Goal: Task Accomplishment & Management: Manage account settings

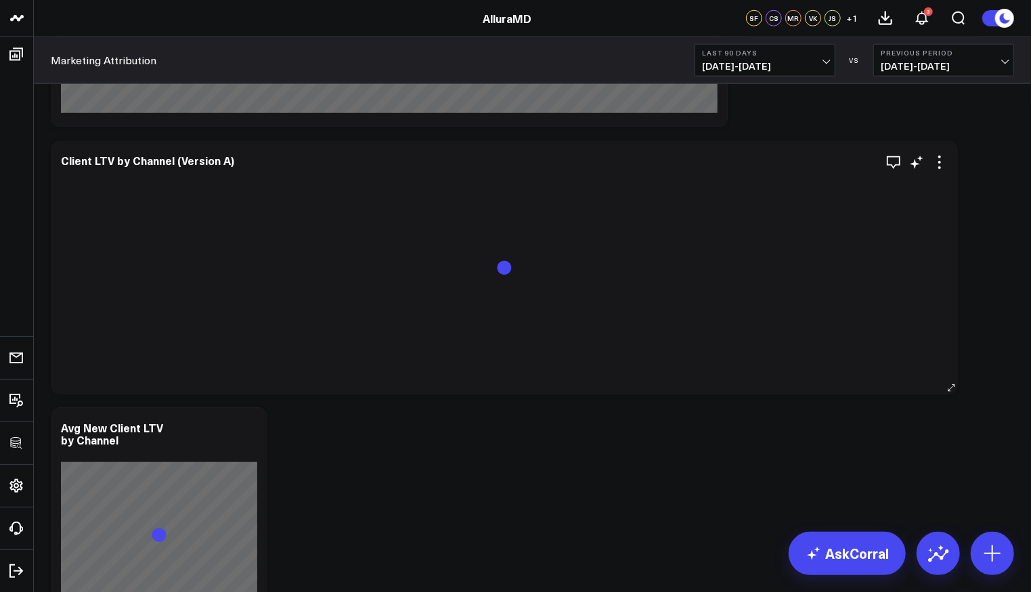
scroll to position [685, 0]
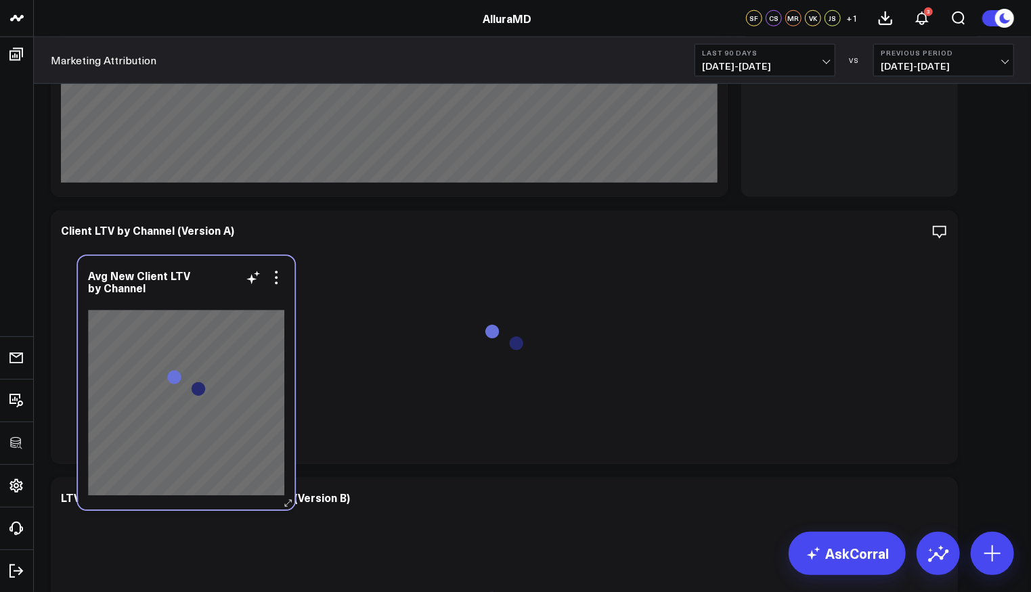
drag, startPoint x: 224, startPoint y: 535, endPoint x: 244, endPoint y: 355, distance: 181.1
click at [247, 310] on div at bounding box center [186, 303] width 196 height 13
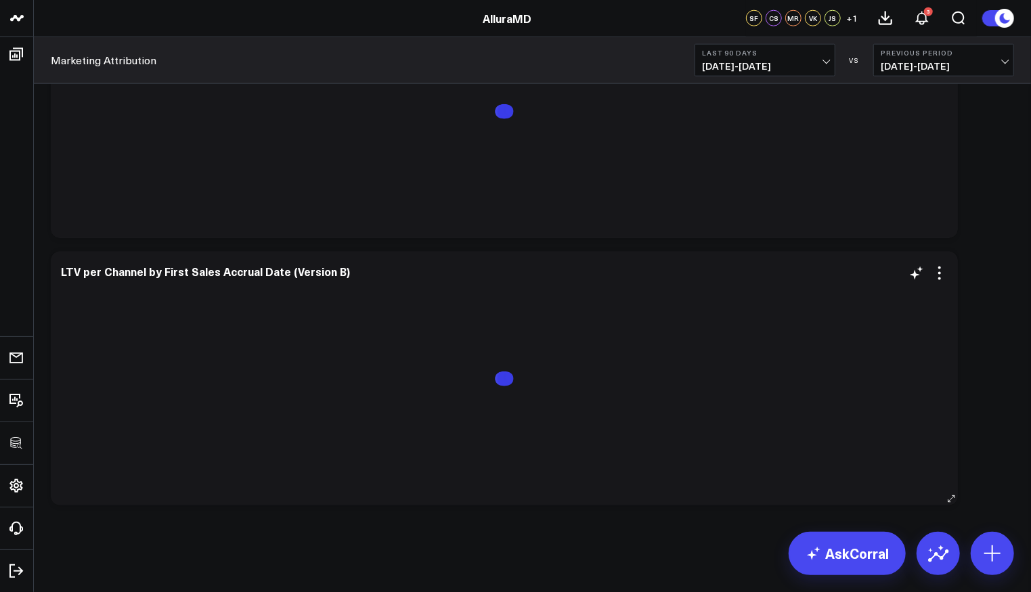
scroll to position [735, 0]
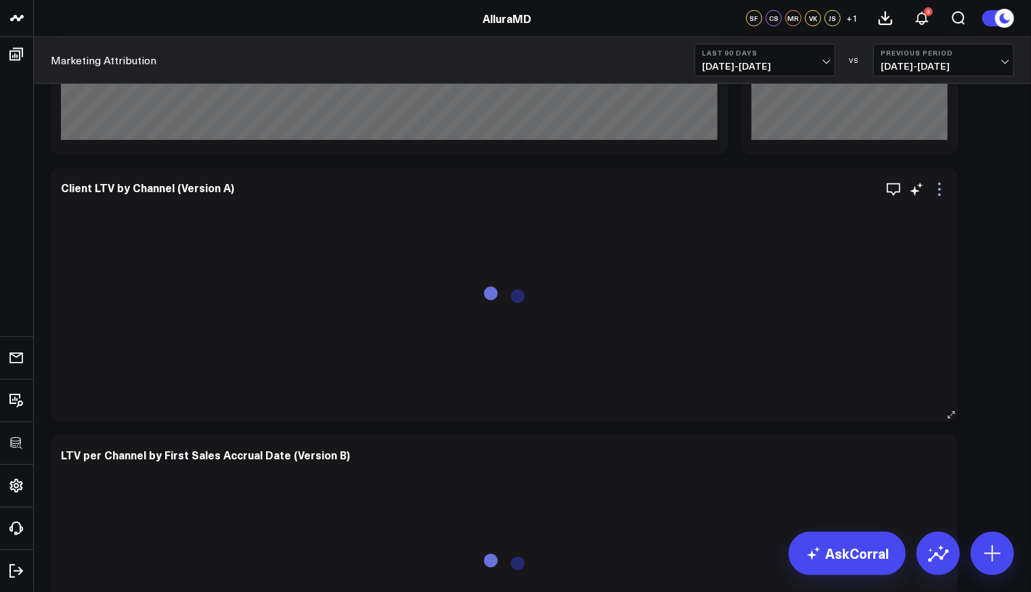
click at [945, 194] on icon at bounding box center [939, 189] width 16 height 16
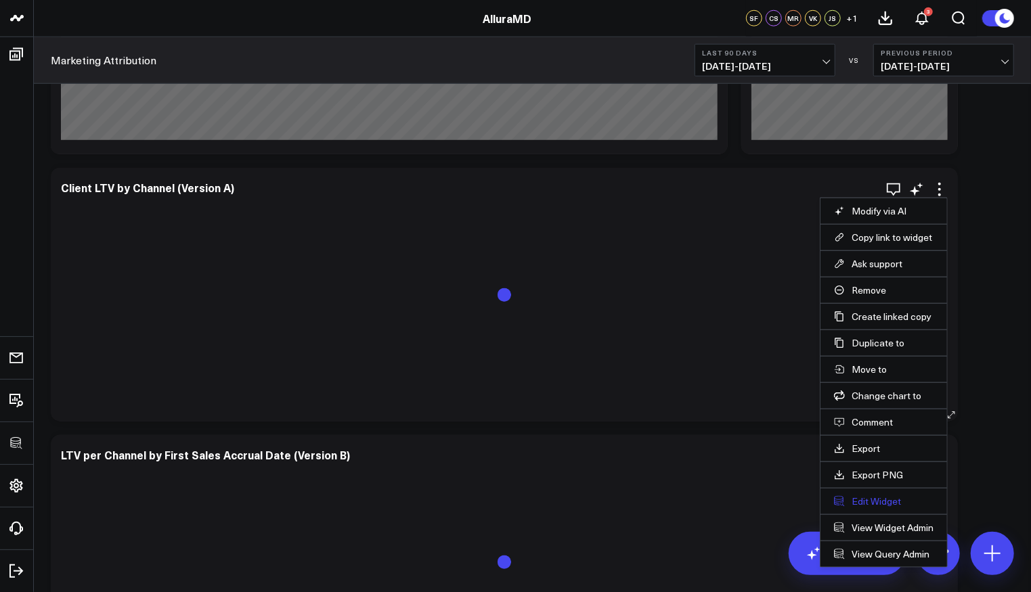
click at [871, 496] on button "Edit Widget" at bounding box center [884, 502] width 100 height 12
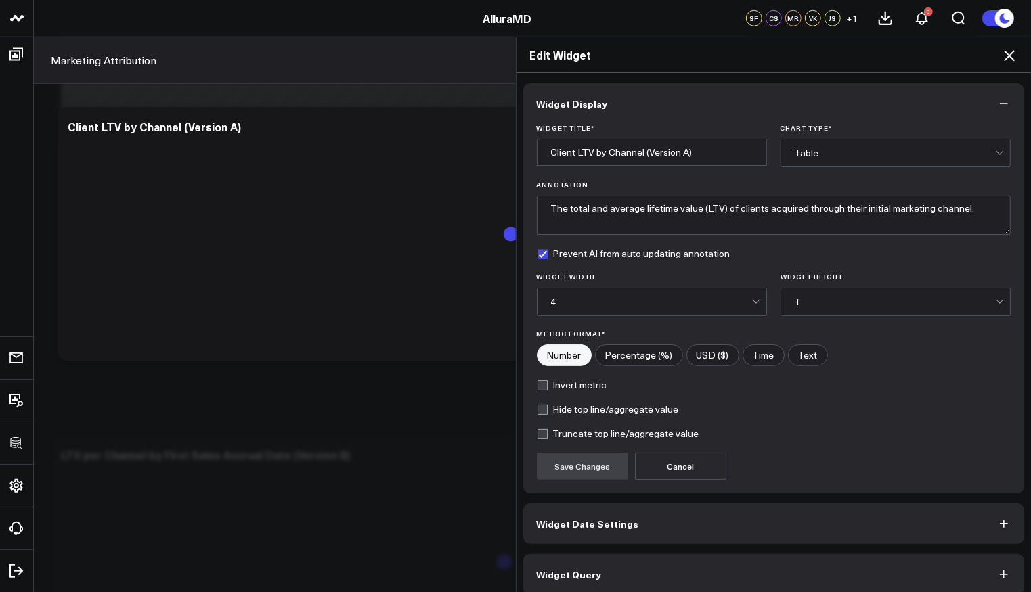
click at [647, 571] on button "Widget Query" at bounding box center [774, 574] width 502 height 41
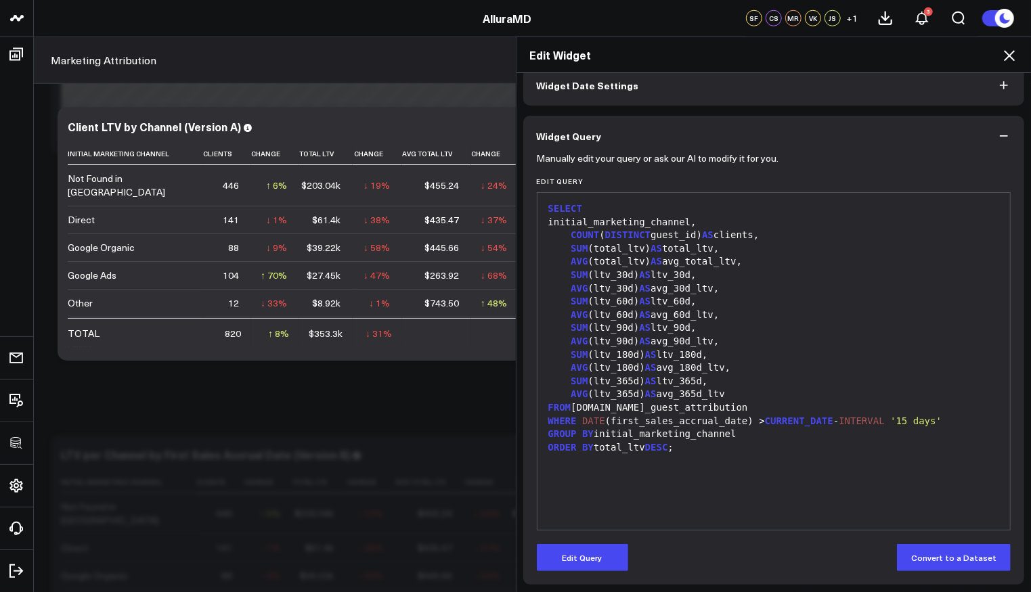
scroll to position [70, 0]
click at [1007, 51] on icon at bounding box center [1009, 55] width 16 height 16
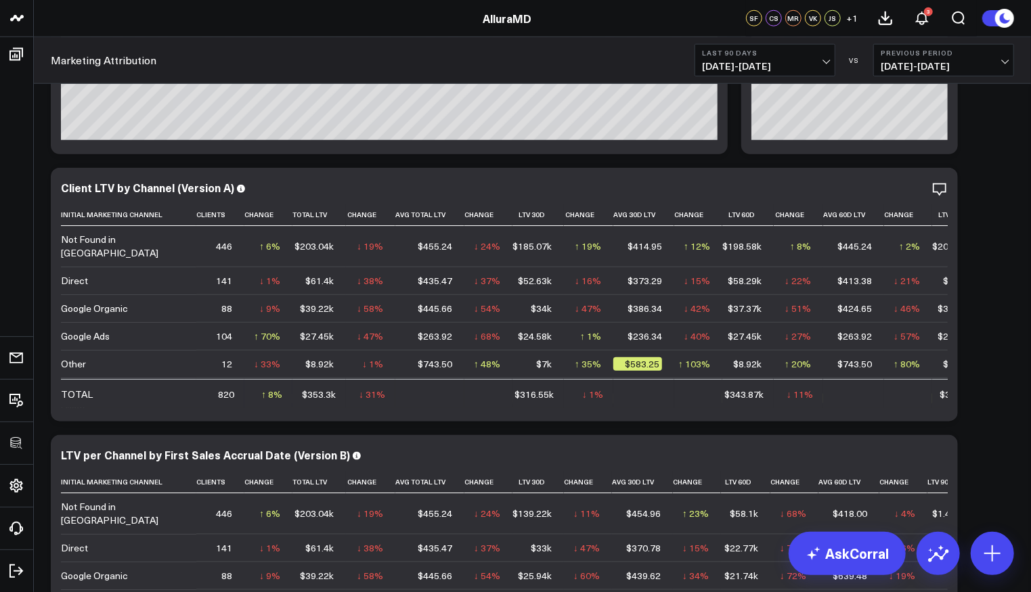
scroll to position [882, 0]
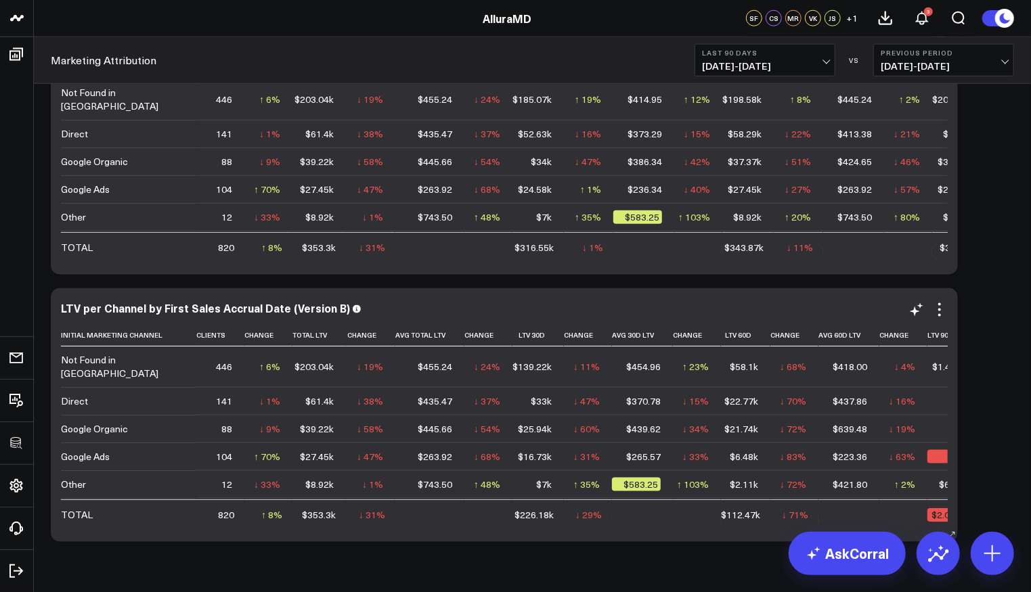
click at [940, 318] on div "LTV per Channel by First Sales Accrual Date (Version B) Initial Marketing Chann…" at bounding box center [504, 415] width 887 height 227
click at [940, 310] on icon at bounding box center [939, 310] width 3 height 3
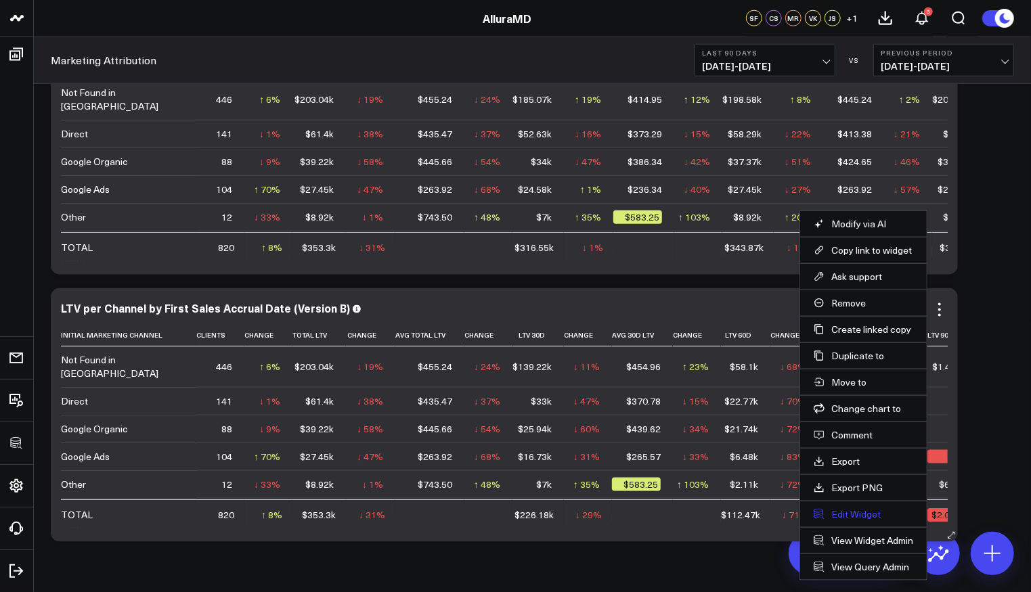
click at [858, 508] on button "Edit Widget" at bounding box center [864, 514] width 100 height 12
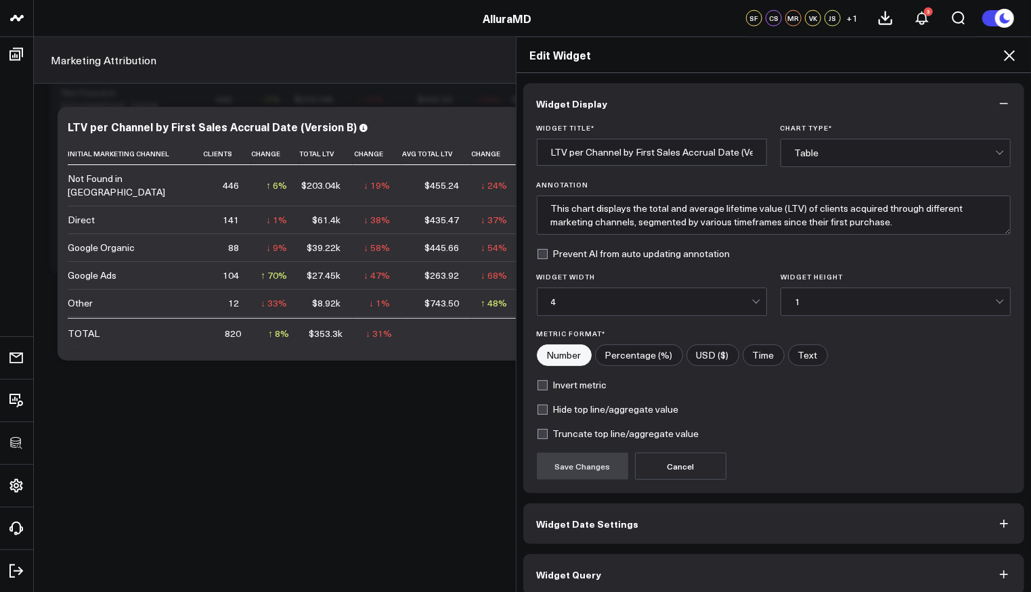
scroll to position [9, 0]
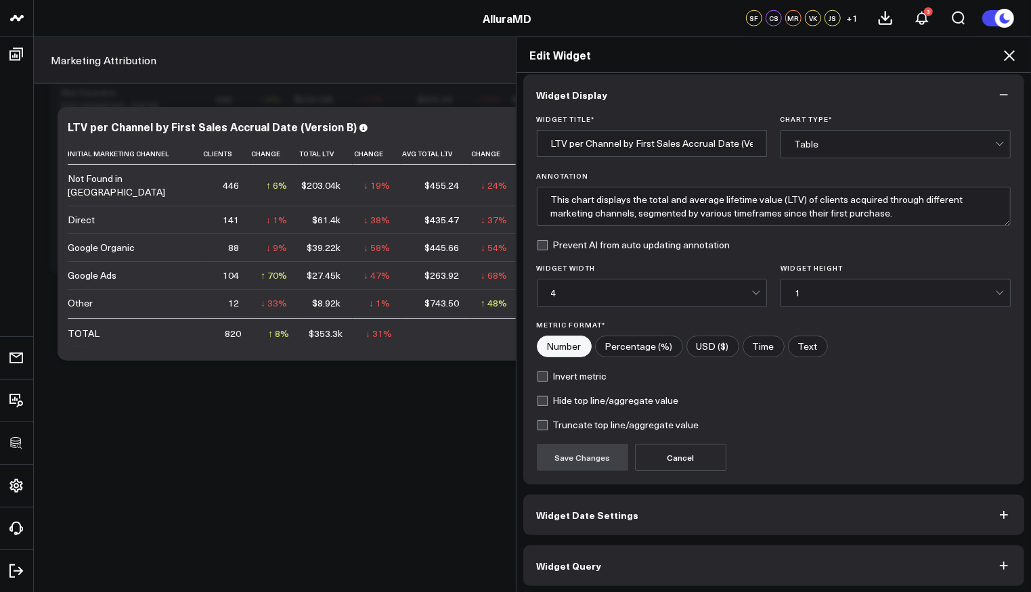
click at [687, 561] on button "Widget Query" at bounding box center [774, 566] width 502 height 41
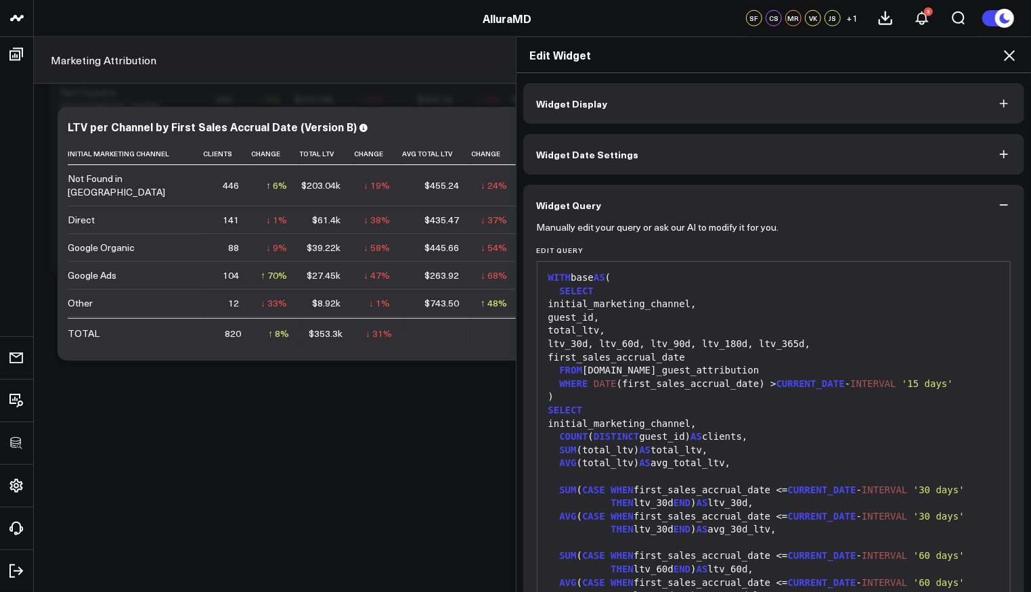
scroll to position [318, 0]
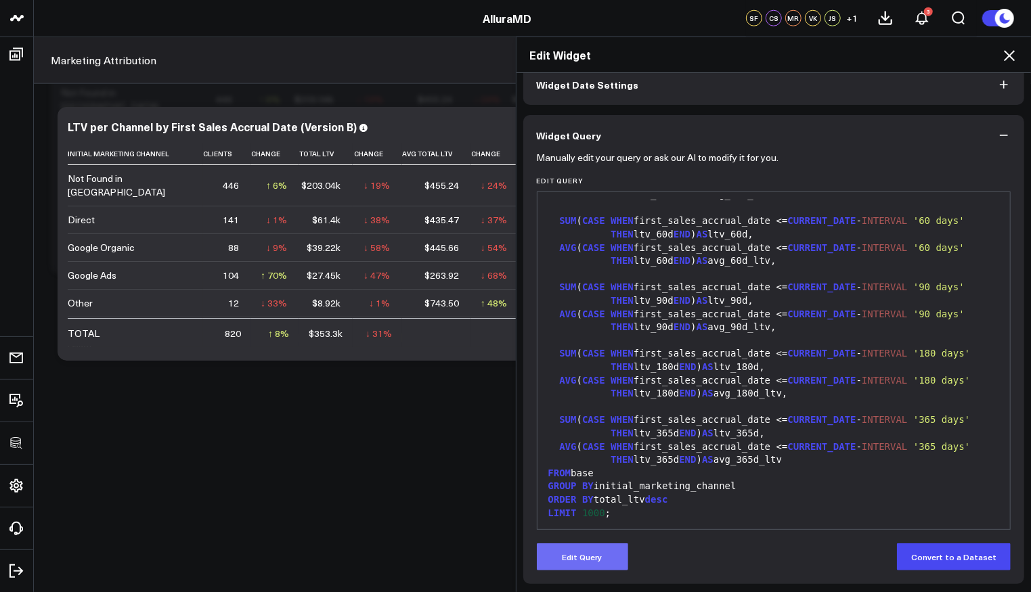
click at [581, 567] on button "Edit Query" at bounding box center [582, 557] width 91 height 27
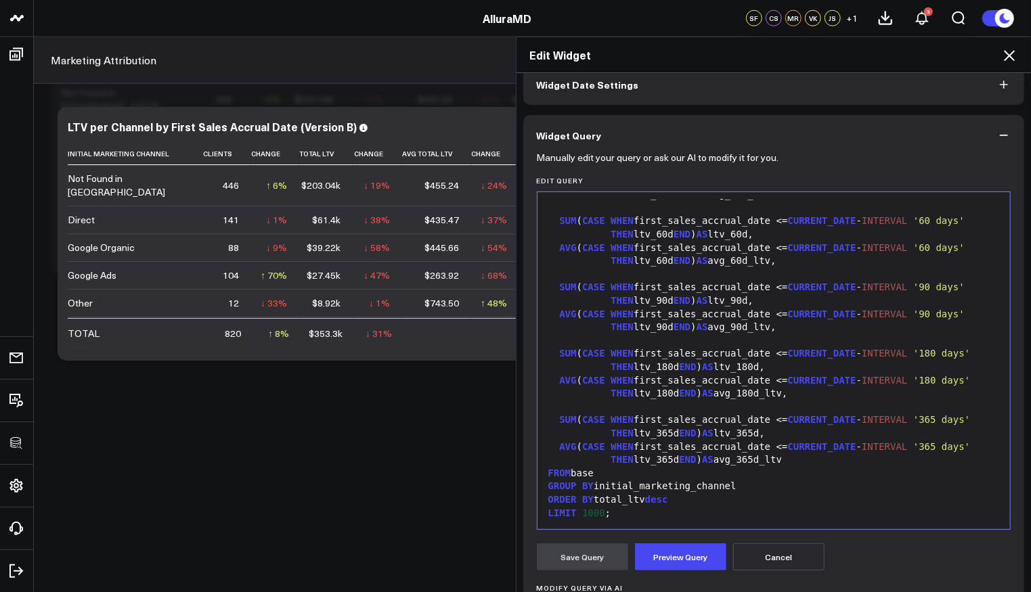
scroll to position [225, 0]
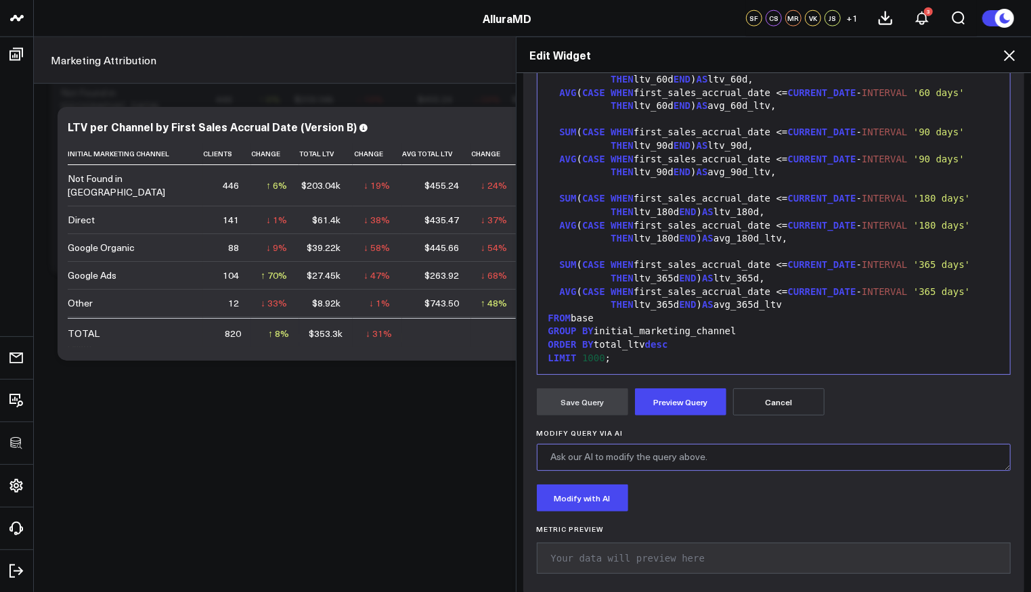
click at [668, 444] on textarea "Modify Query via AI" at bounding box center [774, 457] width 475 height 27
click at [661, 332] on div "GROUP BY initial_marketing_channel" at bounding box center [774, 332] width 460 height 14
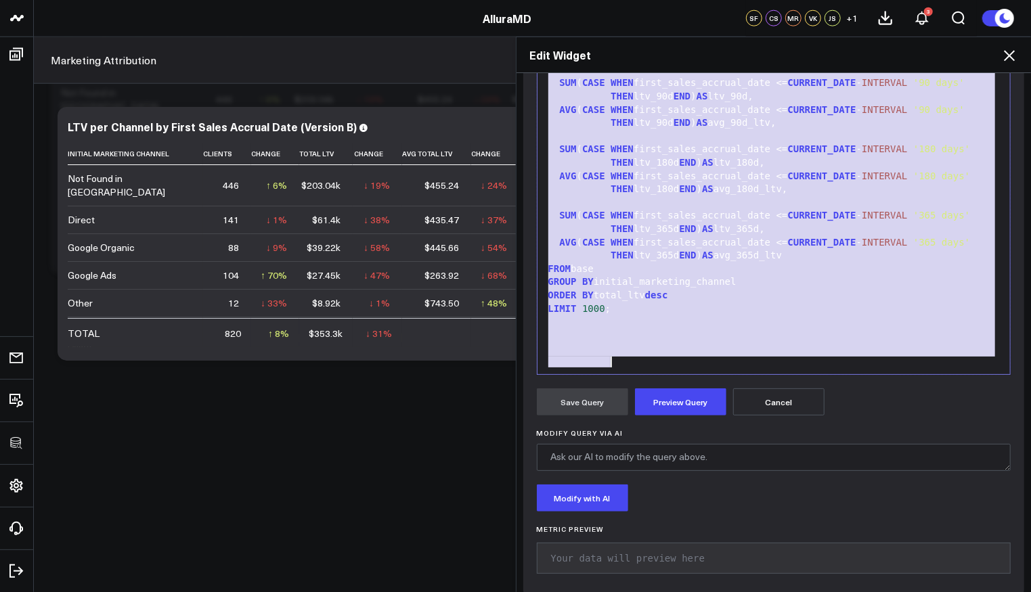
copy div "WITH base AS ( SELECT initial_marketing_channel, guest_id, total_ltv, ltv_30d, …"
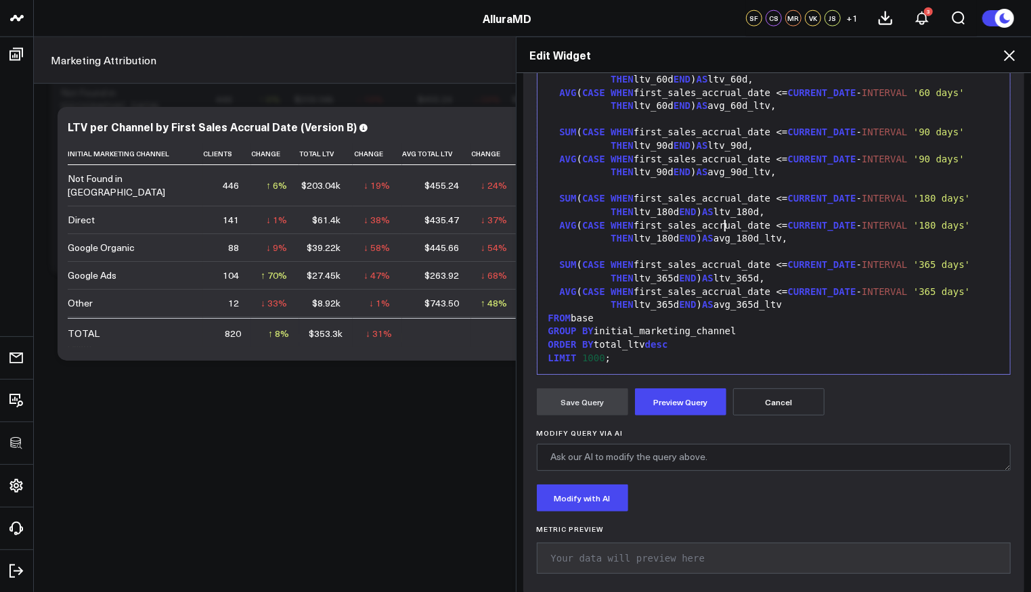
click at [721, 206] on div "THEN ltv_180d END ) AS ltv_180d," at bounding box center [774, 213] width 460 height 14
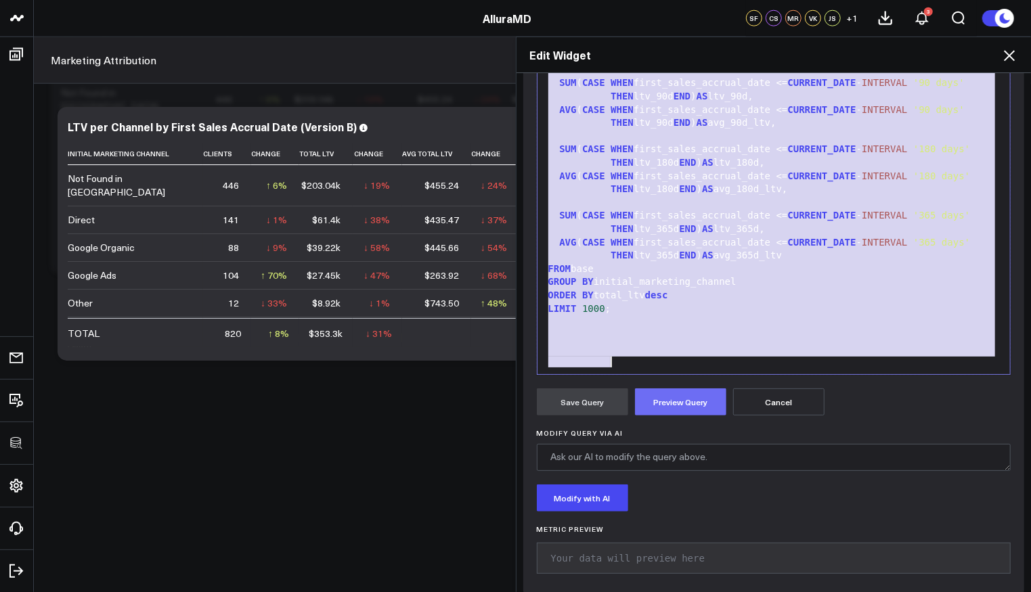
scroll to position [410, 0]
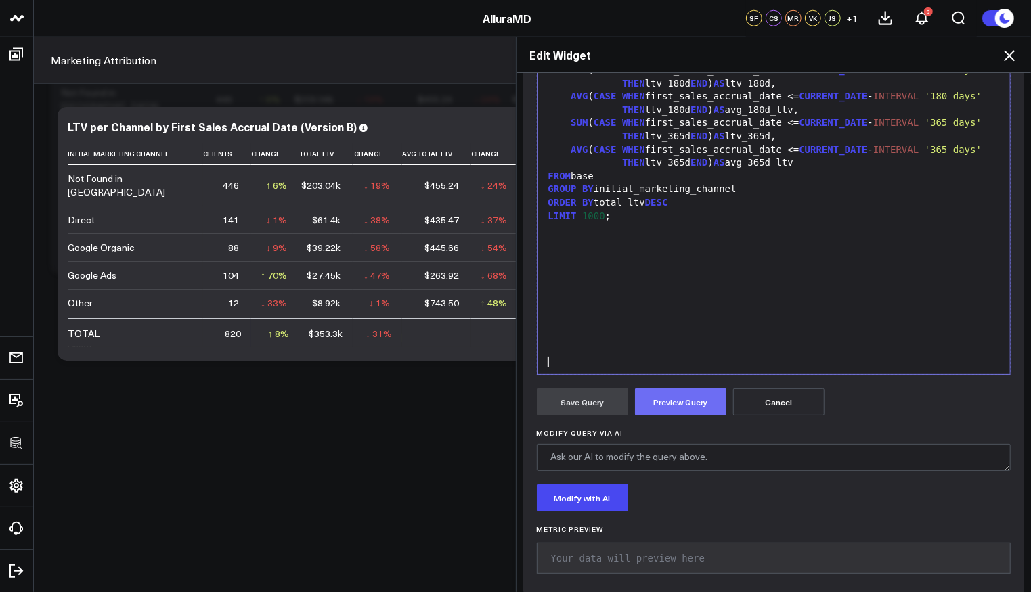
click at [676, 410] on button "Preview Query" at bounding box center [680, 402] width 91 height 27
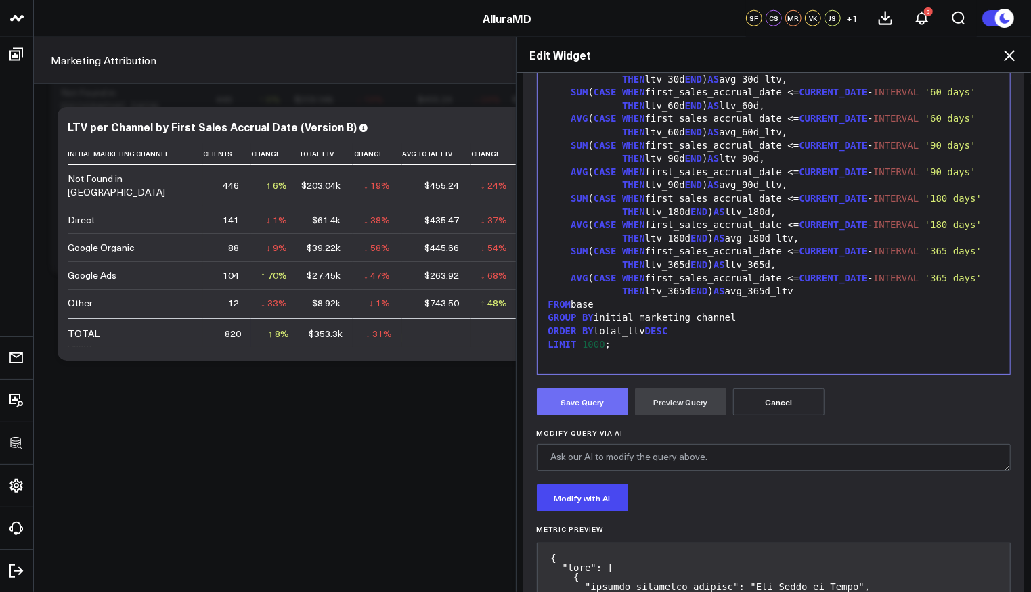
click at [584, 408] on button "Save Query" at bounding box center [582, 402] width 91 height 27
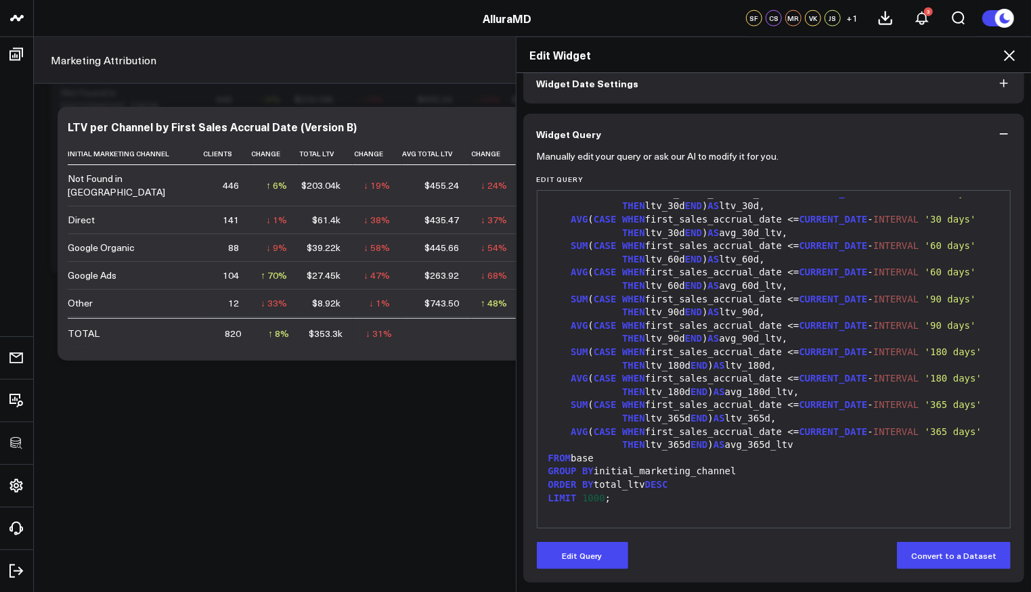
scroll to position [70, 0]
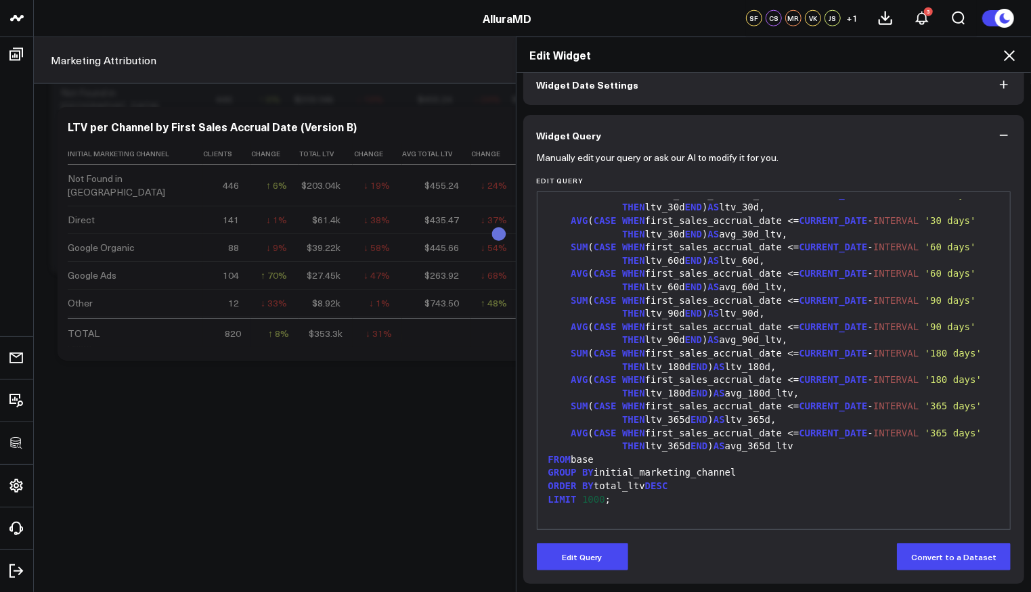
click at [1011, 52] on icon at bounding box center [1009, 55] width 16 height 16
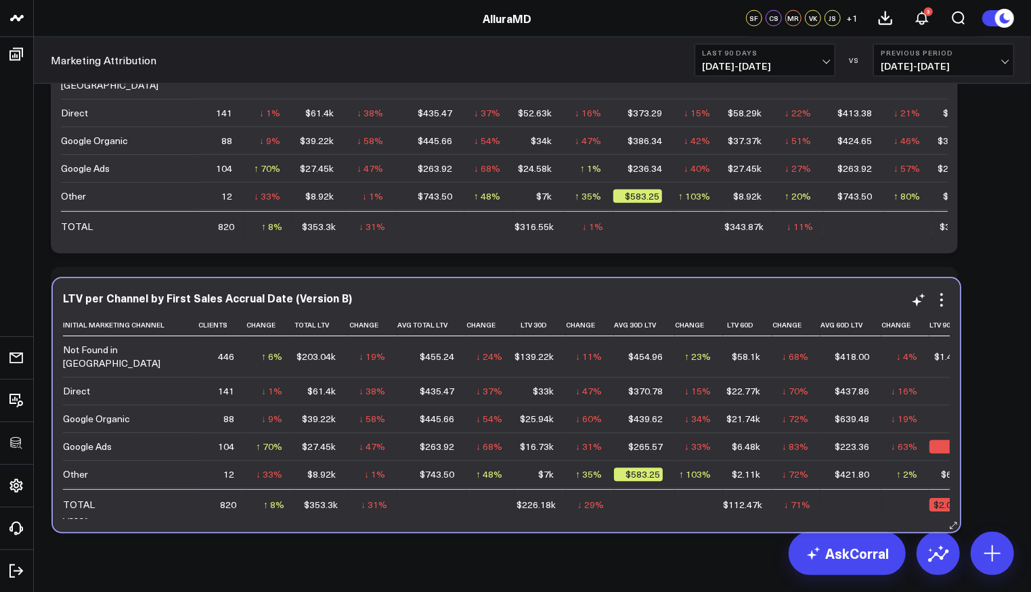
click at [498, 528] on div "LTV per Channel by First Sales Accrual Date (Version B) Initial Marketing Chann…" at bounding box center [506, 406] width 907 height 254
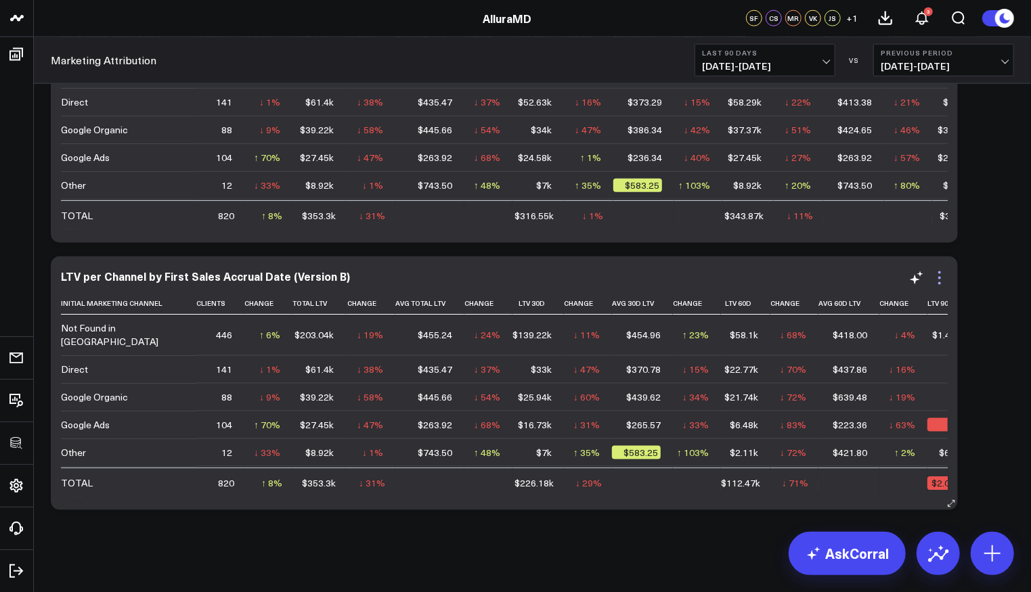
click at [942, 281] on icon at bounding box center [939, 278] width 16 height 16
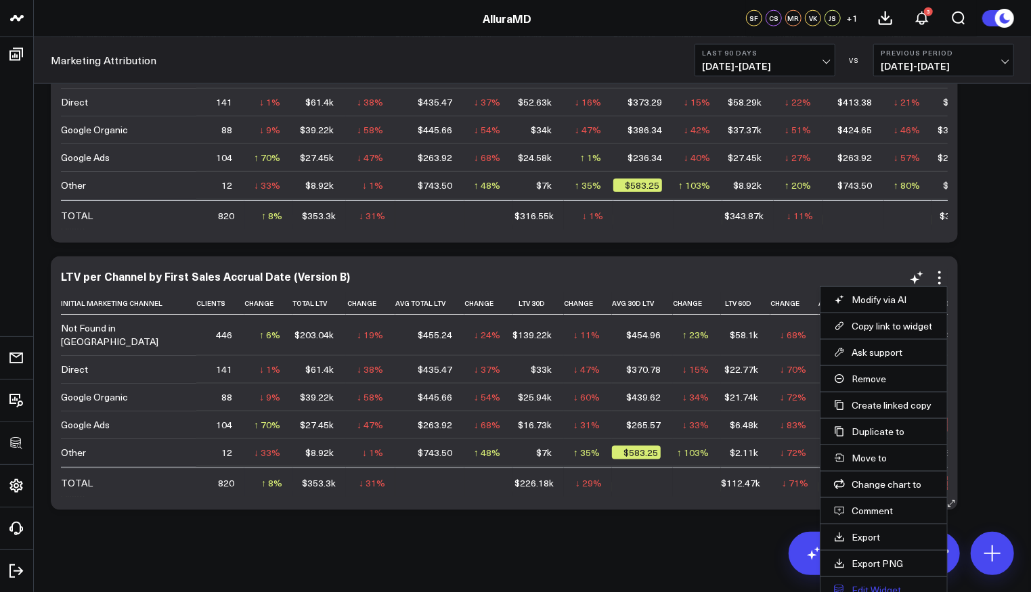
click at [876, 584] on button "Edit Widget" at bounding box center [884, 590] width 100 height 12
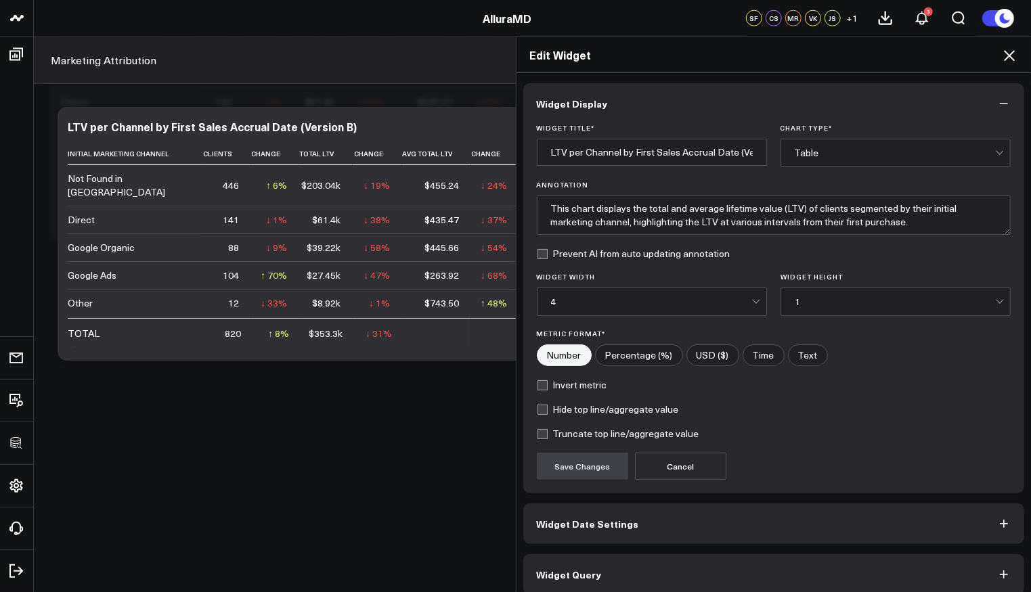
click at [707, 560] on button "Widget Query" at bounding box center [774, 574] width 502 height 41
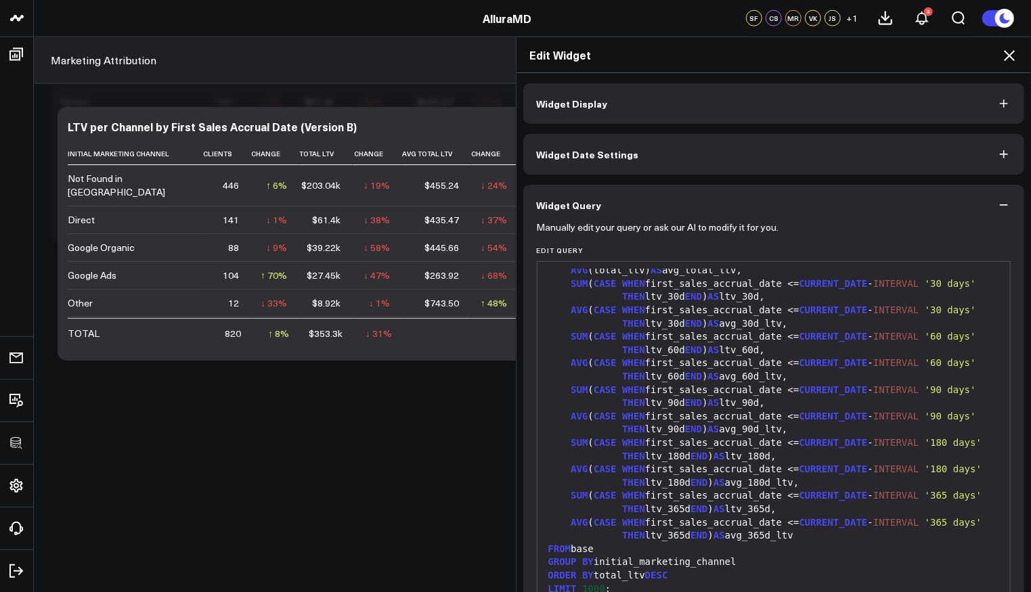
scroll to position [411, 0]
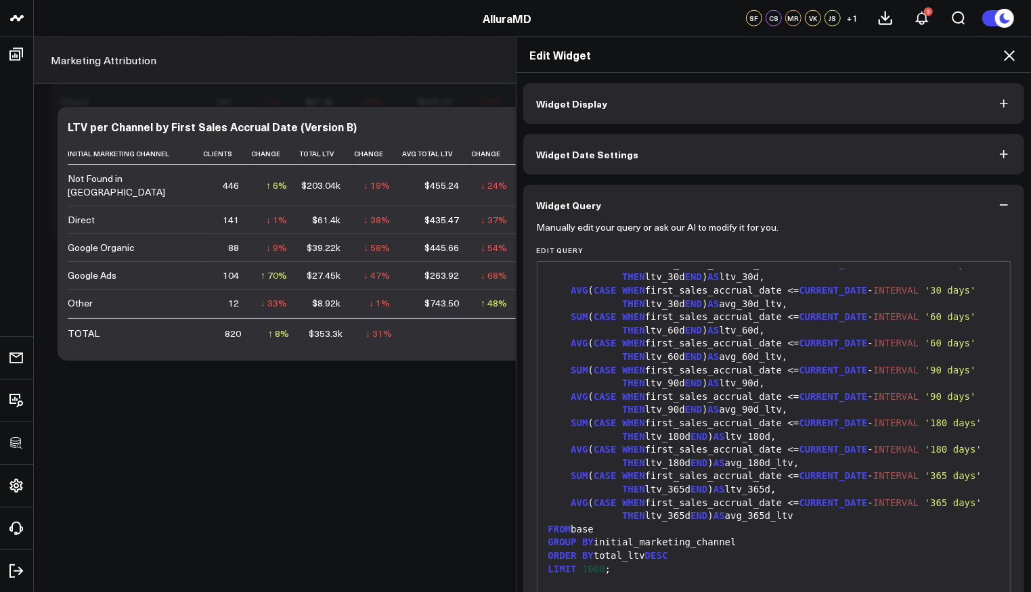
click at [1011, 62] on icon at bounding box center [1009, 55] width 16 height 16
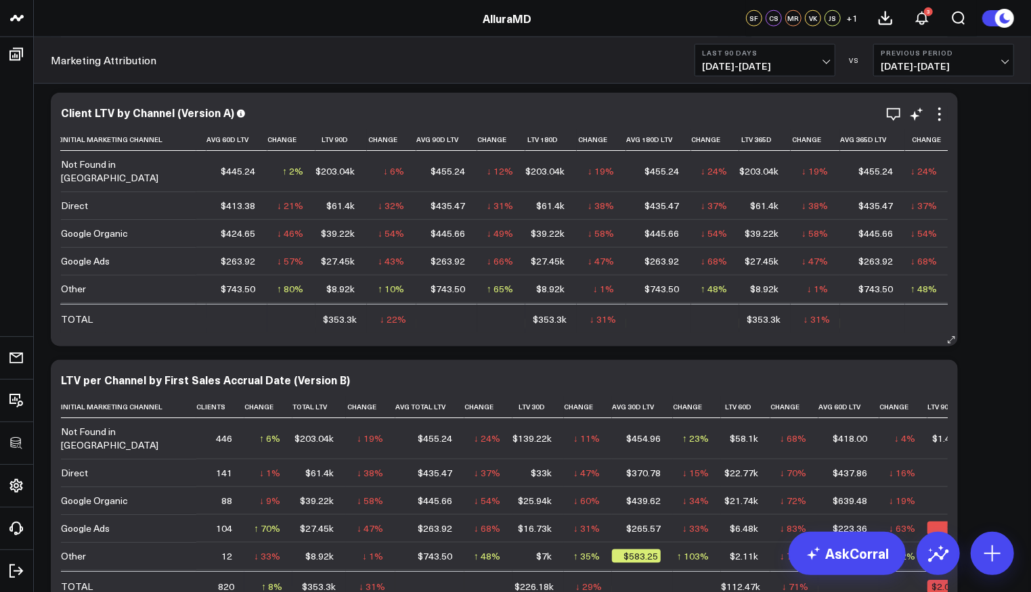
scroll to position [800, 0]
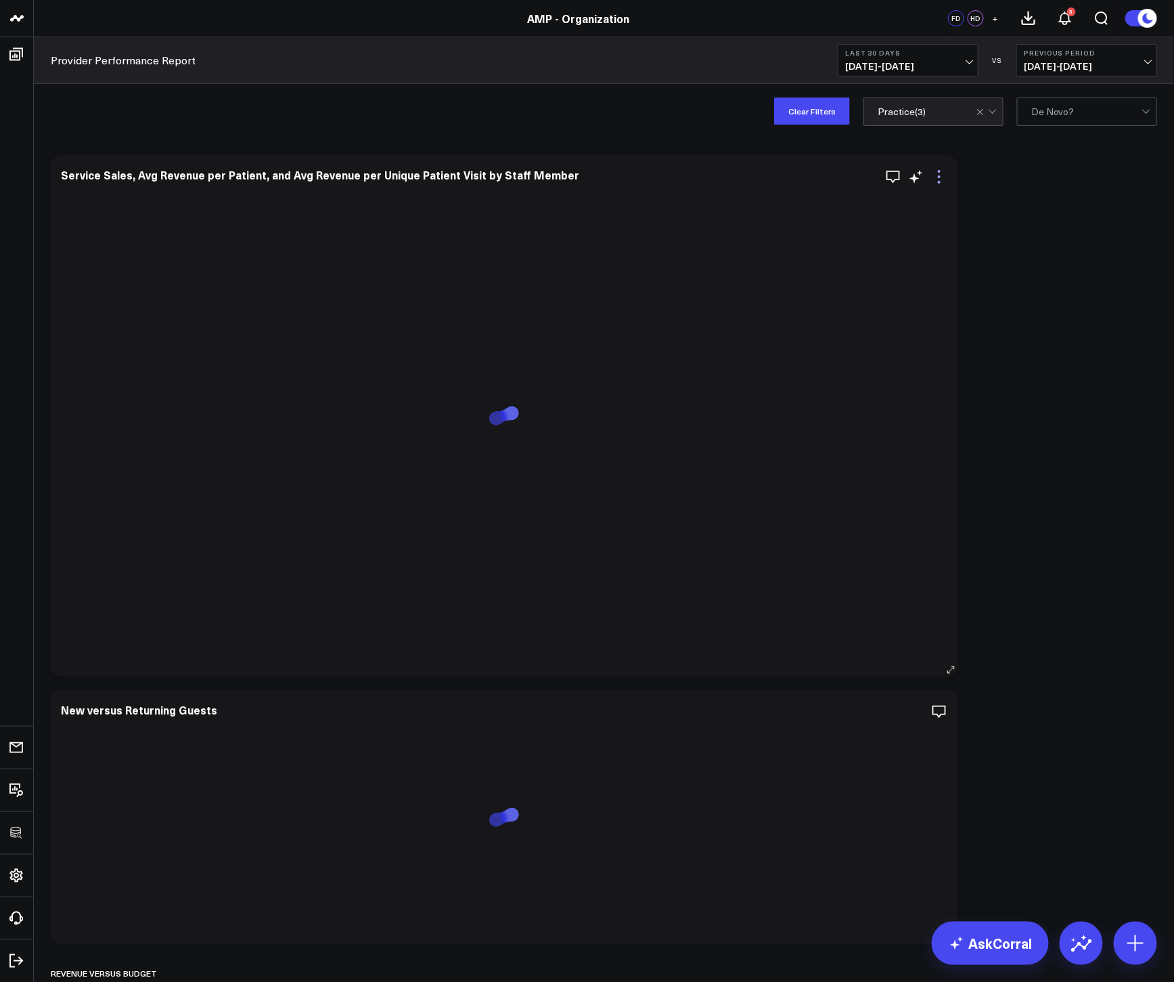
click at [942, 179] on icon at bounding box center [939, 177] width 16 height 16
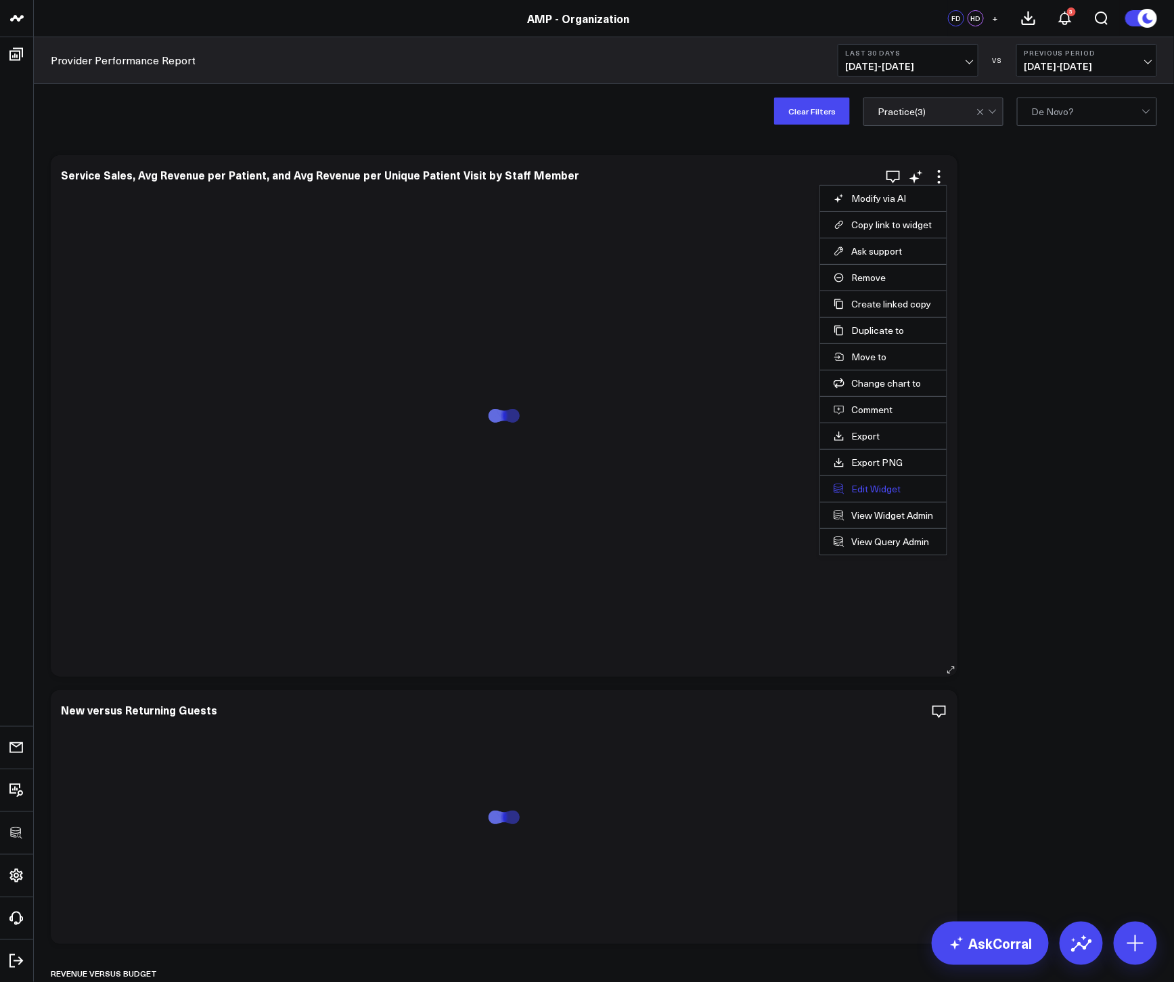
click at [874, 483] on button "Edit Widget" at bounding box center [884, 489] width 100 height 12
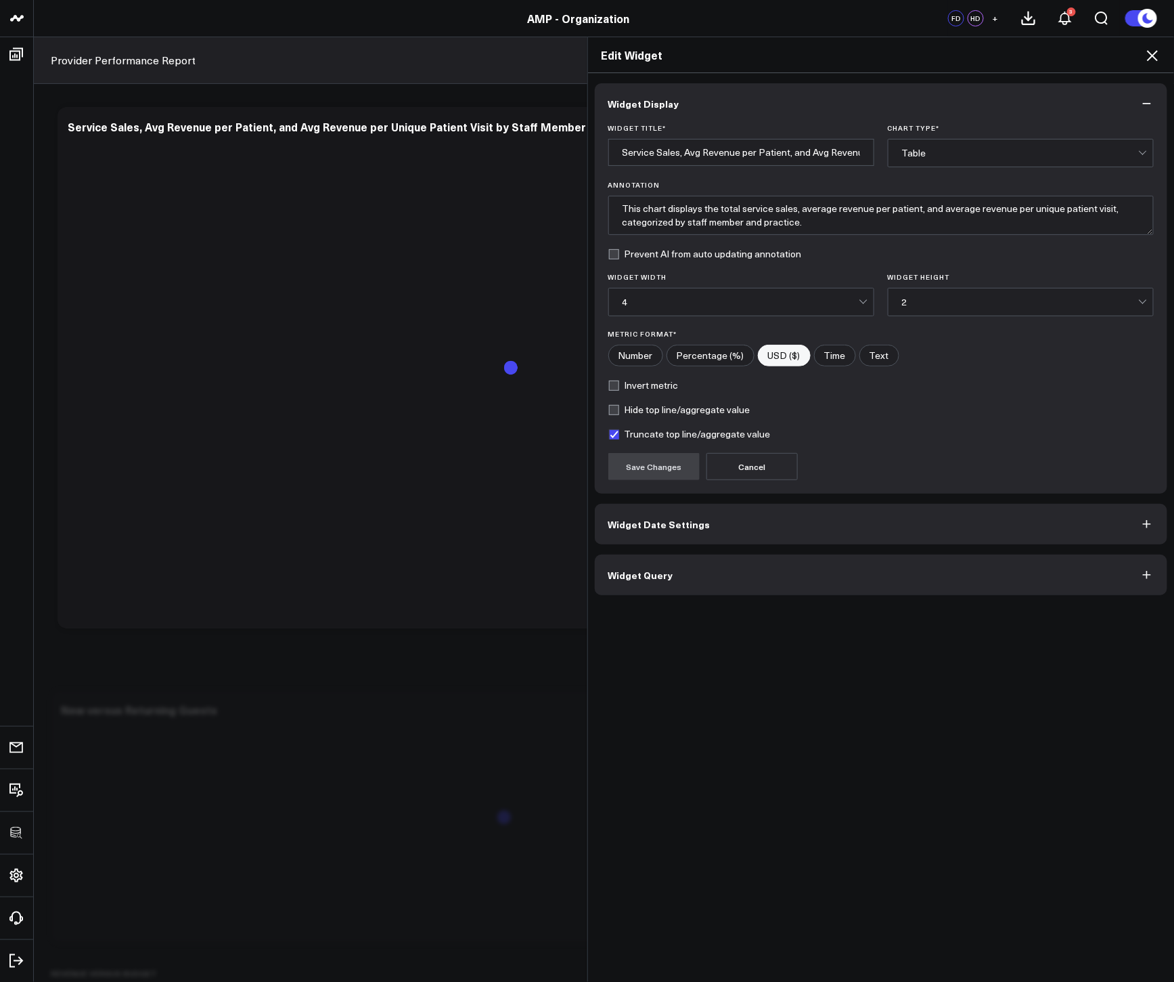
click at [642, 577] on span "Widget Query" at bounding box center [641, 574] width 65 height 11
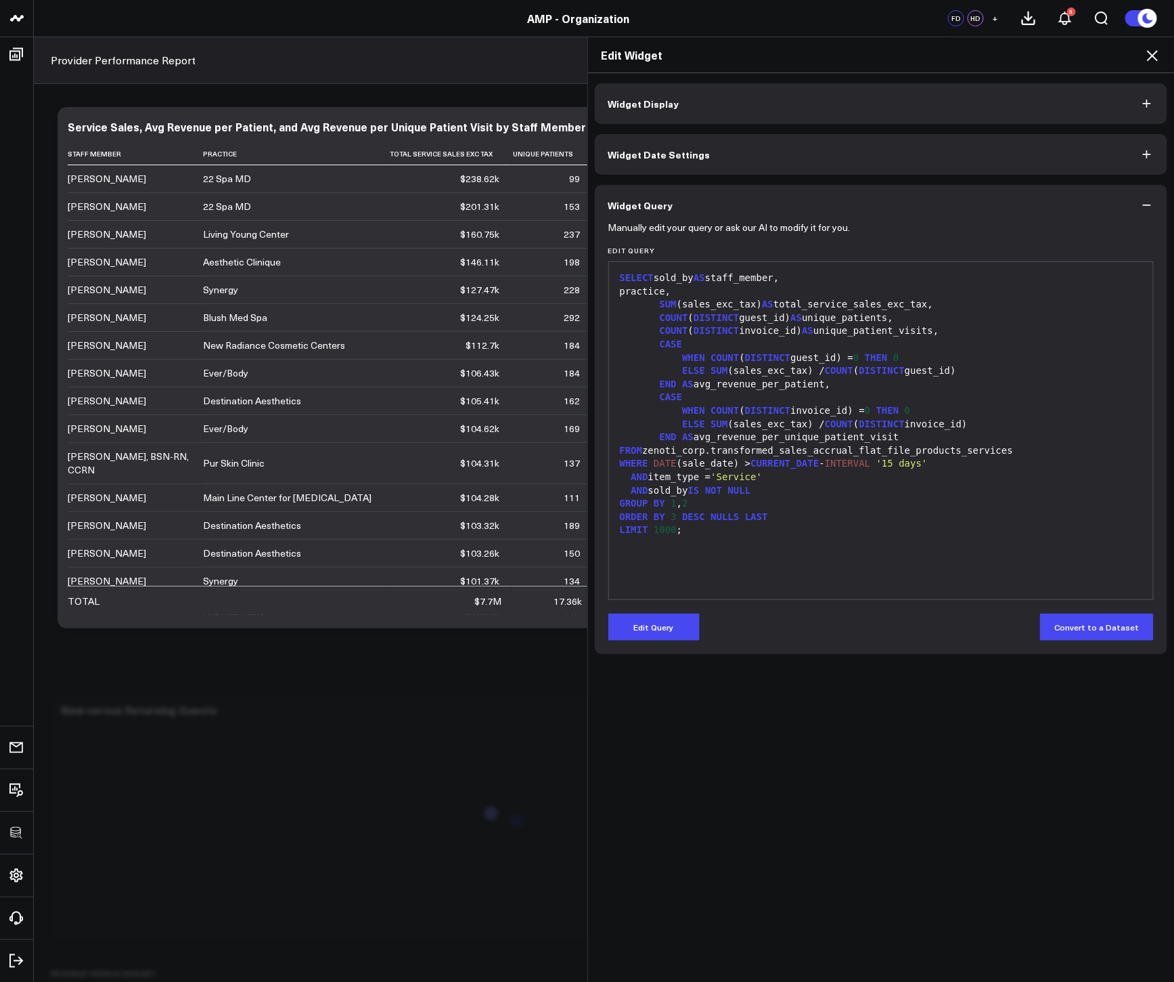
click at [1154, 53] on icon at bounding box center [1153, 55] width 16 height 16
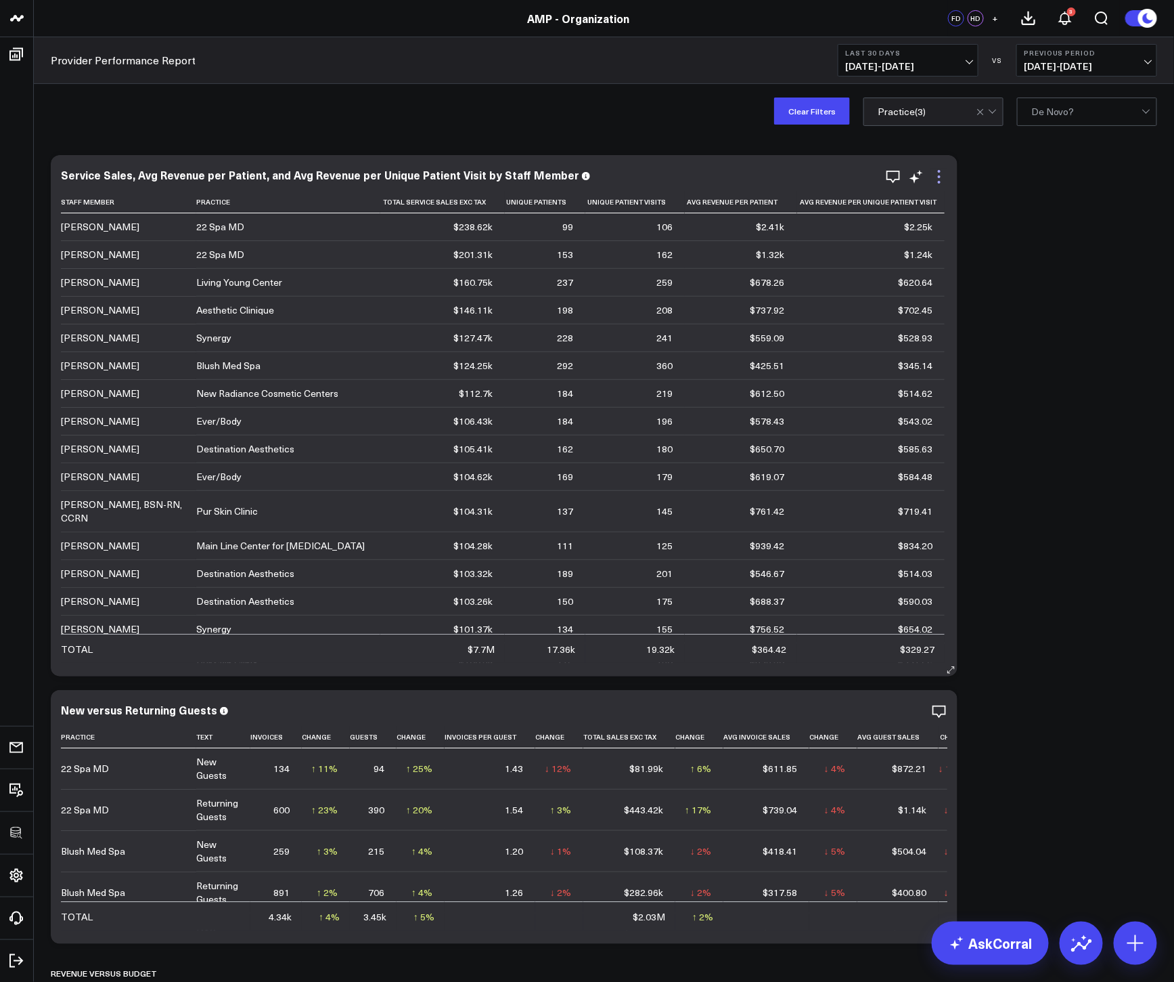
click at [936, 175] on icon at bounding box center [939, 177] width 16 height 16
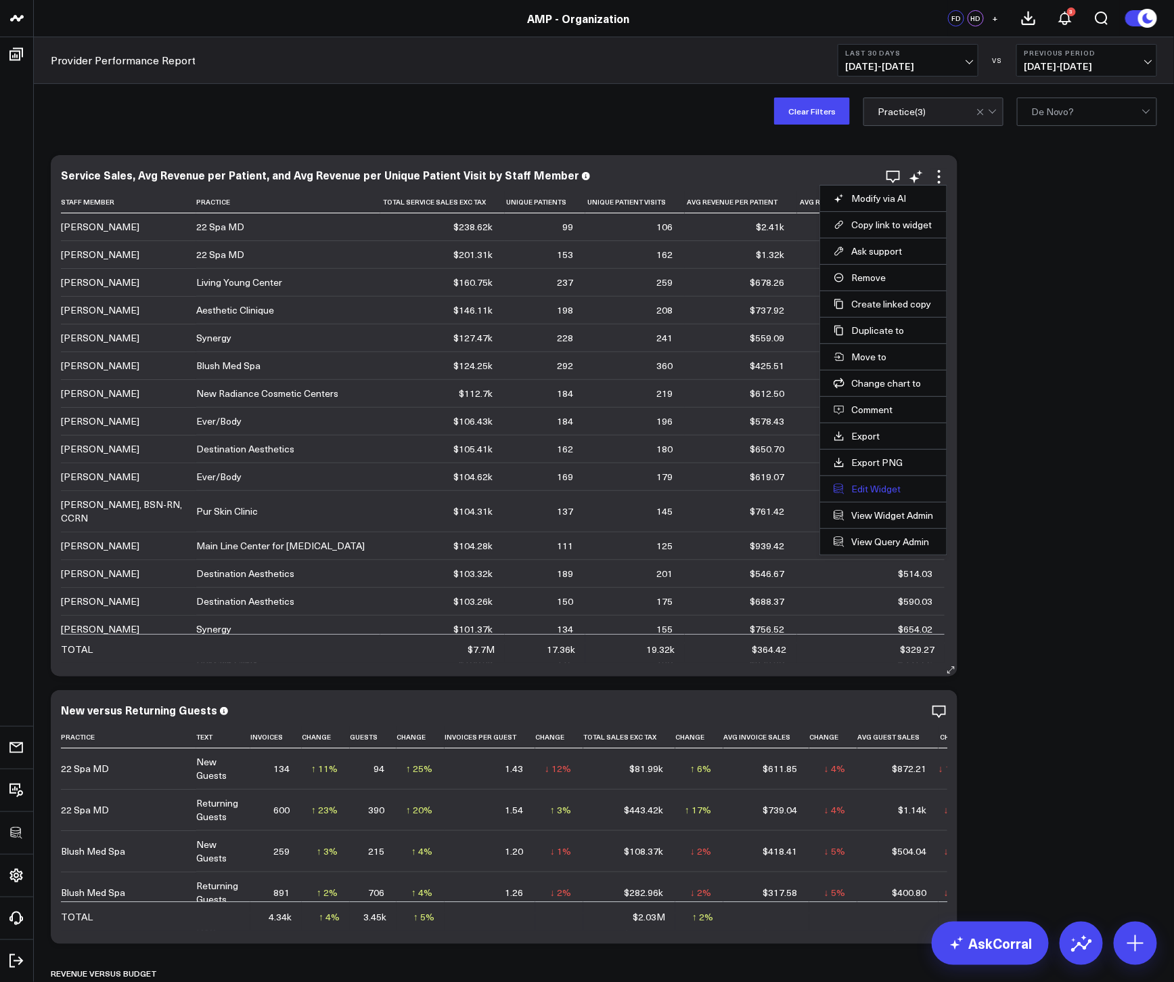
click at [878, 491] on button "Edit Widget" at bounding box center [884, 489] width 100 height 12
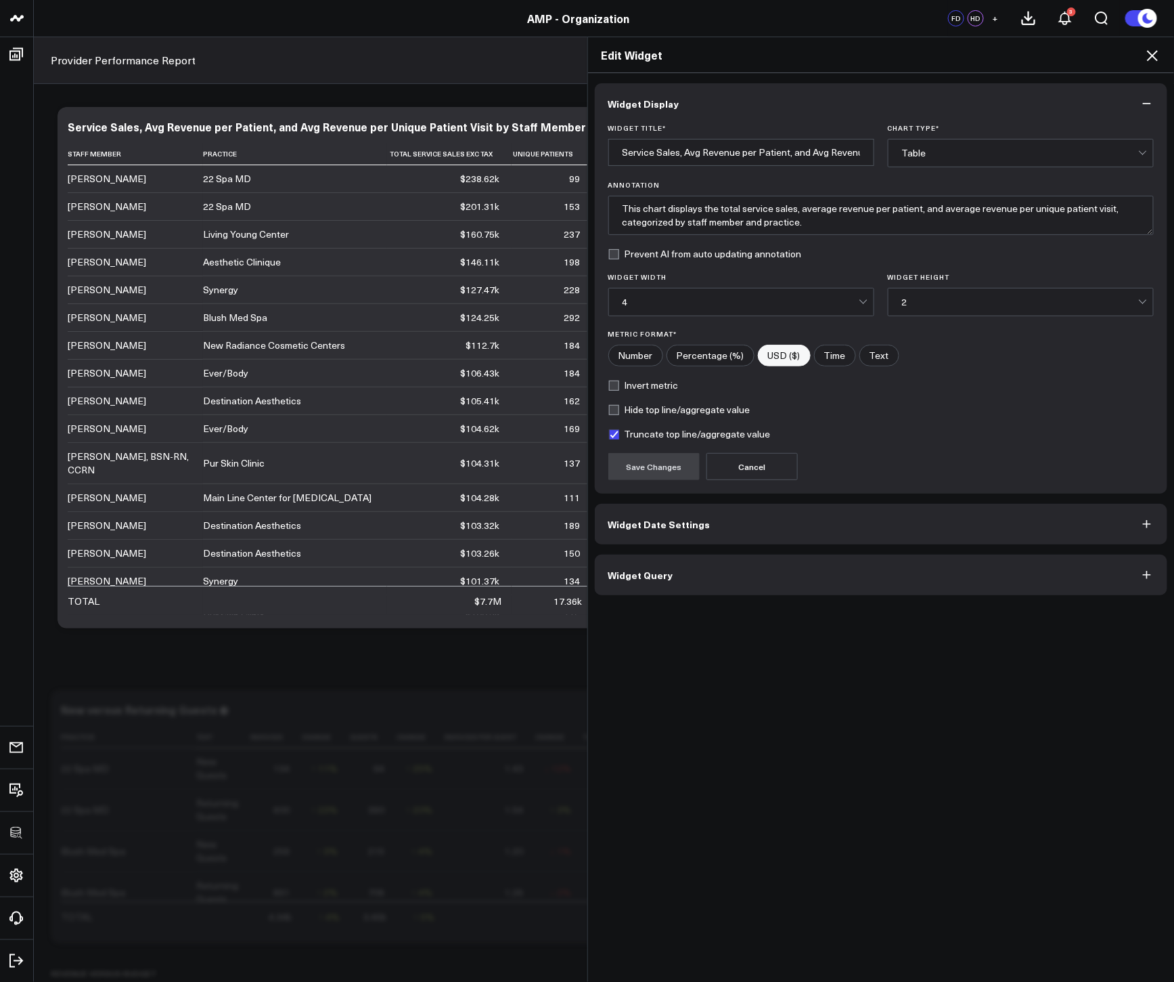
click at [660, 569] on span "Widget Query" at bounding box center [641, 574] width 65 height 11
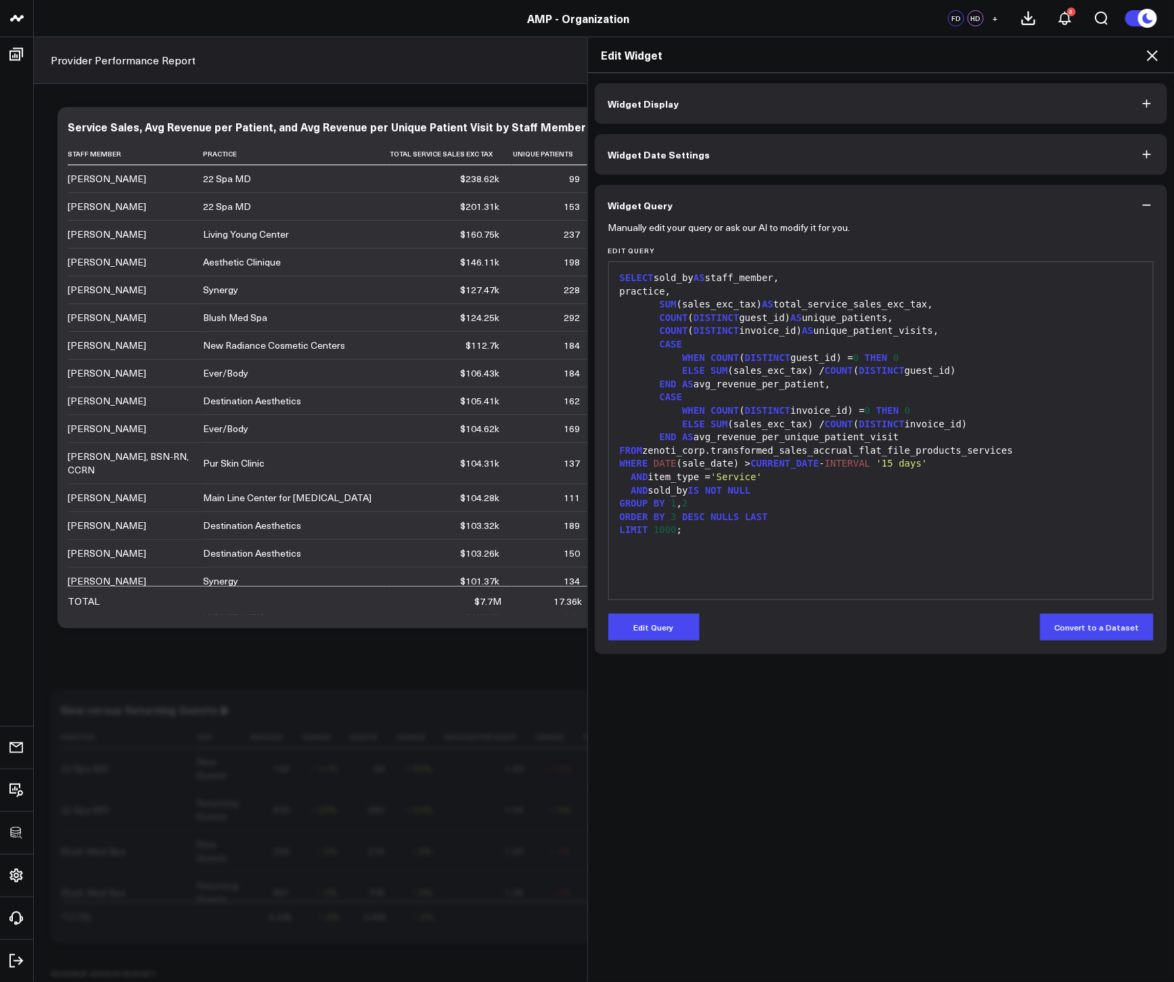
click at [1151, 50] on icon at bounding box center [1153, 55] width 16 height 16
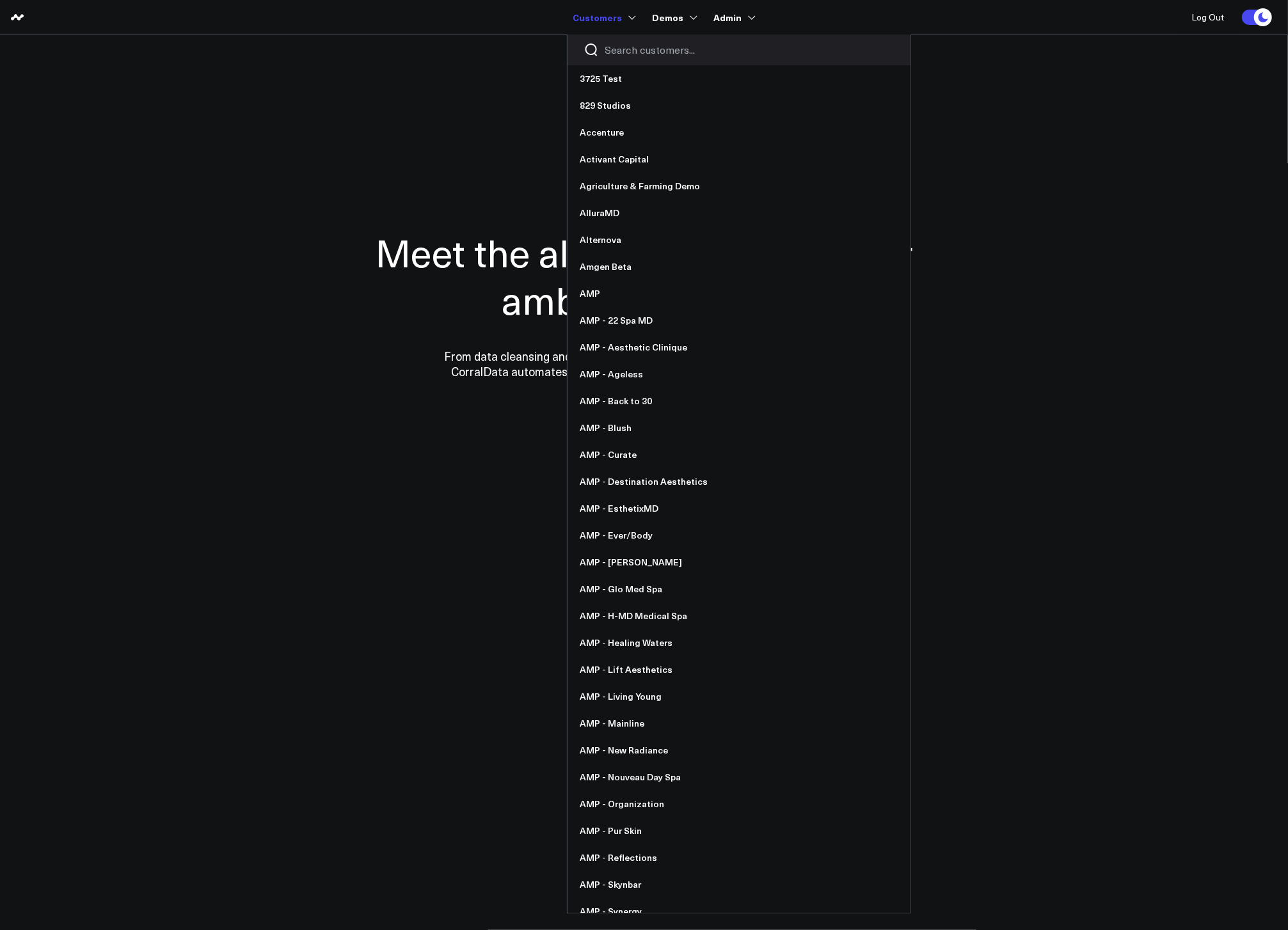
click at [628, 53] on input "Search customers input" at bounding box center [749, 49] width 289 height 14
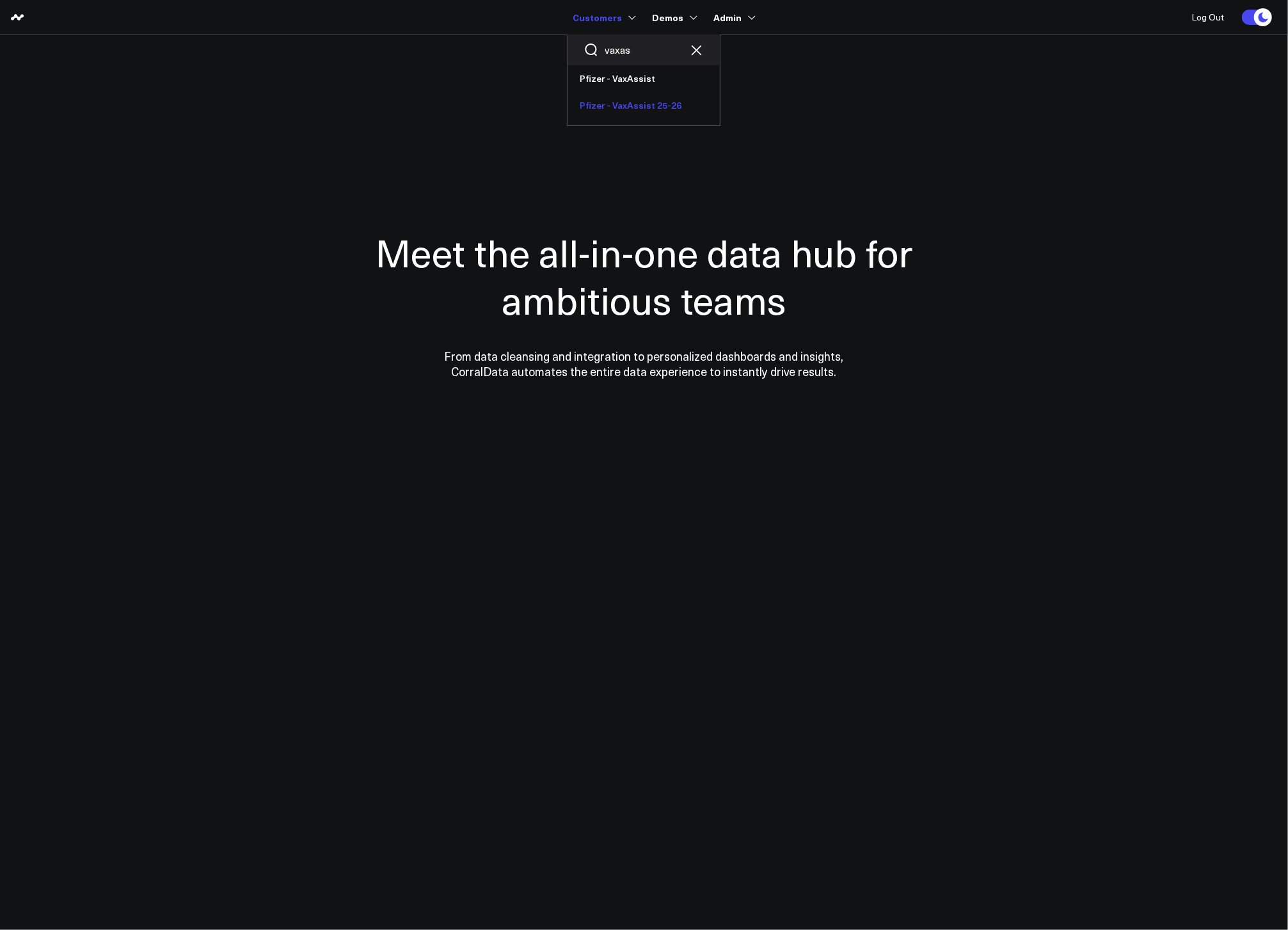
type input "vaxas"
click at [639, 102] on link "Pfizer - VaxAssist 25-26" at bounding box center [643, 105] width 152 height 26
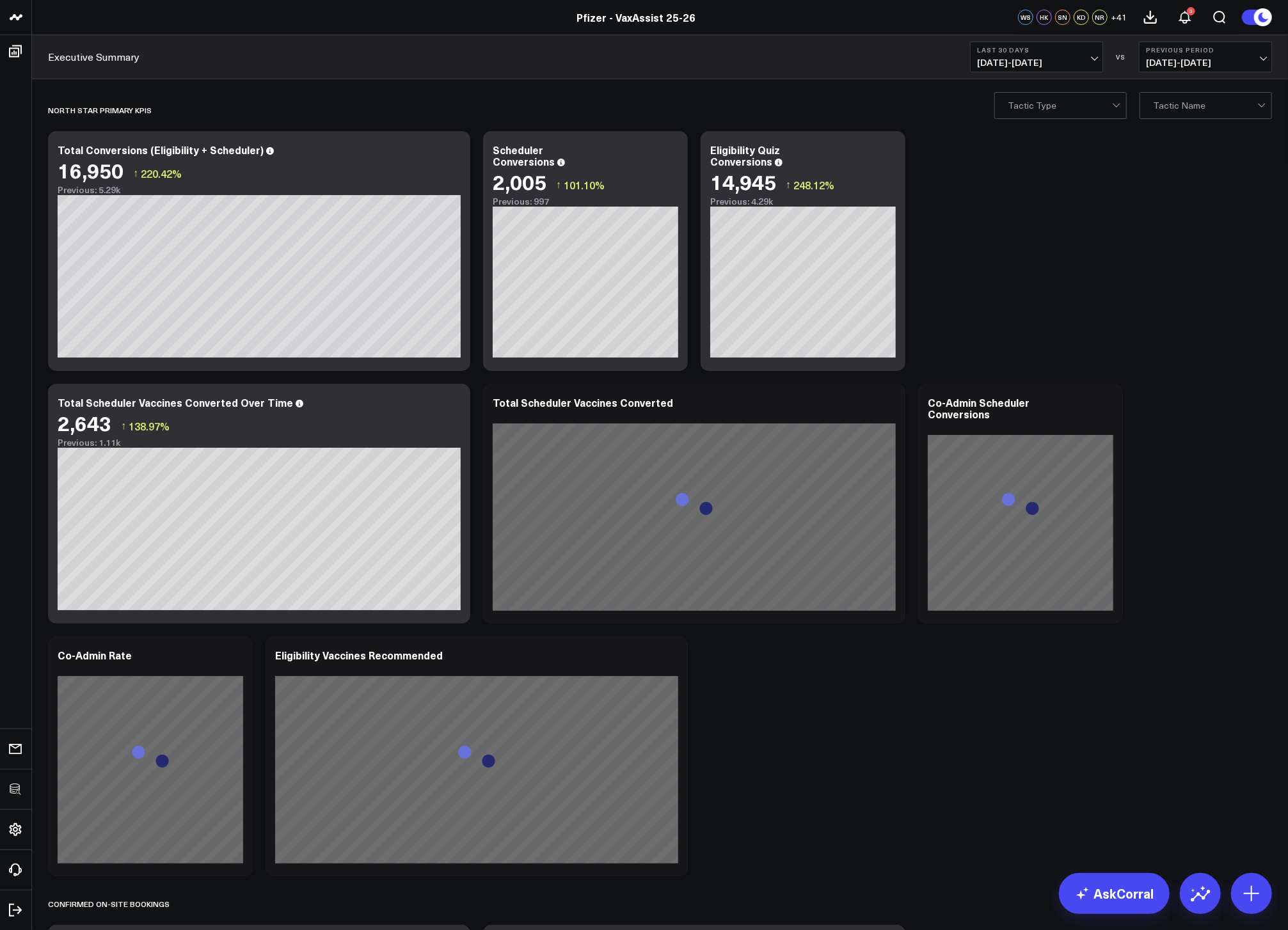
click at [1034, 59] on span "07/27/25 - 08/25/25" at bounding box center [1037, 62] width 119 height 10
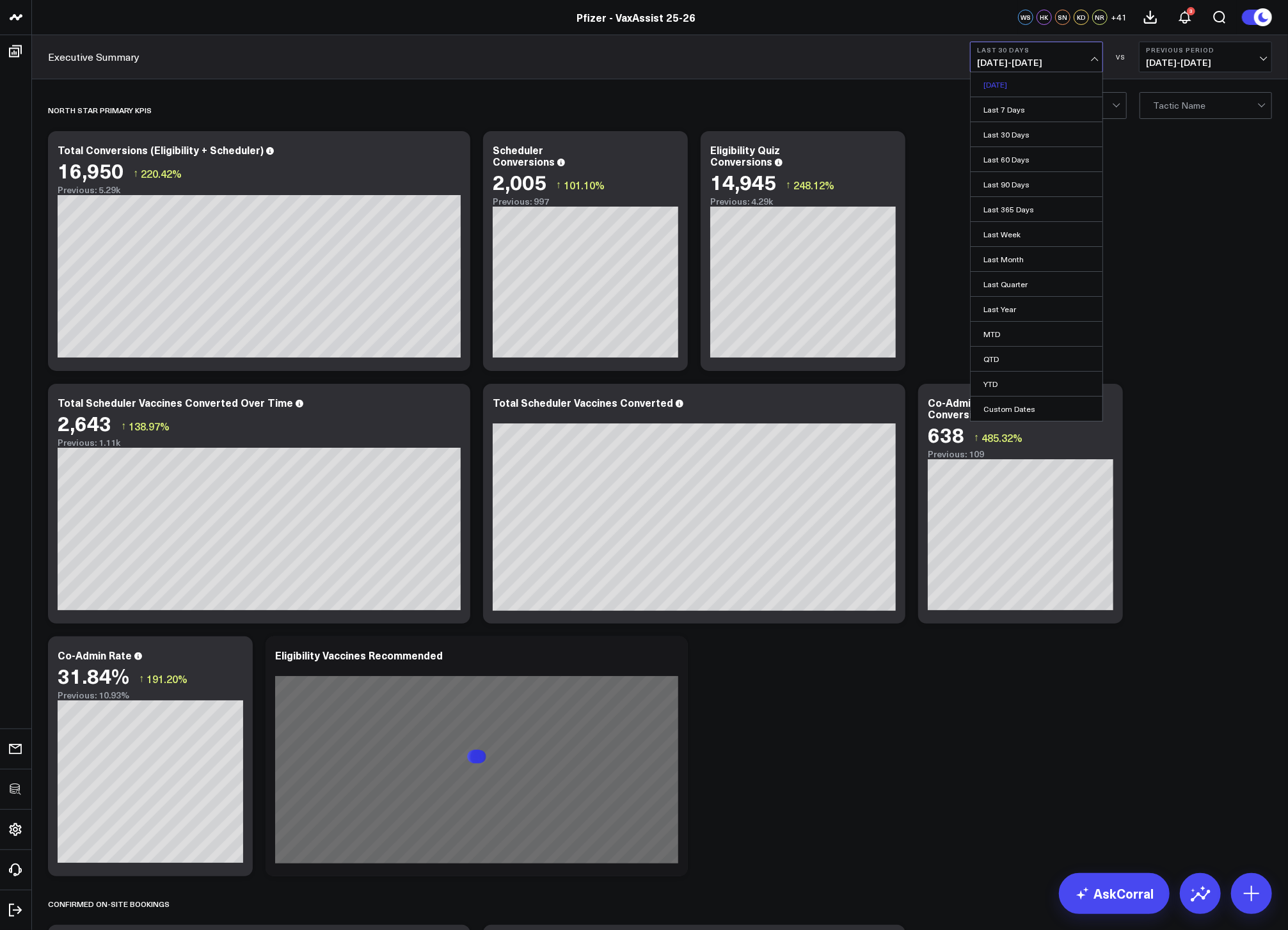
click at [1021, 88] on link "Yesterday" at bounding box center [1036, 84] width 131 height 25
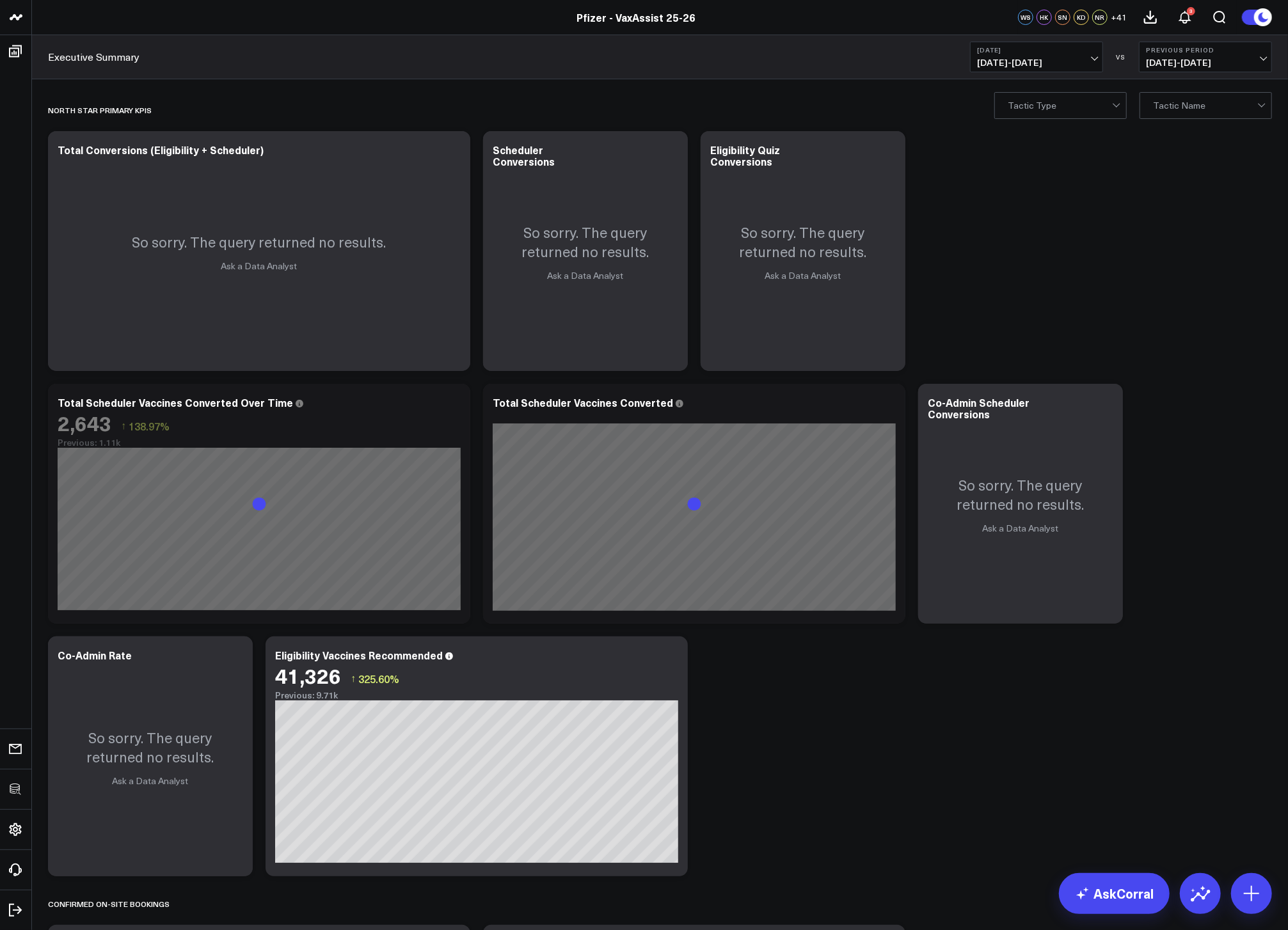
click at [1046, 64] on span "08/25/25 - 08/25/25" at bounding box center [1037, 62] width 119 height 10
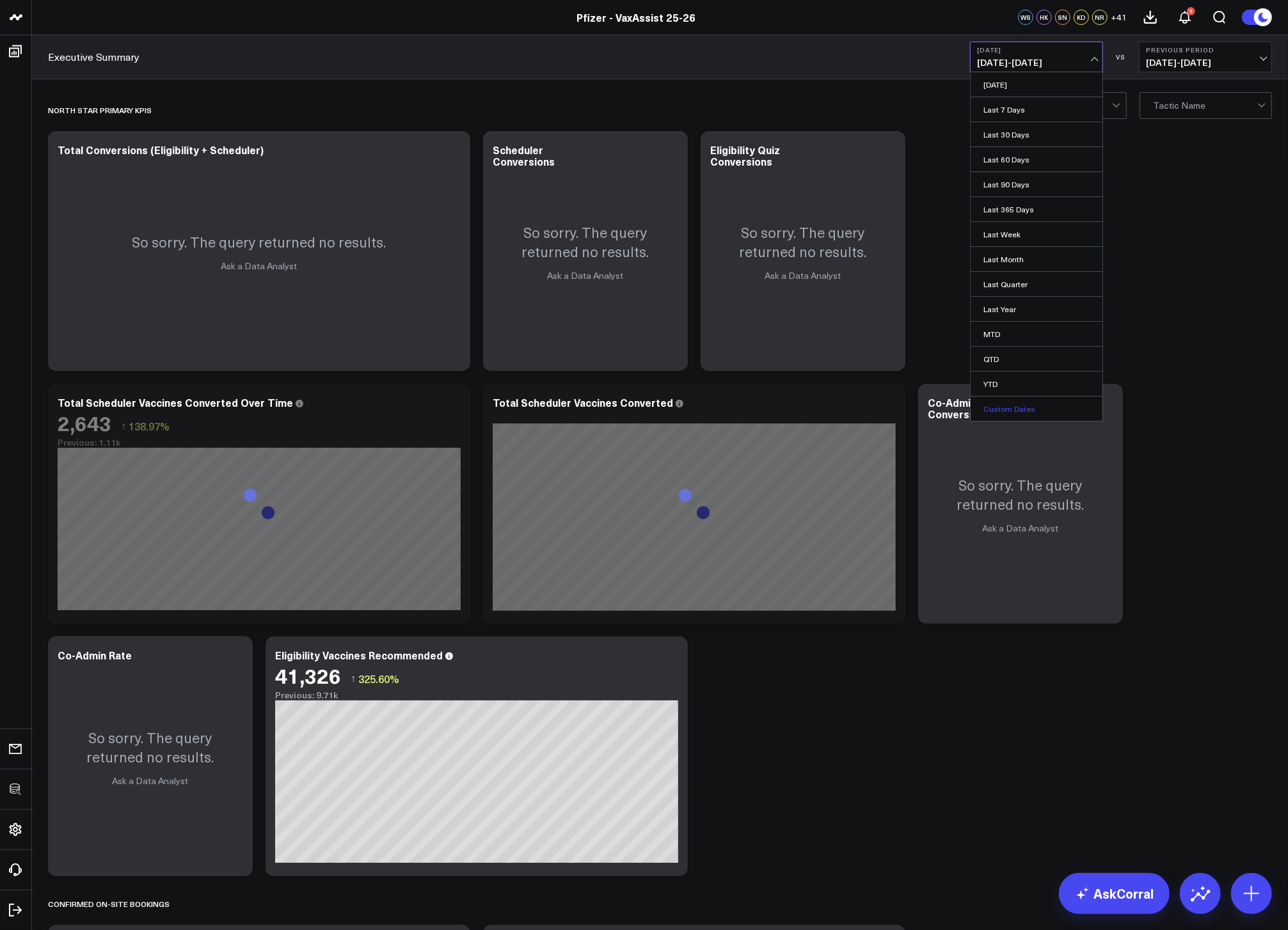
click at [1027, 404] on link "Custom Dates" at bounding box center [1036, 409] width 131 height 25
select select "7"
select select "2025"
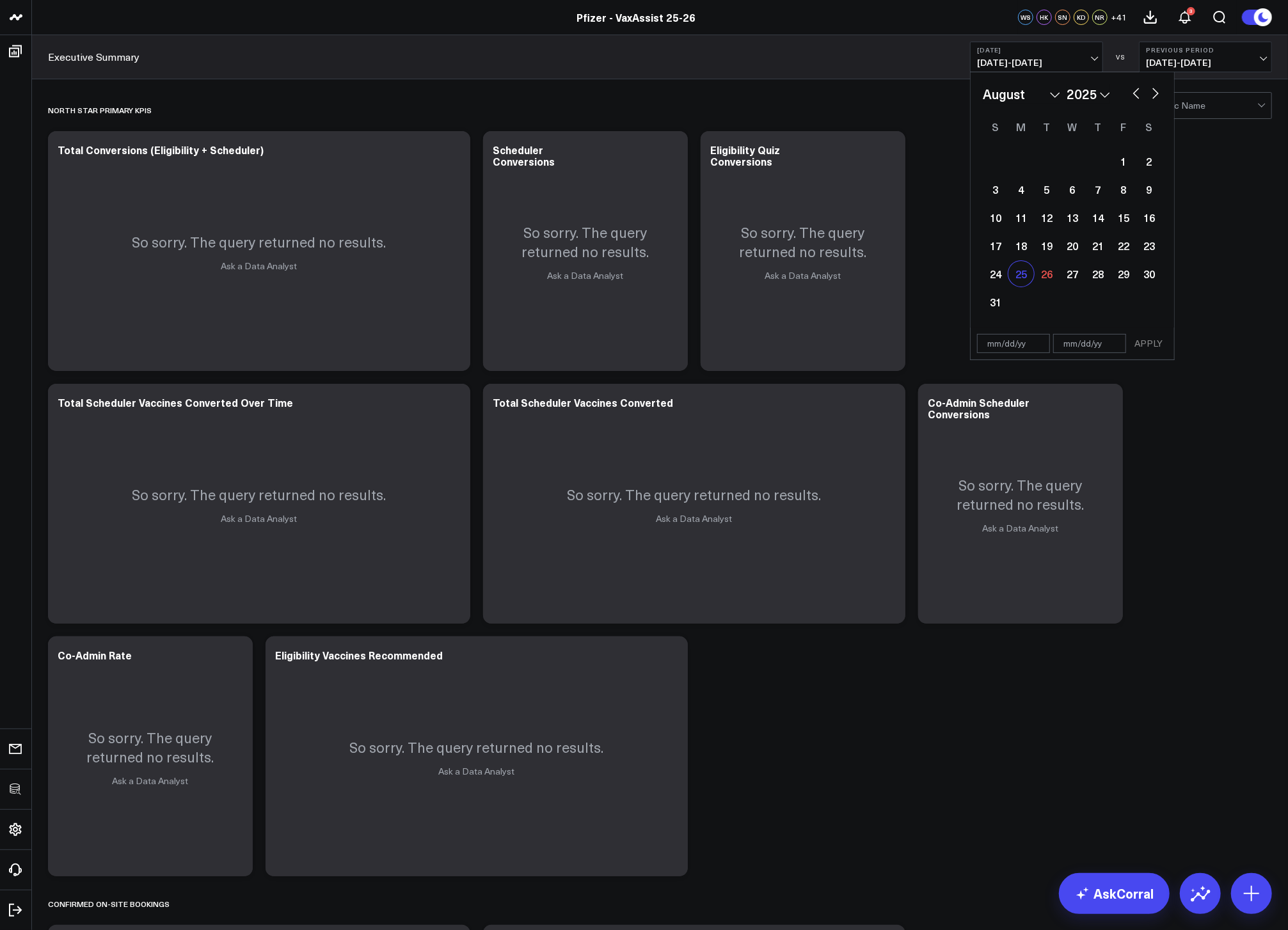
click at [1026, 278] on div "25" at bounding box center [1021, 273] width 26 height 26
type input "[DATE]"
select select "7"
select select "2025"
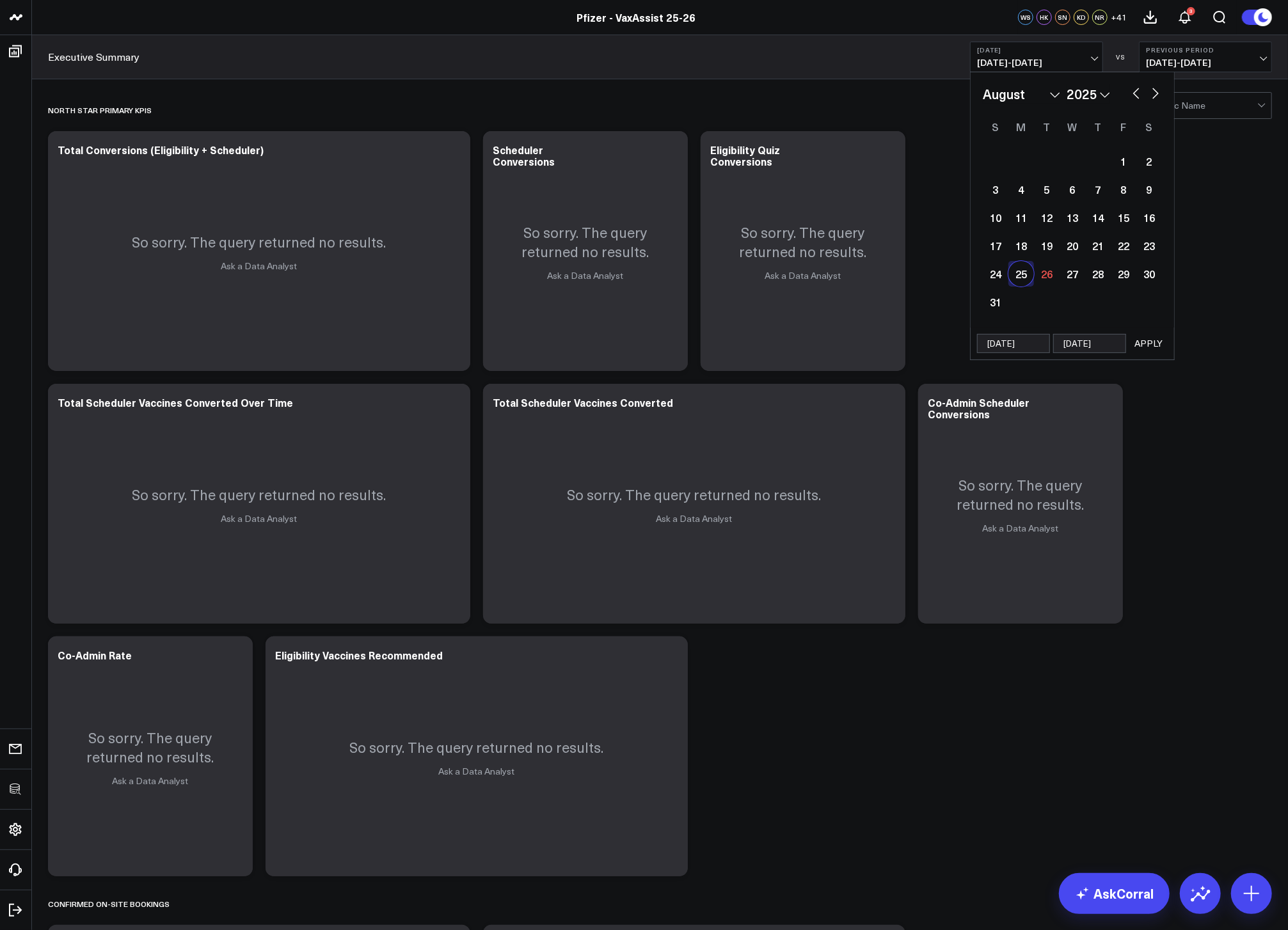
click at [1158, 337] on button "APPLY" at bounding box center [1148, 343] width 39 height 19
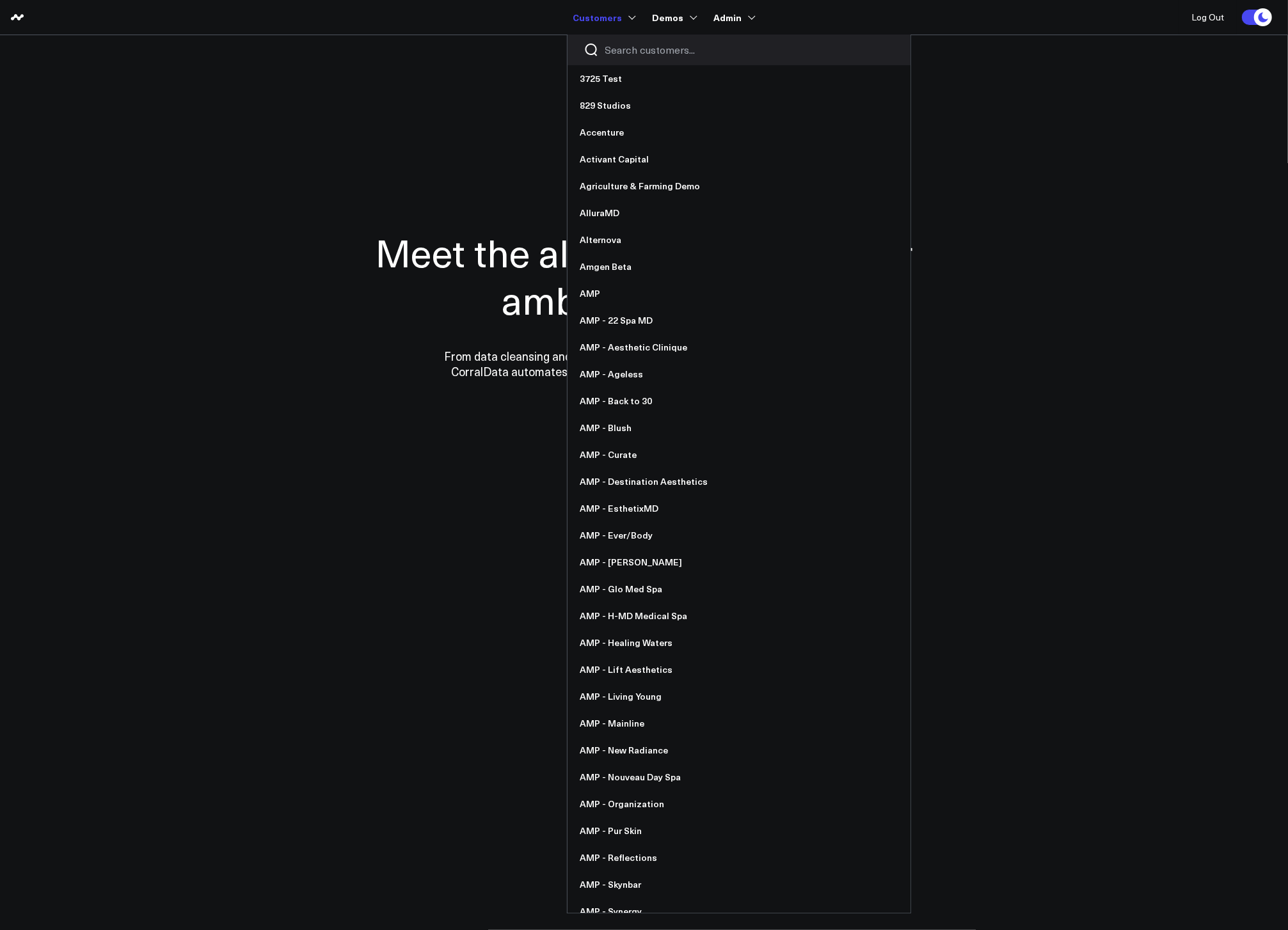
click at [637, 55] on input "Search customers input" at bounding box center [749, 49] width 289 height 14
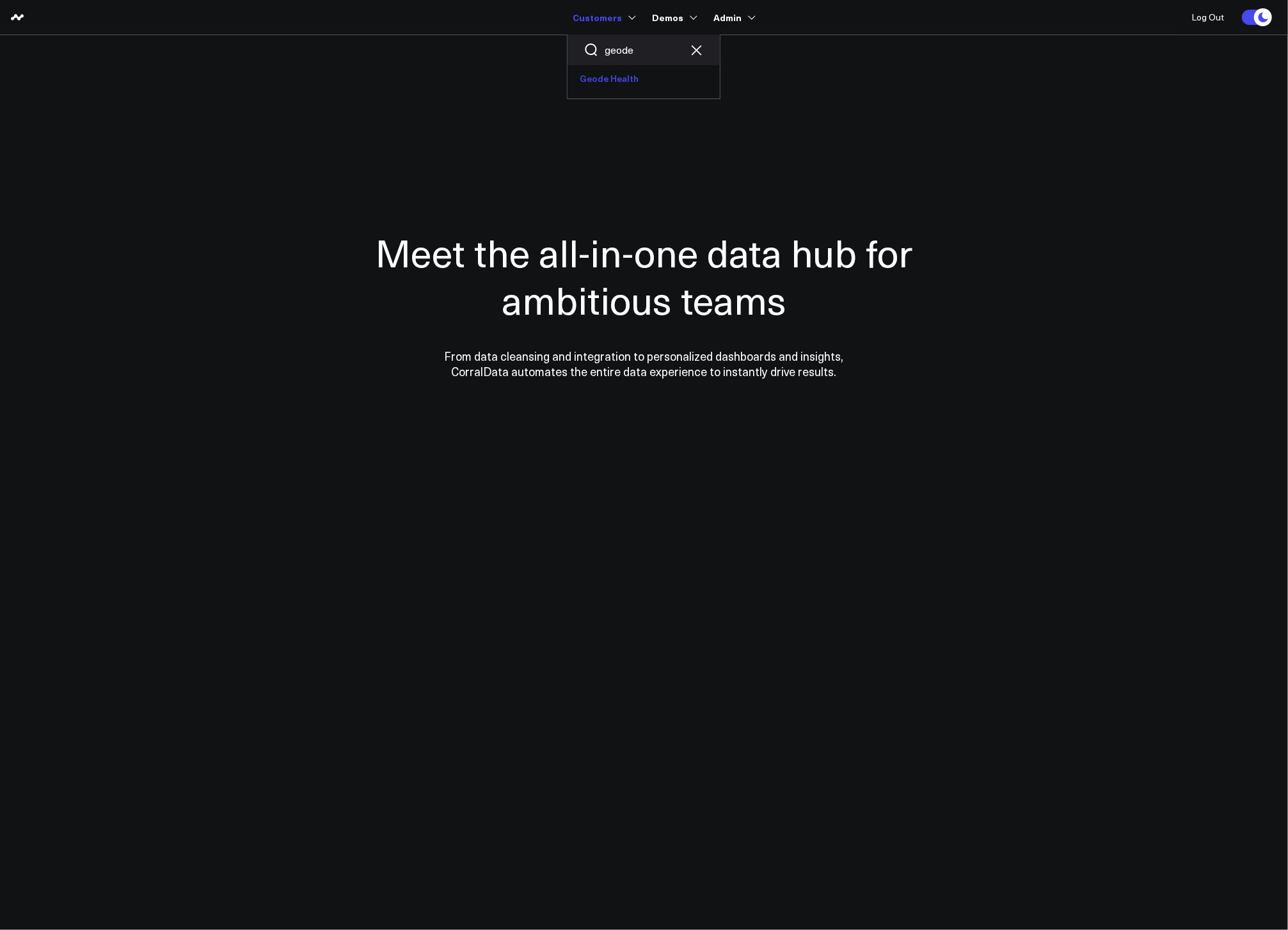
type input "geode"
click at [619, 83] on link "Geode Health" at bounding box center [643, 78] width 152 height 26
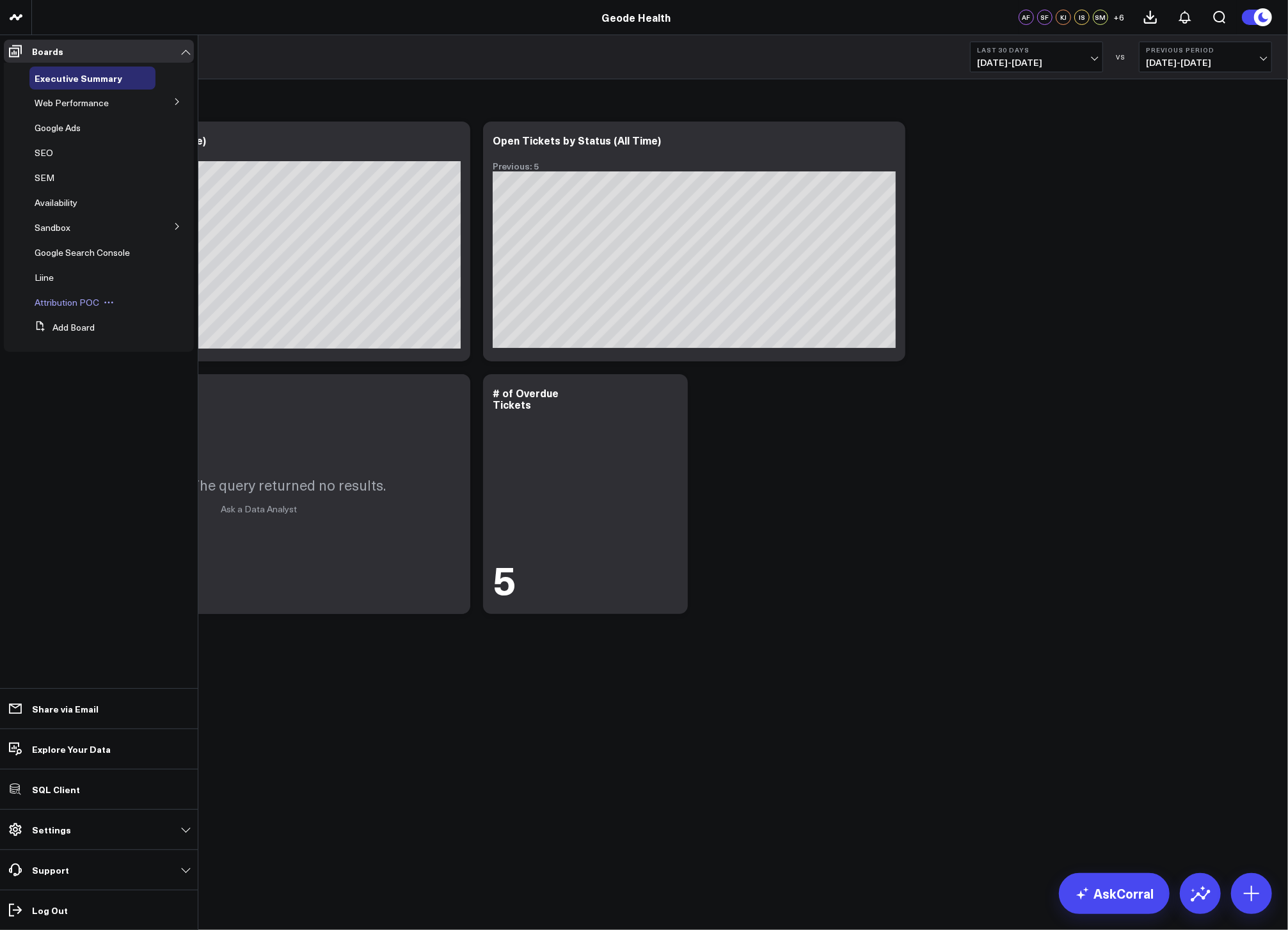
click at [78, 302] on span "Attribution POC" at bounding box center [67, 301] width 64 height 12
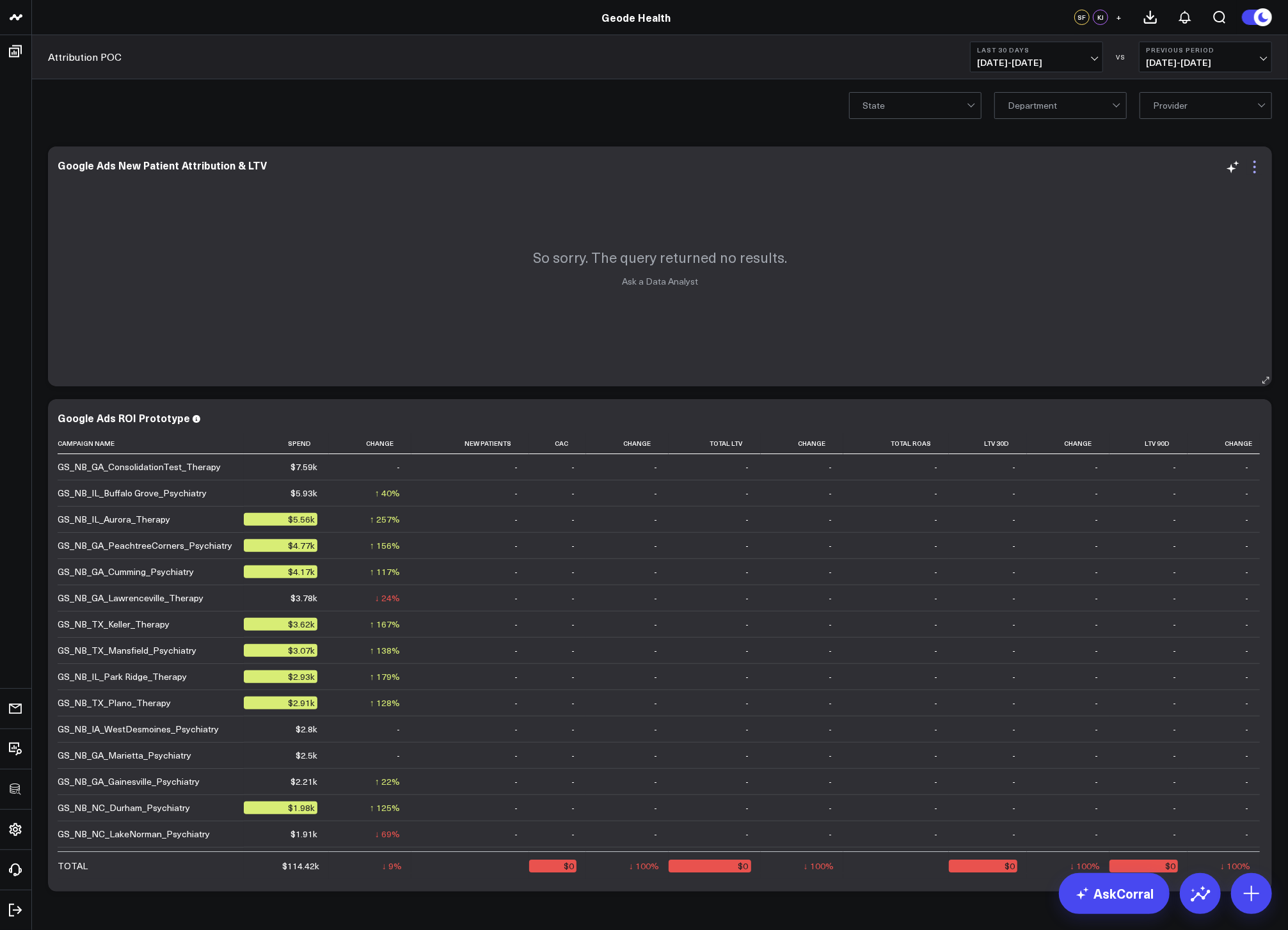
click at [1257, 171] on icon at bounding box center [1254, 167] width 15 height 15
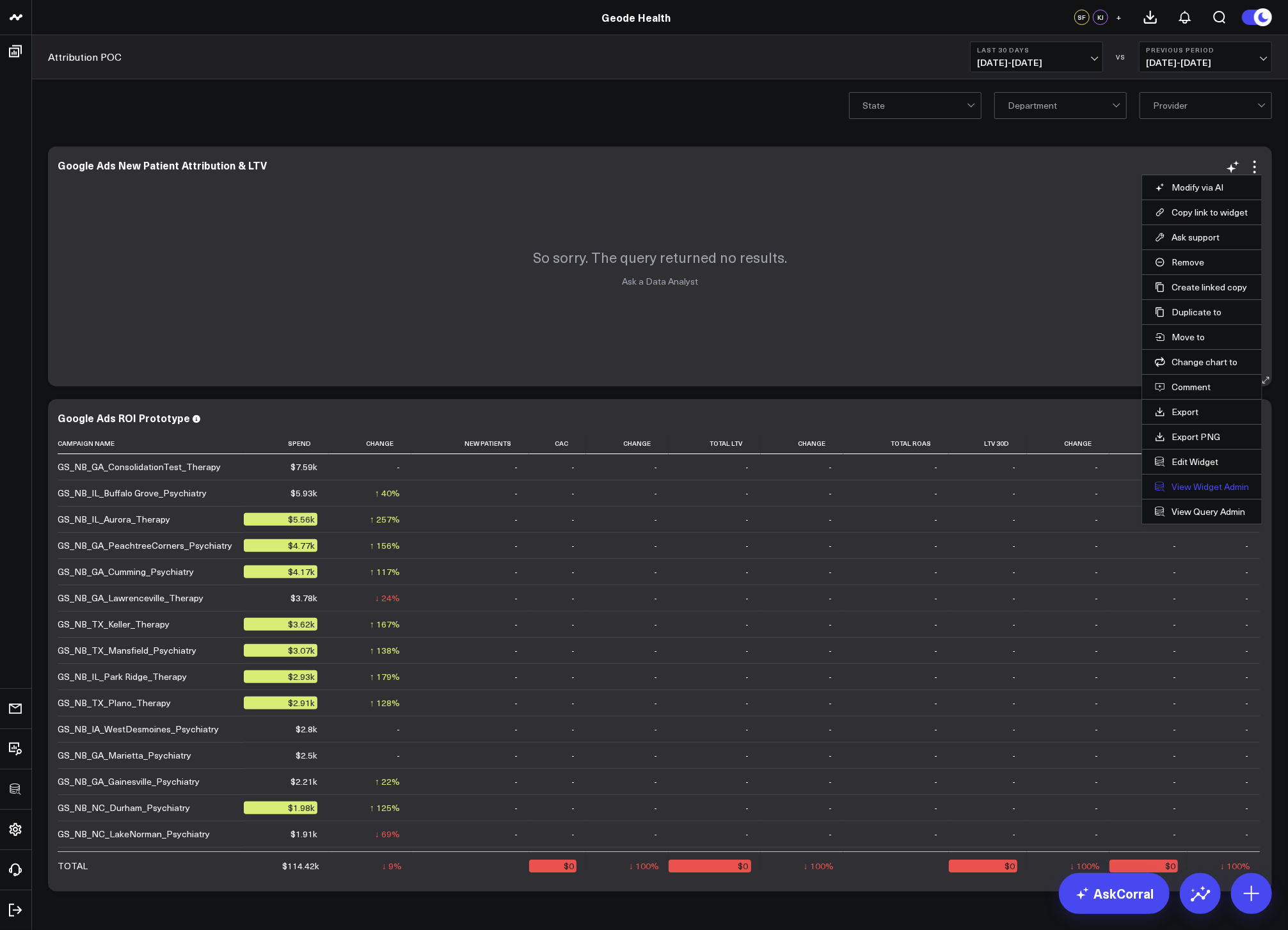
click at [1190, 491] on link "View Widget Admin" at bounding box center [1202, 487] width 94 height 11
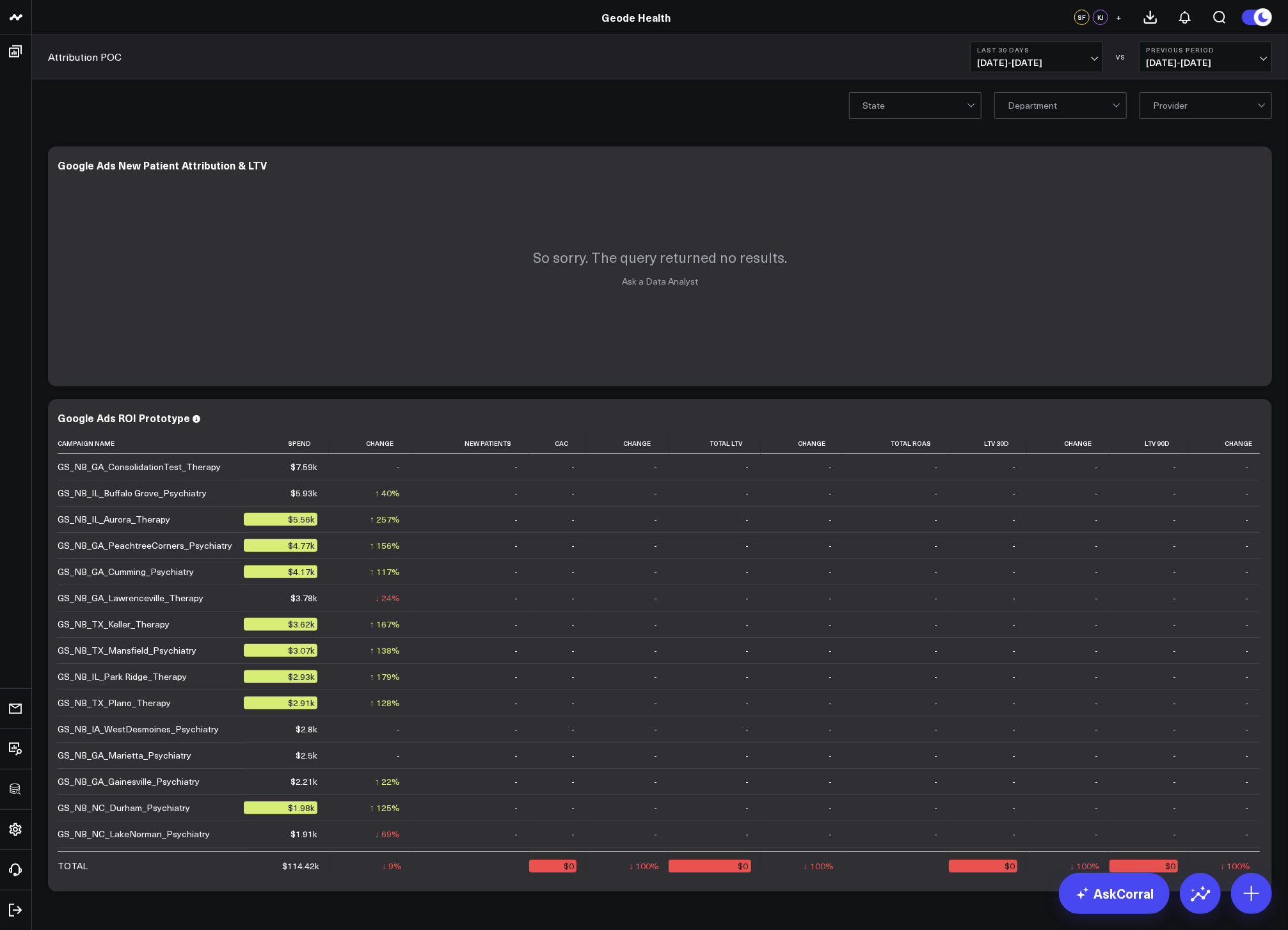
click at [1076, 61] on span "[DATE] - [DATE]" at bounding box center [1037, 62] width 119 height 10
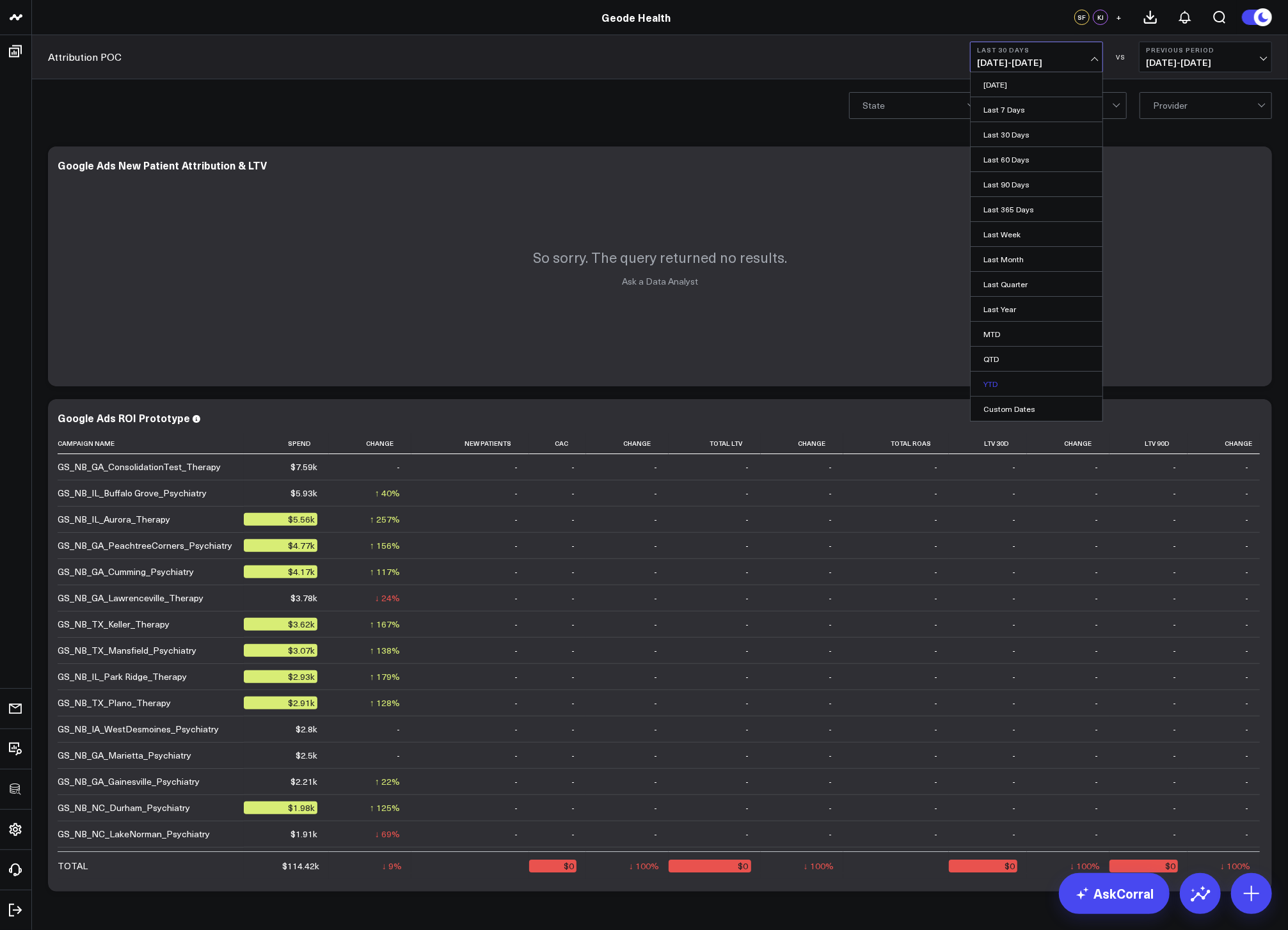
click at [993, 382] on link "YTD" at bounding box center [1036, 384] width 131 height 25
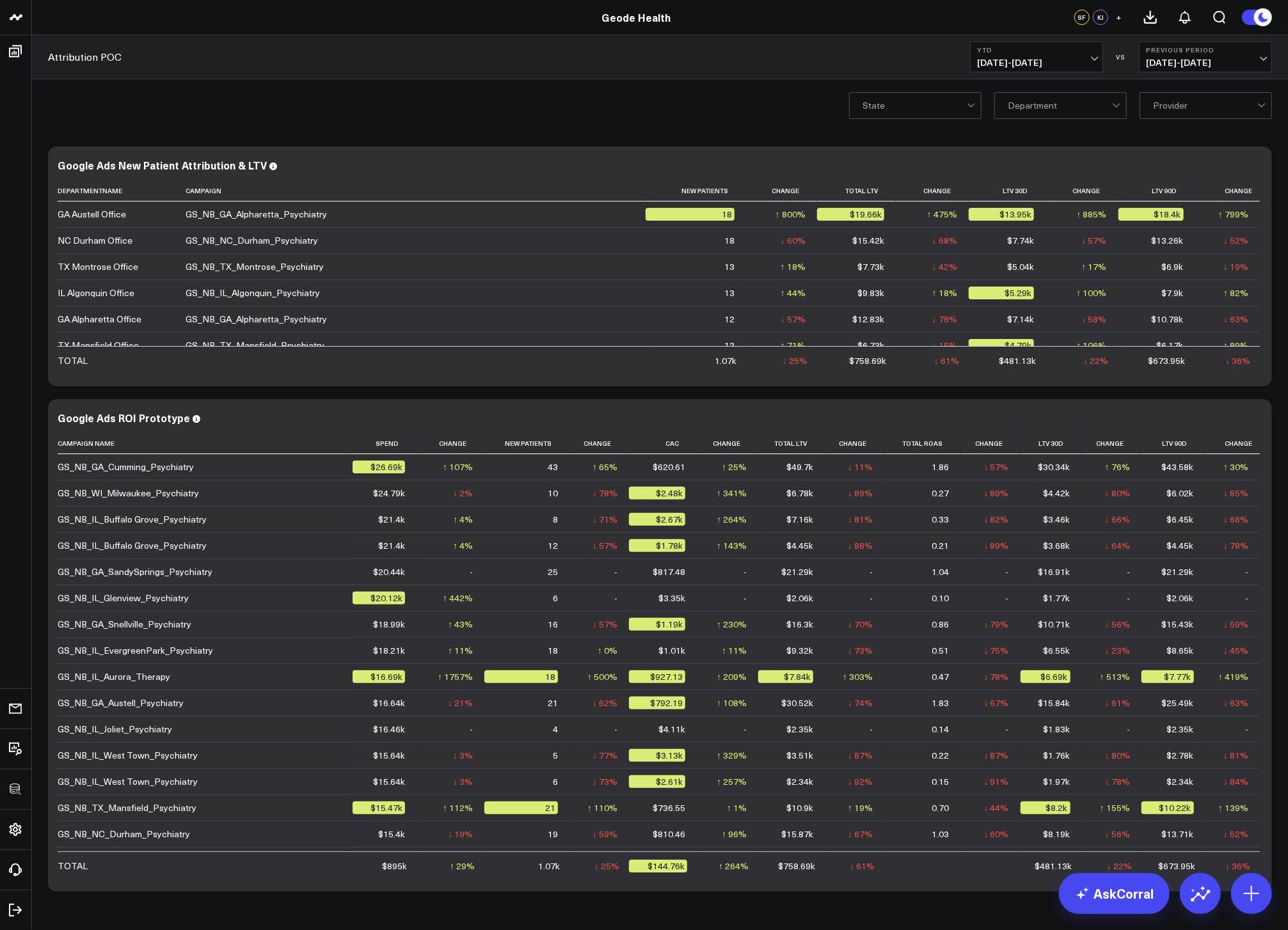
click at [589, 123] on div "State Department Provider" at bounding box center [660, 105] width 1256 height 51
click at [1232, 418] on icon at bounding box center [1232, 420] width 15 height 15
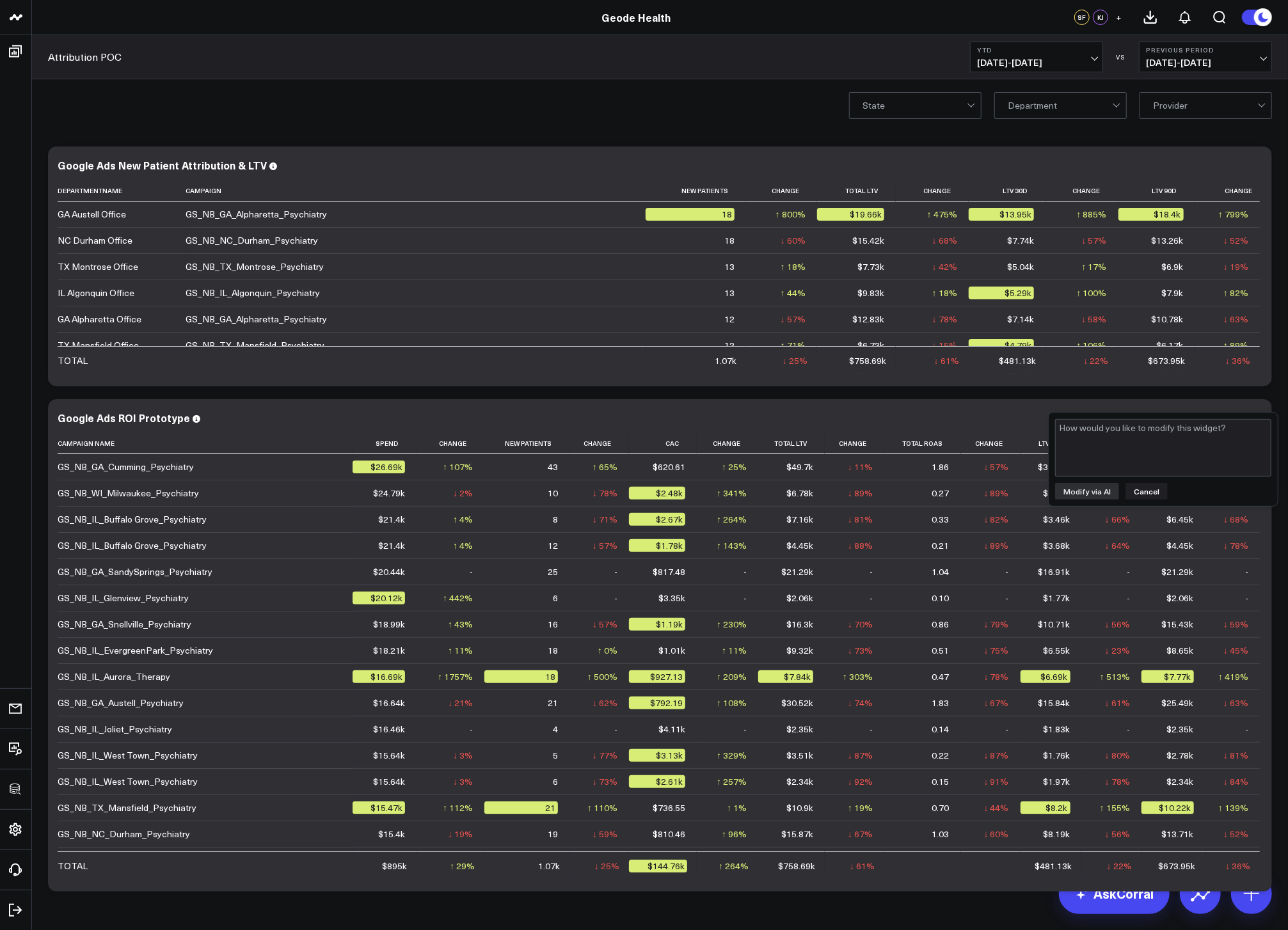
click at [1265, 389] on div "Modify via AI Copy link to widget Ask support Remove Create linked copy Executi…" at bounding box center [660, 519] width 1237 height 758
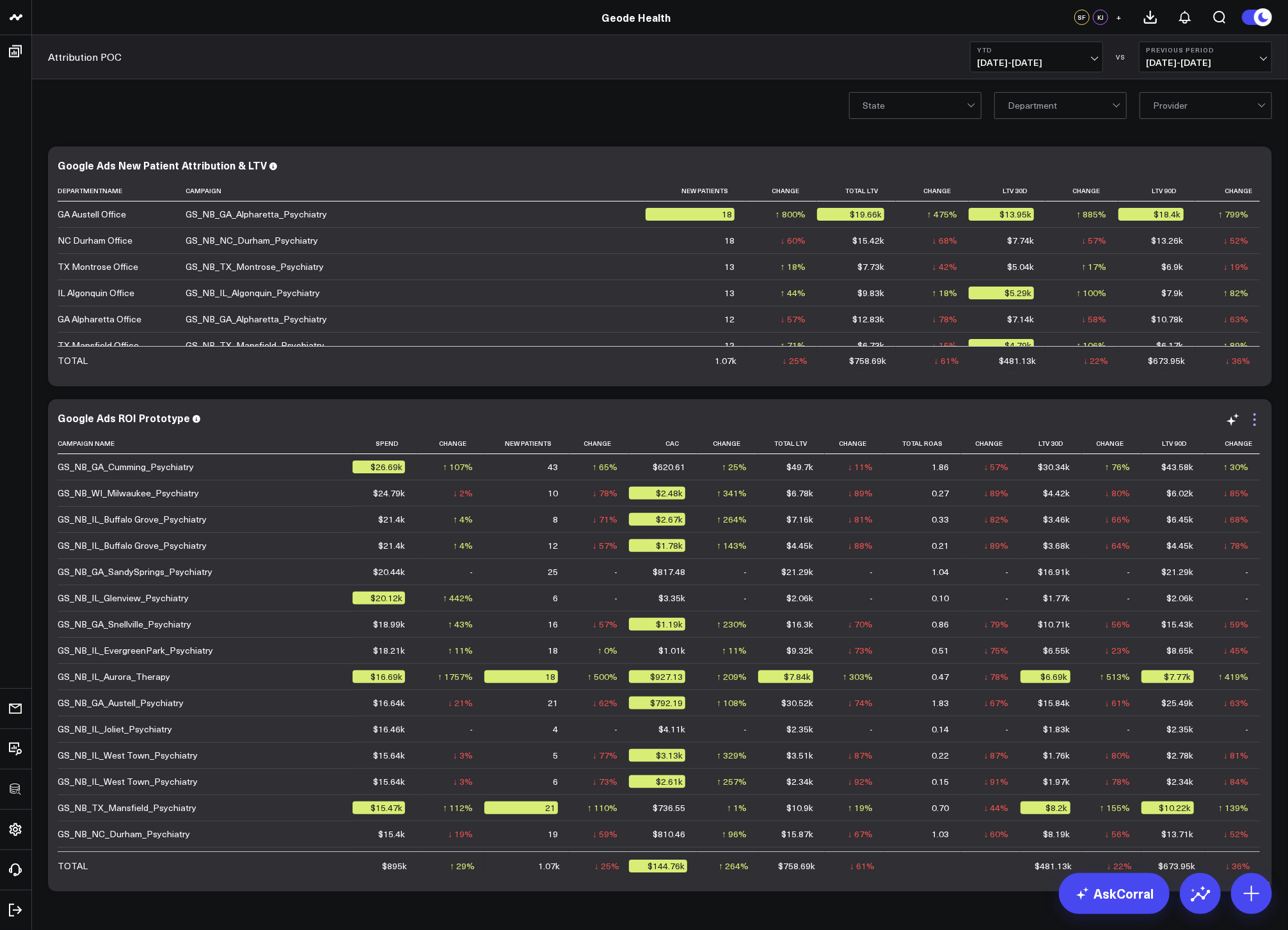
click at [1256, 416] on icon at bounding box center [1254, 420] width 15 height 15
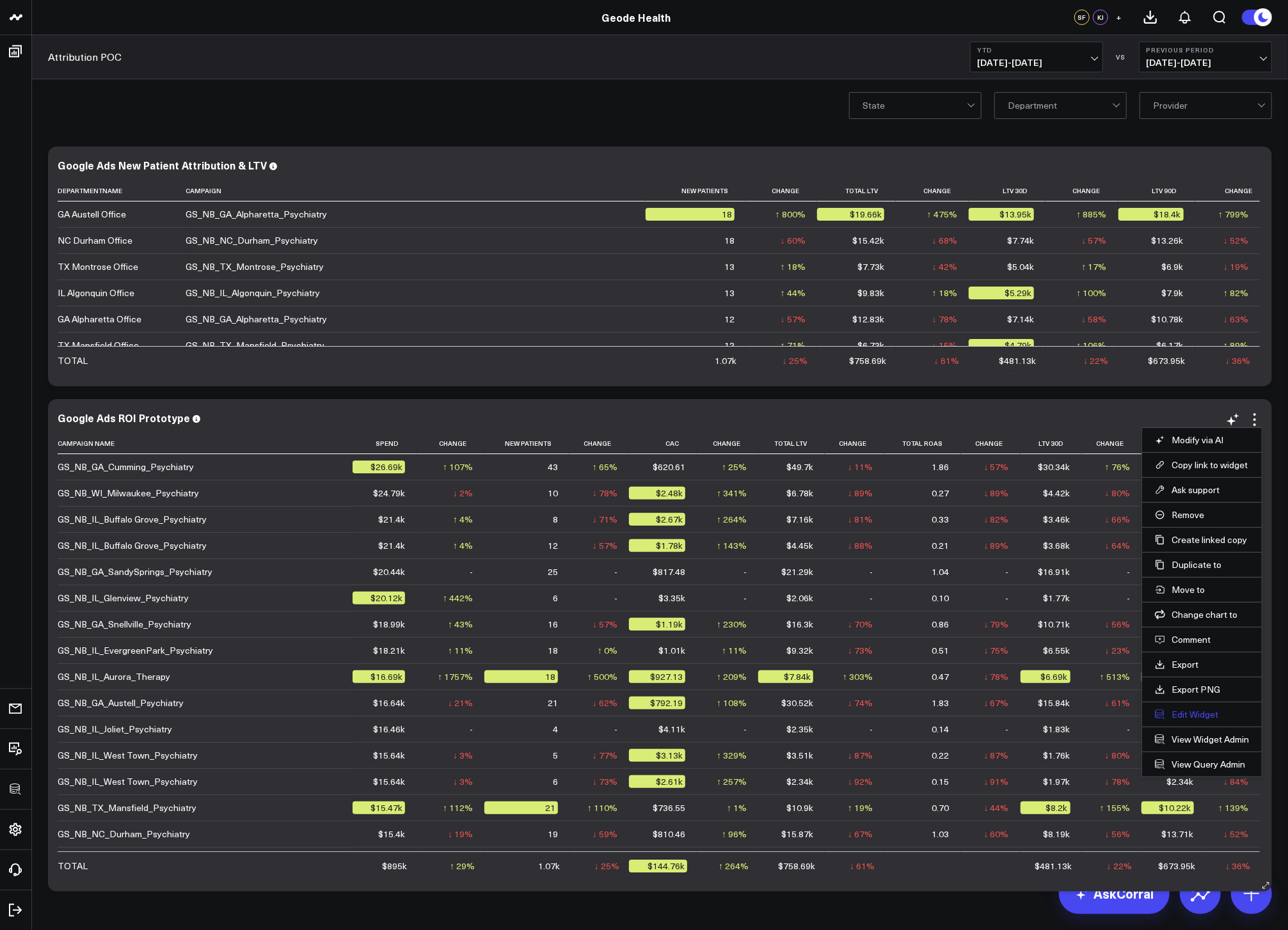
click at [1193, 717] on button "Edit Widget" at bounding box center [1202, 715] width 94 height 11
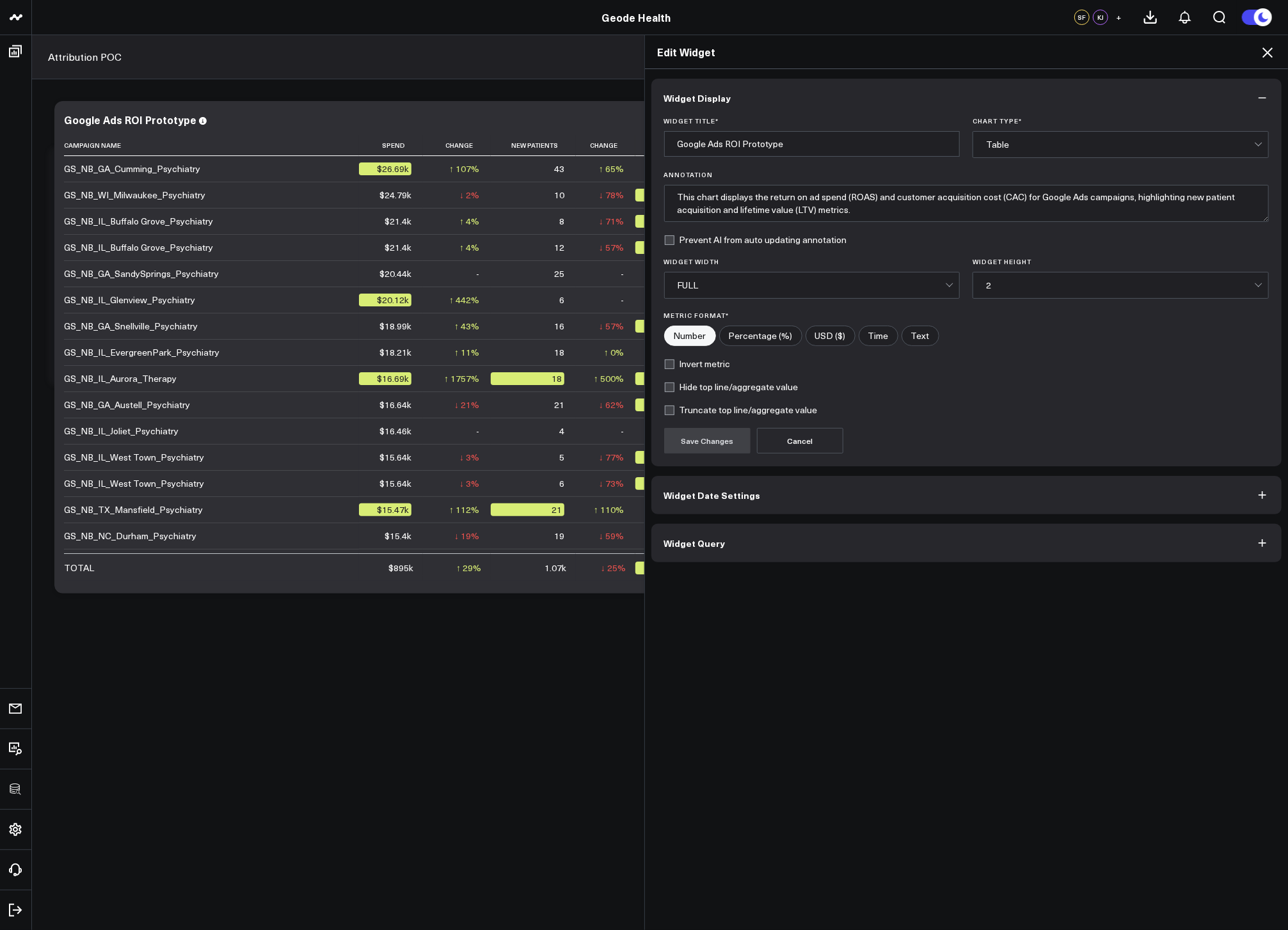
click at [775, 540] on button "Widget Query" at bounding box center [966, 542] width 630 height 39
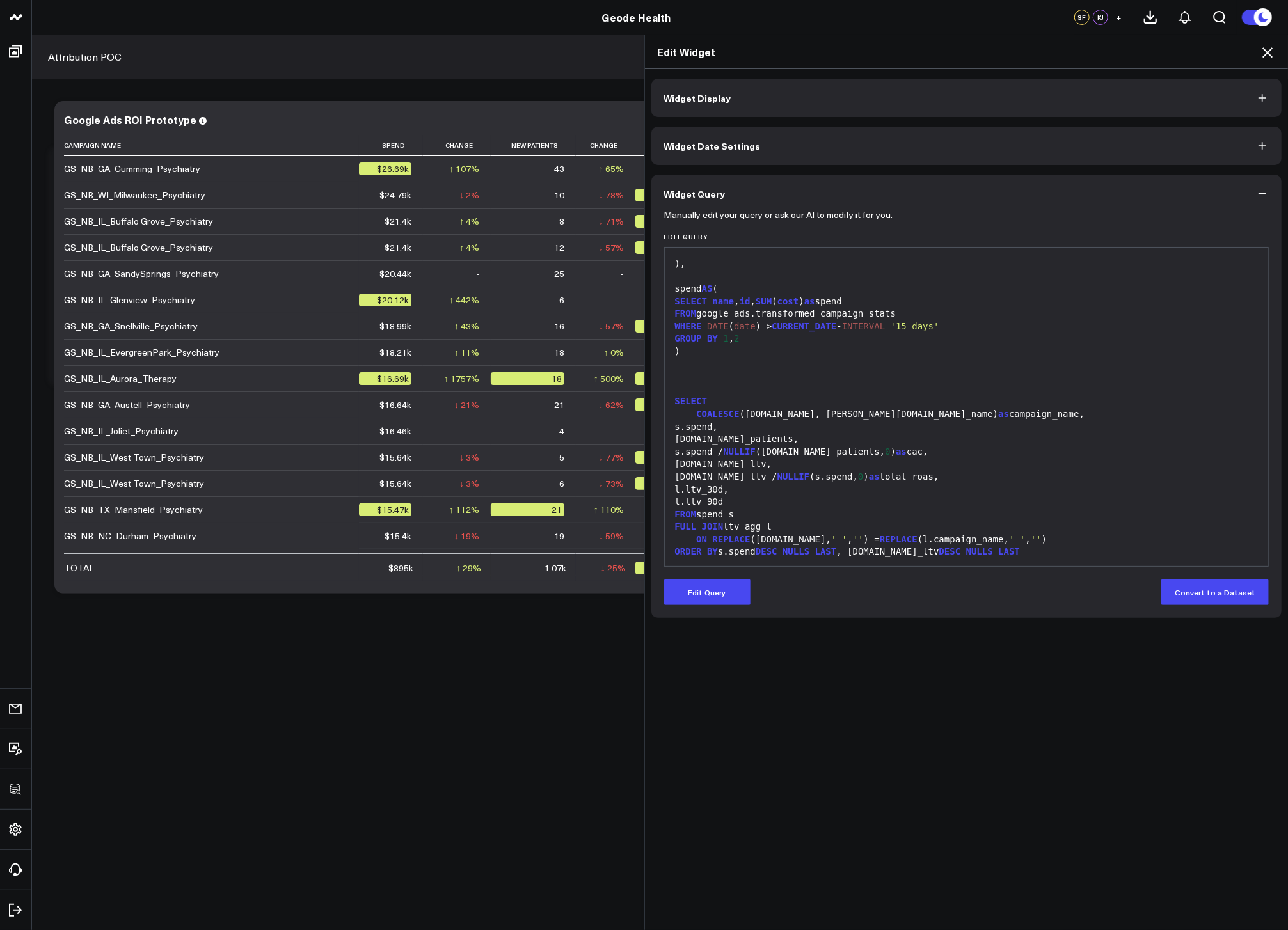
scroll to position [44, 0]
click at [1270, 50] on icon at bounding box center [1267, 52] width 15 height 15
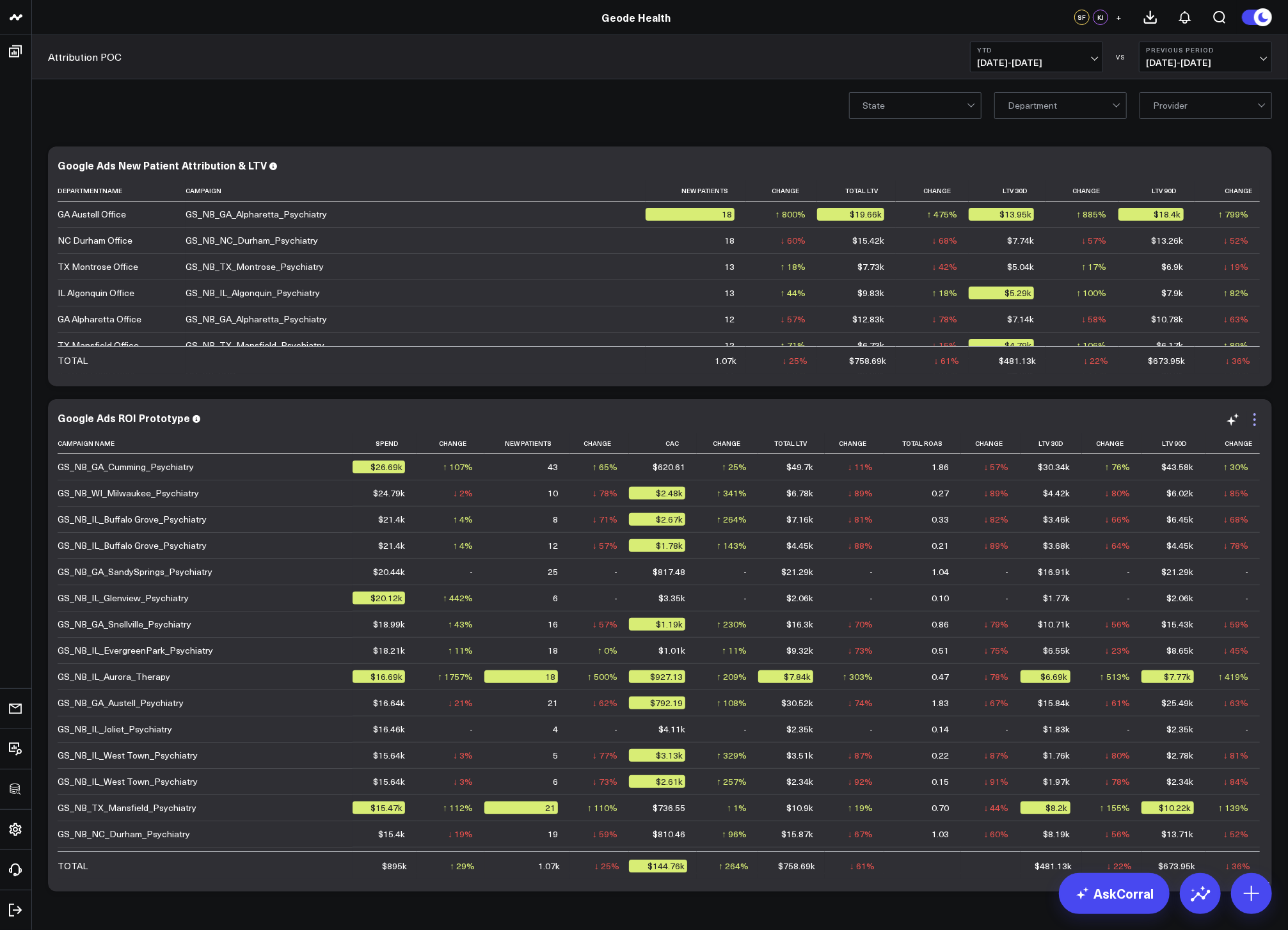
click at [1248, 413] on icon at bounding box center [1254, 420] width 15 height 15
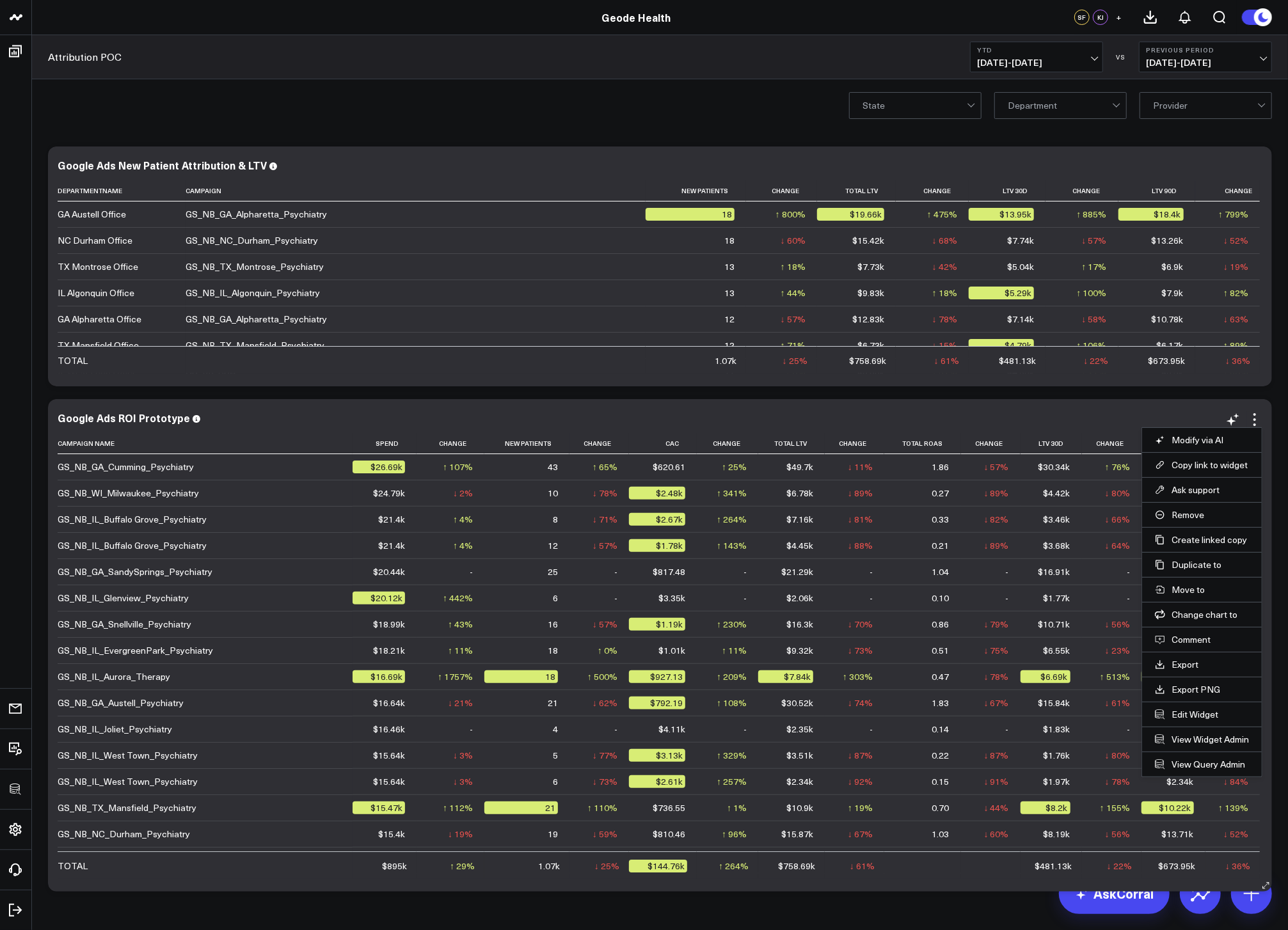
click at [1076, 419] on div "Google Ads ROI Prototype" at bounding box center [660, 418] width 1205 height 11
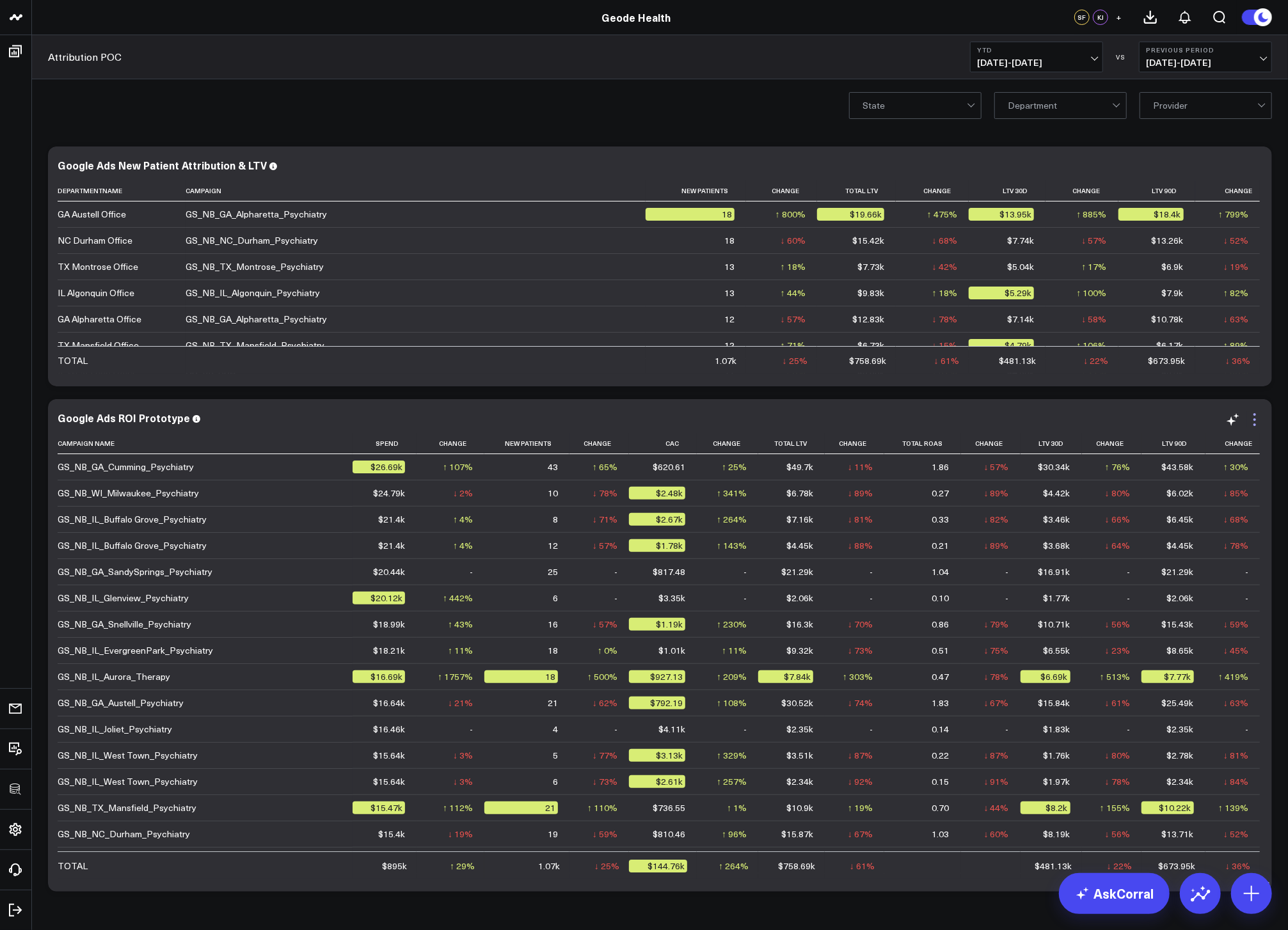
click at [1257, 421] on icon at bounding box center [1254, 420] width 15 height 15
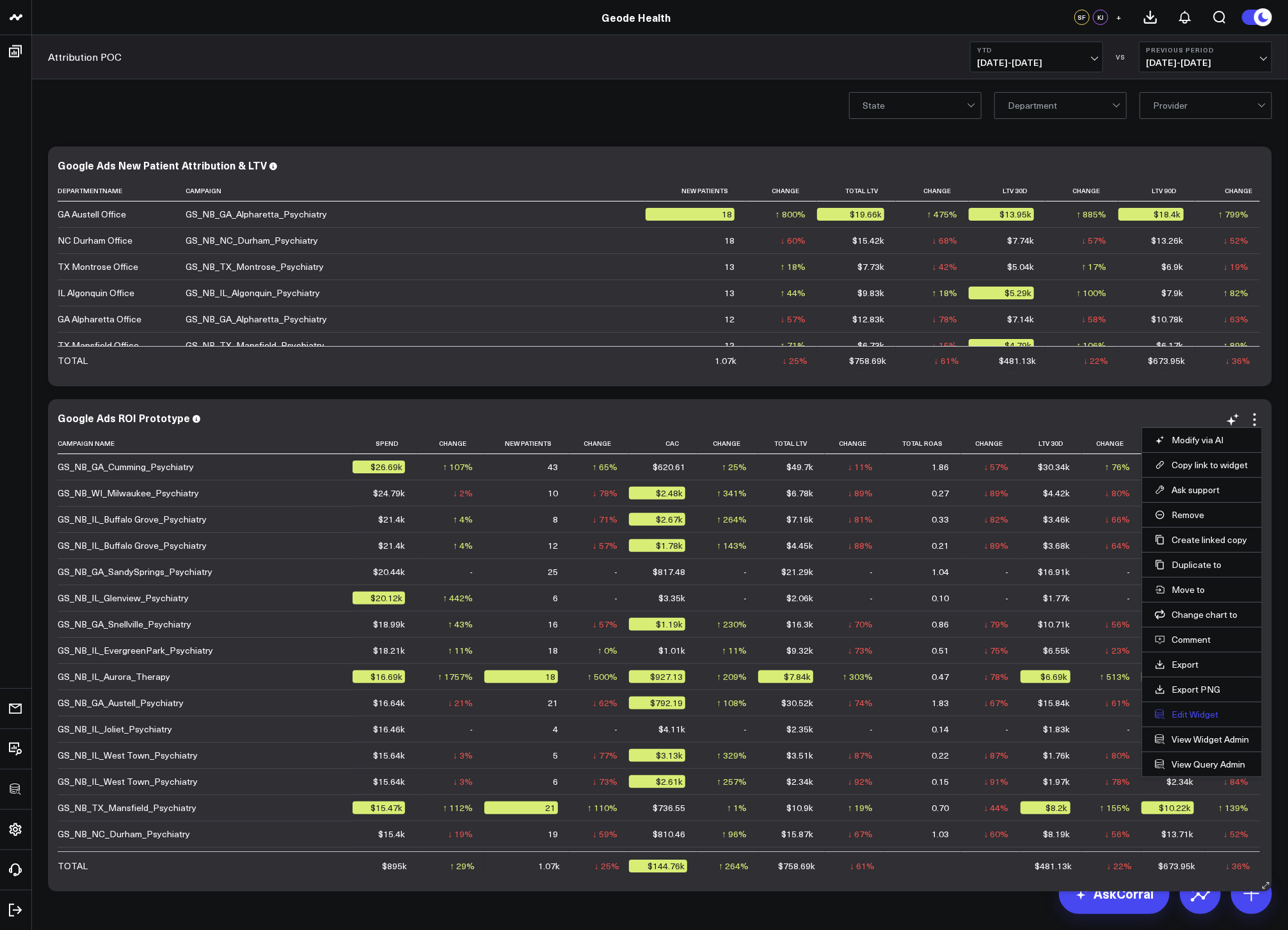
click at [1179, 714] on button "Edit Widget" at bounding box center [1202, 715] width 94 height 11
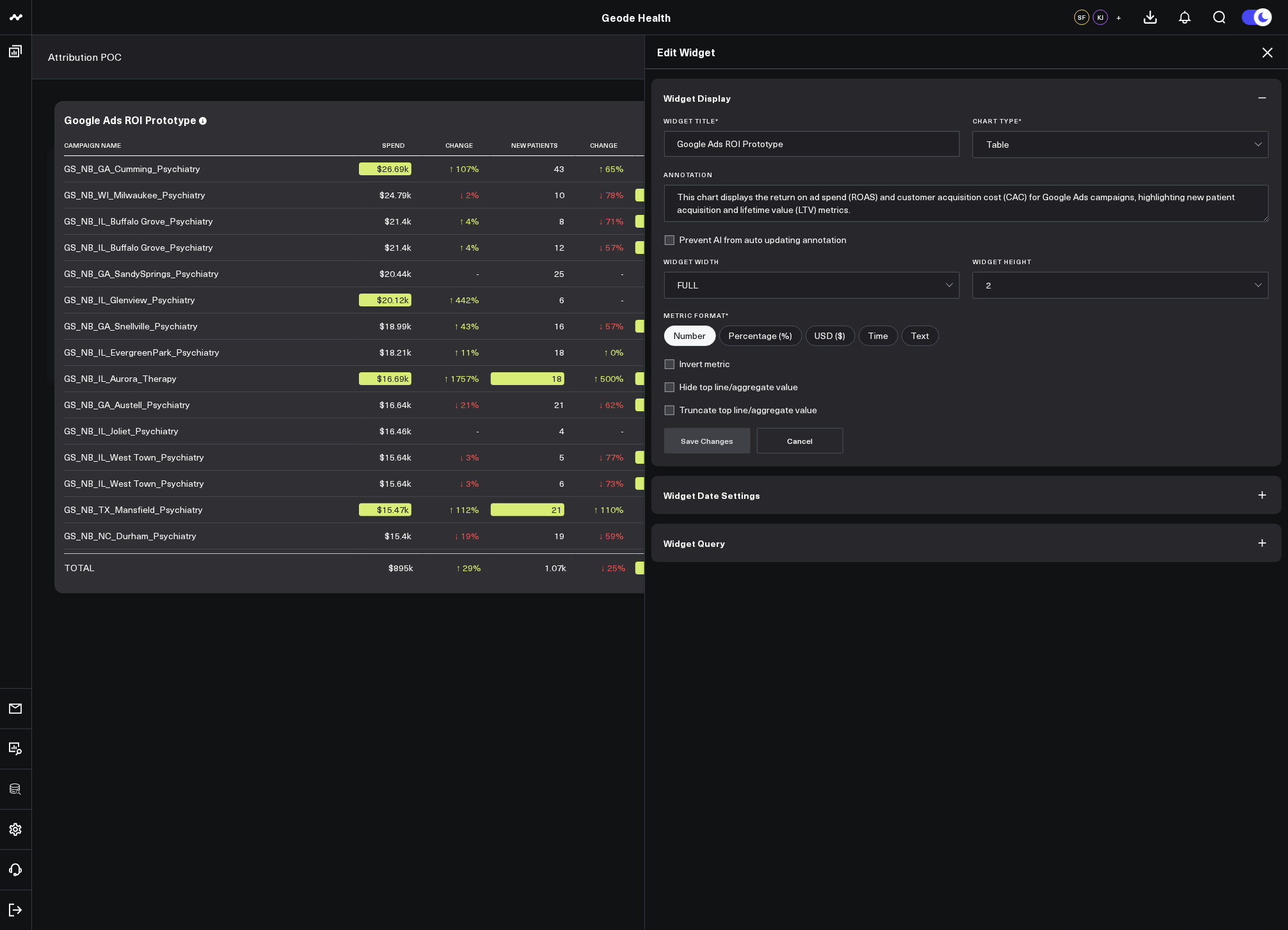
click at [795, 552] on button "Widget Query" at bounding box center [966, 542] width 630 height 39
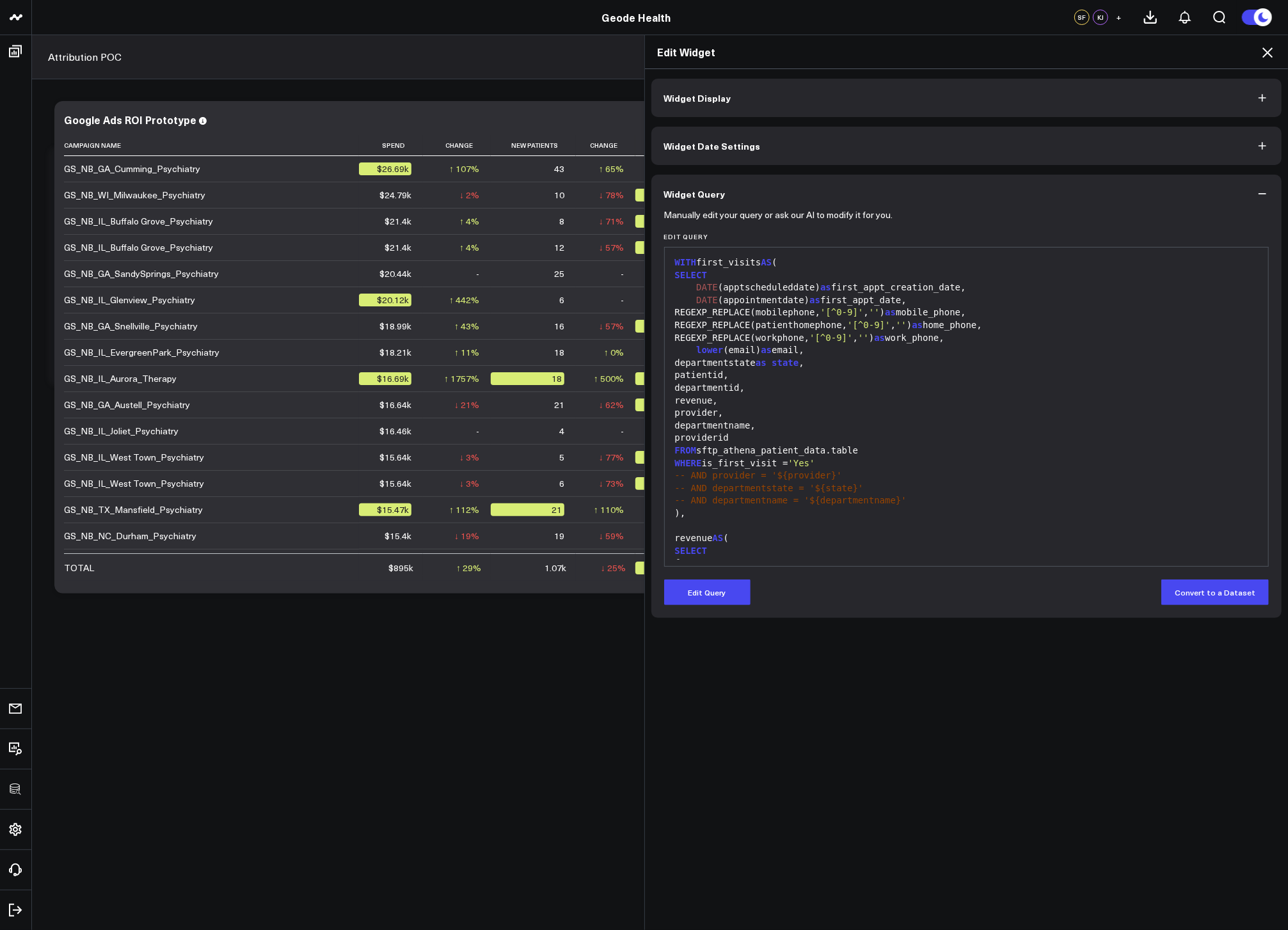
click at [706, 595] on button "Edit Query" at bounding box center [707, 592] width 86 height 26
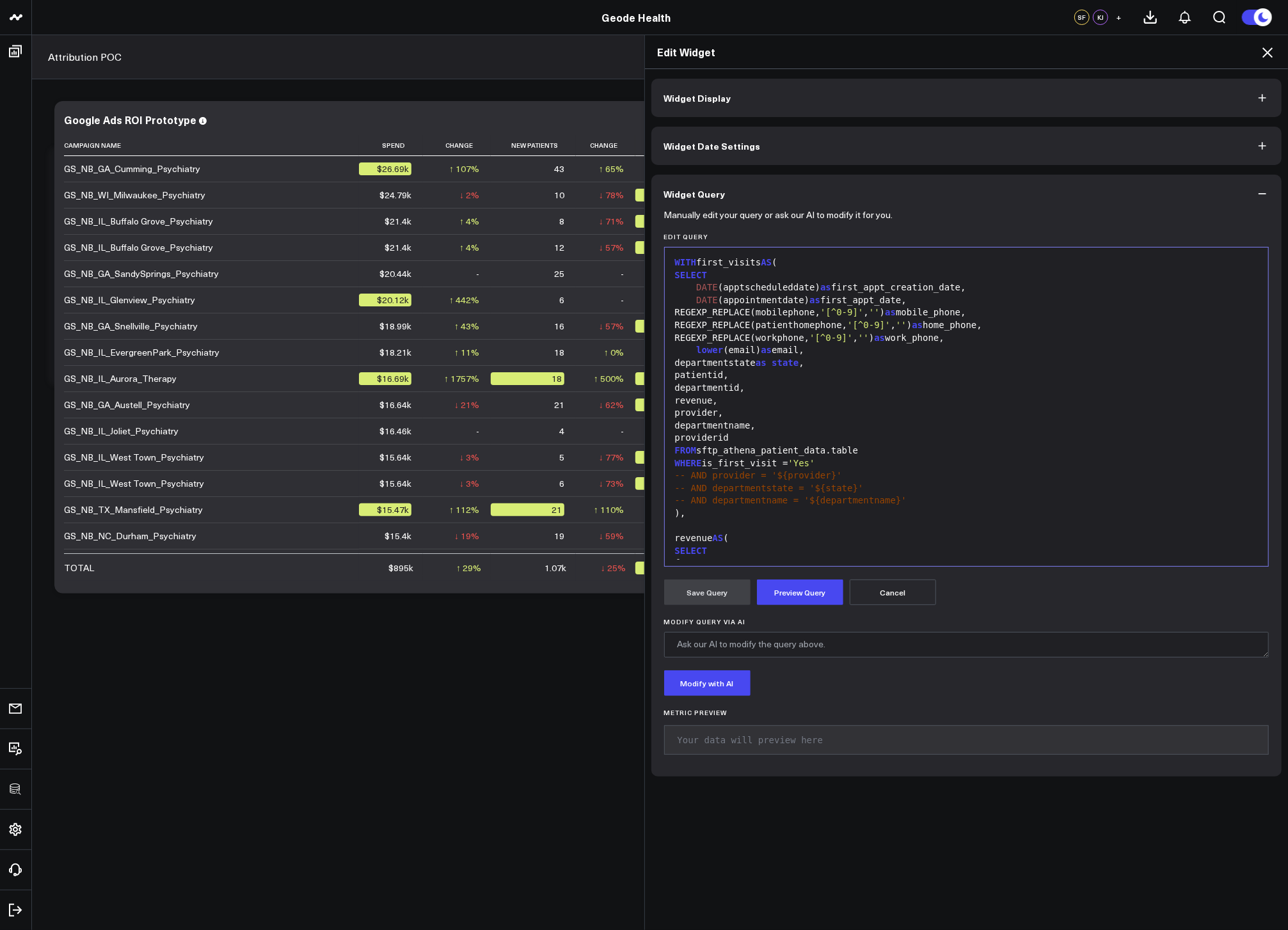
click at [1012, 360] on div "departmentstate as state ," at bounding box center [966, 364] width 591 height 13
click at [772, 435] on div "providerid" at bounding box center [966, 439] width 591 height 13
click at [777, 424] on div "departmentname," at bounding box center [966, 426] width 591 height 13
click at [766, 413] on div "provider," at bounding box center [966, 414] width 591 height 13
click at [762, 403] on div "revenue," at bounding box center [966, 402] width 591 height 13
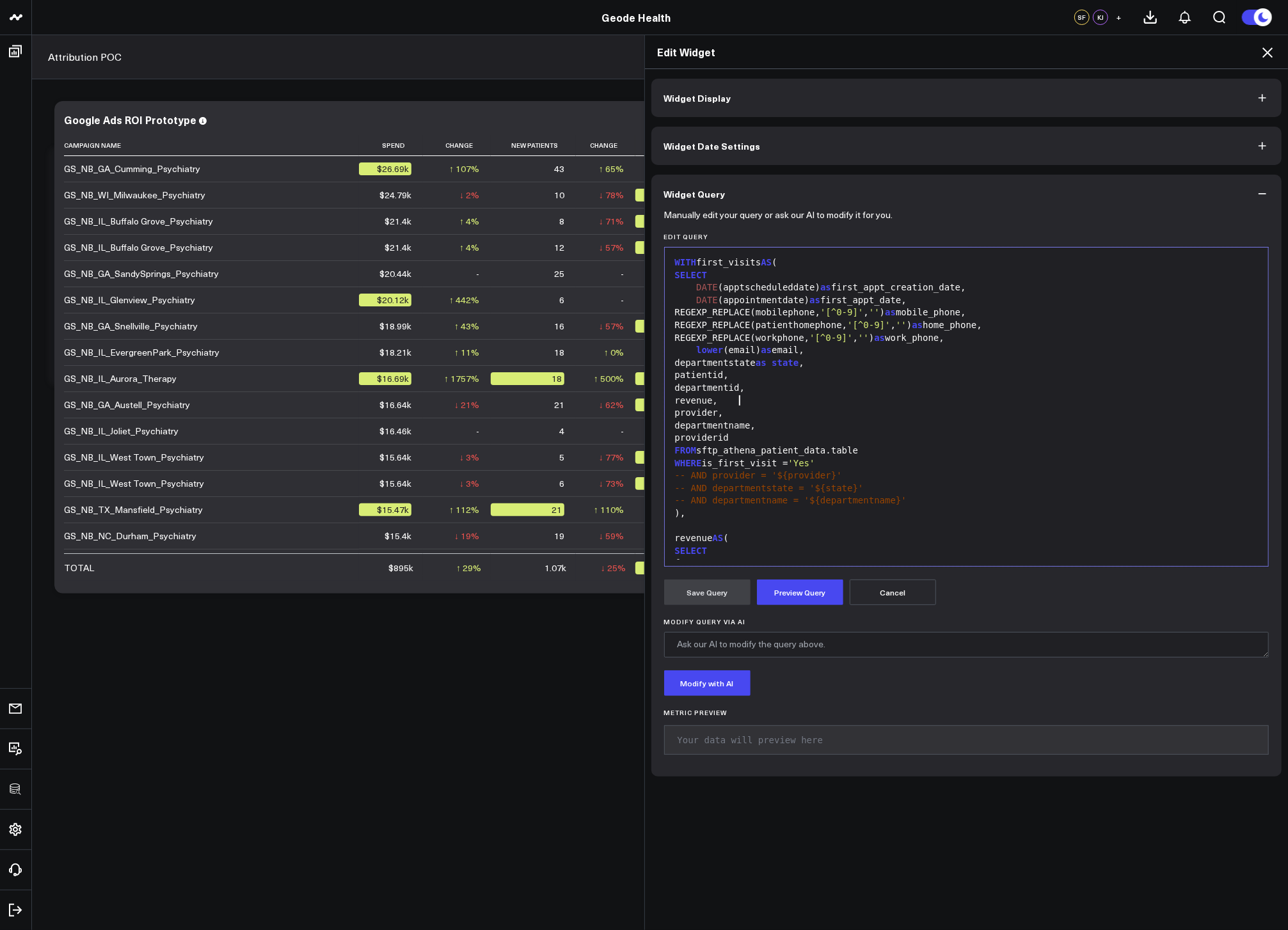
click at [773, 388] on div "departmentid," at bounding box center [966, 388] width 591 height 13
click at [764, 379] on div "patientid," at bounding box center [966, 376] width 591 height 13
click at [857, 361] on div "departmentstate as state ," at bounding box center [966, 364] width 591 height 13
click at [849, 351] on div "lower (email) as email," at bounding box center [966, 351] width 591 height 13
click at [993, 339] on div "REGEXP_REPLACE(workphone, '[^0-9]' , '' ) as work_phone," at bounding box center [966, 338] width 591 height 13
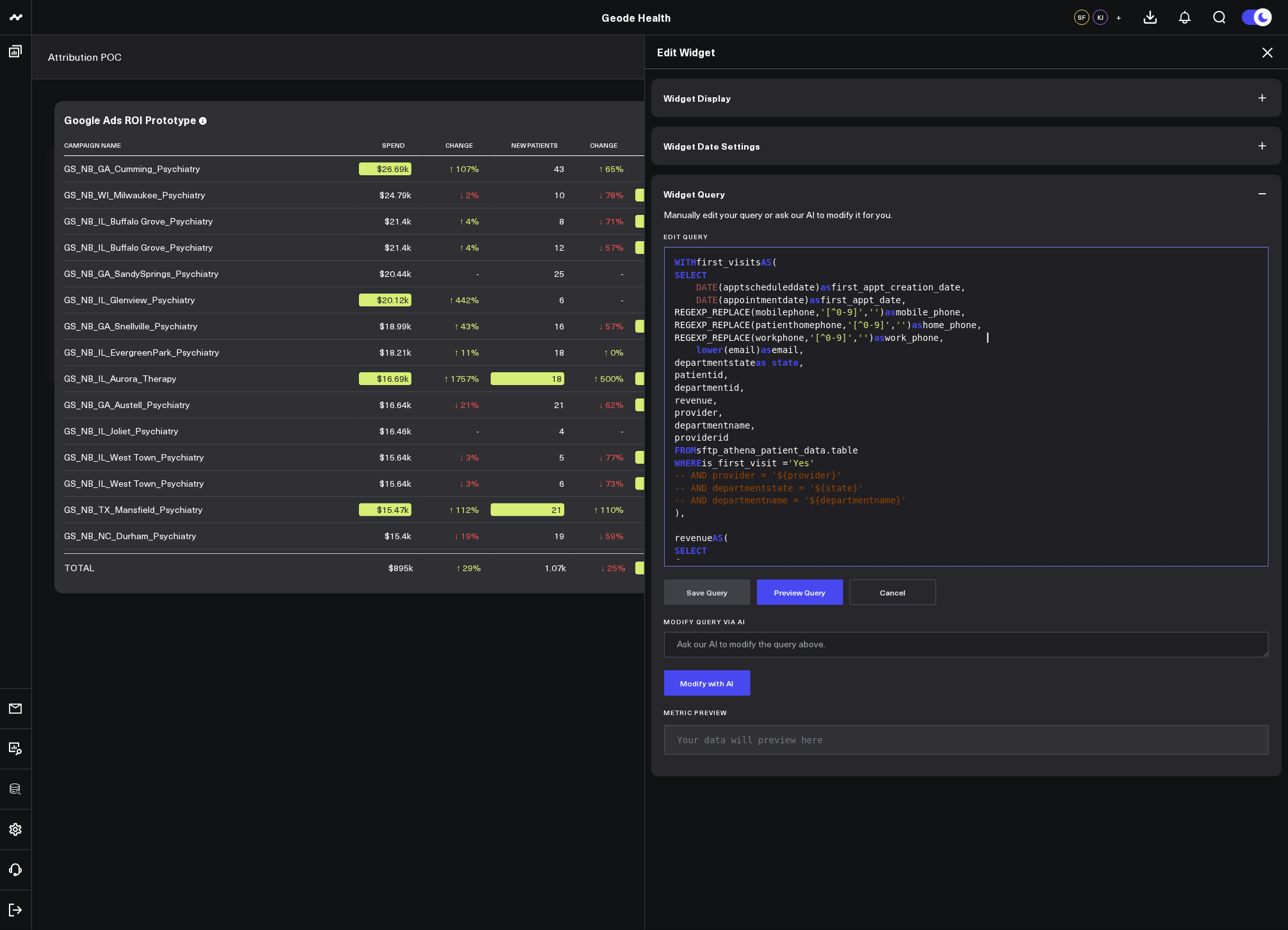
click at [994, 325] on div "REGEXP_REPLACE(patienthomephone, '[^0-9]' , '' ) as home_phone," at bounding box center [966, 326] width 591 height 13
click at [969, 310] on div "REGEXP_REPLACE(mobilephone, '[^0-9]' , '' ) as mobile_phone," at bounding box center [966, 313] width 591 height 13
click at [925, 298] on div "DATE (appointmentdate) as first_appt_date," at bounding box center [966, 301] width 591 height 13
click at [924, 286] on div "DATE (apptscheduleddate) as first_appt_creation_date," at bounding box center [966, 288] width 591 height 13
click at [856, 463] on div "WHERE is_first_visit = 'Yes'" at bounding box center [966, 464] width 591 height 13
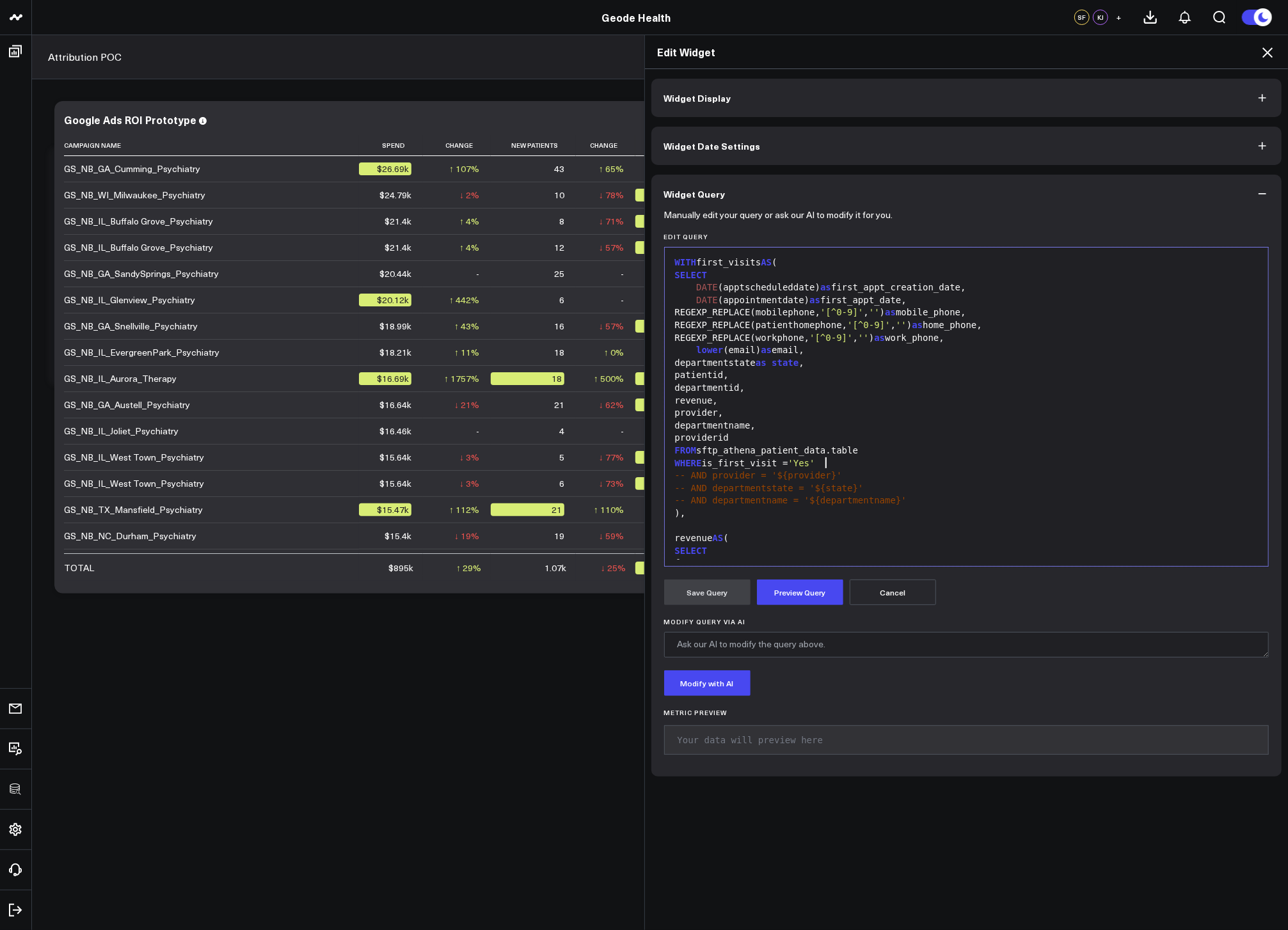
click at [930, 498] on div "-- AND departmentname = '${departmentname}'" at bounding box center [966, 501] width 591 height 13
click at [978, 538] on div at bounding box center [966, 539] width 591 height 13
click at [872, 511] on div at bounding box center [966, 514] width 591 height 13
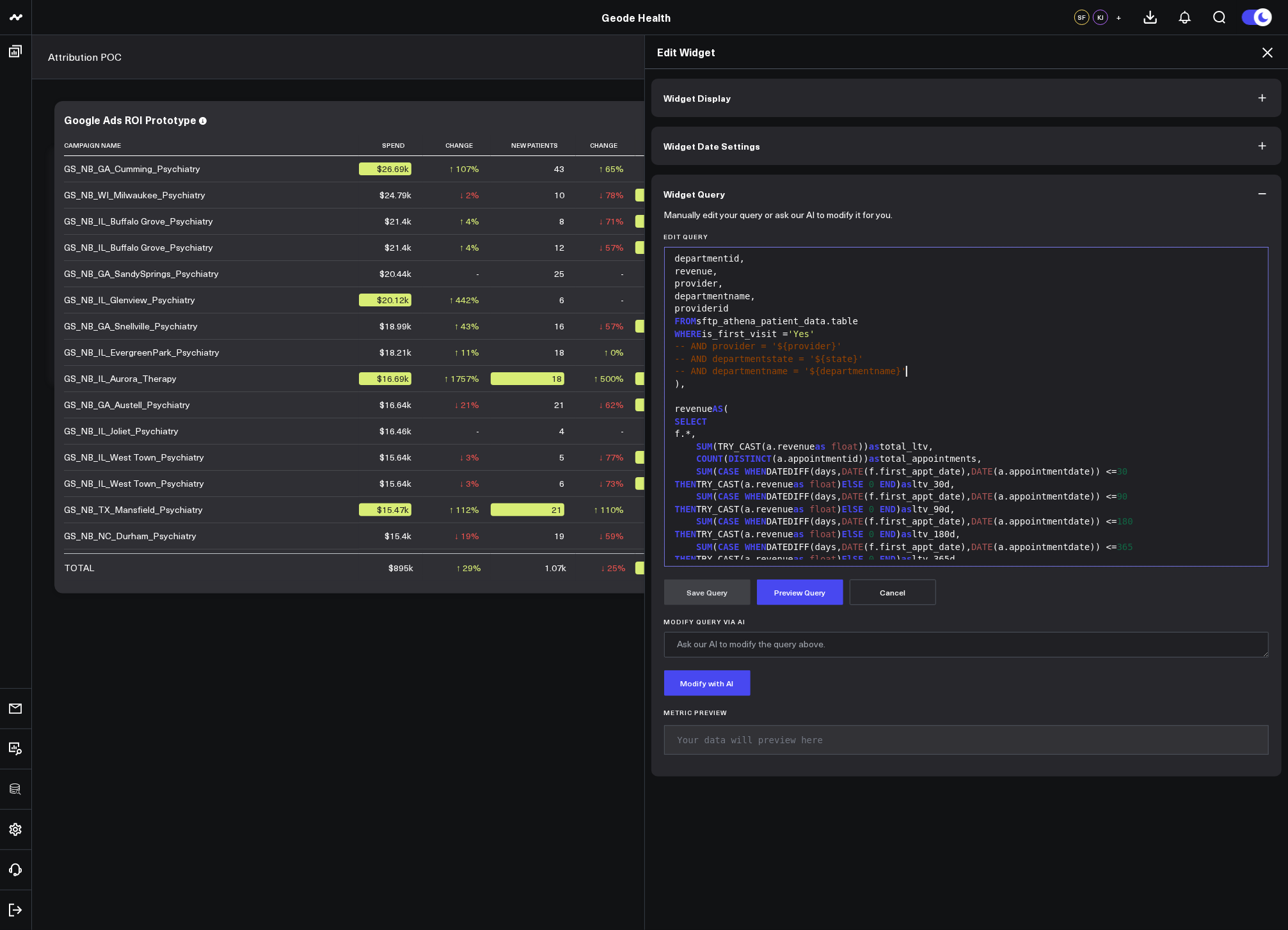
scroll to position [80, 0]
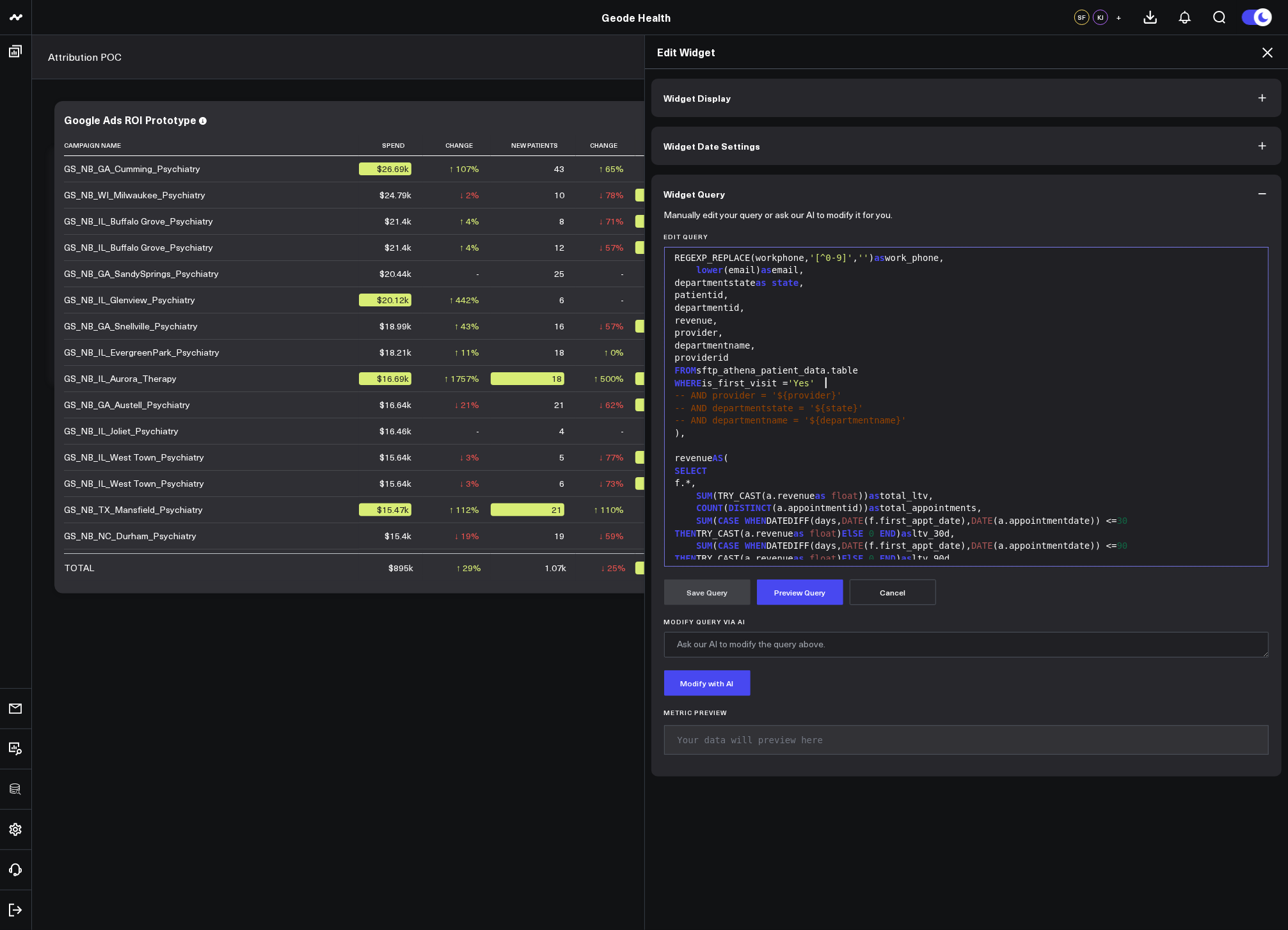
click at [839, 381] on div "WHERE is_first_visit = 'Yes'" at bounding box center [966, 384] width 591 height 13
click at [968, 427] on div ")," at bounding box center [966, 434] width 591 height 13
click at [954, 421] on div "-- AND departmentname = '${departmentname}'" at bounding box center [966, 422] width 591 height 13
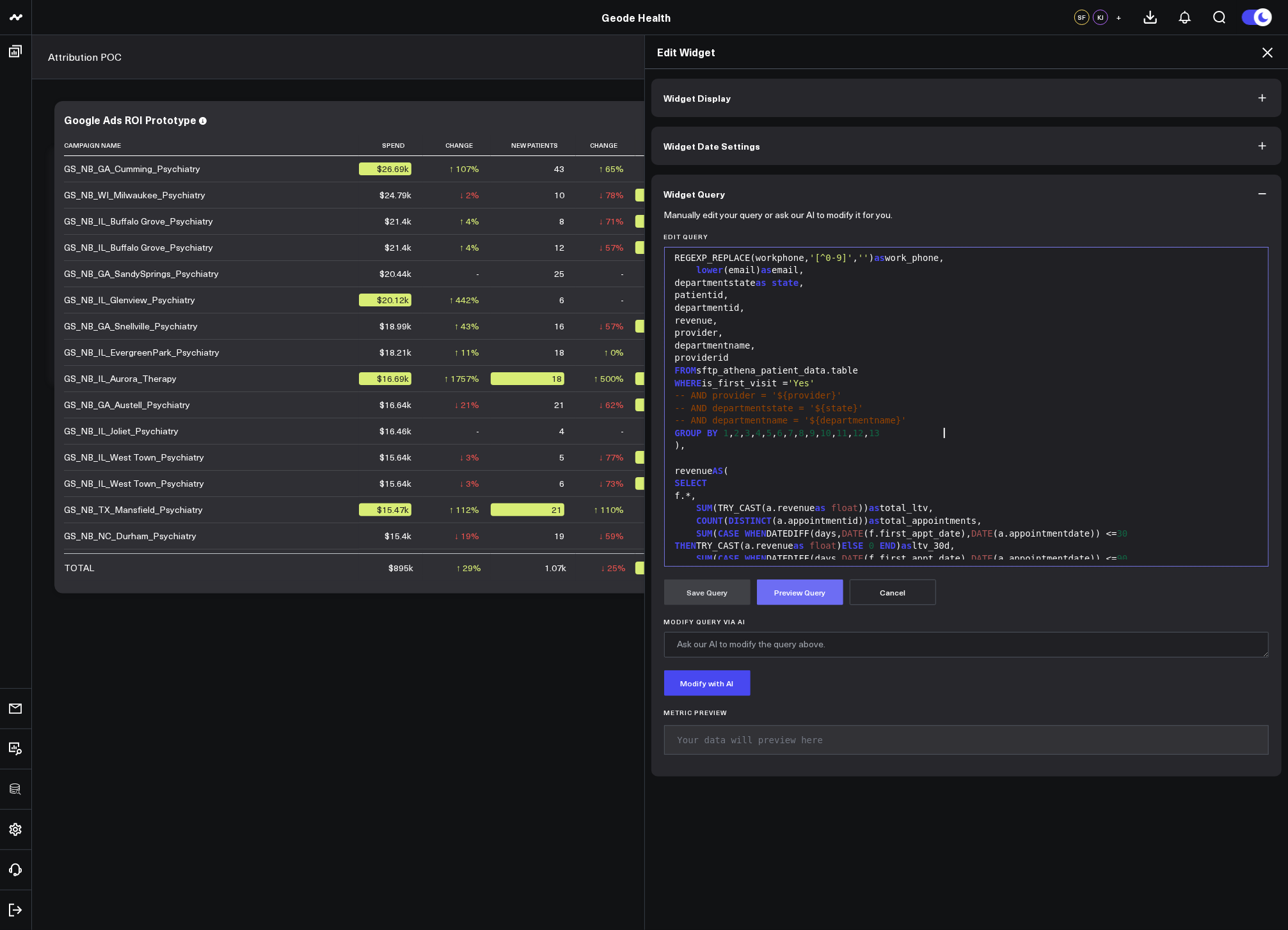
click at [795, 603] on button "Preview Query" at bounding box center [799, 592] width 86 height 26
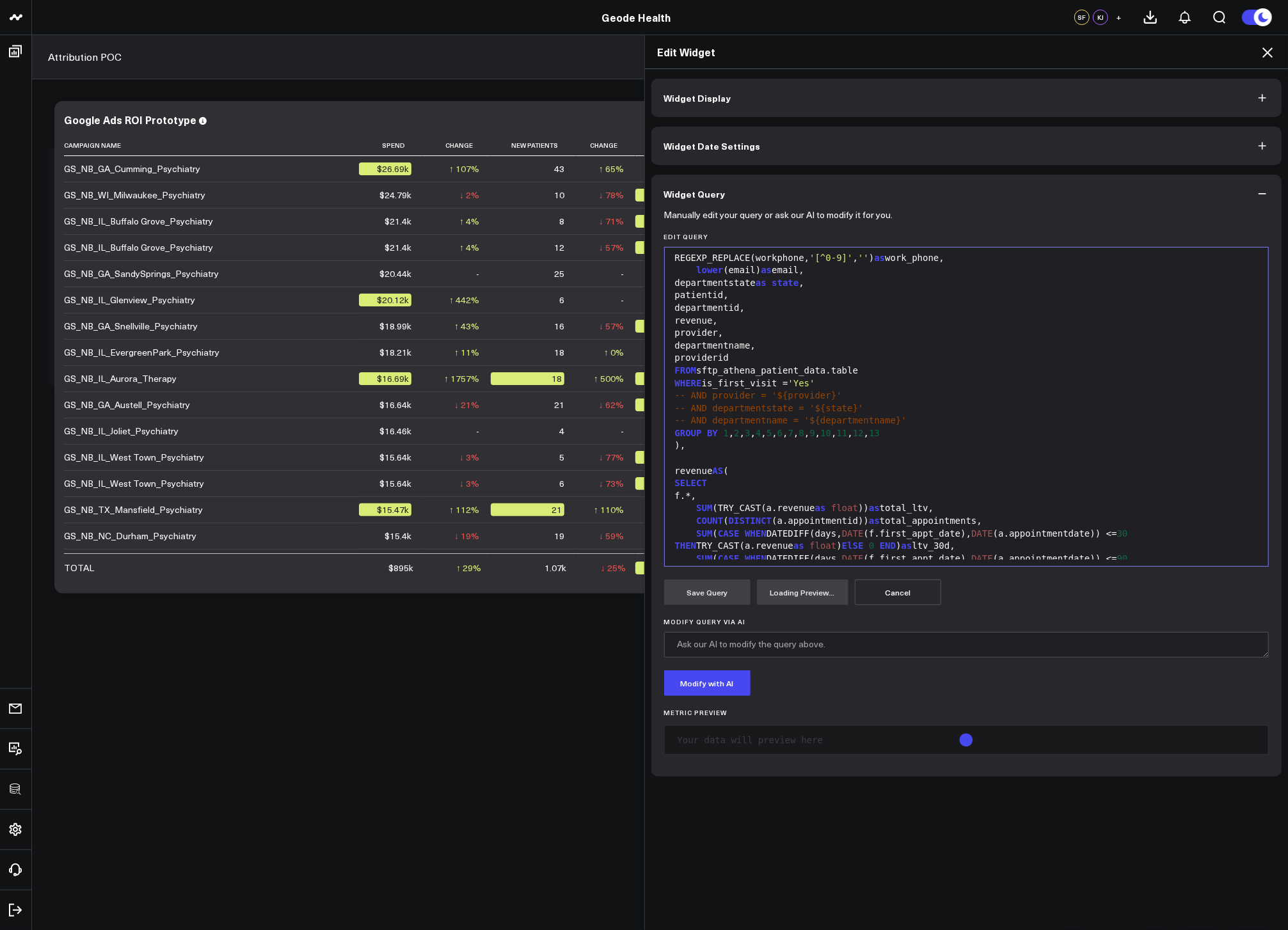
scroll to position [98, 0]
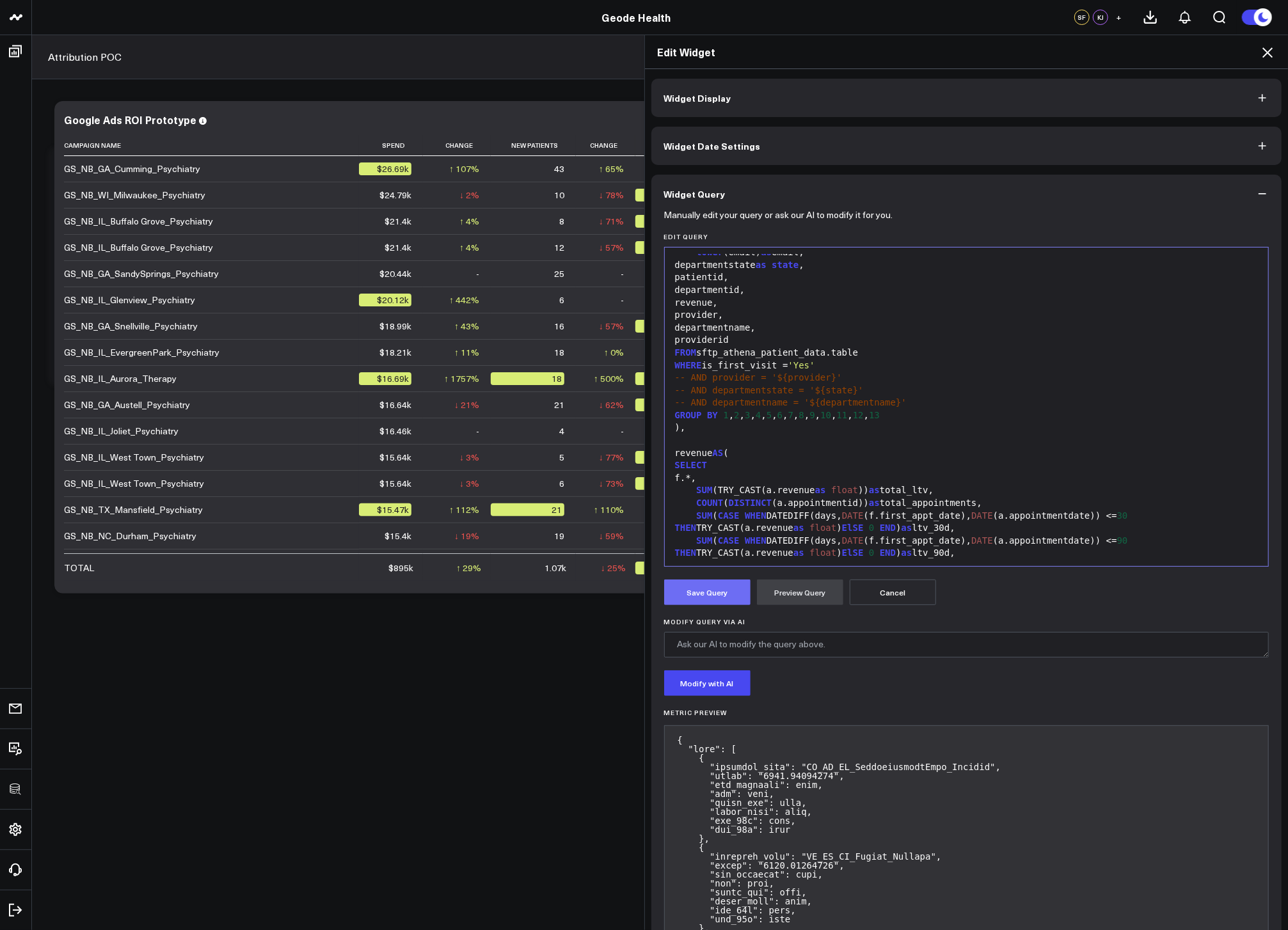
click at [707, 599] on button "Save Query" at bounding box center [707, 592] width 86 height 26
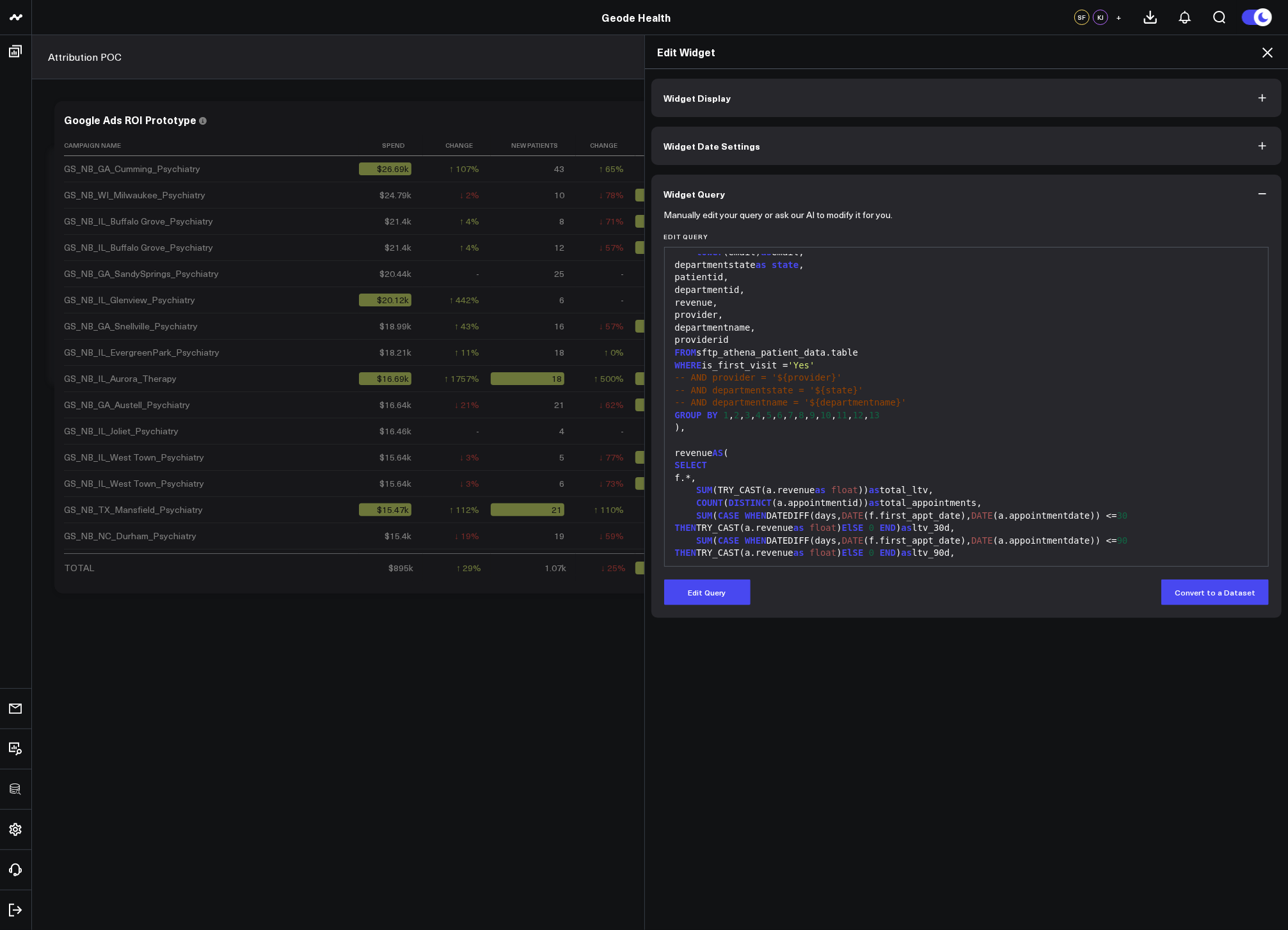
click at [1264, 56] on icon at bounding box center [1267, 52] width 10 height 10
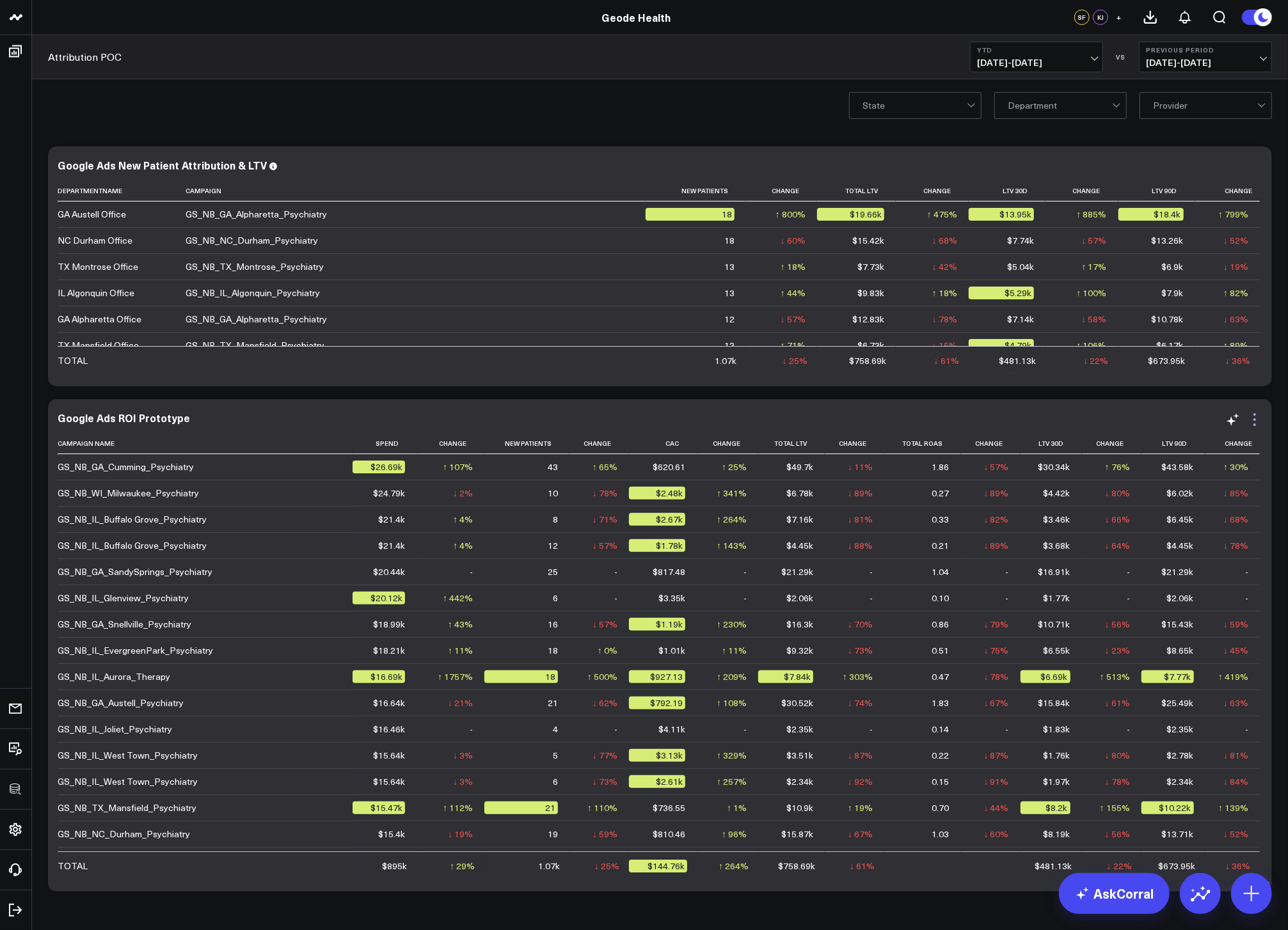
click at [1258, 421] on icon at bounding box center [1254, 420] width 15 height 15
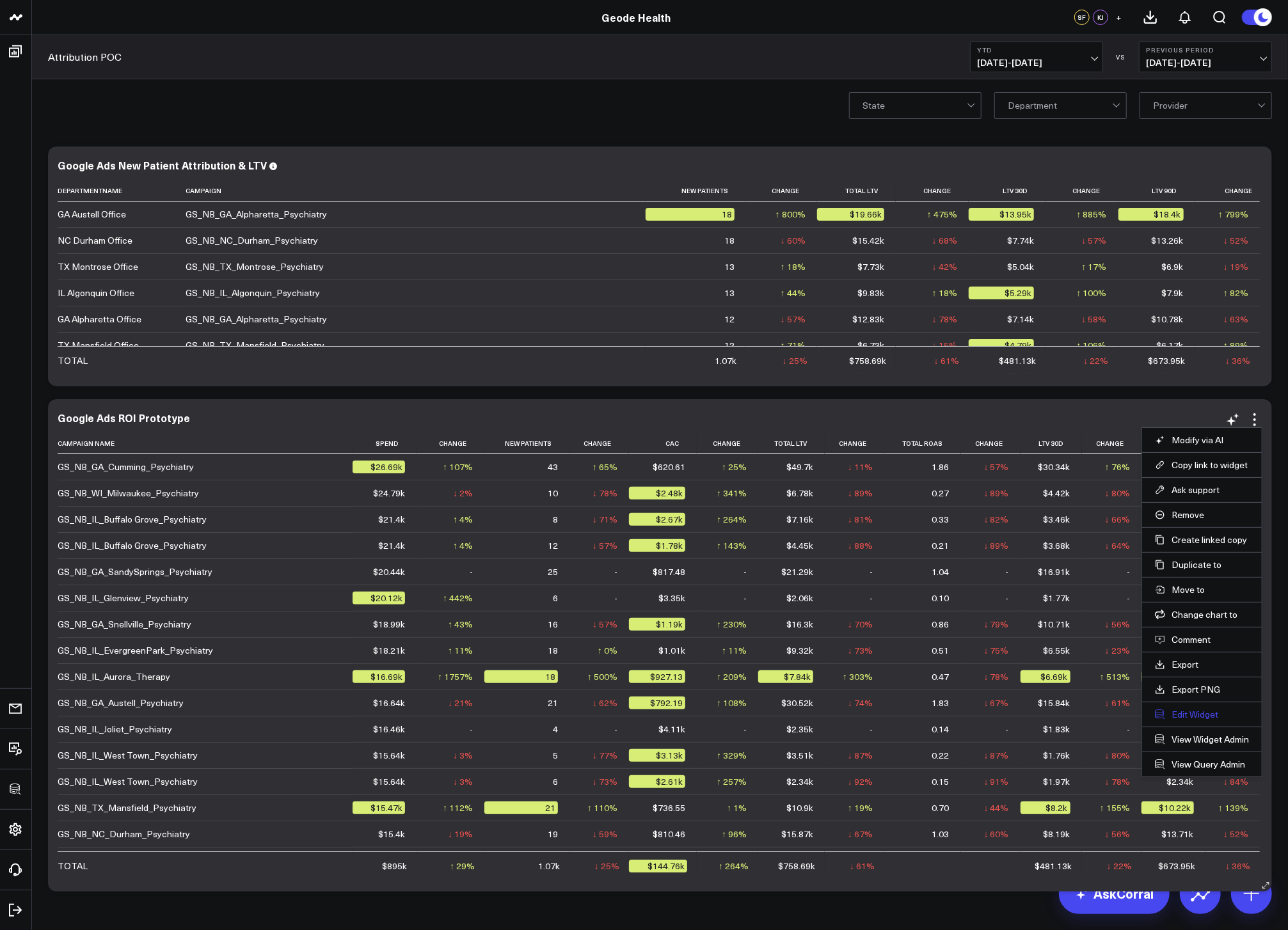
click at [1191, 712] on button "Edit Widget" at bounding box center [1202, 715] width 94 height 11
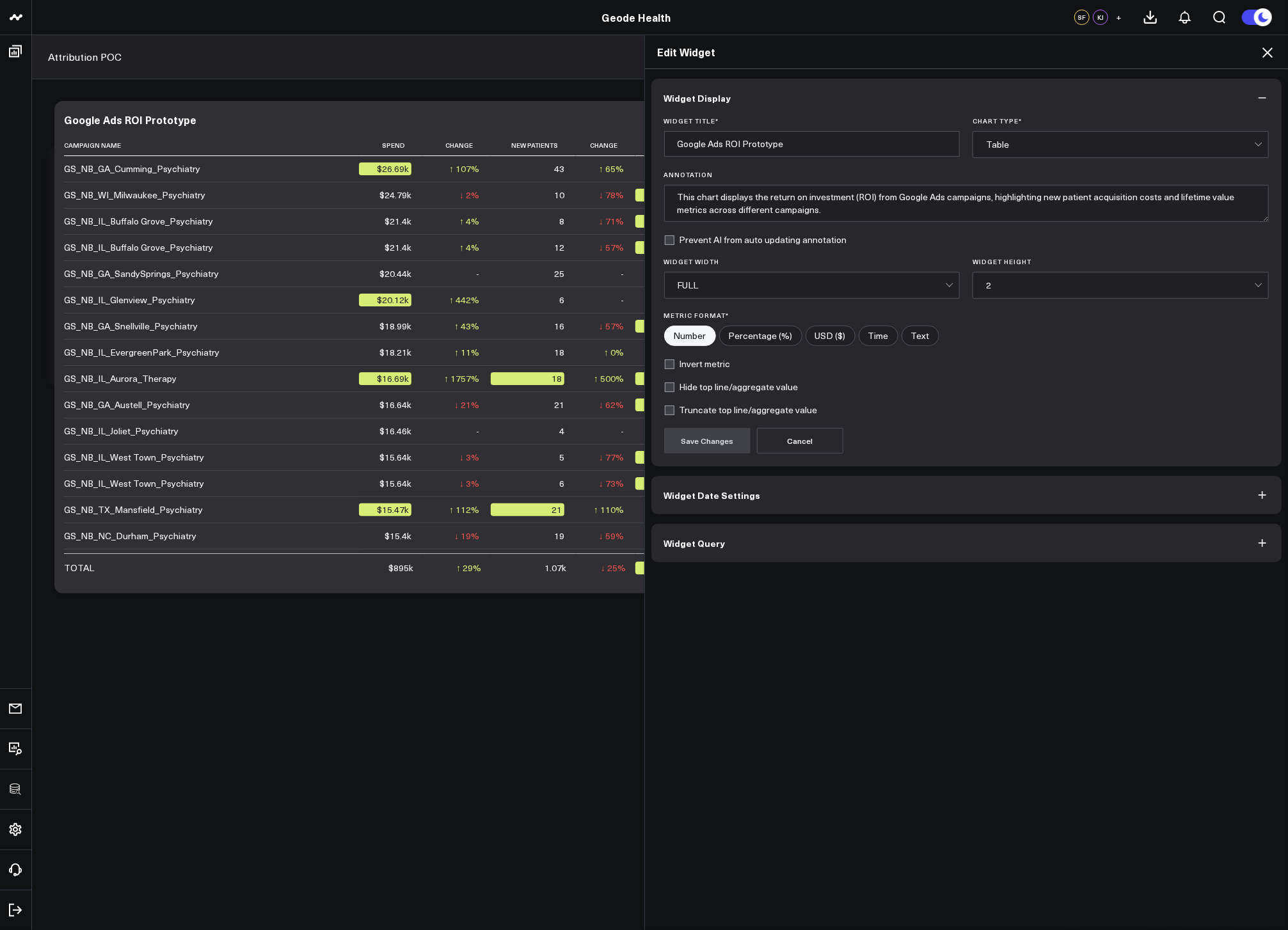
click at [825, 545] on button "Widget Query" at bounding box center [966, 542] width 630 height 39
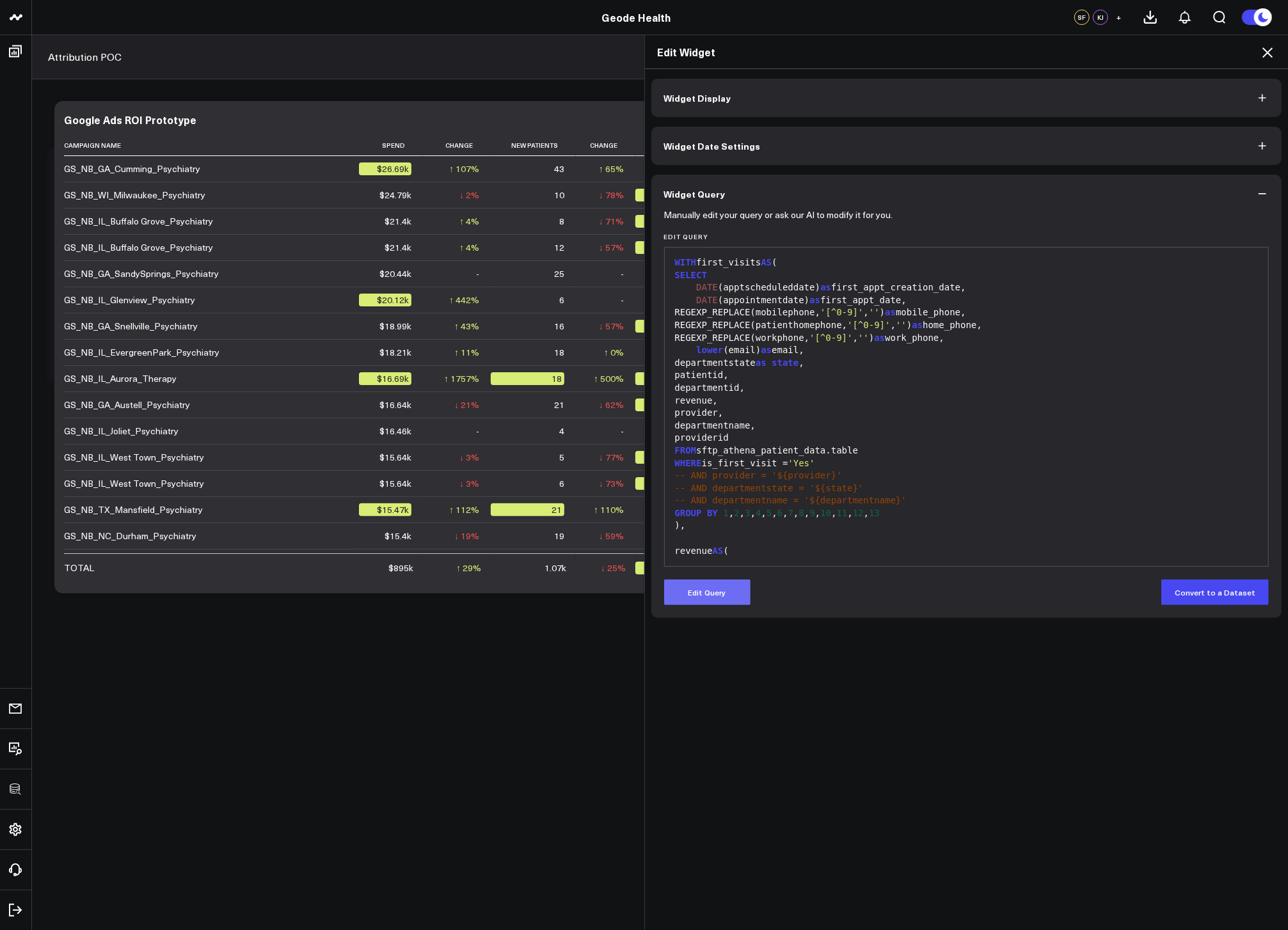
click at [714, 589] on button "Edit Query" at bounding box center [707, 592] width 86 height 26
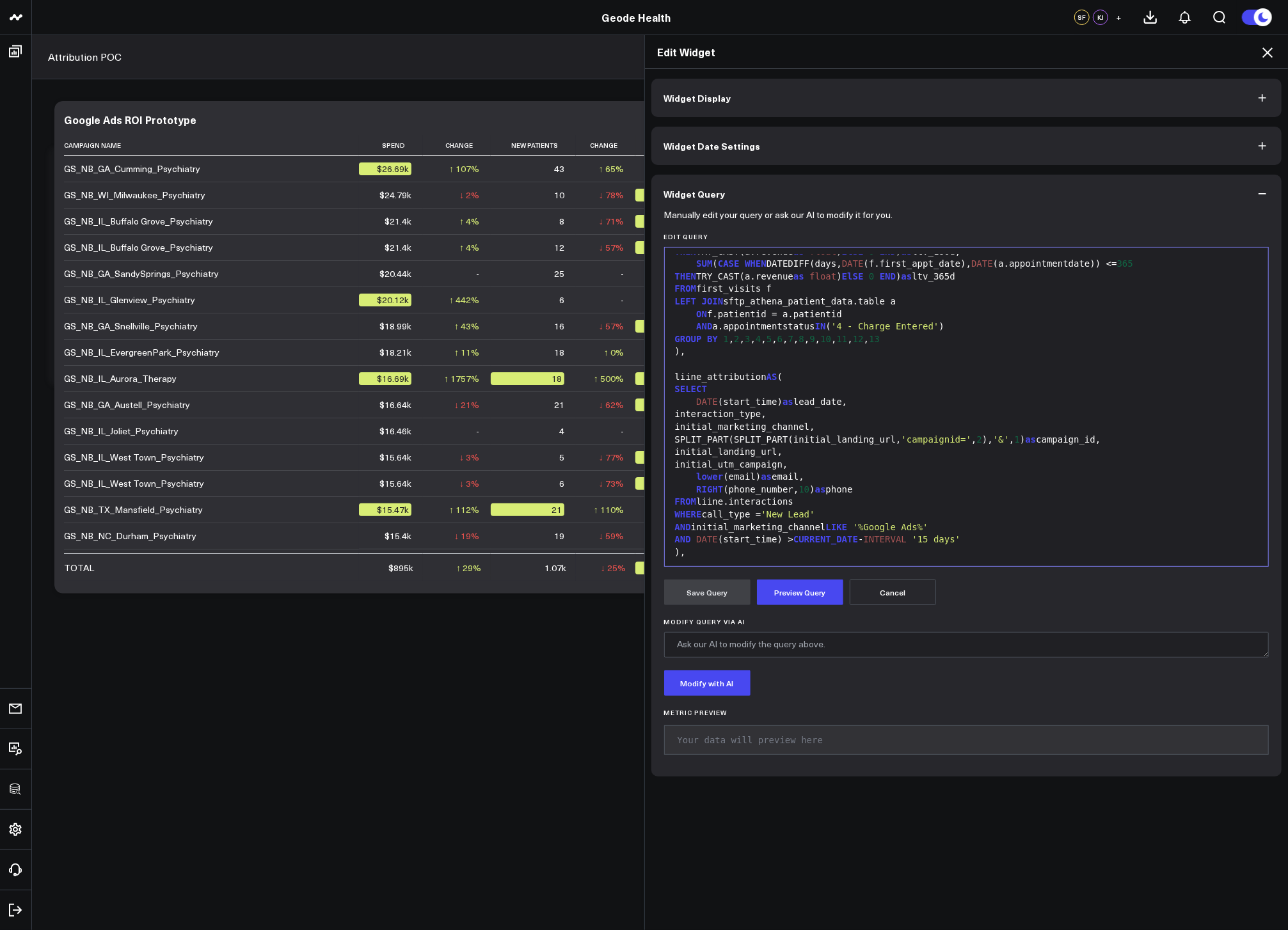
scroll to position [449, 0]
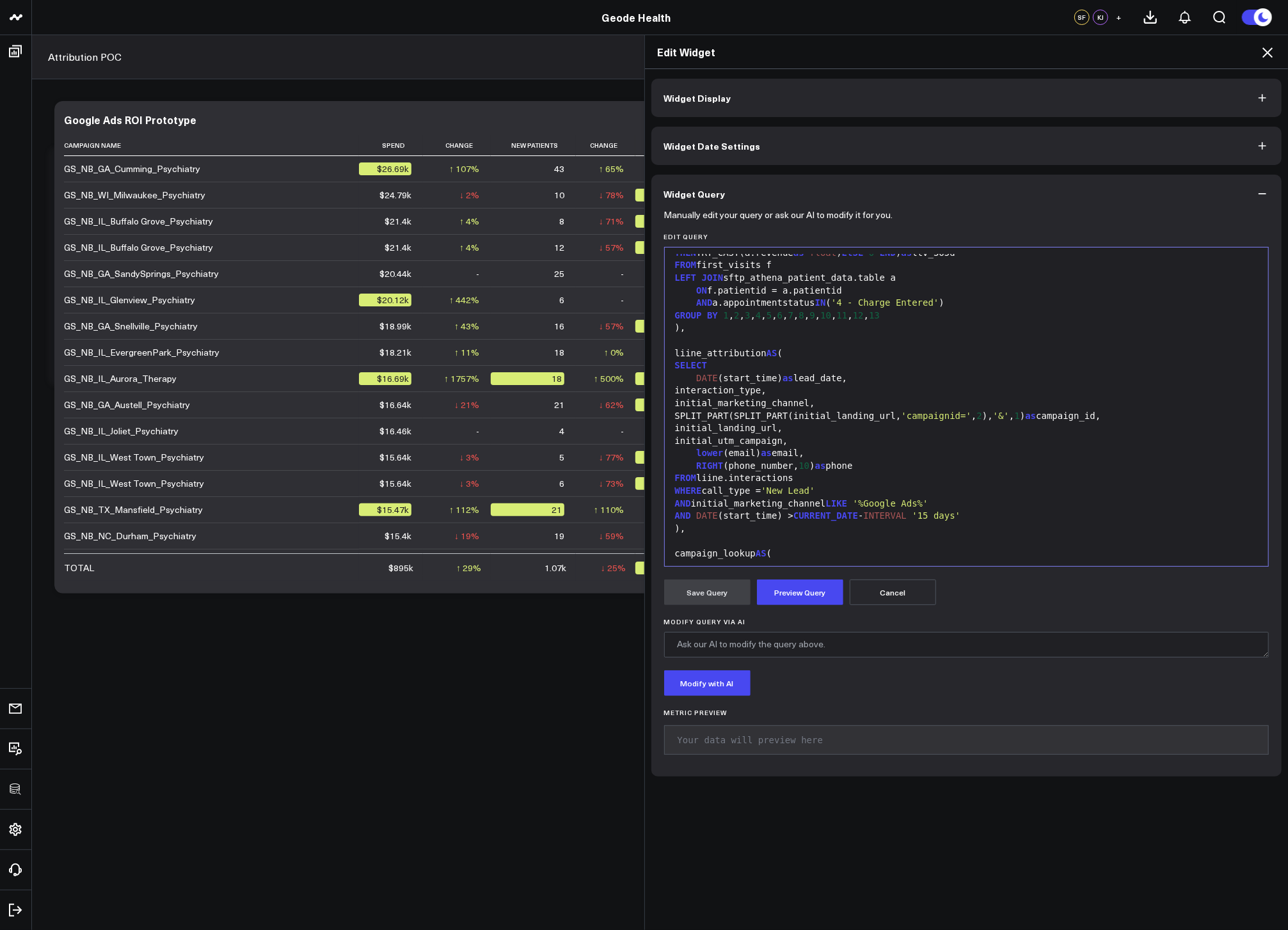
click at [995, 519] on div "AND DATE (start_time) > CURRENT_DATE - INTERVAL '15 days'" at bounding box center [966, 517] width 591 height 13
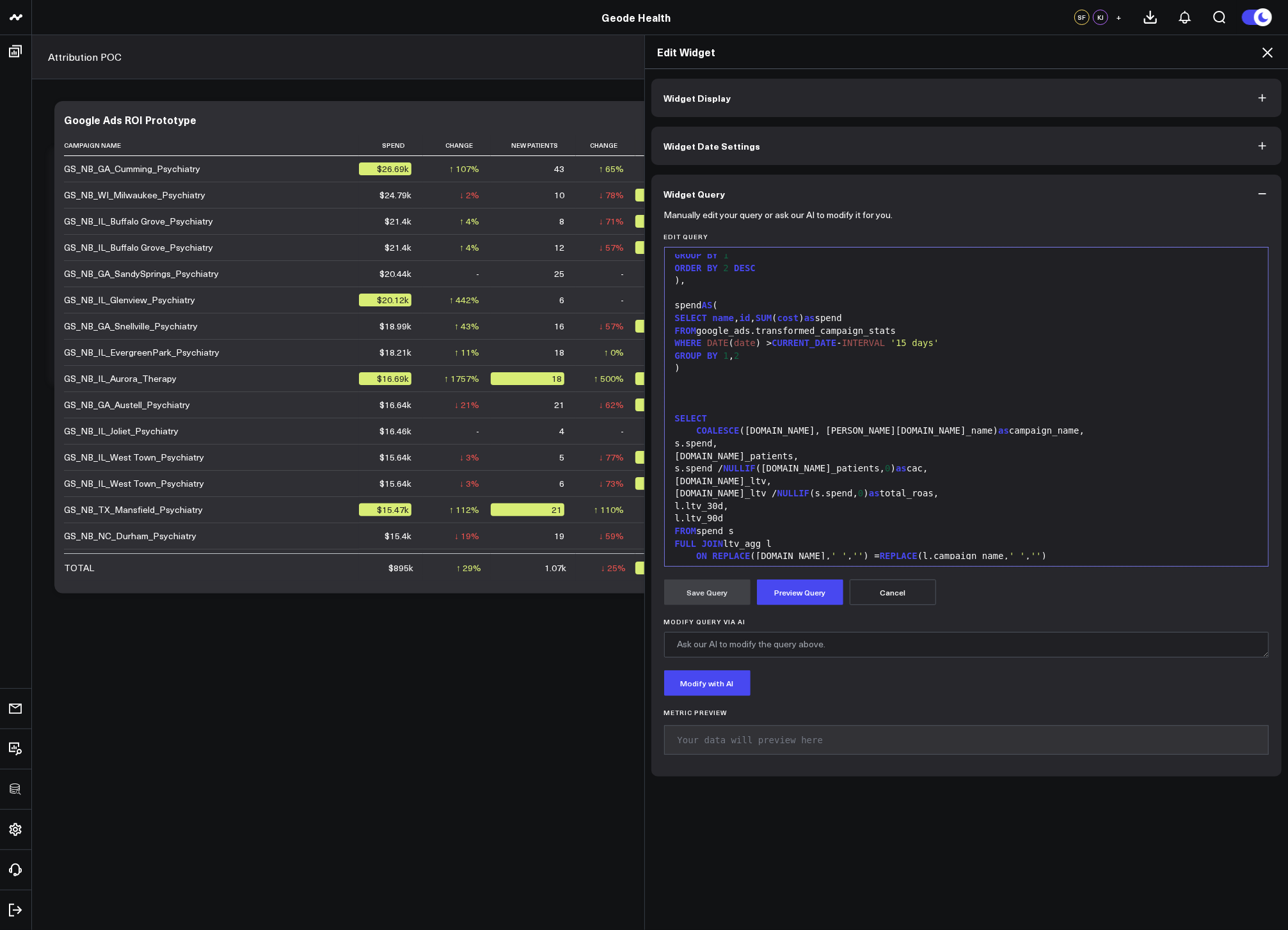
scroll to position [1328, 0]
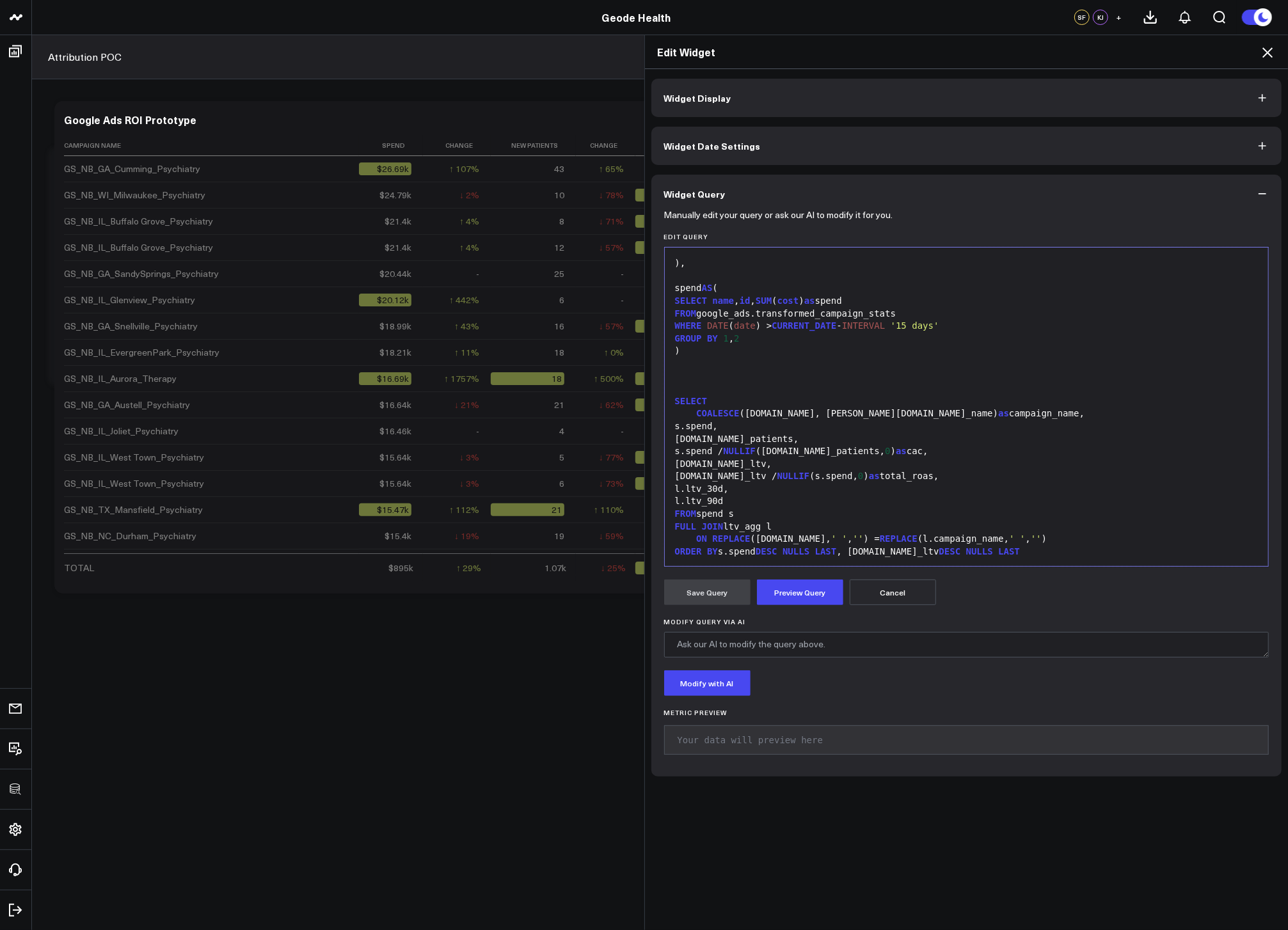
click at [919, 508] on div "FROM spend s" at bounding box center [966, 514] width 591 height 13
click at [916, 512] on div "FROM spend s" at bounding box center [966, 514] width 591 height 13
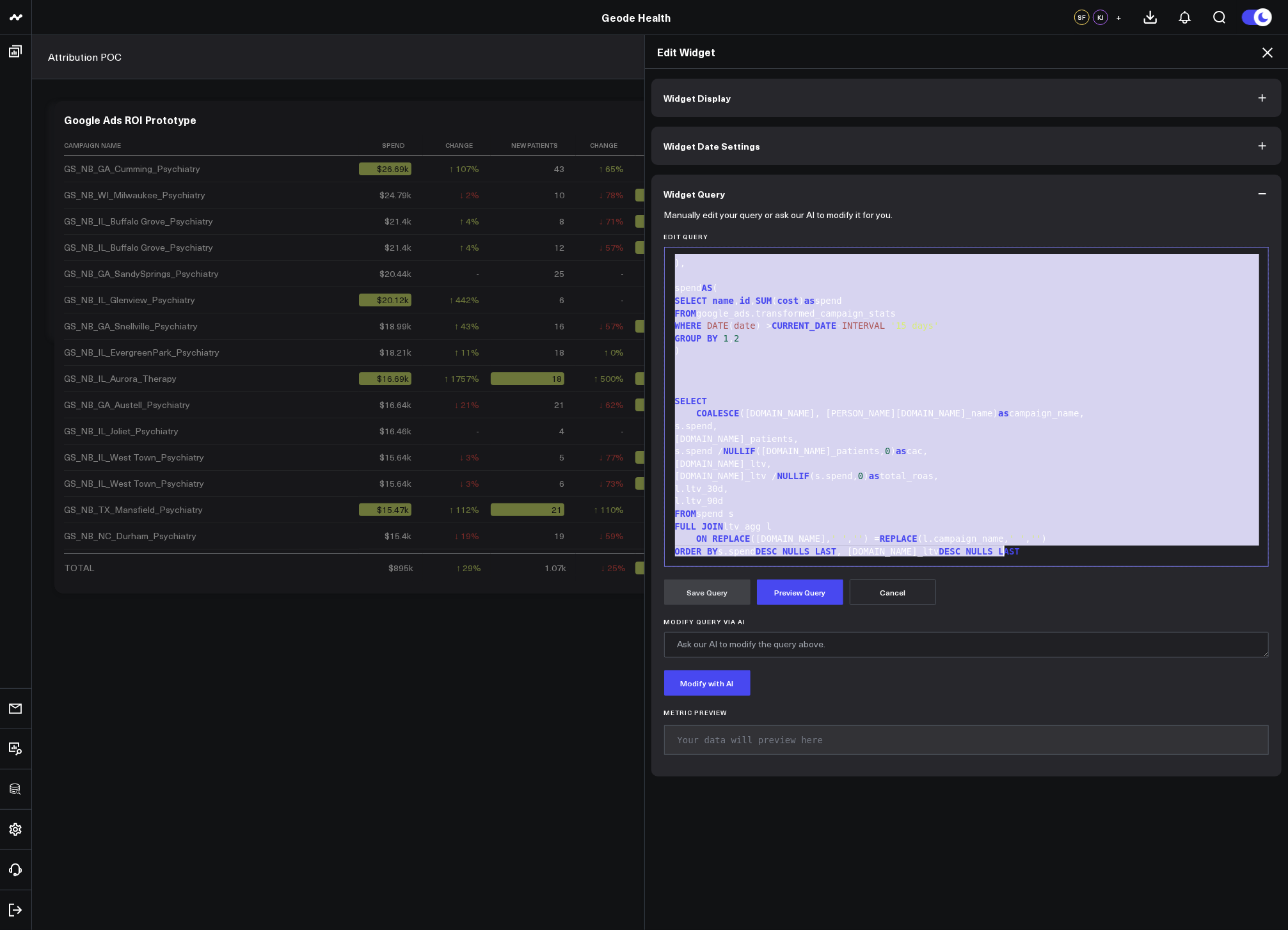
copy div "WITH first_visits AS ( la.initial_marketing_channel, la.initial_landing_url, CO…"
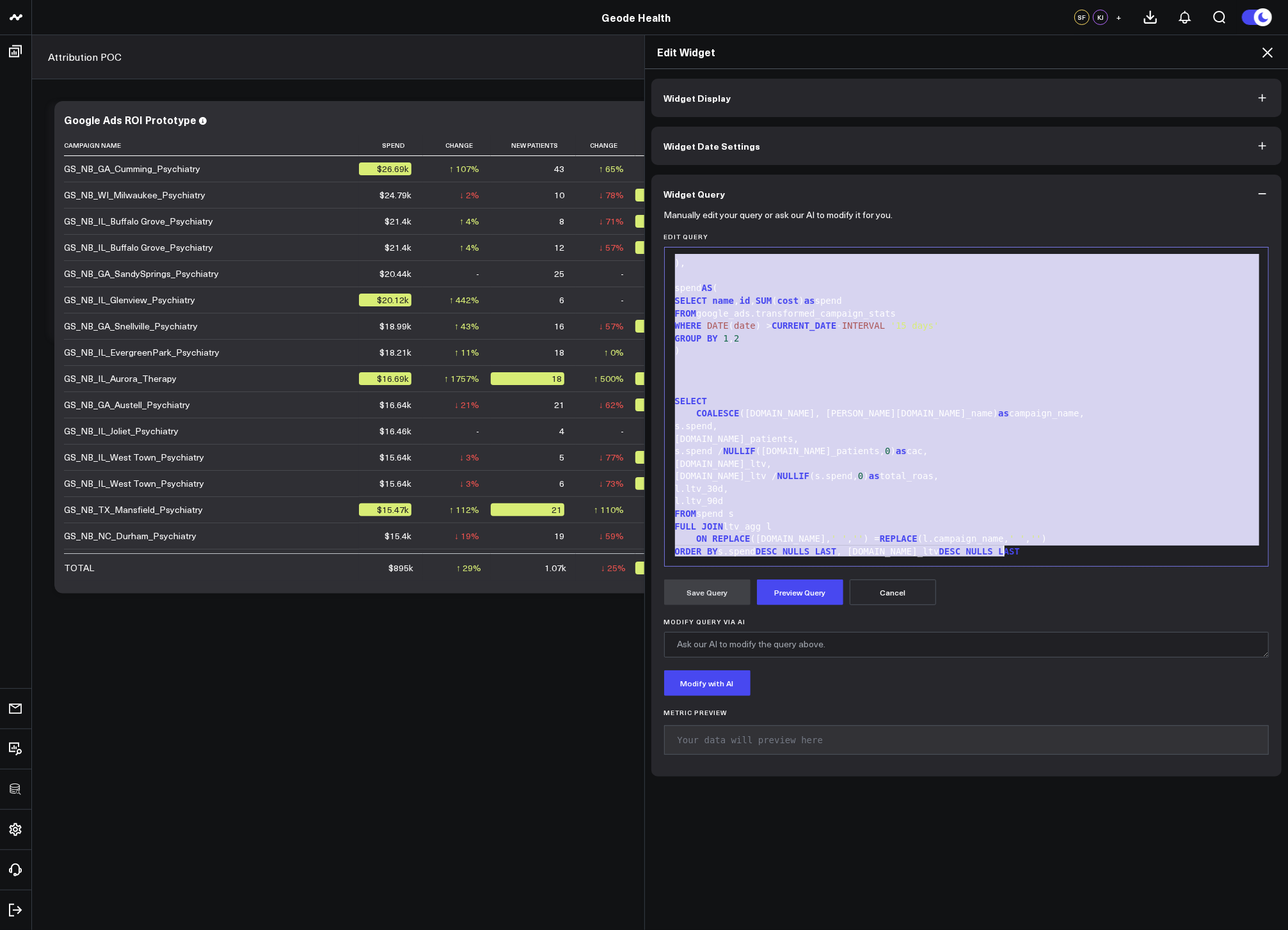
click at [1266, 54] on icon at bounding box center [1267, 52] width 10 height 10
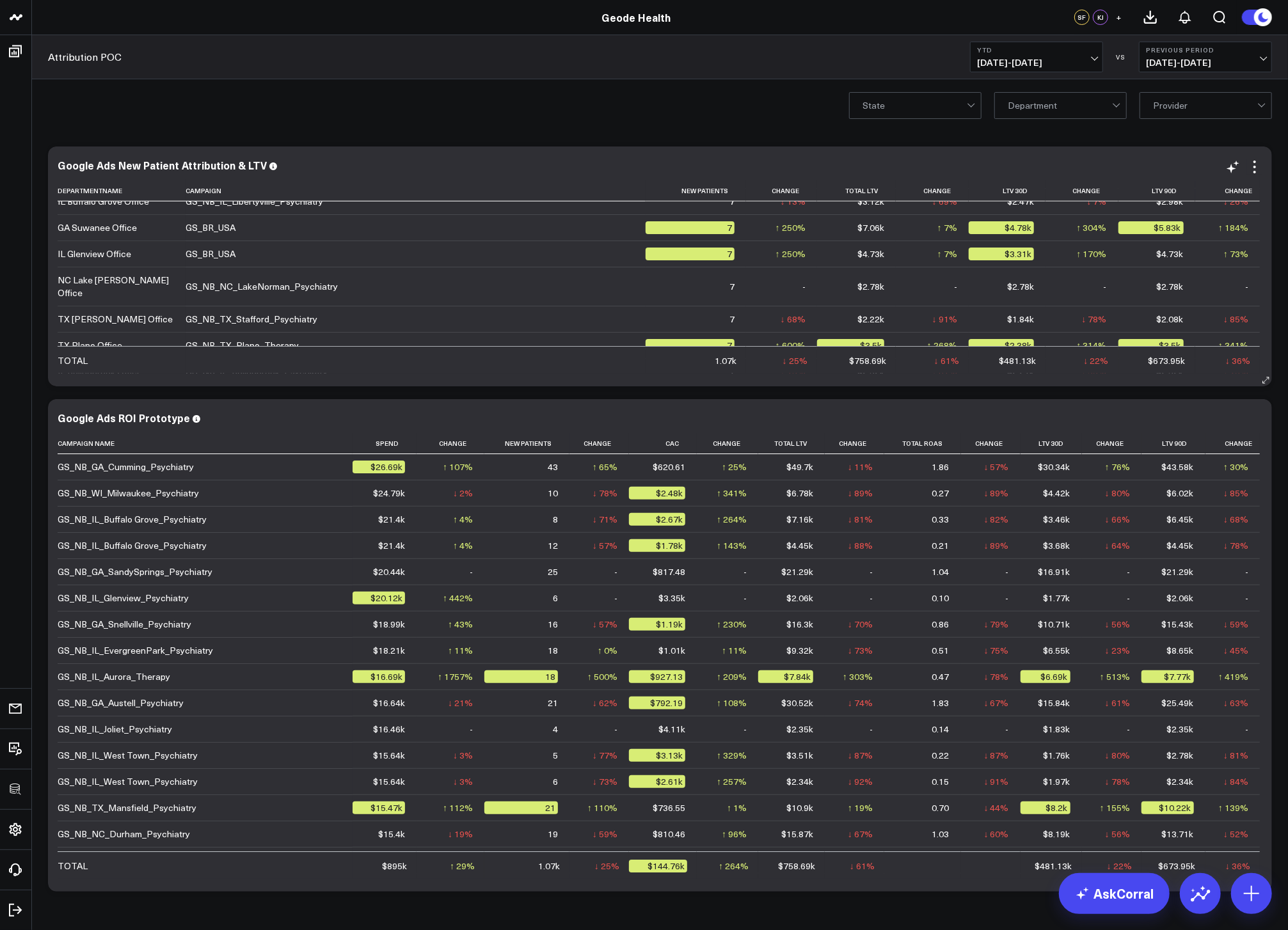
scroll to position [870, 0]
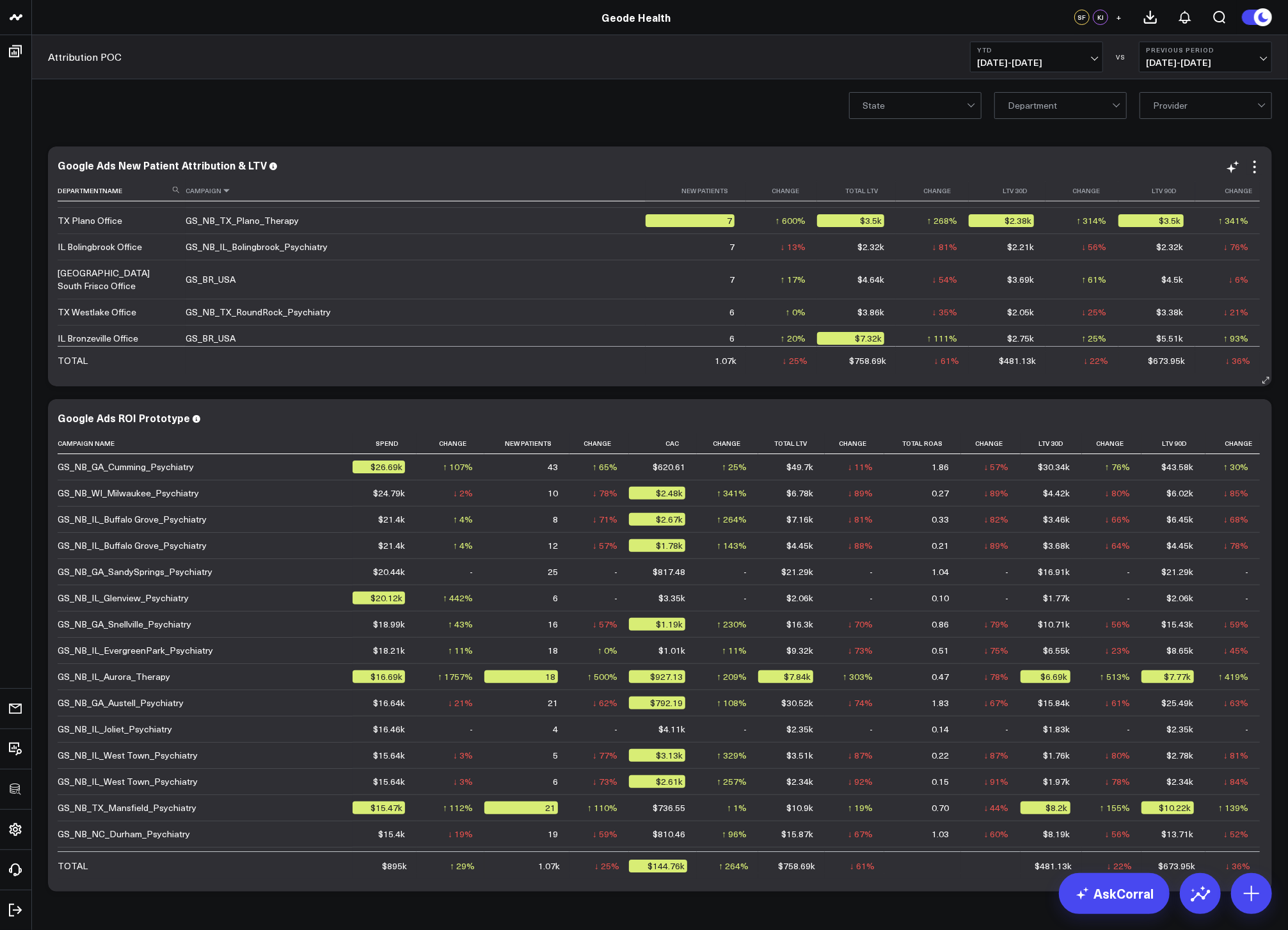
click at [228, 193] on icon at bounding box center [226, 191] width 10 height 8
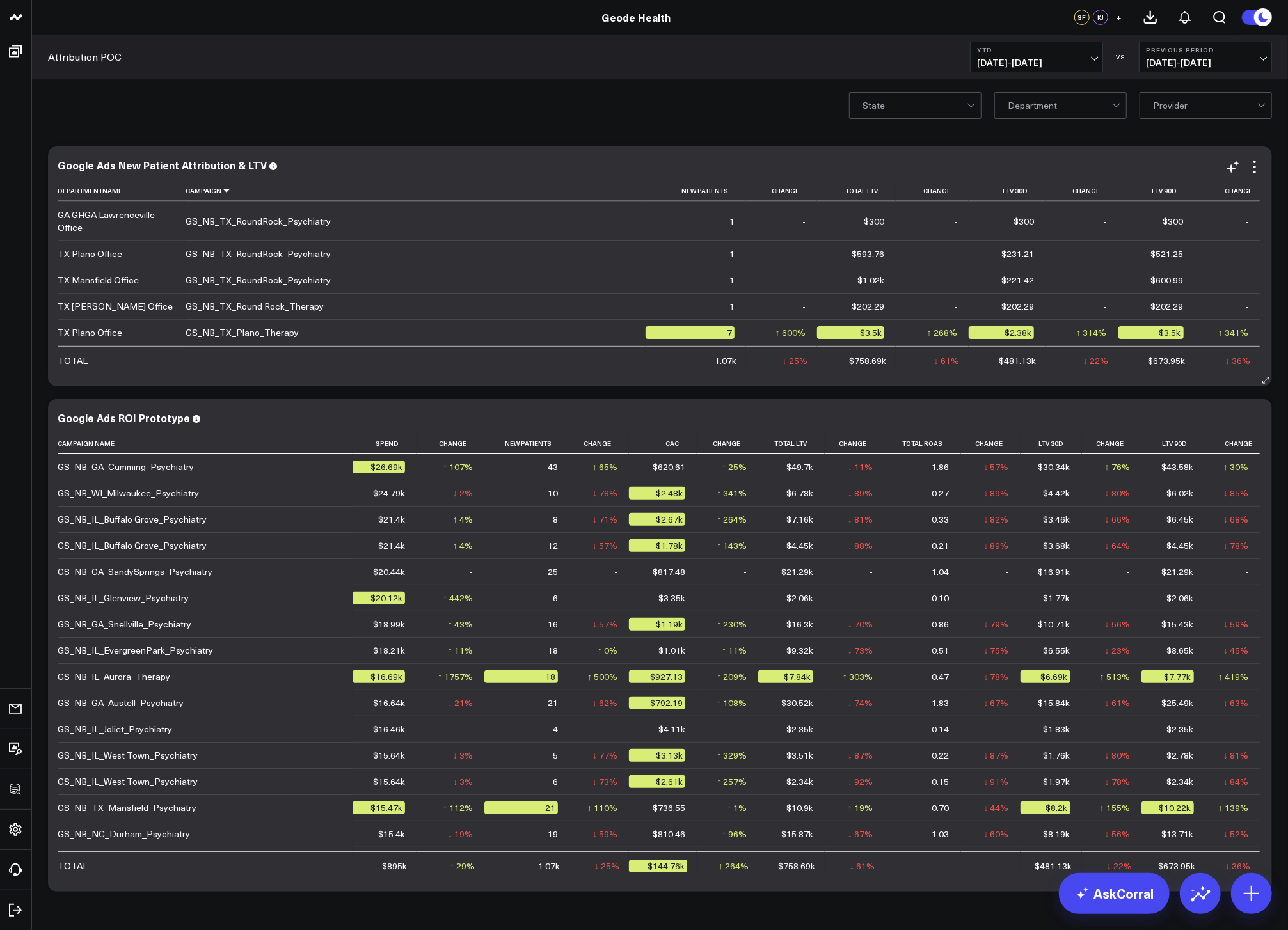
scroll to position [1094, 0]
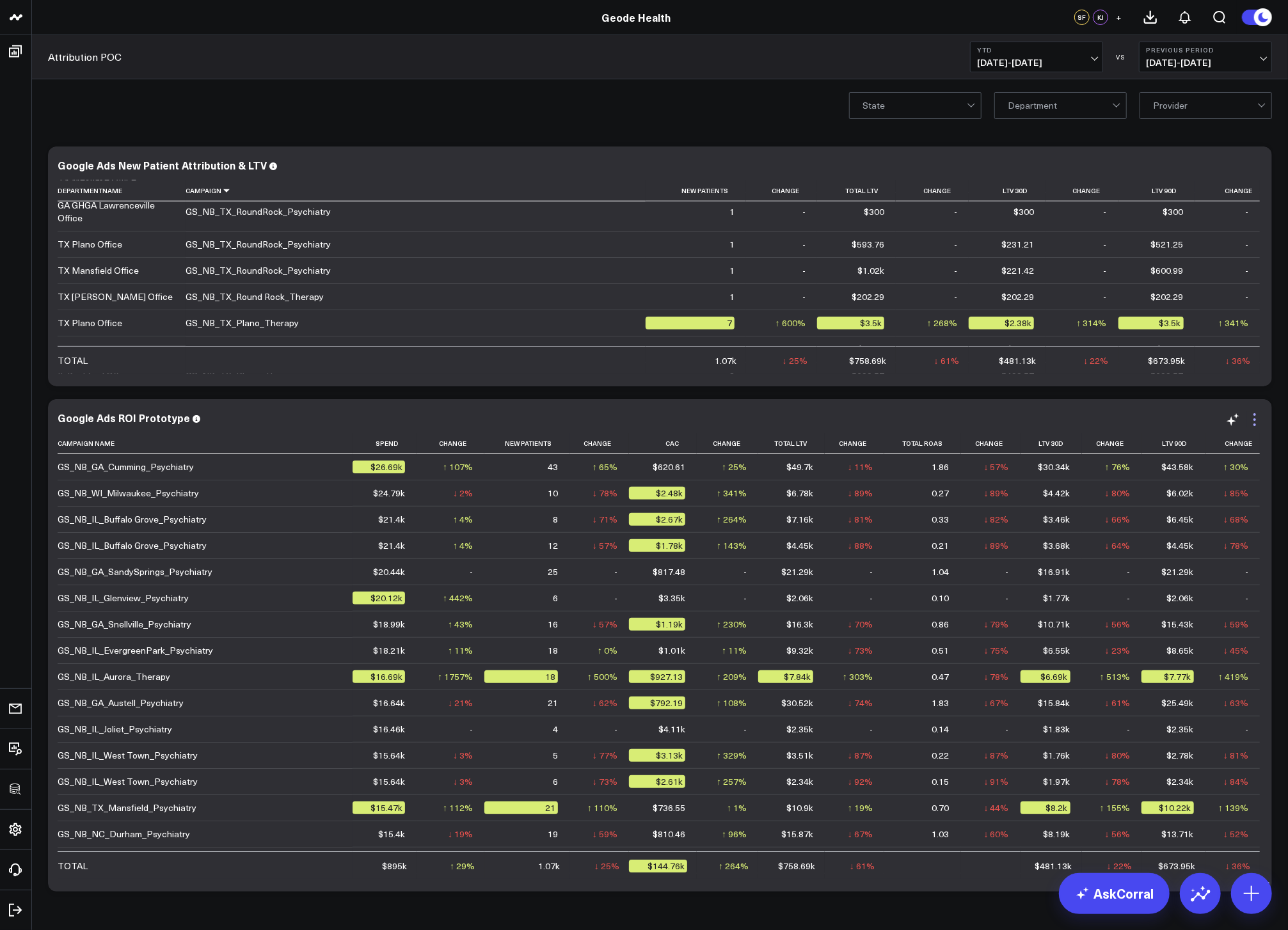
click at [1260, 422] on icon at bounding box center [1254, 420] width 15 height 15
click at [1277, 401] on div "Modify via AI Copy link to widget Ask support Remove Create linked copy Executi…" at bounding box center [660, 519] width 1237 height 758
click at [1259, 415] on icon at bounding box center [1254, 420] width 15 height 15
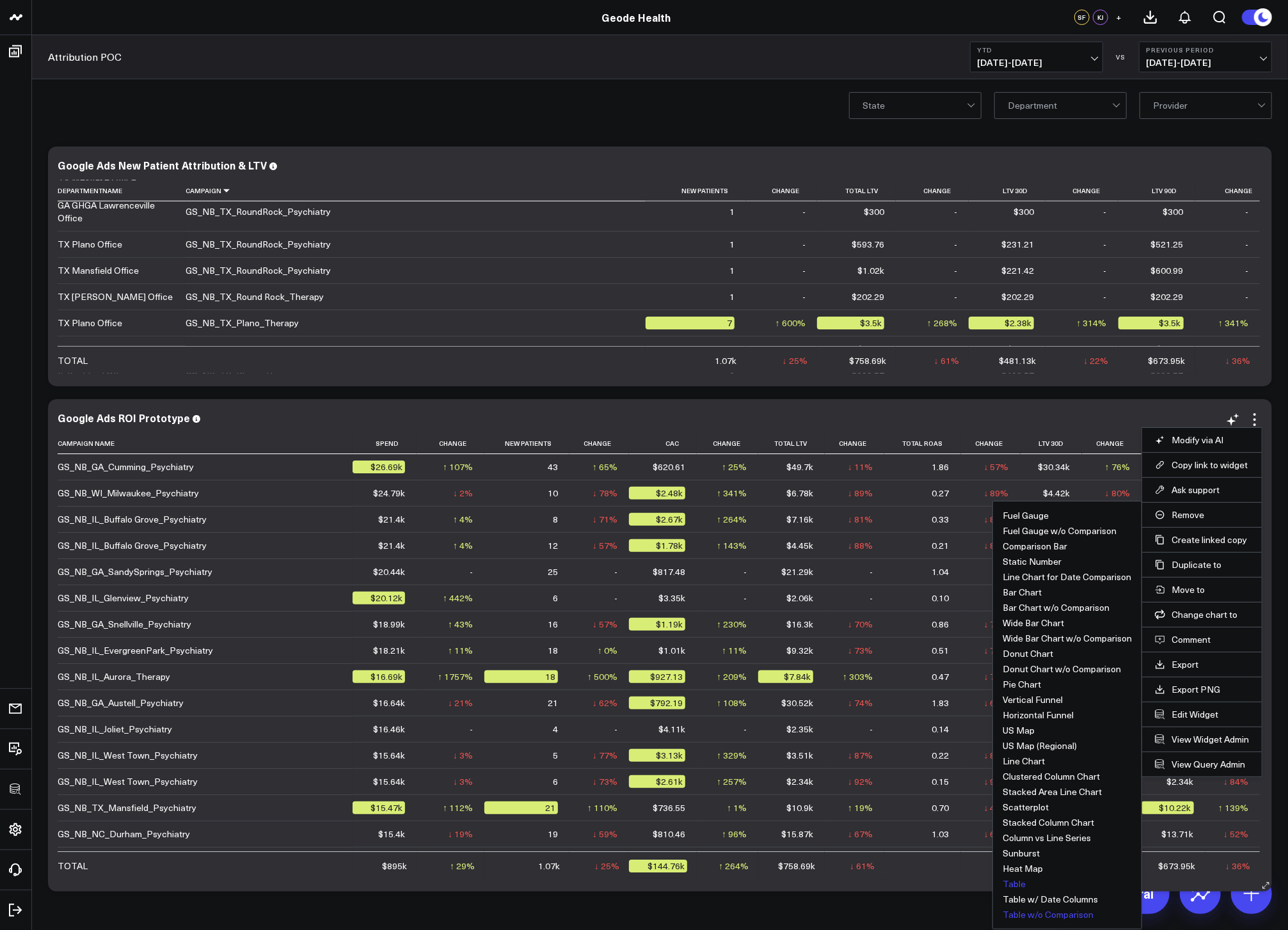
click at [1013, 914] on button "Table w/o Comparison" at bounding box center [1048, 914] width 91 height 9
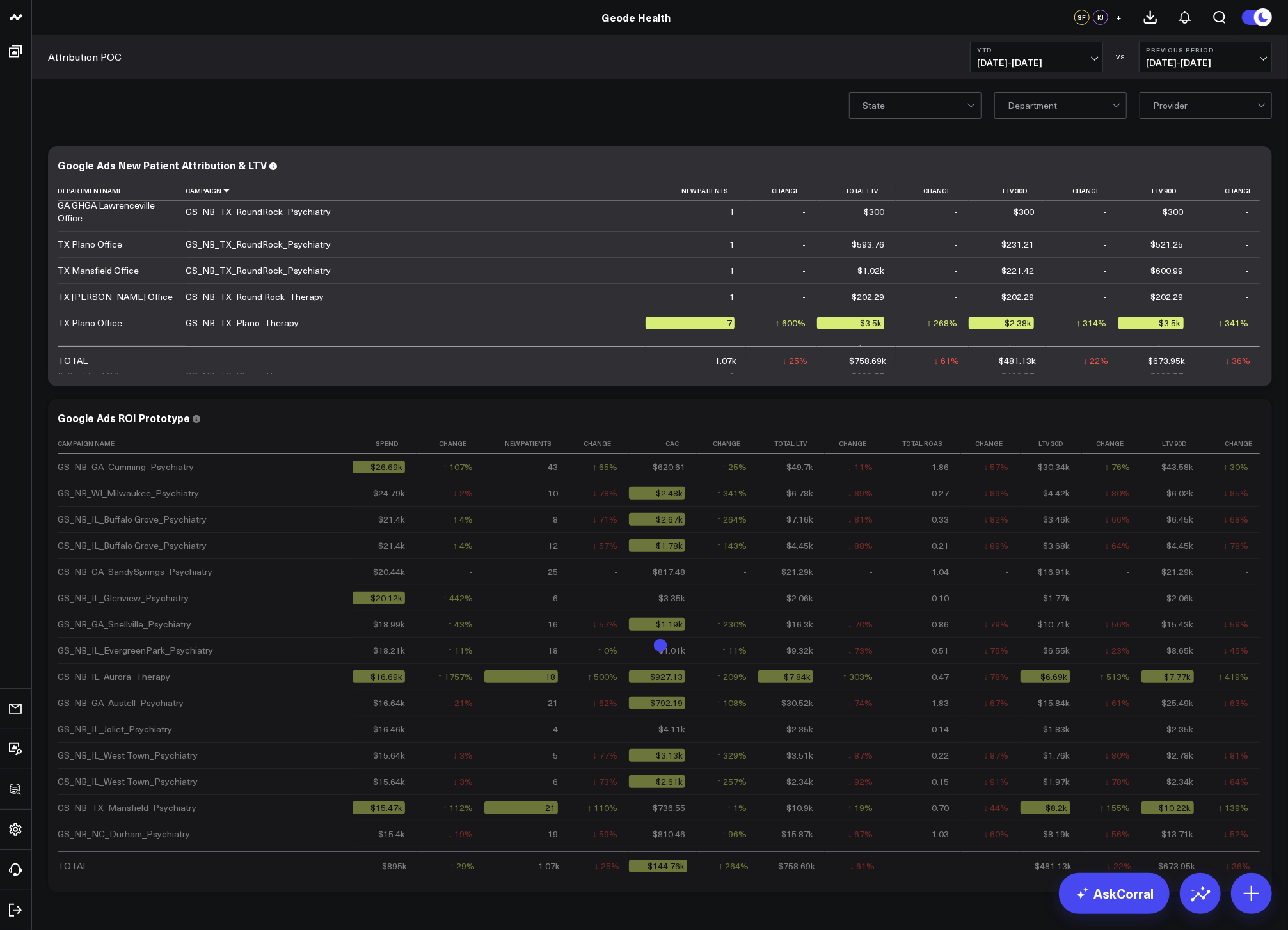
click at [1280, 594] on div "Modify via AI Copy link to widget Ask support Remove Create linked copy Executi…" at bounding box center [660, 553] width 1256 height 845
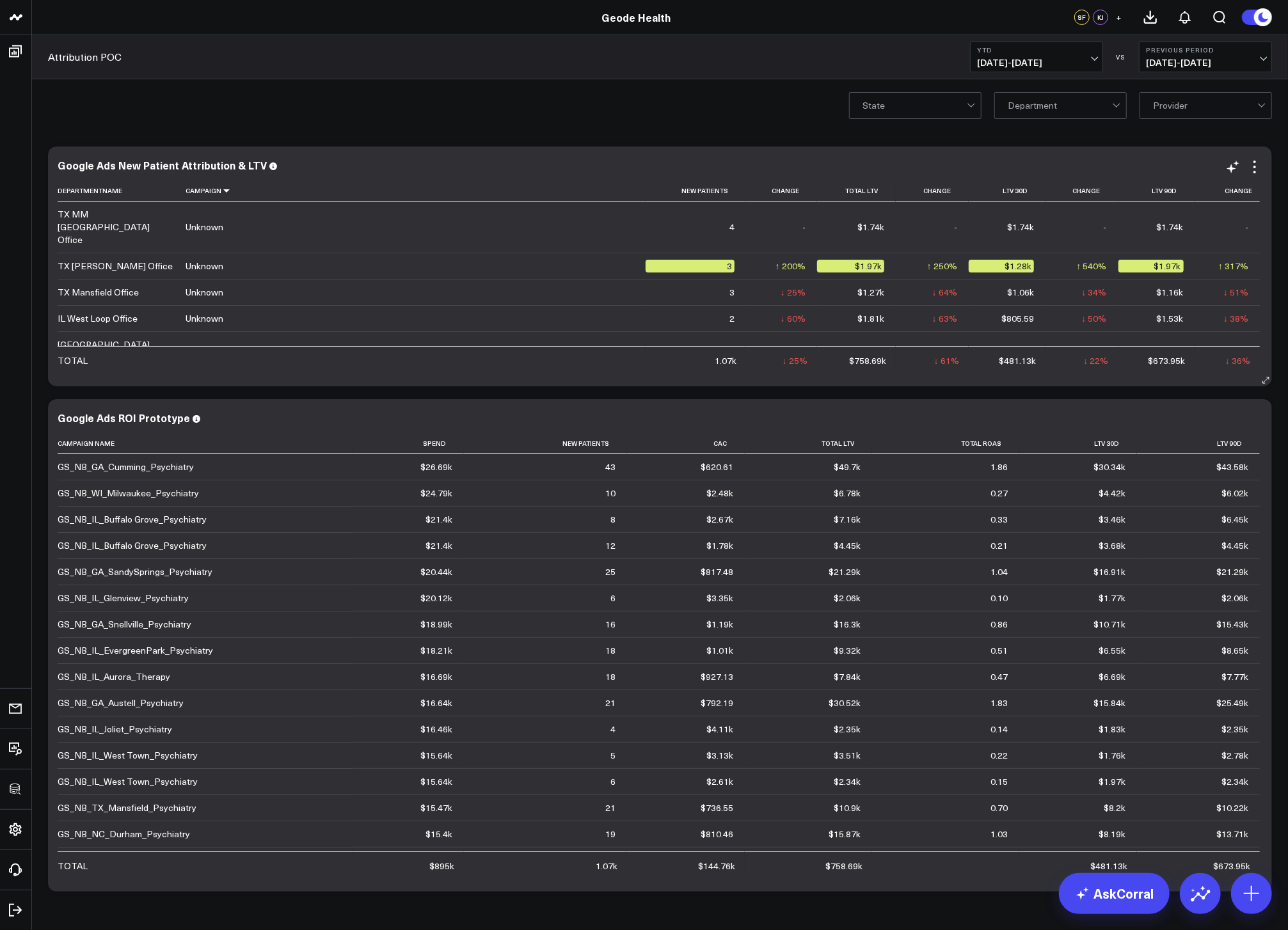
click at [727, 397] on td "1" at bounding box center [696, 410] width 100 height 26
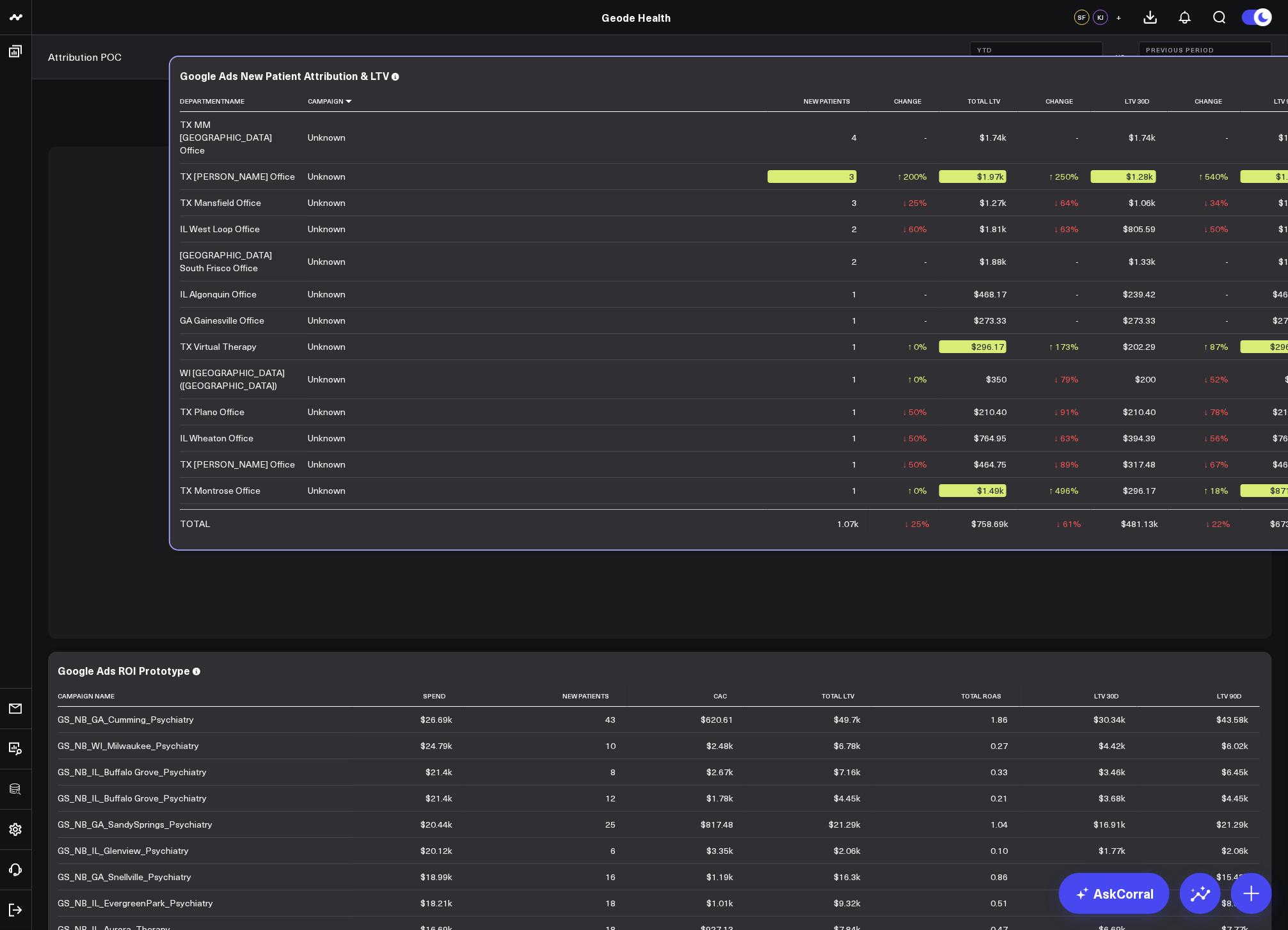
scroll to position [9, 0]
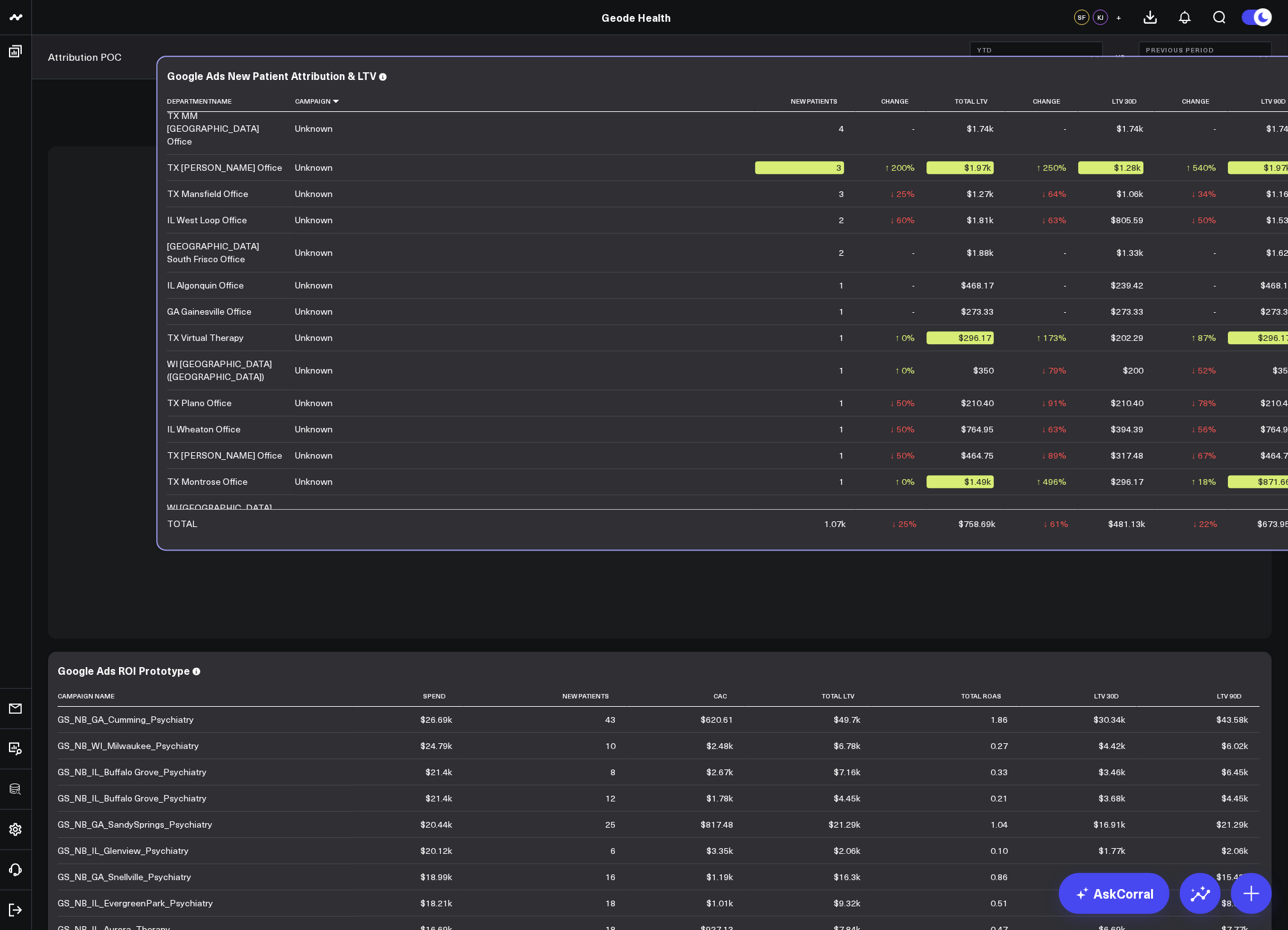
click at [835, 298] on td "1" at bounding box center [805, 311] width 100 height 26
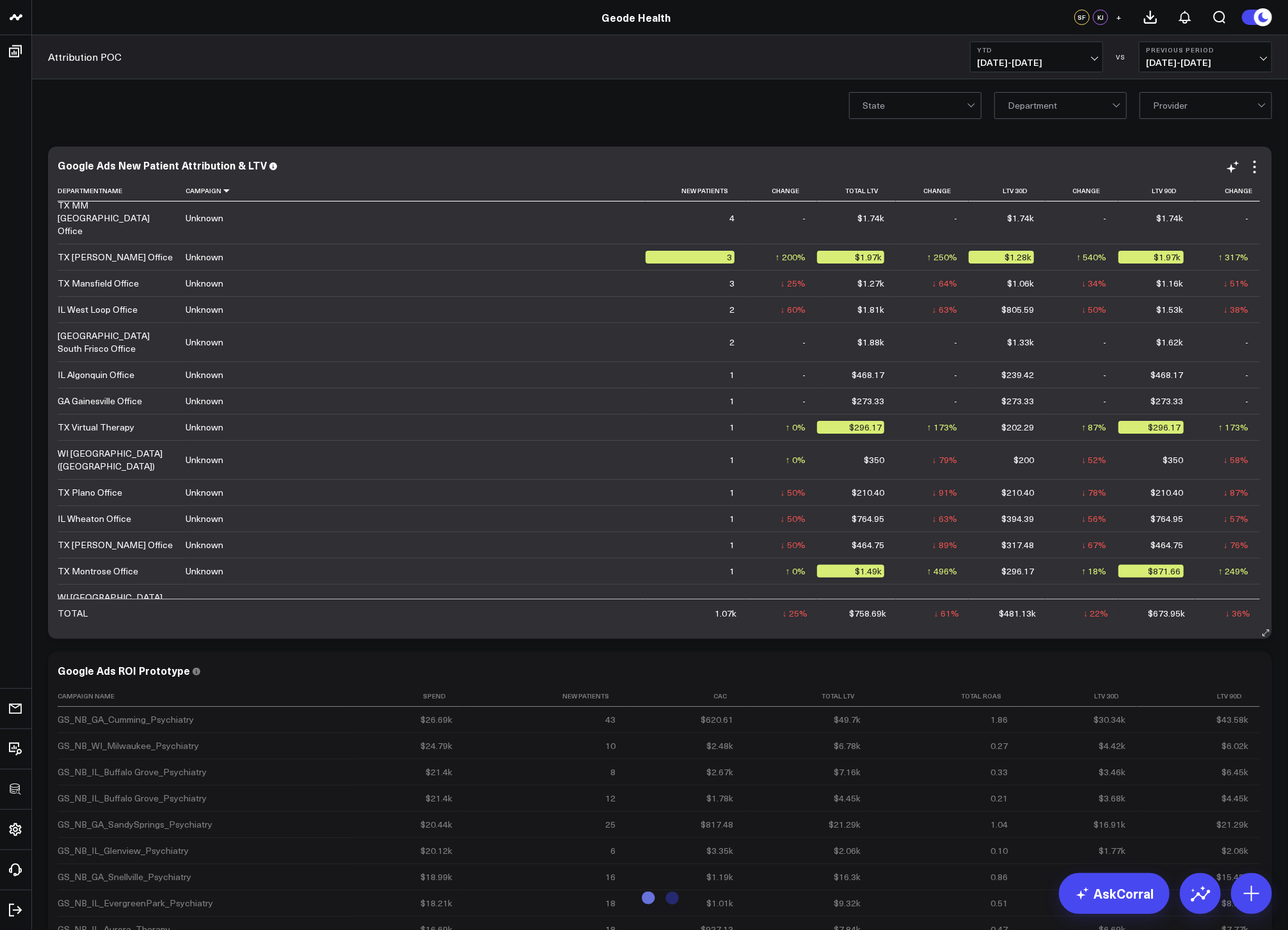
scroll to position [297, 0]
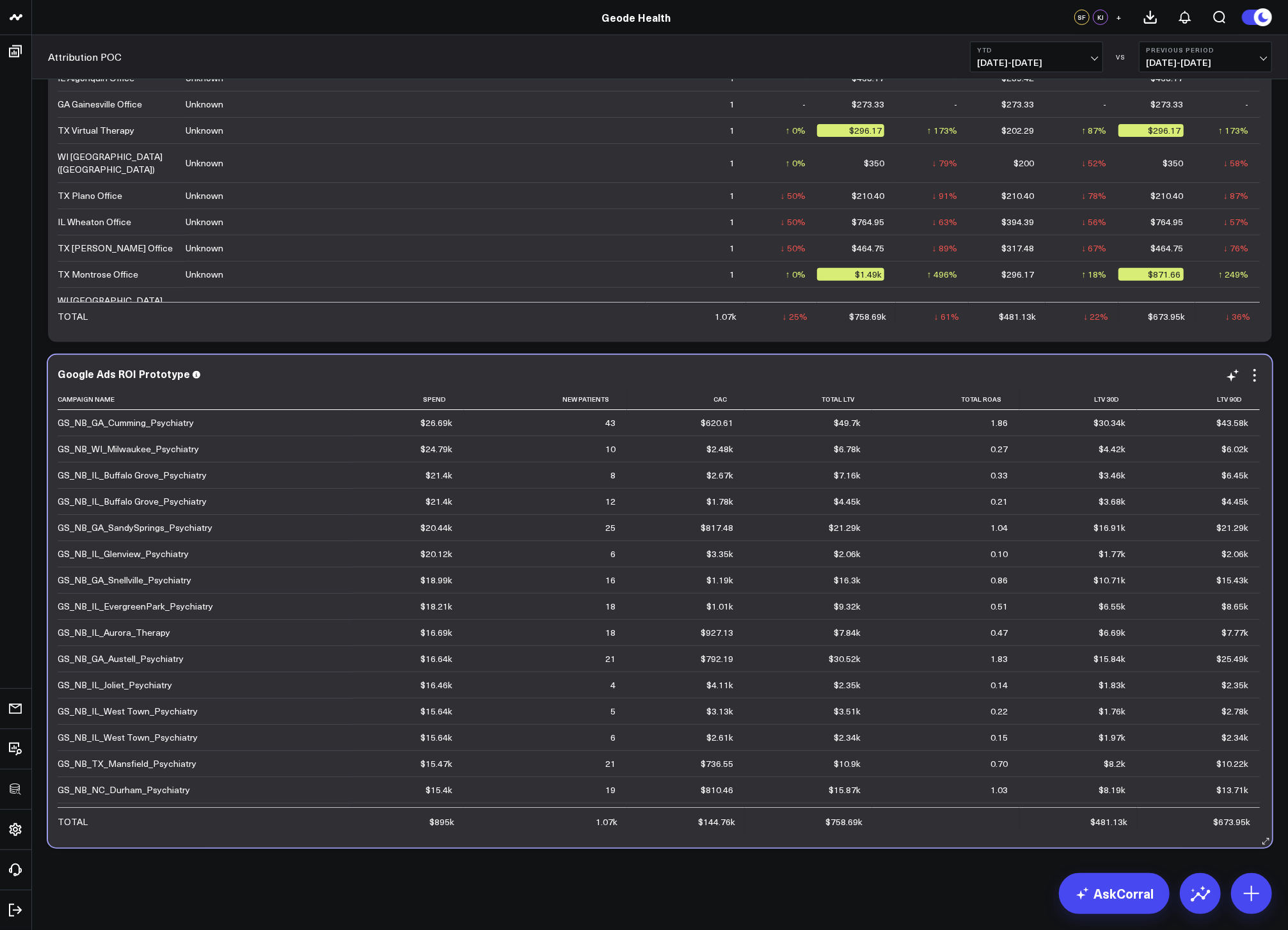
click at [1065, 357] on div "Google Ads ROI Prototype Campaign Name Spend New Patients Cac Total Ltv Total R…" at bounding box center [660, 601] width 1224 height 492
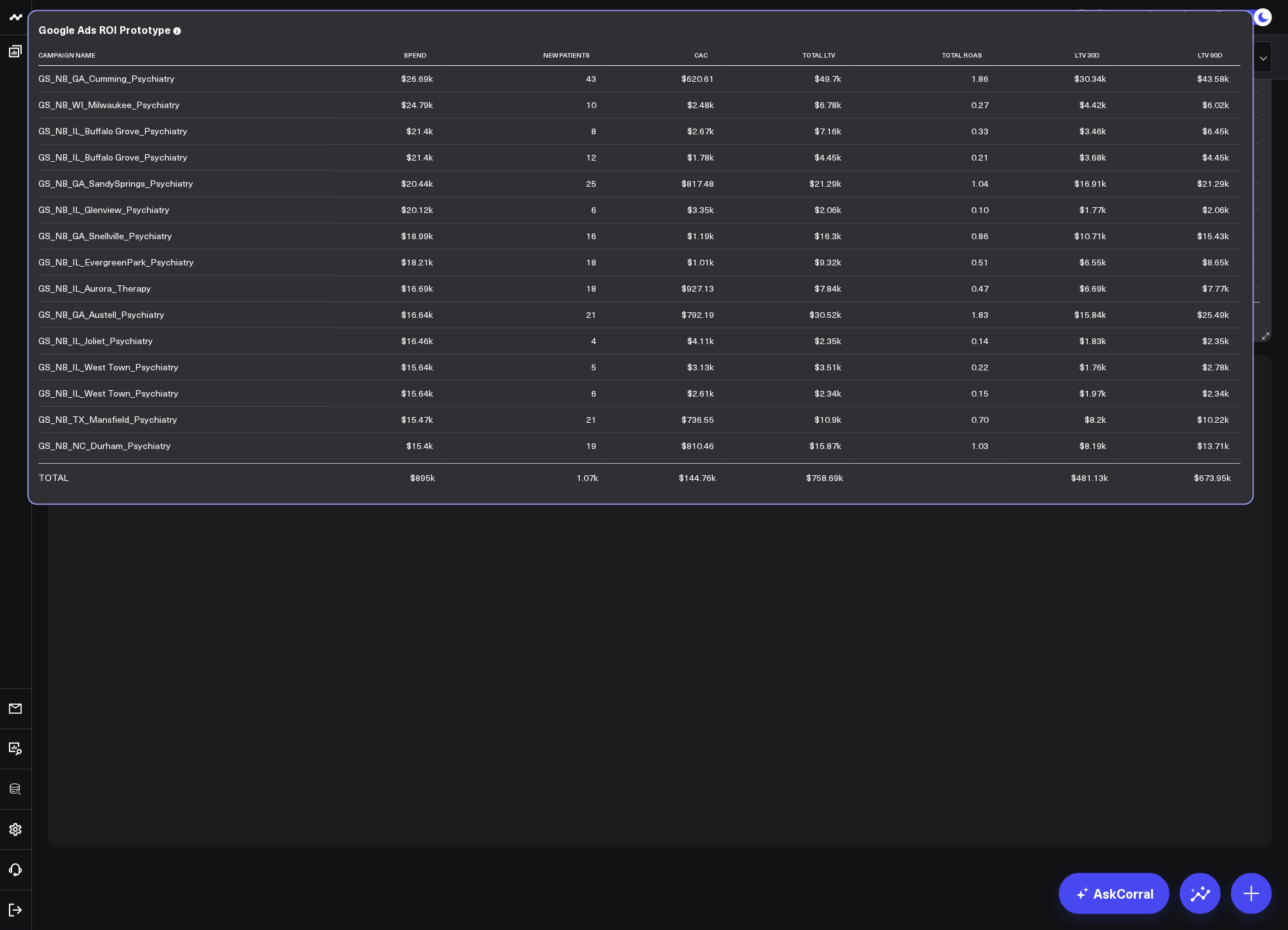
scroll to position [149, 0]
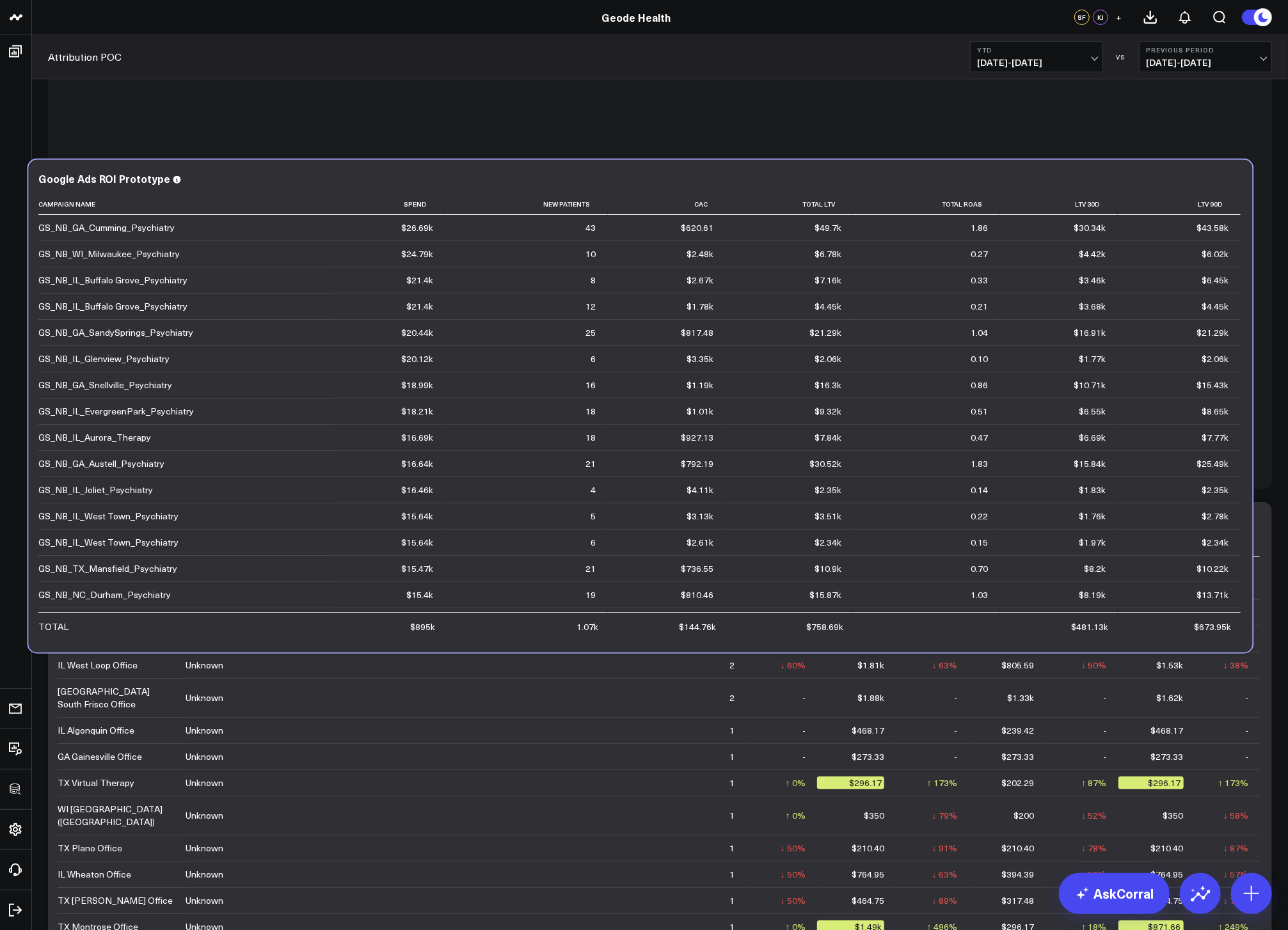
drag, startPoint x: 1064, startPoint y: 366, endPoint x: 1052, endPoint y: 133, distance: 233.3
click at [1052, 133] on div "Modify via AI Copy link to widget Ask support Remove Create linked copy Executi…" at bounding box center [660, 496] width 1237 height 1011
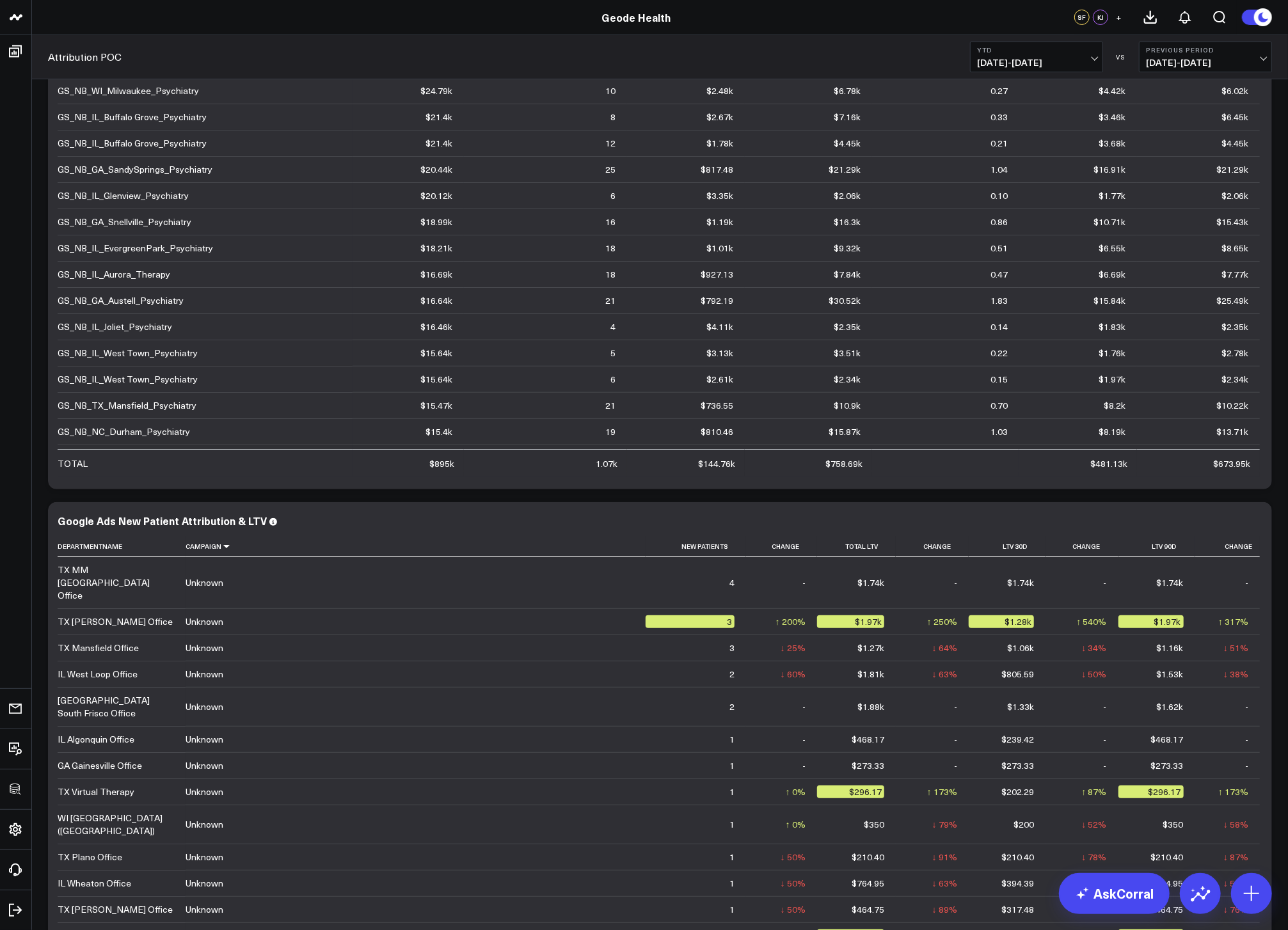
scroll to position [0, 0]
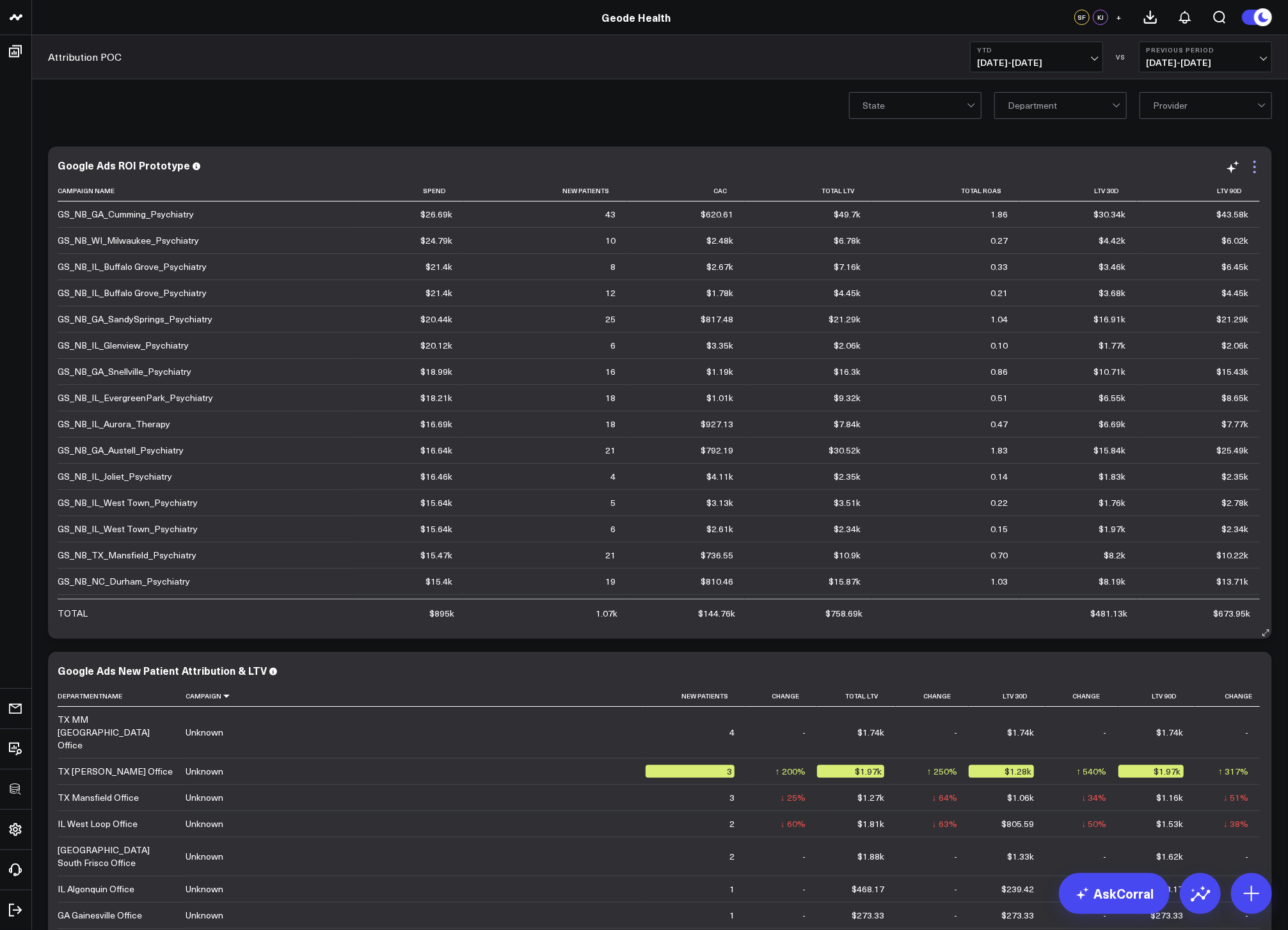
click at [1253, 164] on icon at bounding box center [1254, 167] width 15 height 15
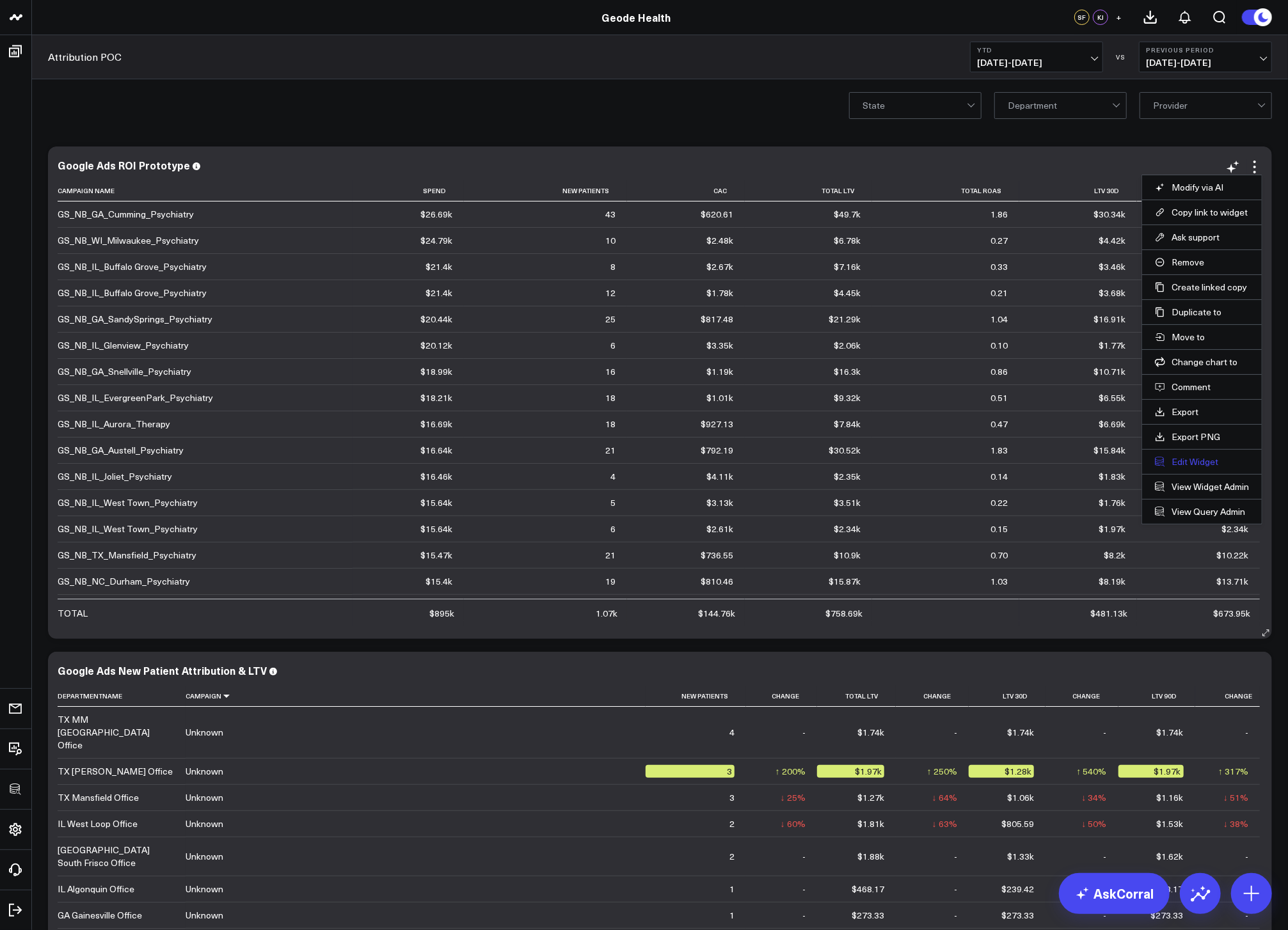
click at [1197, 458] on button "Edit Widget" at bounding box center [1202, 462] width 94 height 11
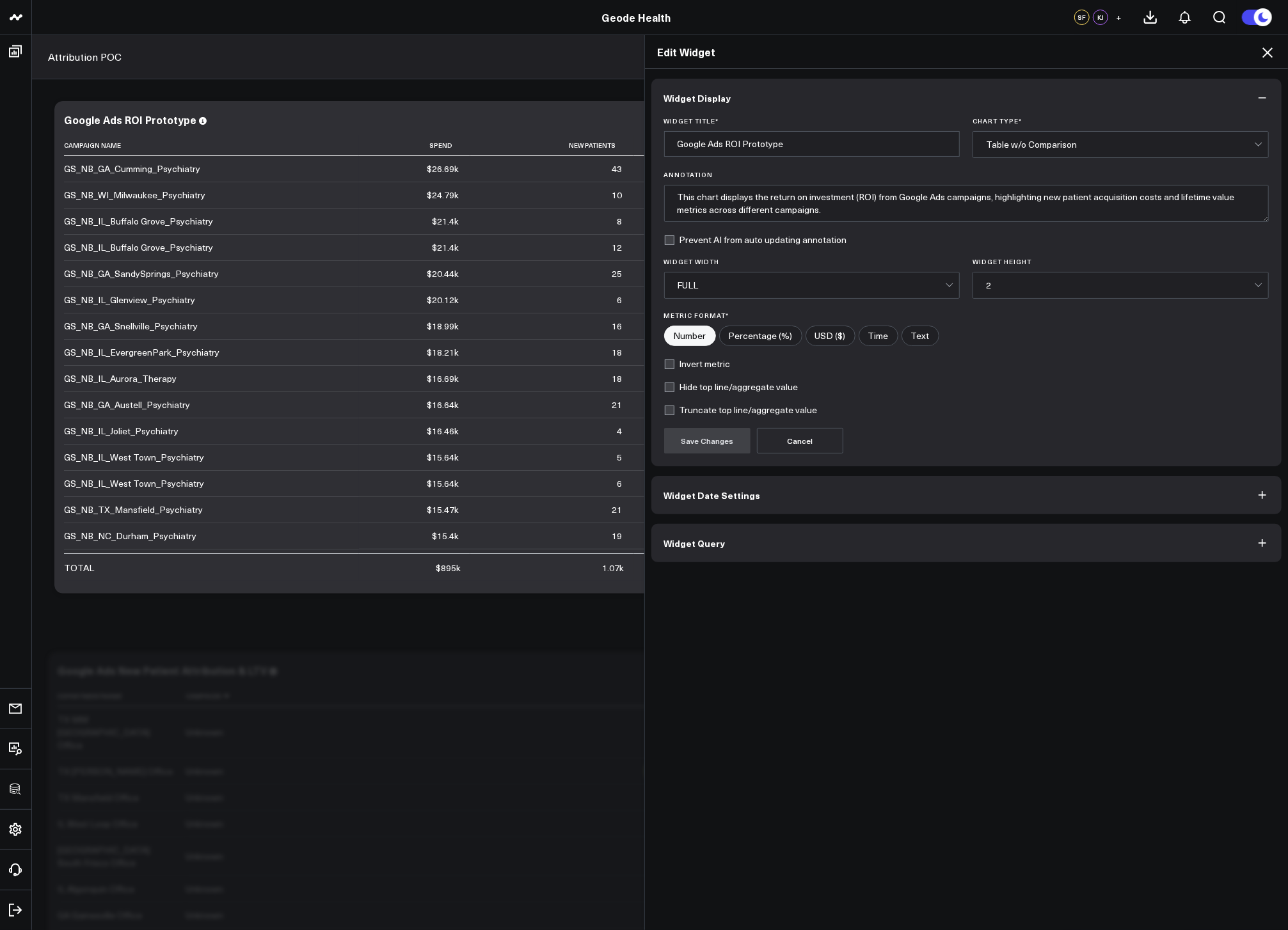
click at [944, 536] on button "Widget Query" at bounding box center [966, 542] width 630 height 39
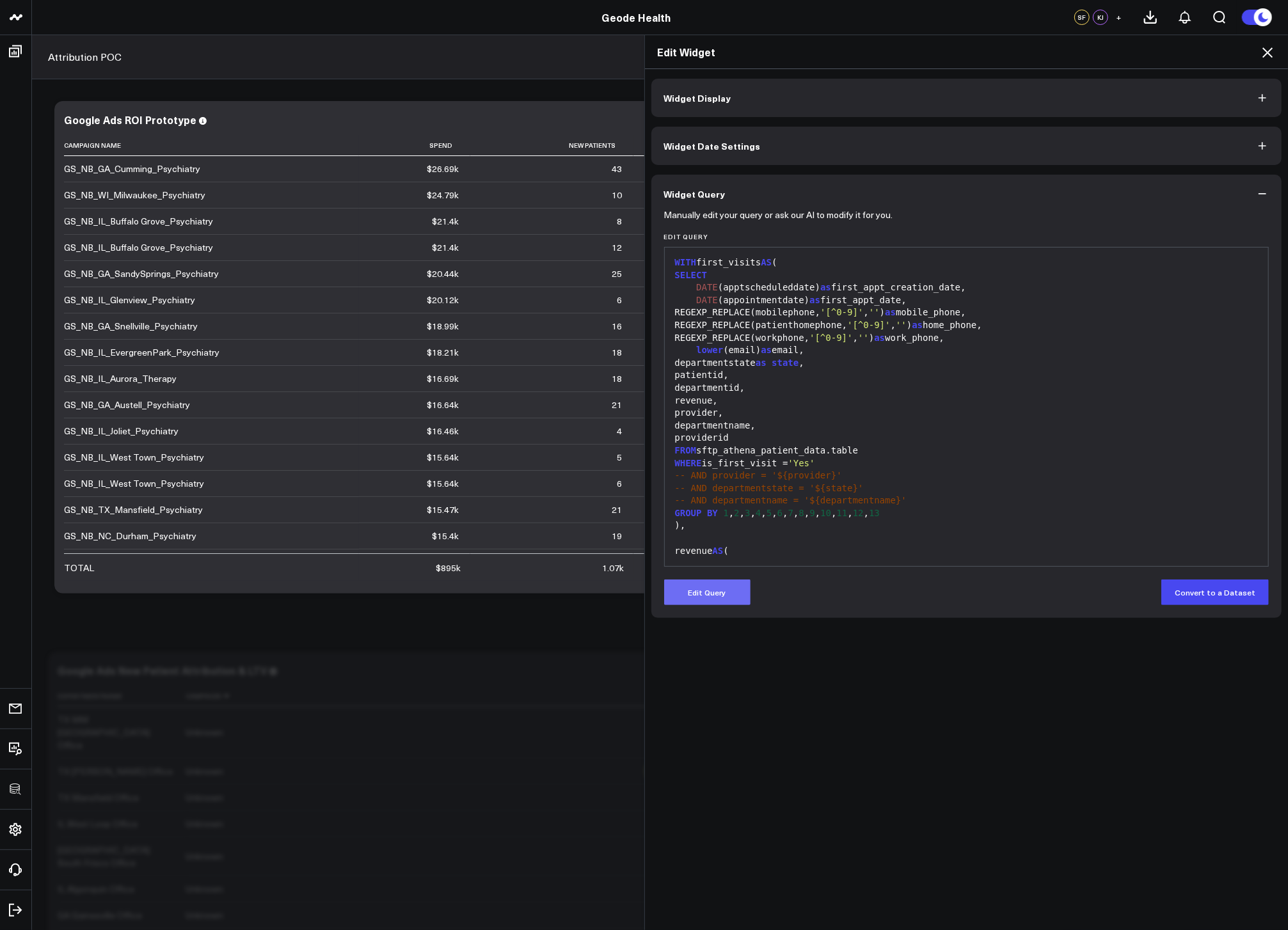
click at [731, 585] on button "Edit Query" at bounding box center [707, 592] width 86 height 26
click at [780, 540] on div at bounding box center [966, 539] width 591 height 13
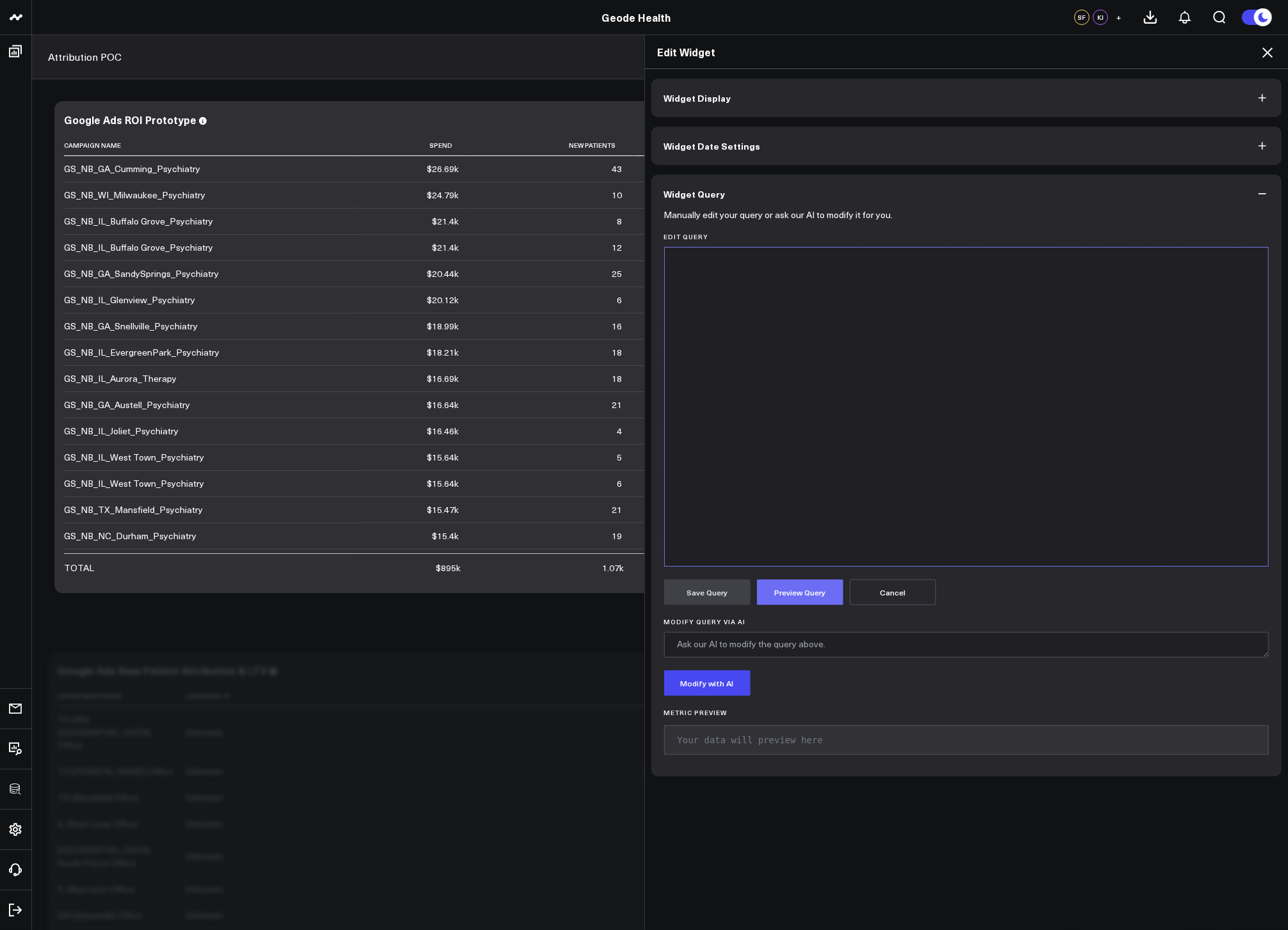
scroll to position [1328, 0]
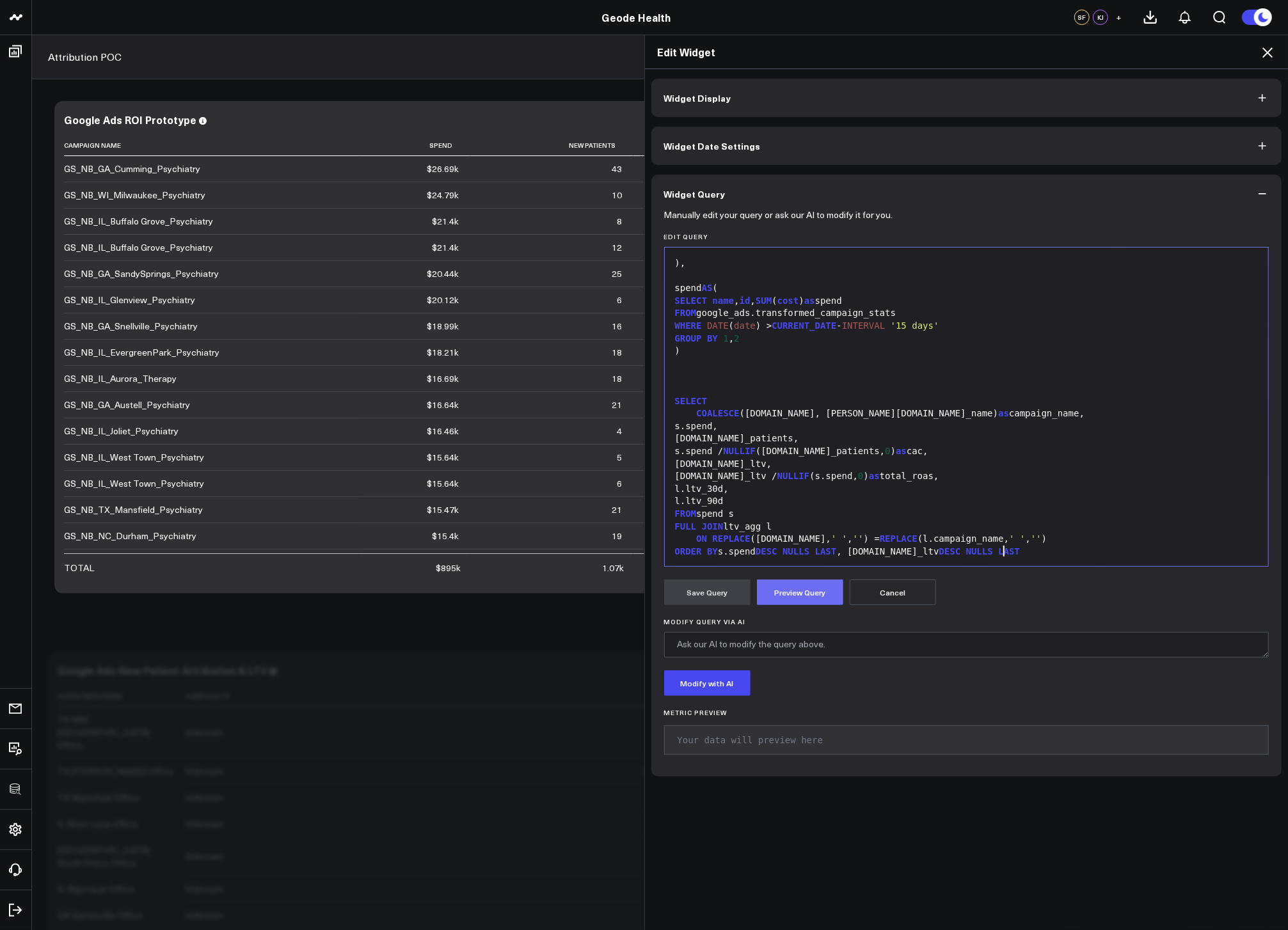
click at [794, 595] on button "Preview Query" at bounding box center [799, 592] width 86 height 26
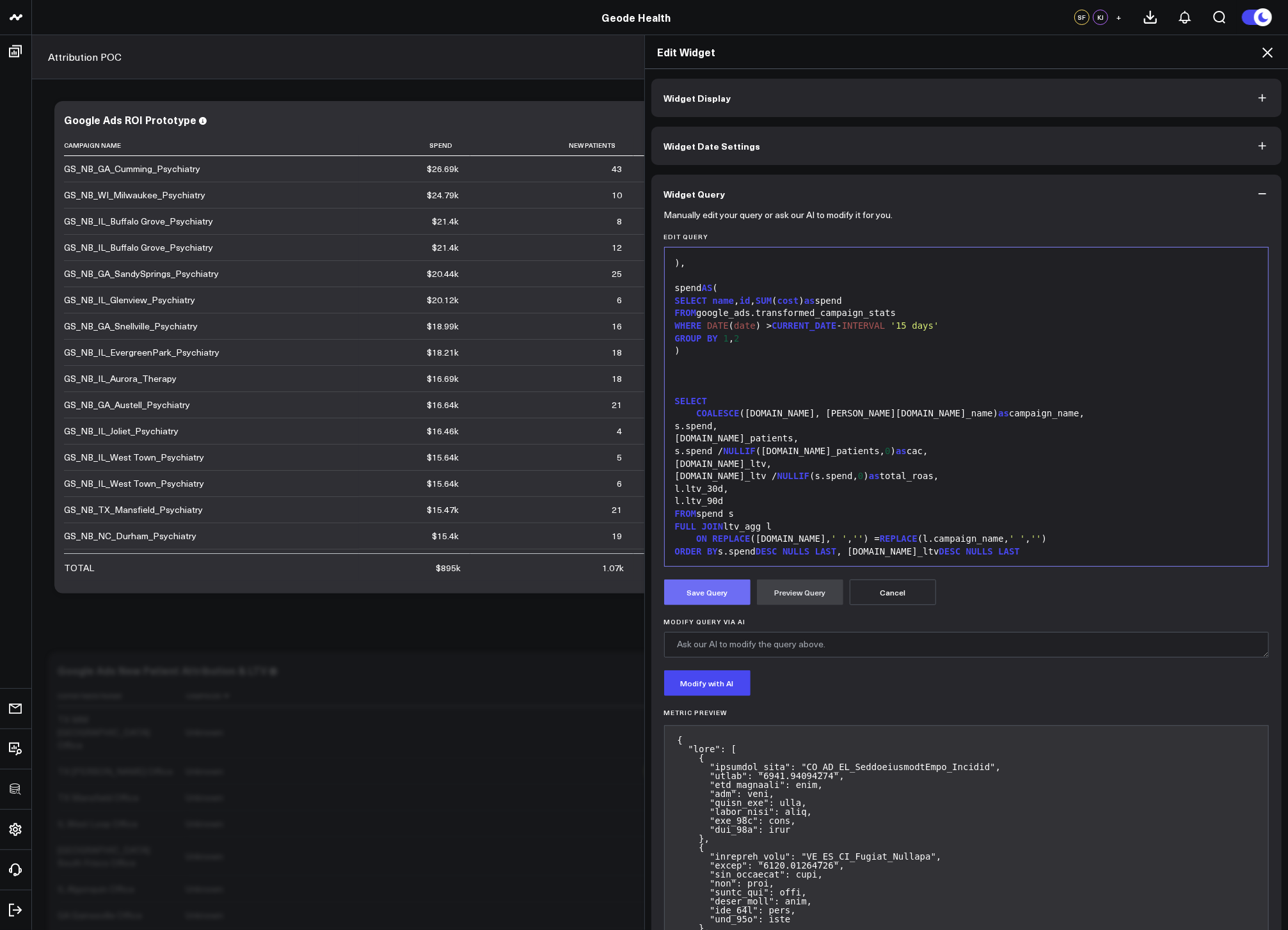
click at [726, 594] on button "Save Query" at bounding box center [707, 592] width 86 height 26
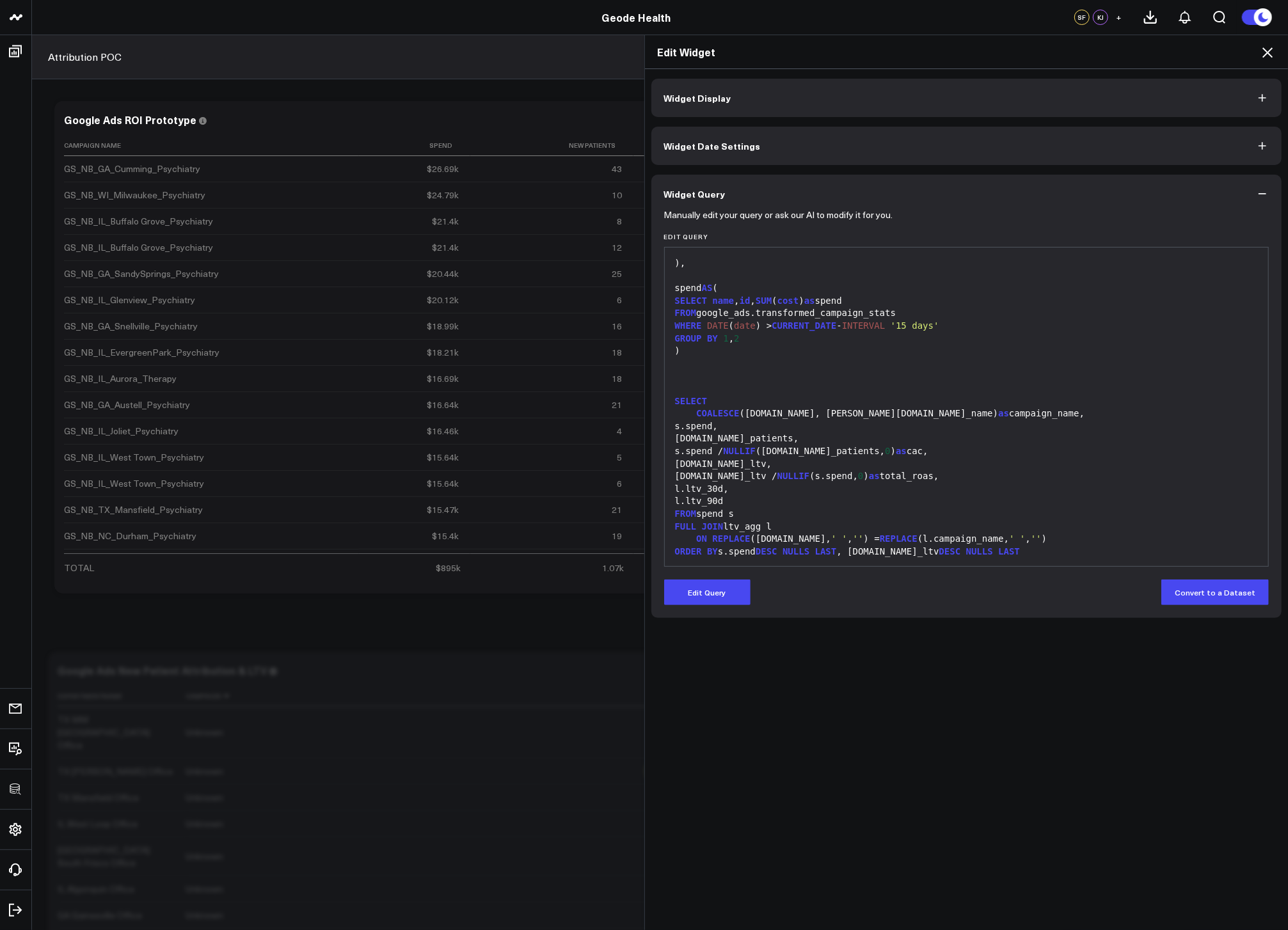
click at [1266, 48] on icon at bounding box center [1267, 52] width 15 height 15
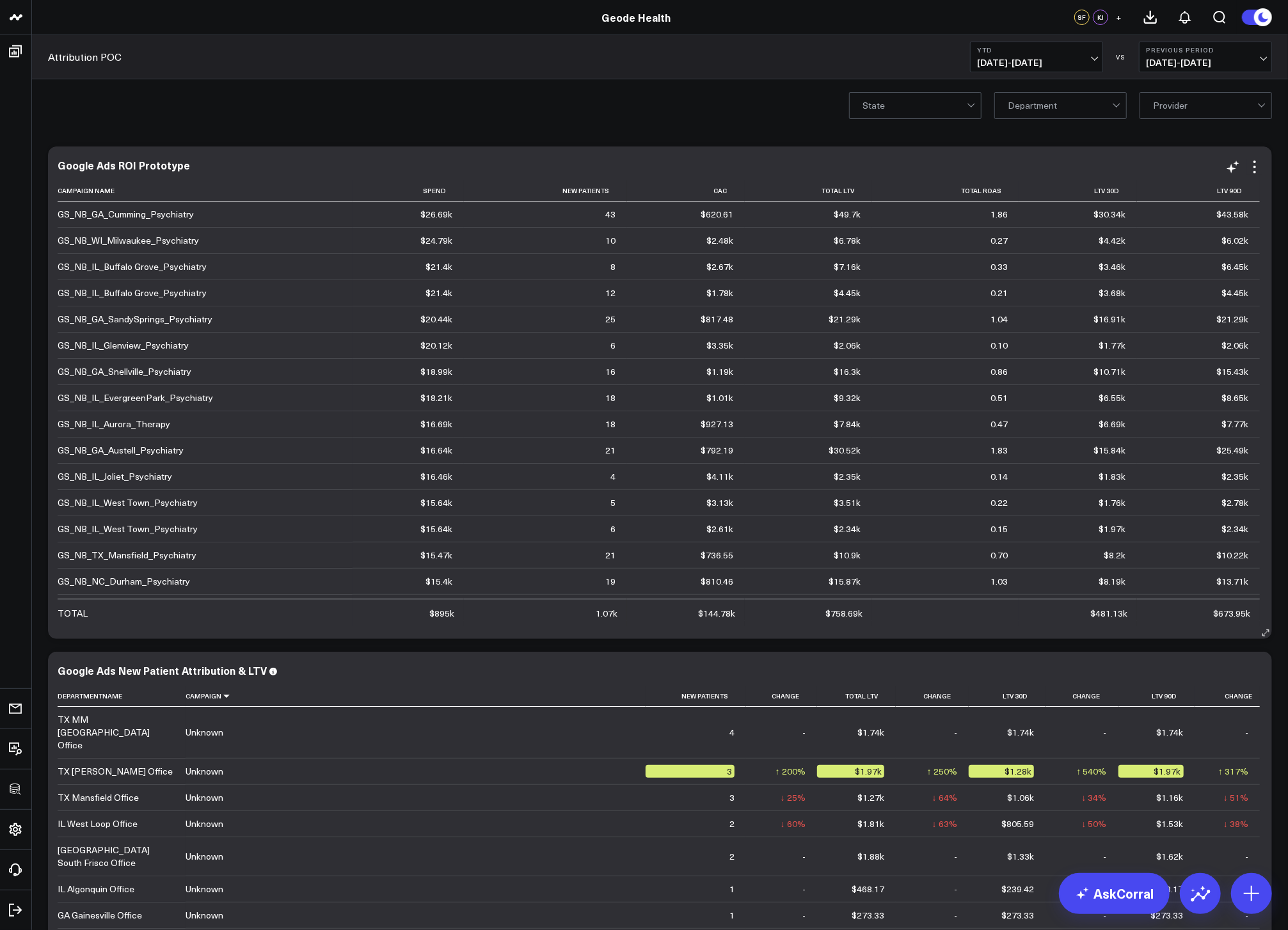
drag, startPoint x: 1253, startPoint y: 165, endPoint x: 1245, endPoint y: 185, distance: 21.5
click at [1254, 165] on icon at bounding box center [1254, 167] width 15 height 15
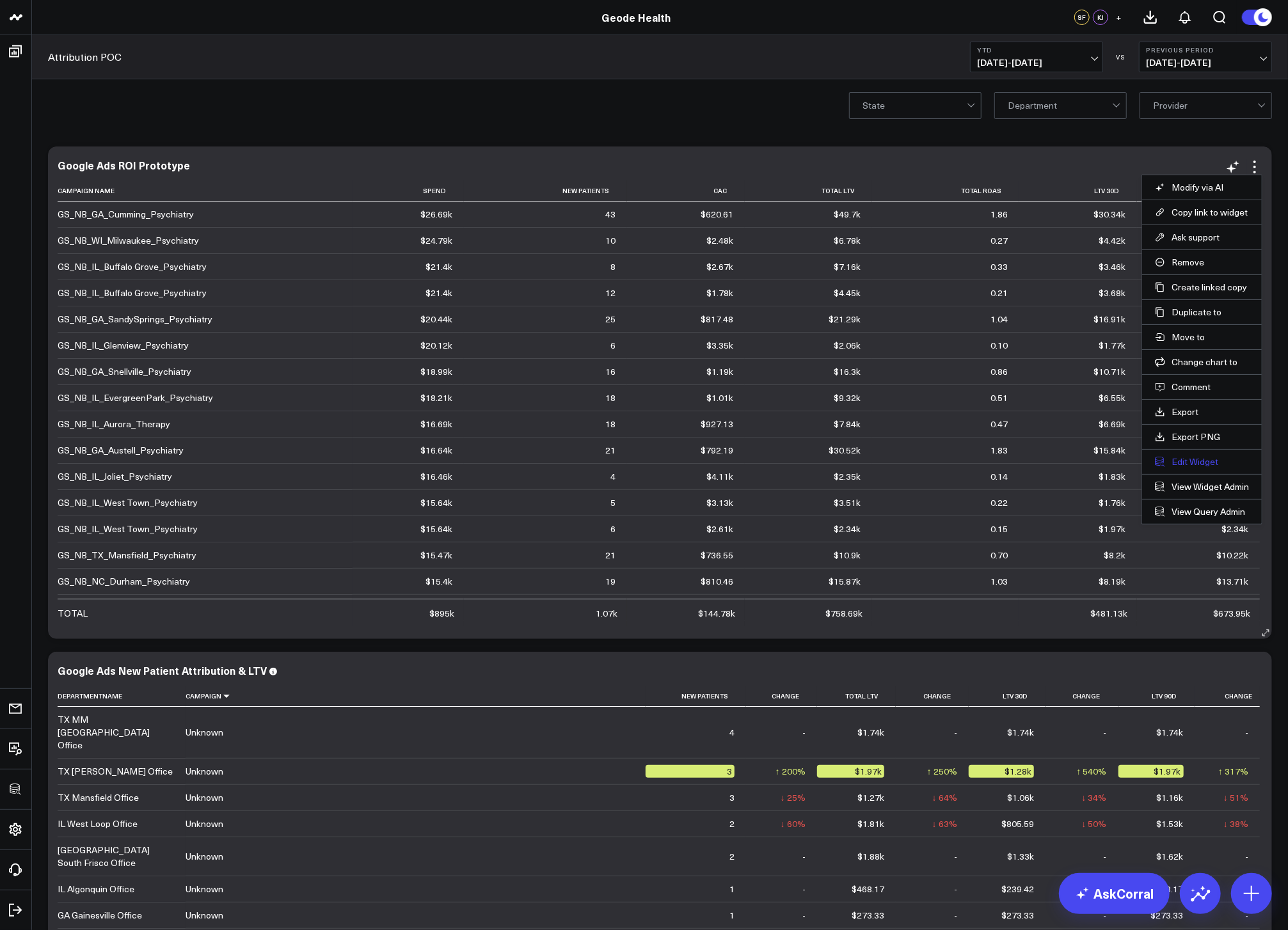
click at [1209, 458] on button "Edit Widget" at bounding box center [1202, 462] width 94 height 11
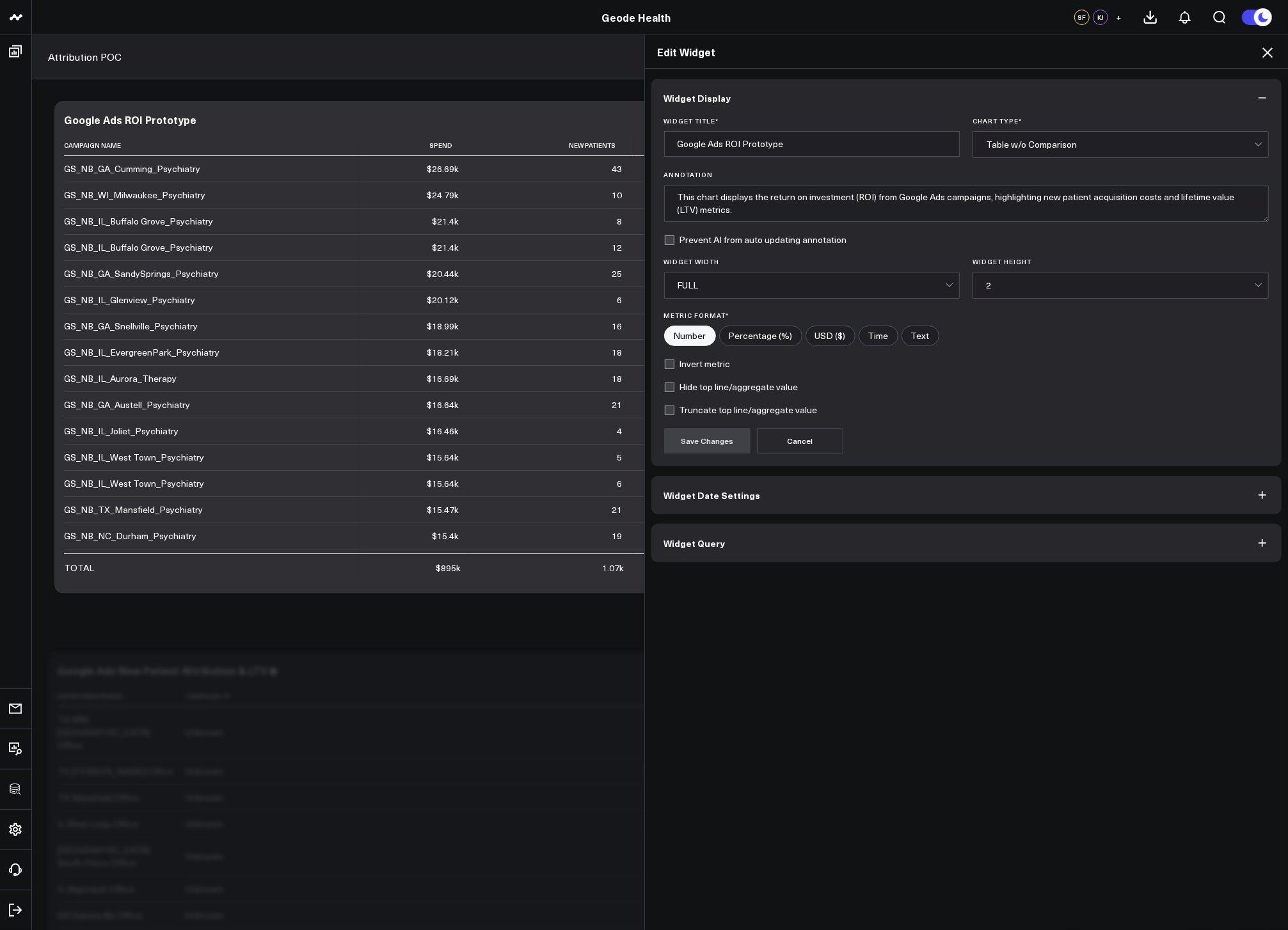
click at [812, 560] on button "Widget Query" at bounding box center [966, 542] width 630 height 39
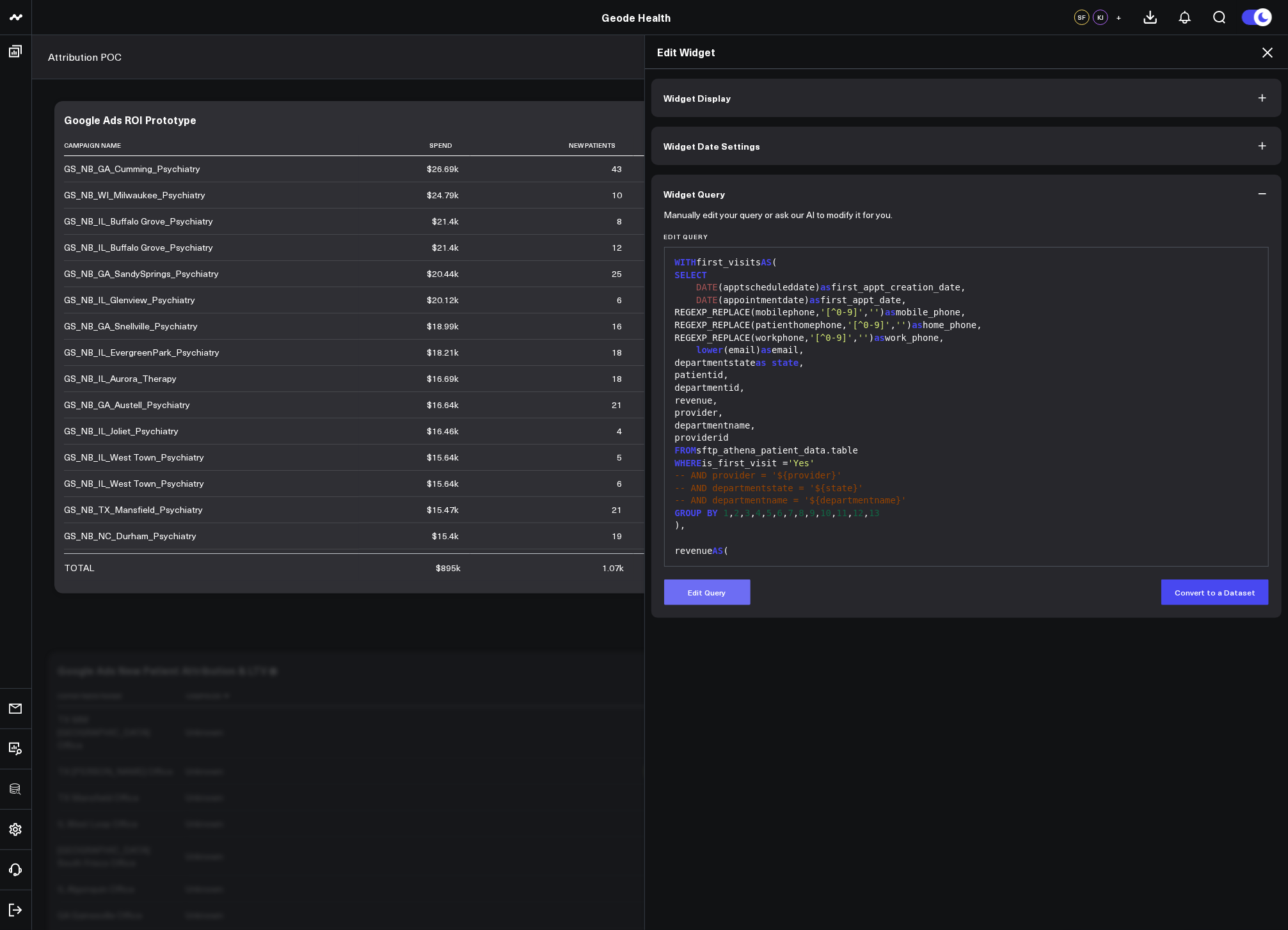
click at [726, 592] on button "Edit Query" at bounding box center [707, 592] width 86 height 26
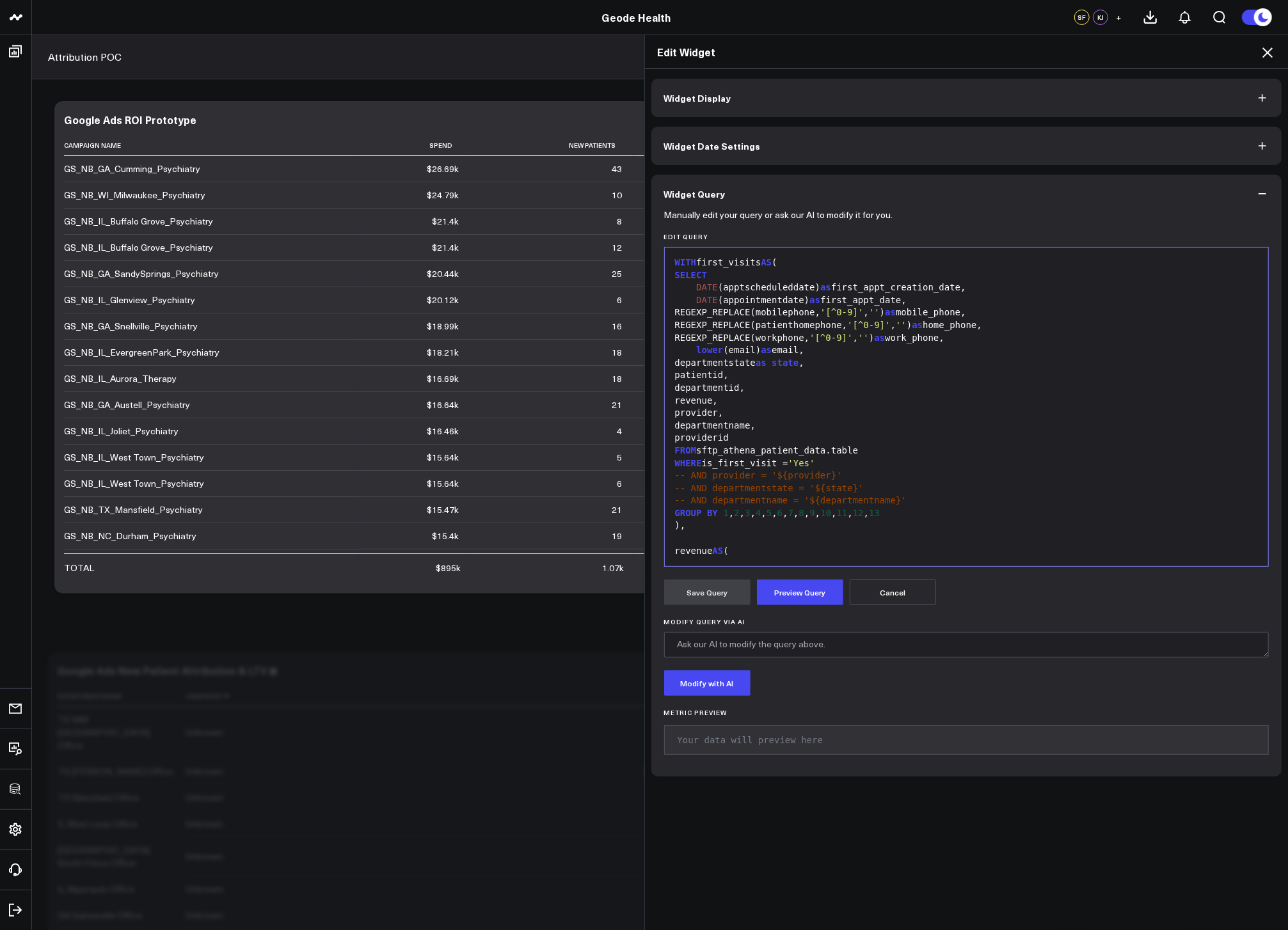
click at [809, 476] on span "-- AND provider = '${provider}'" at bounding box center [758, 475] width 167 height 10
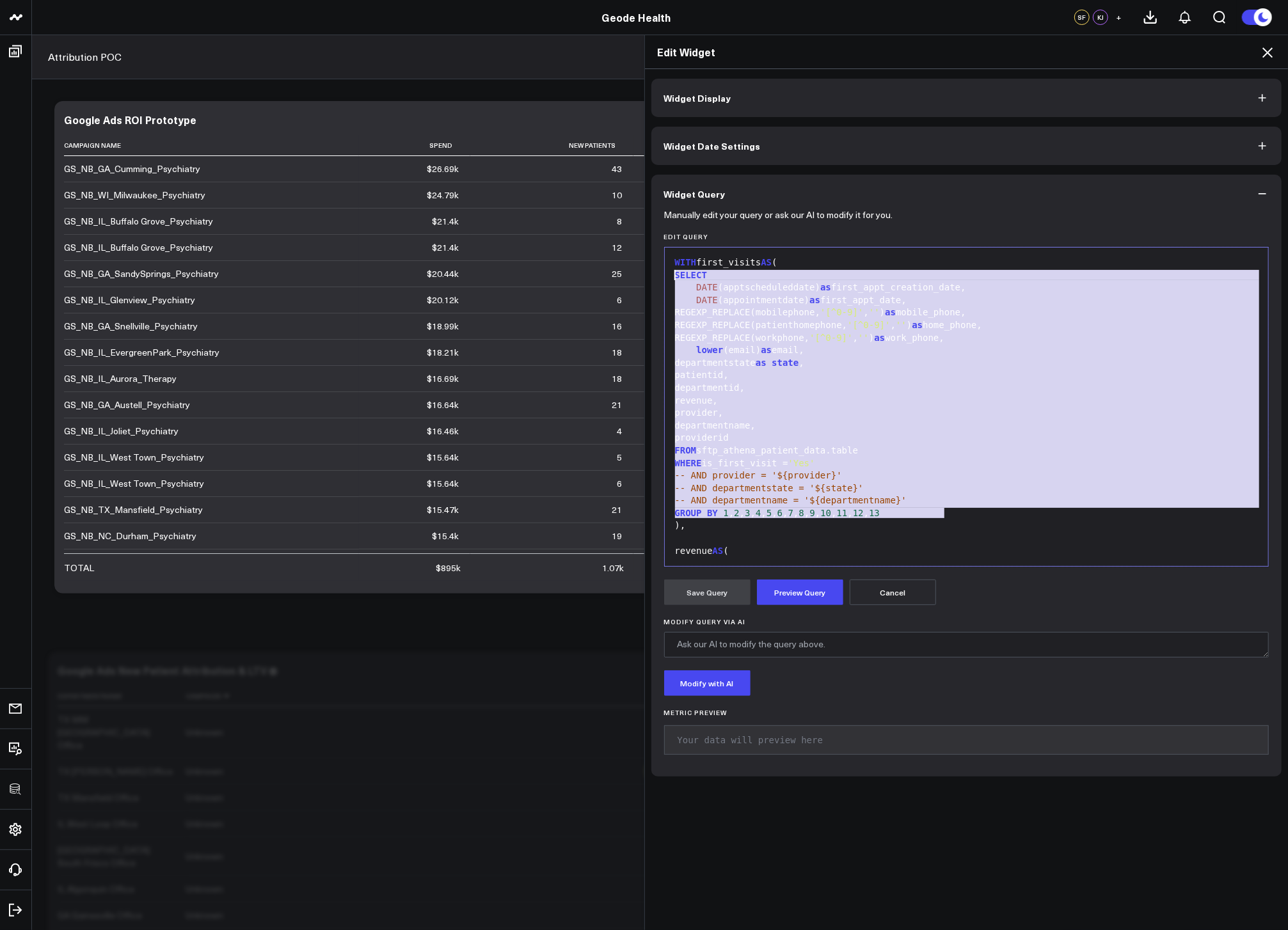
drag, startPoint x: 957, startPoint y: 517, endPoint x: 638, endPoint y: 277, distance: 399.2
click at [638, 277] on div "Edit Widget Widget Display Widget Date Settings Widget Query Manually edit your…" at bounding box center [644, 483] width 1288 height 896
copy div "SELECT DATE (apptscheduleddate) as first_appt_creation_date, DATE (appointmentd…"
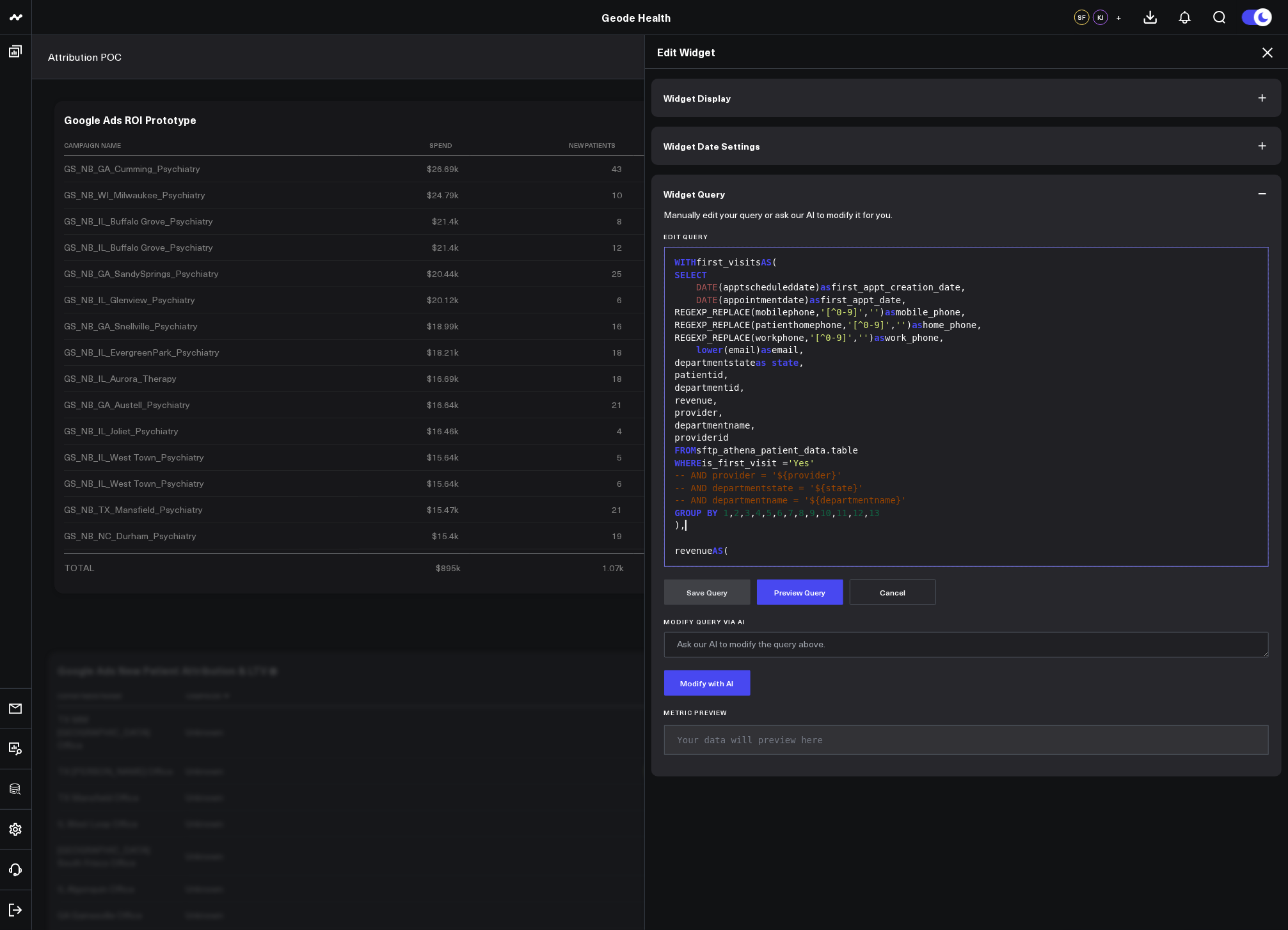
click at [845, 525] on div ")," at bounding box center [966, 526] width 591 height 13
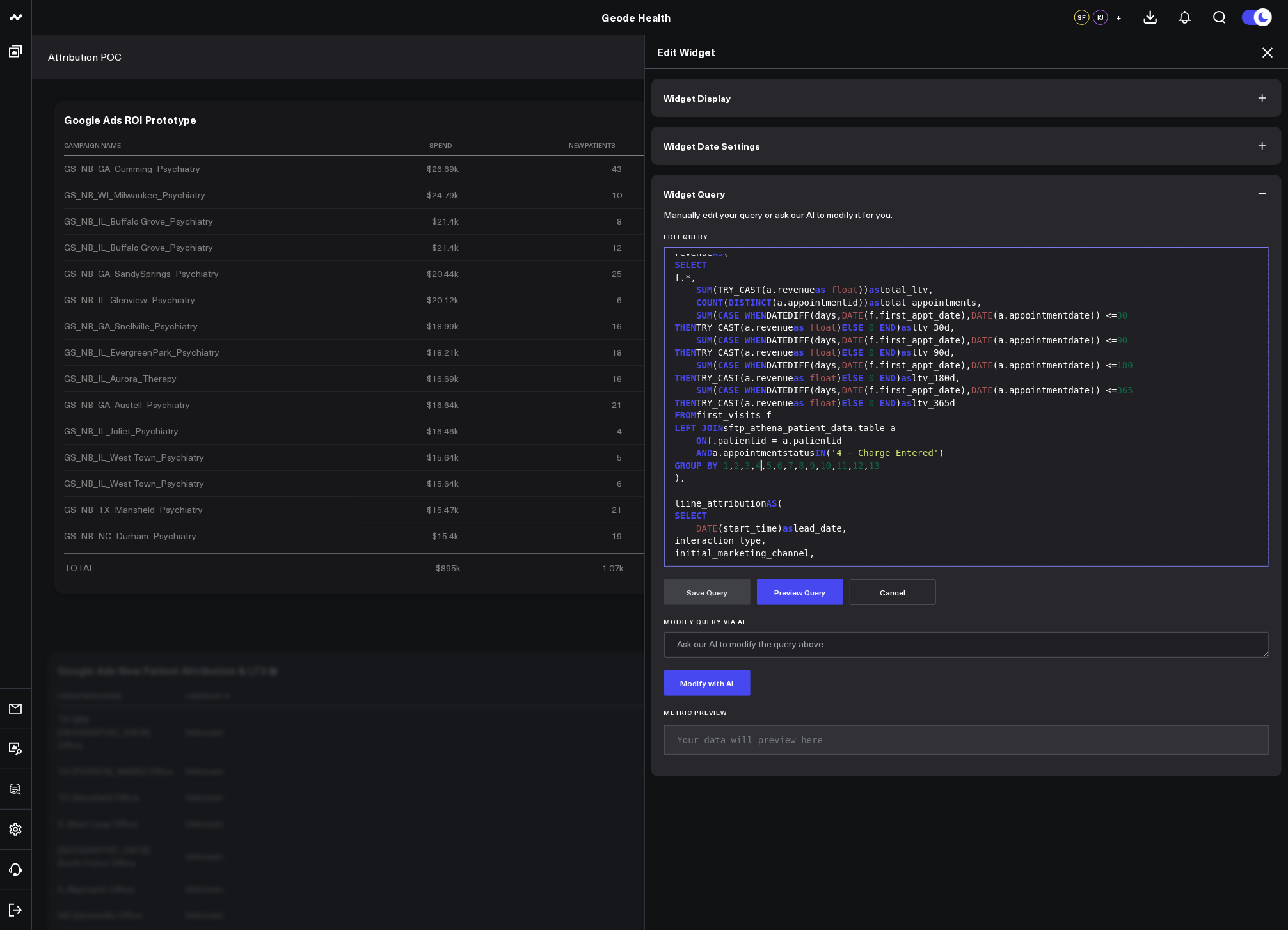
click at [749, 463] on span "3" at bounding box center [747, 465] width 5 height 10
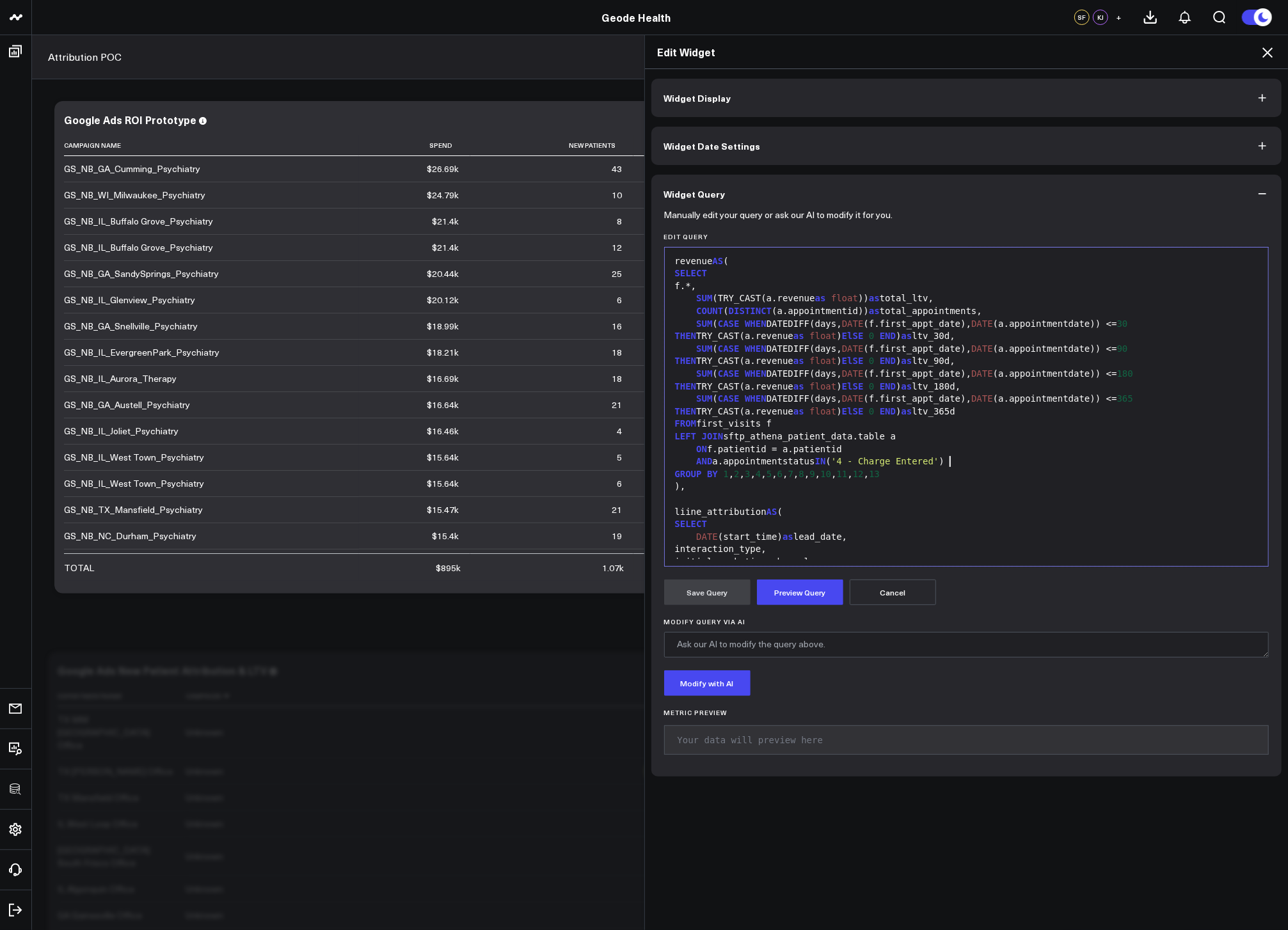
click at [939, 466] on span "'4 - Charge Entered'" at bounding box center [884, 461] width 108 height 10
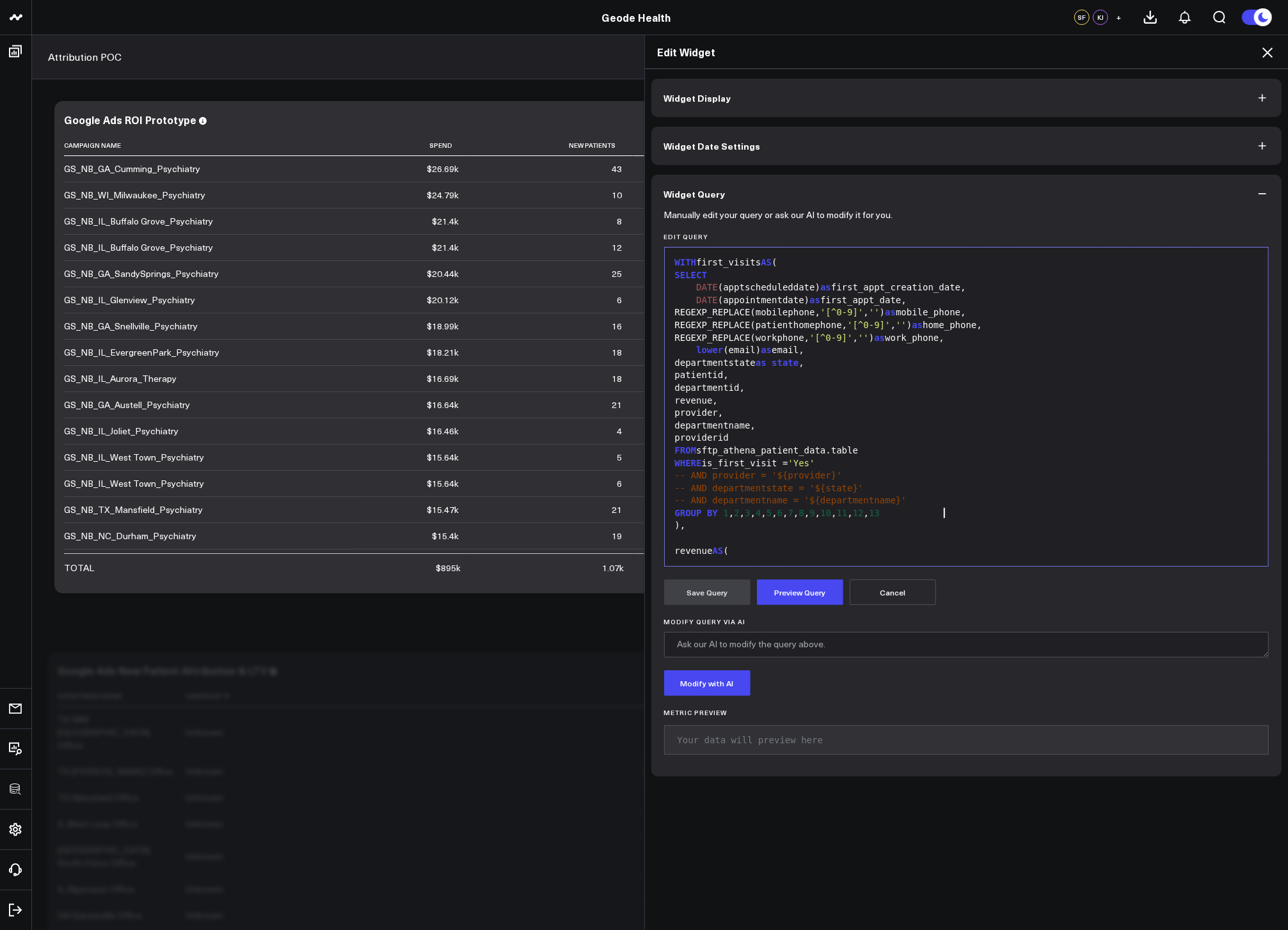
click at [950, 512] on div "GROUP BY 1 , 2 , 3 , 4 , 5 , 6 , 7 , 8 , 9 , 10 , 11 , 12 , 13" at bounding box center [966, 514] width 591 height 13
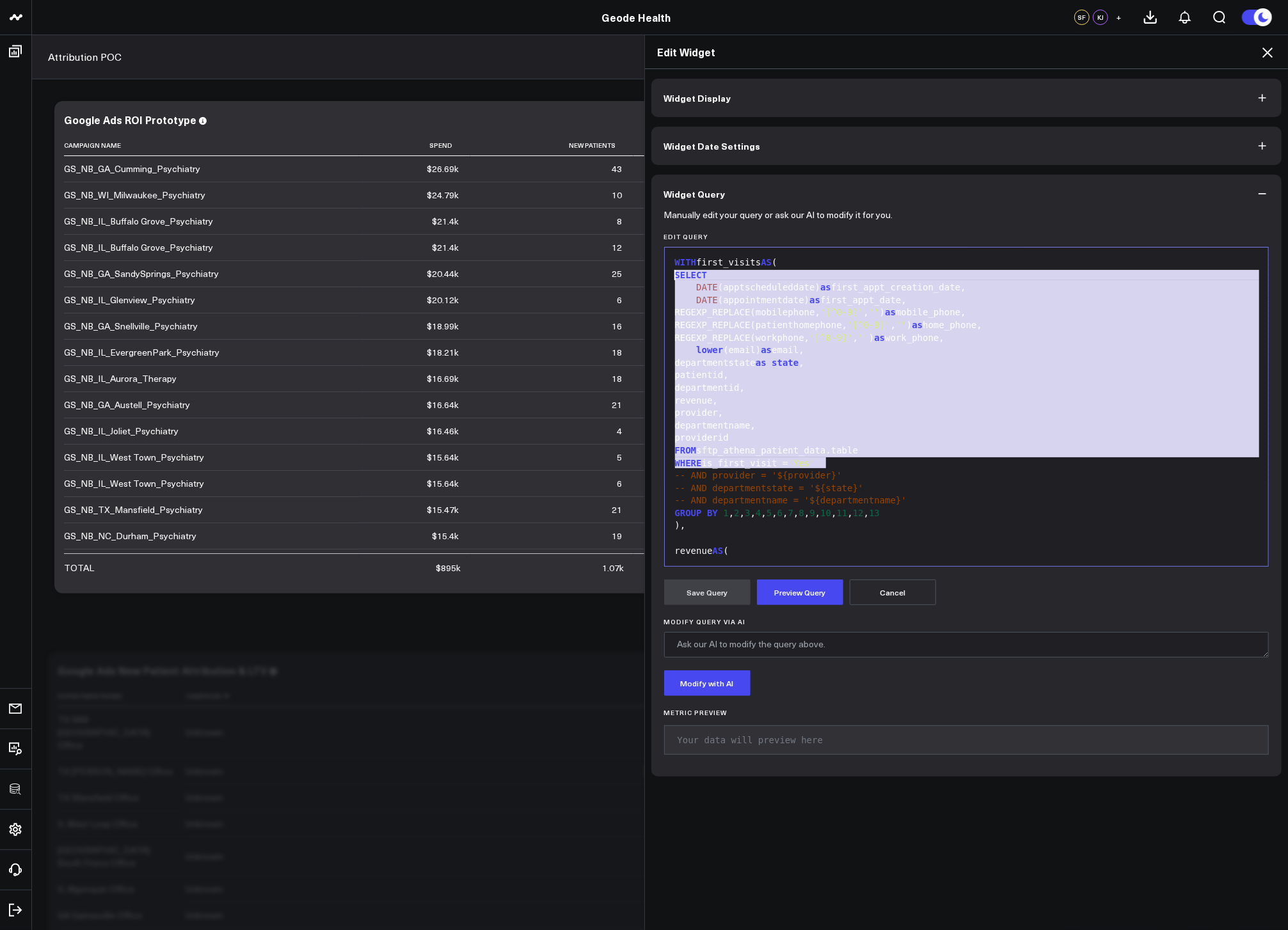
drag, startPoint x: 888, startPoint y: 467, endPoint x: 643, endPoint y: 278, distance: 309.4
click at [644, 278] on div "Widget Display Widget Date Settings Widget Query Manually edit your query or as…" at bounding box center [966, 500] width 644 height 862
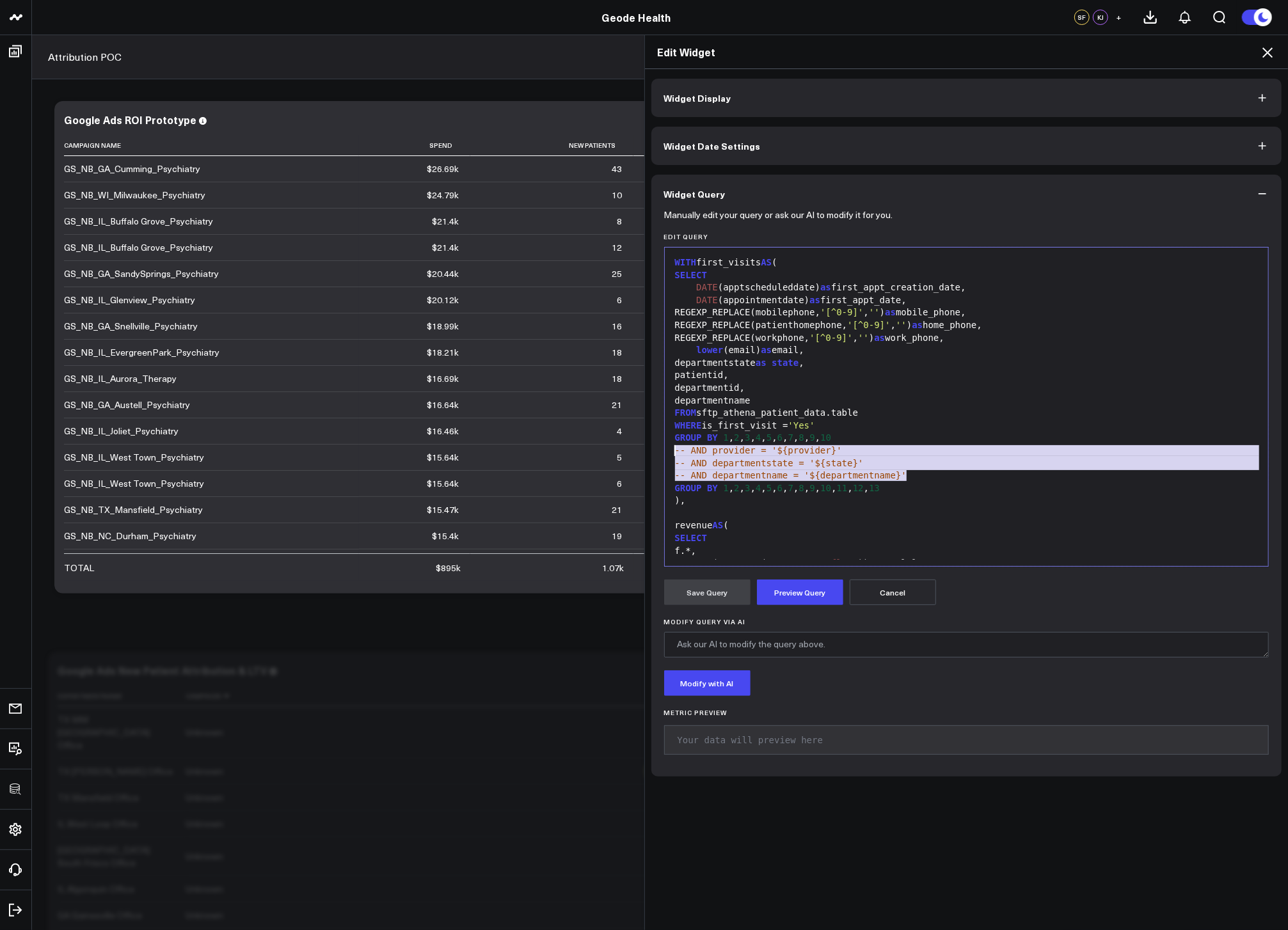
drag, startPoint x: 912, startPoint y: 474, endPoint x: 655, endPoint y: 448, distance: 258.3
click at [655, 448] on div "Manually edit your query or ask our AI to modify it for you. Edit Query 999 1 2…" at bounding box center [966, 494] width 630 height 563
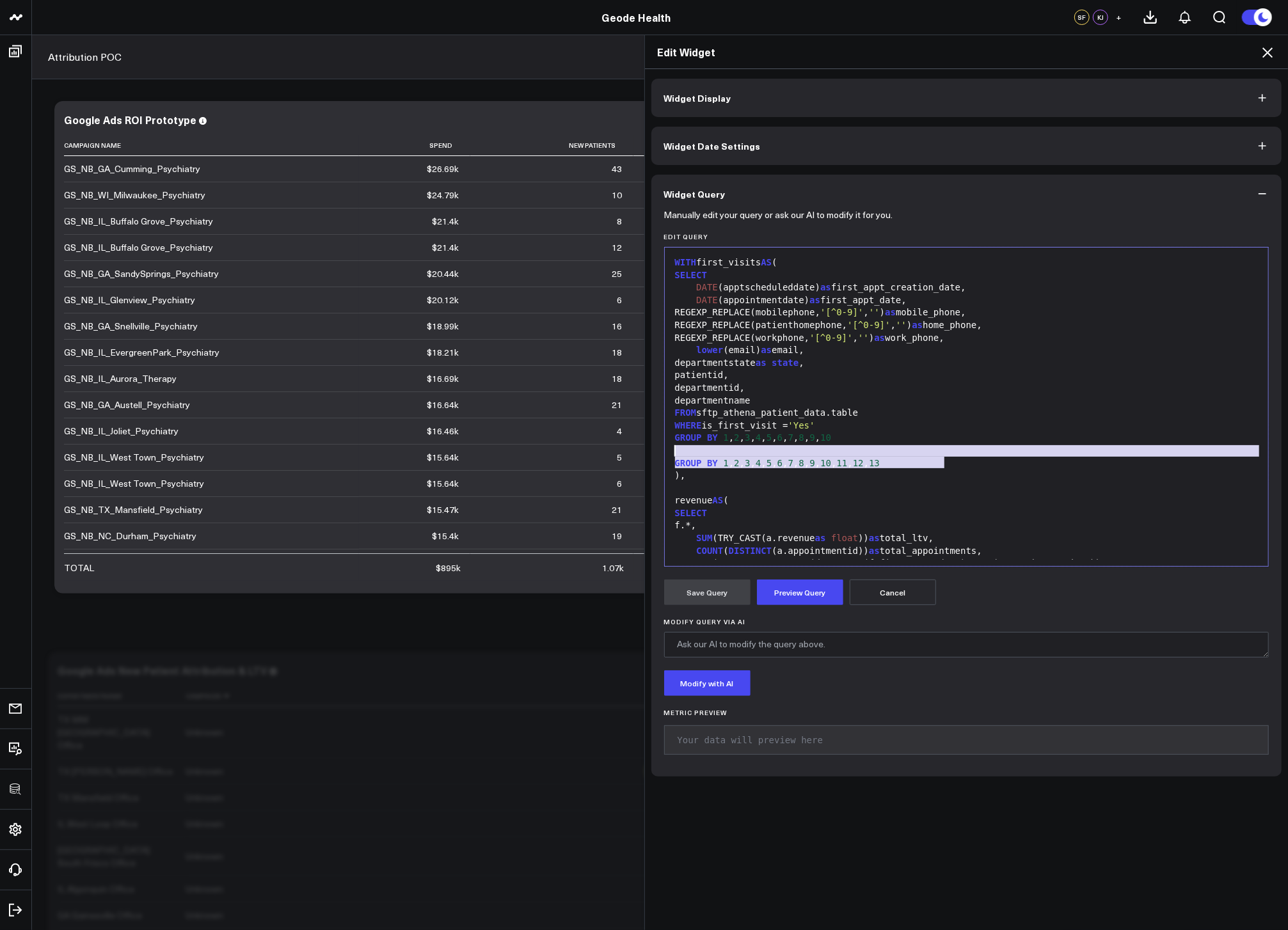
drag, startPoint x: 958, startPoint y: 464, endPoint x: 619, endPoint y: 446, distance: 339.5
click at [619, 446] on div "Edit Widget Widget Display Widget Date Settings Widget Query Manually edit your…" at bounding box center [644, 483] width 1288 height 896
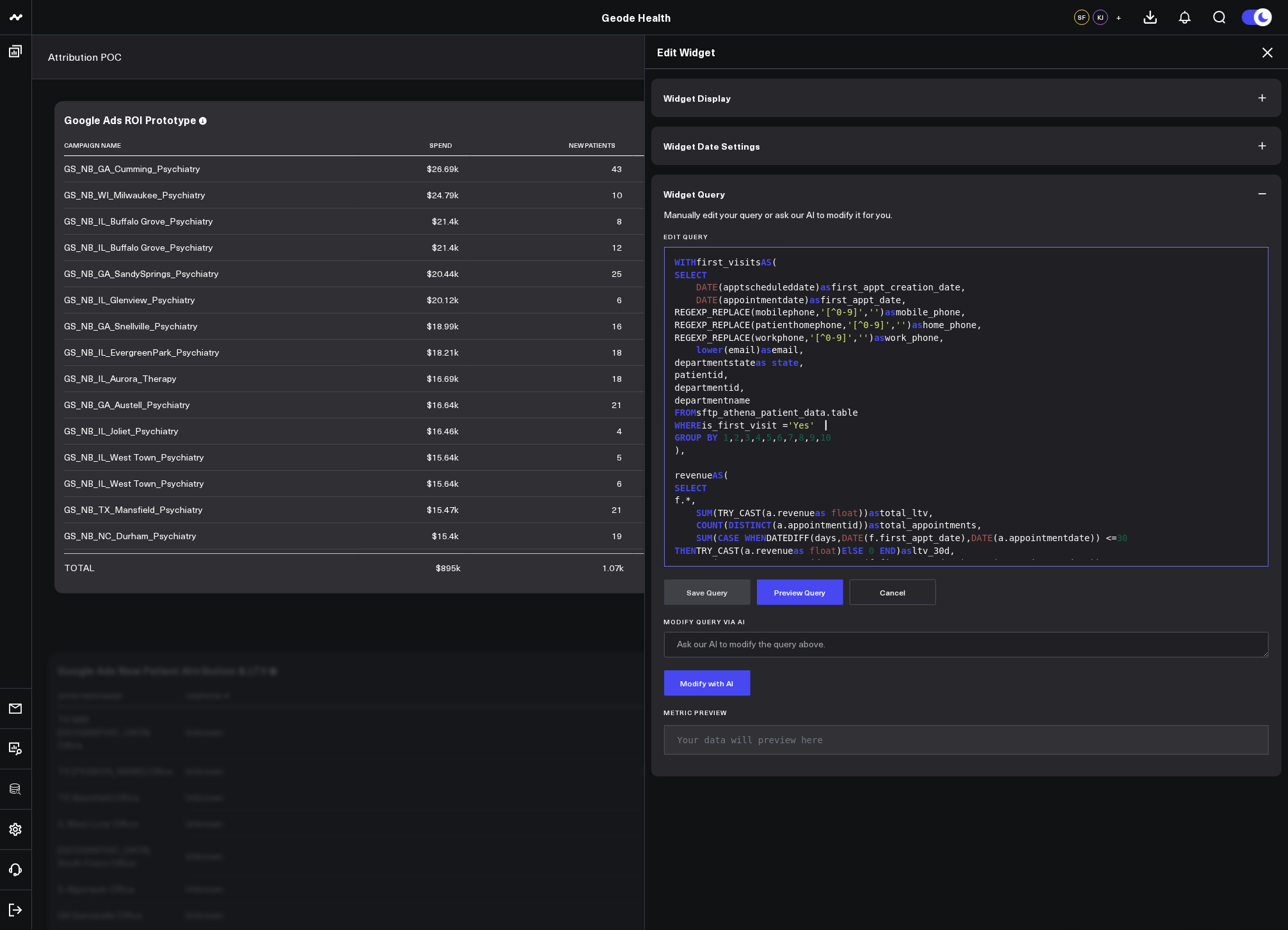
click at [838, 422] on div "WHERE is_first_visit = 'Yes'" at bounding box center [966, 426] width 591 height 13
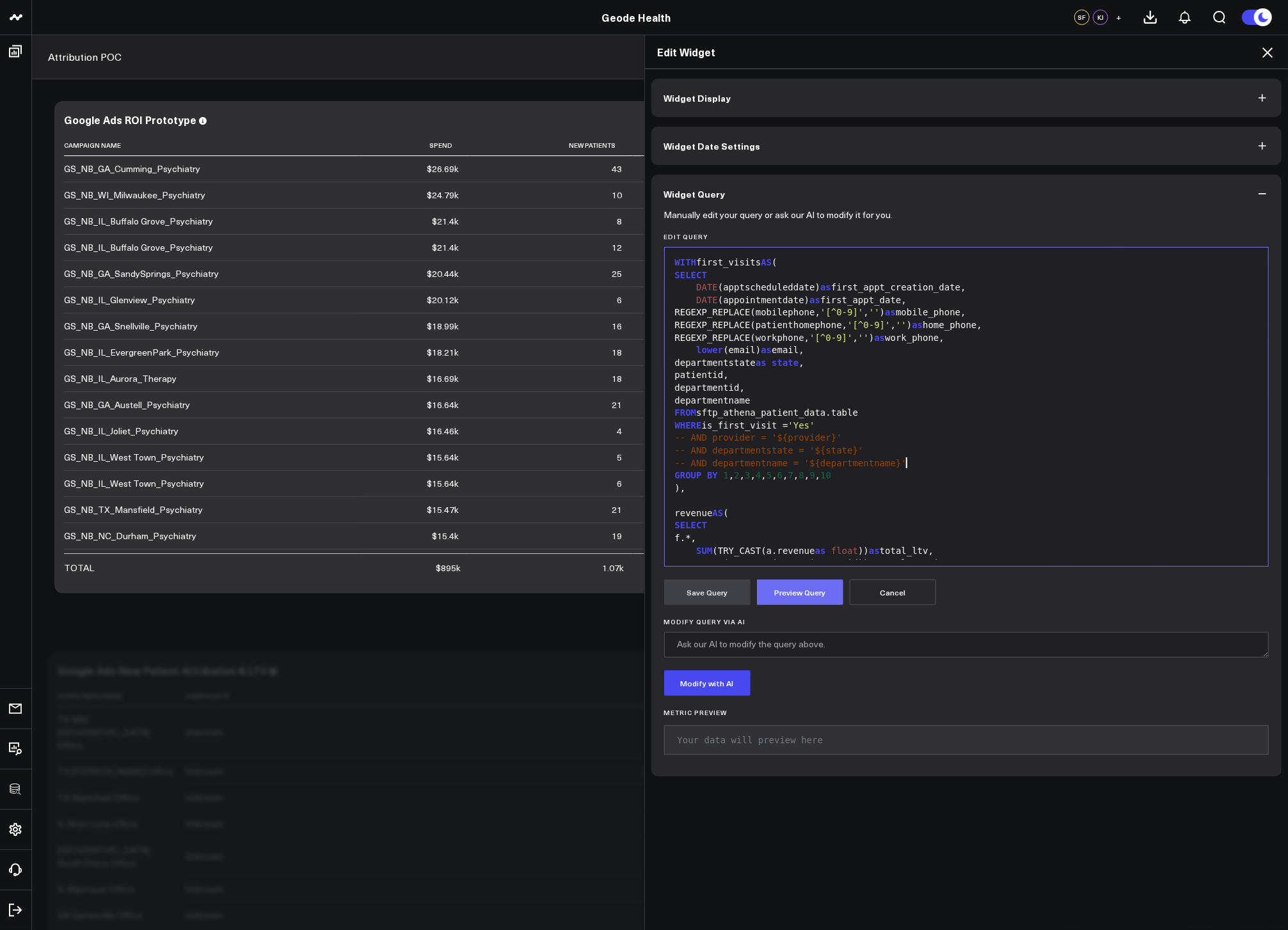
click at [818, 591] on button "Preview Query" at bounding box center [799, 592] width 86 height 26
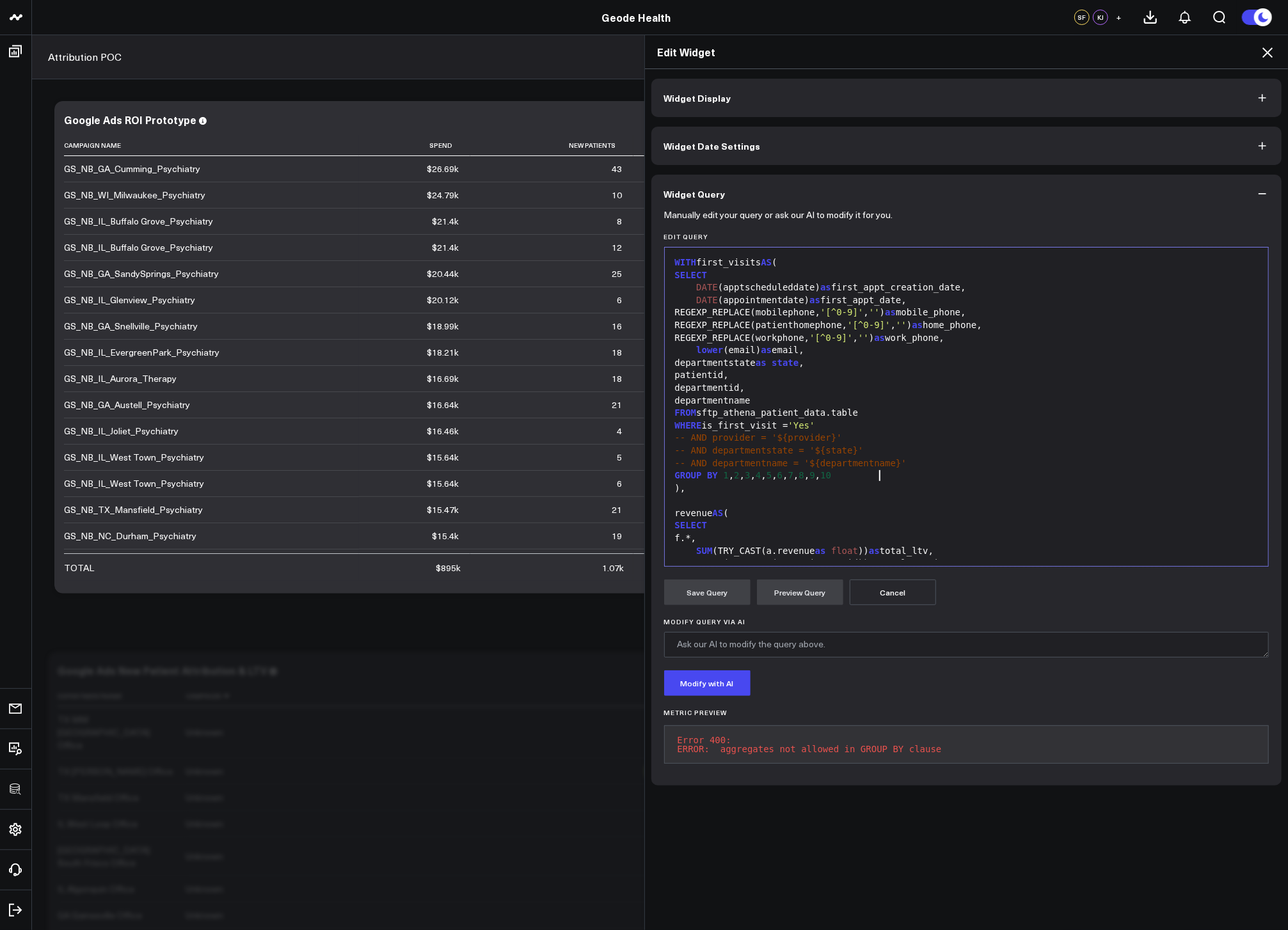
click at [888, 477] on div "GROUP BY 1 , 2 , 3 , 4 , 5 , 6 , 7 , 8 , 9 , 10" at bounding box center [966, 476] width 591 height 13
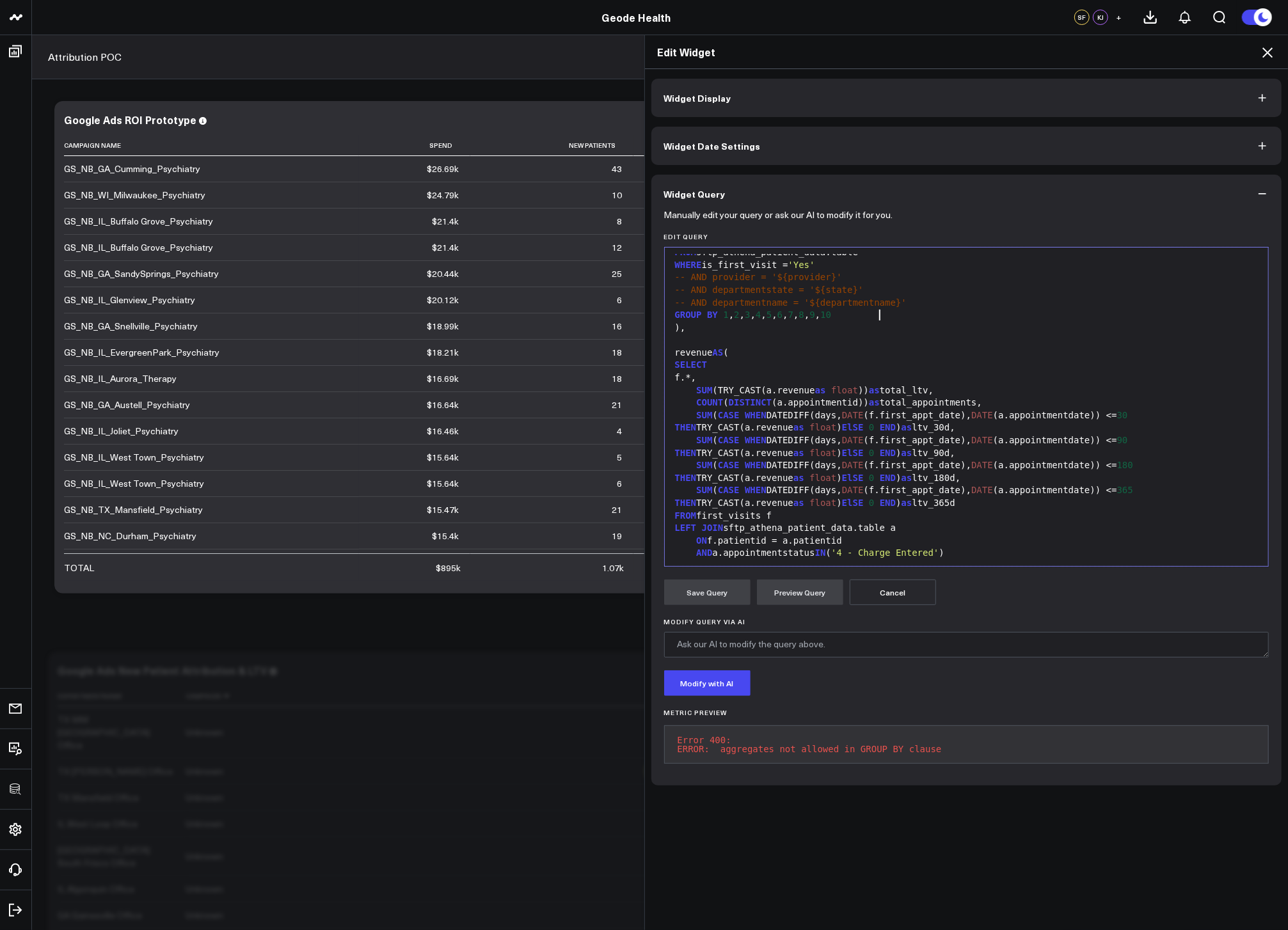
scroll to position [275, 0]
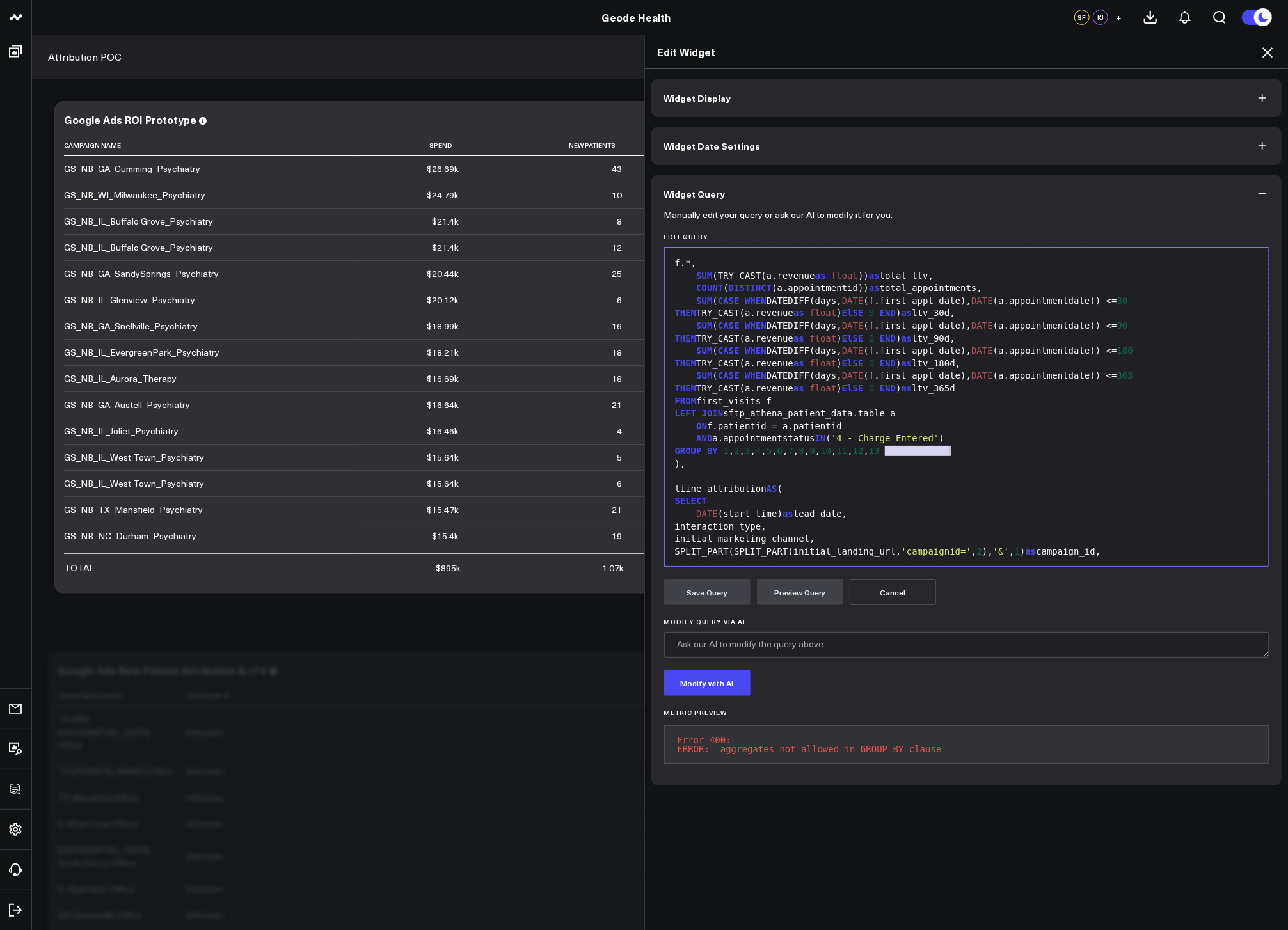
drag, startPoint x: 879, startPoint y: 451, endPoint x: 971, endPoint y: 451, distance: 92.0
click at [971, 451] on div "GROUP BY 1 , 2 , 3 , 4 , 5 , 6 , 7 , 8 , 9 , 10 , 11 , 12 , 13" at bounding box center [966, 452] width 591 height 13
click at [820, 586] on button "Preview Query" at bounding box center [799, 592] width 86 height 26
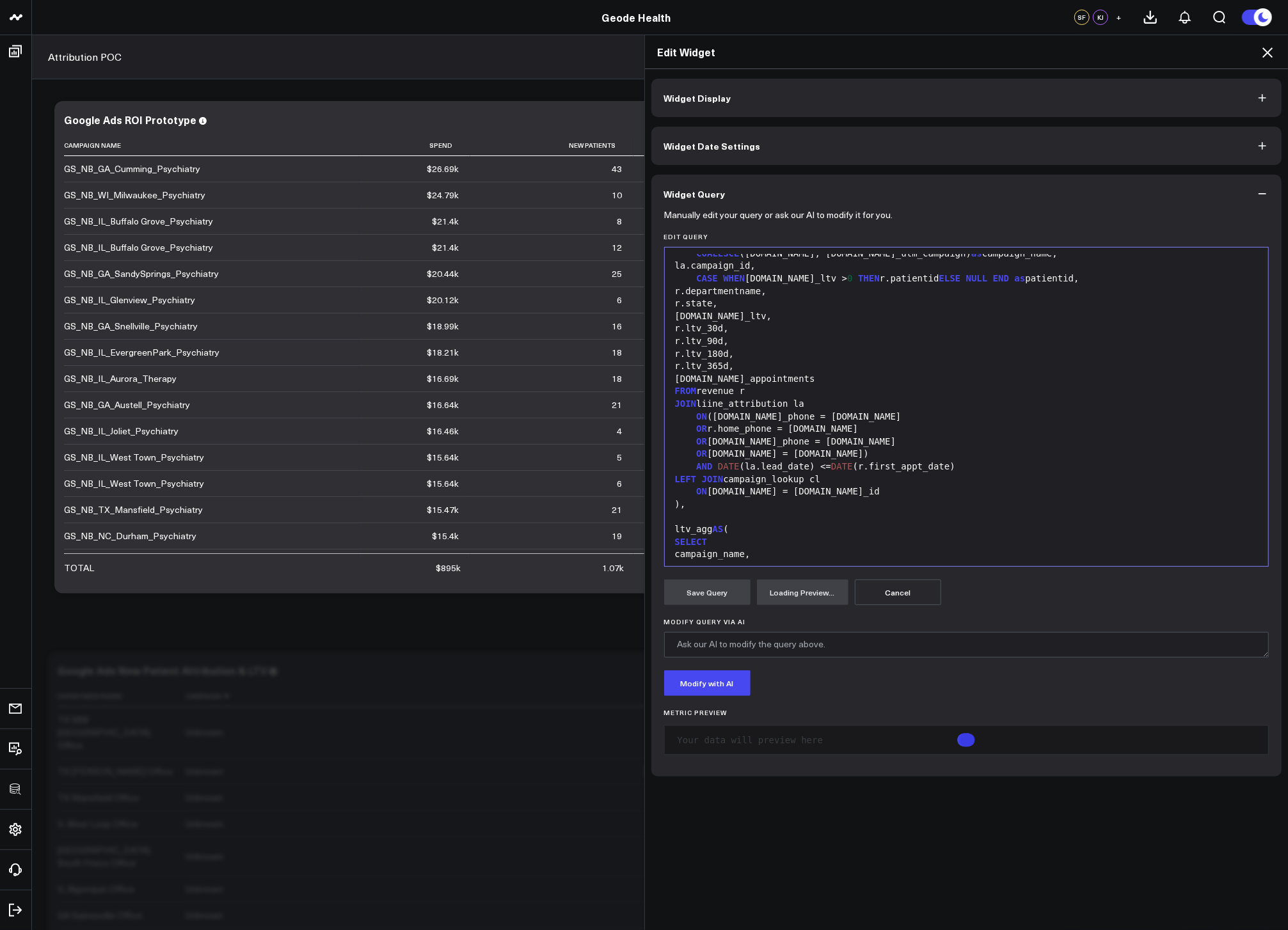
scroll to position [832, 0]
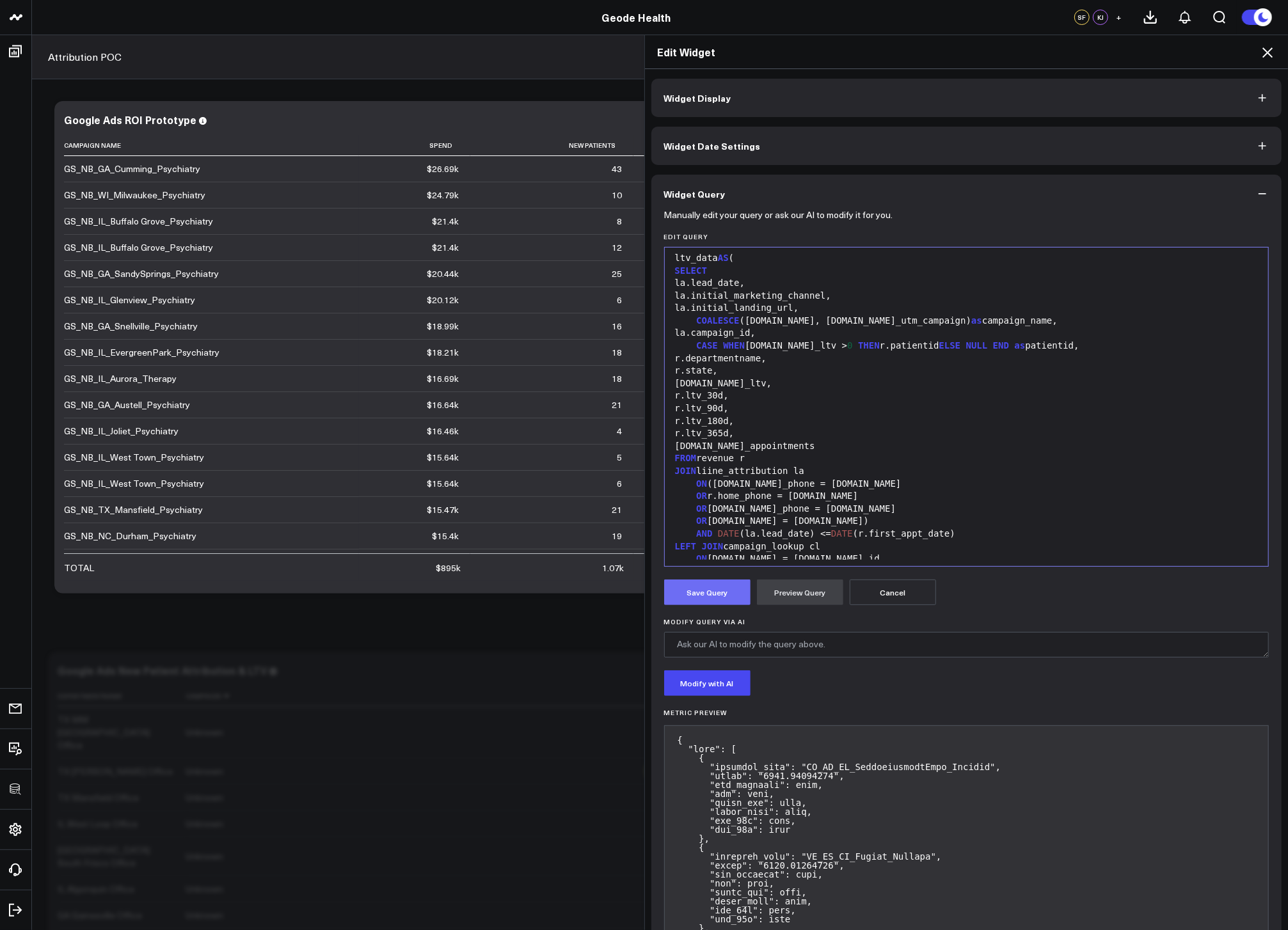
click at [705, 595] on button "Save Query" at bounding box center [707, 592] width 86 height 26
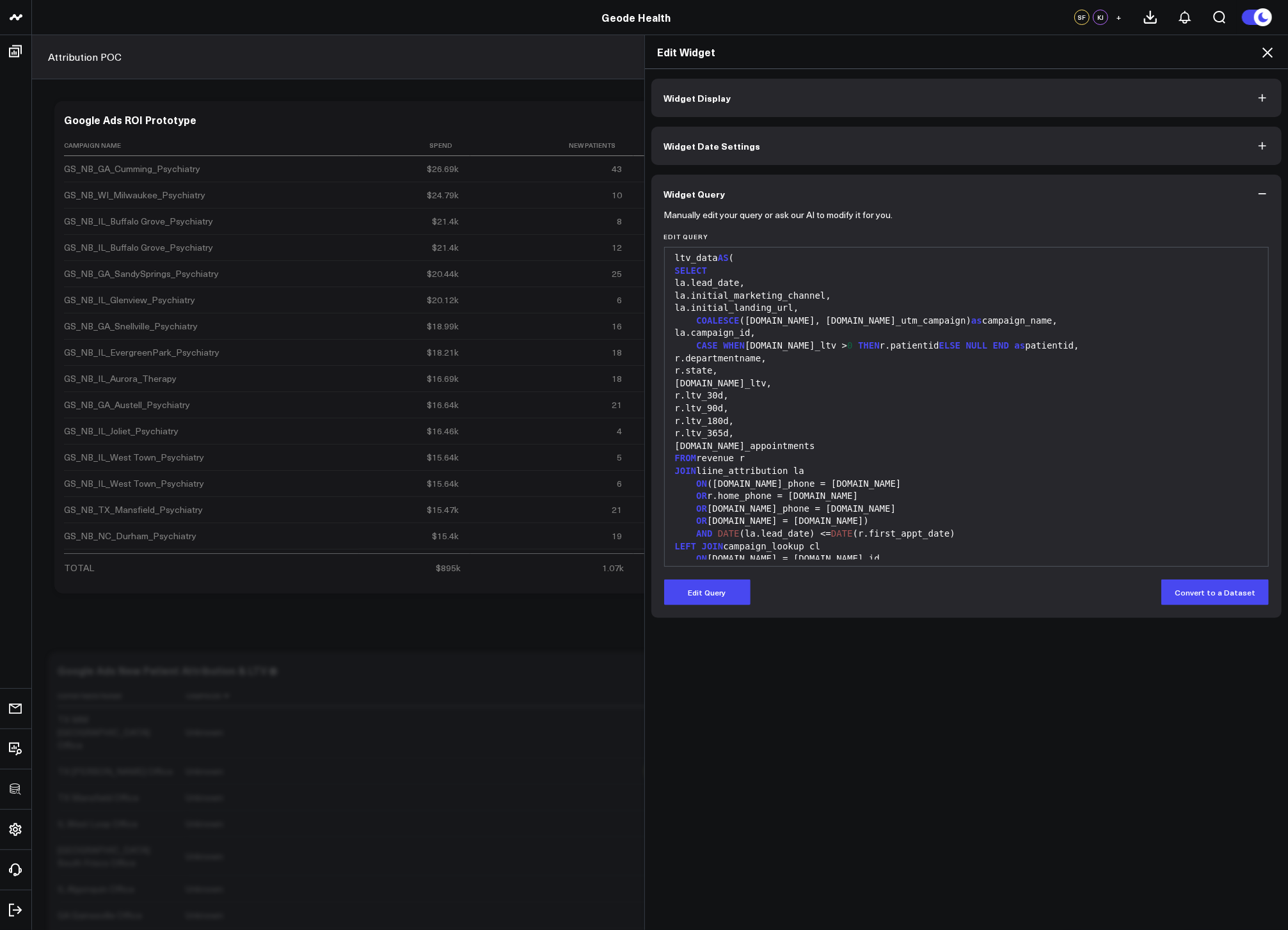
click at [1263, 53] on icon at bounding box center [1267, 52] width 15 height 15
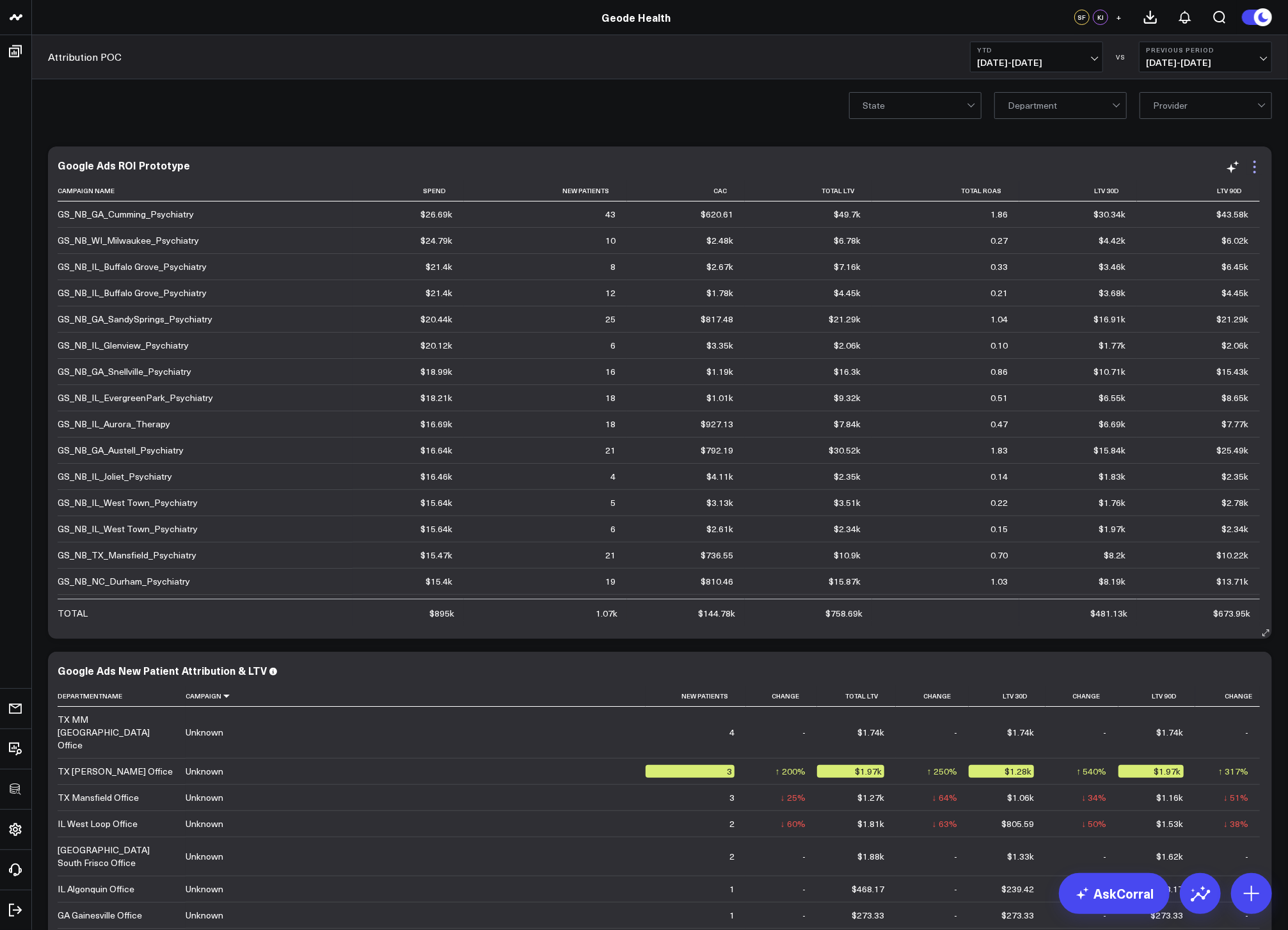
click at [1259, 164] on icon at bounding box center [1254, 167] width 15 height 15
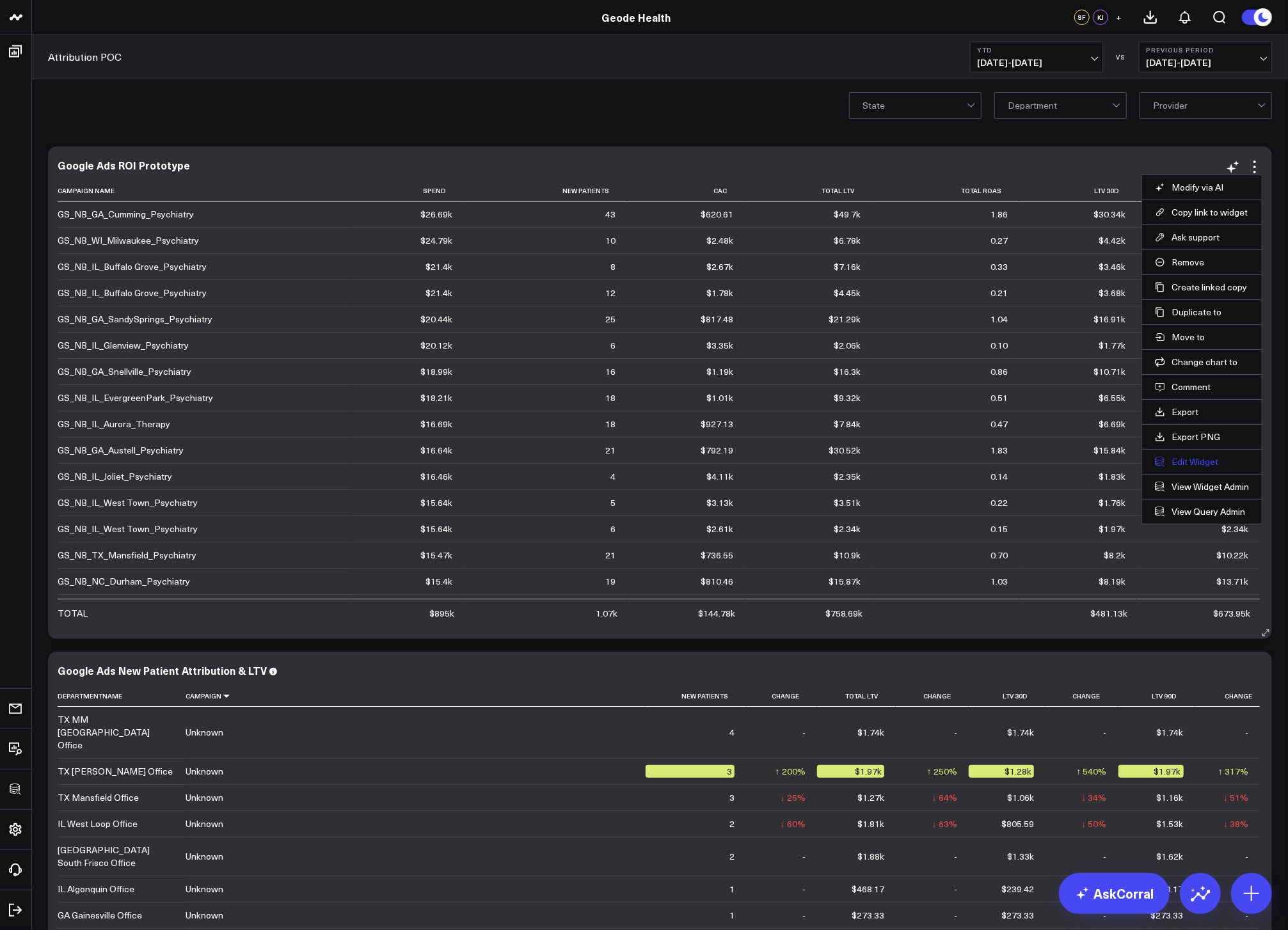
click at [1207, 460] on button "Edit Widget" at bounding box center [1202, 462] width 94 height 11
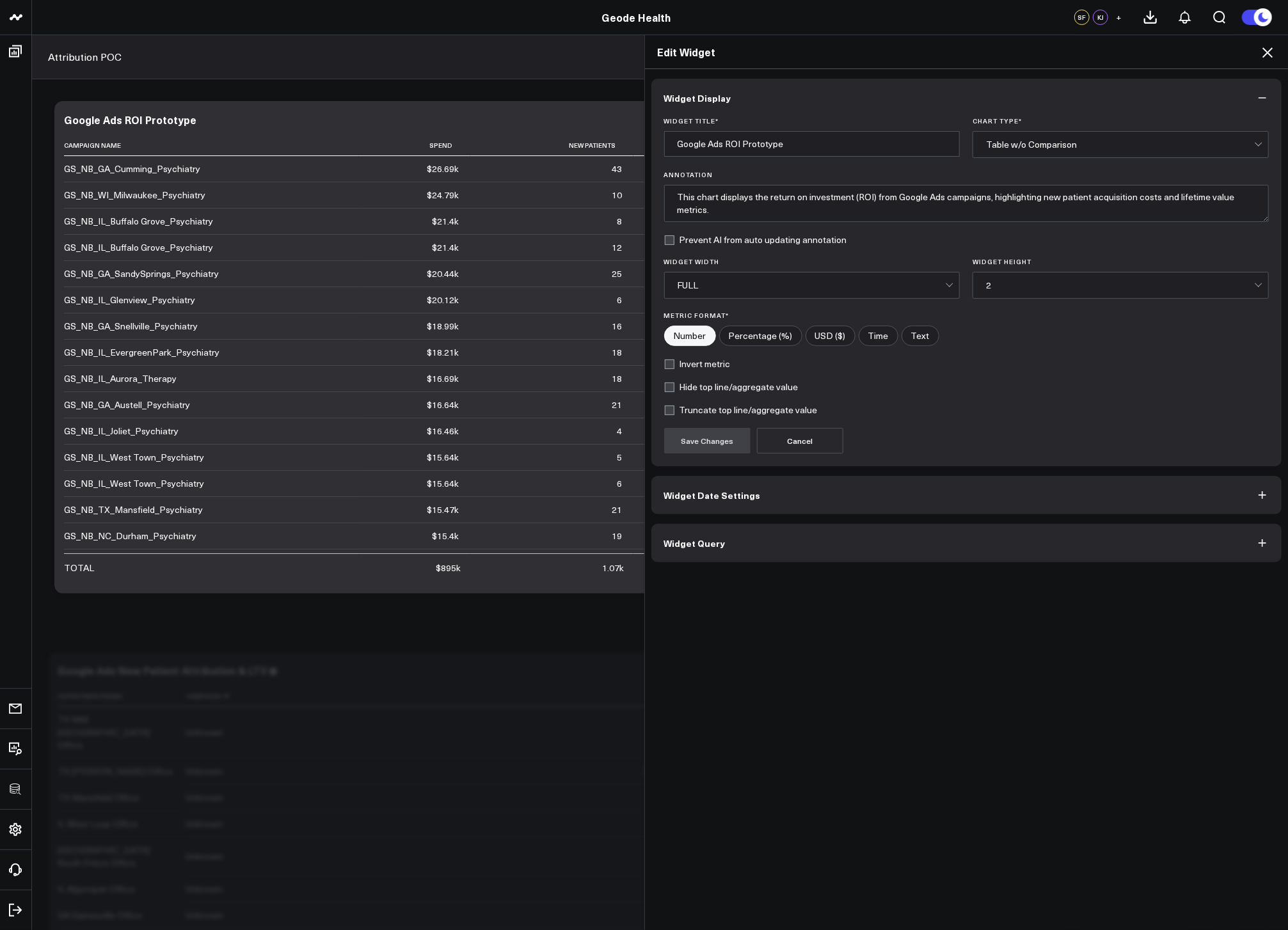
click at [847, 540] on button "Widget Query" at bounding box center [966, 542] width 630 height 39
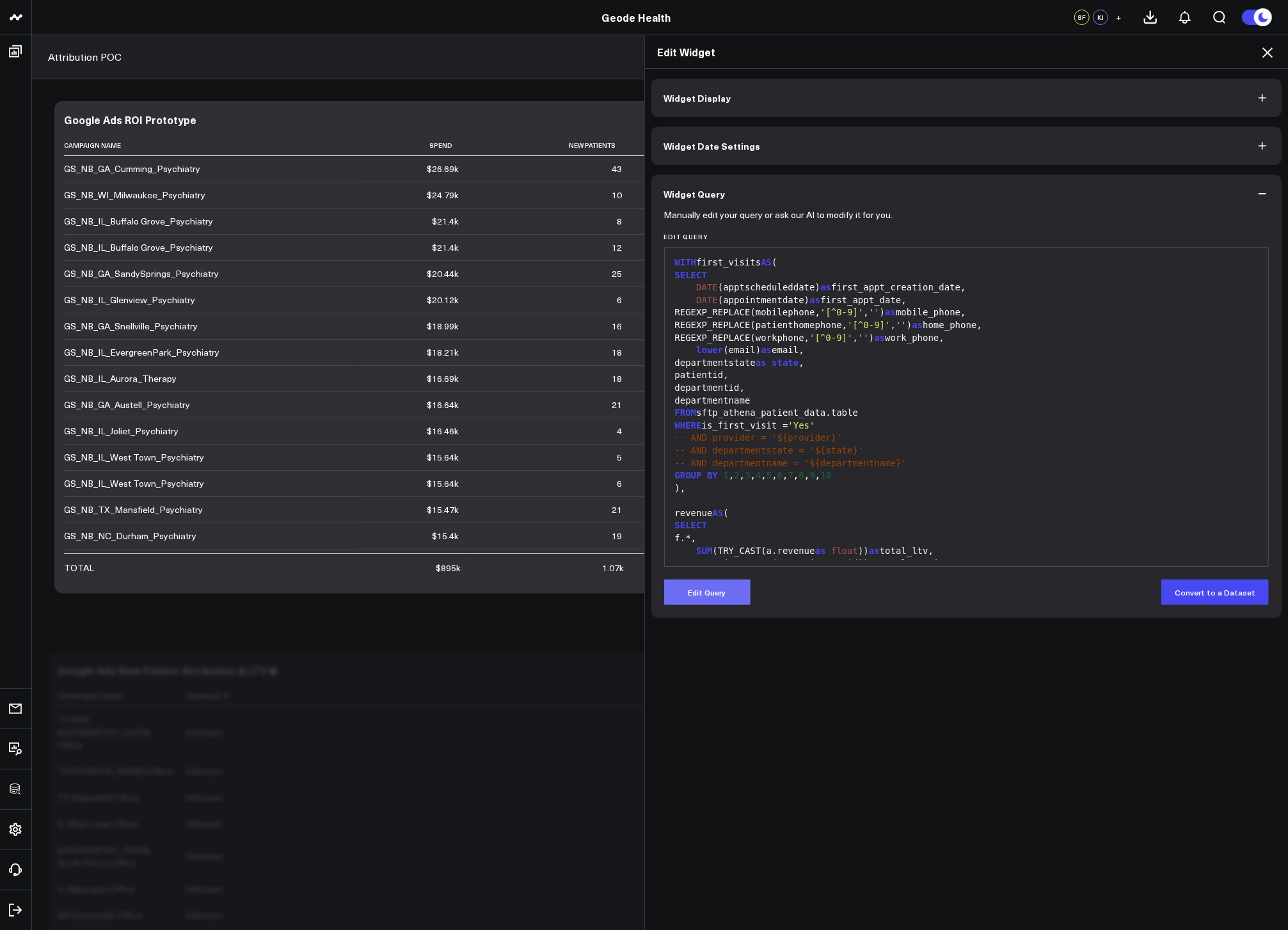
click at [732, 588] on button "Edit Query" at bounding box center [707, 592] width 86 height 26
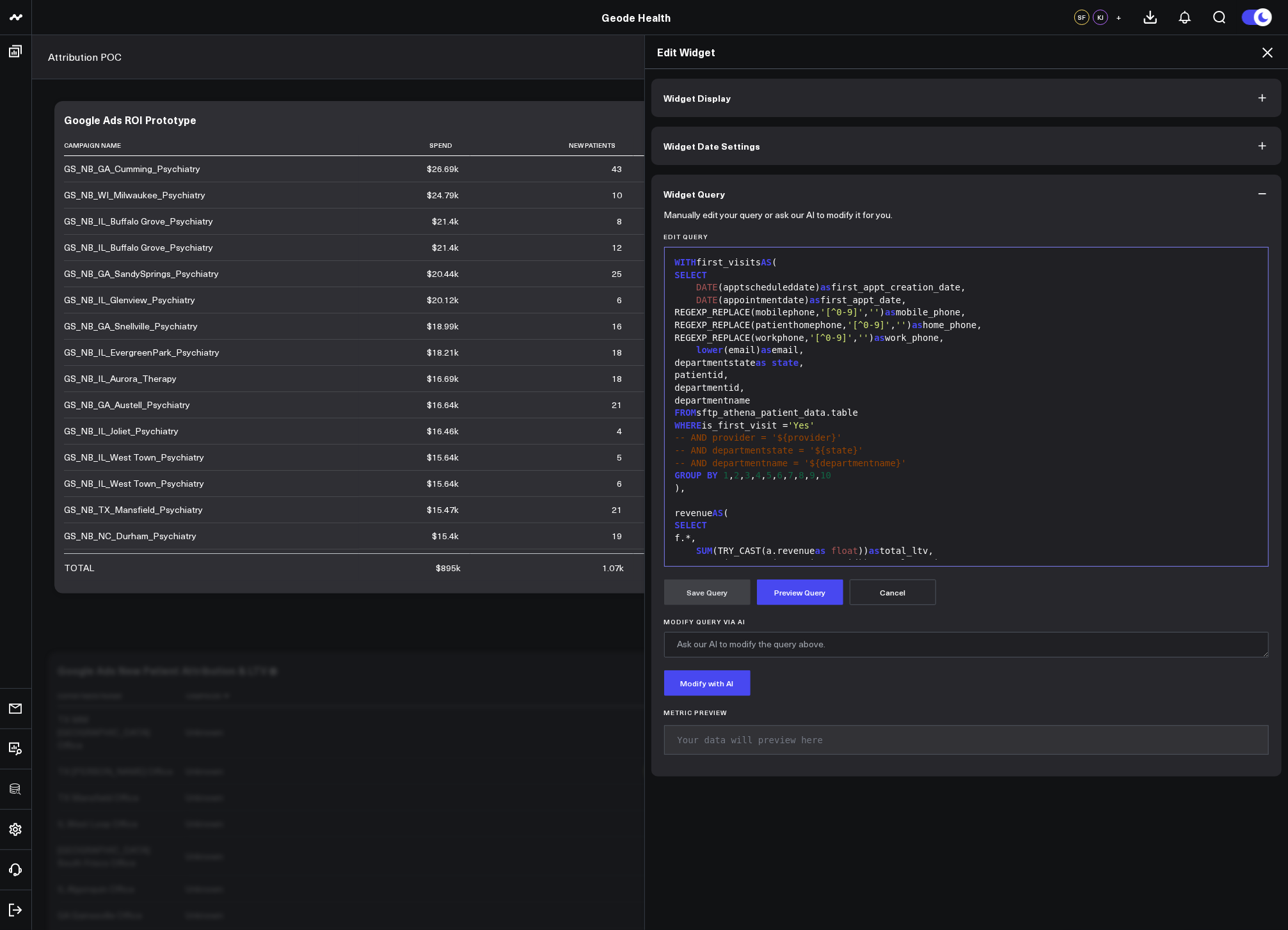
click at [906, 500] on div at bounding box center [966, 501] width 591 height 13
copy div "WITH first_visits AS ( SELECT DATE (apptscheduleddate) as first_appt_creation_d…"
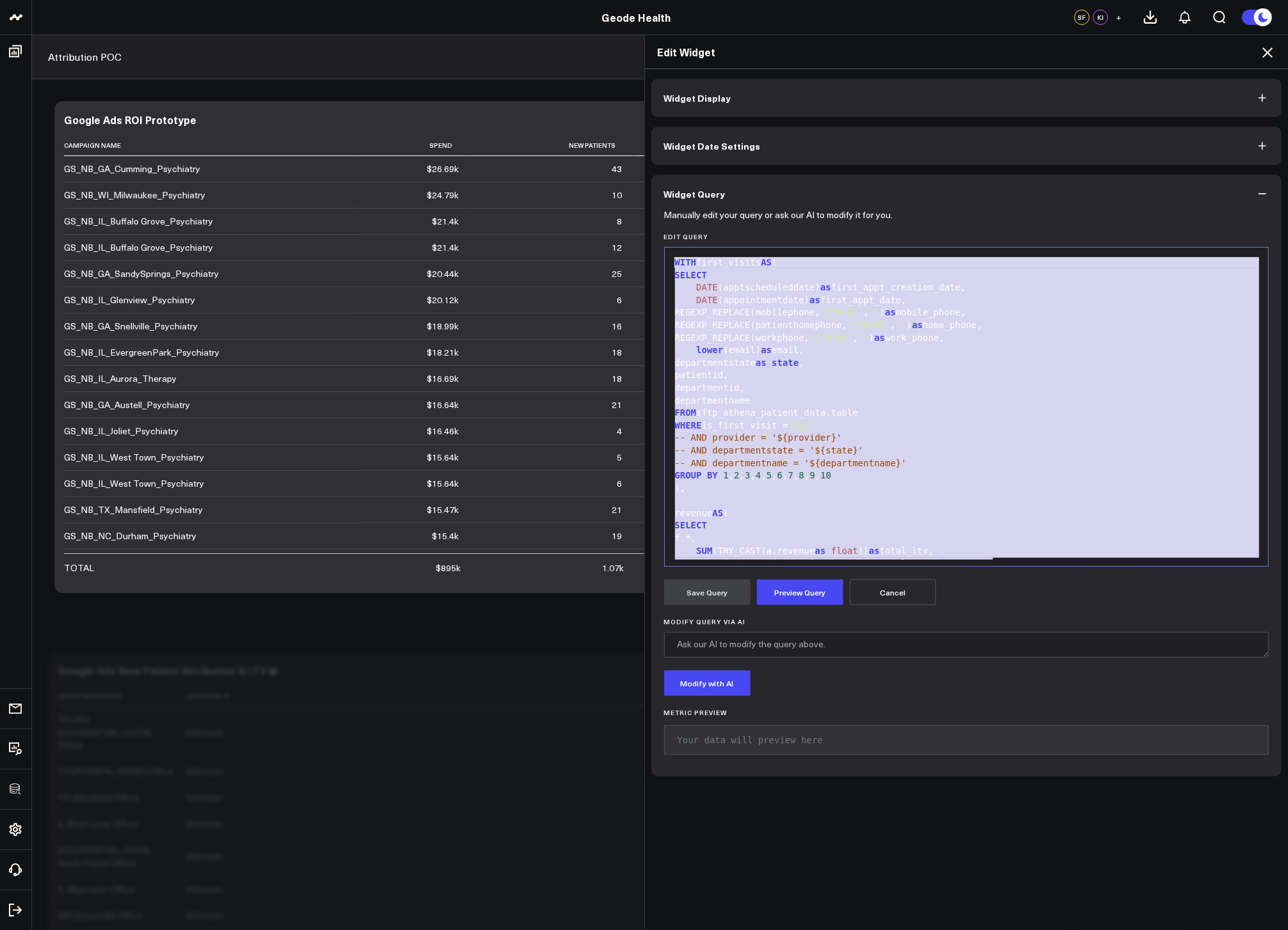
click at [887, 377] on div "patientid," at bounding box center [966, 376] width 591 height 13
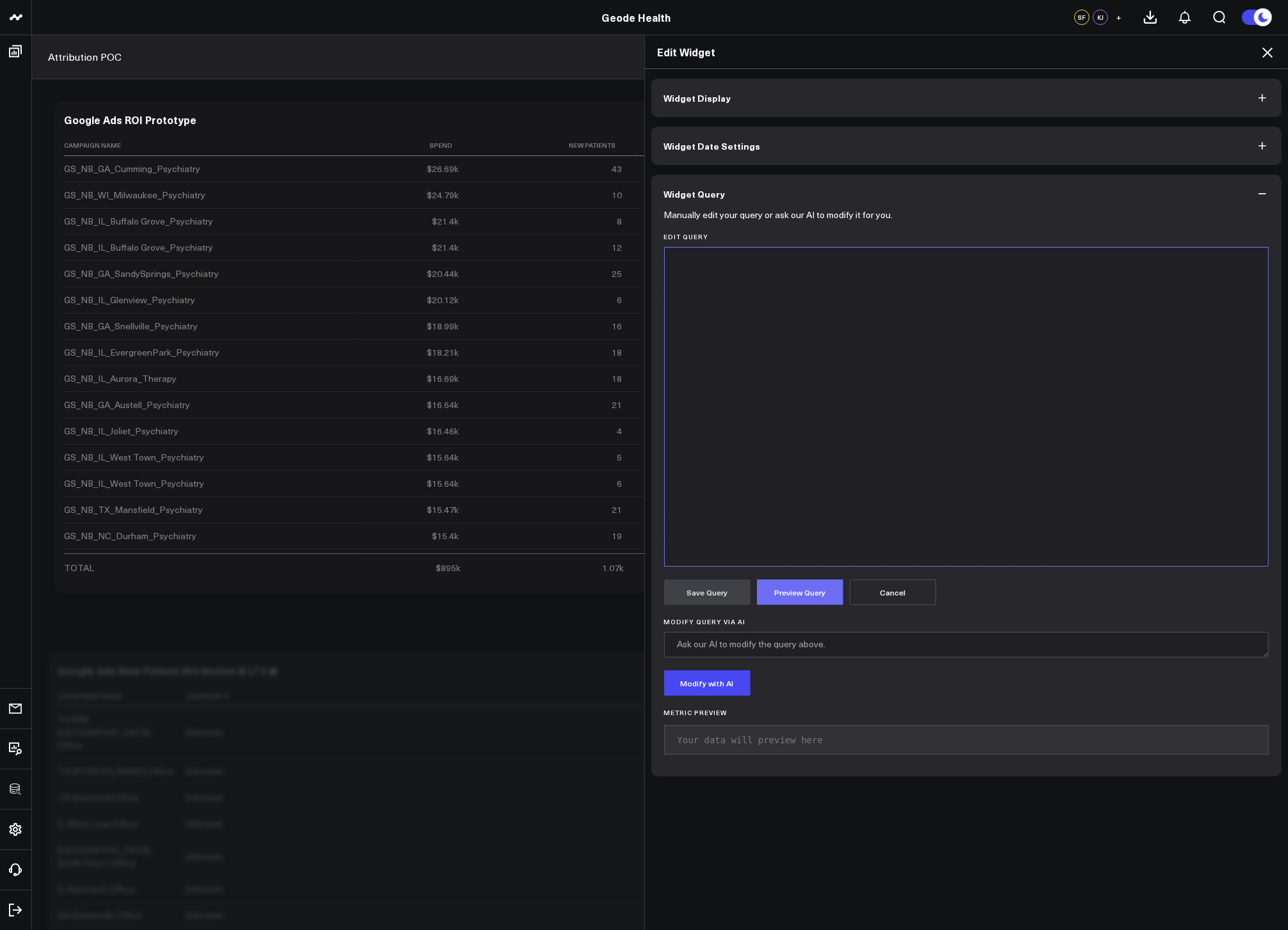
scroll to position [1302, 0]
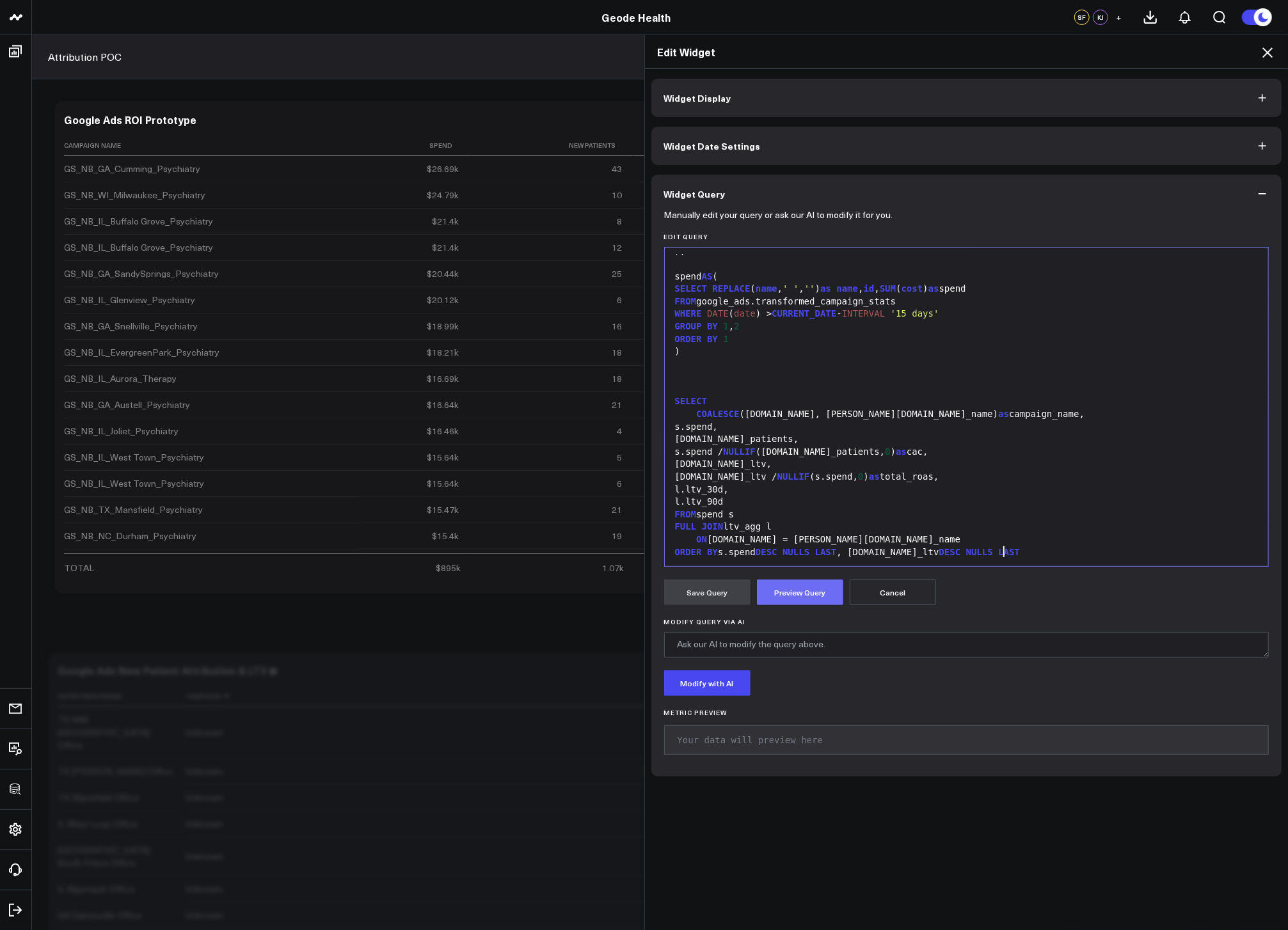
click at [794, 587] on button "Preview Query" at bounding box center [799, 592] width 86 height 26
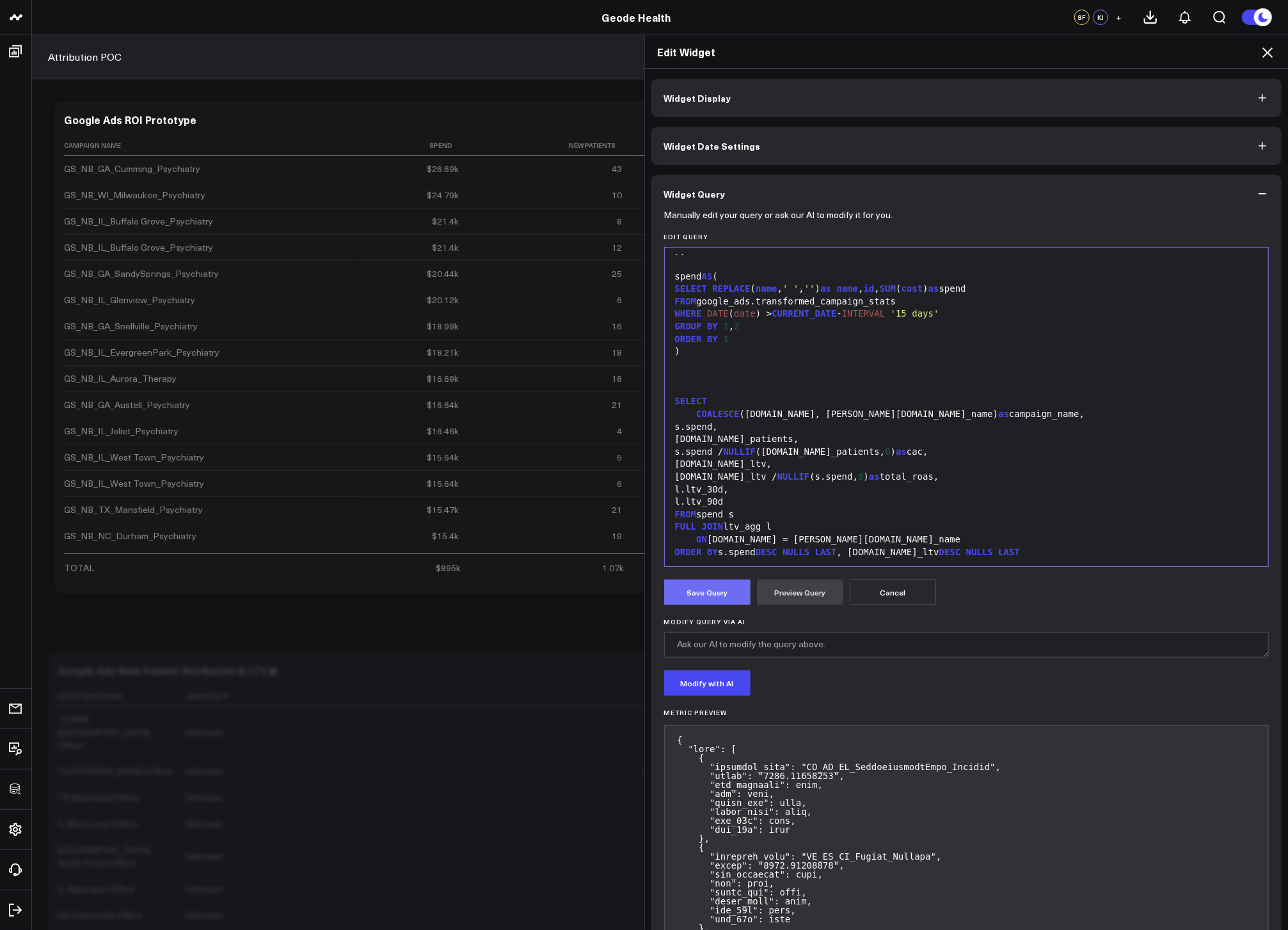
click at [703, 594] on button "Save Query" at bounding box center [707, 592] width 86 height 26
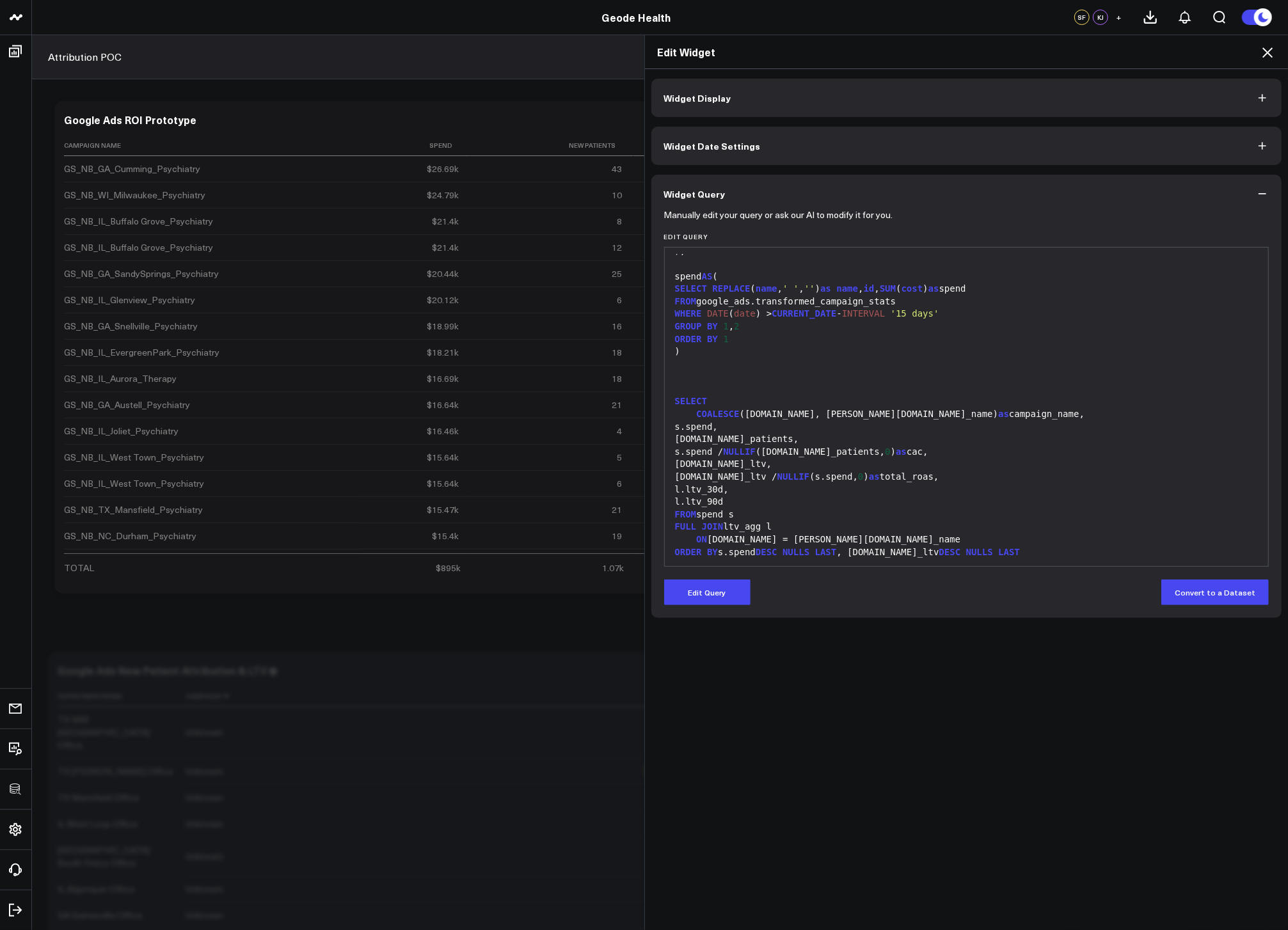
click at [1266, 48] on icon at bounding box center [1267, 52] width 15 height 15
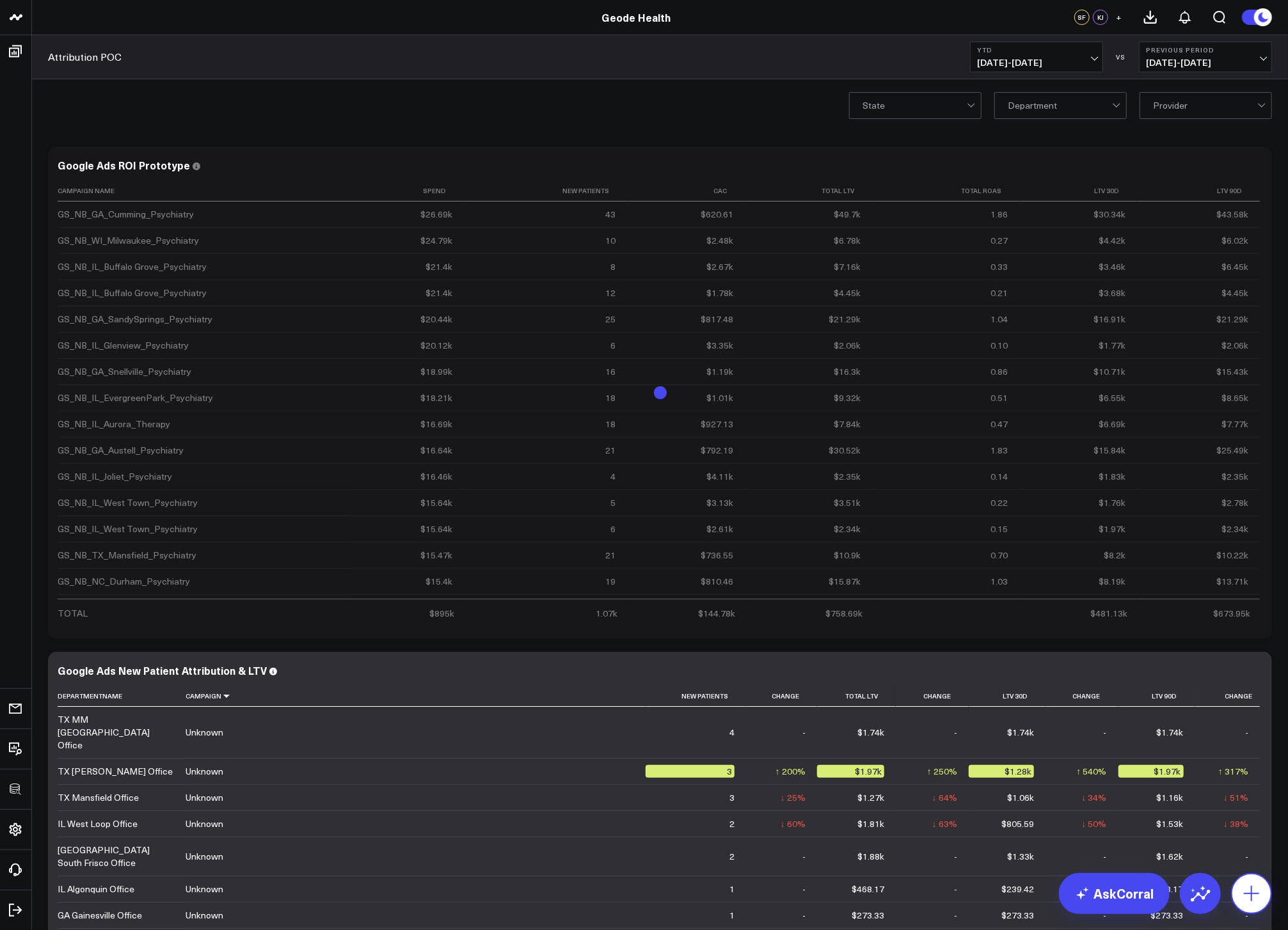
click at [1256, 901] on icon at bounding box center [1251, 894] width 21 height 21
click at [1171, 749] on p "Add Separator" at bounding box center [1189, 747] width 59 height 11
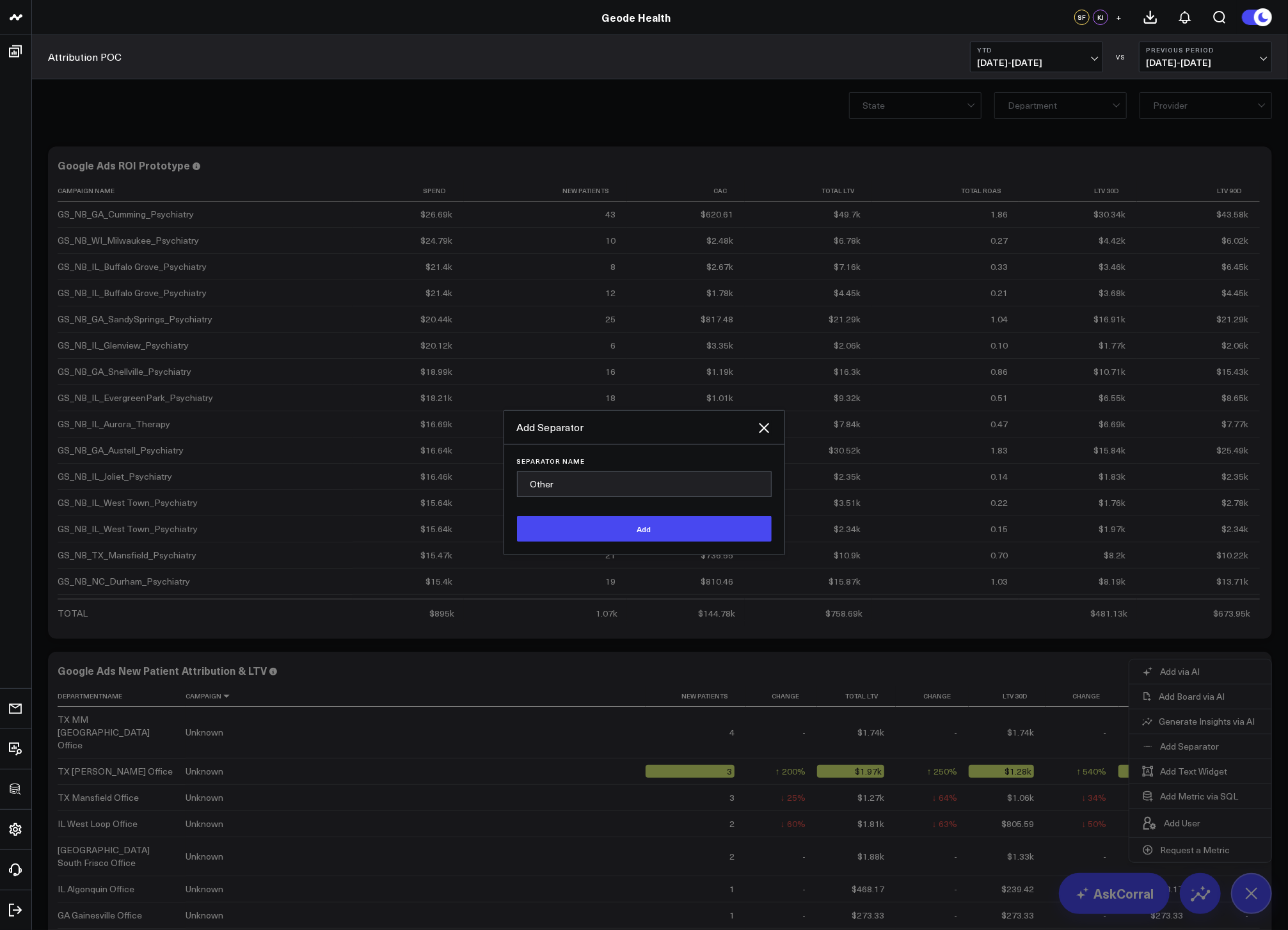
type input "Other"
click at [517, 516] on button "Add" at bounding box center [644, 528] width 254 height 26
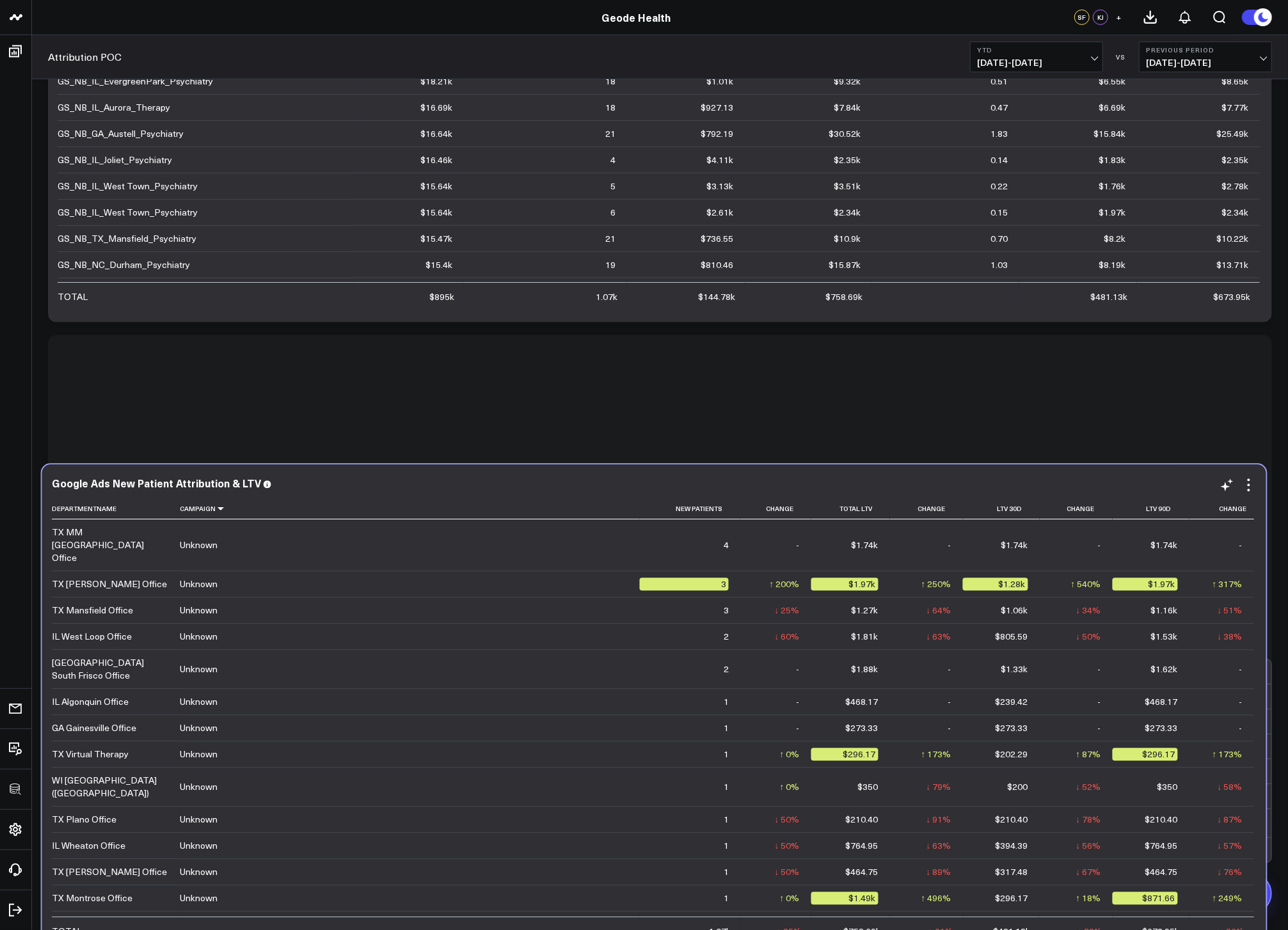
drag, startPoint x: 213, startPoint y: 772, endPoint x: 207, endPoint y: 882, distance: 110.2
click at [207, 912] on td "GS_NB_WI_Milwaukee_Psychiatry" at bounding box center [409, 931] width 460 height 39
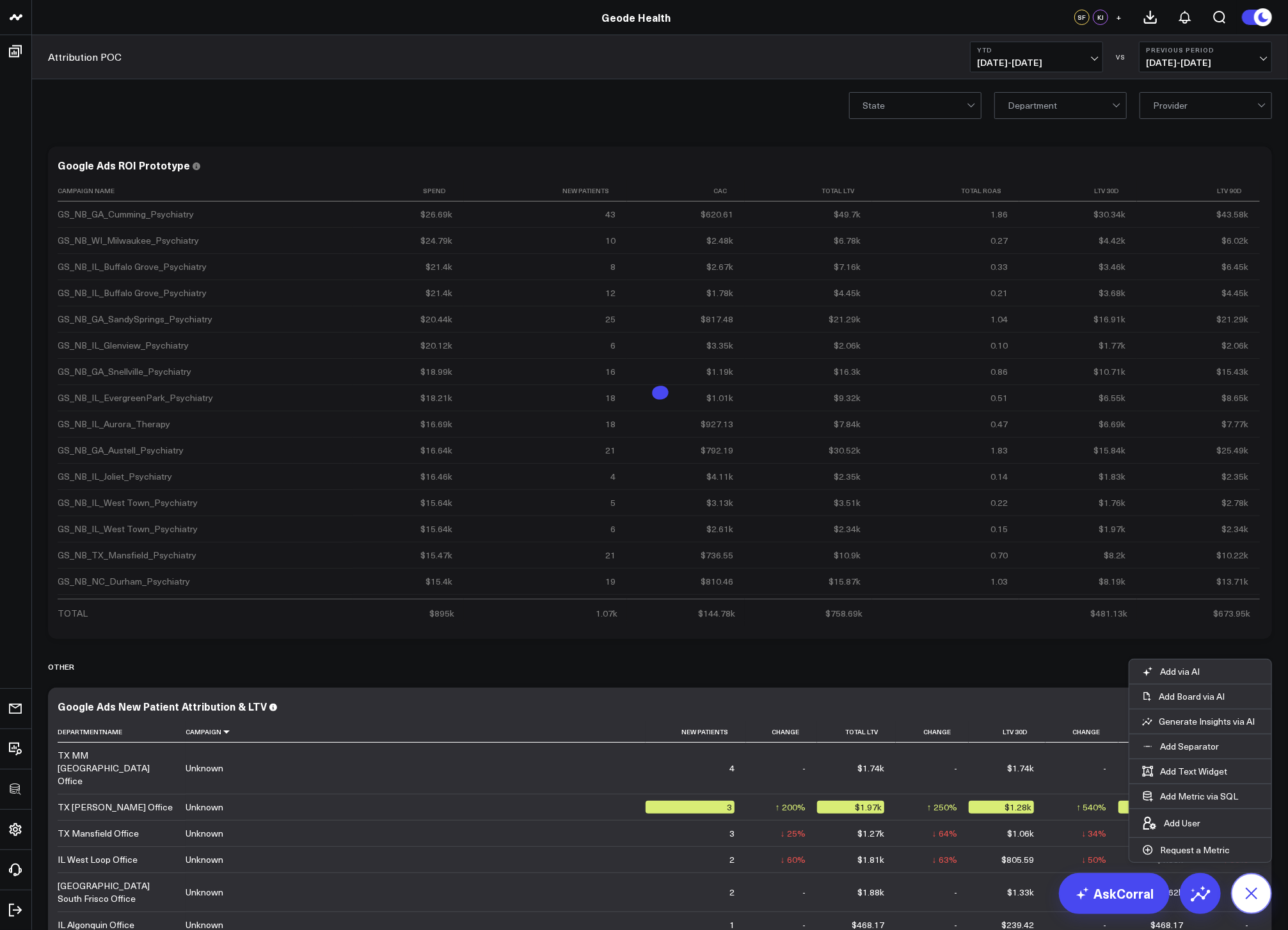
click at [1253, 888] on icon at bounding box center [1251, 893] width 28 height 28
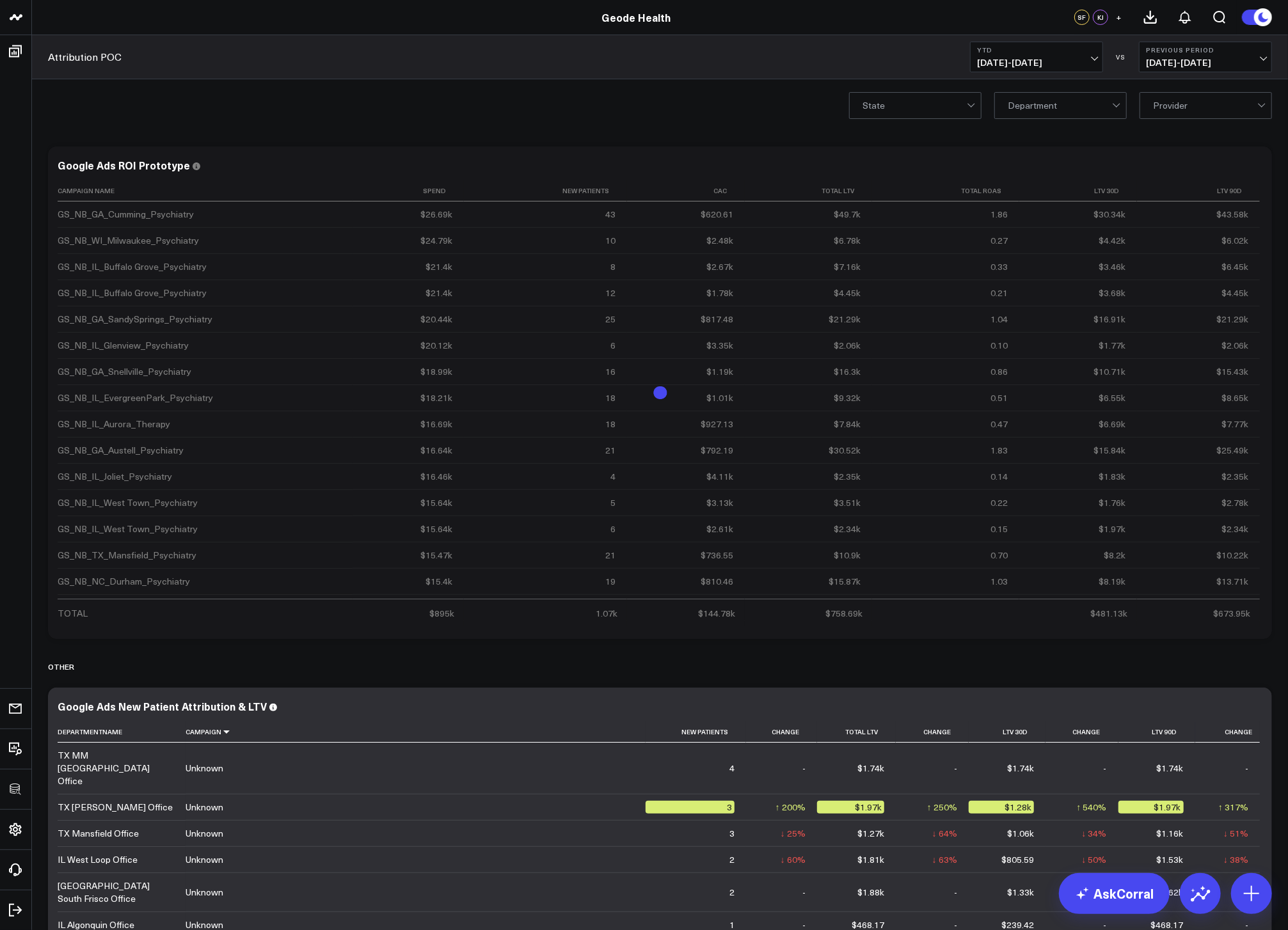
click at [379, 104] on div "State Department Provider" at bounding box center [660, 105] width 1256 height 51
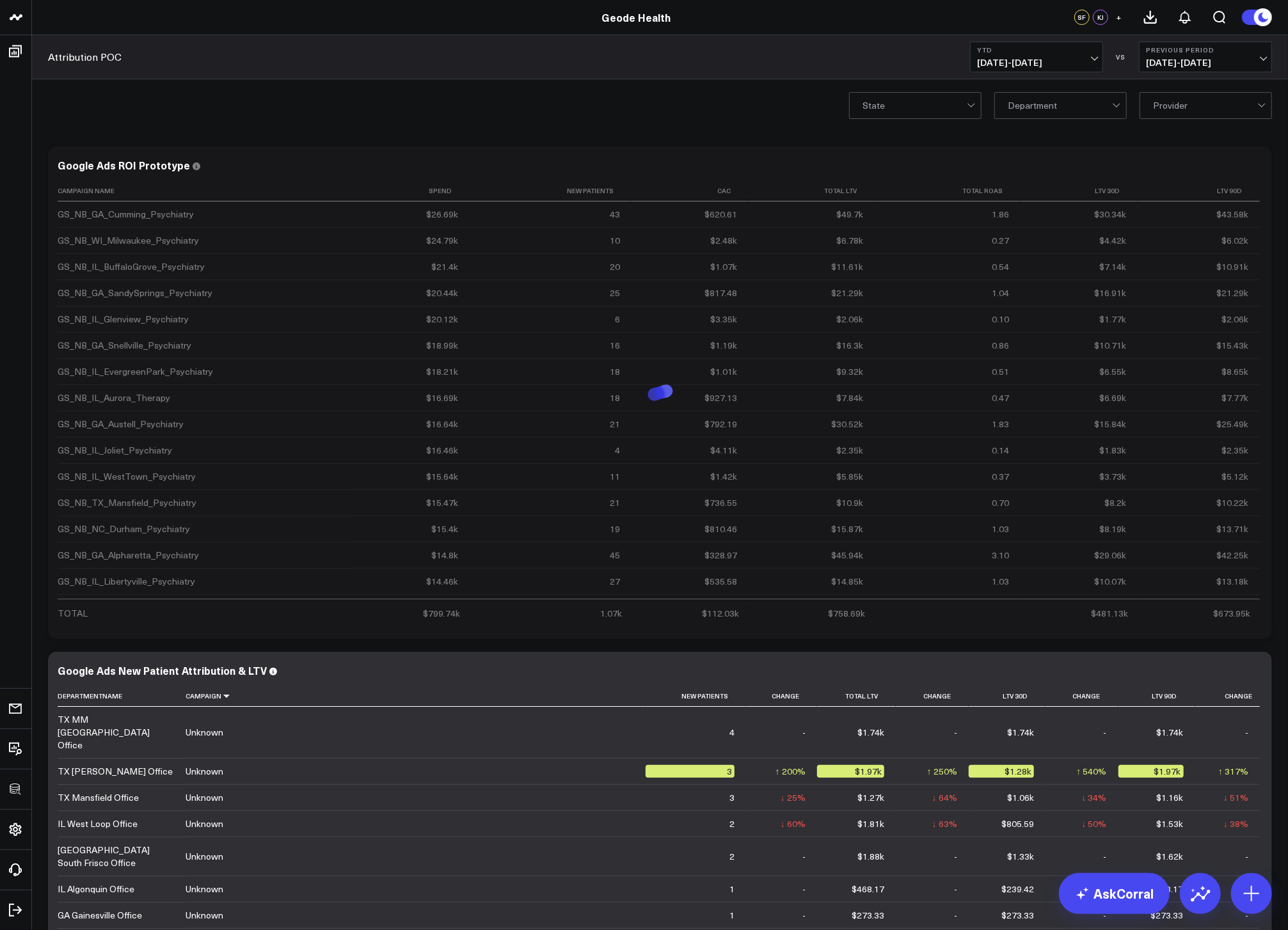
click at [334, 90] on div "State Department Provider" at bounding box center [660, 105] width 1256 height 51
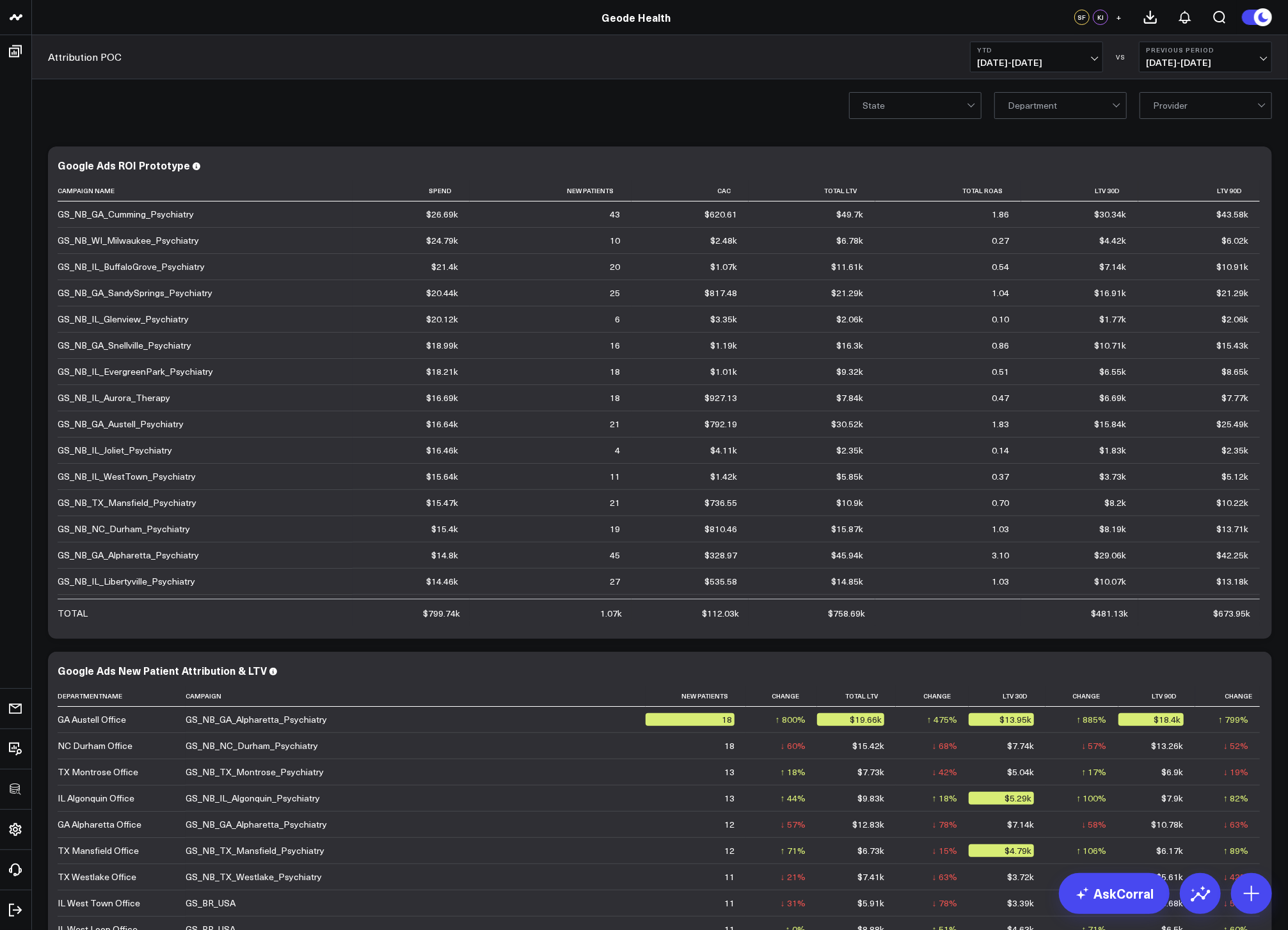
click at [798, 112] on div "State Department Provider" at bounding box center [660, 105] width 1256 height 51
click at [1033, 672] on div "Google Ads New Patient Attribution & LTV" at bounding box center [660, 670] width 1205 height 11
click at [1246, 898] on icon at bounding box center [1251, 894] width 21 height 21
click at [1179, 742] on p "Add Separator" at bounding box center [1189, 747] width 59 height 11
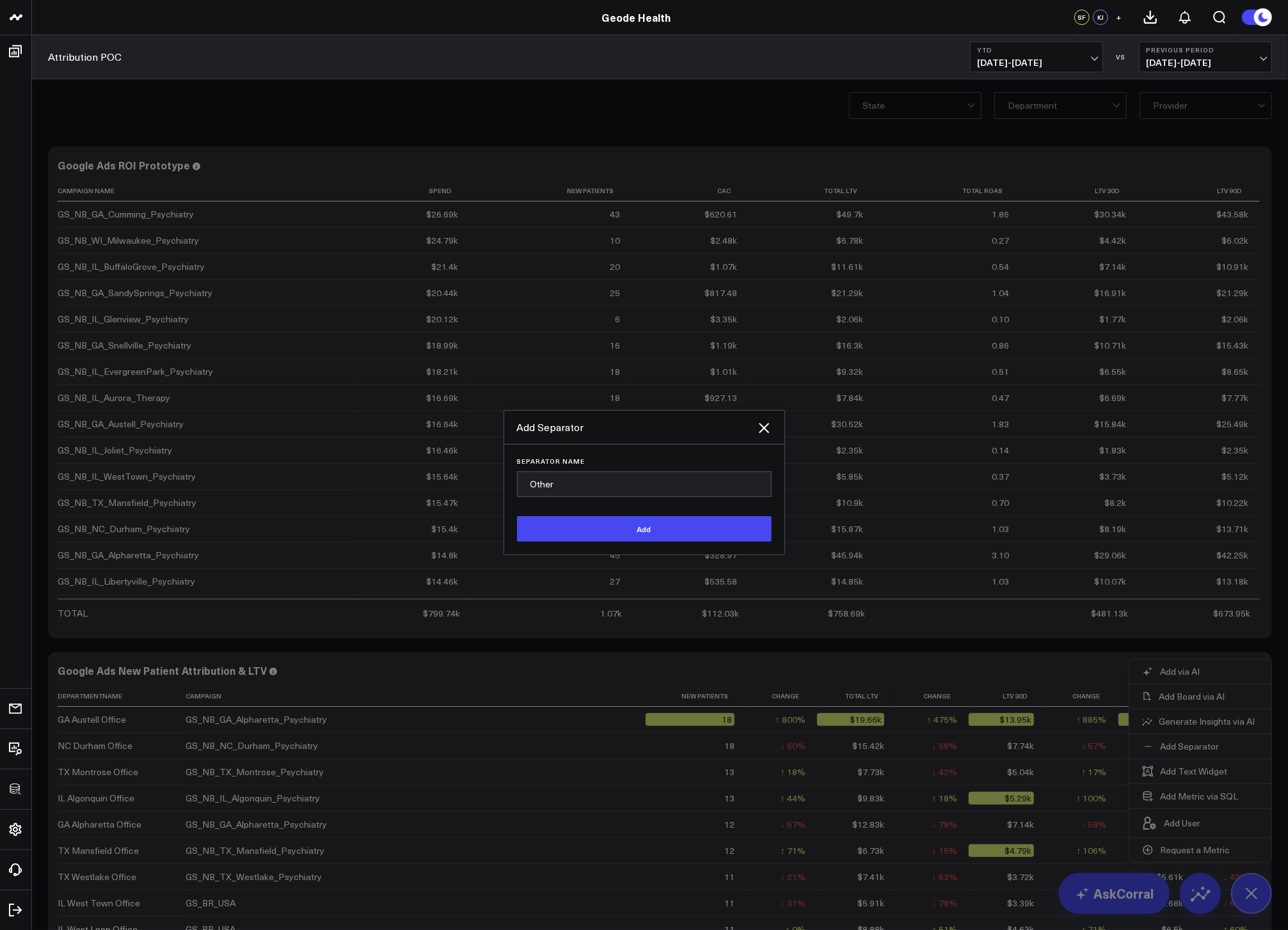
type input "Other"
click at [517, 516] on button "Add" at bounding box center [644, 528] width 254 height 26
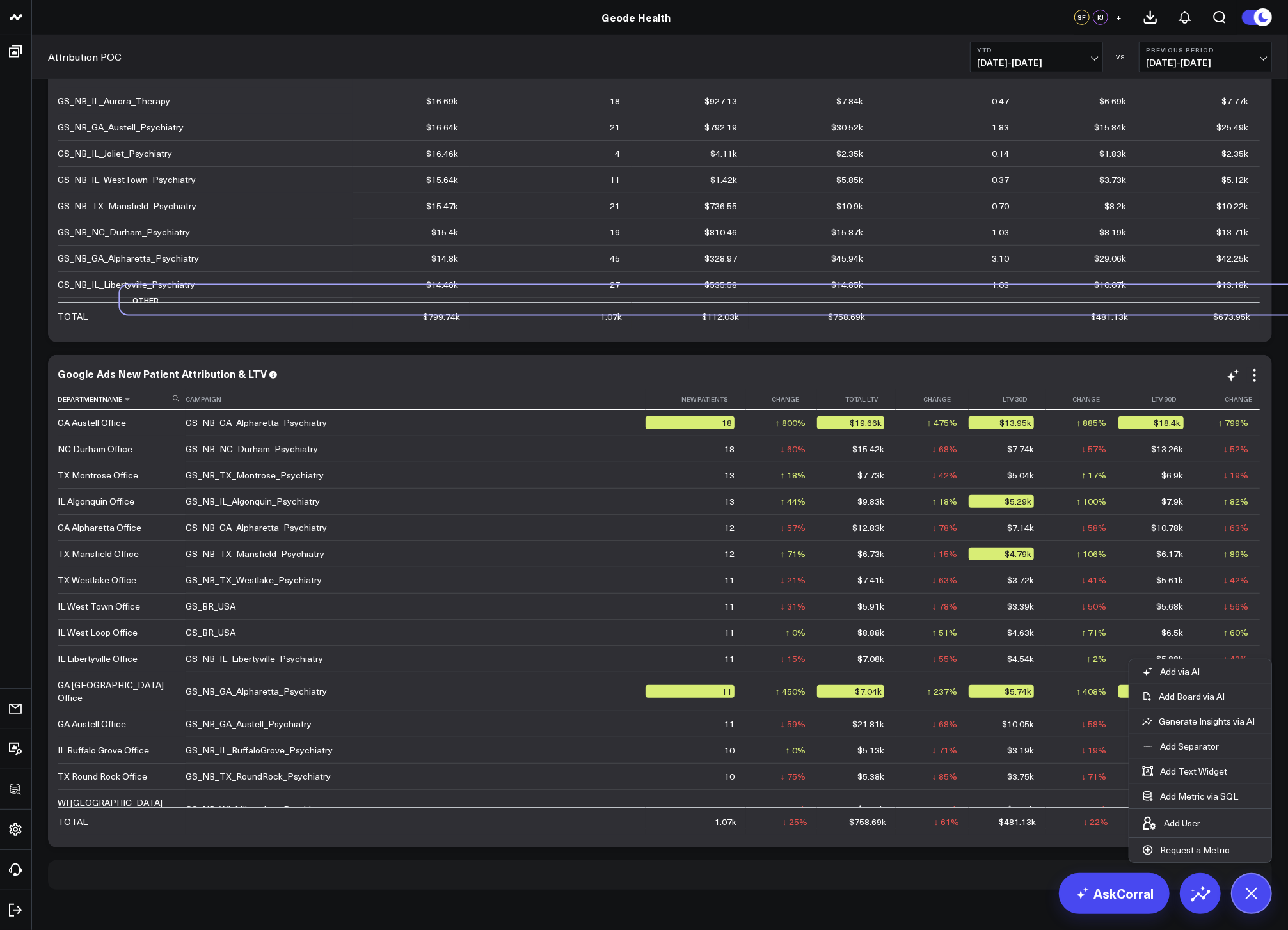
scroll to position [301, 0]
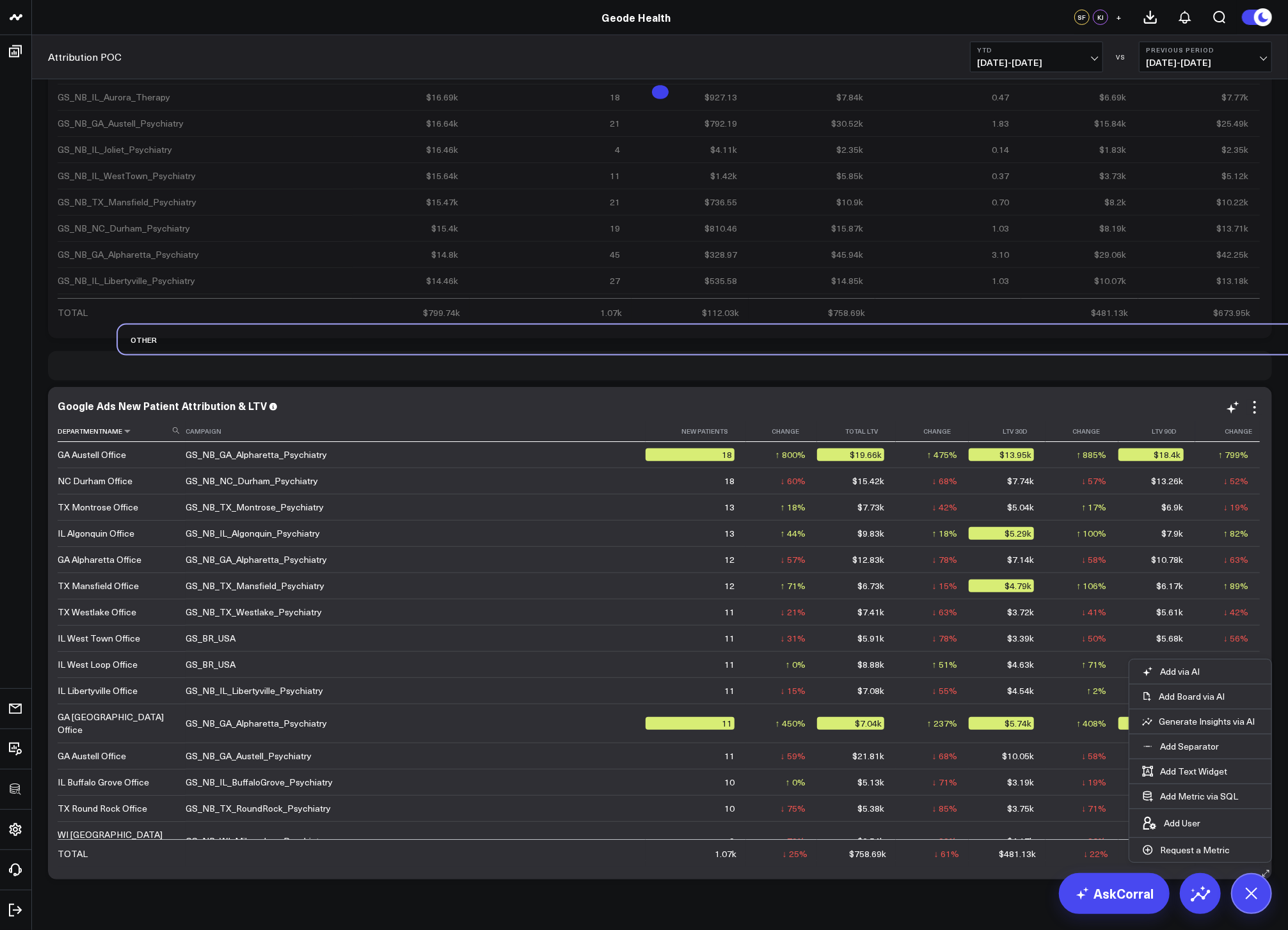
drag, startPoint x: 59, startPoint y: 870, endPoint x: 115, endPoint y: 431, distance: 442.6
click at [115, 431] on div "Modify via AI Copy link to widget Ask support Remove Create linked copy Executi…" at bounding box center [660, 362] width 1237 height 1046
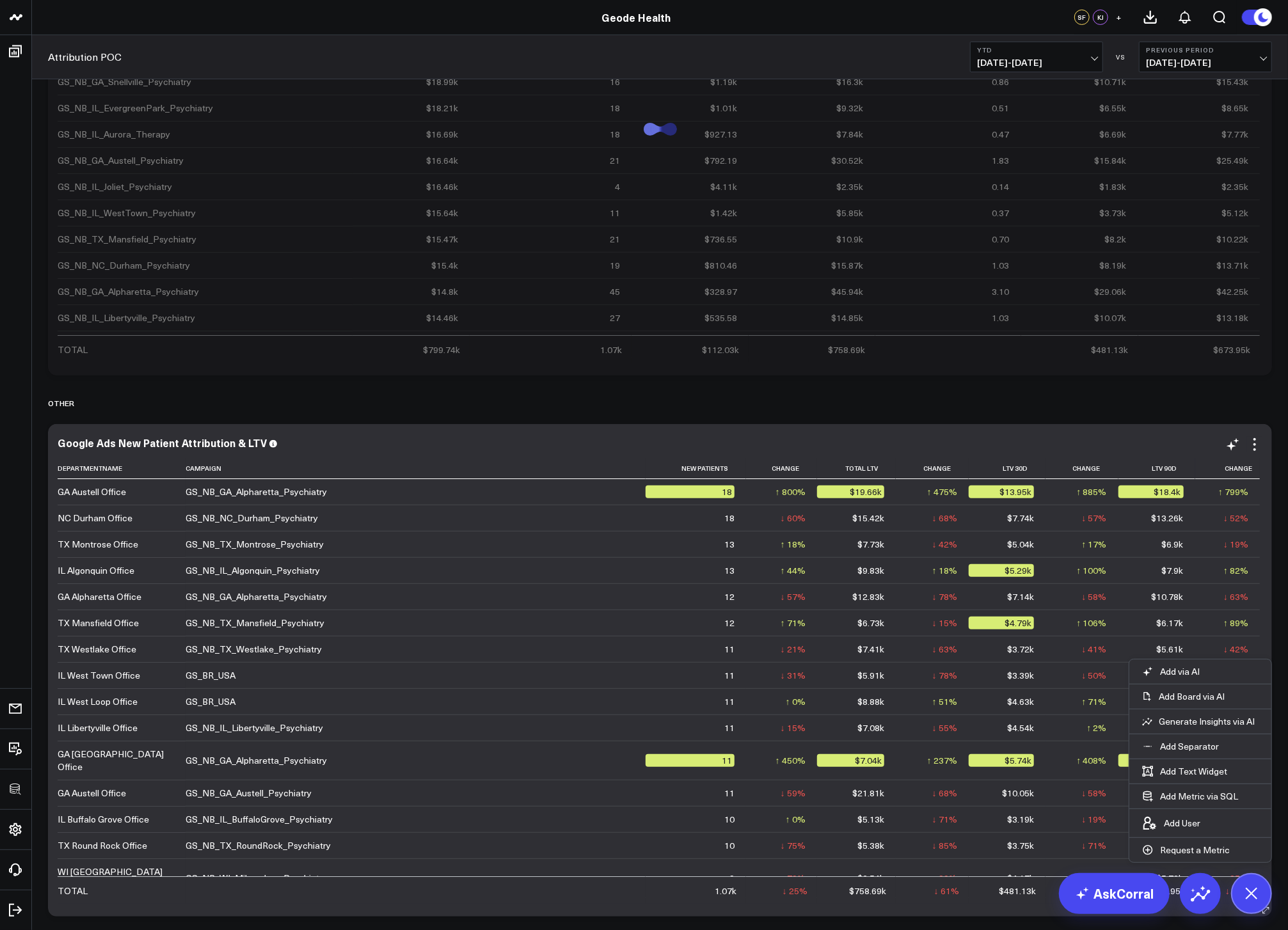
scroll to position [236, 0]
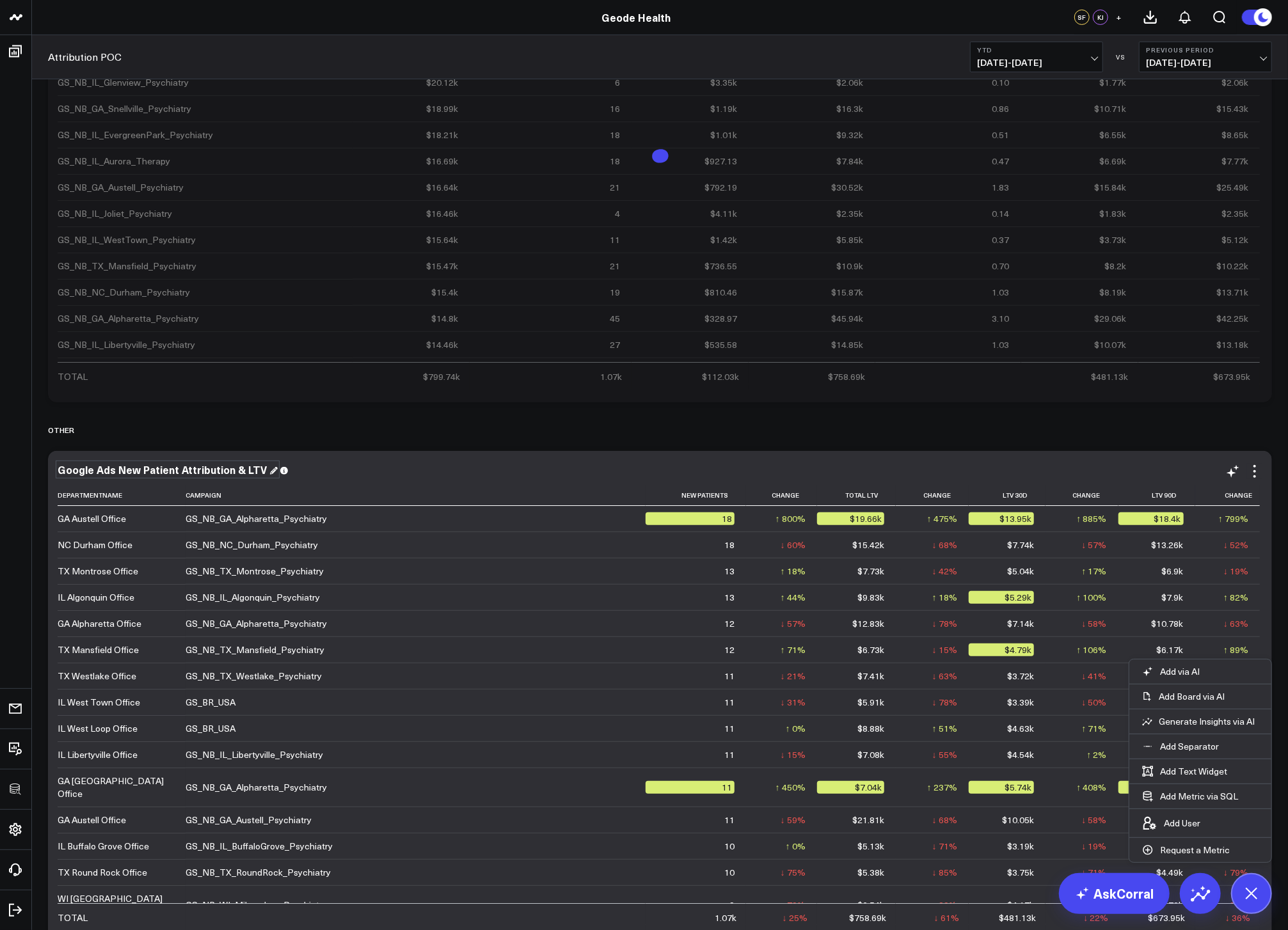
click at [197, 466] on div "Google Ads New Patient Attribution & LTV" at bounding box center [167, 469] width 220 height 14
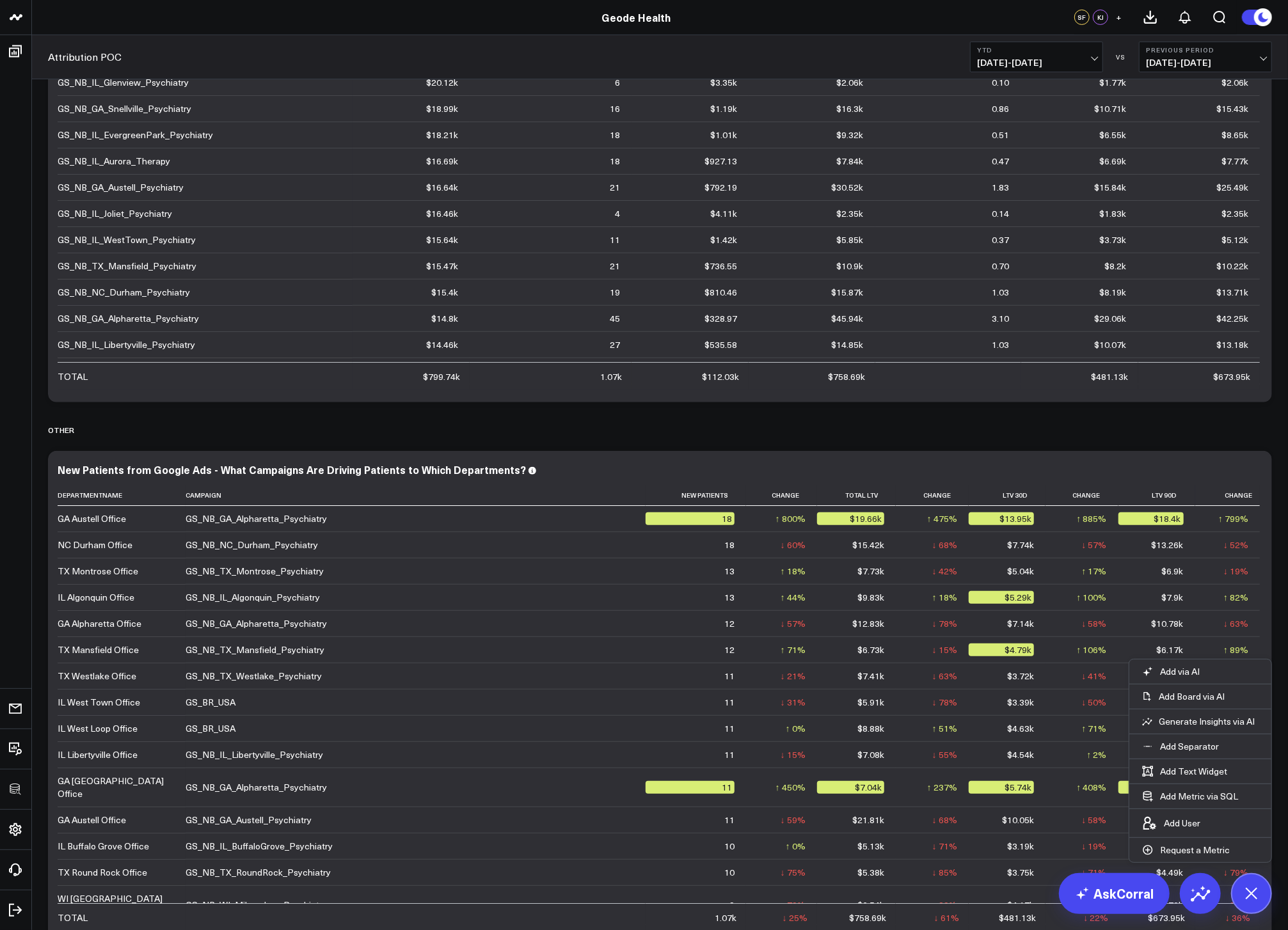
click at [849, 449] on div "Modify via AI Copy link to widget Ask support Remove Create linked copy Executi…" at bounding box center [660, 426] width 1237 height 1046
click at [1259, 903] on button at bounding box center [1250, 893] width 41 height 41
click at [1258, 474] on icon at bounding box center [1254, 472] width 15 height 15
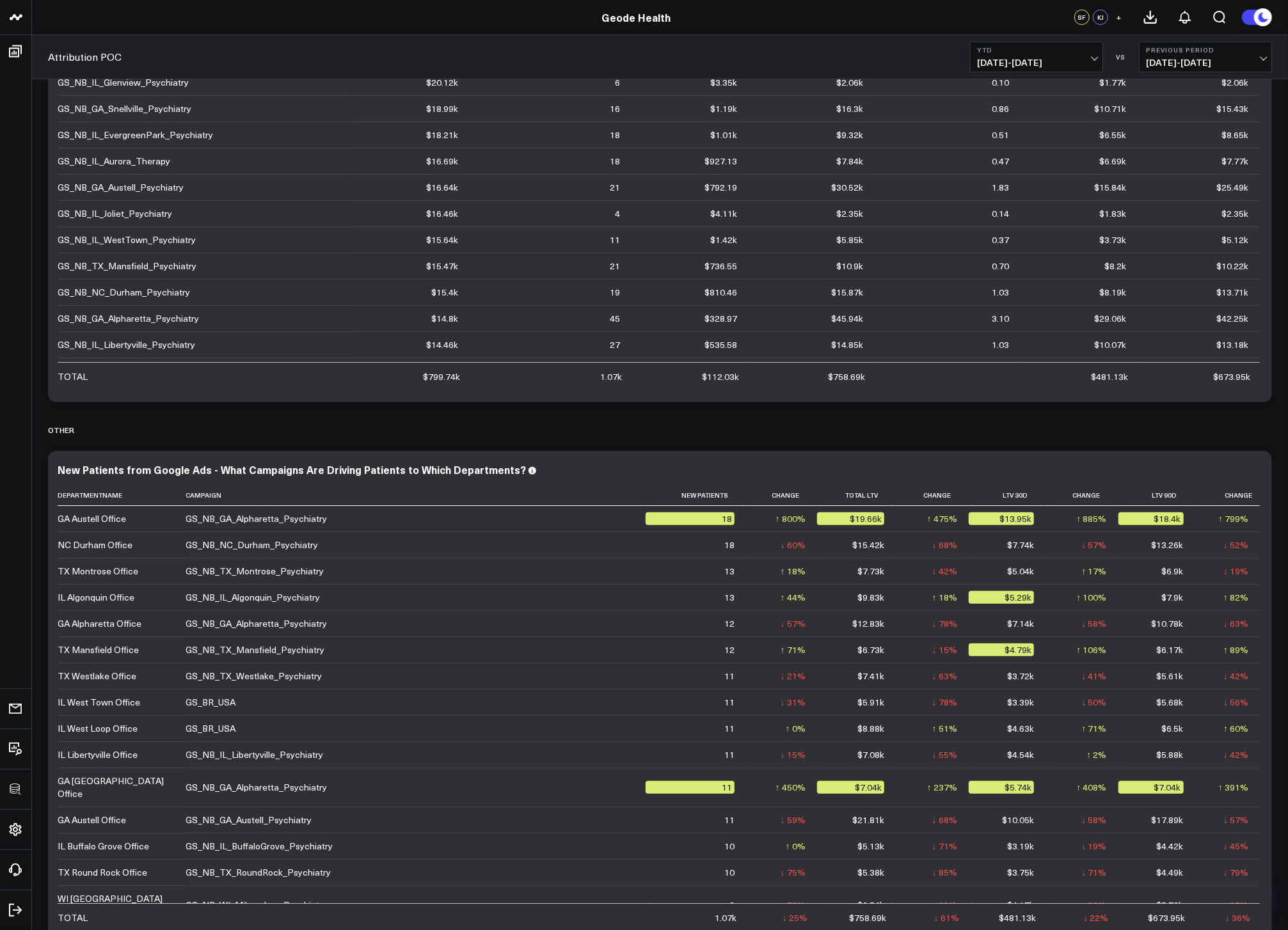
click at [0, 0] on button "Table w/o Comparison" at bounding box center [0, 0] width 0 height 0
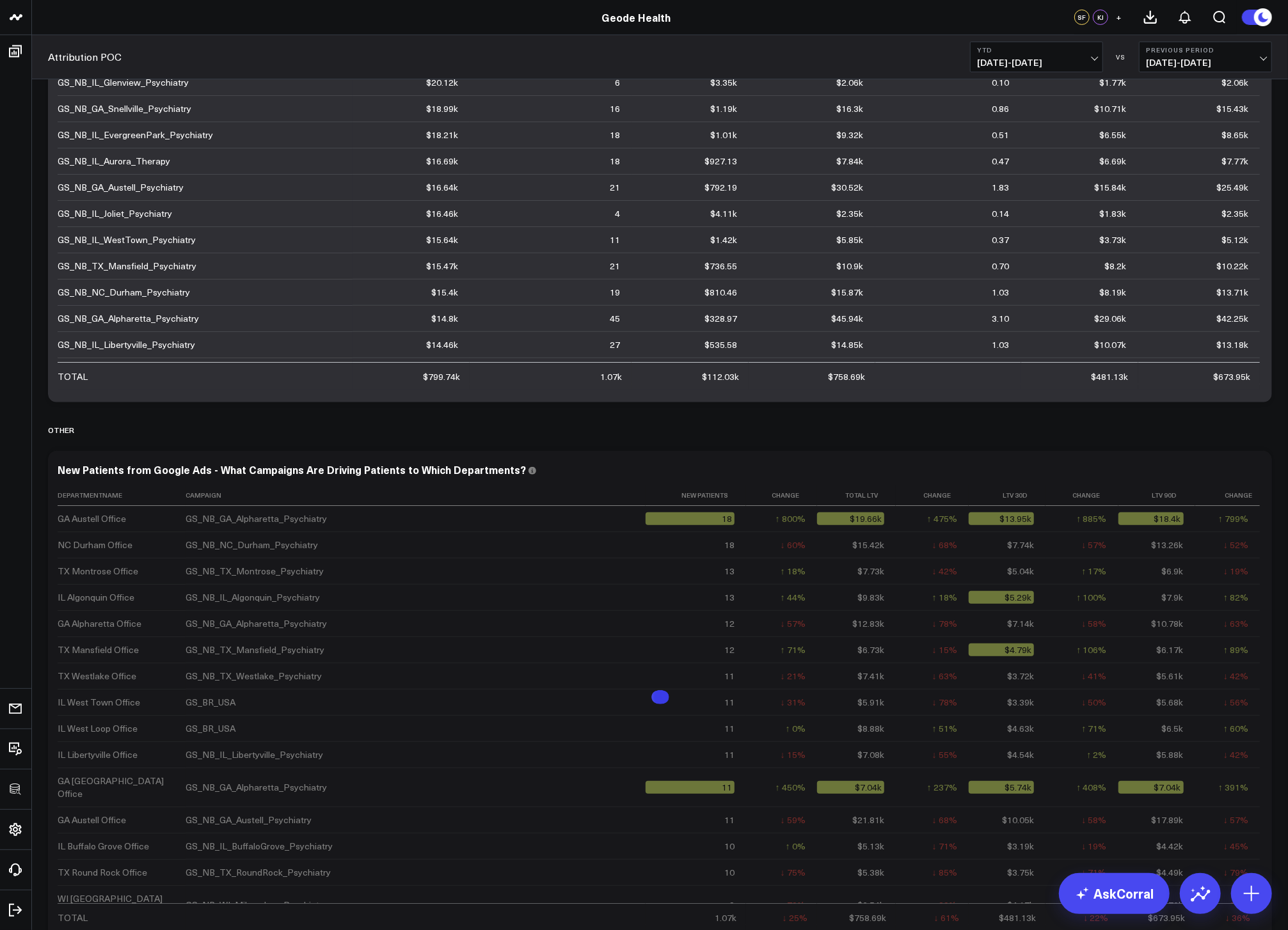
click at [1272, 622] on div "Modify via AI Copy link to widget Ask support Remove Create linked copy Executi…" at bounding box center [660, 426] width 1237 height 1046
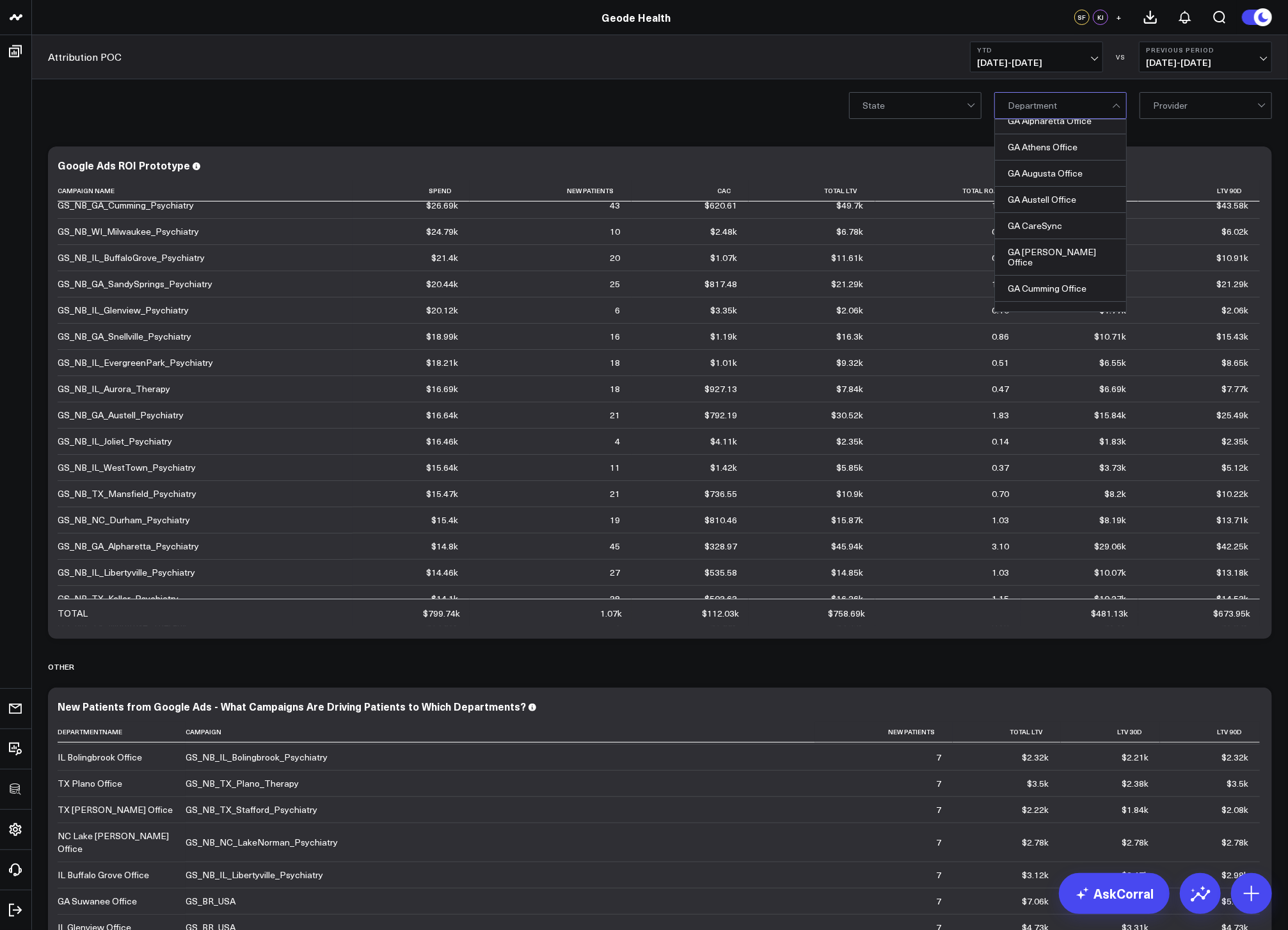
scroll to position [0, 0]
click at [672, 104] on div "State GA Alpharetta Office, 3 of 69. 69 results available. Use Up and Down to c…" at bounding box center [660, 105] width 1256 height 51
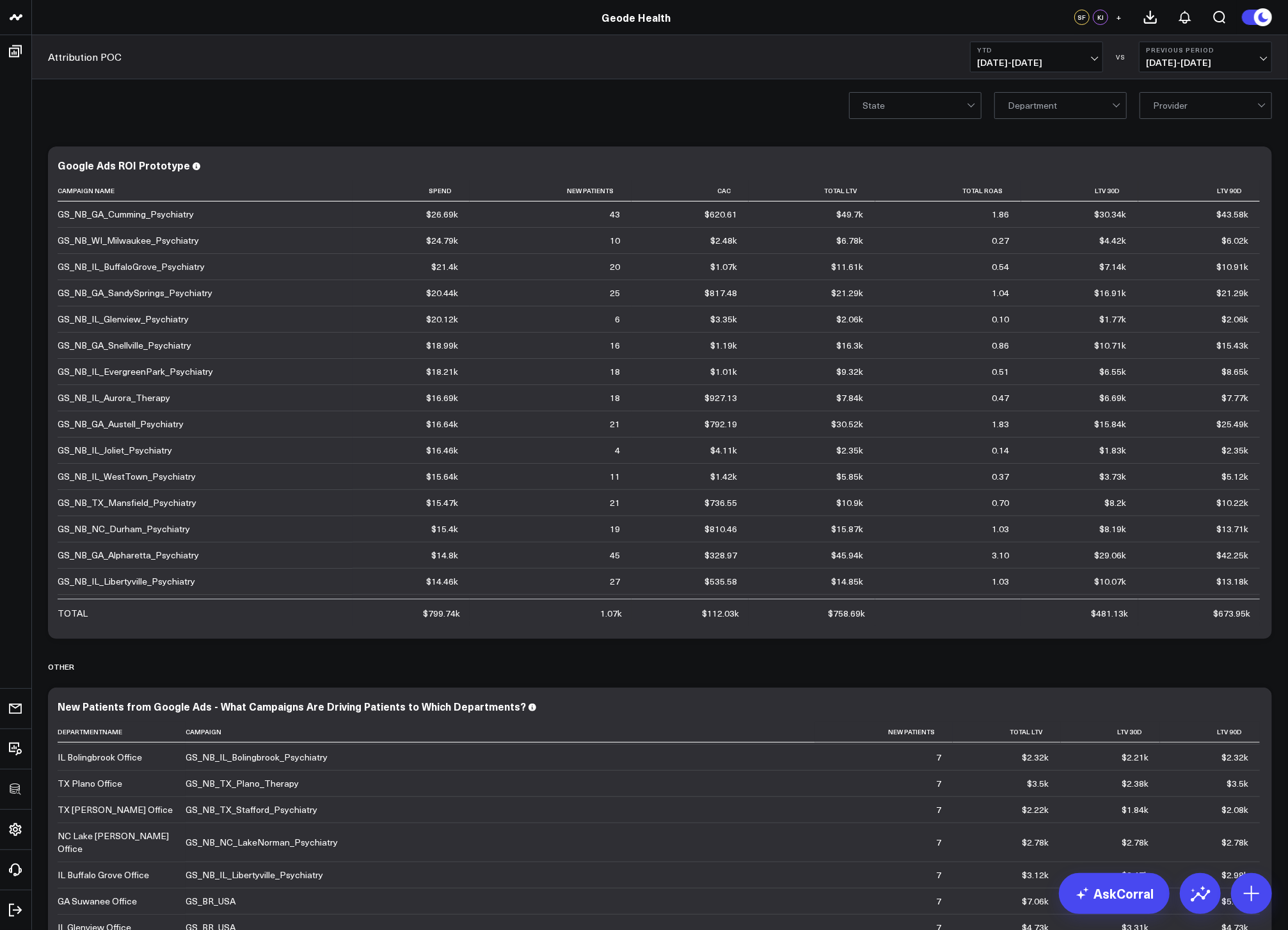
click at [699, 124] on div "State Department Provider" at bounding box center [660, 105] width 1256 height 51
click at [737, 92] on div "State Department Provider" at bounding box center [660, 105] width 1256 height 51
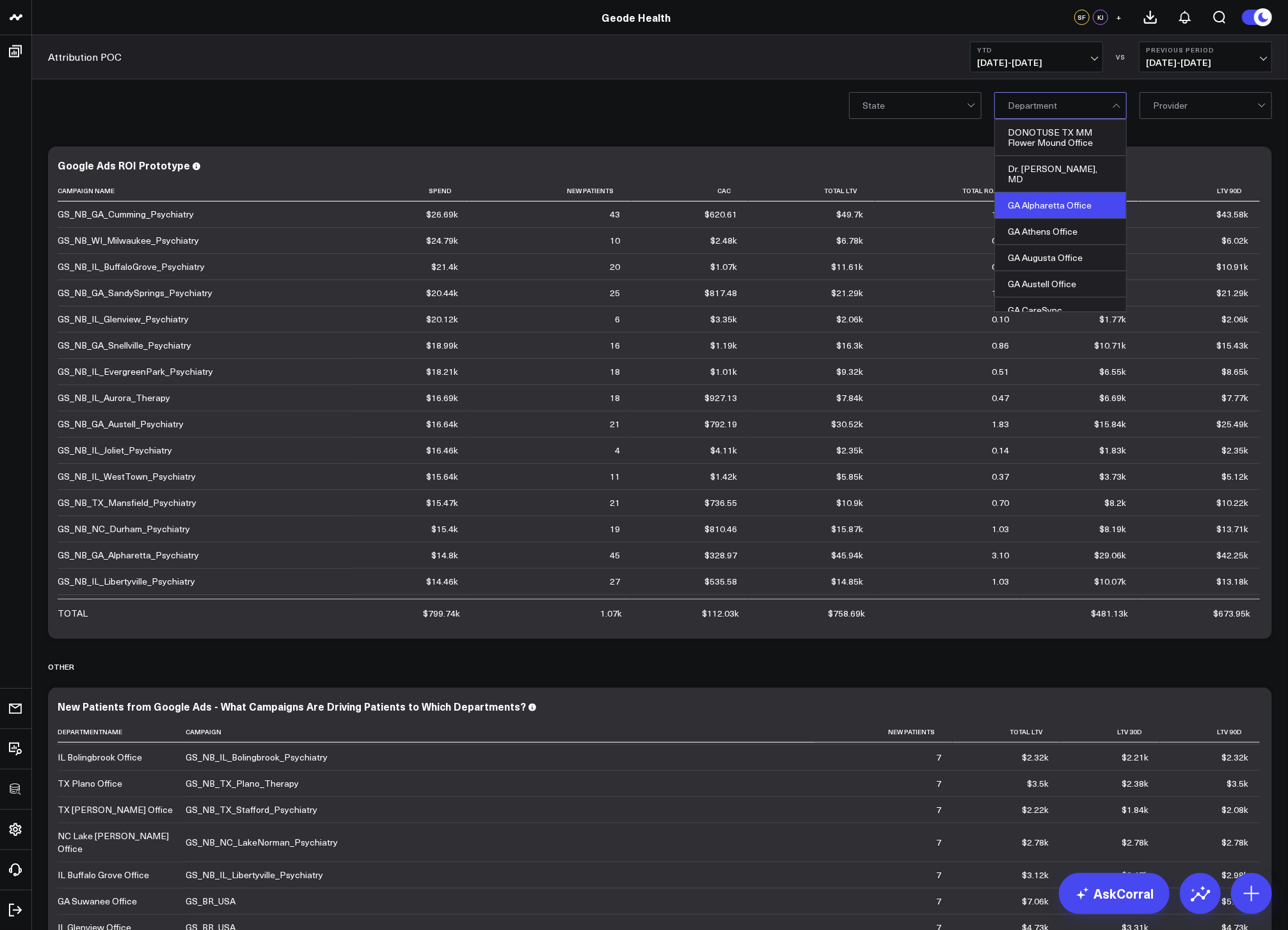
click at [1098, 193] on div "GA Alpharetta Office" at bounding box center [1060, 206] width 131 height 26
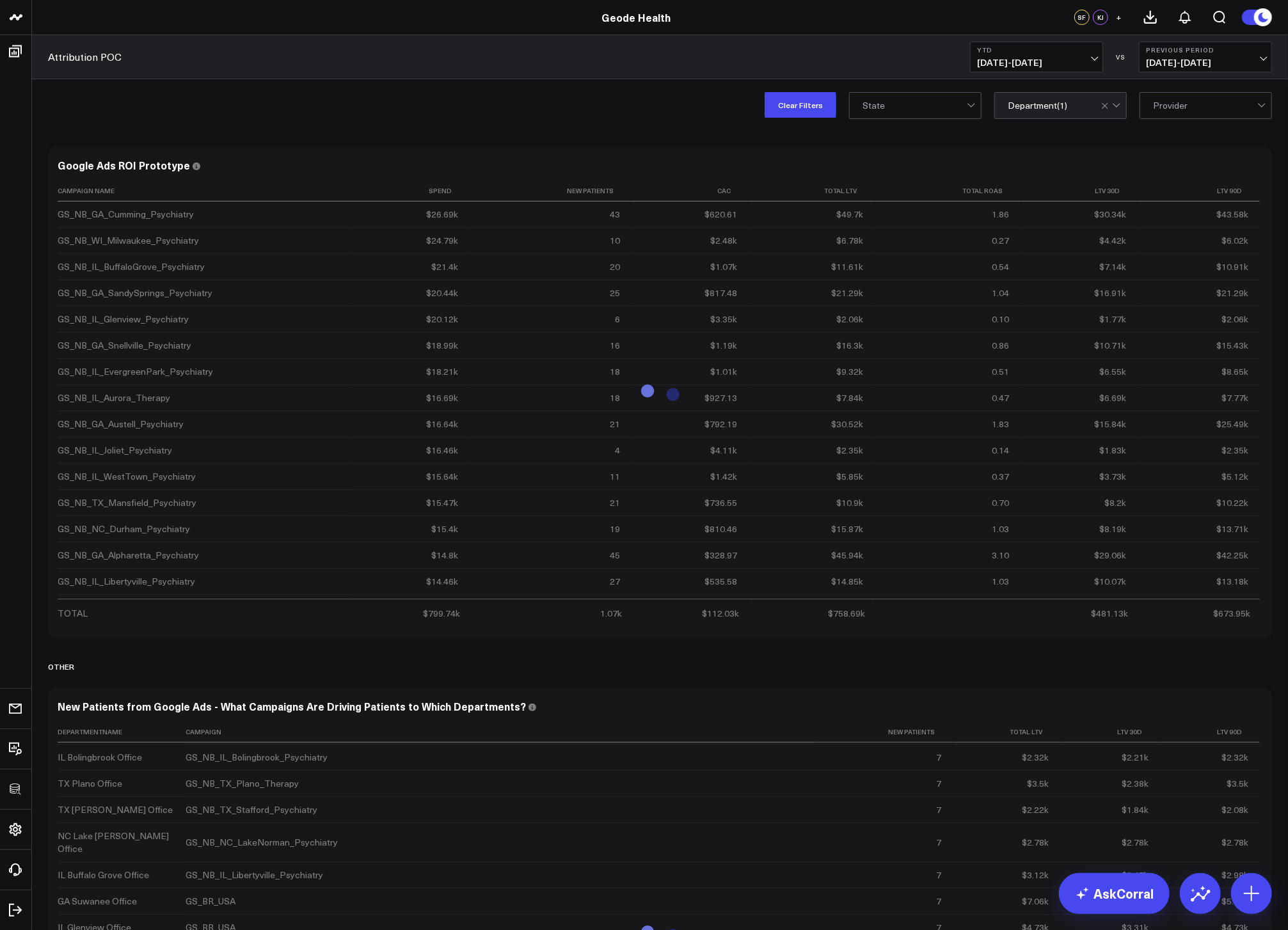
click at [661, 118] on div "Clear Filters State option GA Alpharetta Office, selected. Department ( 1 ) Pro…" at bounding box center [660, 105] width 1256 height 51
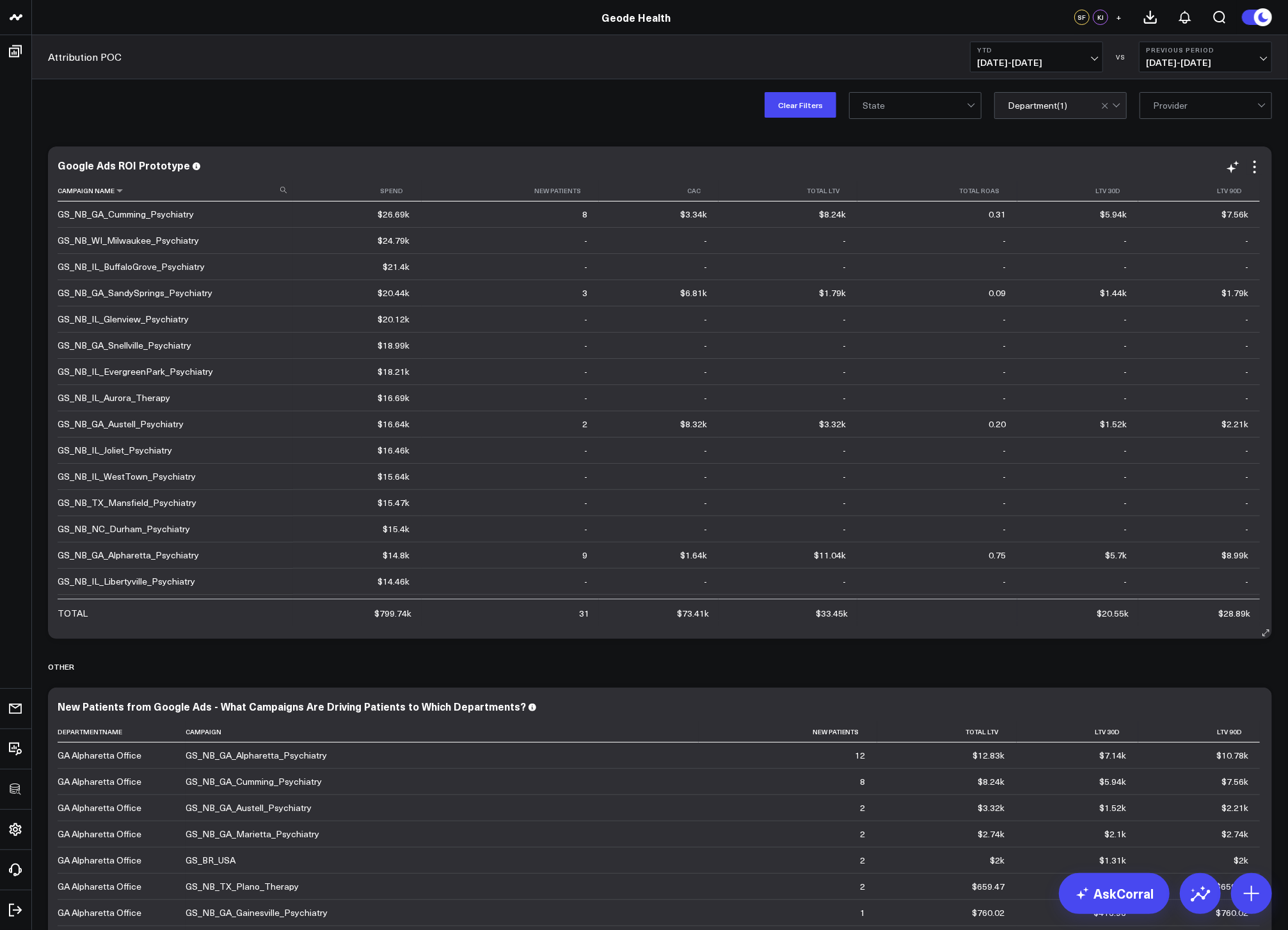
click at [278, 193] on th "Campaign Name" at bounding box center [175, 191] width 235 height 21
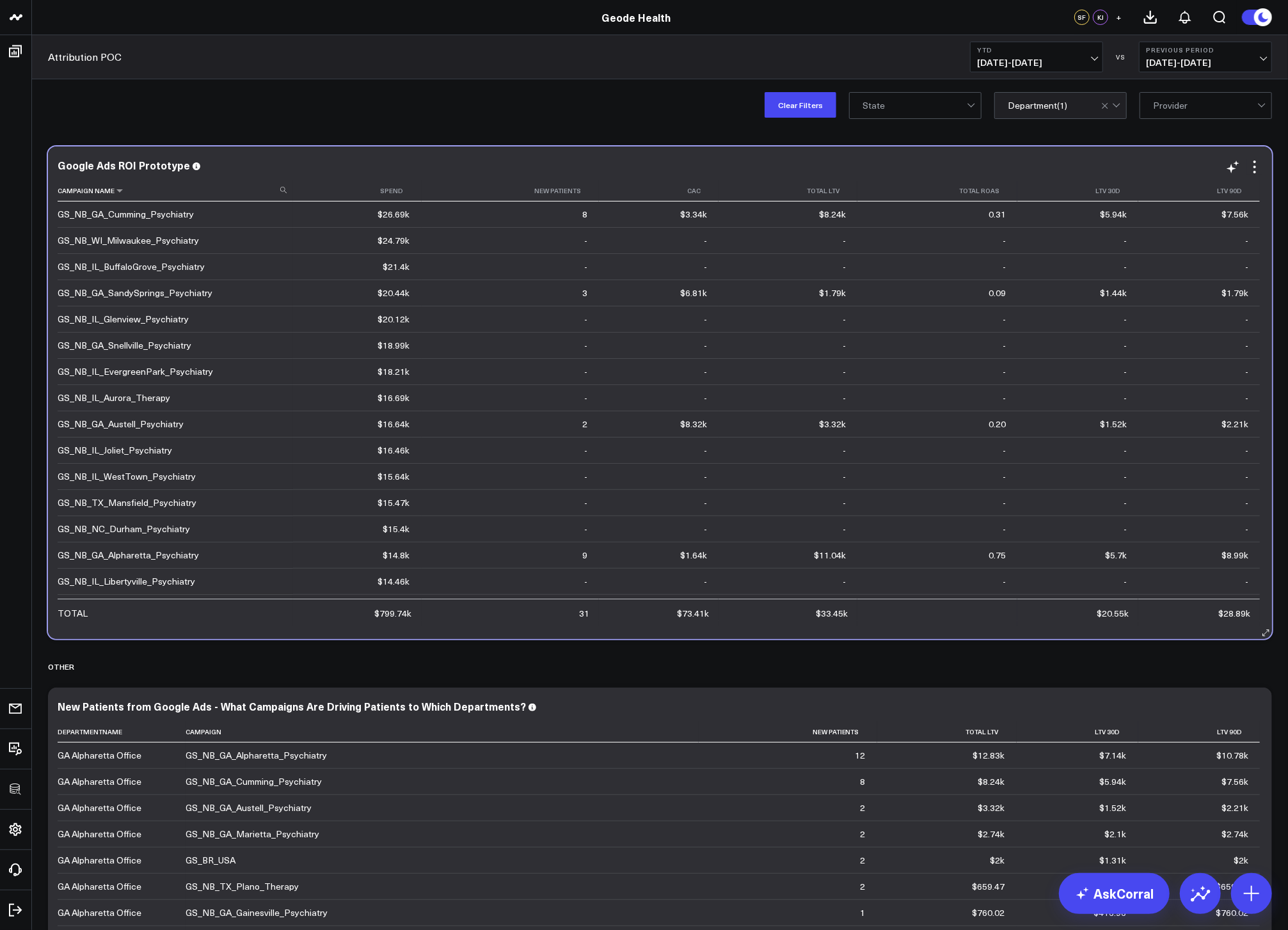
click at [281, 191] on icon at bounding box center [283, 190] width 7 height 7
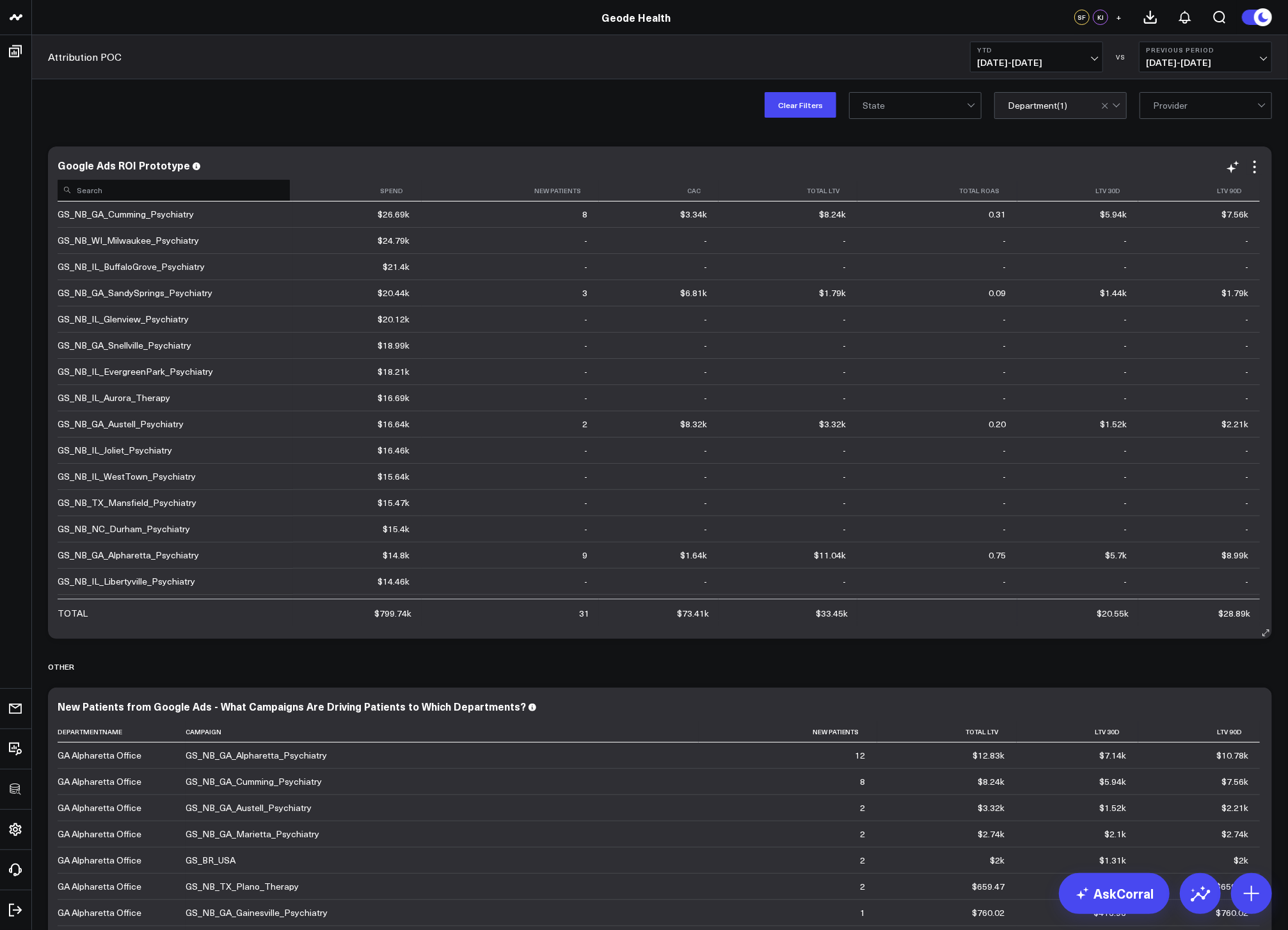
click at [202, 199] on input at bounding box center [174, 190] width 232 height 23
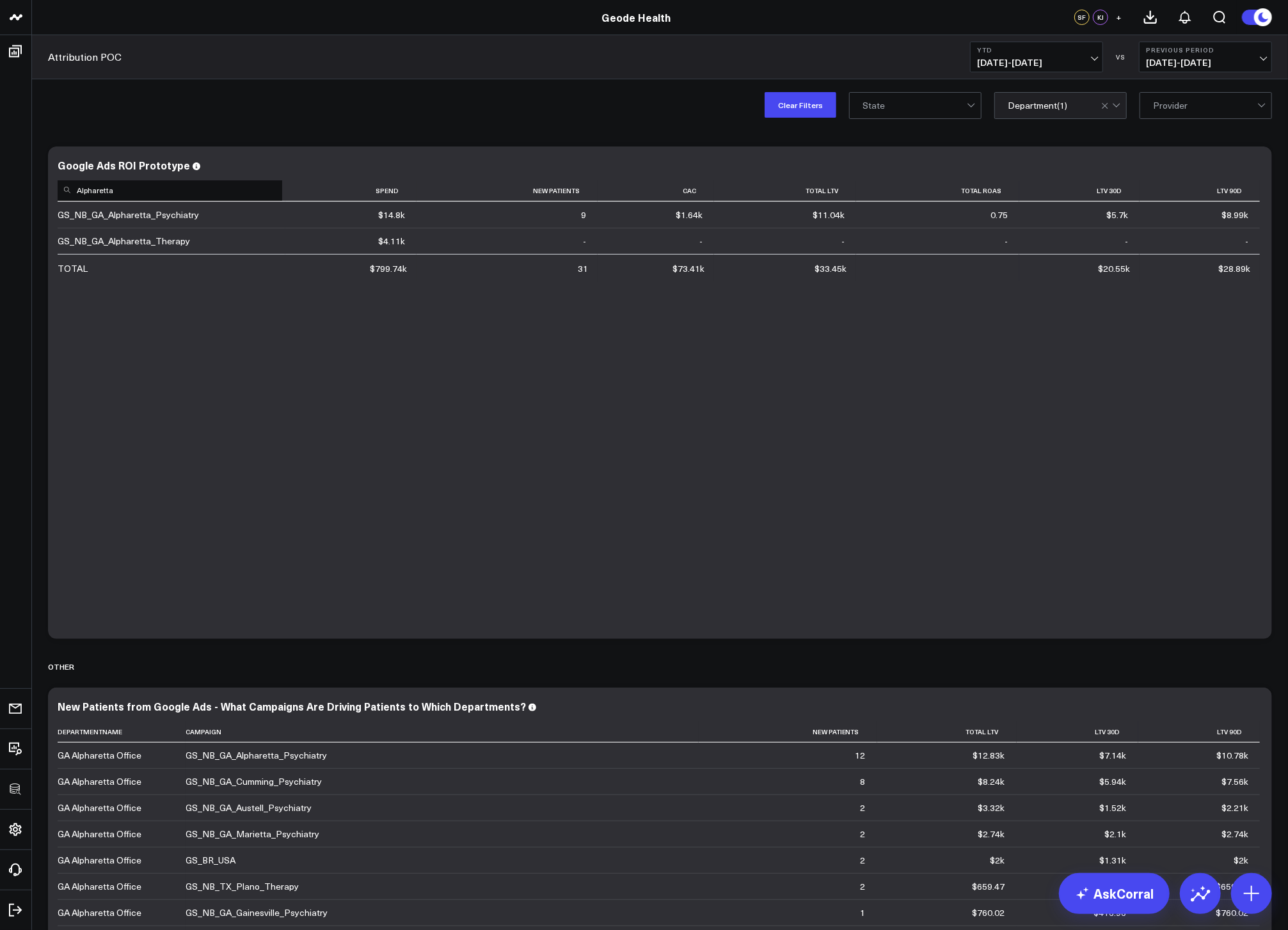
type input "Alpharetta"
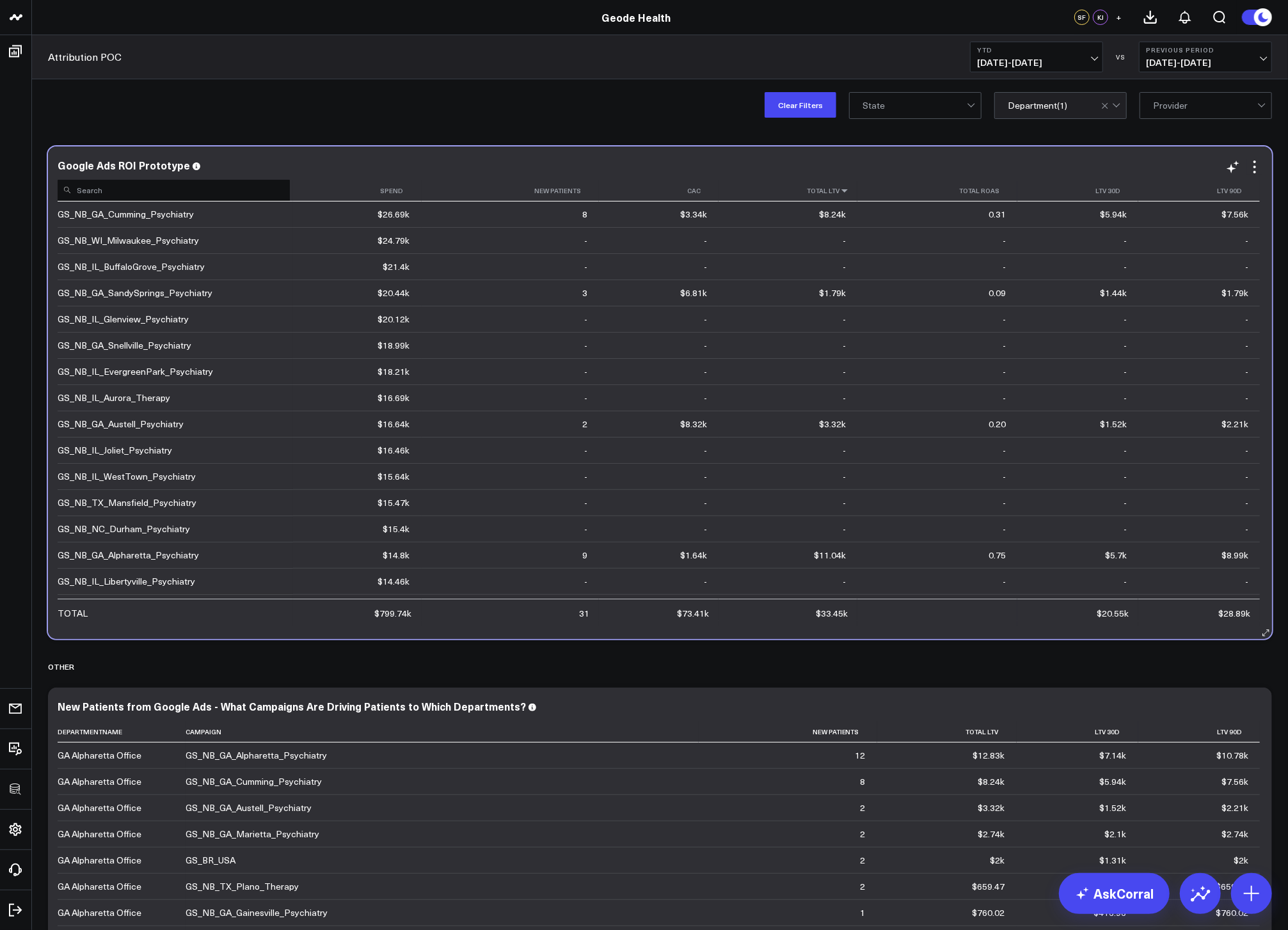
click at [843, 192] on icon at bounding box center [844, 191] width 10 height 8
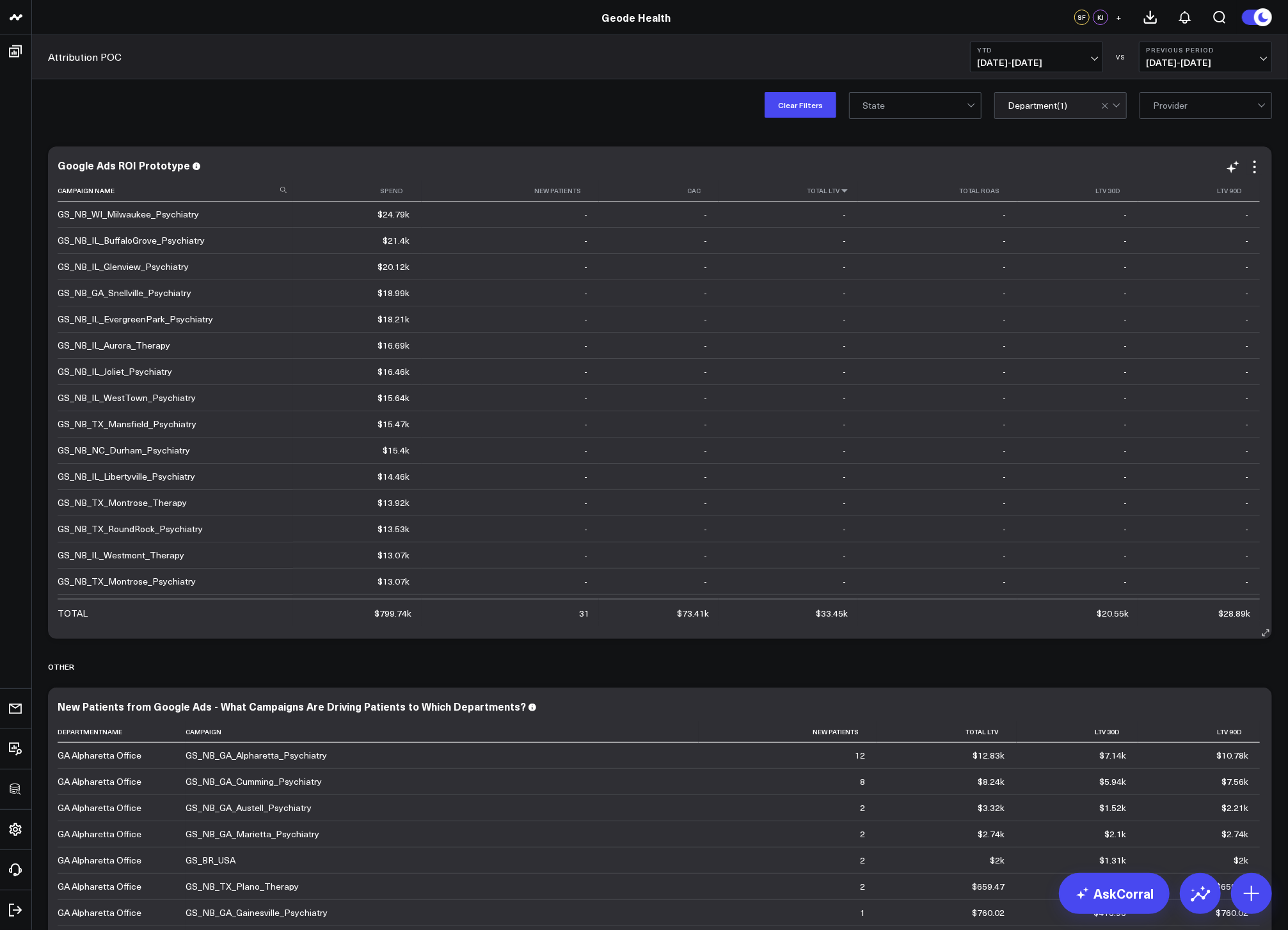
click at [839, 193] on icon at bounding box center [844, 191] width 10 height 8
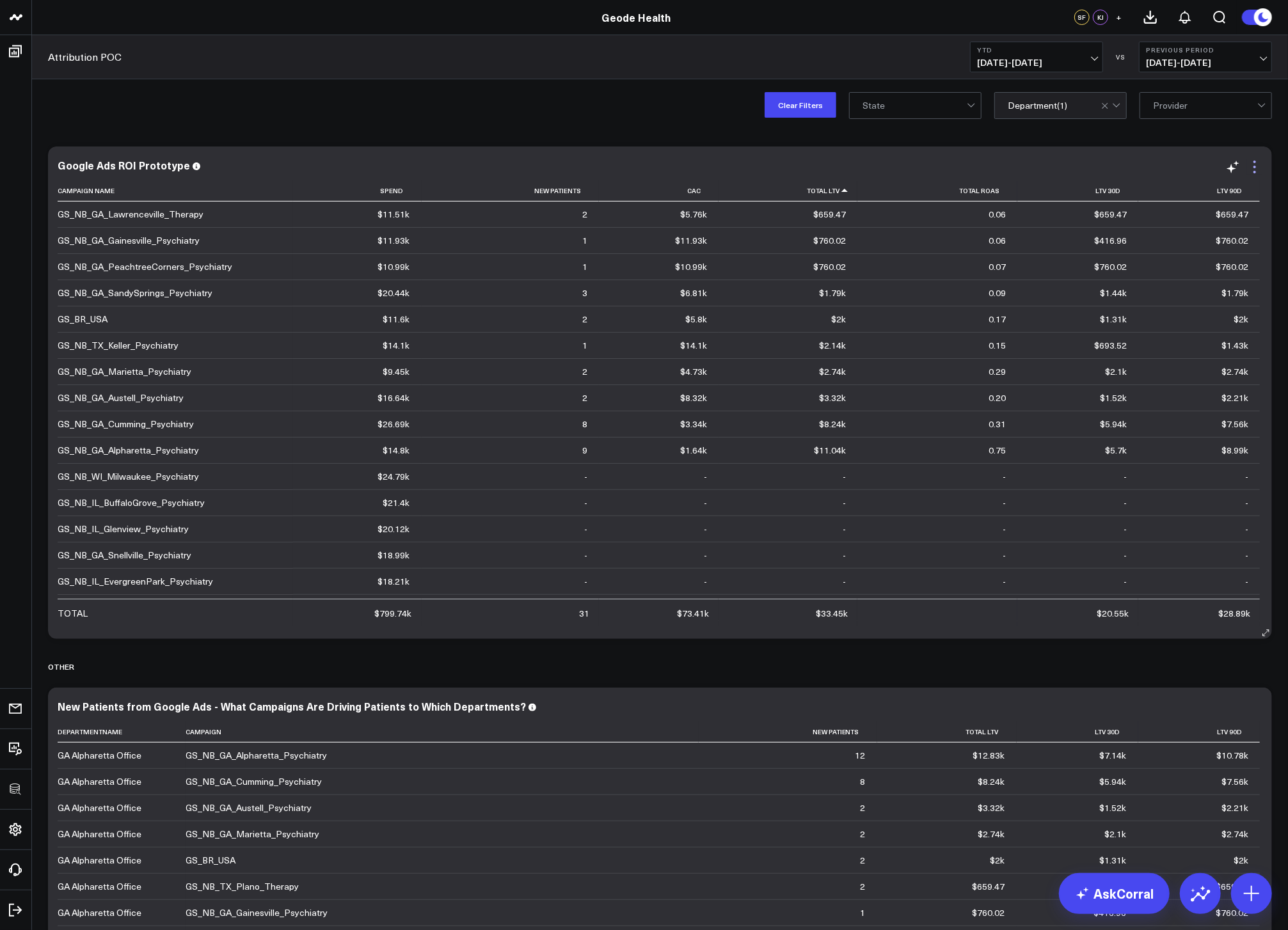
click at [1257, 169] on icon at bounding box center [1254, 167] width 15 height 15
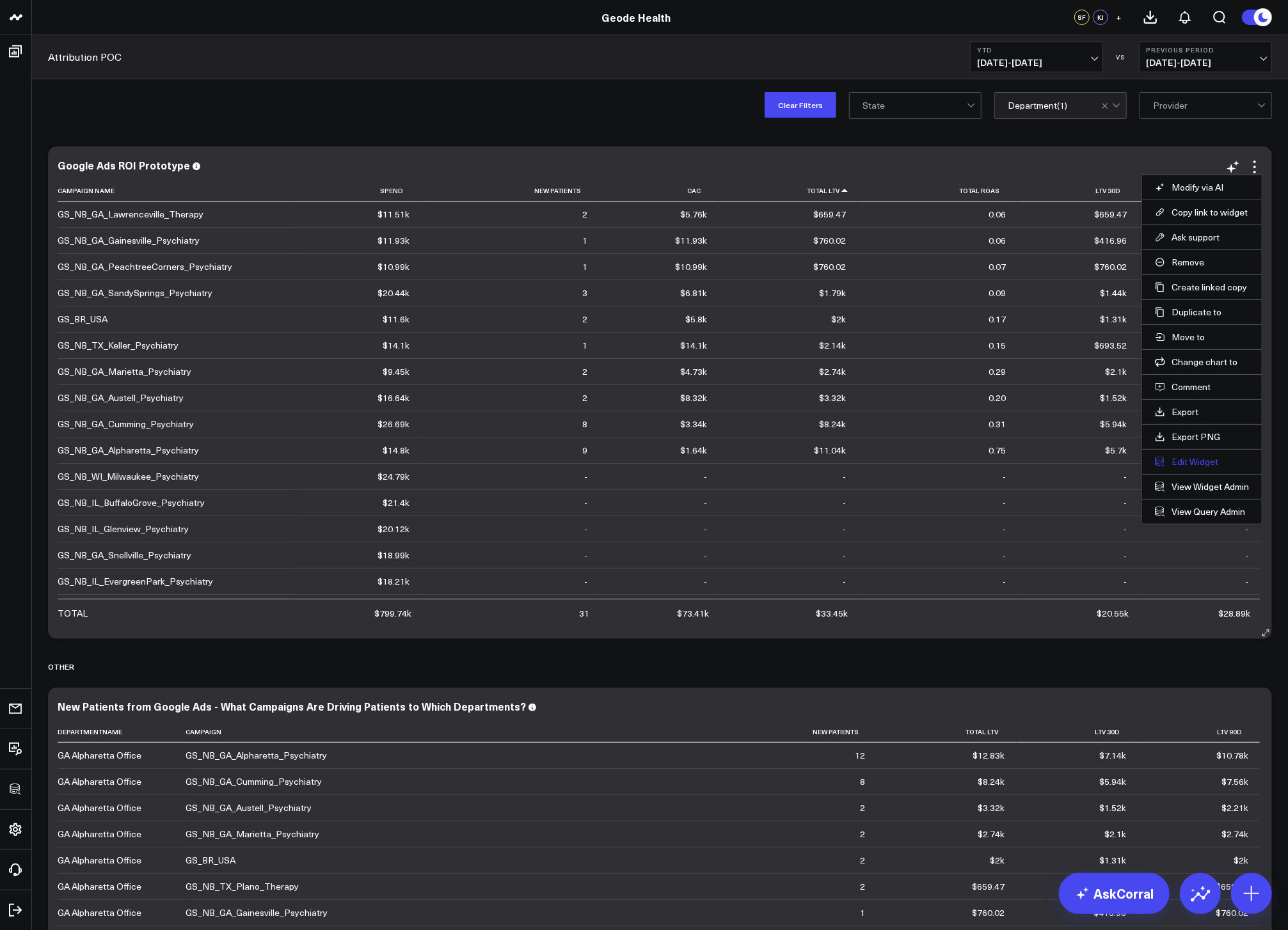
click at [1204, 459] on button "Edit Widget" at bounding box center [1202, 462] width 94 height 11
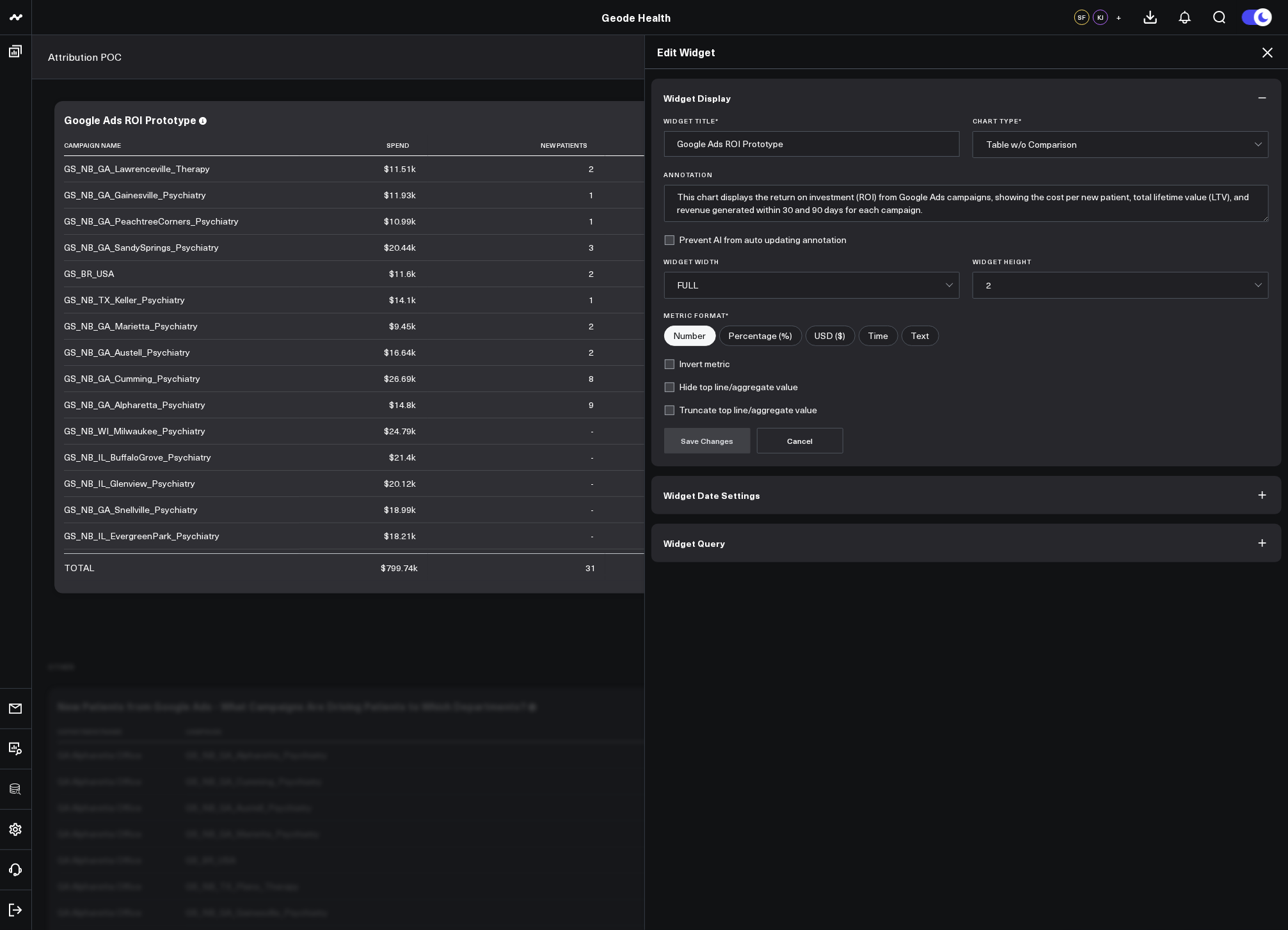
click at [922, 539] on button "Widget Query" at bounding box center [966, 542] width 630 height 39
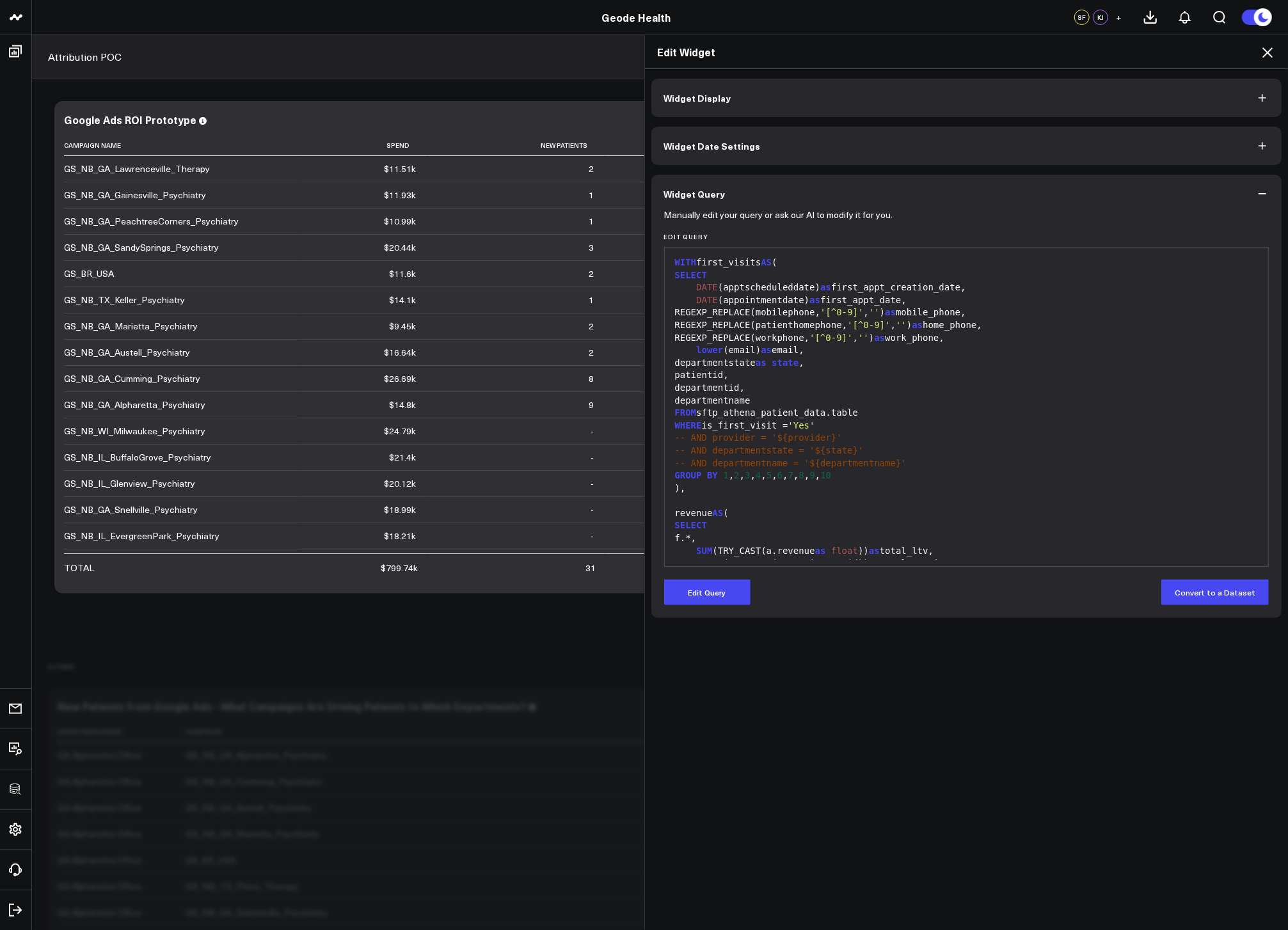
scroll to position [209, 0]
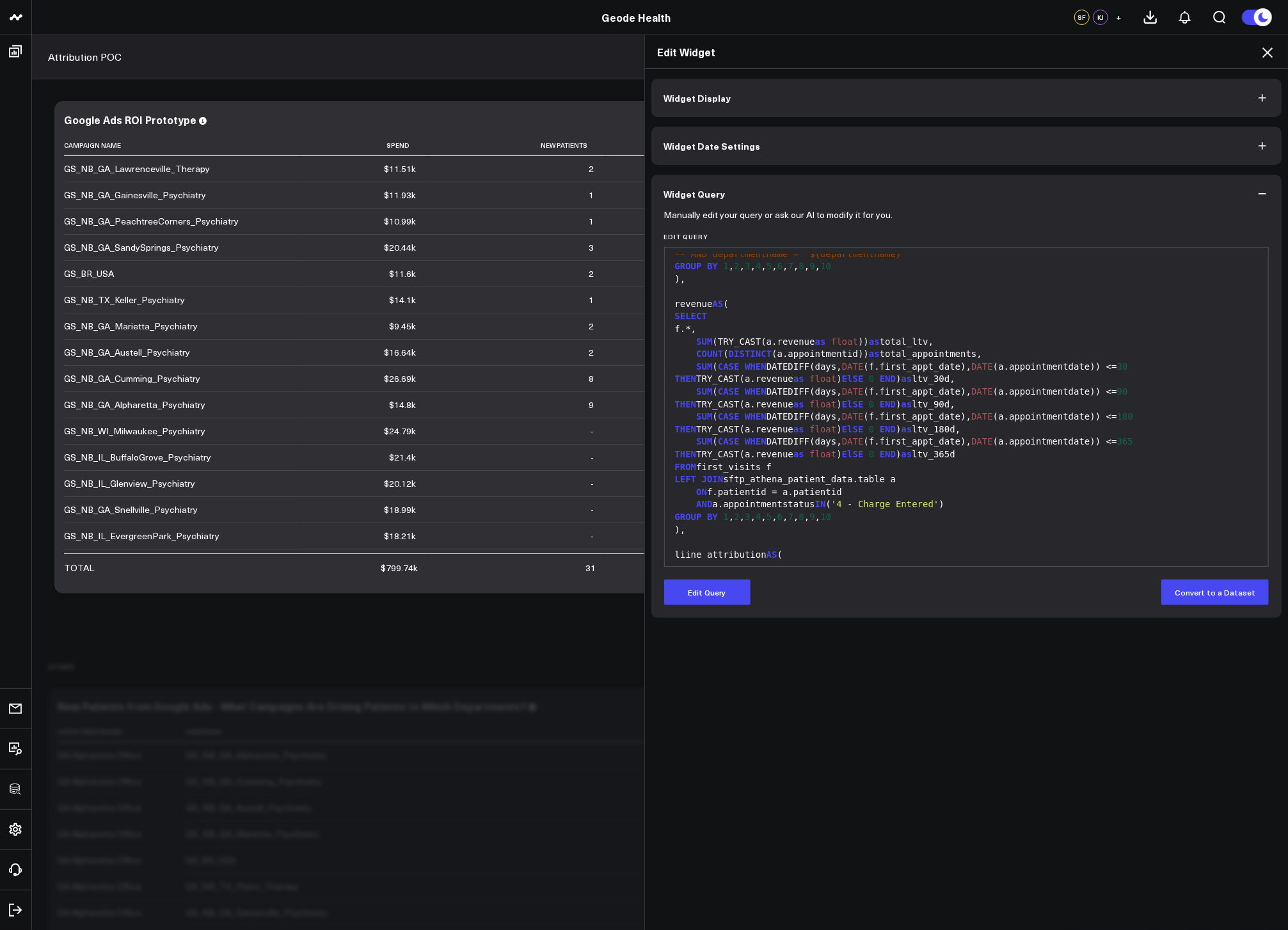
click at [1265, 55] on icon at bounding box center [1267, 52] width 10 height 10
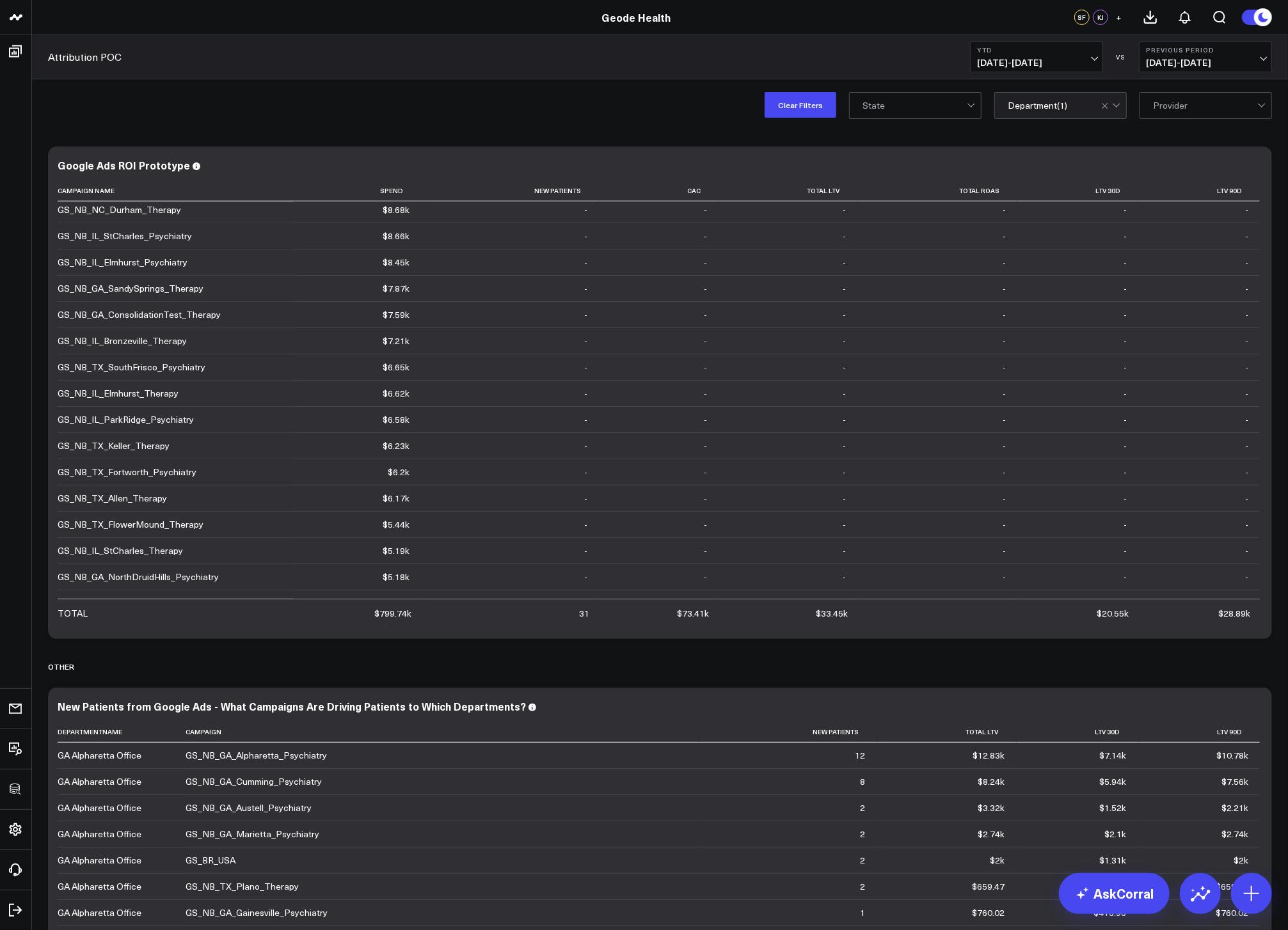
scroll to position [1134, 0]
click at [1255, 166] on icon at bounding box center [1254, 166] width 3 height 3
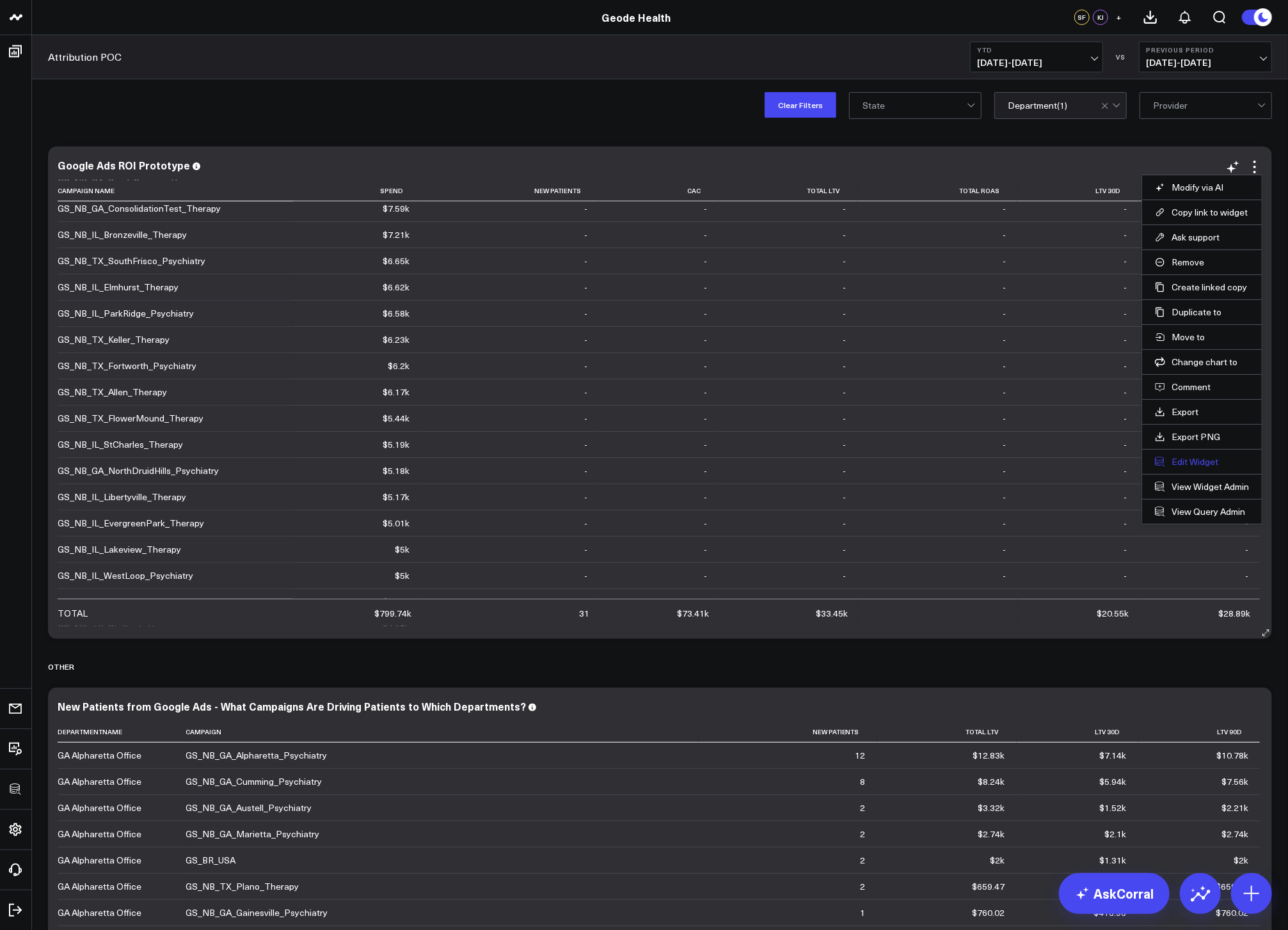
click at [1178, 460] on button "Edit Widget" at bounding box center [1202, 462] width 94 height 11
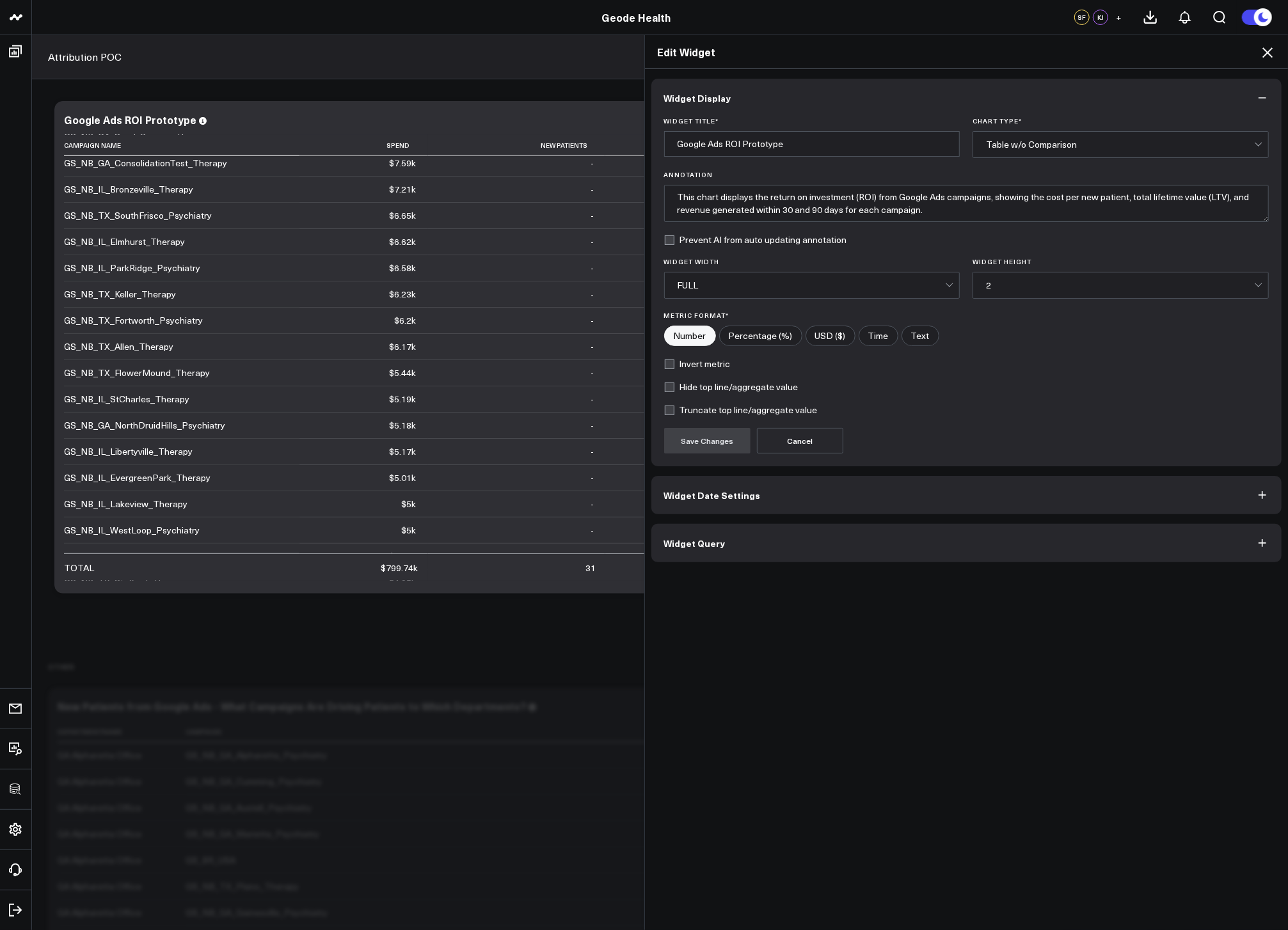
click at [775, 552] on button "Widget Query" at bounding box center [966, 542] width 630 height 39
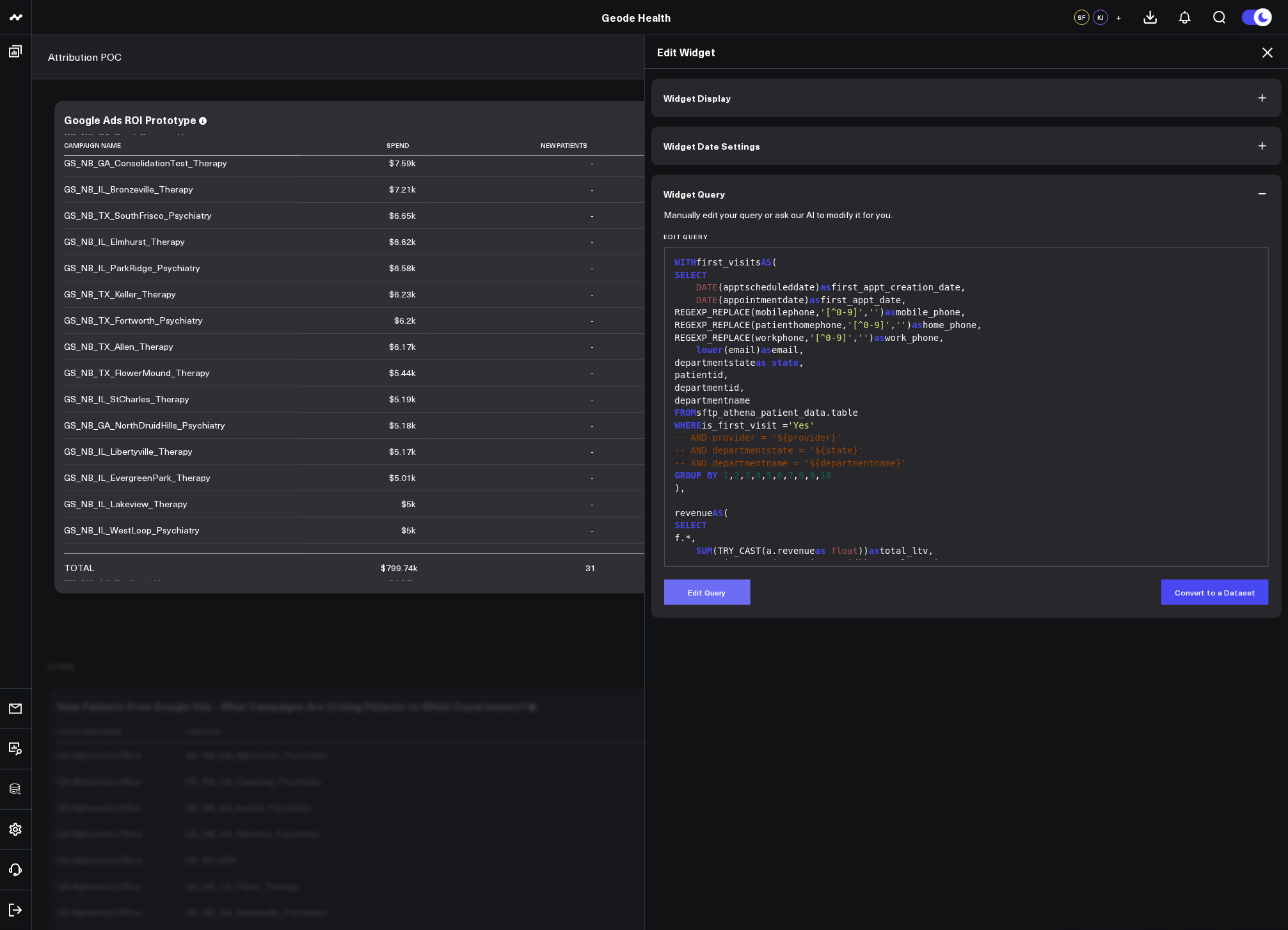
click at [733, 584] on button "Edit Query" at bounding box center [707, 592] width 86 height 26
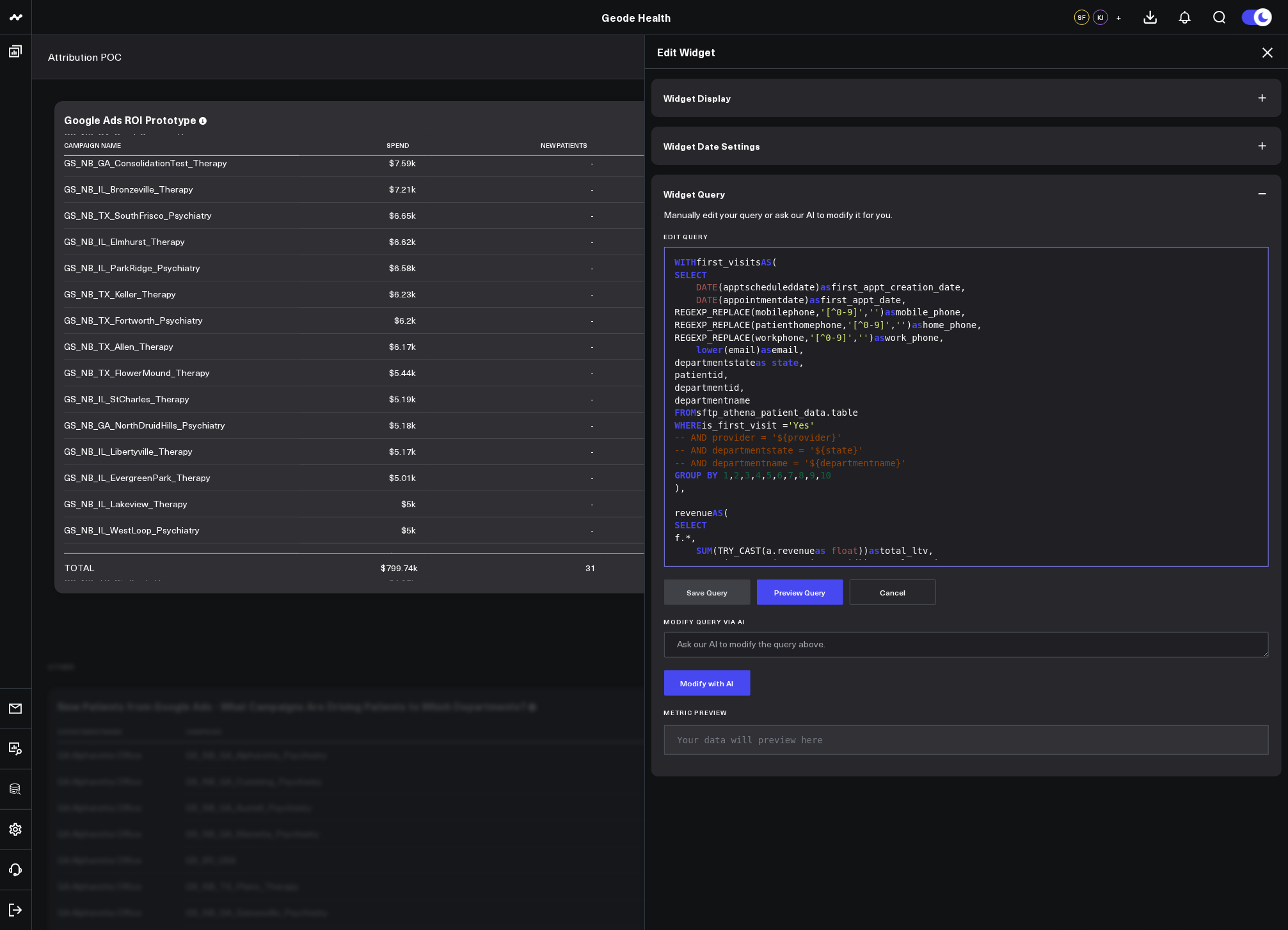
click at [943, 463] on div "-- AND departmentname = '${departmentname}'" at bounding box center [966, 464] width 591 height 13
click at [971, 482] on div "GROUP BY 1 , 2 , 3 , 4 , 5 , 6 , 7 , 8 , 9 , 10" at bounding box center [966, 489] width 591 height 13
drag, startPoint x: 972, startPoint y: 478, endPoint x: 783, endPoint y: 476, distance: 189.0
click at [783, 476] on div "-- AND departmentname ILIKE '${department_universal}'" at bounding box center [966, 476] width 591 height 13
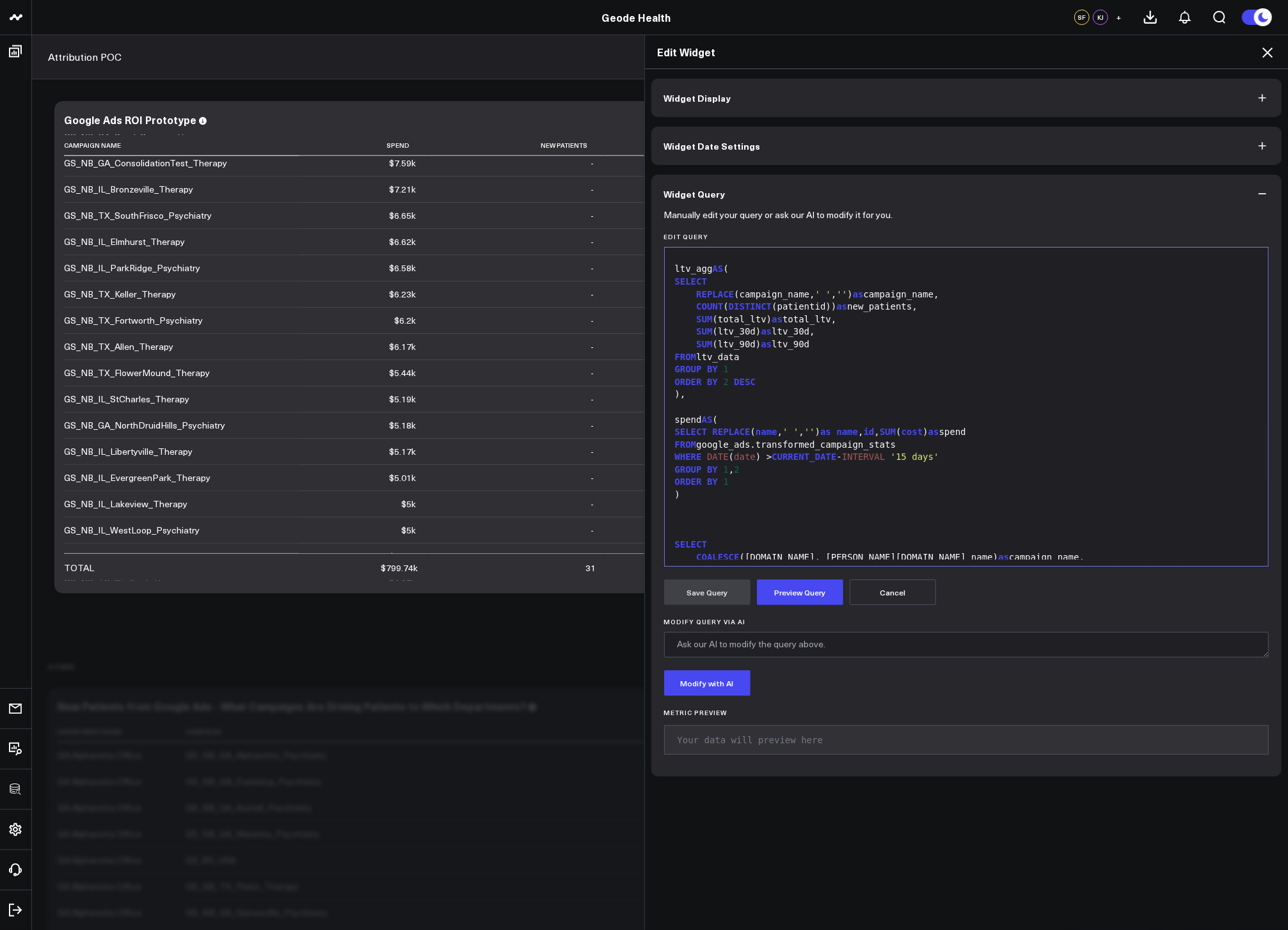
scroll to position [1180, 0]
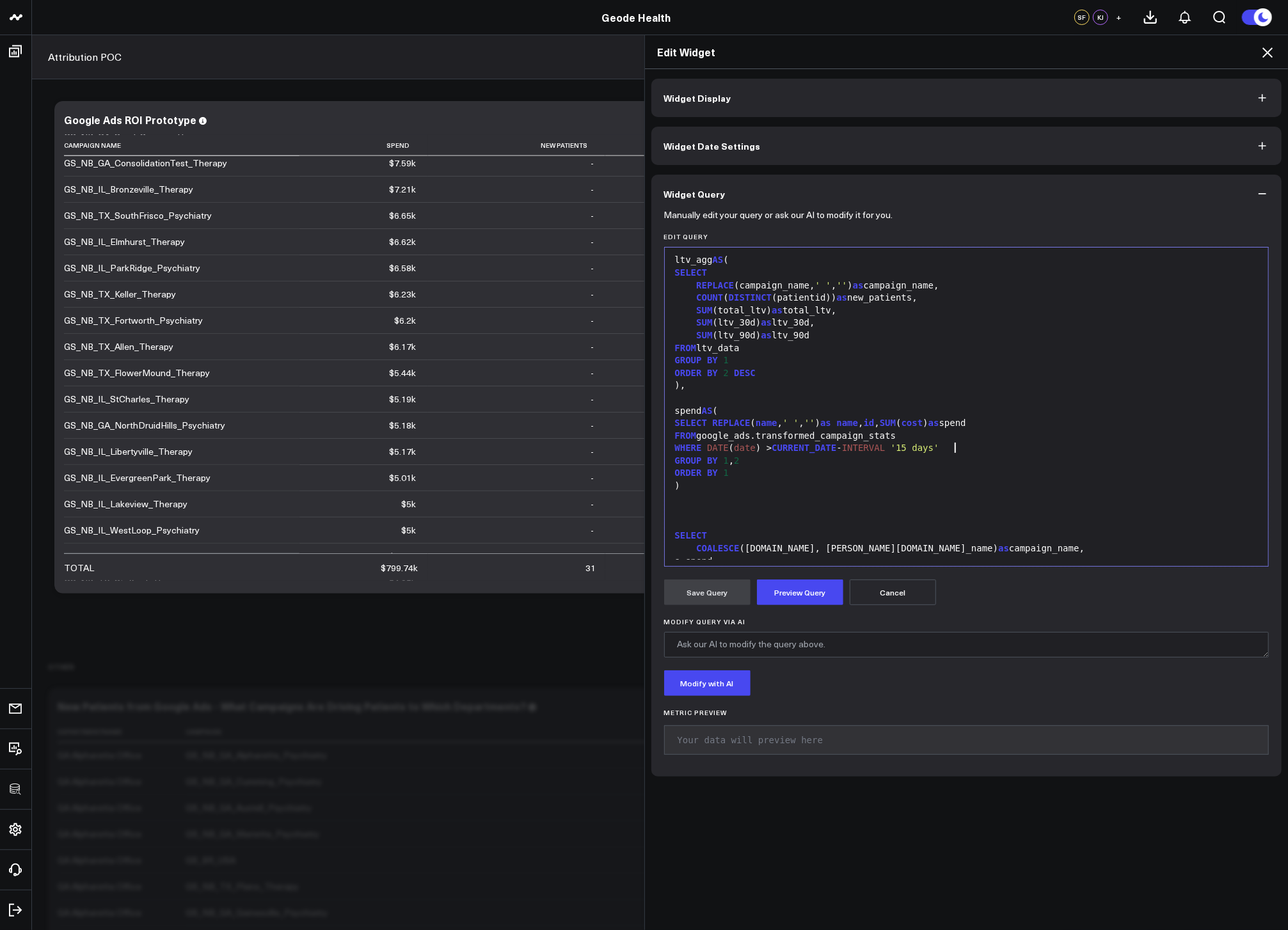
click at [989, 445] on div "WHERE DATE ( date ) > CURRENT_DATE - INTERVAL '15 days'" at bounding box center [966, 449] width 591 height 13
drag, startPoint x: 734, startPoint y: 460, endPoint x: 833, endPoint y: 462, distance: 99.0
click at [833, 462] on div "-- AND name ILIKE" at bounding box center [966, 461] width 591 height 13
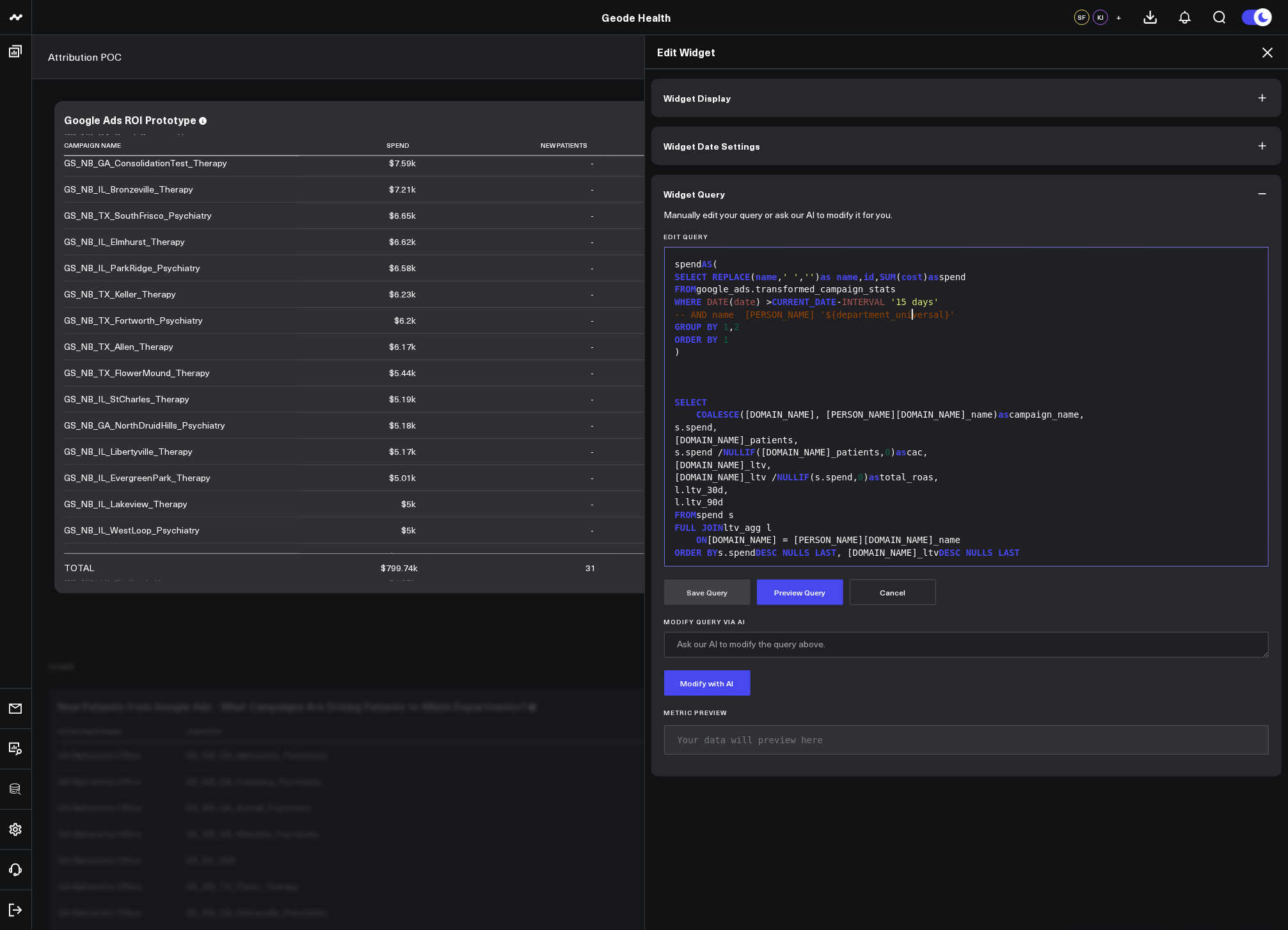
scroll to position [1328, 0]
click at [800, 593] on button "Preview Query" at bounding box center [799, 592] width 86 height 26
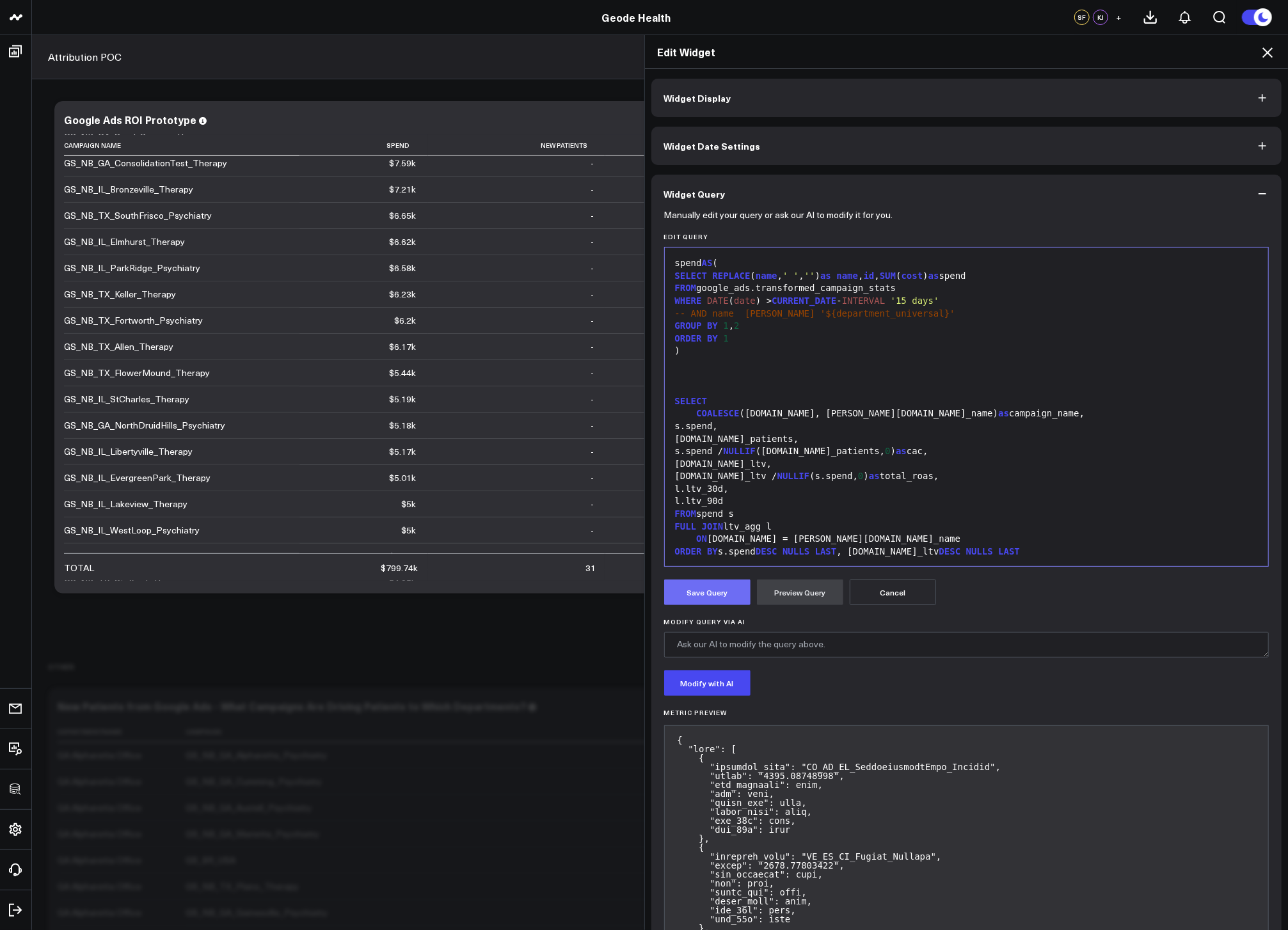
click at [702, 603] on button "Save Query" at bounding box center [707, 592] width 86 height 26
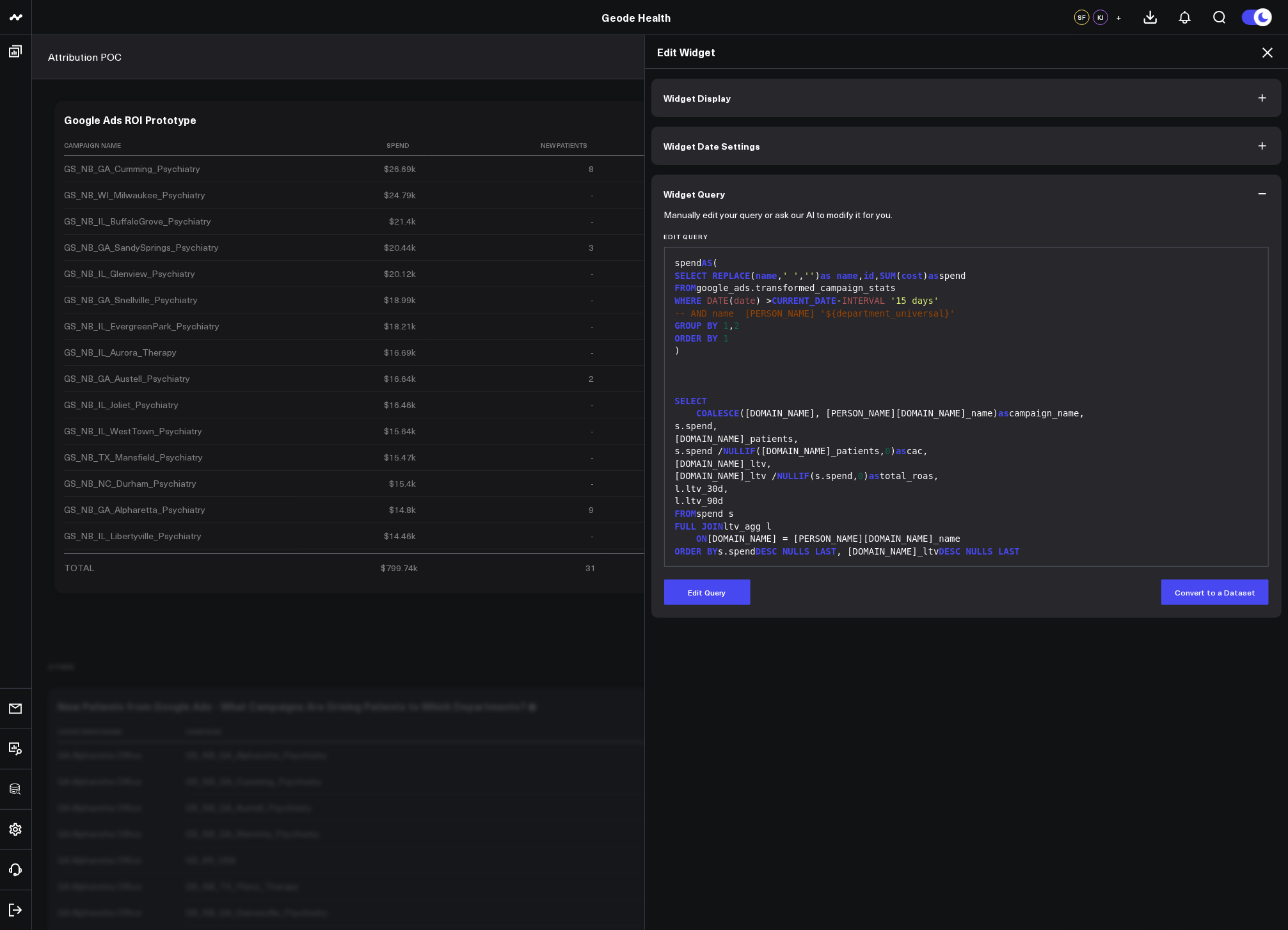
click at [1270, 51] on icon at bounding box center [1267, 52] width 15 height 15
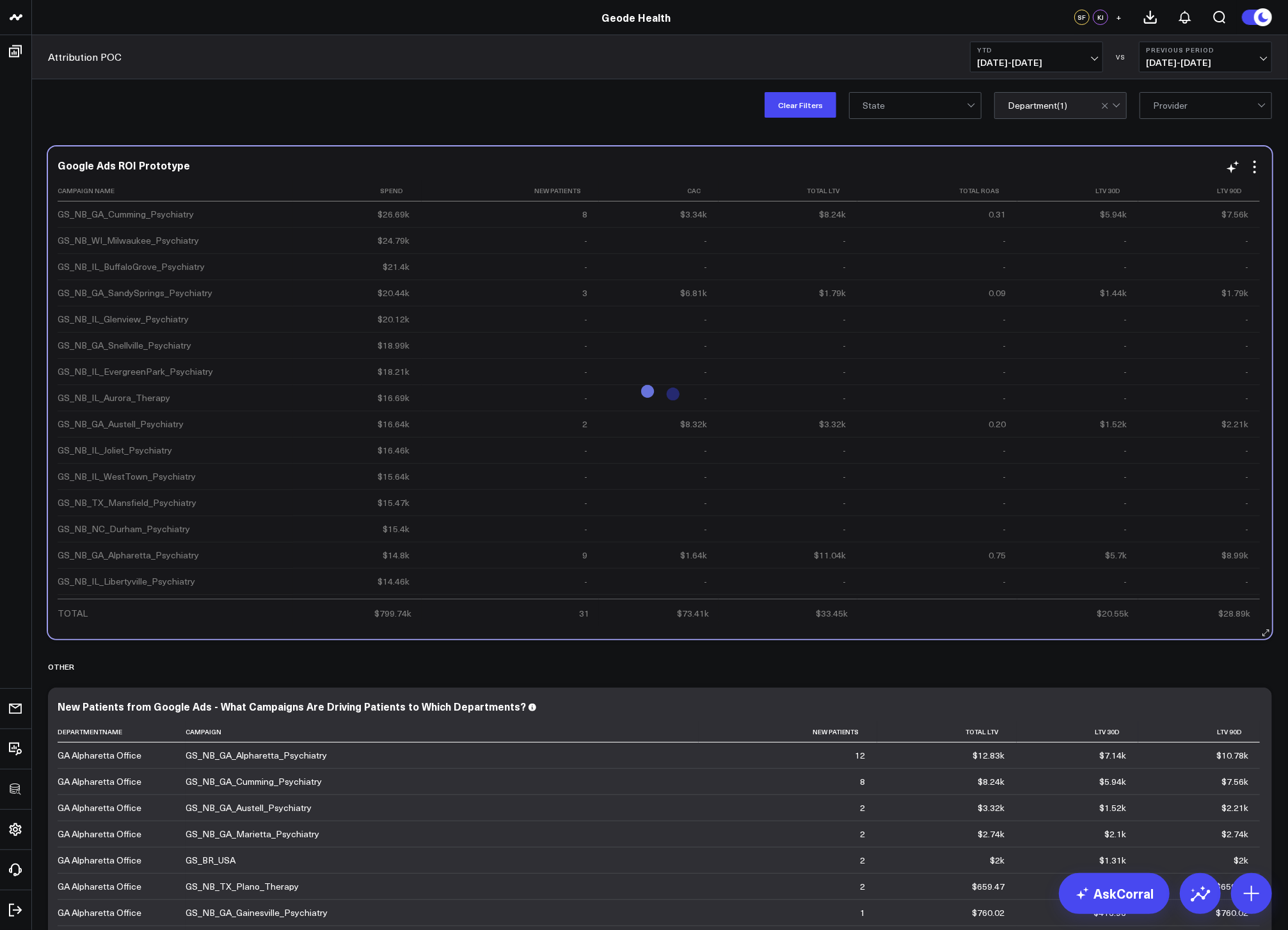
click at [1091, 151] on div "Google Ads ROI Prototype Campaign Name Spend New Patients Cac Total Ltv Total R…" at bounding box center [660, 392] width 1224 height 492
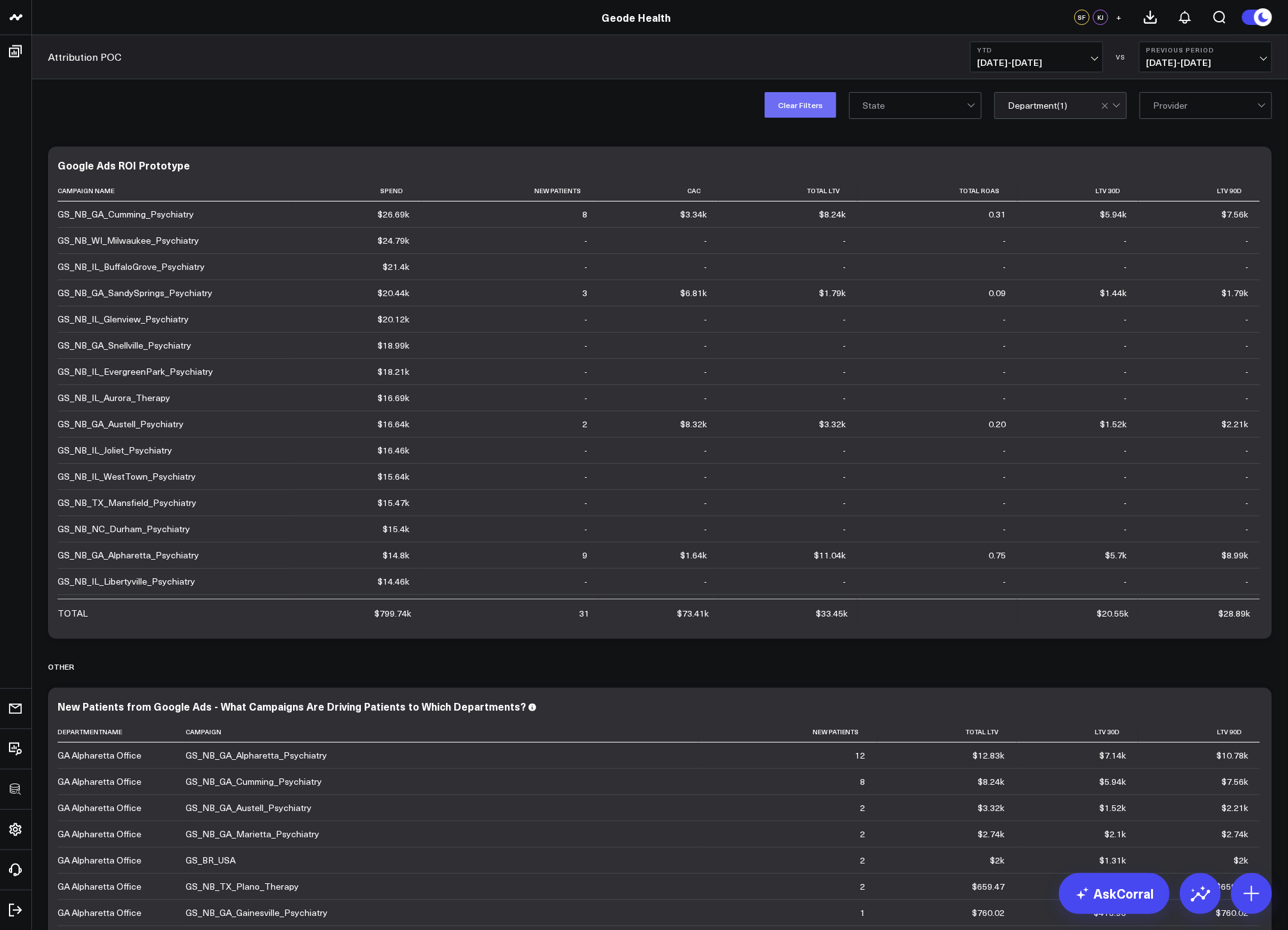
click at [795, 103] on button "Clear Filters" at bounding box center [800, 104] width 72 height 26
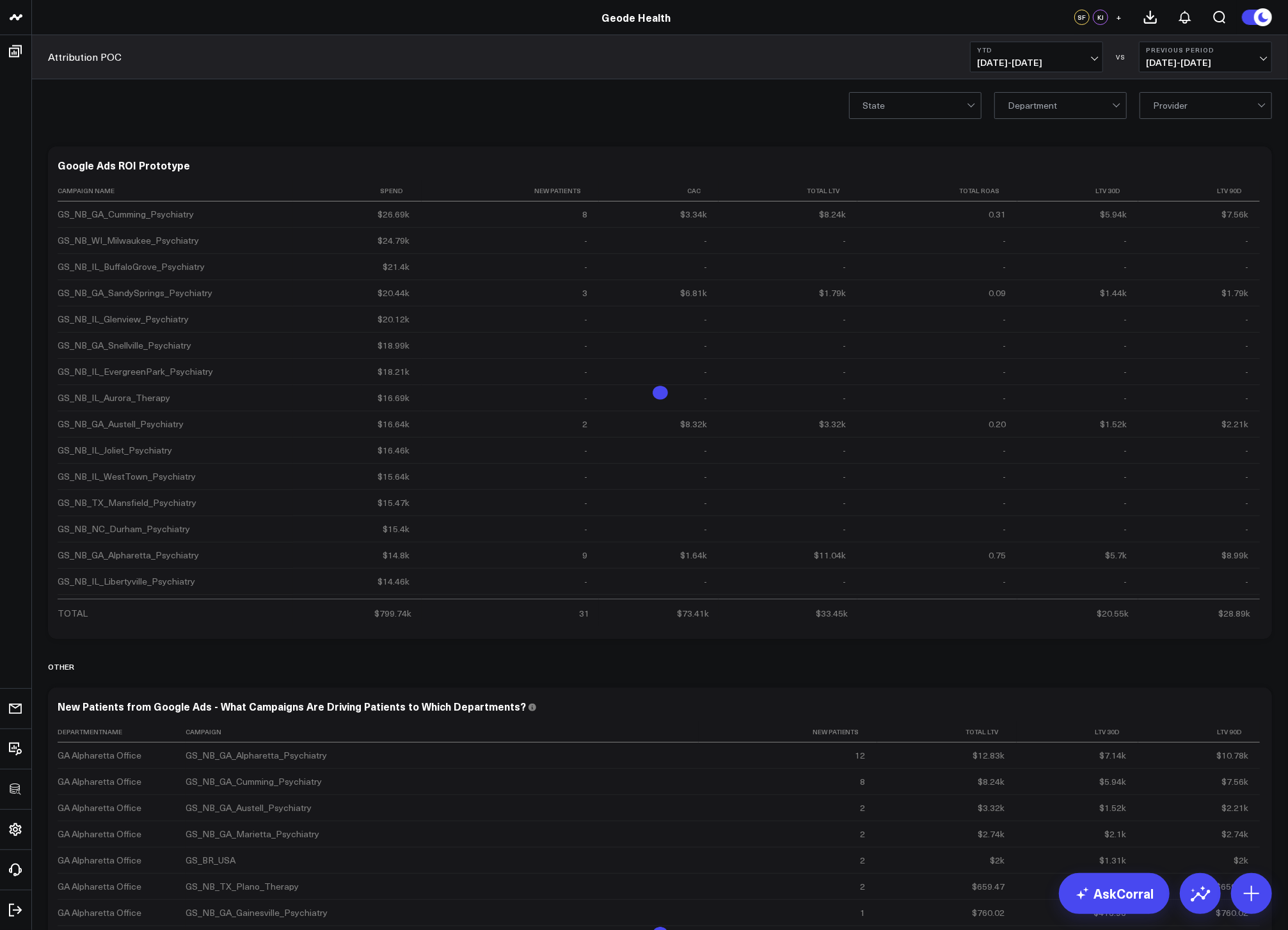
click at [584, 105] on div "State Department Provider" at bounding box center [660, 105] width 1256 height 51
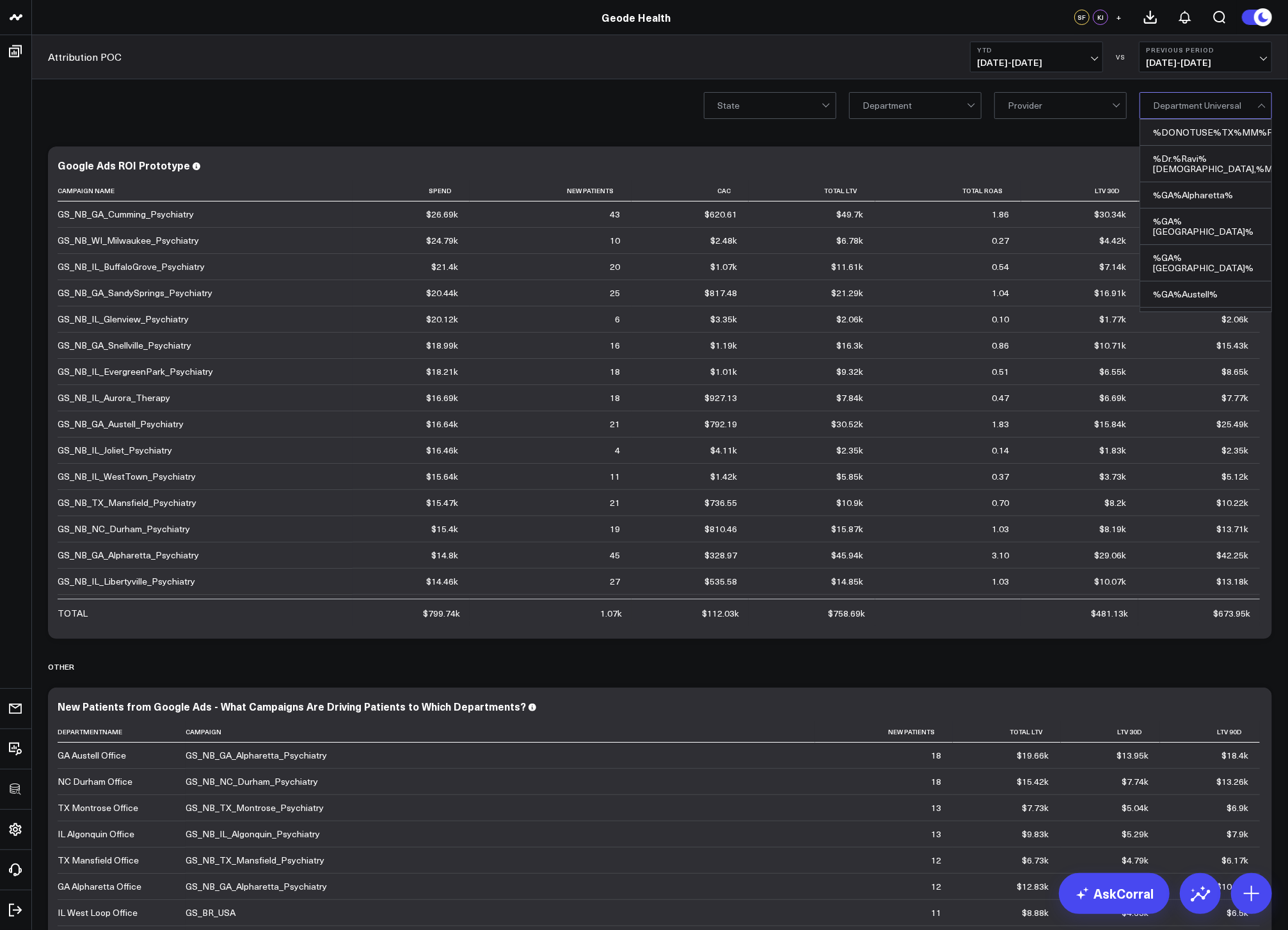
click at [1169, 102] on div at bounding box center [1205, 105] width 104 height 26
click at [1203, 190] on div "%GA%Alpharetta%" at bounding box center [1205, 196] width 131 height 26
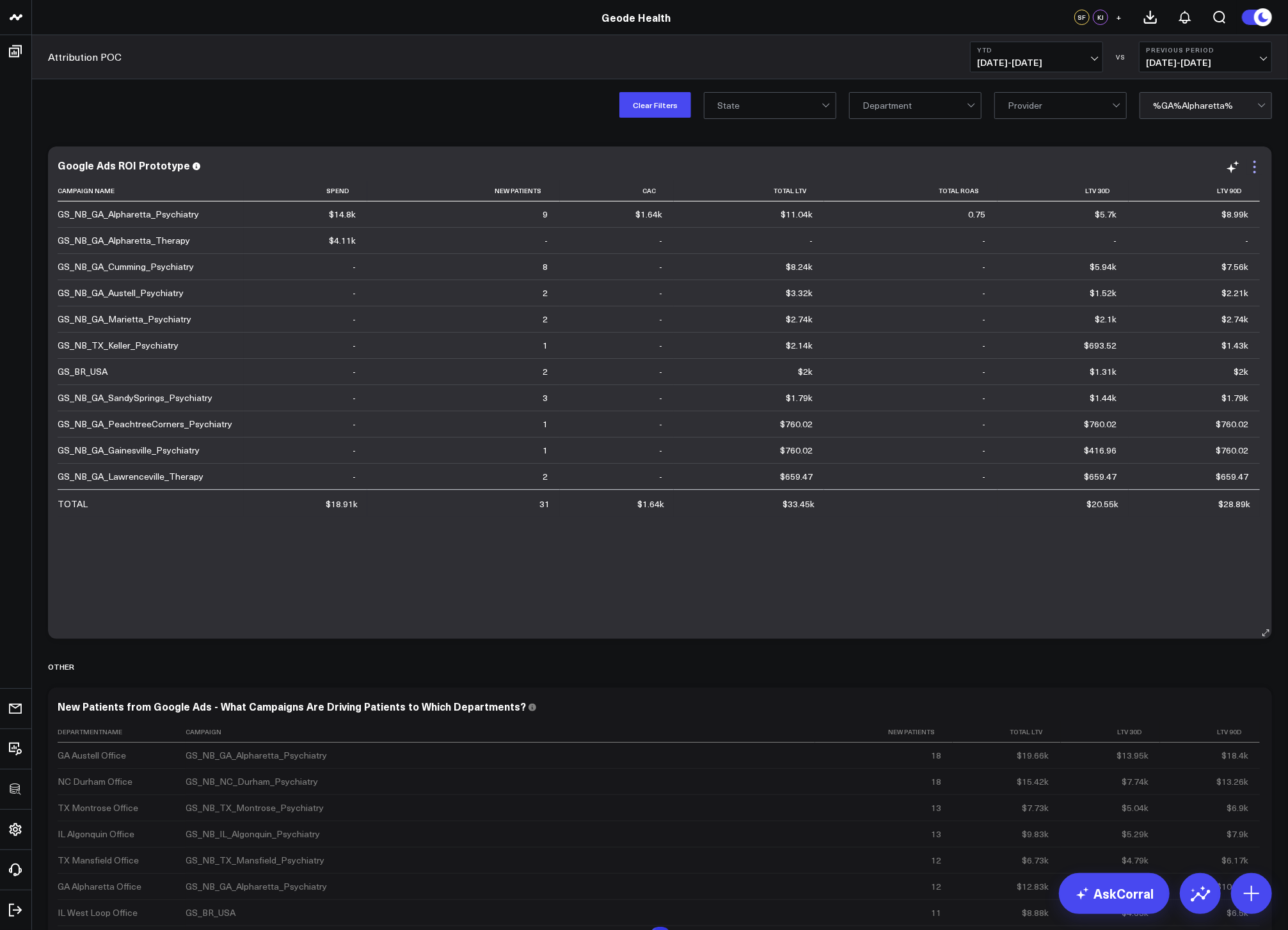
click at [1258, 161] on icon at bounding box center [1254, 167] width 15 height 15
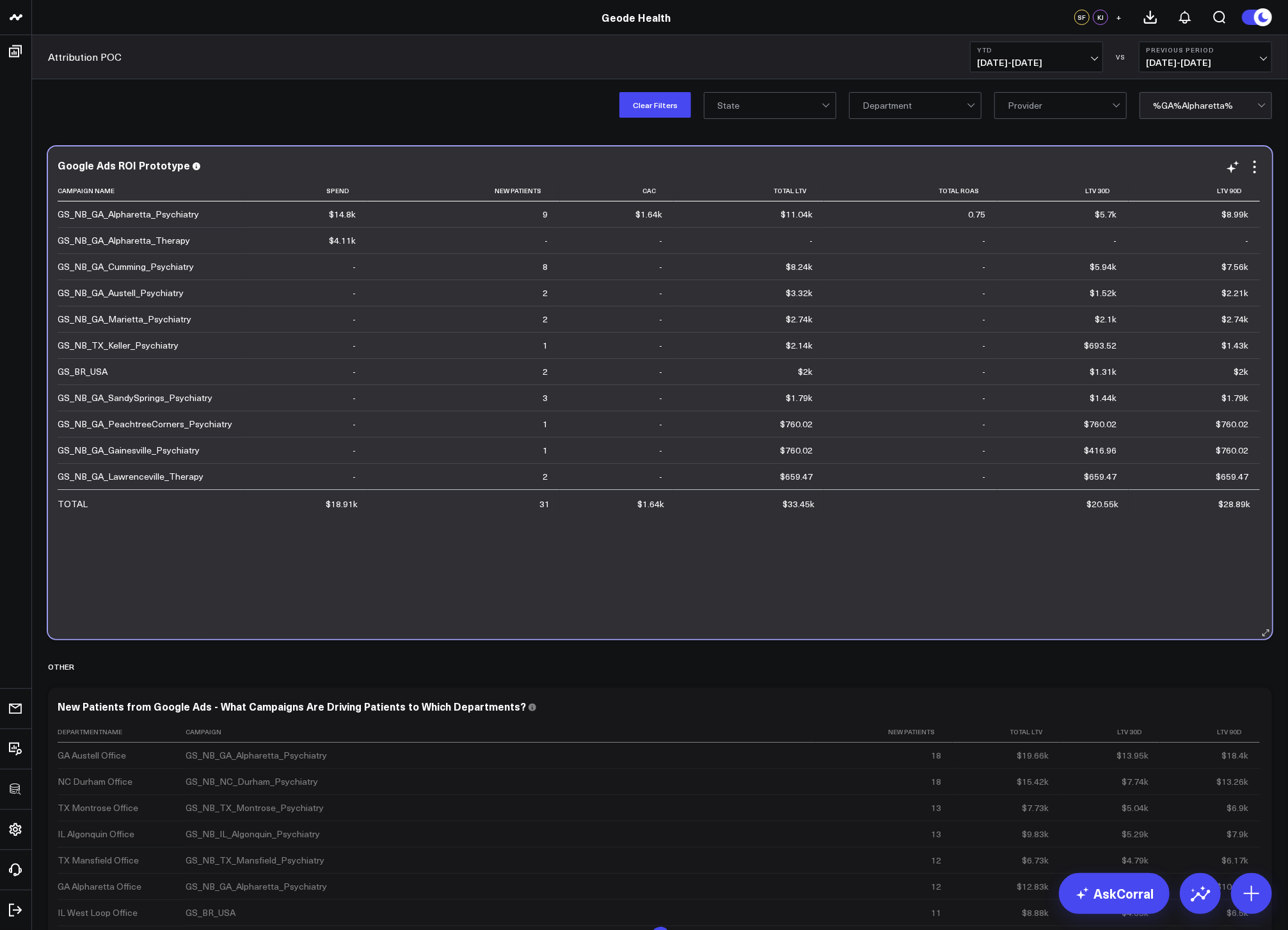
click at [961, 547] on div "Campaign Name Spend New Patients Cac Total Ltv Total Roas Ltv 30d Ltv 90d GS_NB…" at bounding box center [660, 404] width 1205 height 446
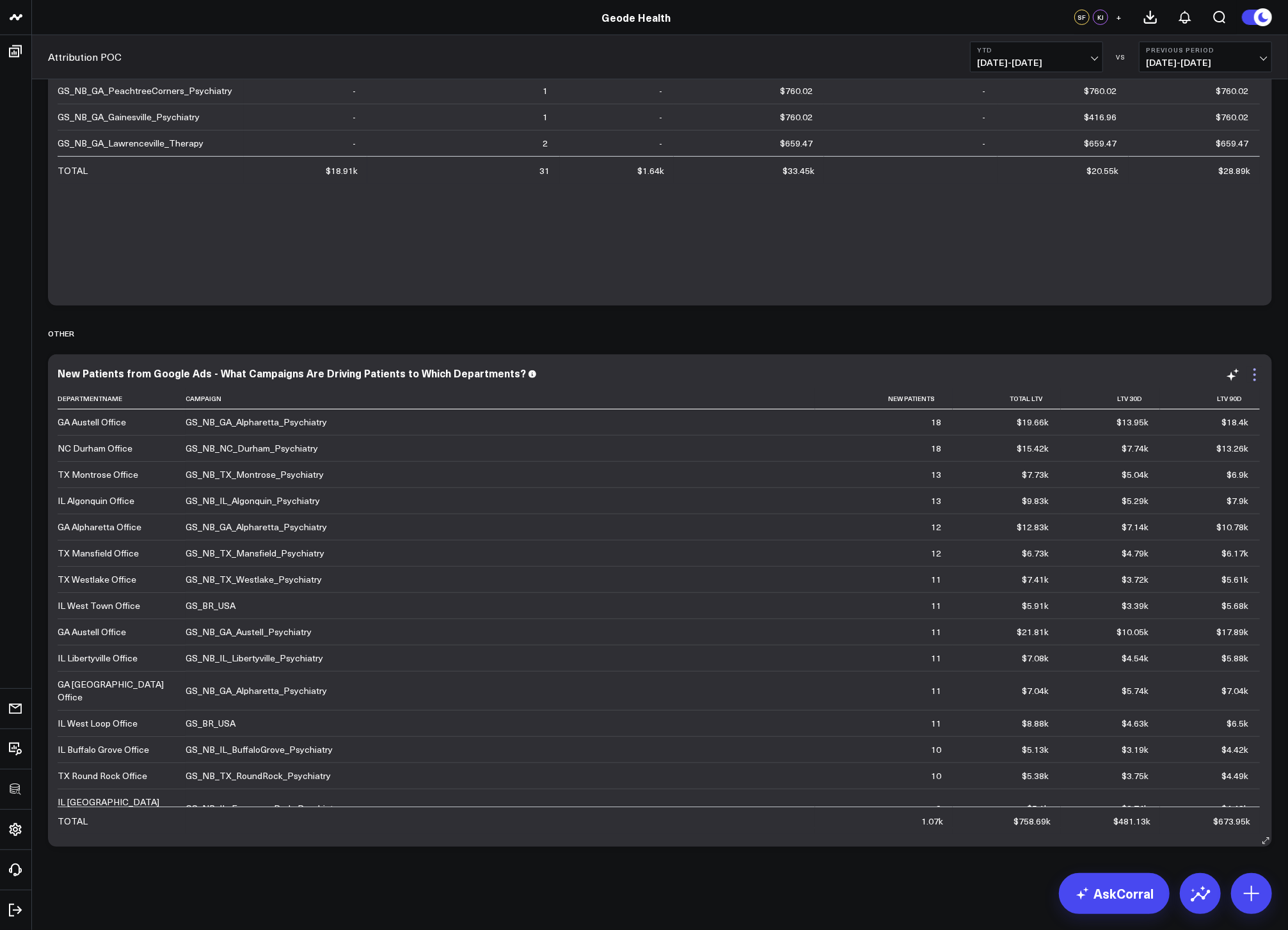
click at [1255, 369] on icon at bounding box center [1254, 375] width 15 height 15
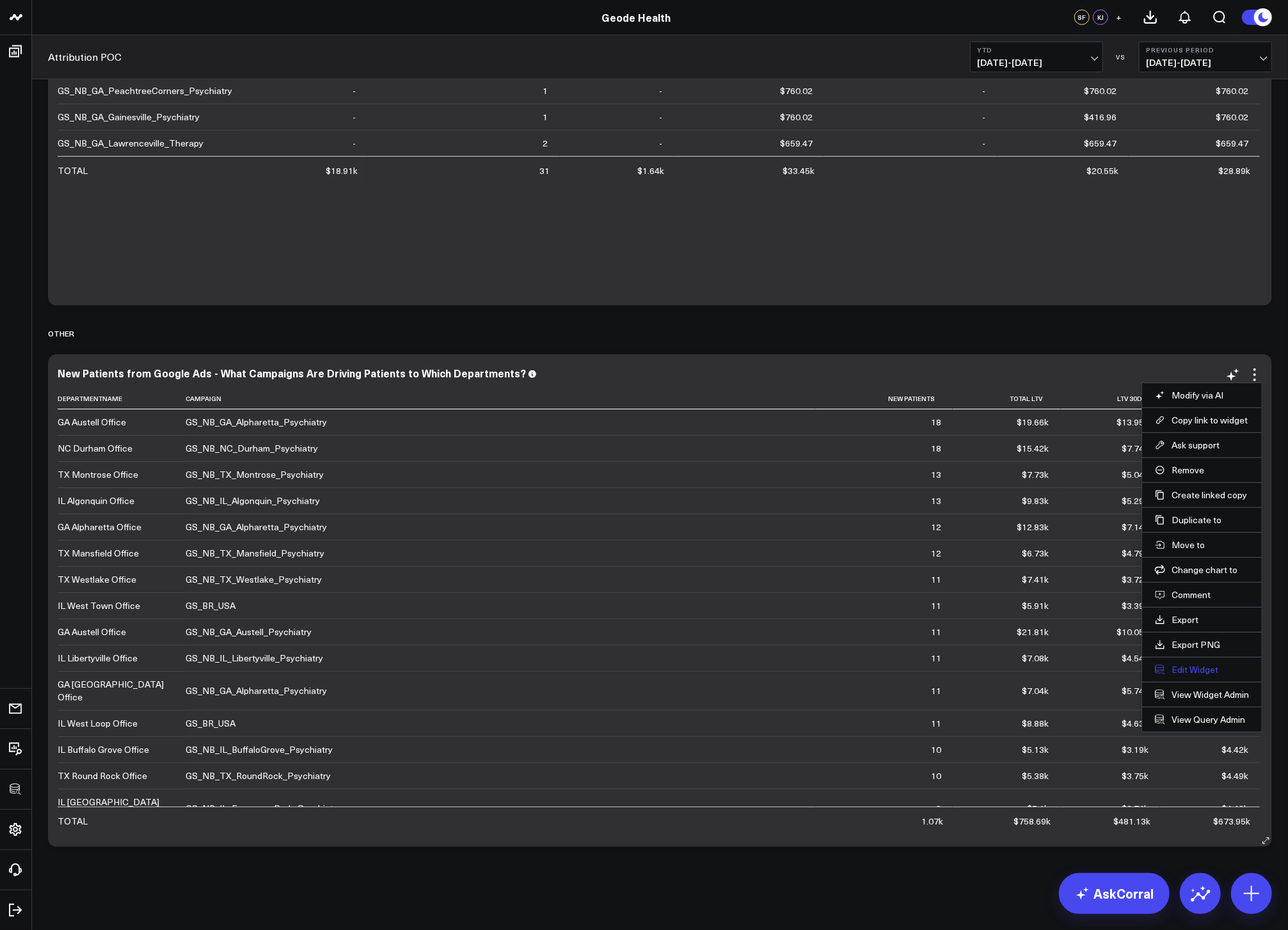
click at [1189, 666] on button "Edit Widget" at bounding box center [1202, 670] width 94 height 11
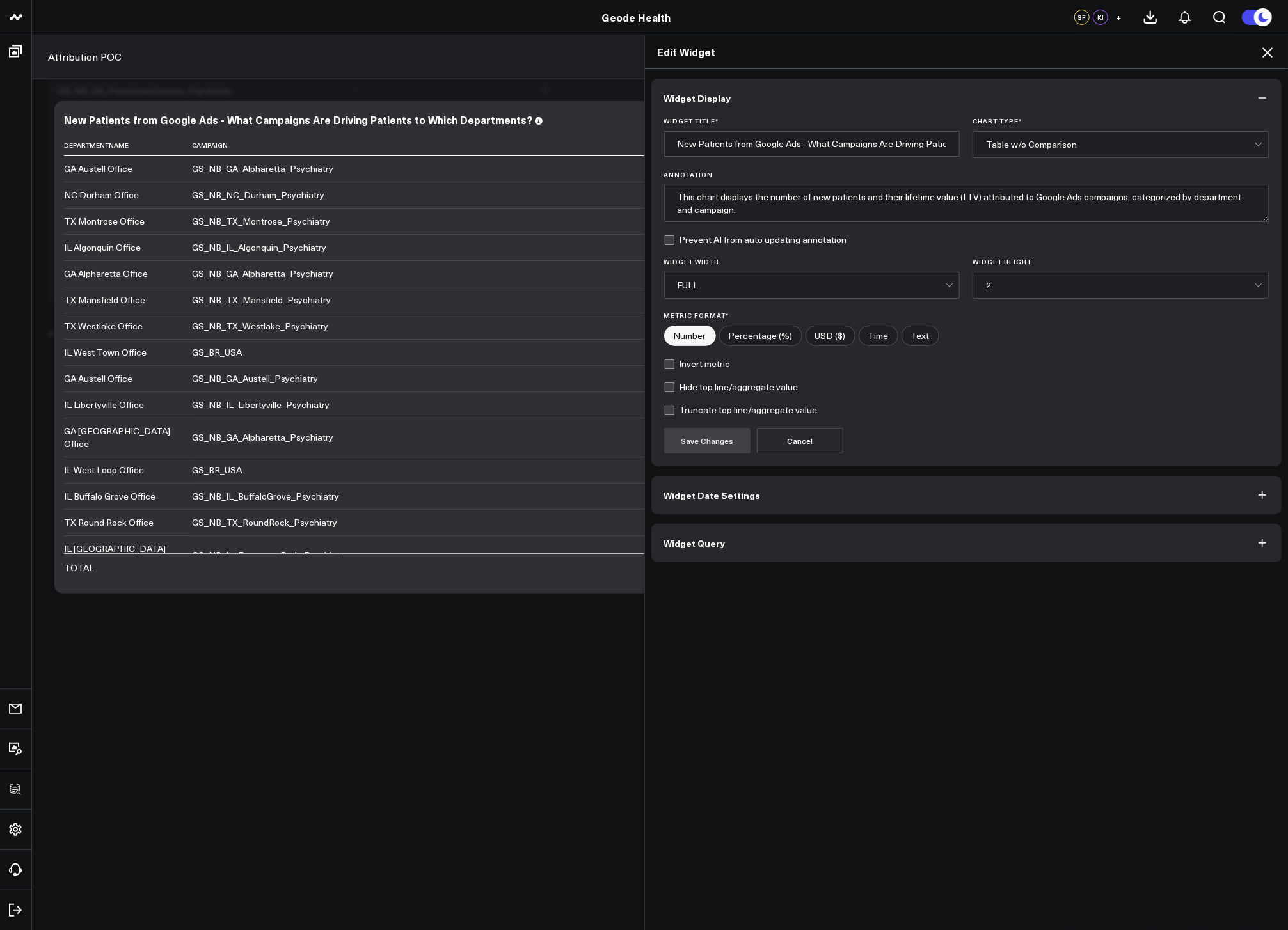
click at [804, 548] on button "Widget Query" at bounding box center [966, 542] width 630 height 39
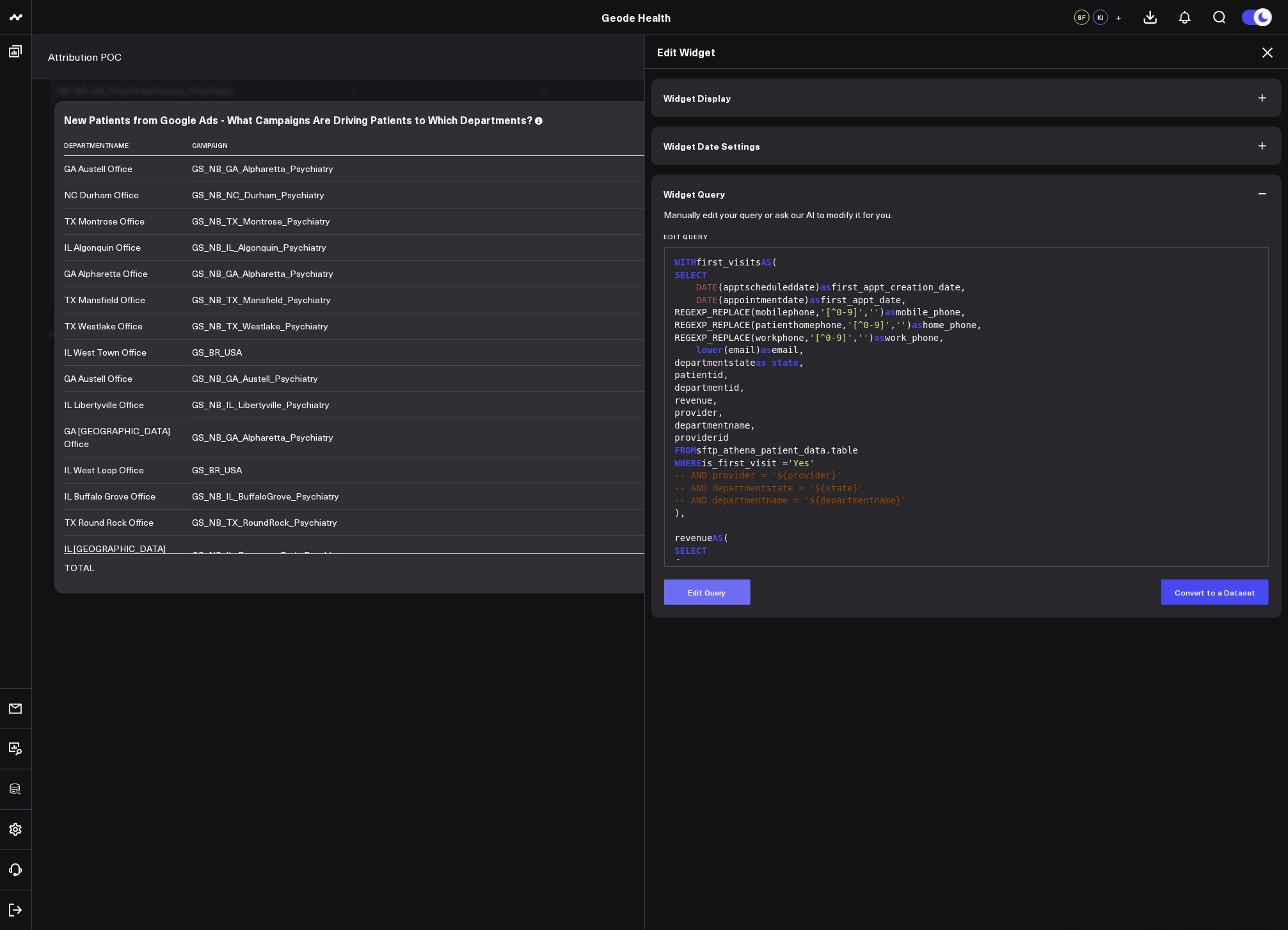
click at [713, 603] on button "Edit Query" at bounding box center [707, 592] width 86 height 26
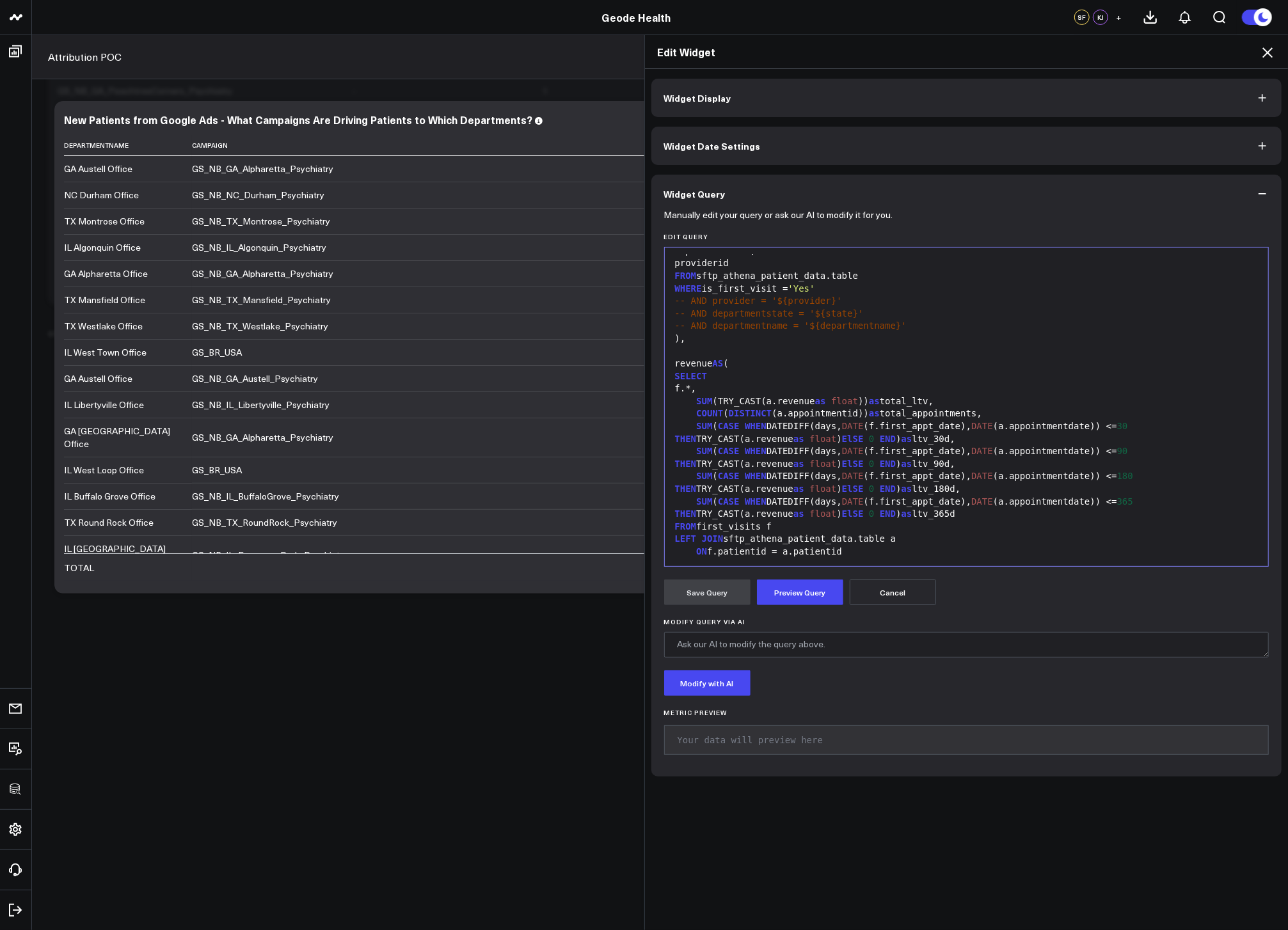
scroll to position [151, 0]
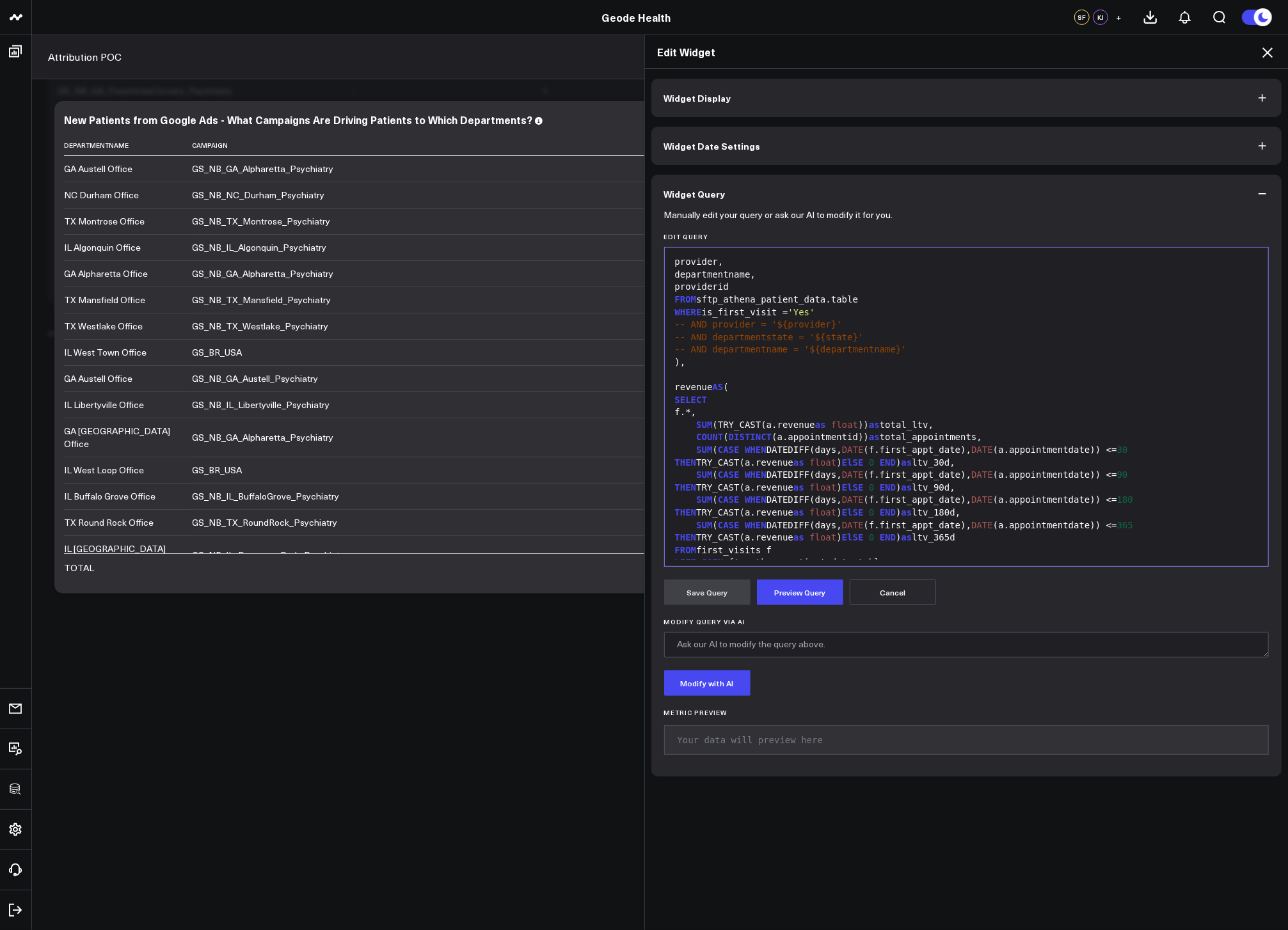
click at [929, 349] on div "-- AND departmentname = '${departmentname}'" at bounding box center [966, 351] width 591 height 13
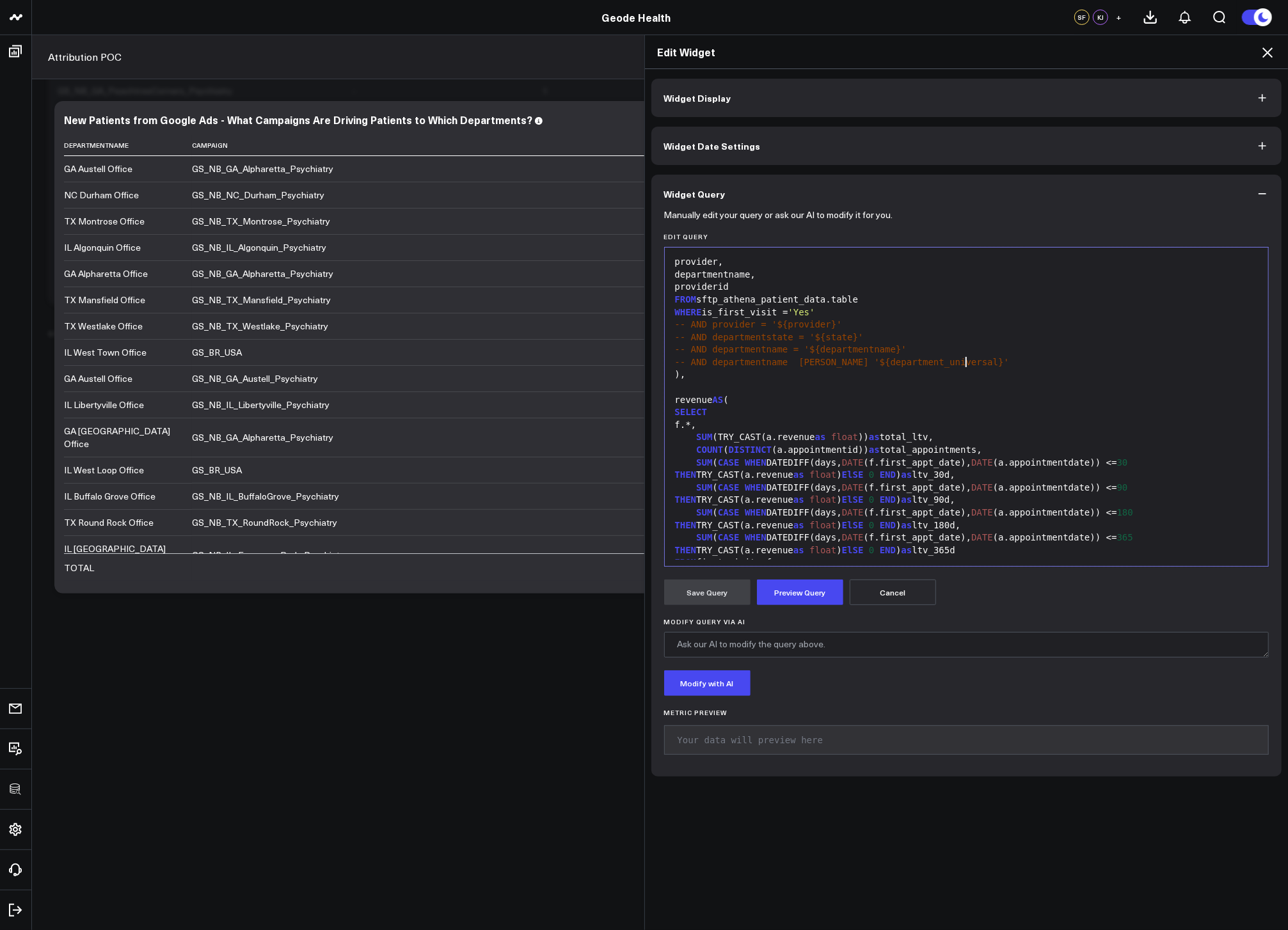
drag, startPoint x: 789, startPoint y: 361, endPoint x: 815, endPoint y: 357, distance: 26.3
click at [790, 361] on span "-- AND departmentname ILIKE '${department_universal}'" at bounding box center [842, 362] width 335 height 10
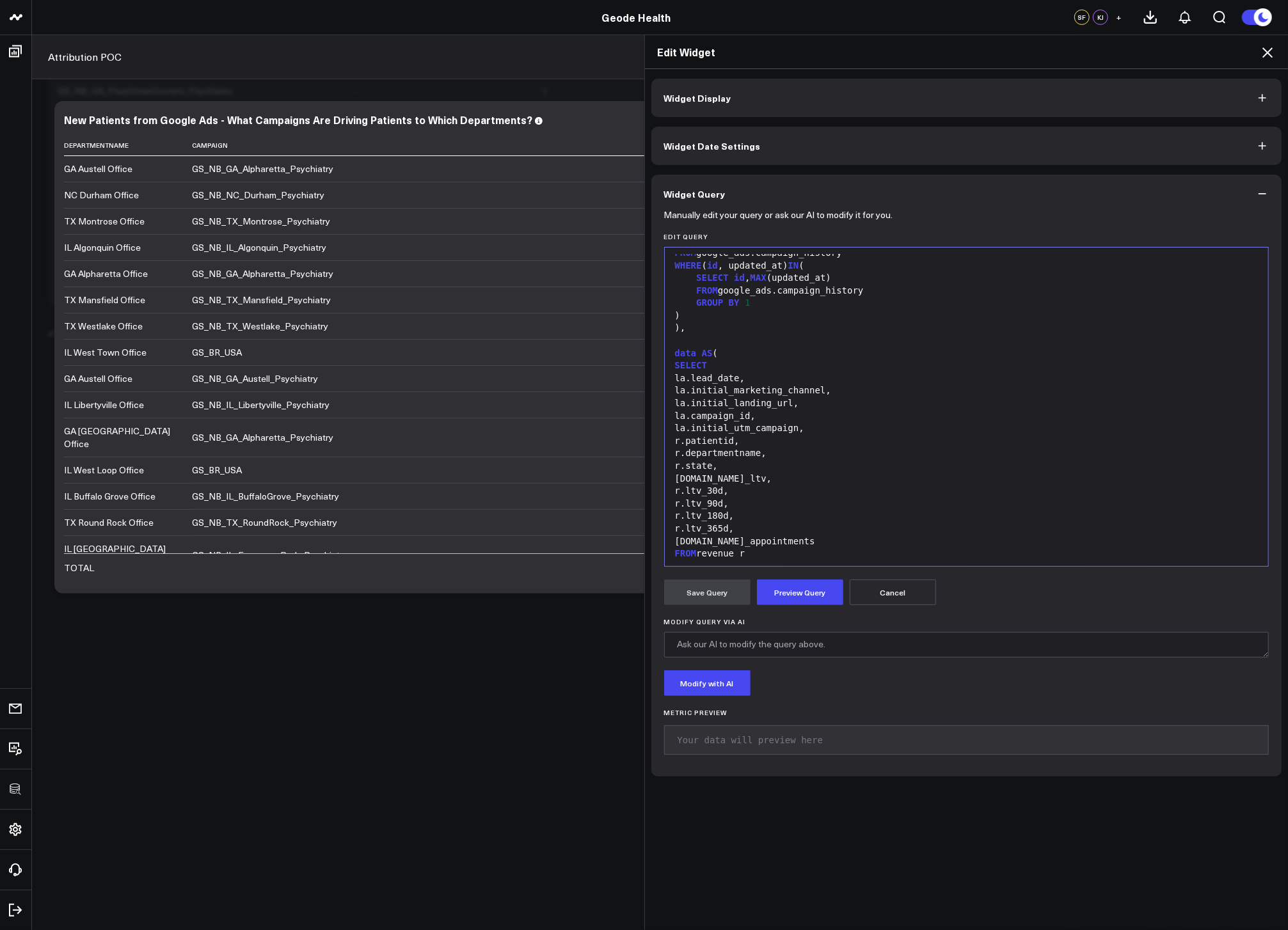
scroll to position [883, 0]
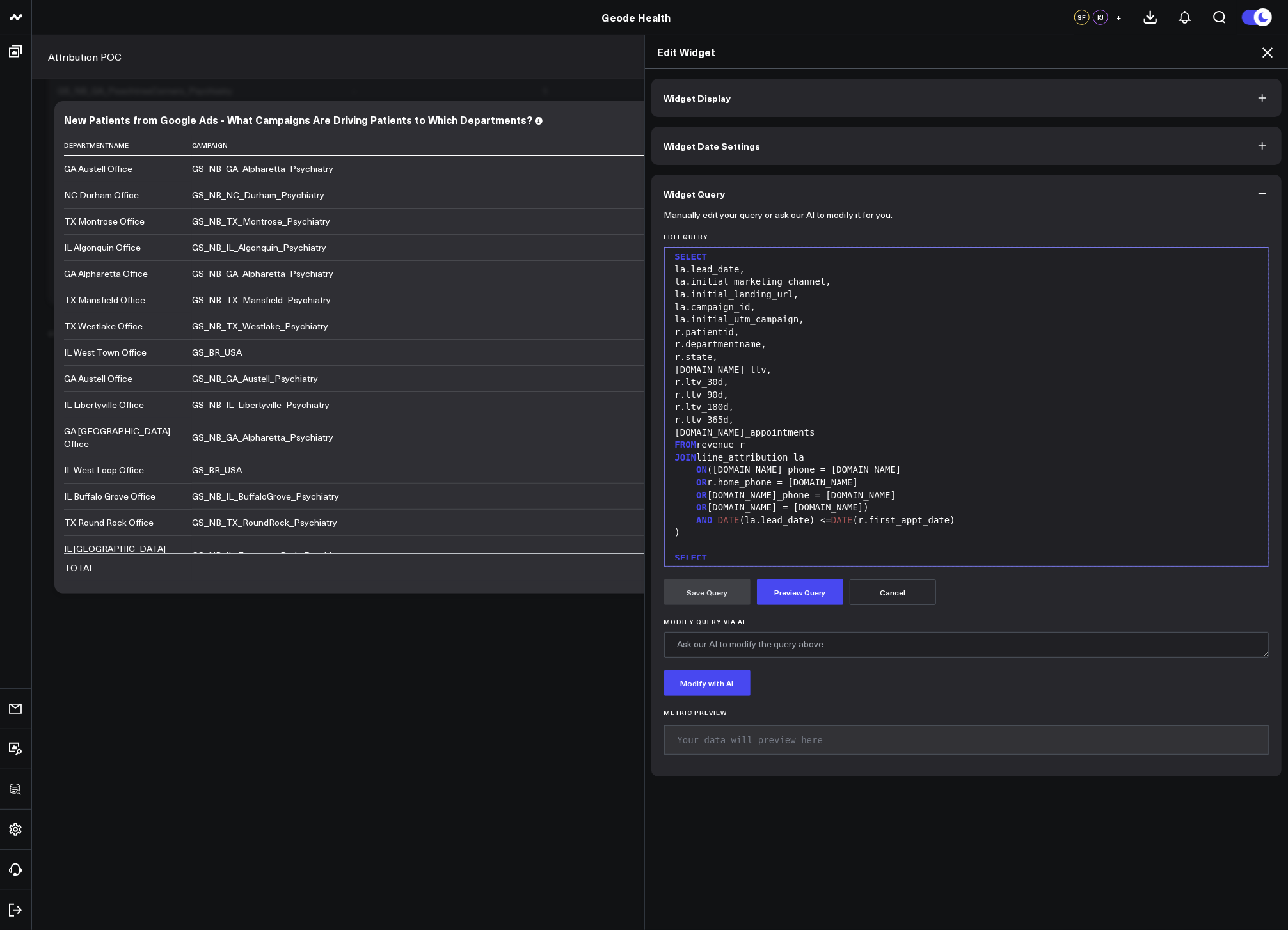
click at [1011, 520] on div "AND DATE (la.lead_date) <= DATE (r.first_appt_date)" at bounding box center [966, 521] width 591 height 13
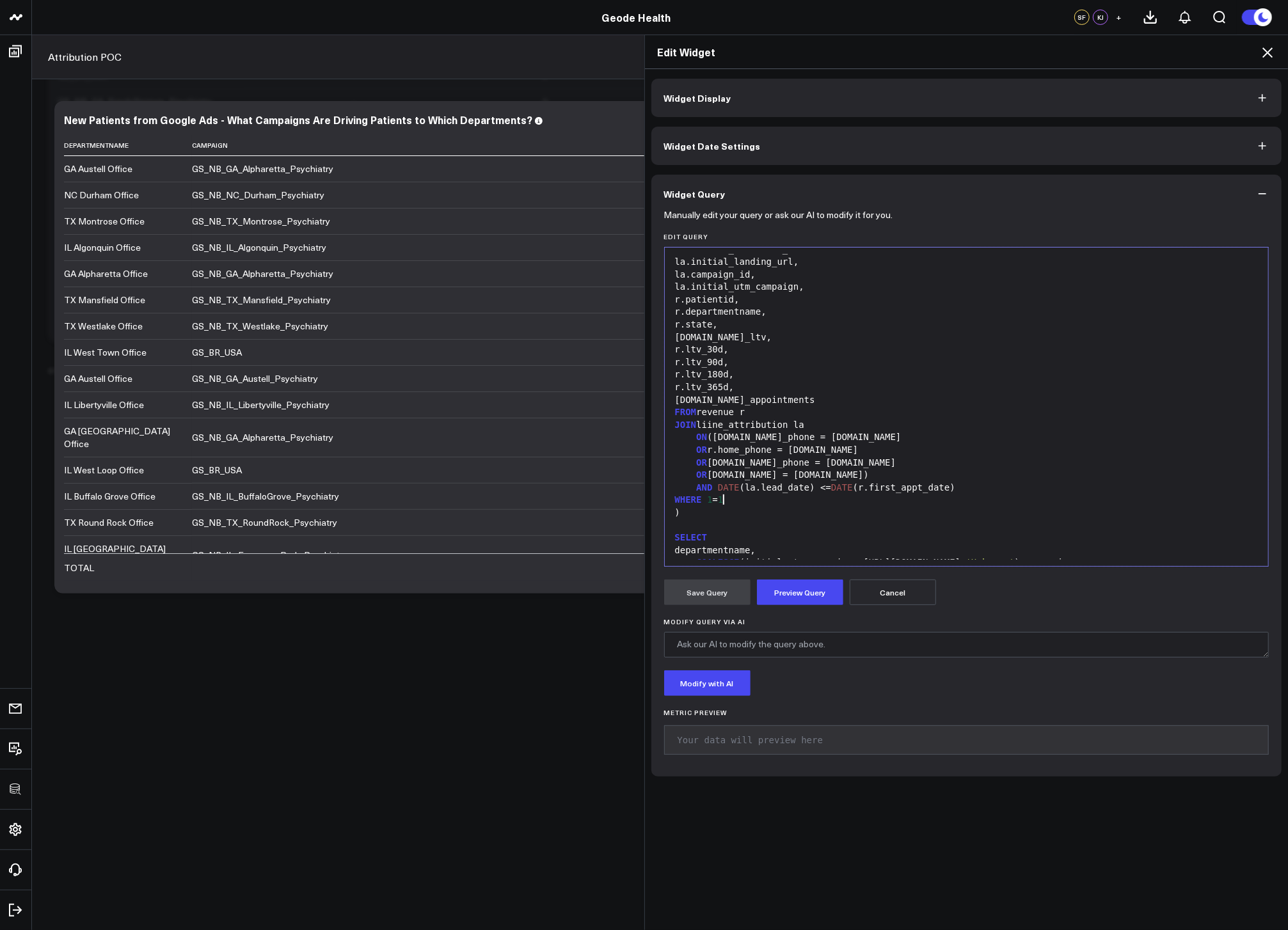
scroll to position [668, 0]
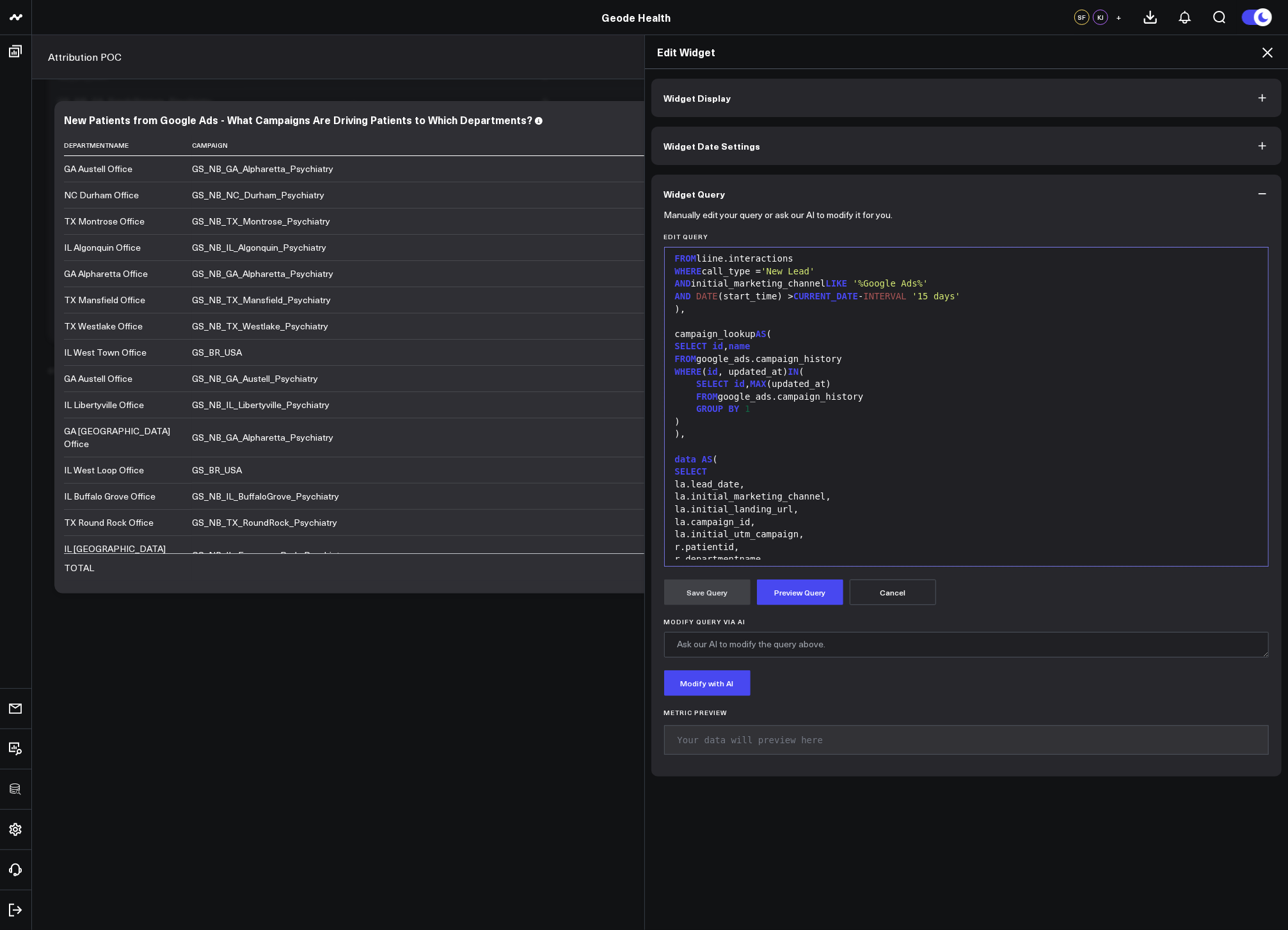
click at [767, 420] on div ")" at bounding box center [966, 422] width 591 height 13
click at [737, 436] on span "-- AND name ILIKE '${department_universal}'" at bounding box center [815, 434] width 281 height 10
click at [797, 598] on button "Preview Query" at bounding box center [799, 592] width 86 height 26
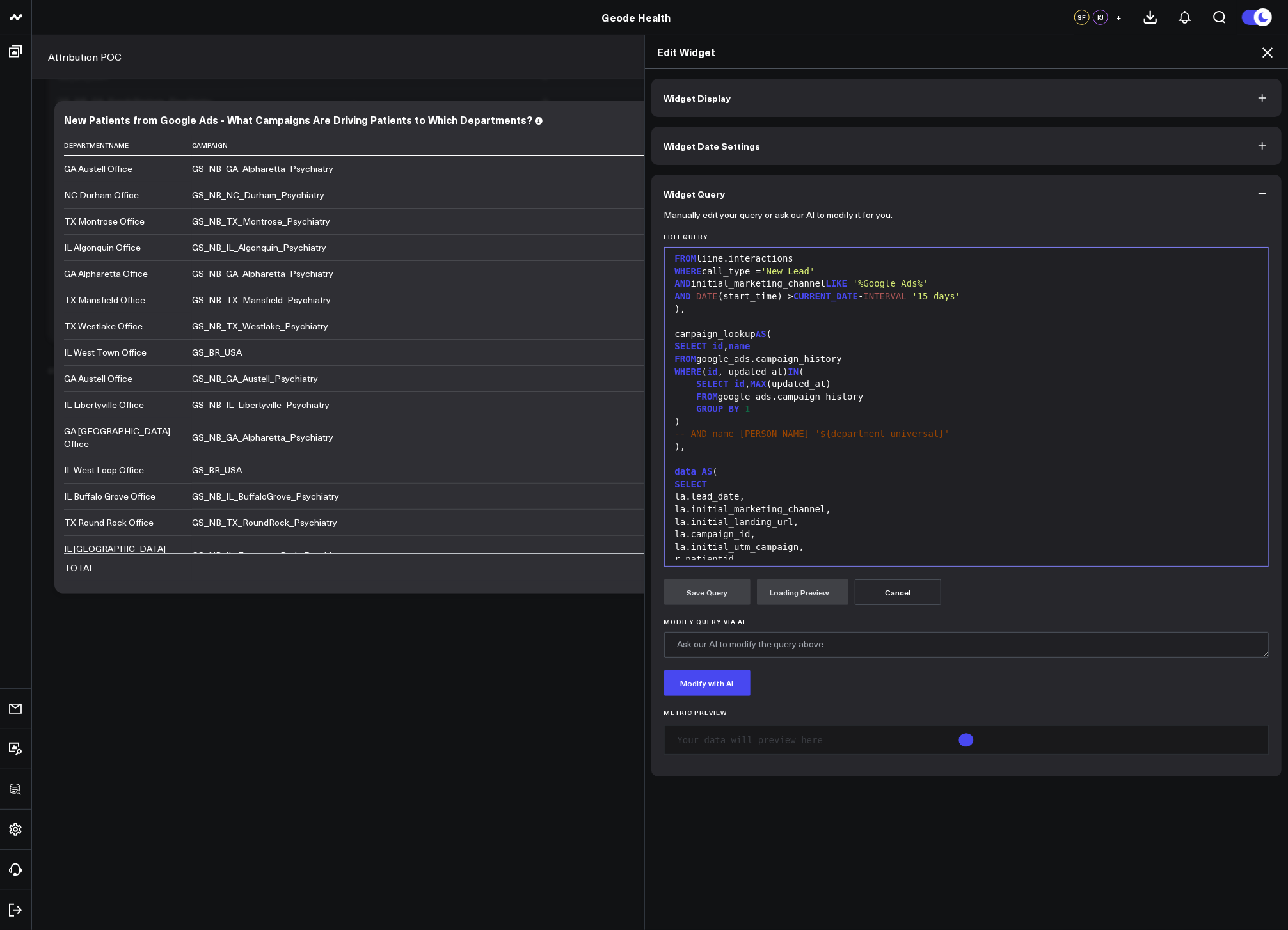
scroll to position [60, 0]
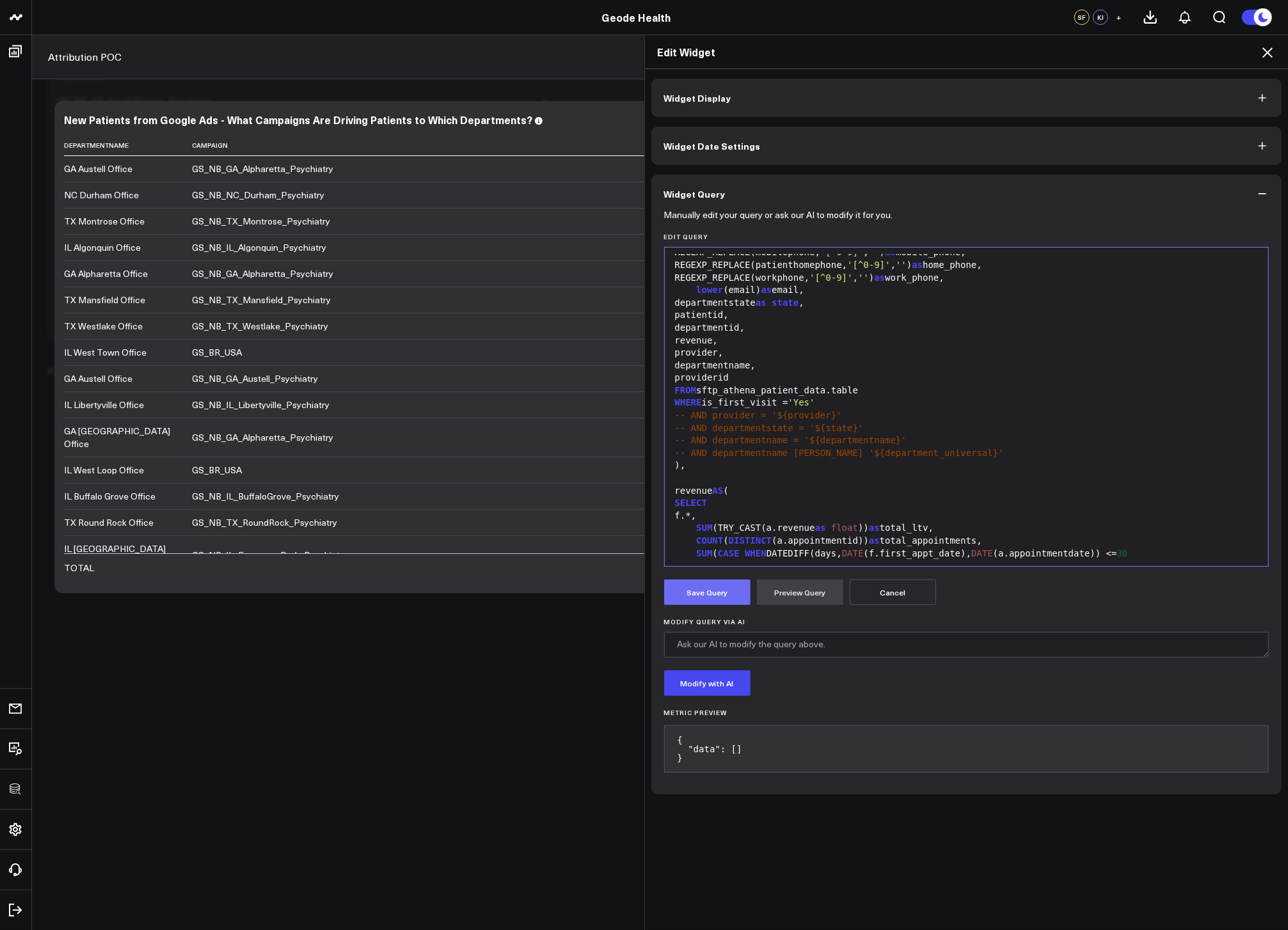
click at [710, 589] on button "Save Query" at bounding box center [707, 592] width 86 height 26
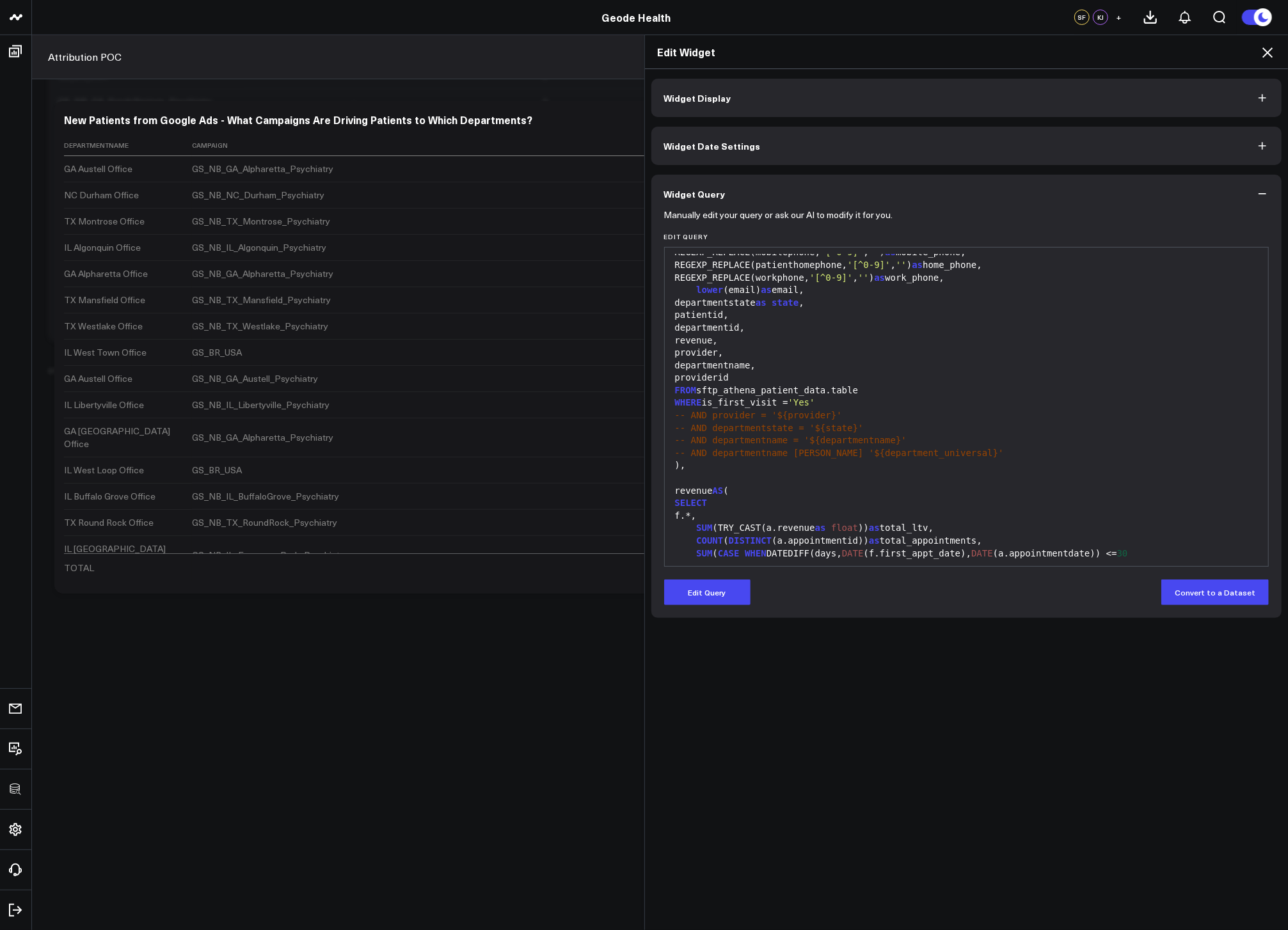
click at [1271, 49] on icon at bounding box center [1267, 52] width 10 height 10
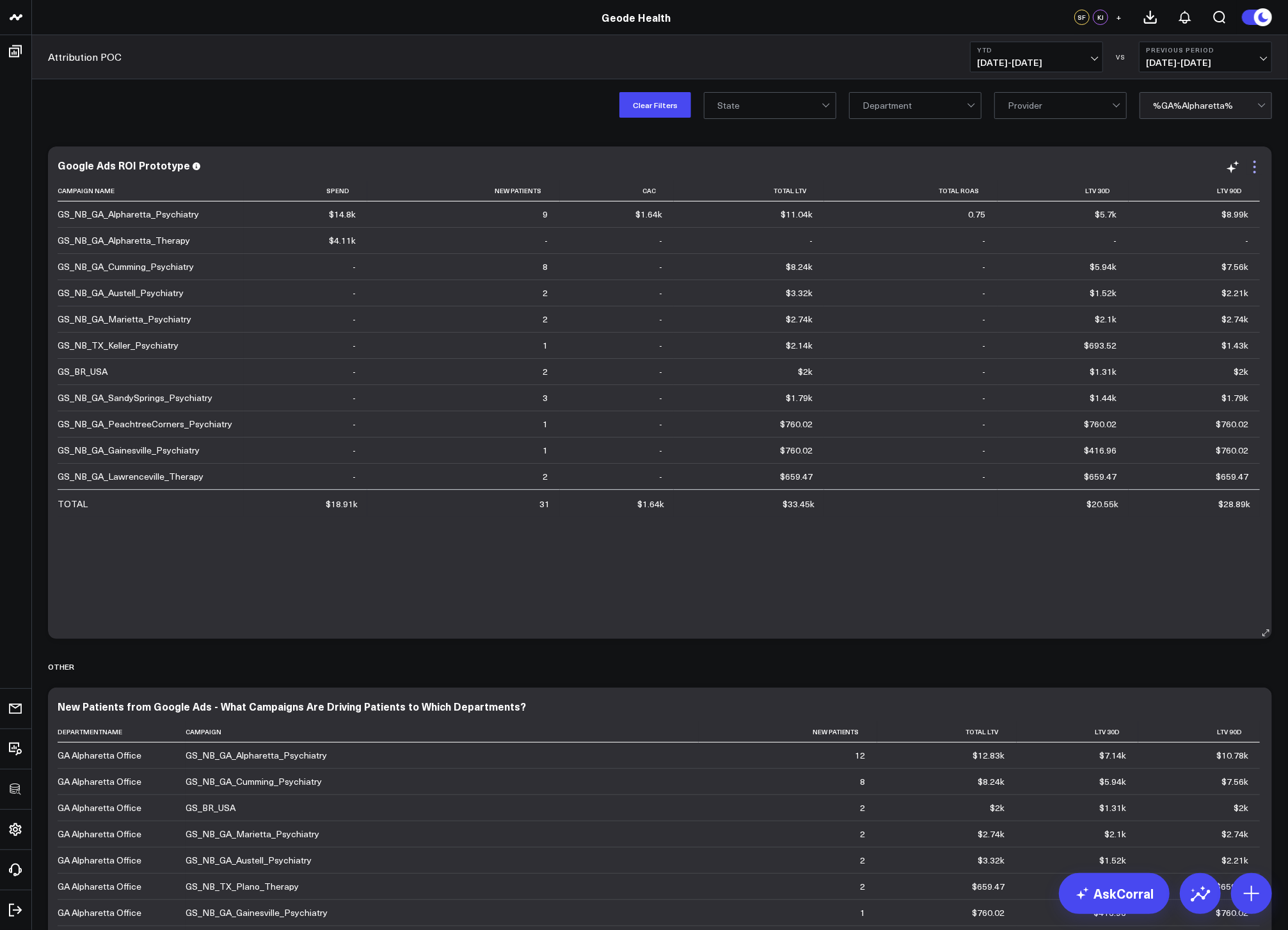
click at [1262, 171] on icon at bounding box center [1254, 167] width 15 height 15
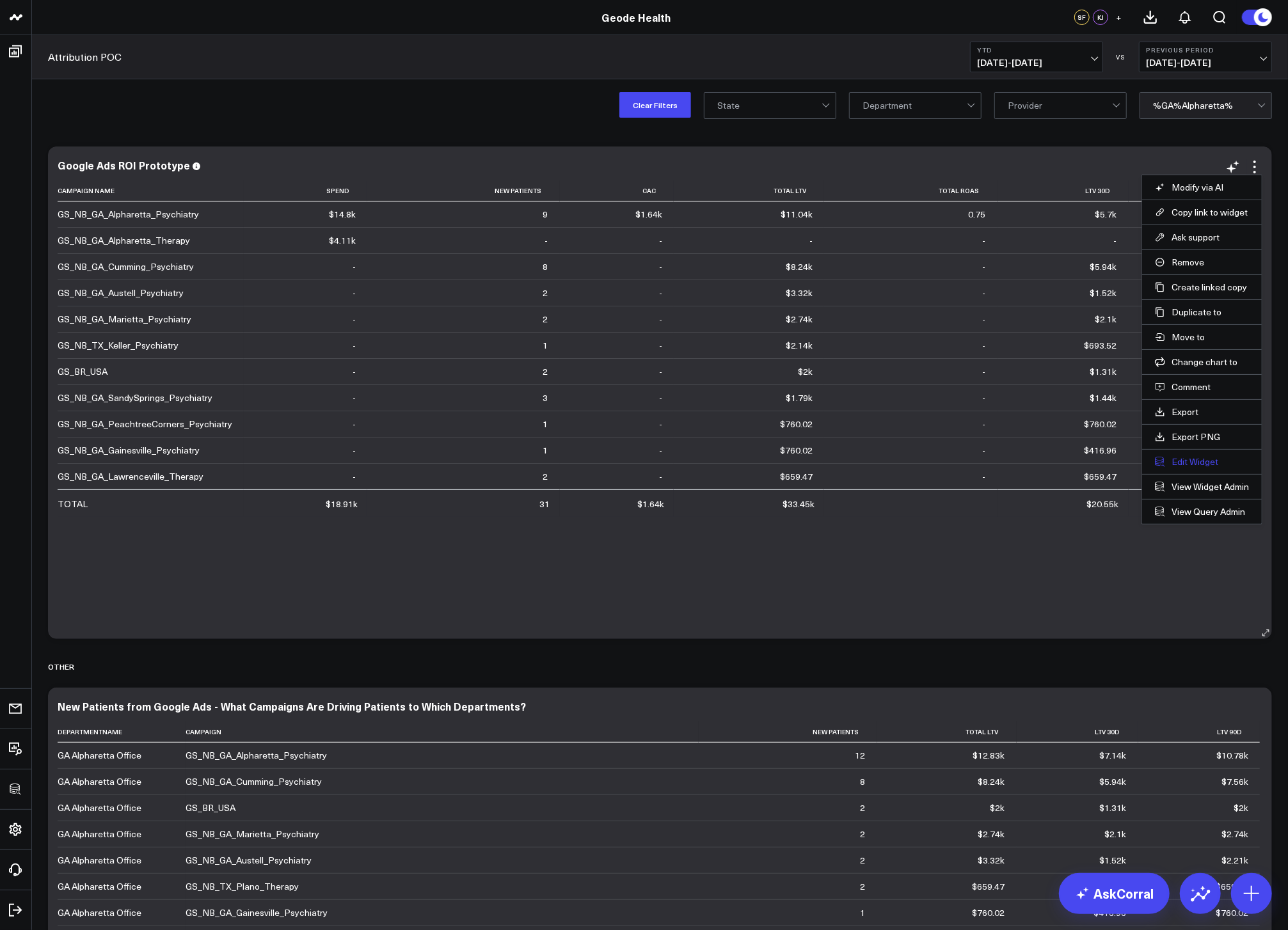
click at [1194, 457] on button "Edit Widget" at bounding box center [1202, 462] width 94 height 11
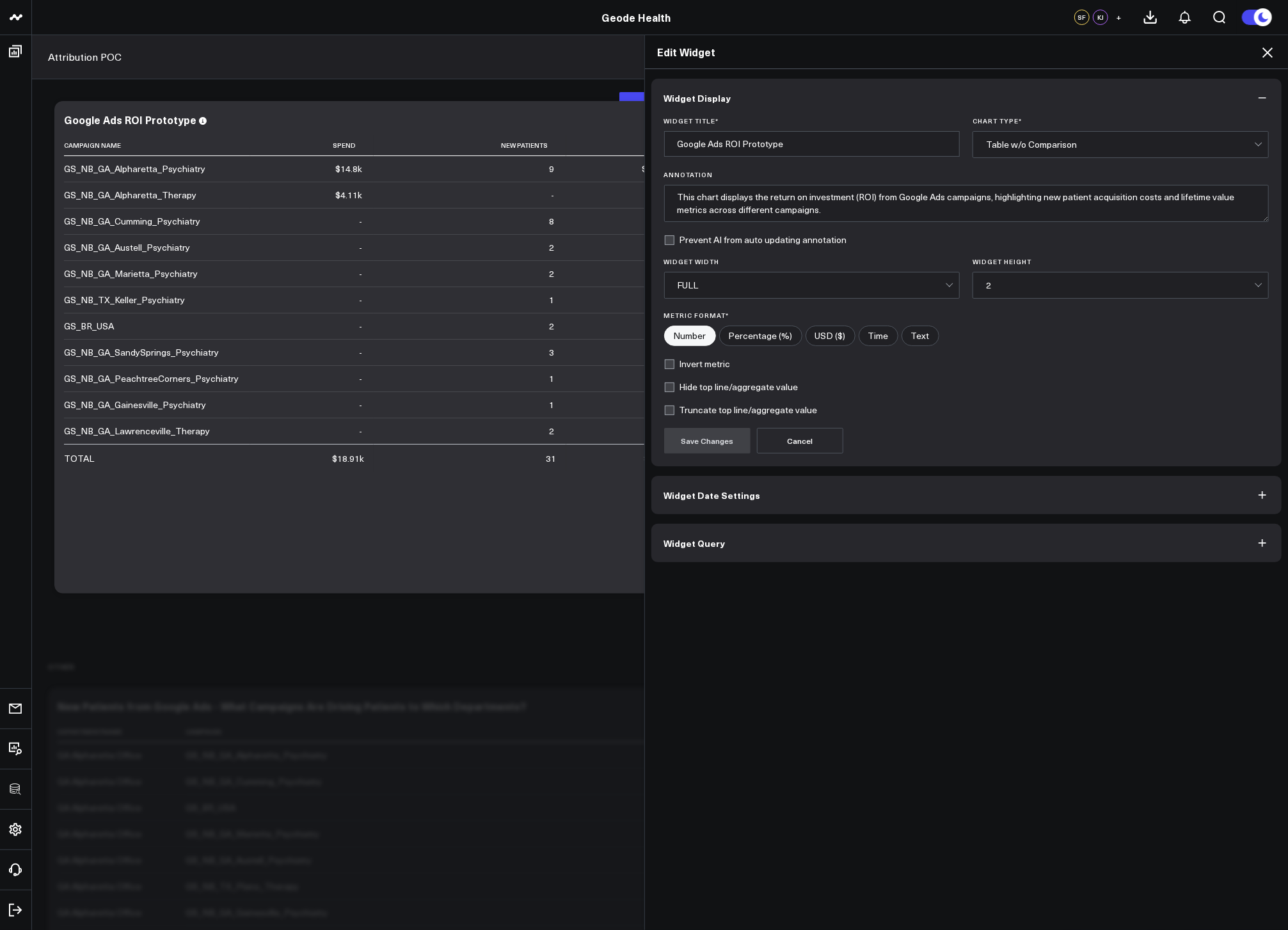
click at [870, 567] on div "Widget Display Widget Title * Google Ads ROI Prototype Chart Type * Table w/o C…" at bounding box center [966, 500] width 644 height 862
click at [865, 555] on button "Widget Query" at bounding box center [966, 542] width 630 height 39
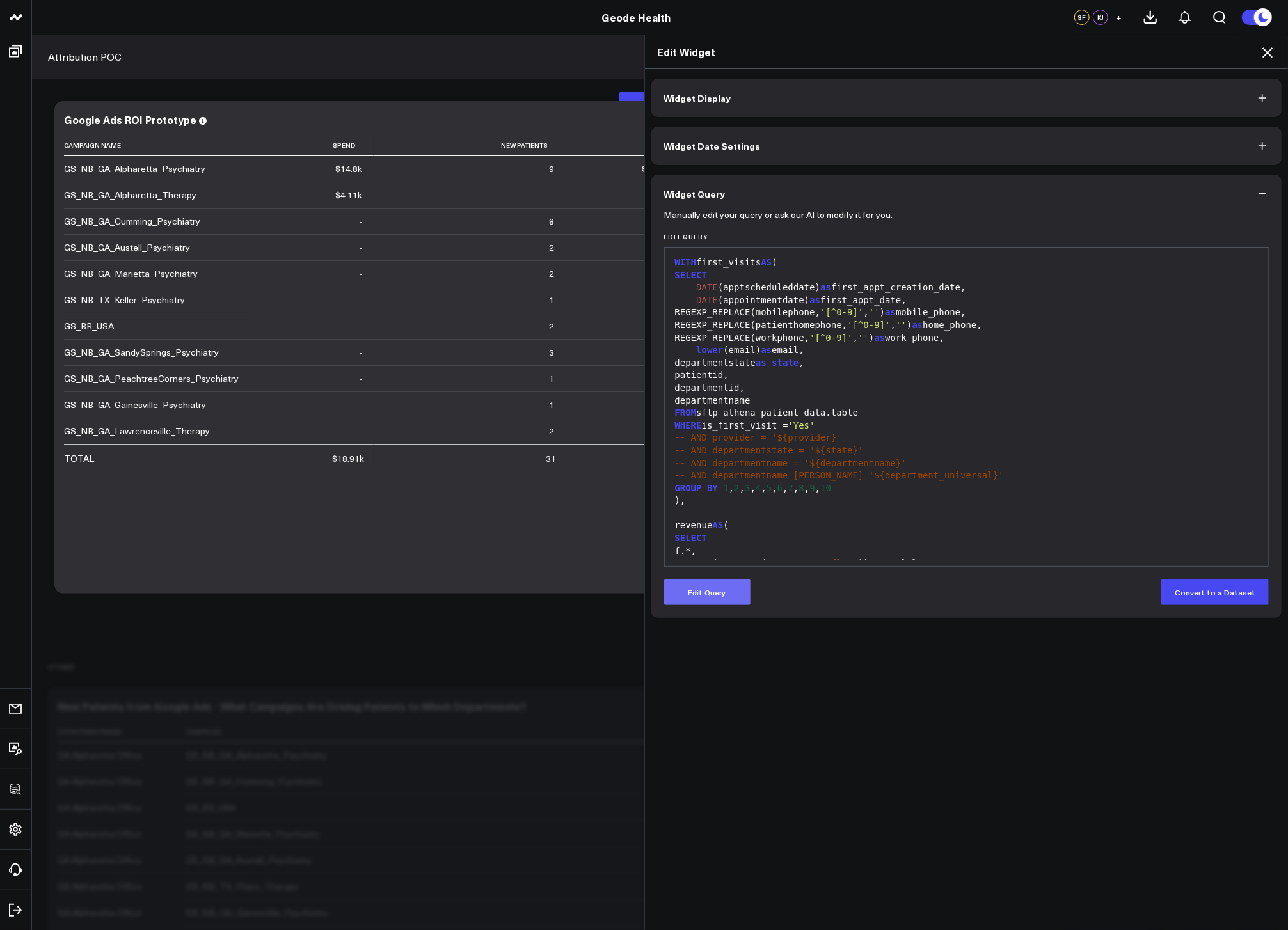
click at [728, 592] on button "Edit Query" at bounding box center [707, 592] width 86 height 26
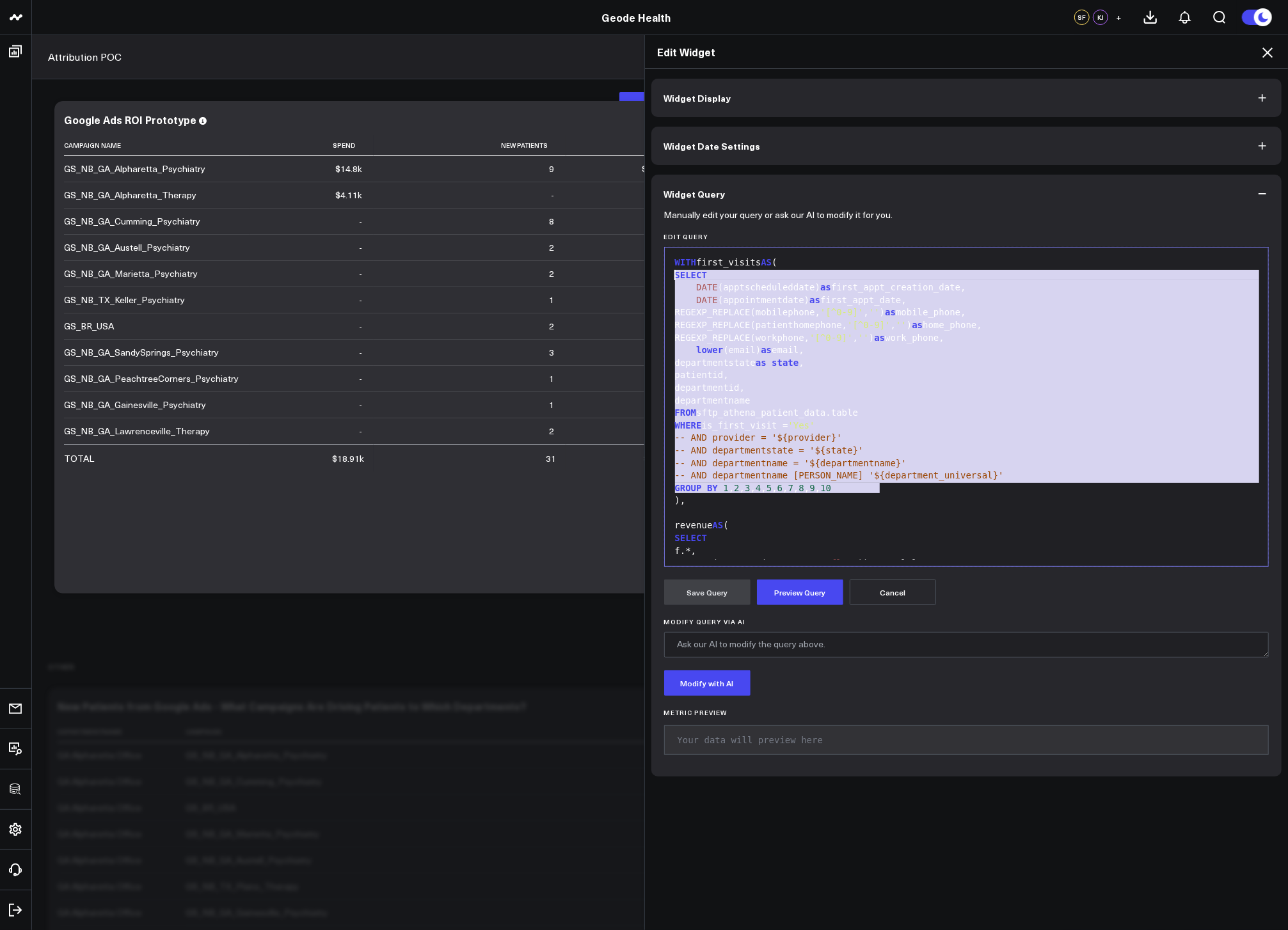
drag, startPoint x: 889, startPoint y: 470, endPoint x: 660, endPoint y: 273, distance: 302.1
click at [664, 273] on div "999 1 2 3 4 5 6 7 8 9 10 11 12 13 14 15 16 17 18 19 20 21 22 23 24 25 26 27 28 …" at bounding box center [967, 406] width 605 height 319
copy div "SELECT DATE (apptscheduleddate) as first_appt_creation_date, DATE (appointmentd…"
click at [1272, 53] on icon at bounding box center [1267, 52] width 15 height 15
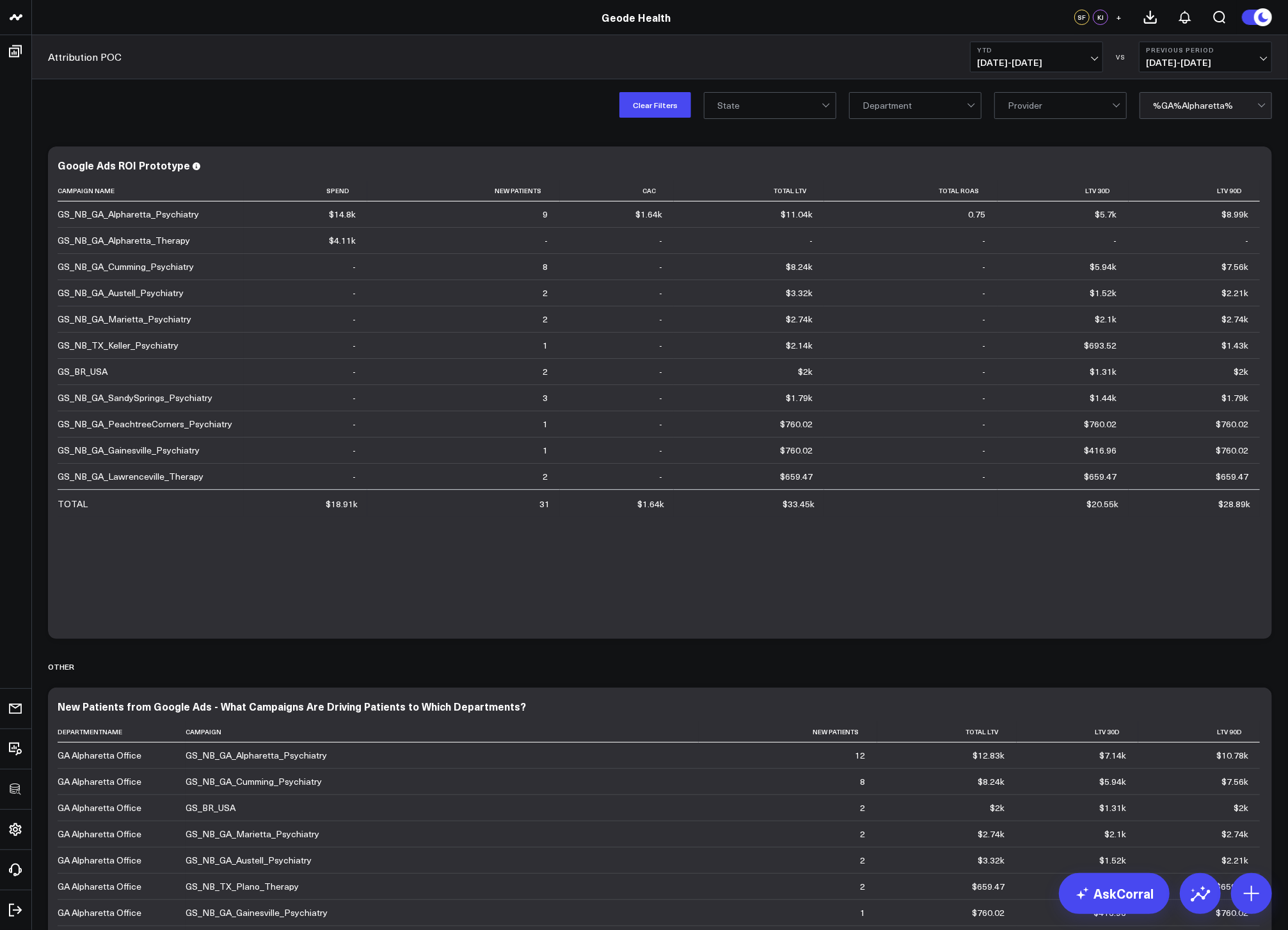
scroll to position [305, 0]
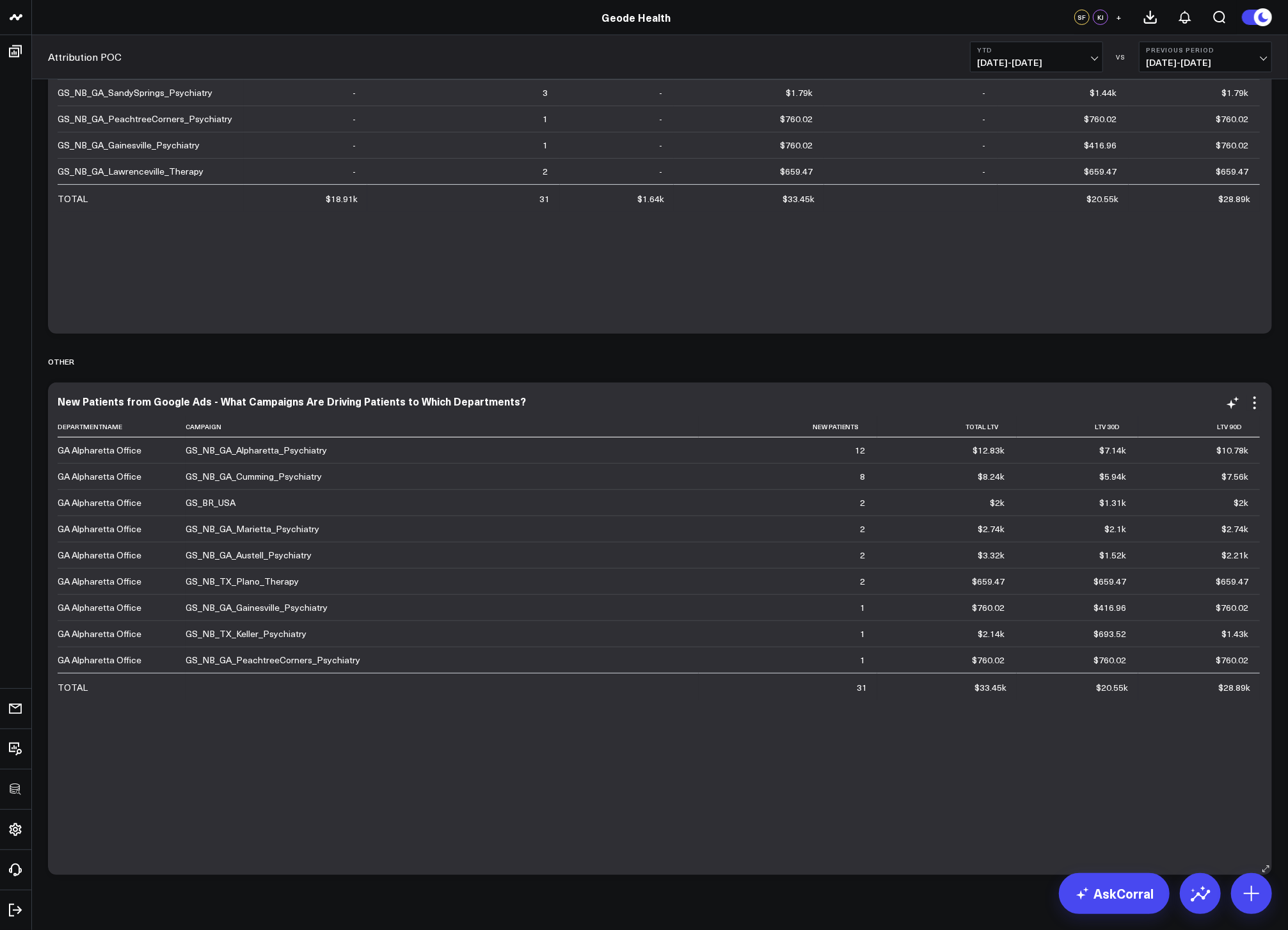
click at [1262, 399] on div "New Patients from Google Ads - What Campaigns Are Driving Patients to Which Dep…" at bounding box center [660, 629] width 1224 height 492
click at [1260, 401] on icon at bounding box center [1254, 403] width 15 height 15
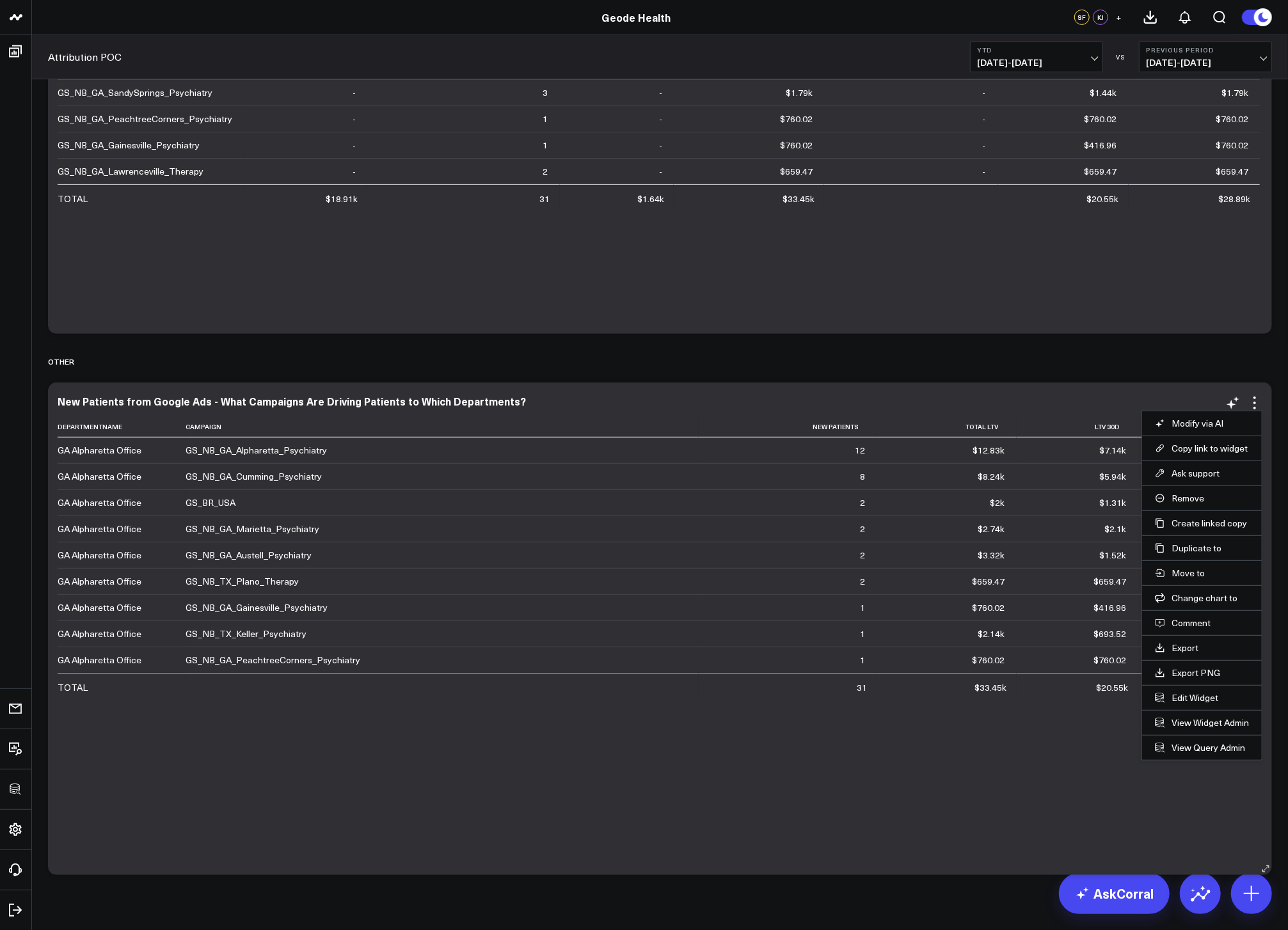
click at [1199, 688] on li "Edit Widget" at bounding box center [1201, 698] width 120 height 25
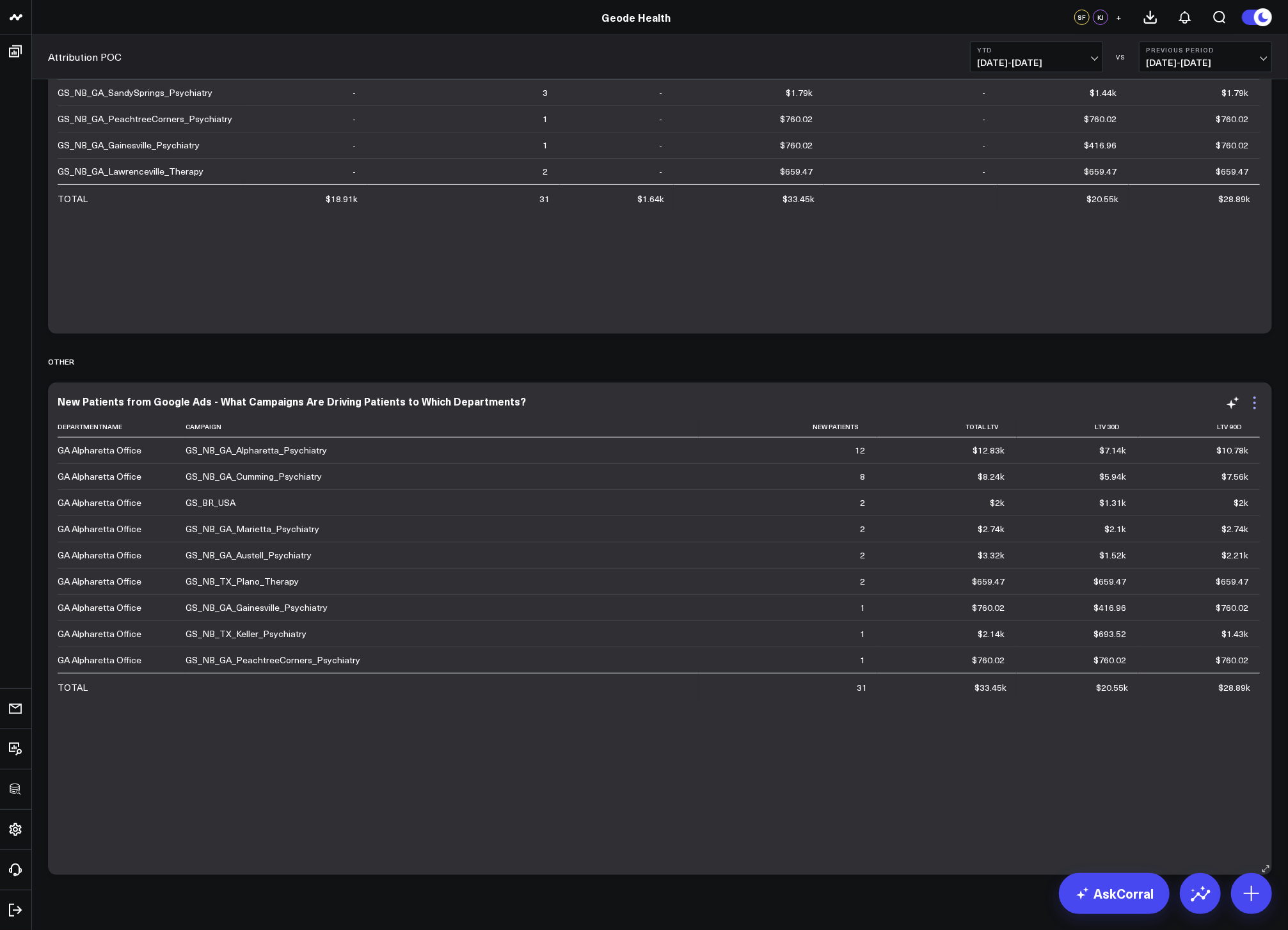
click at [1250, 395] on icon at bounding box center [1254, 403] width 15 height 15
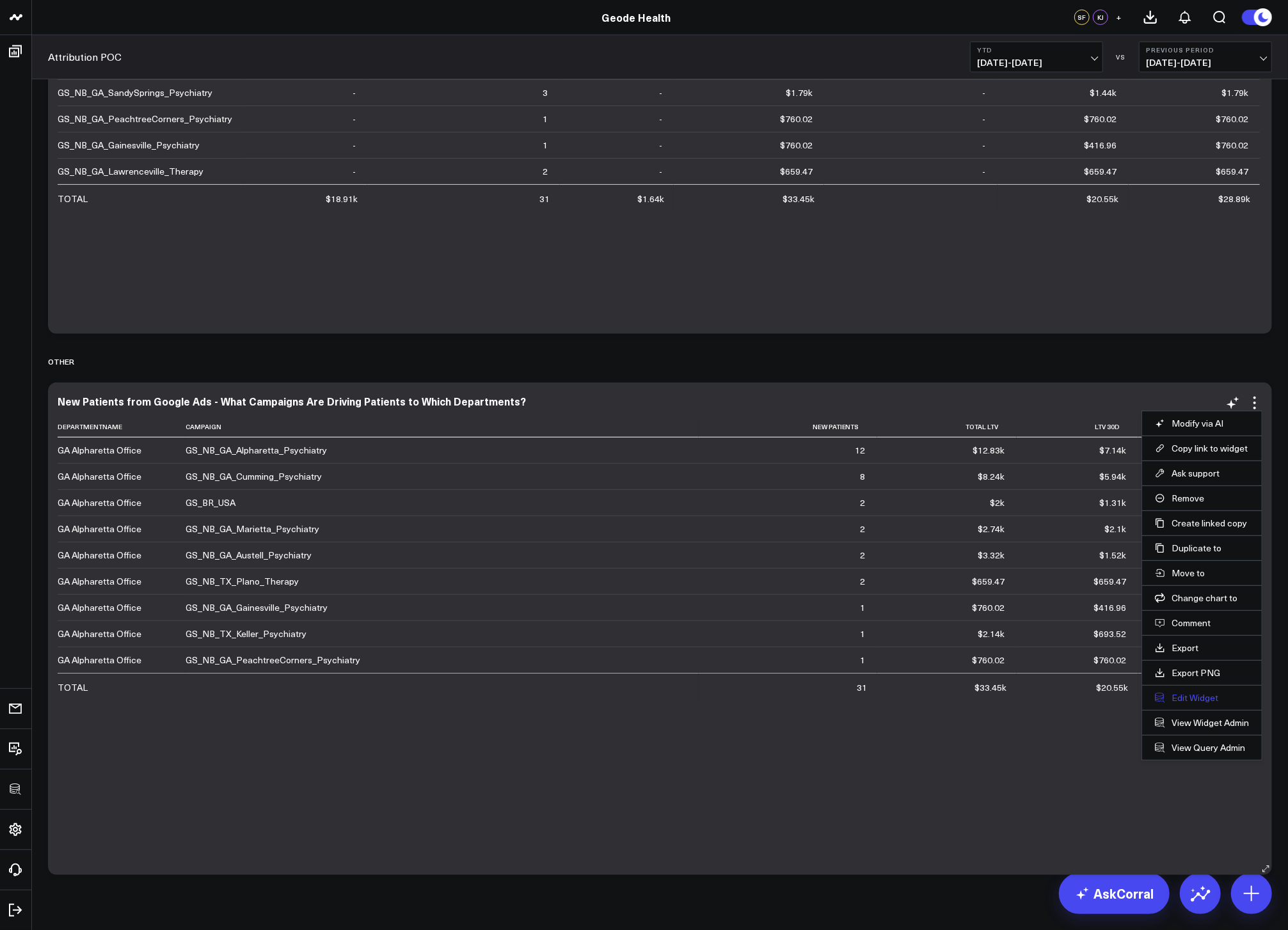
click at [1201, 701] on button "Edit Widget" at bounding box center [1202, 698] width 94 height 11
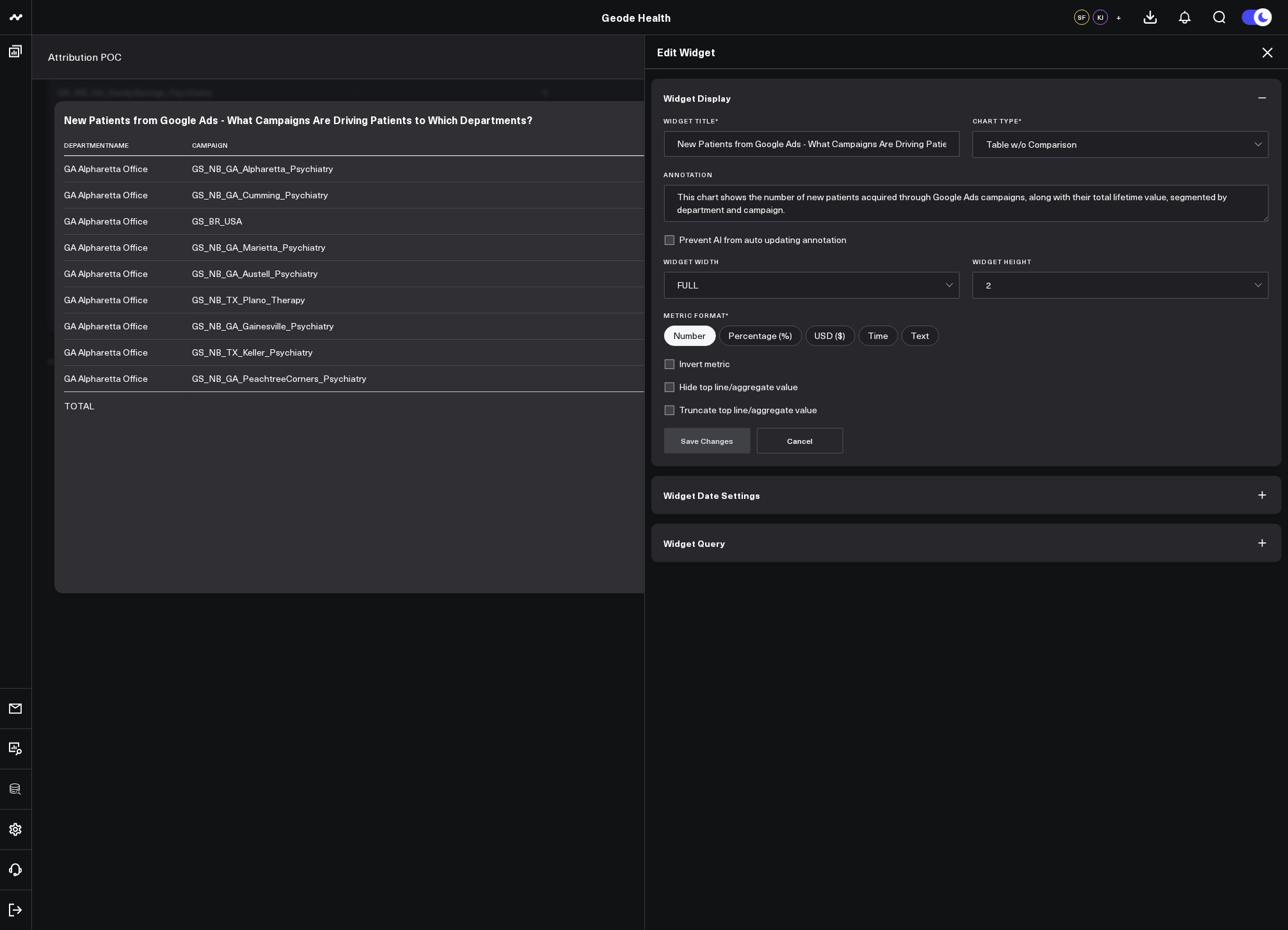
click at [847, 560] on button "Widget Query" at bounding box center [966, 542] width 630 height 39
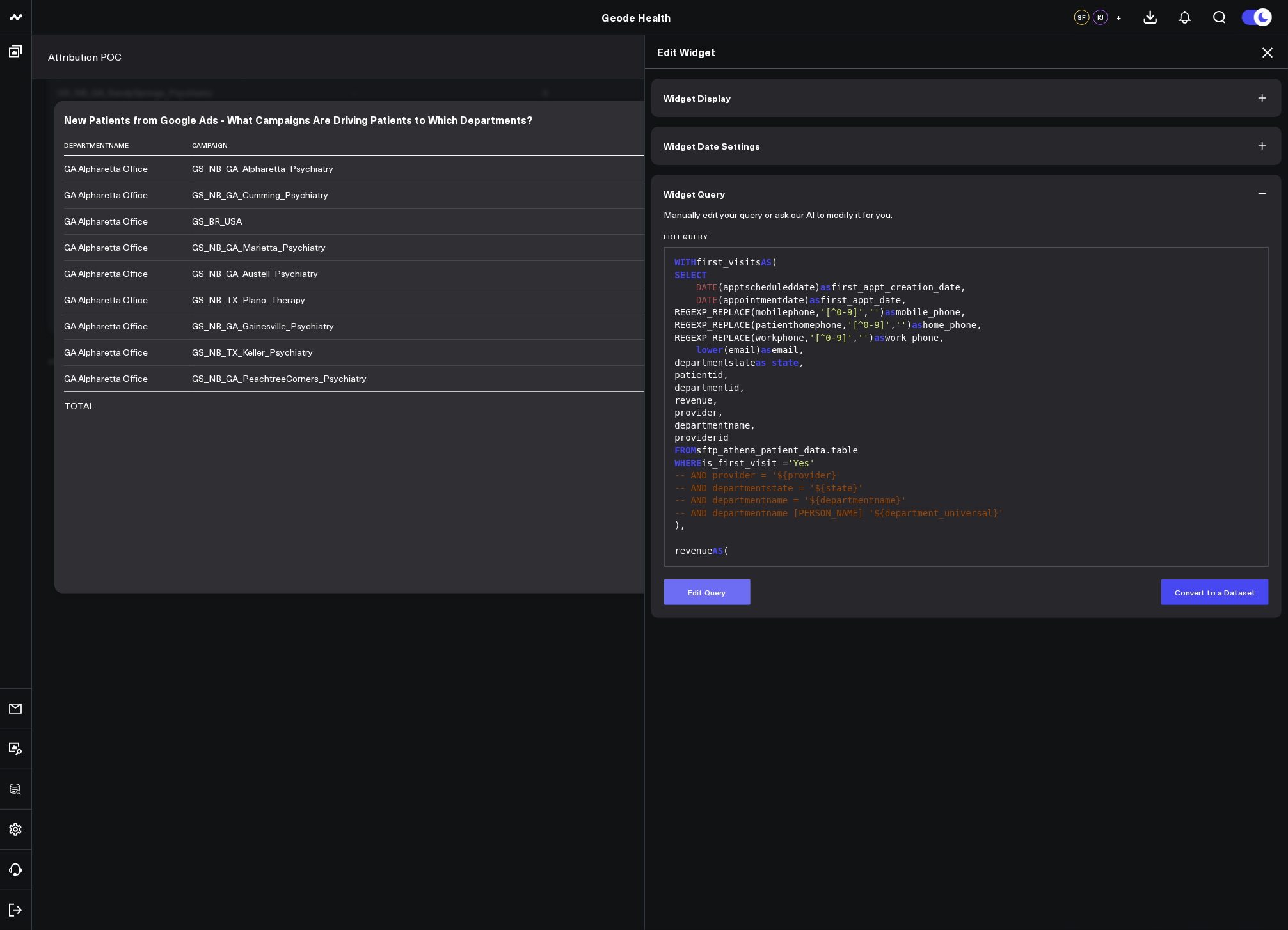
click at [698, 591] on button "Edit Query" at bounding box center [707, 592] width 86 height 26
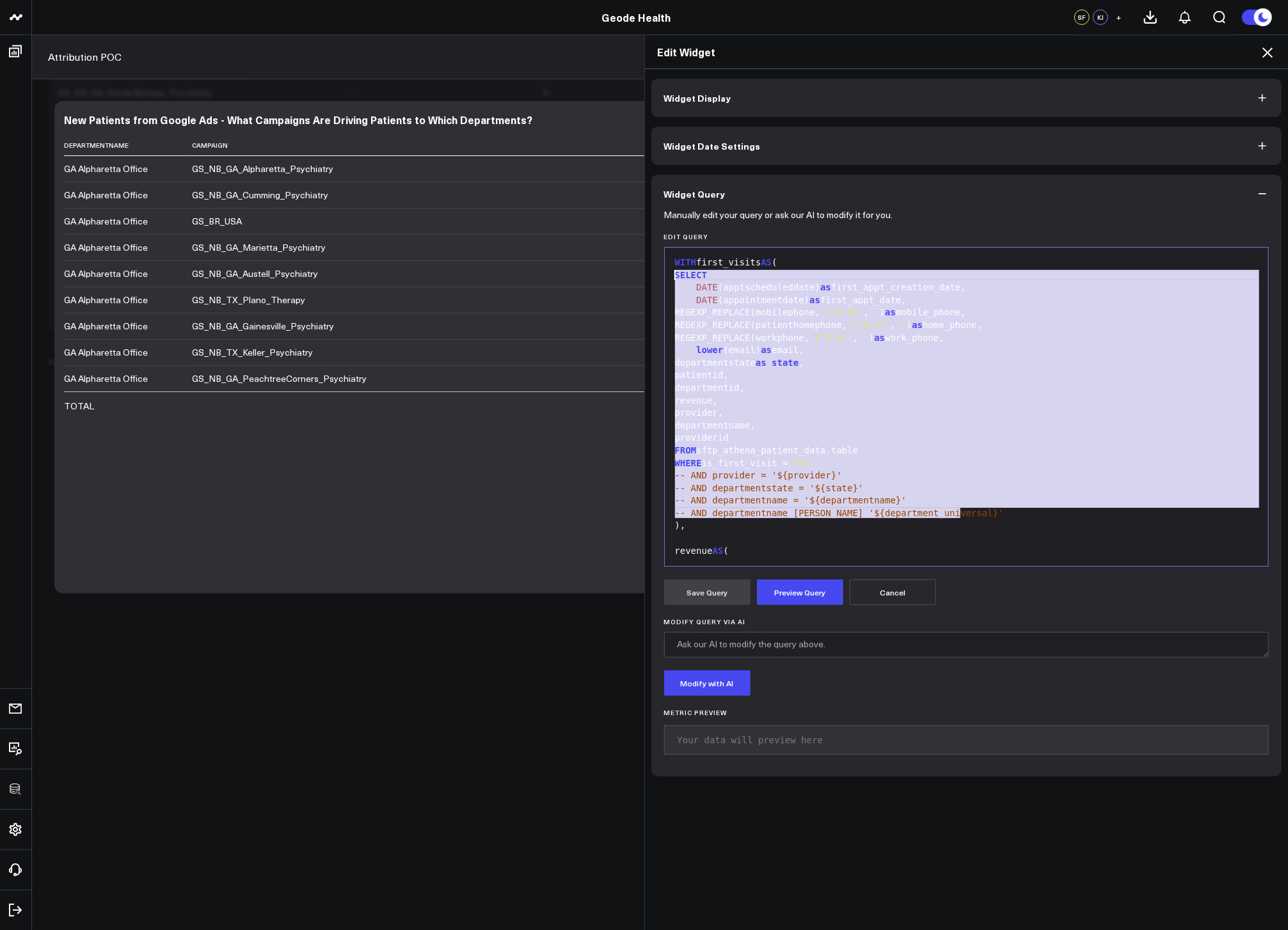
drag, startPoint x: 977, startPoint y: 509, endPoint x: 587, endPoint y: 270, distance: 457.4
click at [587, 270] on div "Edit Widget Widget Display Widget Date Settings Widget Query Manually edit your…" at bounding box center [644, 483] width 1288 height 896
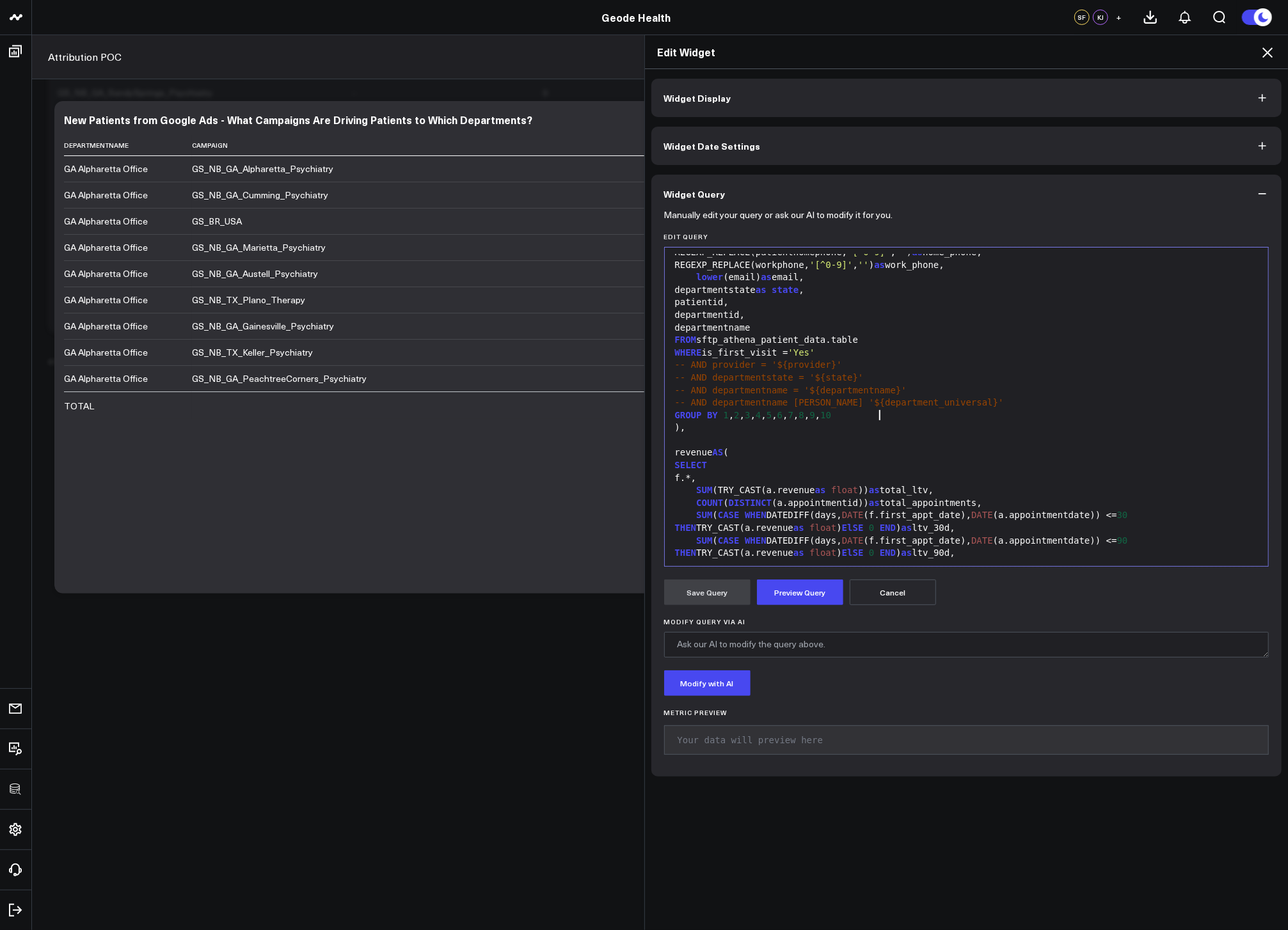
scroll to position [219, 0]
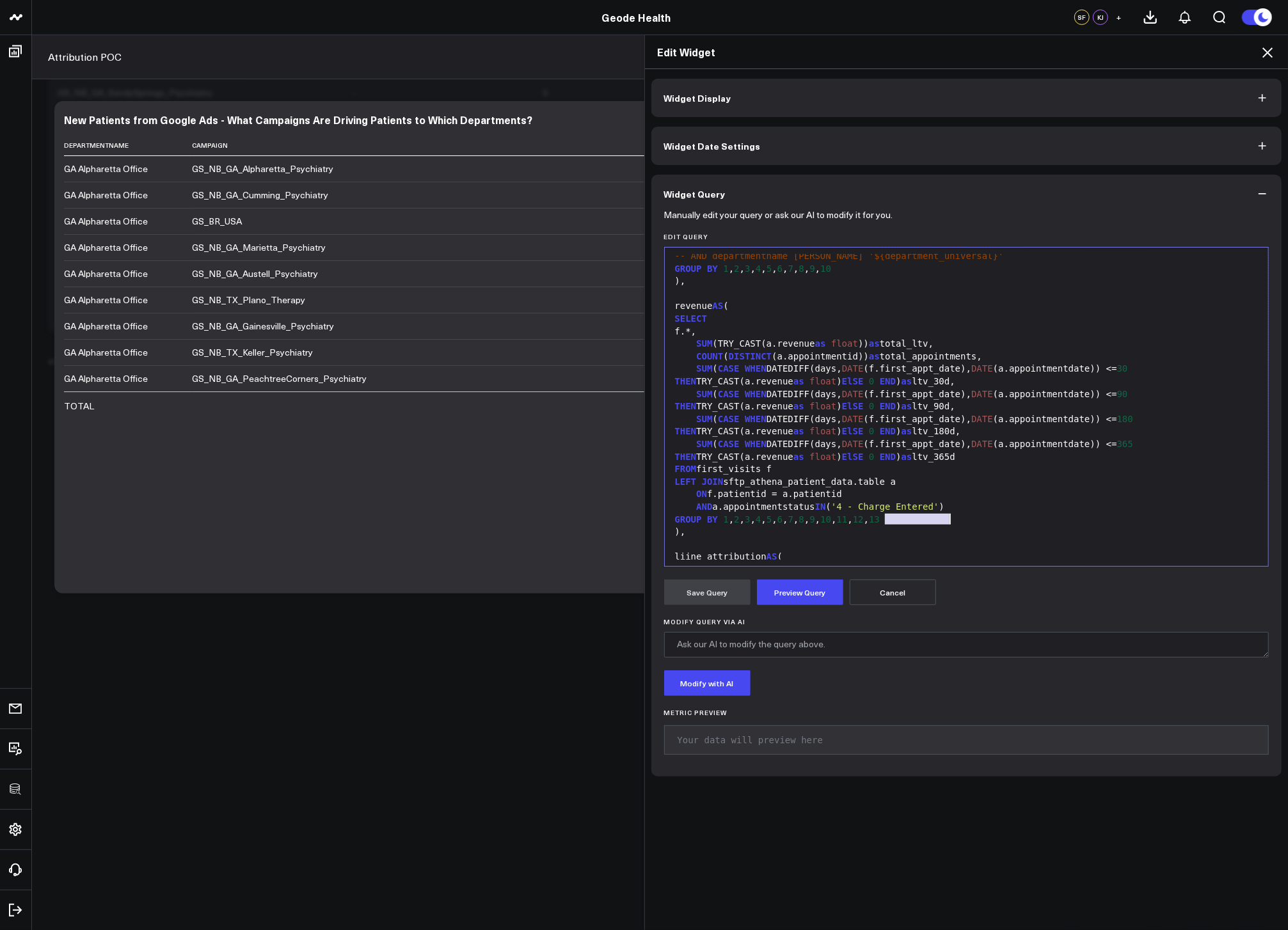
drag, startPoint x: 879, startPoint y: 520, endPoint x: 992, endPoint y: 522, distance: 113.0
click at [992, 522] on div "GROUP BY 1 , 2 , 3 , 4 , 5 , 6 , 7 , 8 , 9 , 10 , 11 , 12 , 13" at bounding box center [966, 521] width 591 height 13
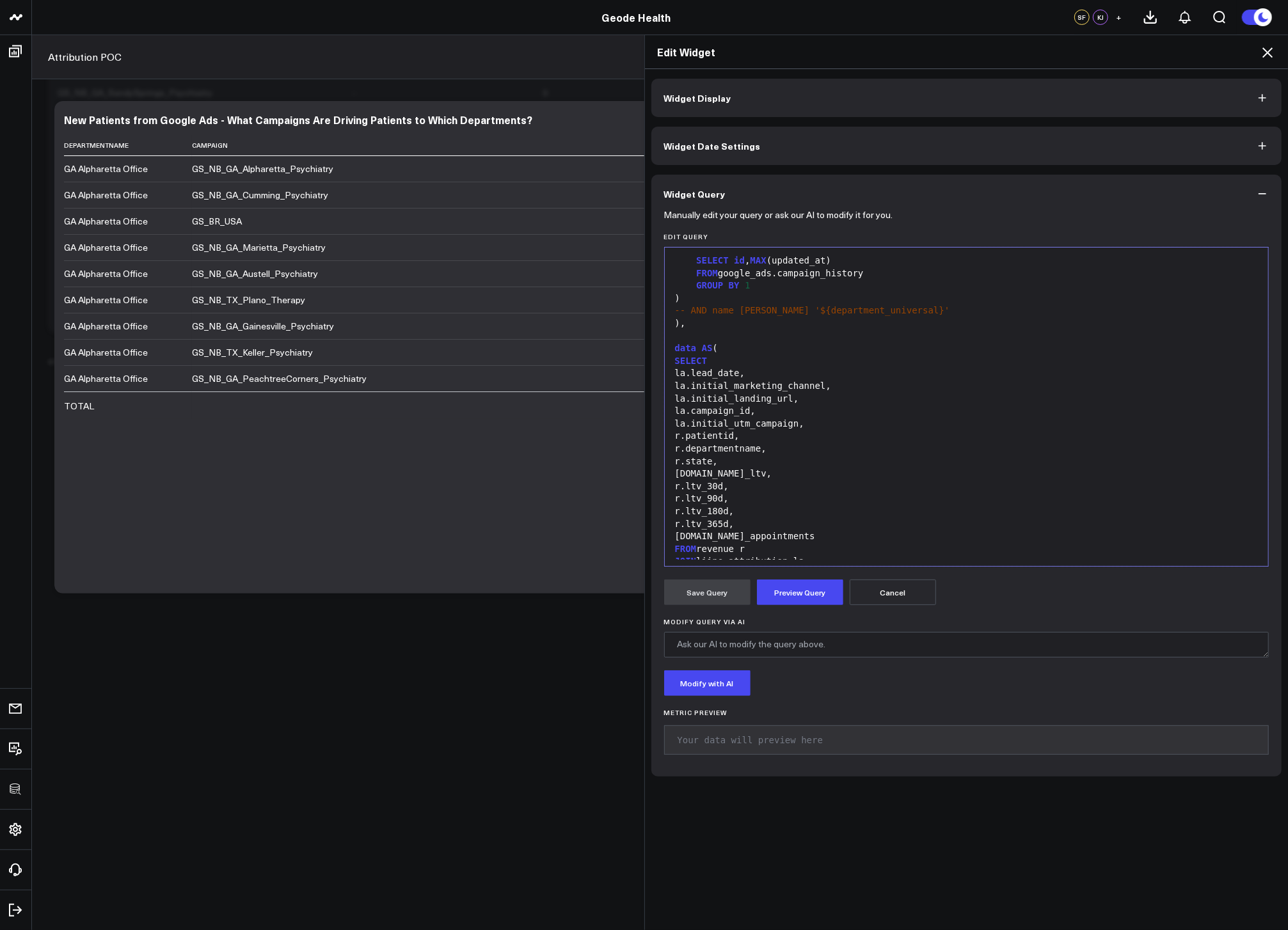
scroll to position [802, 0]
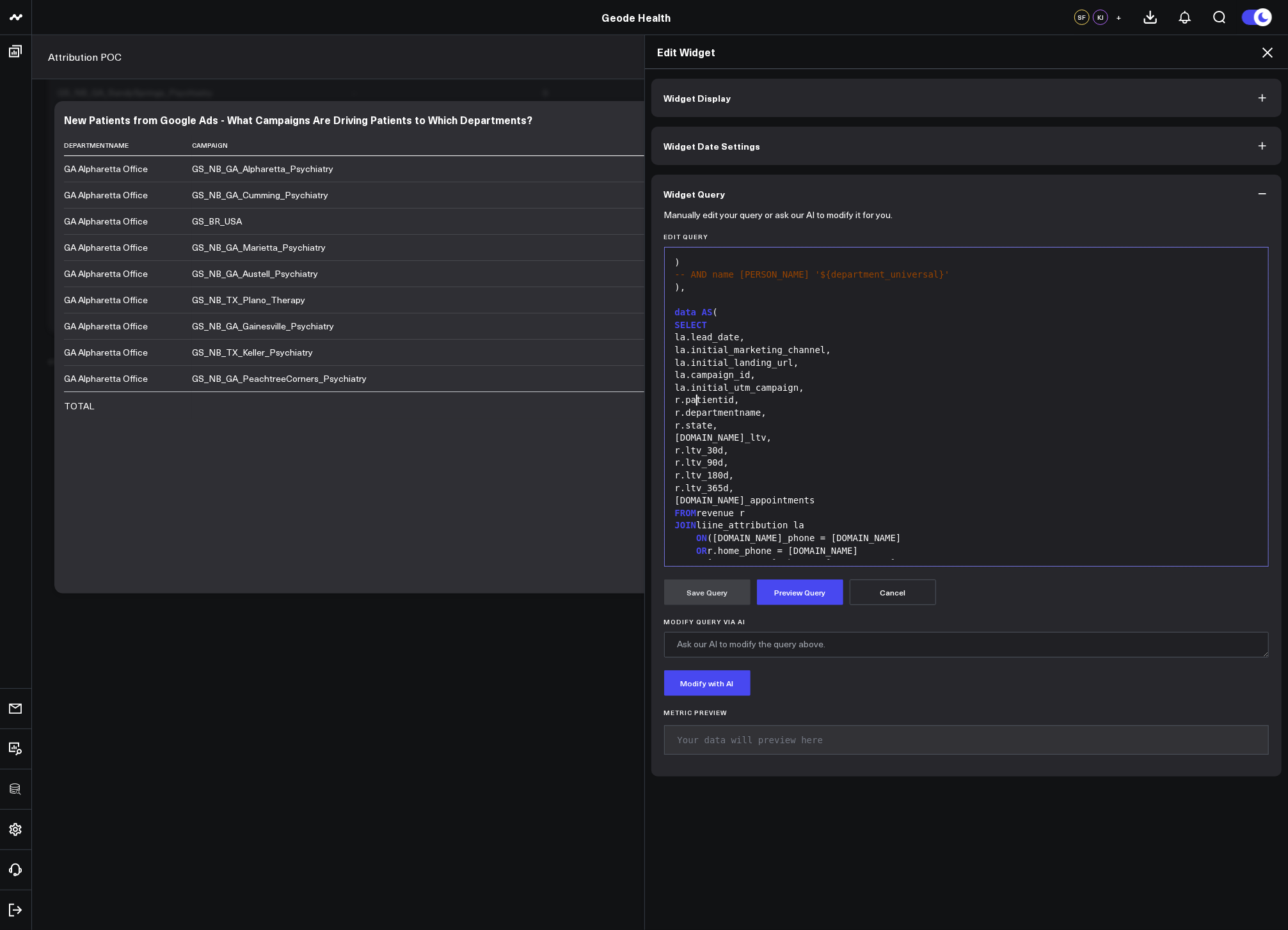
drag, startPoint x: 693, startPoint y: 399, endPoint x: 765, endPoint y: 403, distance: 72.1
click at [693, 399] on div "r.patientid," at bounding box center [966, 401] width 591 height 13
click at [803, 400] on div "CASE WHEN r.patientid," at bounding box center [966, 401] width 591 height 13
click at [746, 401] on div "CASE WHEN r.patientid," at bounding box center [966, 401] width 591 height 13
click at [919, 399] on div "CASE WHEN r.total_ltv > 0 THEN r.patientid," at bounding box center [966, 401] width 591 height 13
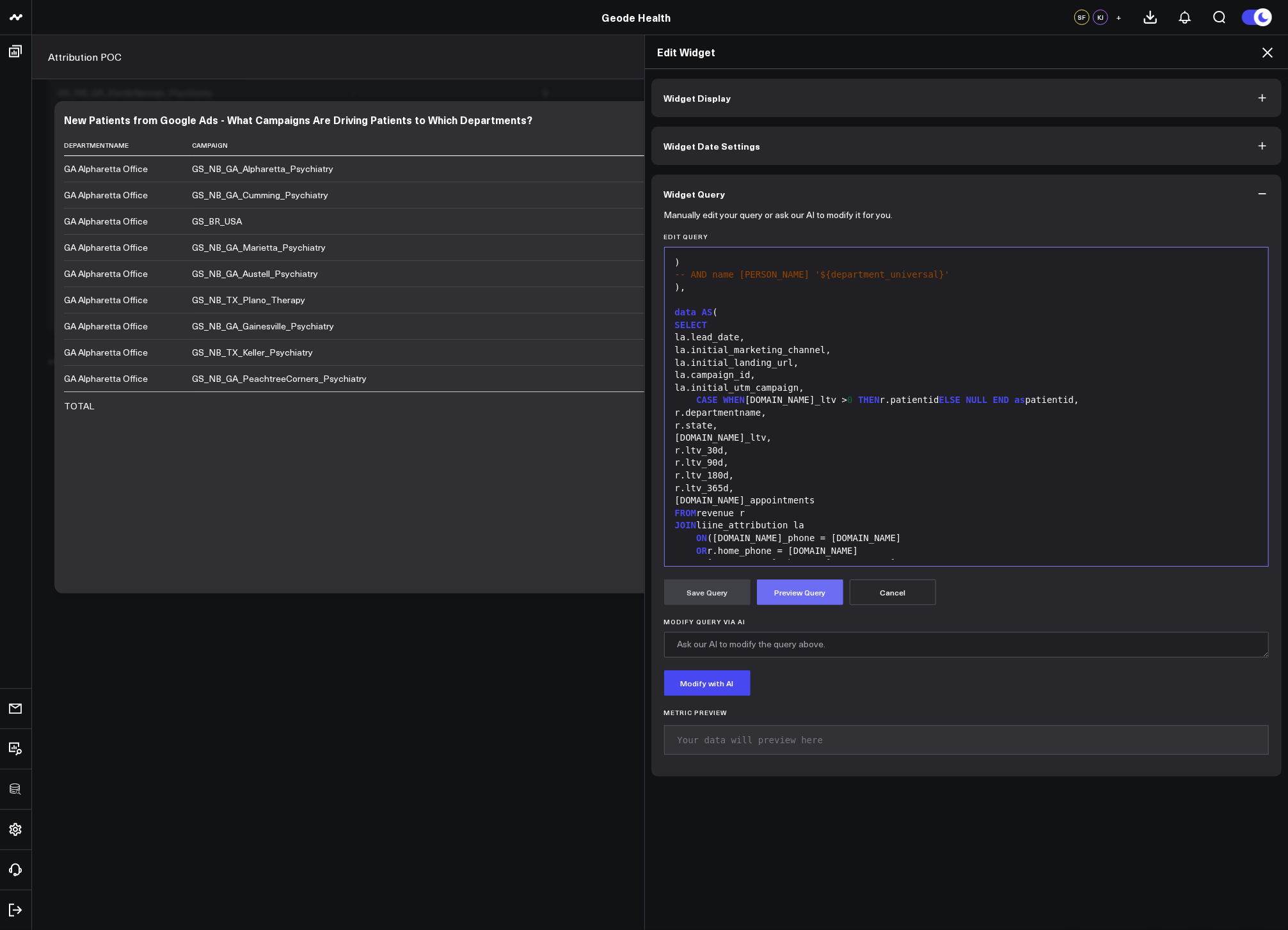
click at [805, 588] on button "Preview Query" at bounding box center [799, 592] width 86 height 26
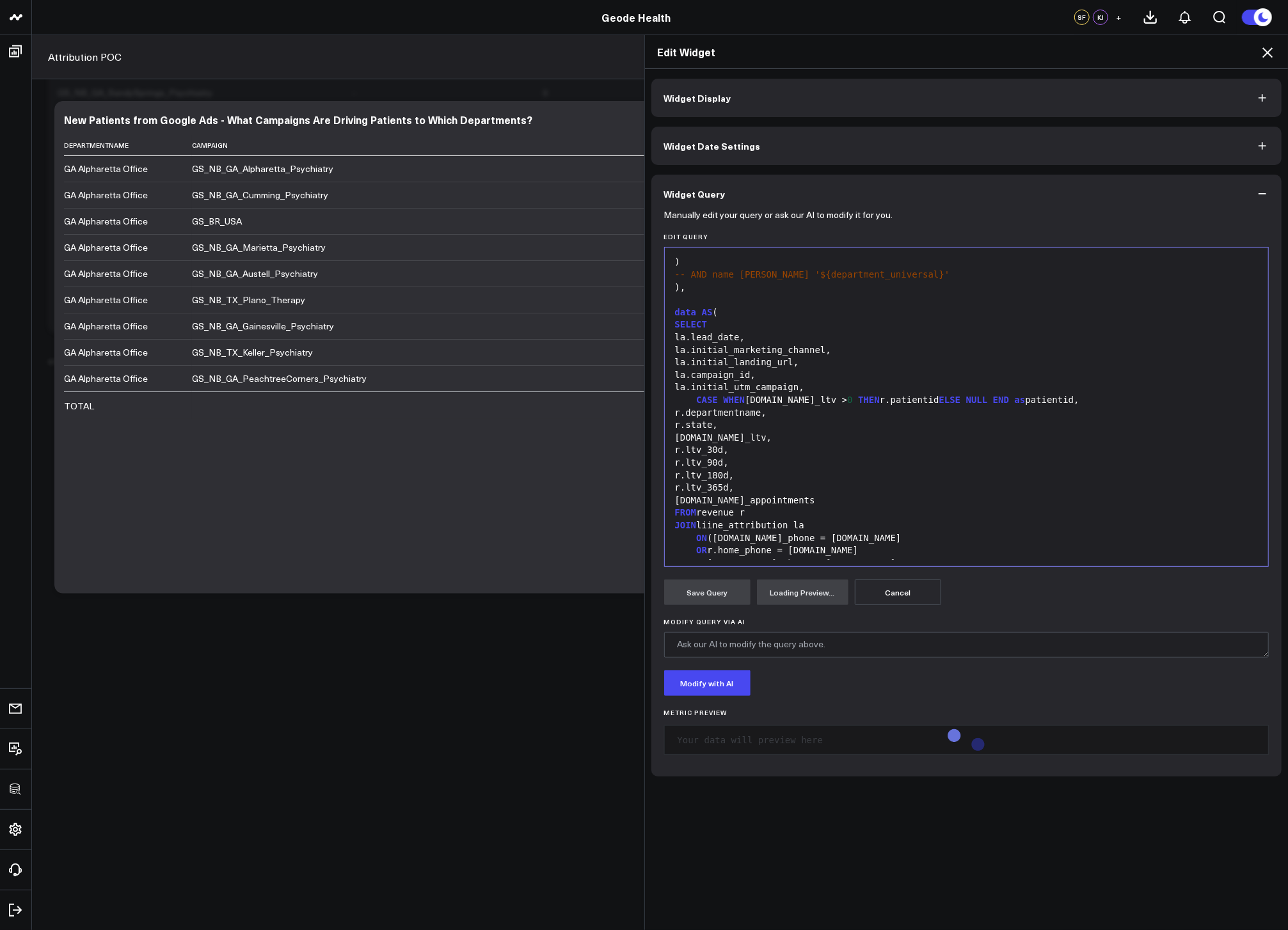
scroll to position [1026, 0]
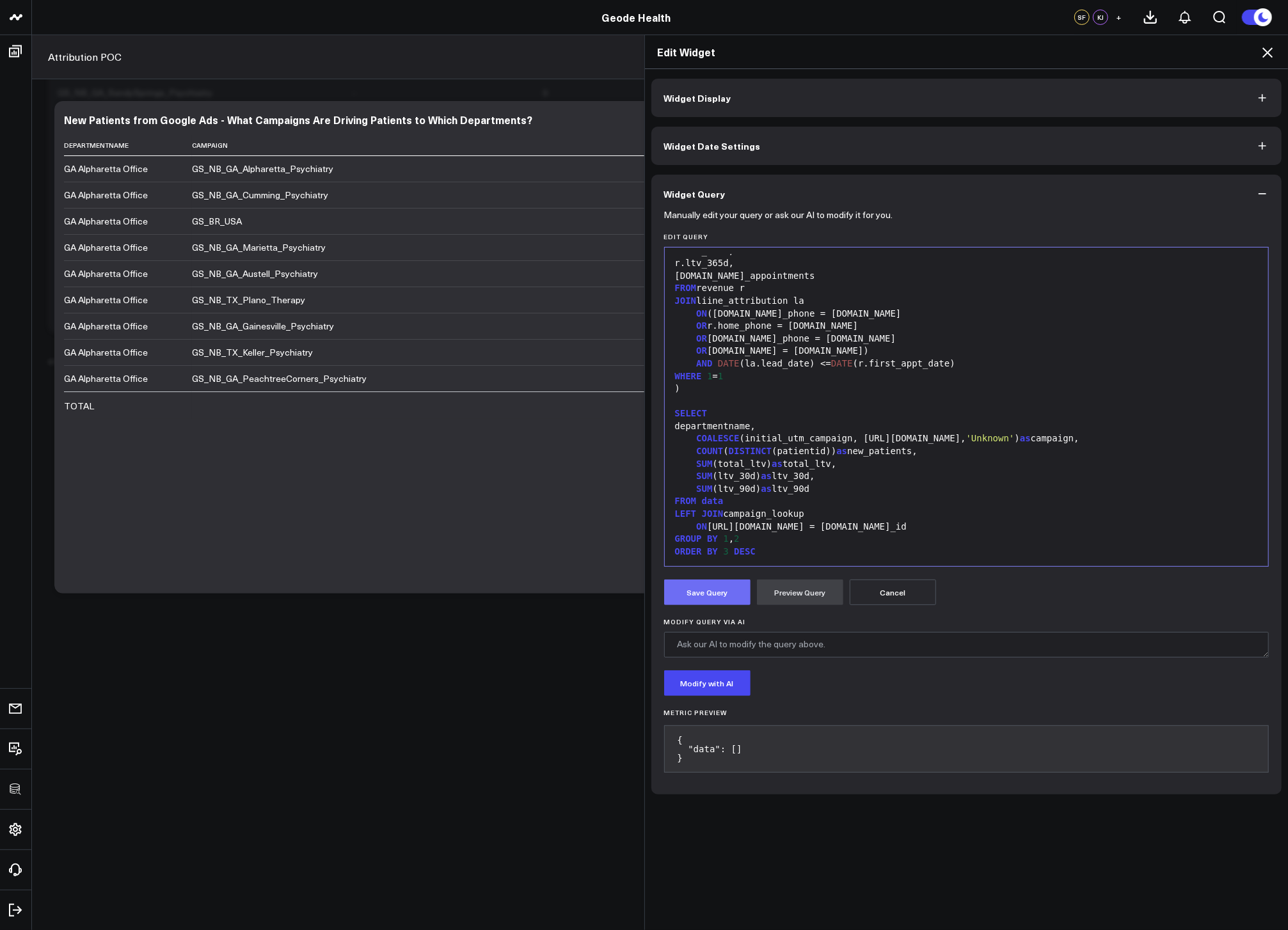
click at [710, 596] on button "Save Query" at bounding box center [707, 592] width 86 height 26
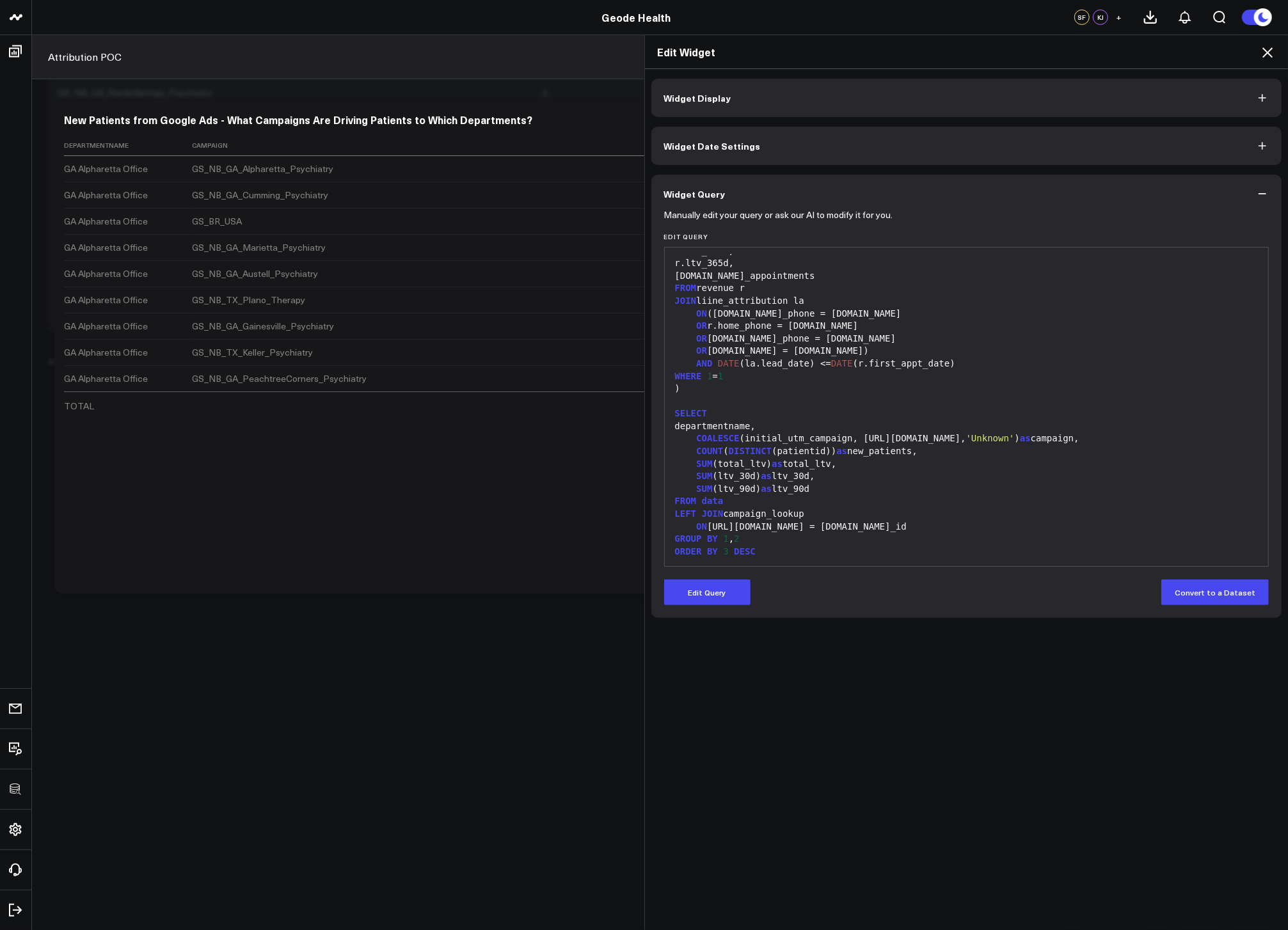
click at [1269, 53] on icon at bounding box center [1267, 52] width 15 height 15
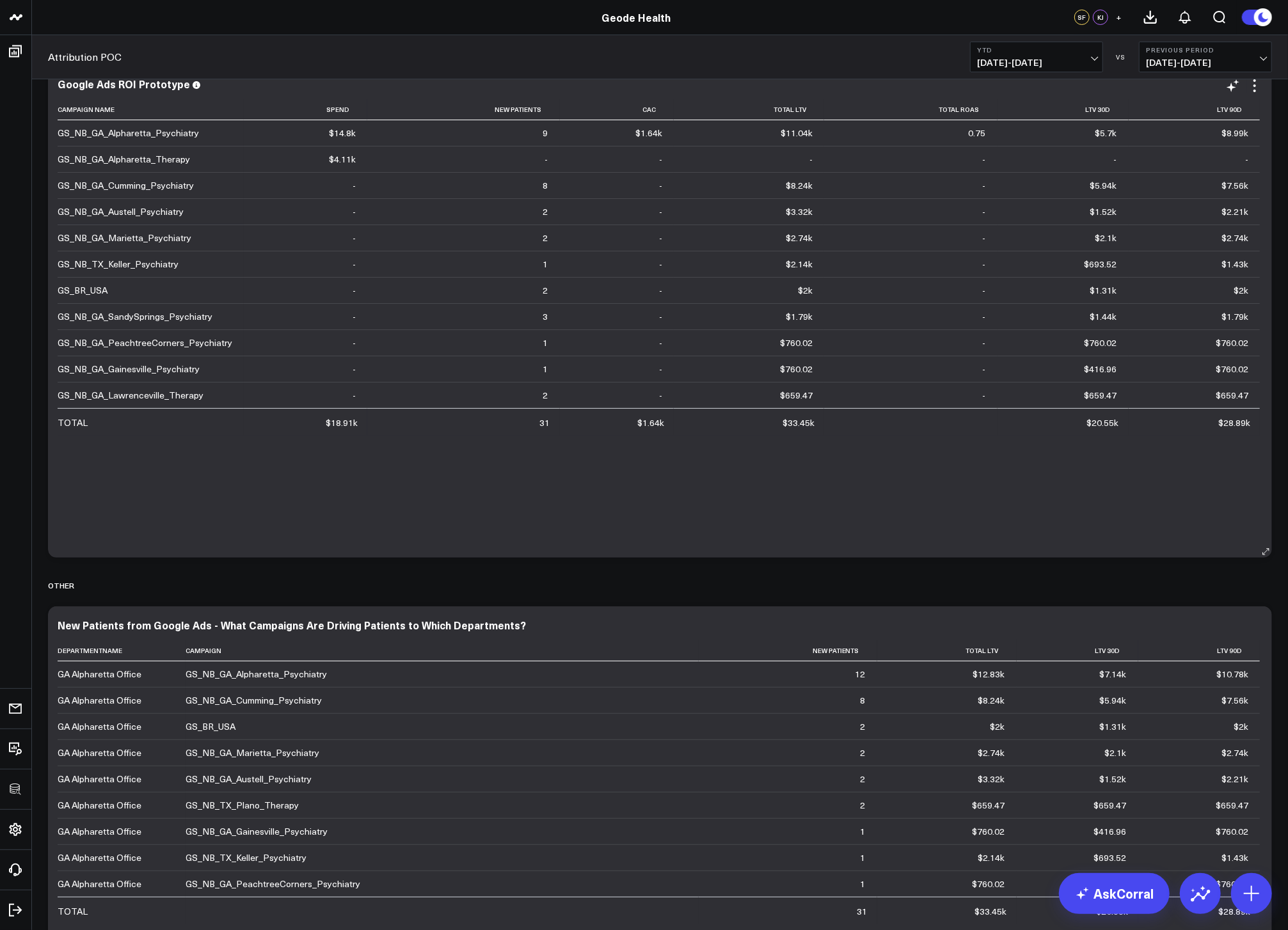
scroll to position [72, 0]
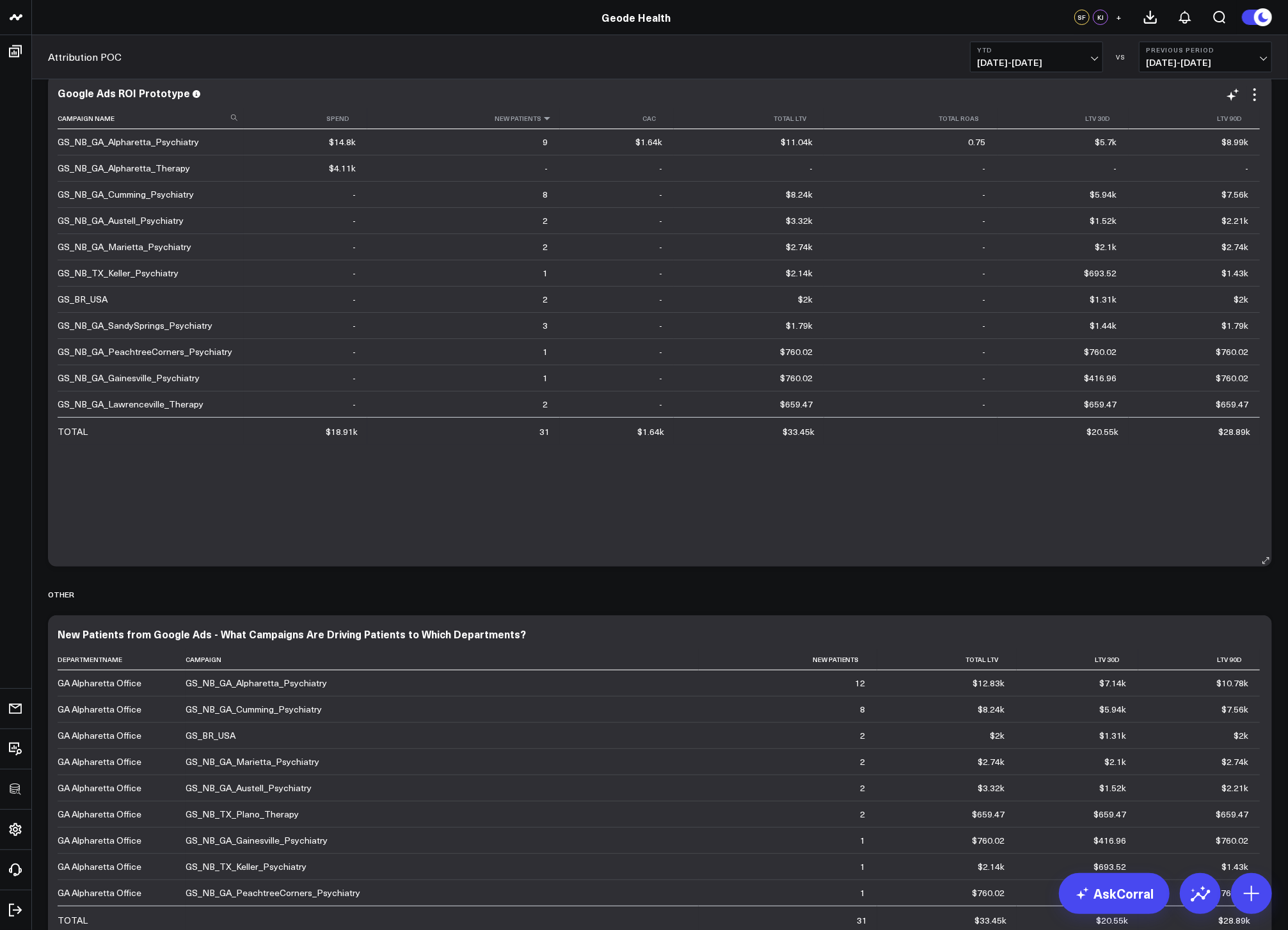
click at [544, 118] on icon at bounding box center [546, 118] width 10 height 8
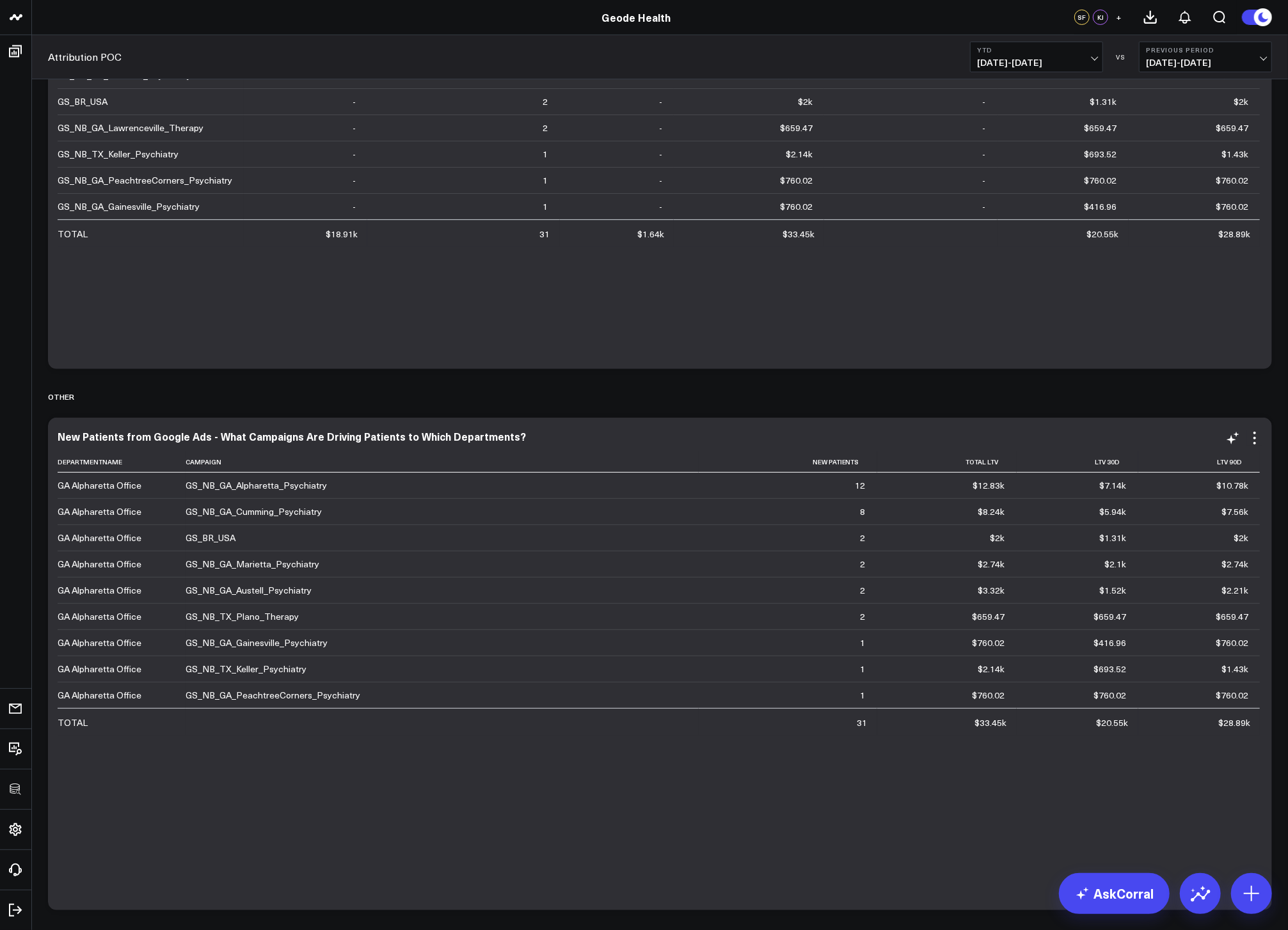
scroll to position [0, 0]
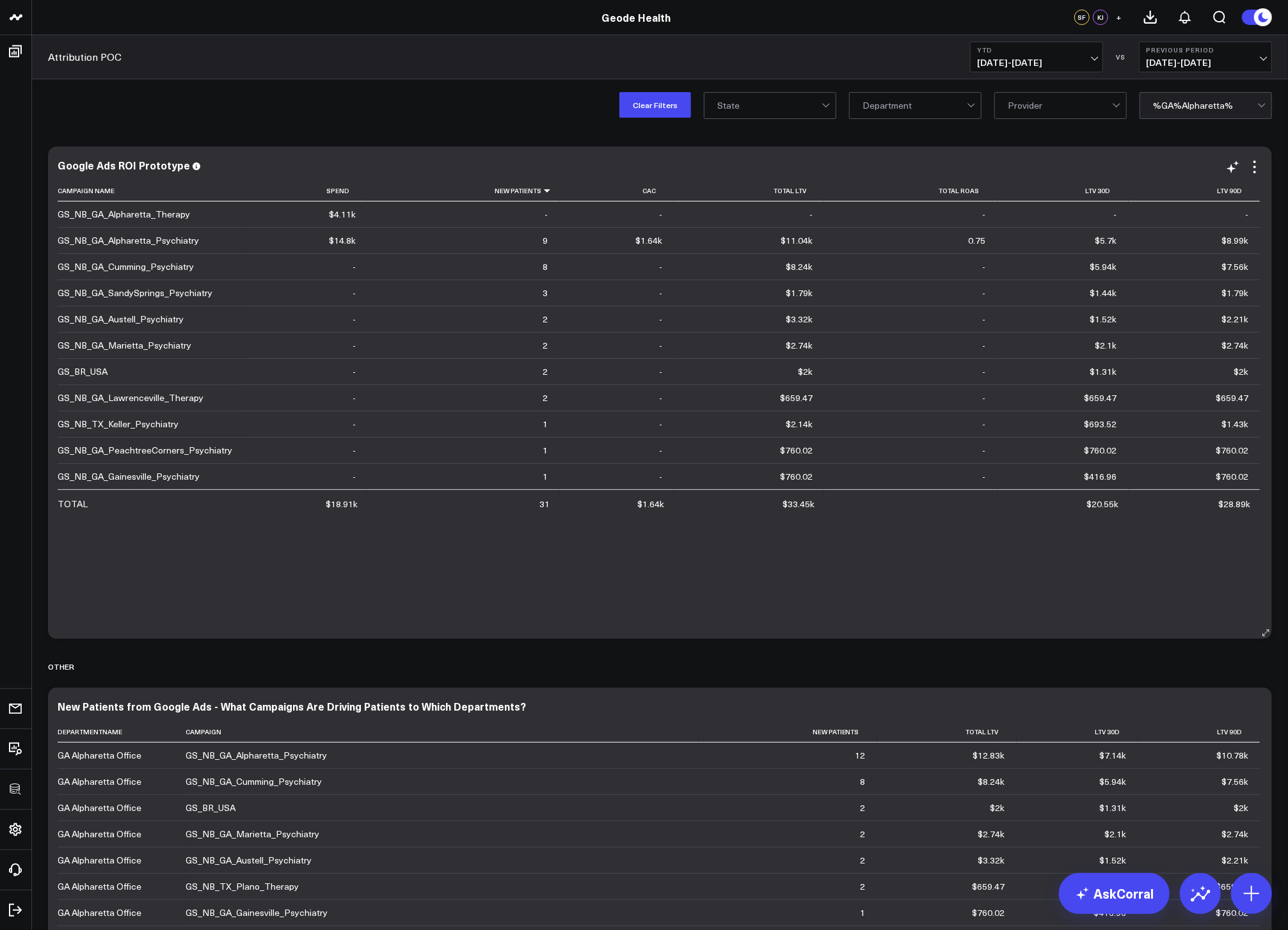
click at [1262, 165] on div "Google Ads ROI Prototype Campaign Name Spend New Patients Cac Total Ltv Total R…" at bounding box center [660, 392] width 1224 height 492
click at [1255, 164] on icon at bounding box center [1254, 167] width 15 height 15
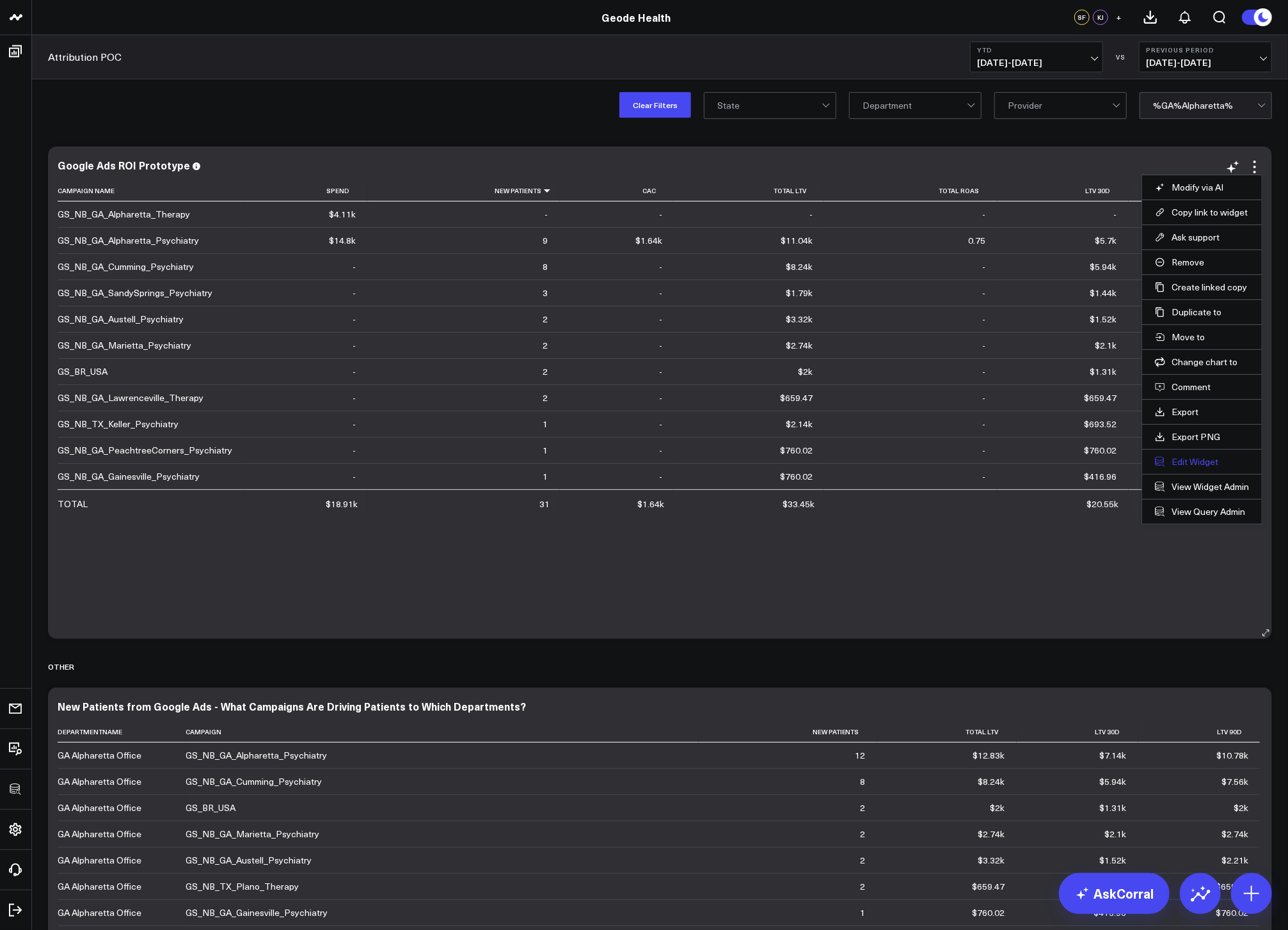
click at [1185, 466] on button "Edit Widget" at bounding box center [1202, 462] width 94 height 11
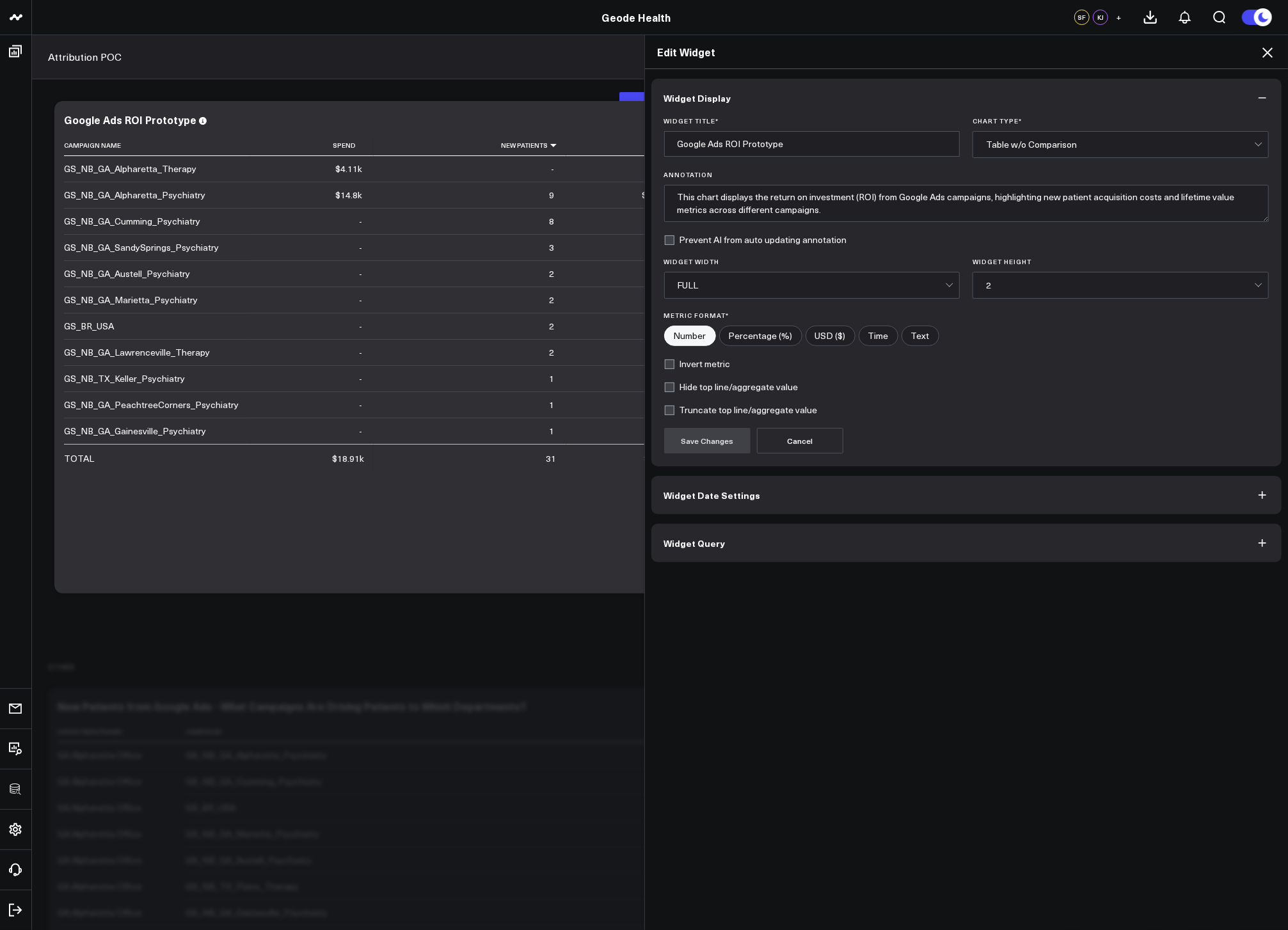
click at [832, 534] on button "Widget Query" at bounding box center [966, 542] width 630 height 39
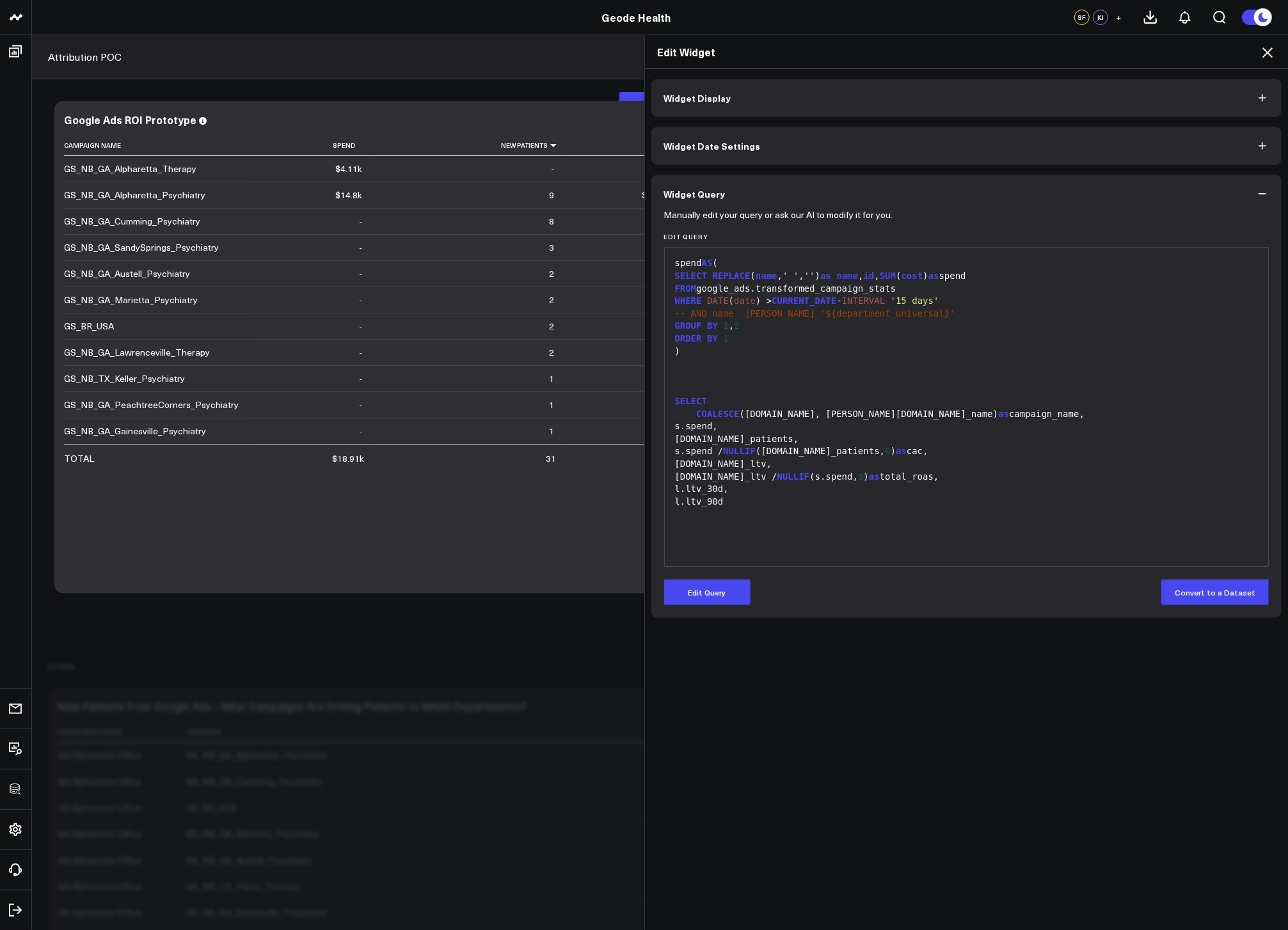
scroll to position [662, 0]
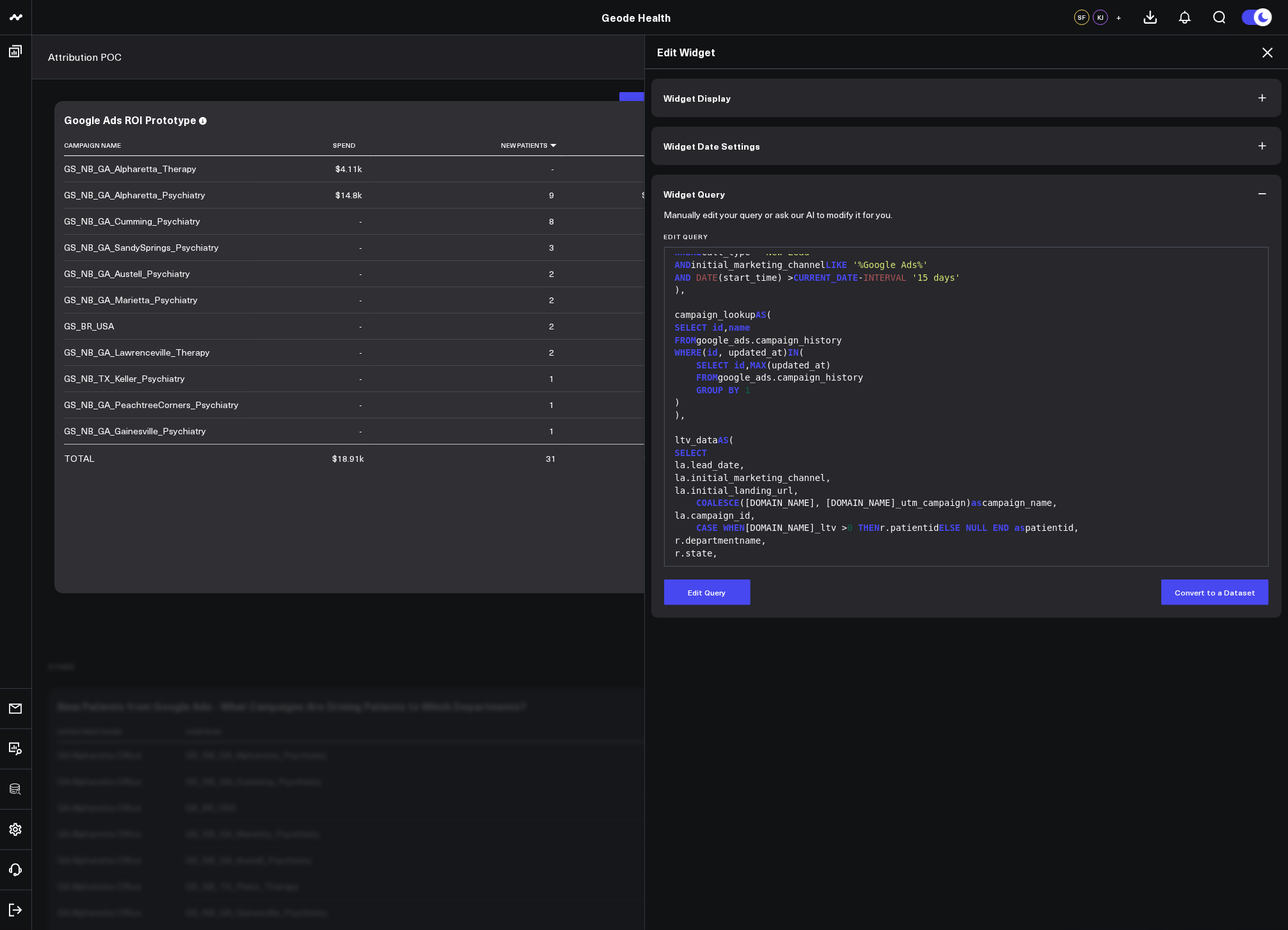
click at [1270, 50] on icon at bounding box center [1267, 52] width 10 height 10
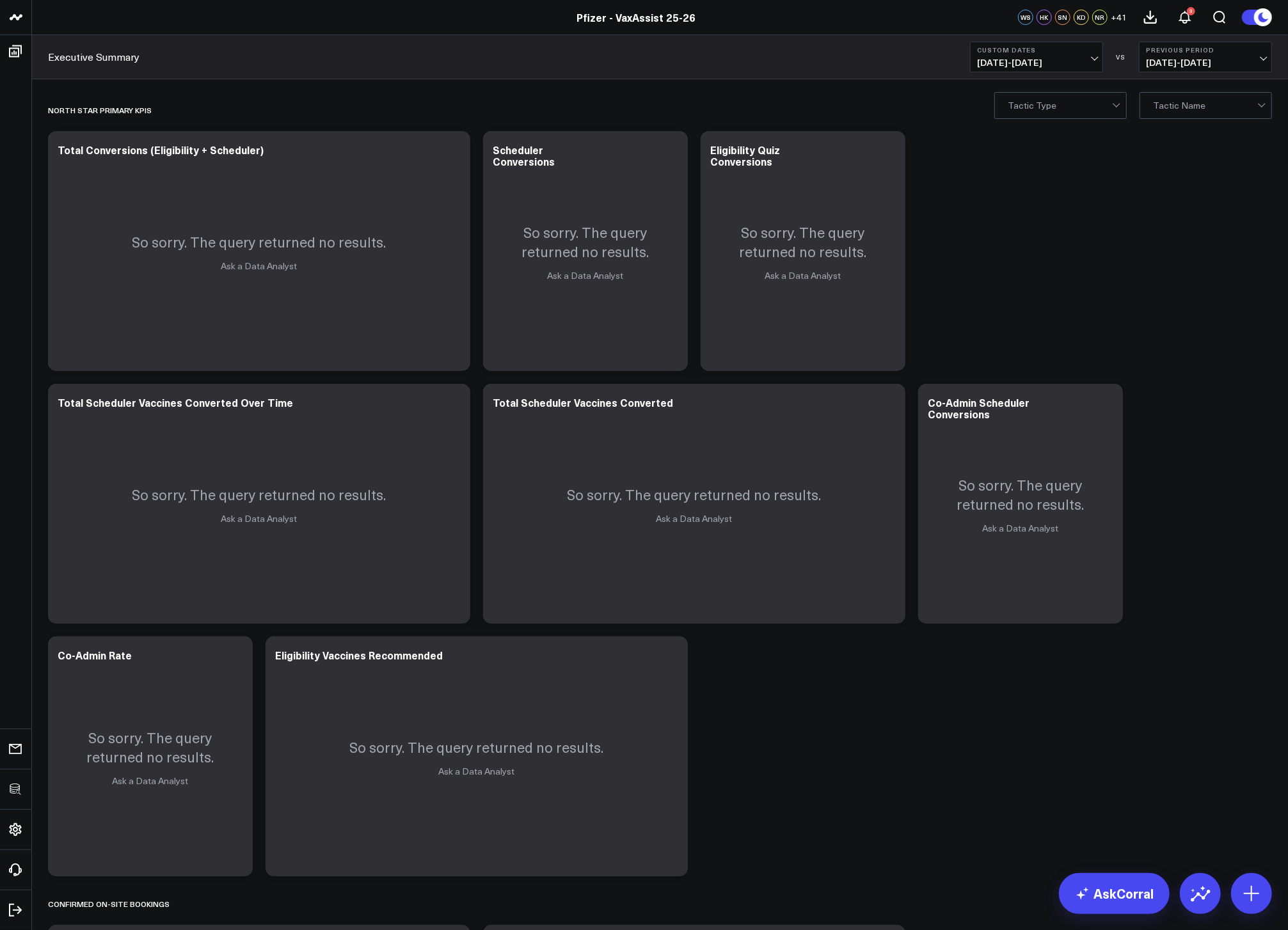
click at [1057, 72] on button "Custom Dates [DATE] - [DATE]" at bounding box center [1036, 57] width 133 height 30
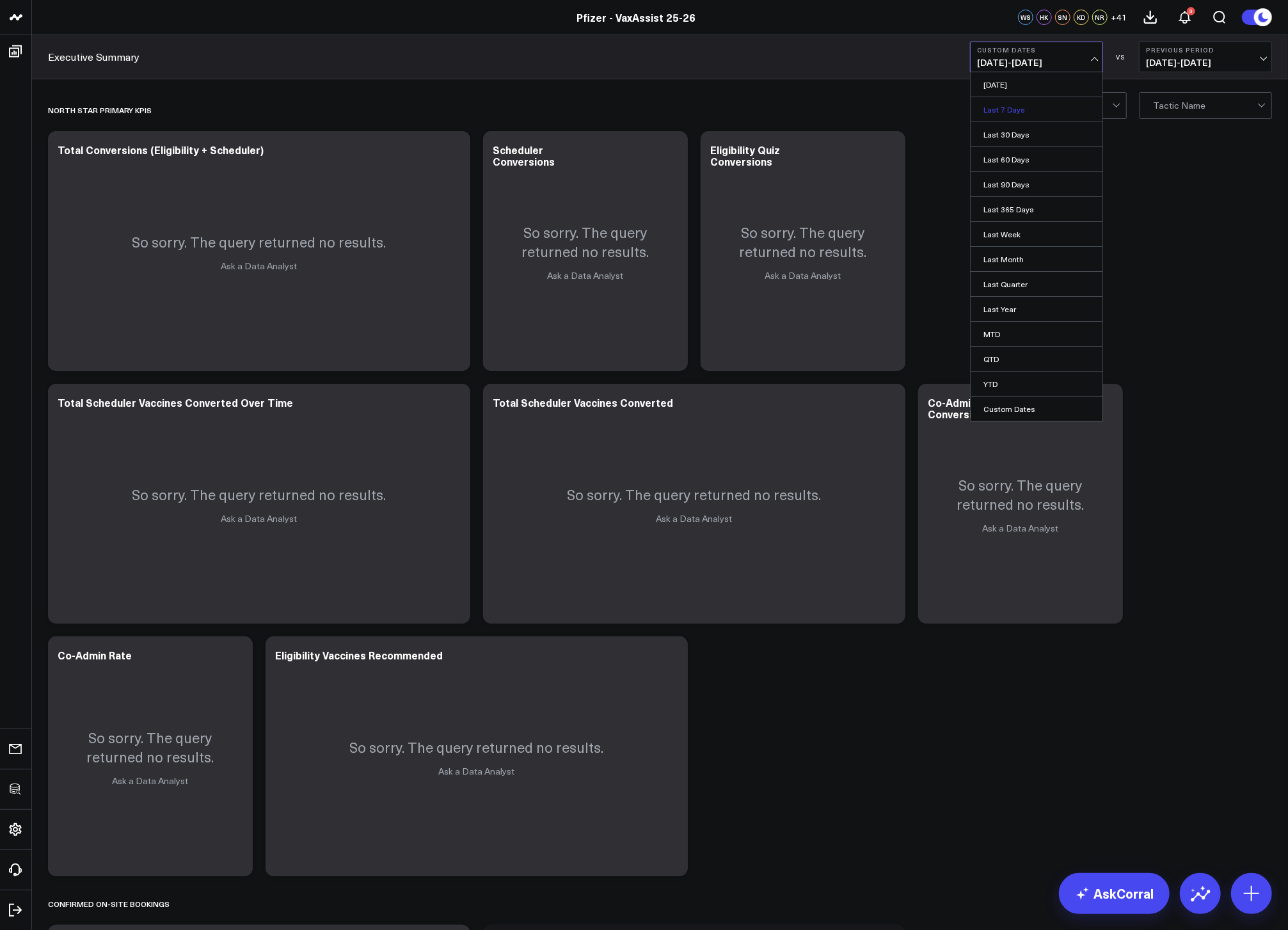
click at [1029, 111] on link "Last 7 Days" at bounding box center [1036, 110] width 131 height 25
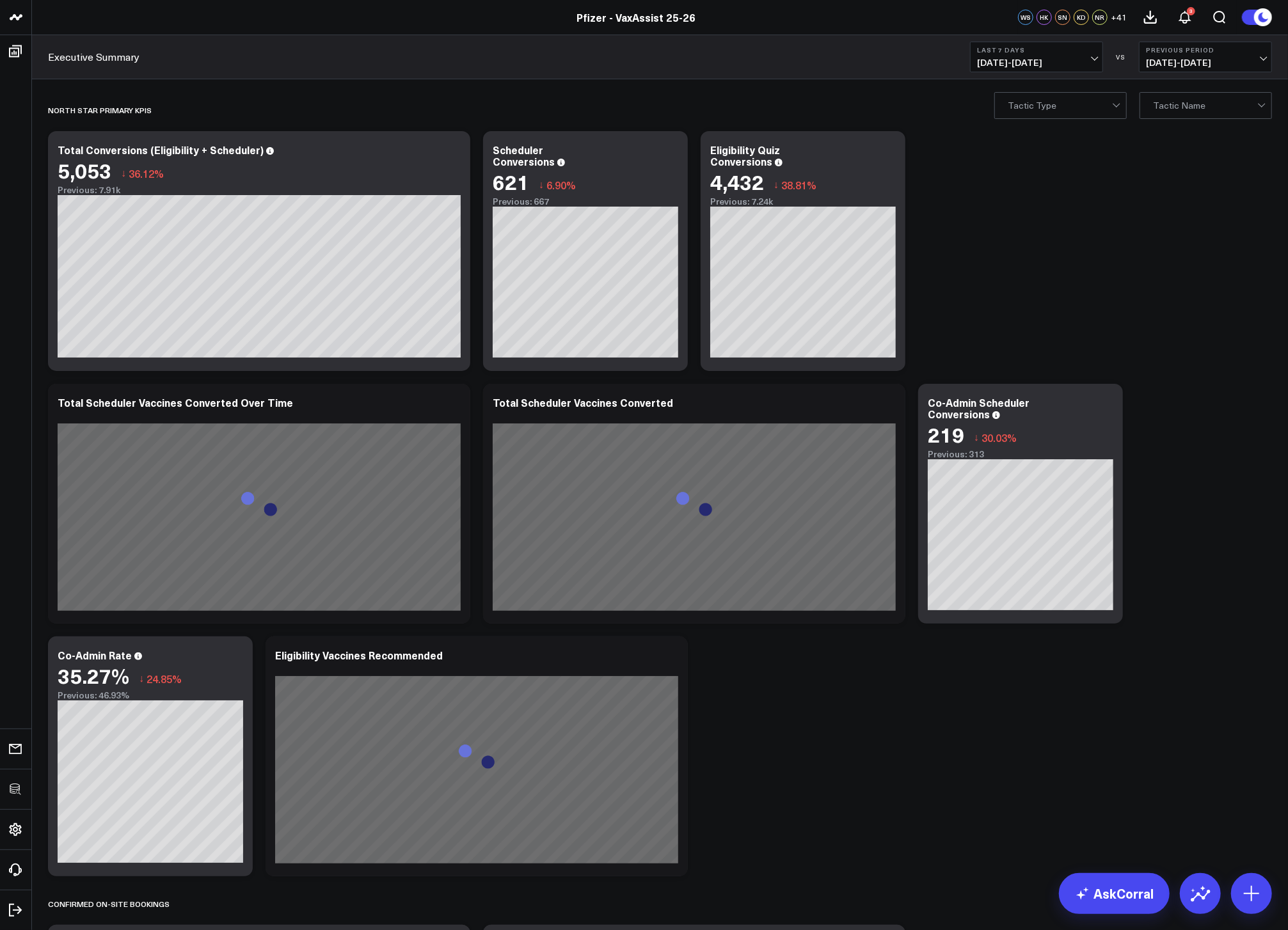
click at [1029, 59] on span "[DATE] - [DATE]" at bounding box center [1037, 62] width 119 height 10
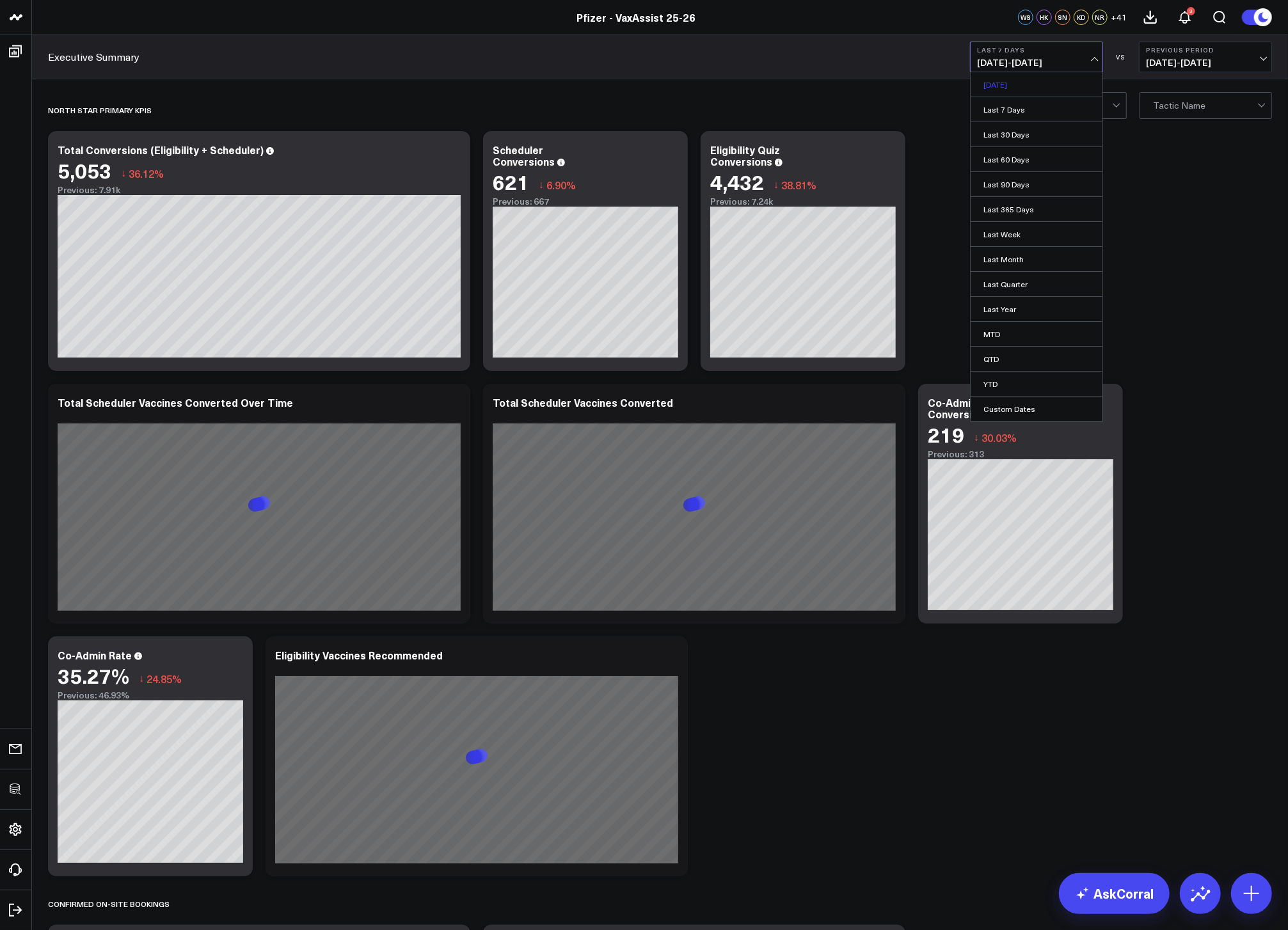
click at [1021, 83] on link "[DATE]" at bounding box center [1036, 84] width 131 height 25
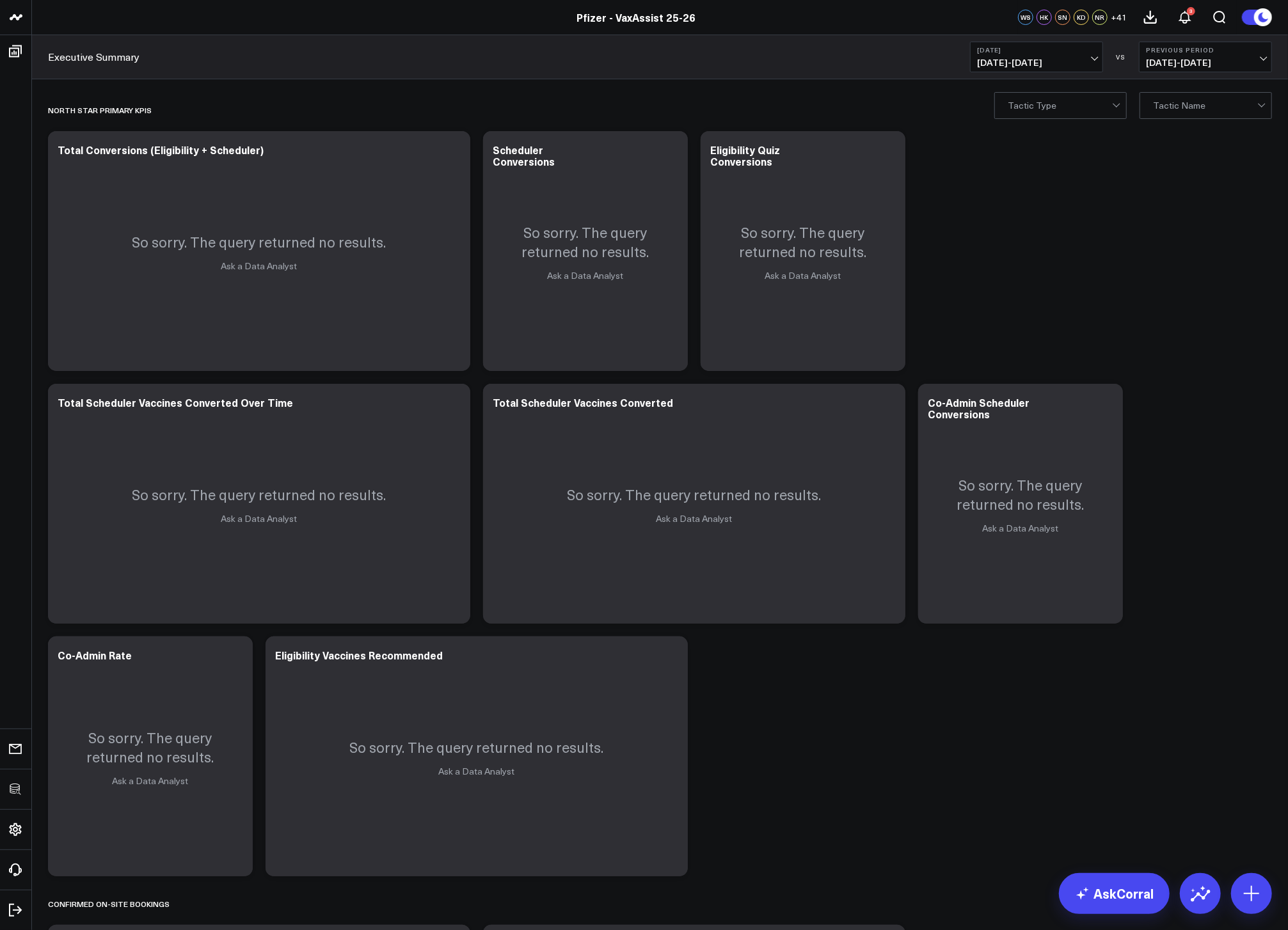
click at [454, 156] on icon at bounding box center [453, 156] width 3 height 3
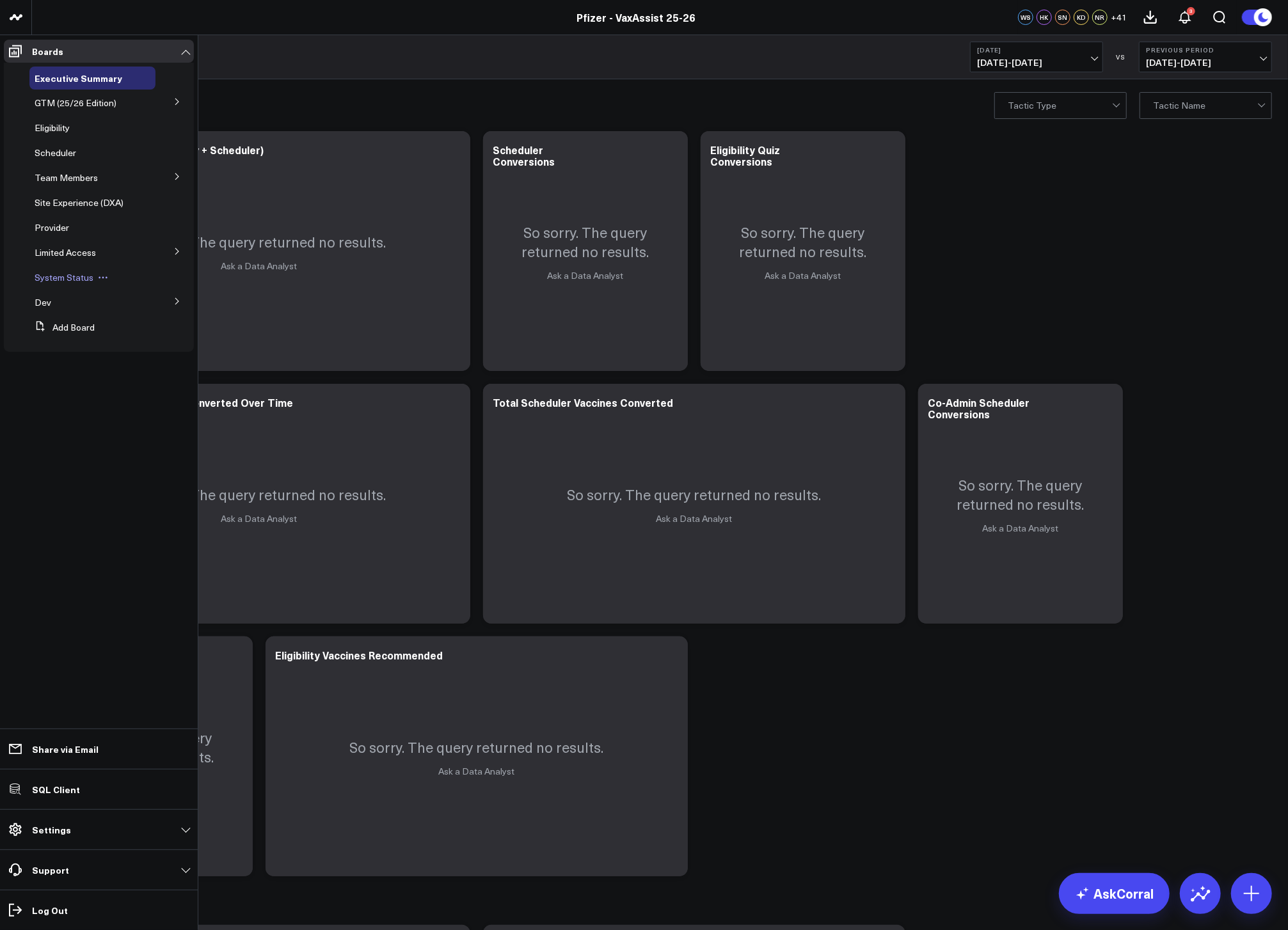
click at [55, 279] on span "System Status" at bounding box center [64, 277] width 59 height 12
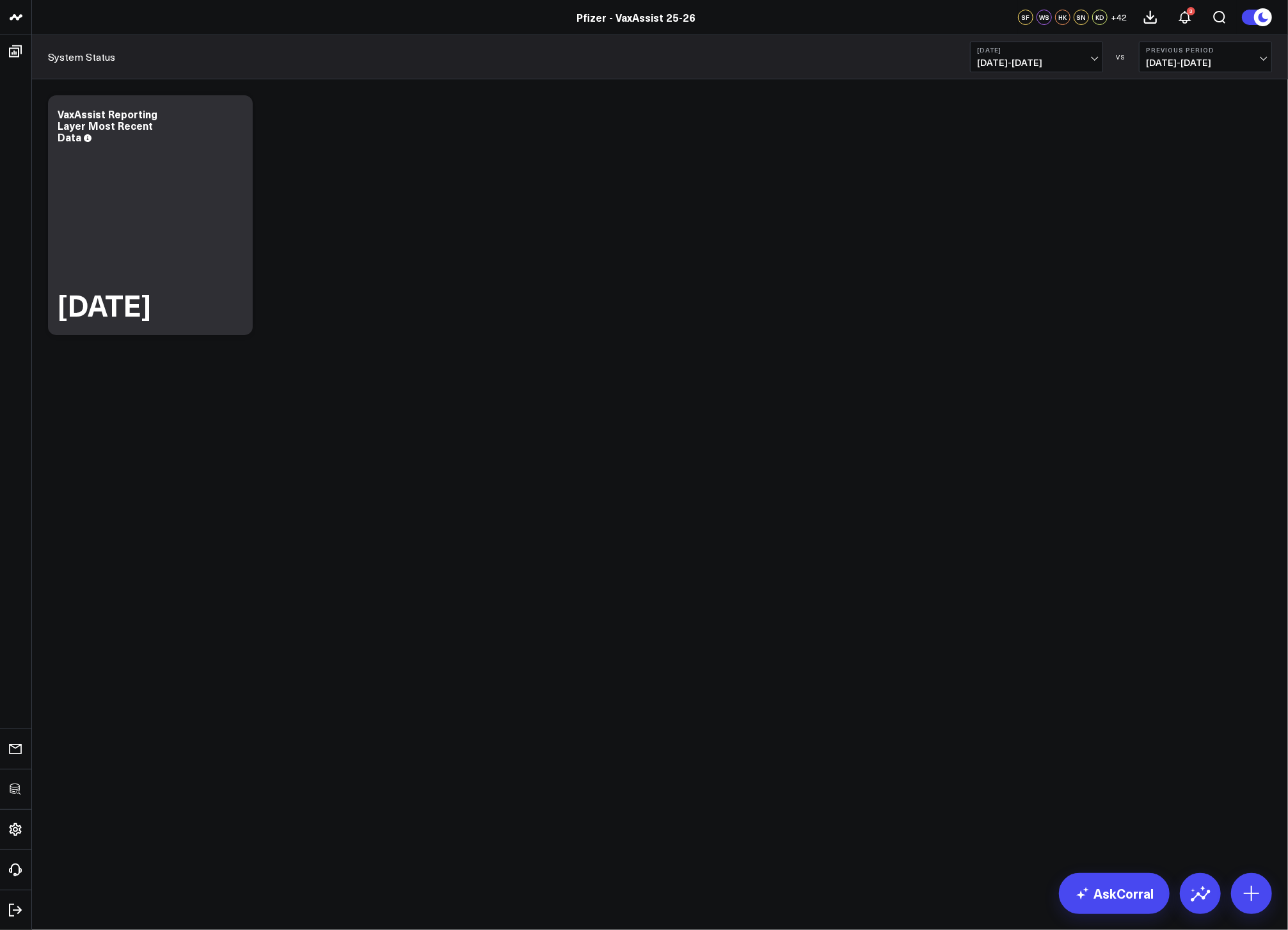
click at [270, 245] on div "Modify via AI Copy link to widget Ask support Remove Create linked copy Executi…" at bounding box center [660, 215] width 1237 height 252
click at [232, 114] on icon at bounding box center [235, 115] width 15 height 15
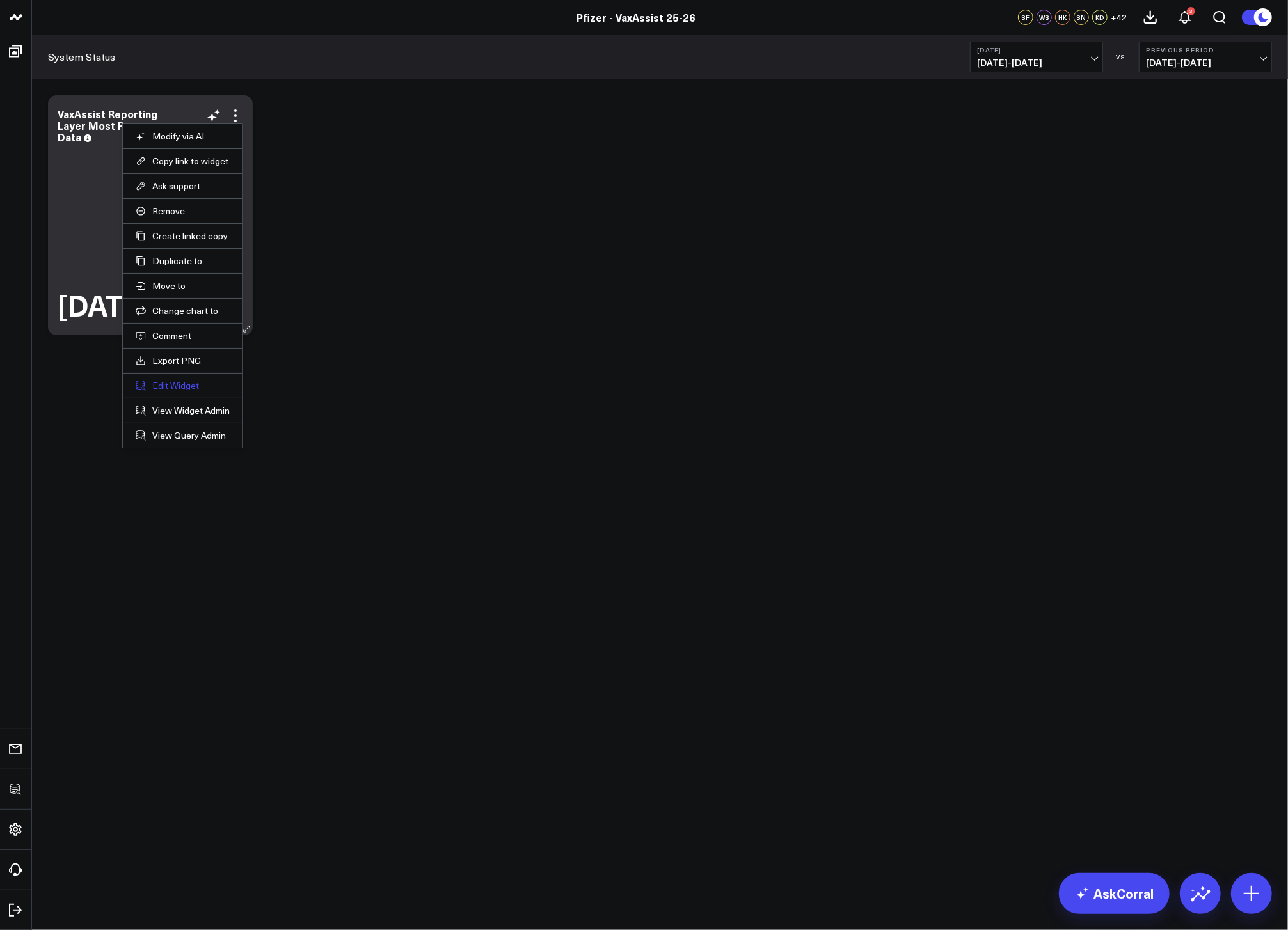
click at [174, 386] on button "Edit Widget" at bounding box center [183, 386] width 94 height 11
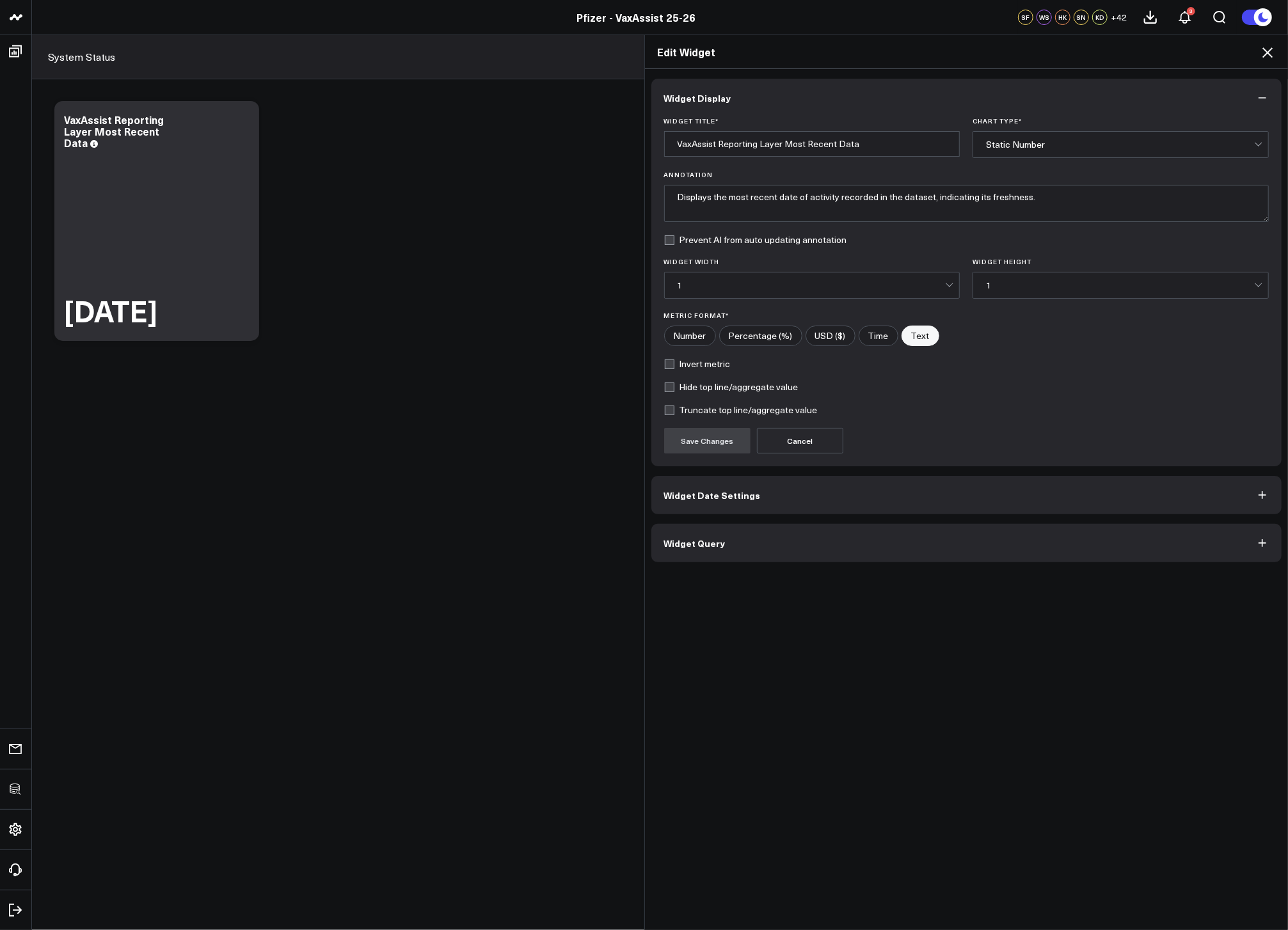
click at [733, 541] on button "Widget Query" at bounding box center [966, 542] width 630 height 39
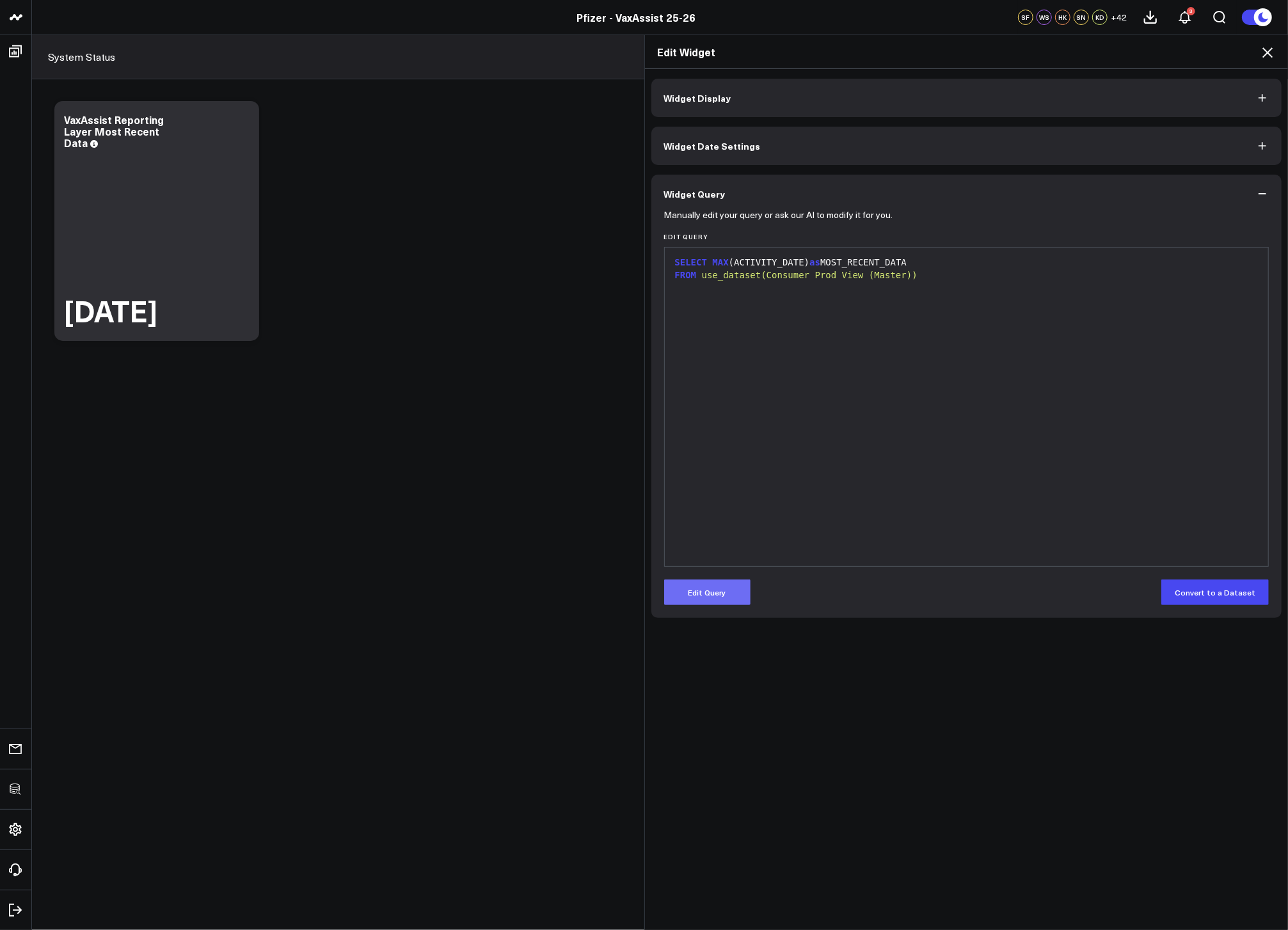
click at [690, 590] on button "Edit Query" at bounding box center [707, 592] width 86 height 26
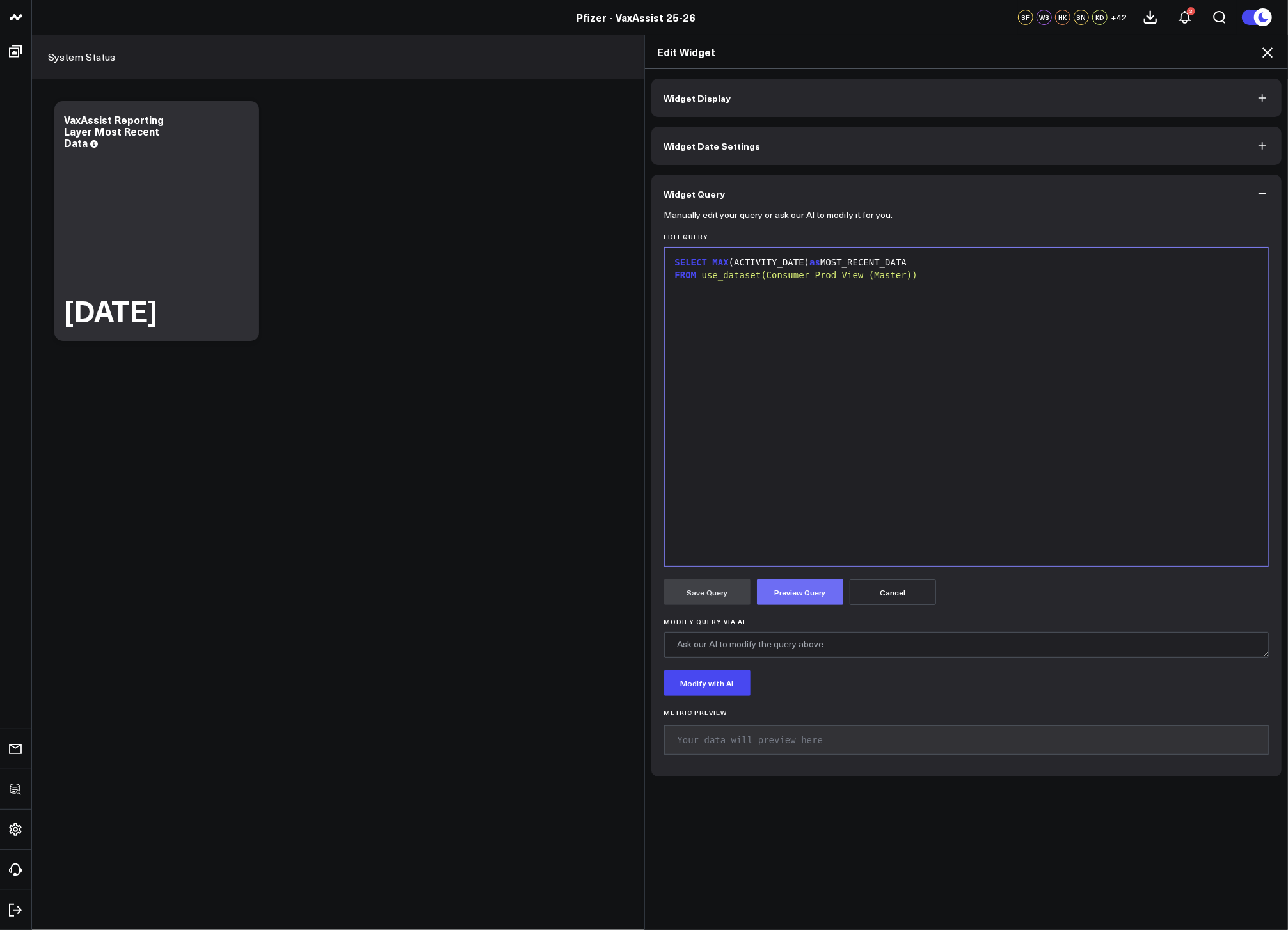
click at [793, 599] on button "Preview Query" at bounding box center [799, 592] width 86 height 26
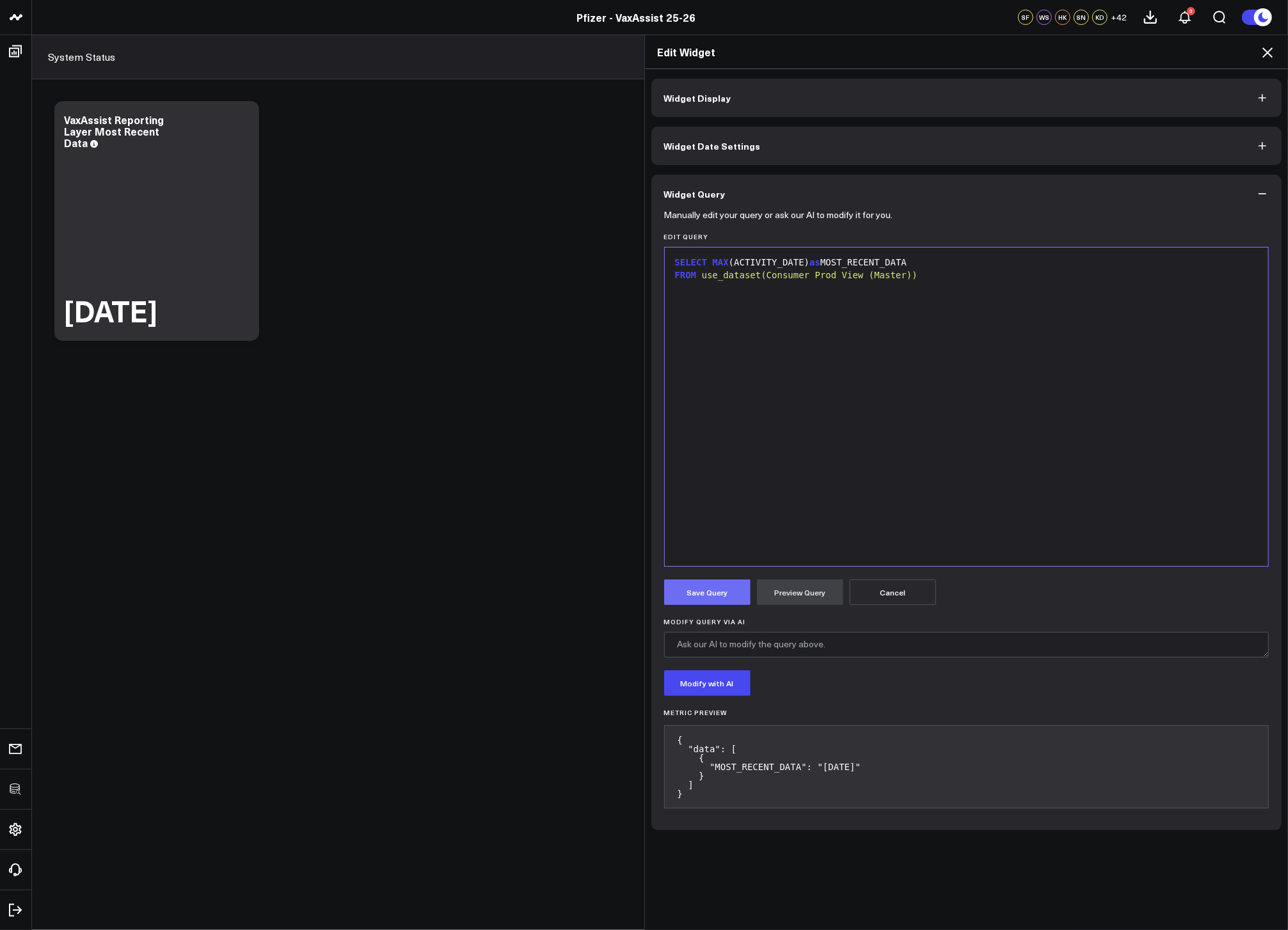
click at [738, 593] on button "Save Query" at bounding box center [707, 592] width 86 height 26
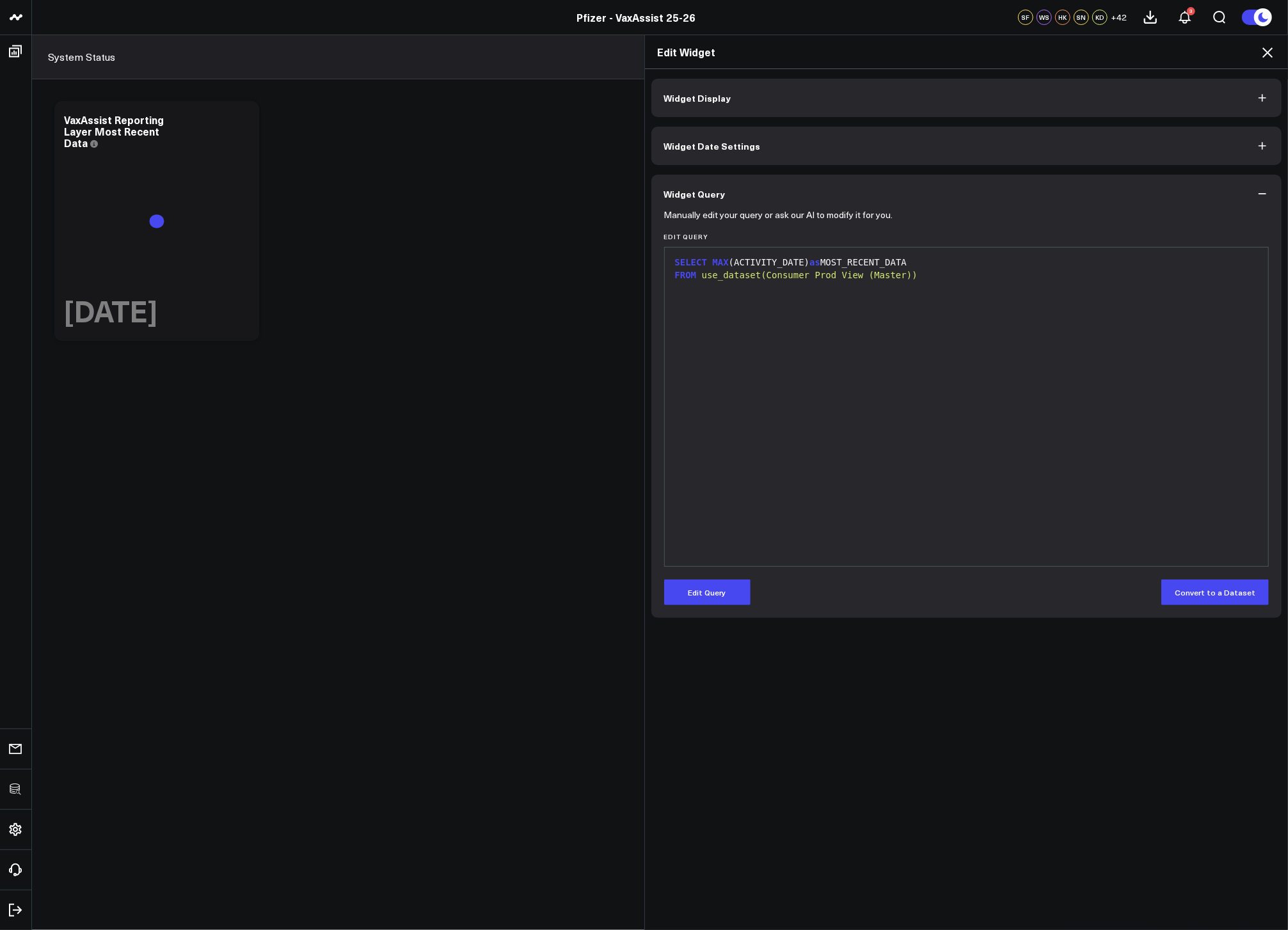
click at [1276, 55] on div "Edit Widget" at bounding box center [966, 52] width 644 height 34
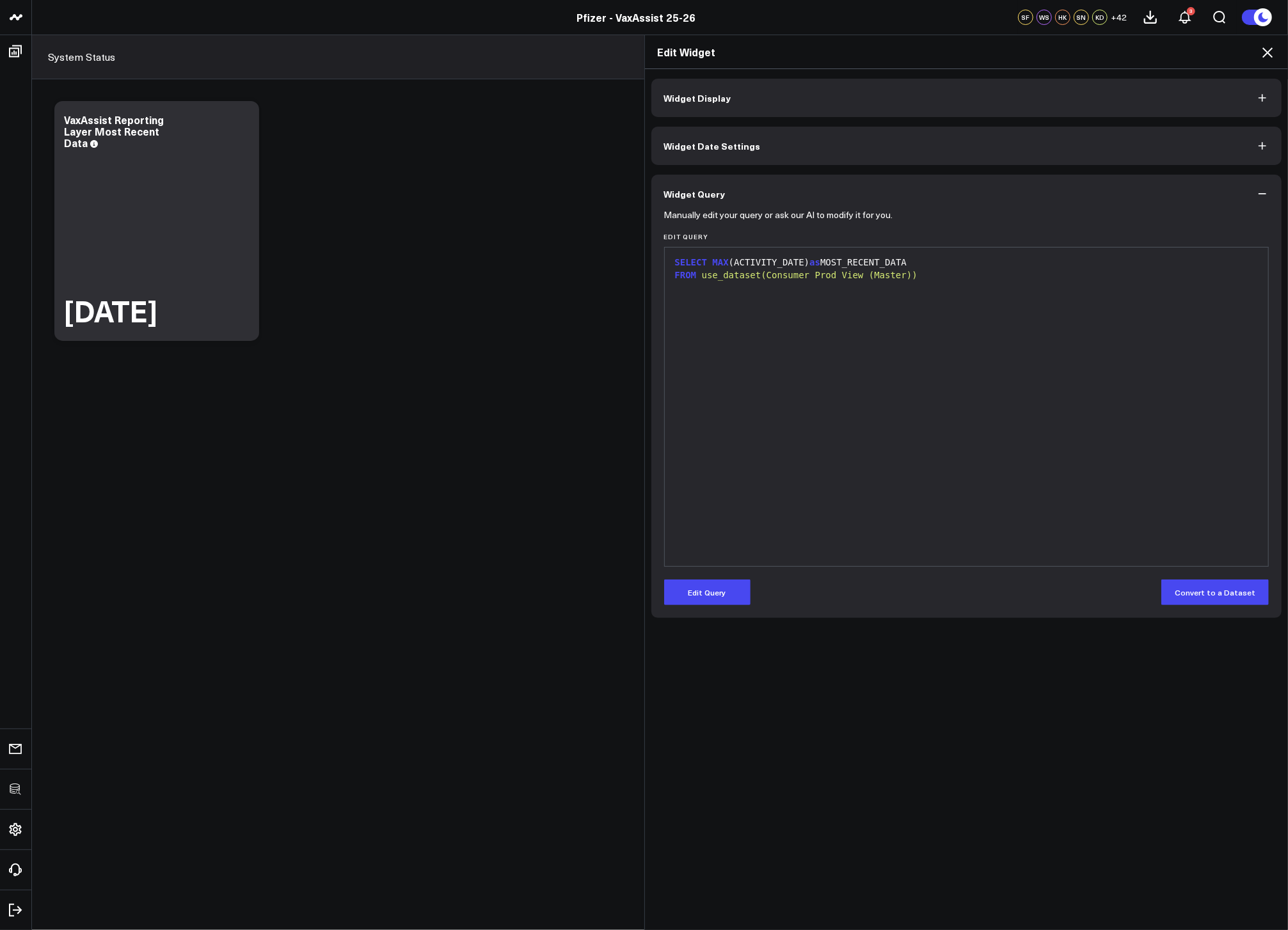
click at [1270, 56] on icon at bounding box center [1267, 52] width 10 height 10
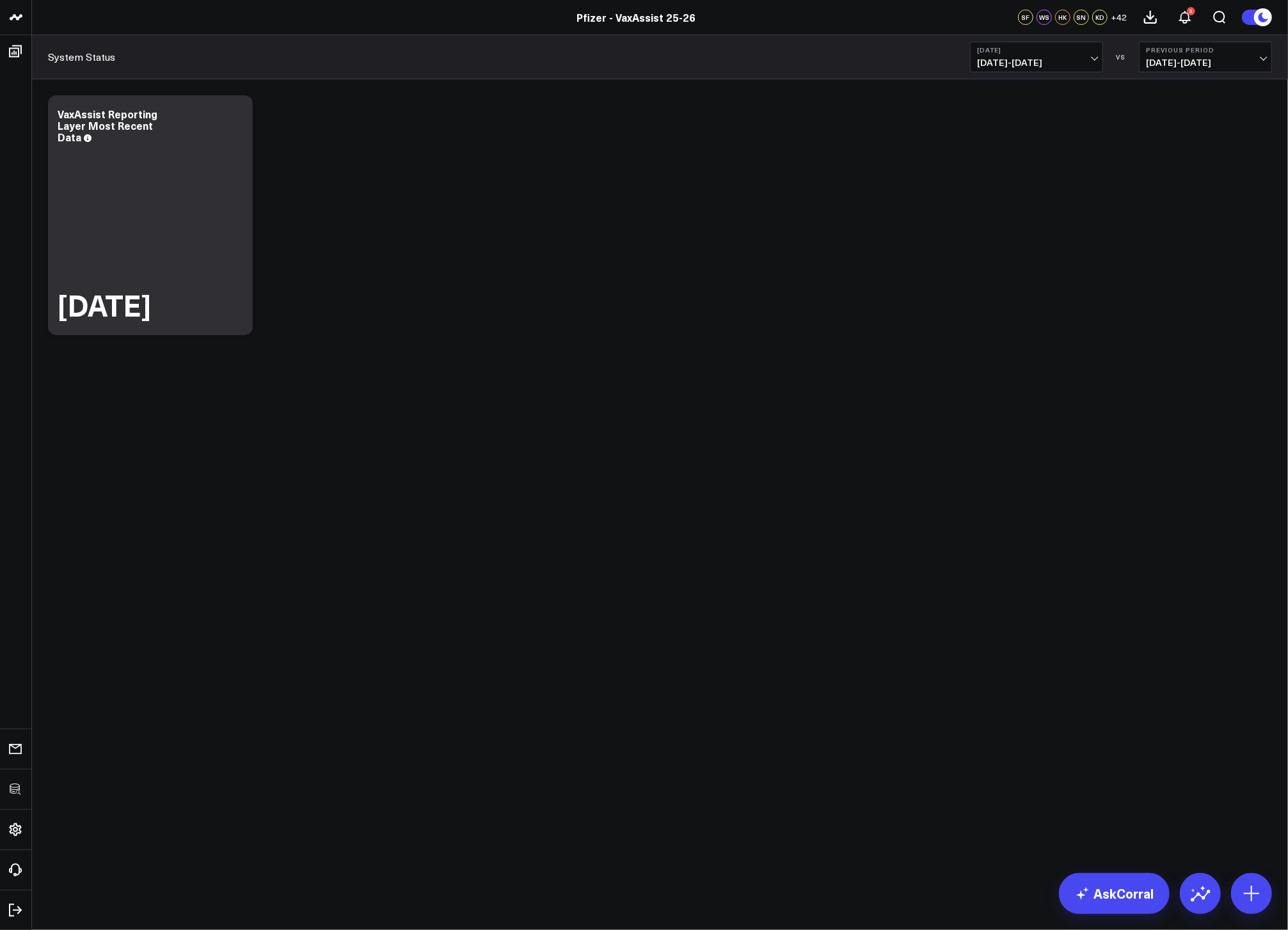
click at [762, 282] on div "Modify via AI Copy link to widget Ask support Remove Create linked copy Executi…" at bounding box center [660, 215] width 1237 height 252
click at [945, 167] on div "Modify via AI Copy link to widget Ask support Remove Create linked copy Executi…" at bounding box center [660, 215] width 1237 height 252
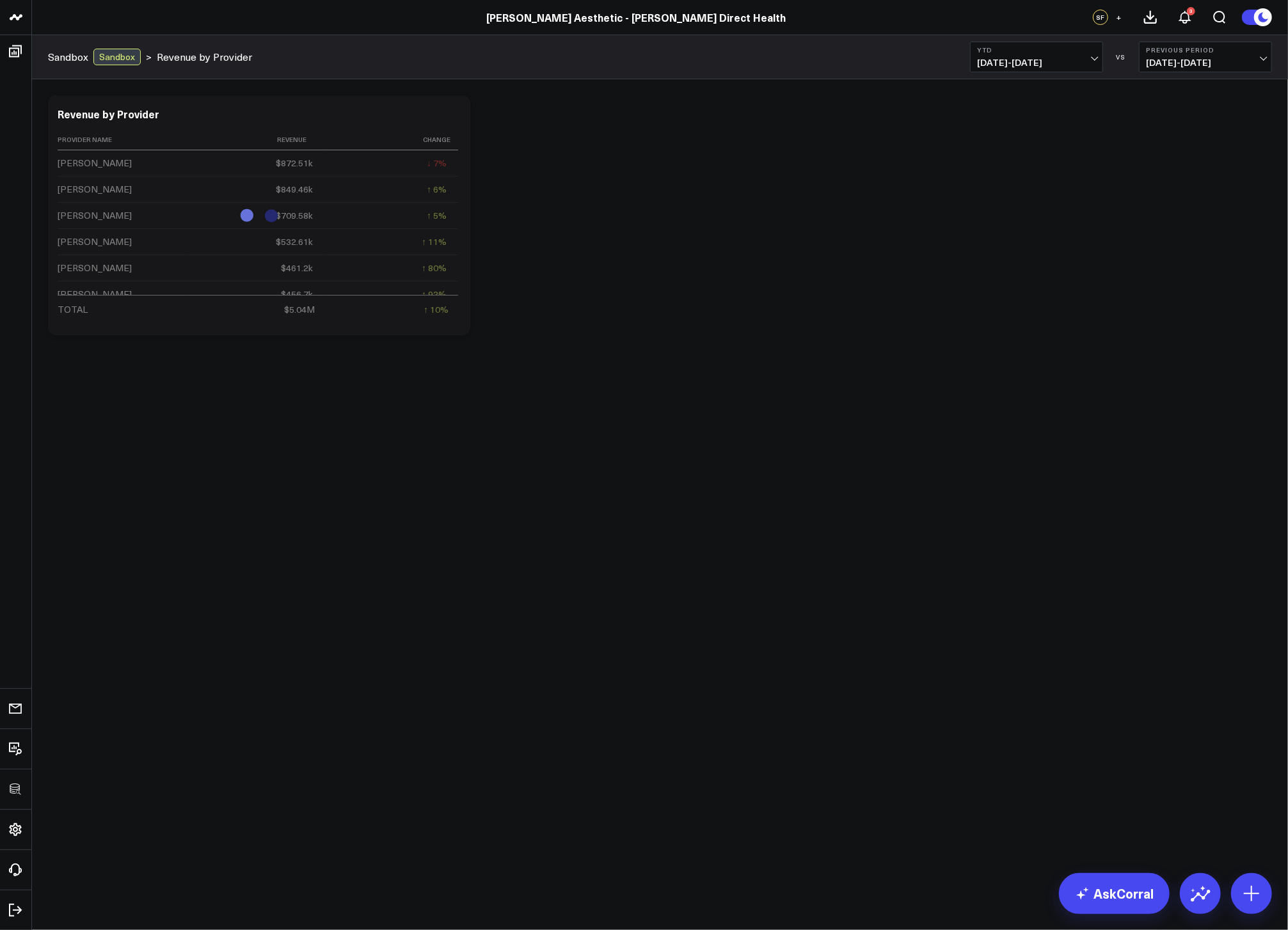
click at [662, 234] on div "Modify via AI Copy link to widget Ask support Remove Create linked copy Executi…" at bounding box center [660, 215] width 1237 height 252
click at [1038, 188] on div "Modify via AI Copy link to widget Ask support Remove Create linked copy Executi…" at bounding box center [660, 215] width 1237 height 252
click at [634, 158] on div "Modify via AI Copy link to widget Ask support Remove Create linked copy Executi…" at bounding box center [660, 215] width 1237 height 252
click at [144, 117] on div "Revenue by Provider" at bounding box center [113, 113] width 112 height 14
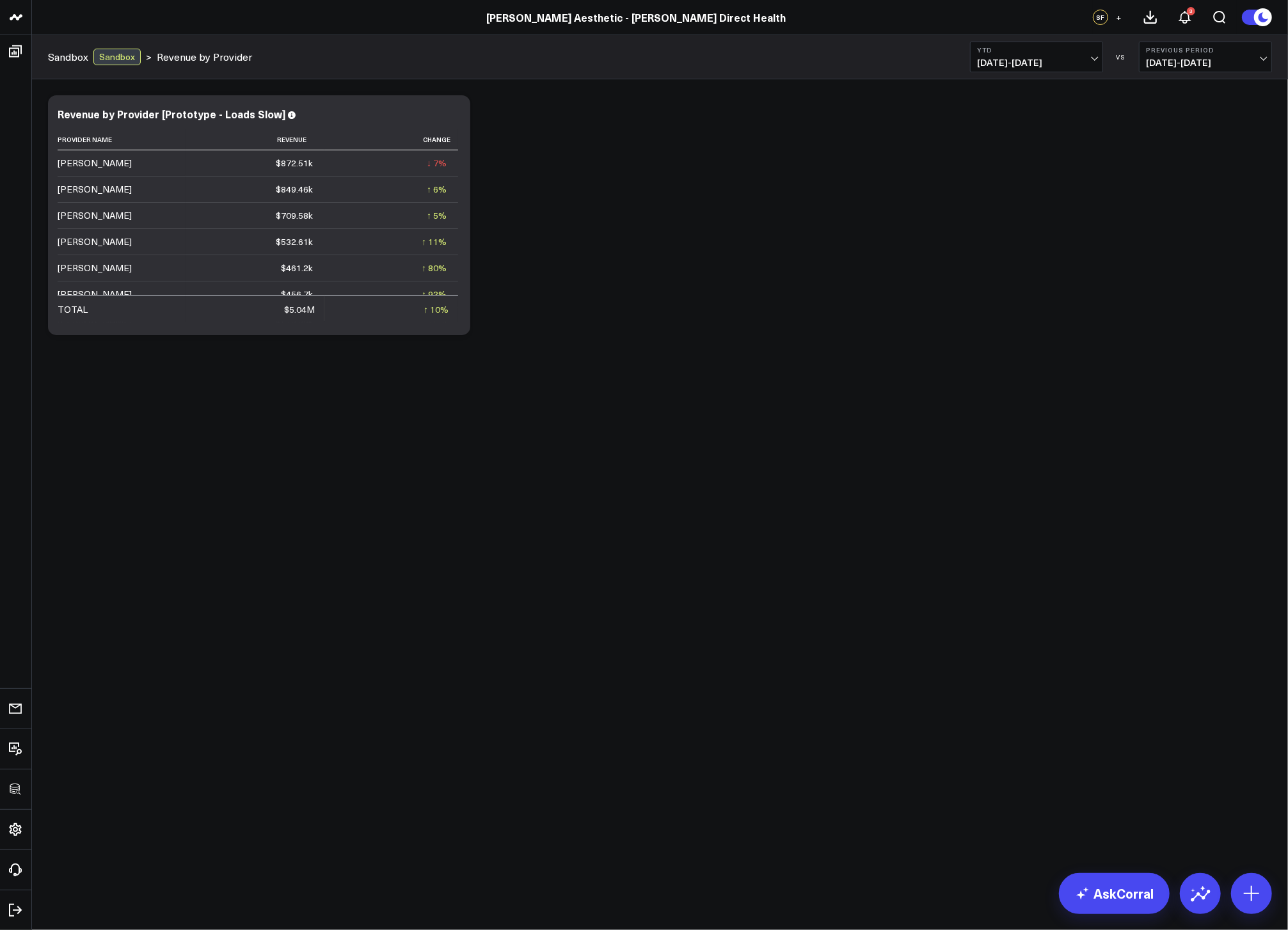
click at [543, 294] on div "Modify via AI Copy link to widget Ask support Remove Create linked copy Executi…" at bounding box center [660, 215] width 1237 height 252
click at [643, 260] on div "Modify via AI Copy link to widget Ask support Remove Create linked copy Executi…" at bounding box center [660, 215] width 1237 height 252
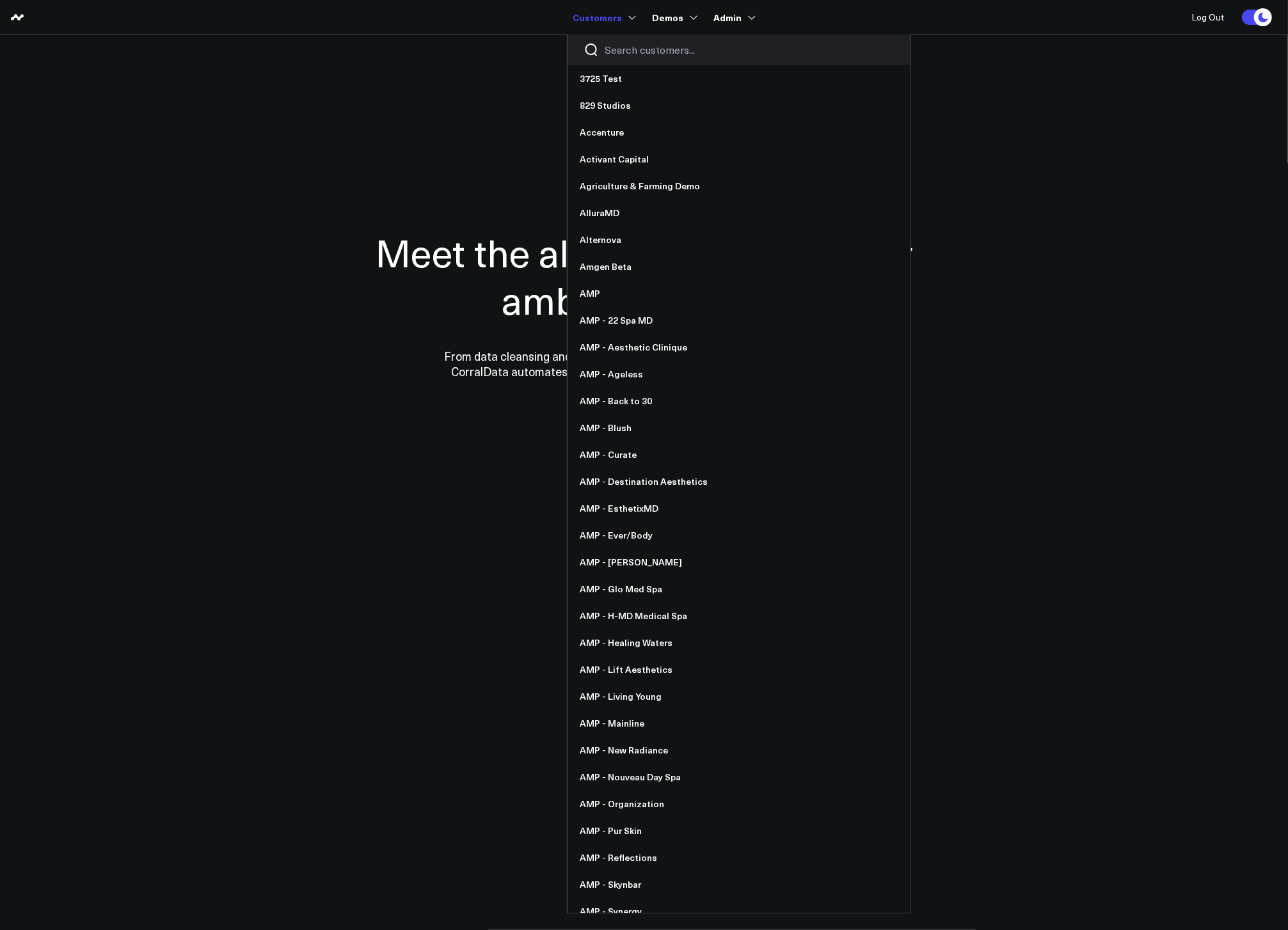
click at [635, 46] on input "Search customers input" at bounding box center [749, 49] width 289 height 14
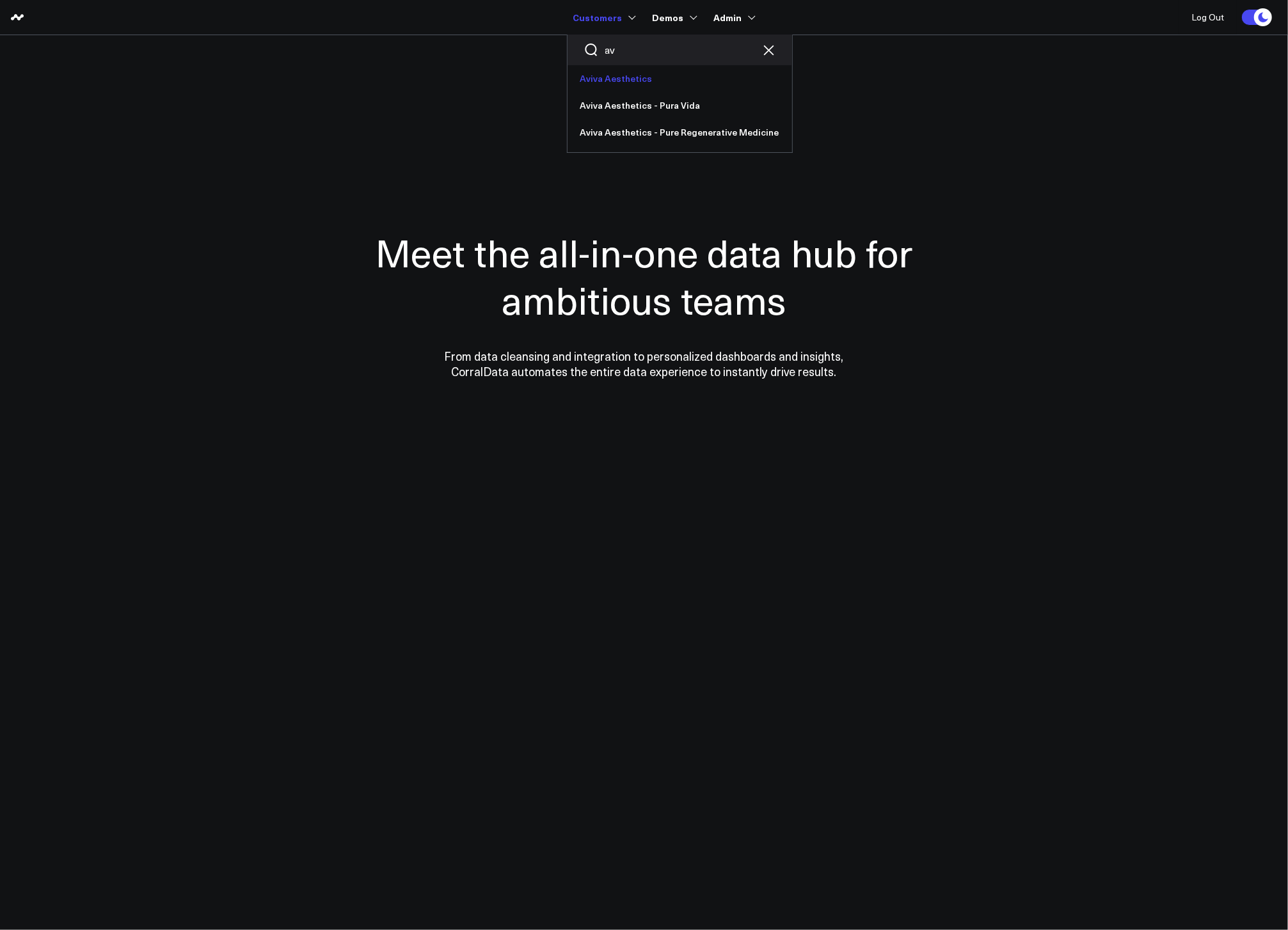
type input "av"
click at [635, 80] on link "Aviva Aesthetics" at bounding box center [679, 78] width 225 height 26
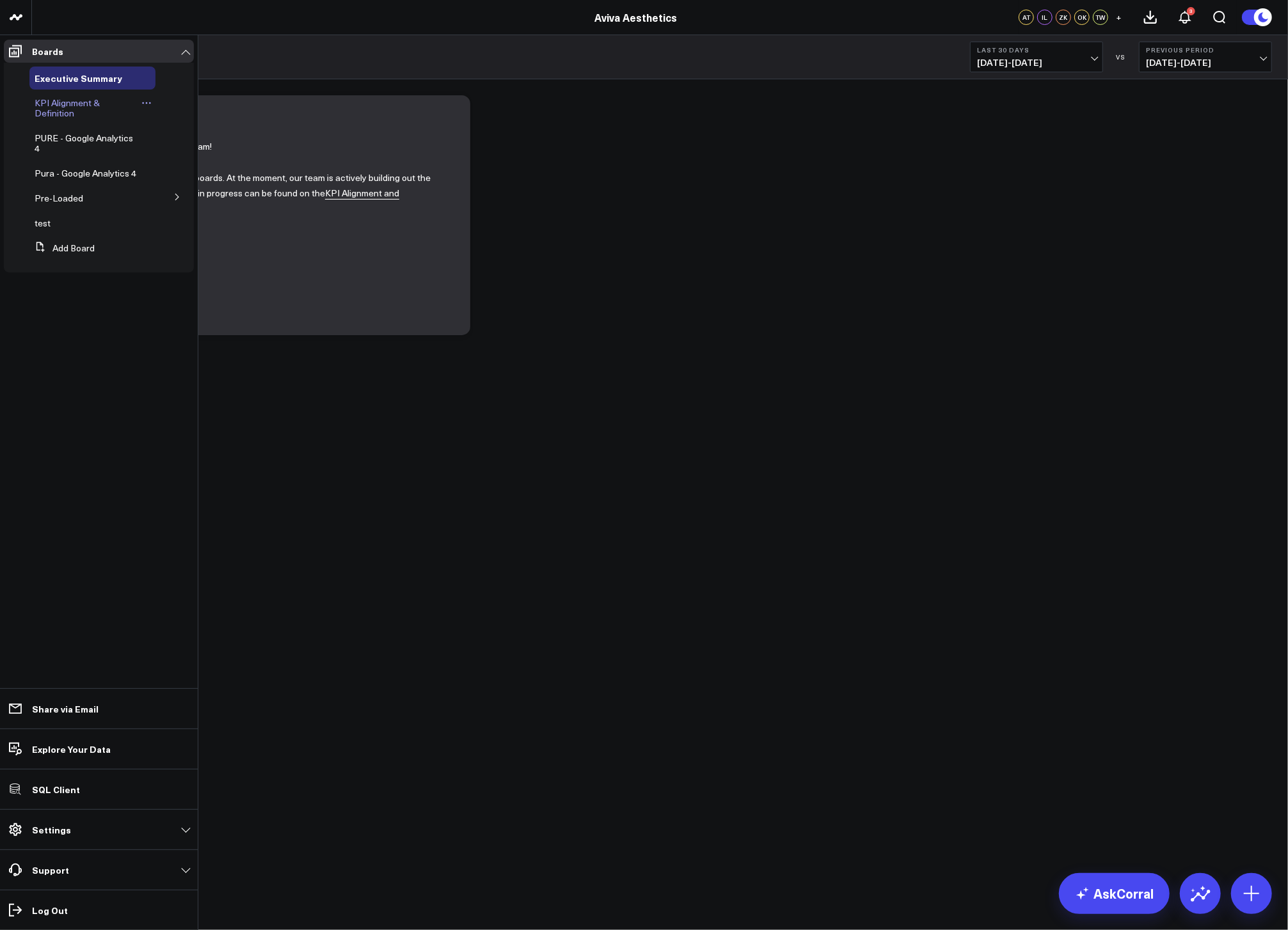
click at [82, 113] on link "KPI Alignment & Definition" at bounding box center [86, 109] width 102 height 21
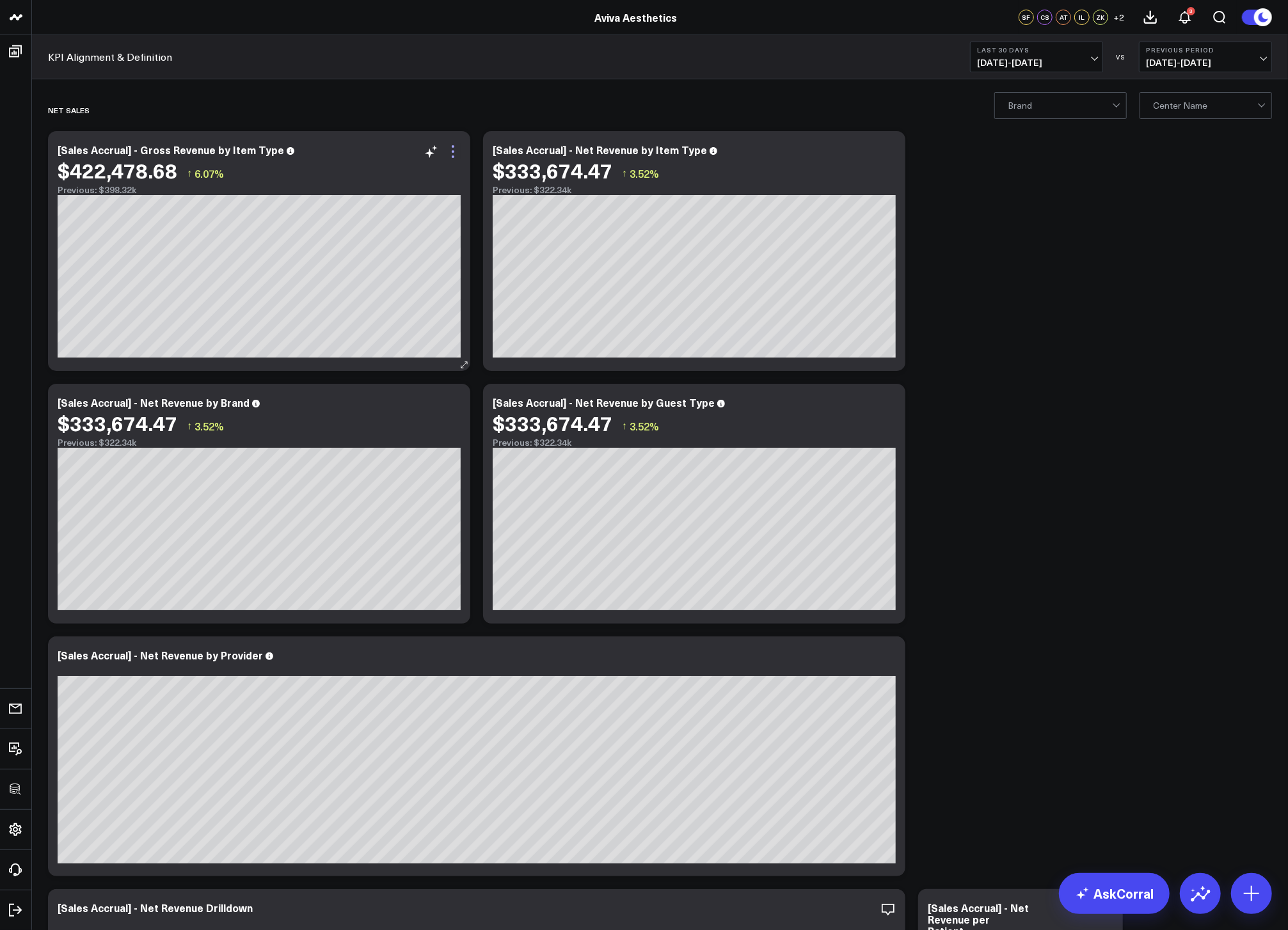
click at [451, 154] on icon at bounding box center [453, 151] width 15 height 15
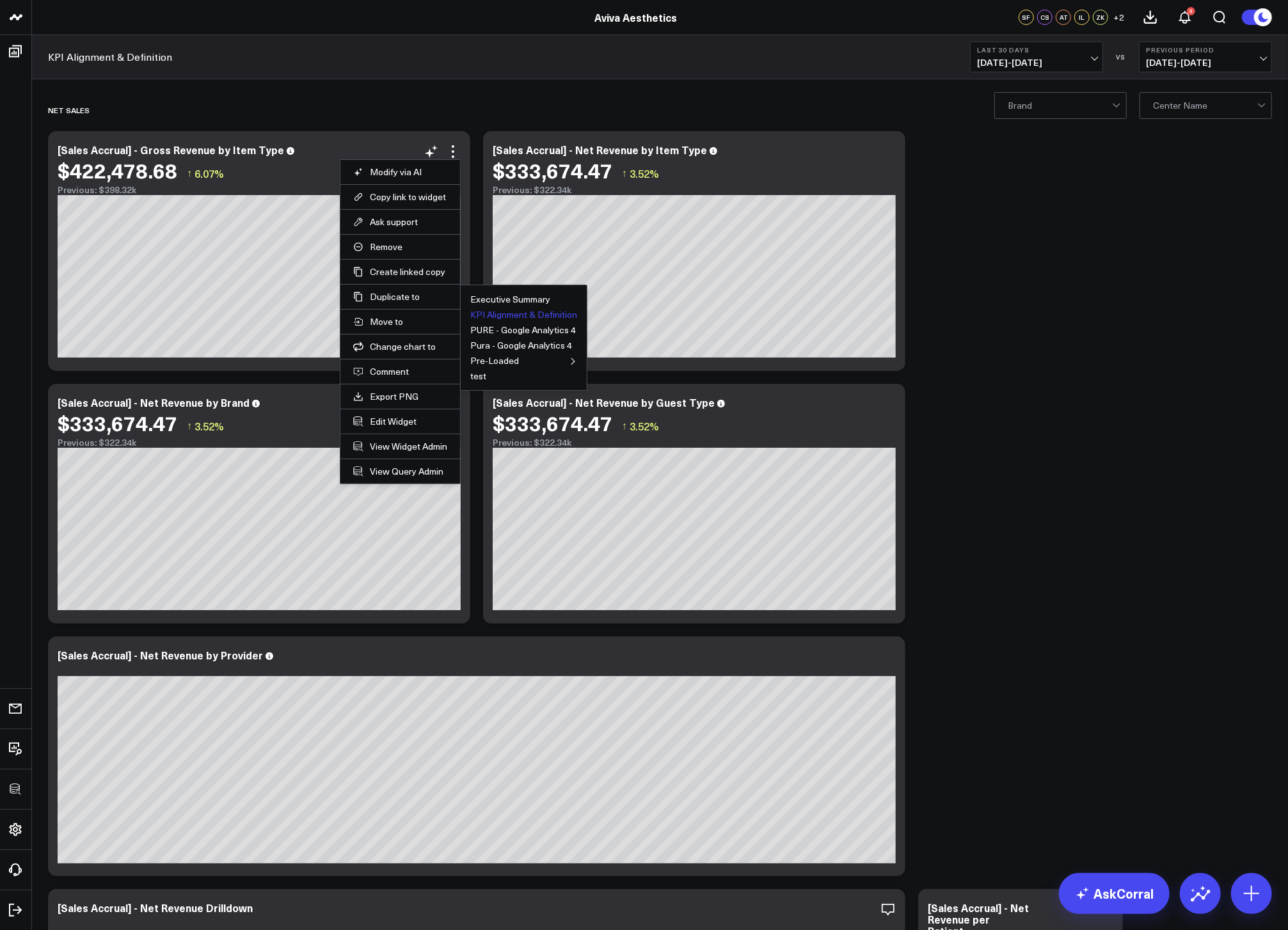
click at [517, 312] on button "KPI Alignment & Definition" at bounding box center [524, 314] width 107 height 9
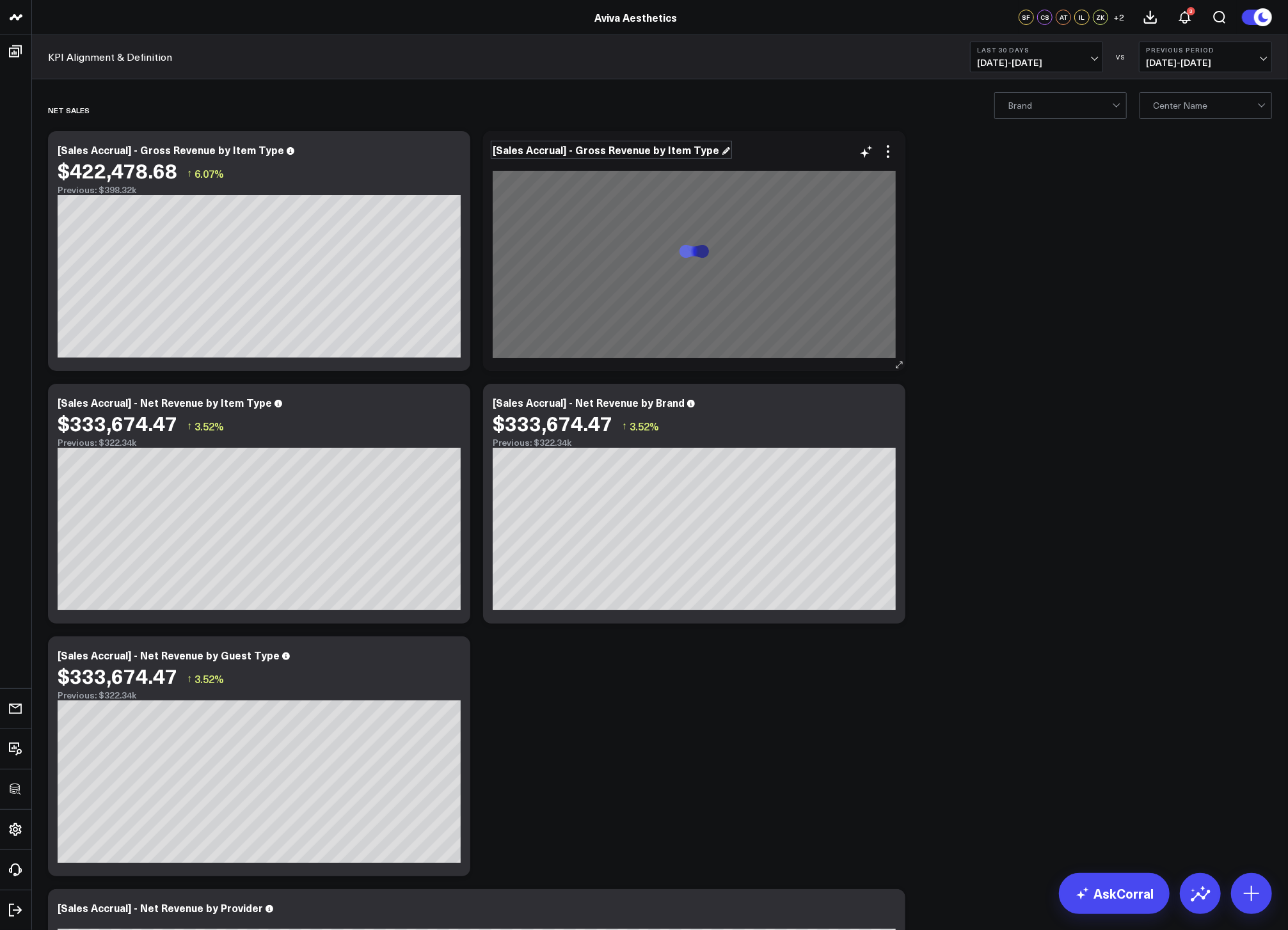
click at [623, 146] on div "[Sales Accrual] - Gross Revenue by Item Type" at bounding box center [610, 149] width 237 height 14
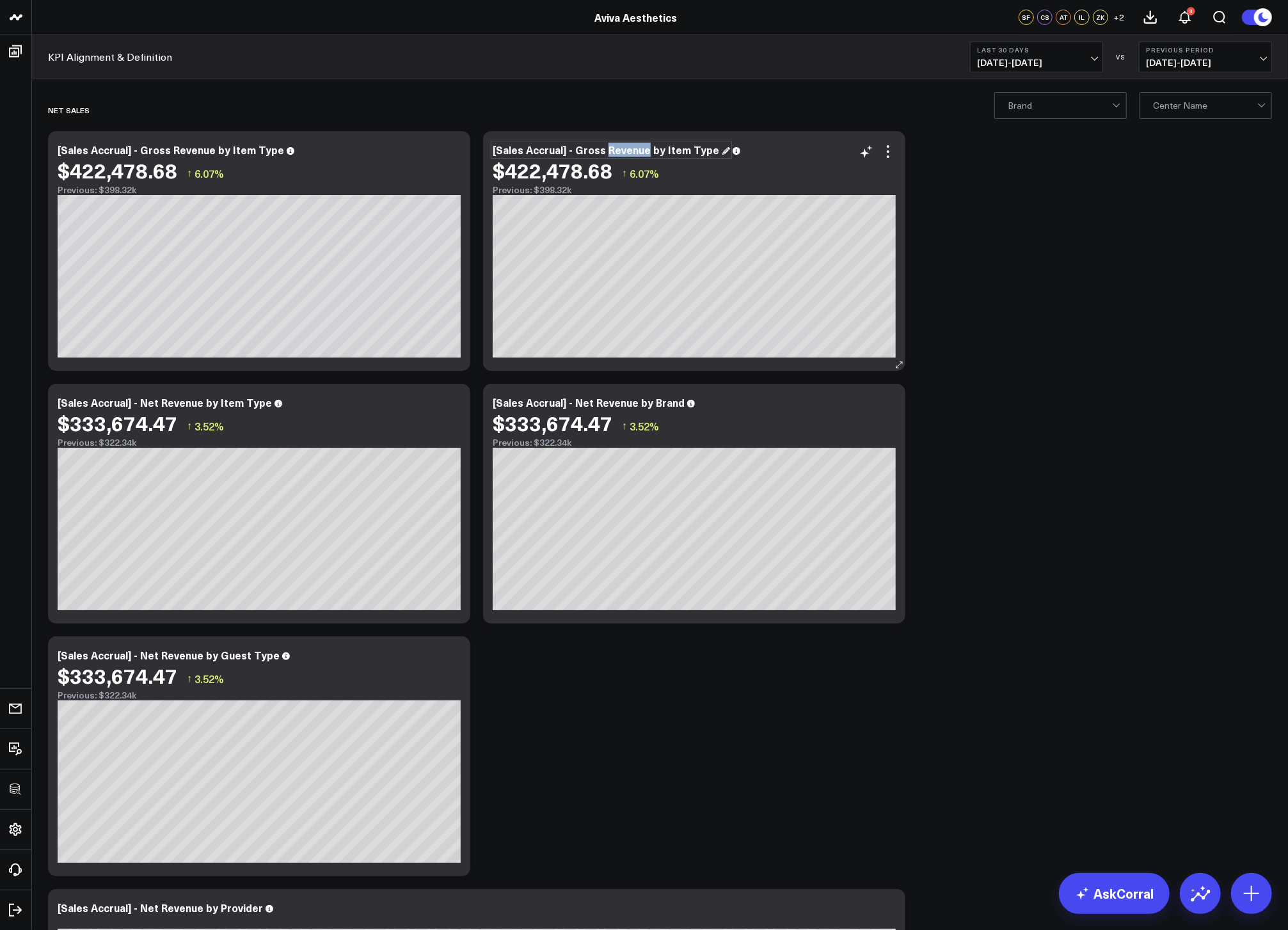
click at [603, 151] on div "[Sales Accrual] - Gross Revenue by Item Type" at bounding box center [610, 149] width 237 height 14
click at [682, 147] on div "[Sales Accrual] - Gross Service Revenue by Item Type" at bounding box center [631, 149] width 278 height 14
drag, startPoint x: 682, startPoint y: 147, endPoint x: 788, endPoint y: 149, distance: 106.0
click at [788, 149] on div "[Sales Accrual] - Gross Service Revenue by Item Type" at bounding box center [694, 149] width 403 height 11
click at [891, 153] on icon at bounding box center [887, 151] width 15 height 15
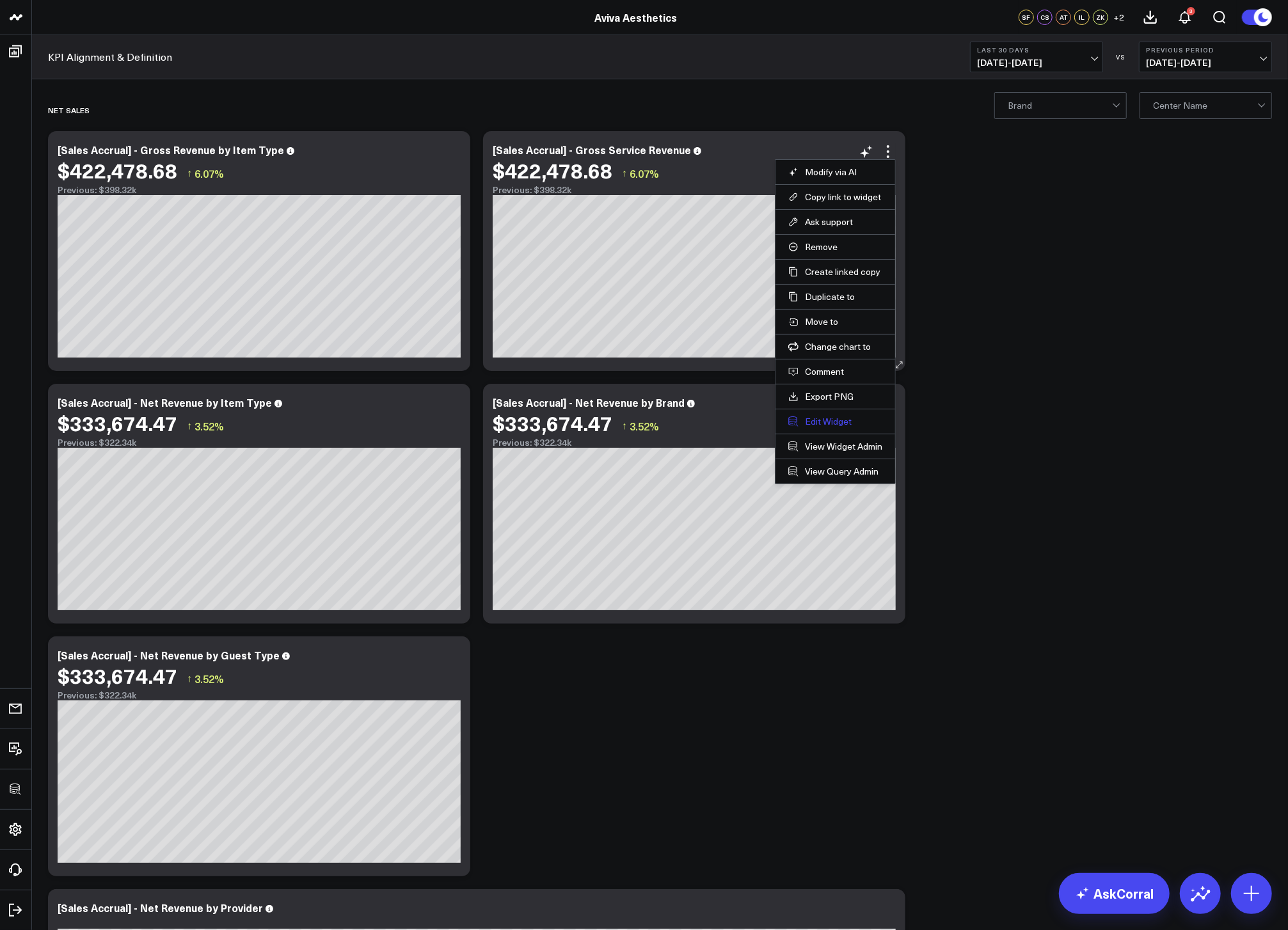
click at [823, 420] on button "Edit Widget" at bounding box center [835, 422] width 94 height 11
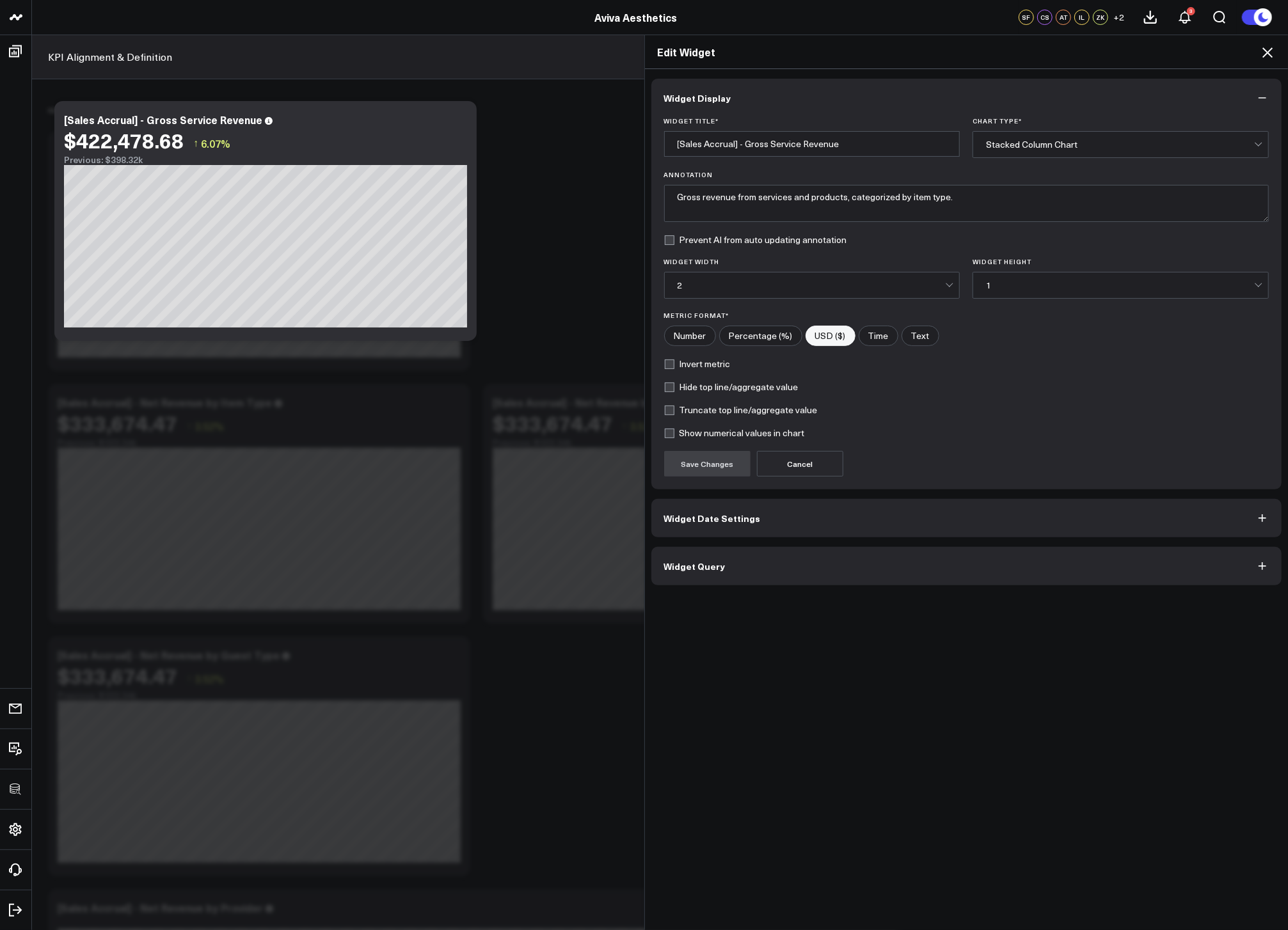
click at [764, 561] on button "Widget Query" at bounding box center [966, 566] width 630 height 39
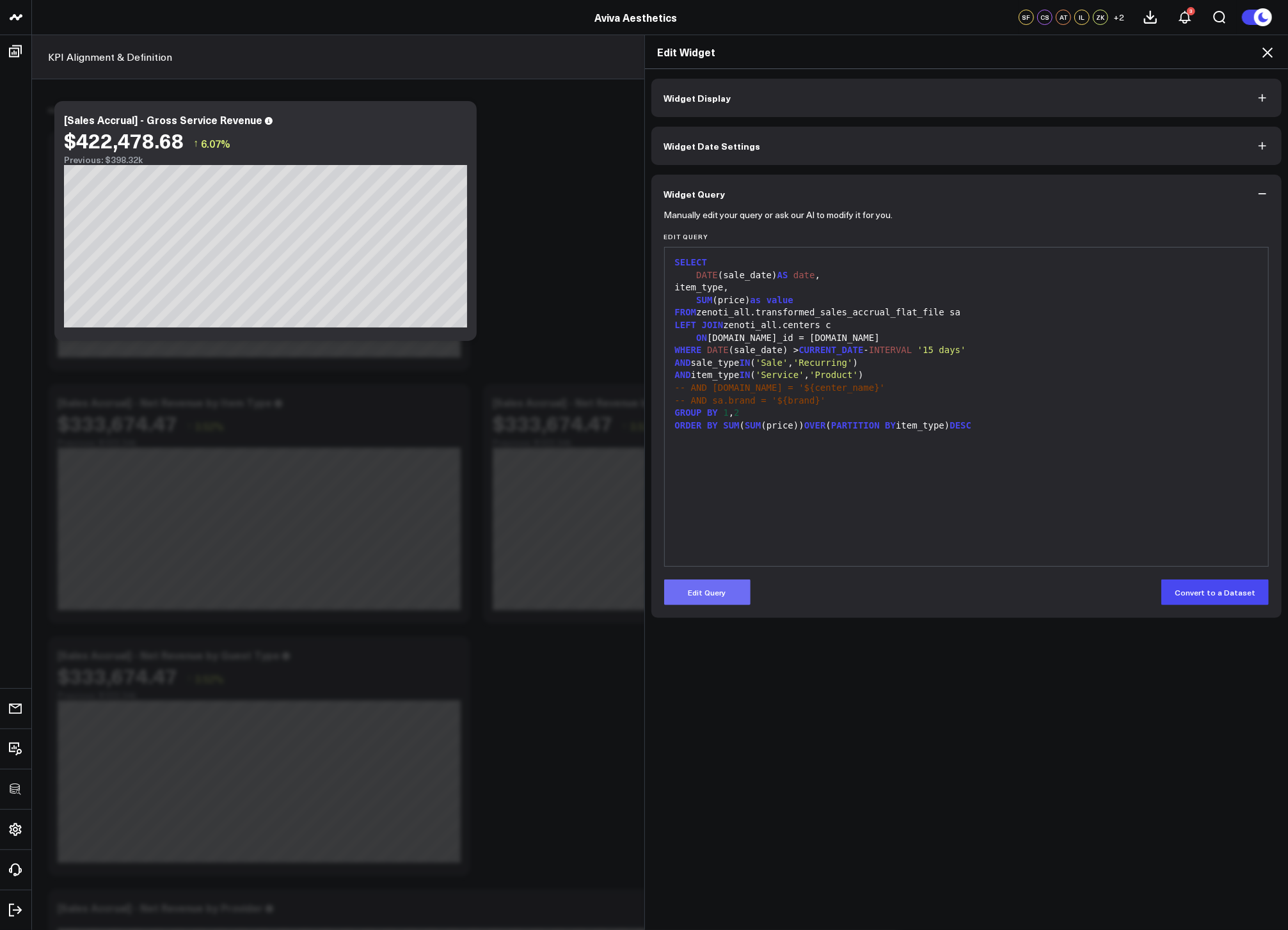
click at [731, 595] on button "Edit Query" at bounding box center [707, 592] width 86 height 26
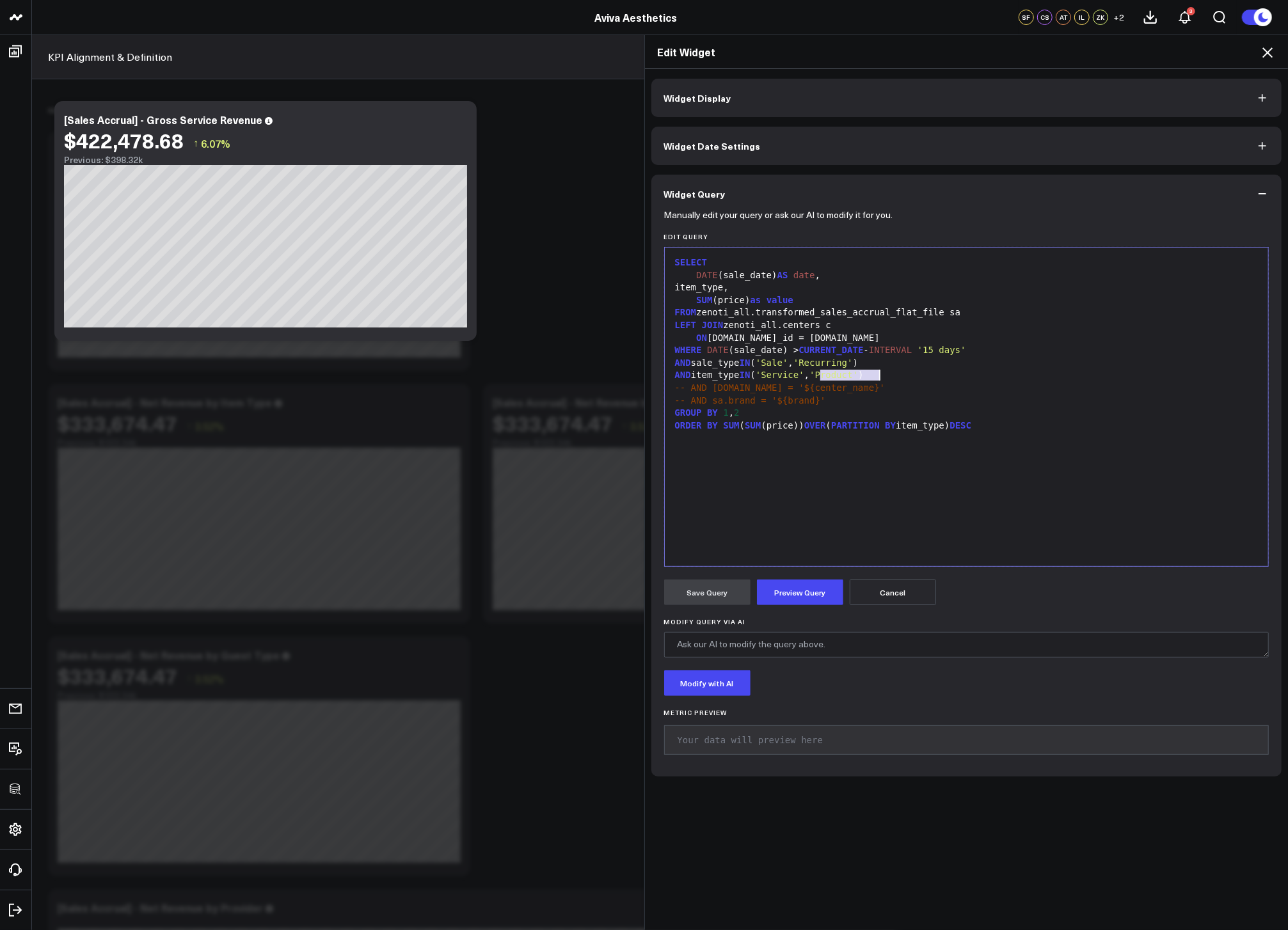
drag, startPoint x: 815, startPoint y: 376, endPoint x: 876, endPoint y: 374, distance: 61.0
click at [876, 374] on div "AND item_type IN ( 'Service' , 'Product' )" at bounding box center [966, 376] width 591 height 13
click at [717, 287] on div "item_type," at bounding box center [966, 288] width 591 height 13
click at [717, 286] on div "item_type," at bounding box center [966, 288] width 591 height 13
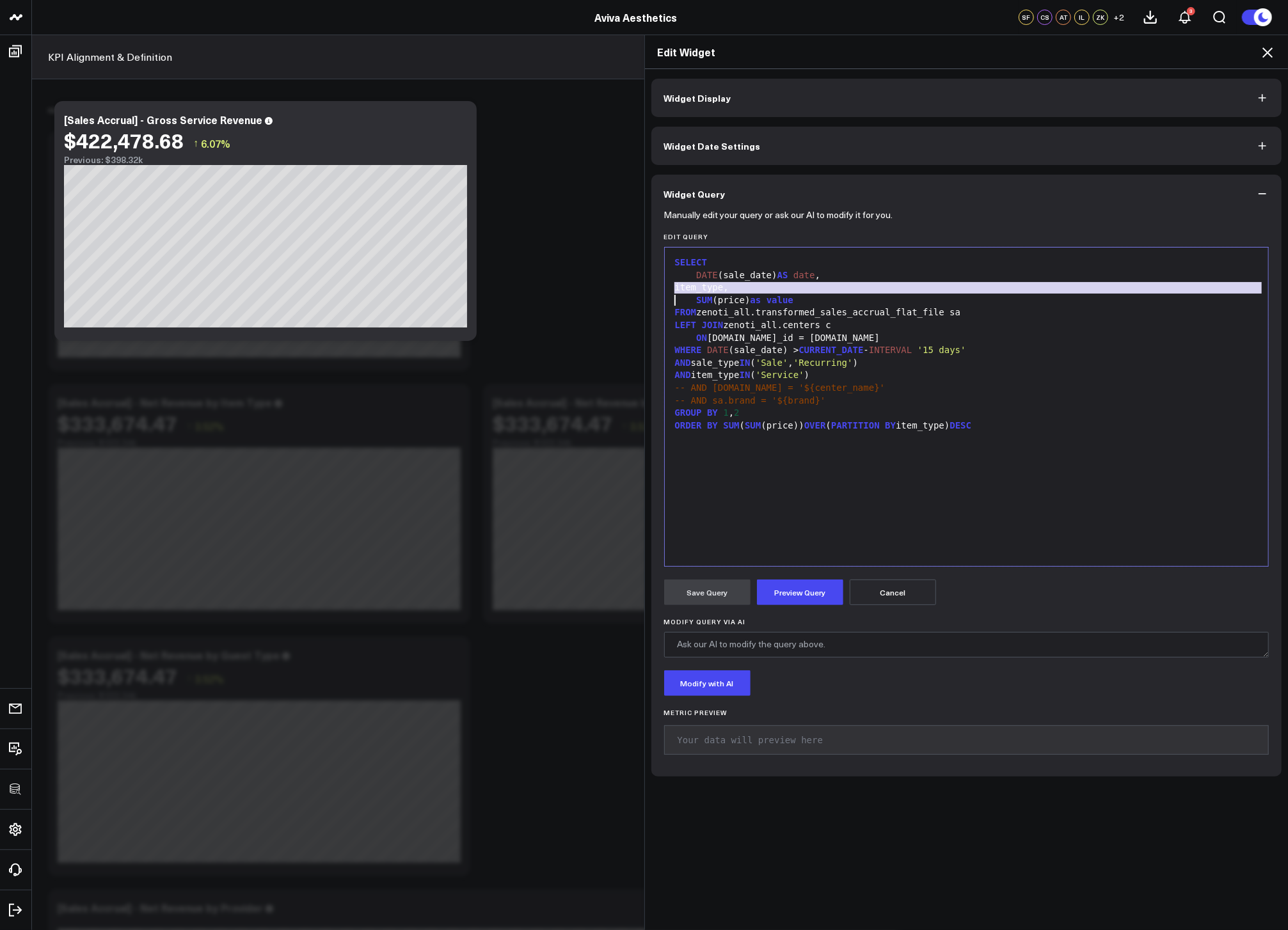
click at [717, 286] on div "item_type," at bounding box center [966, 288] width 591 height 13
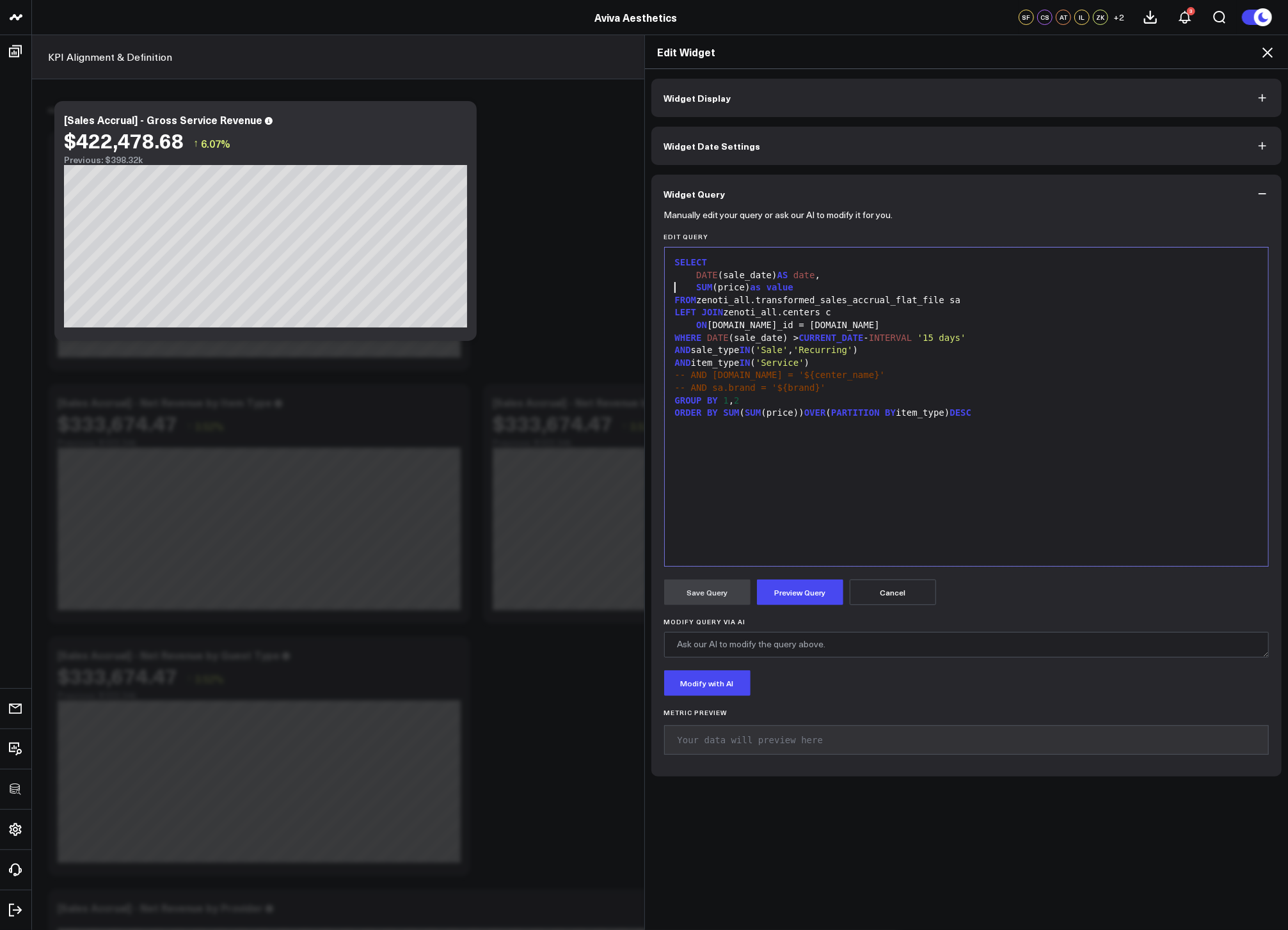
click at [783, 413] on div "ORDER BY SUM ( SUM (price)) OVER ( PARTITION BY item_type) DESC" at bounding box center [966, 414] width 591 height 13
drag, startPoint x: 776, startPoint y: 402, endPoint x: 723, endPoint y: 401, distance: 53.0
click at [723, 401] on div "GROUP BY 1 , 2" at bounding box center [966, 402] width 591 height 13
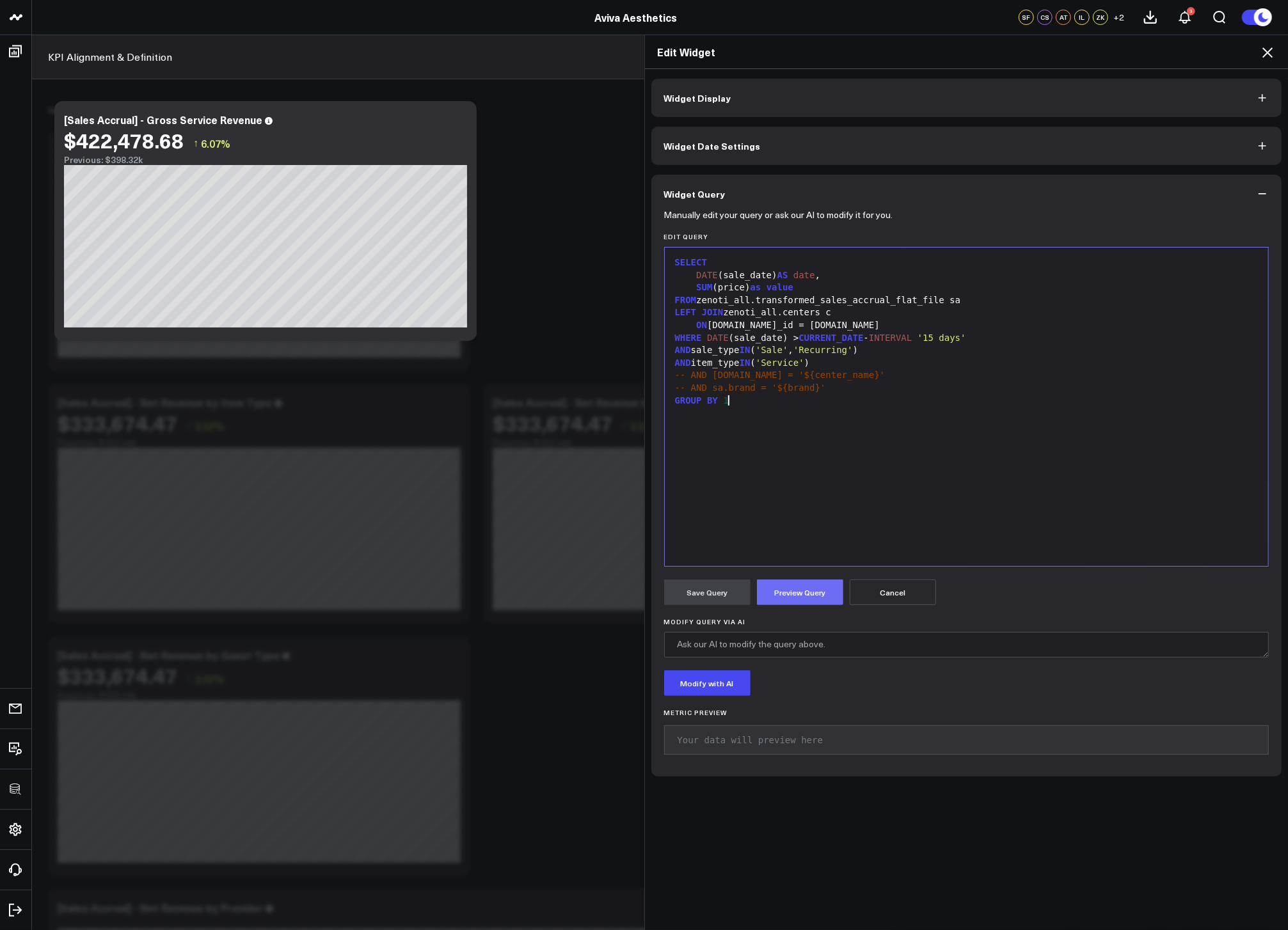
click at [780, 585] on button "Preview Query" at bounding box center [799, 592] width 86 height 26
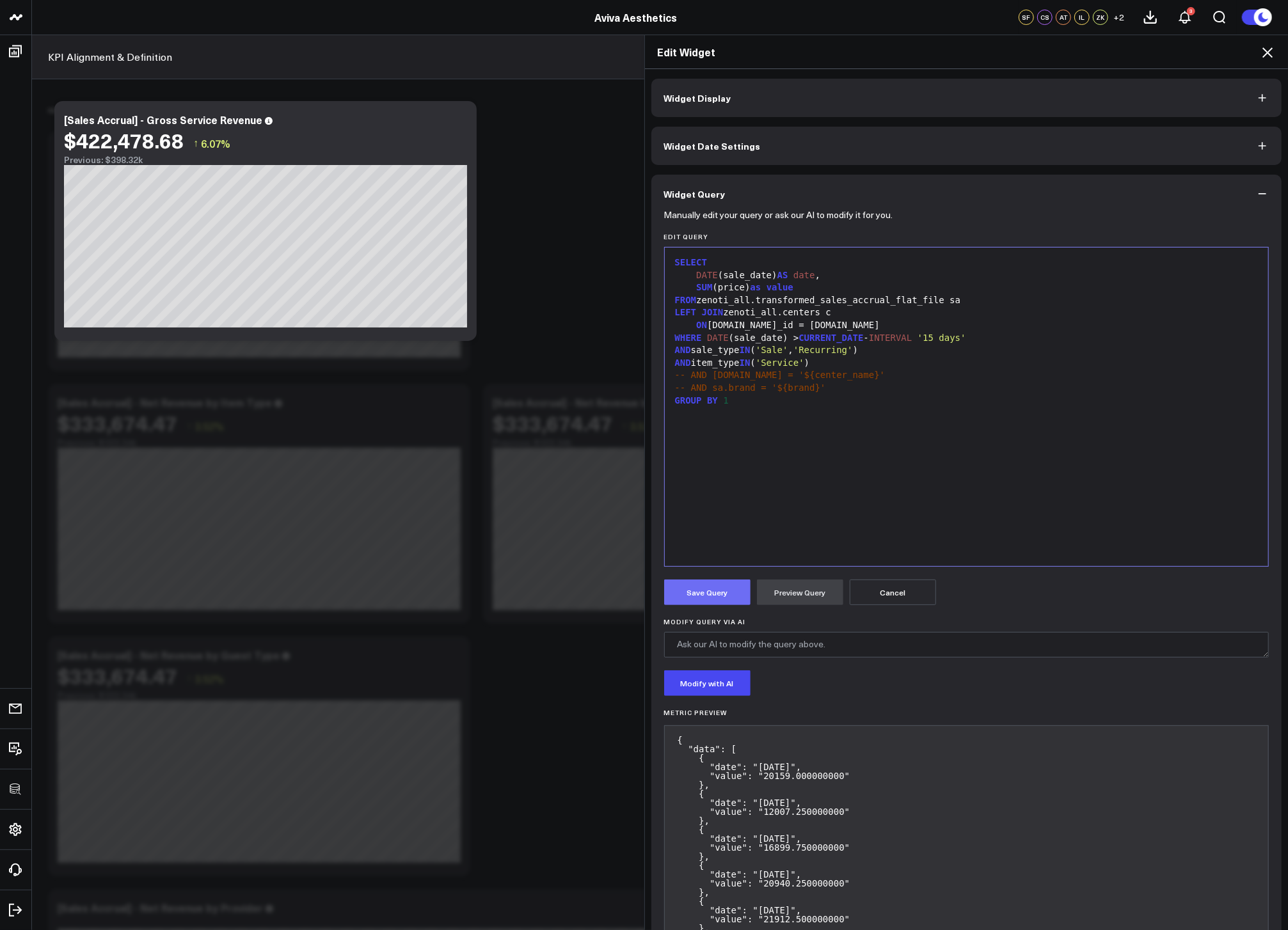
click at [704, 598] on button "Save Query" at bounding box center [707, 592] width 86 height 26
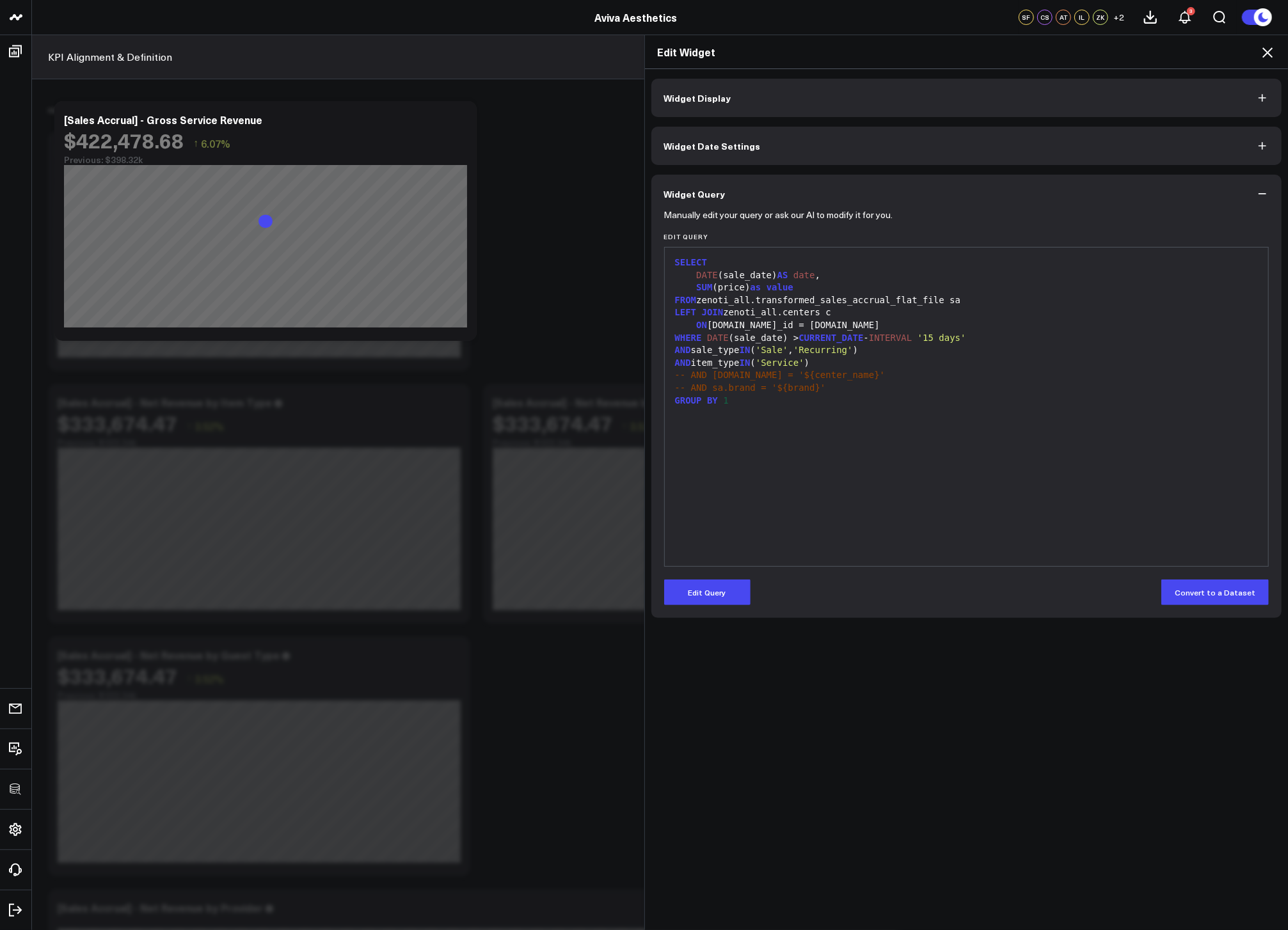
click at [1266, 53] on icon at bounding box center [1267, 52] width 15 height 15
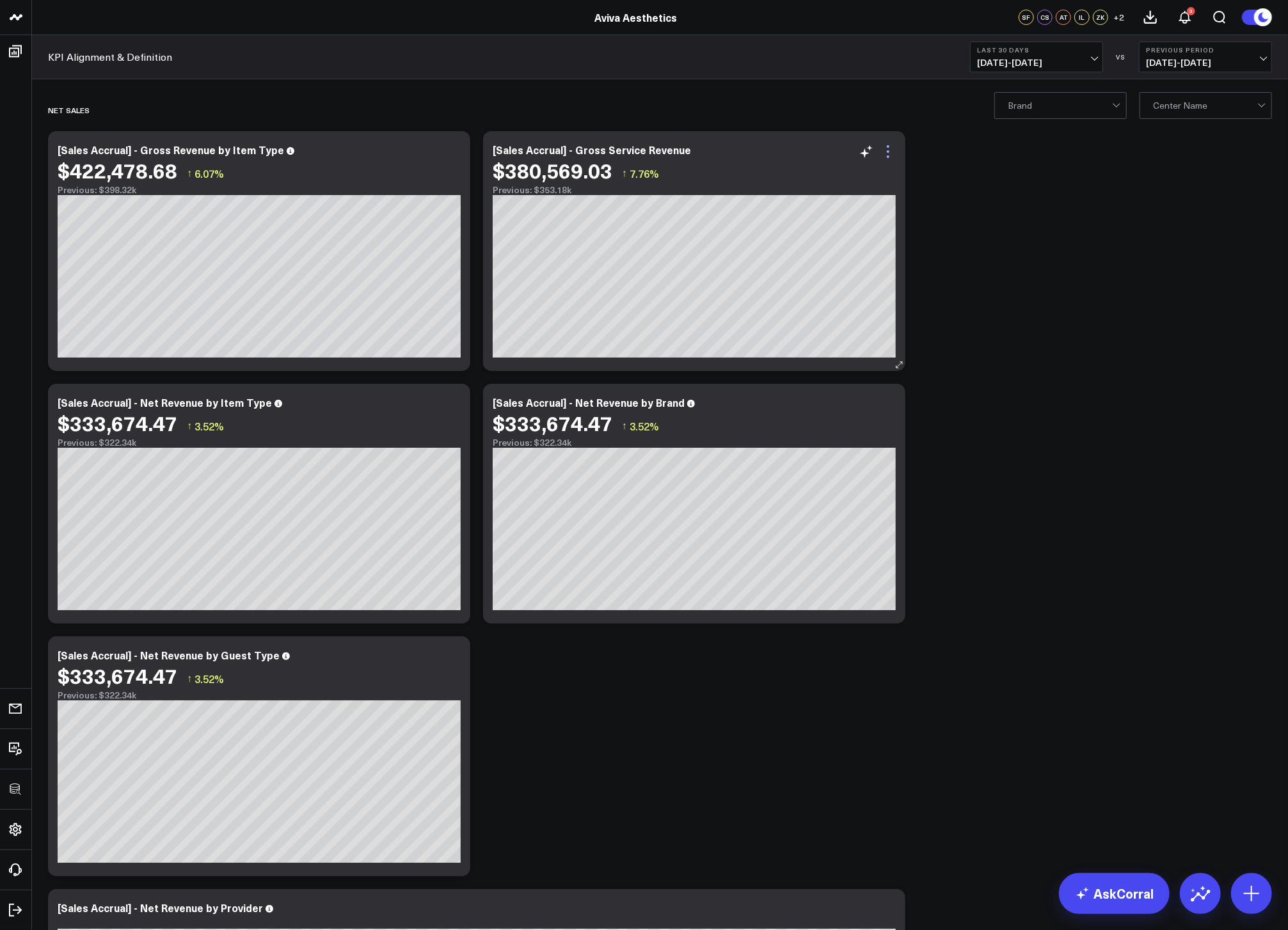
click at [892, 147] on icon at bounding box center [887, 151] width 15 height 15
click at [0, 0] on button "Line Chart for Date Comparison" at bounding box center [0, 0] width 0 height 0
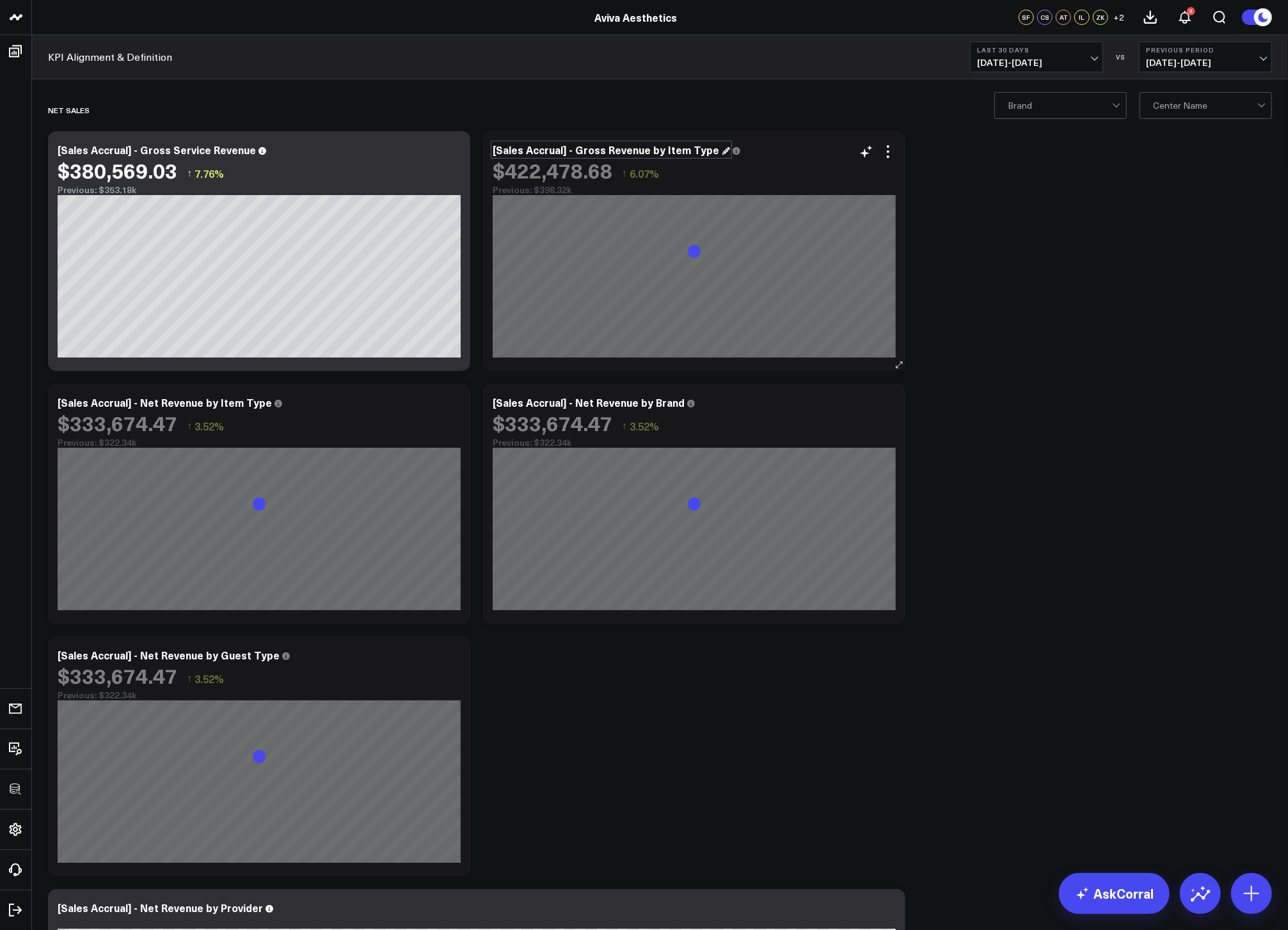
drag, startPoint x: 657, startPoint y: 150, endPoint x: 630, endPoint y: 151, distance: 27.0
click at [657, 150] on div "[Sales Accrual] - Gross Revenue by Item Type" at bounding box center [610, 149] width 237 height 14
click at [605, 150] on div "[Sales Accrual] - Gross Revenue by Item Type" at bounding box center [610, 149] width 237 height 14
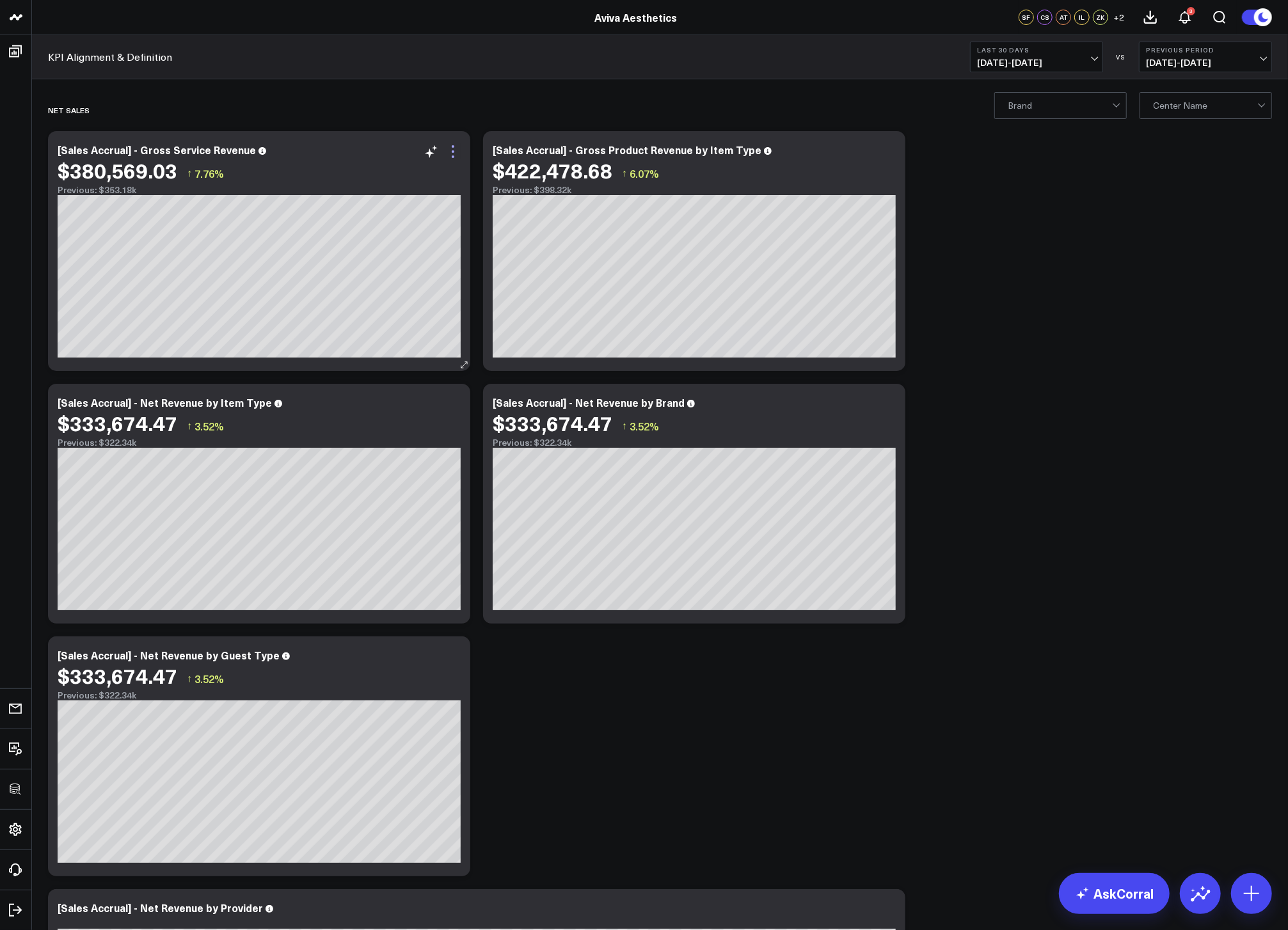
click at [450, 155] on icon at bounding box center [453, 151] width 15 height 15
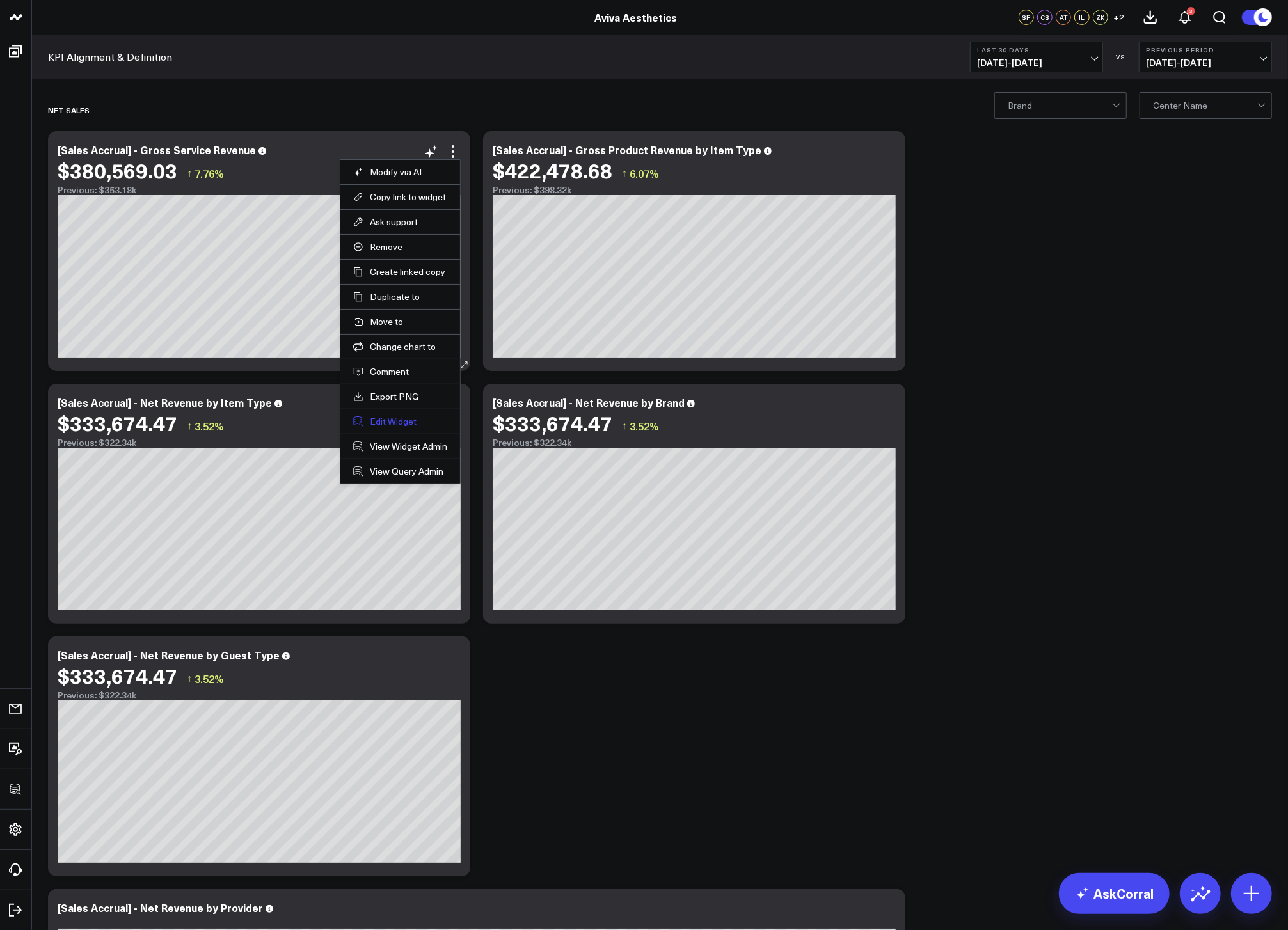
click at [375, 421] on button "Edit Widget" at bounding box center [401, 422] width 94 height 11
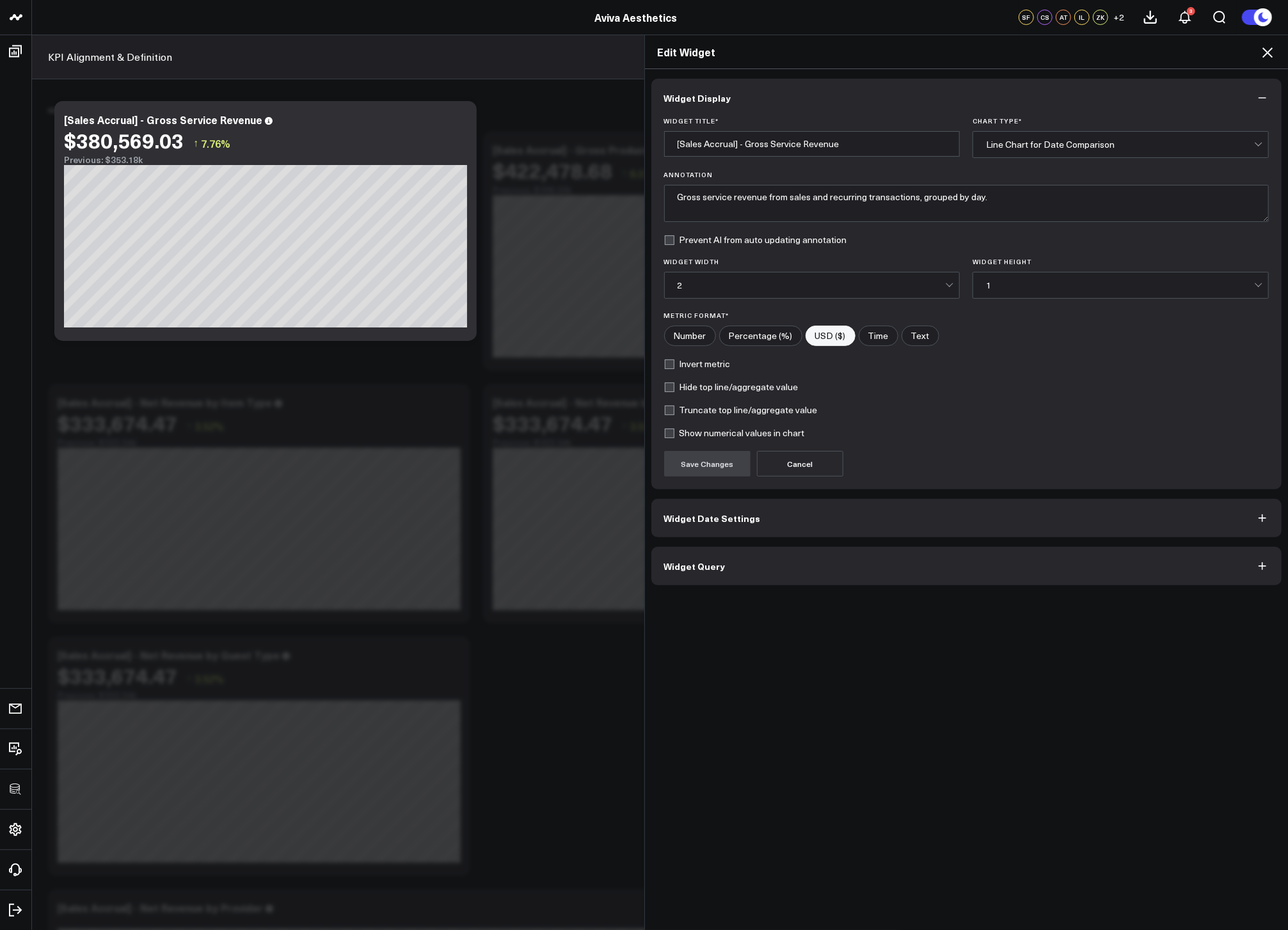
click at [743, 556] on button "Widget Query" at bounding box center [966, 566] width 630 height 39
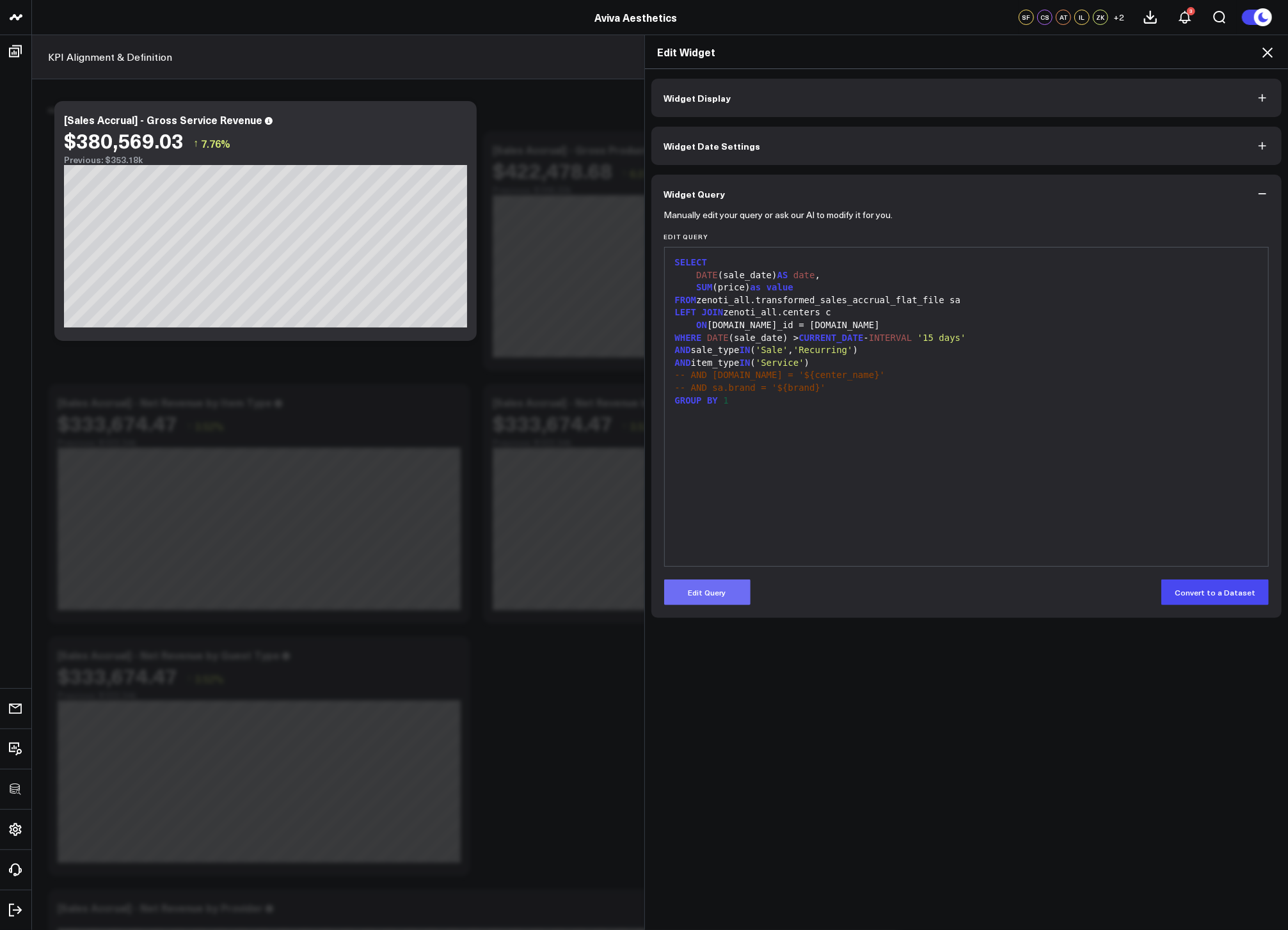
click at [705, 587] on button "Edit Query" at bounding box center [707, 592] width 86 height 26
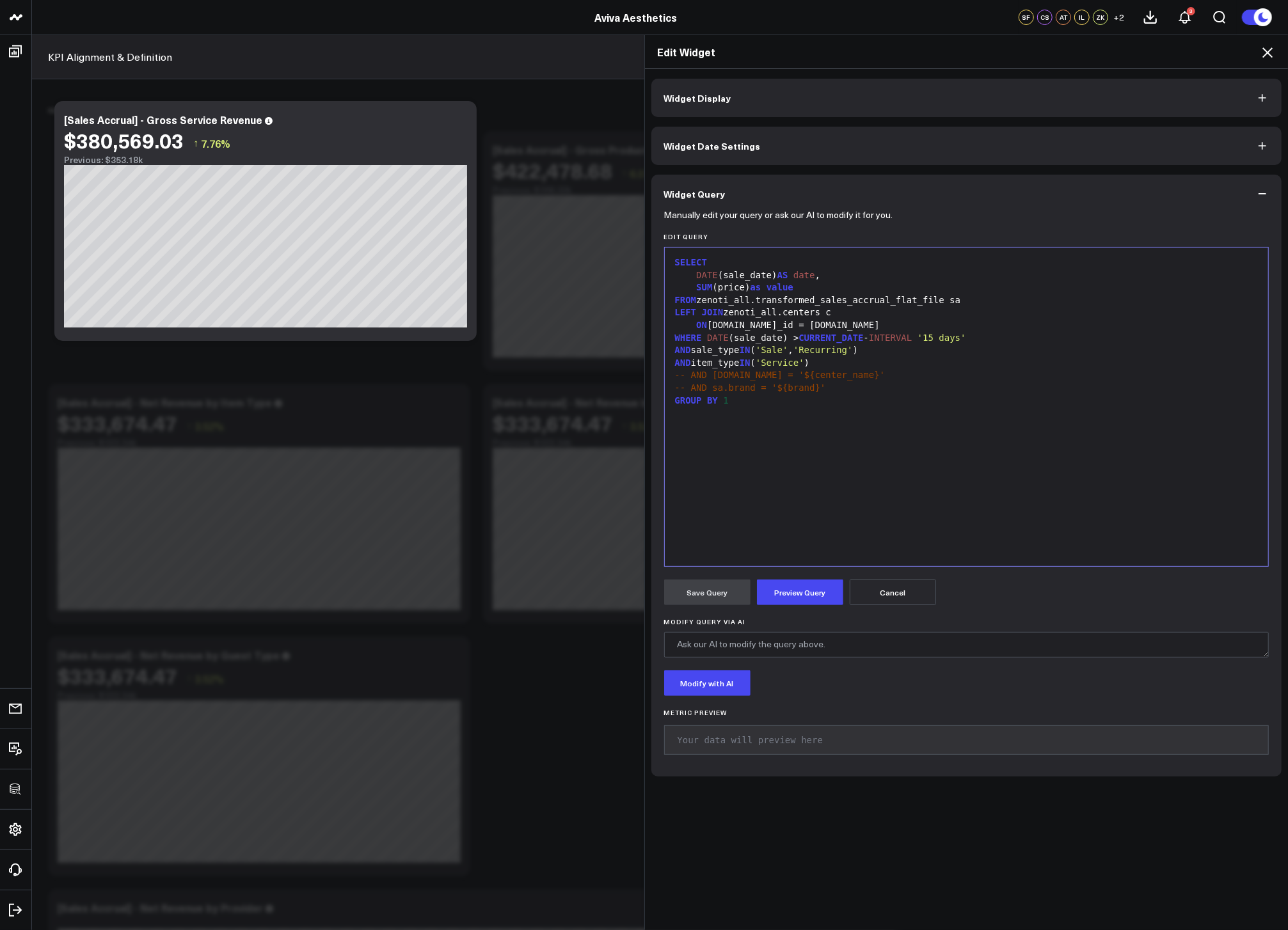
click at [816, 508] on div "SELECT DATE (sale_date) AS date , SUM (price) as value FROM zenoti_all.transfor…" at bounding box center [966, 407] width 591 height 306
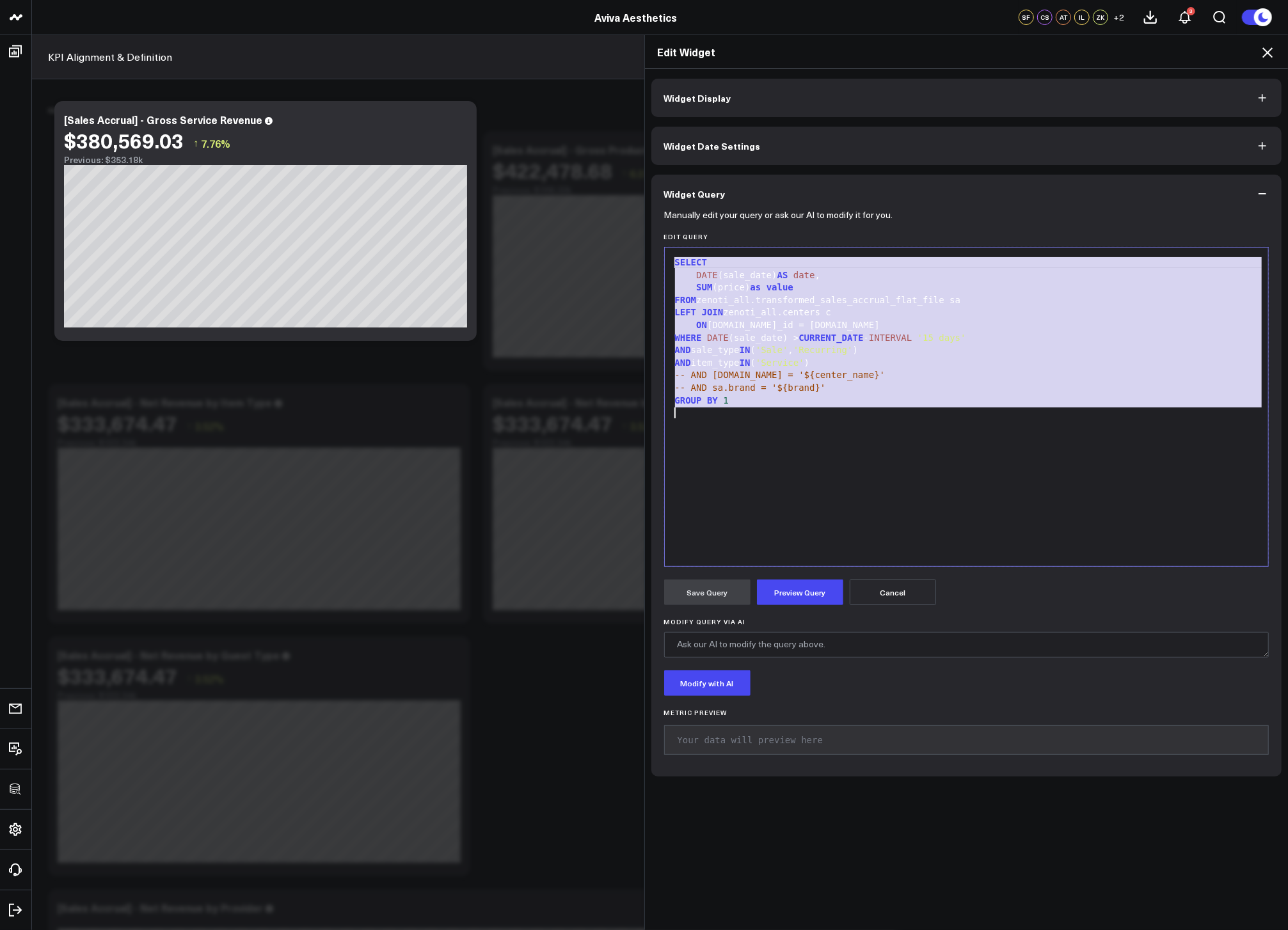
copy div "SELECT DATE (sale_date) AS date , SUM (price) as value FROM zenoti_all.transfor…"
click at [1263, 60] on div "Edit Widget" at bounding box center [966, 52] width 644 height 34
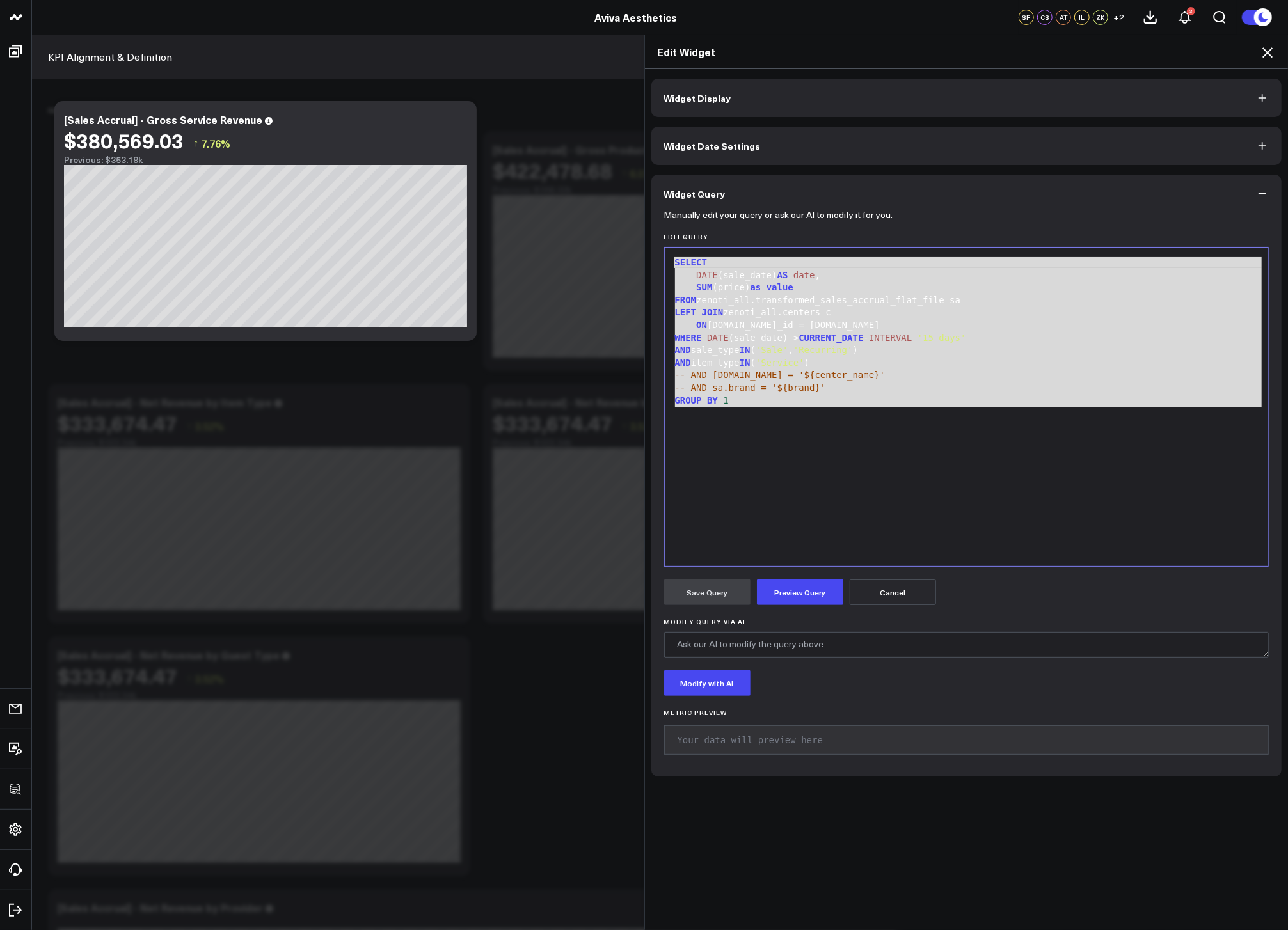
click at [1262, 54] on icon at bounding box center [1267, 52] width 15 height 15
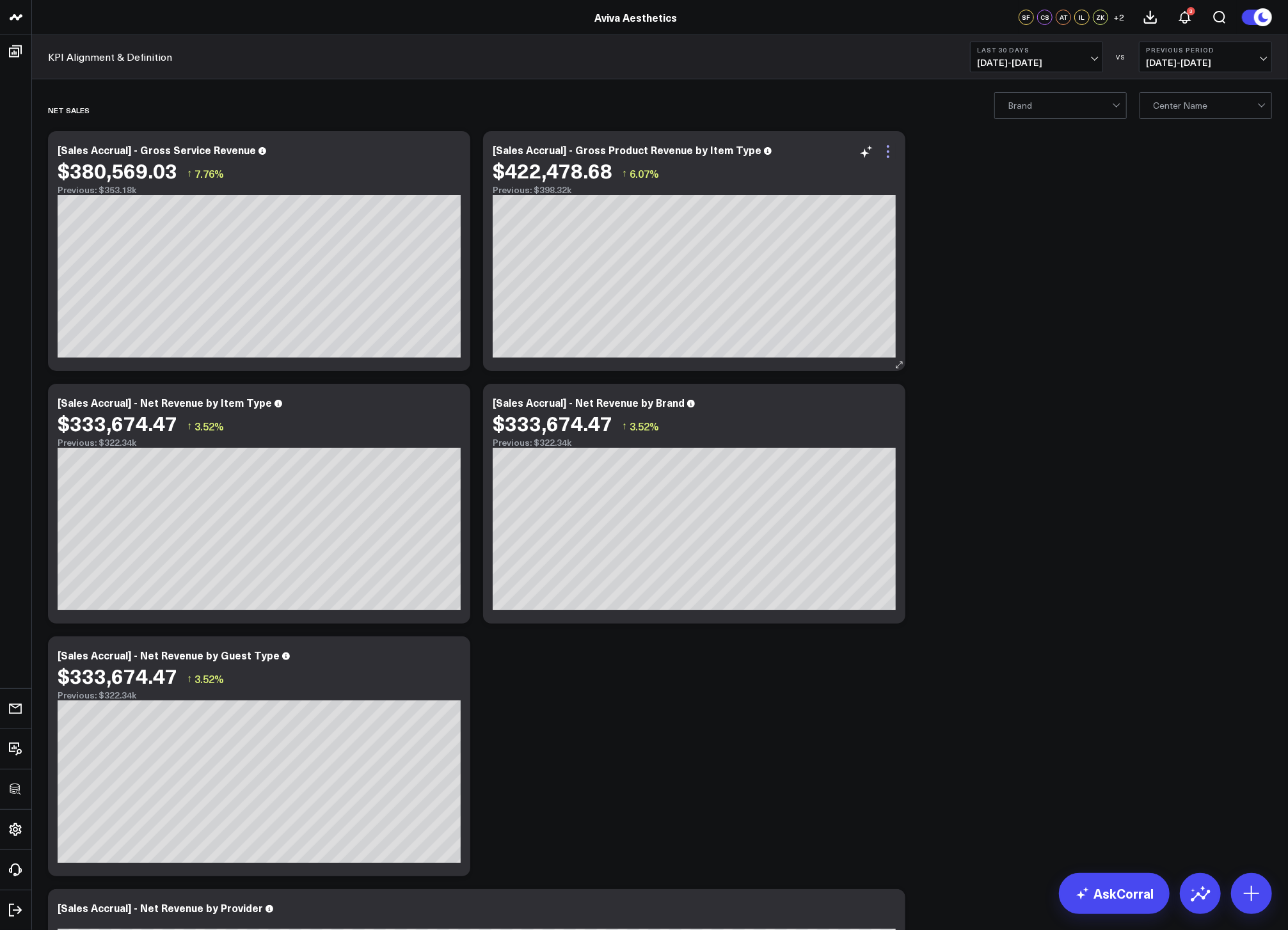
click at [889, 157] on icon at bounding box center [887, 151] width 15 height 15
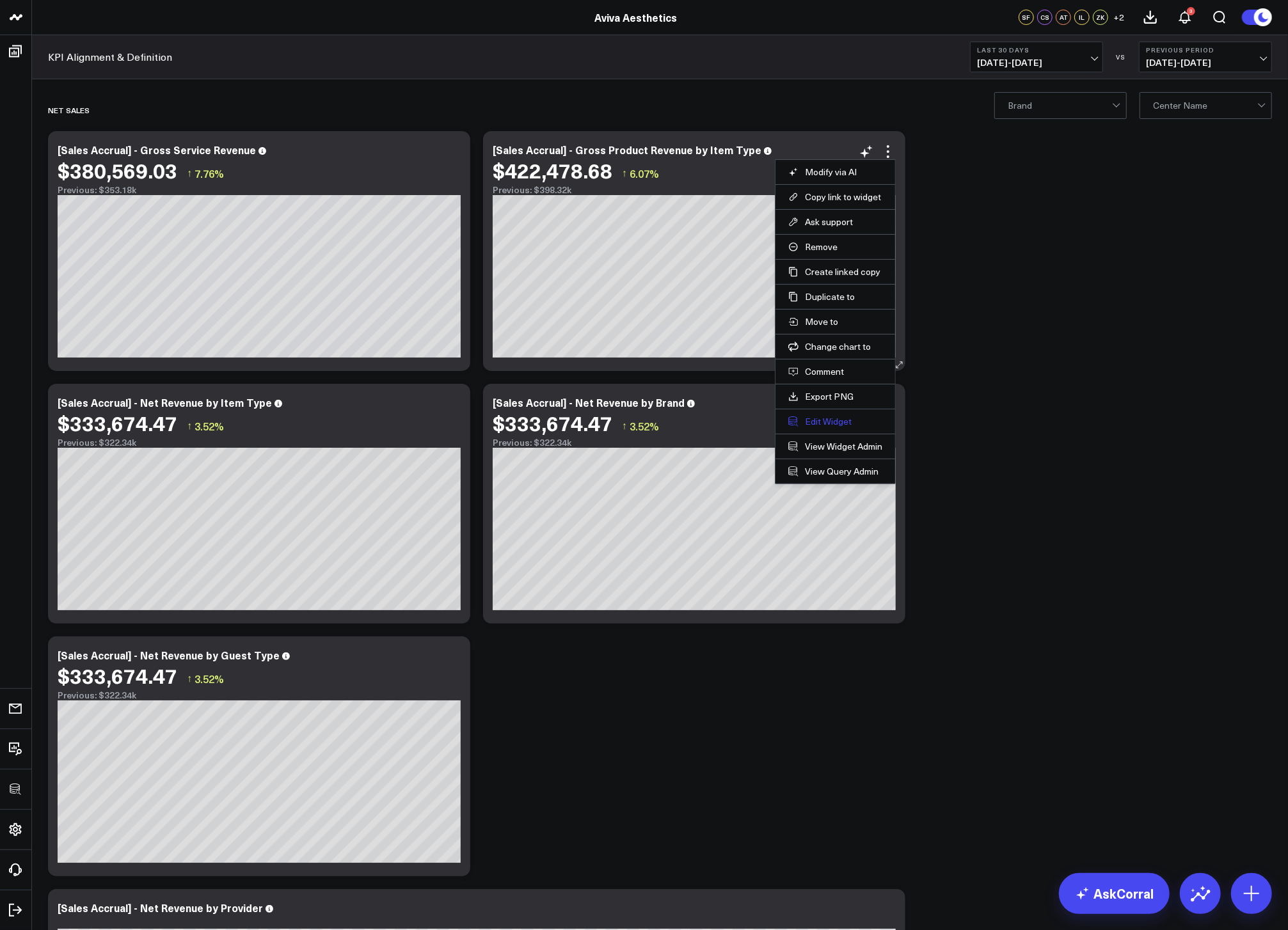
click at [833, 422] on button "Edit Widget" at bounding box center [835, 422] width 94 height 11
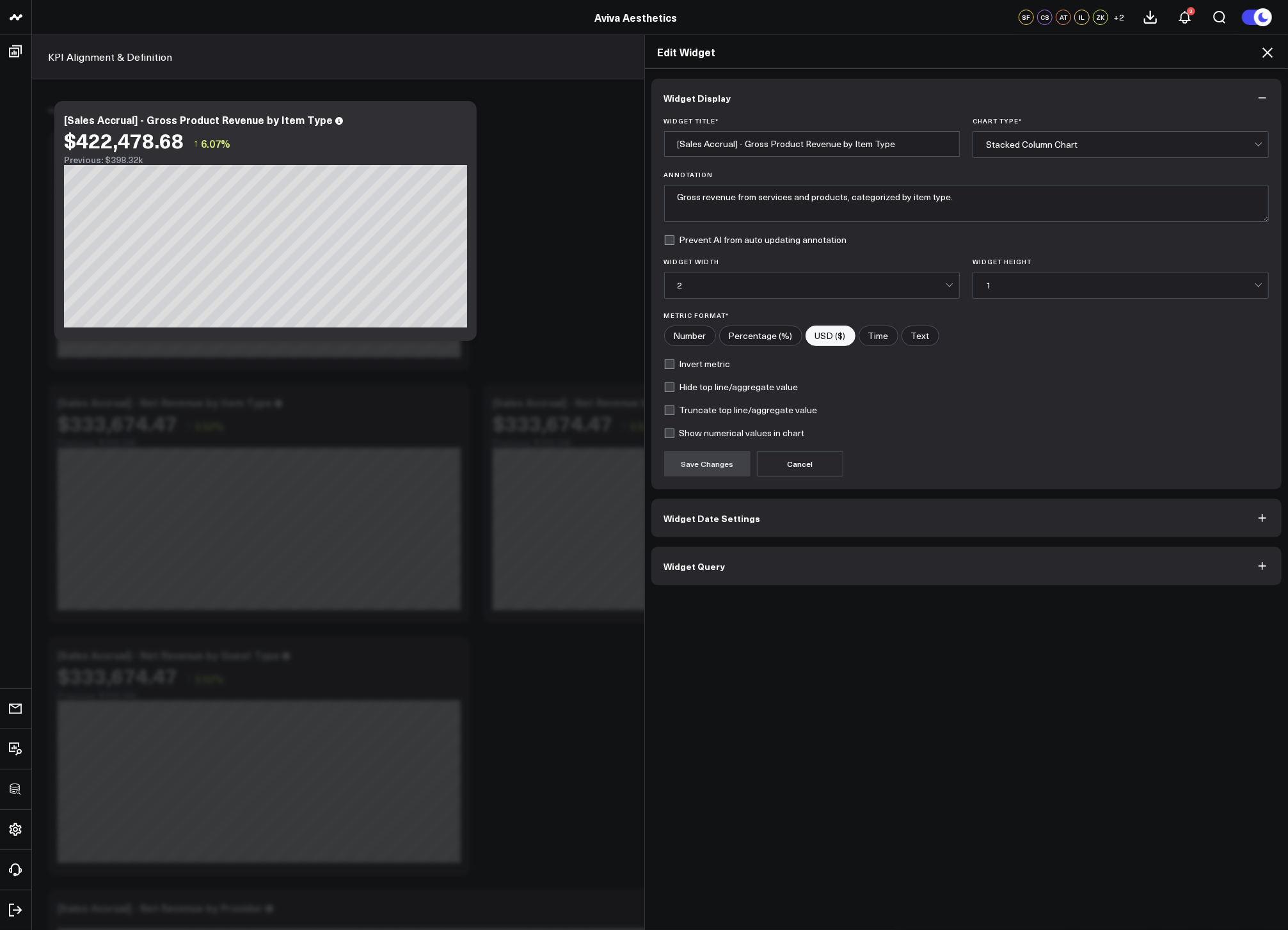
click at [723, 565] on button "Widget Query" at bounding box center [966, 566] width 630 height 39
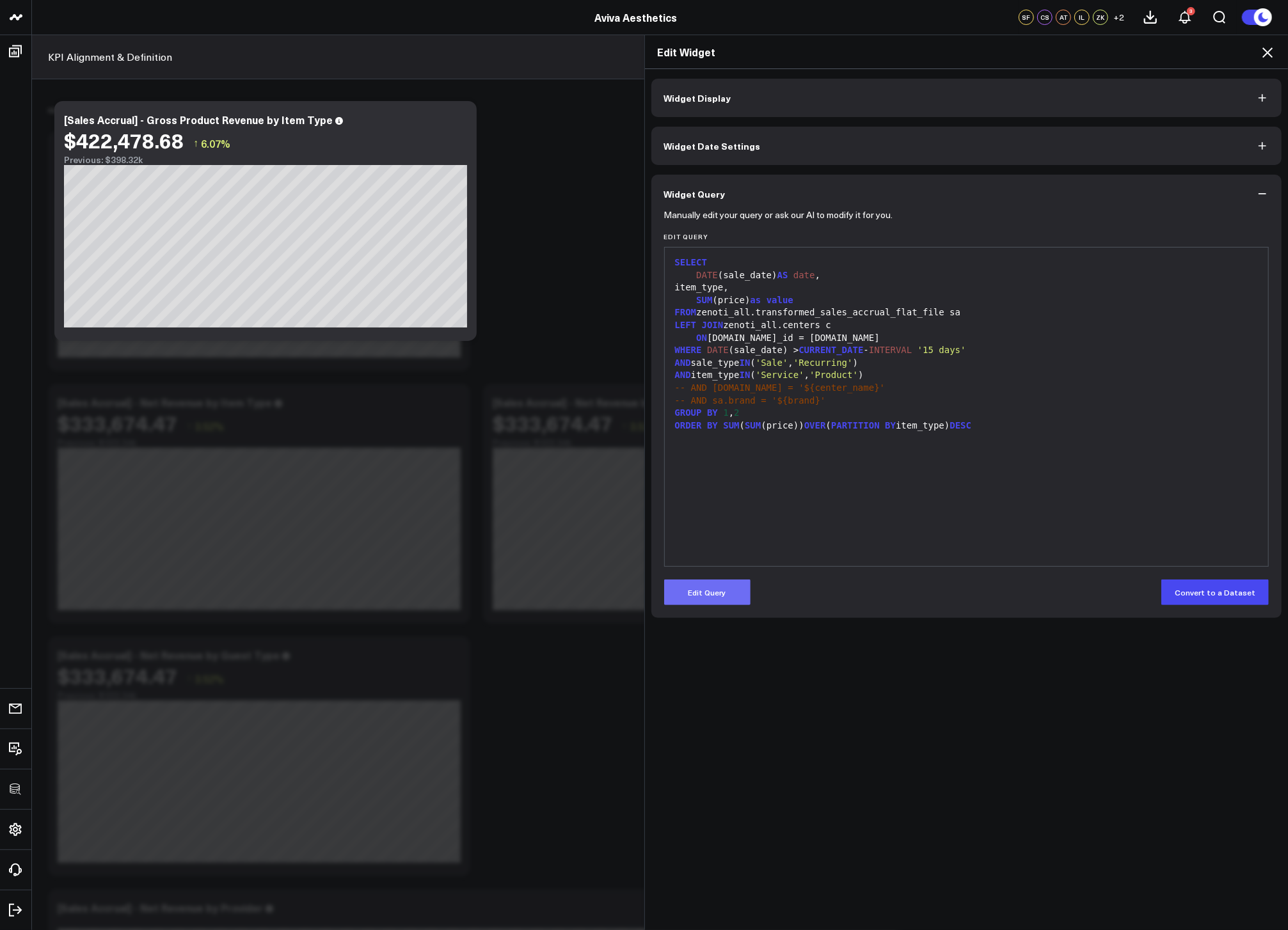
click at [713, 590] on button "Edit Query" at bounding box center [707, 592] width 86 height 26
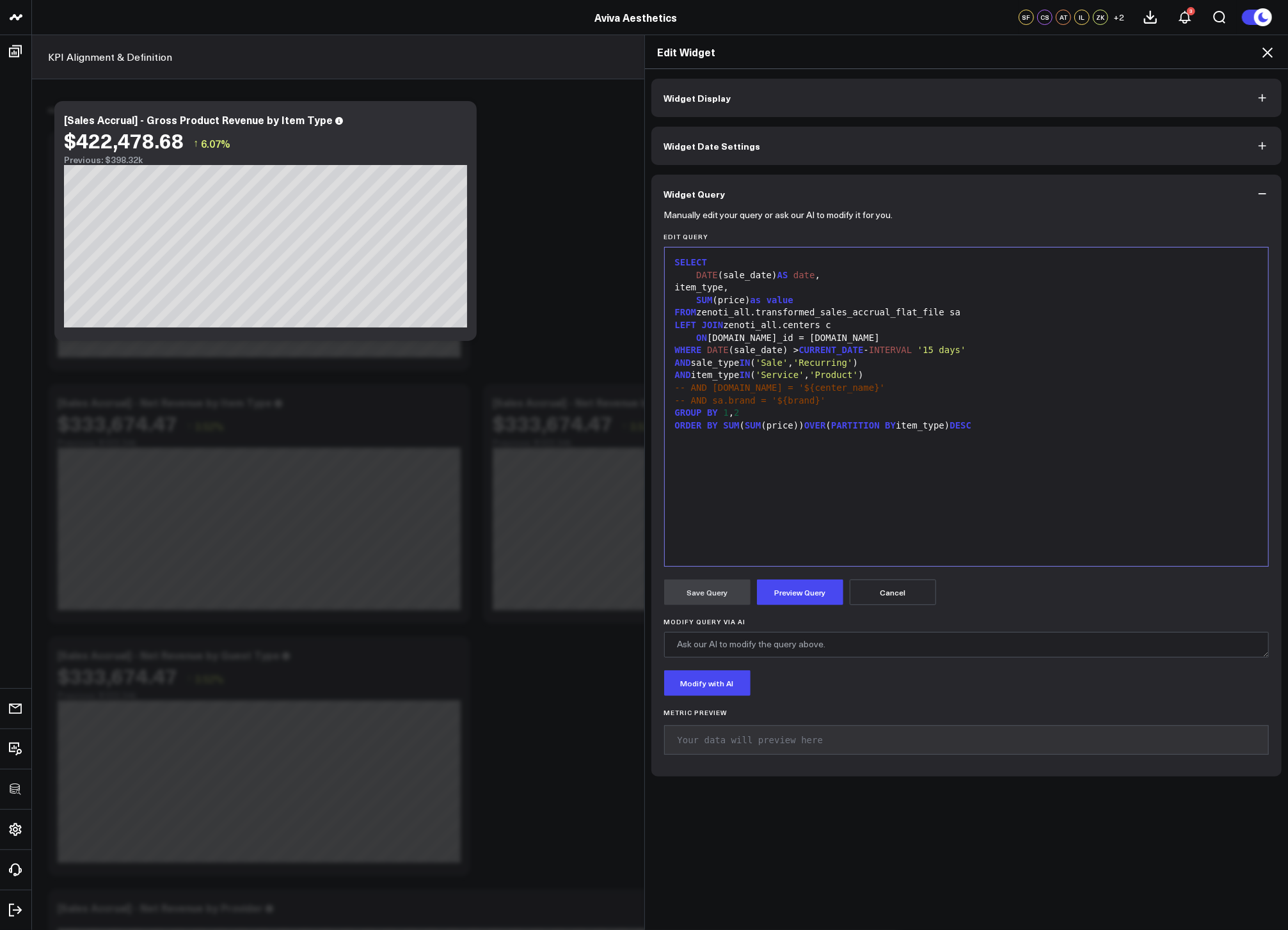
click at [802, 518] on div "SELECT DATE (sale_date) AS date , item_type, SUM (price) as value FROM zenoti_a…" at bounding box center [966, 407] width 591 height 306
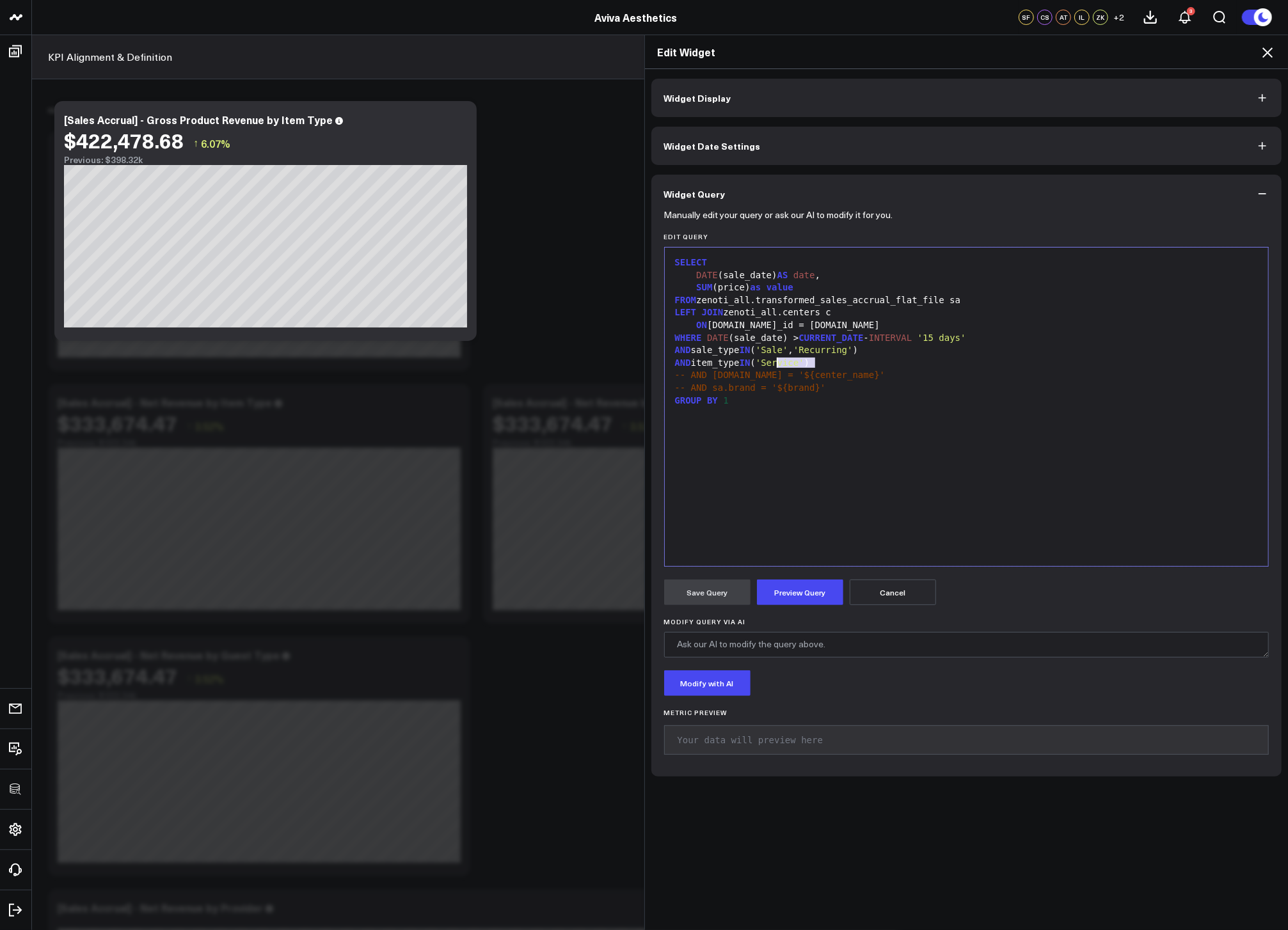
drag, startPoint x: 811, startPoint y: 359, endPoint x: 769, endPoint y: 362, distance: 42.1
click at [769, 362] on span "'Service'" at bounding box center [779, 362] width 48 height 10
click at [795, 599] on button "Preview Query" at bounding box center [799, 592] width 86 height 26
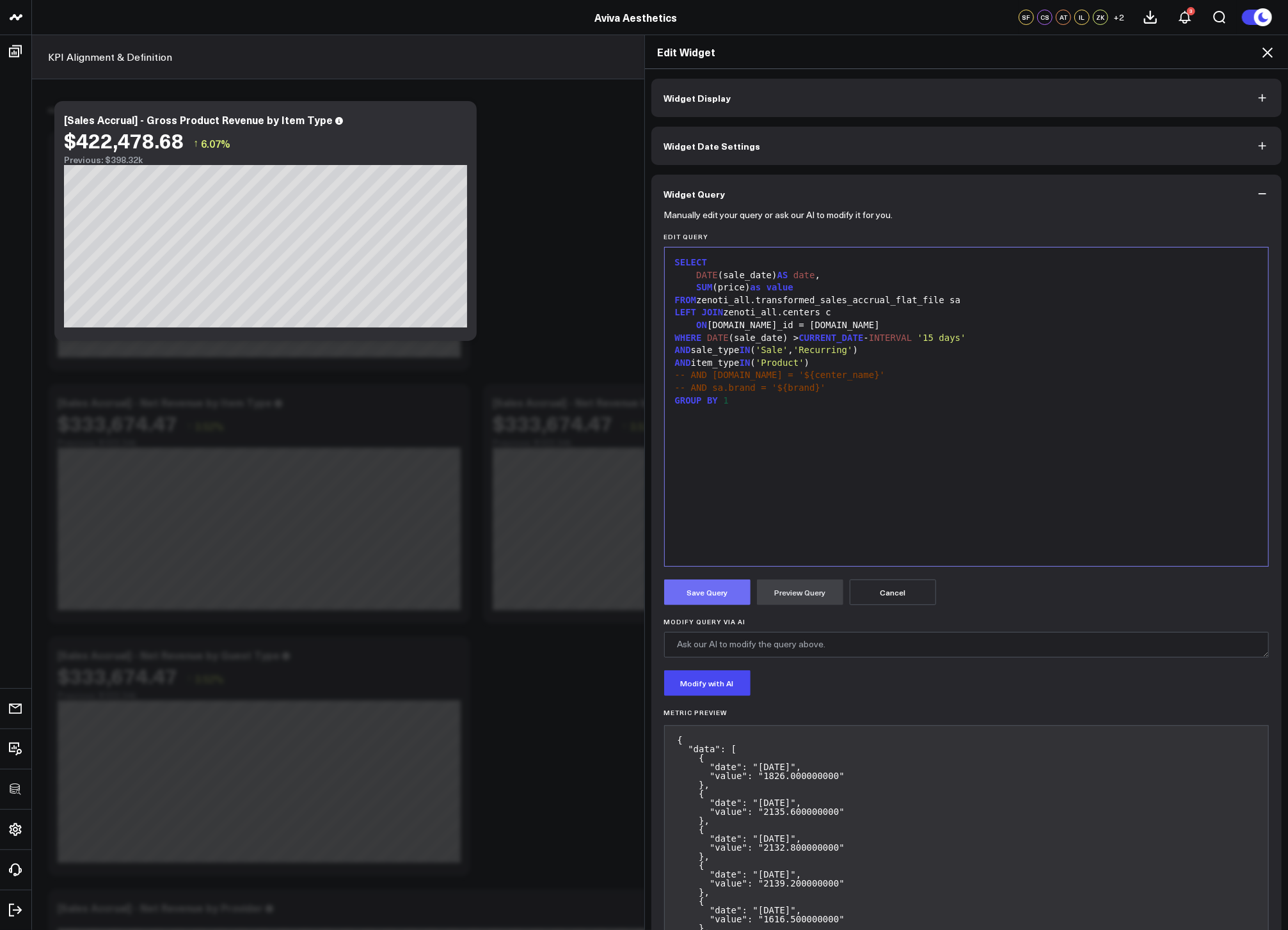
drag, startPoint x: 702, startPoint y: 592, endPoint x: 685, endPoint y: 595, distance: 17.3
click at [702, 592] on button "Save Query" at bounding box center [707, 592] width 86 height 26
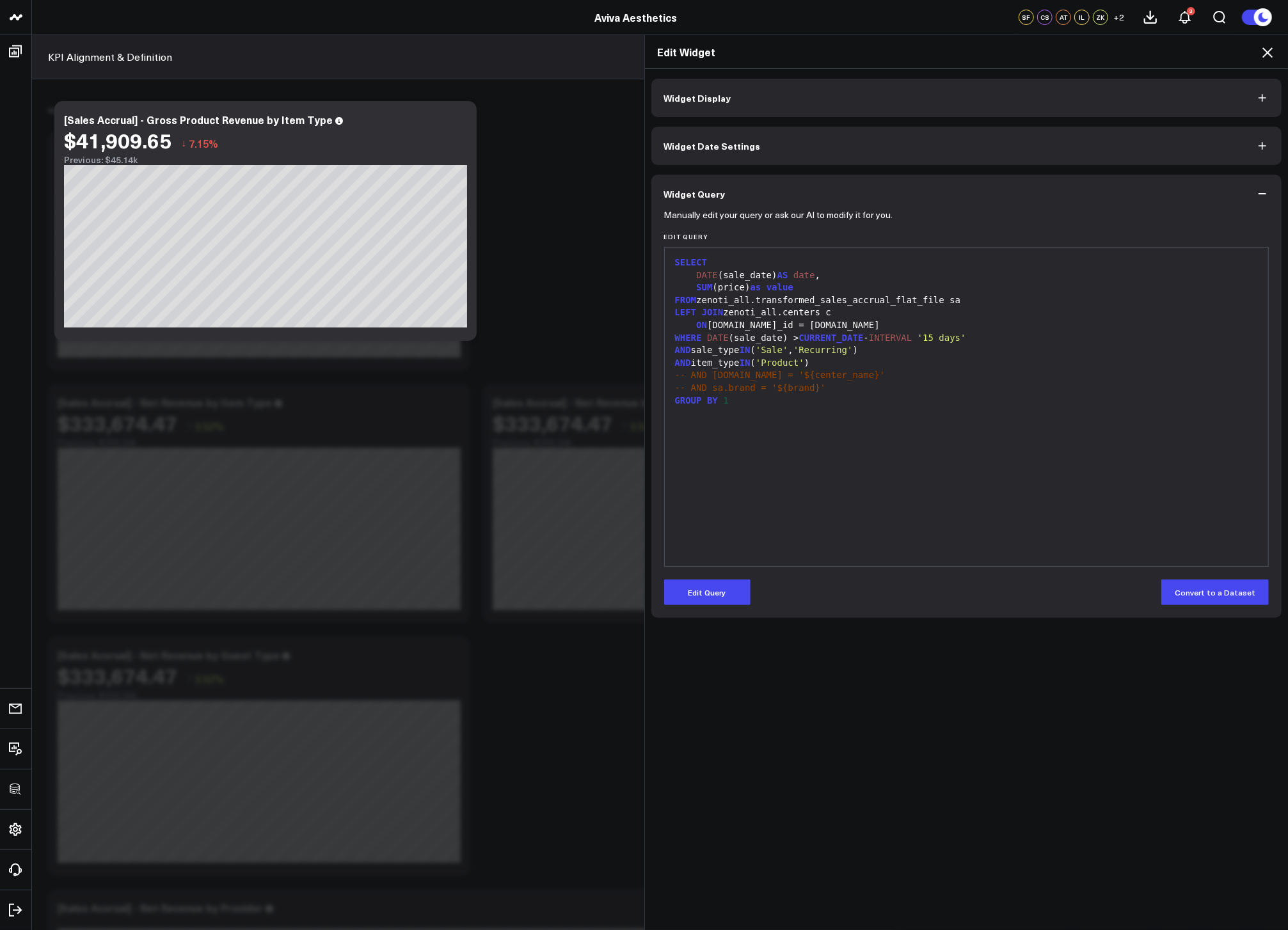
click at [1266, 42] on div "Edit Widget" at bounding box center [966, 52] width 644 height 34
click at [1265, 46] on icon at bounding box center [1267, 52] width 15 height 15
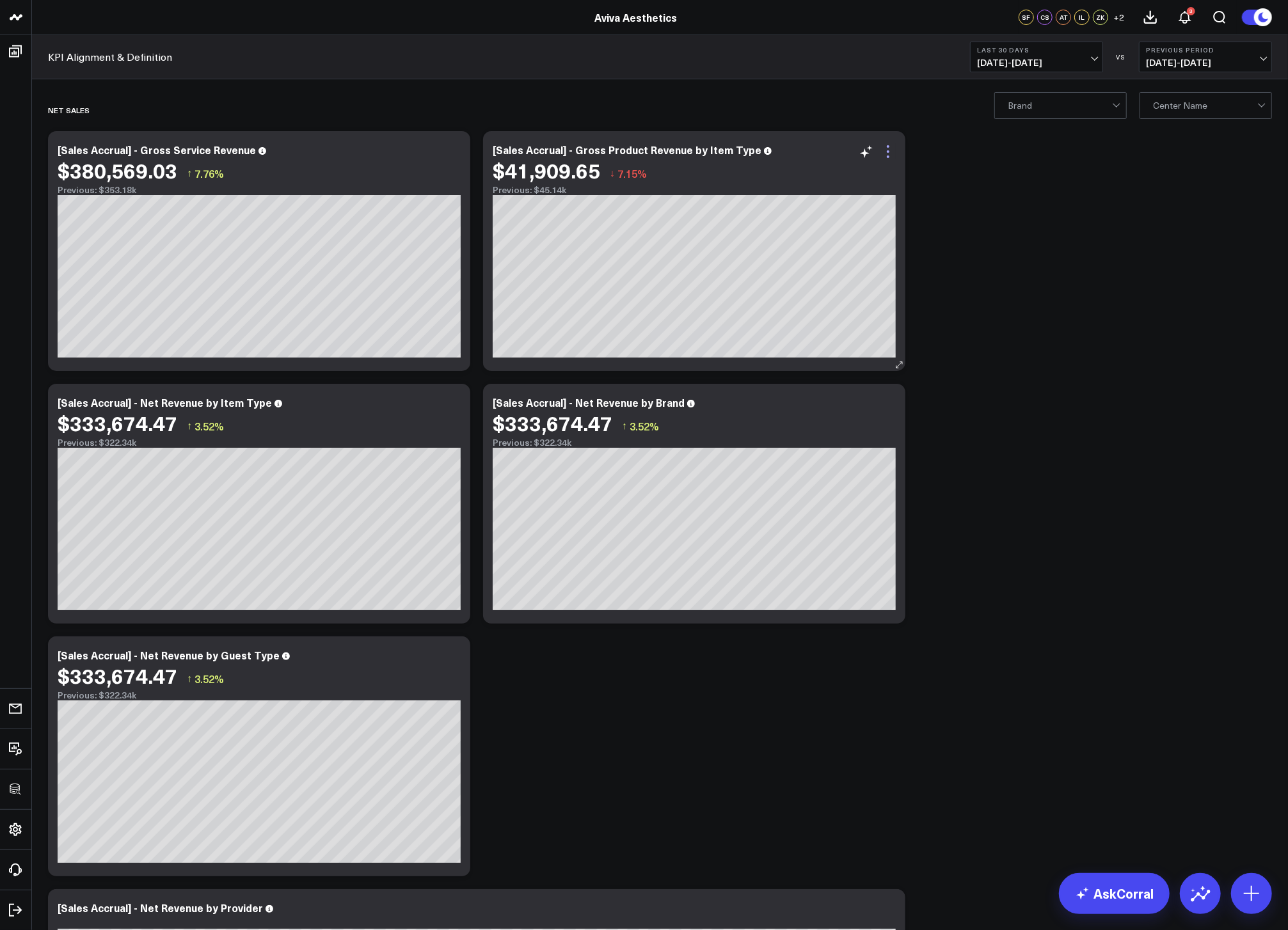
click at [892, 158] on icon at bounding box center [887, 151] width 15 height 15
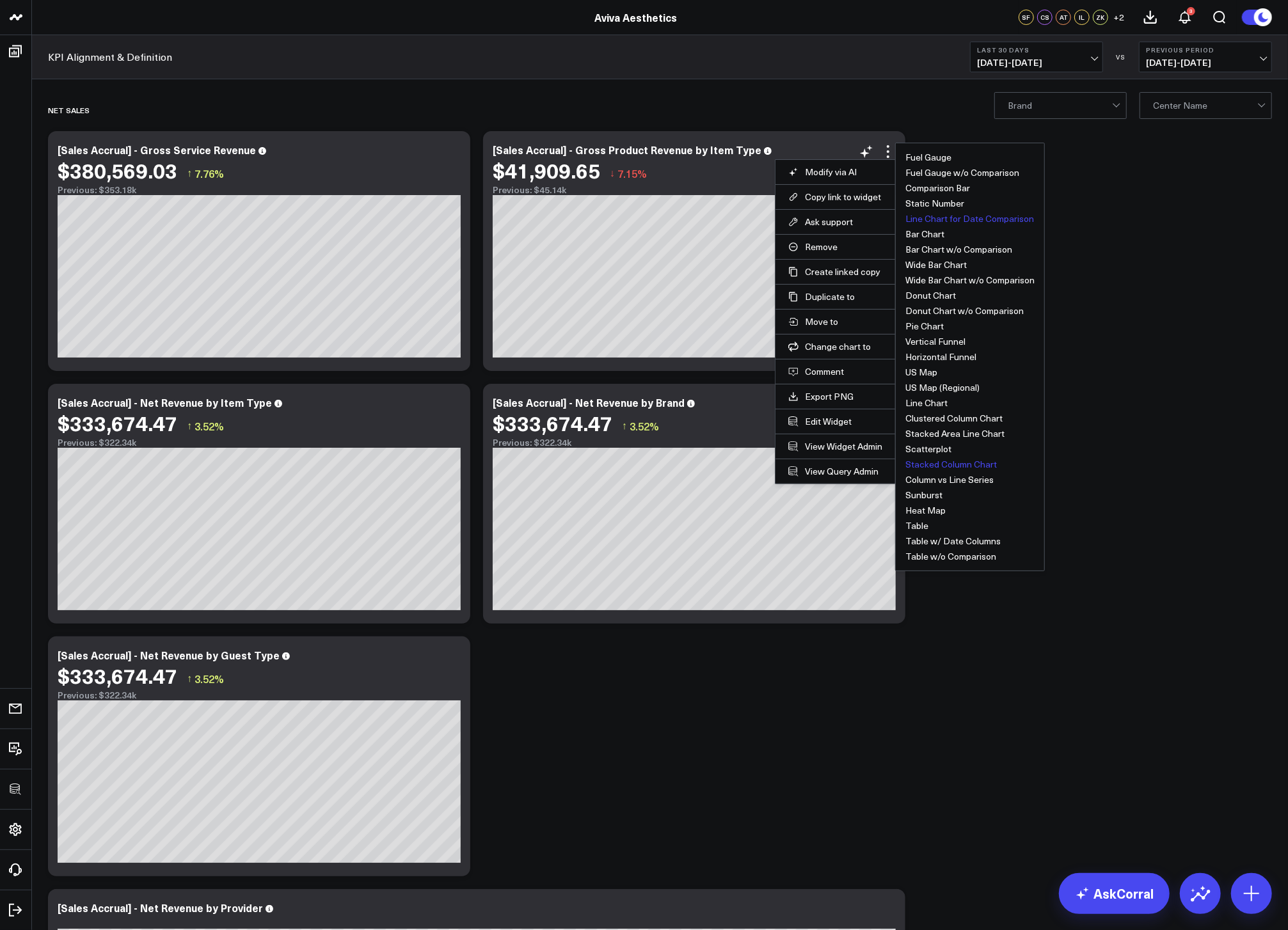
click at [958, 216] on button "Line Chart for Date Comparison" at bounding box center [970, 218] width 129 height 9
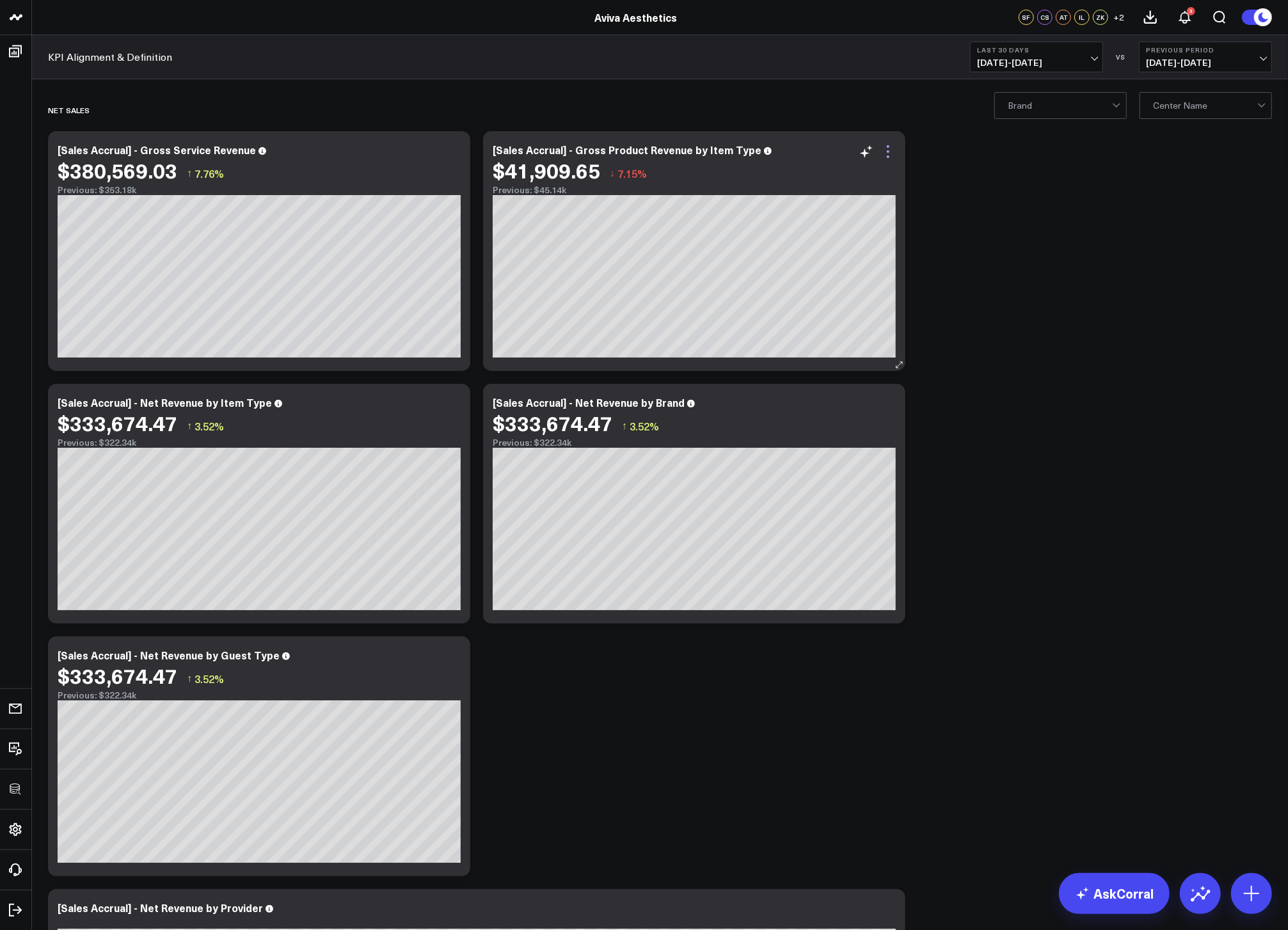
click at [886, 149] on icon at bounding box center [887, 151] width 15 height 15
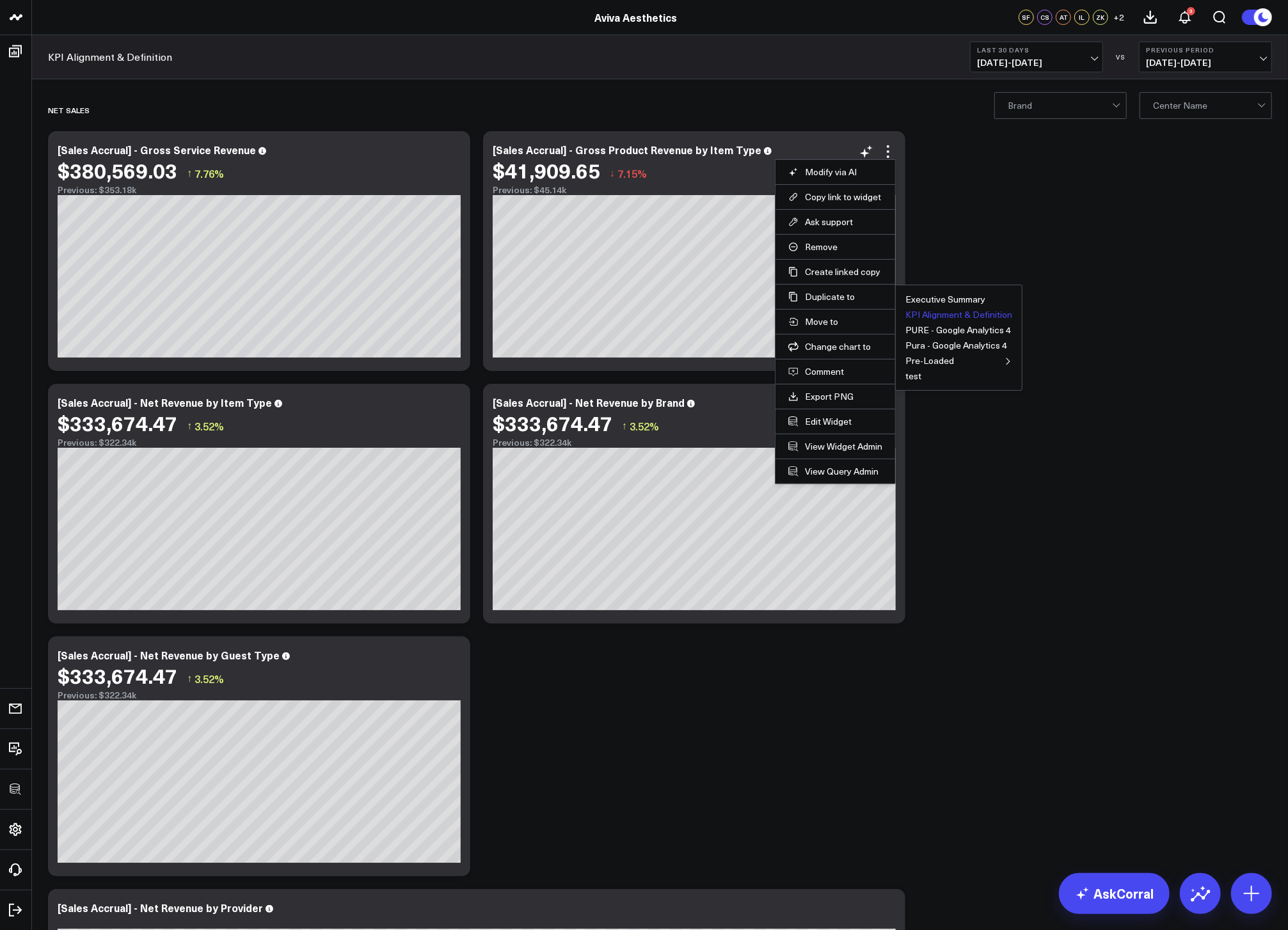
click at [941, 311] on button "KPI Alignment & Definition" at bounding box center [958, 314] width 107 height 9
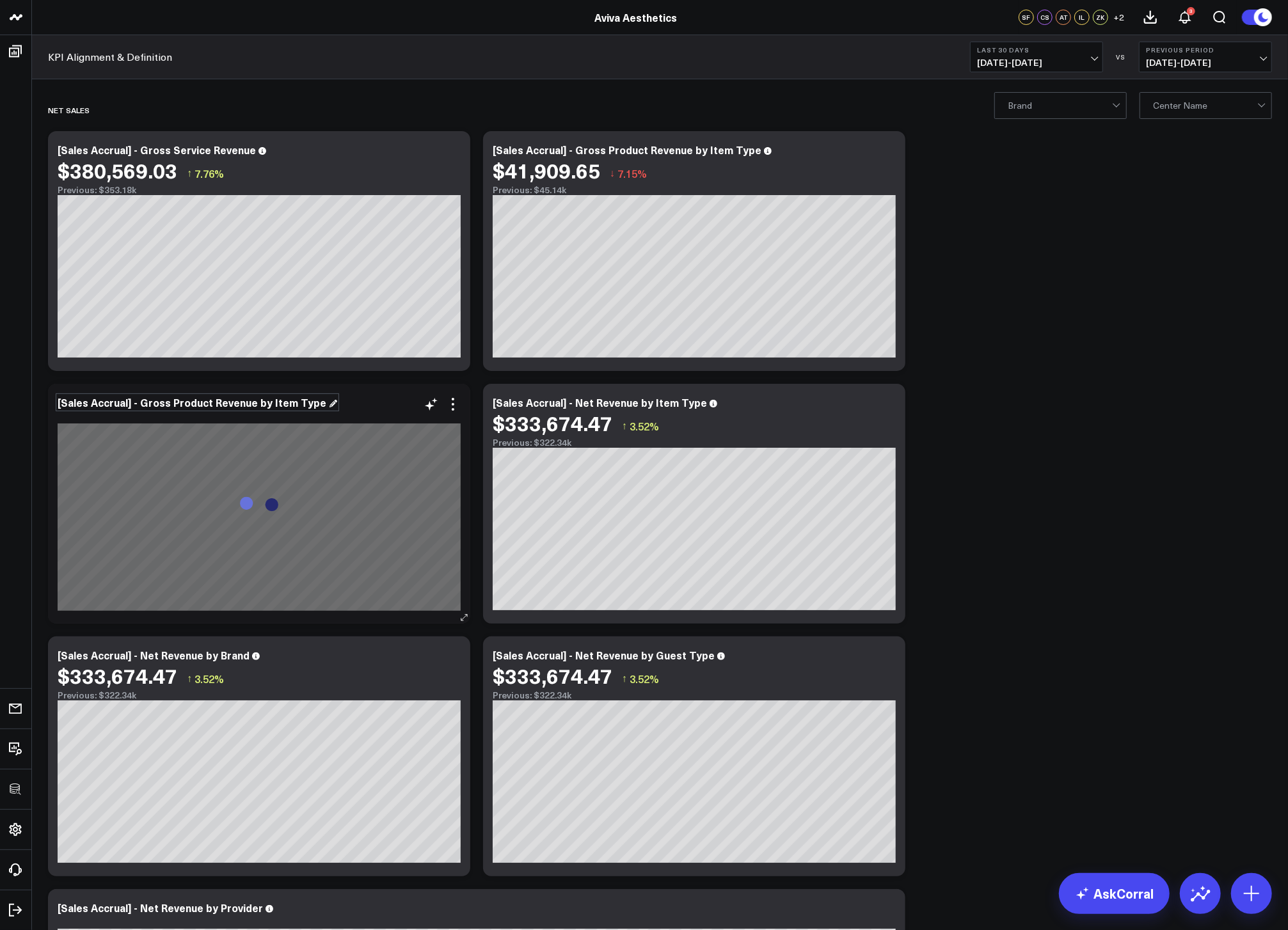
click at [196, 405] on div "[Sales Accrual] - Gross Product Revenue by Item Type" at bounding box center [197, 402] width 280 height 14
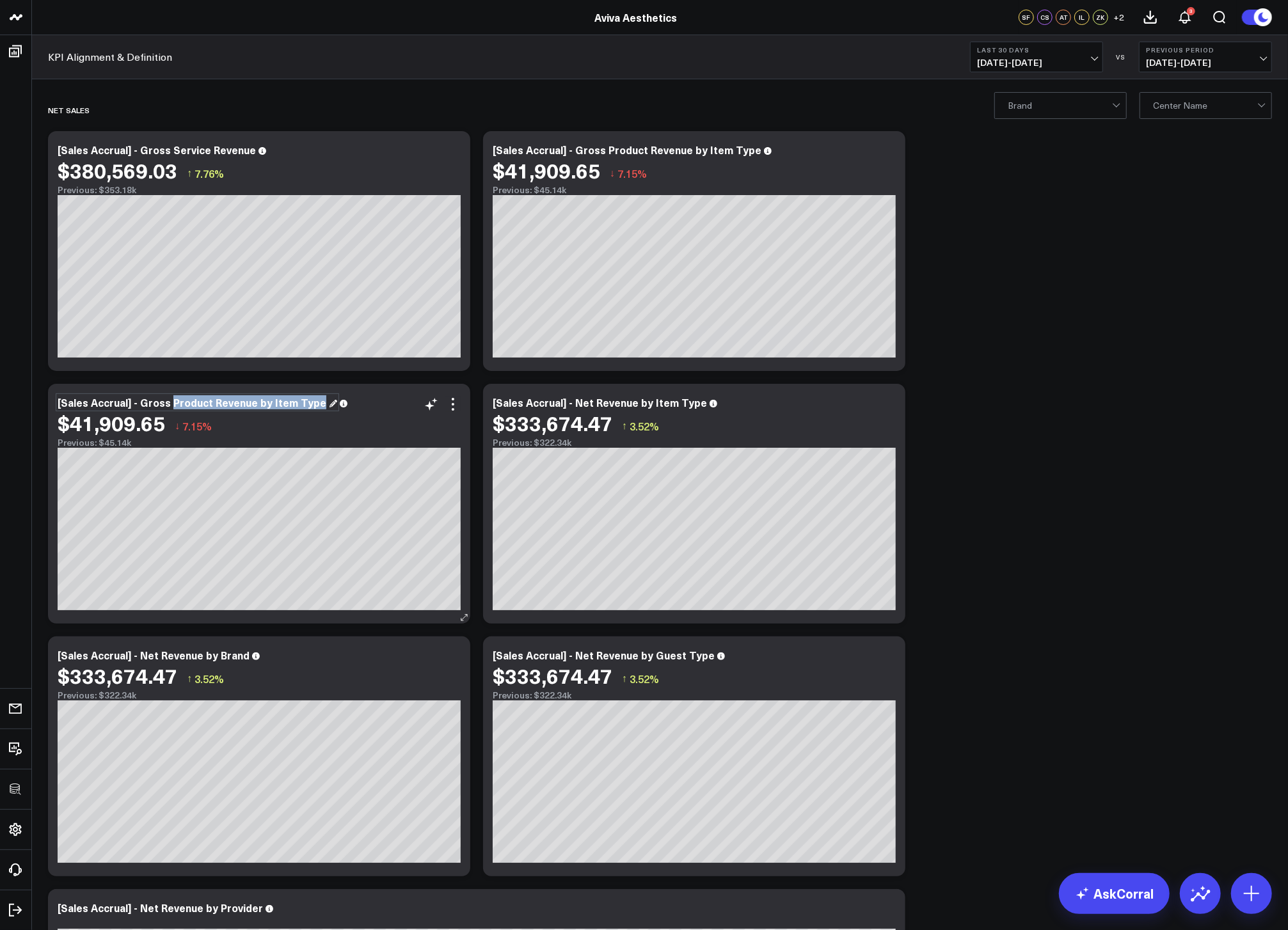
drag, startPoint x: 170, startPoint y: 405, endPoint x: 368, endPoint y: 407, distance: 198.0
click at [368, 407] on div "[Sales Accrual] - Gross Product Revenue by Item Type" at bounding box center [259, 403] width 403 height 11
click at [449, 408] on icon at bounding box center [453, 405] width 15 height 15
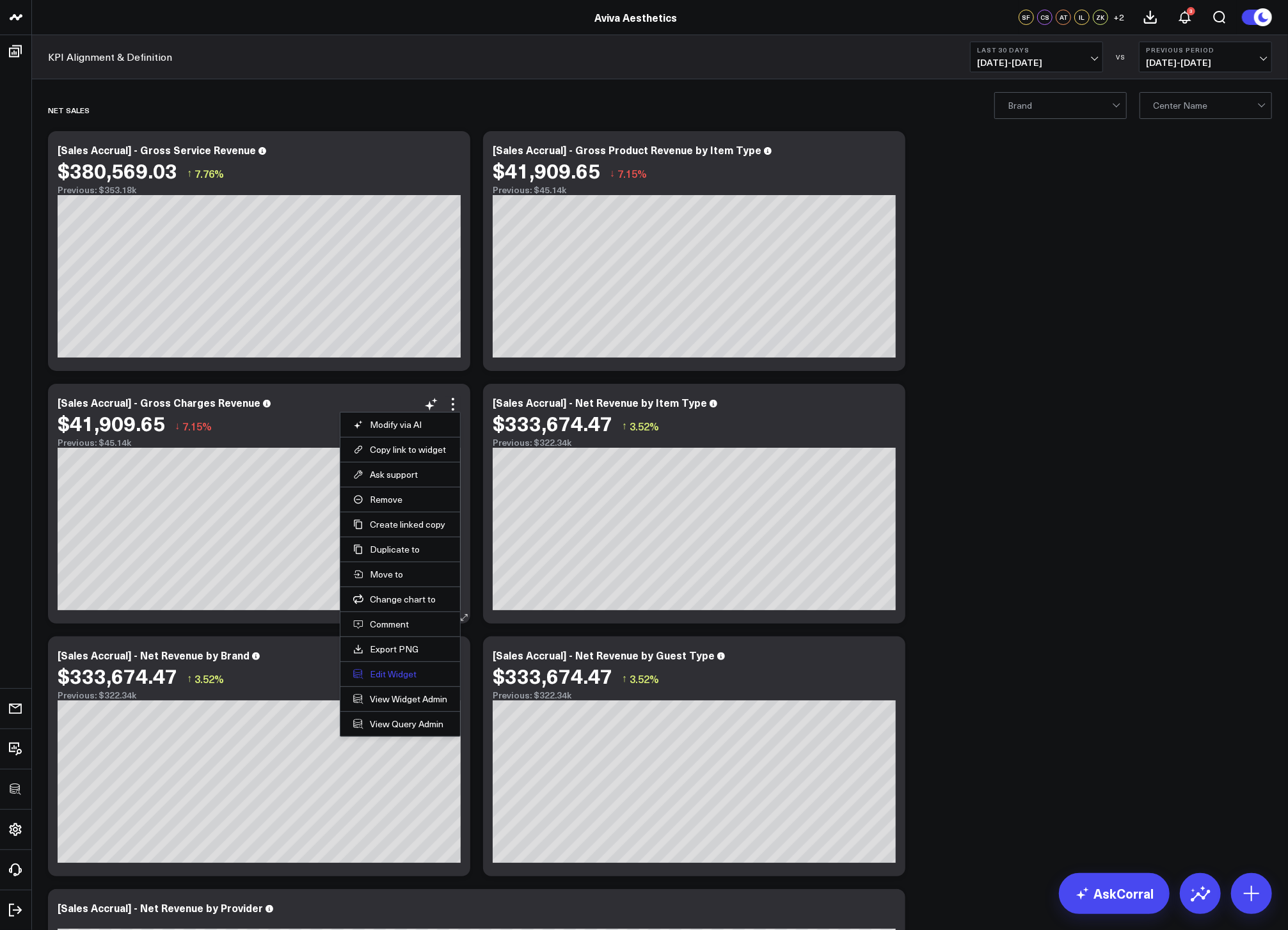
click at [386, 677] on button "Edit Widget" at bounding box center [401, 674] width 94 height 11
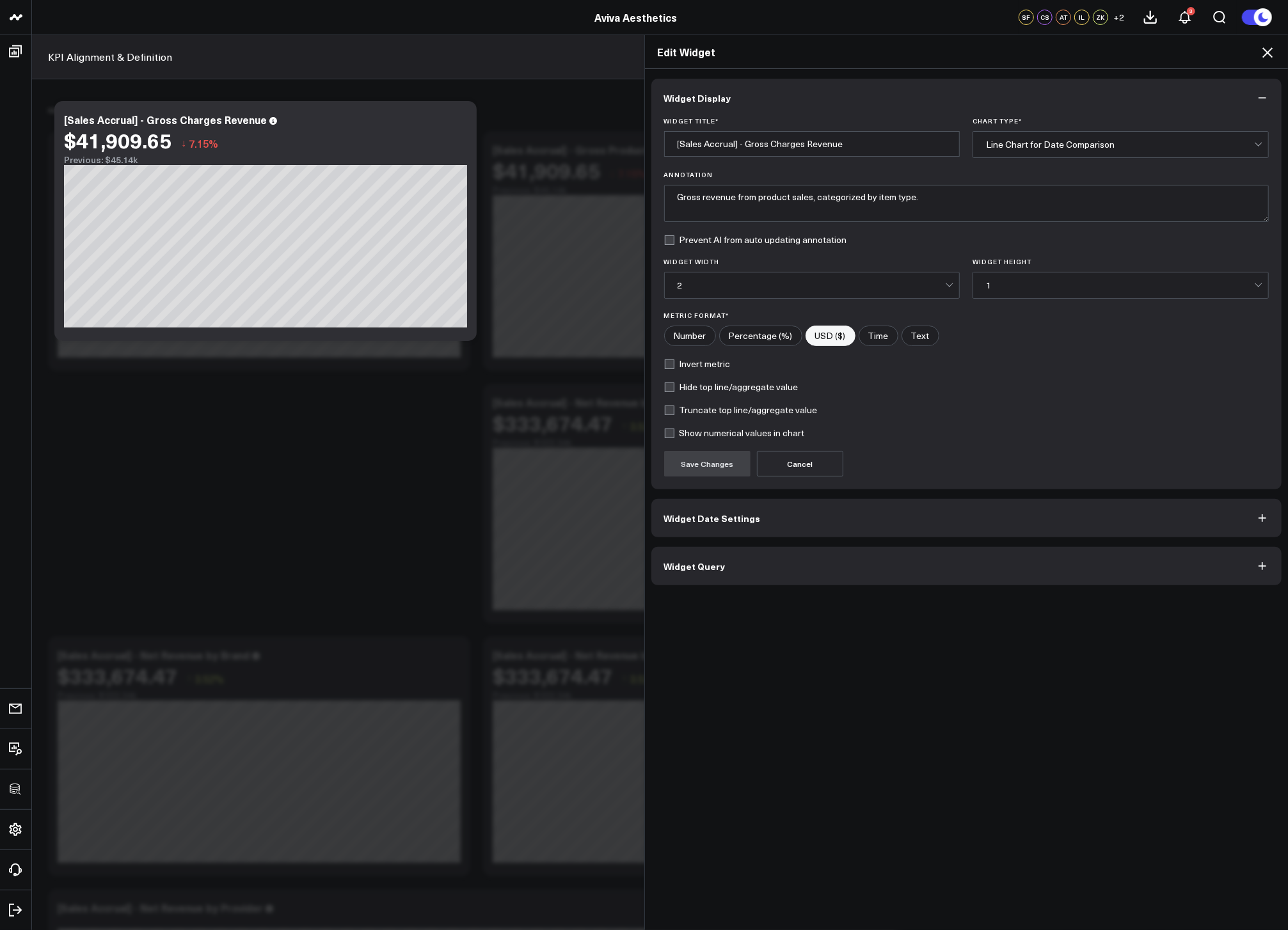
click at [752, 565] on button "Widget Query" at bounding box center [966, 566] width 630 height 39
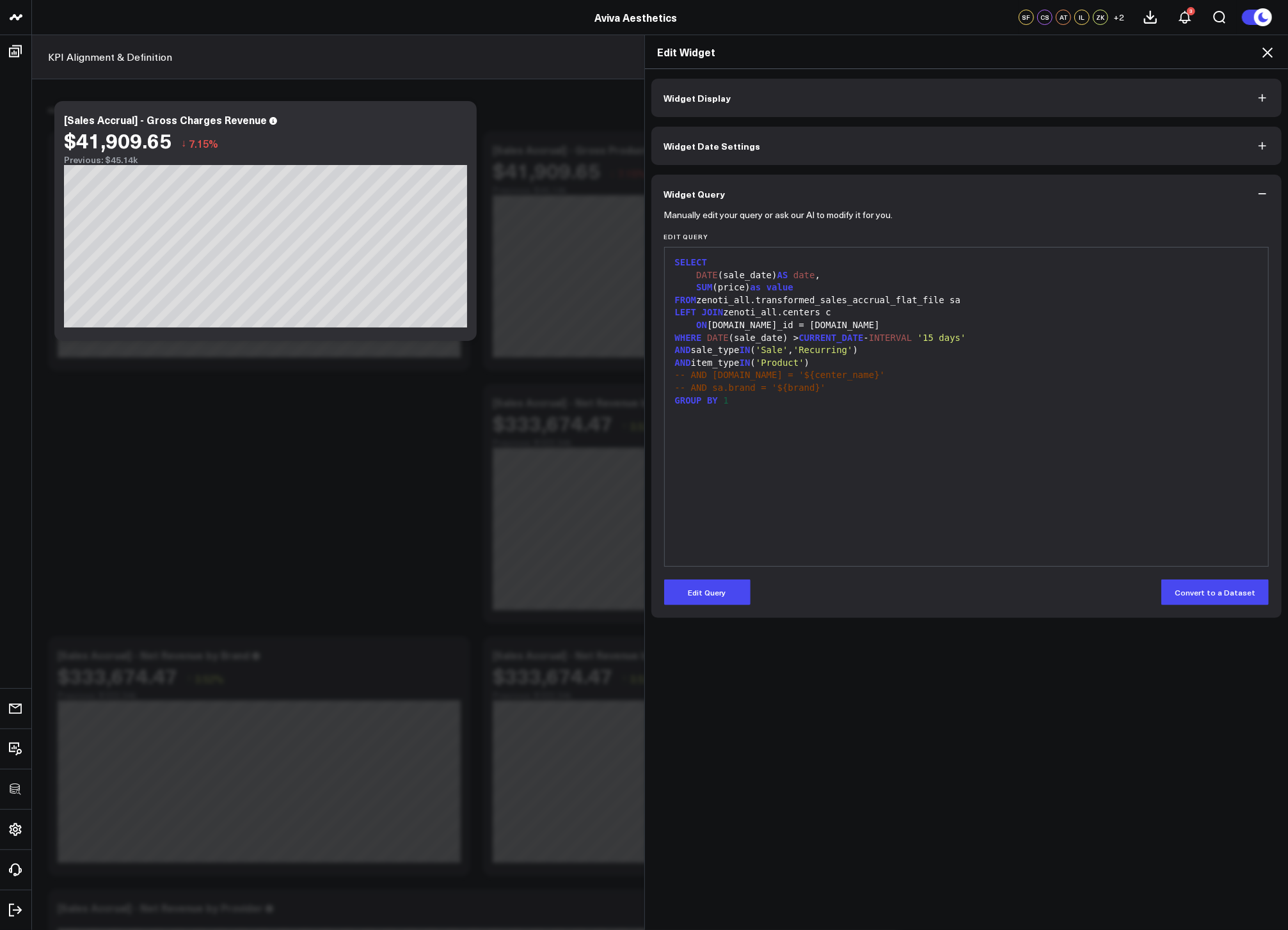
click at [730, 609] on div "Manually edit your query or ask our AI to modify it for you. Edit Query 99 1 2 …" at bounding box center [966, 415] width 630 height 405
click at [730, 605] on button "Edit Query" at bounding box center [707, 592] width 86 height 26
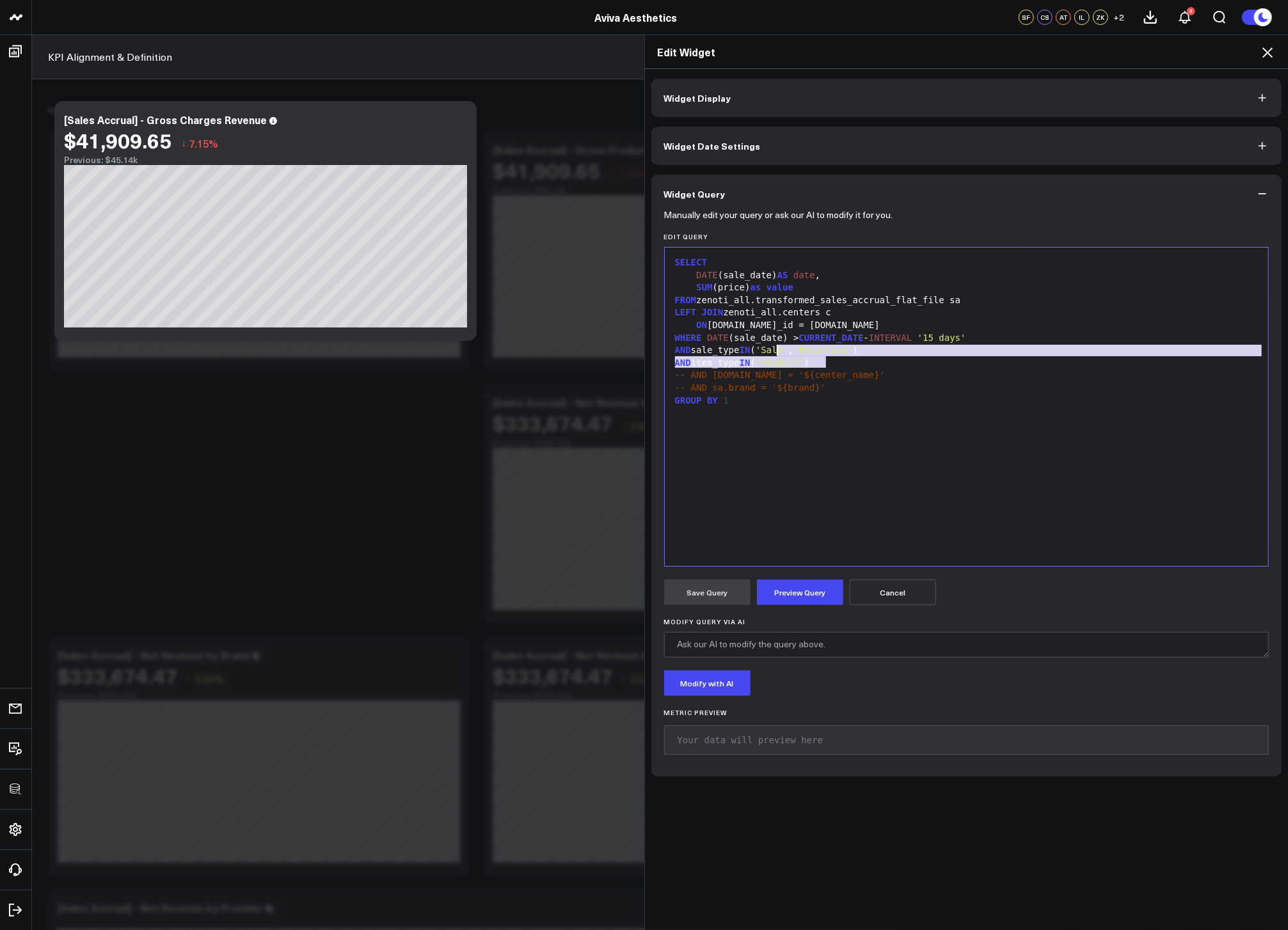
drag, startPoint x: 826, startPoint y: 365, endPoint x: 773, endPoint y: 352, distance: 54.6
click at [773, 352] on div "SELECT DATE (sale_date) AS date , SUM (price) as value FROM zenoti_all.transfor…" at bounding box center [966, 407] width 591 height 306
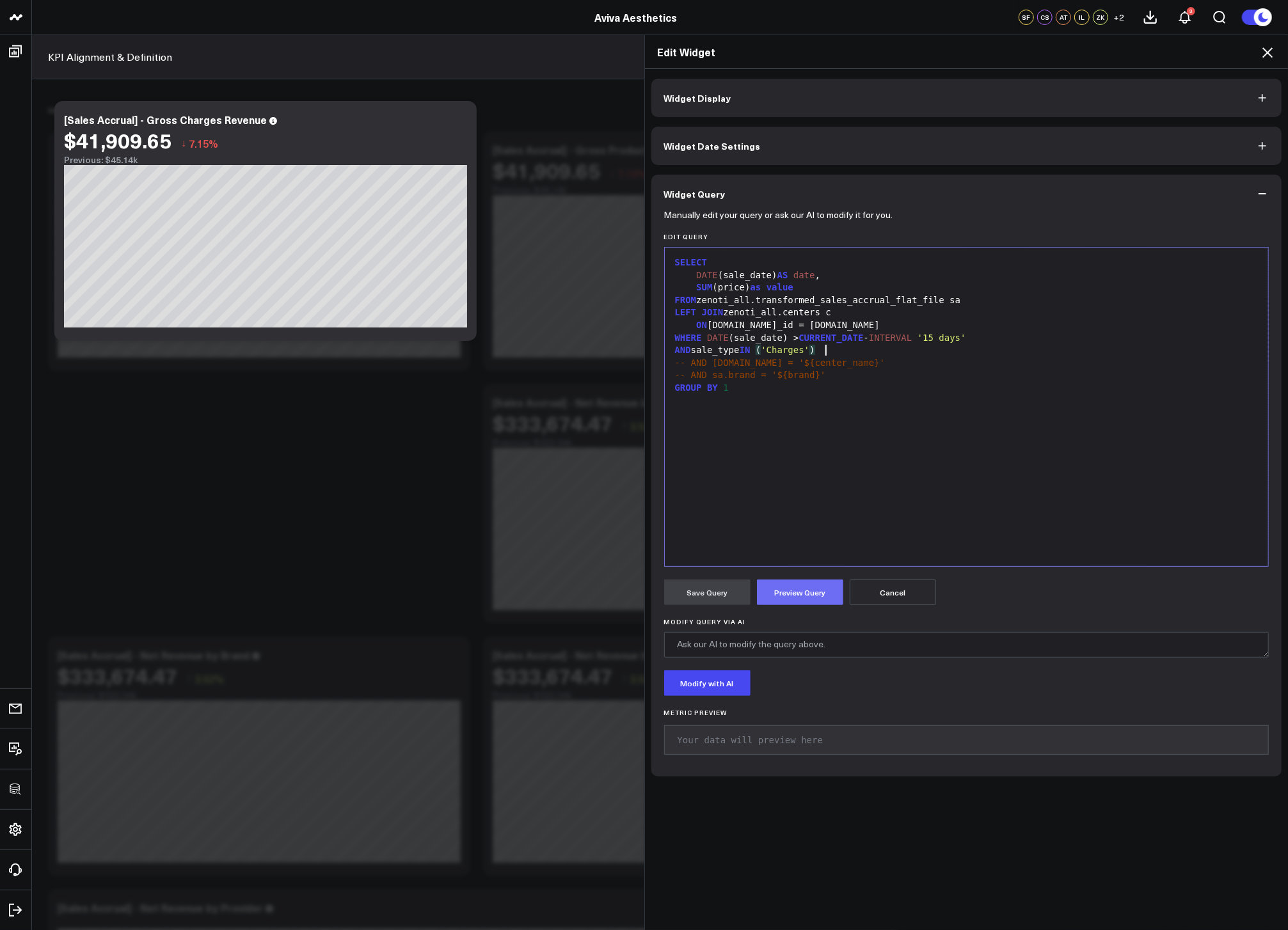
click at [827, 595] on button "Preview Query" at bounding box center [799, 592] width 86 height 26
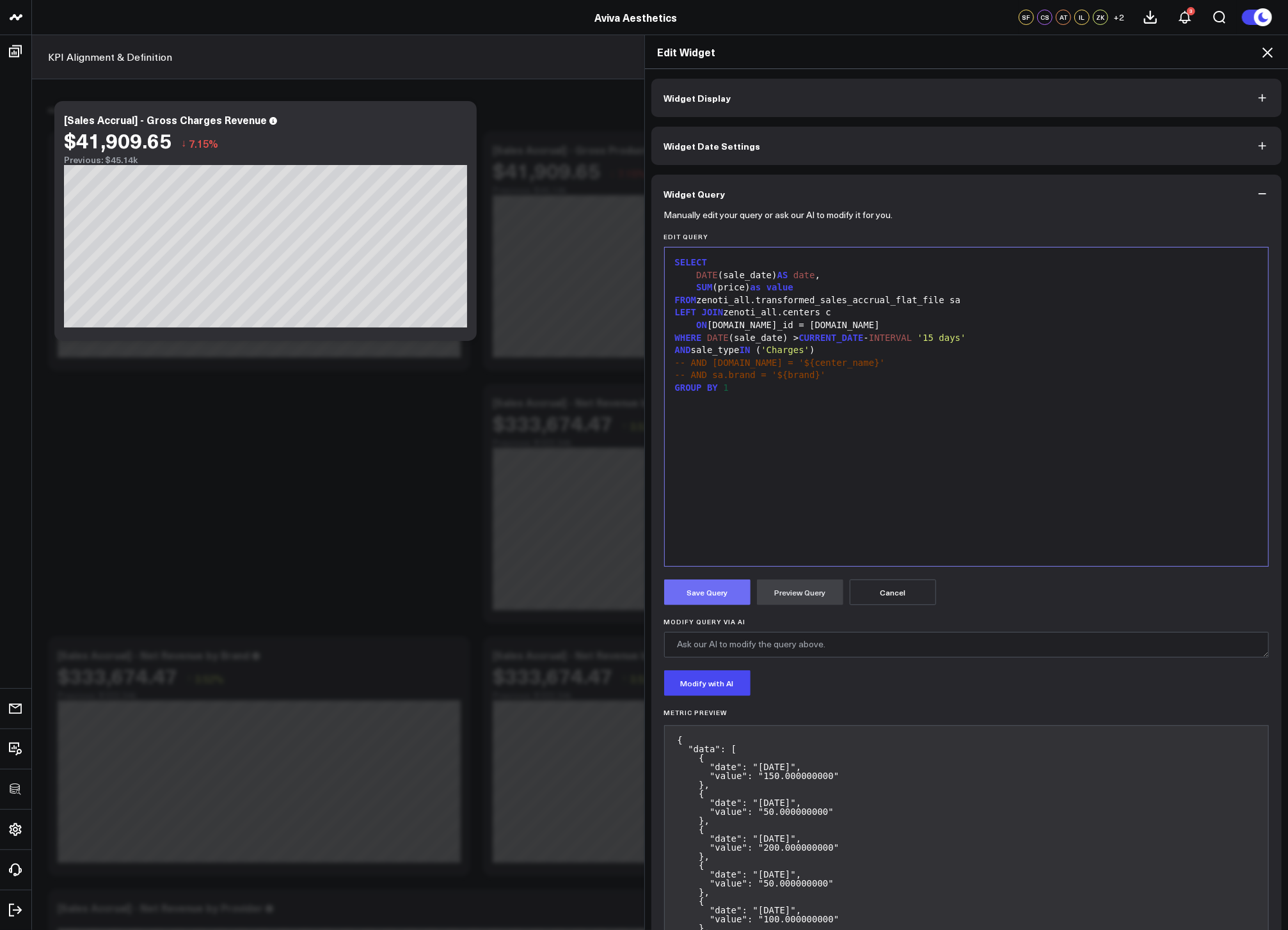
click at [706, 595] on button "Save Query" at bounding box center [707, 592] width 86 height 26
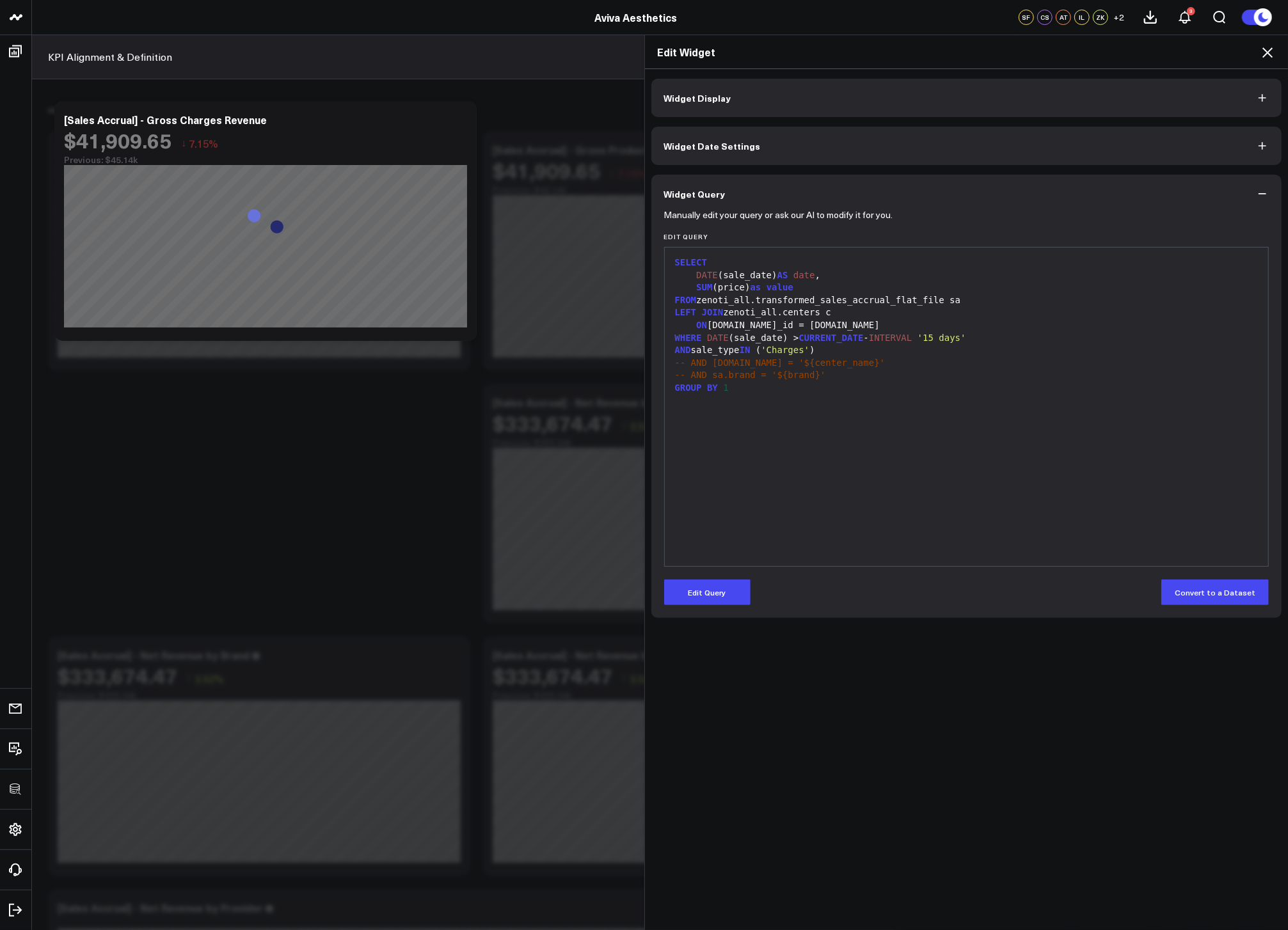
click at [1270, 47] on icon at bounding box center [1267, 52] width 15 height 15
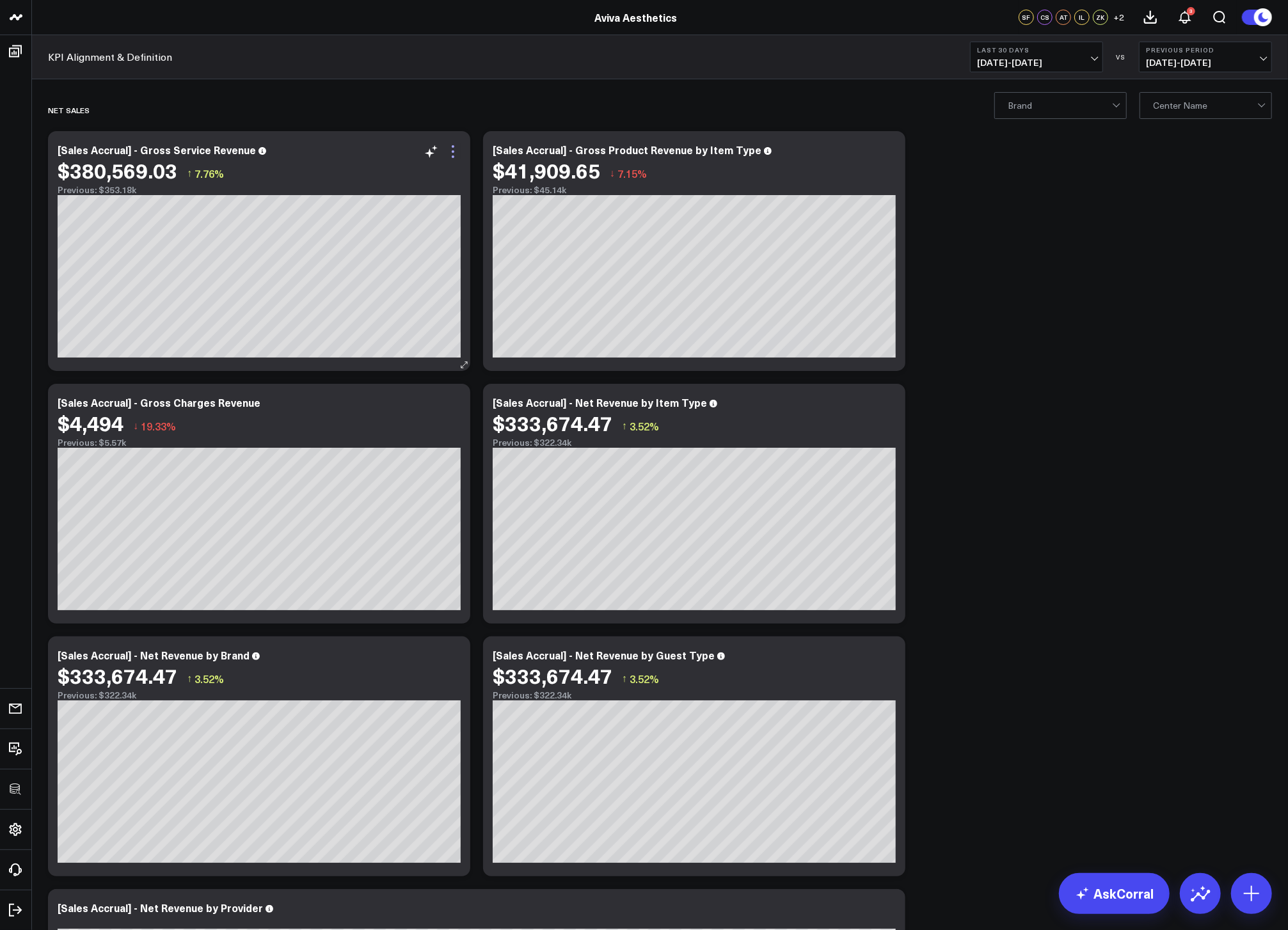
click at [451, 152] on icon at bounding box center [453, 151] width 15 height 15
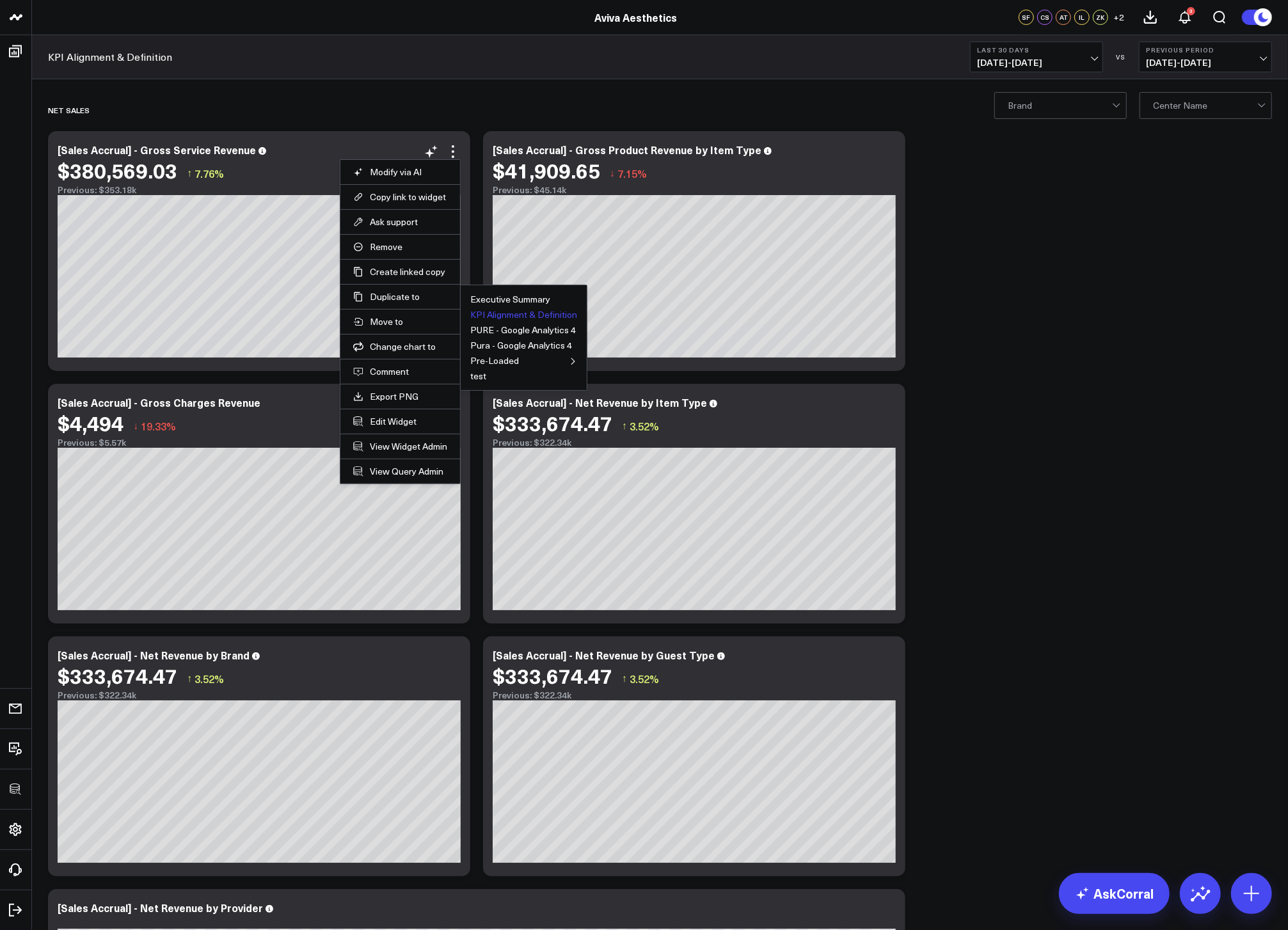
click at [498, 310] on button "KPI Alignment & Definition" at bounding box center [524, 314] width 107 height 9
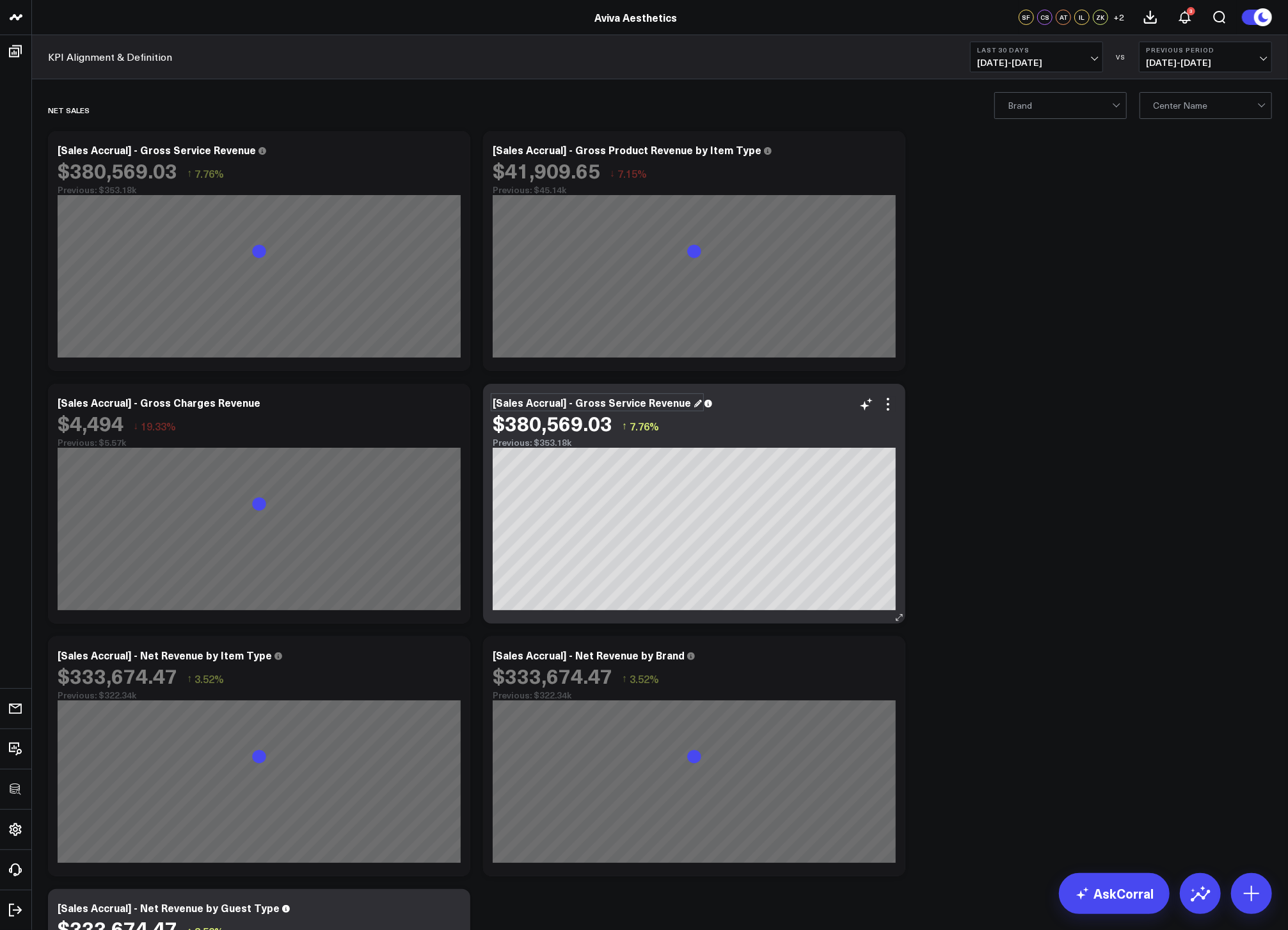
click at [583, 406] on div "[Sales Accrual] - Gross Service Revenue" at bounding box center [596, 402] width 209 height 14
drag, startPoint x: 575, startPoint y: 405, endPoint x: 706, endPoint y: 406, distance: 131.0
click at [706, 406] on div "[Sales Accrual] - Gross Service Revenue" at bounding box center [694, 403] width 403 height 11
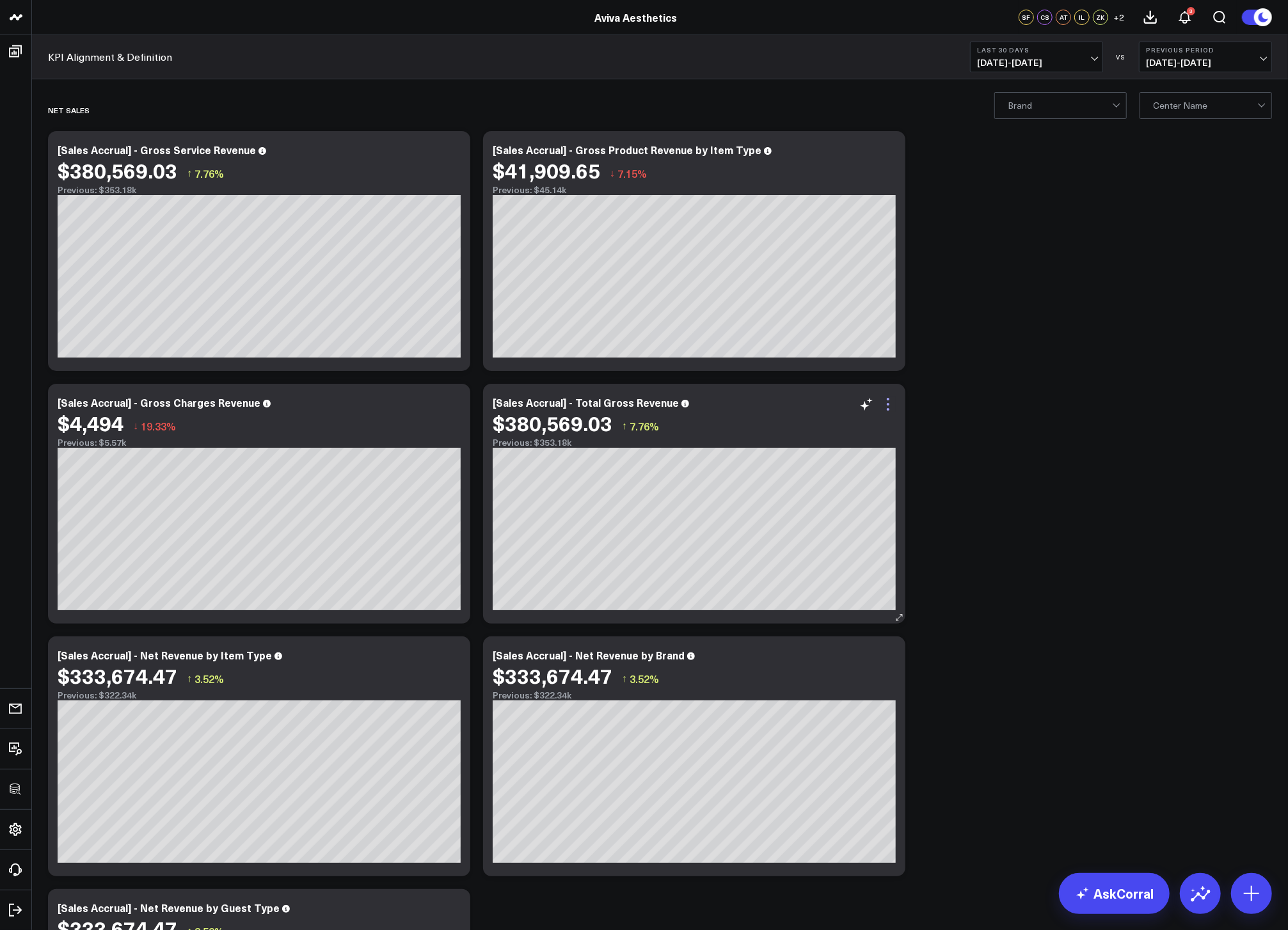
click at [892, 402] on icon at bounding box center [887, 405] width 15 height 15
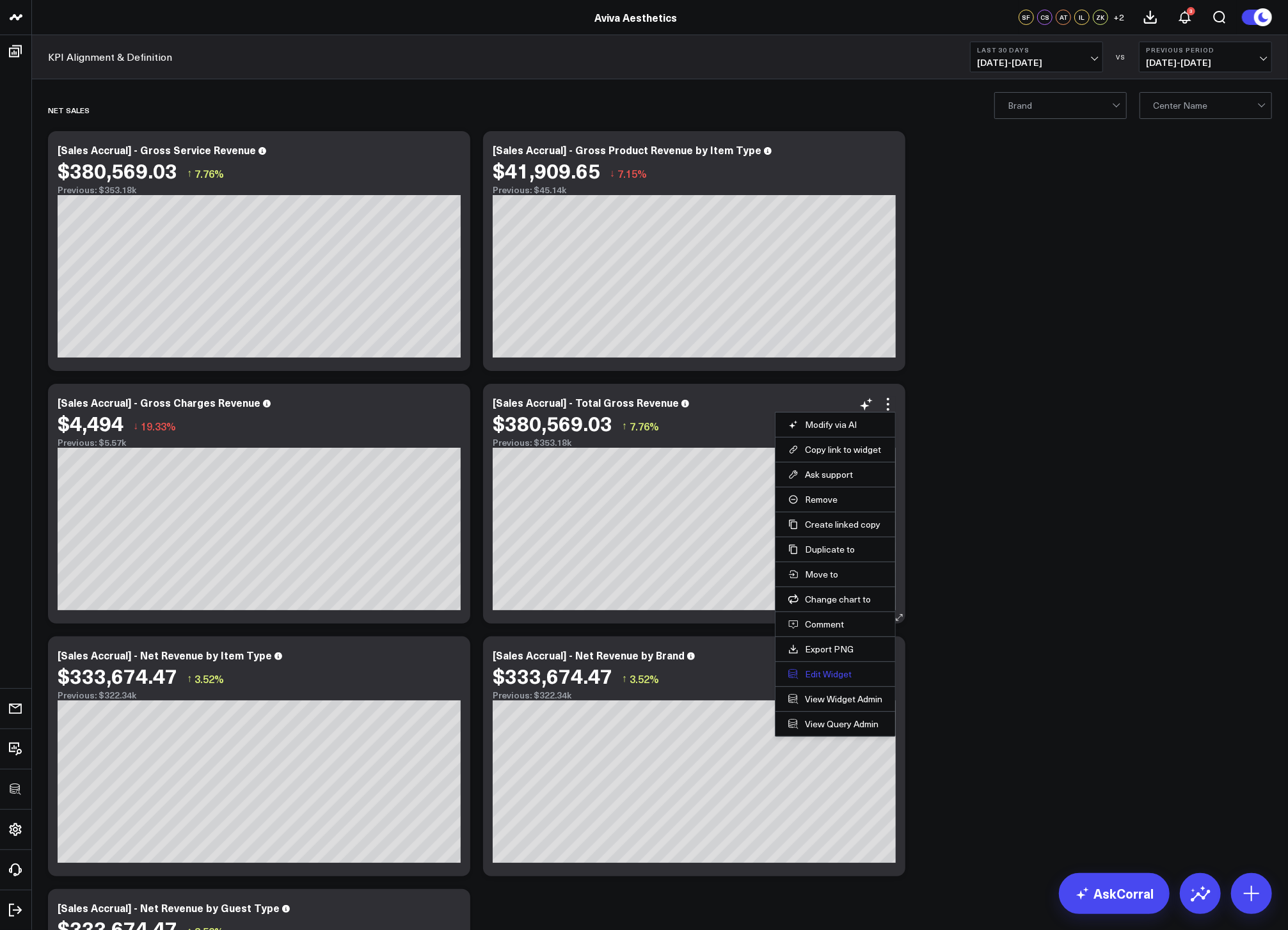
click at [833, 672] on button "Edit Widget" at bounding box center [835, 674] width 94 height 11
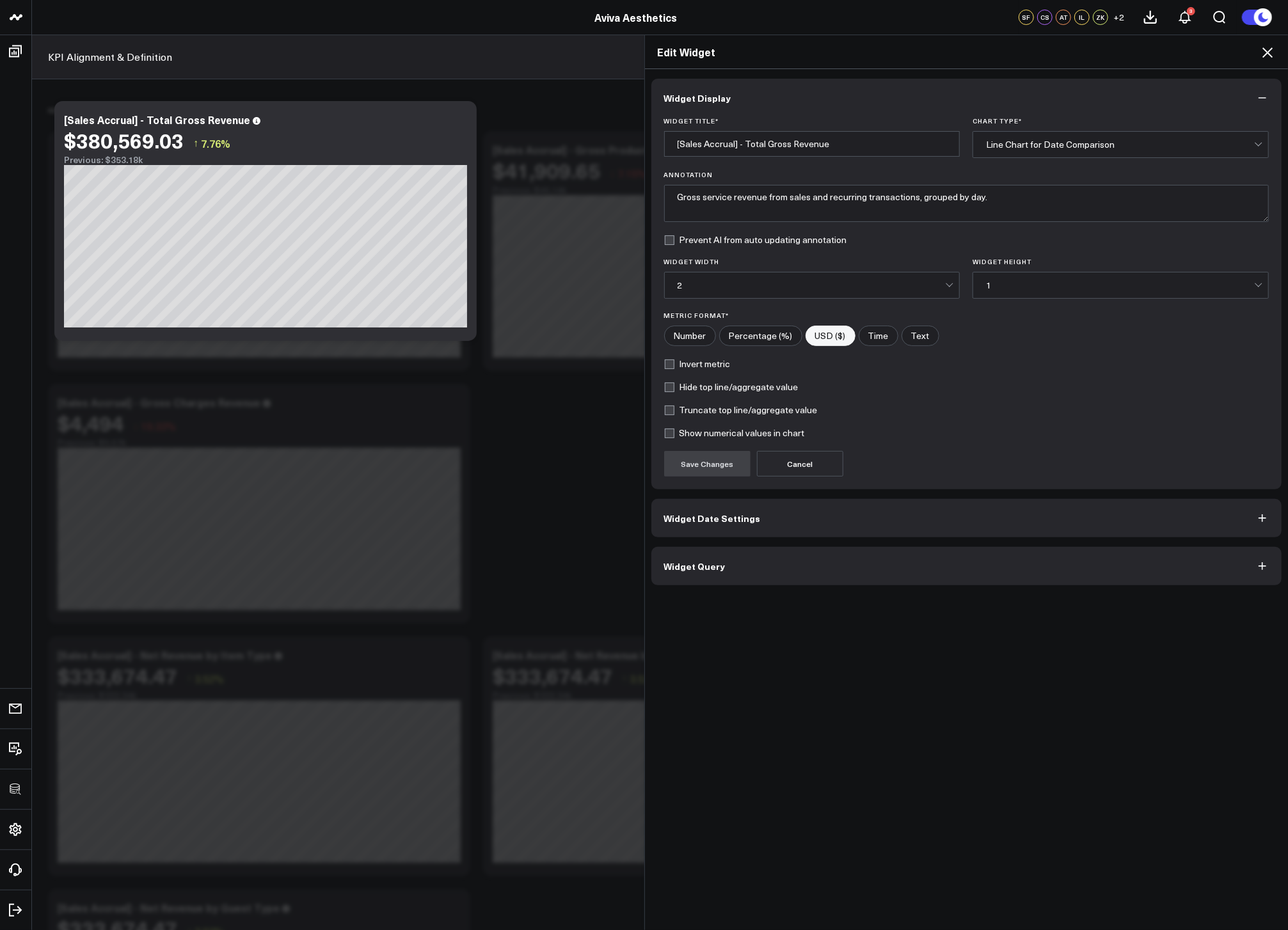
click at [767, 579] on button "Widget Query" at bounding box center [966, 566] width 630 height 39
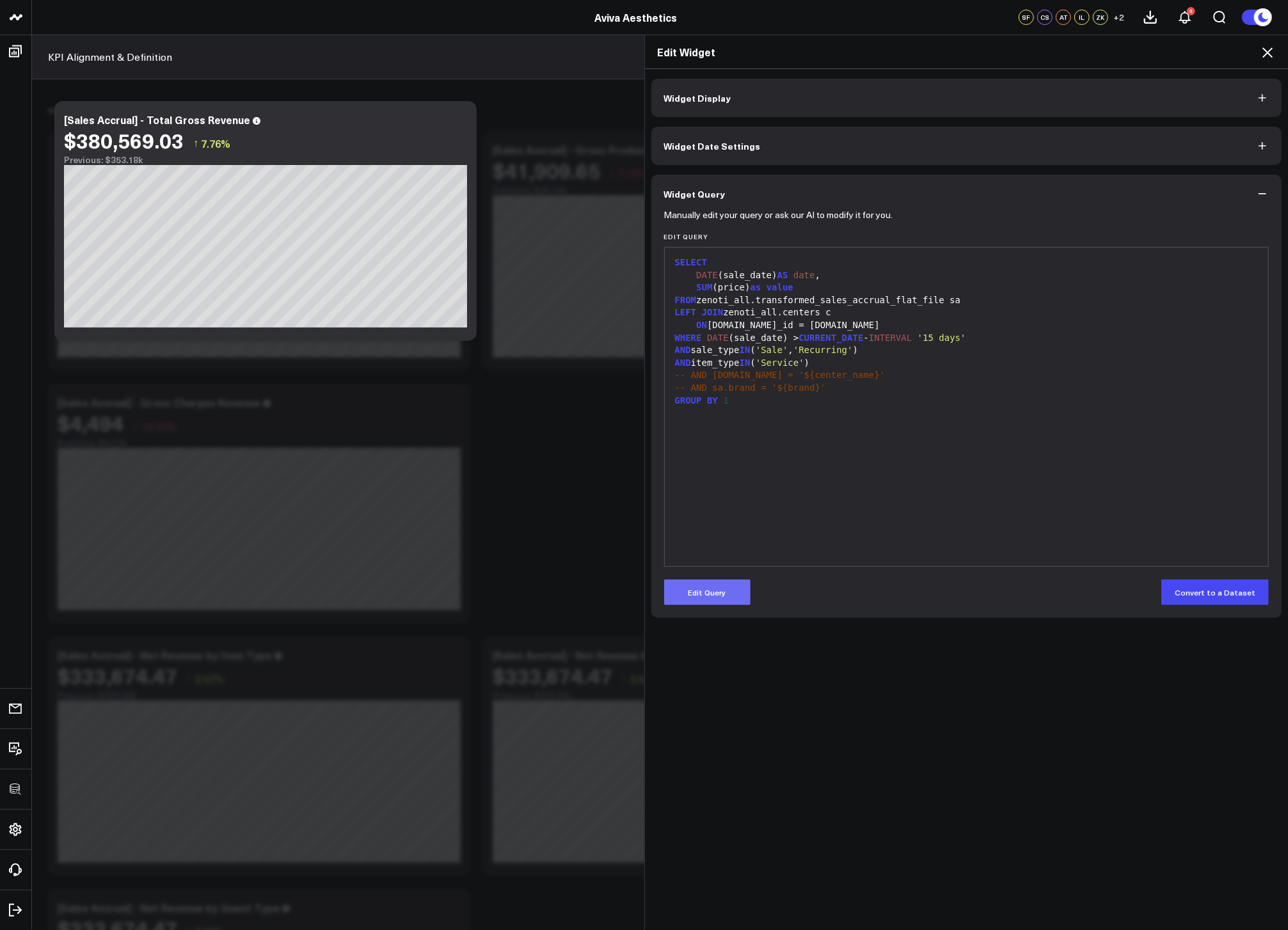
click at [730, 603] on button "Edit Query" at bounding box center [707, 592] width 86 height 26
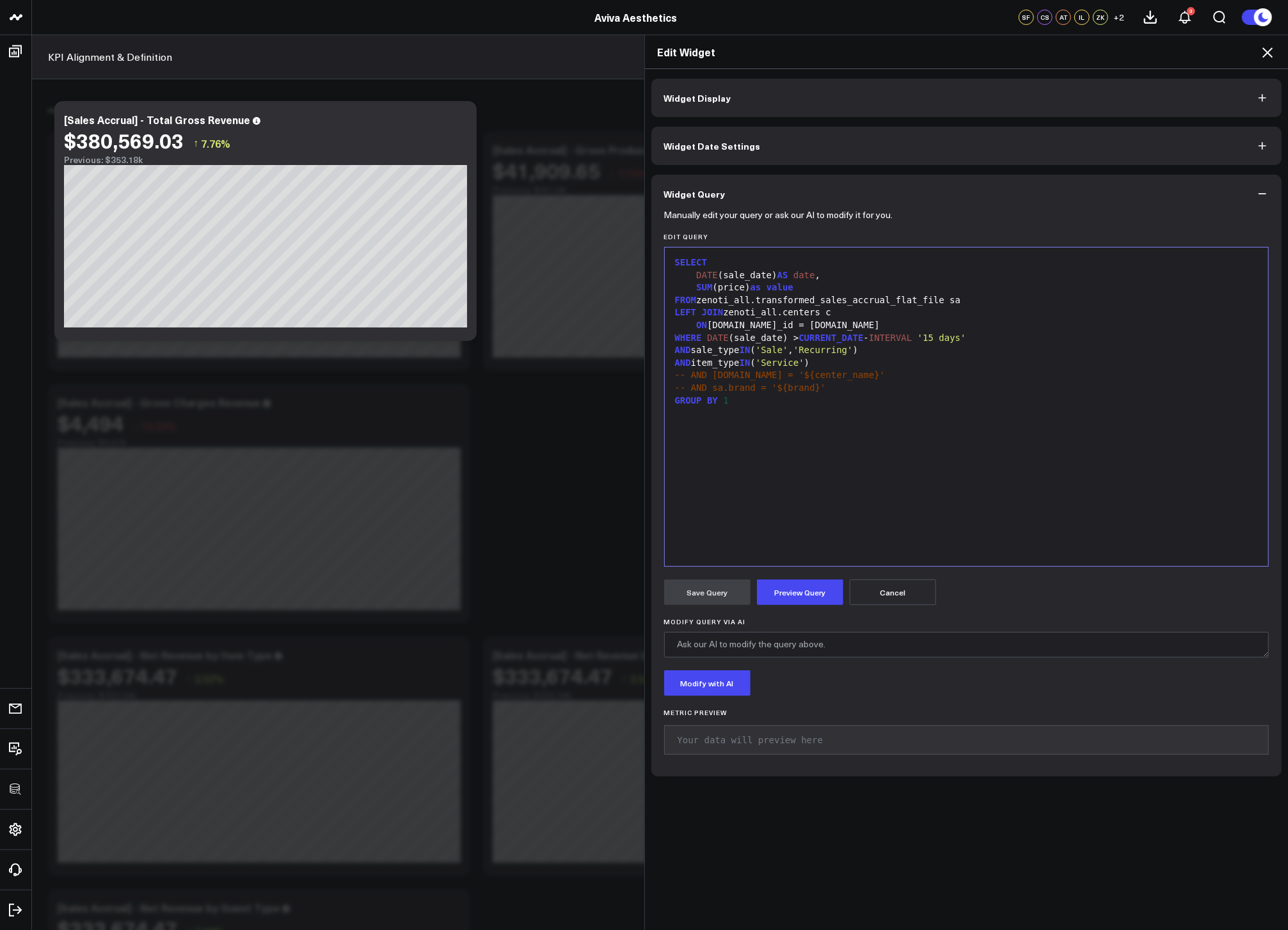
click at [822, 456] on div "SELECT DATE (sale_date) AS date , SUM (price) as value FROM zenoti_all.transfor…" at bounding box center [966, 407] width 591 height 306
click at [825, 366] on div "AND item_type IN ( 'Service' )" at bounding box center [966, 364] width 591 height 13
click at [693, 351] on div "AND sale_type IN ( 'Sale' , 'Recurring' )" at bounding box center [966, 351] width 591 height 13
click at [888, 363] on div "sale_type IN ( 'Sale' , 'Recurring' )" at bounding box center [966, 364] width 591 height 13
click at [693, 360] on div "sale_type IN ( 'Sale' , 'Recurring' )" at bounding box center [966, 364] width 591 height 13
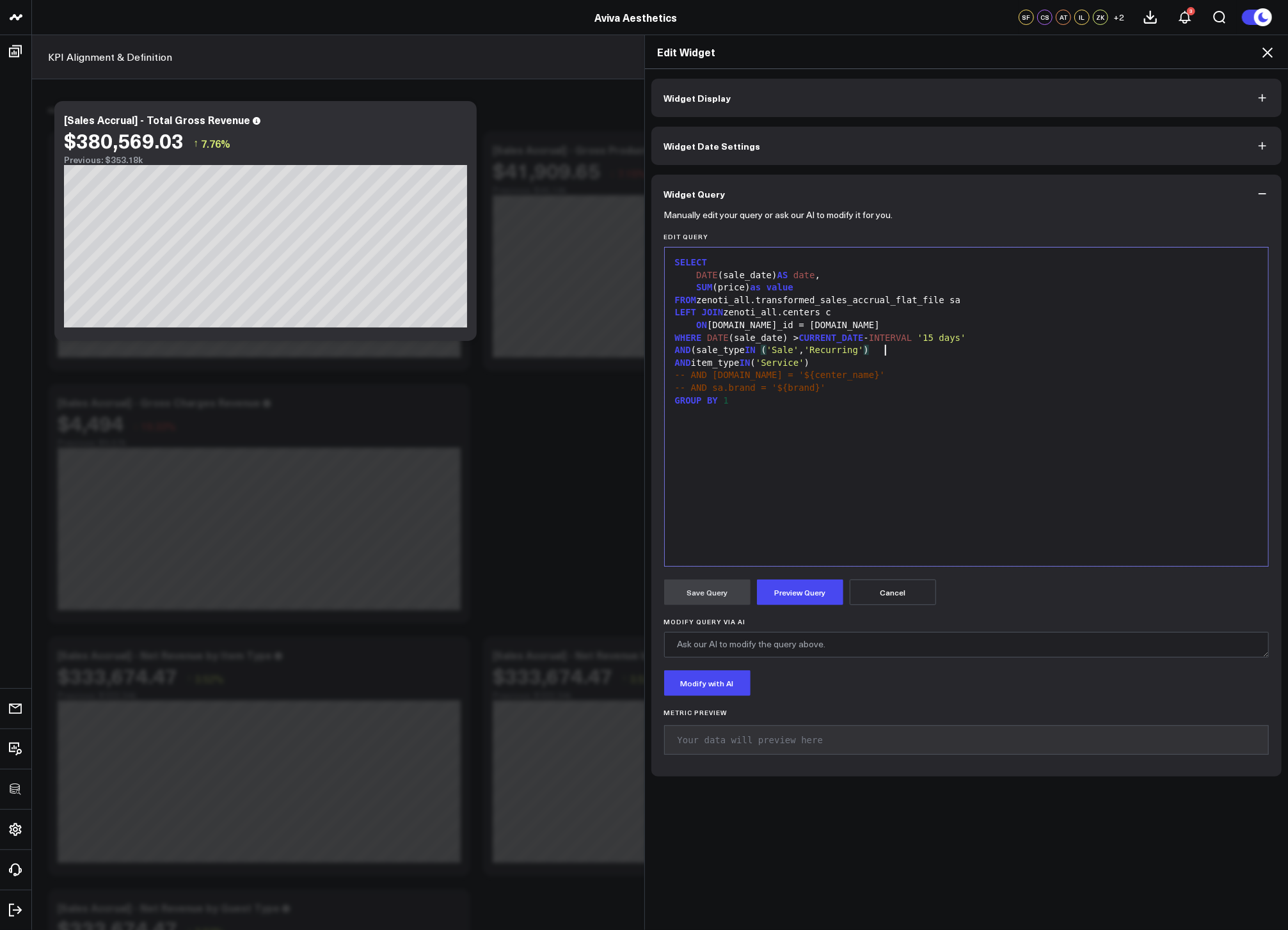
click at [894, 353] on div "AND (sale_type IN ( 'Sale' , 'Recurring' )" at bounding box center [966, 351] width 591 height 13
click at [971, 350] on span "'Pro'" at bounding box center [957, 350] width 26 height 10
click at [1164, 341] on div "WHERE DATE (sale_date) > CURRENT_DATE - INTERVAL '15 days'" at bounding box center [966, 338] width 591 height 13
click at [1158, 353] on div "AND (sale_type IN ( 'Sale' , 'Recurring' ) AND item_type IN ( 'Product' , 'Serv…" at bounding box center [966, 351] width 591 height 13
click at [696, 352] on span "(" at bounding box center [698, 350] width 5 height 10
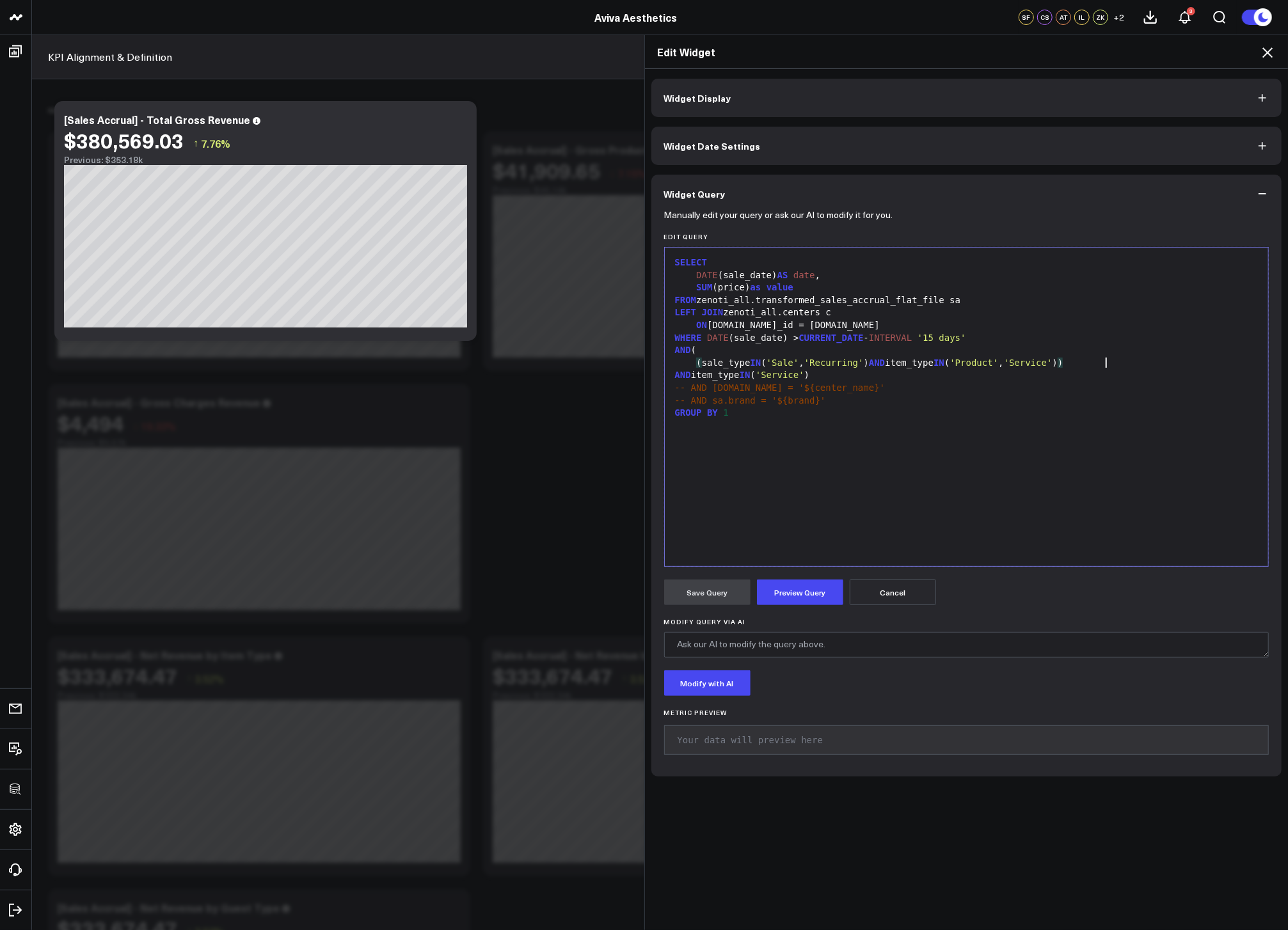
click at [1125, 362] on div "( sale_type IN ( 'Sale' , 'Recurring' ) AND item_type IN ( 'Product' , 'Service…" at bounding box center [966, 364] width 591 height 13
click at [936, 389] on div "( sale_type = 'Charges' )" at bounding box center [966, 388] width 591 height 13
click at [676, 400] on div ")" at bounding box center [966, 402] width 591 height 13
click at [686, 414] on div "AND item_type IN ( 'Service' )" at bounding box center [966, 414] width 591 height 13
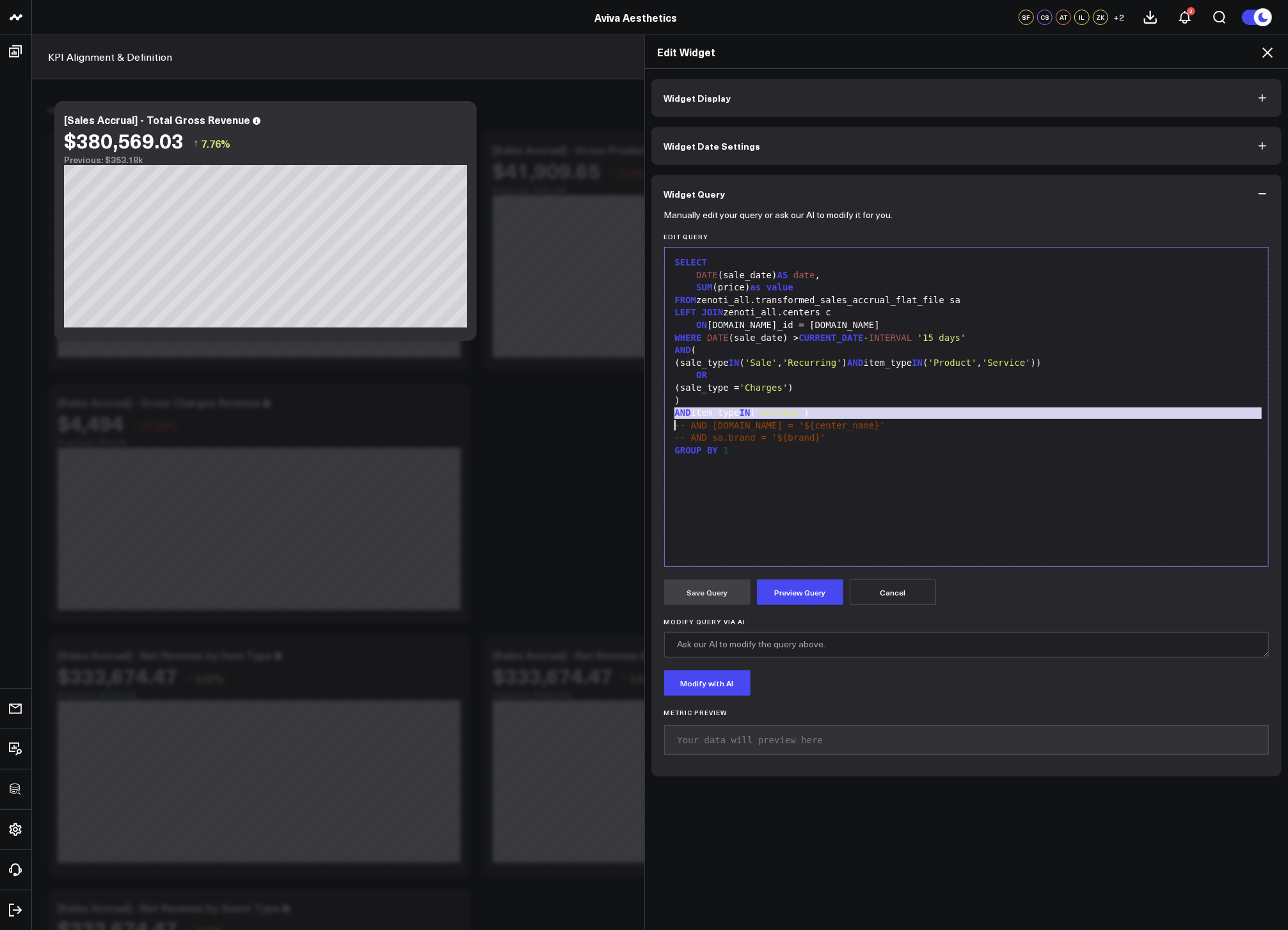
click at [686, 413] on div "AND item_type IN ( 'Service' )" at bounding box center [966, 414] width 591 height 13
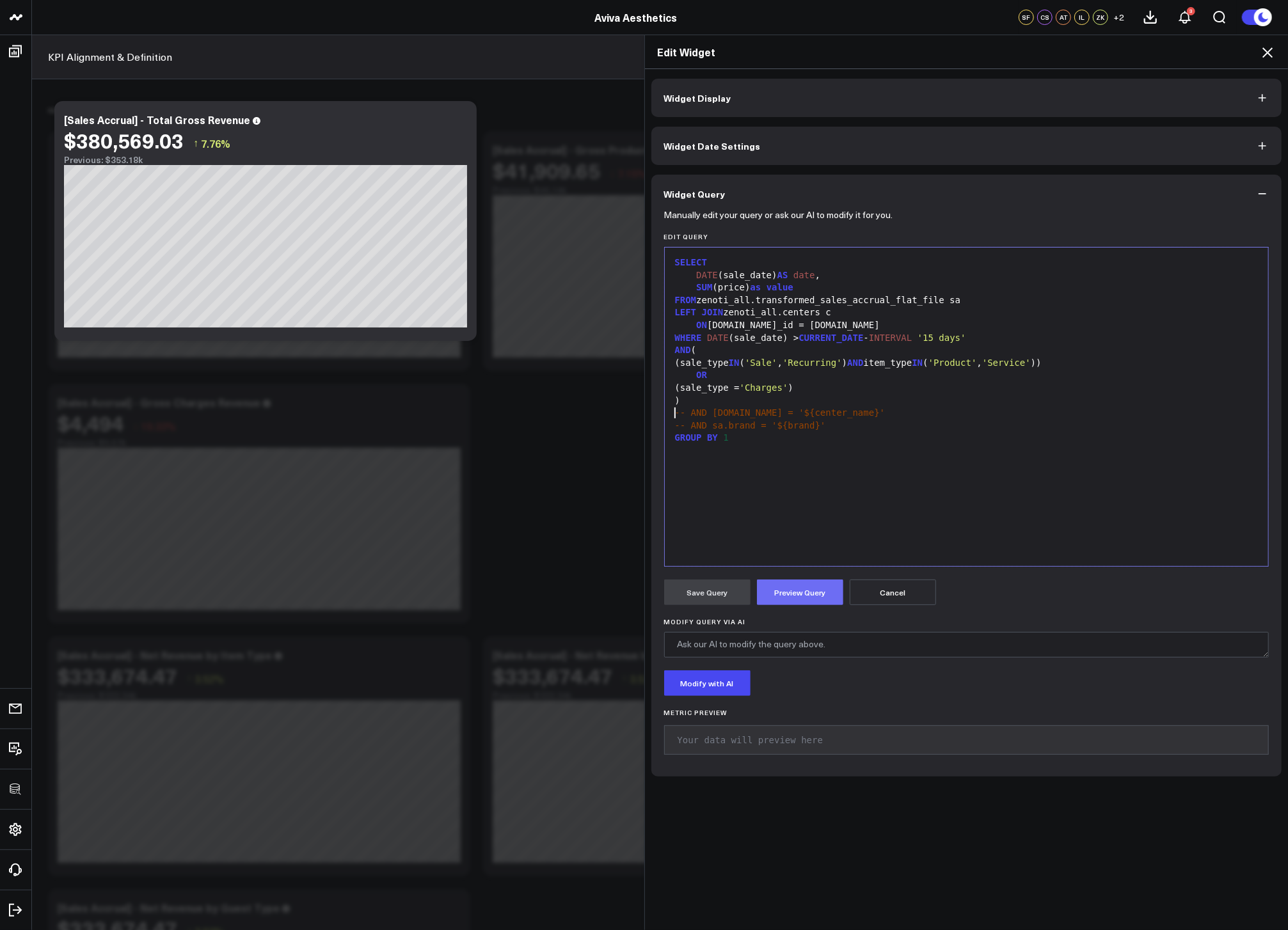
click at [811, 591] on button "Preview Query" at bounding box center [799, 592] width 86 height 26
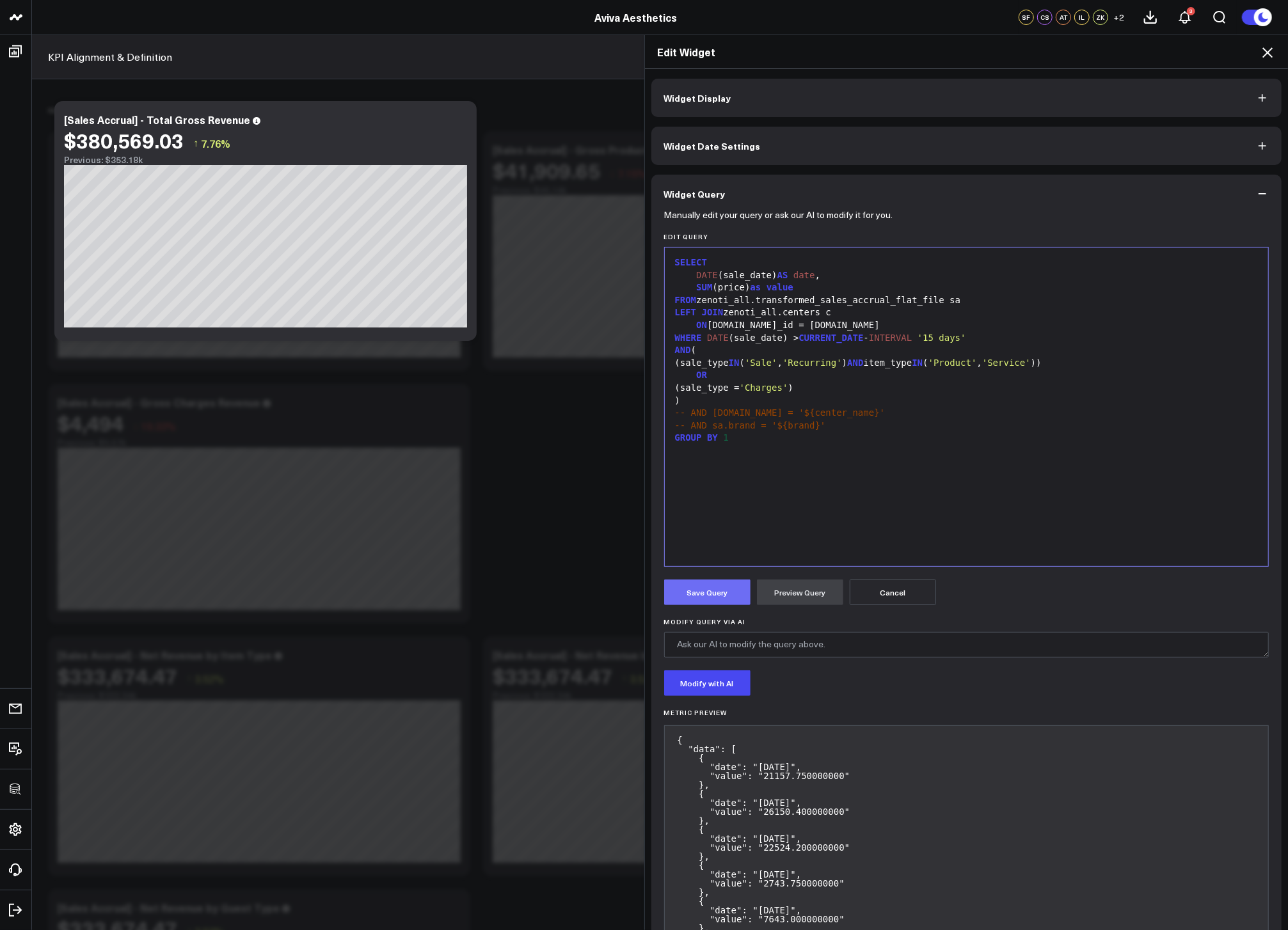
click at [708, 598] on button "Save Query" at bounding box center [707, 592] width 86 height 26
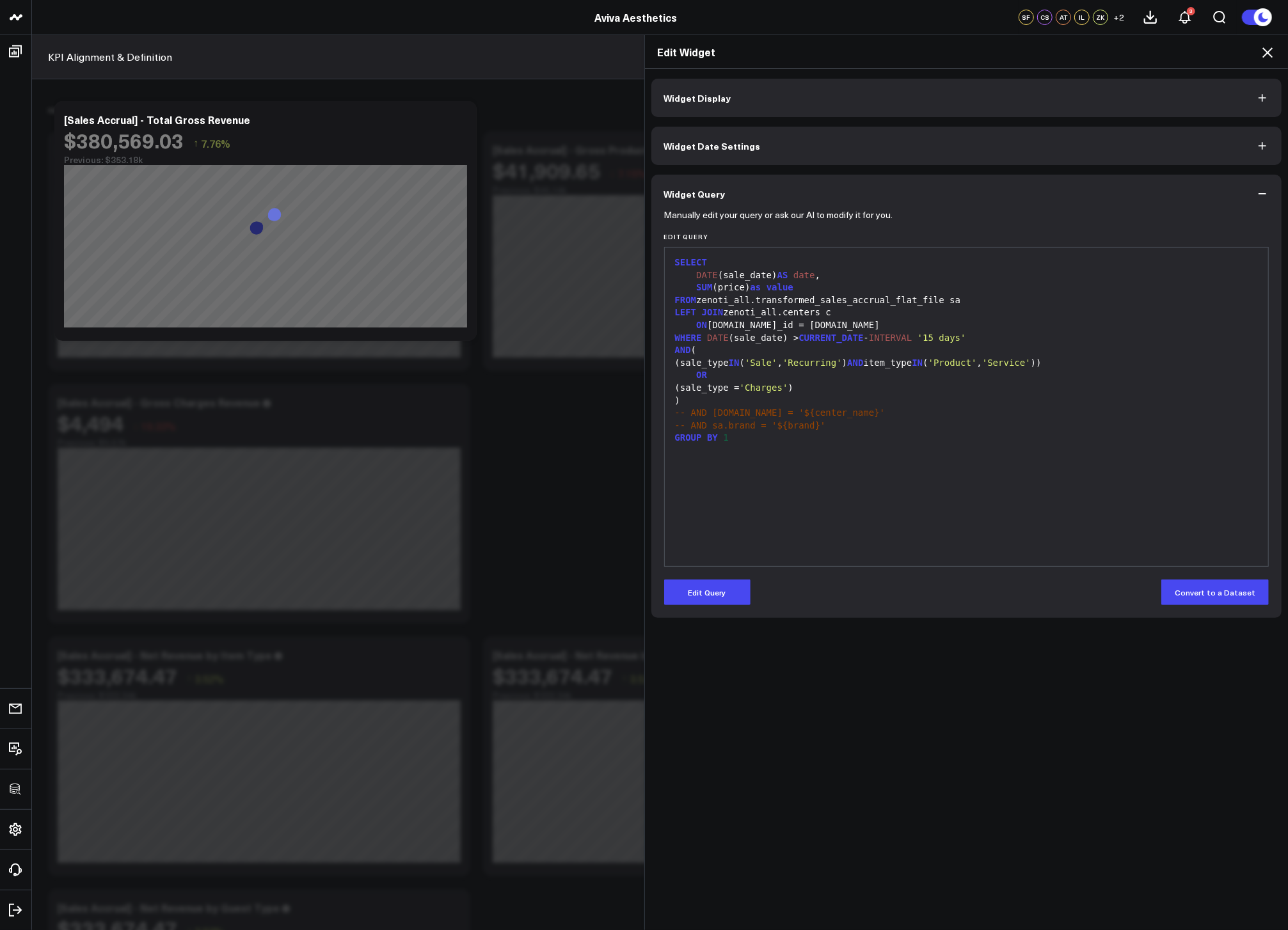
click at [1272, 52] on icon at bounding box center [1267, 52] width 15 height 15
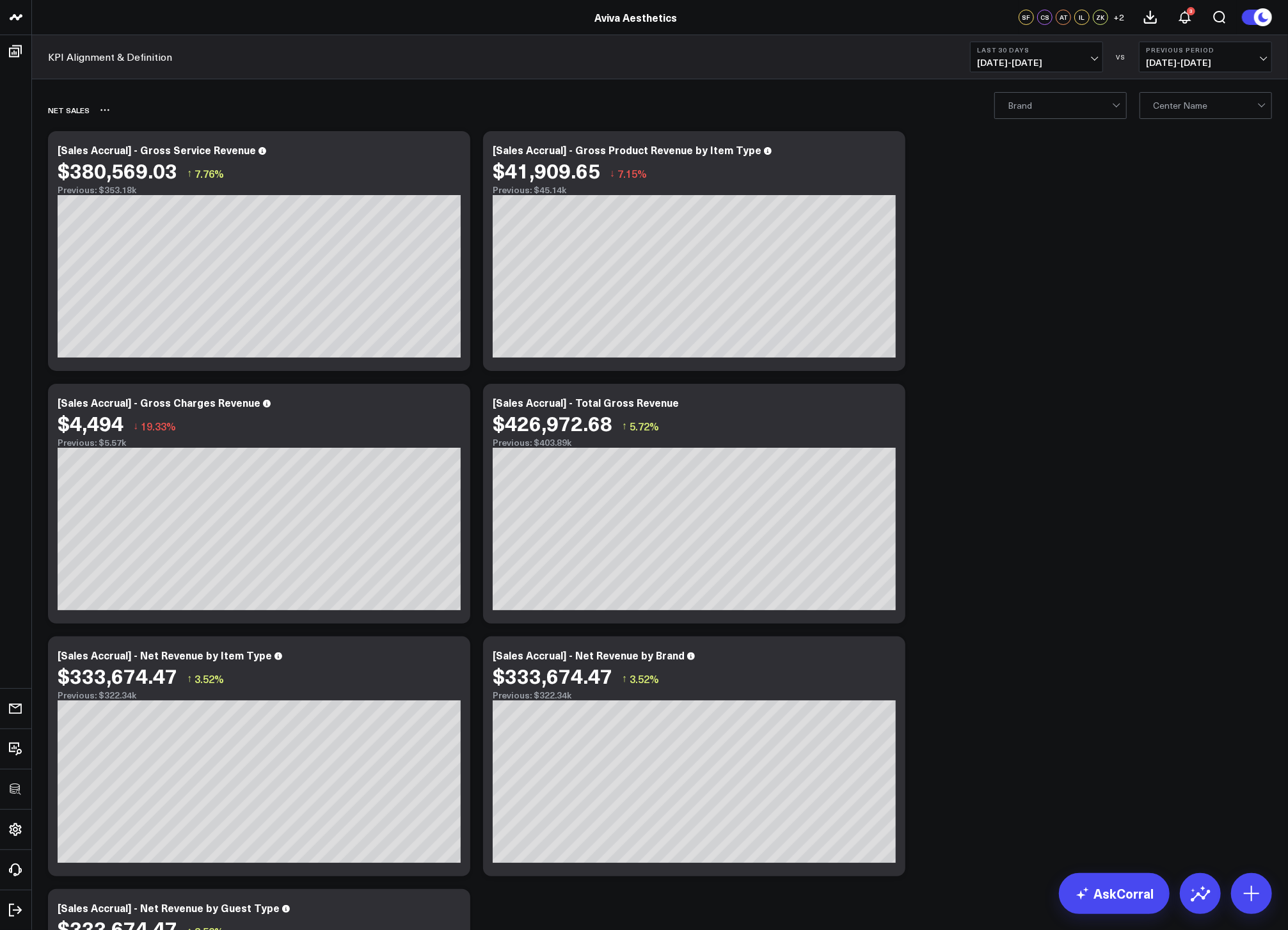
click at [102, 107] on icon at bounding box center [105, 110] width 10 height 10
click at [122, 129] on button "Rename" at bounding box center [138, 124] width 56 height 22
click at [1252, 887] on icon at bounding box center [1251, 894] width 21 height 21
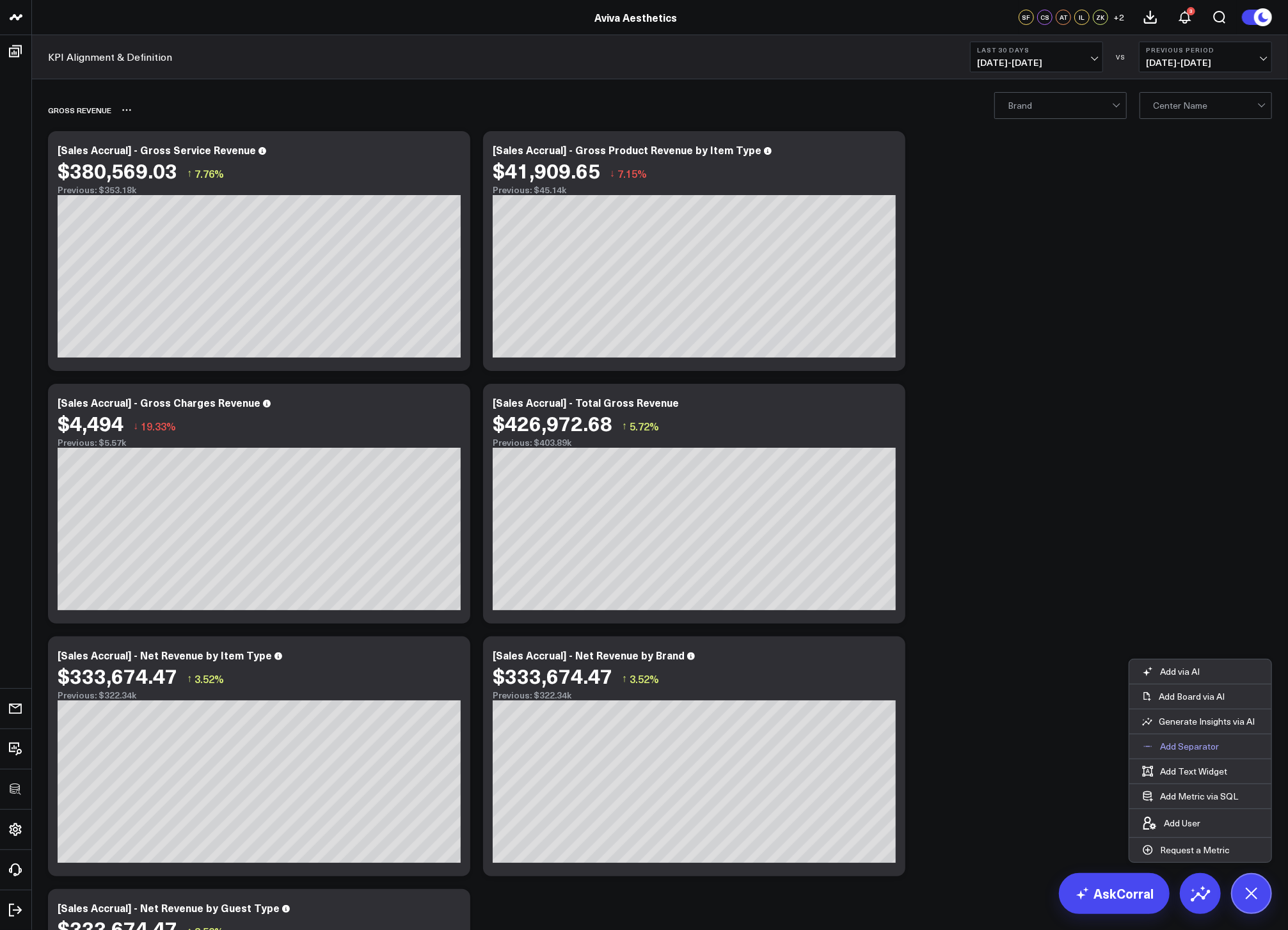
click at [1165, 744] on p "Add Separator" at bounding box center [1189, 747] width 59 height 11
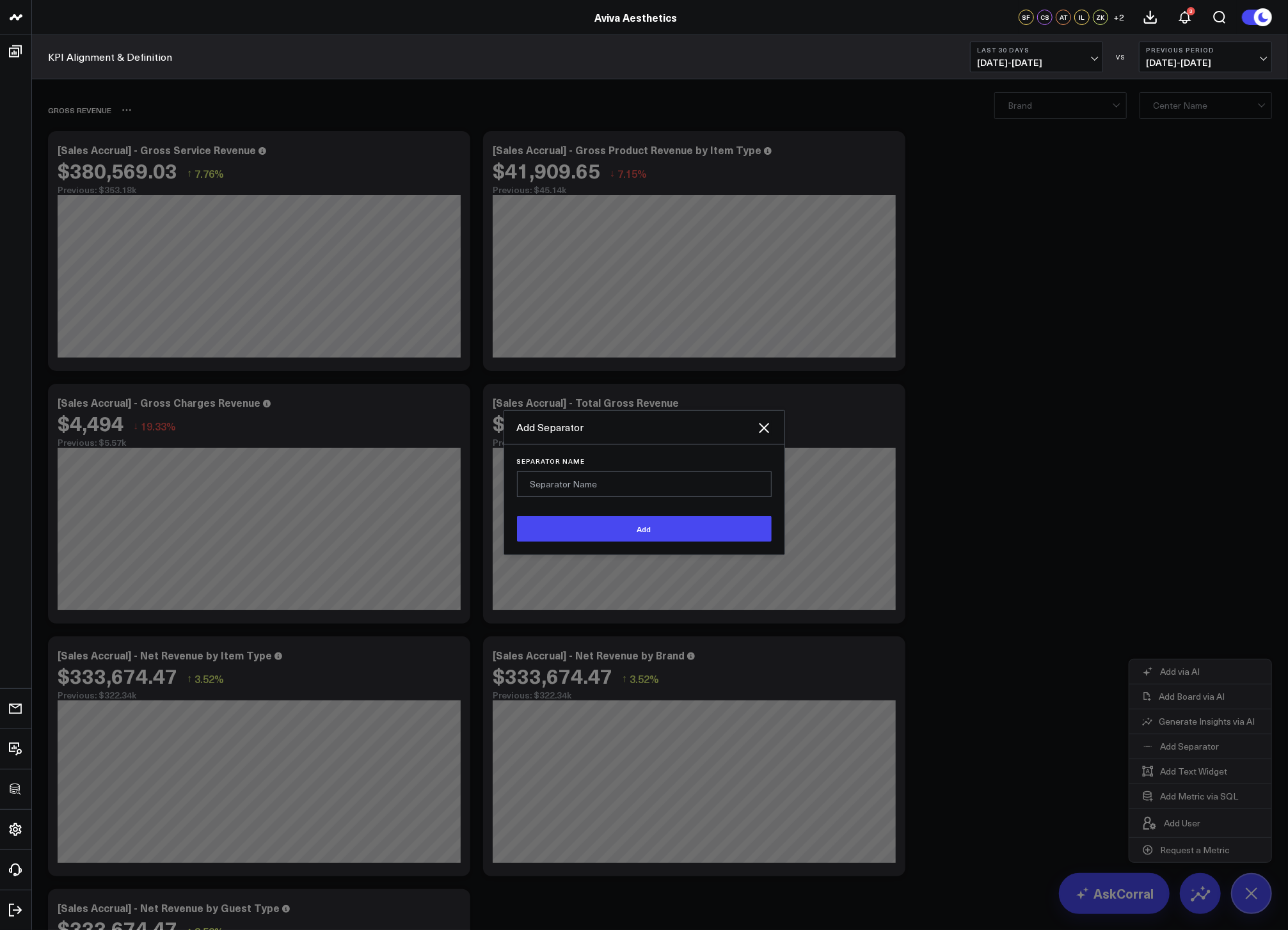
click at [650, 482] on input "Separator Name" at bounding box center [644, 484] width 254 height 26
type input "Liabilities"
click at [517, 516] on button "Add" at bounding box center [644, 528] width 254 height 26
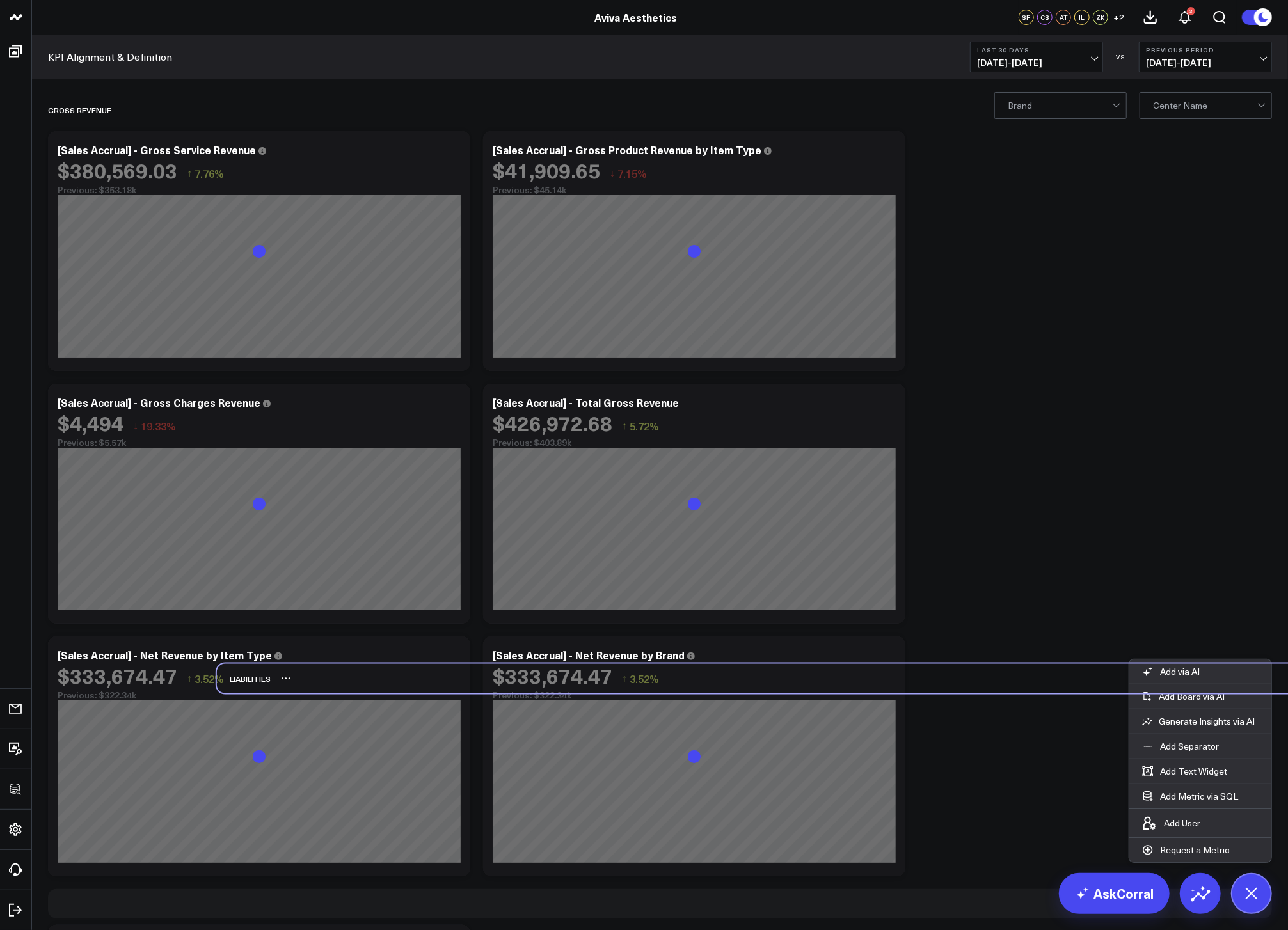
drag, startPoint x: 62, startPoint y: 879, endPoint x: 231, endPoint y: 682, distance: 259.6
click at [231, 682] on div "Liabilities" at bounding box center [243, 679] width 54 height 29
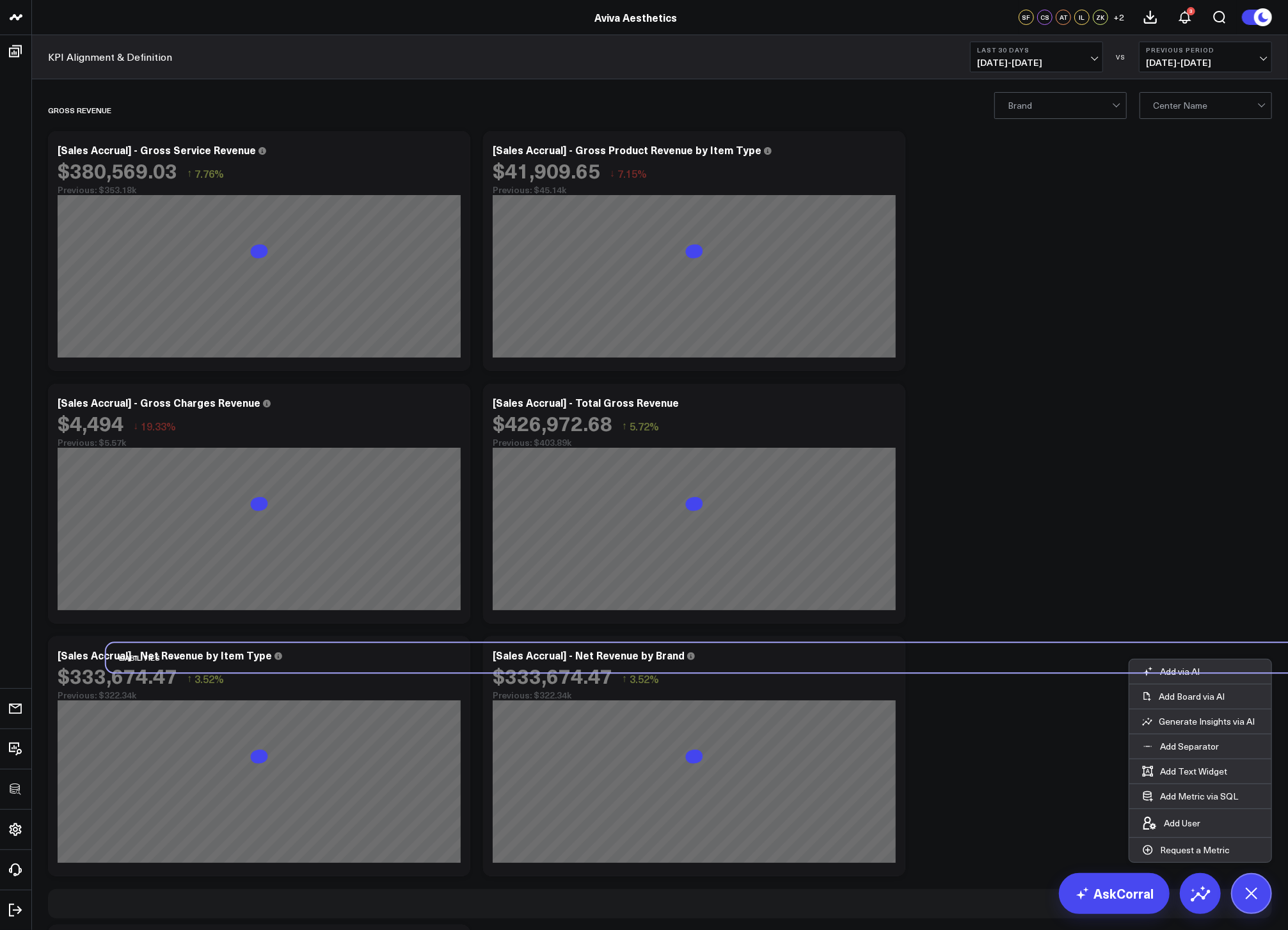
scroll to position [3, 0]
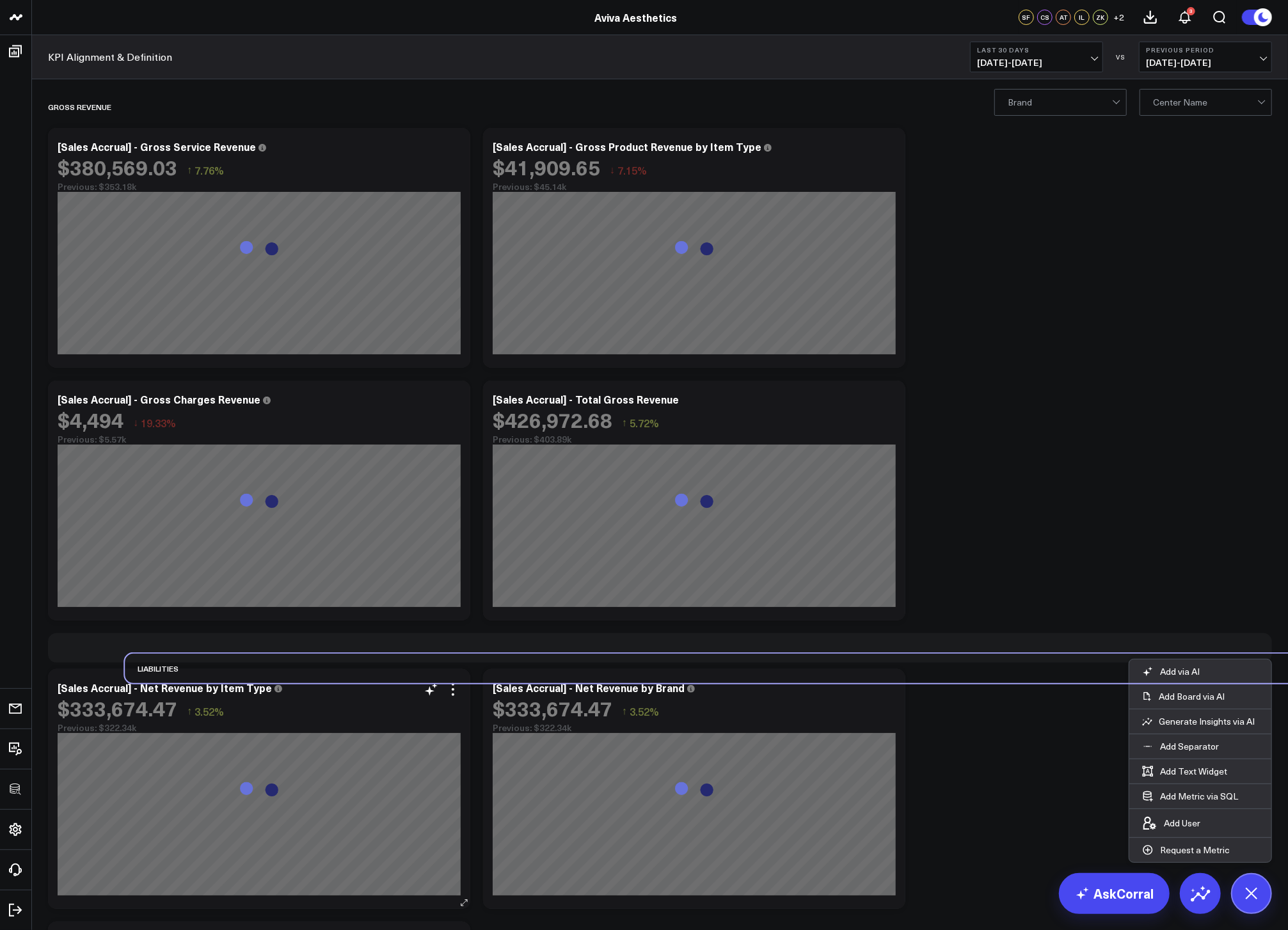
drag, startPoint x: 75, startPoint y: 910, endPoint x: 141, endPoint y: 712, distance: 208.7
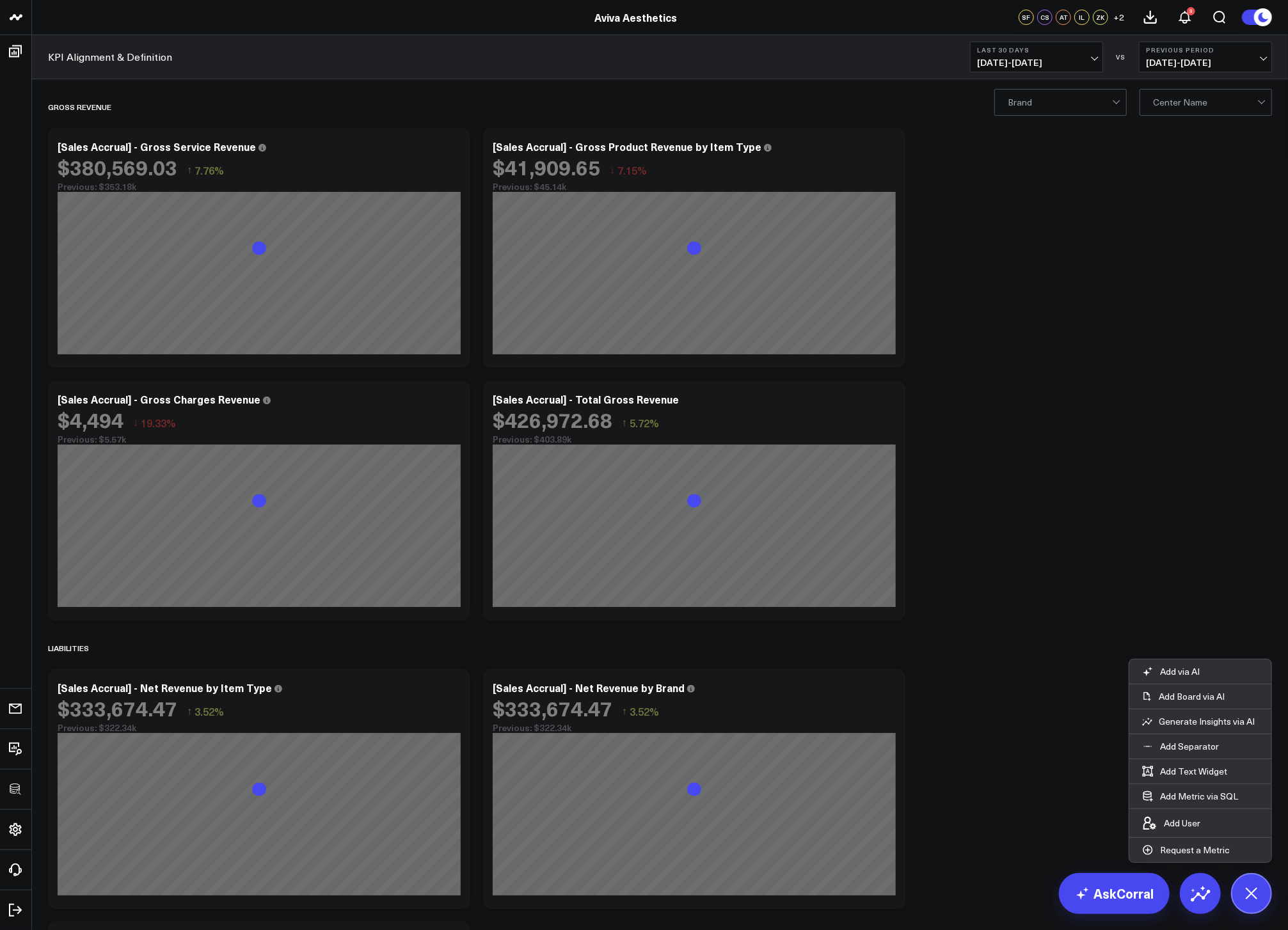
click at [1239, 896] on icon at bounding box center [1251, 893] width 28 height 28
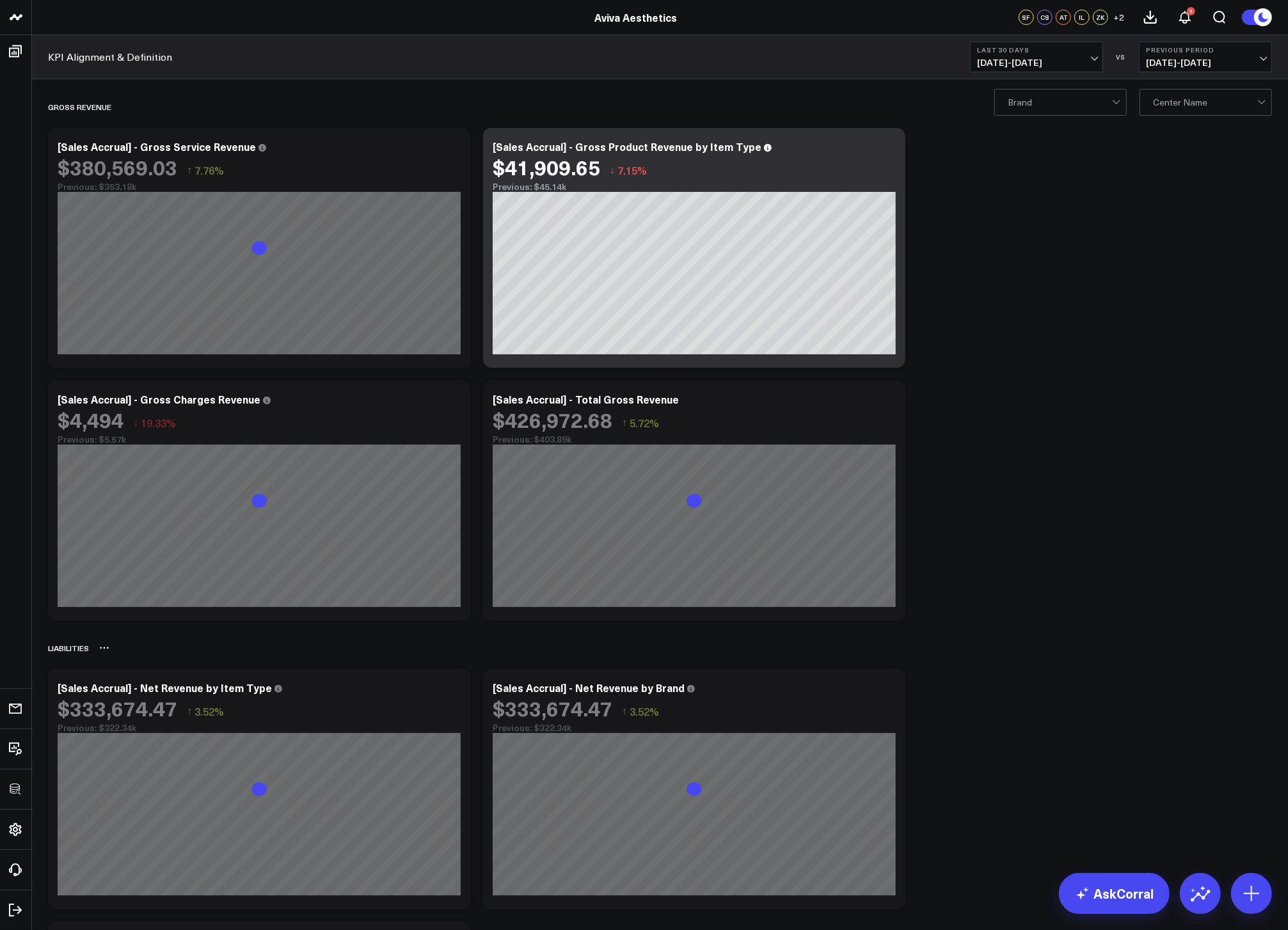
click at [101, 649] on icon at bounding box center [104, 647] width 10 height 10
click at [120, 657] on button "Rename" at bounding box center [137, 662] width 56 height 22
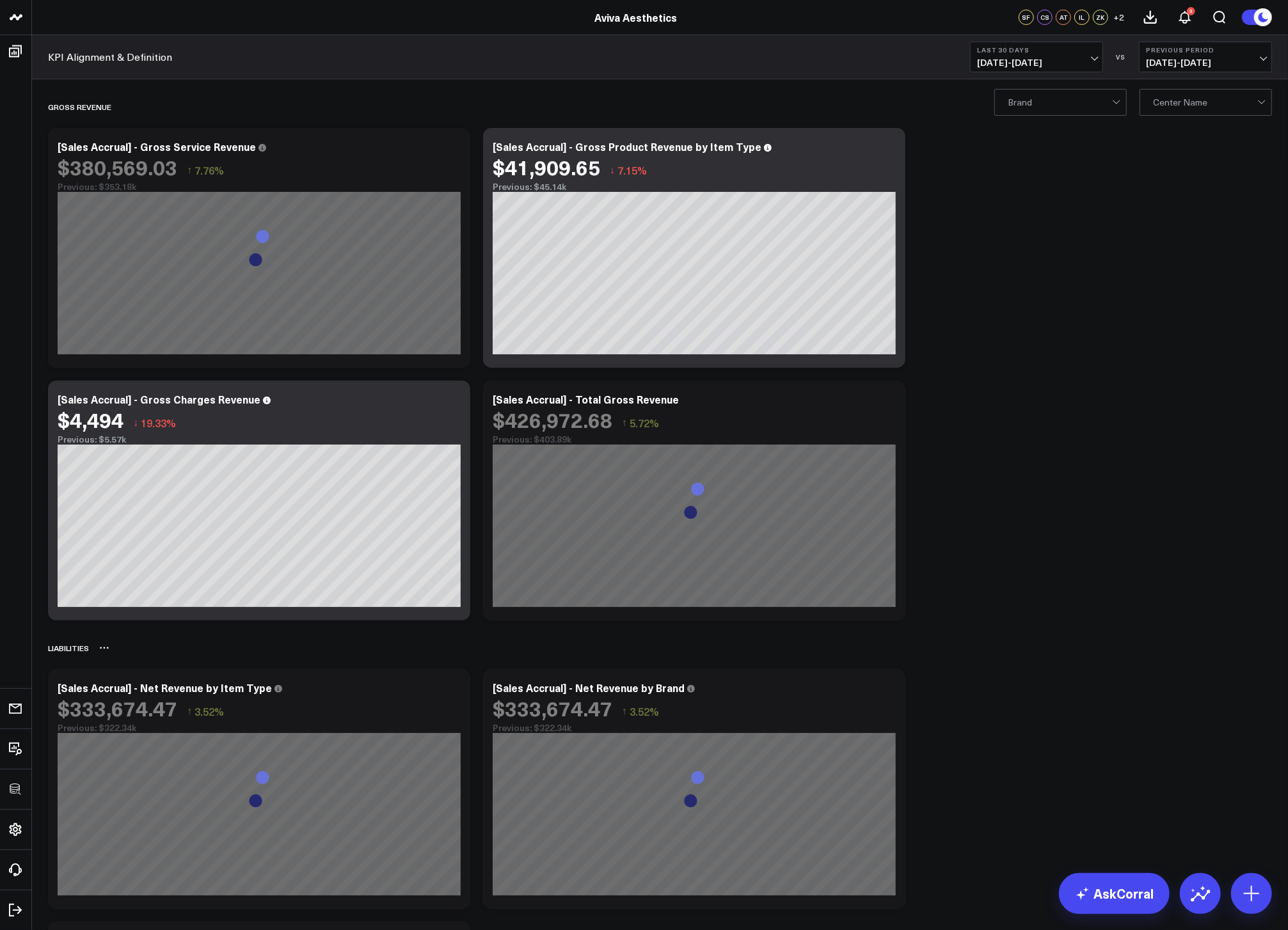
click at [165, 656] on div "Liabilities" at bounding box center [660, 647] width 1224 height 29
click at [102, 649] on icon at bounding box center [104, 647] width 10 height 10
click at [1260, 904] on button at bounding box center [1250, 893] width 41 height 41
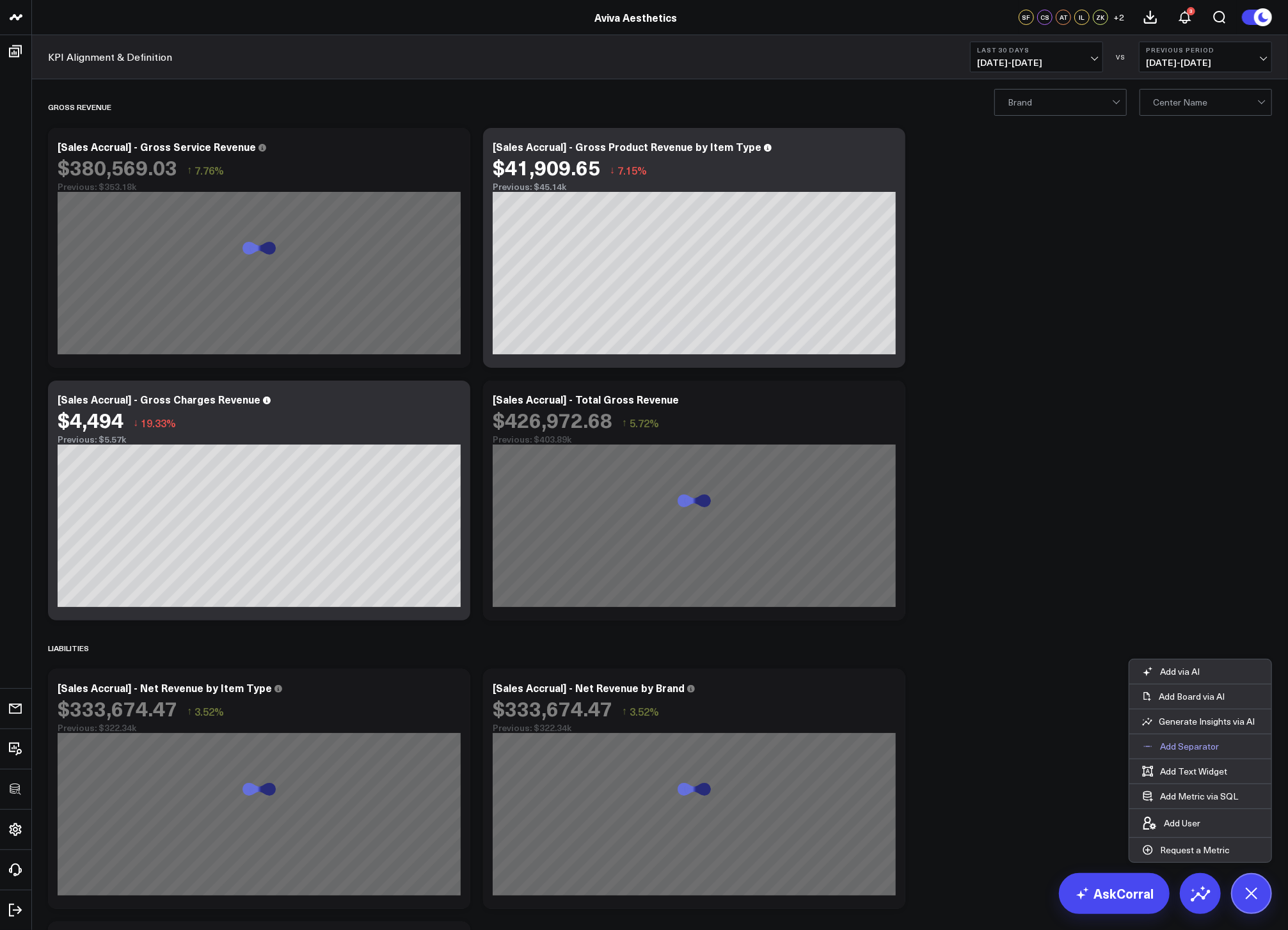
click at [1192, 752] on button "Add Separator" at bounding box center [1180, 747] width 102 height 25
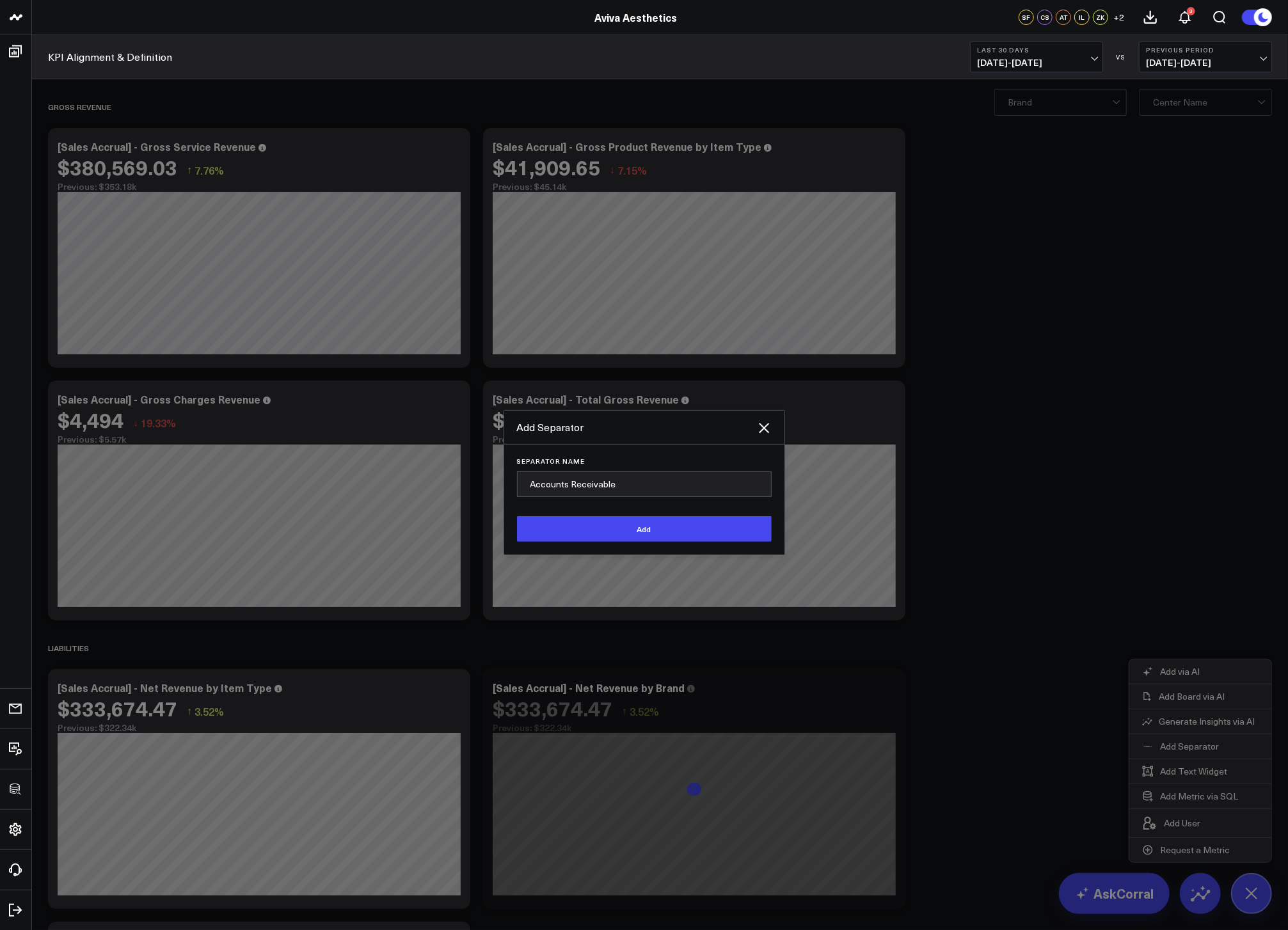
type input "Accounts Receivable"
click at [517, 516] on button "Add" at bounding box center [644, 528] width 254 height 26
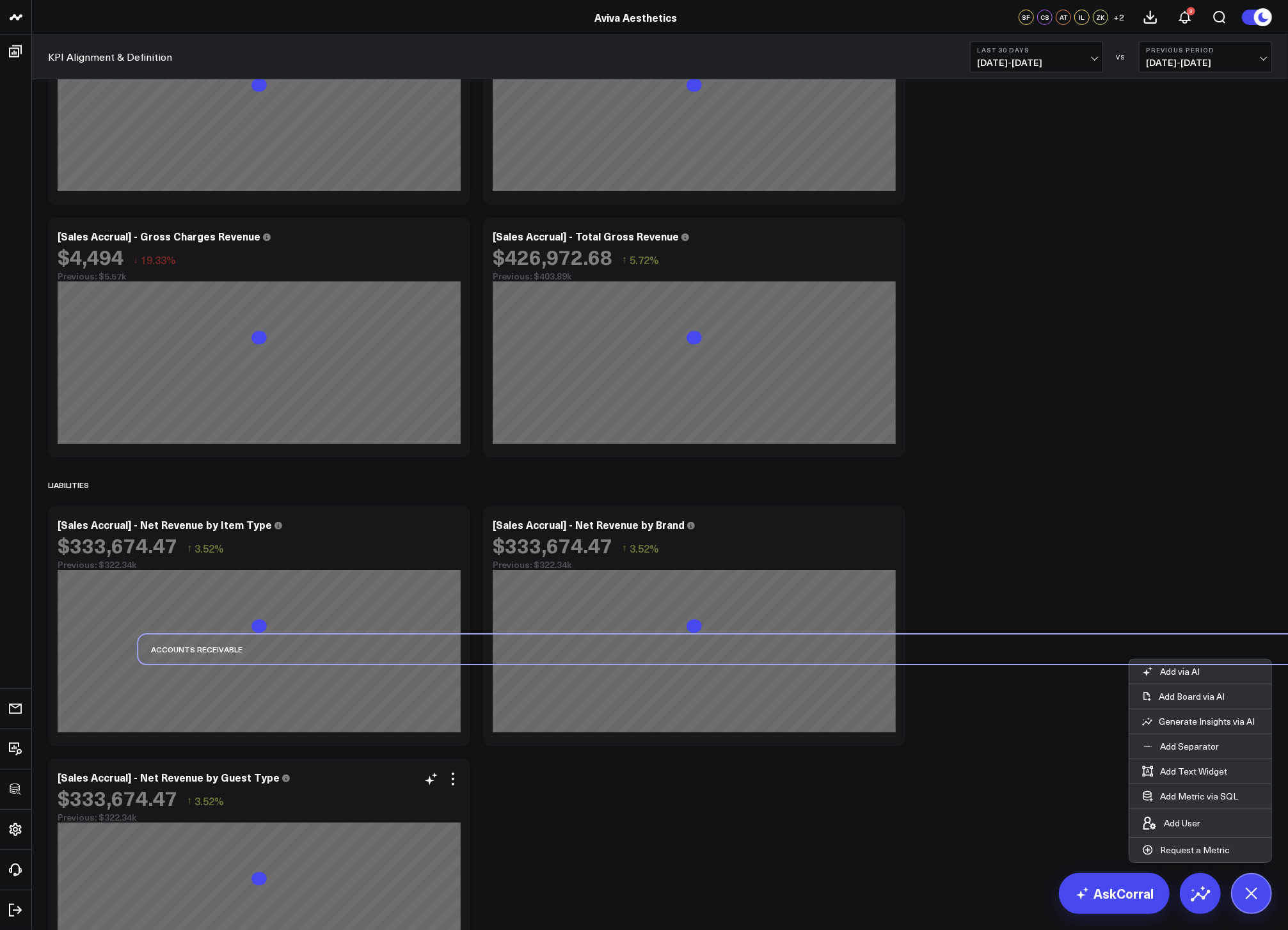
scroll to position [403, 0]
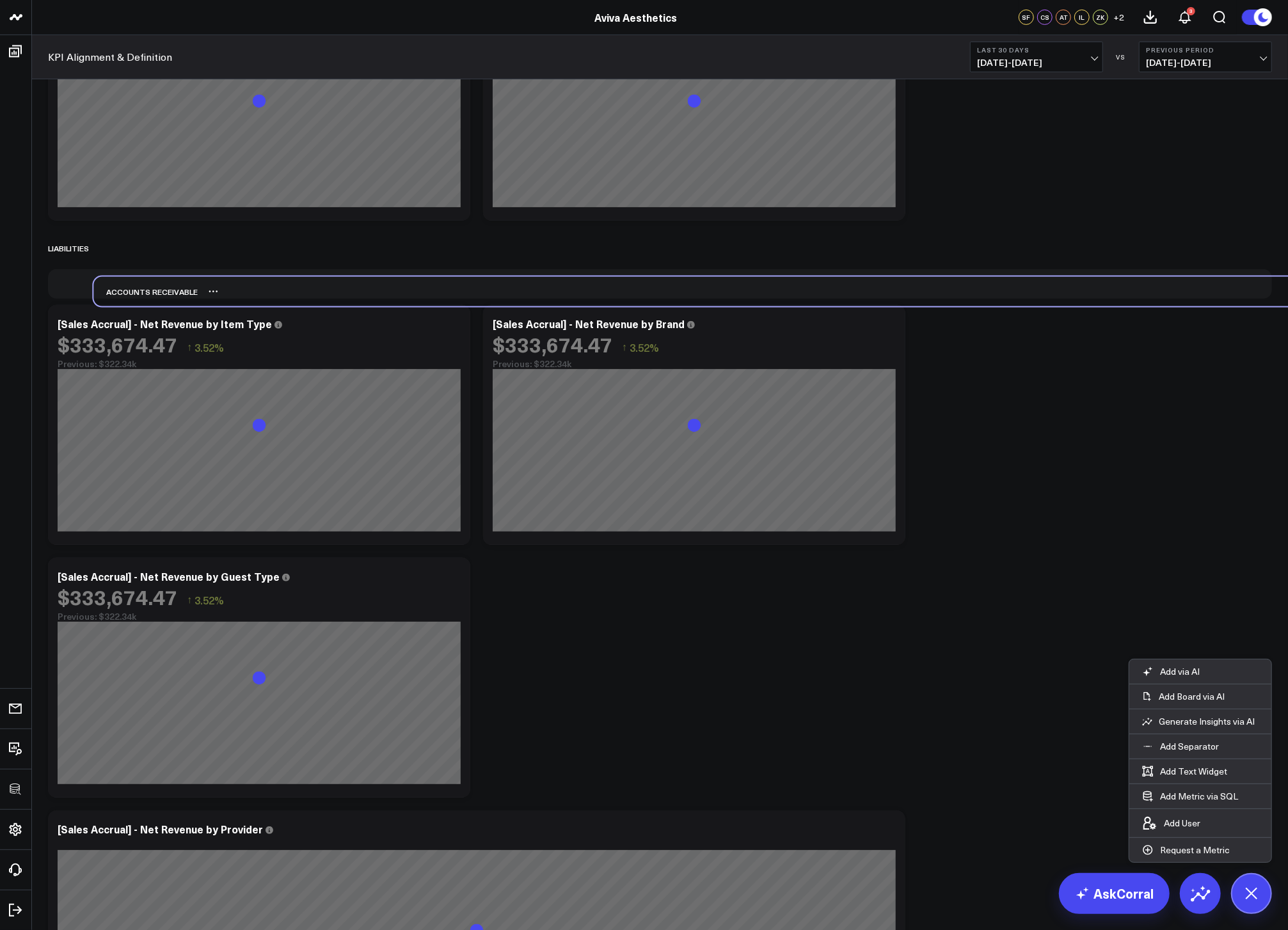
drag, startPoint x: 89, startPoint y: 879, endPoint x: 135, endPoint y: 296, distance: 584.8
click at [135, 296] on div "Accounts Receivable" at bounding box center [146, 291] width 104 height 29
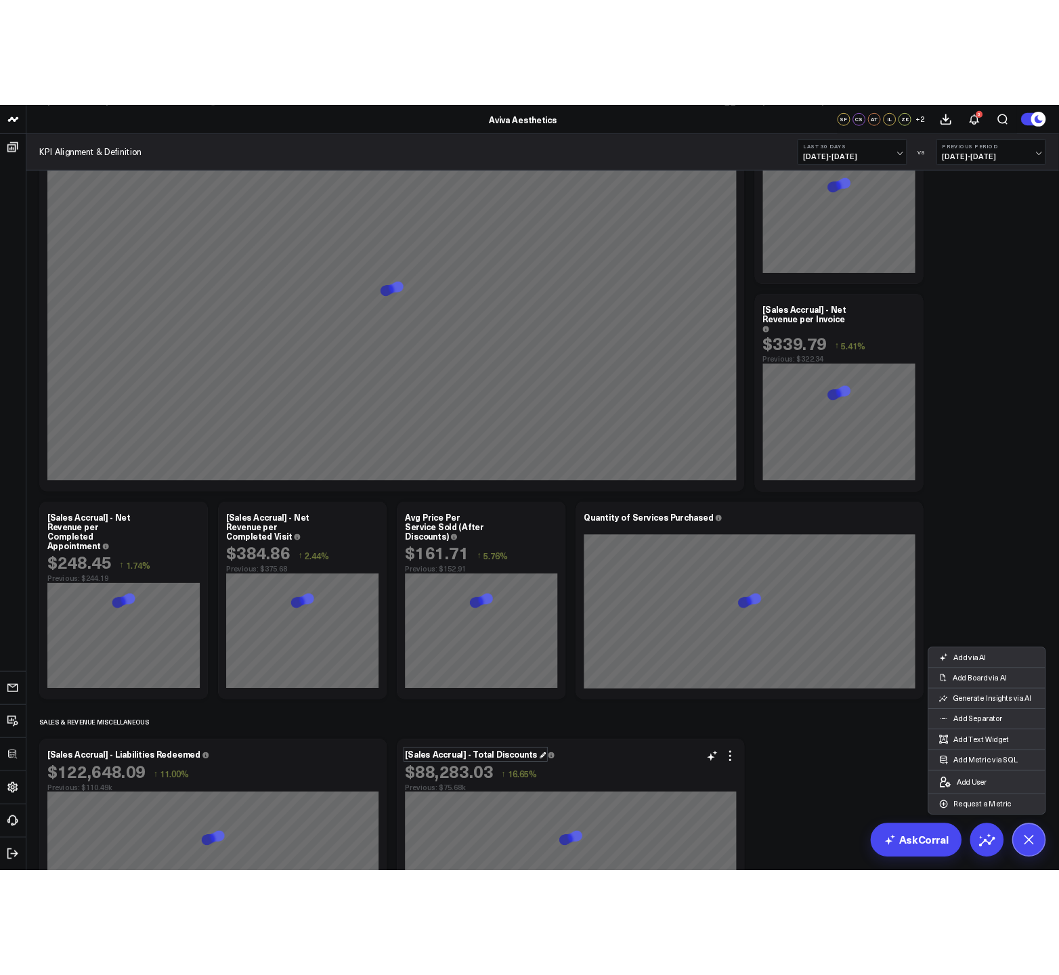
scroll to position [2074, 0]
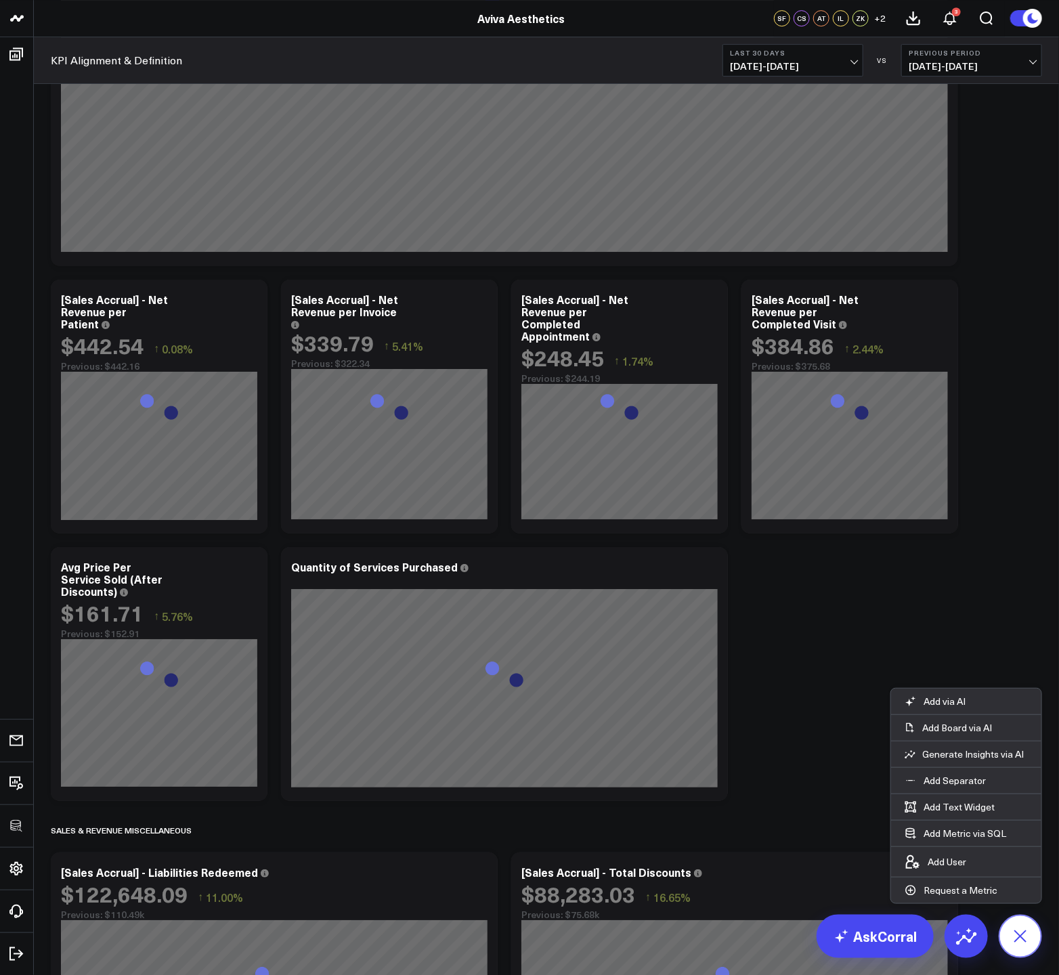
click at [1022, 950] on button at bounding box center [1019, 936] width 43 height 43
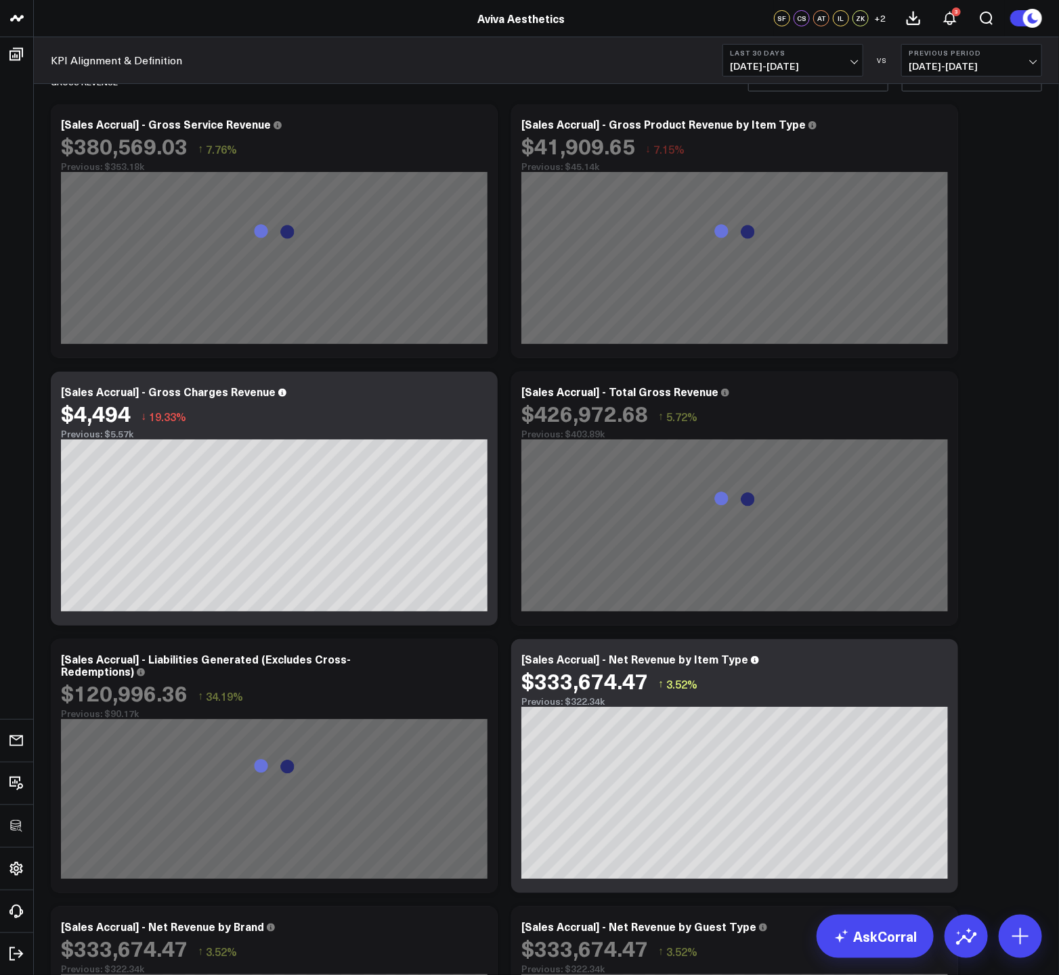
scroll to position [0, 0]
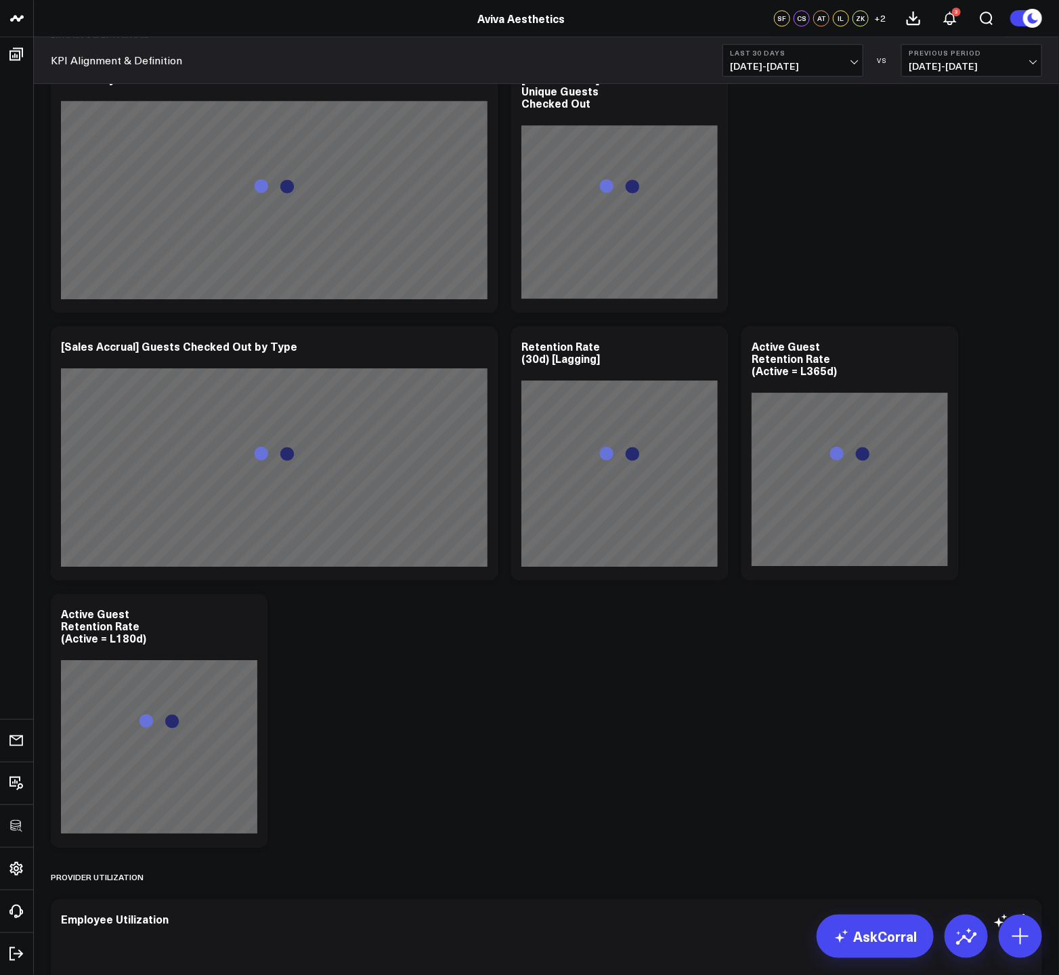
scroll to position [5043, 0]
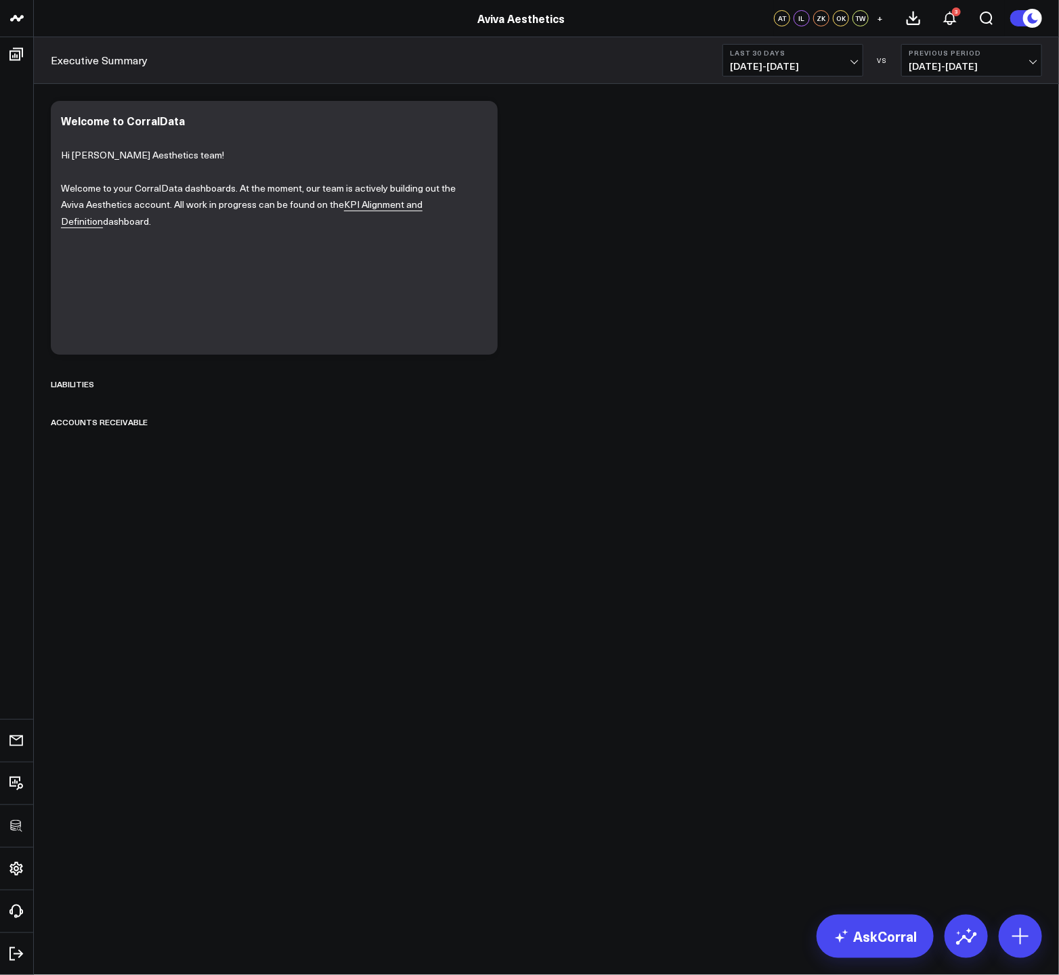
click at [782, 267] on div "Modify via AI Copy link to widget Ask support Remove Create linked copy Executi…" at bounding box center [546, 265] width 1005 height 343
click at [167, 424] on div "Accounts Receivable" at bounding box center [546, 421] width 991 height 31
click at [165, 422] on icon at bounding box center [163, 421] width 11 height 11
click at [177, 459] on button "Delete" at bounding box center [199, 460] width 59 height 24
click at [109, 382] on icon at bounding box center [110, 383] width 11 height 11
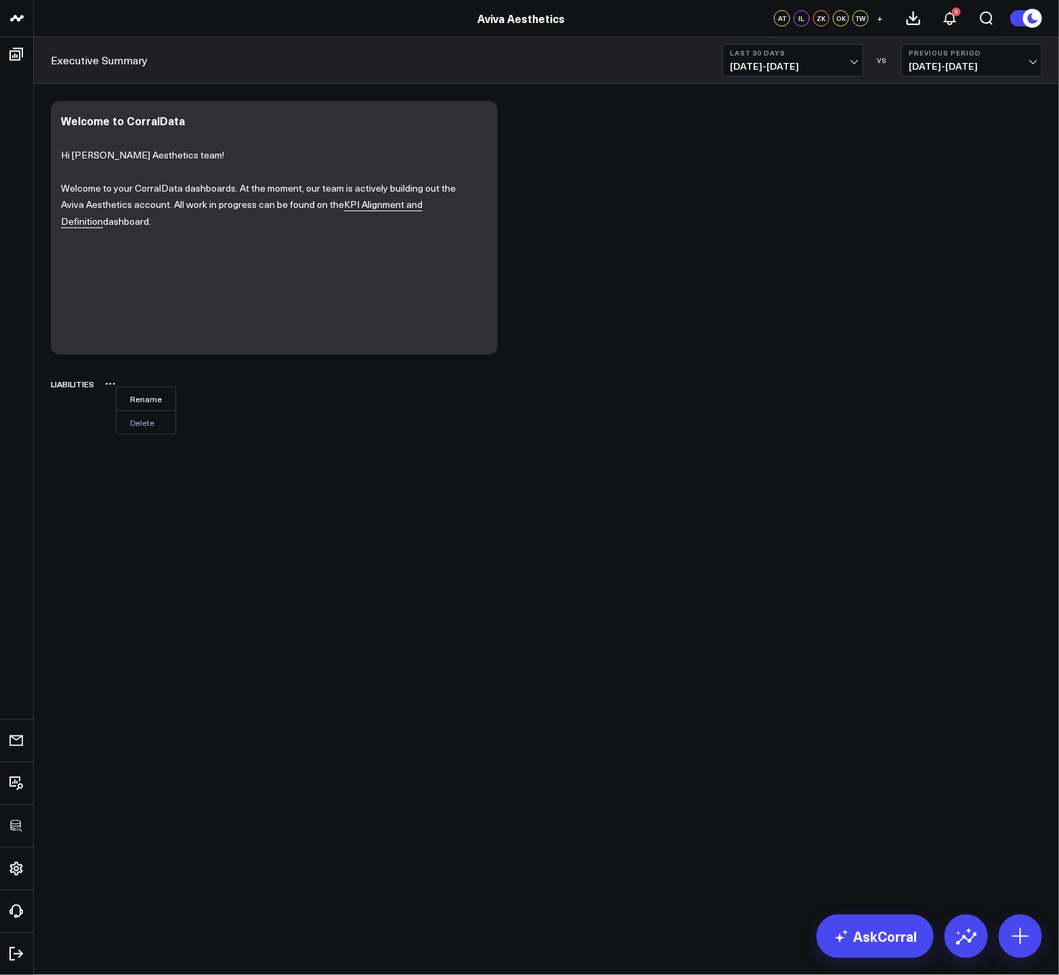
click at [141, 418] on button "Delete" at bounding box center [145, 422] width 59 height 24
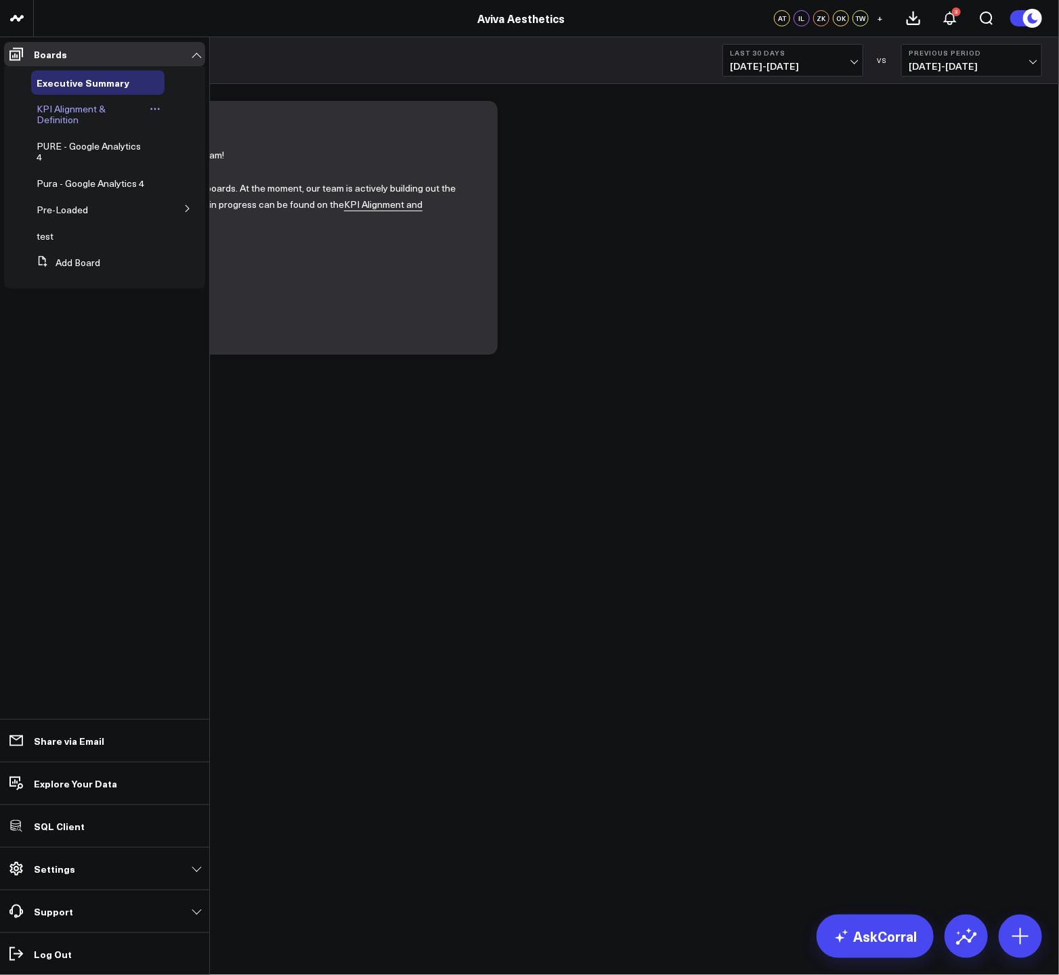
click at [54, 107] on span "KPI Alignment & Definition" at bounding box center [71, 114] width 69 height 24
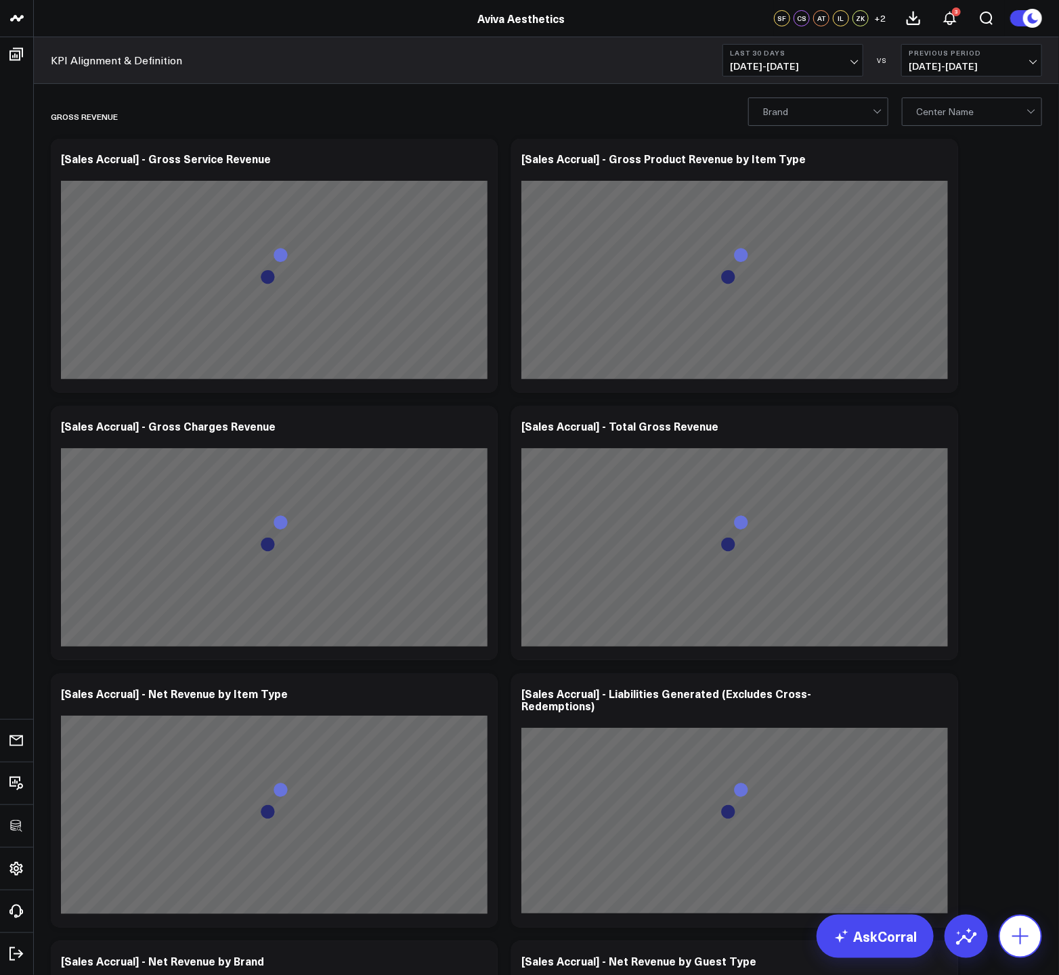
click at [1019, 927] on icon at bounding box center [1020, 936] width 22 height 22
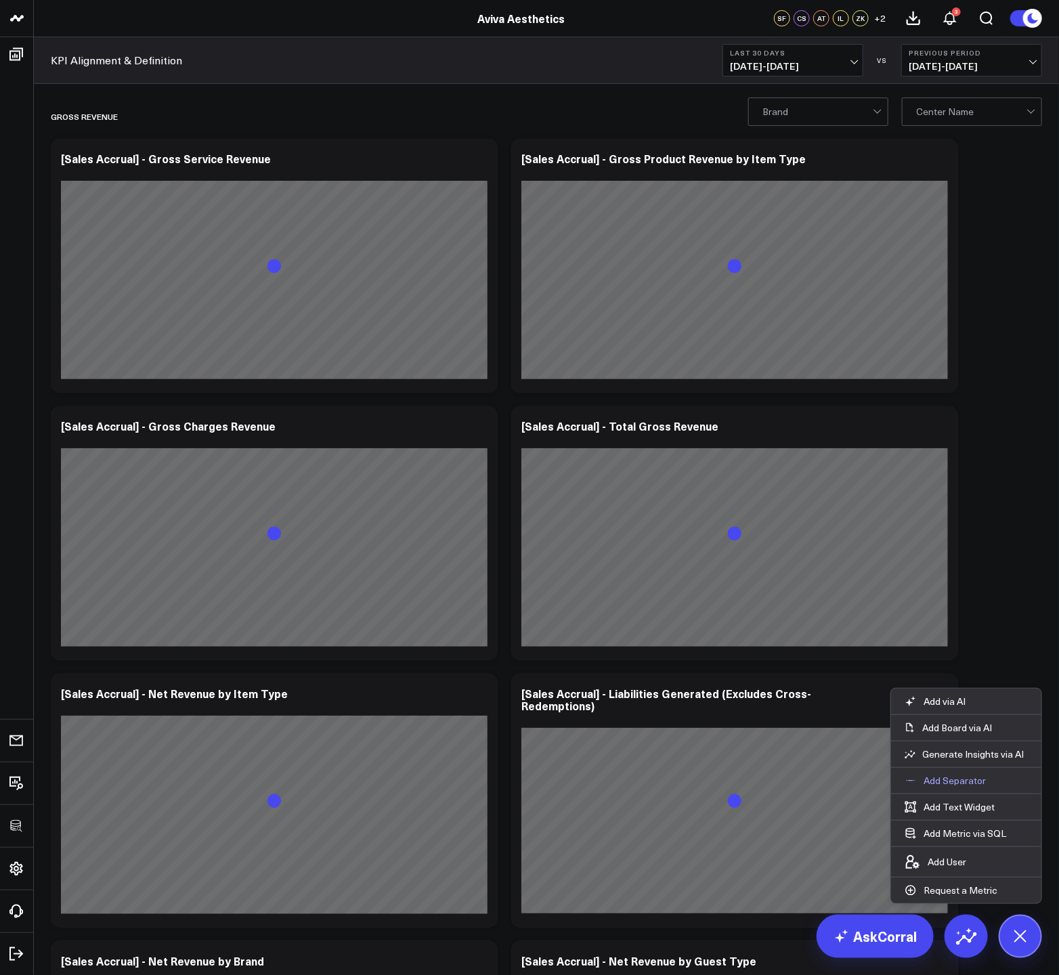
click at [944, 777] on p "Add Separator" at bounding box center [954, 780] width 62 height 12
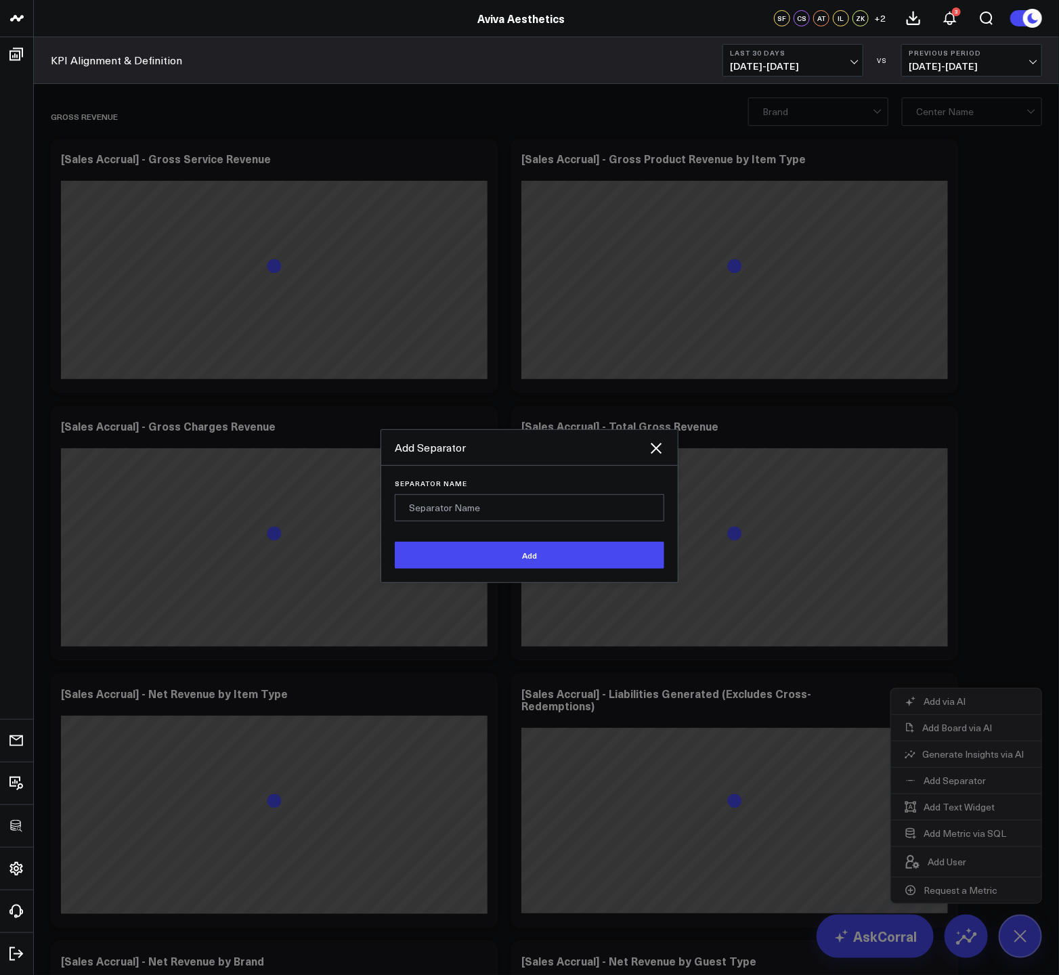
click at [440, 513] on input "Separator Name" at bounding box center [529, 507] width 269 height 27
type input "LIABILITIES"
click at [395, 542] on button "Add" at bounding box center [529, 555] width 269 height 27
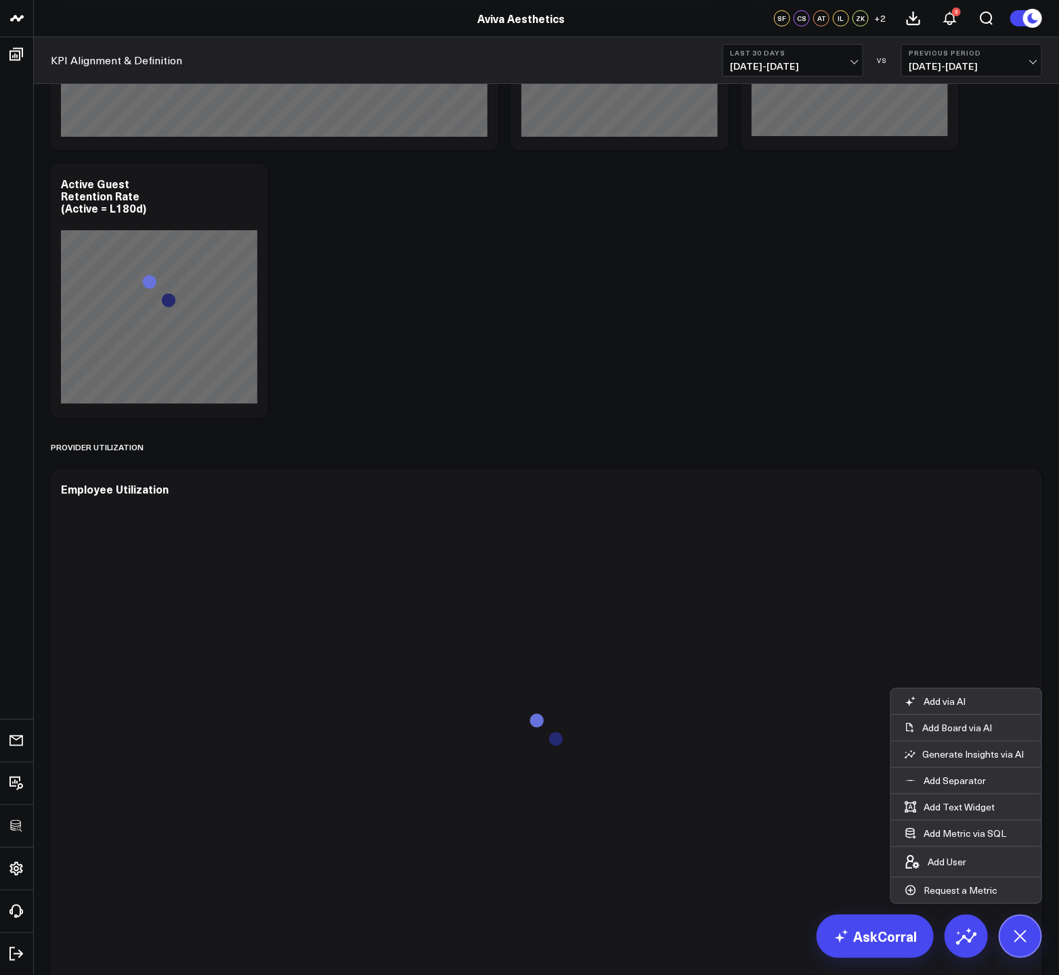
scroll to position [5043, 0]
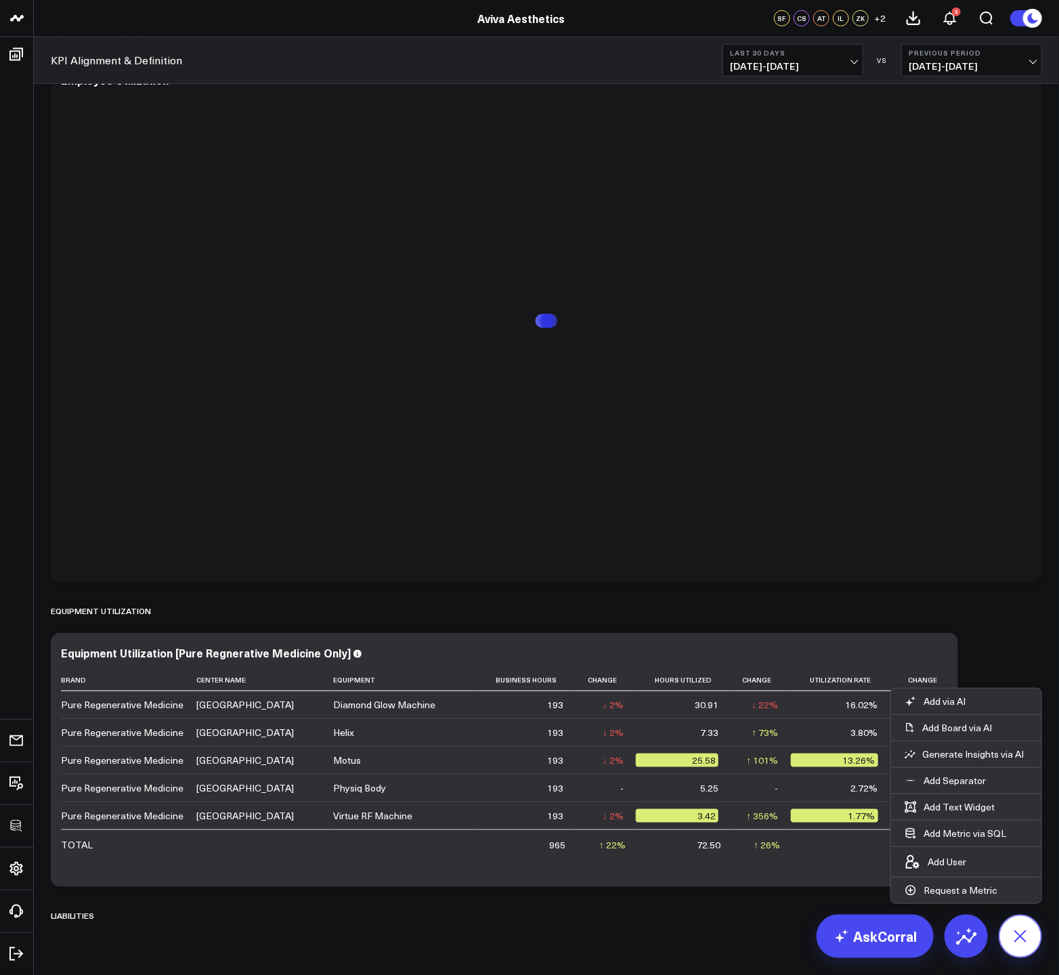
click at [1028, 928] on icon at bounding box center [1020, 936] width 30 height 30
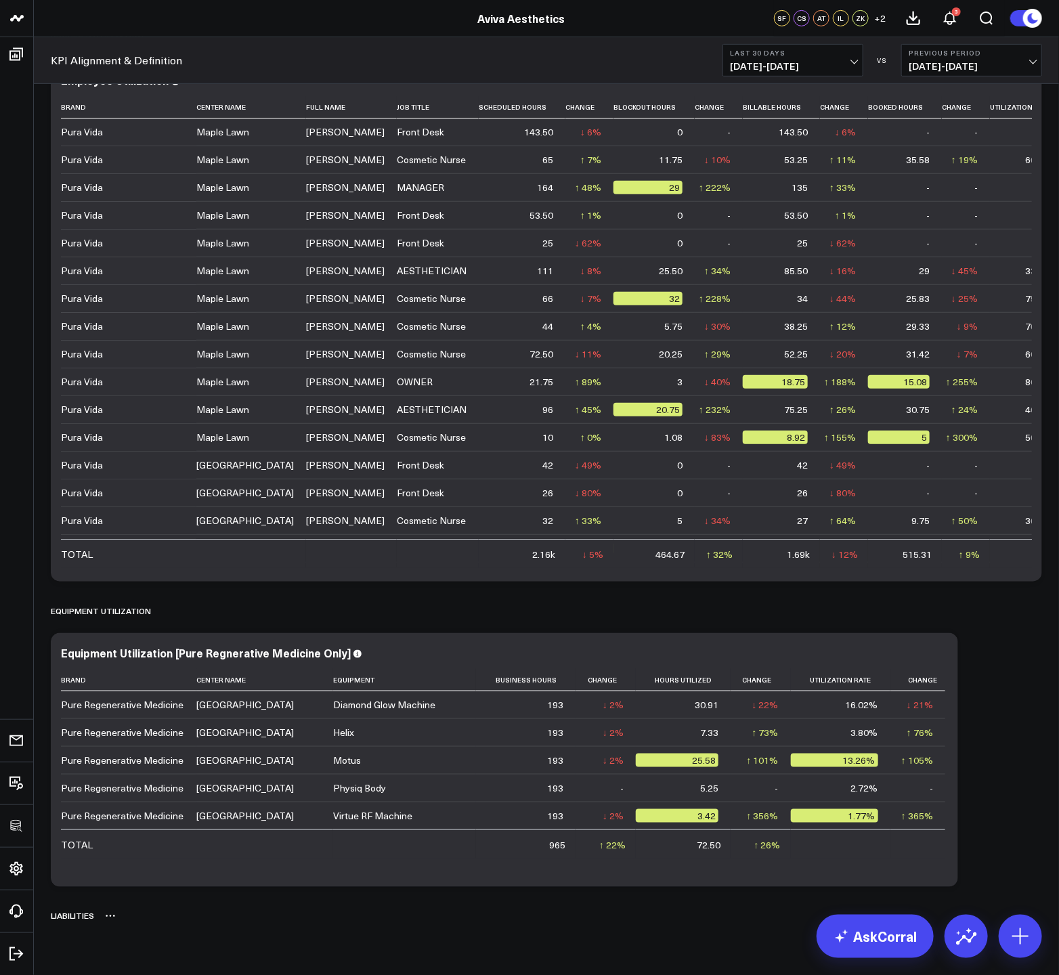
click at [433, 926] on div "LIABILITIES" at bounding box center [546, 915] width 991 height 31
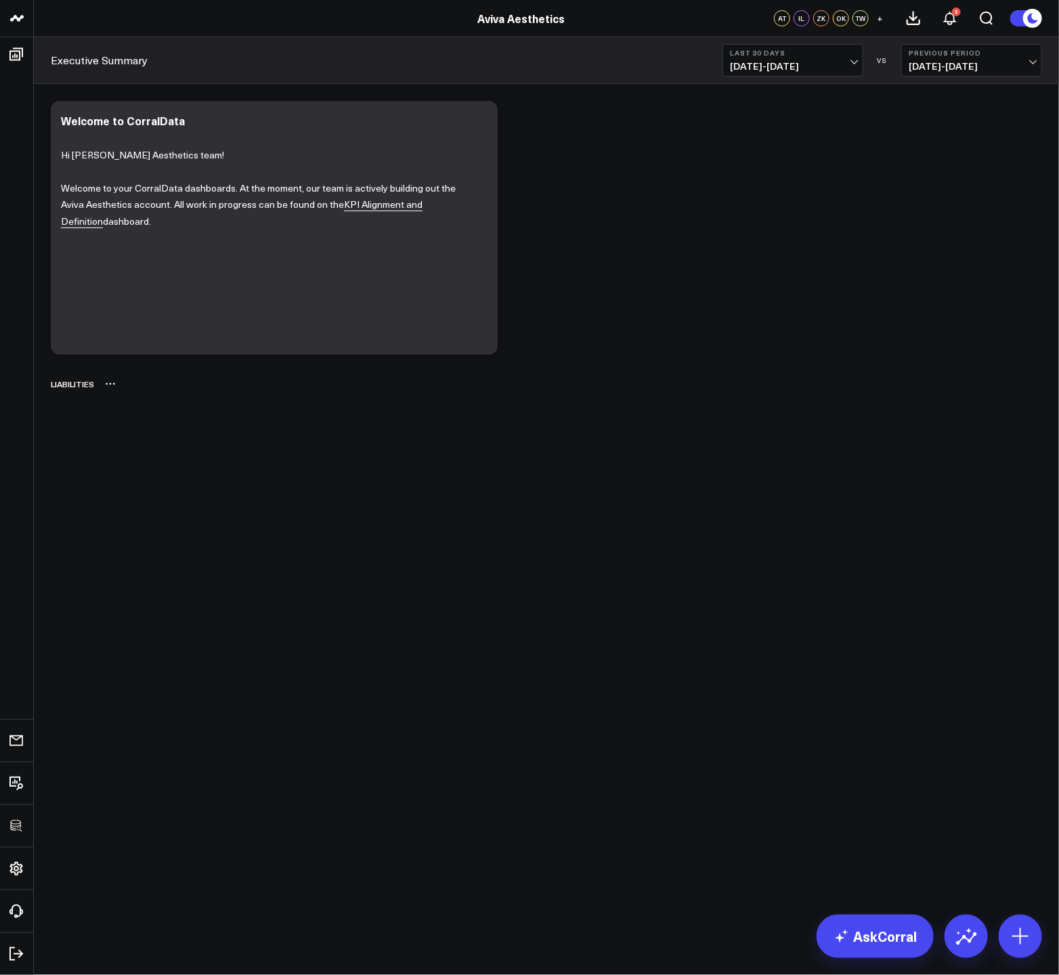
click at [111, 387] on icon at bounding box center [110, 383] width 11 height 11
click at [72, 445] on div "Modify via AI Copy link to widget Ask support Remove Create linked copy Executi…" at bounding box center [546, 282] width 1025 height 397
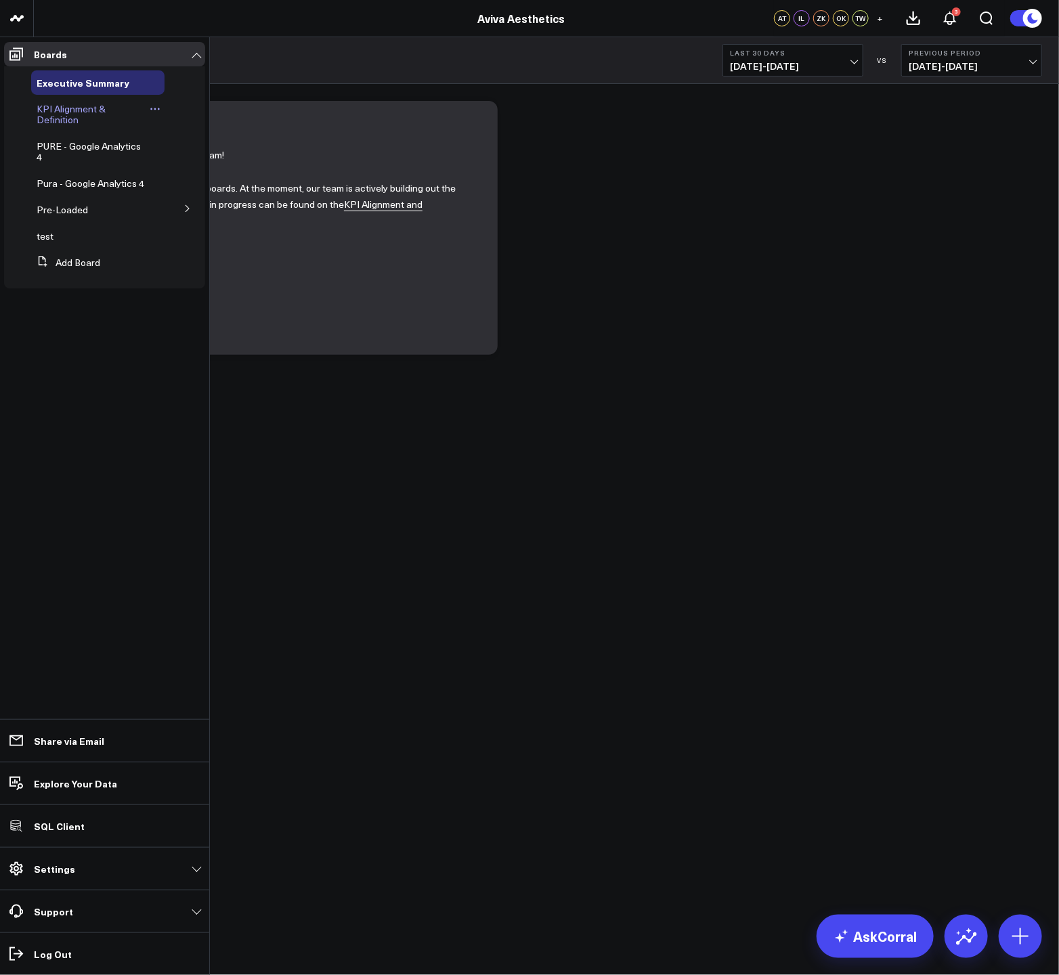
click at [47, 102] on span "KPI Alignment & Definition" at bounding box center [71, 114] width 69 height 24
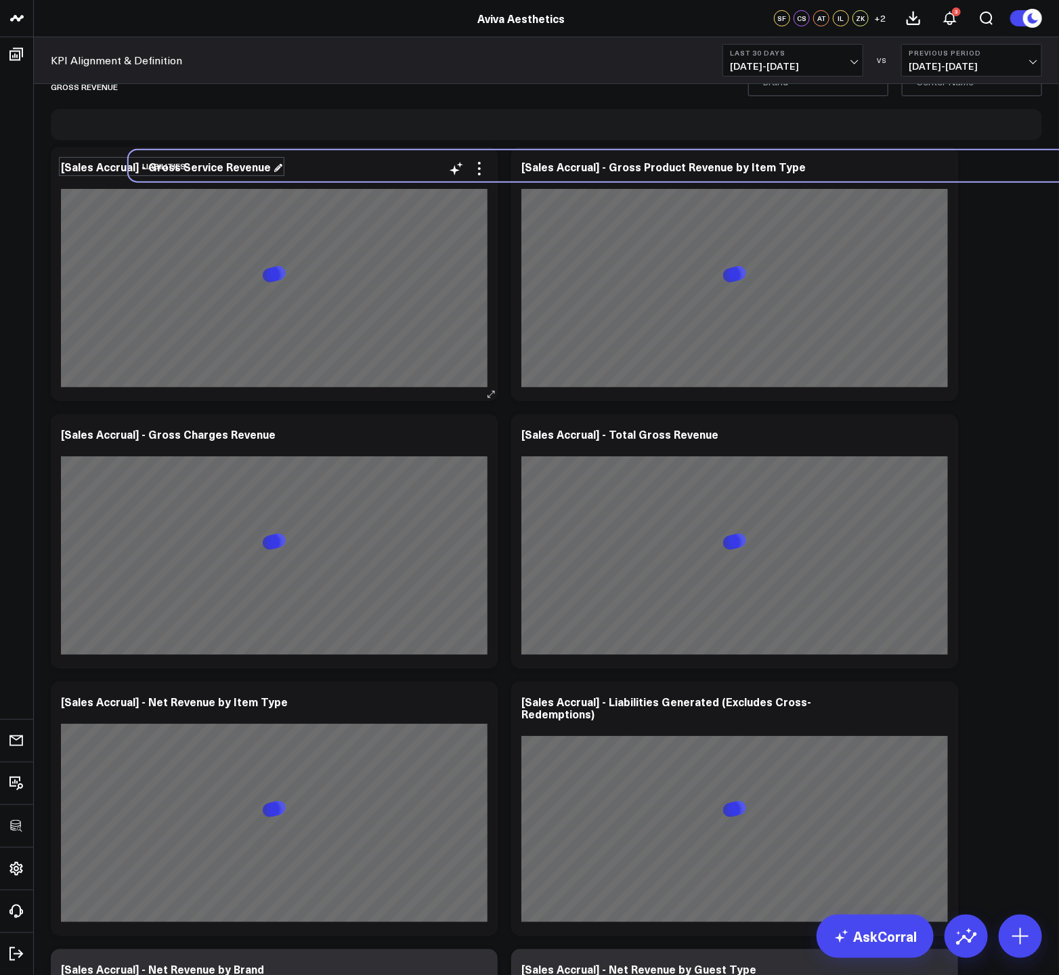
scroll to position [56, 0]
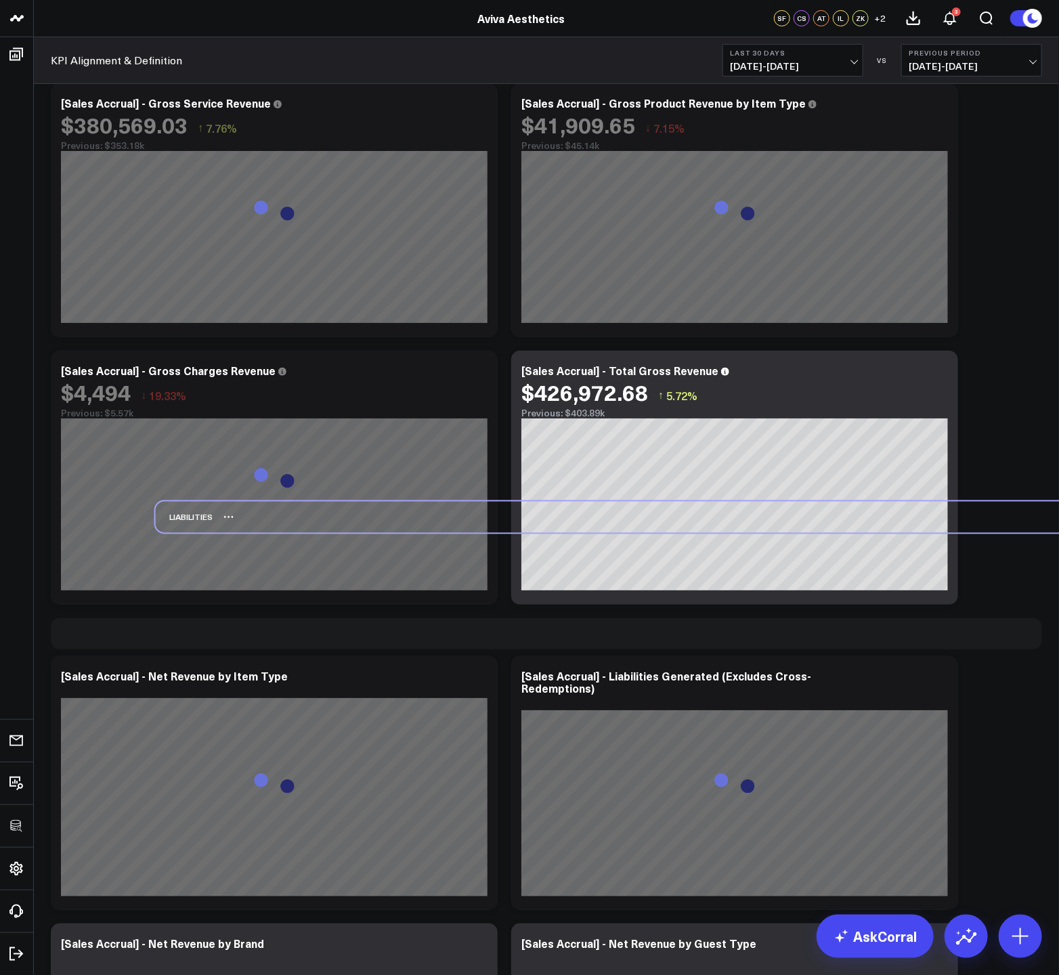
drag, startPoint x: 80, startPoint y: 160, endPoint x: 185, endPoint y: 523, distance: 377.1
click at [185, 523] on div "LIABILITIES" at bounding box center [184, 517] width 57 height 31
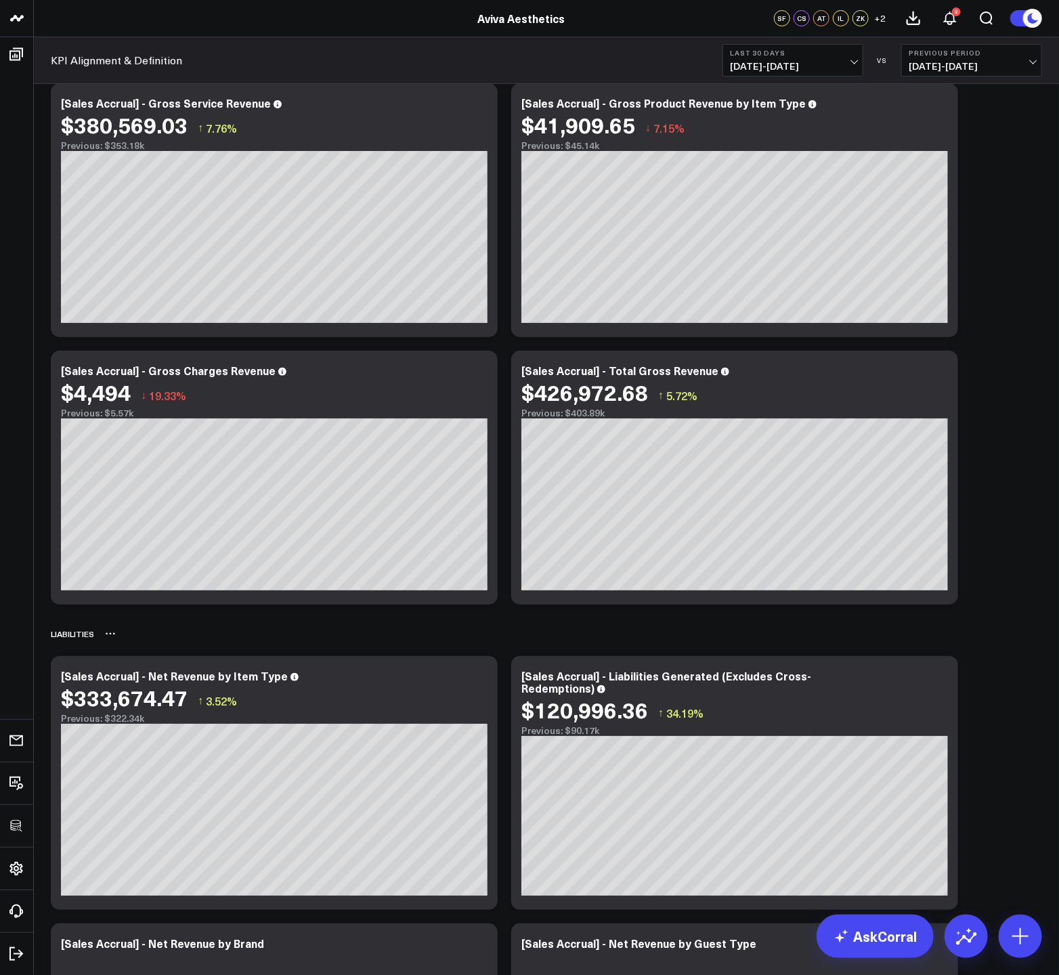
click at [1020, 635] on div "LIABILITIES" at bounding box center [546, 633] width 991 height 31
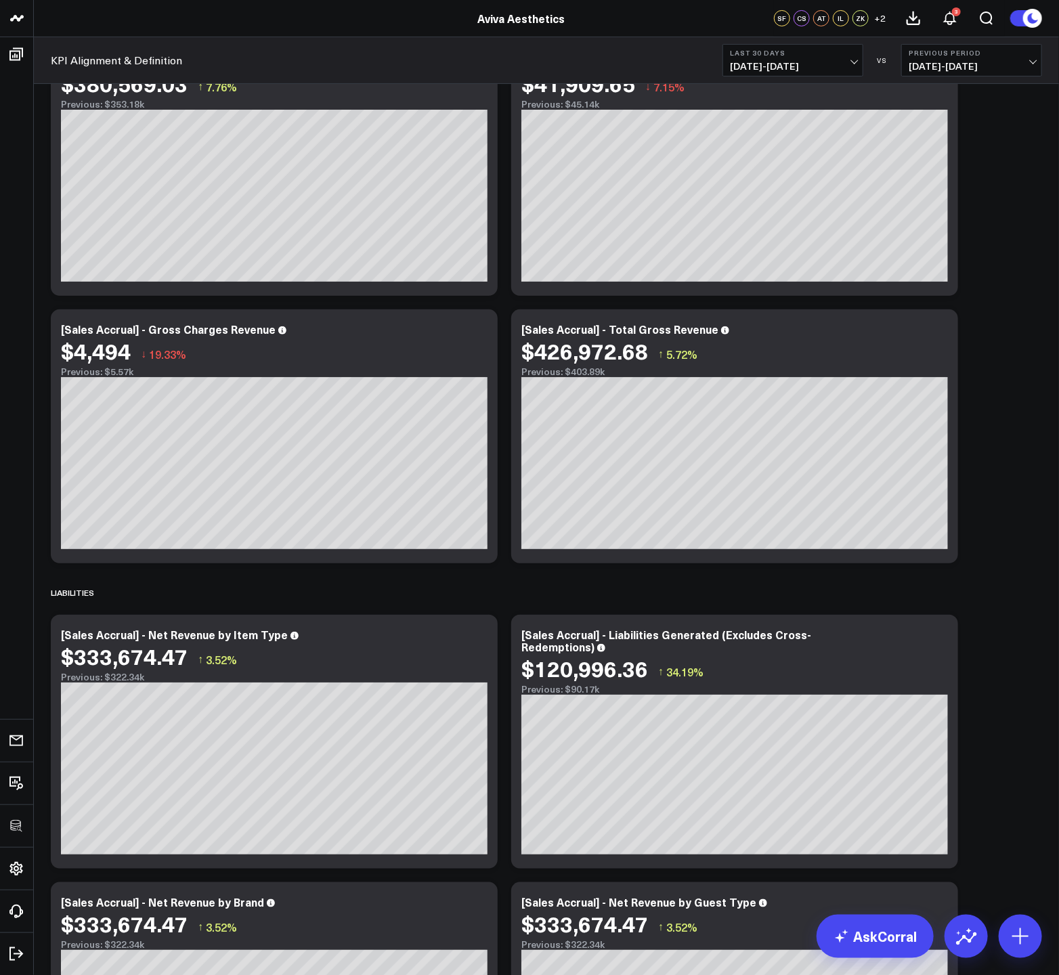
scroll to position [106, 0]
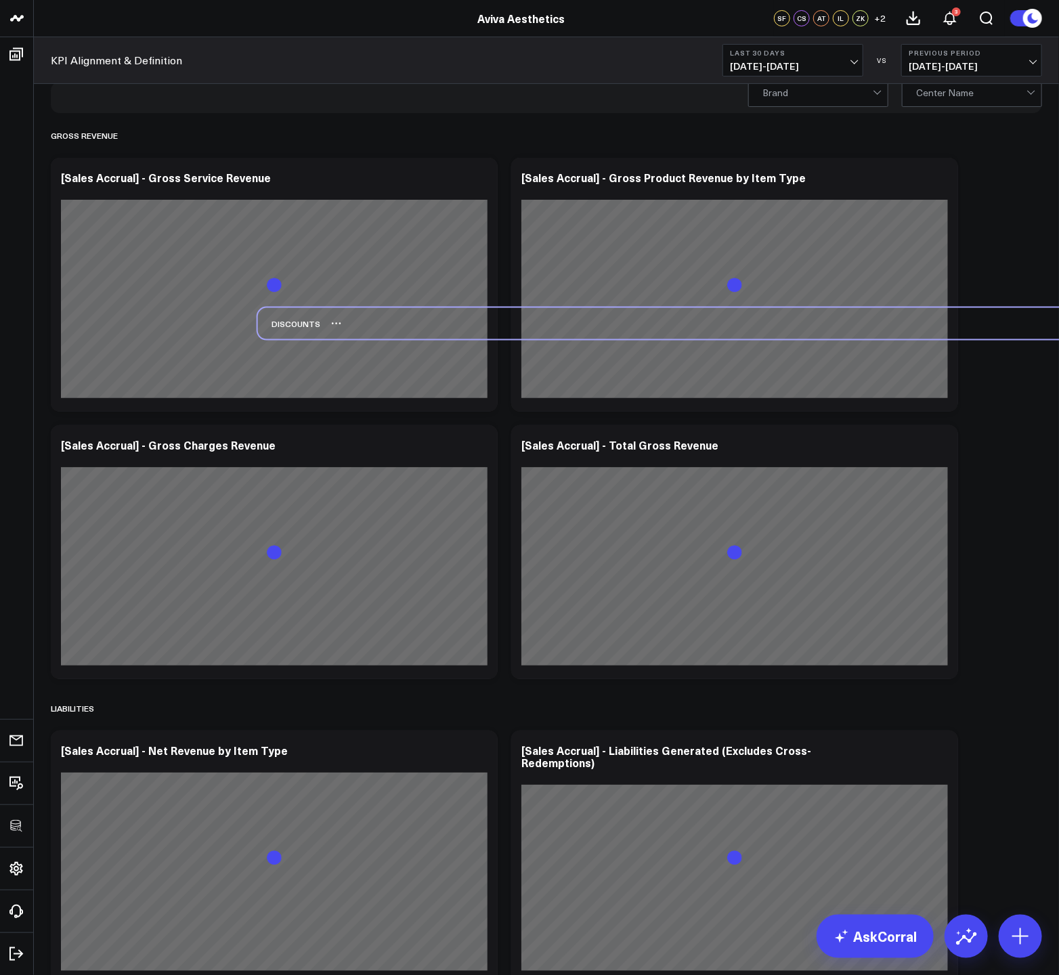
scroll to position [116, 0]
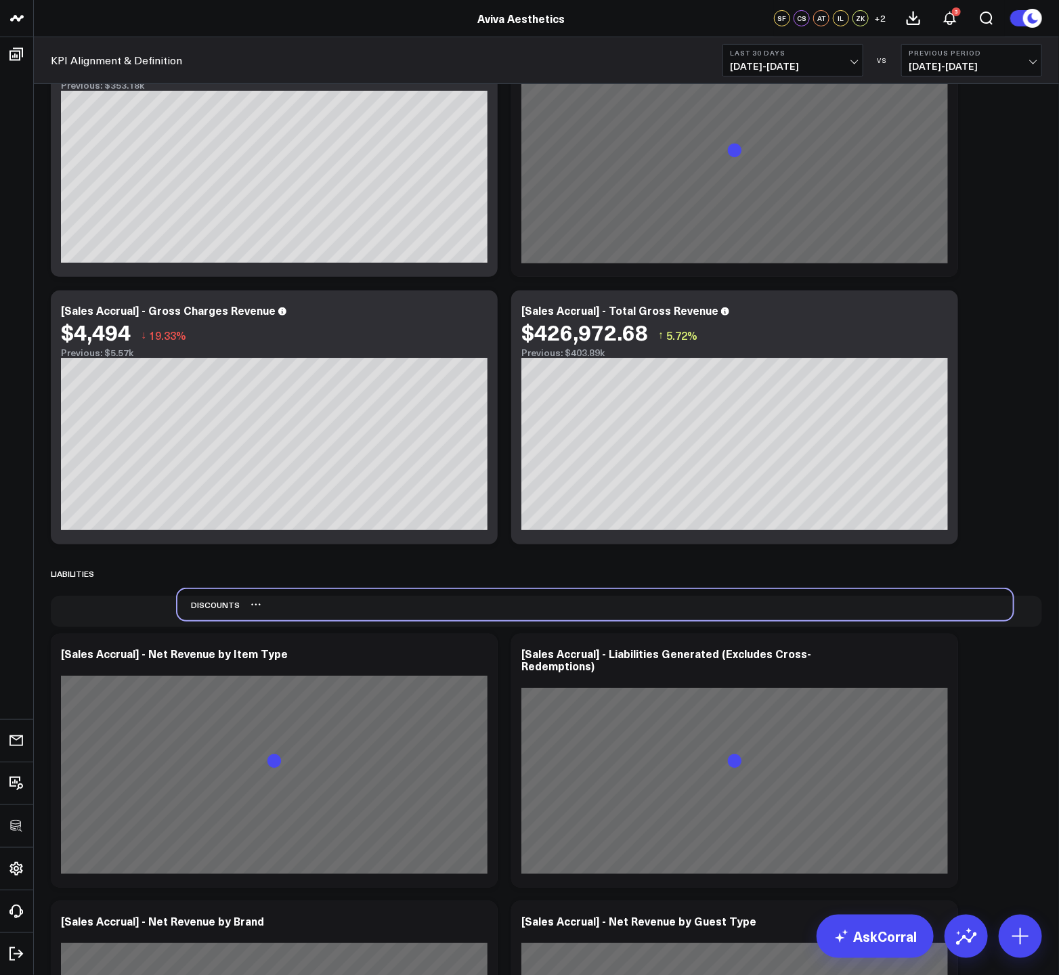
drag, startPoint x: 83, startPoint y: 113, endPoint x: 209, endPoint y: 600, distance: 503.6
click at [209, 600] on div "Discounts" at bounding box center [208, 604] width 62 height 31
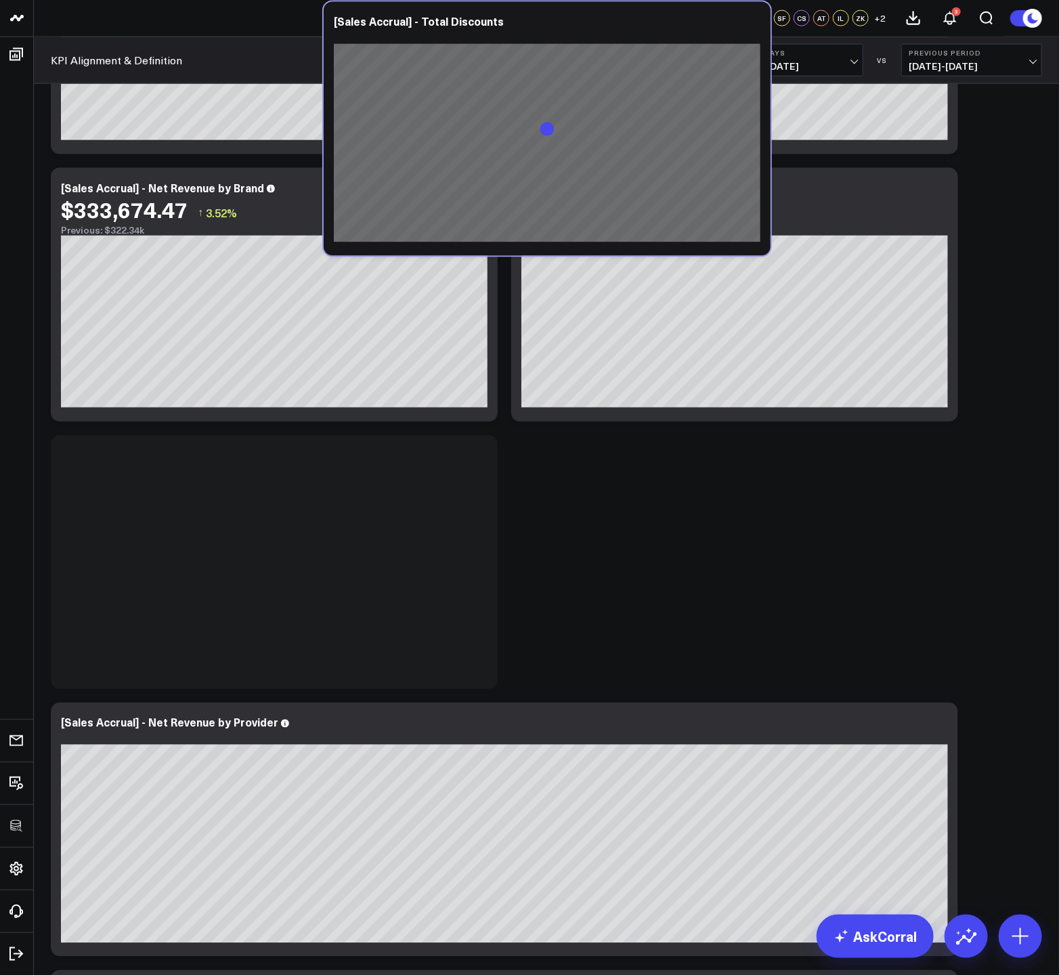
scroll to position [452, 0]
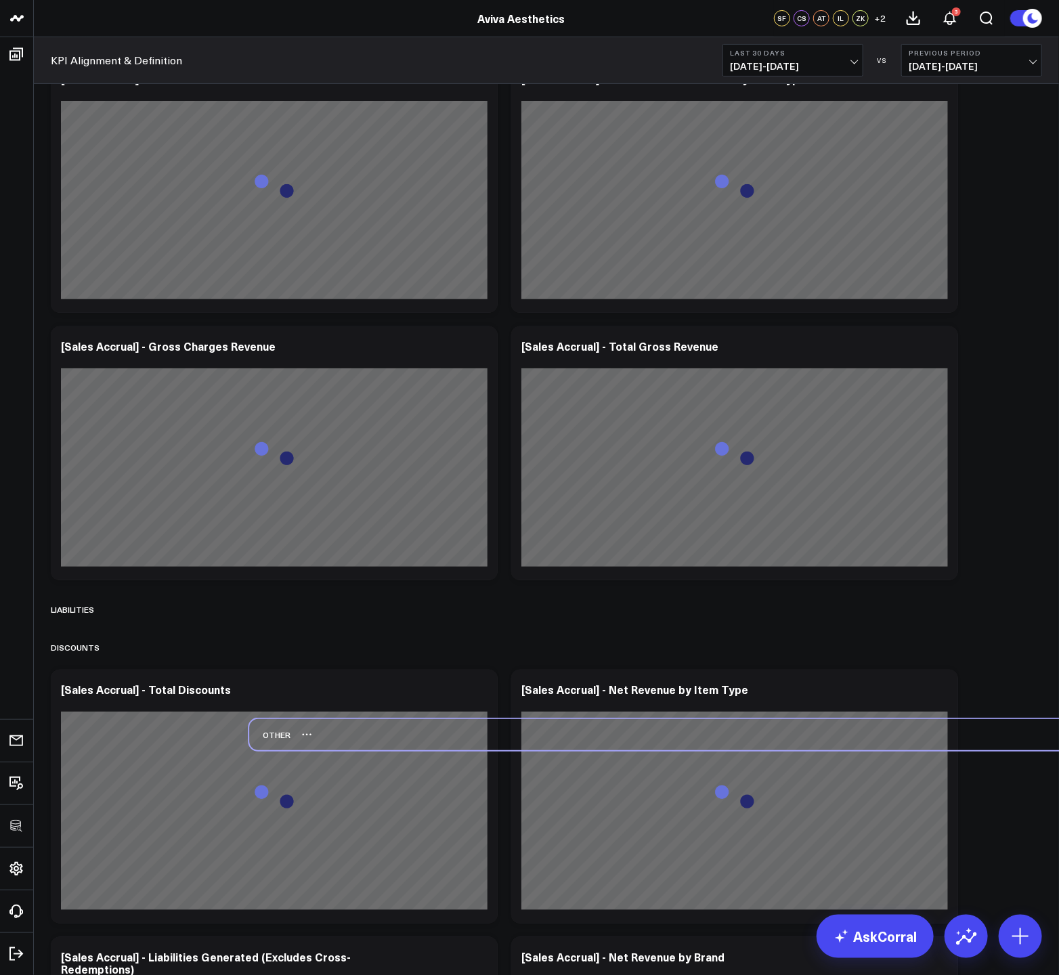
scroll to position [273, 0]
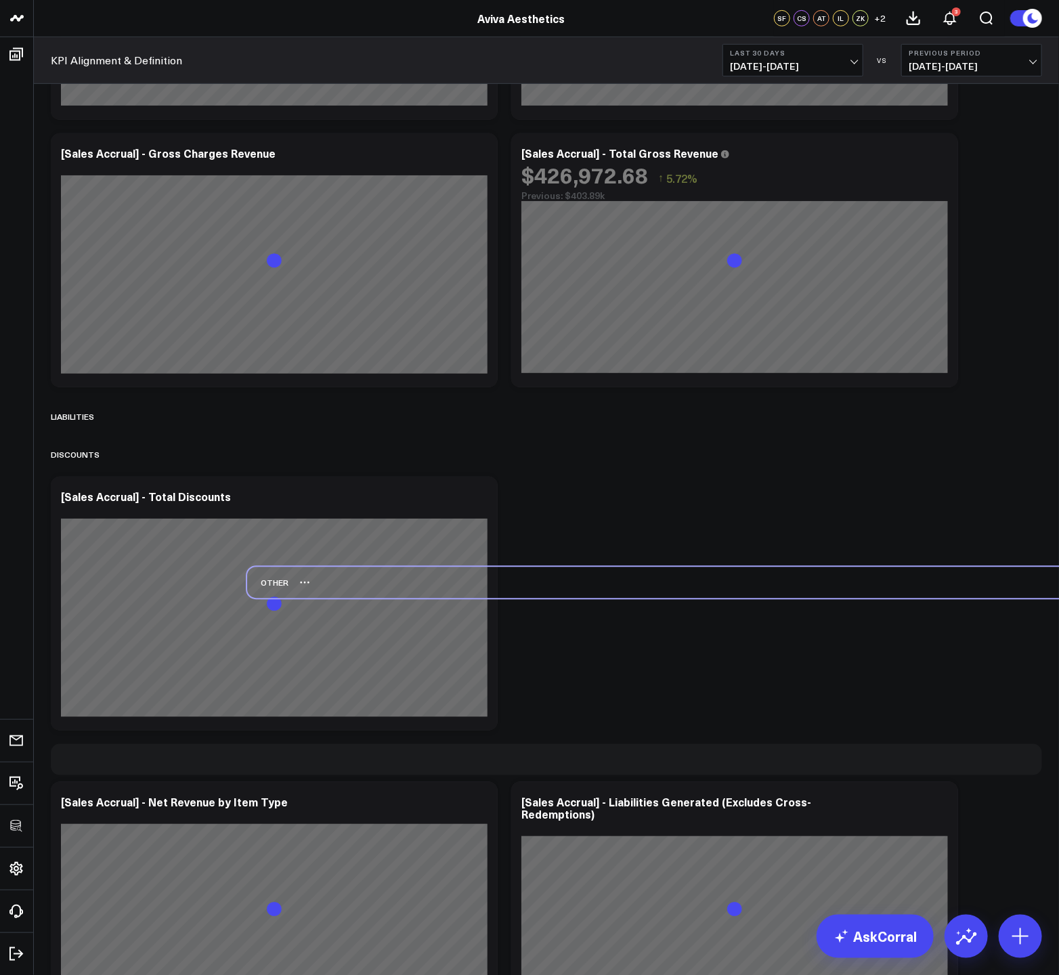
drag, startPoint x: 58, startPoint y: 114, endPoint x: 255, endPoint y: 579, distance: 505.1
click at [255, 579] on div "Other" at bounding box center [267, 582] width 41 height 31
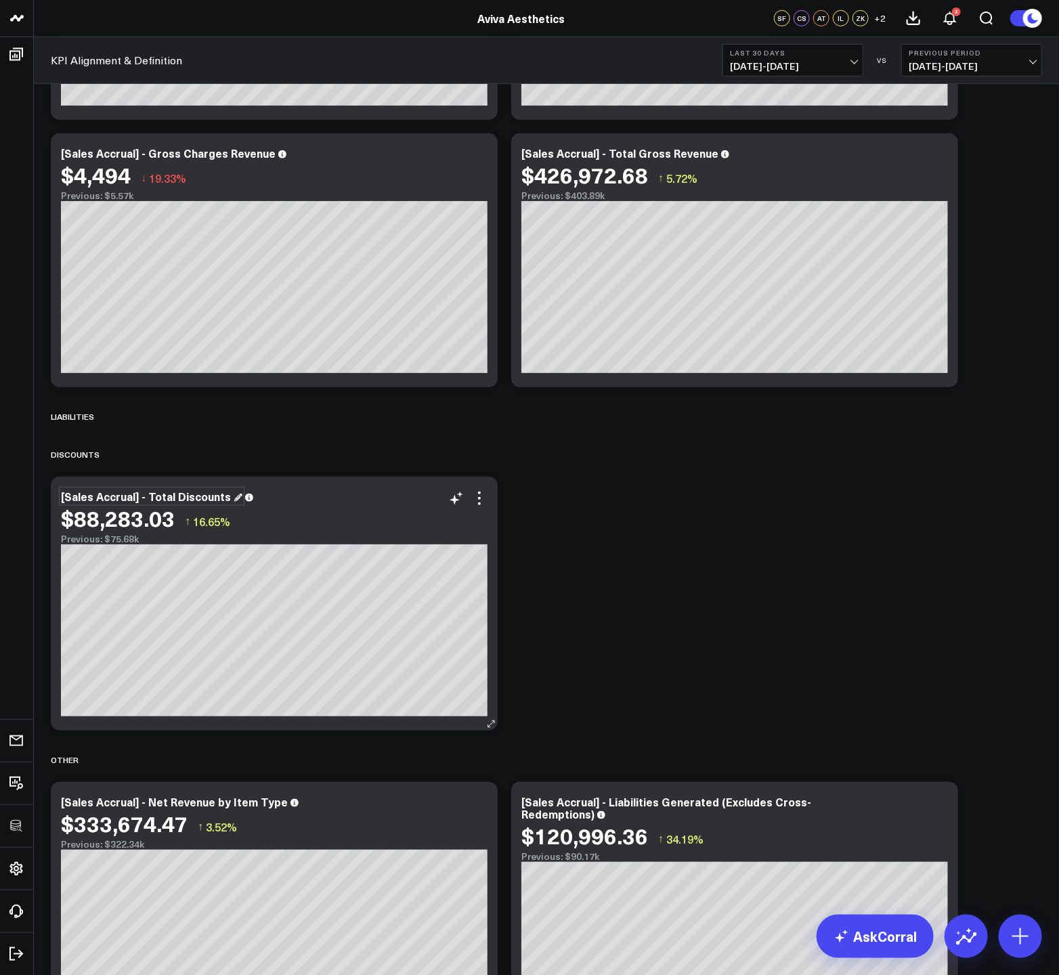
click at [187, 499] on div "[Sales Accrual] - Total Discounts" at bounding box center [151, 496] width 181 height 15
click at [160, 500] on div "[Sales Accrual] - Total Discounts" at bounding box center [151, 496] width 181 height 15
drag, startPoint x: 148, startPoint y: 498, endPoint x: 172, endPoint y: 498, distance: 24.4
click at [172, 498] on div "[Sales Accrual] - Total Discounts" at bounding box center [151, 496] width 181 height 15
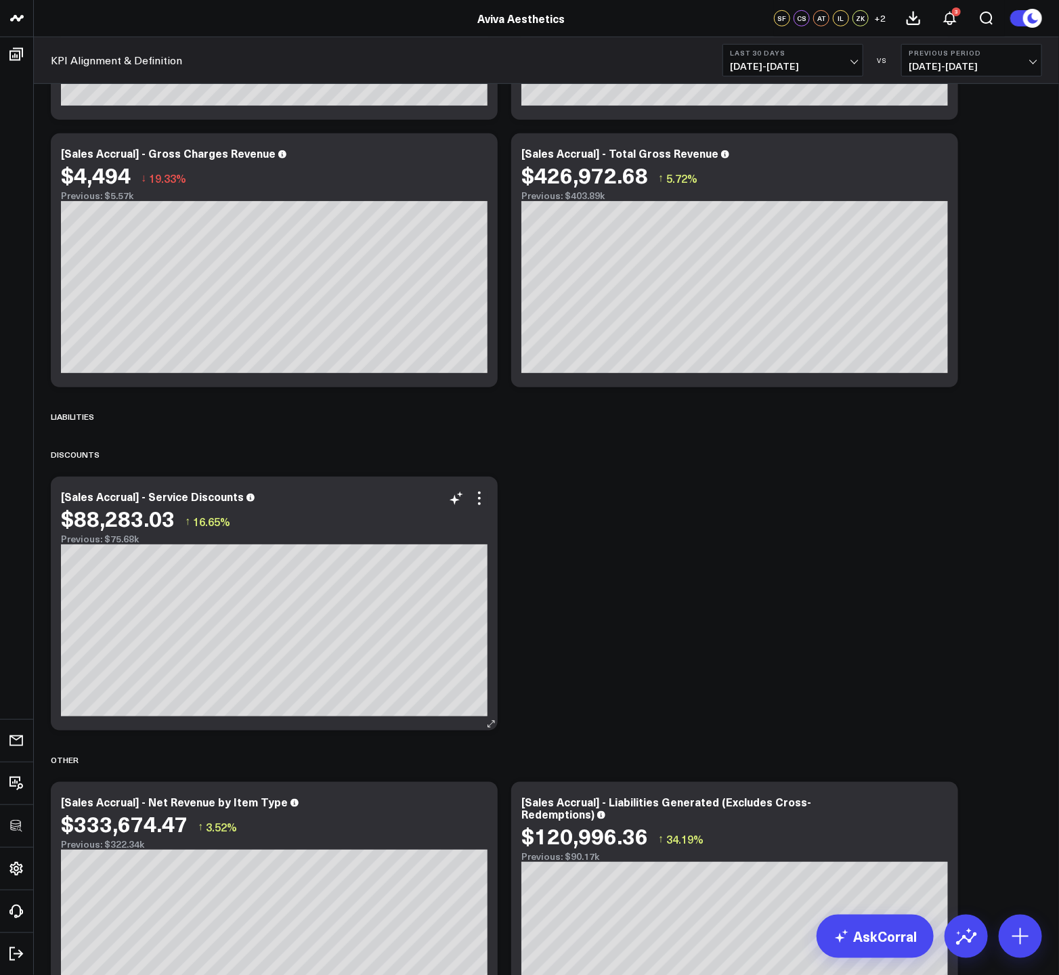
drag, startPoint x: 535, startPoint y: 540, endPoint x: 486, endPoint y: 506, distance: 59.9
click at [476, 497] on icon at bounding box center [479, 498] width 16 height 16
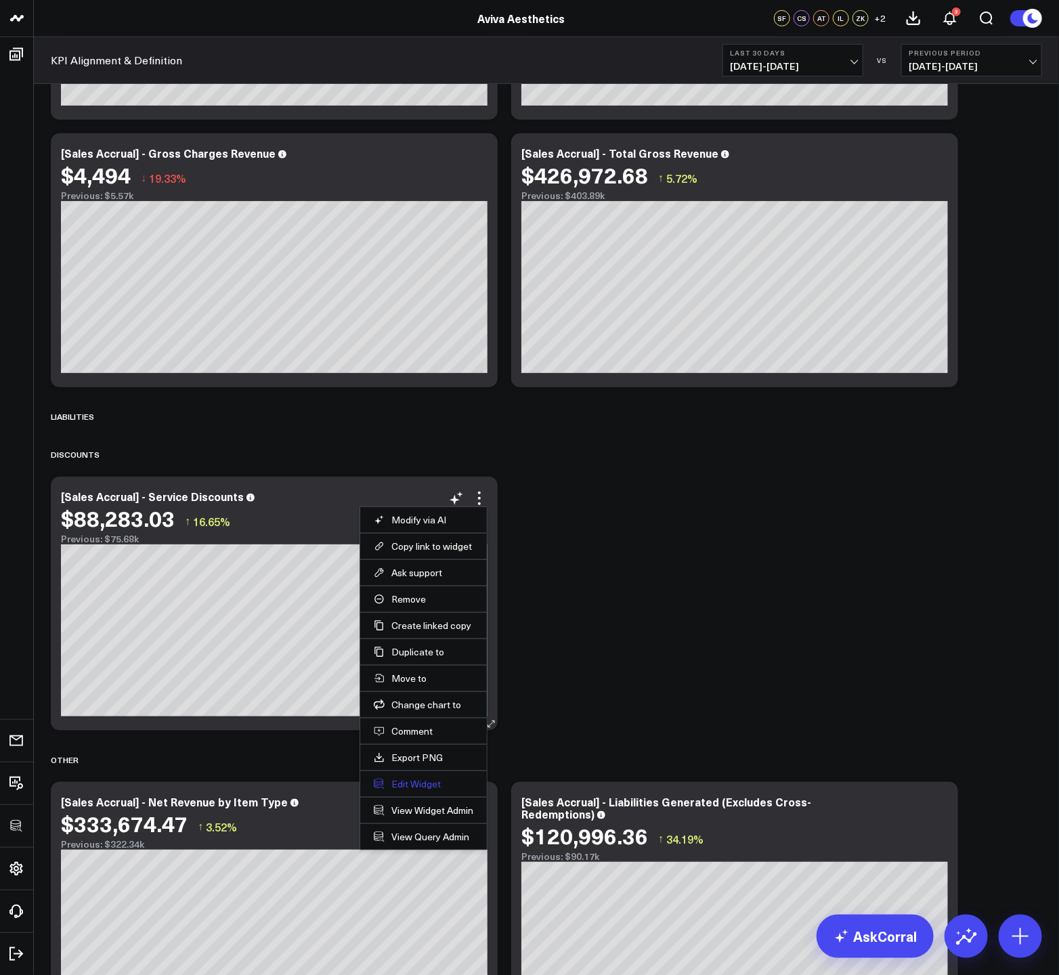
click at [415, 781] on button "Edit Widget" at bounding box center [424, 784] width 100 height 12
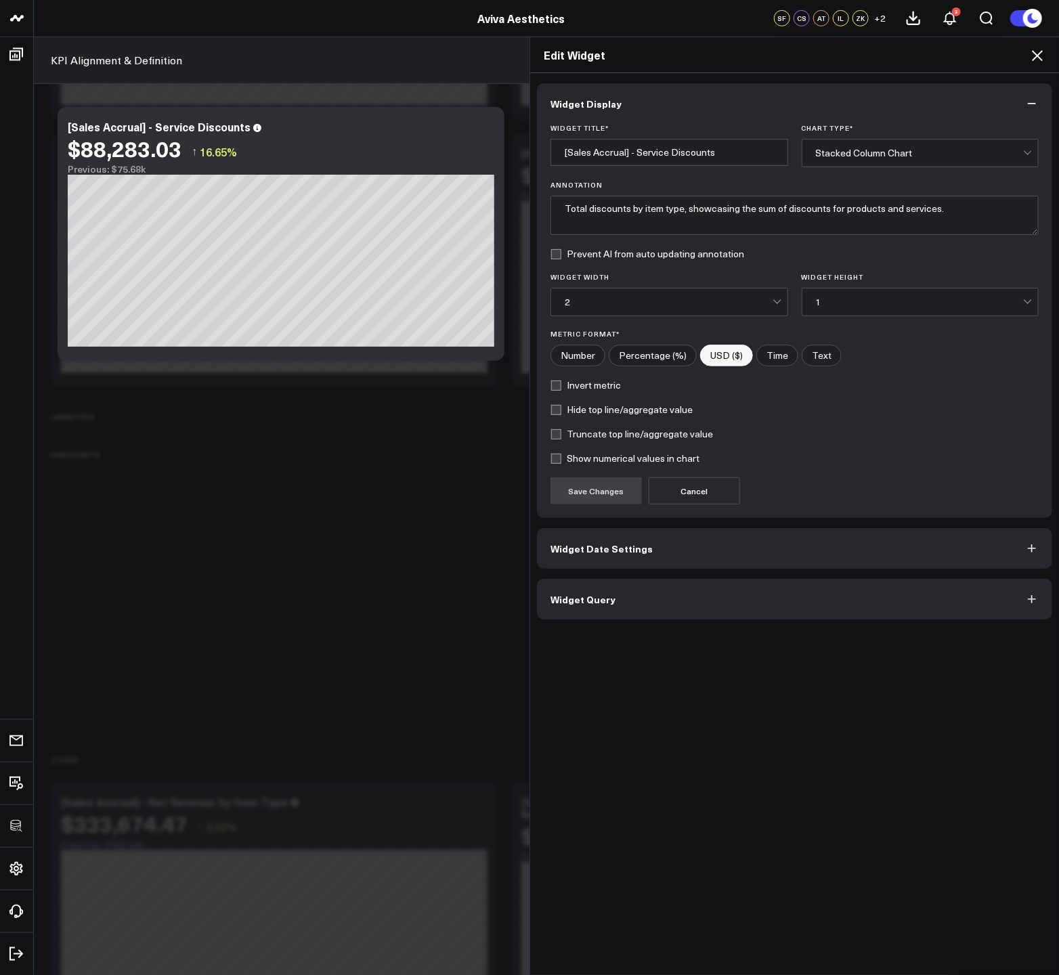
click at [630, 609] on button "Widget Query" at bounding box center [794, 599] width 515 height 41
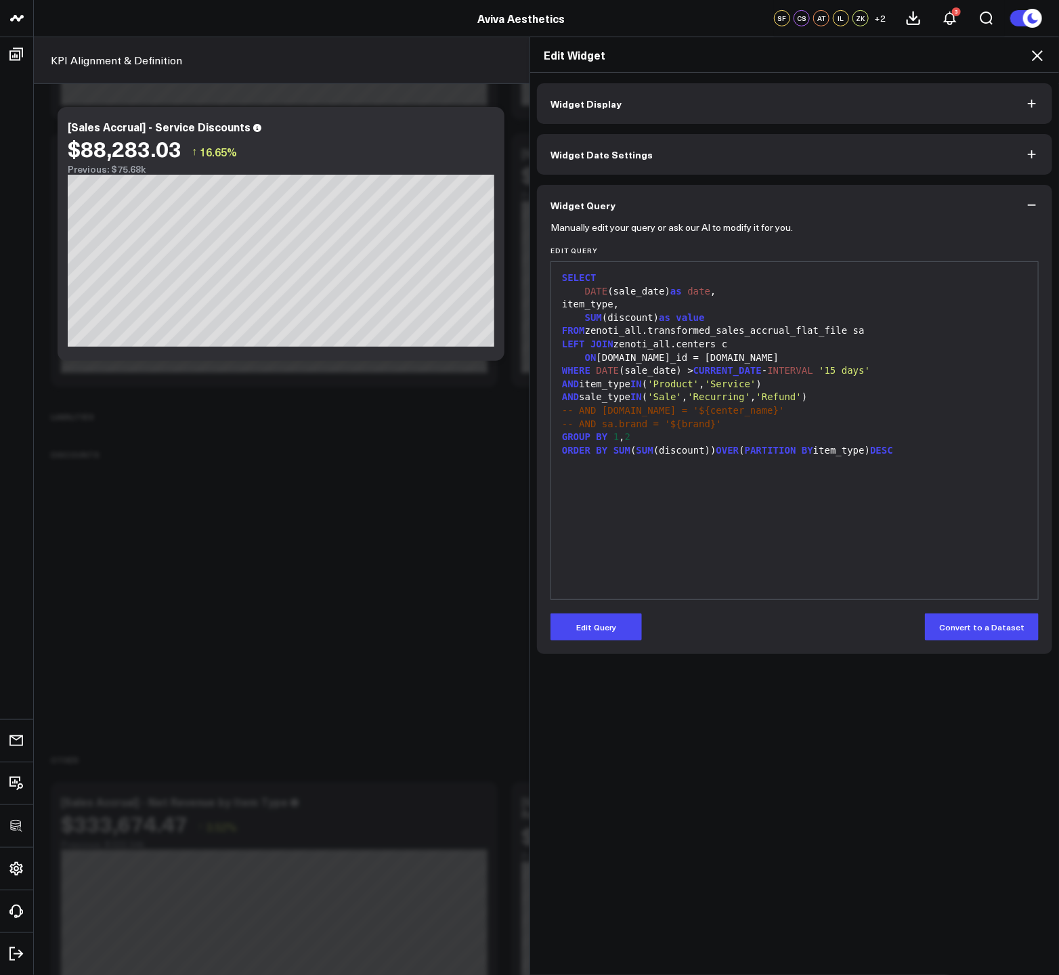
click at [602, 641] on div "Manually edit your query or ask our AI to modify it for you. Edit Query 99 1 2 …" at bounding box center [794, 439] width 515 height 429
click at [603, 633] on button "Edit Query" at bounding box center [595, 626] width 91 height 27
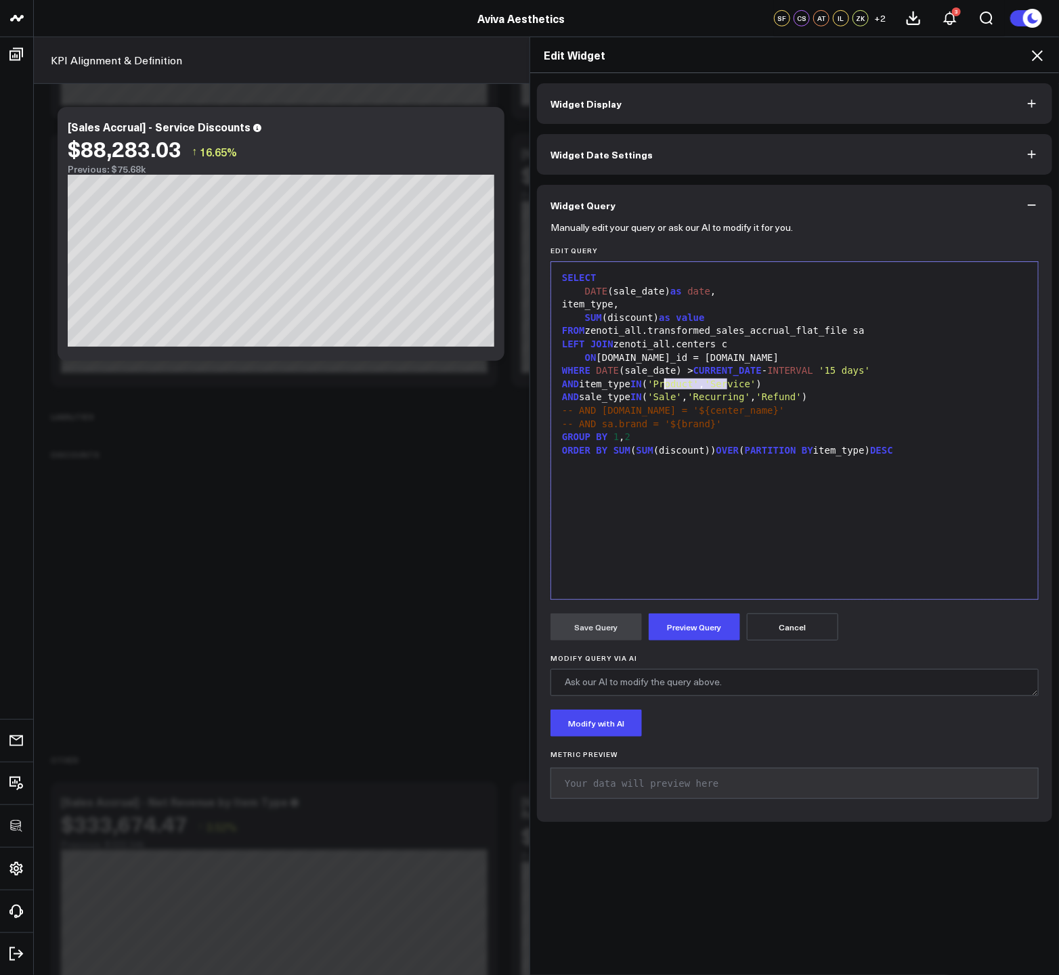
drag, startPoint x: 723, startPoint y: 385, endPoint x: 662, endPoint y: 389, distance: 61.1
click at [662, 389] on div "AND item_type IN ( 'Product' , 'Service' )" at bounding box center [794, 385] width 473 height 14
click at [617, 304] on div "item_type," at bounding box center [794, 305] width 473 height 14
click at [617, 303] on div "item_type," at bounding box center [794, 305] width 473 height 14
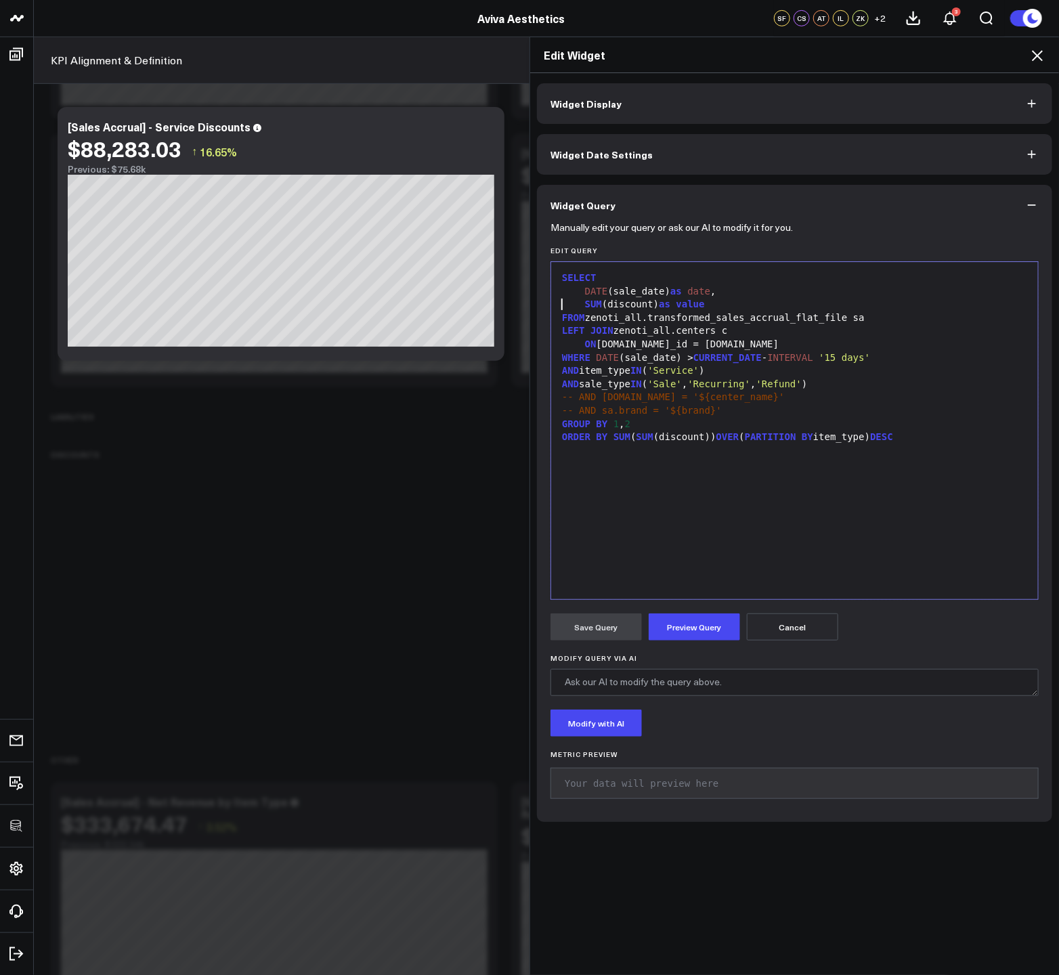
click at [654, 303] on div "SUM (discount) as value" at bounding box center [794, 305] width 473 height 14
drag, startPoint x: 768, startPoint y: 387, endPoint x: 826, endPoint y: 385, distance: 58.3
click at [825, 385] on div "AND sale_type IN ( 'Sale' , 'Recurring' , 'Refund' )" at bounding box center [794, 385] width 473 height 14
click at [724, 622] on button "Preview Query" at bounding box center [694, 626] width 91 height 27
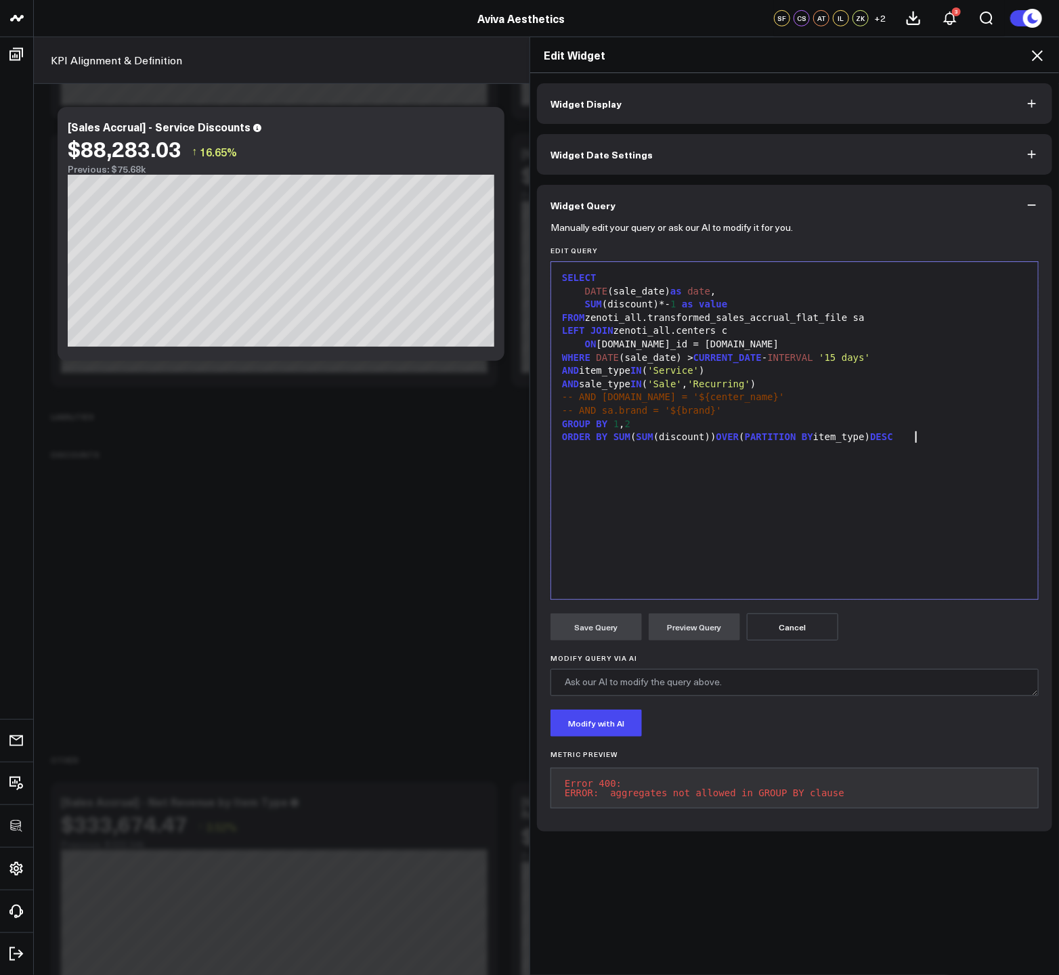
click at [621, 492] on div "SELECT DATE (sale_date) as date , SUM (discount)*- 1 as value FROM zenoti_all.t…" at bounding box center [794, 431] width 473 height 324
click at [650, 425] on div "GROUP BY 1 , 2" at bounding box center [794, 425] width 473 height 14
click at [669, 436] on div "ORDER BY SUM ( SUM (discount)) OVER ( PARTITION BY item_type) DESC" at bounding box center [794, 438] width 473 height 14
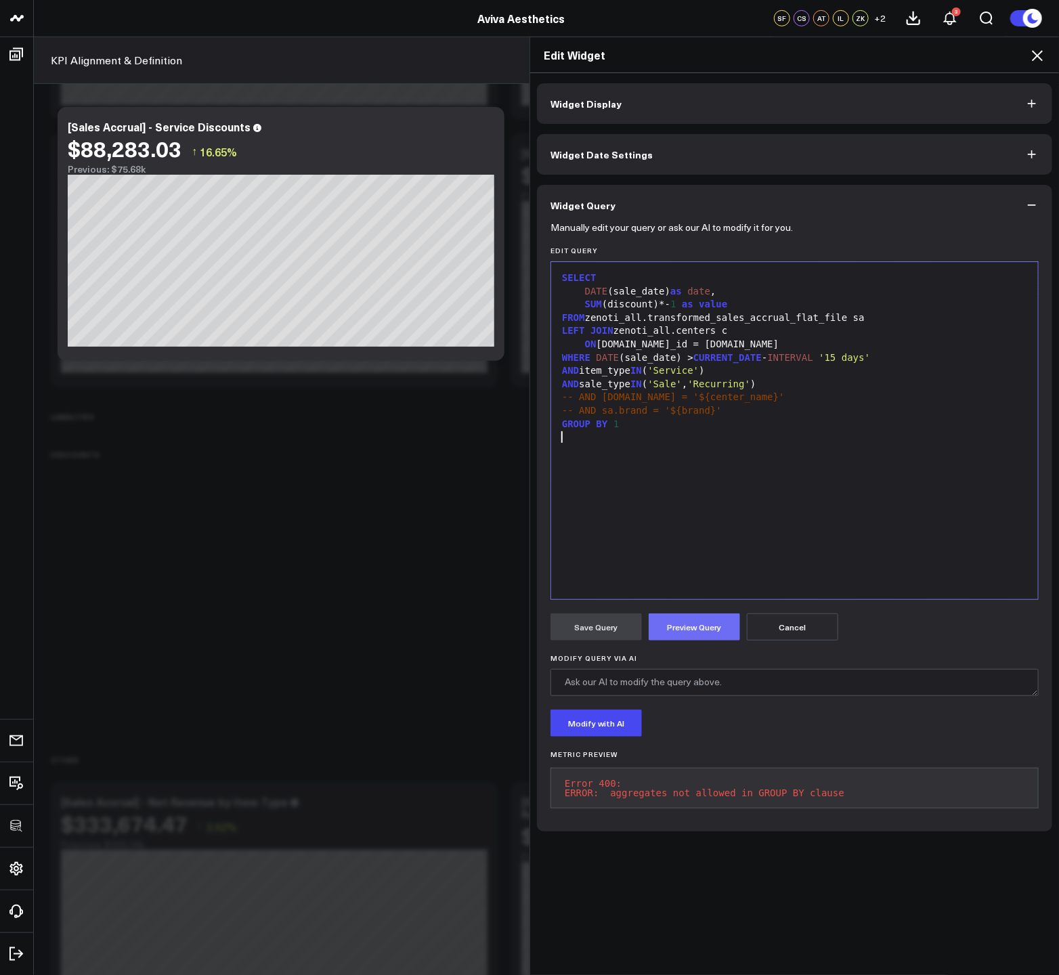
click at [681, 631] on button "Preview Query" at bounding box center [694, 626] width 91 height 27
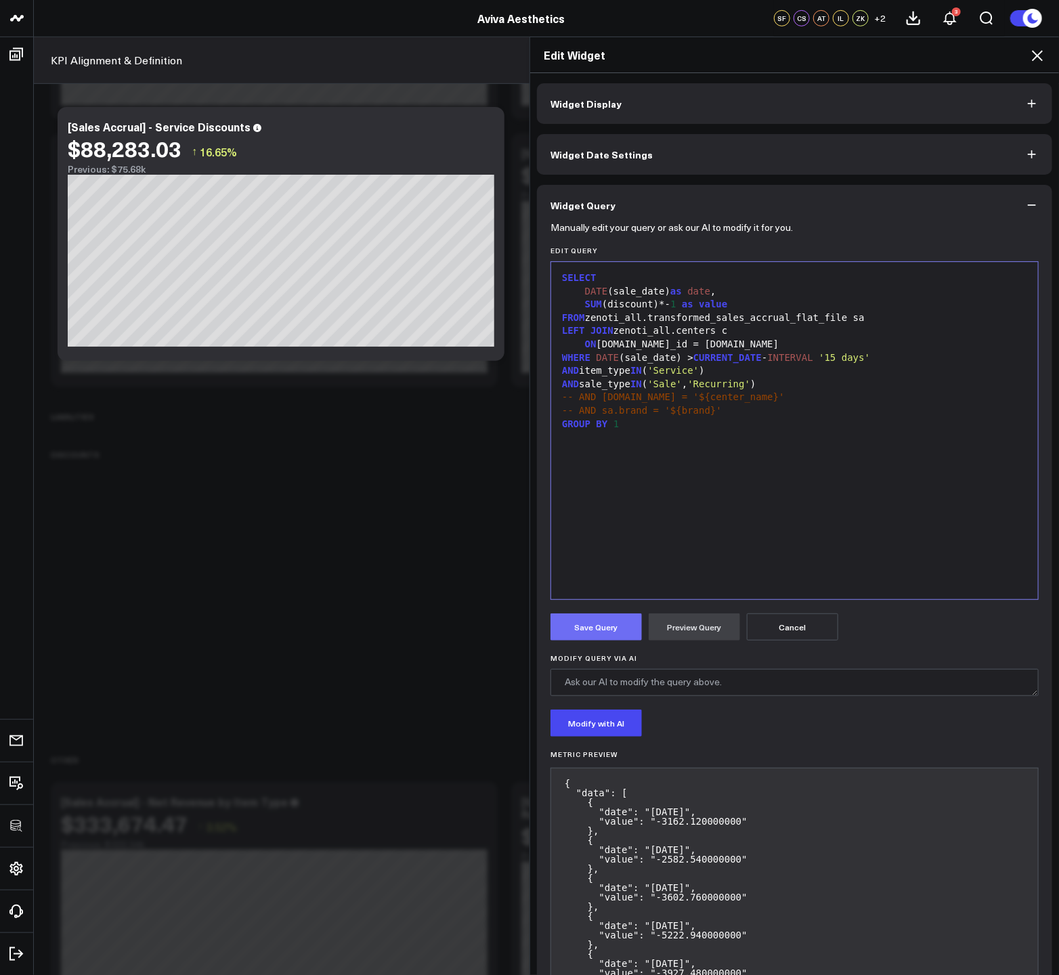
click at [588, 621] on button "Save Query" at bounding box center [595, 626] width 91 height 27
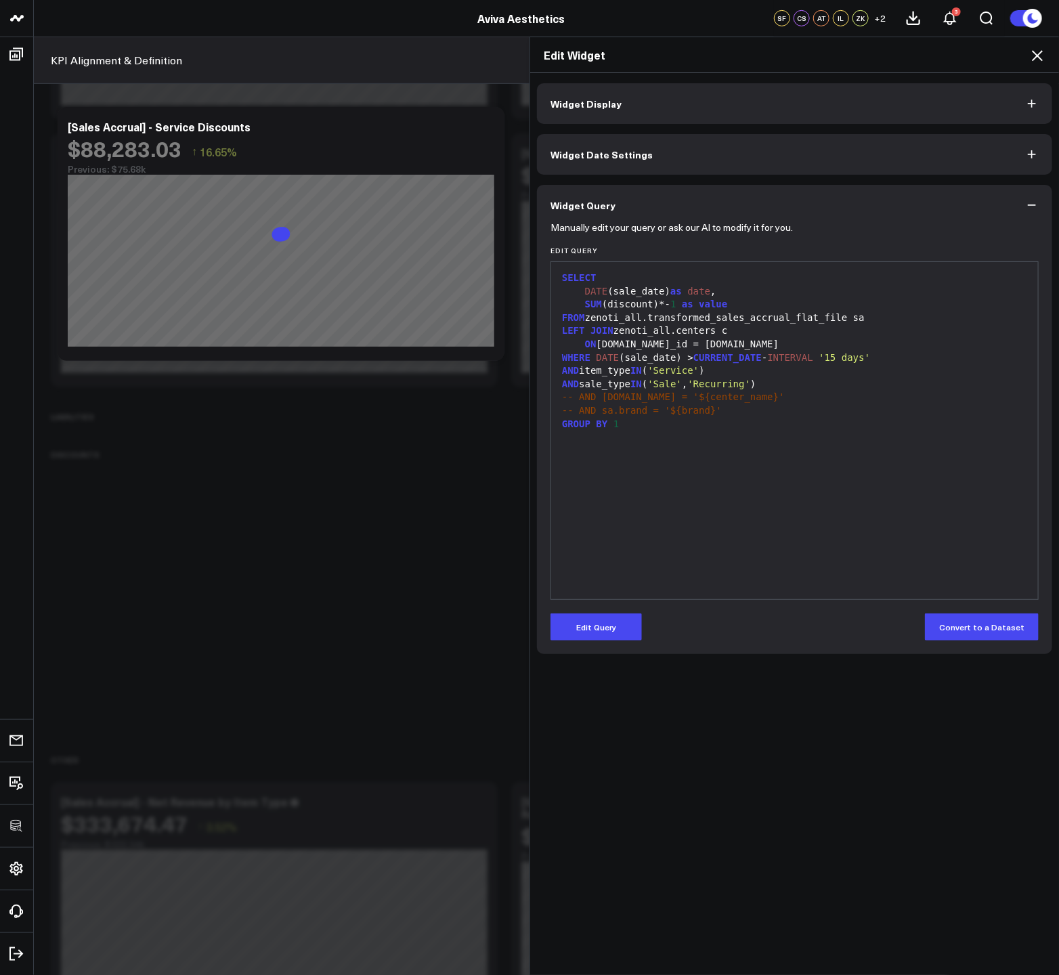
click at [1036, 60] on icon at bounding box center [1037, 55] width 16 height 16
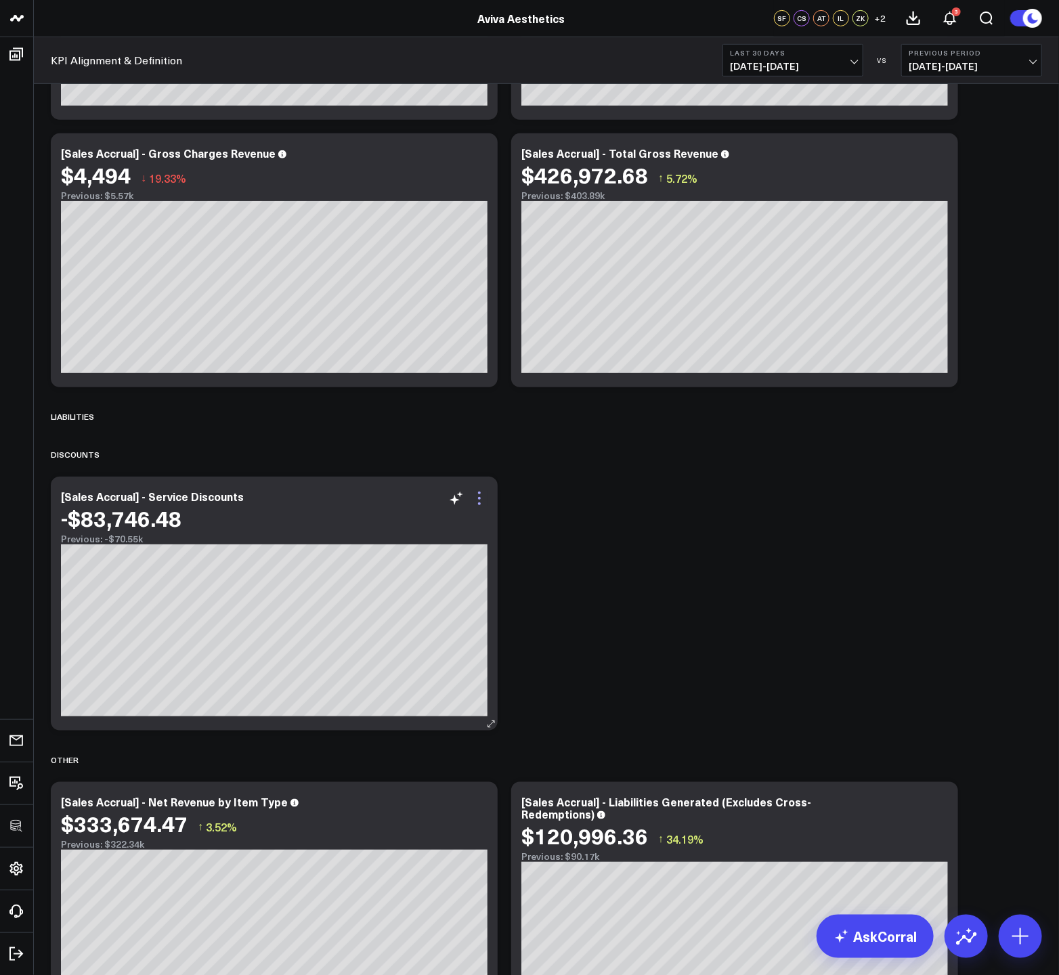
click at [475, 501] on icon at bounding box center [479, 498] width 16 height 16
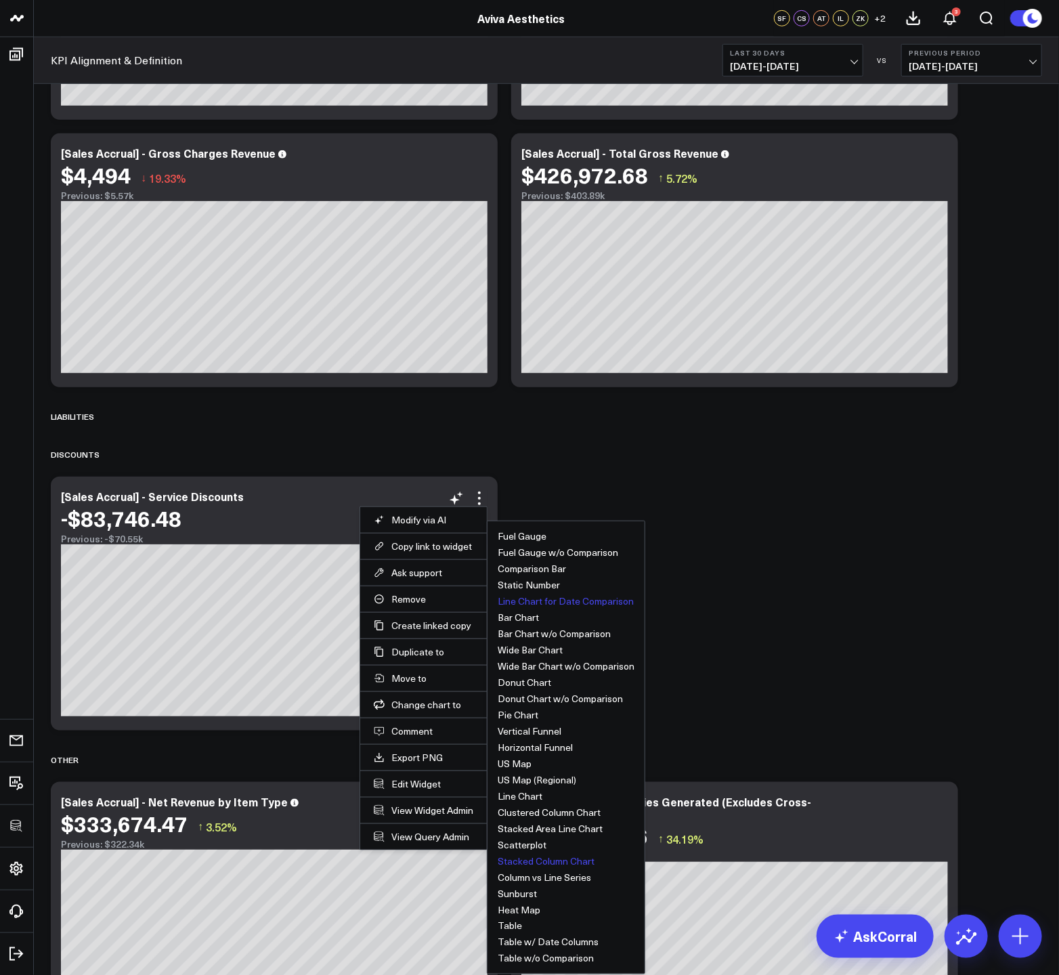
click at [592, 598] on button "Line Chart for Date Comparison" at bounding box center [566, 600] width 136 height 9
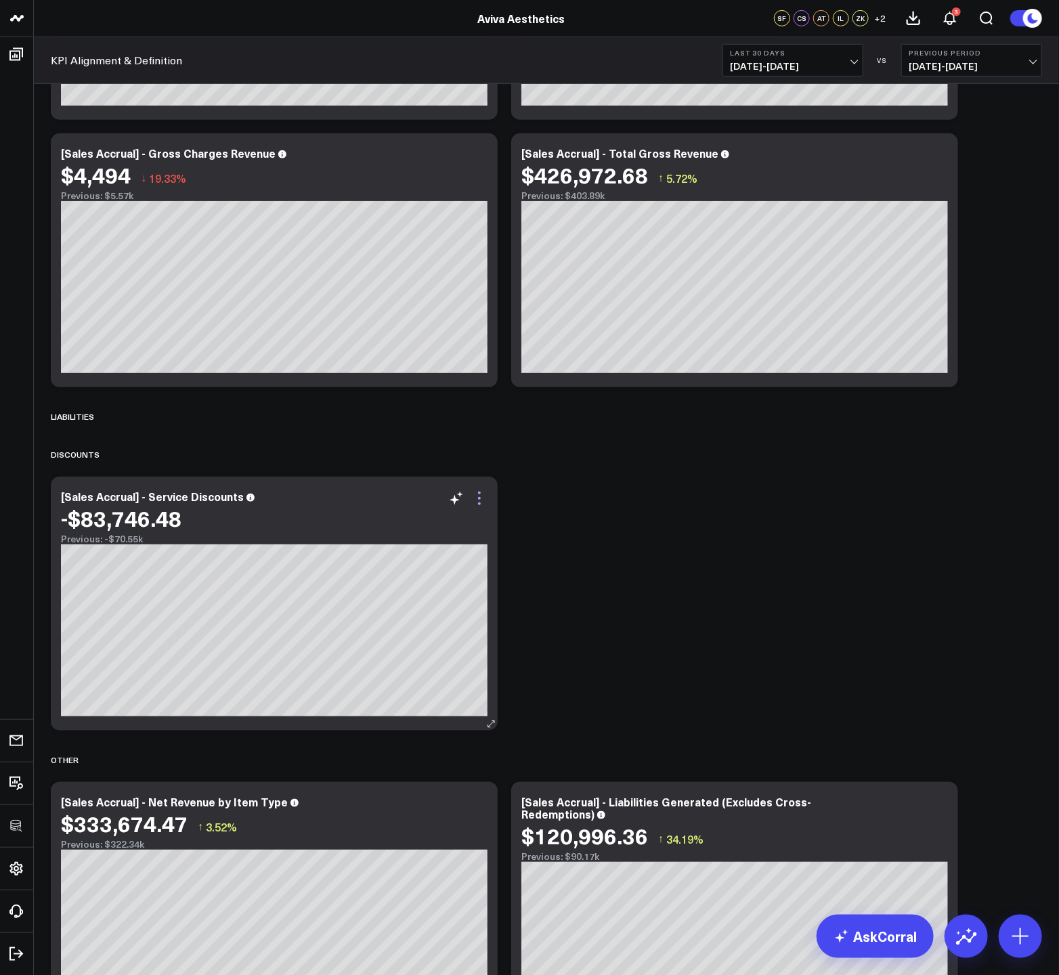
click at [480, 502] on icon at bounding box center [479, 498] width 16 height 16
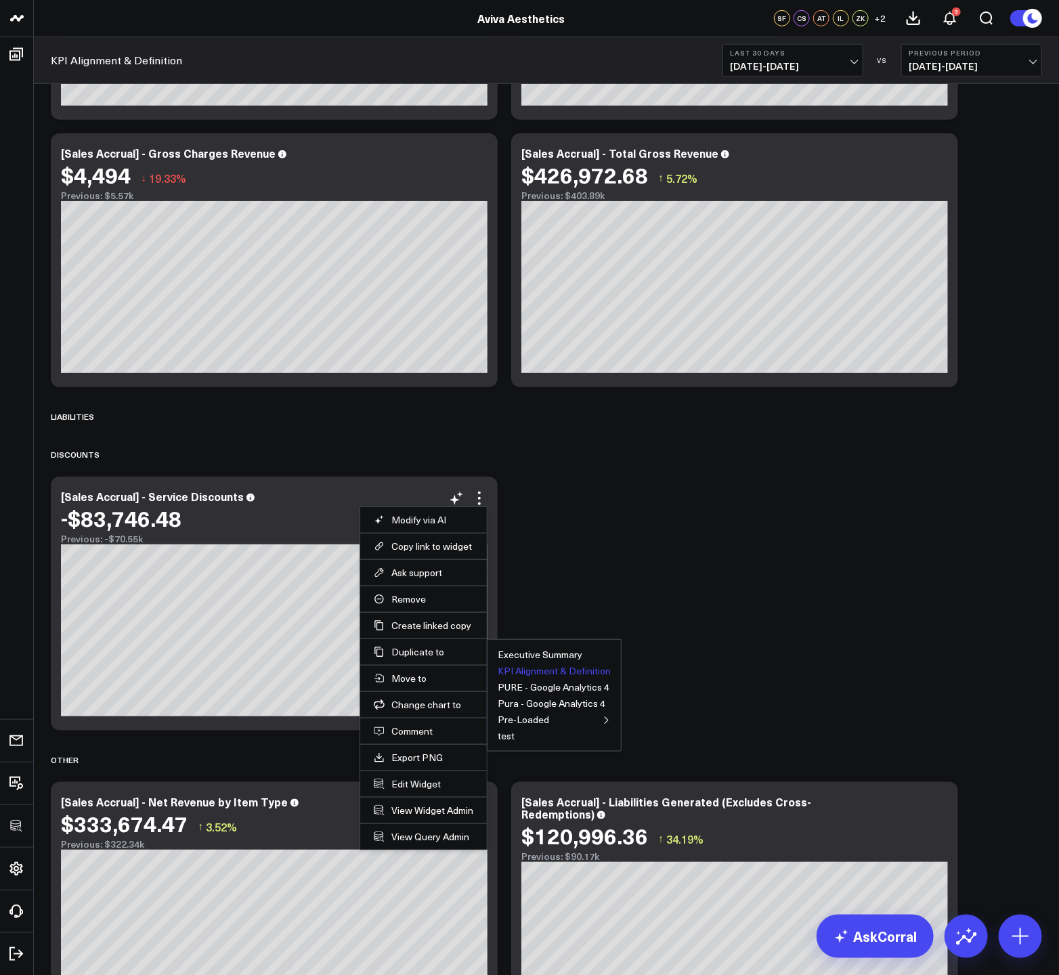
click at [532, 667] on button "KPI Alignment & Definition" at bounding box center [554, 670] width 113 height 9
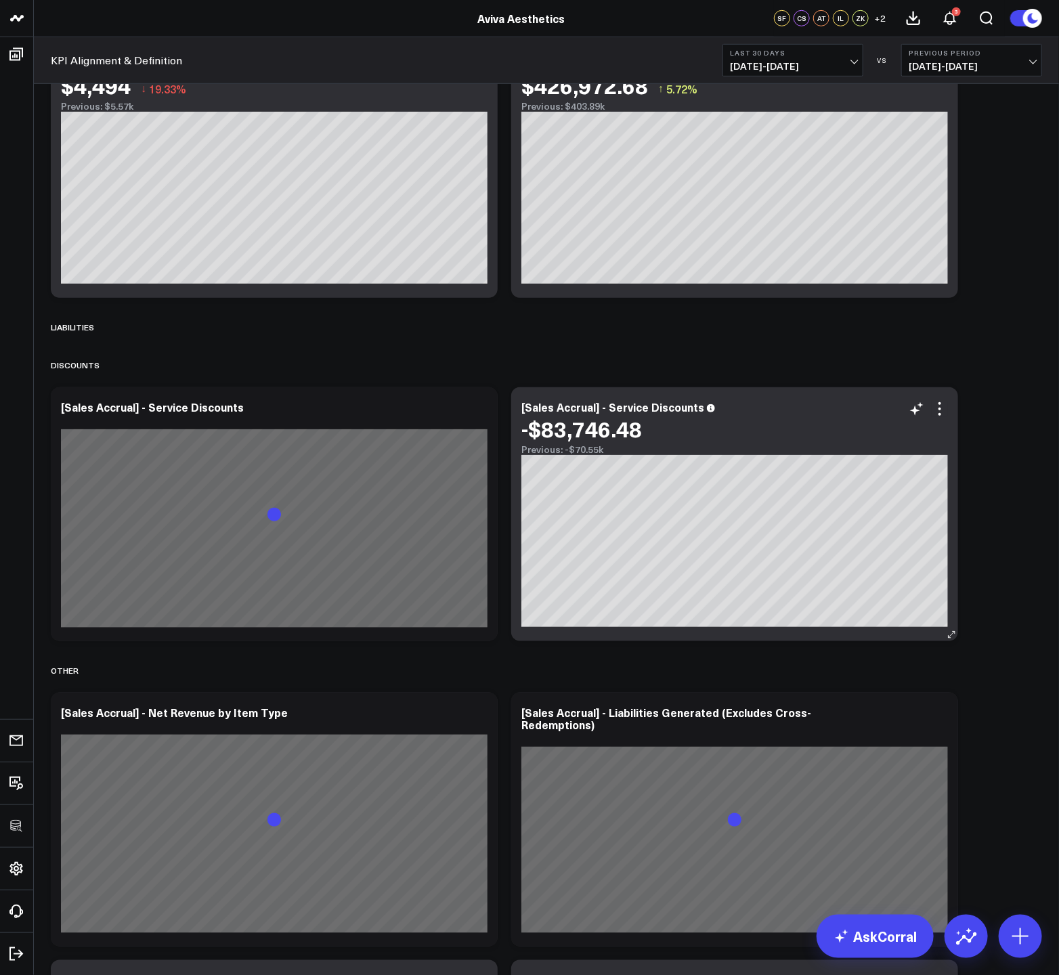
scroll to position [389, 0]
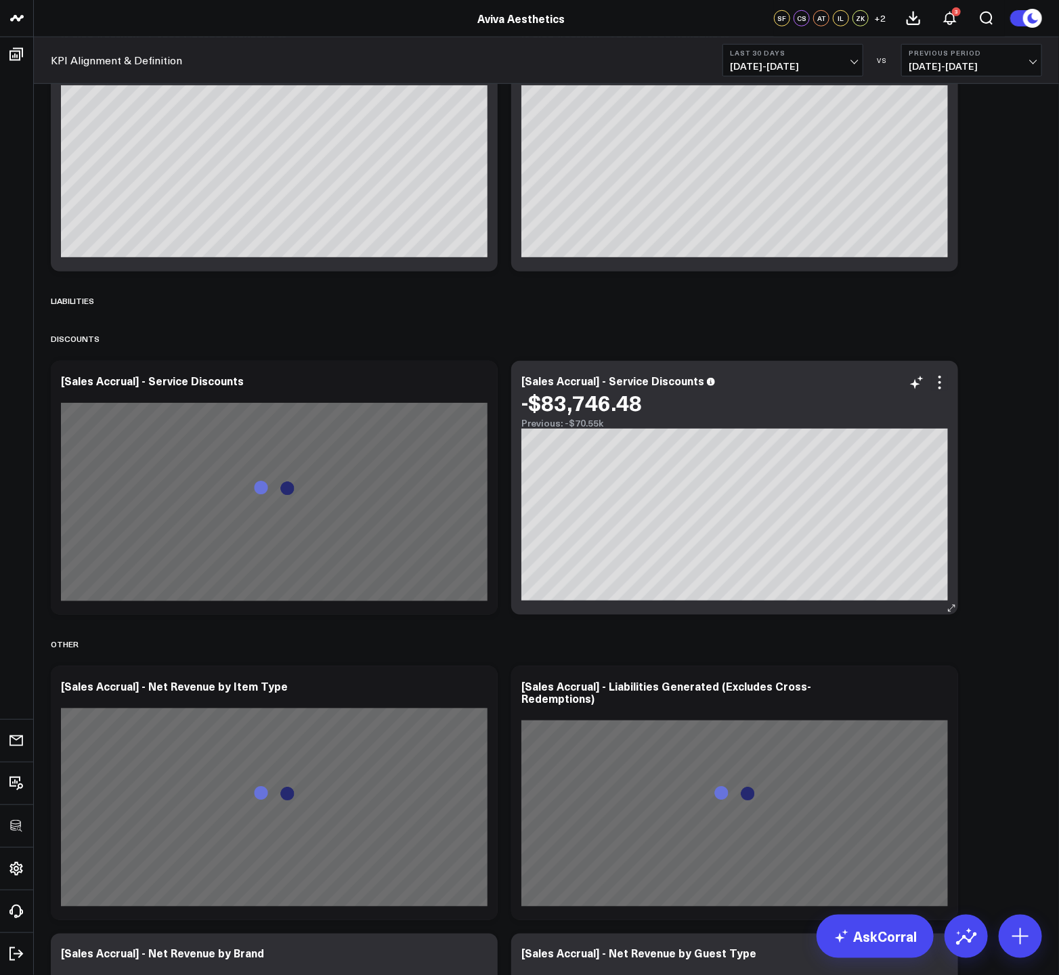
click at [649, 411] on div "-$83,746.48" at bounding box center [734, 402] width 426 height 24
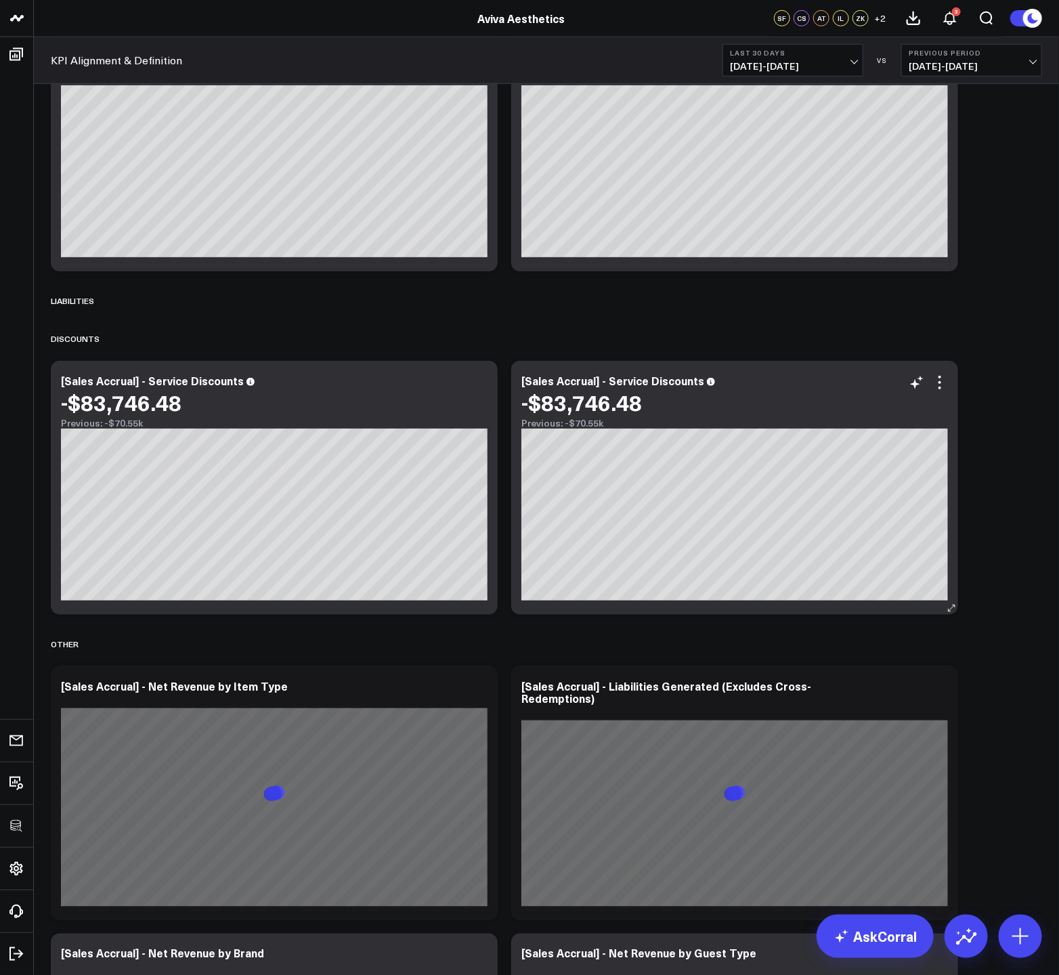
click at [642, 391] on div "-$83,746.48" at bounding box center [581, 402] width 120 height 24
click at [642, 385] on div "[Sales Accrual] - Service Discounts" at bounding box center [618, 380] width 194 height 15
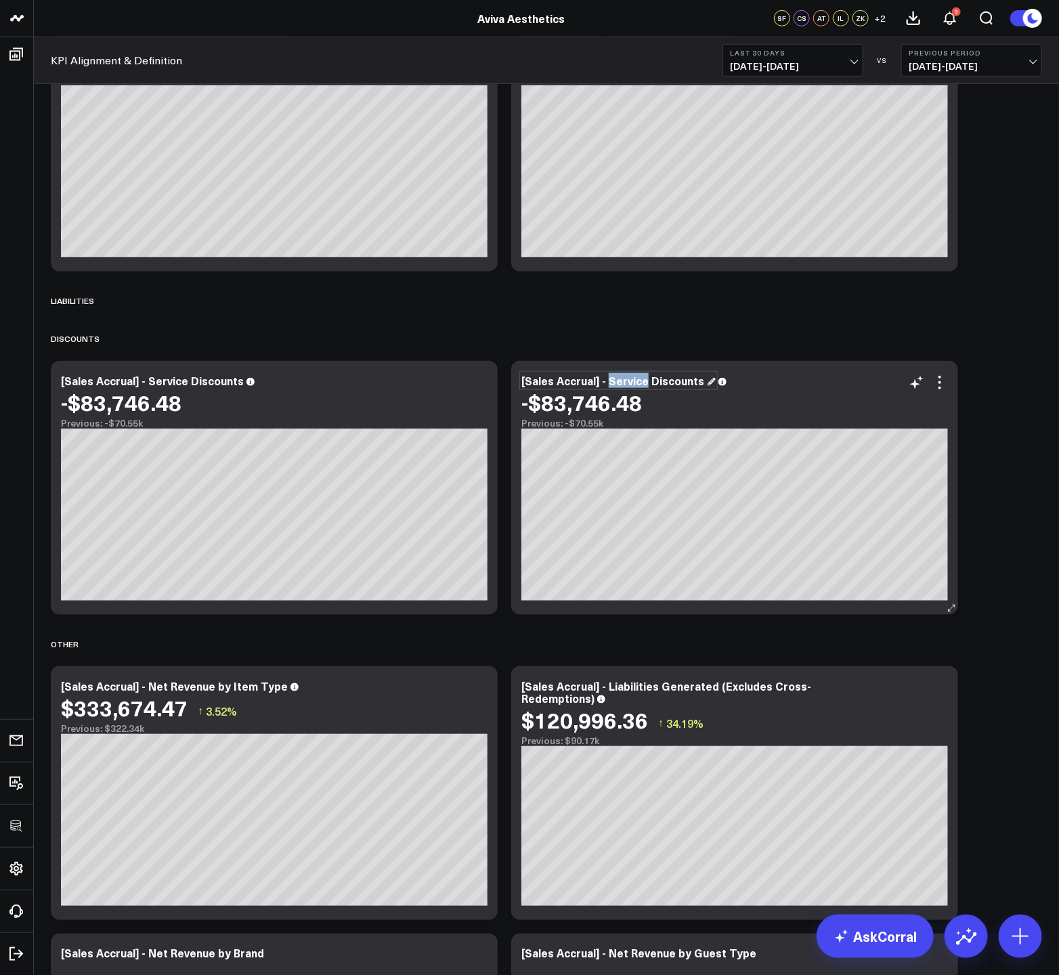
drag, startPoint x: 643, startPoint y: 381, endPoint x: 609, endPoint y: 378, distance: 34.0
click at [609, 378] on div "[Sales Accrual] - Service Discounts" at bounding box center [618, 380] width 194 height 15
click at [938, 380] on icon at bounding box center [939, 382] width 16 height 16
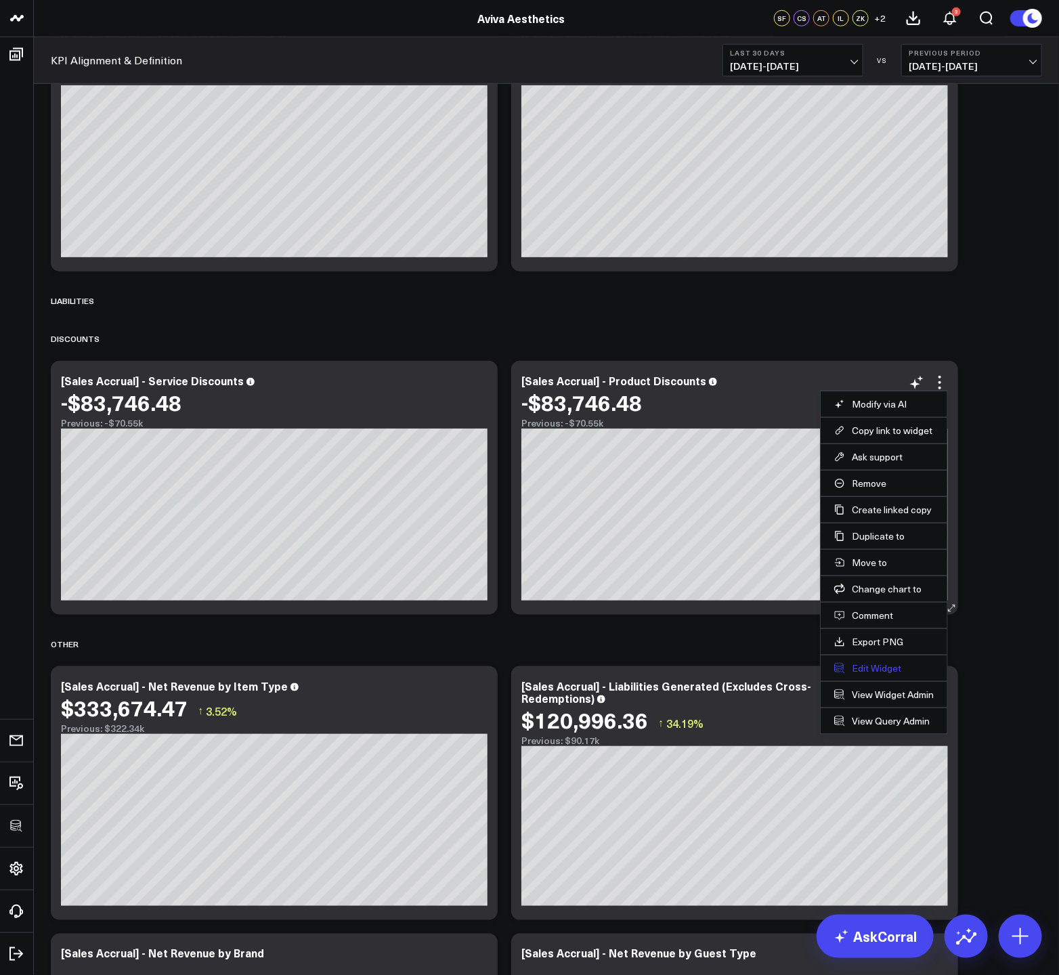
click at [875, 665] on button "Edit Widget" at bounding box center [884, 668] width 100 height 12
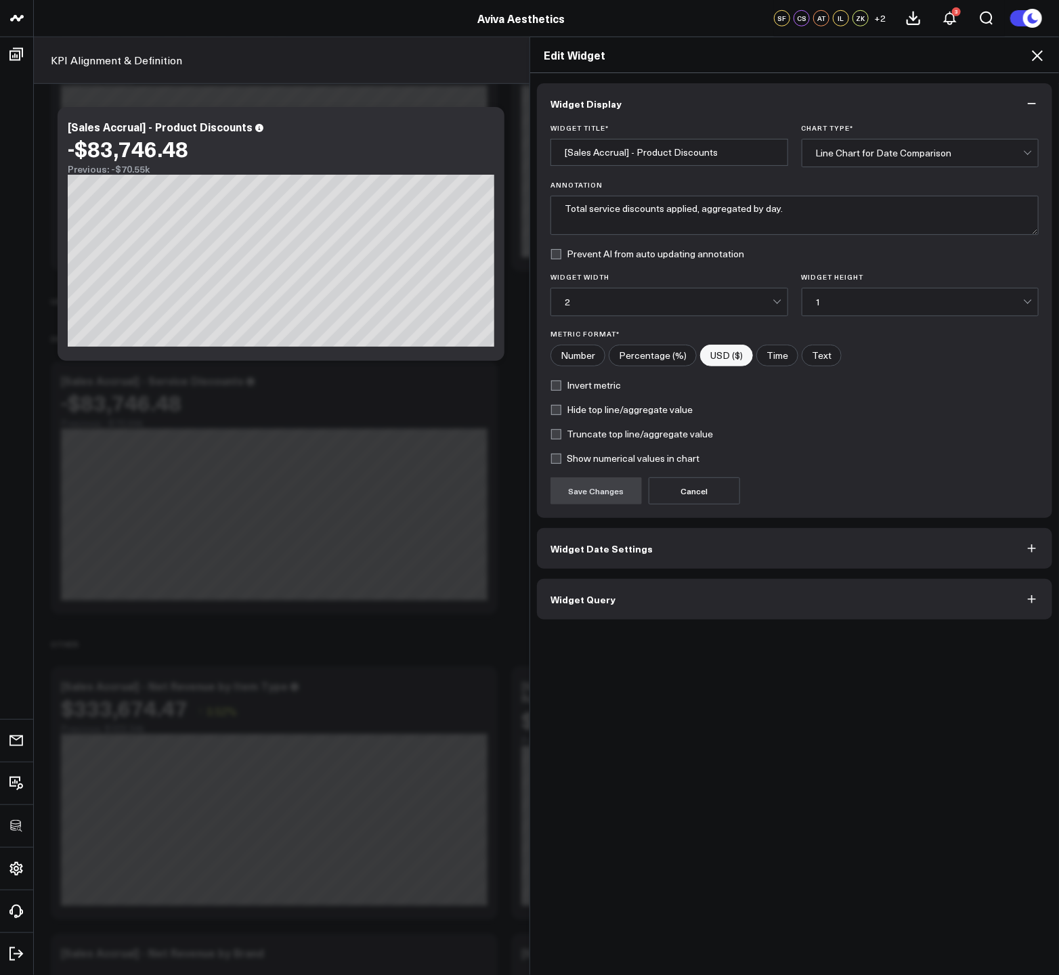
click at [680, 592] on button "Widget Query" at bounding box center [794, 599] width 515 height 41
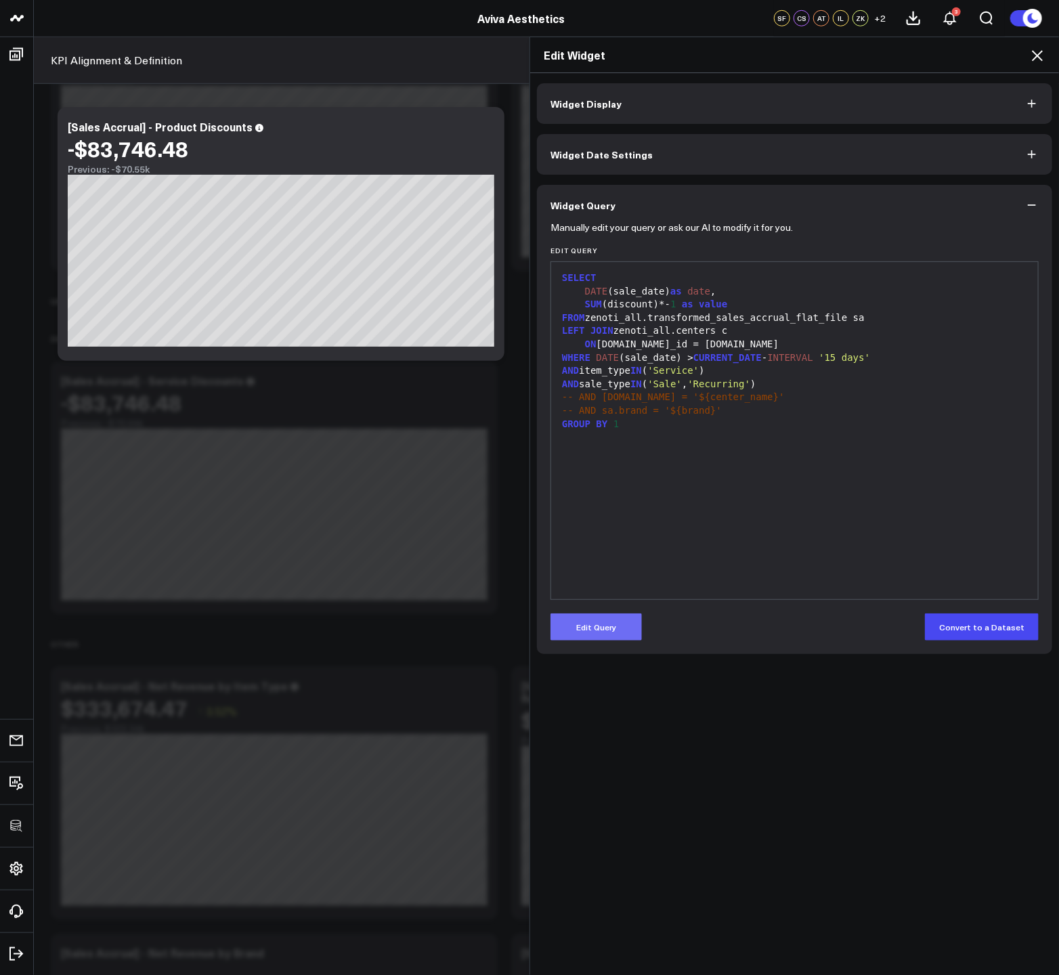
click at [609, 624] on button "Edit Query" at bounding box center [595, 626] width 91 height 27
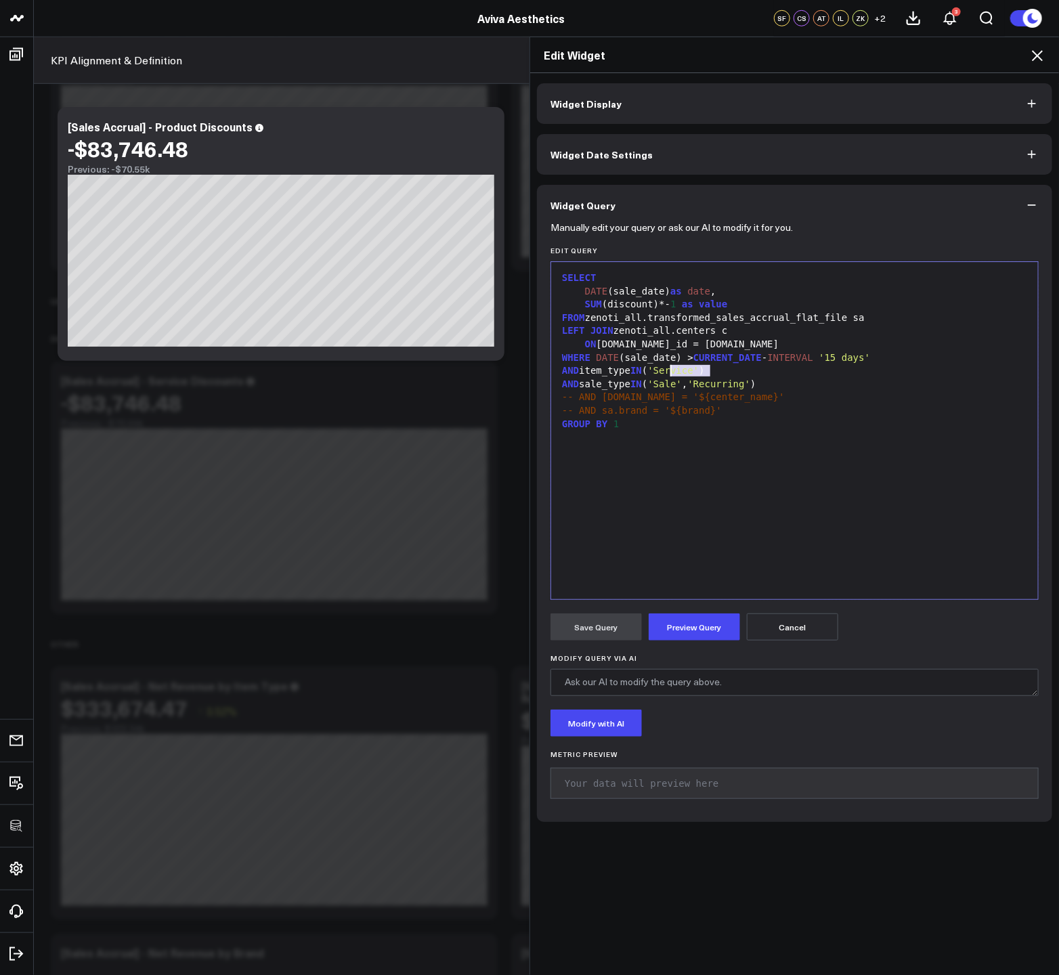
drag, startPoint x: 702, startPoint y: 373, endPoint x: 665, endPoint y: 372, distance: 37.3
click at [665, 372] on span "'Service'" at bounding box center [672, 370] width 51 height 11
click at [705, 623] on button "Preview Query" at bounding box center [694, 626] width 91 height 27
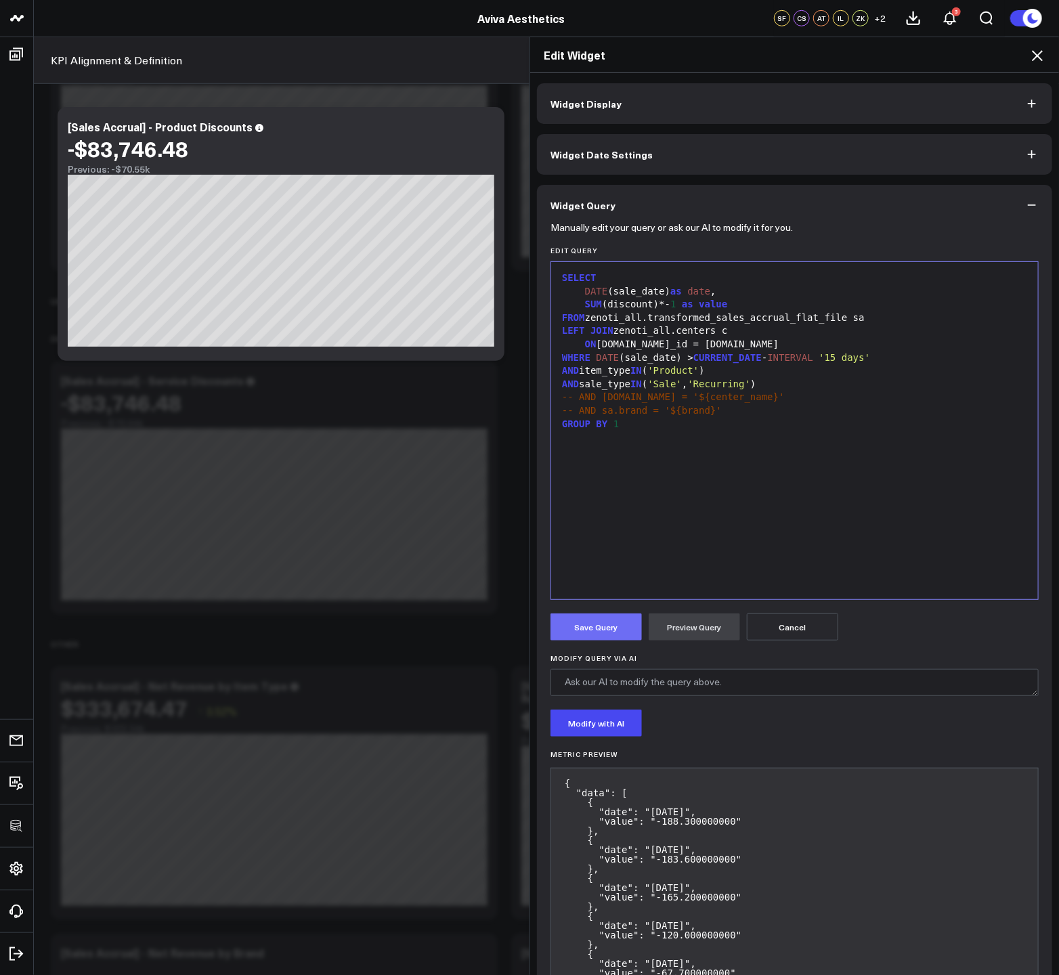
click at [609, 633] on button "Save Query" at bounding box center [595, 626] width 91 height 27
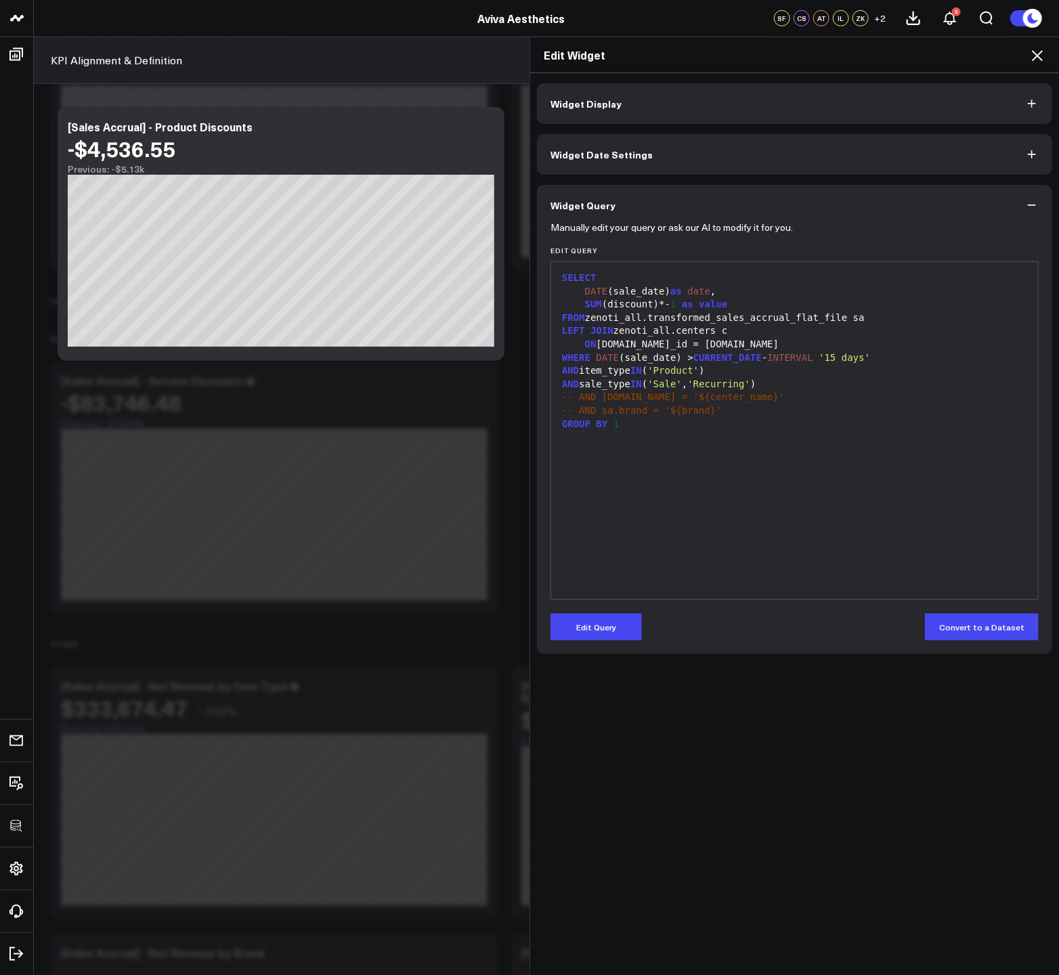
click at [1038, 56] on icon at bounding box center [1037, 55] width 11 height 11
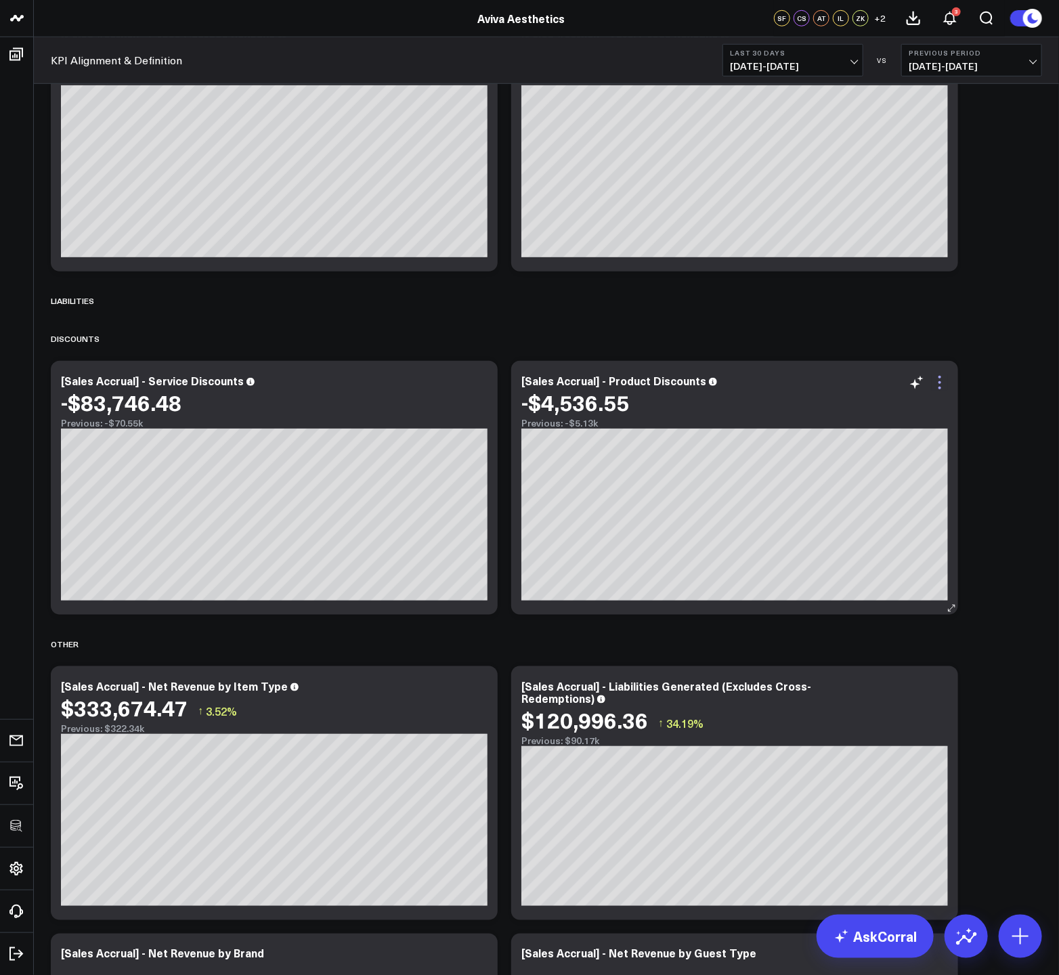
click at [946, 380] on icon at bounding box center [939, 382] width 16 height 16
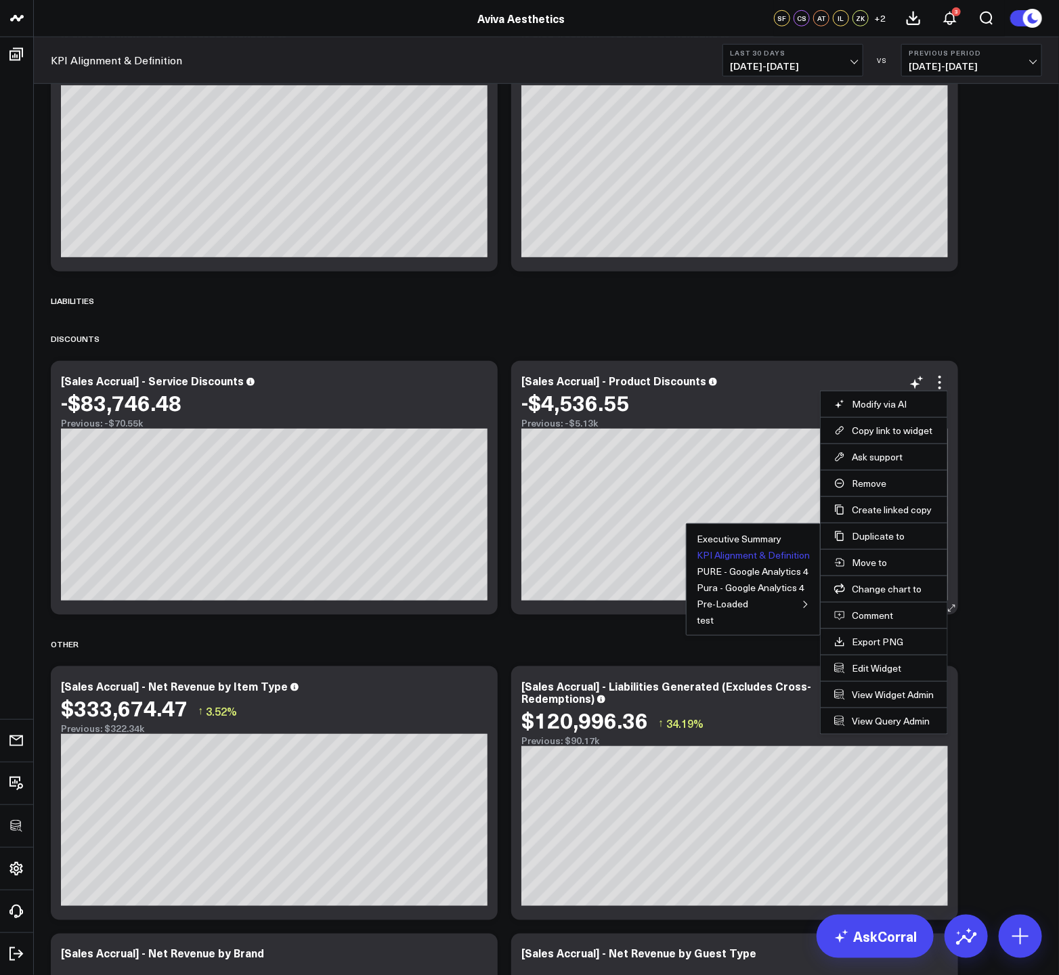
click at [771, 552] on button "KPI Alignment & Definition" at bounding box center [753, 554] width 113 height 9
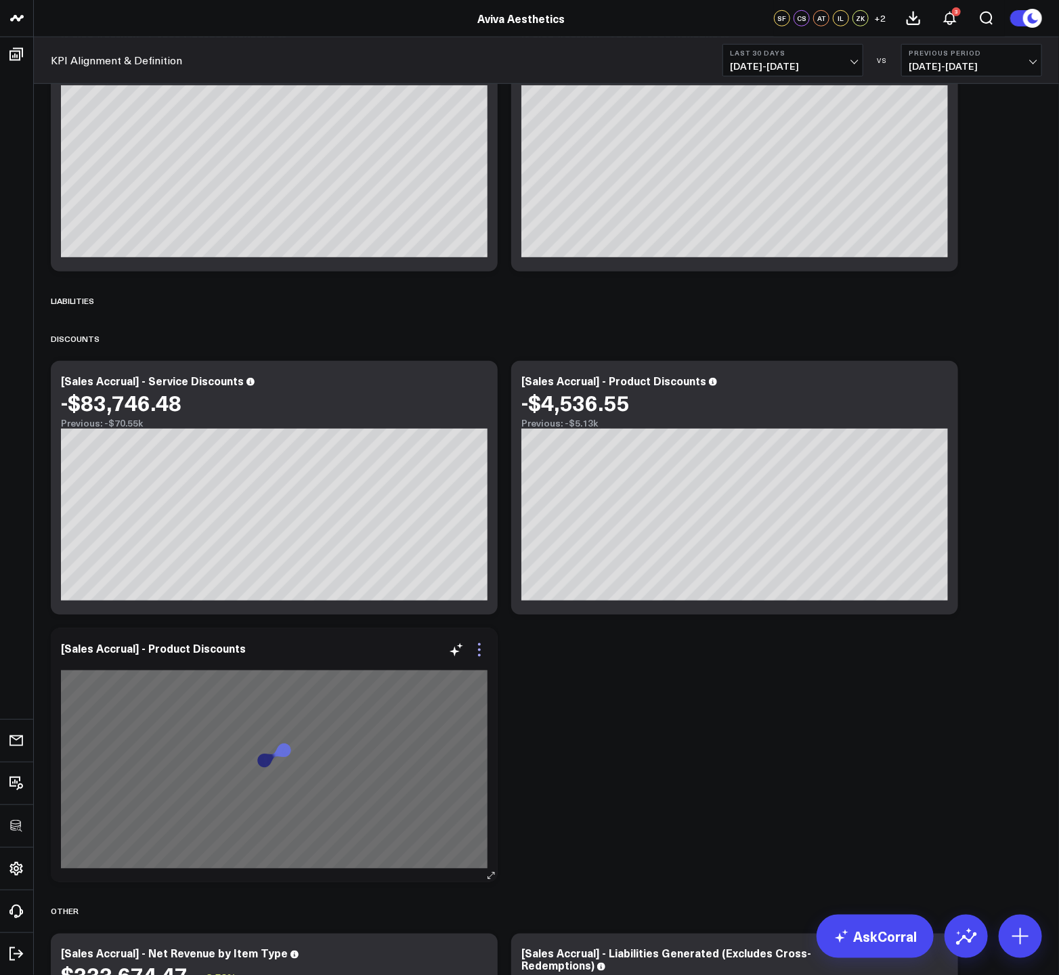
click at [477, 651] on icon at bounding box center [479, 650] width 16 height 16
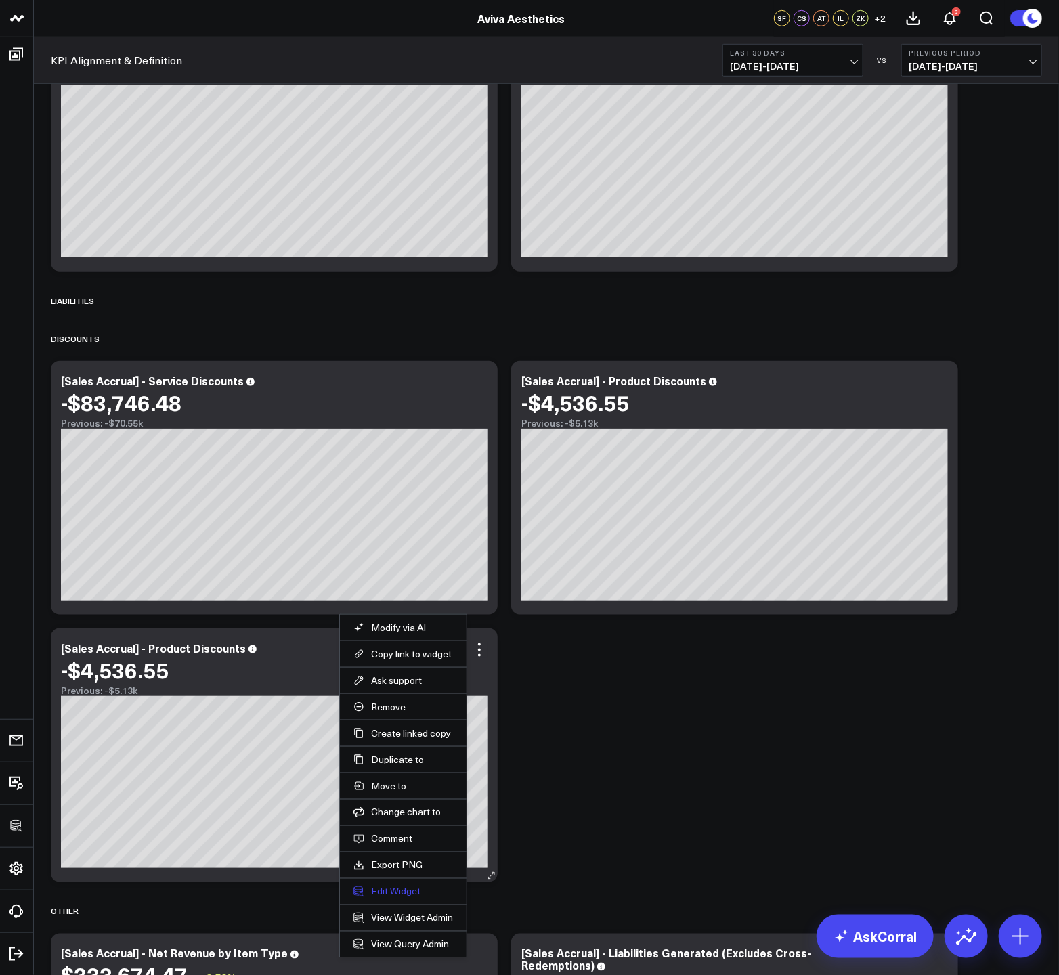
click at [389, 895] on button "Edit Widget" at bounding box center [403, 891] width 100 height 12
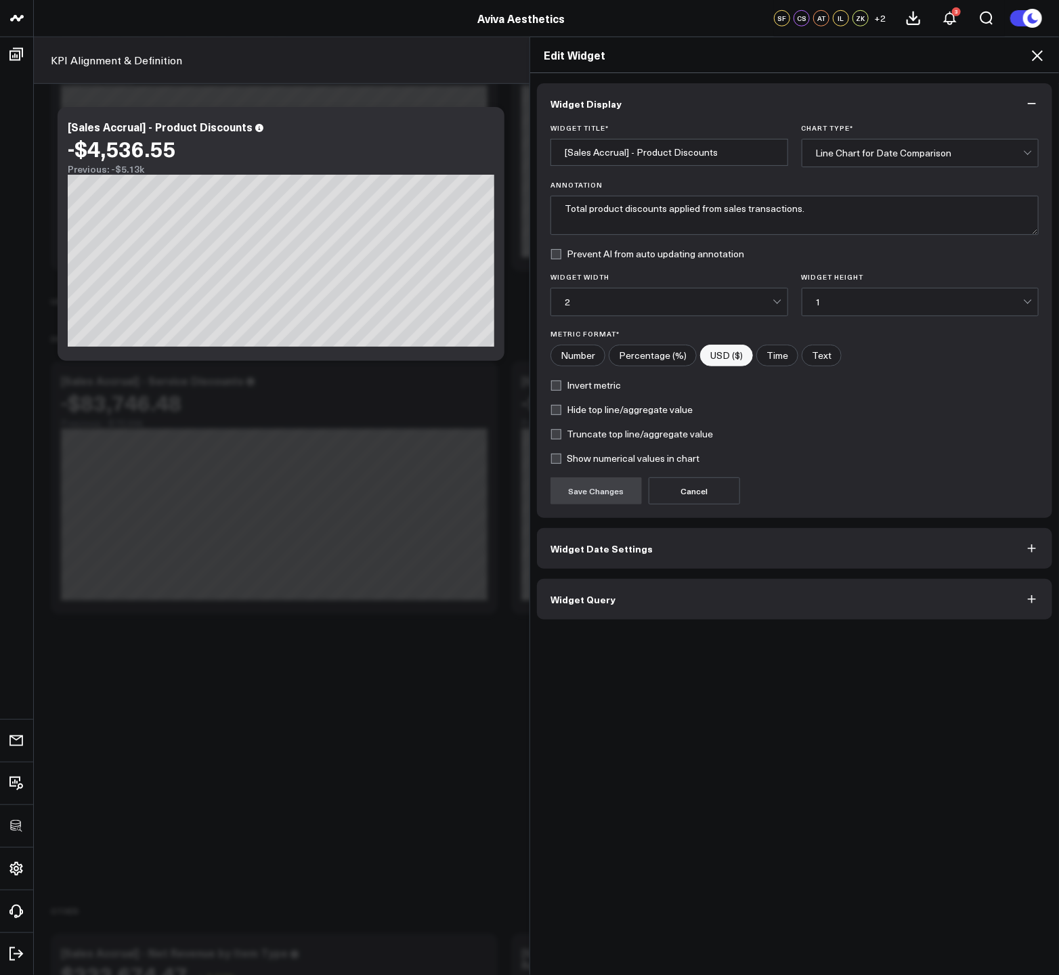
click at [606, 615] on button "Widget Query" at bounding box center [794, 599] width 515 height 41
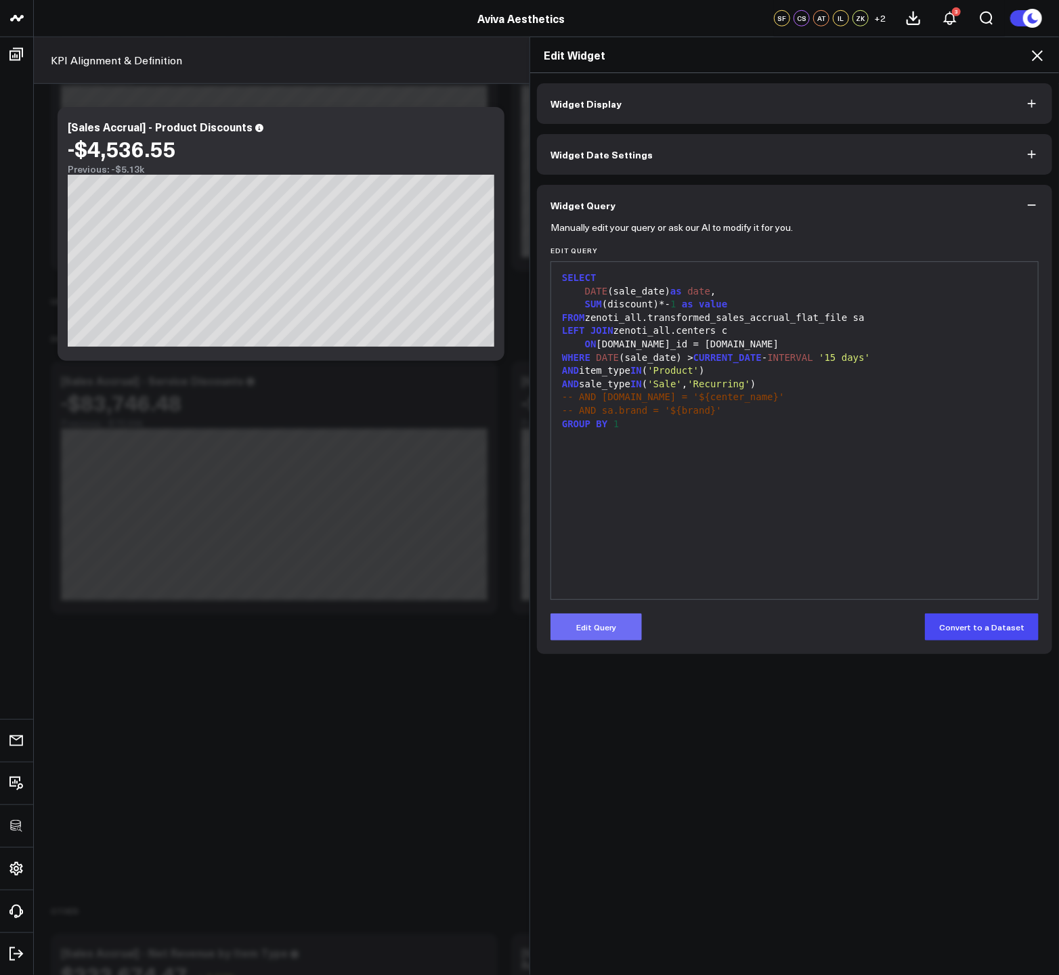
click at [596, 630] on button "Edit Query" at bounding box center [595, 626] width 91 height 27
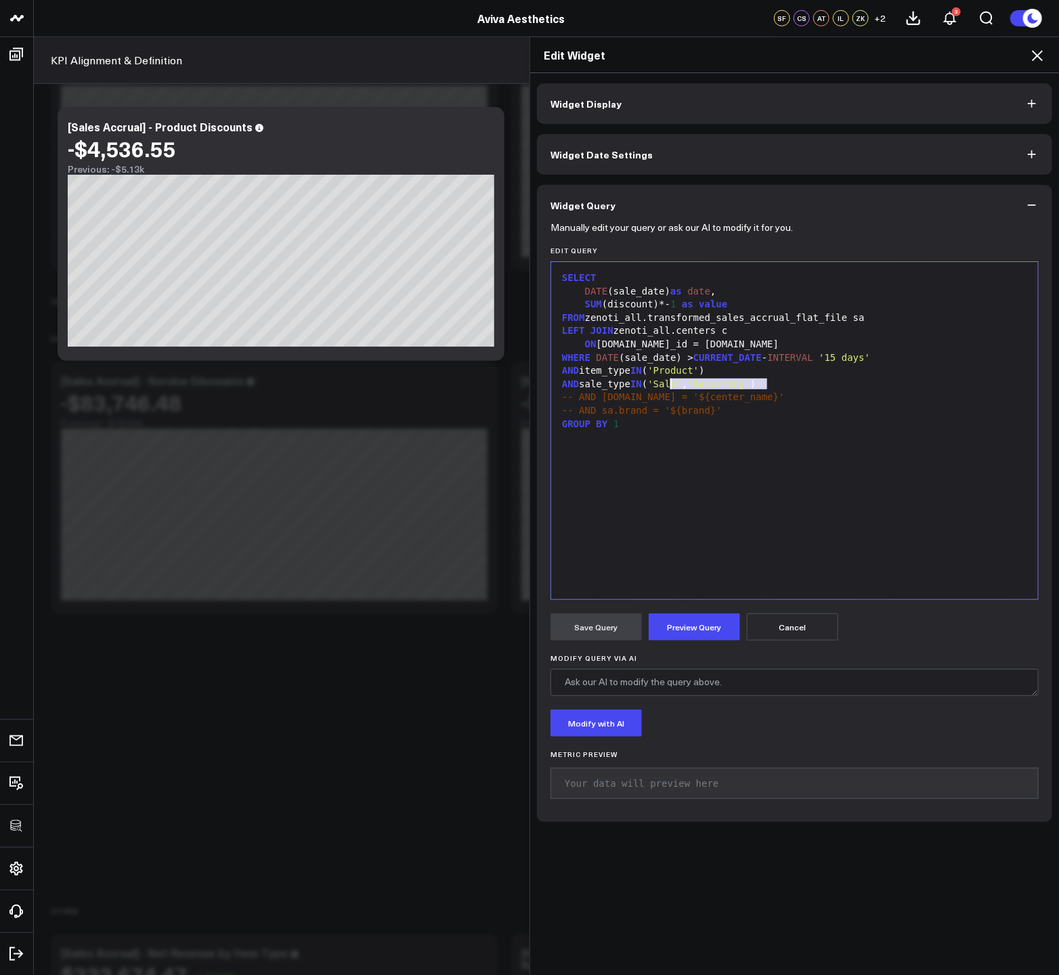
drag, startPoint x: 761, startPoint y: 383, endPoint x: 665, endPoint y: 385, distance: 95.5
click at [665, 385] on div "AND sale_type IN ( 'Sale' , 'Recurring' )" at bounding box center [794, 385] width 473 height 14
click at [568, 371] on span "AND" at bounding box center [570, 370] width 17 height 11
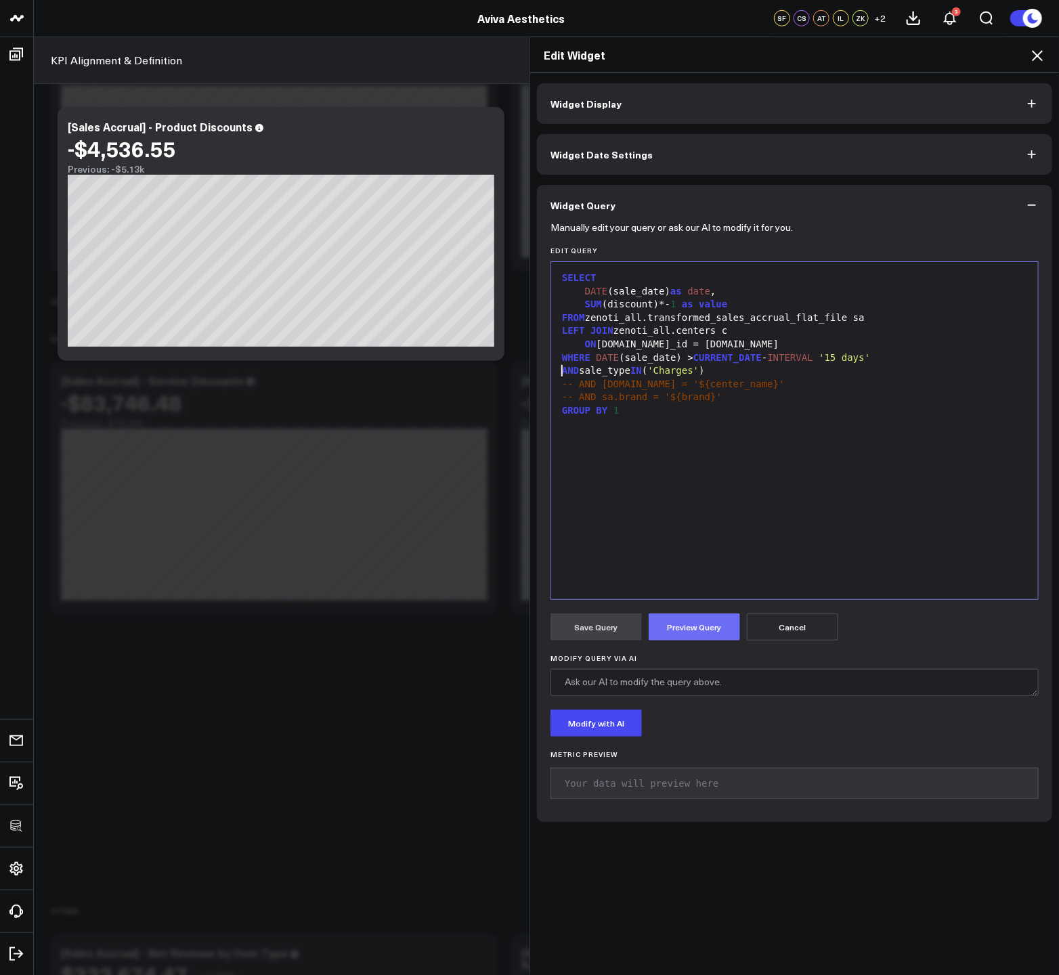
click at [715, 623] on button "Preview Query" at bounding box center [694, 626] width 91 height 27
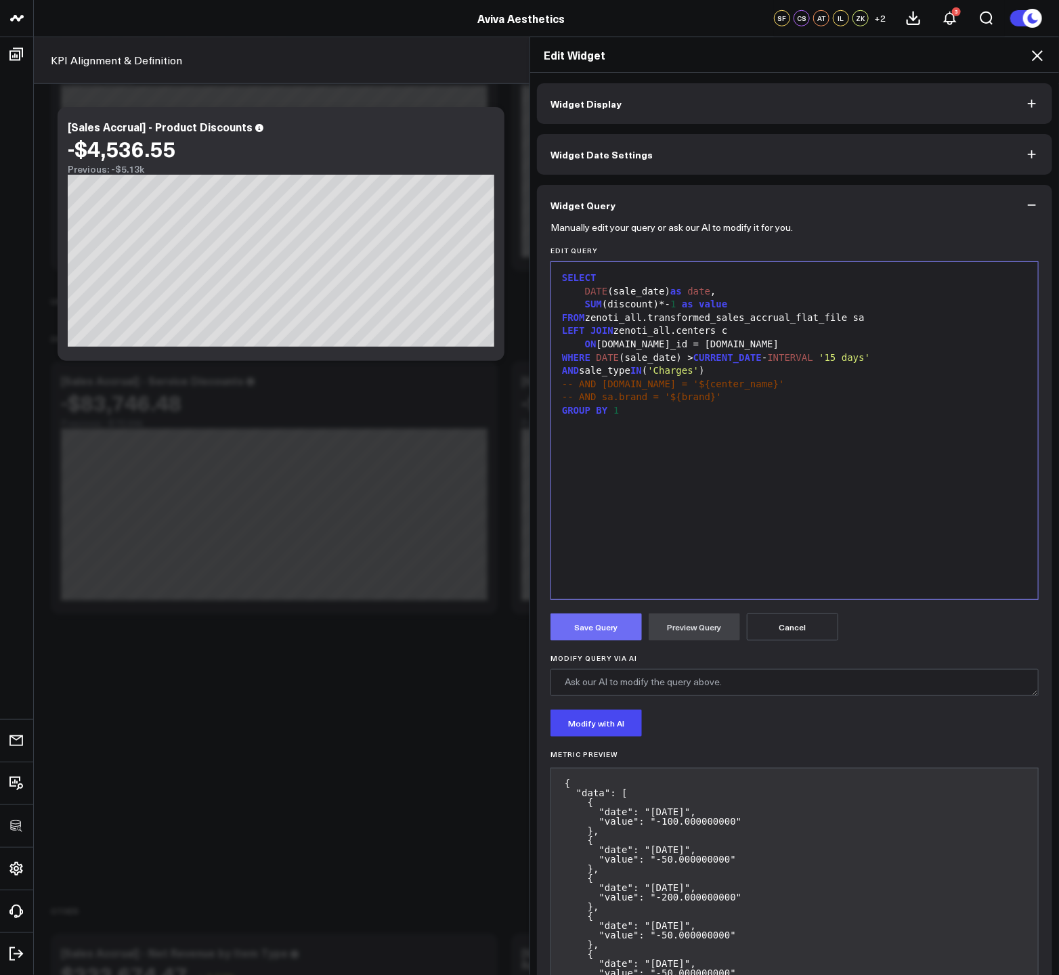
click at [609, 633] on button "Save Query" at bounding box center [595, 626] width 91 height 27
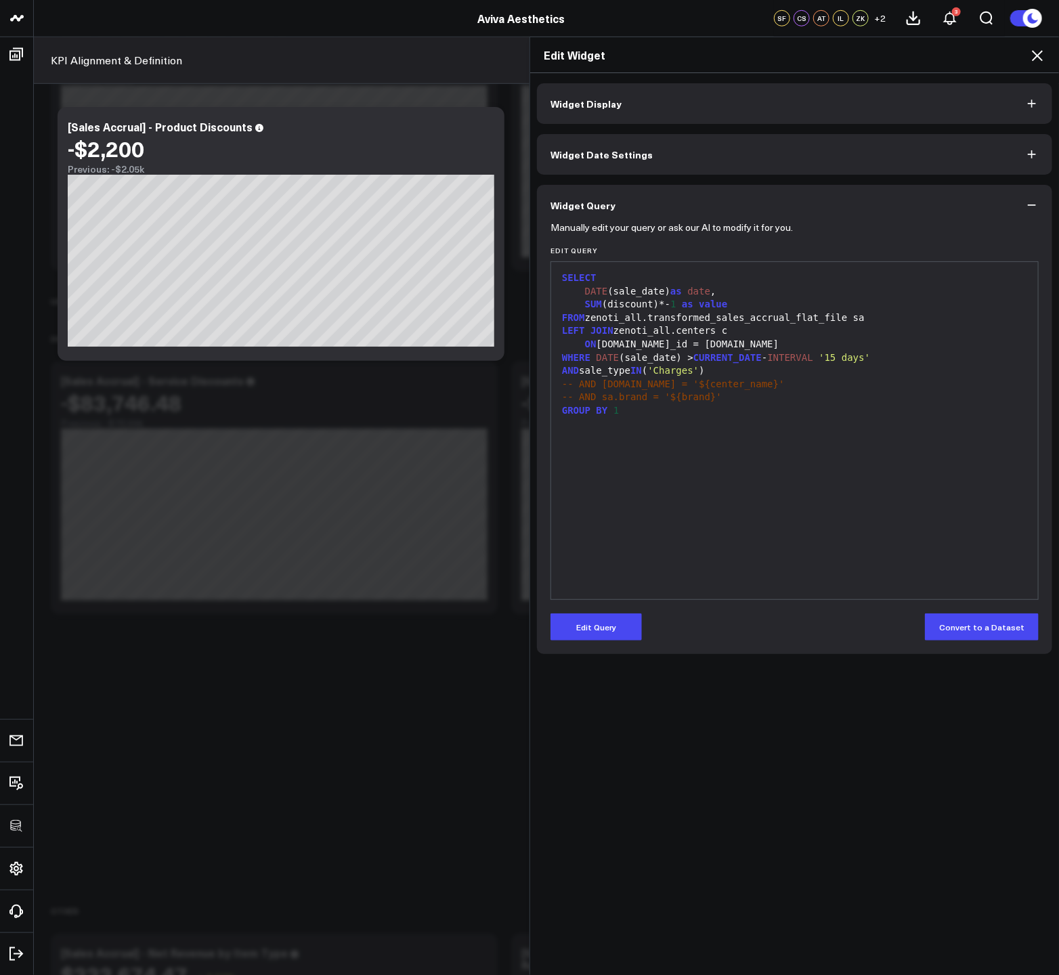
click at [1039, 53] on icon at bounding box center [1037, 55] width 11 height 11
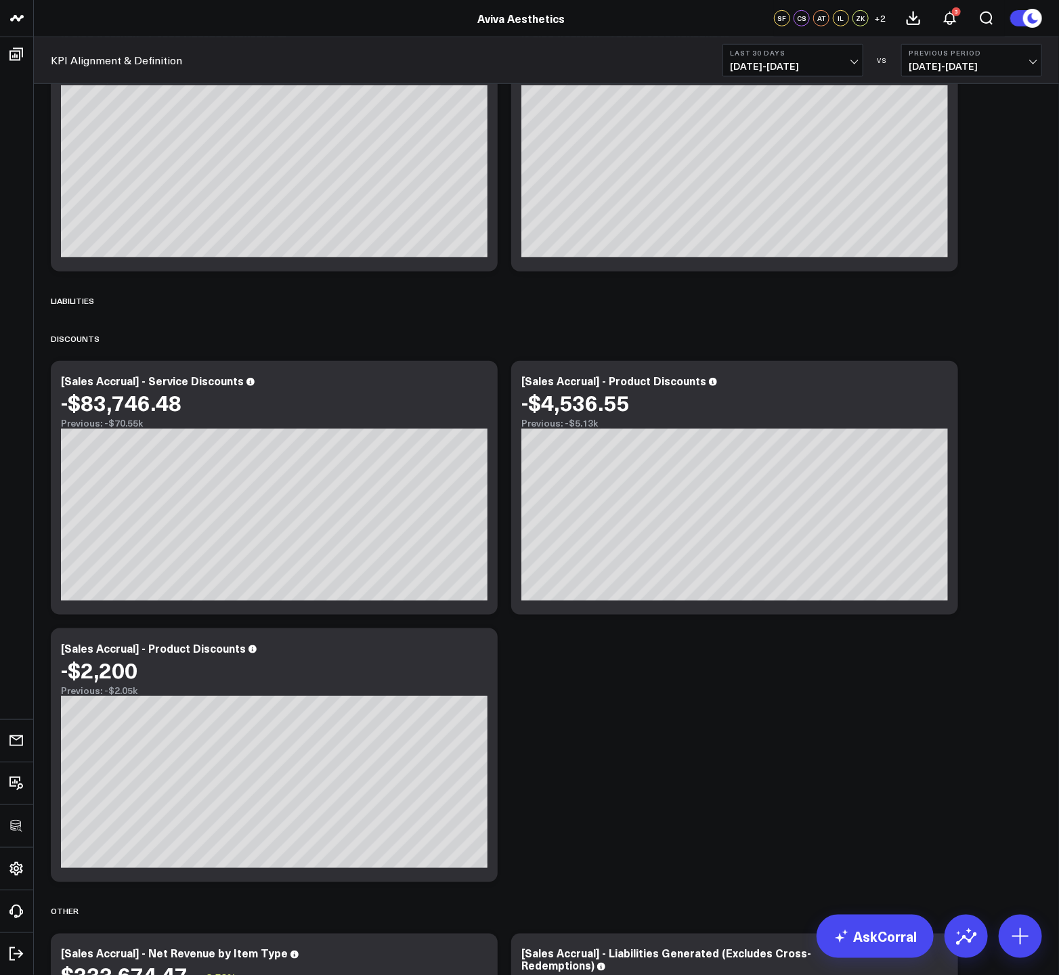
click at [188, 653] on div "[Sales Accrual] - Product Discounts" at bounding box center [159, 647] width 196 height 15
click at [187, 646] on div "[Sales Accrual] - Product Discounts" at bounding box center [159, 647] width 196 height 15
drag, startPoint x: 186, startPoint y: 645, endPoint x: 148, endPoint y: 645, distance: 37.9
click at [148, 645] on div "[Sales Accrual] - Product Discounts" at bounding box center [159, 647] width 196 height 15
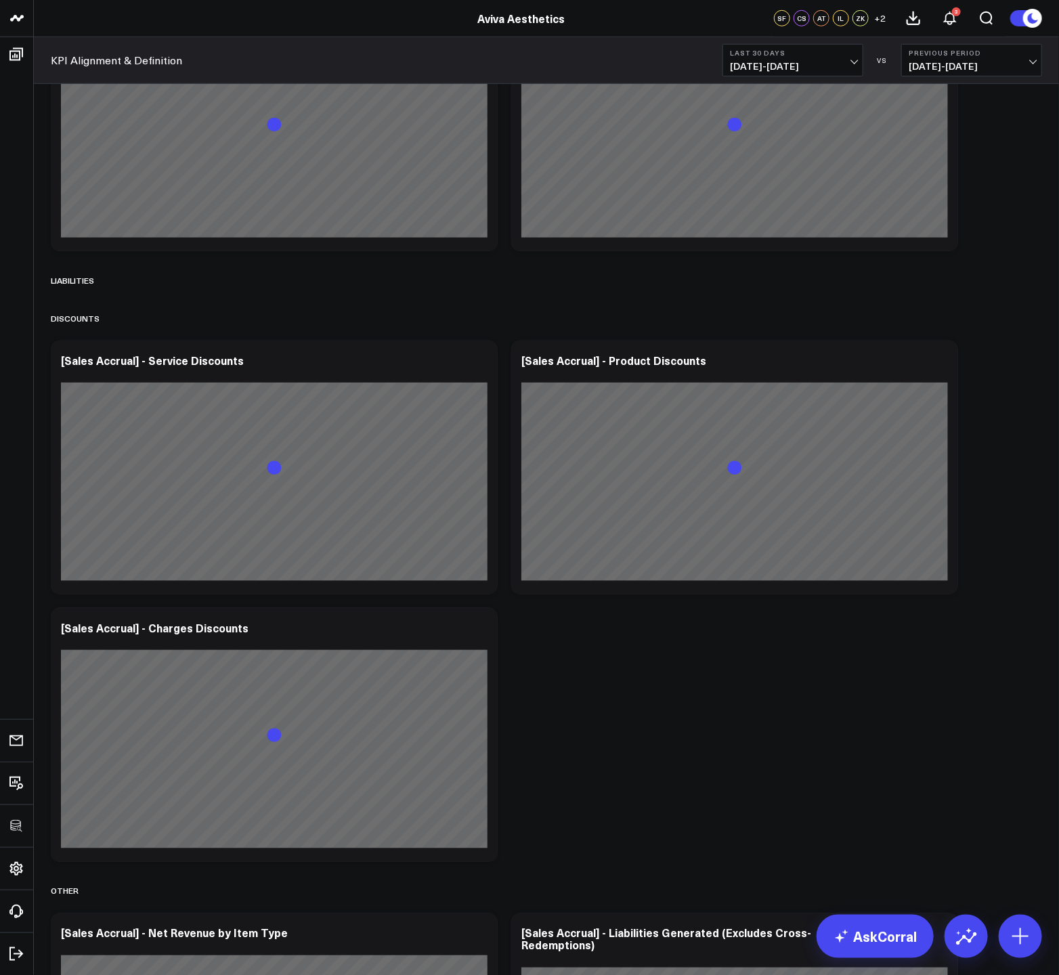
scroll to position [485, 0]
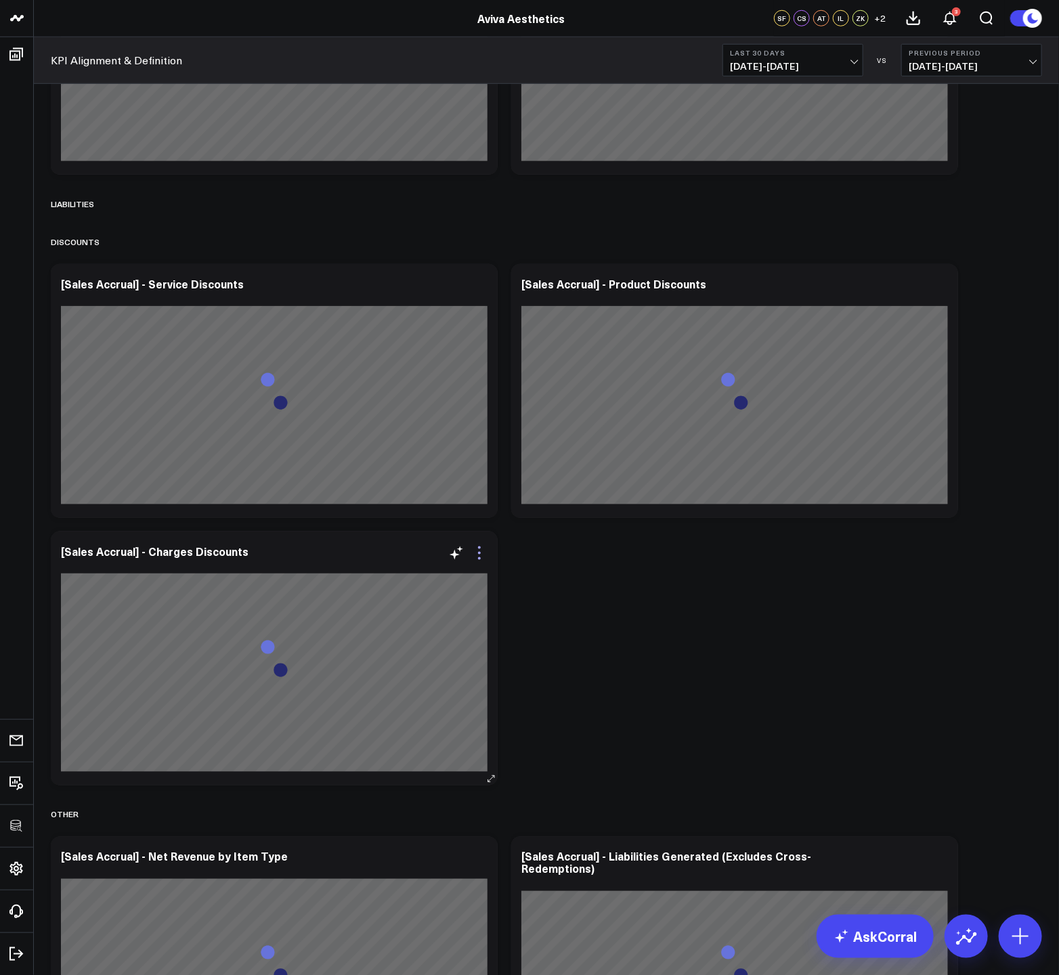
click at [479, 554] on icon at bounding box center [479, 553] width 16 height 16
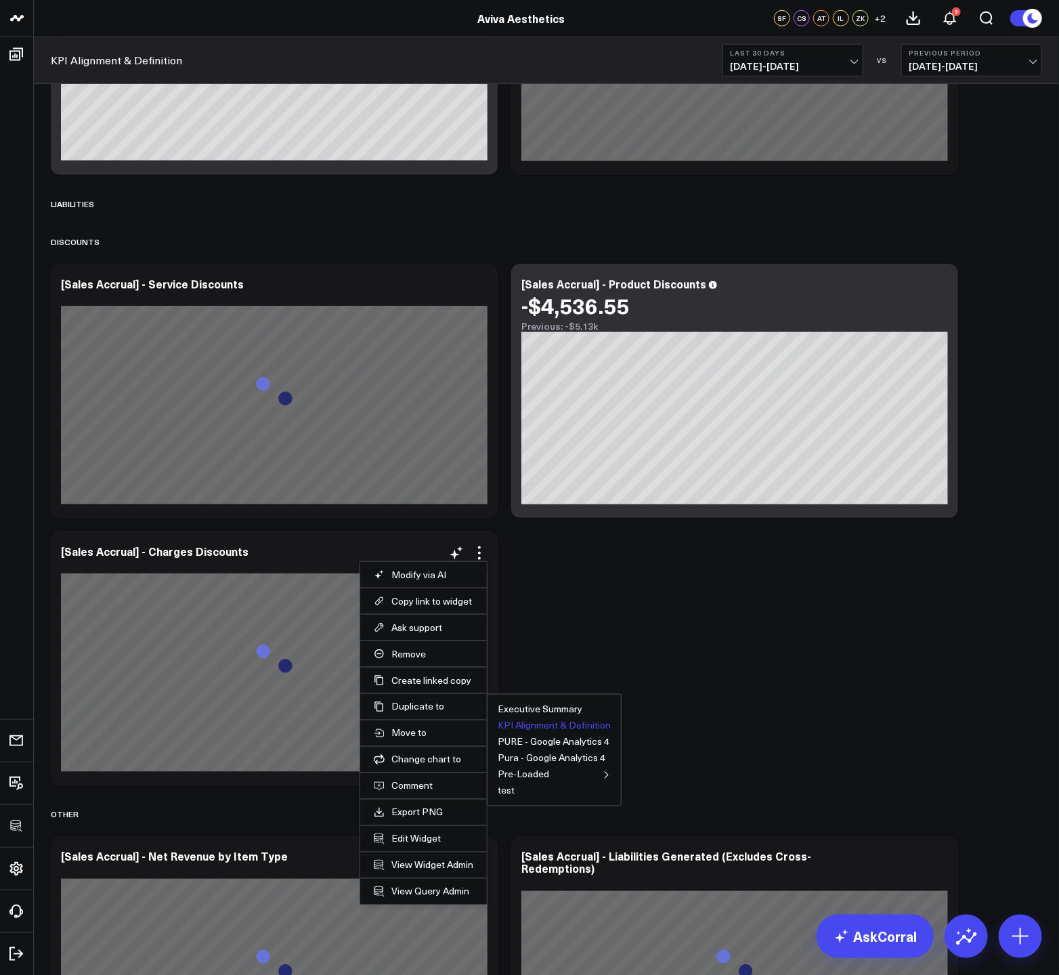
scroll to position [511, 0]
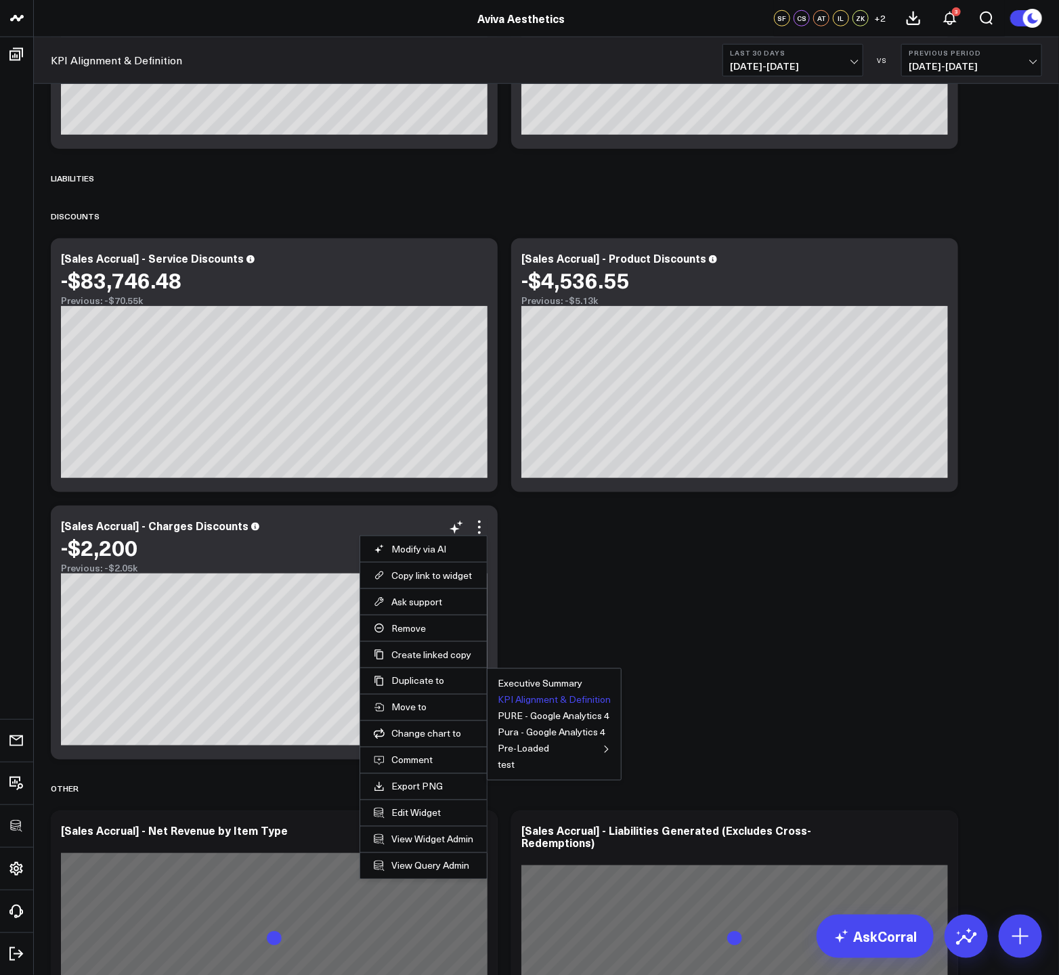
click at [528, 697] on button "KPI Alignment & Definition" at bounding box center [554, 699] width 113 height 9
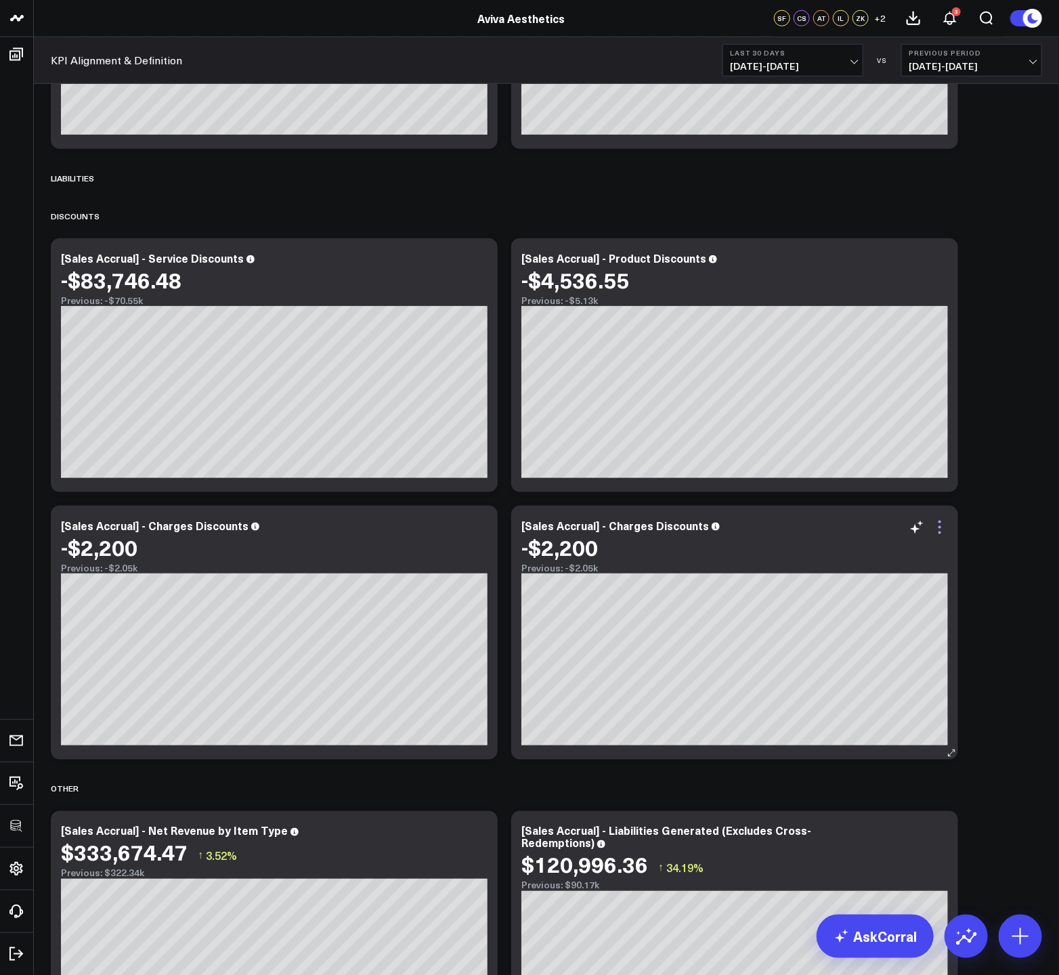
click at [942, 529] on icon at bounding box center [939, 527] width 16 height 16
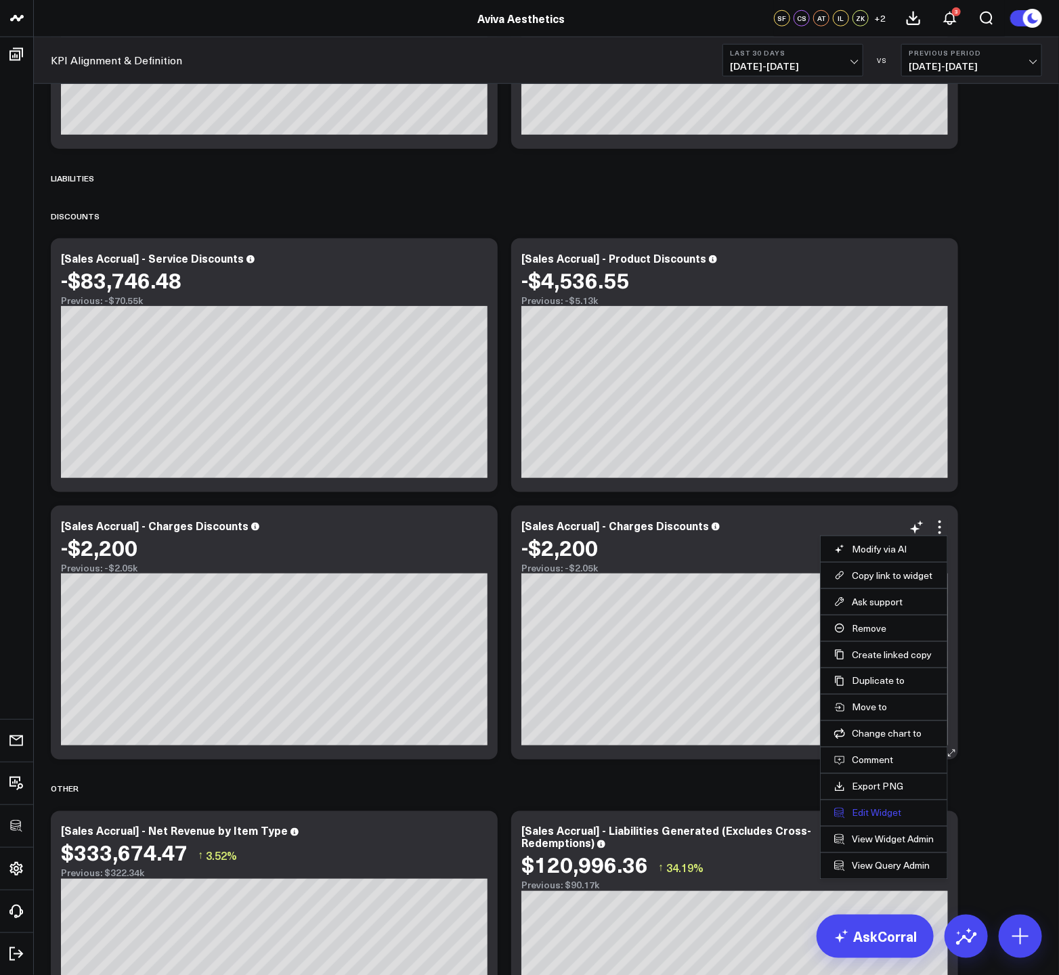
click at [863, 811] on button "Edit Widget" at bounding box center [884, 813] width 100 height 12
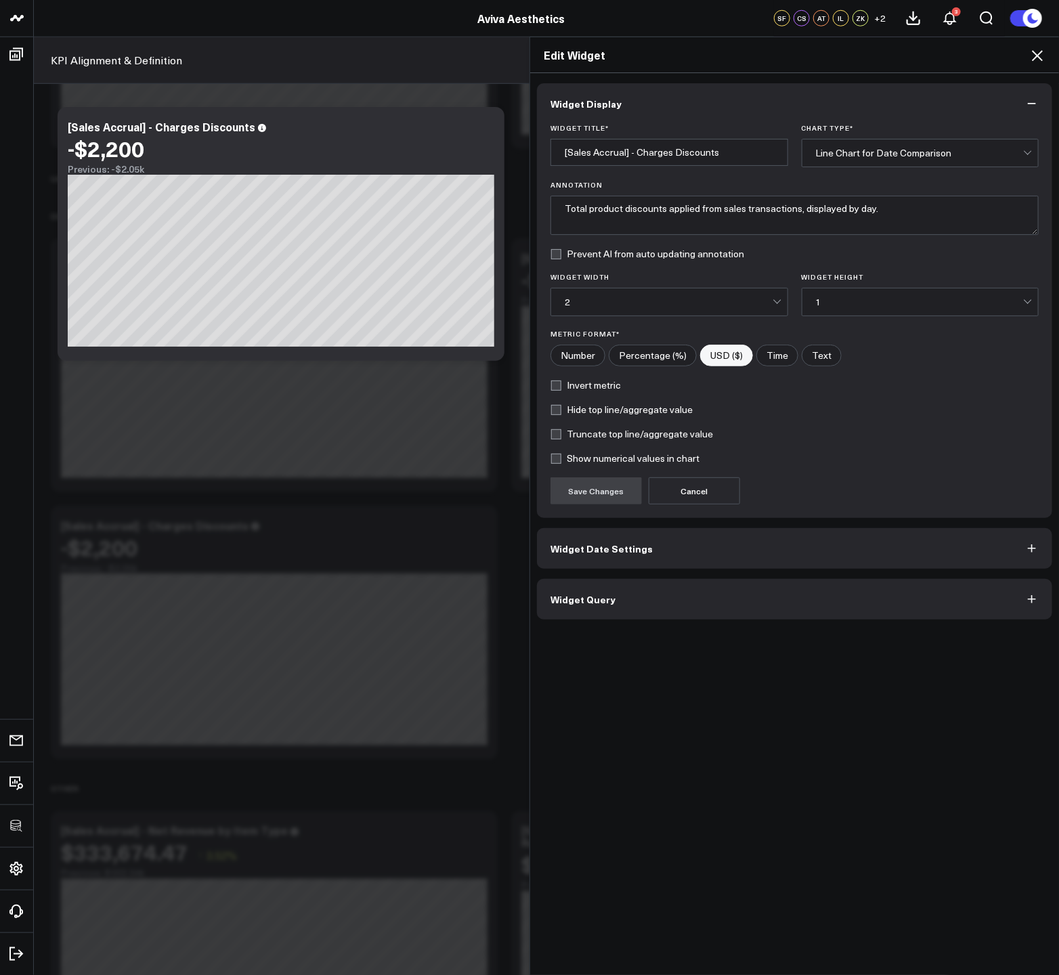
click at [634, 611] on button "Widget Query" at bounding box center [794, 599] width 515 height 41
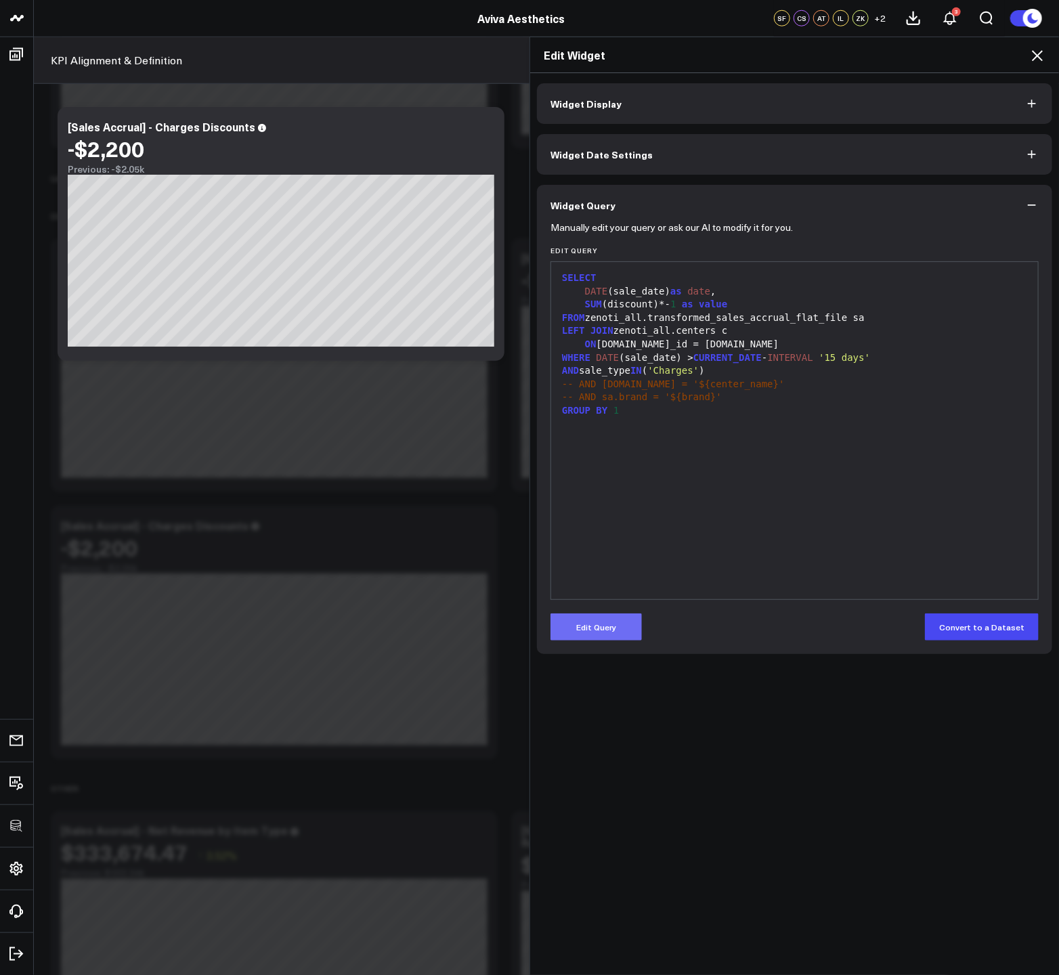
click at [611, 633] on button "Edit Query" at bounding box center [595, 626] width 91 height 27
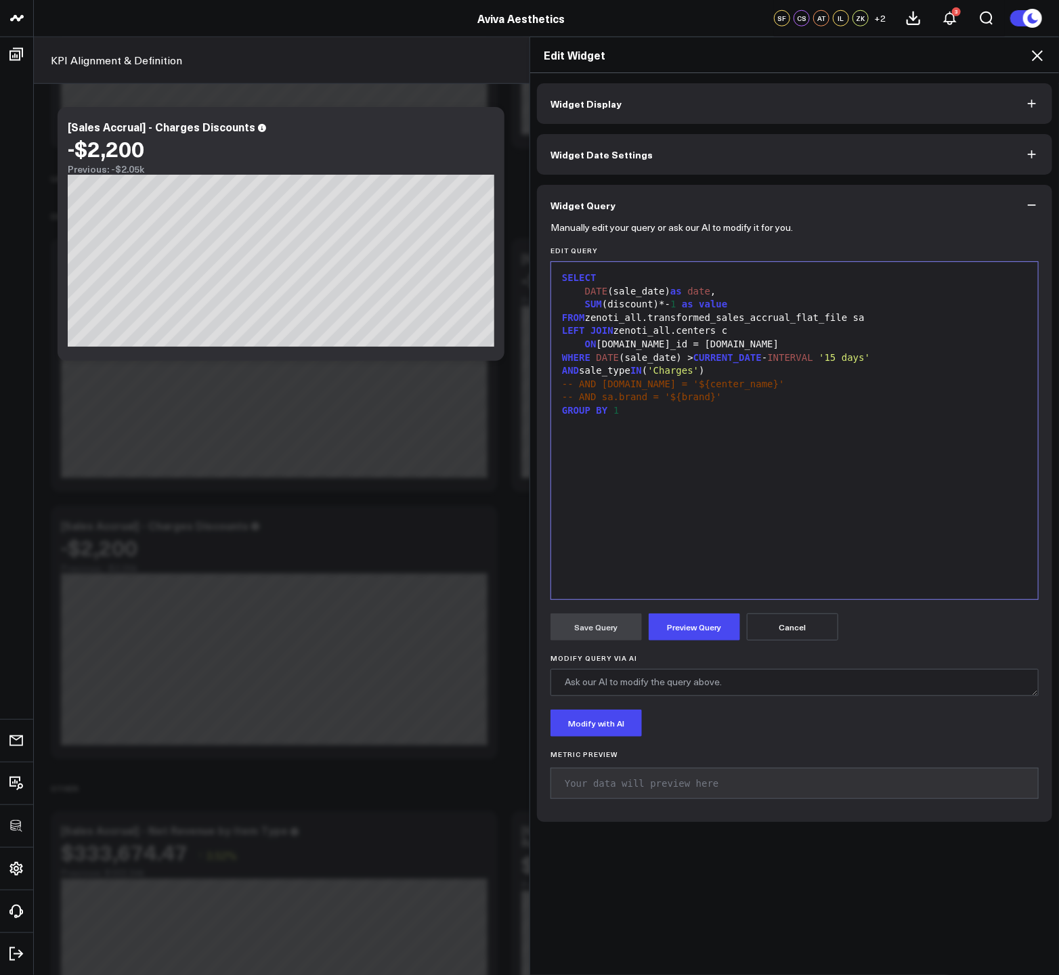
click at [720, 481] on div "SELECT DATE (sale_date) as date , SUM (discount)*- 1 as value FROM zenoti_all.t…" at bounding box center [794, 431] width 473 height 324
click at [582, 372] on div "AND sale_type IN ( 'Charges' )" at bounding box center [794, 371] width 473 height 14
click at [728, 385] on div "sale_type IN ( 'Charges' )" at bounding box center [794, 385] width 473 height 14
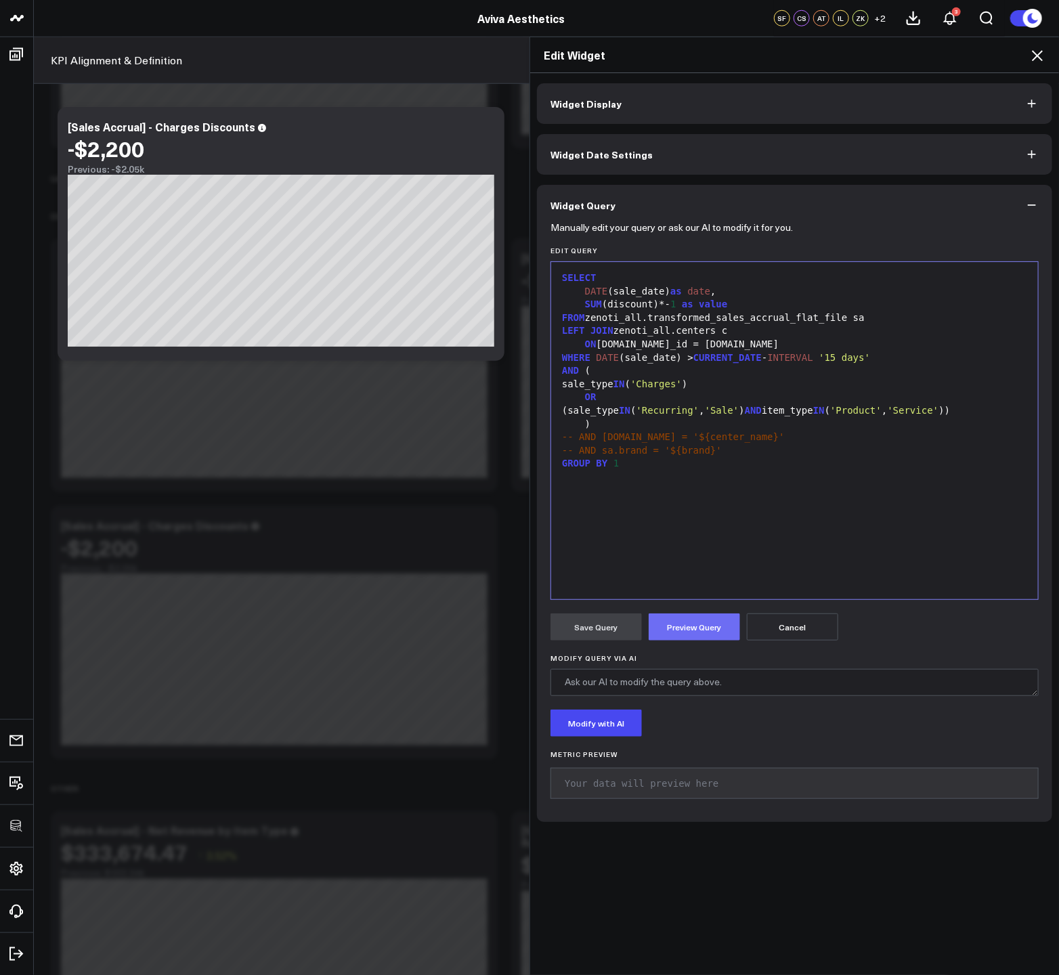
click at [688, 628] on button "Preview Query" at bounding box center [694, 626] width 91 height 27
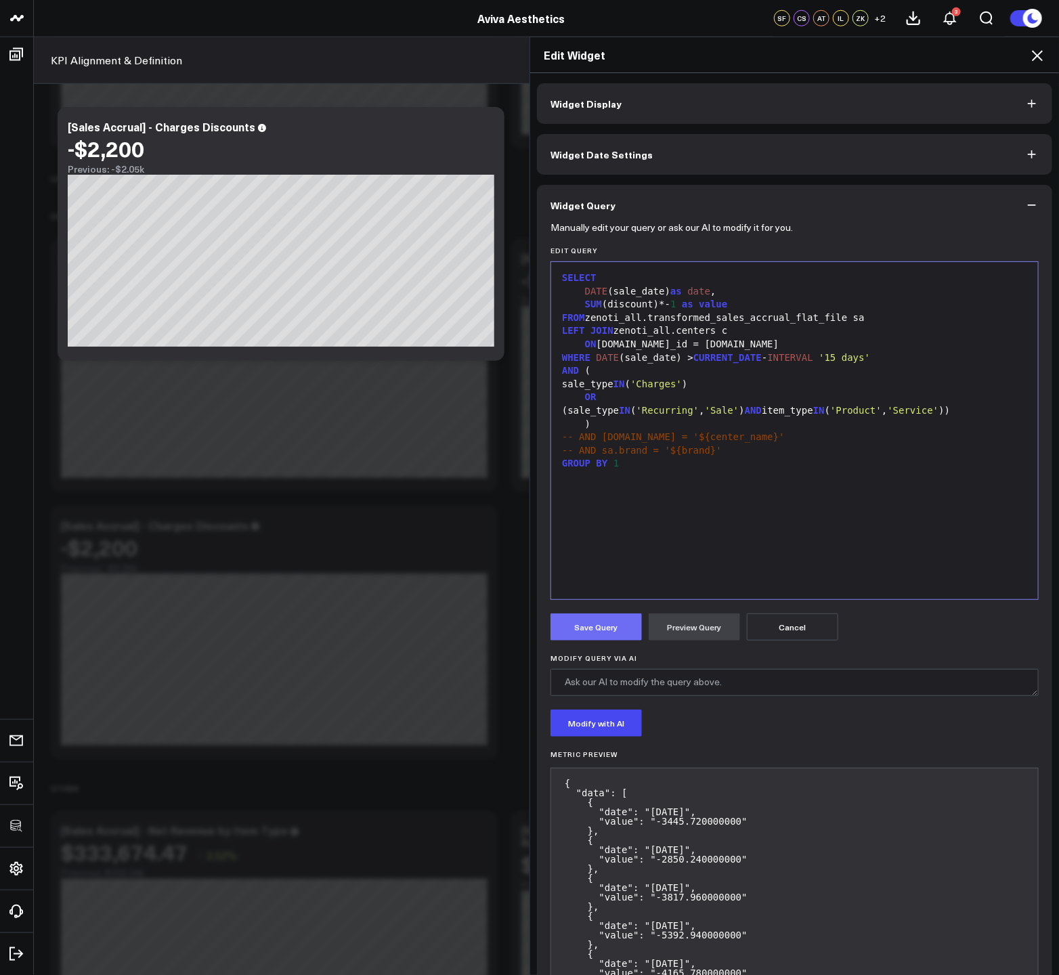
click at [607, 630] on button "Save Query" at bounding box center [595, 626] width 91 height 27
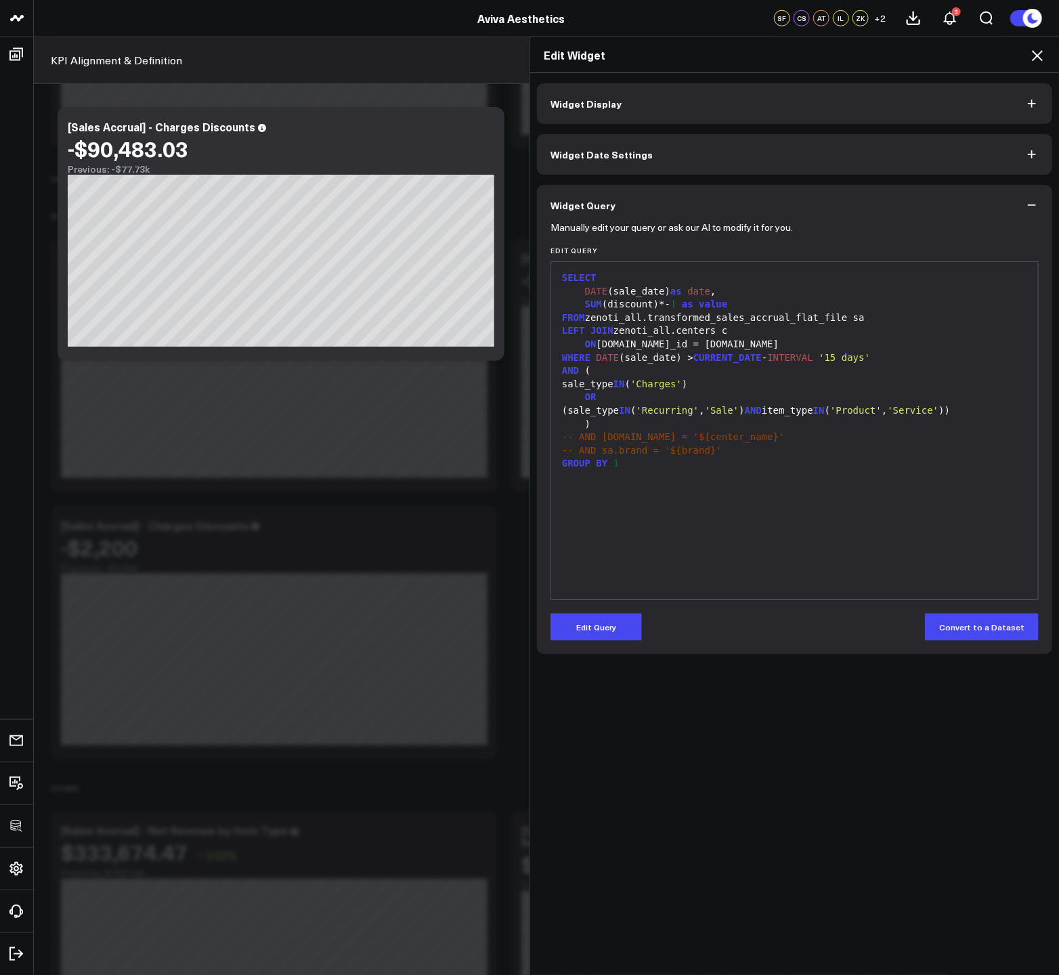
click at [1032, 60] on icon at bounding box center [1037, 55] width 16 height 16
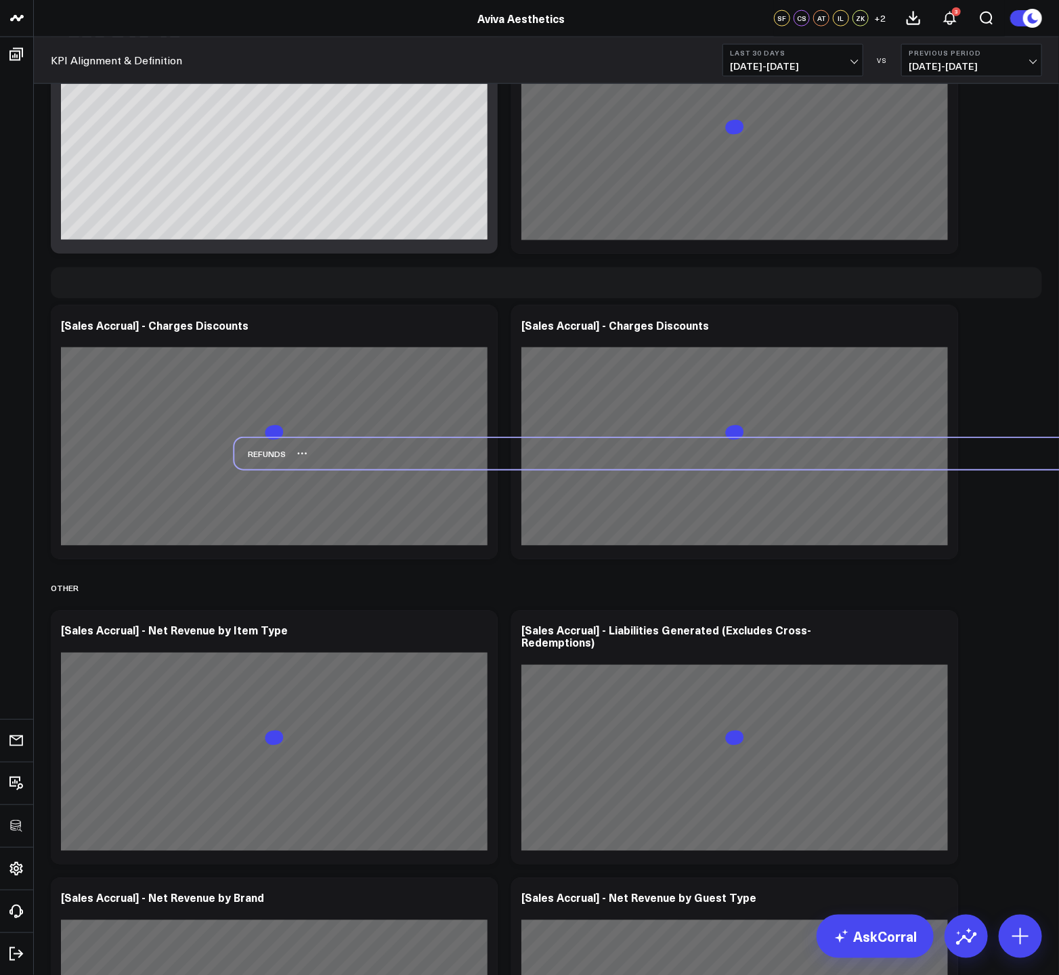
scroll to position [840, 0]
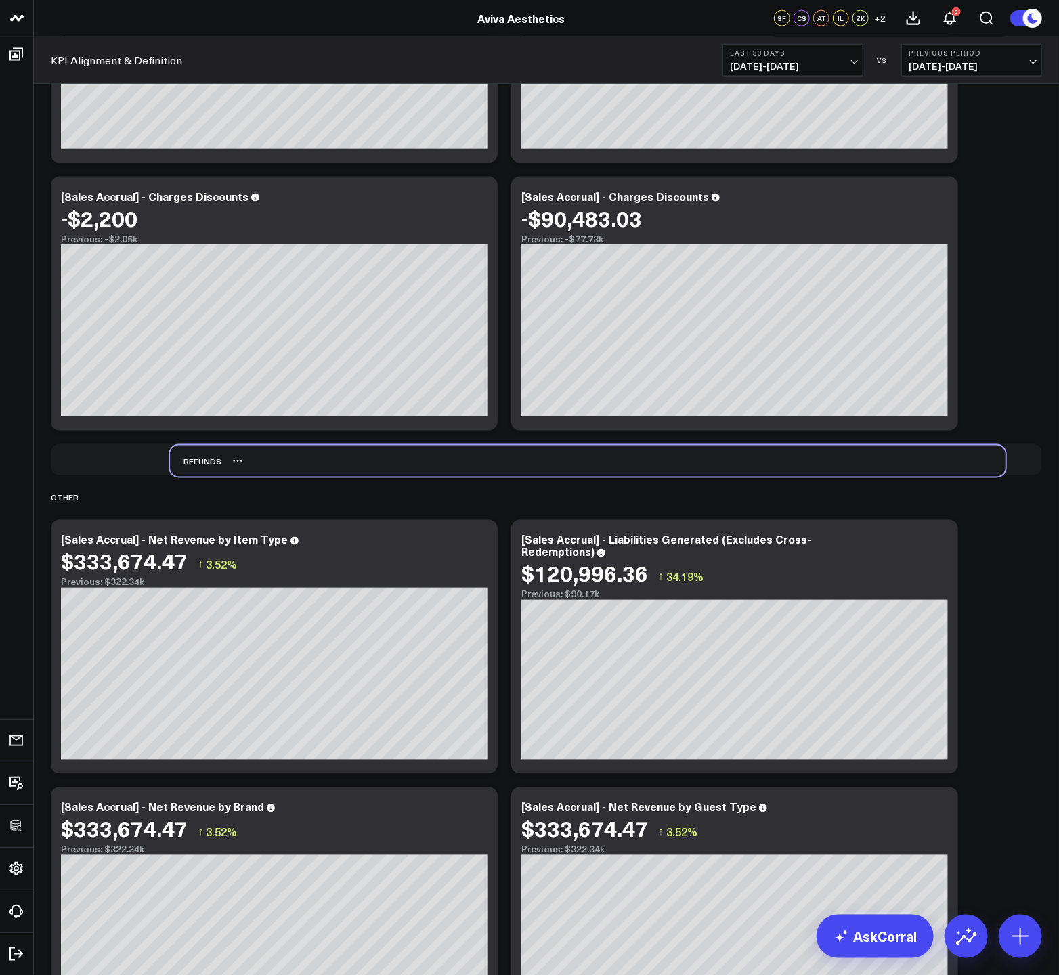
drag, startPoint x: 74, startPoint y: 114, endPoint x: 194, endPoint y: 458, distance: 364.6
click at [194, 458] on div "Refunds" at bounding box center [195, 460] width 51 height 31
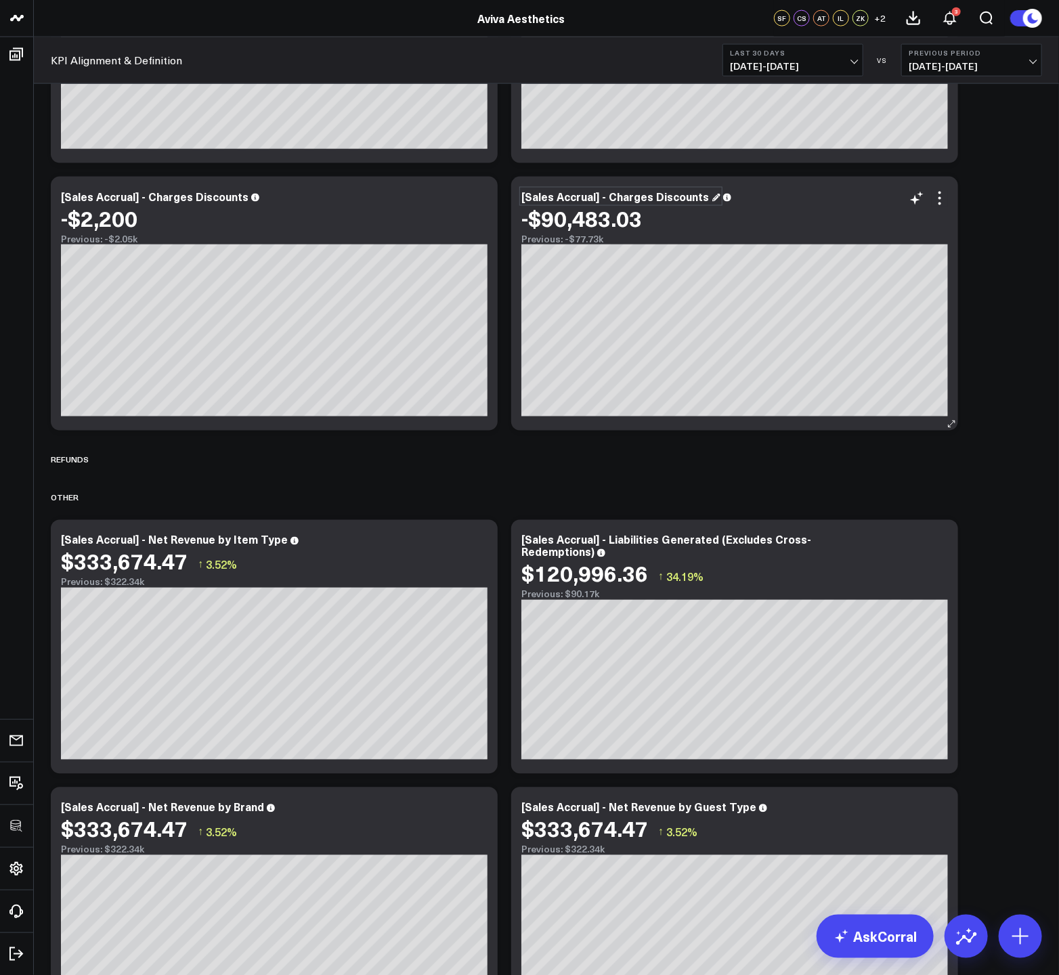
drag, startPoint x: 606, startPoint y: 197, endPoint x: 630, endPoint y: 199, distance: 24.5
click at [606, 197] on div "[Sales Accrual] - Charges Discounts" at bounding box center [620, 196] width 199 height 15
drag, startPoint x: 650, startPoint y: 197, endPoint x: 610, endPoint y: 200, distance: 40.0
click at [610, 200] on div "[Sales Accrual] - Charges Discounts" at bounding box center [620, 196] width 199 height 15
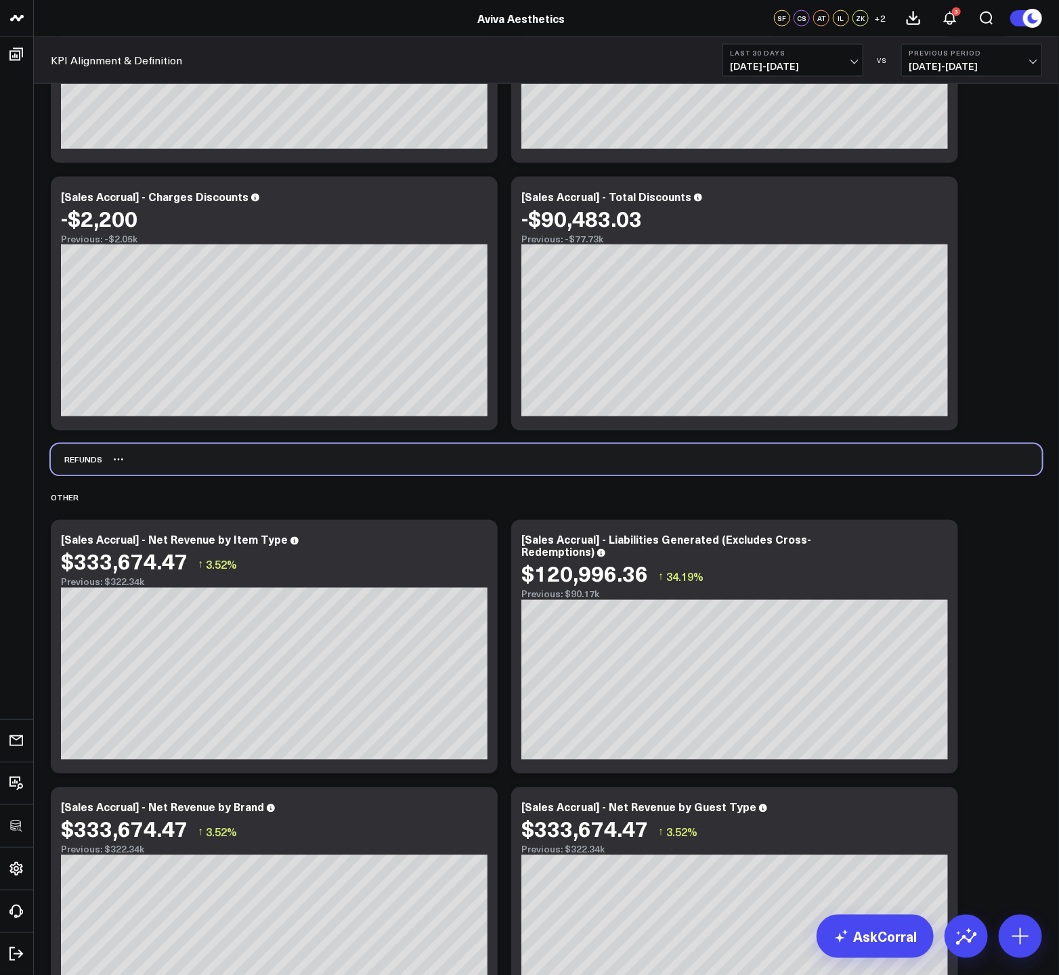
click at [479, 466] on div "Refunds" at bounding box center [546, 459] width 991 height 31
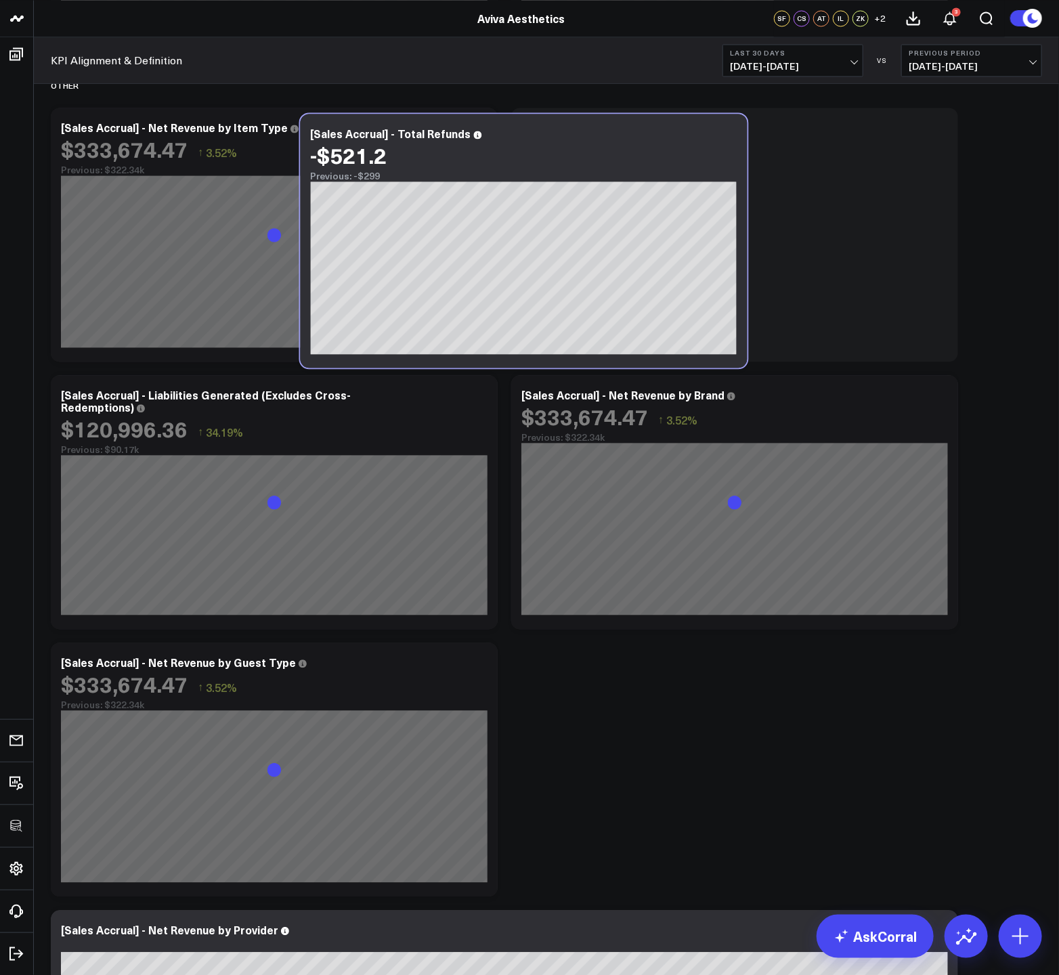
scroll to position [937, 0]
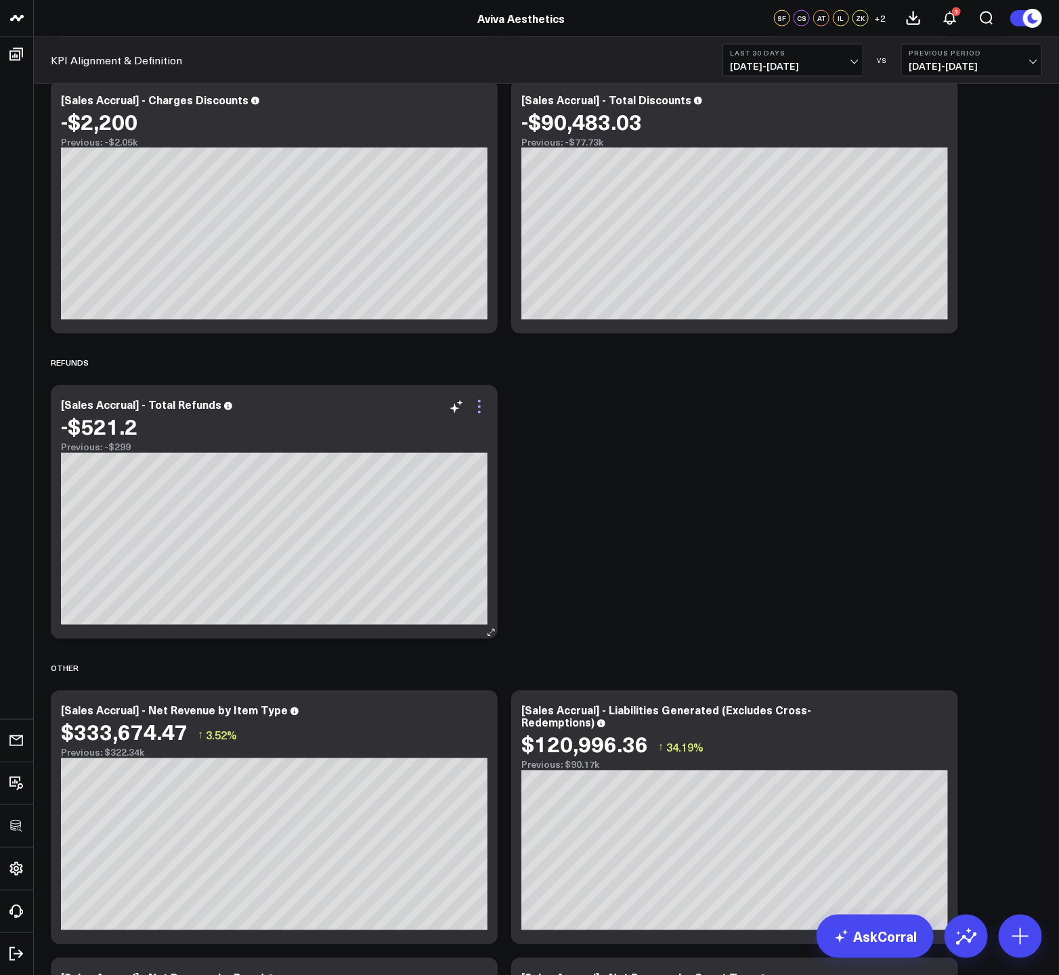
click at [475, 405] on icon at bounding box center [479, 407] width 16 height 16
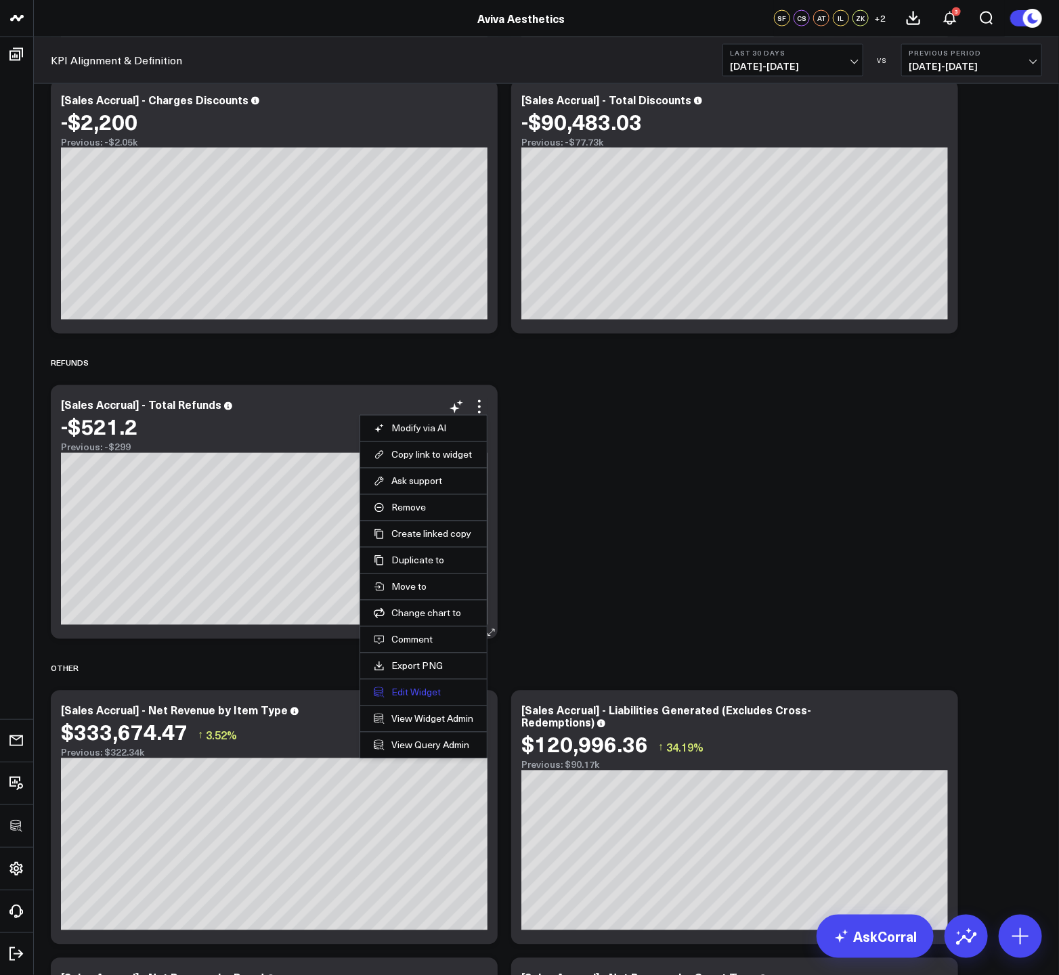
click at [417, 692] on button "Edit Widget" at bounding box center [424, 692] width 100 height 12
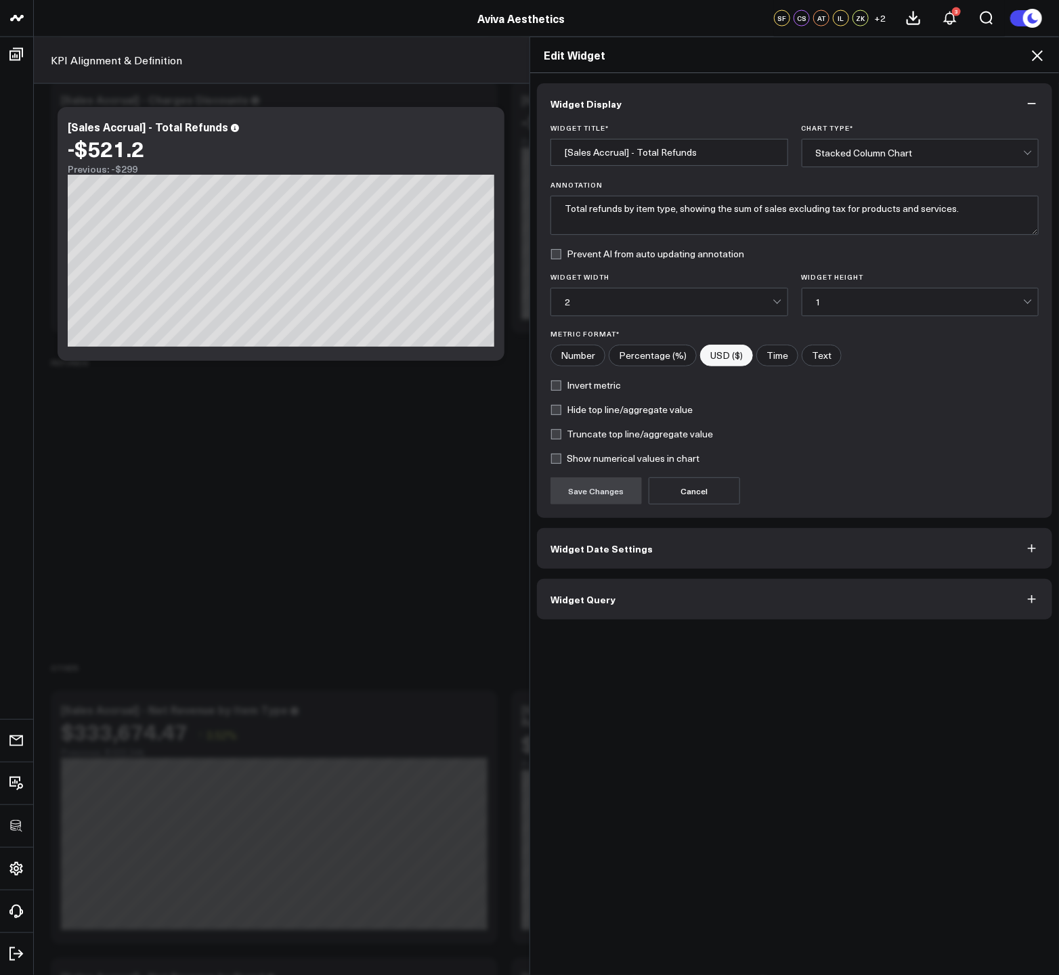
click at [693, 588] on button "Widget Query" at bounding box center [794, 599] width 515 height 41
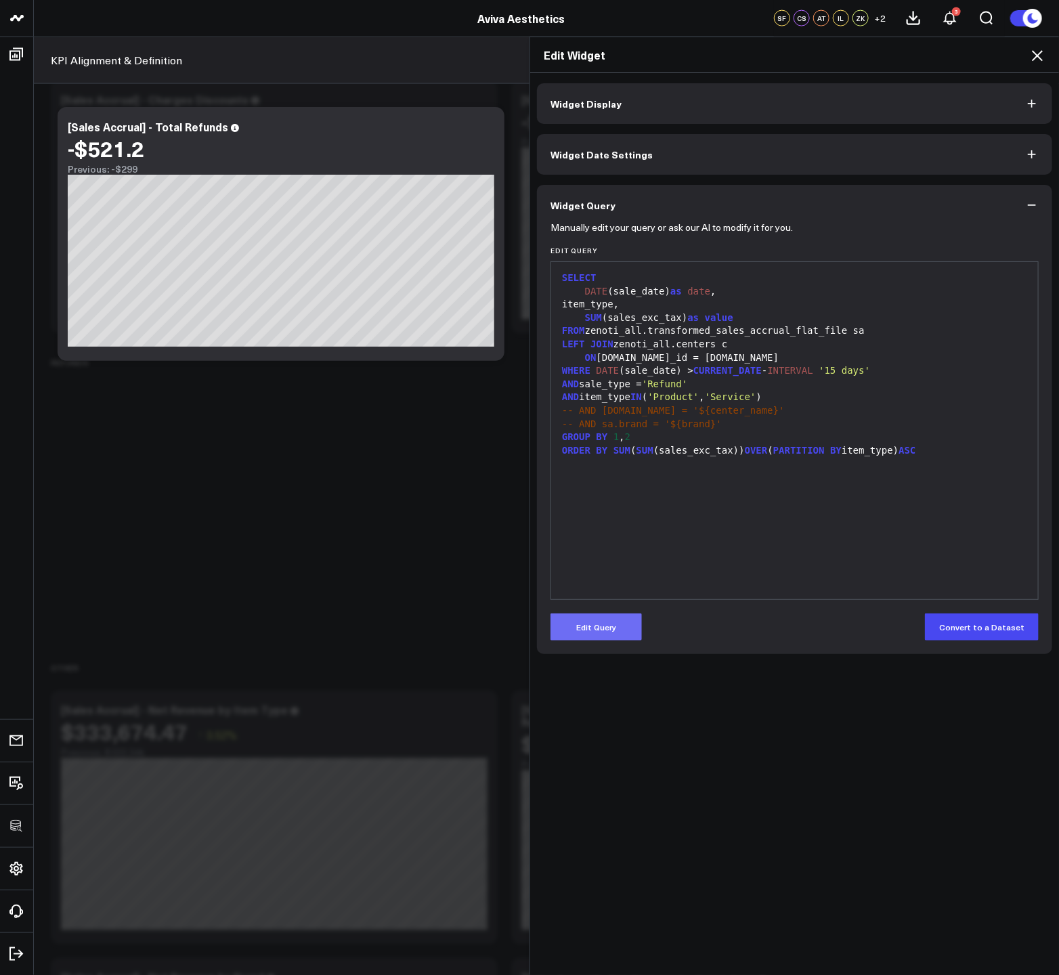
click at [593, 621] on button "Edit Query" at bounding box center [595, 626] width 91 height 27
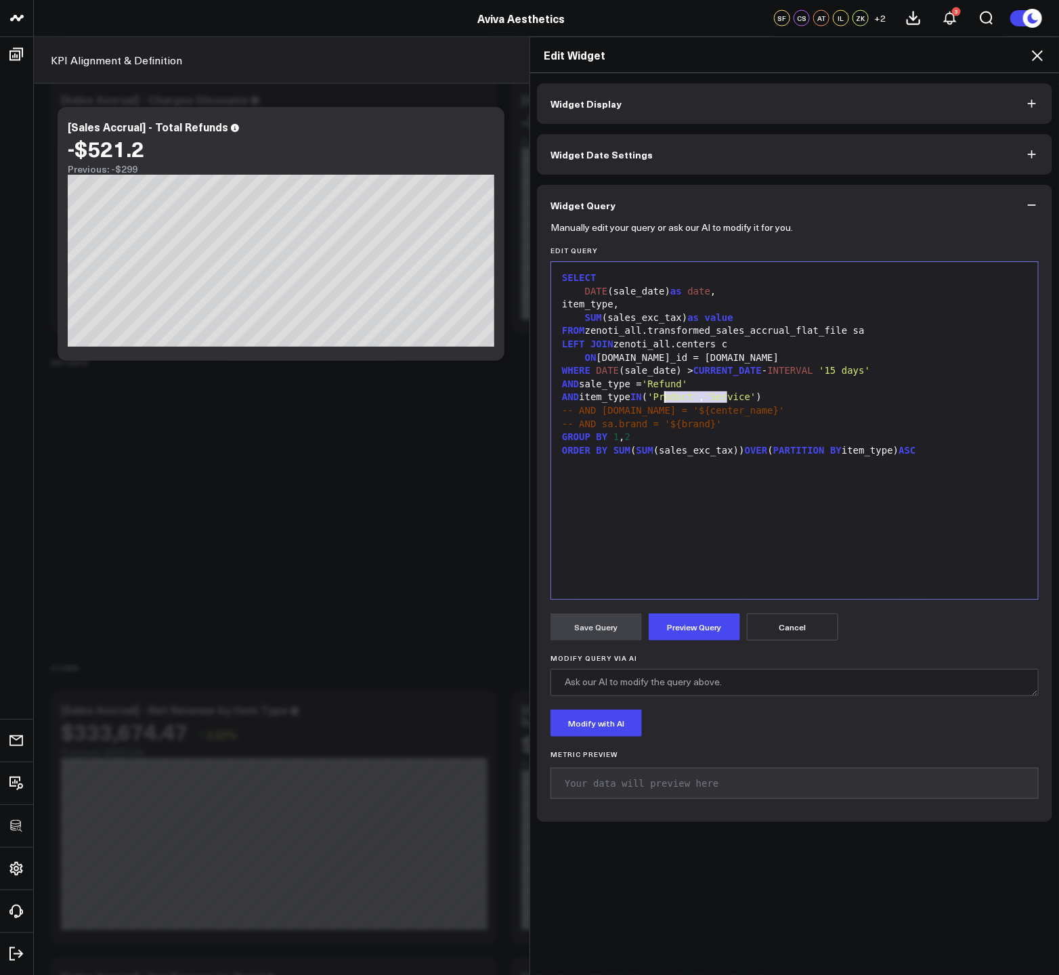
drag, startPoint x: 722, startPoint y: 396, endPoint x: 663, endPoint y: 399, distance: 58.3
click at [657, 399] on div "AND item_type IN ( 'Product' , 'Service' )" at bounding box center [794, 398] width 473 height 14
drag, startPoint x: 660, startPoint y: 398, endPoint x: 636, endPoint y: 398, distance: 24.4
click at [636, 398] on div "AND item_type IN ( 'Service' )" at bounding box center [794, 398] width 473 height 14
click at [730, 397] on div "AND item_type IN ( 'Service' )" at bounding box center [794, 398] width 473 height 14
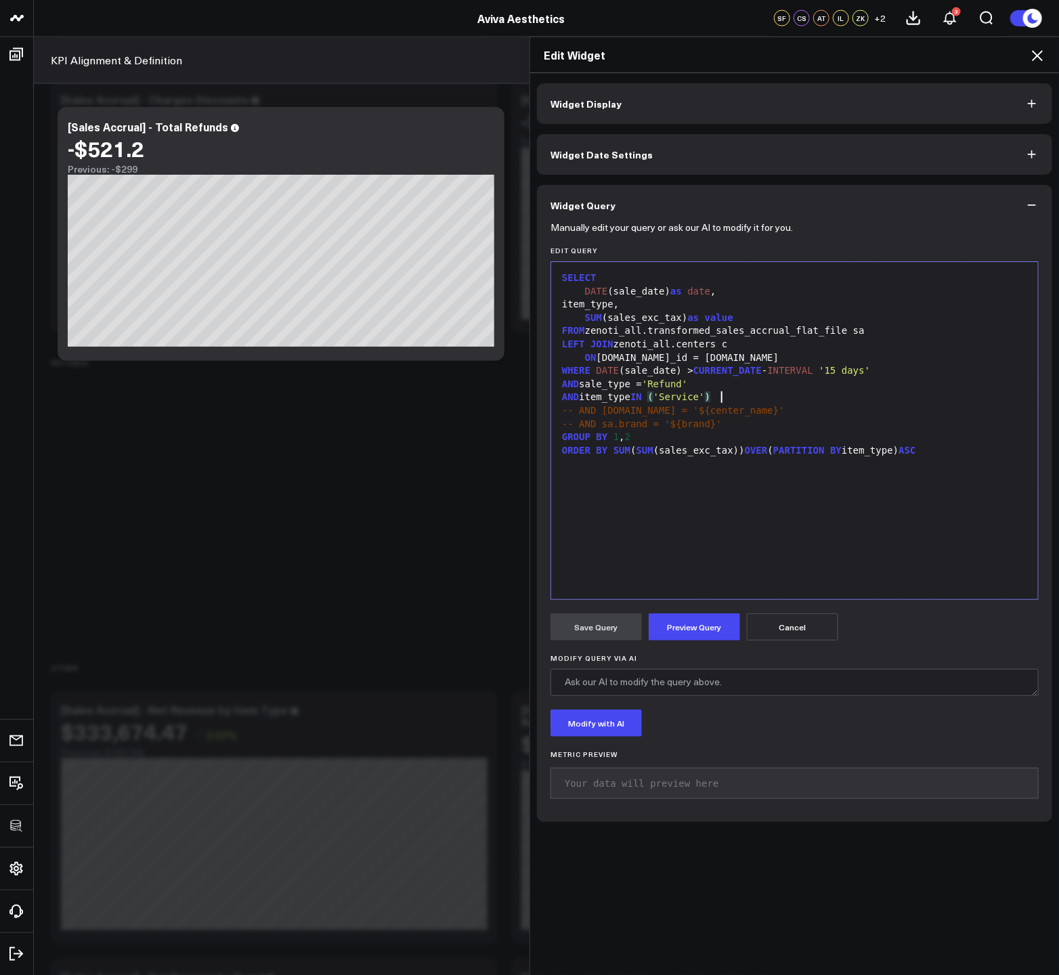
click at [639, 387] on div "AND sale_type = 'Refund'" at bounding box center [794, 385] width 473 height 14
click at [722, 385] on div "AND sale_type IN ( 'Refund'" at bounding box center [794, 385] width 473 height 14
click at [665, 304] on div "item_type," at bounding box center [794, 305] width 473 height 14
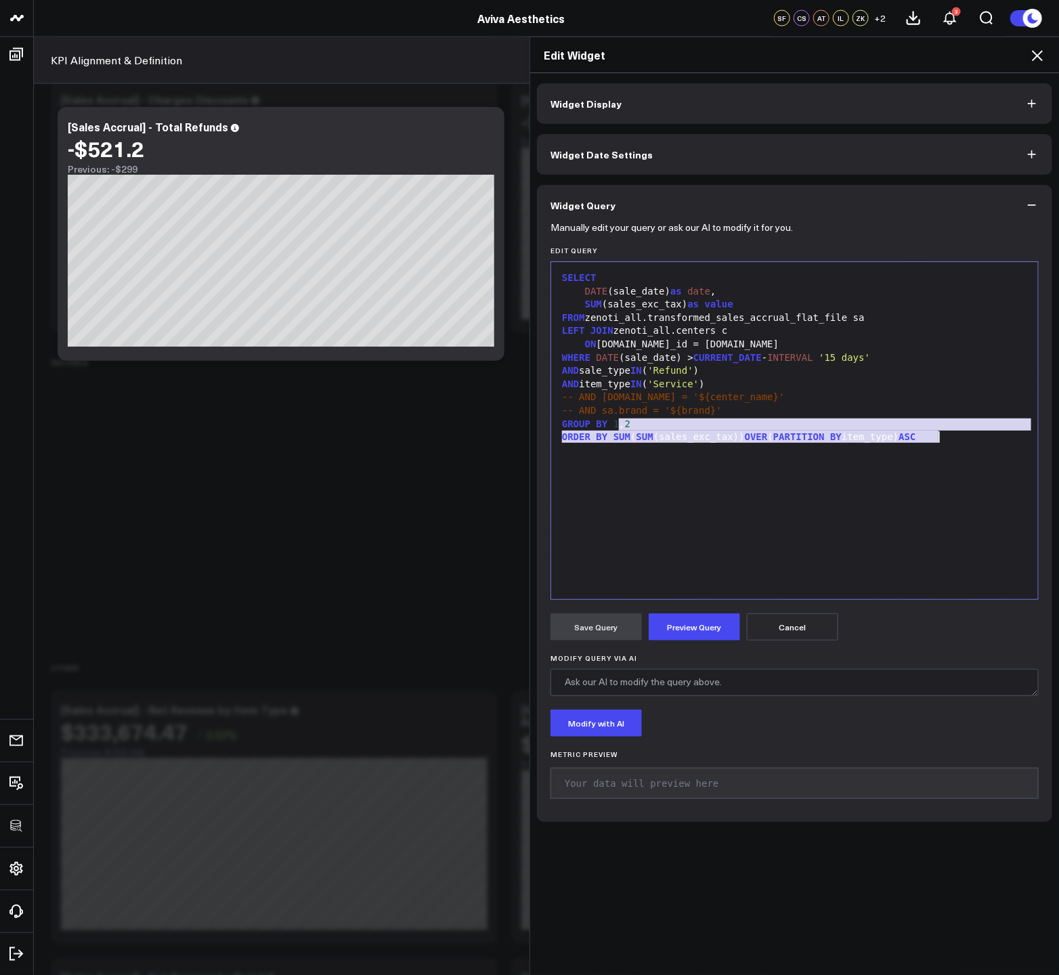
drag, startPoint x: 616, startPoint y: 426, endPoint x: 1025, endPoint y: 474, distance: 411.6
click at [1025, 474] on div "SELECT DATE (sale_date) as date , SUM (sales_exc_tax) as value FROM zenoti_all.…" at bounding box center [794, 431] width 473 height 324
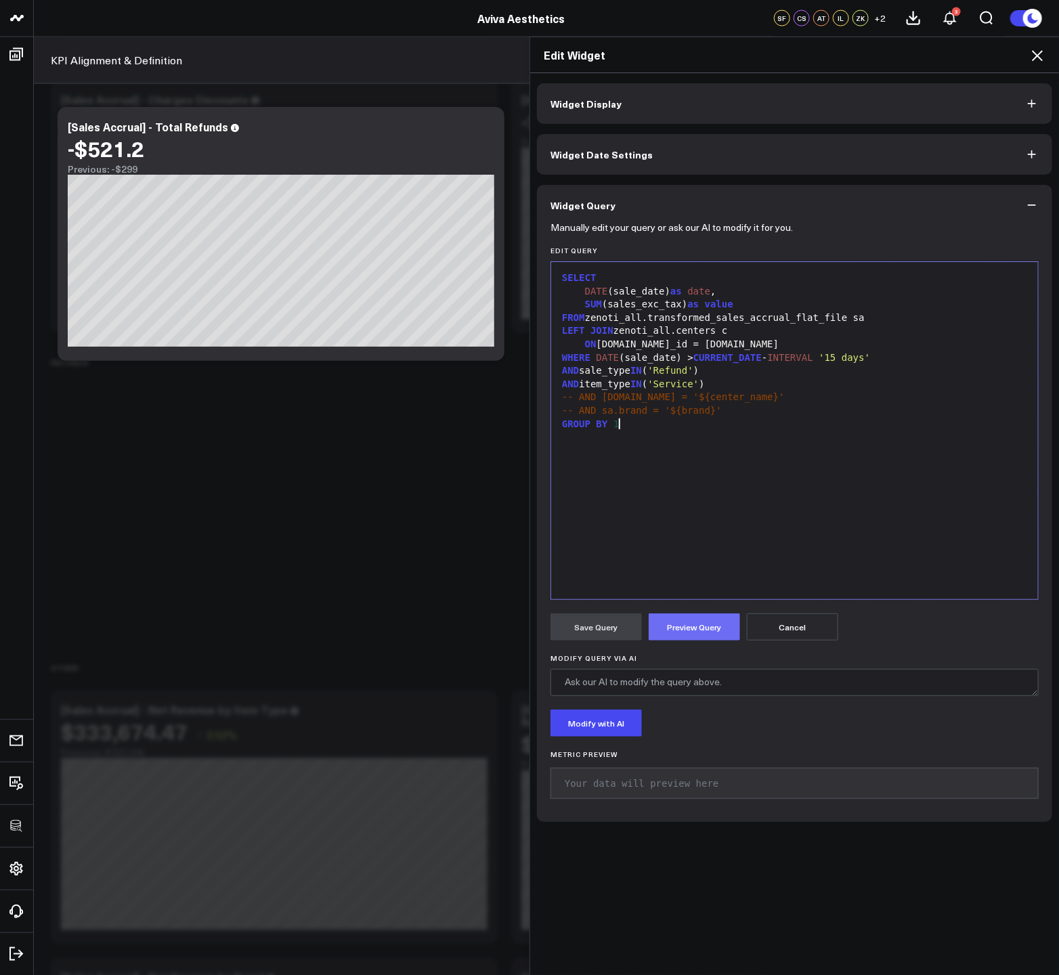
click at [695, 621] on button "Preview Query" at bounding box center [694, 626] width 91 height 27
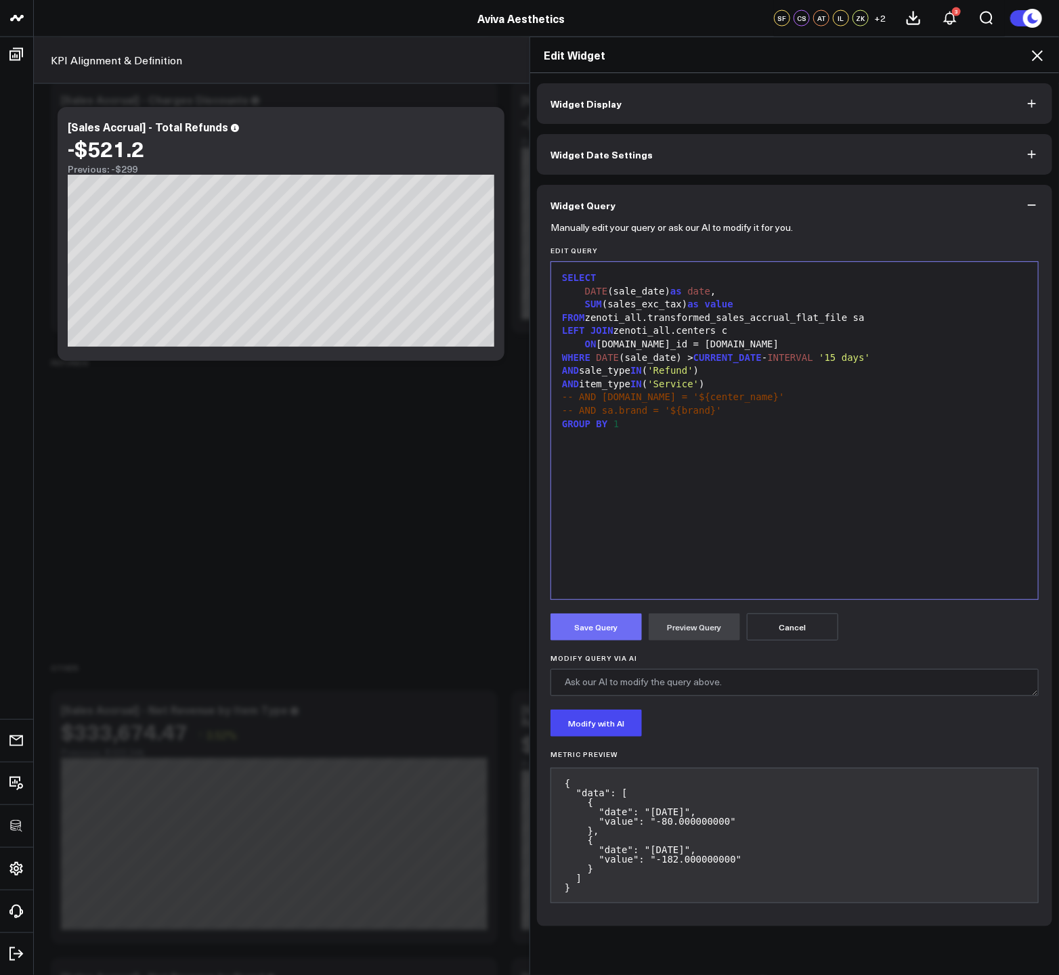
click at [563, 628] on button "Save Query" at bounding box center [595, 626] width 91 height 27
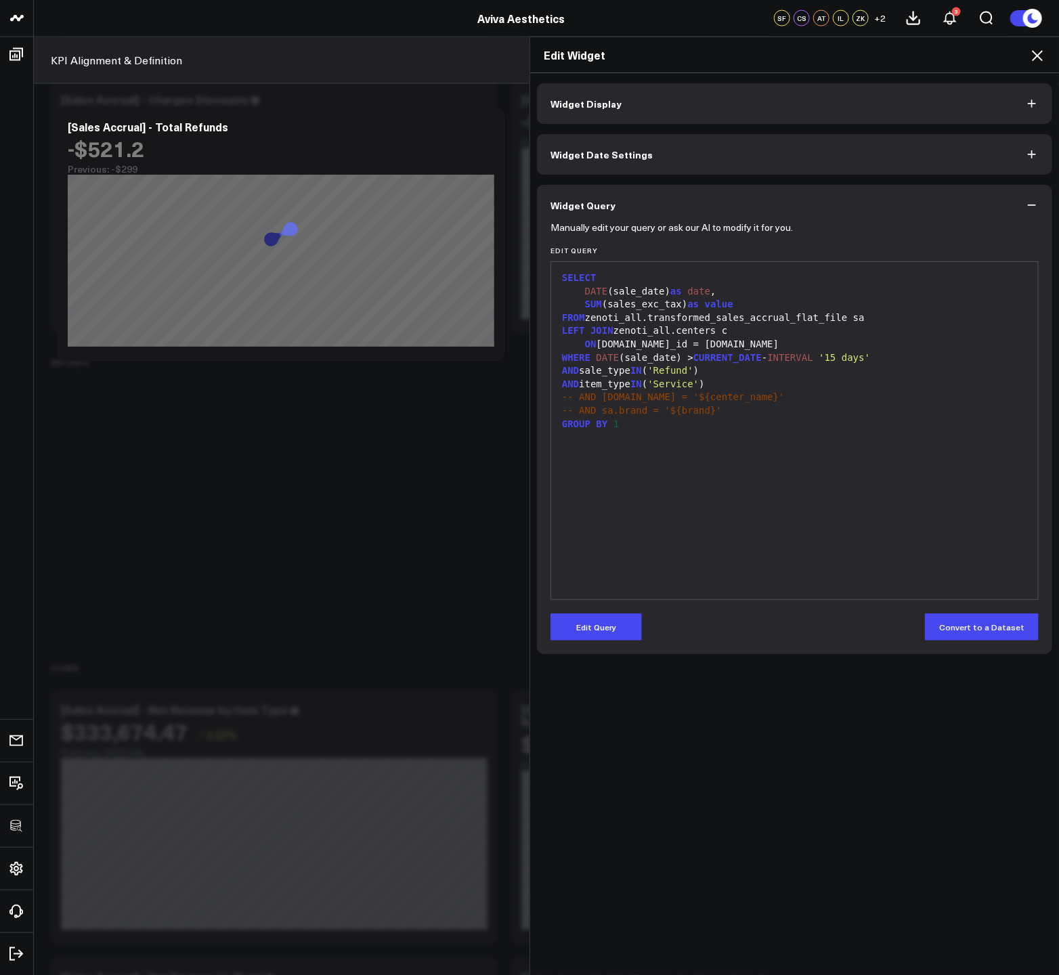
click at [1038, 58] on icon at bounding box center [1037, 55] width 16 height 16
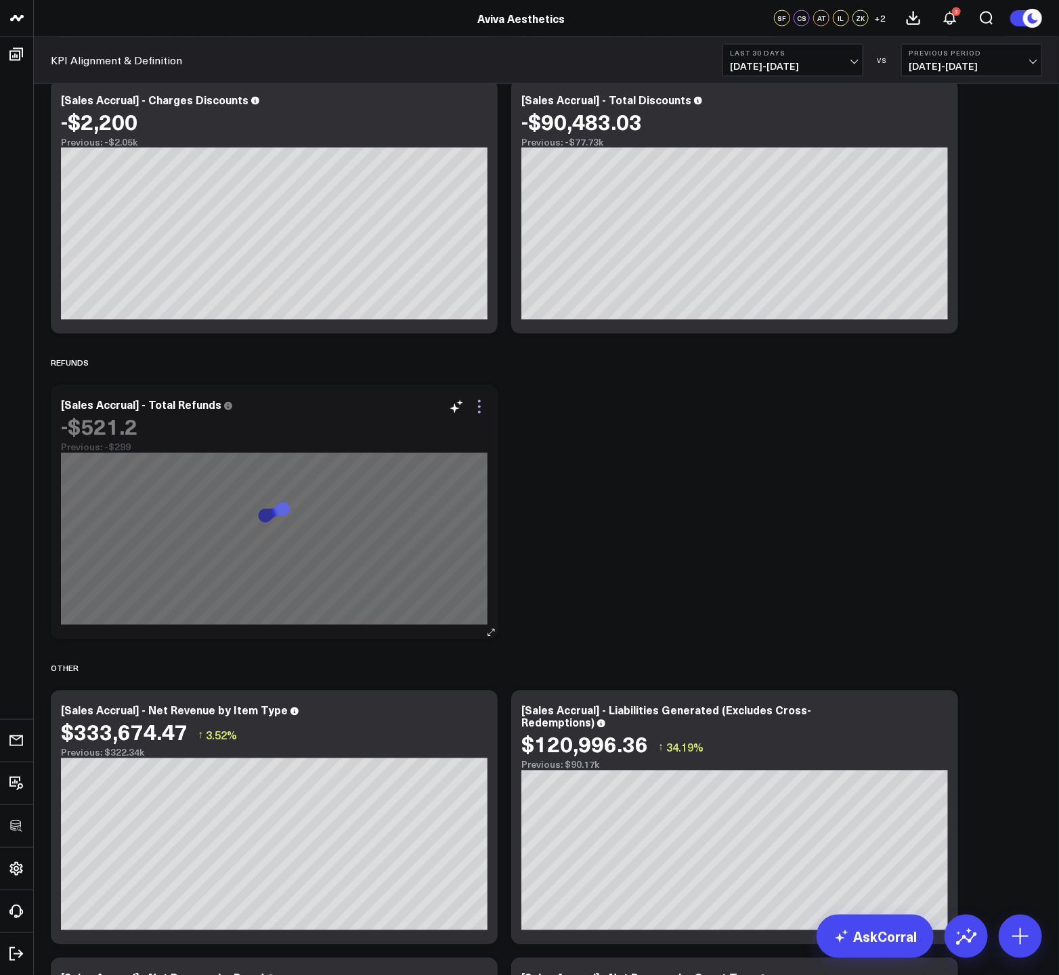
click at [483, 407] on icon at bounding box center [479, 407] width 16 height 16
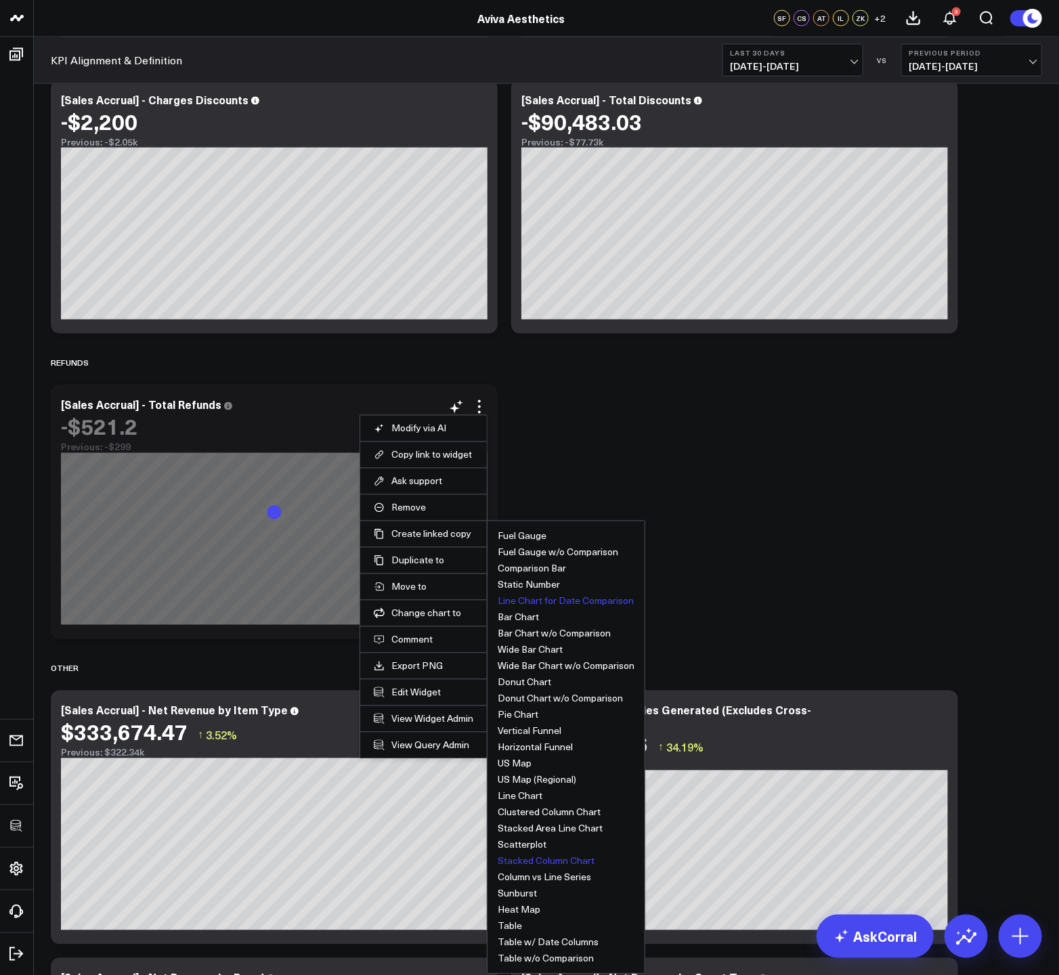
click at [535, 606] on button "Line Chart for Date Comparison" at bounding box center [566, 600] width 136 height 9
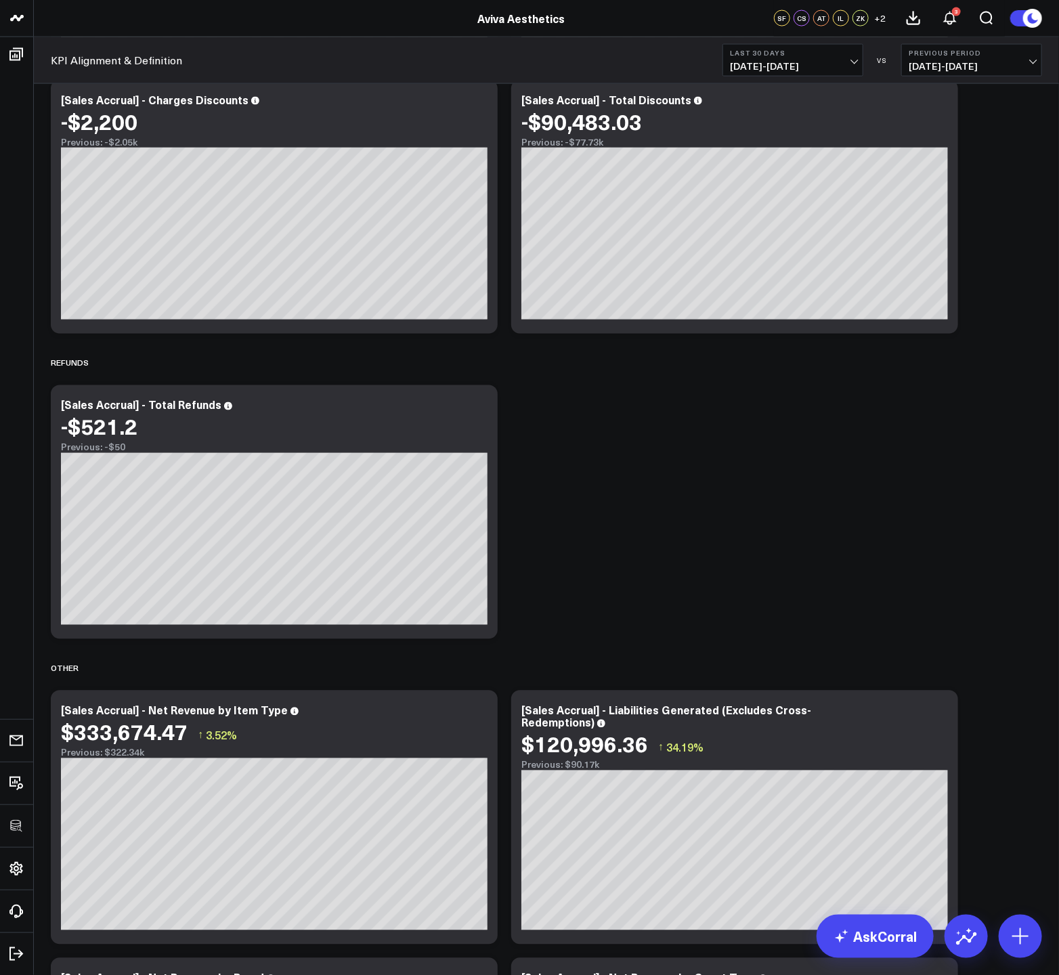
click at [185, 403] on div "[Sales Accrual] - Total Refunds" at bounding box center [147, 404] width 172 height 15
drag, startPoint x: 172, startPoint y: 405, endPoint x: 146, endPoint y: 406, distance: 25.8
click at [146, 406] on div "[Sales Accrual] - Total Refunds" at bounding box center [147, 404] width 172 height 15
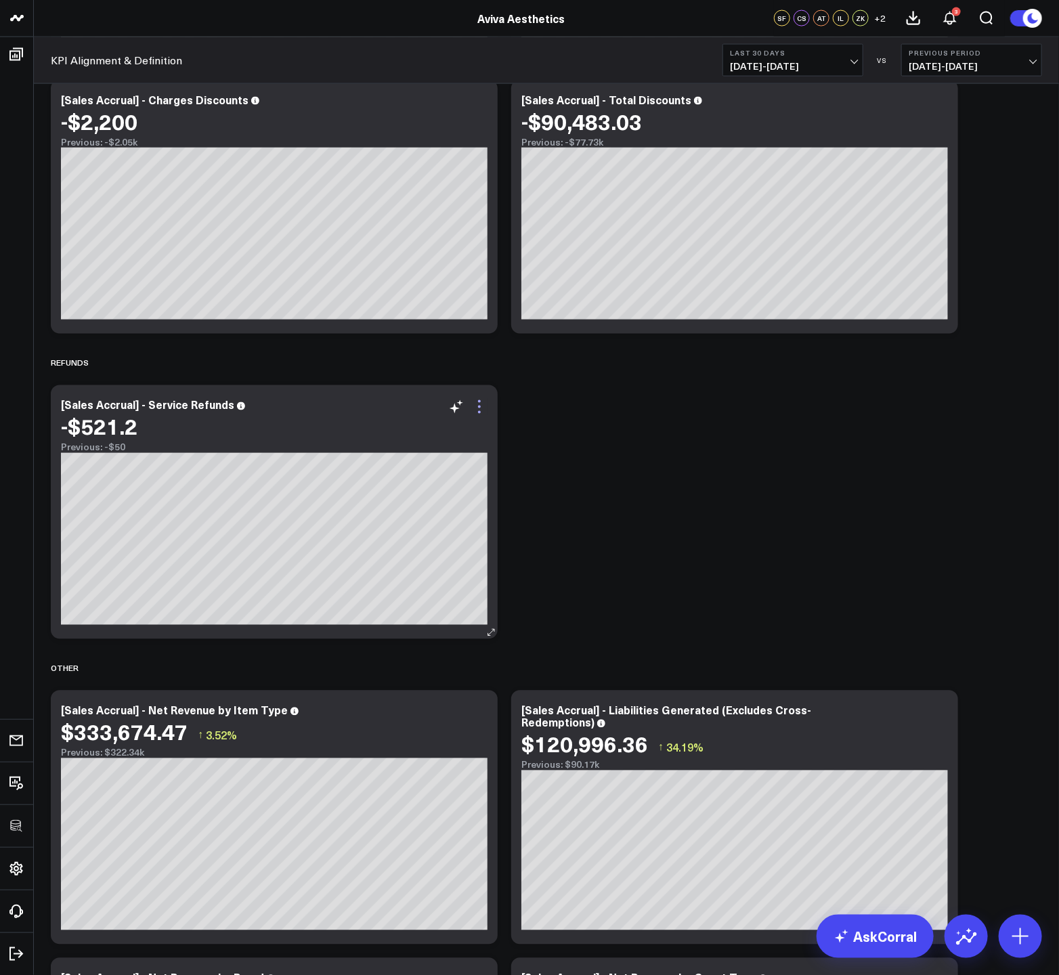
click at [479, 408] on icon at bounding box center [479, 407] width 16 height 16
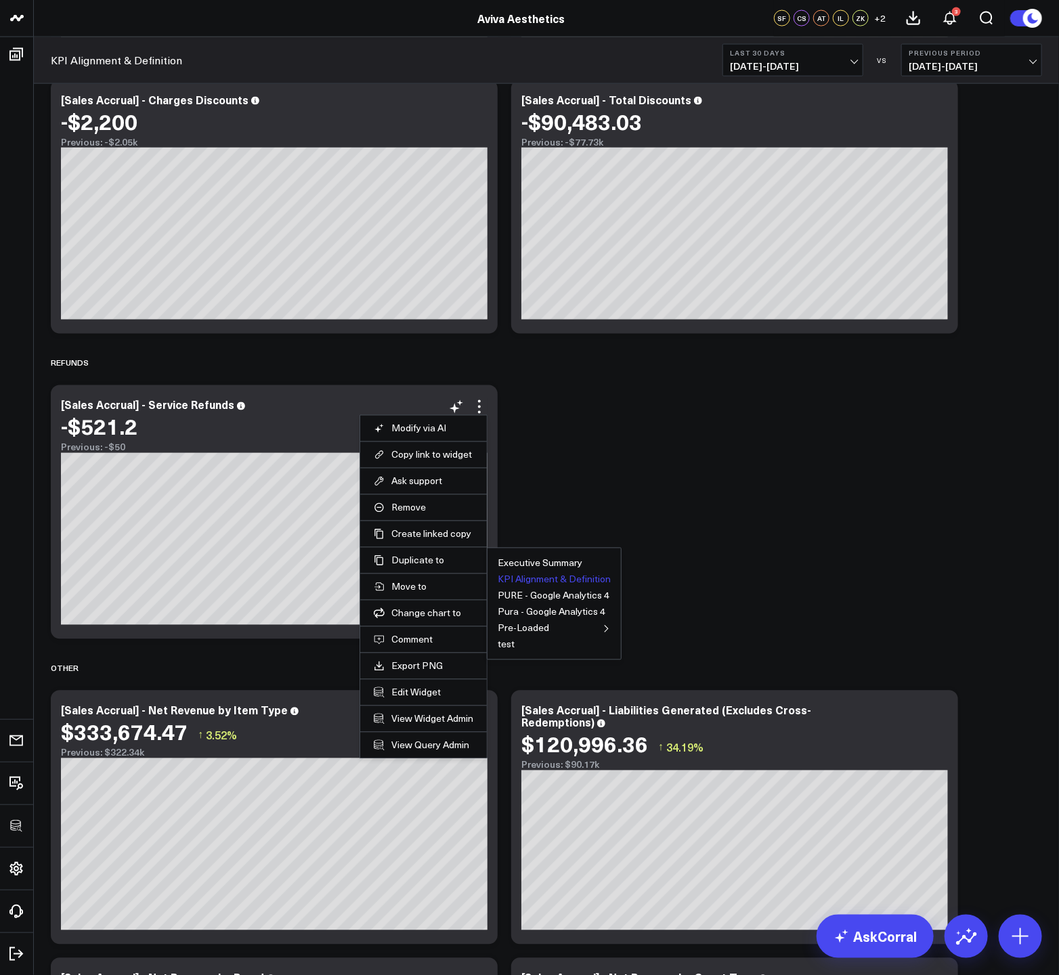
click at [536, 577] on button "KPI Alignment & Definition" at bounding box center [554, 579] width 113 height 9
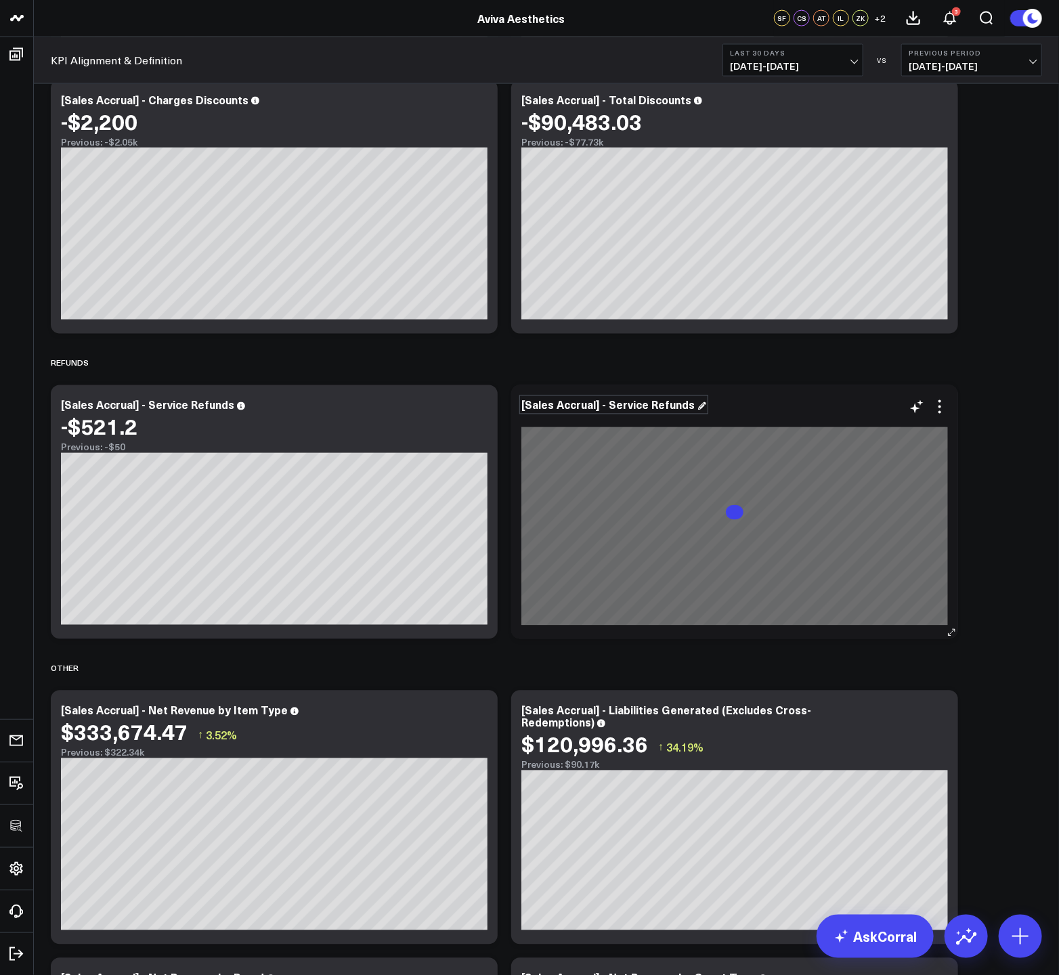
click at [630, 404] on div "[Sales Accrual] - Service Refunds" at bounding box center [613, 404] width 185 height 15
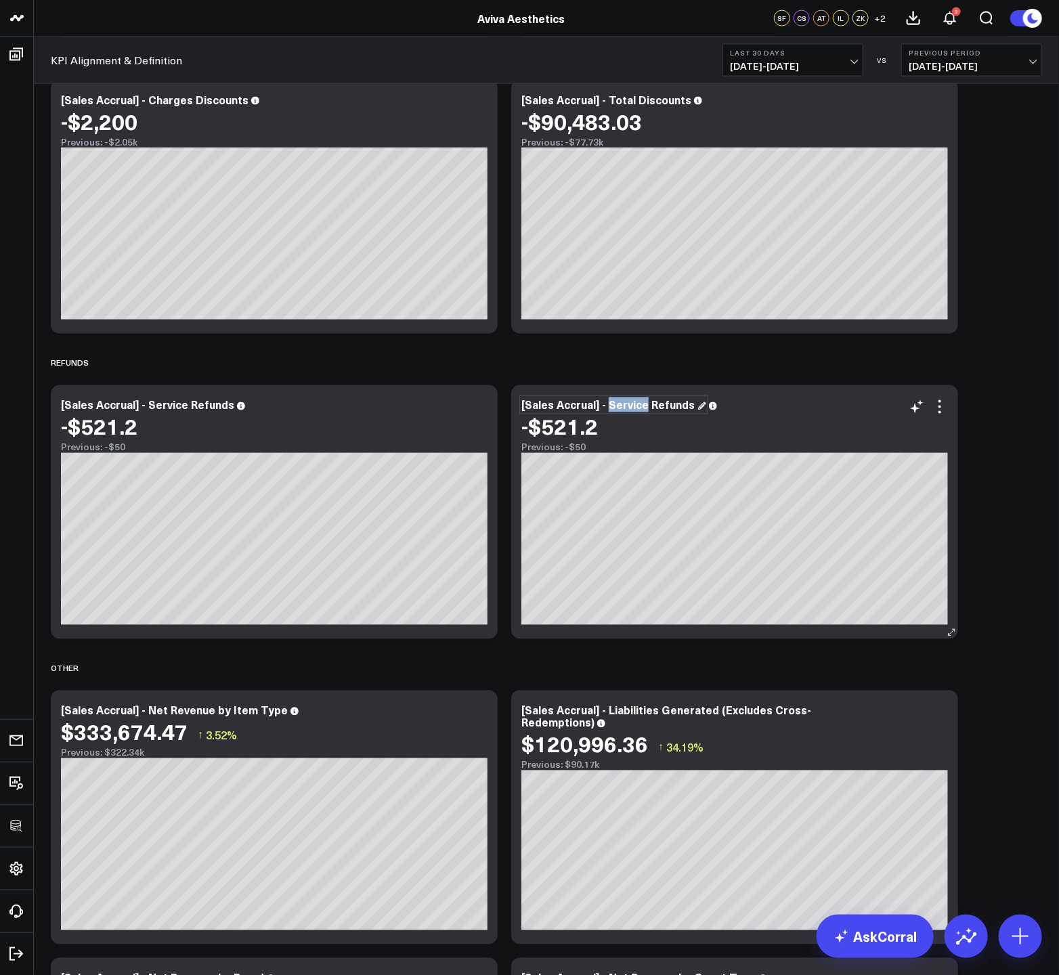
drag, startPoint x: 644, startPoint y: 405, endPoint x: 608, endPoint y: 408, distance: 36.0
click at [608, 408] on div "[Sales Accrual] - Service Refunds" at bounding box center [613, 404] width 185 height 15
click at [939, 408] on icon at bounding box center [939, 406] width 3 height 3
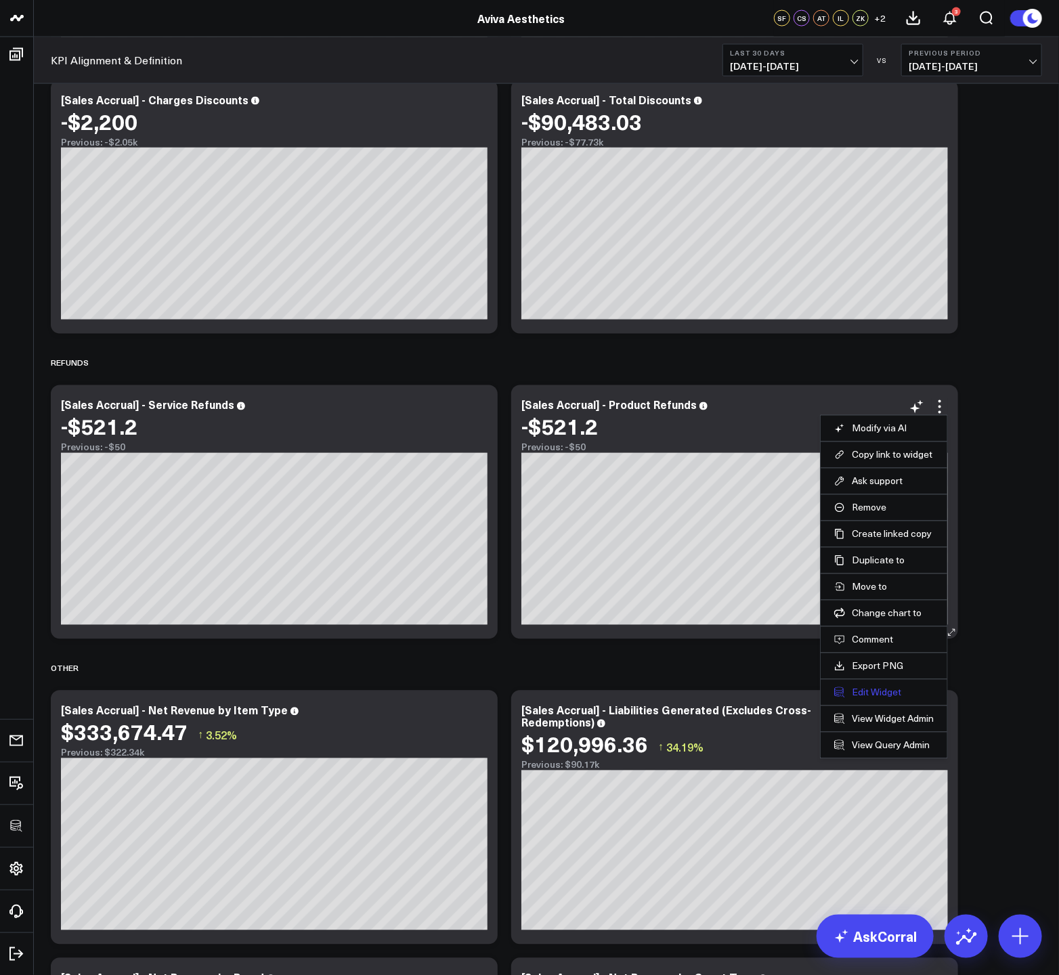
click at [882, 690] on button "Edit Widget" at bounding box center [884, 692] width 100 height 12
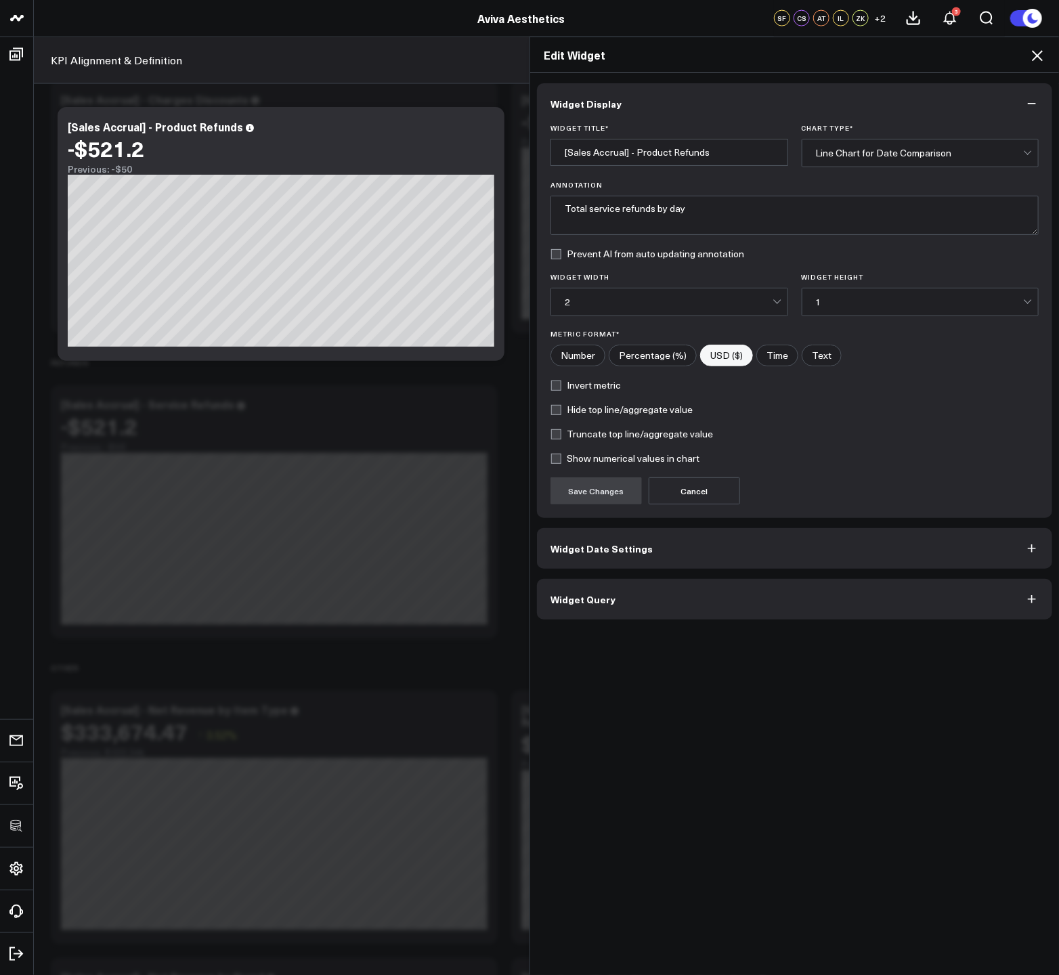
click at [745, 576] on div "Widget Display Widget Title * [Sales Accrual] - Product Refunds Chart Type * Li…" at bounding box center [794, 351] width 515 height 536
click at [745, 594] on button "Widget Query" at bounding box center [794, 599] width 515 height 41
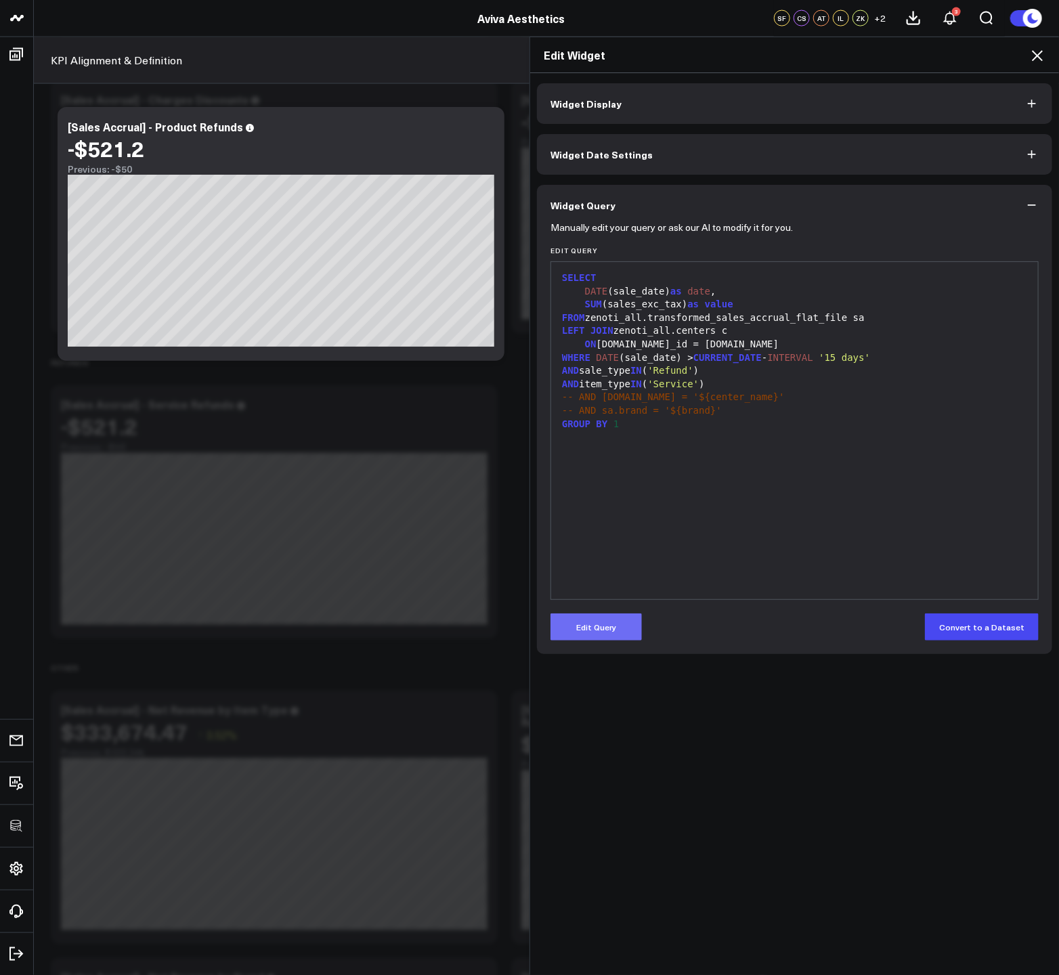
click at [616, 628] on button "Edit Query" at bounding box center [595, 626] width 91 height 27
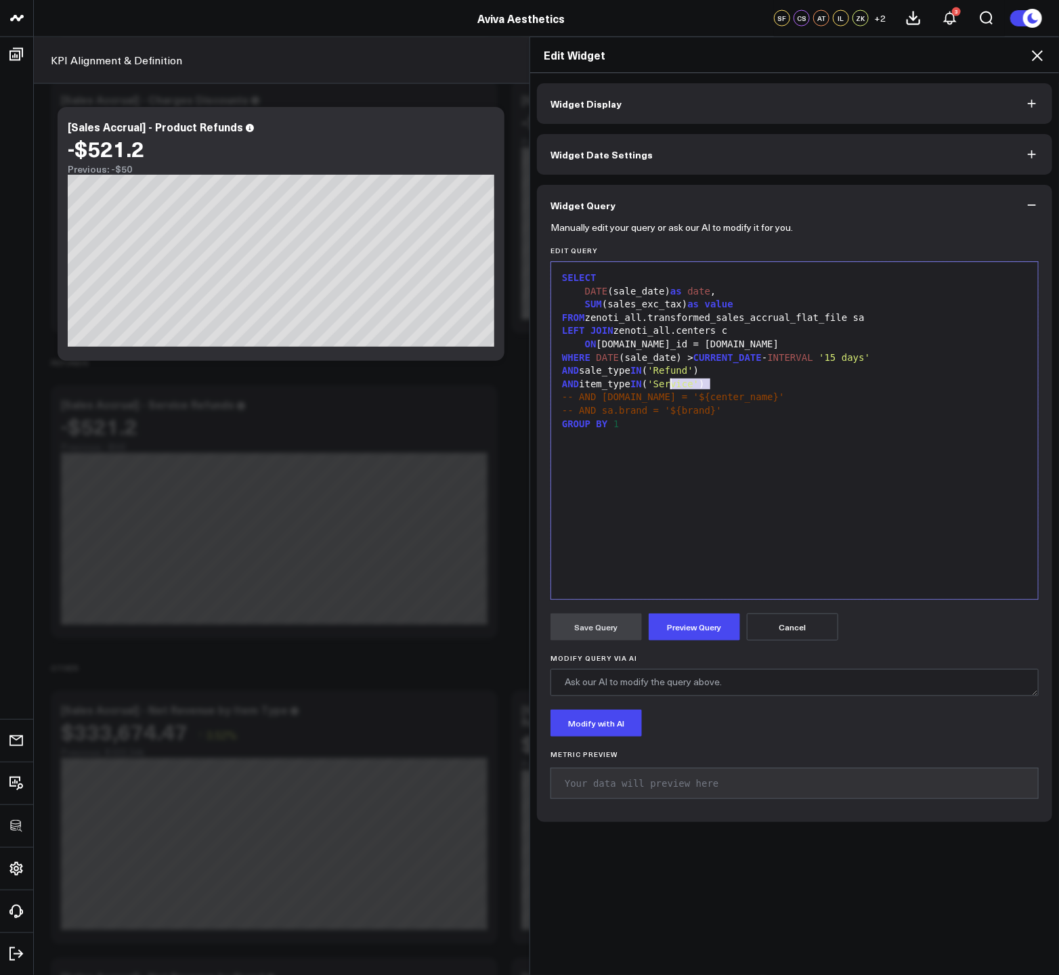
drag, startPoint x: 703, startPoint y: 382, endPoint x: 663, endPoint y: 385, distance: 40.0
click at [663, 385] on span "'Service'" at bounding box center [672, 383] width 51 height 11
click at [711, 617] on button "Preview Query" at bounding box center [694, 626] width 91 height 27
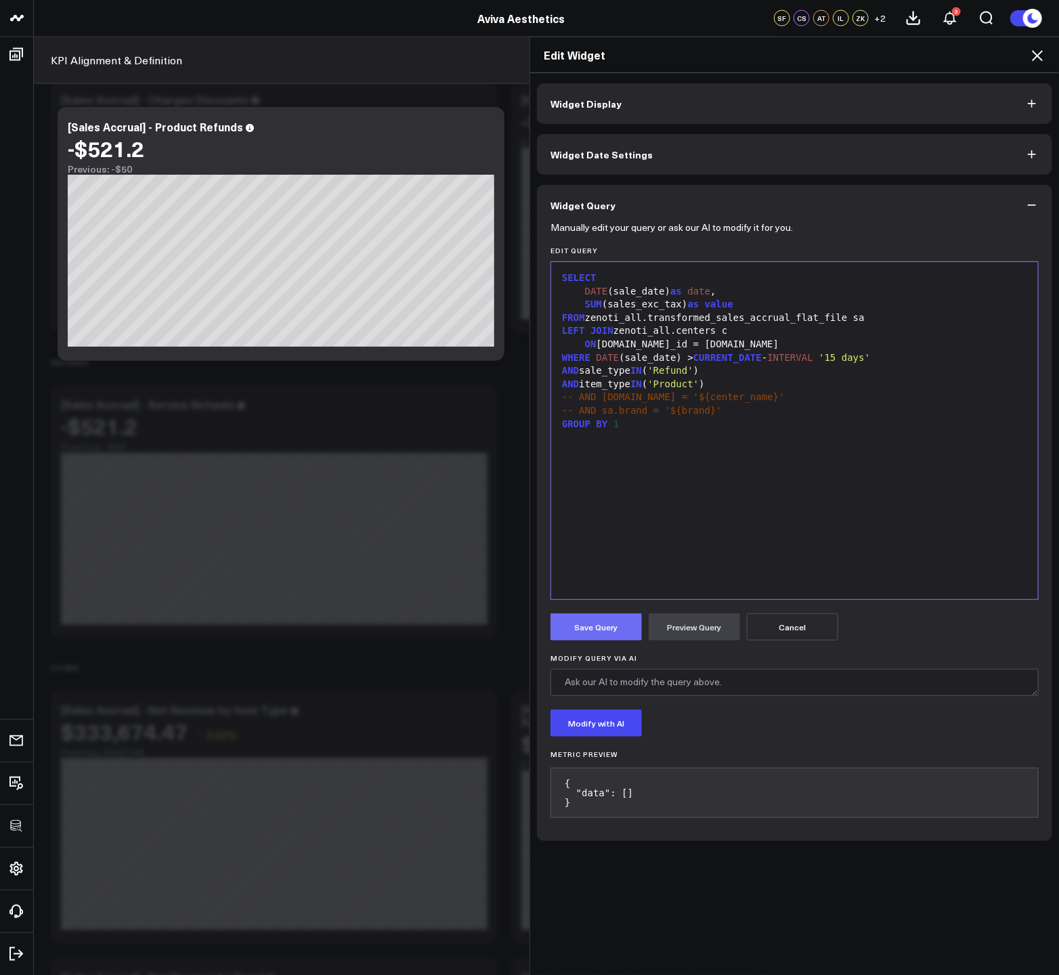
click at [575, 623] on button "Save Query" at bounding box center [595, 626] width 91 height 27
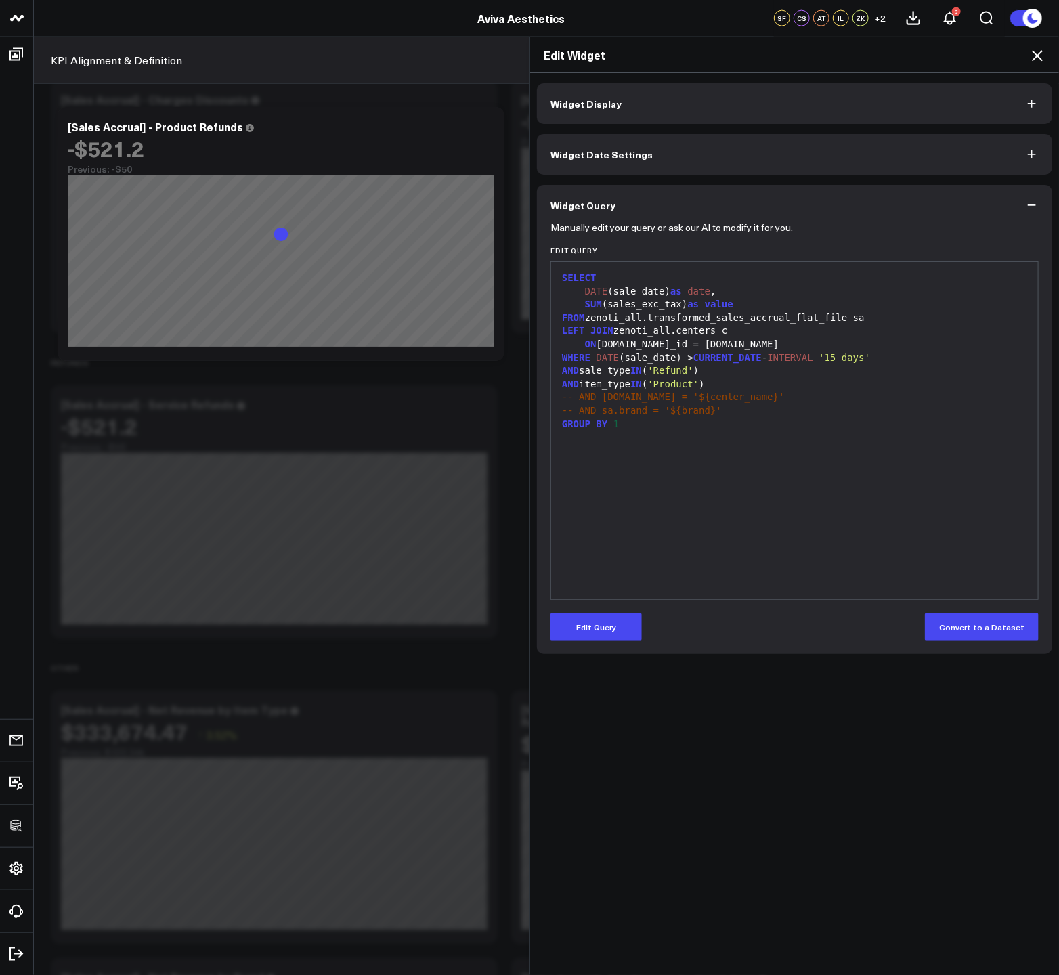
click at [1036, 53] on icon at bounding box center [1037, 55] width 16 height 16
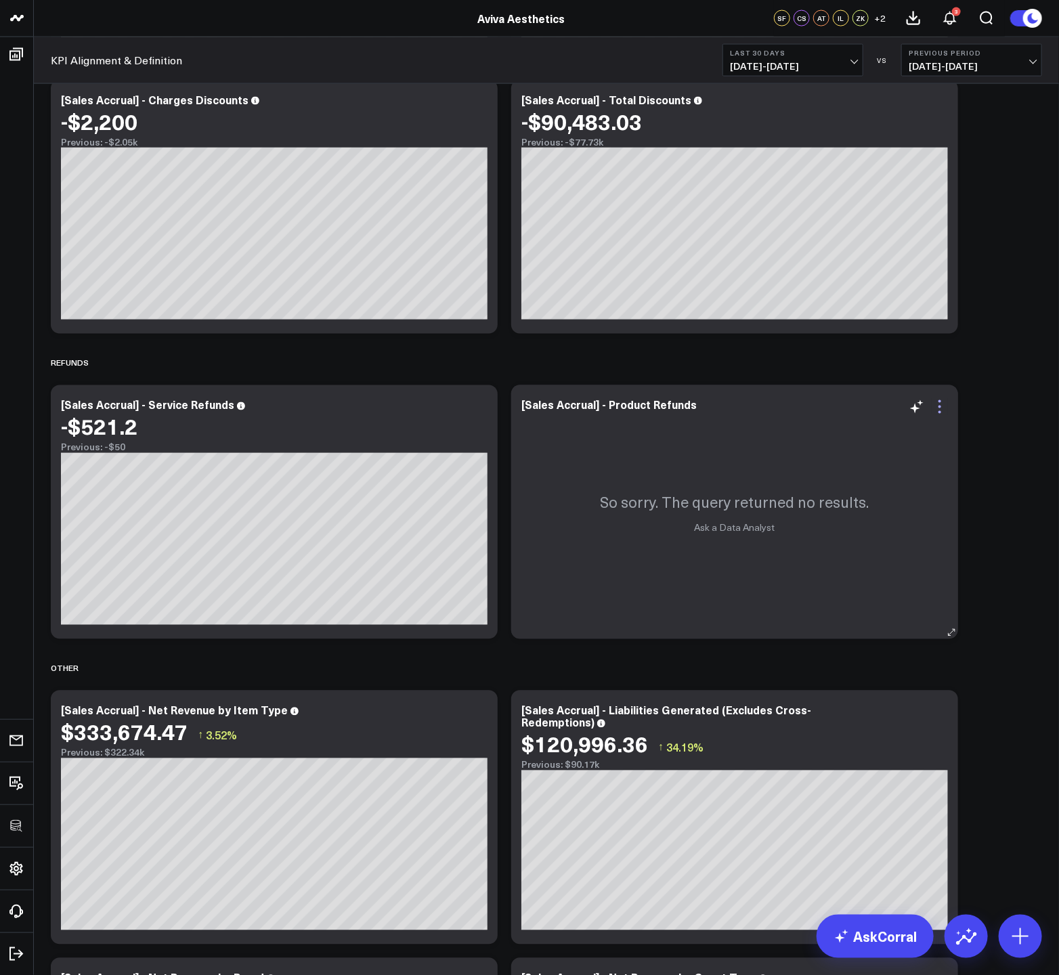
click at [941, 405] on icon at bounding box center [939, 407] width 16 height 16
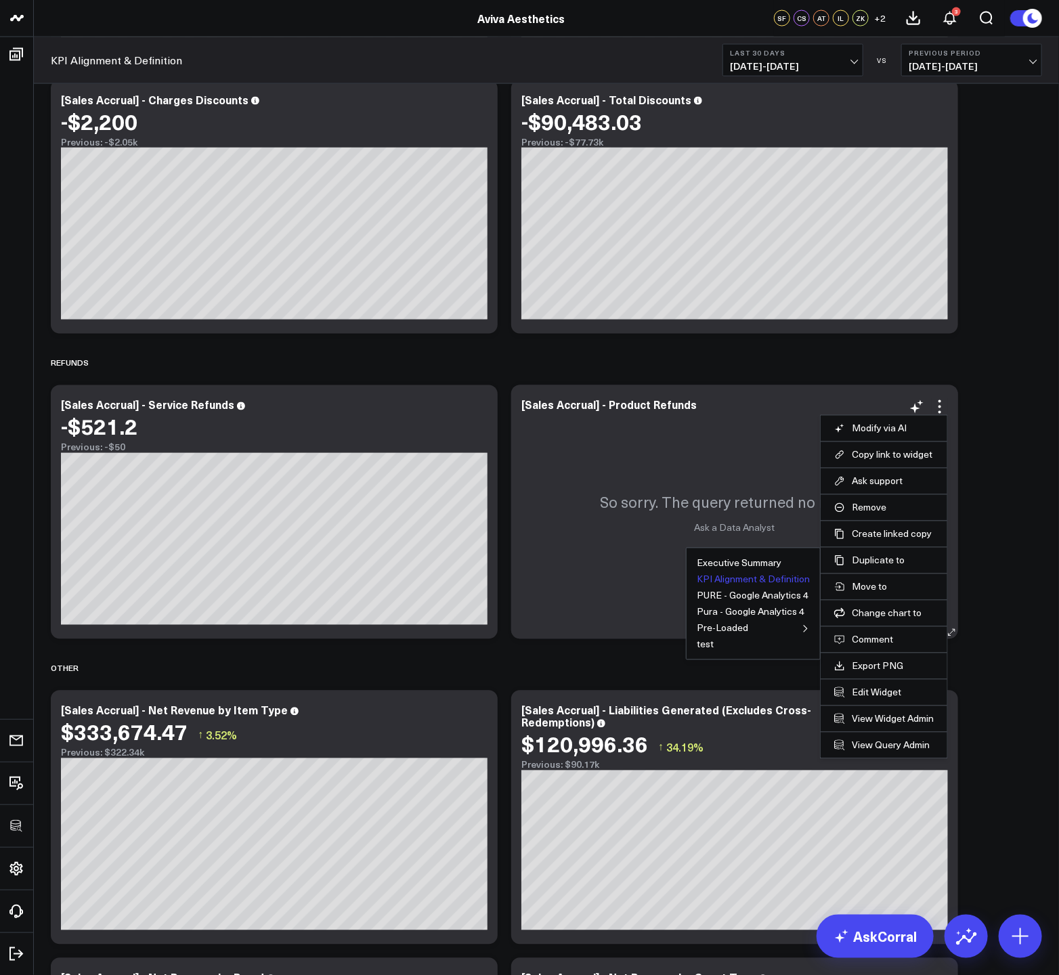
click at [781, 579] on button "KPI Alignment & Definition" at bounding box center [753, 579] width 113 height 9
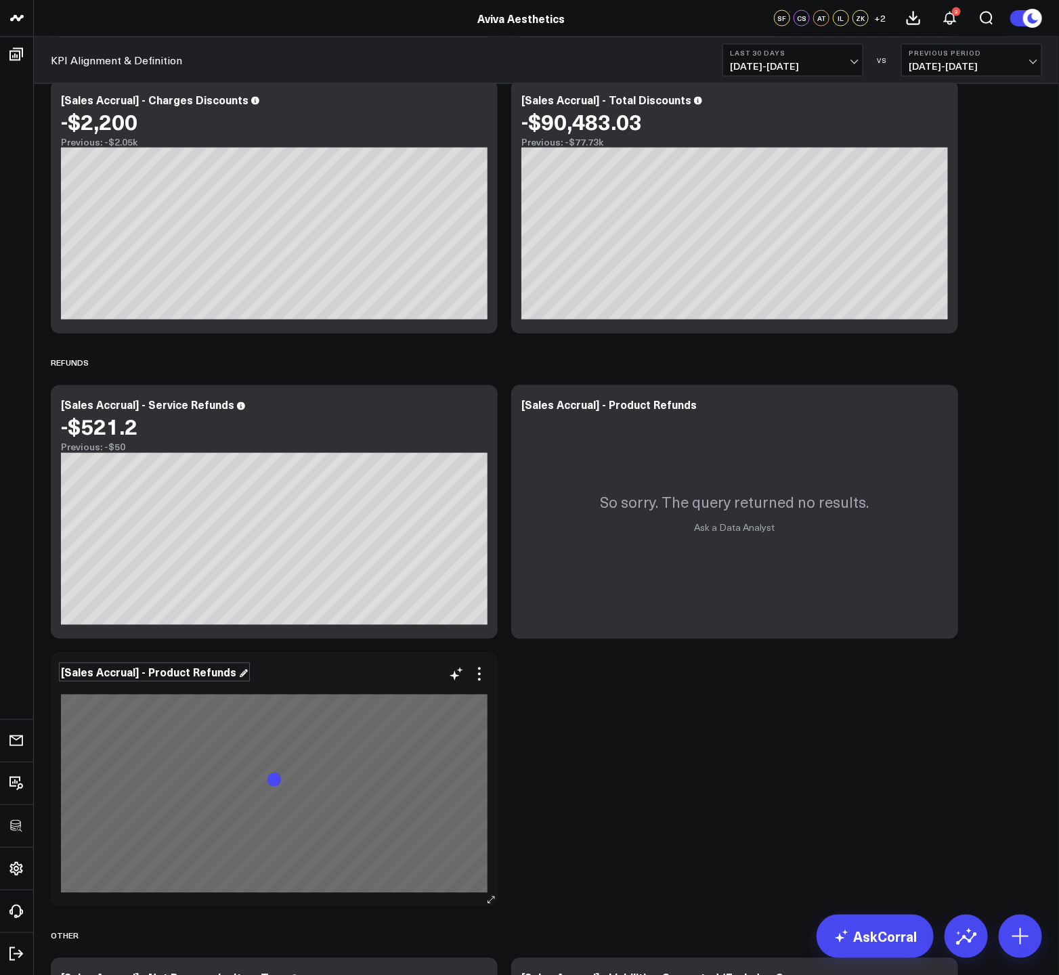
click at [156, 674] on div "[Sales Accrual] - Product Refunds" at bounding box center [154, 672] width 187 height 15
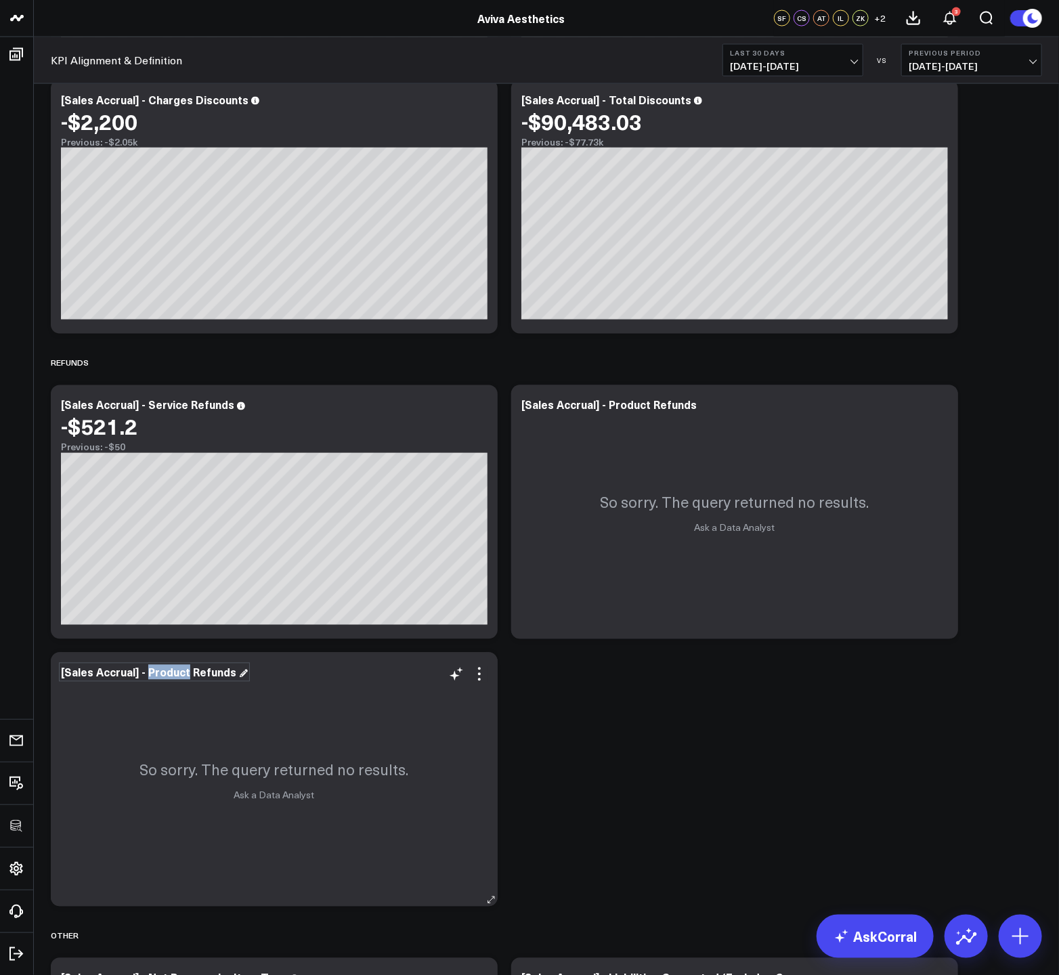
drag, startPoint x: 183, startPoint y: 674, endPoint x: 148, endPoint y: 671, distance: 36.0
click at [148, 671] on div "[Sales Accrual] - Product Refunds" at bounding box center [154, 672] width 187 height 15
click at [395, 711] on div "So sorry. The query returned no results. Ask a Data Analyst" at bounding box center [274, 780] width 447 height 254
click at [483, 676] on icon at bounding box center [479, 674] width 16 height 16
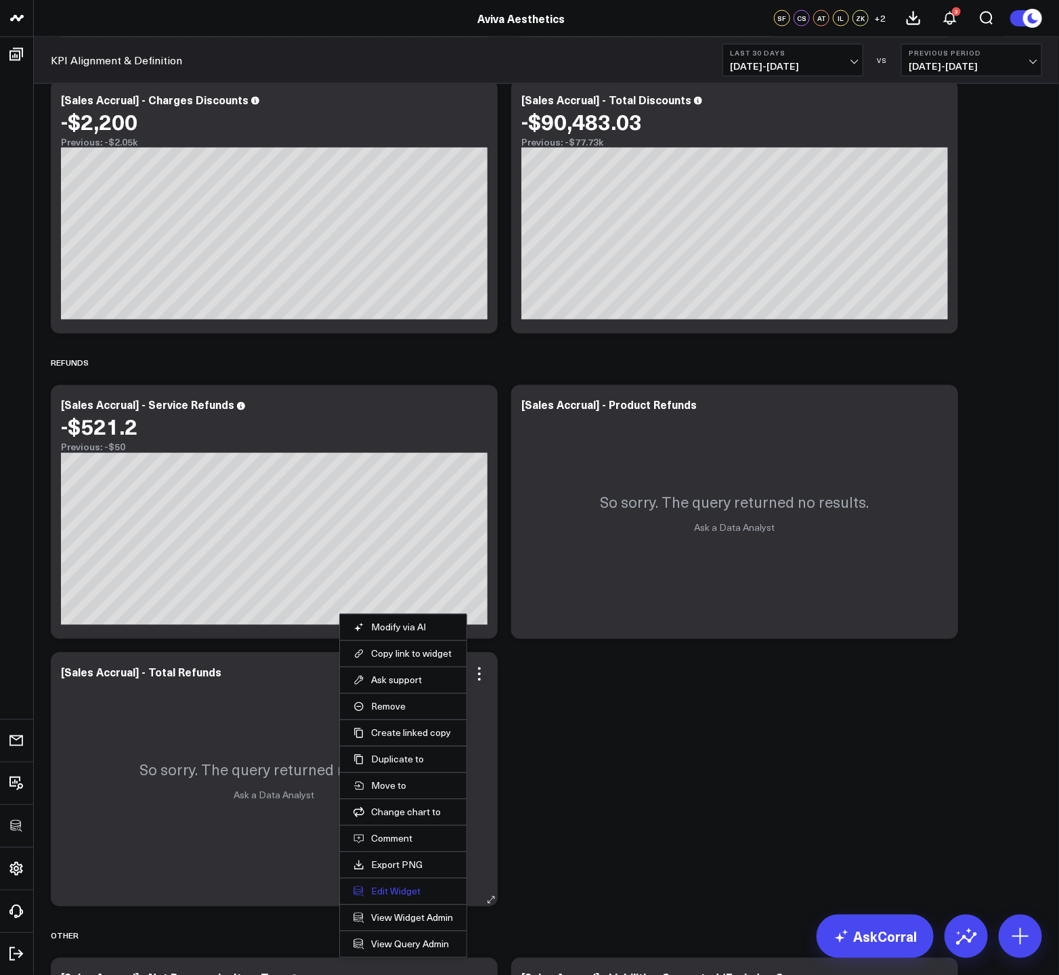
click at [412, 892] on button "Edit Widget" at bounding box center [403, 891] width 100 height 12
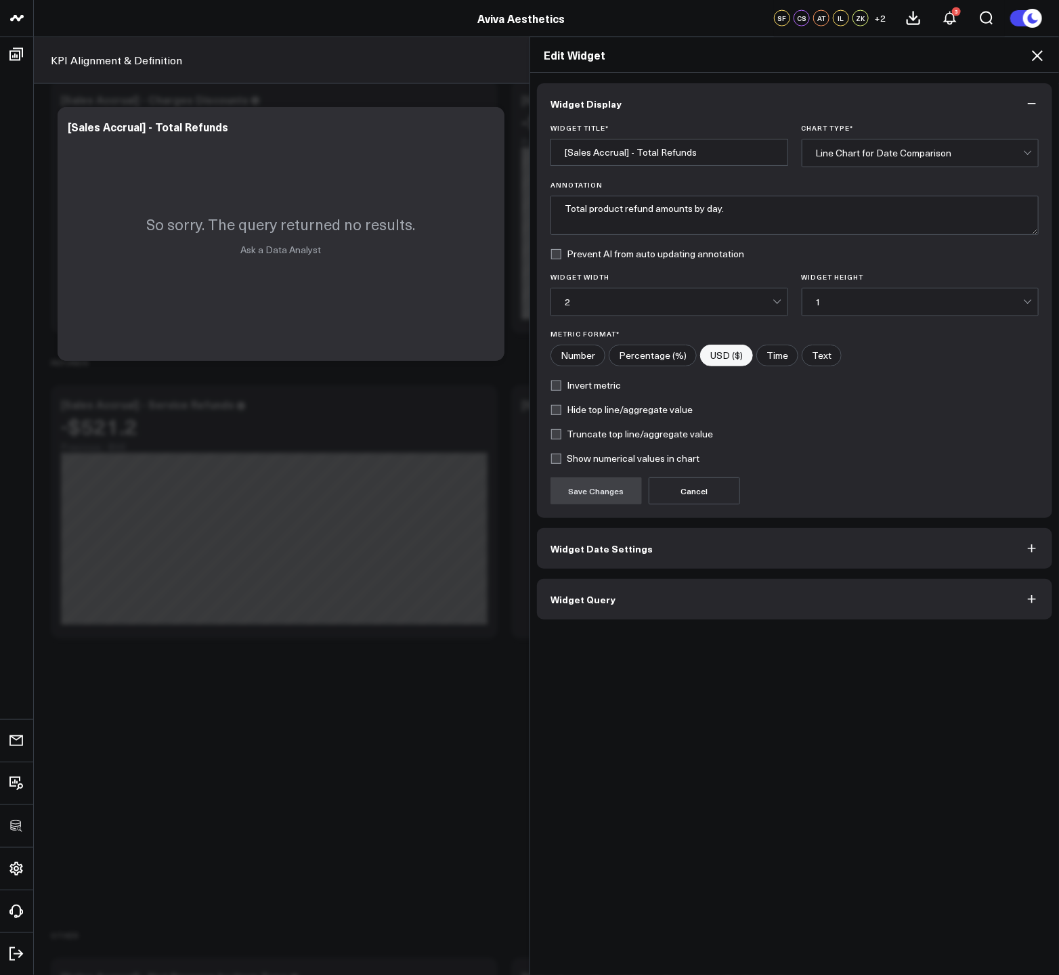
click at [670, 608] on button "Widget Query" at bounding box center [794, 599] width 515 height 41
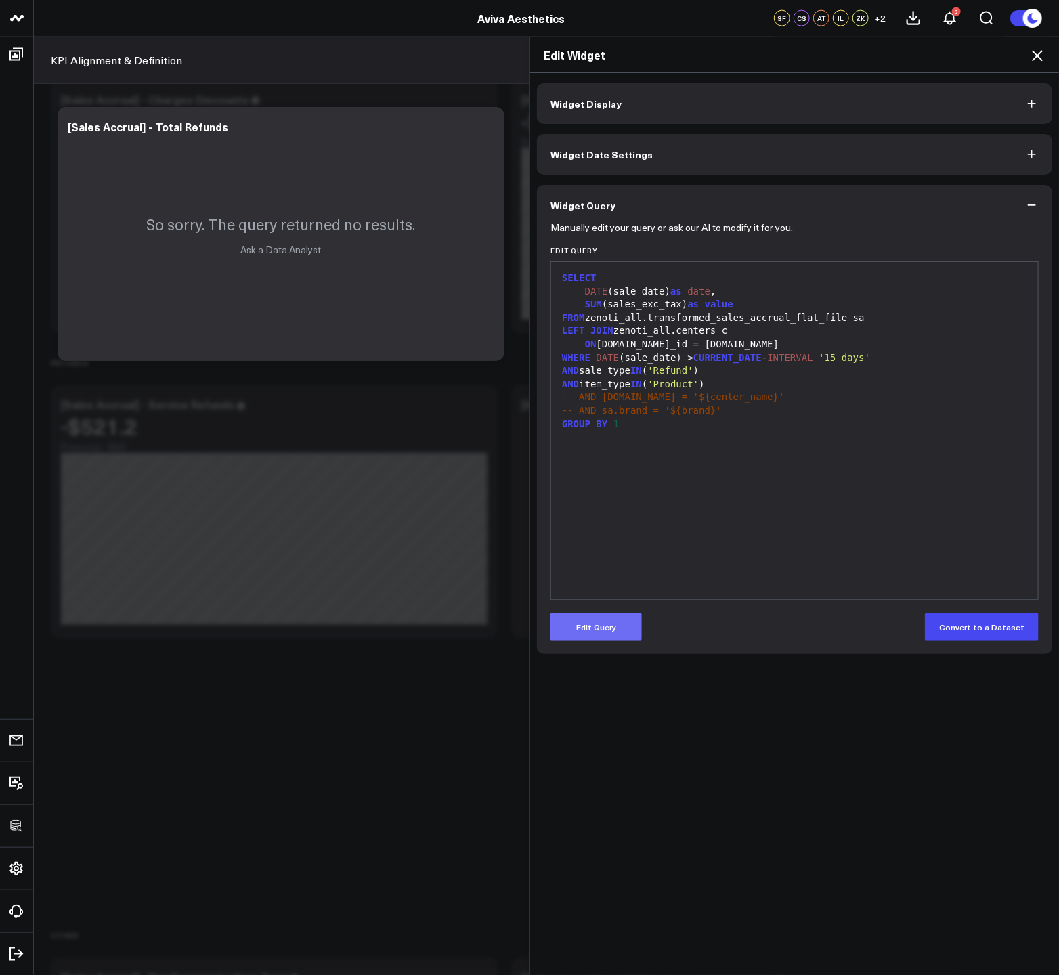
click at [586, 630] on button "Edit Query" at bounding box center [595, 626] width 91 height 27
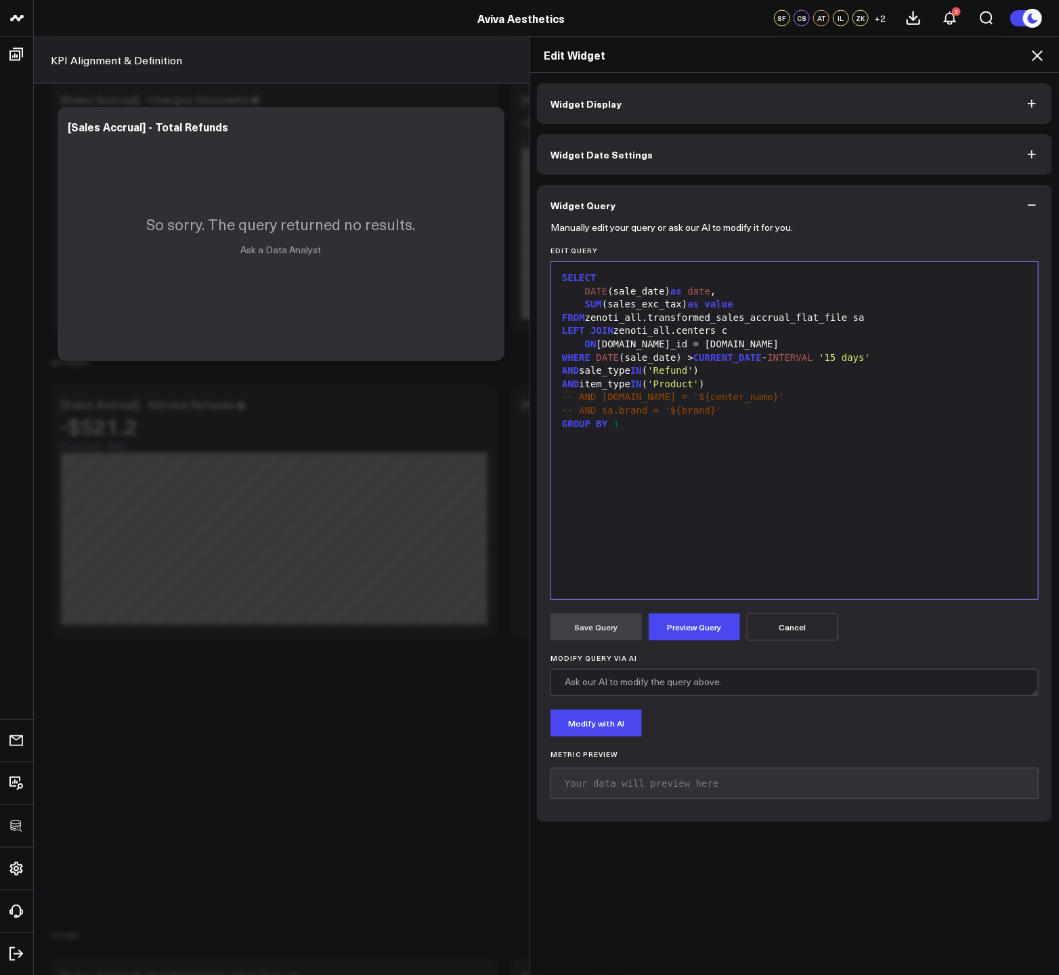
click at [699, 387] on span "'Product'" at bounding box center [672, 383] width 51 height 11
click at [694, 615] on button "Preview Query" at bounding box center [694, 626] width 91 height 27
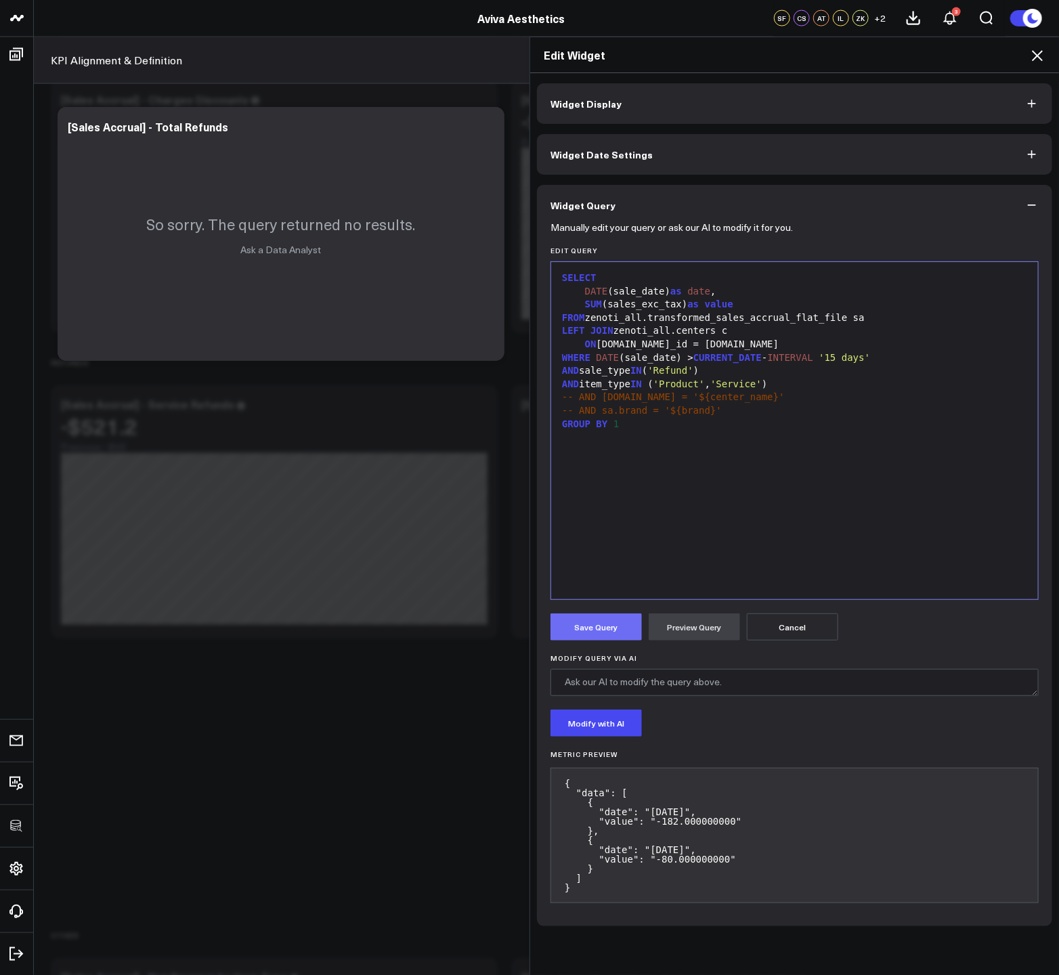
click at [581, 631] on button "Save Query" at bounding box center [595, 626] width 91 height 27
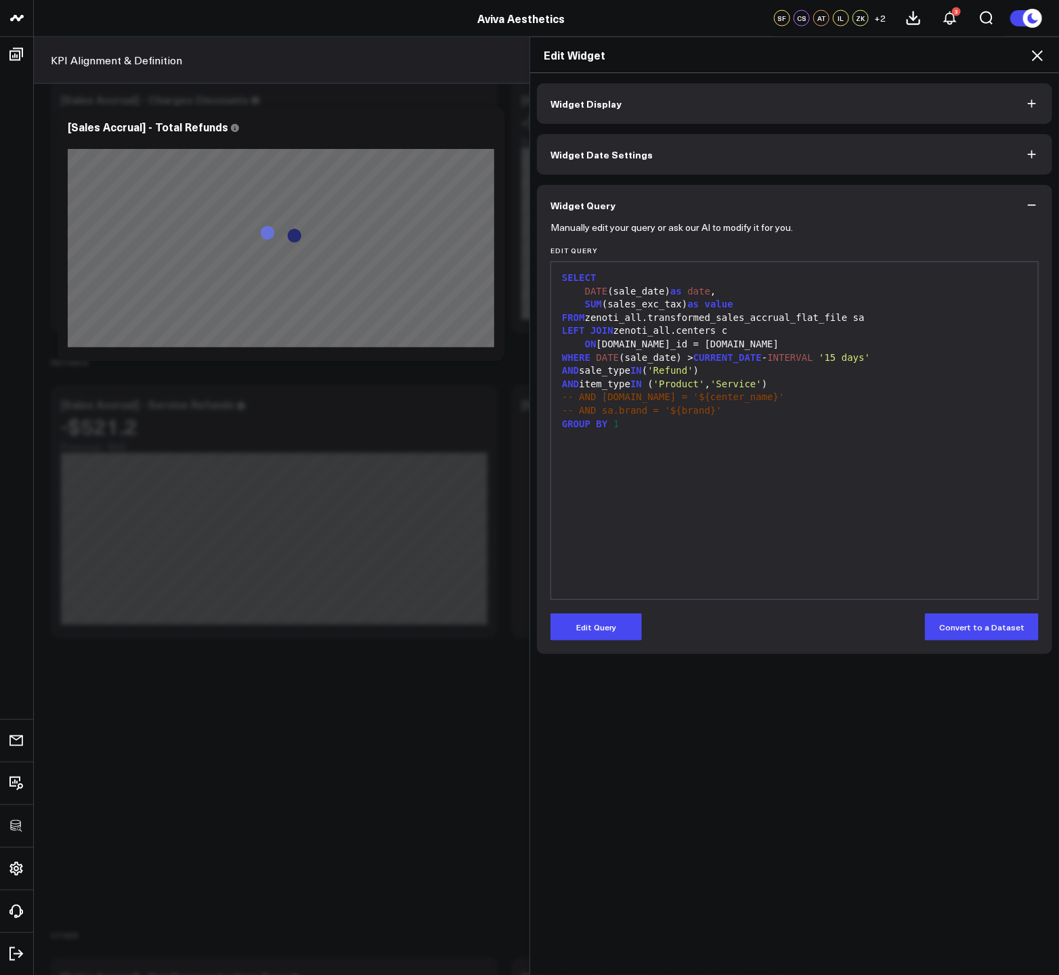
click at [1038, 61] on icon at bounding box center [1037, 55] width 16 height 16
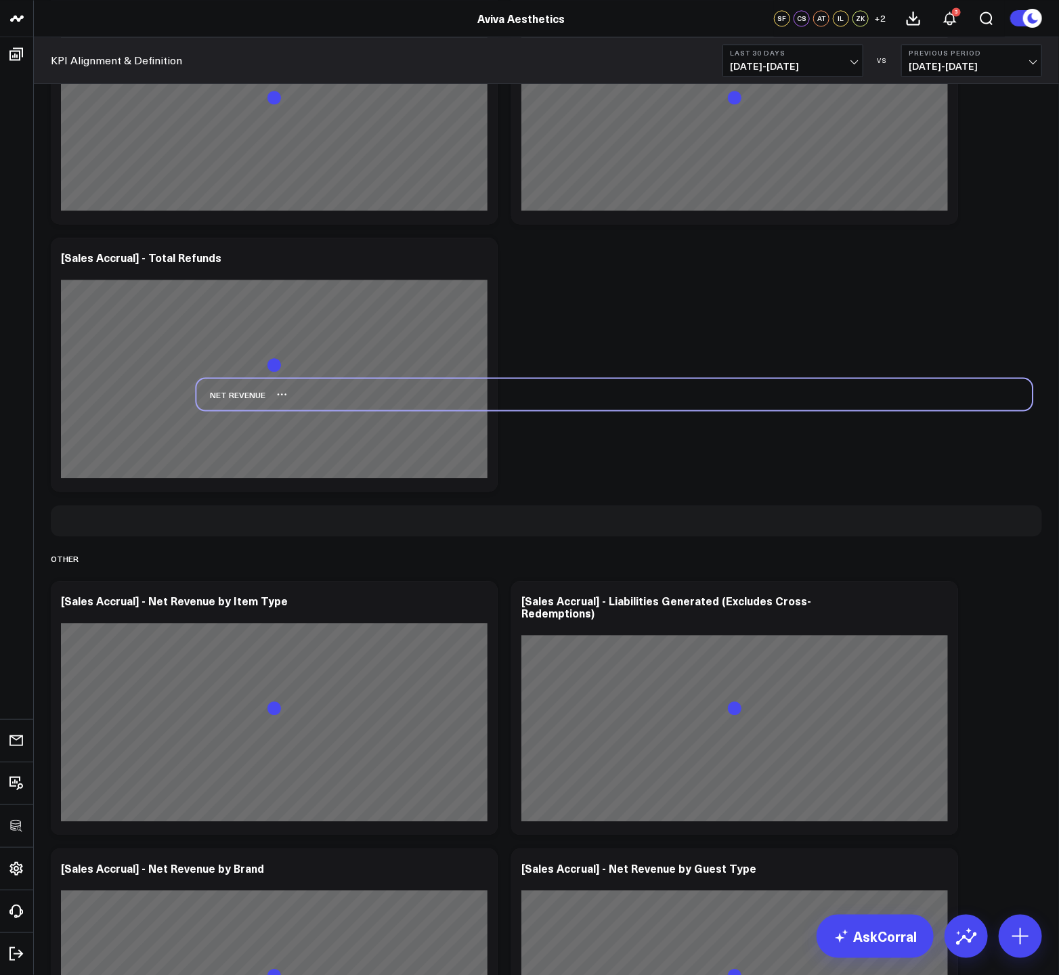
scroll to position [1371, 0]
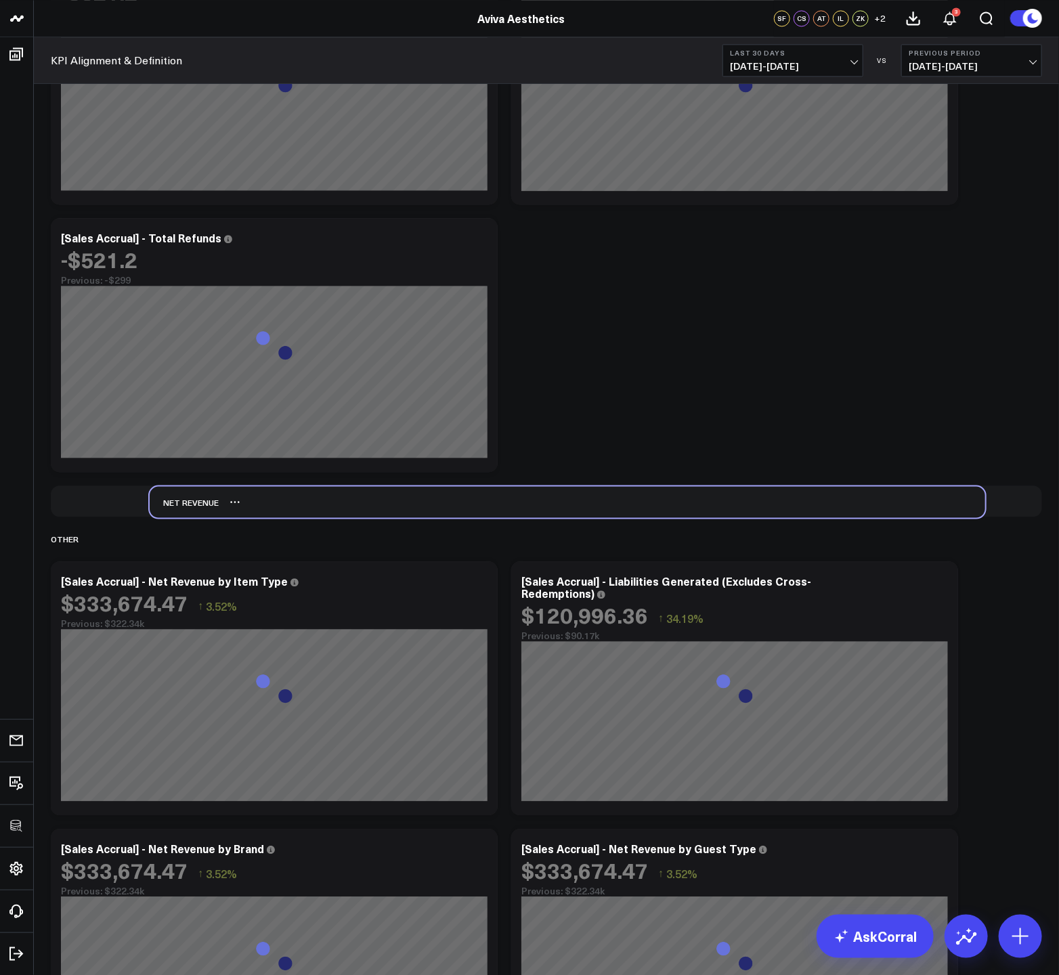
drag, startPoint x: 79, startPoint y: 114, endPoint x: 177, endPoint y: 499, distance: 397.5
click at [177, 499] on div "Net Revenue" at bounding box center [184, 501] width 69 height 31
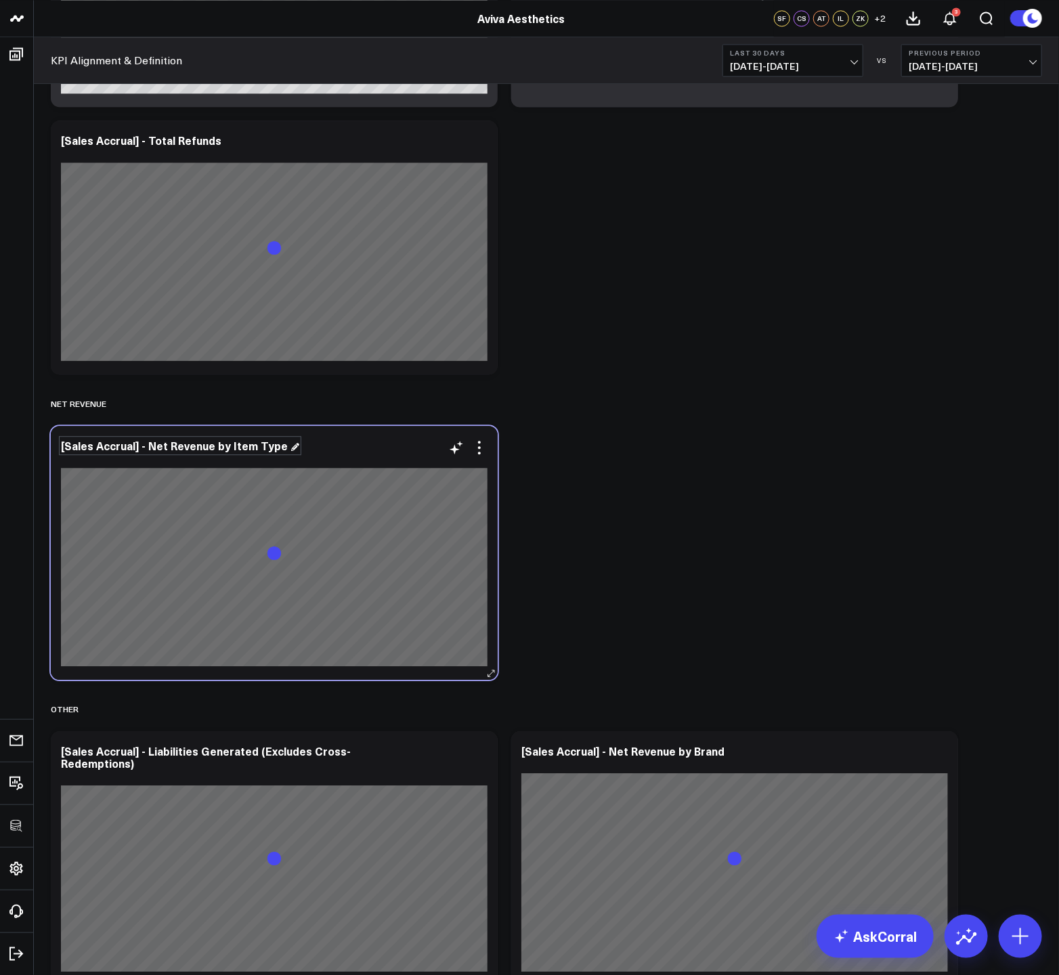
scroll to position [1494, 0]
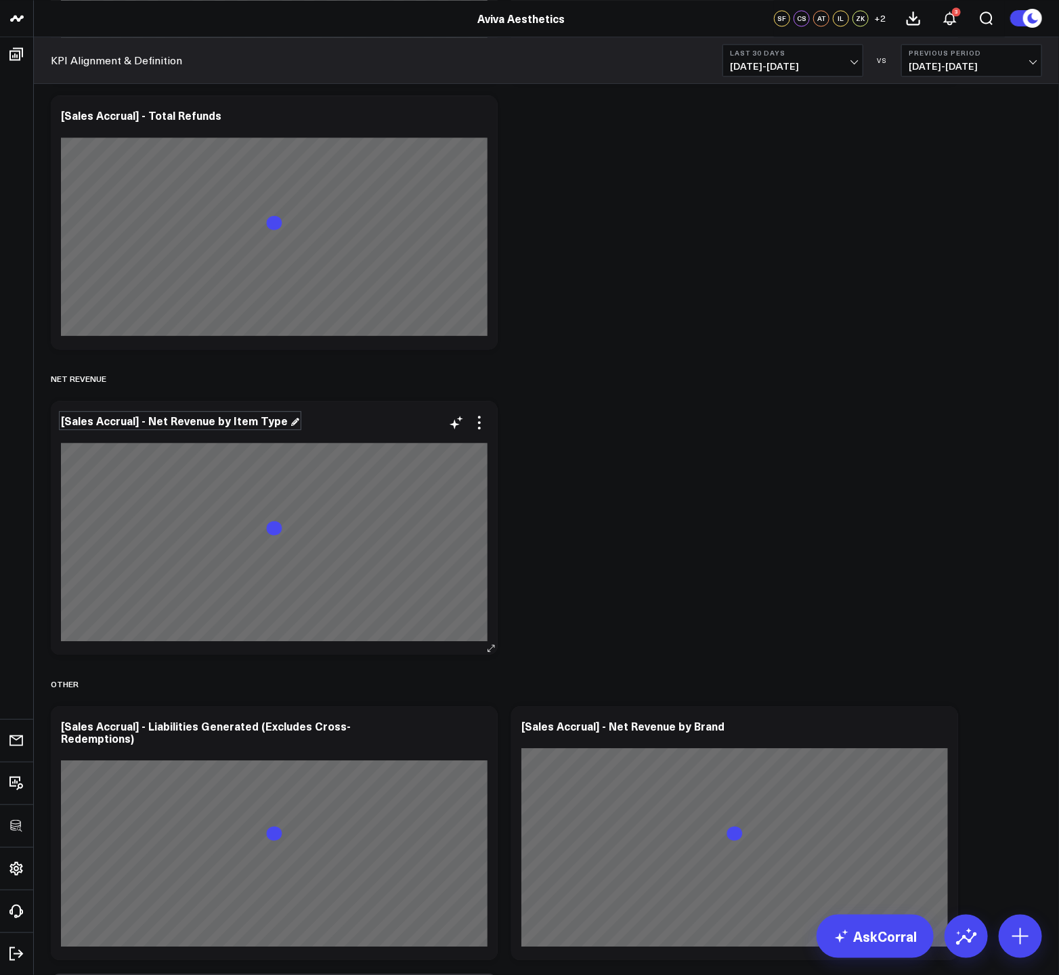
click at [171, 419] on div "[Sales Accrual] - Net Revenue by Item Type" at bounding box center [180, 420] width 238 height 15
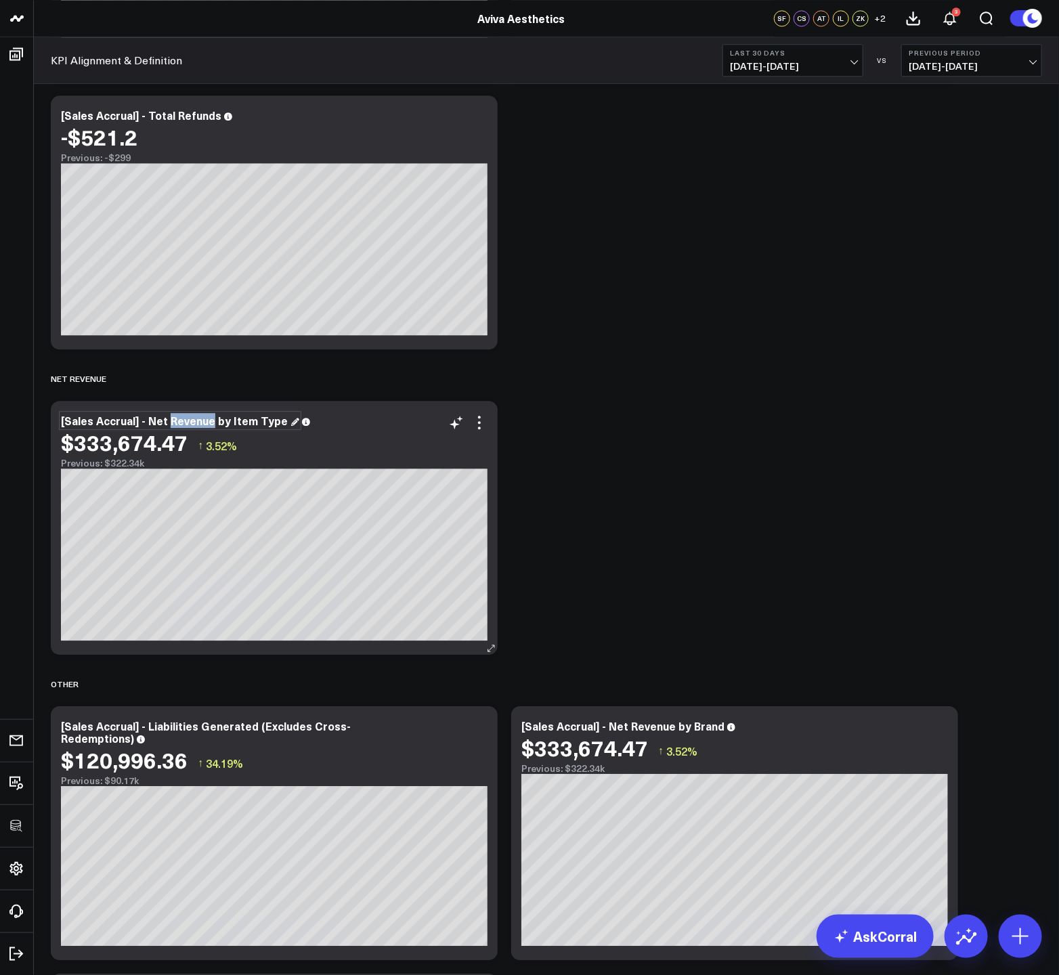
drag, startPoint x: 168, startPoint y: 418, endPoint x: 210, endPoint y: 419, distance: 42.0
click at [210, 419] on div "[Sales Accrual] - Net Revenue by Item Type" at bounding box center [180, 420] width 238 height 15
drag, startPoint x: 254, startPoint y: 422, endPoint x: 322, endPoint y: 422, distance: 67.7
click at [322, 422] on div "[Sales Accrual] - Net Service Revenue by Item Type" at bounding box center [201, 420] width 281 height 15
click at [483, 423] on icon at bounding box center [479, 422] width 16 height 16
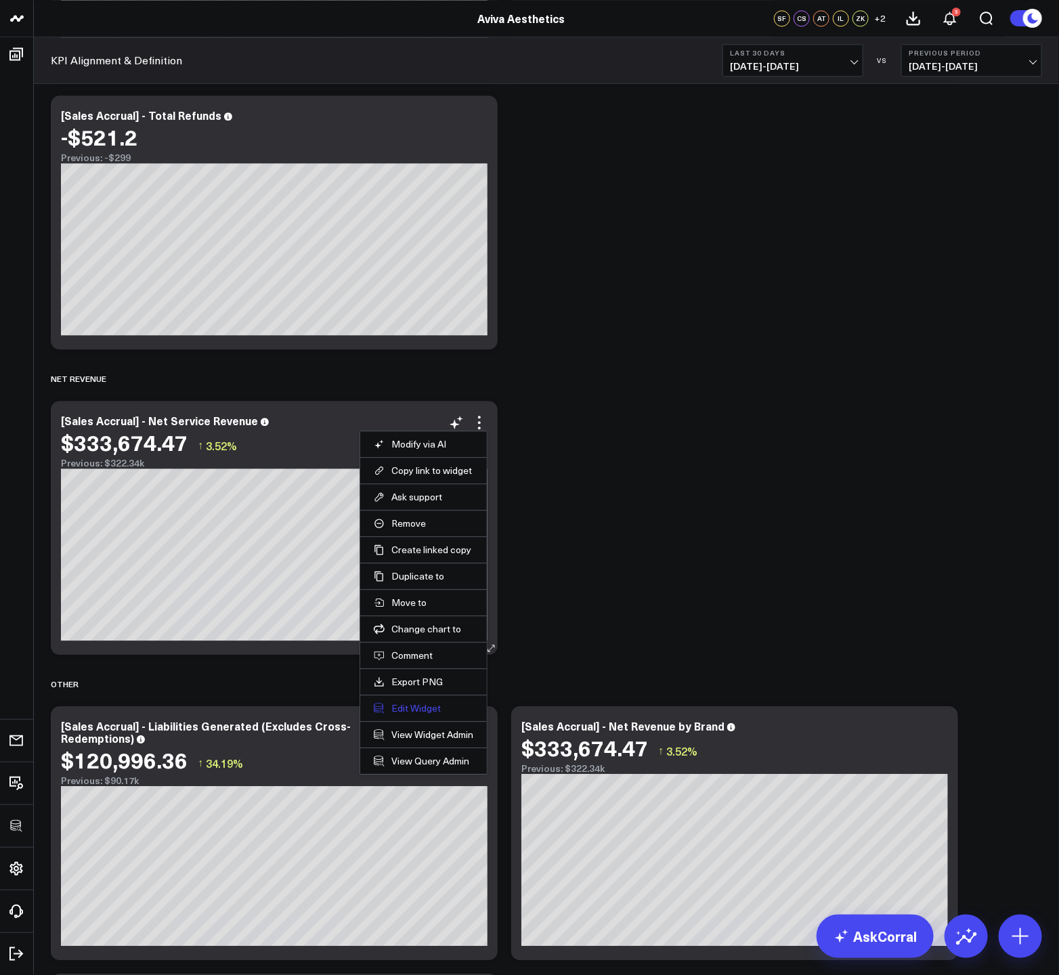
click at [420, 711] on button "Edit Widget" at bounding box center [424, 708] width 100 height 12
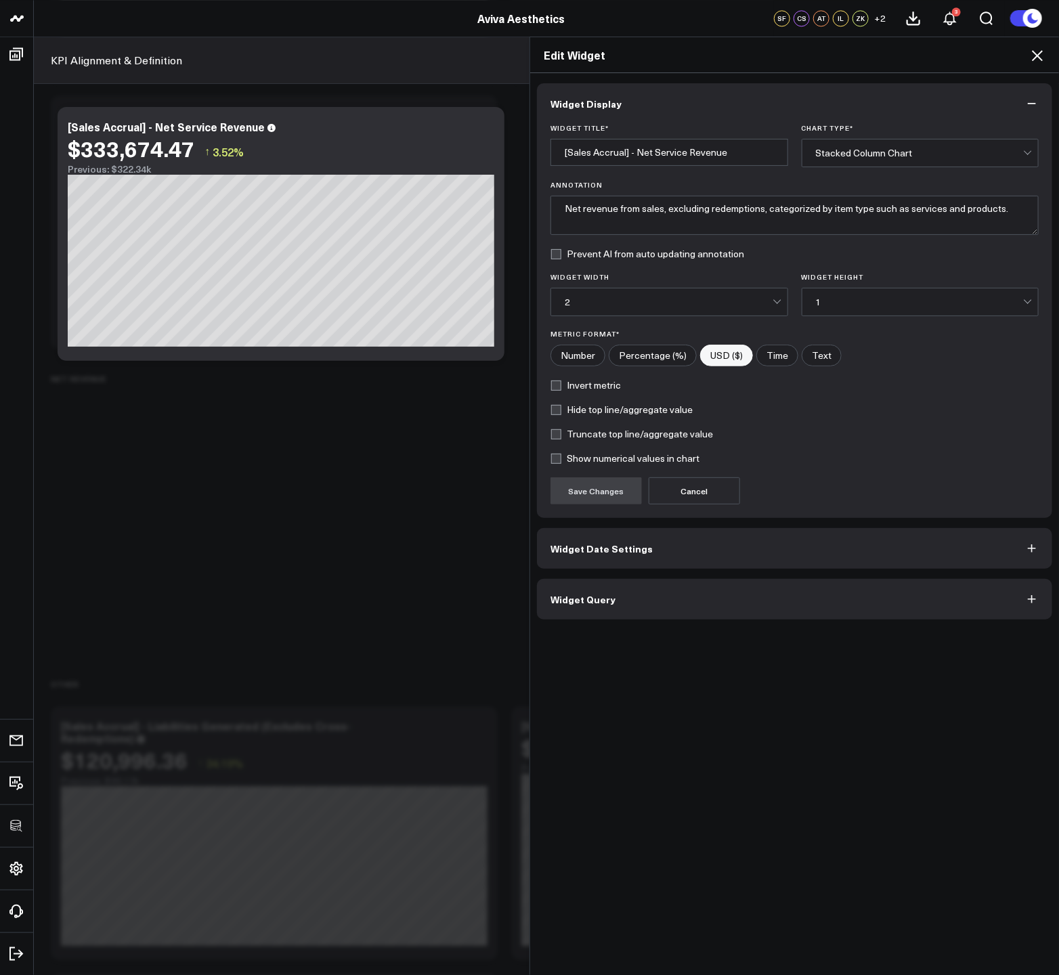
drag, startPoint x: 593, startPoint y: 601, endPoint x: 598, endPoint y: 607, distance: 7.2
click at [593, 601] on span "Widget Query" at bounding box center [582, 599] width 65 height 11
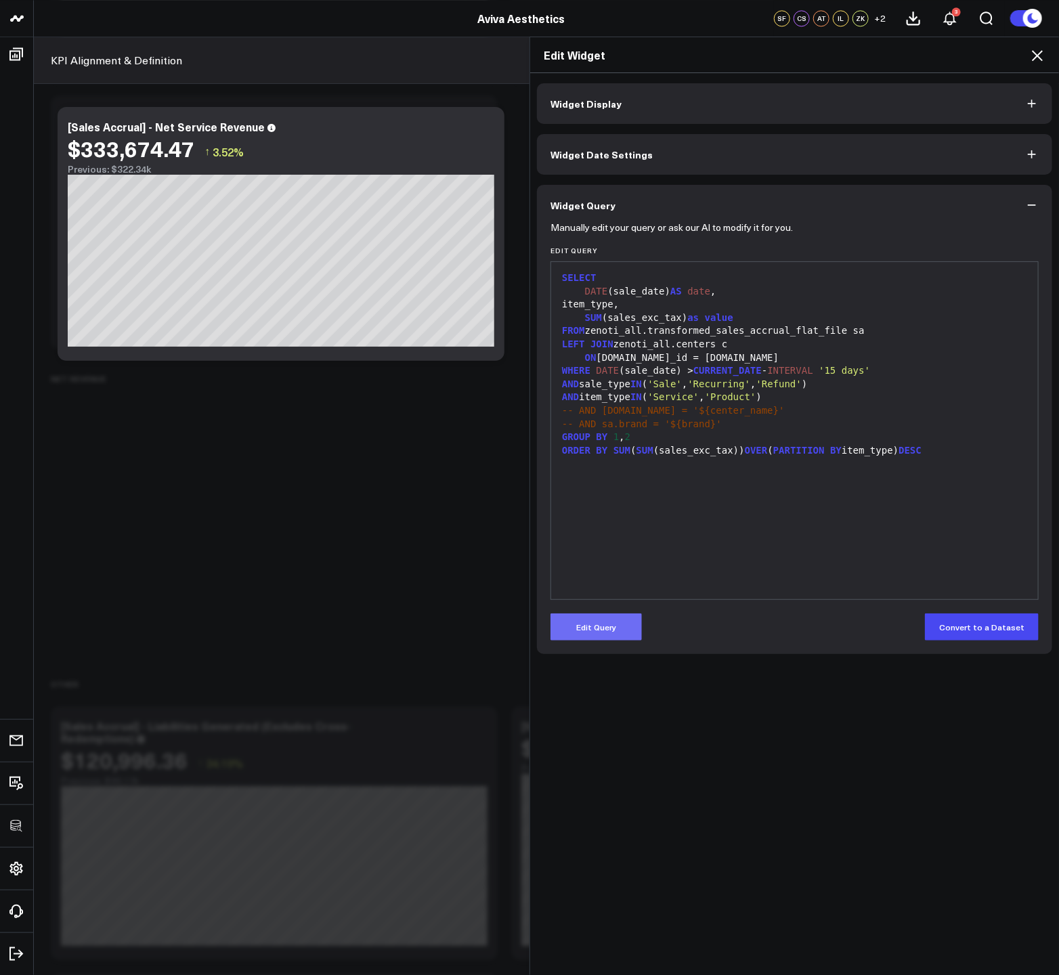
click at [602, 623] on button "Edit Query" at bounding box center [595, 626] width 91 height 27
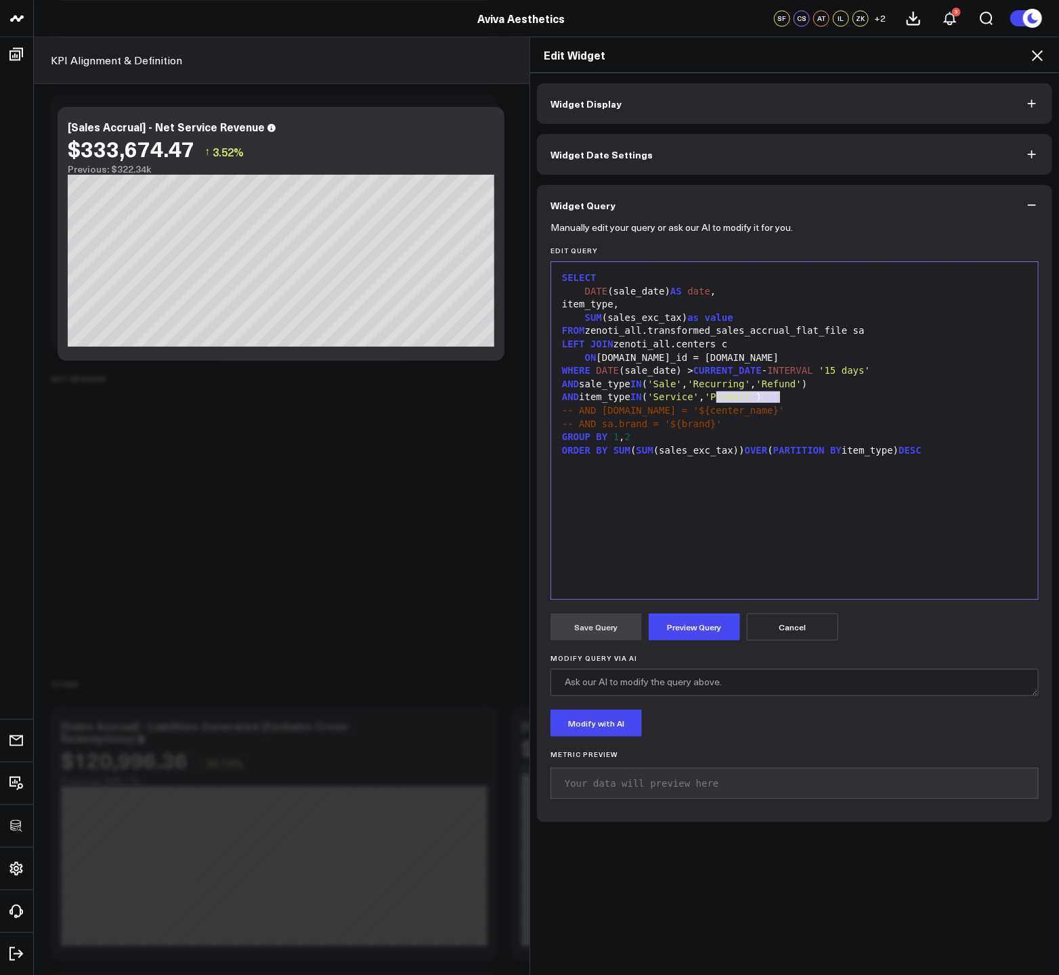
drag, startPoint x: 710, startPoint y: 401, endPoint x: 772, endPoint y: 402, distance: 62.3
click at [772, 402] on div "AND item_type IN ( 'Service' , 'Product' )" at bounding box center [794, 398] width 473 height 14
click at [621, 309] on div "item_type," at bounding box center [794, 305] width 473 height 14
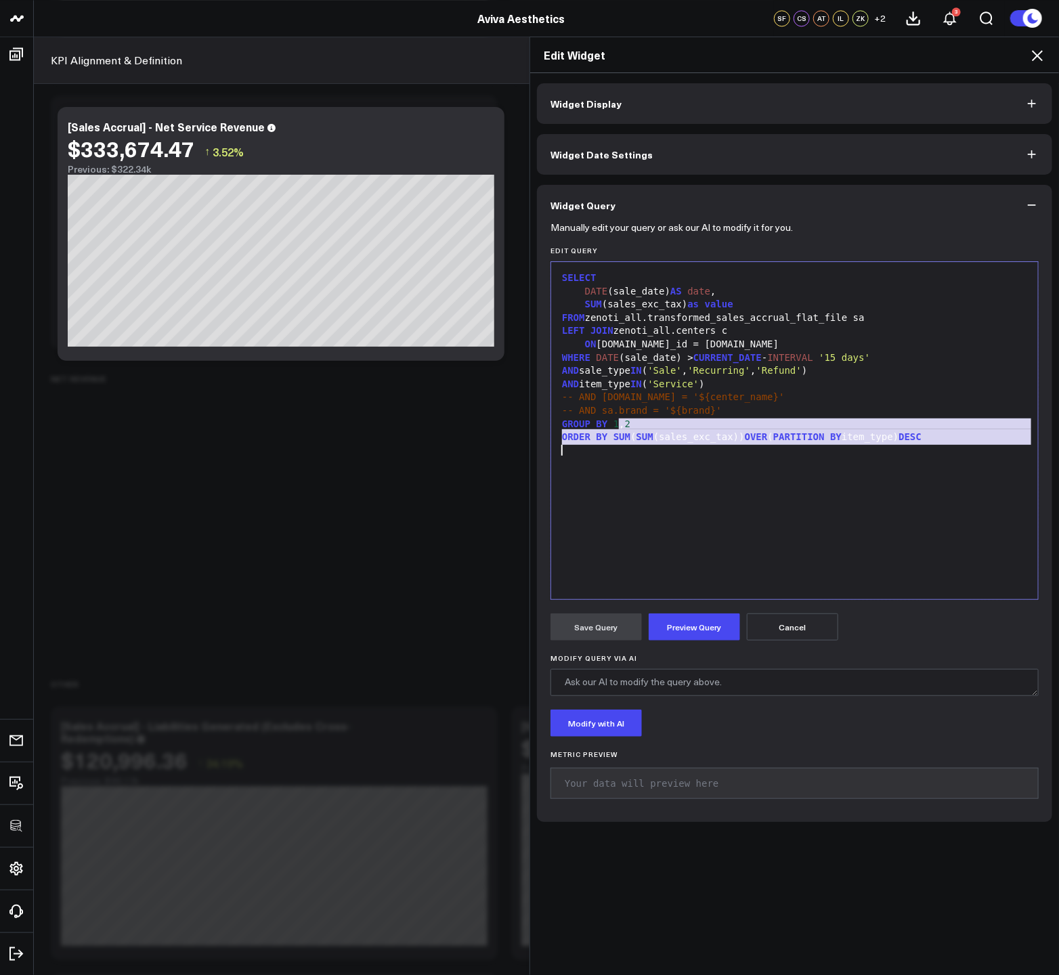
drag, startPoint x: 614, startPoint y: 424, endPoint x: 971, endPoint y: 469, distance: 360.2
click at [971, 469] on div "SELECT DATE (sale_date) AS date , SUM (sales_exc_tax) as value FROM zenoti_all.…" at bounding box center [794, 431] width 473 height 324
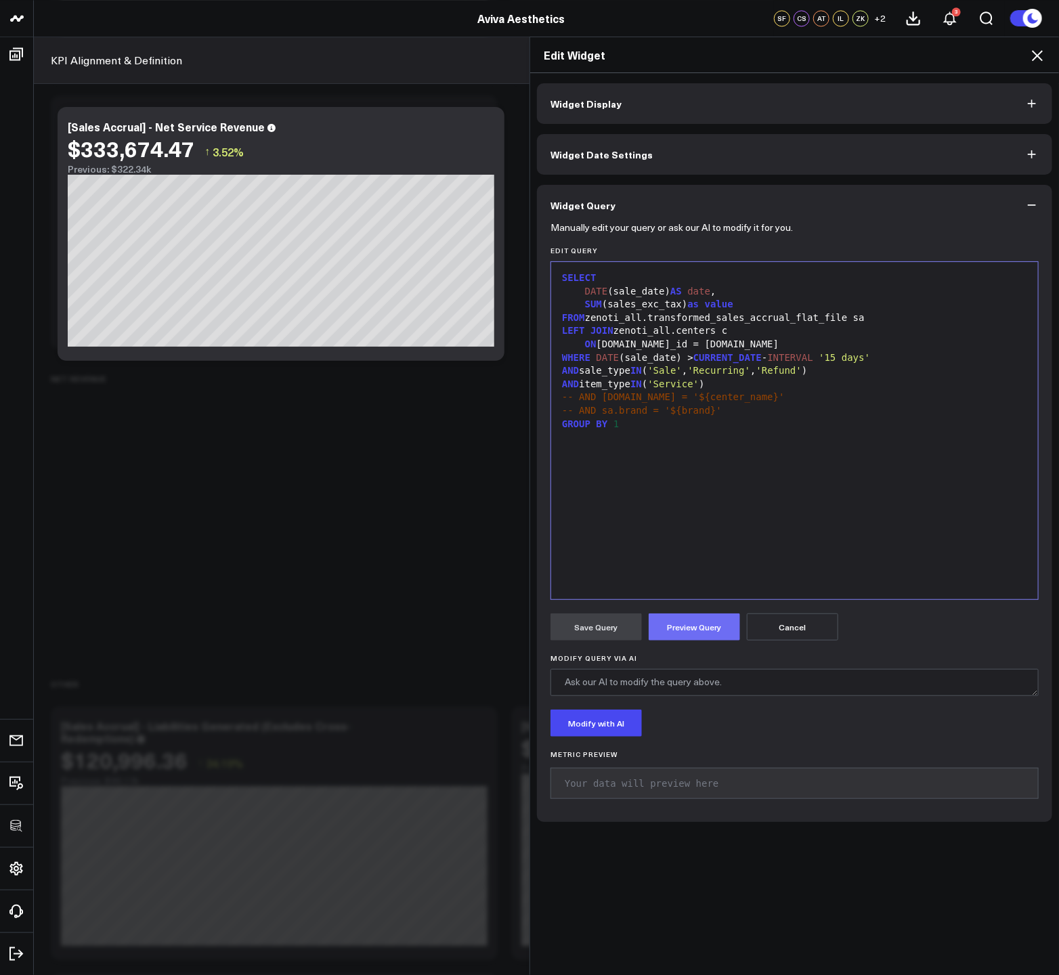
click at [682, 627] on button "Preview Query" at bounding box center [694, 626] width 91 height 27
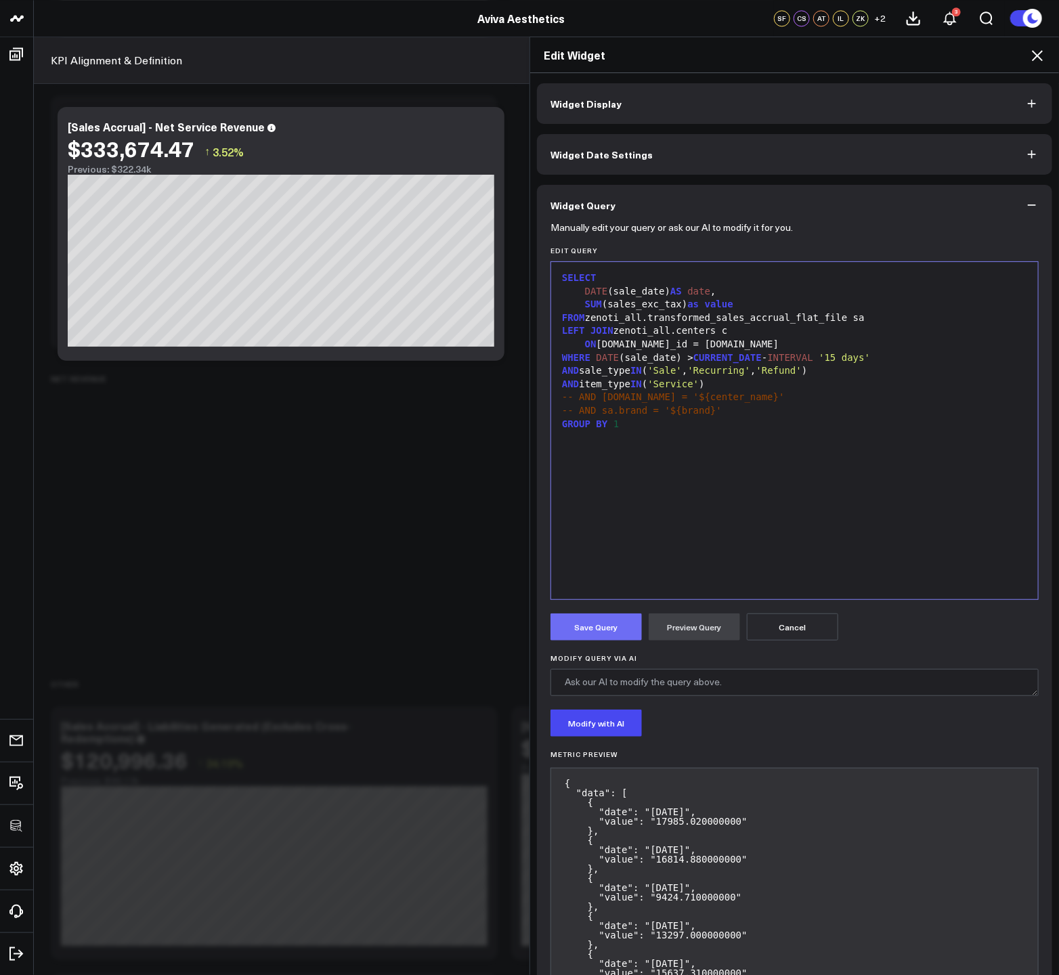
click at [571, 628] on button "Save Query" at bounding box center [595, 626] width 91 height 27
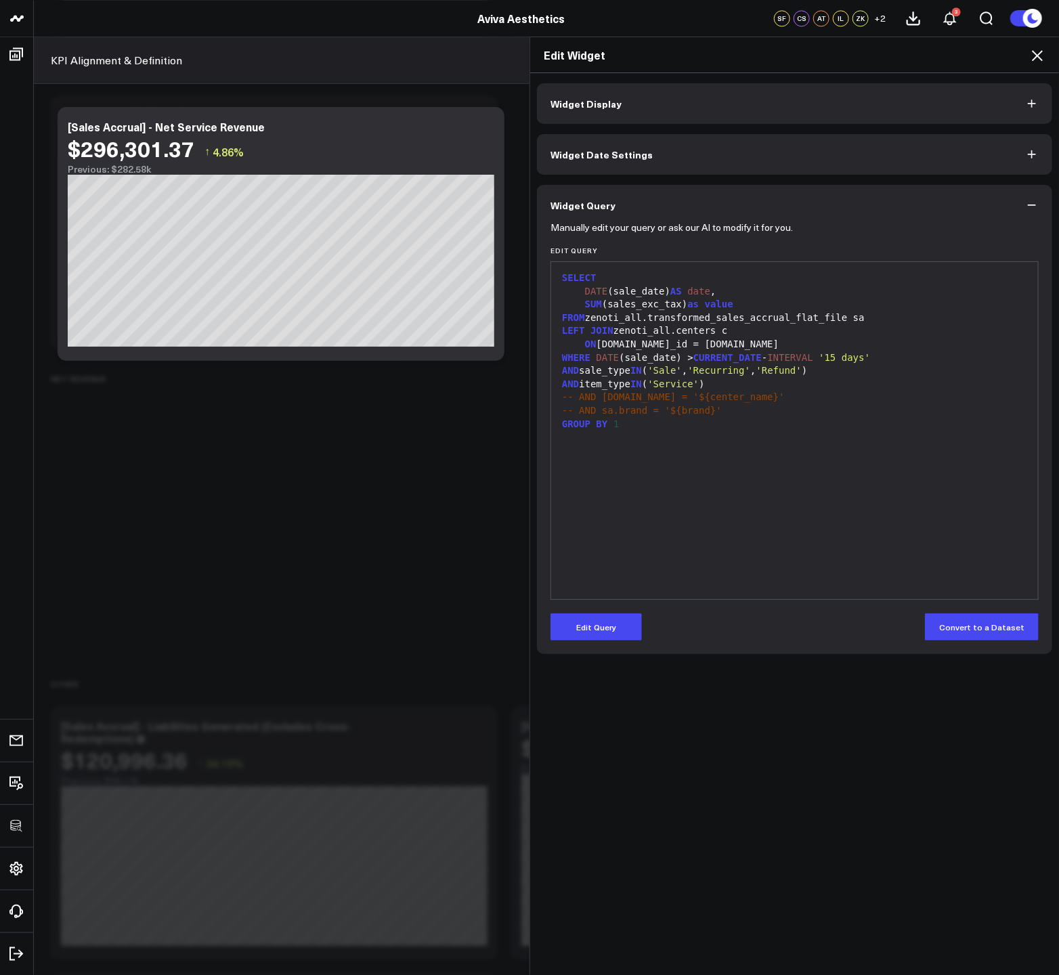
click at [1039, 51] on icon at bounding box center [1037, 55] width 16 height 16
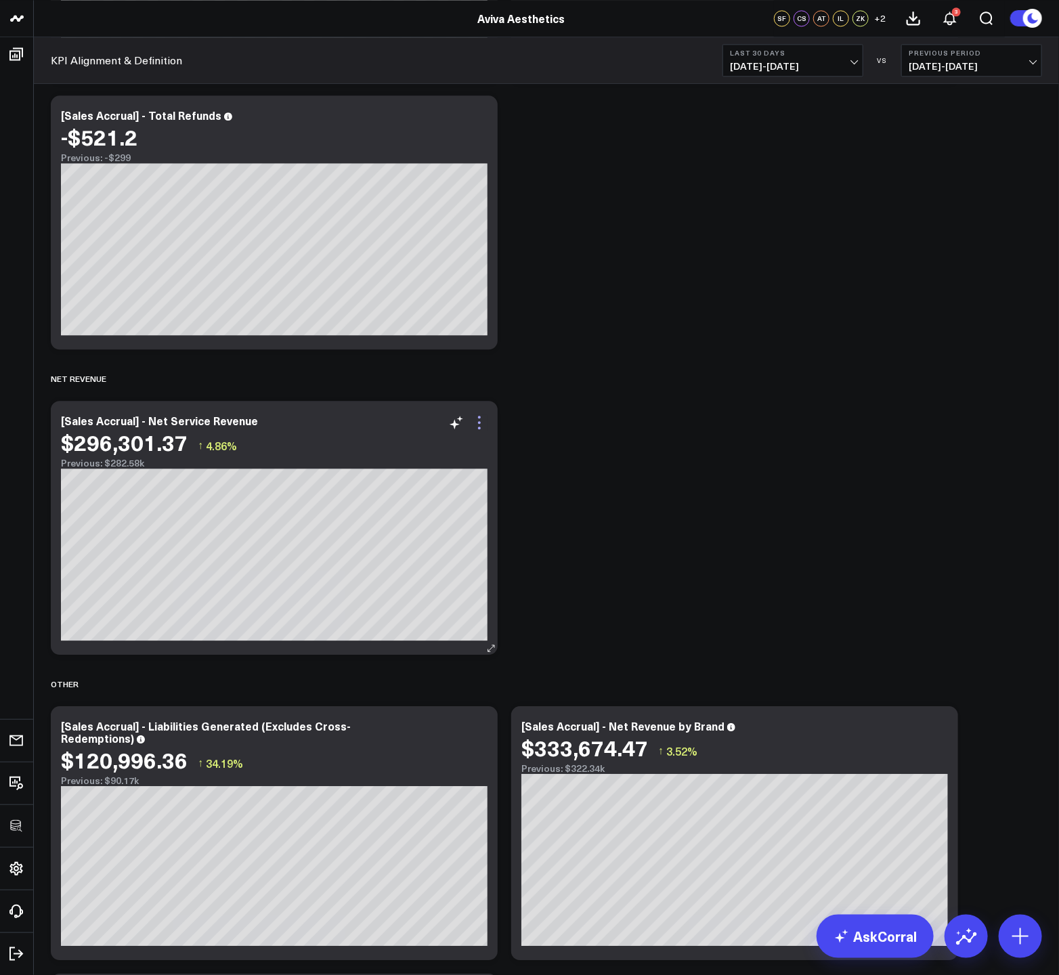
click at [480, 424] on icon at bounding box center [479, 422] width 16 height 16
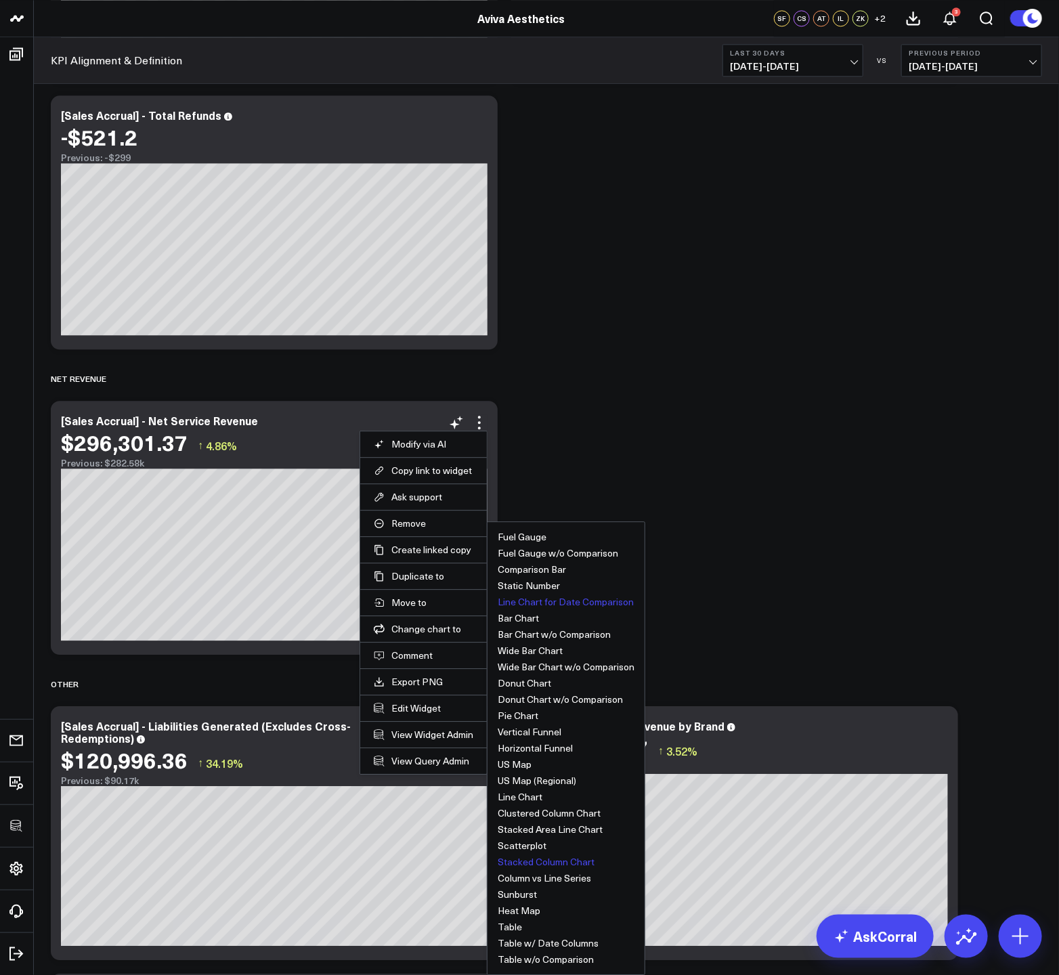
click at [525, 604] on button "Line Chart for Date Comparison" at bounding box center [566, 601] width 136 height 9
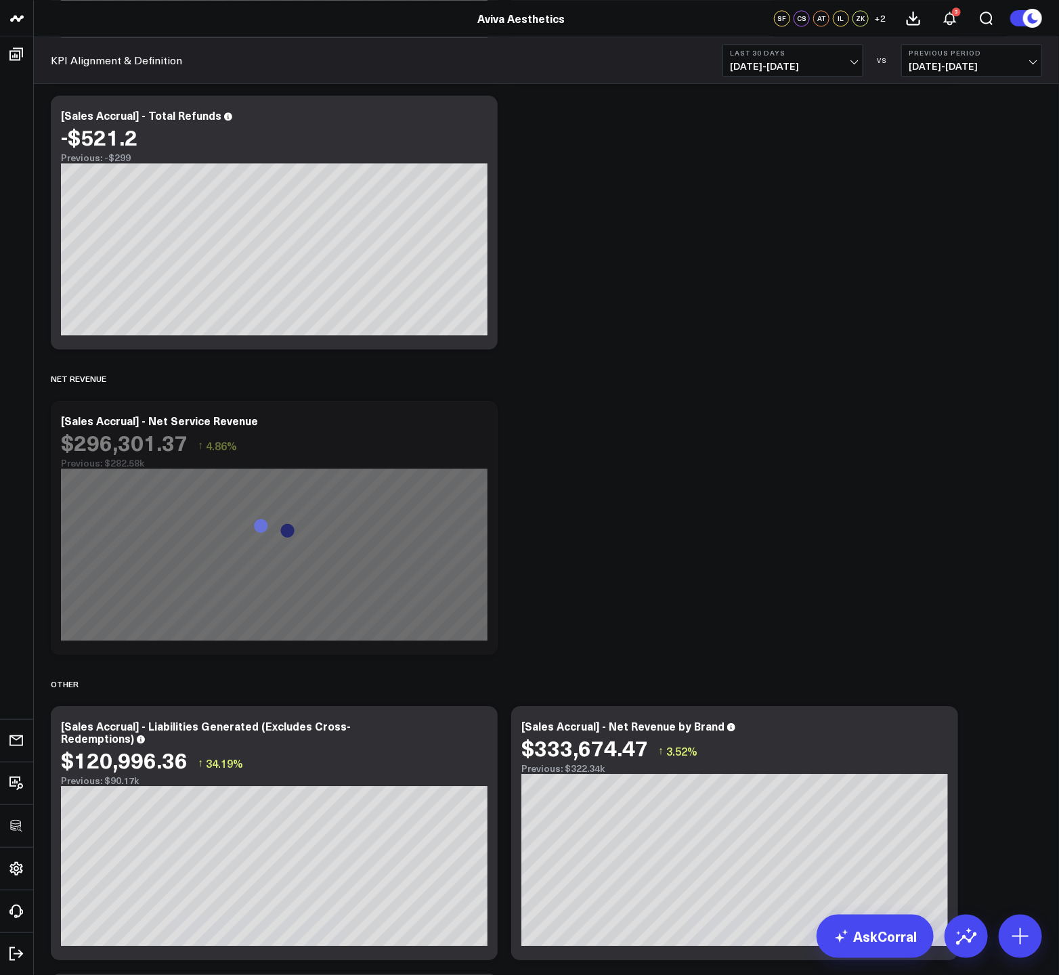
click at [478, 420] on icon at bounding box center [479, 422] width 16 height 16
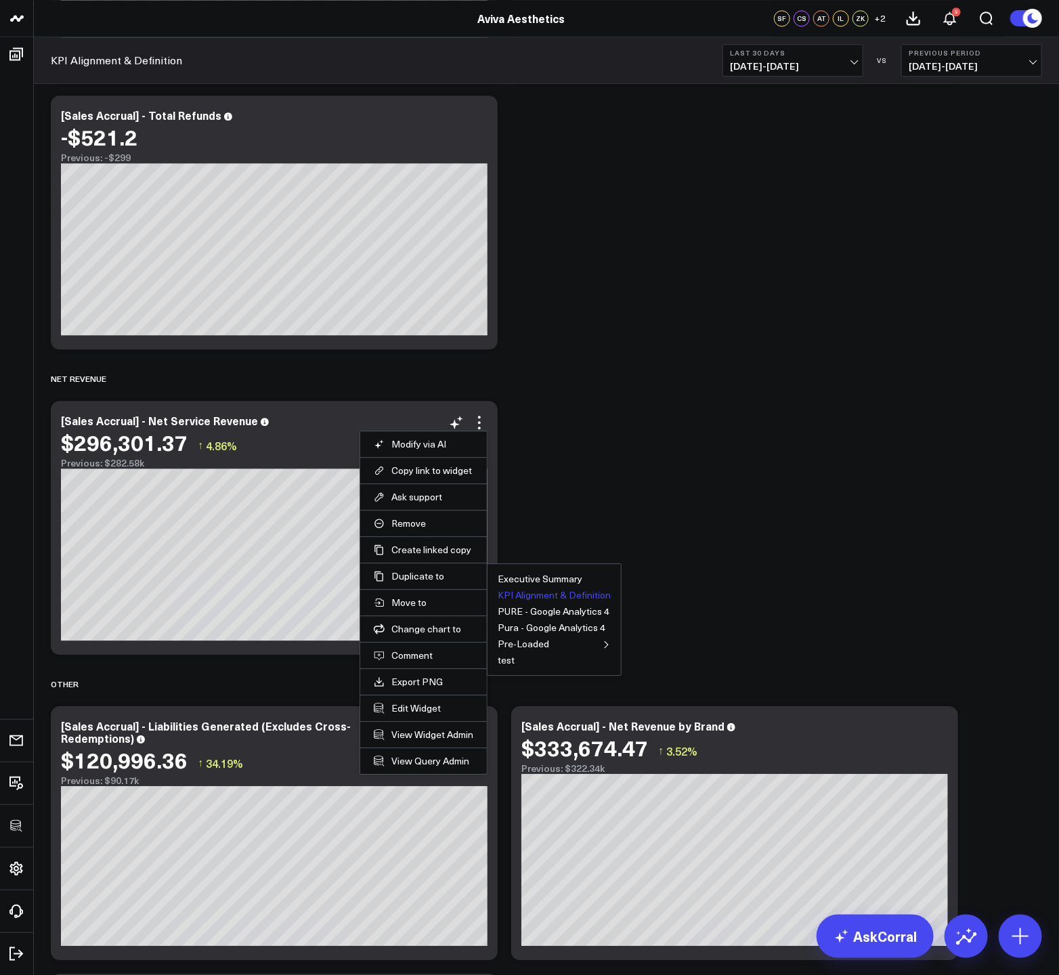
click at [528, 592] on button "KPI Alignment & Definition" at bounding box center [554, 594] width 113 height 9
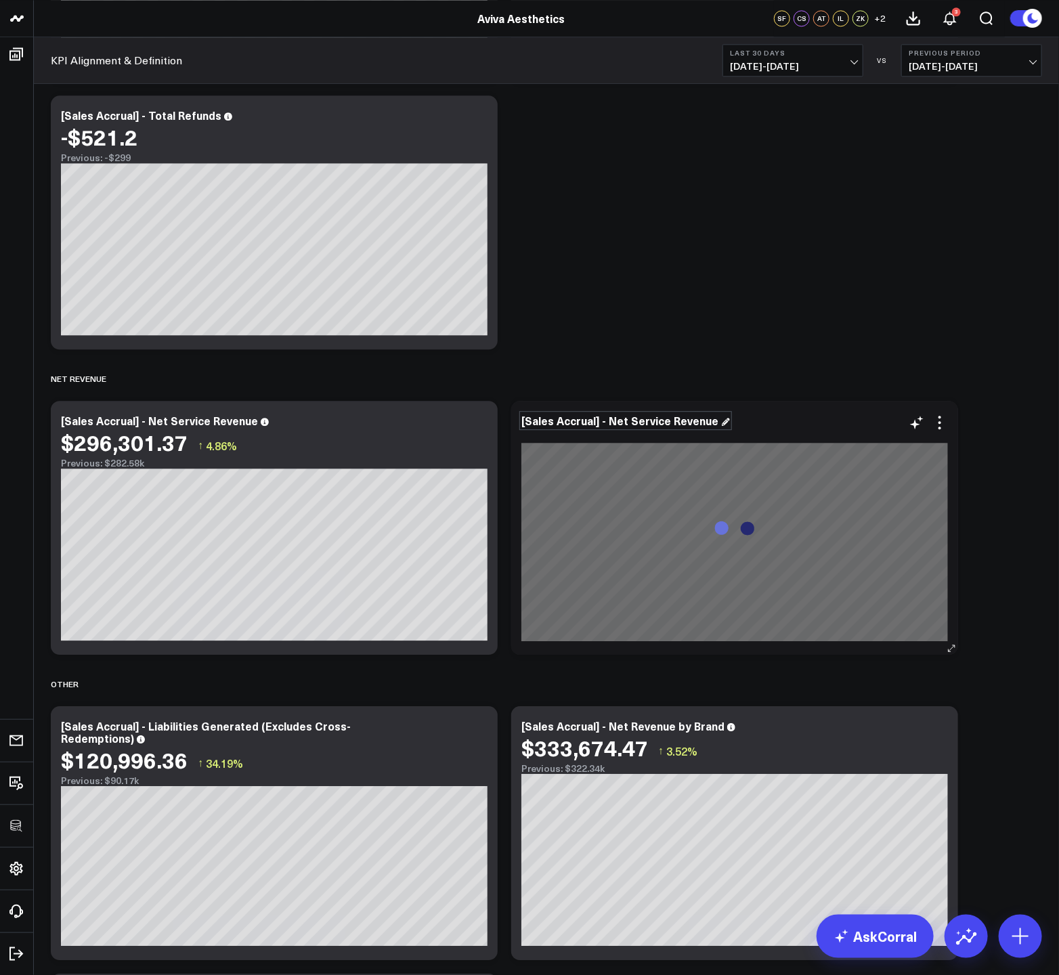
click at [626, 418] on div "[Sales Accrual] - Net Service Revenue" at bounding box center [625, 420] width 208 height 15
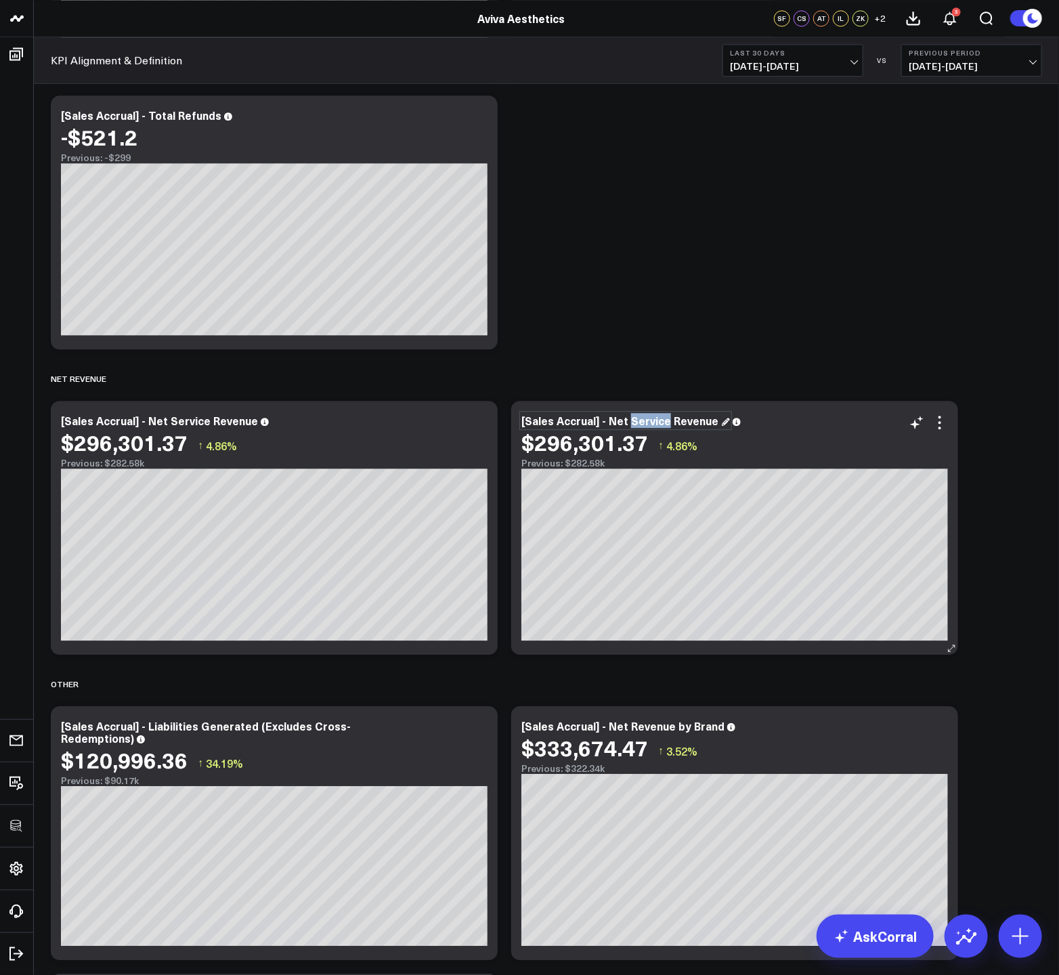
drag, startPoint x: 664, startPoint y: 421, endPoint x: 628, endPoint y: 421, distance: 35.9
click at [628, 421] on div "[Sales Accrual] - Net Service Revenue" at bounding box center [625, 420] width 208 height 15
click at [934, 425] on icon at bounding box center [939, 422] width 16 height 16
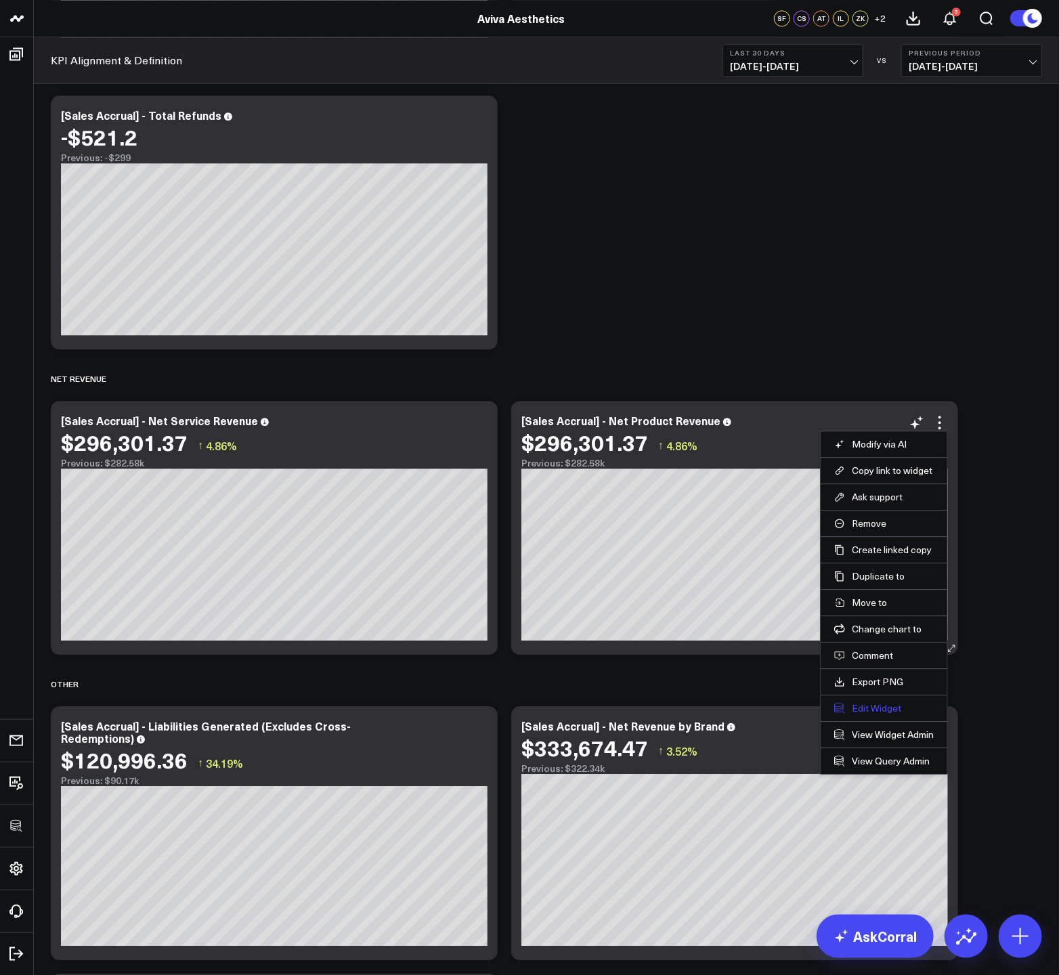
click at [864, 708] on button "Edit Widget" at bounding box center [884, 708] width 100 height 12
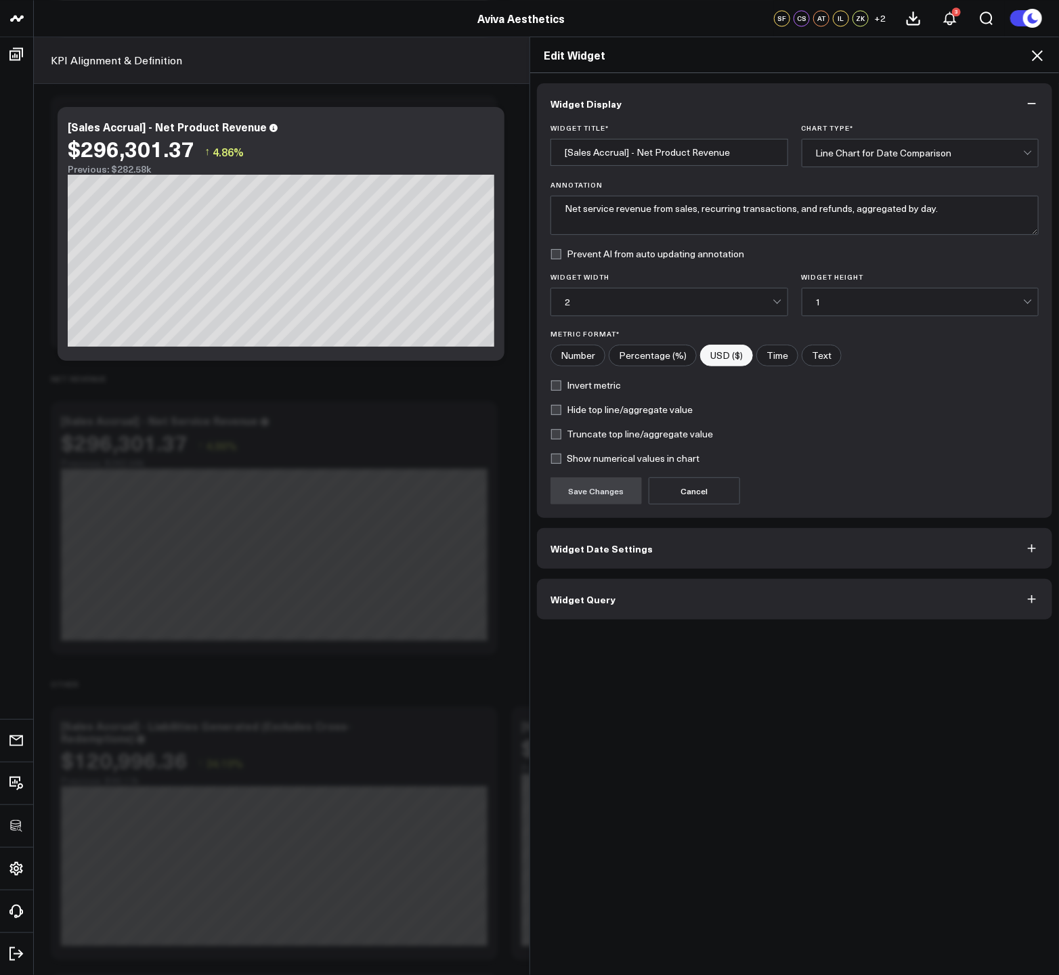
click at [701, 598] on button "Widget Query" at bounding box center [794, 599] width 515 height 41
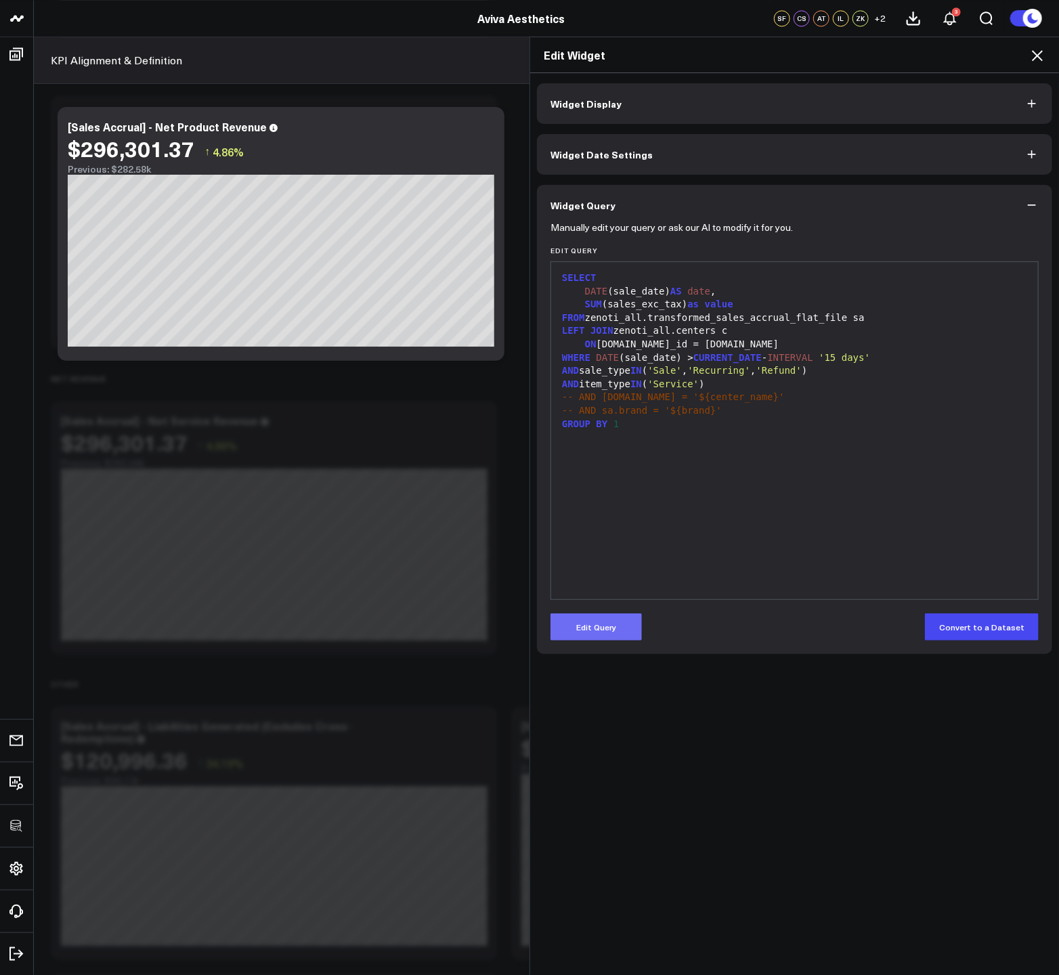
click at [613, 623] on button "Edit Query" at bounding box center [595, 626] width 91 height 27
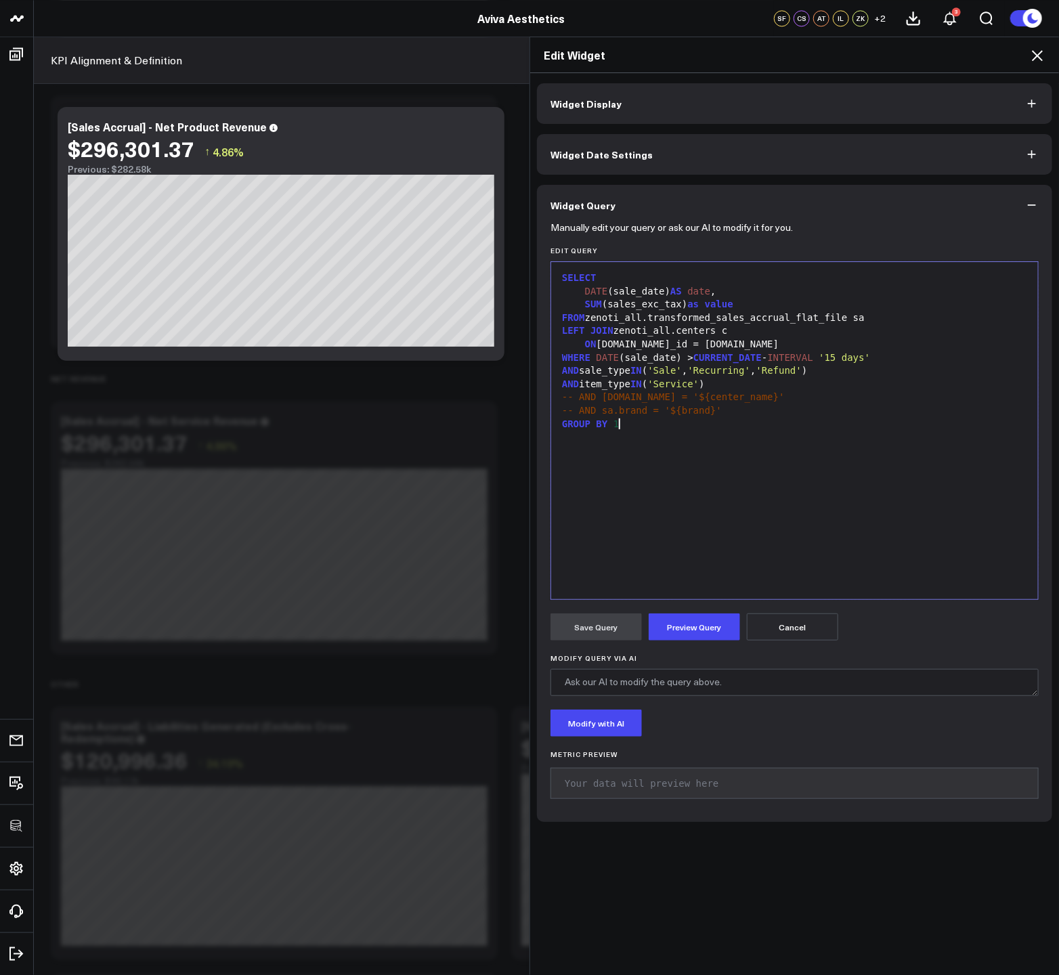
click at [730, 493] on div "SELECT DATE (sale_date) AS date , SUM (sales_exc_tax) as value FROM zenoti_all.…" at bounding box center [794, 431] width 473 height 324
drag, startPoint x: 704, startPoint y: 384, endPoint x: 667, endPoint y: 385, distance: 37.2
click at [667, 385] on span "'Service'" at bounding box center [672, 383] width 51 height 11
click at [690, 623] on button "Preview Query" at bounding box center [694, 626] width 91 height 27
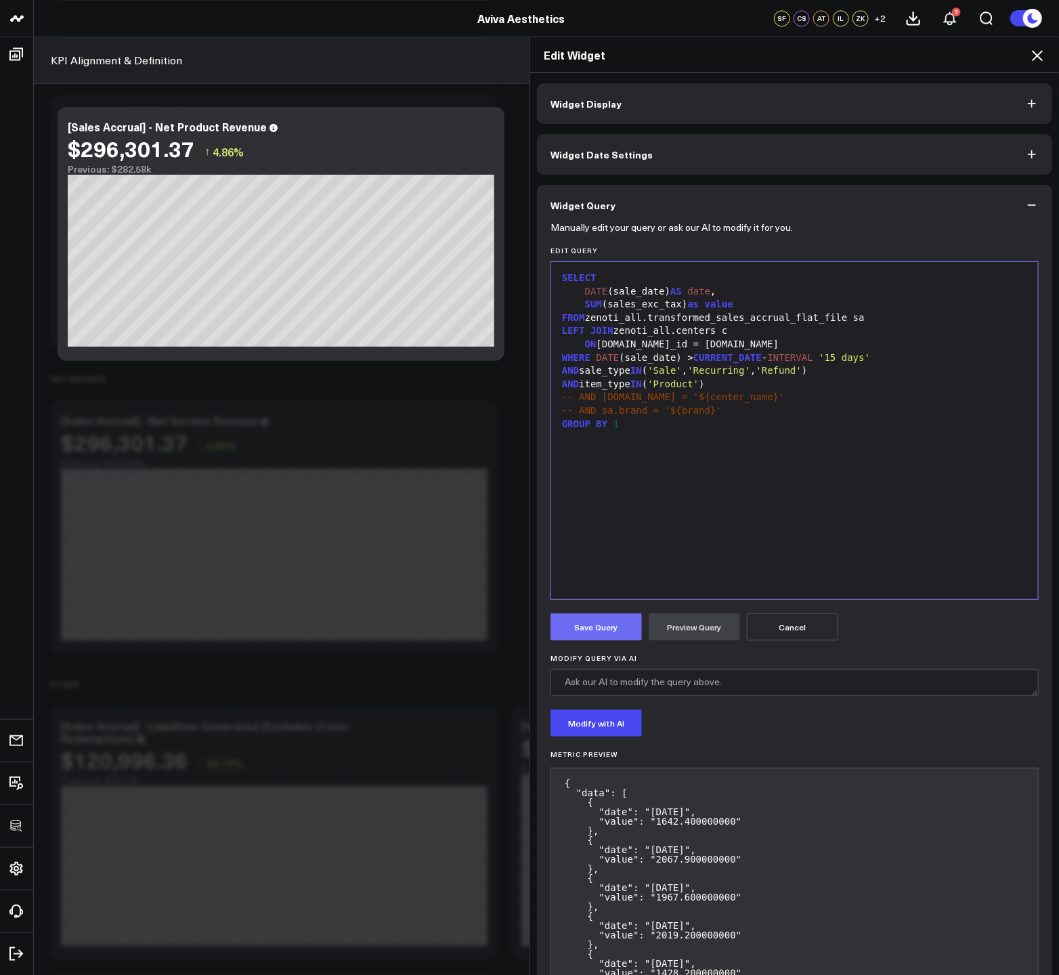
click at [581, 629] on button "Save Query" at bounding box center [595, 626] width 91 height 27
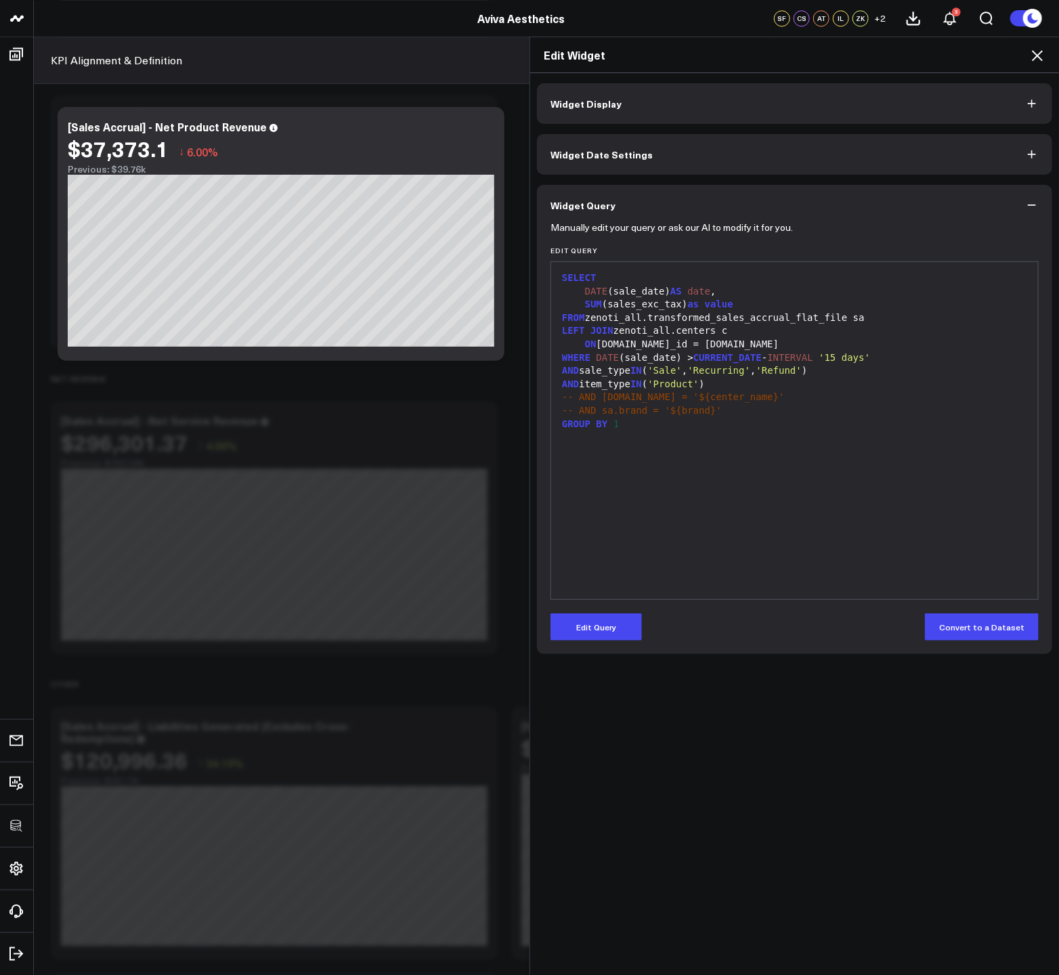
click at [1036, 59] on icon at bounding box center [1037, 55] width 16 height 16
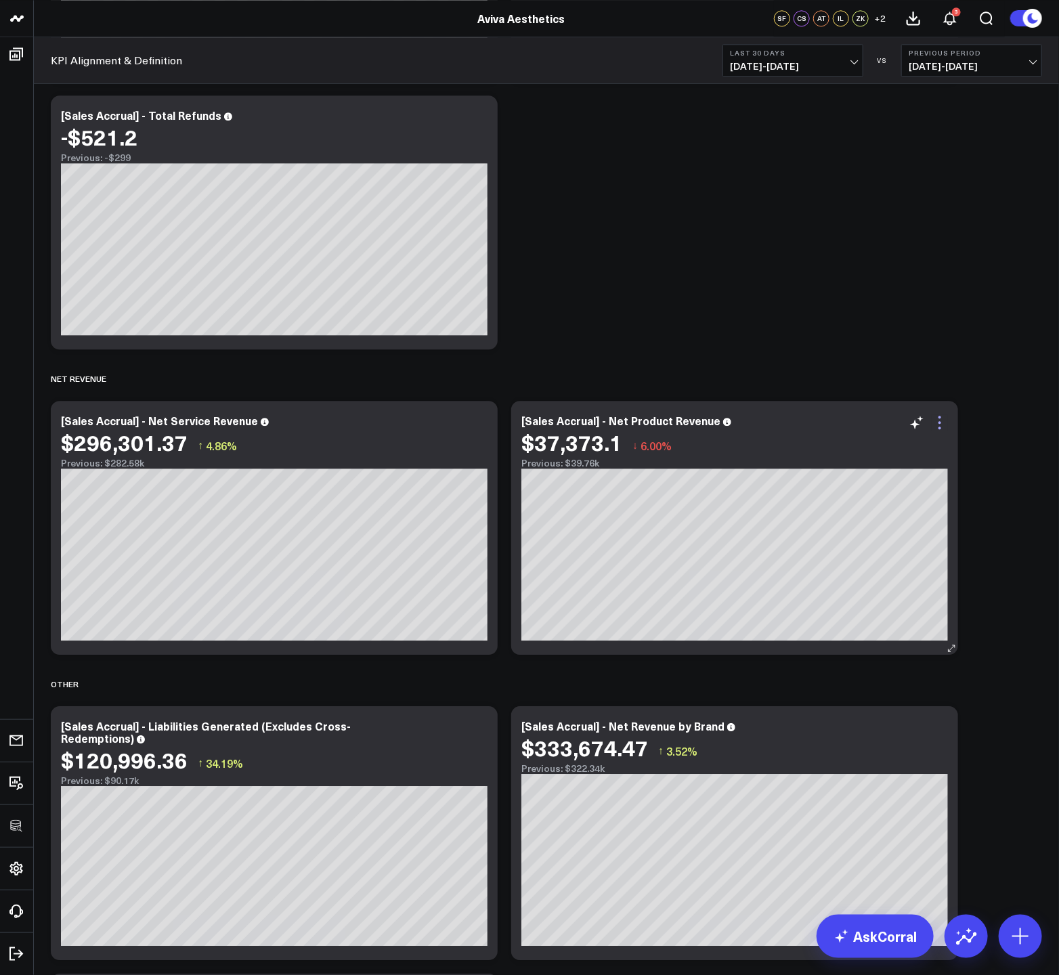
click at [945, 423] on icon at bounding box center [939, 422] width 16 height 16
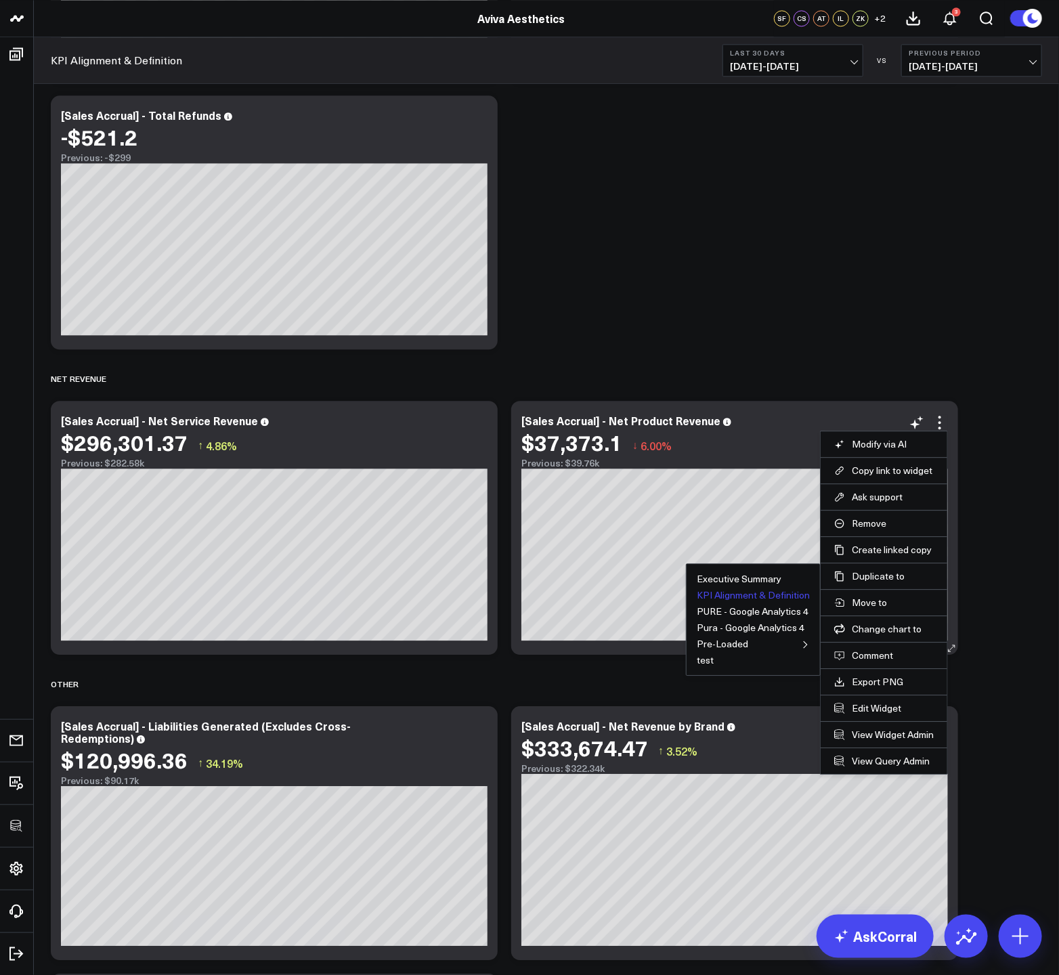
click at [739, 596] on button "KPI Alignment & Definition" at bounding box center [753, 594] width 113 height 9
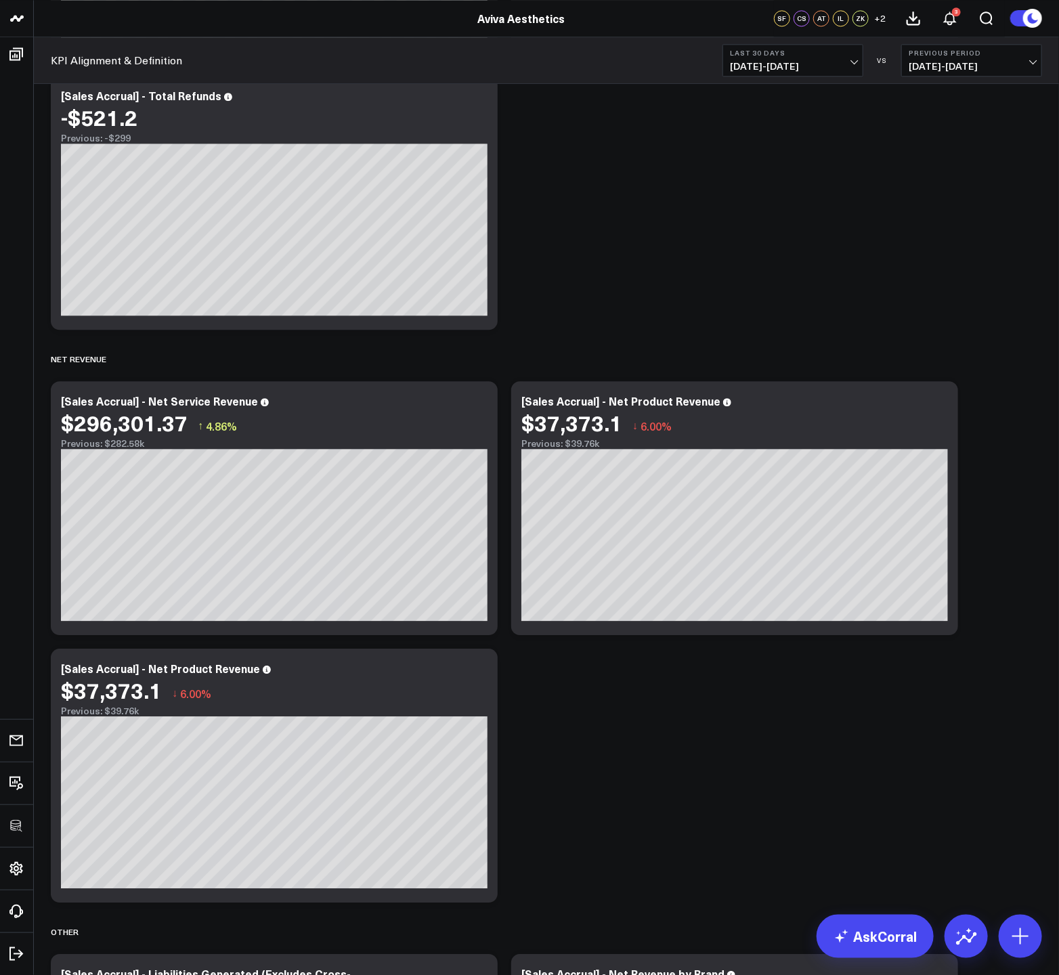
scroll to position [1544, 0]
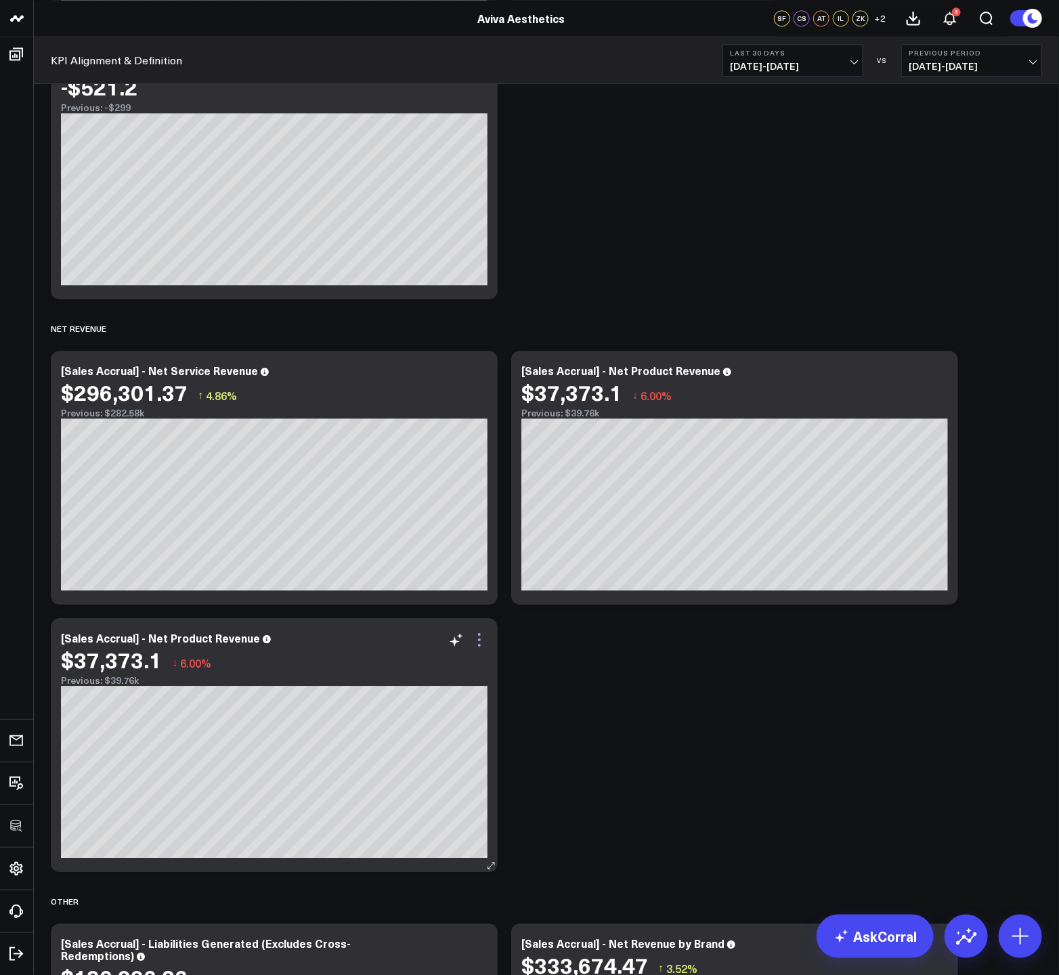
click at [479, 646] on icon at bounding box center [479, 645] width 3 height 3
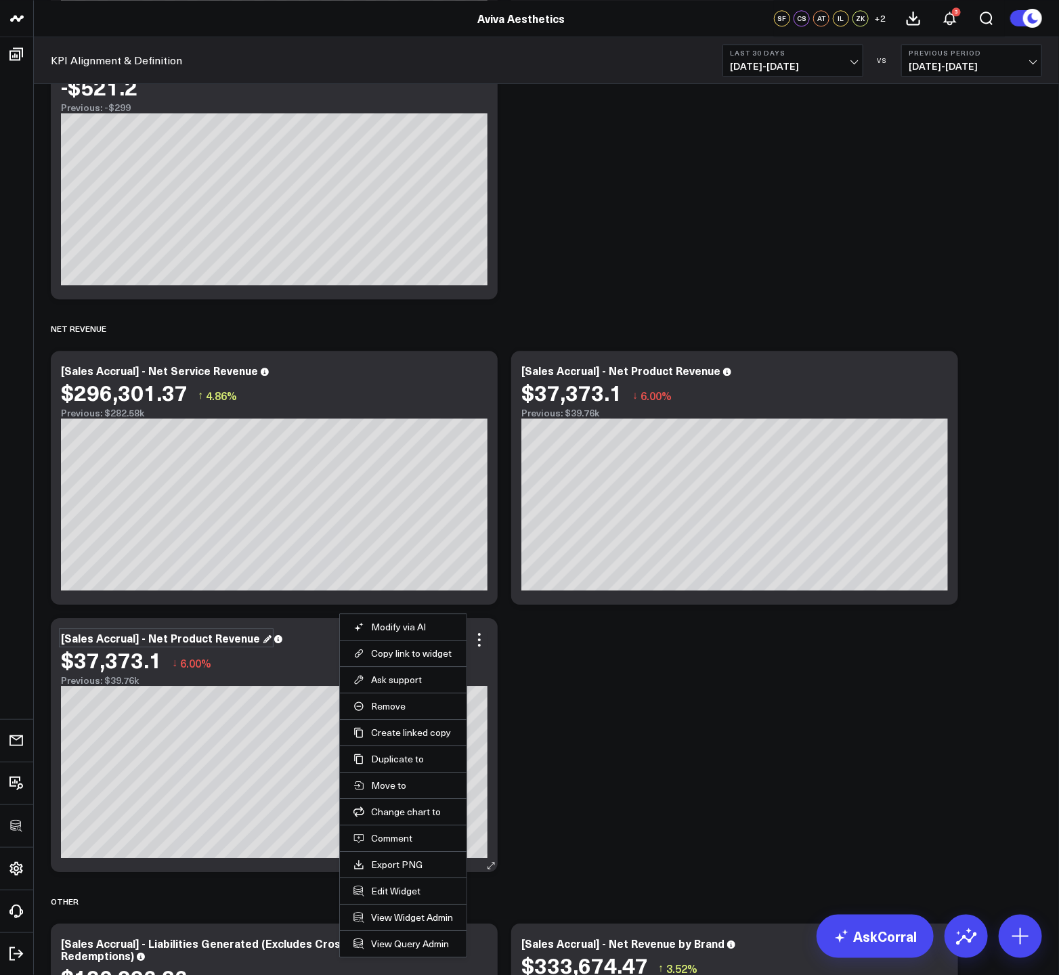
click at [207, 639] on div "[Sales Accrual] - Net Product Revenue" at bounding box center [166, 637] width 211 height 15
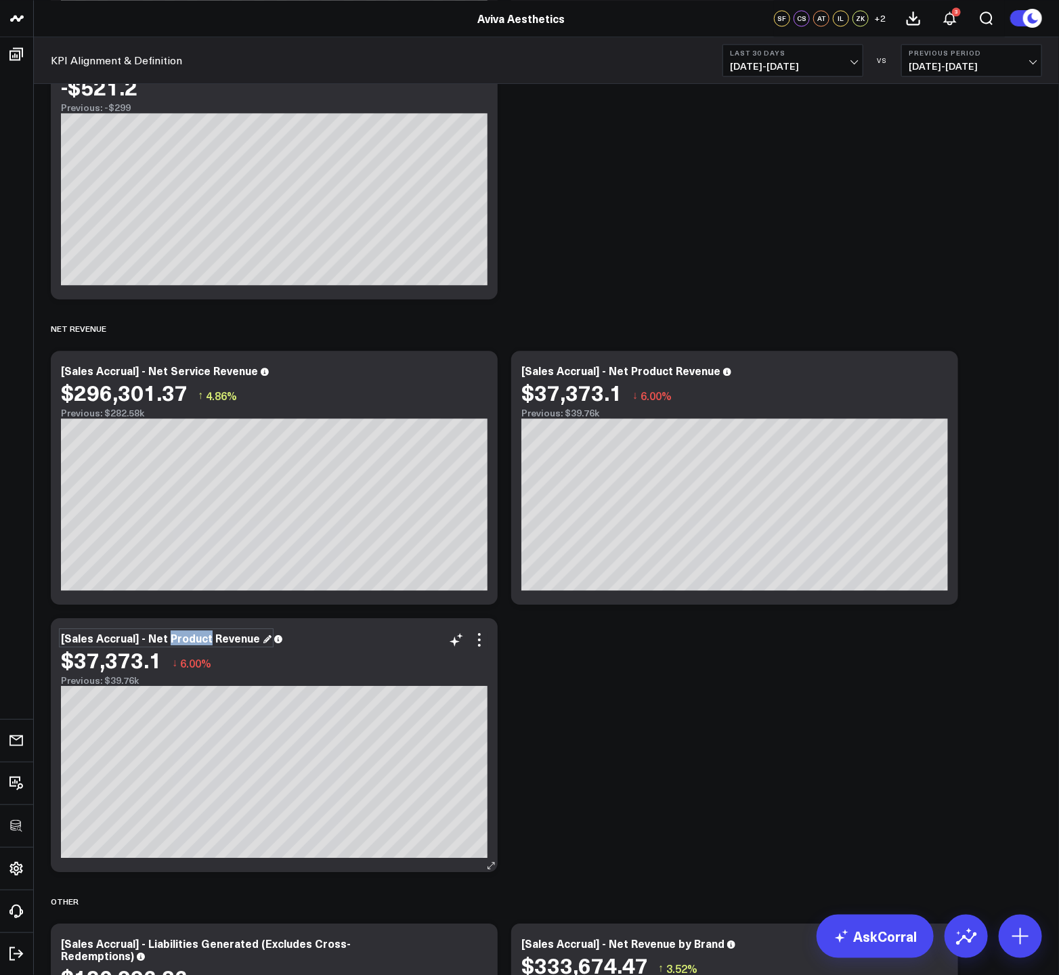
drag, startPoint x: 207, startPoint y: 639, endPoint x: 169, endPoint y: 640, distance: 37.9
click at [169, 640] on div "[Sales Accrual] - Net Product Revenue" at bounding box center [166, 637] width 211 height 15
click at [477, 643] on icon at bounding box center [479, 640] width 16 height 16
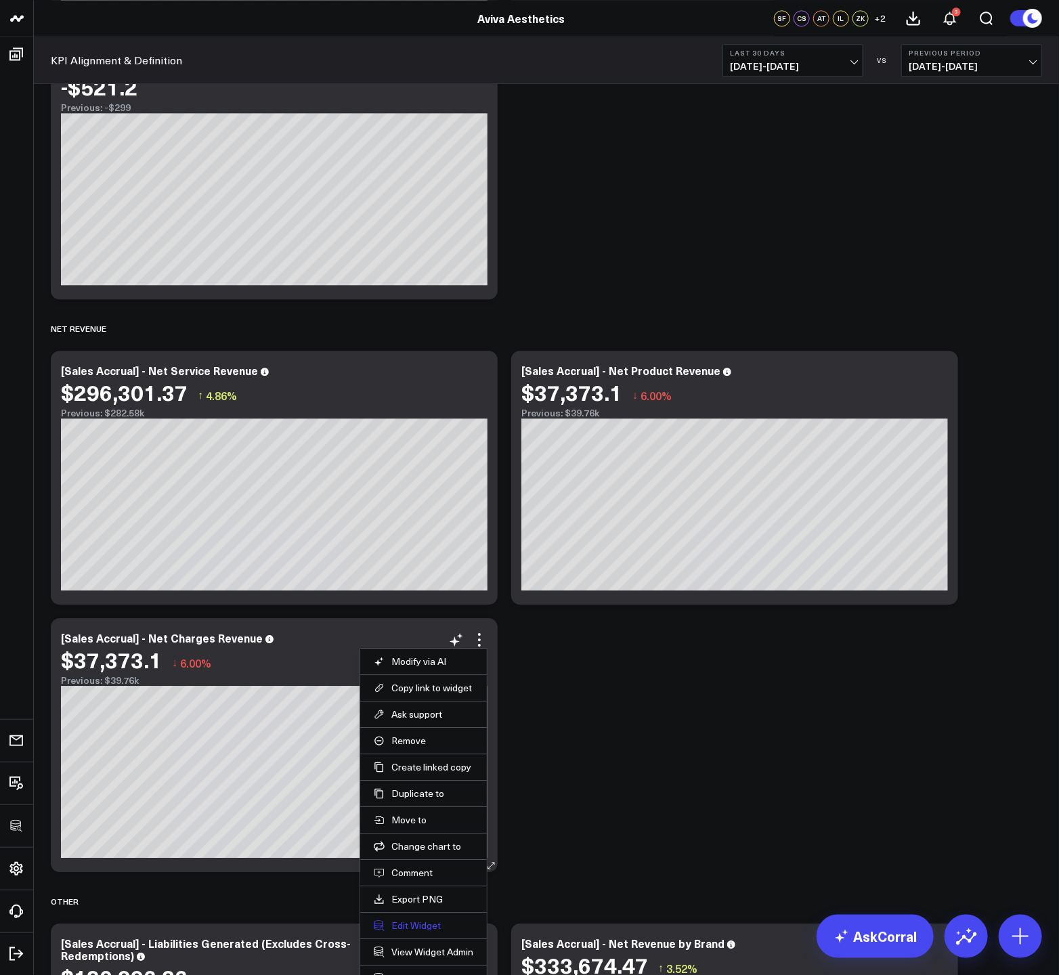
click at [390, 925] on button "Edit Widget" at bounding box center [424, 925] width 100 height 12
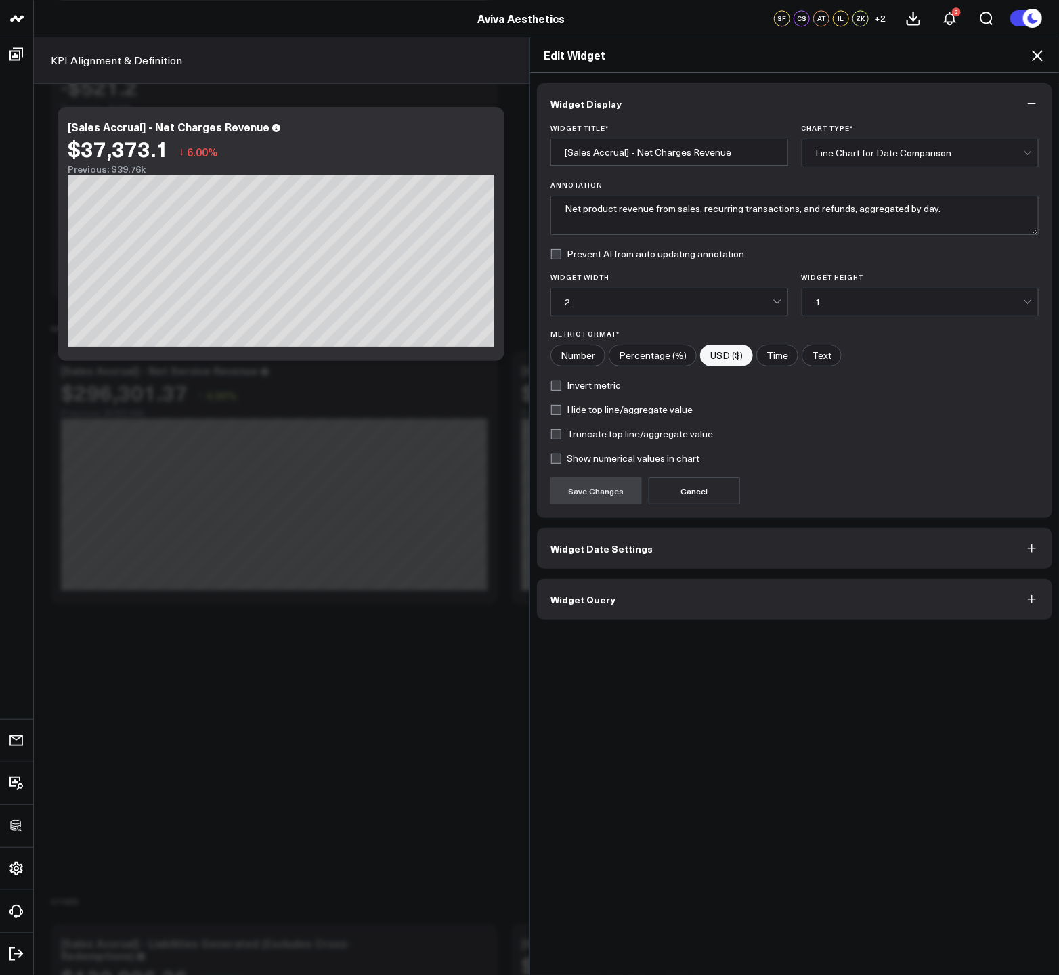
click at [592, 597] on span "Widget Query" at bounding box center [582, 599] width 65 height 11
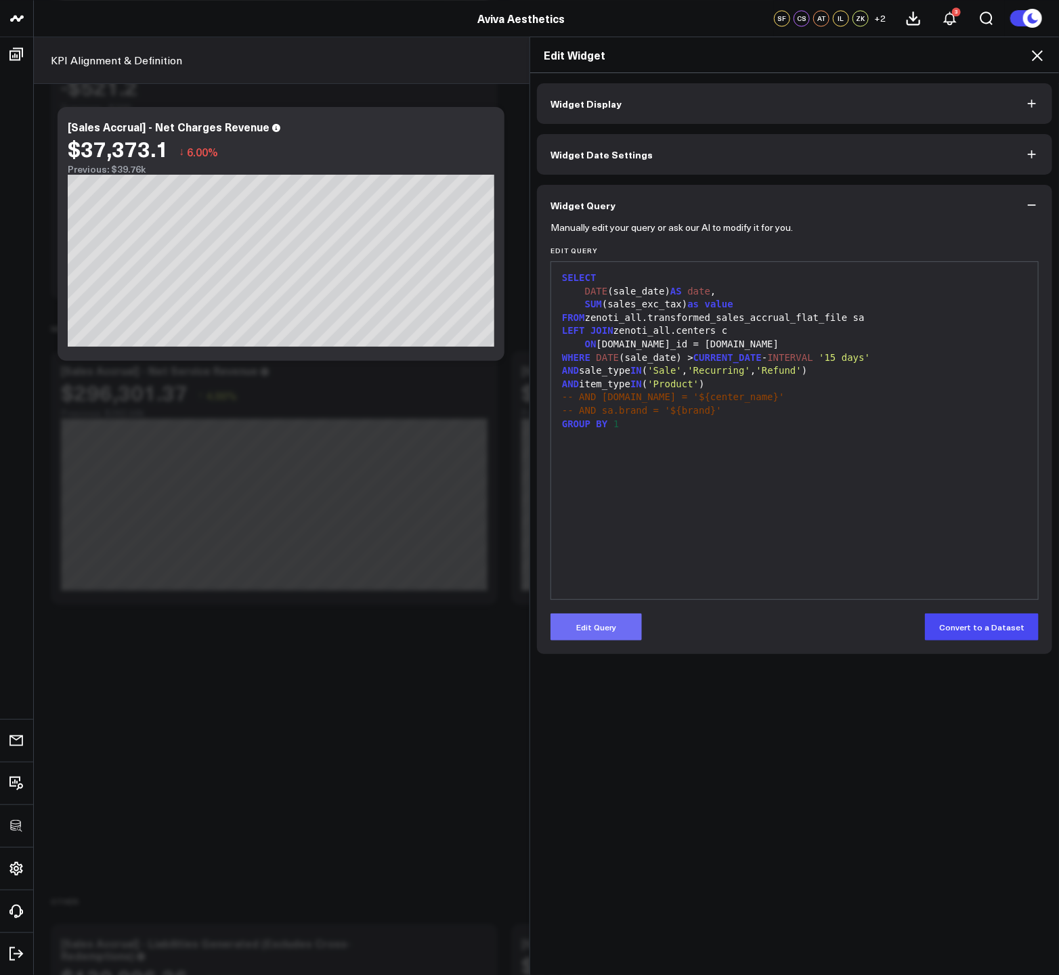
click at [597, 626] on button "Edit Query" at bounding box center [595, 626] width 91 height 27
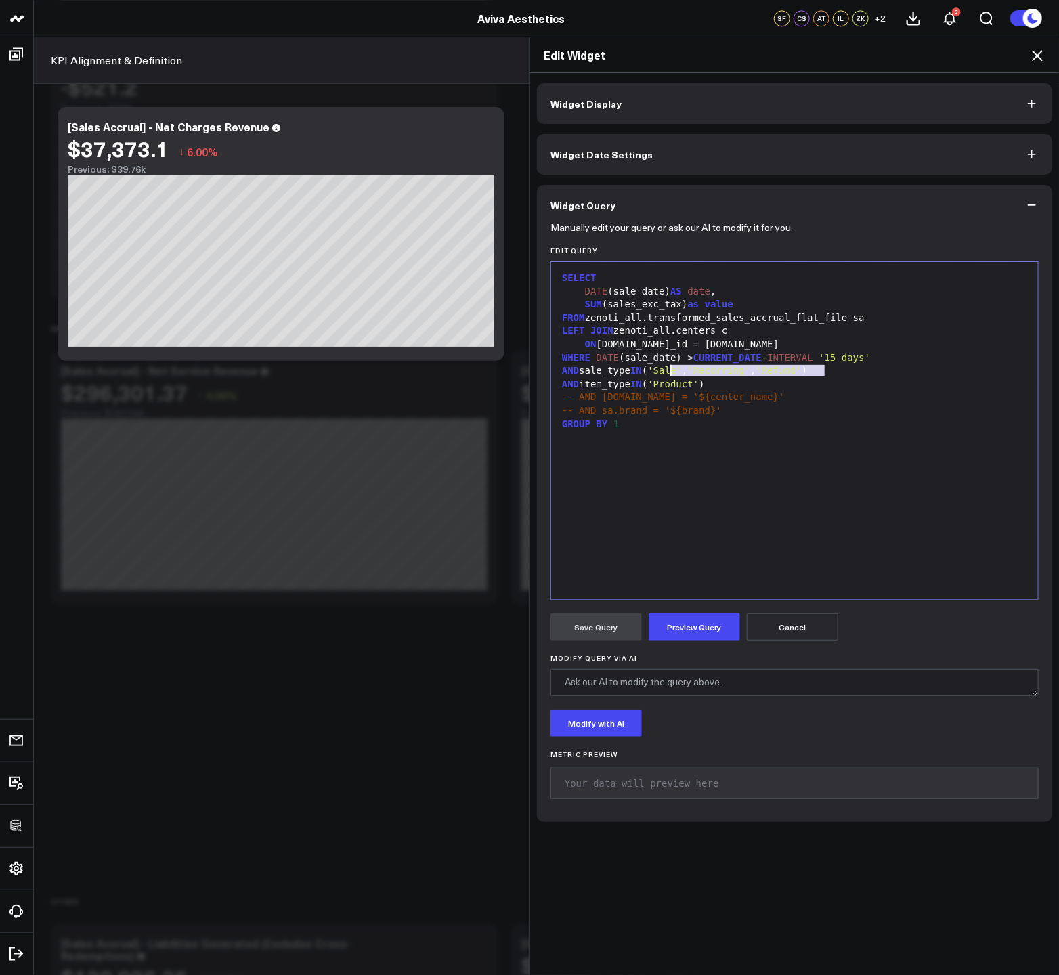
drag, startPoint x: 819, startPoint y: 371, endPoint x: 665, endPoint y: 373, distance: 154.4
click at [665, 373] on div "AND sale_type IN ( 'Sale' , 'Recurring' , 'Refund' )" at bounding box center [794, 371] width 473 height 14
click at [703, 623] on button "Preview Query" at bounding box center [694, 626] width 91 height 27
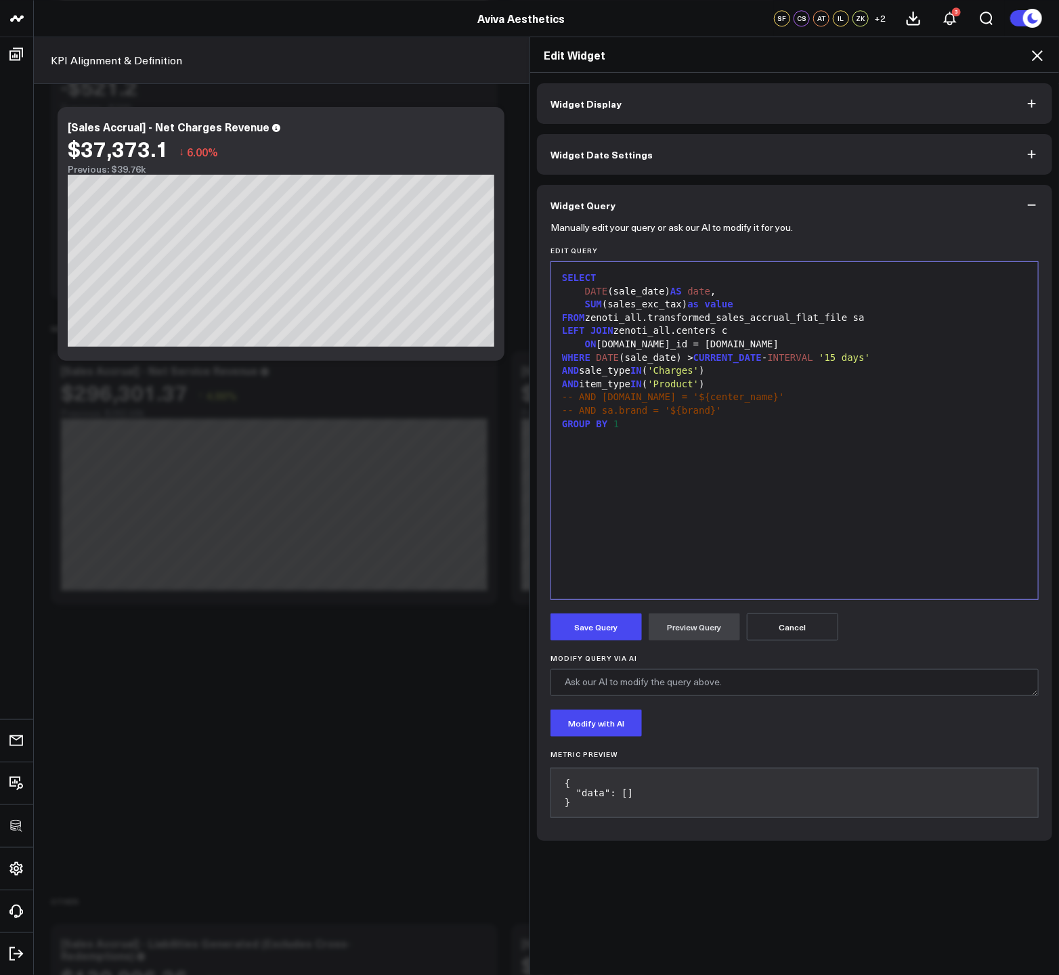
click at [620, 624] on button "Save Query" at bounding box center [595, 626] width 91 height 27
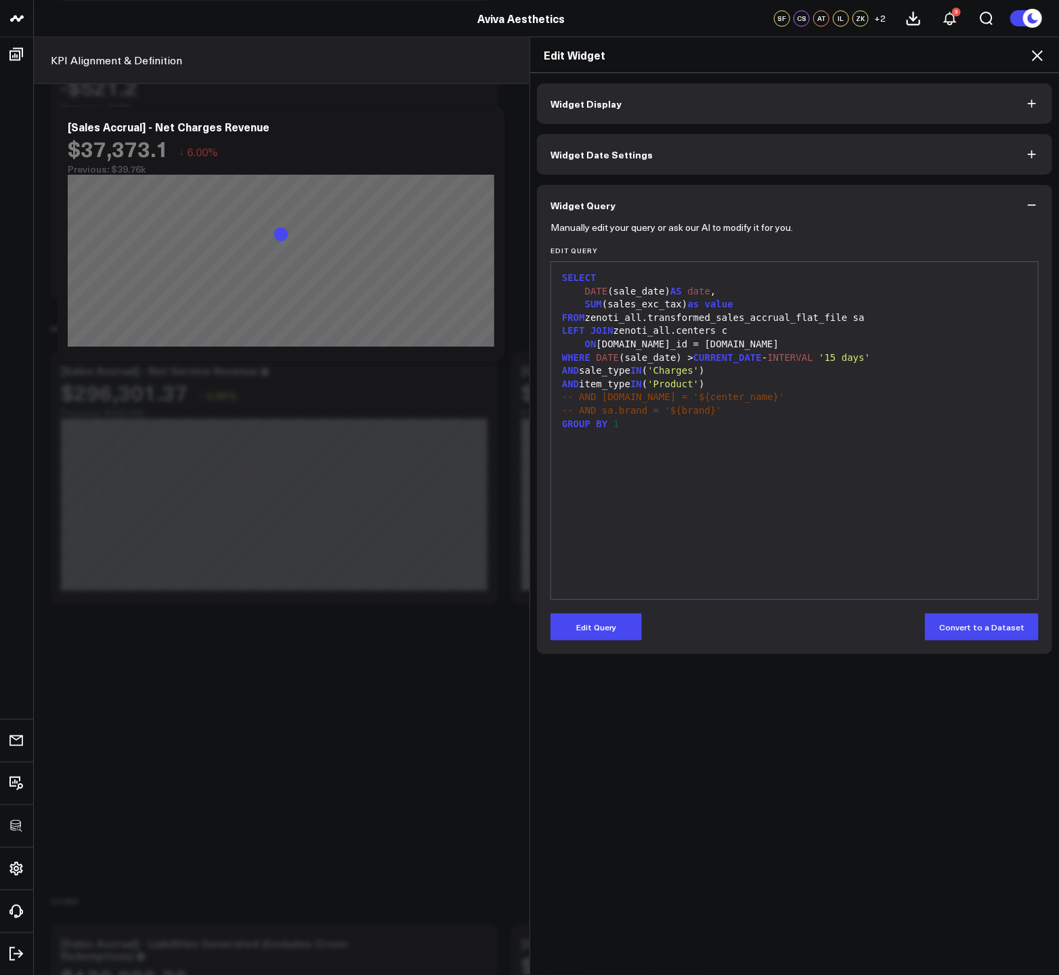
click at [1034, 58] on icon at bounding box center [1037, 55] width 11 height 11
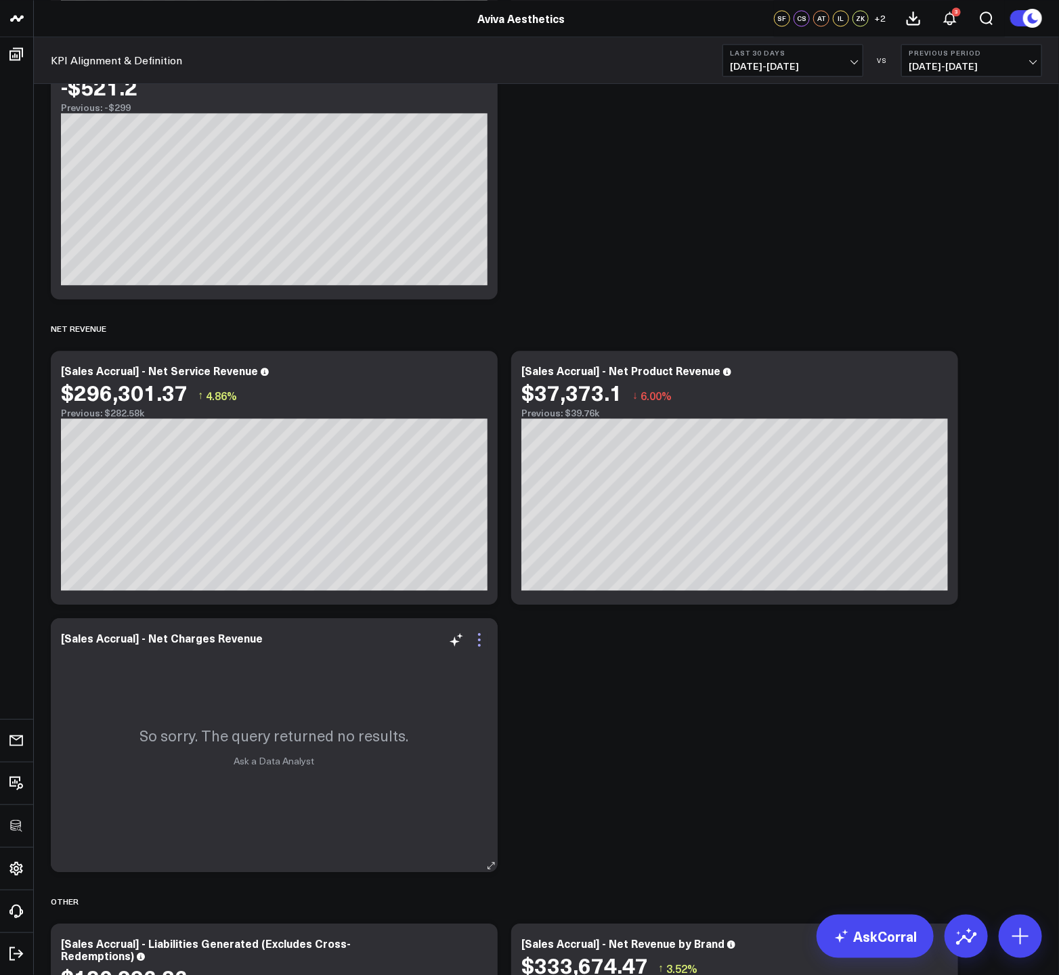
click at [482, 638] on icon at bounding box center [479, 640] width 16 height 16
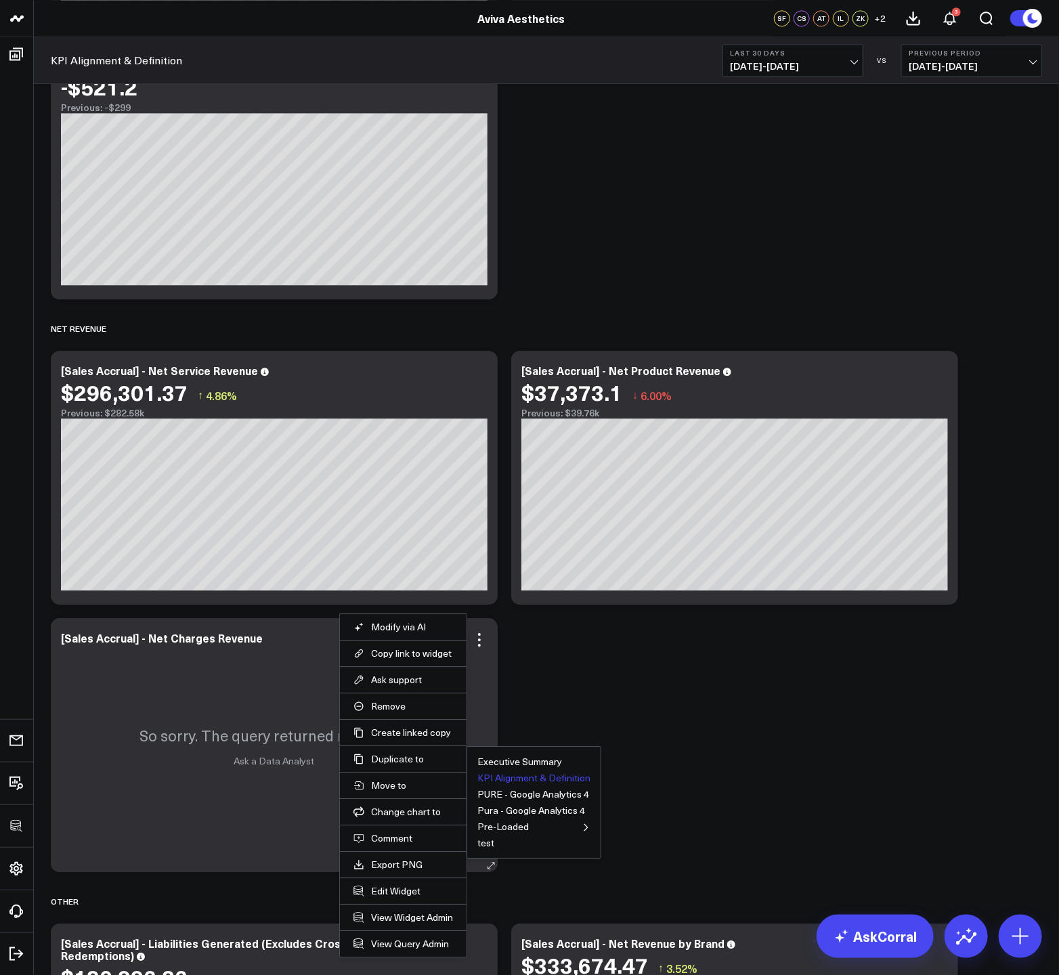
click at [514, 773] on button "KPI Alignment & Definition" at bounding box center [533, 777] width 113 height 9
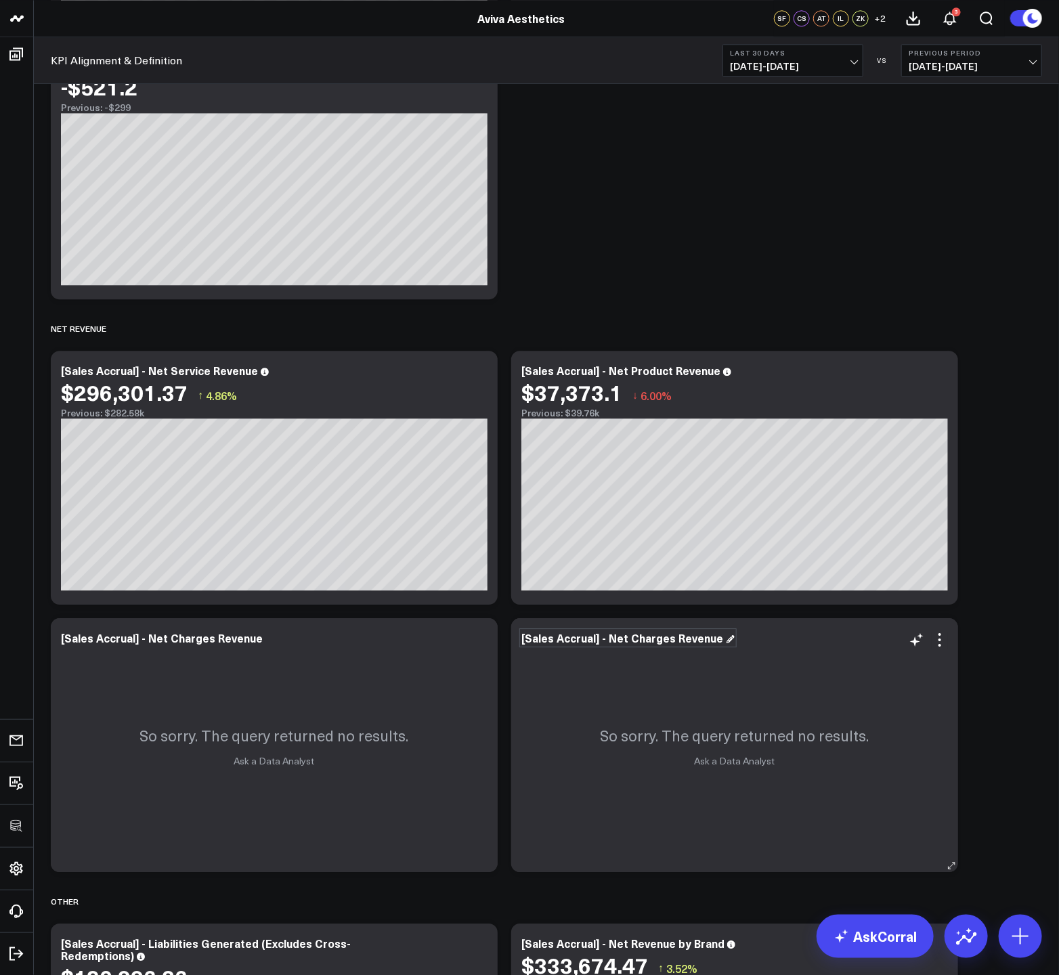
click at [627, 637] on div "[Sales Accrual] - Net Charges Revenue" at bounding box center [627, 637] width 213 height 15
click at [628, 637] on div "[Sales Accrual] - Net Charges Revenue" at bounding box center [627, 637] width 213 height 15
click at [624, 640] on div "[Sales Accrual] - Net Charges Revenue" at bounding box center [627, 637] width 213 height 15
drag, startPoint x: 607, startPoint y: 640, endPoint x: 671, endPoint y: 640, distance: 63.6
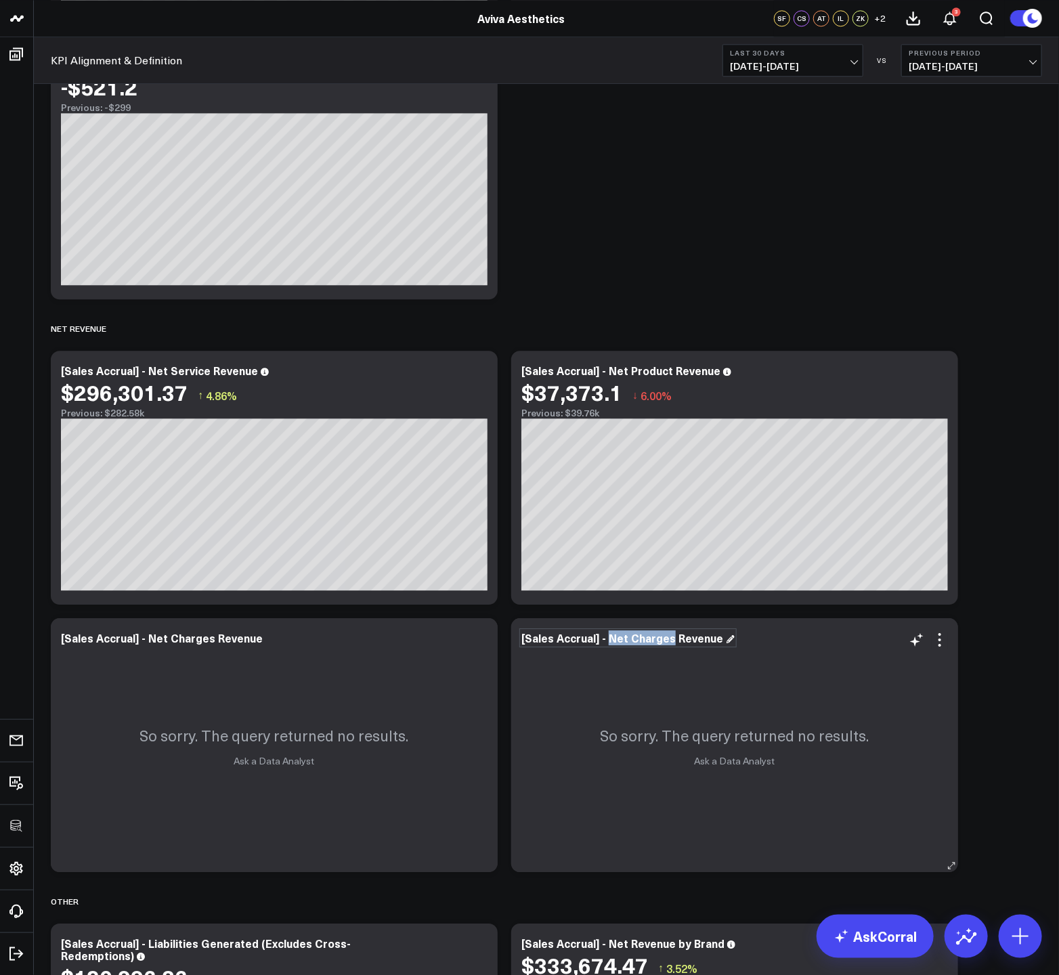
click at [669, 640] on div "[Sales Accrual] - Net Charges Revenue" at bounding box center [627, 637] width 213 height 15
click at [943, 642] on icon at bounding box center [939, 640] width 16 height 16
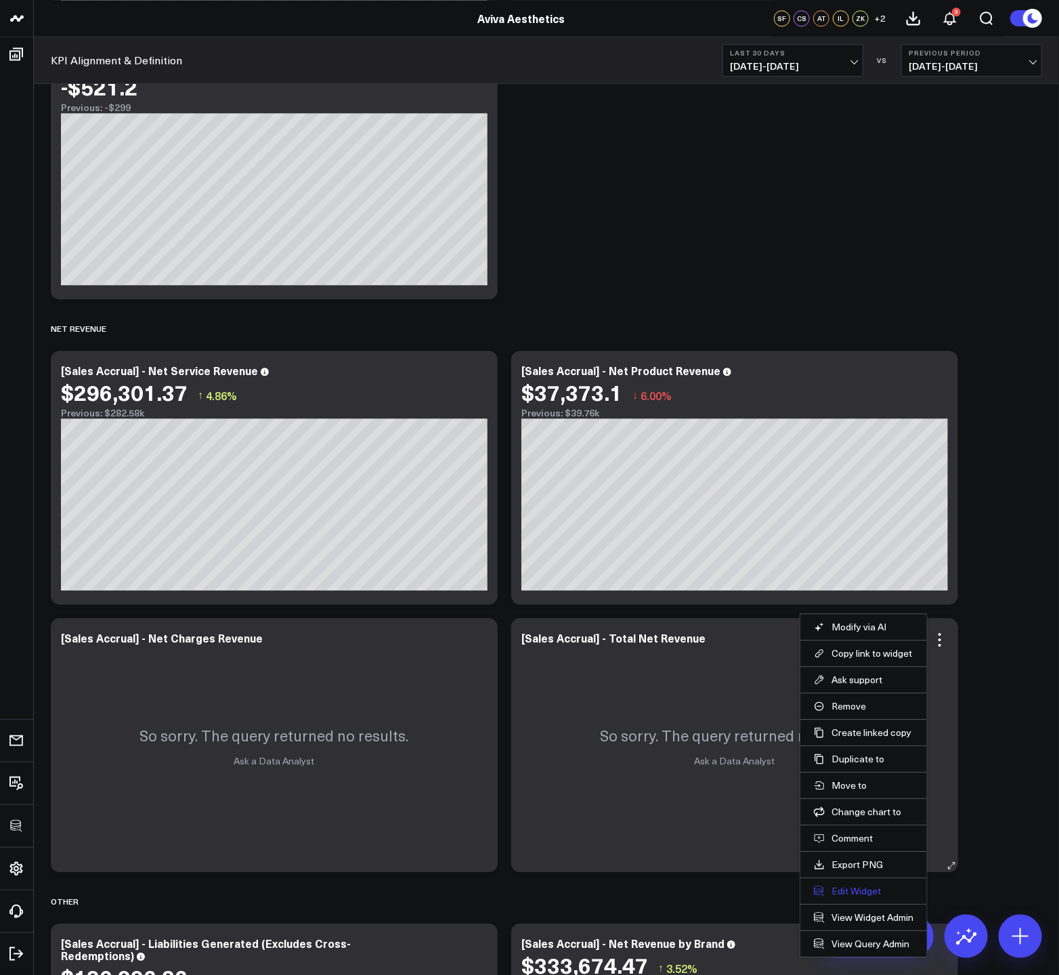
click at [848, 894] on button "Edit Widget" at bounding box center [864, 891] width 100 height 12
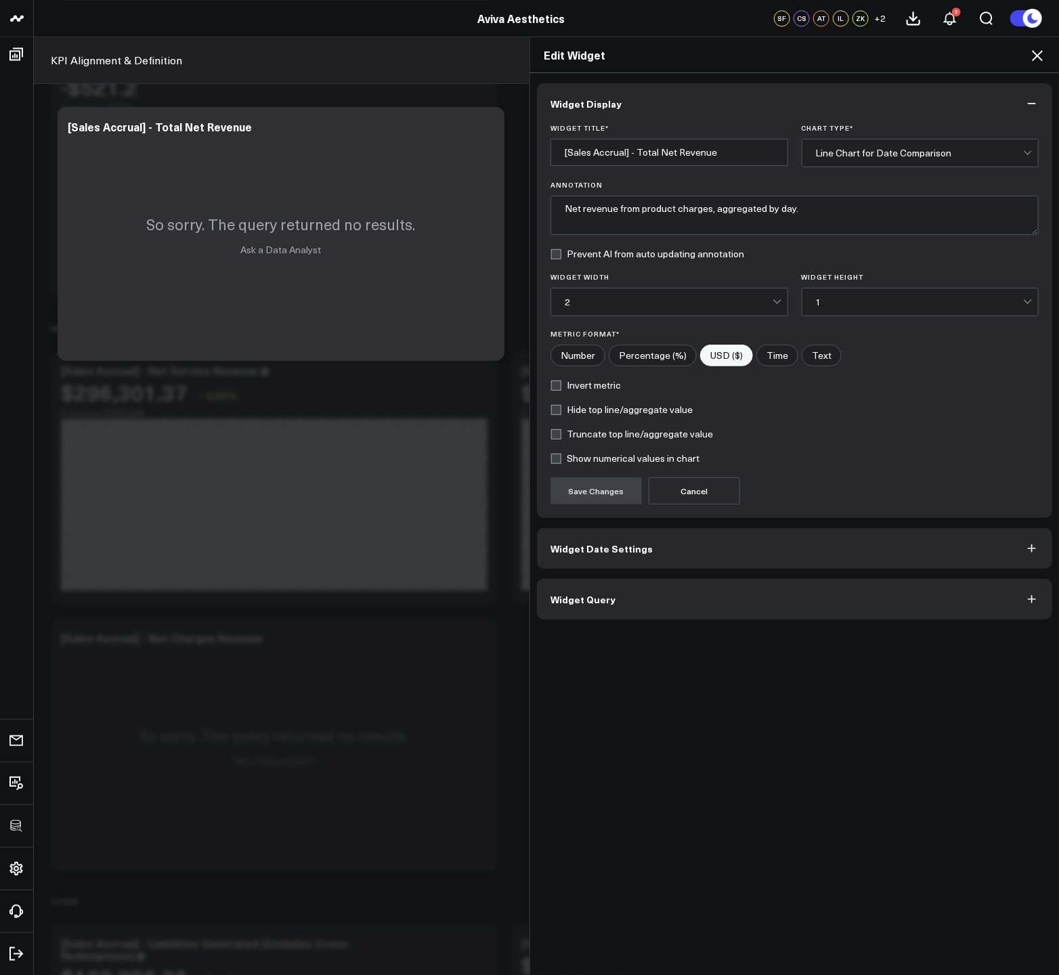
click at [672, 602] on button "Widget Query" at bounding box center [794, 599] width 515 height 41
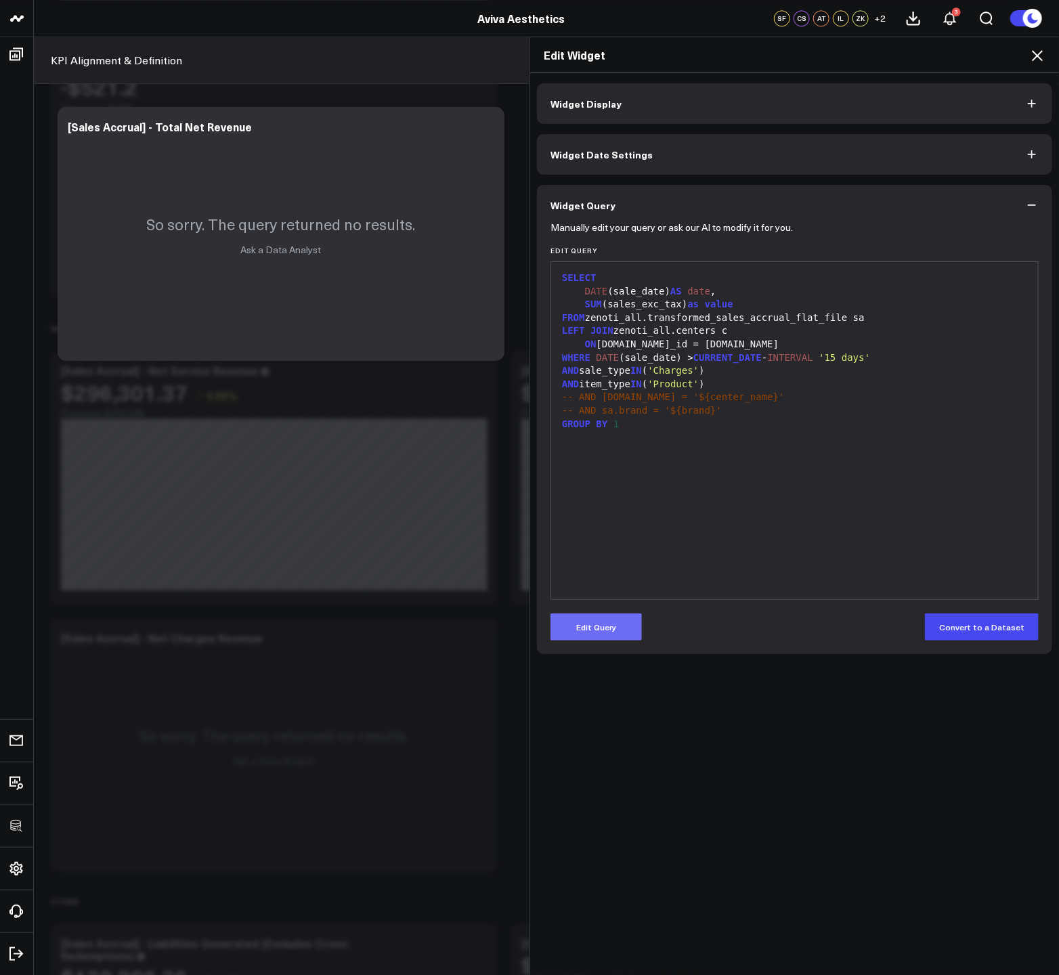
click at [599, 636] on button "Edit Query" at bounding box center [595, 626] width 91 height 27
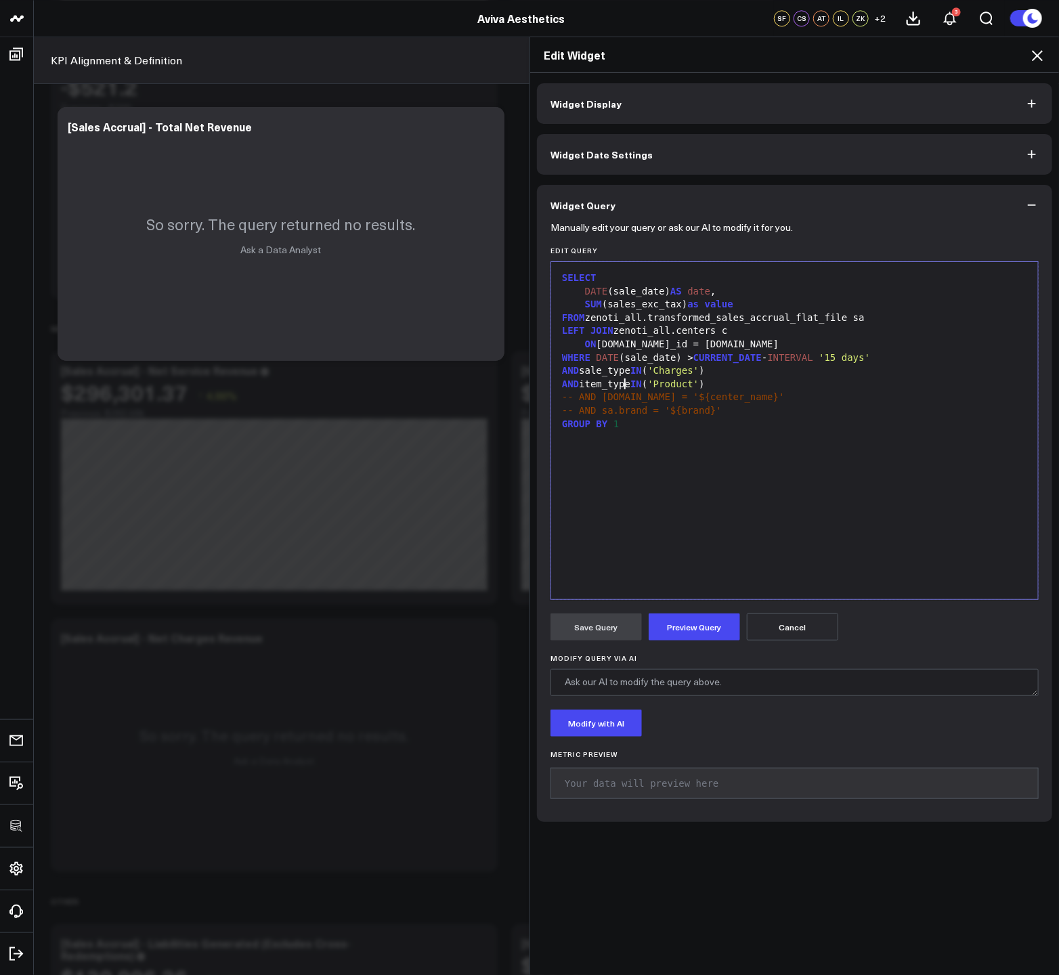
click at [621, 382] on div "AND item_type IN ( 'Product' )" at bounding box center [794, 385] width 473 height 14
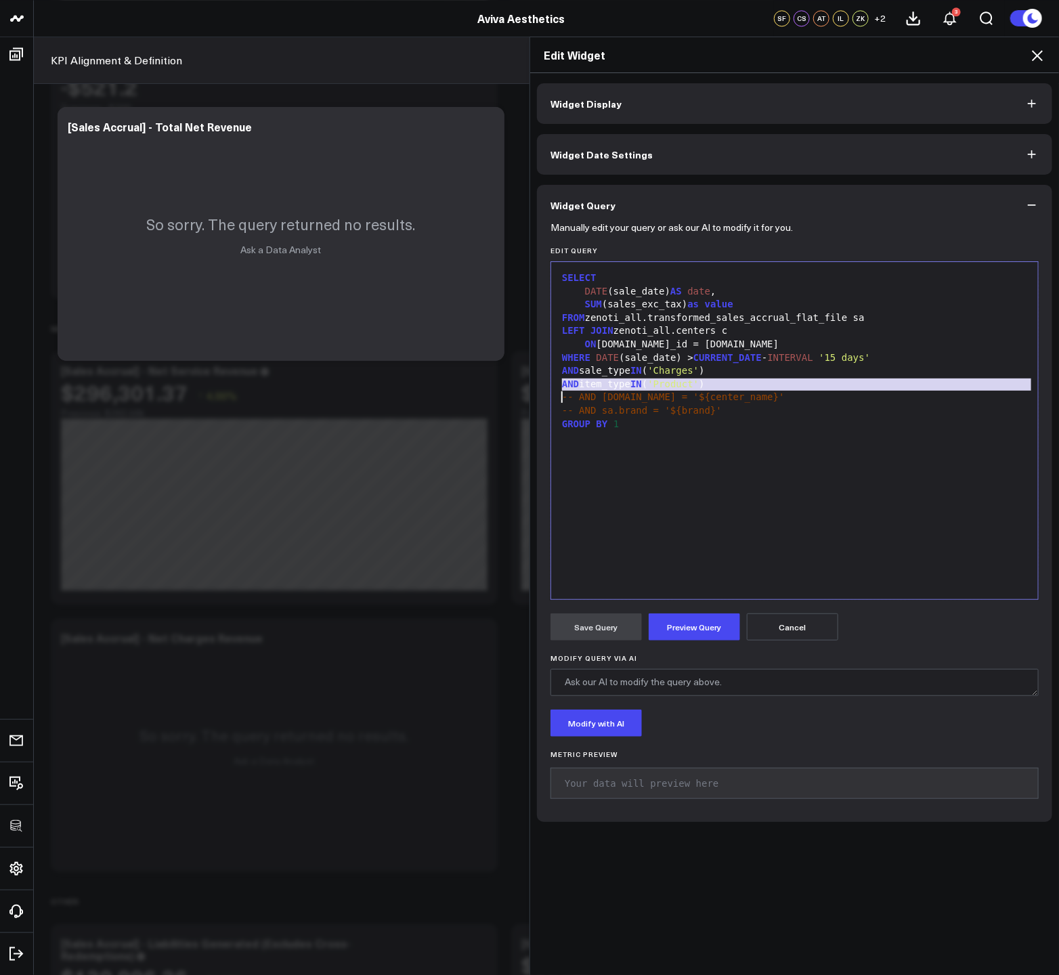
click at [621, 382] on div "AND item_type IN ( 'Product' )" at bounding box center [794, 385] width 473 height 14
click at [578, 371] on div "AND sale_type IN ( 'Charges' )" at bounding box center [794, 371] width 473 height 14
click at [784, 374] on div "AND (sale_type IN ( 'Charges' )" at bounding box center [794, 371] width 473 height 14
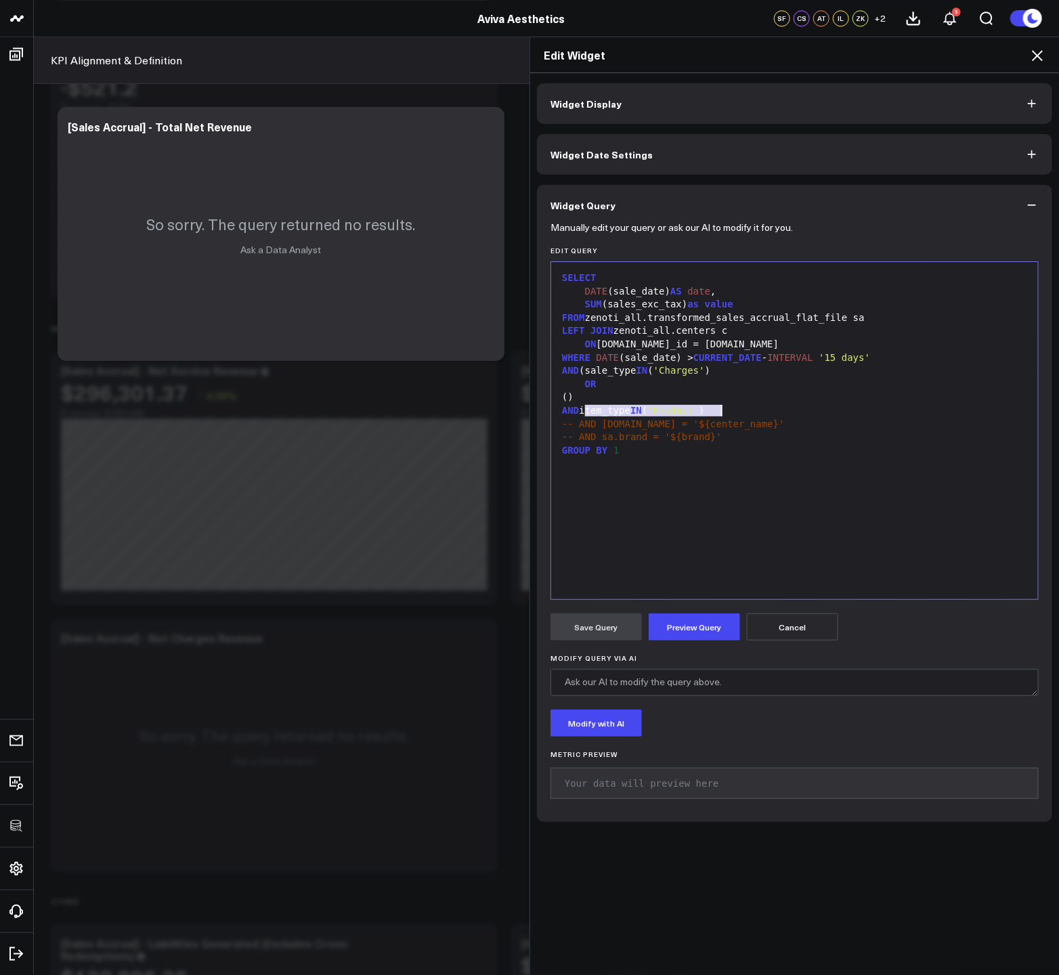
drag, startPoint x: 581, startPoint y: 412, endPoint x: 732, endPoint y: 412, distance: 151.0
click at [732, 412] on div "AND item_type IN ( 'Product' )" at bounding box center [794, 411] width 473 height 14
copy div "item_type IN ( 'Product' )"
click at [584, 399] on div "()" at bounding box center [794, 398] width 473 height 14
click at [699, 397] on span ")" at bounding box center [695, 396] width 5 height 11
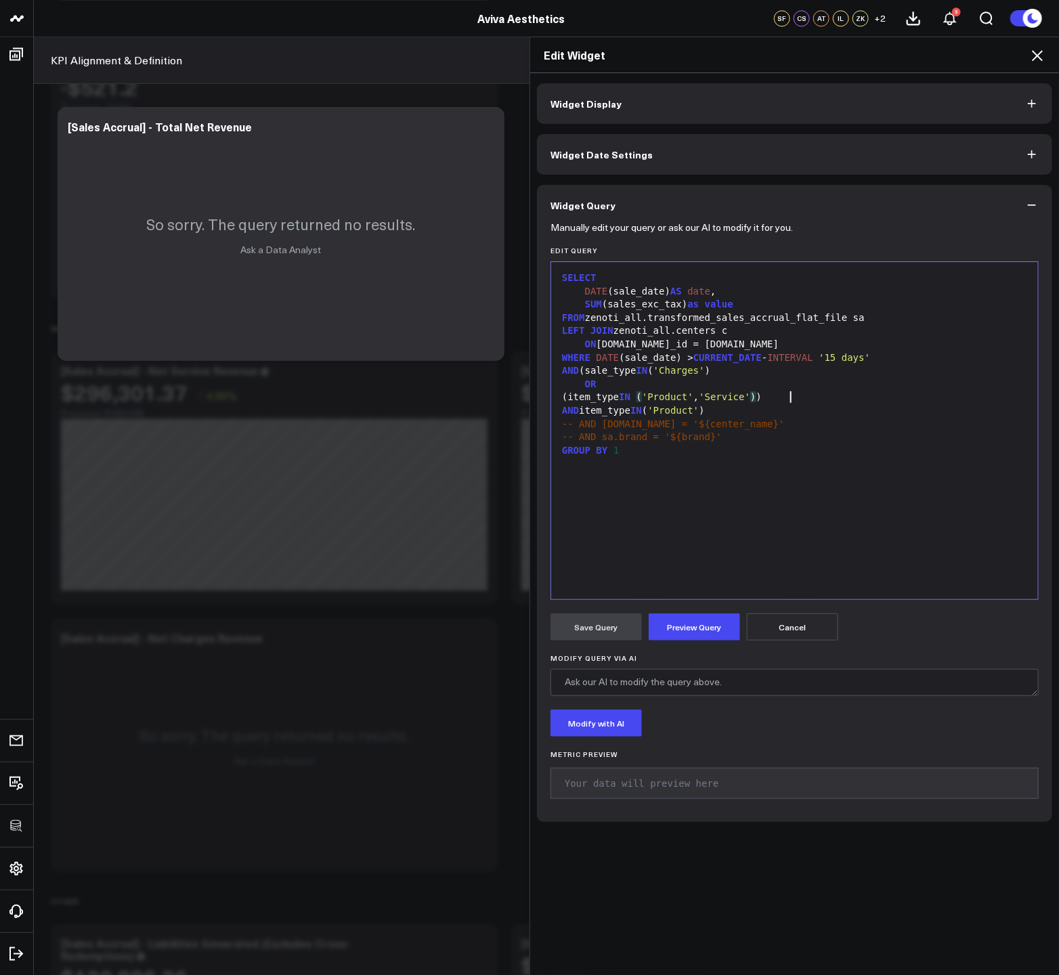
click at [784, 398] on div "(item_type IN ( 'Product' , 'Service' ) )" at bounding box center [794, 398] width 473 height 14
click at [885, 397] on div "(item_type IN ( 'Product' , 'Service' ) AND sale_type IN )" at bounding box center [794, 398] width 473 height 14
click at [611, 404] on div "(item_type IN ( 'Product' , 'Service' ) AND sale_type IN ( 'Sale' , 'Recurring'…" at bounding box center [794, 398] width 473 height 14
click at [600, 431] on div "AND item_type IN ( 'Product' )" at bounding box center [794, 425] width 473 height 14
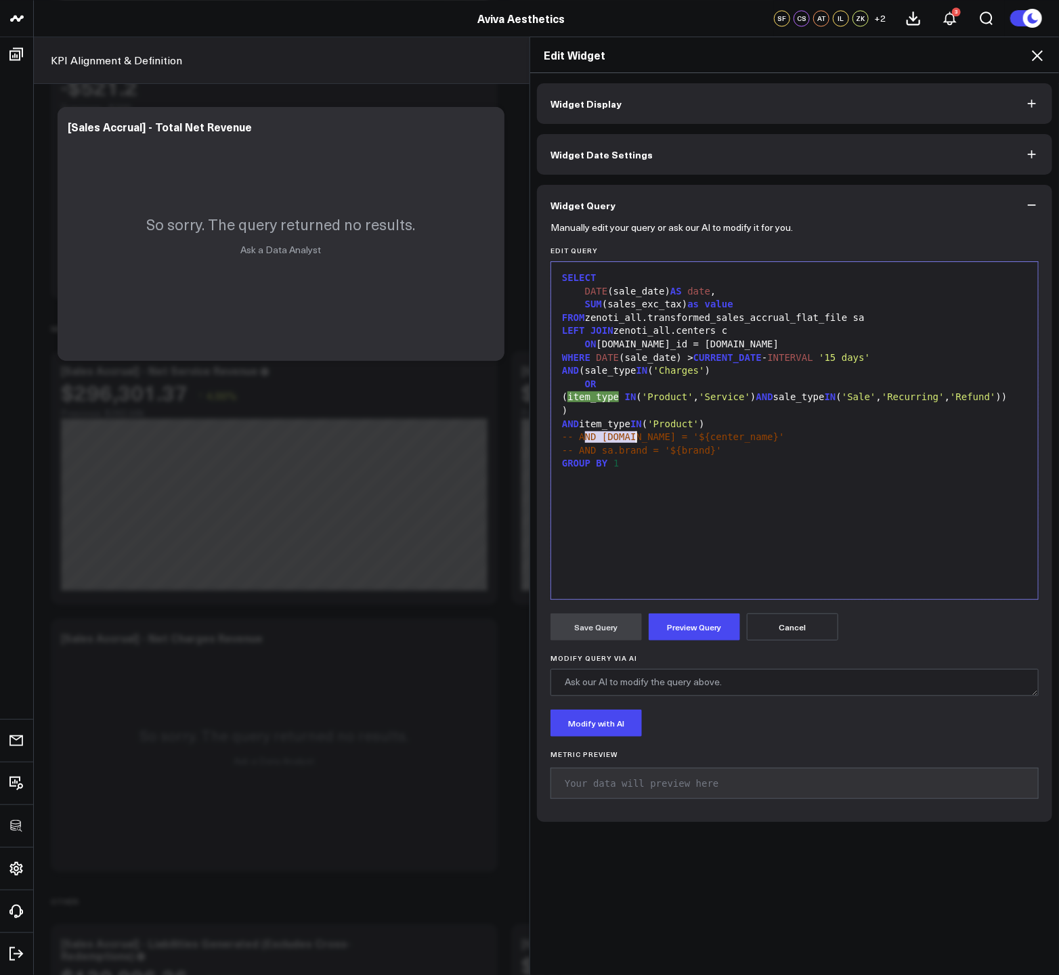
click at [600, 431] on div "AND item_type IN ( 'Product' )" at bounding box center [794, 425] width 473 height 14
click at [738, 523] on div "SELECT DATE (sale_date) AS date , SUM (sales_exc_tax) as value FROM zenoti_all.…" at bounding box center [794, 431] width 473 height 324
click at [676, 625] on button "Preview Query" at bounding box center [694, 626] width 91 height 27
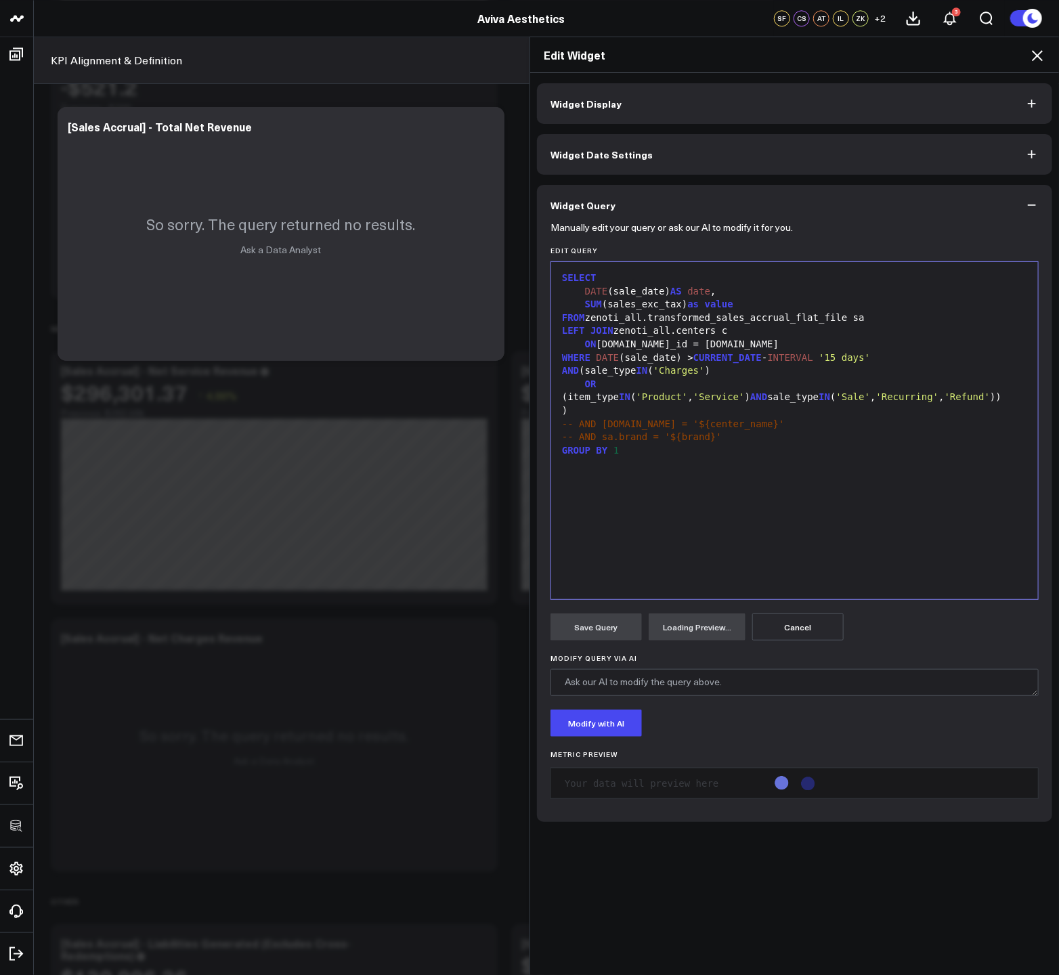
click at [581, 418] on div ")" at bounding box center [794, 411] width 473 height 14
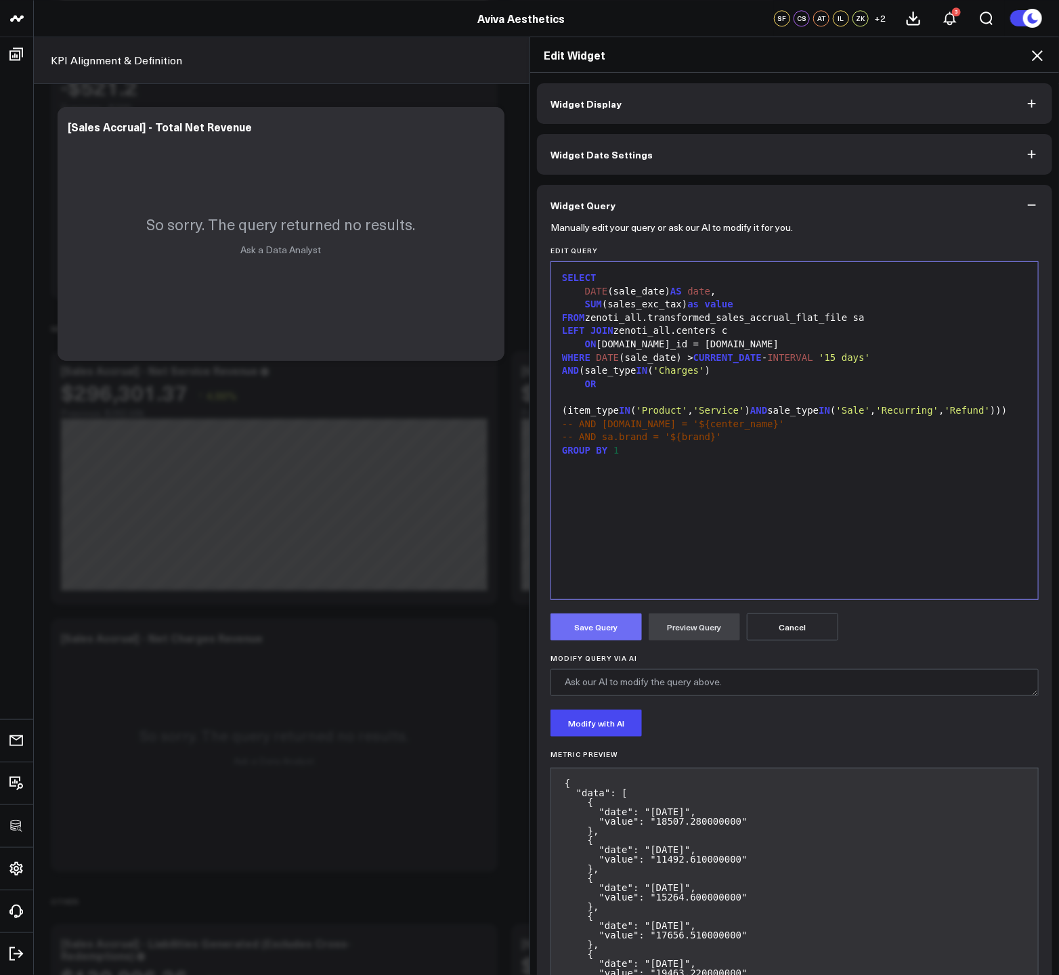
click at [581, 617] on button "Save Query" at bounding box center [595, 626] width 91 height 27
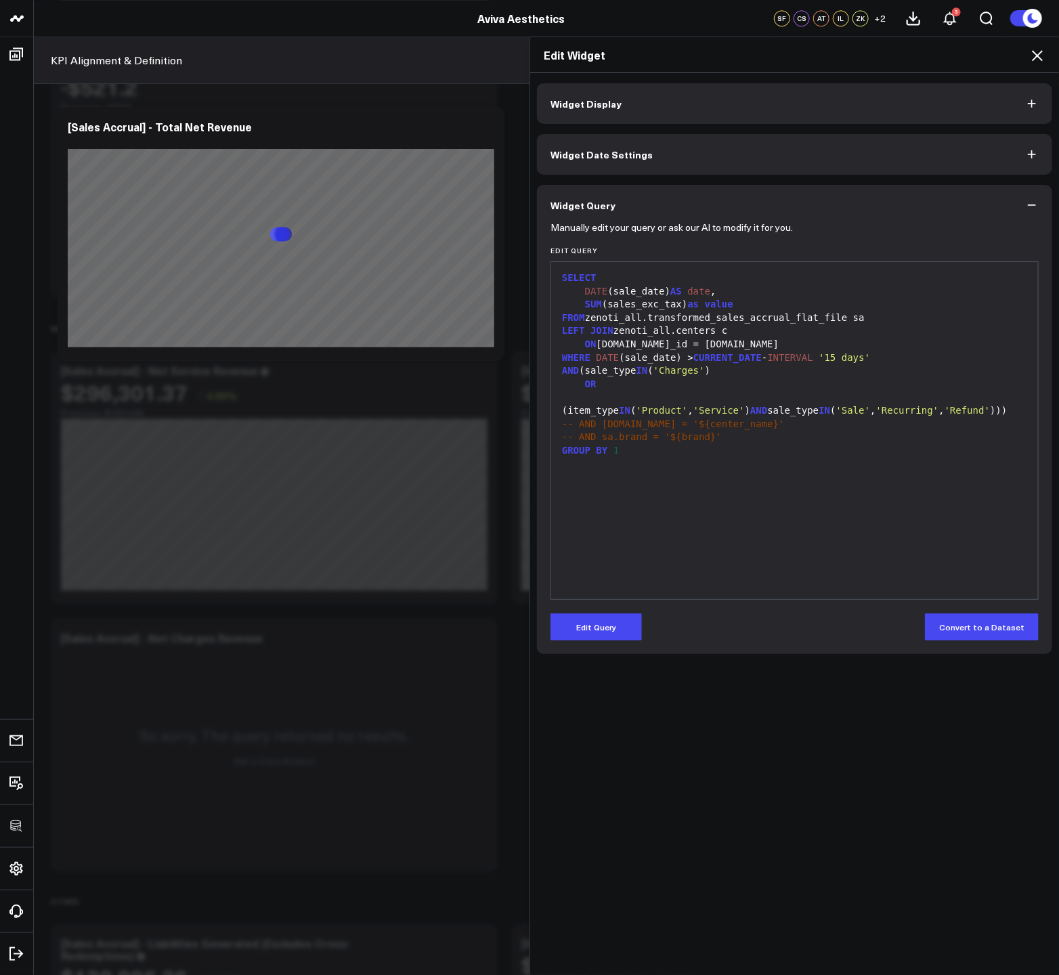
drag, startPoint x: 1036, startPoint y: 55, endPoint x: 1030, endPoint y: 66, distance: 12.8
click at [1036, 55] on icon at bounding box center [1037, 55] width 11 height 11
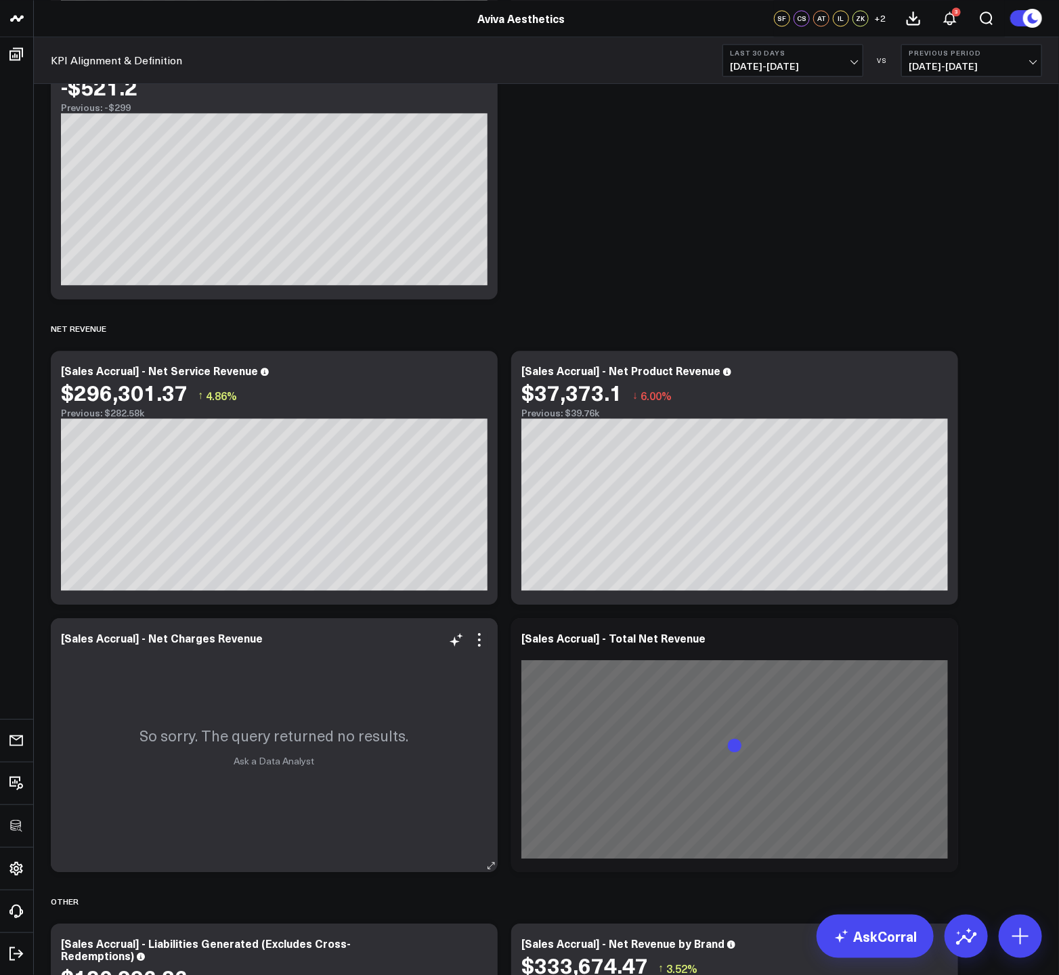
scroll to position [1684, 0]
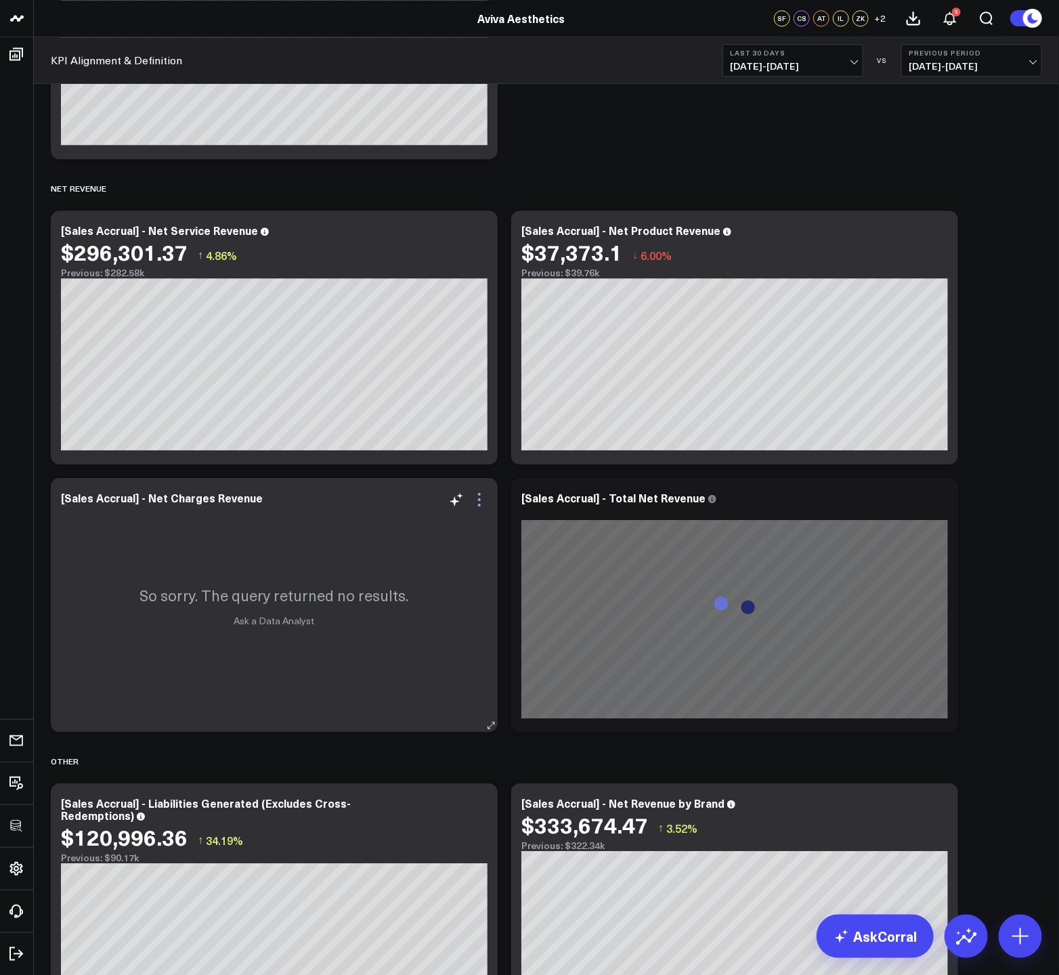
click at [481, 497] on icon at bounding box center [479, 499] width 16 height 16
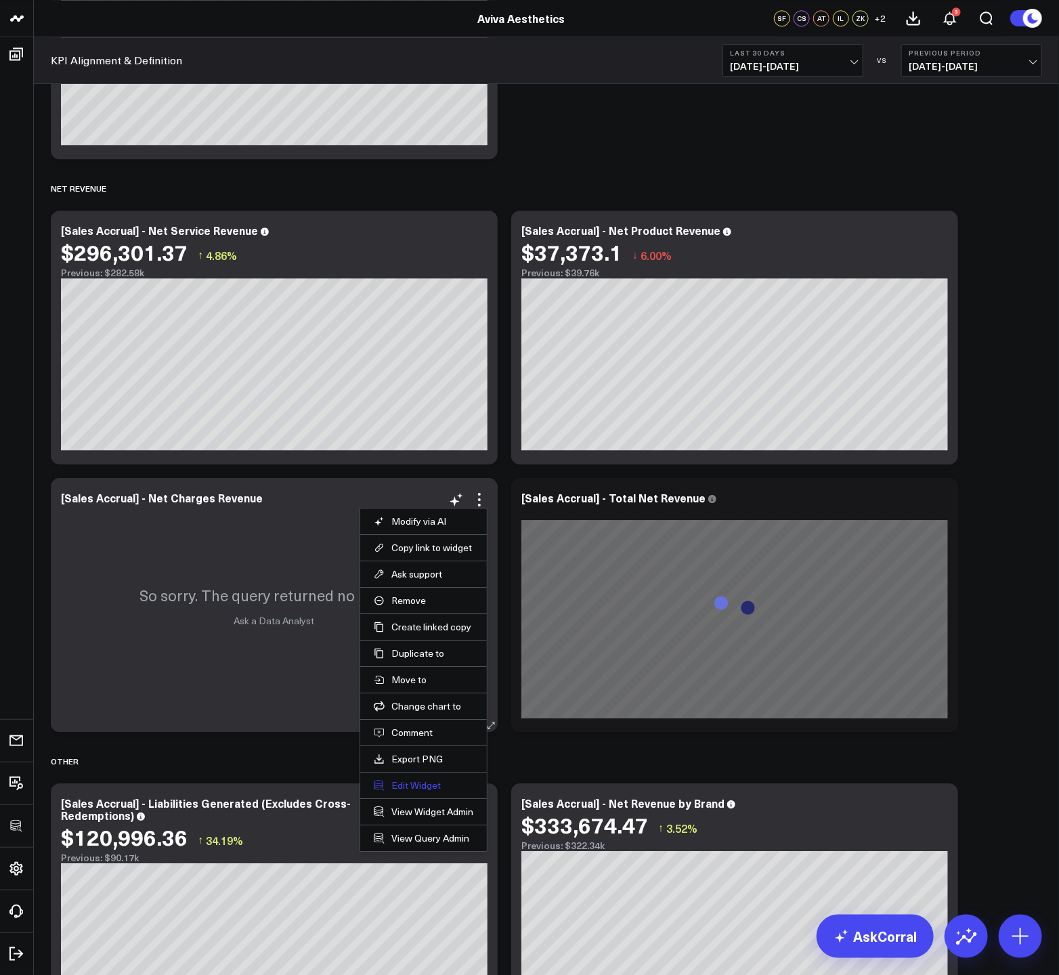
click at [412, 785] on button "Edit Widget" at bounding box center [424, 785] width 100 height 12
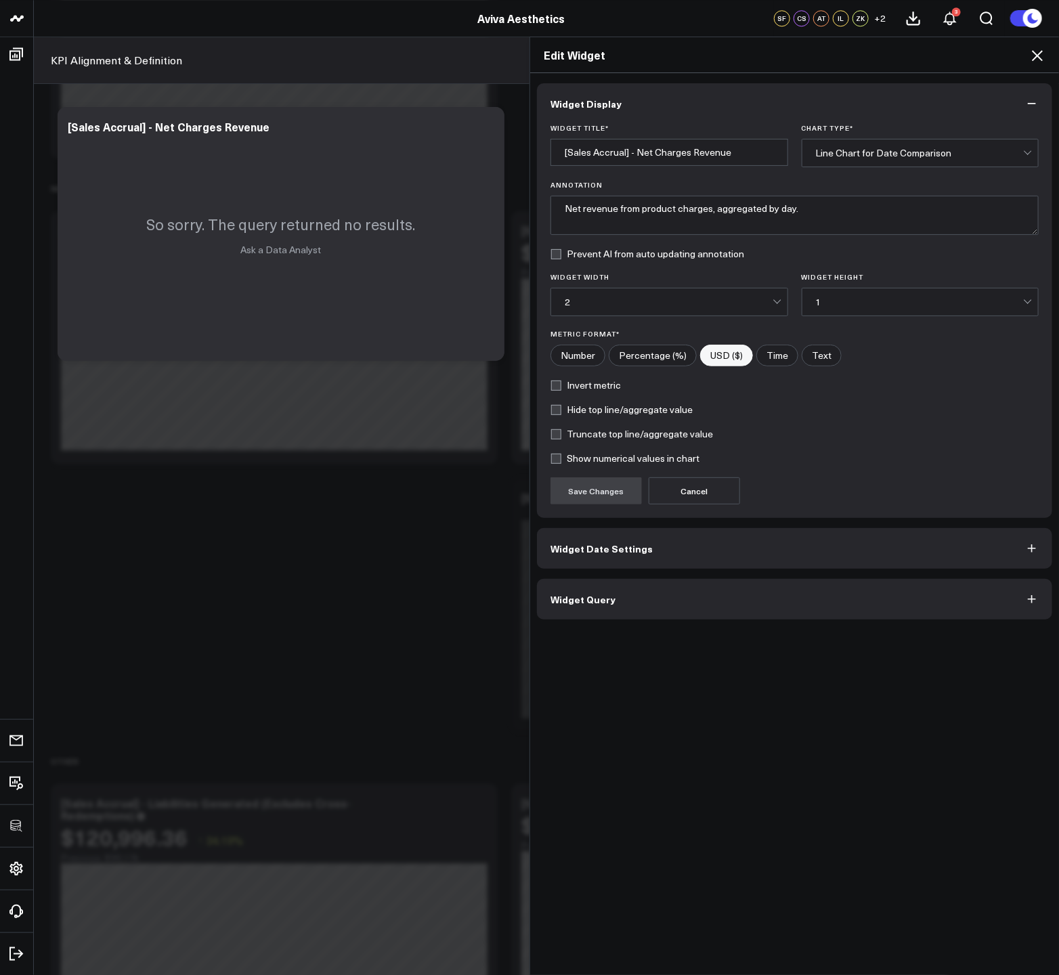
click at [646, 605] on button "Widget Query" at bounding box center [794, 599] width 515 height 41
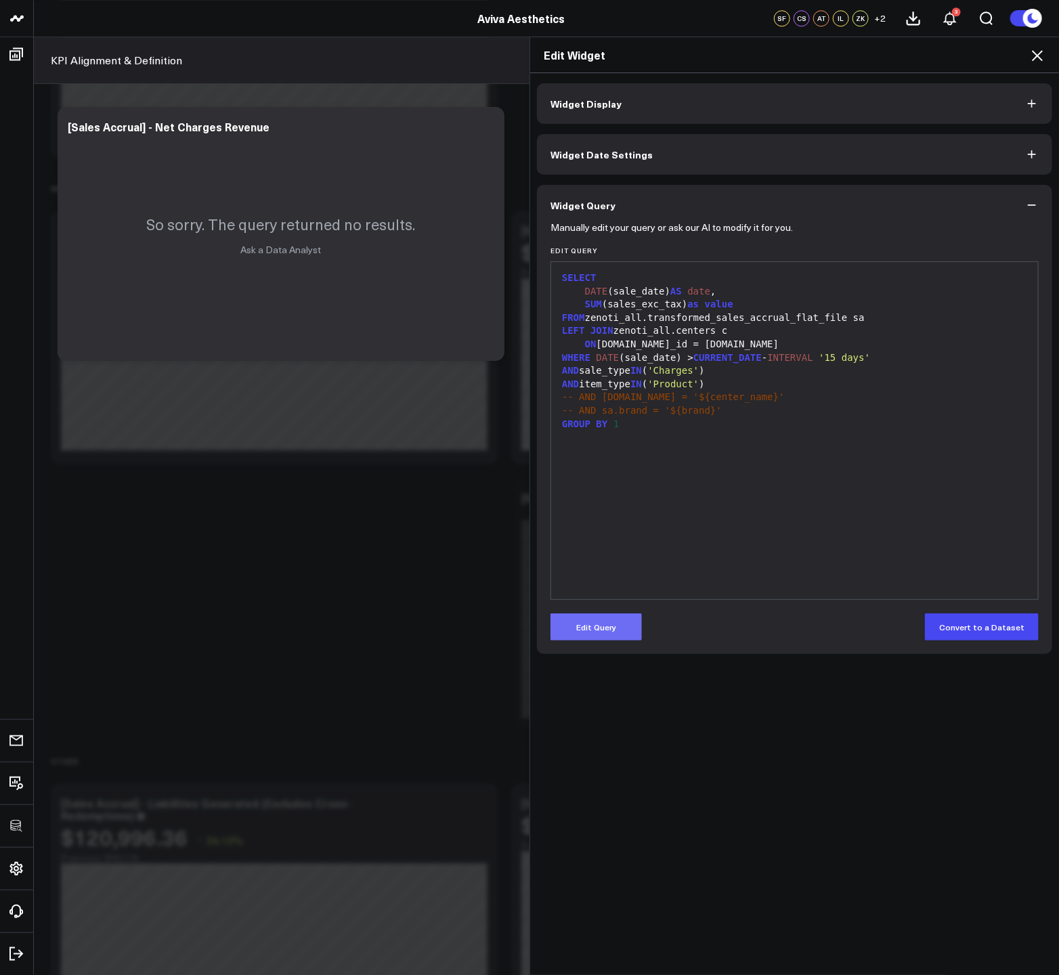
click at [590, 634] on button "Edit Query" at bounding box center [595, 626] width 91 height 27
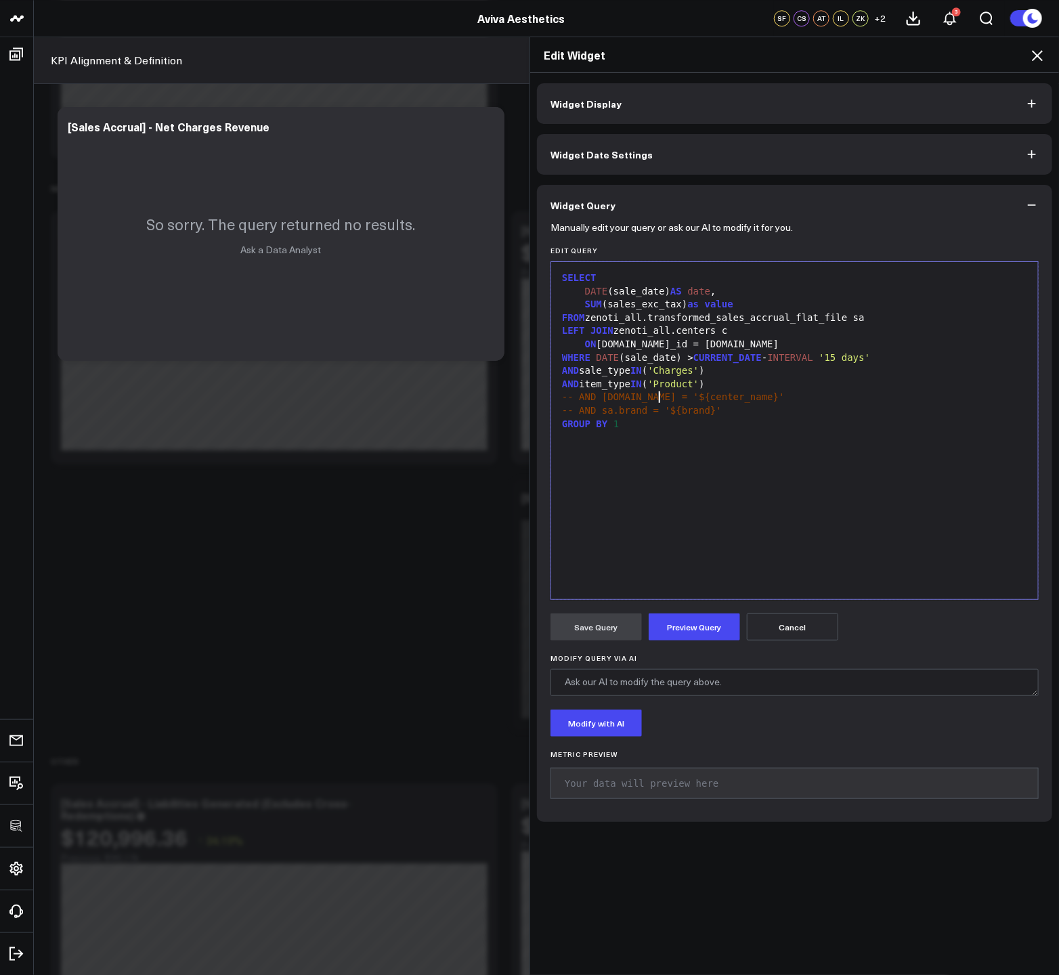
click at [653, 392] on span "-- AND c.name = '${center_name}'" at bounding box center [673, 396] width 223 height 11
click at [649, 385] on div "AND item_type IN ( 'Product' )" at bounding box center [794, 385] width 473 height 14
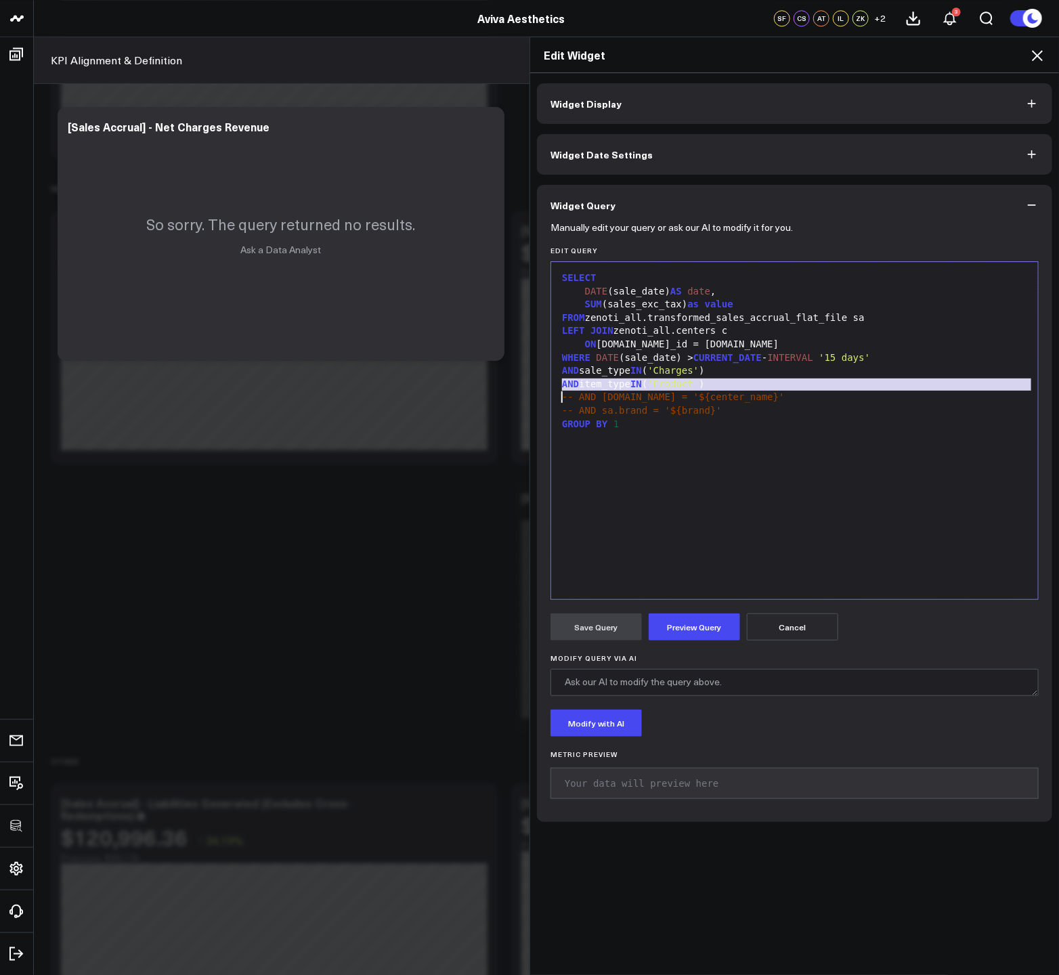
click at [649, 385] on div "AND item_type IN ( 'Product' )" at bounding box center [794, 385] width 473 height 14
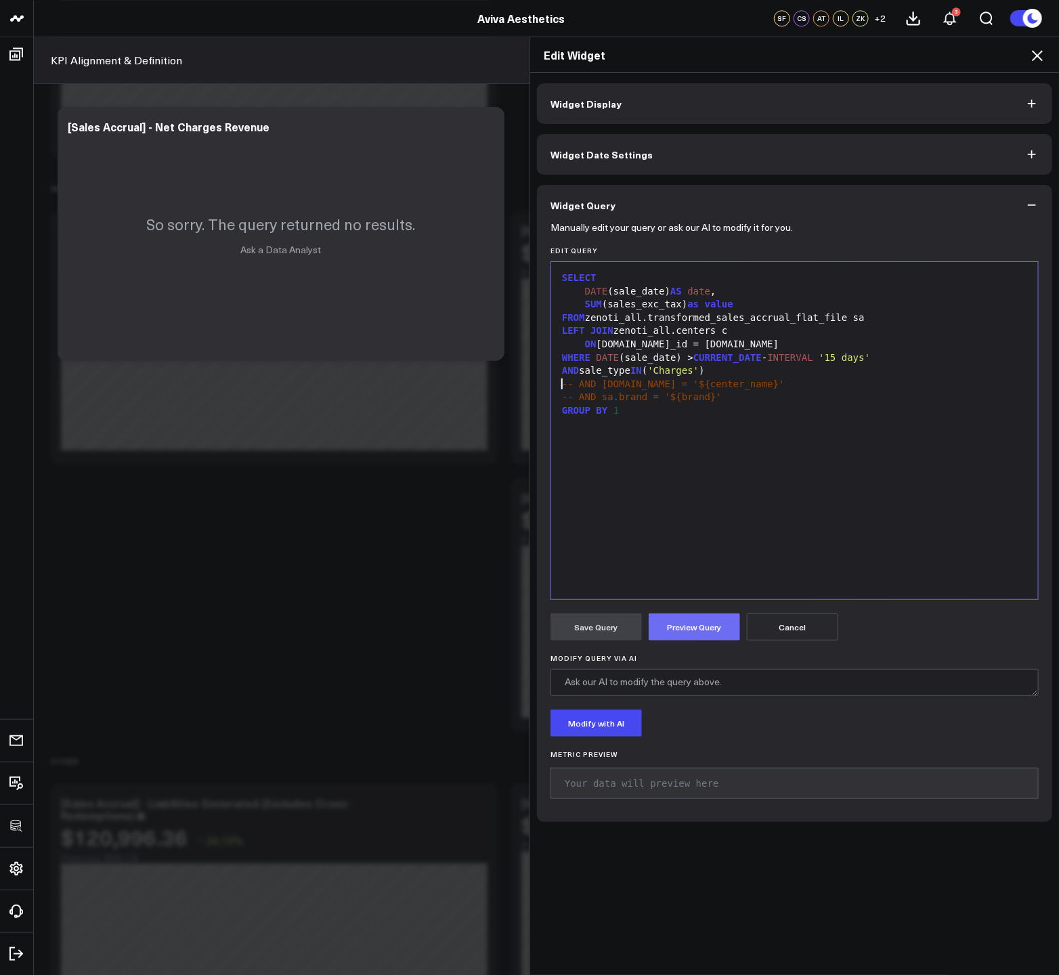
click at [703, 638] on button "Preview Query" at bounding box center [694, 626] width 91 height 27
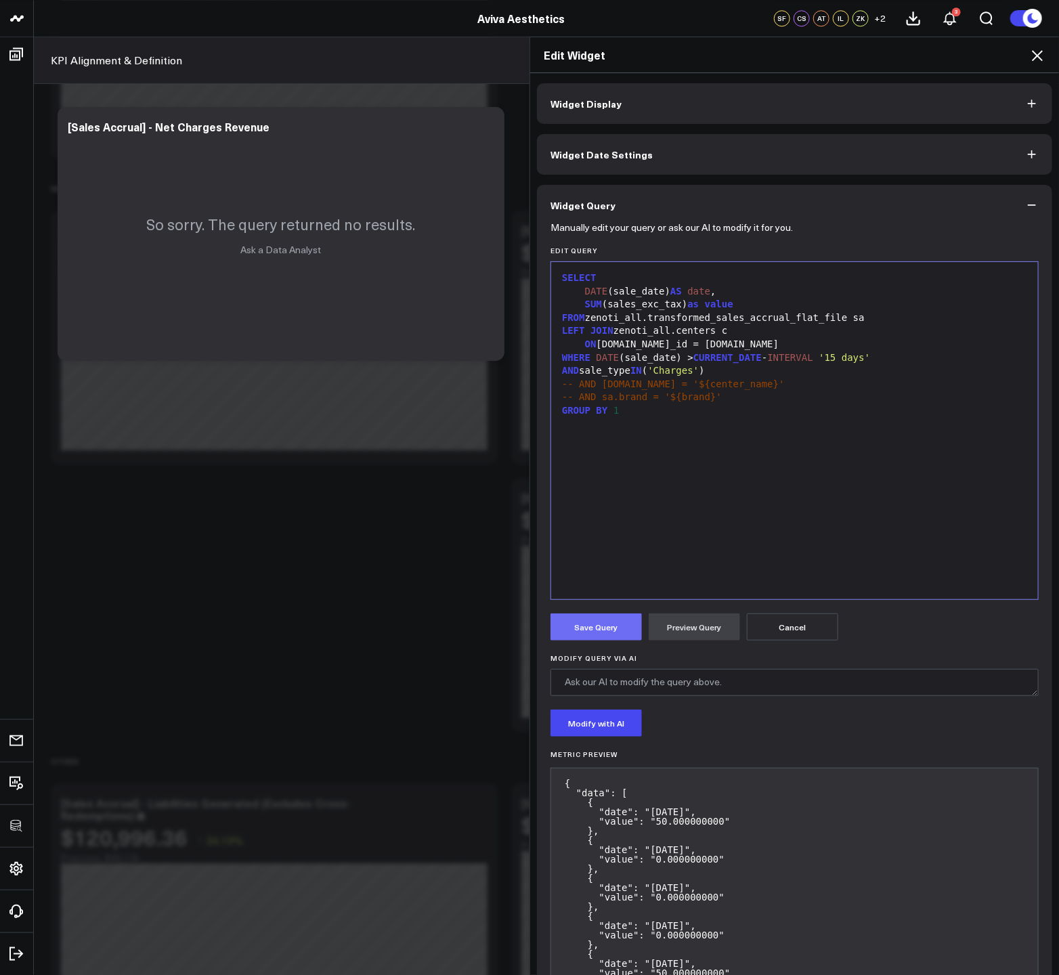
click at [607, 624] on button "Save Query" at bounding box center [595, 626] width 91 height 27
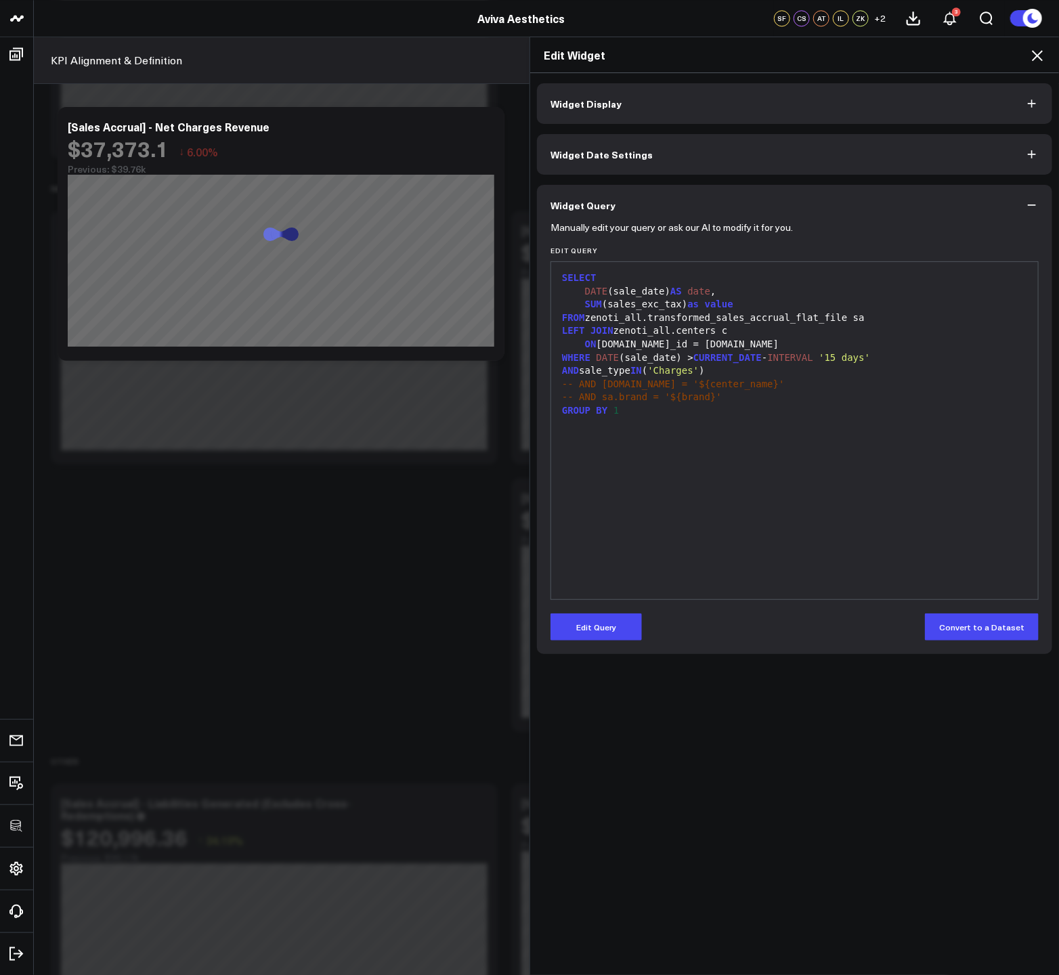
click at [1034, 58] on icon at bounding box center [1037, 55] width 16 height 16
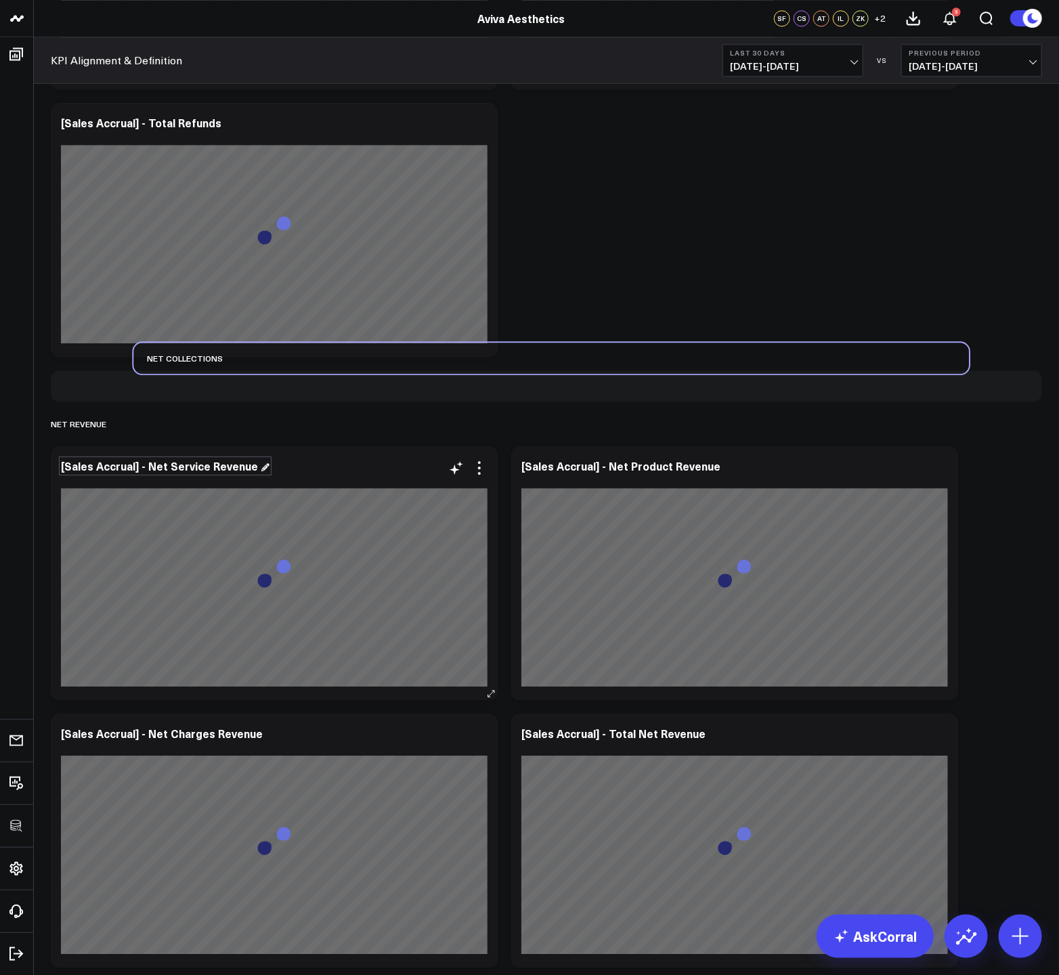
scroll to position [1826, 0]
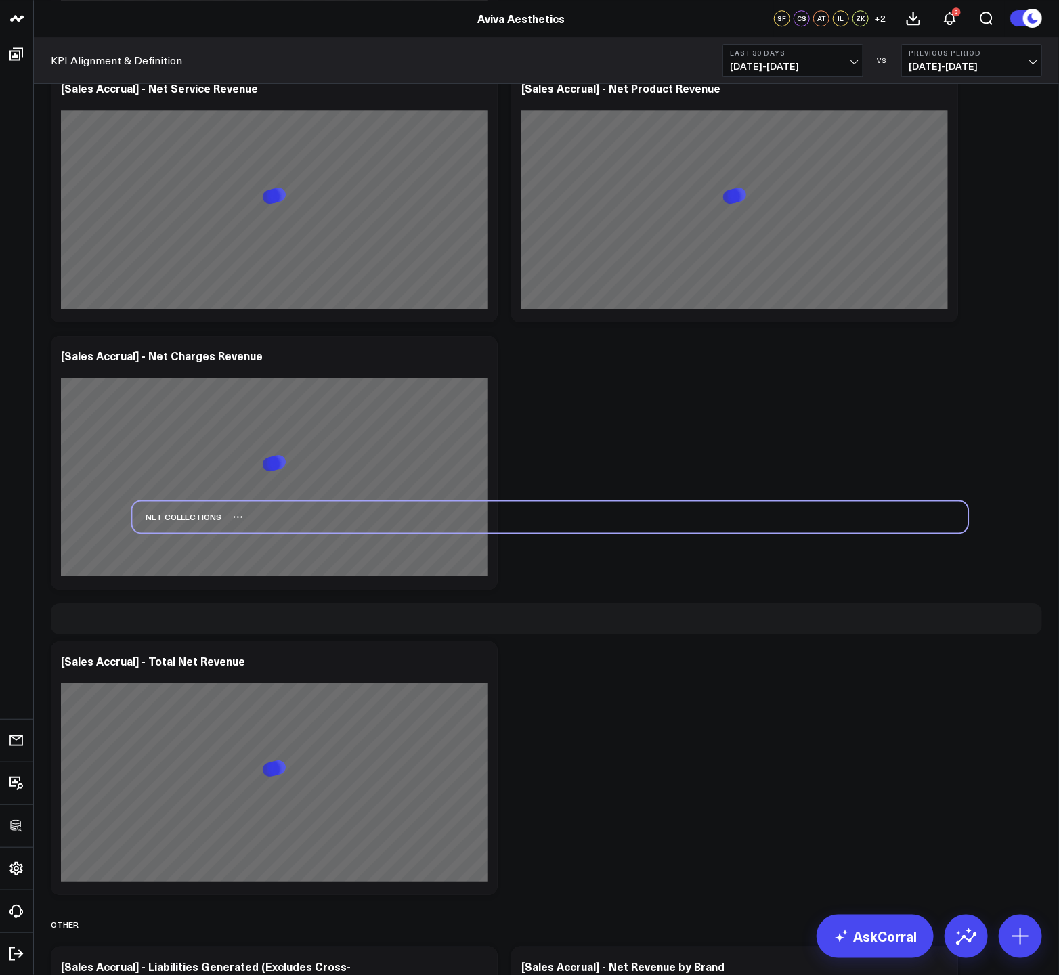
drag, startPoint x: 81, startPoint y: 118, endPoint x: 158, endPoint y: 517, distance: 405.5
click at [158, 517] on div "Net Collections" at bounding box center [176, 516] width 89 height 31
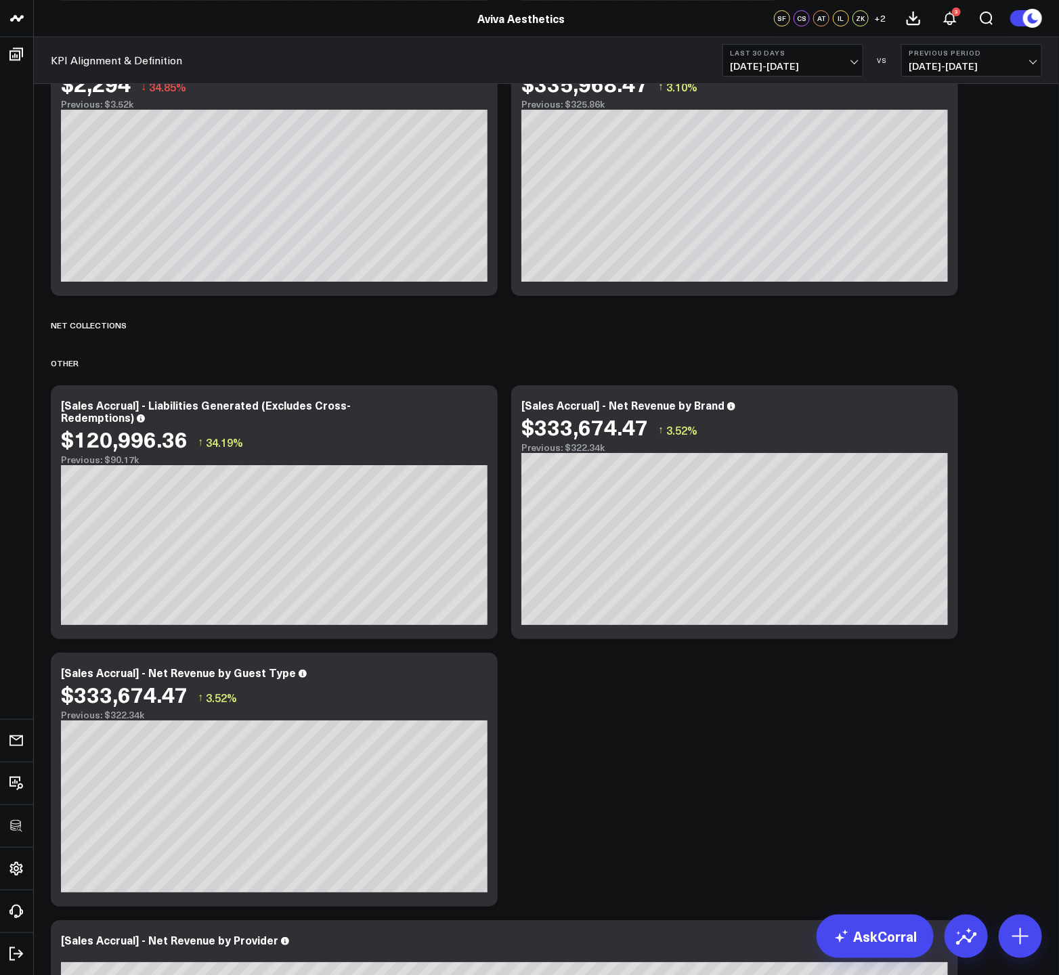
scroll to position [1868, 0]
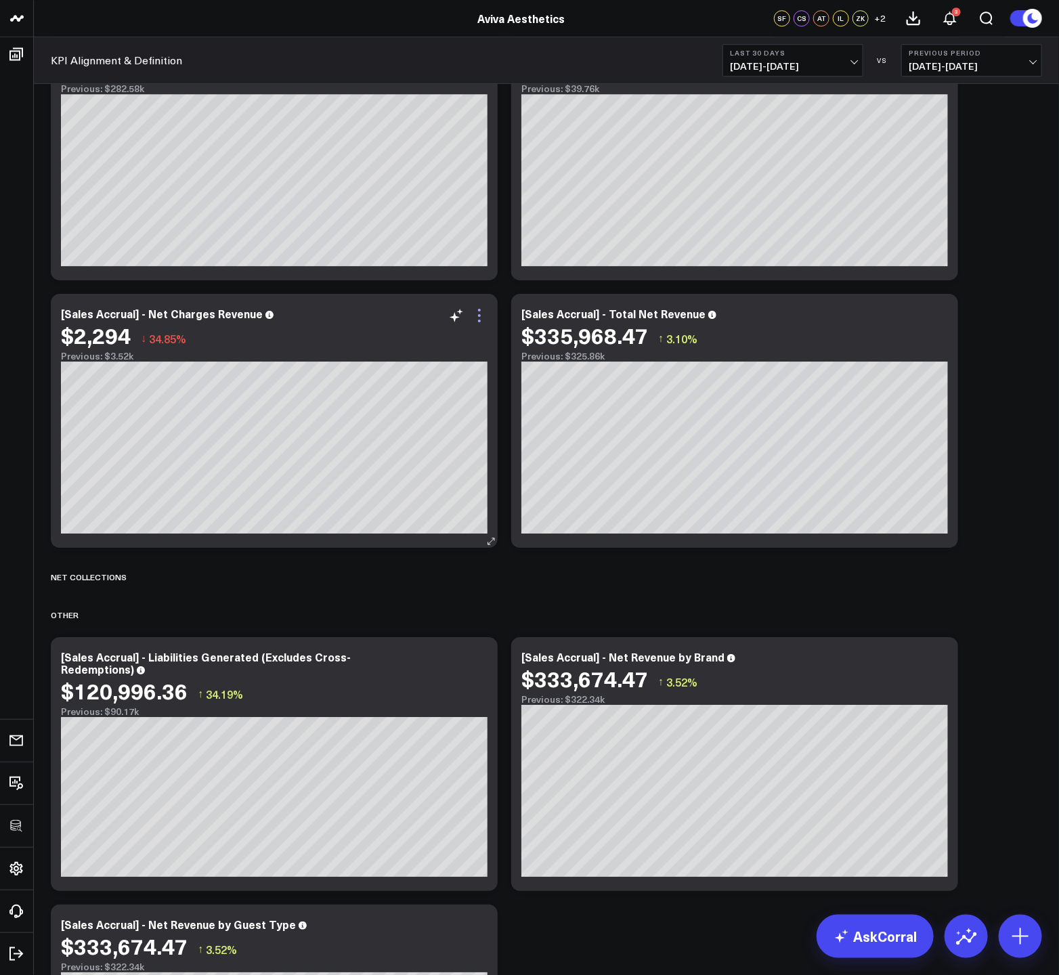
click at [478, 320] on icon at bounding box center [479, 321] width 3 height 3
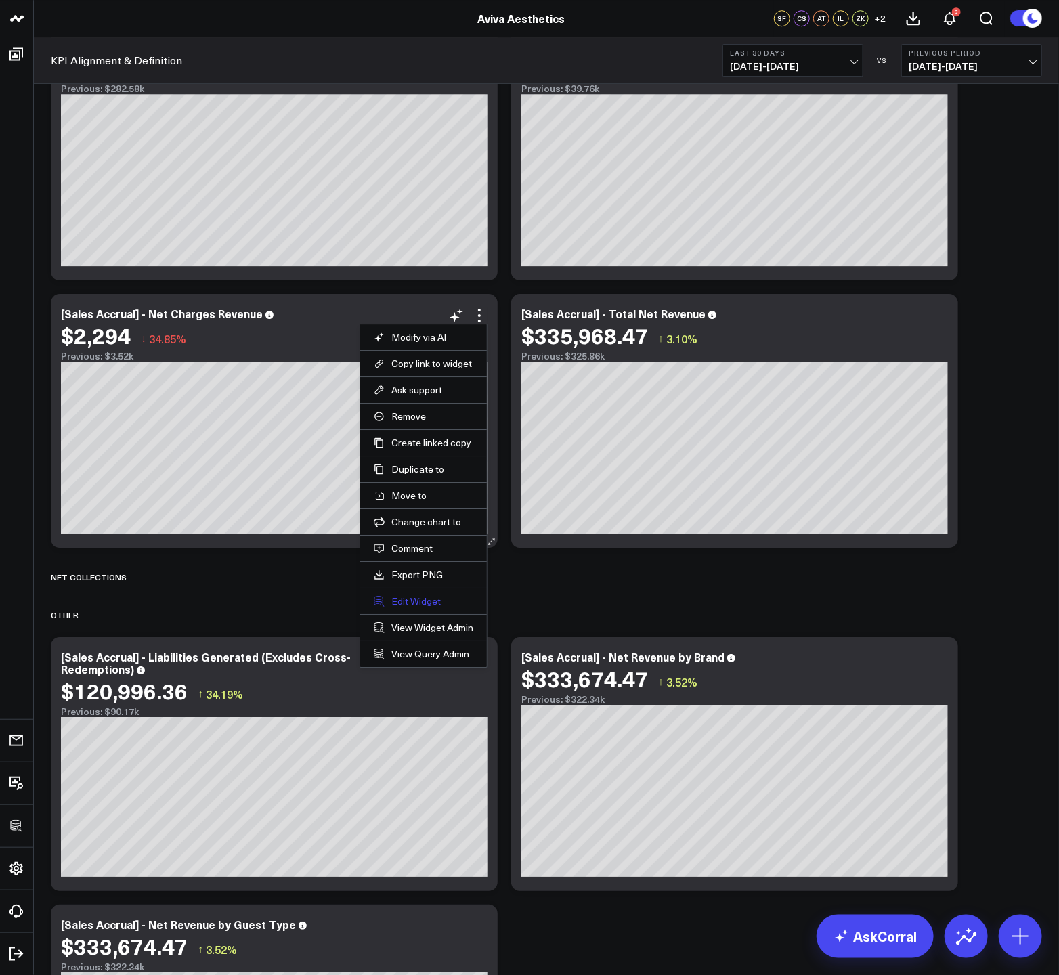
click at [416, 598] on button "Edit Widget" at bounding box center [424, 601] width 100 height 12
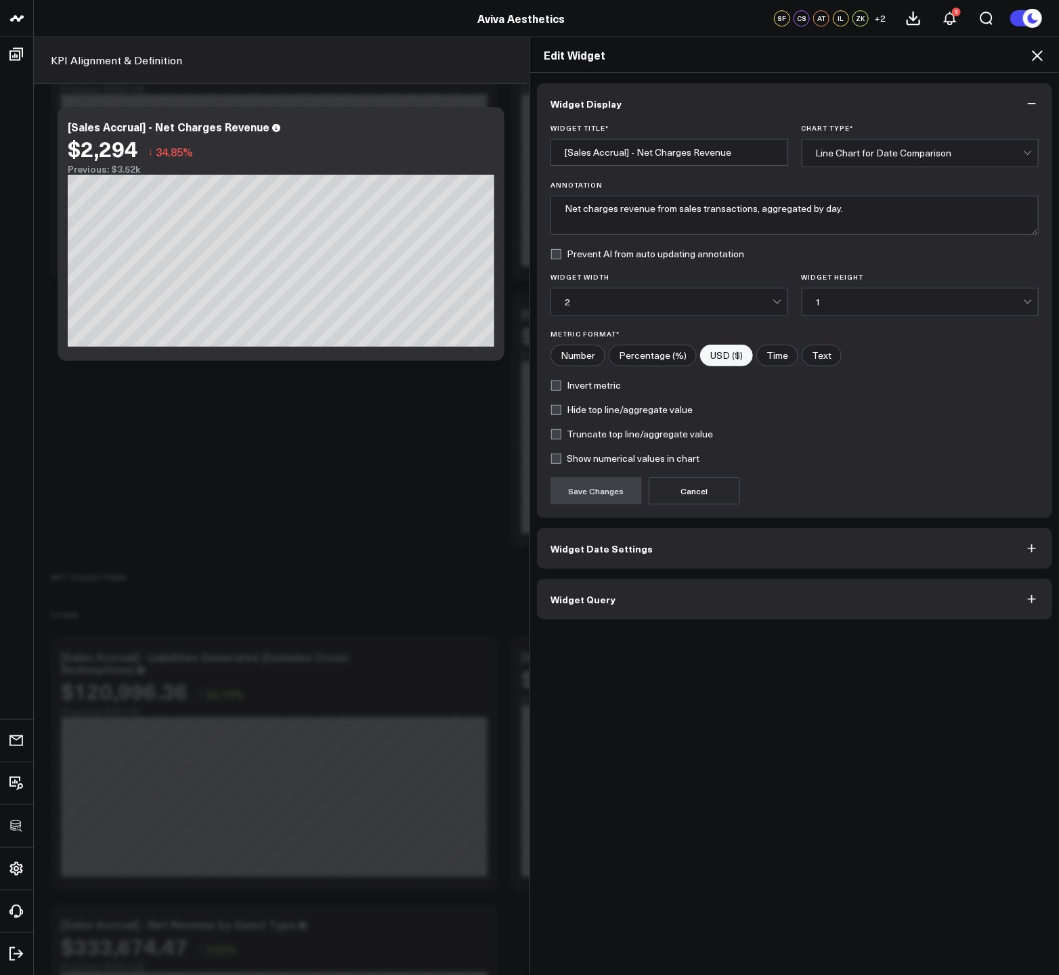
click at [575, 598] on span "Widget Query" at bounding box center [582, 599] width 65 height 11
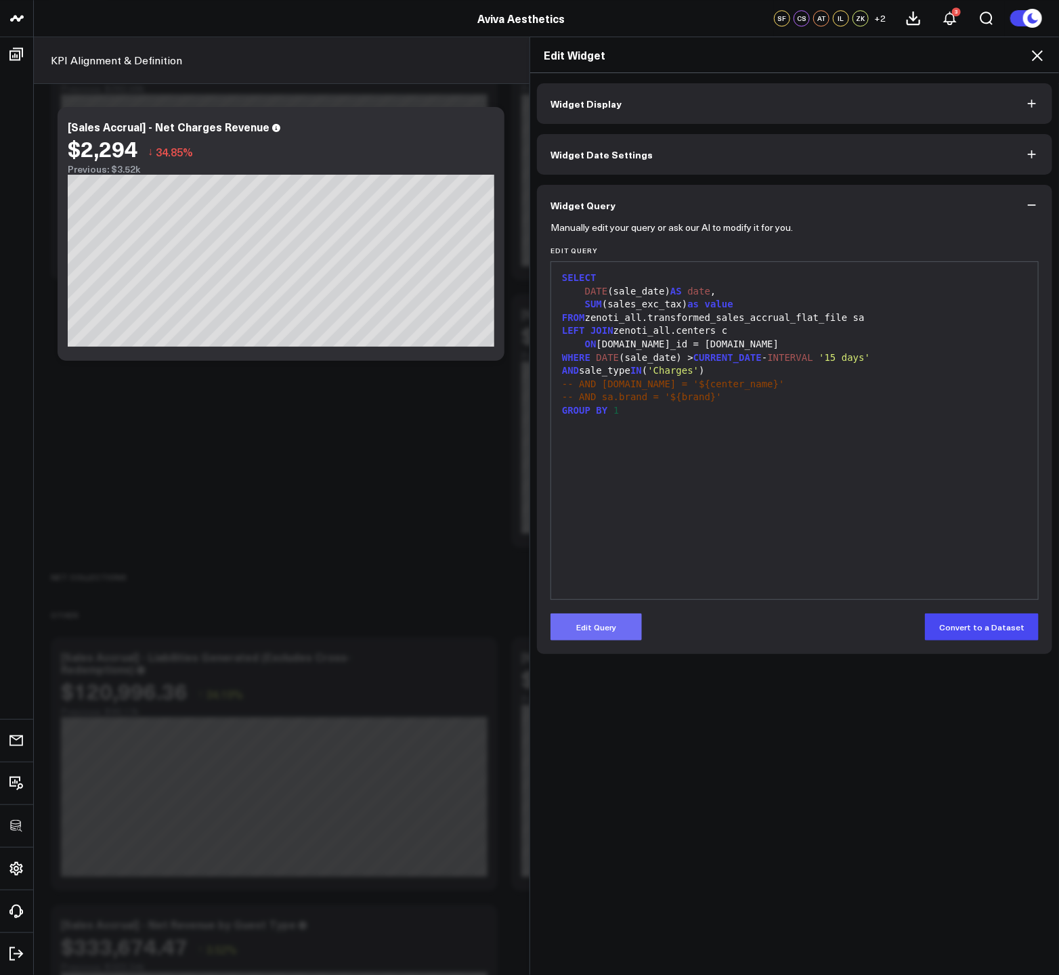
click at [595, 628] on button "Edit Query" at bounding box center [595, 626] width 91 height 27
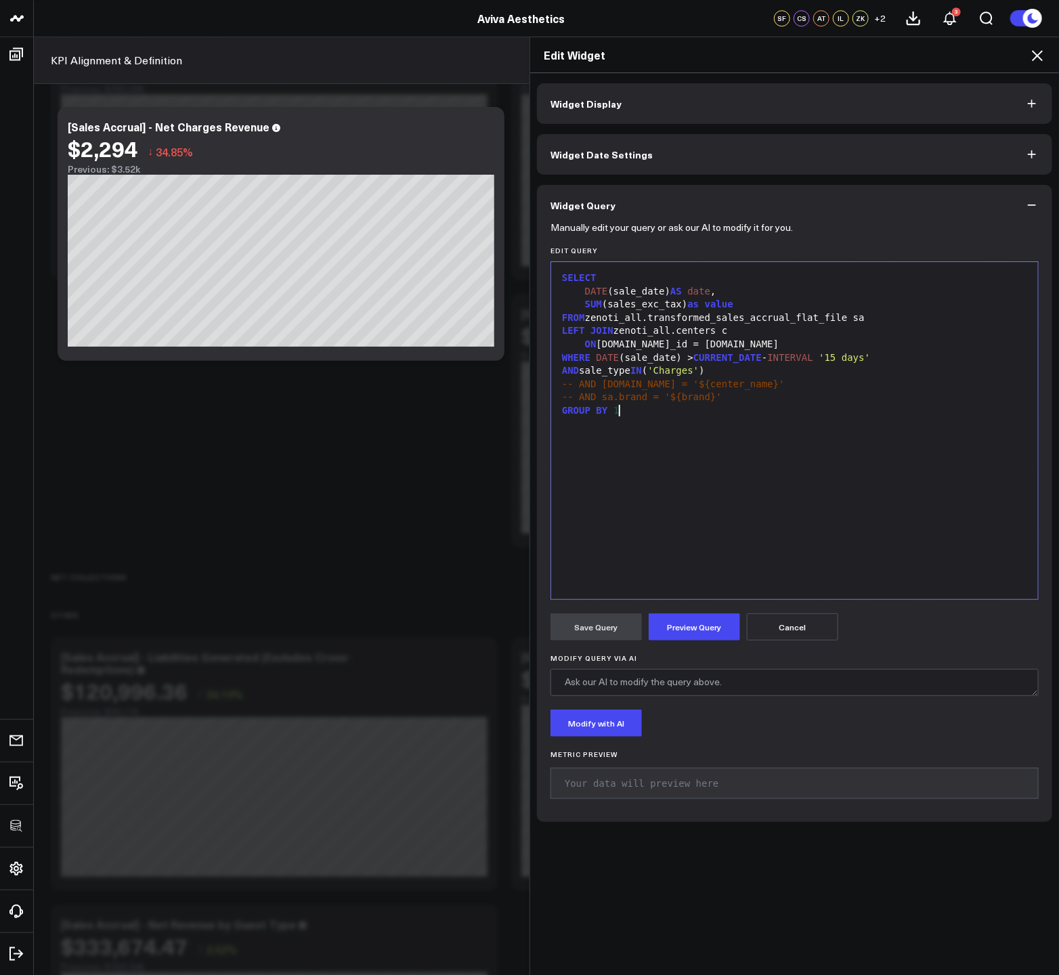
click at [647, 538] on div "SELECT DATE (sale_date) AS date , SUM (sales_exc_tax) as value FROM zenoti_all.…" at bounding box center [794, 431] width 473 height 324
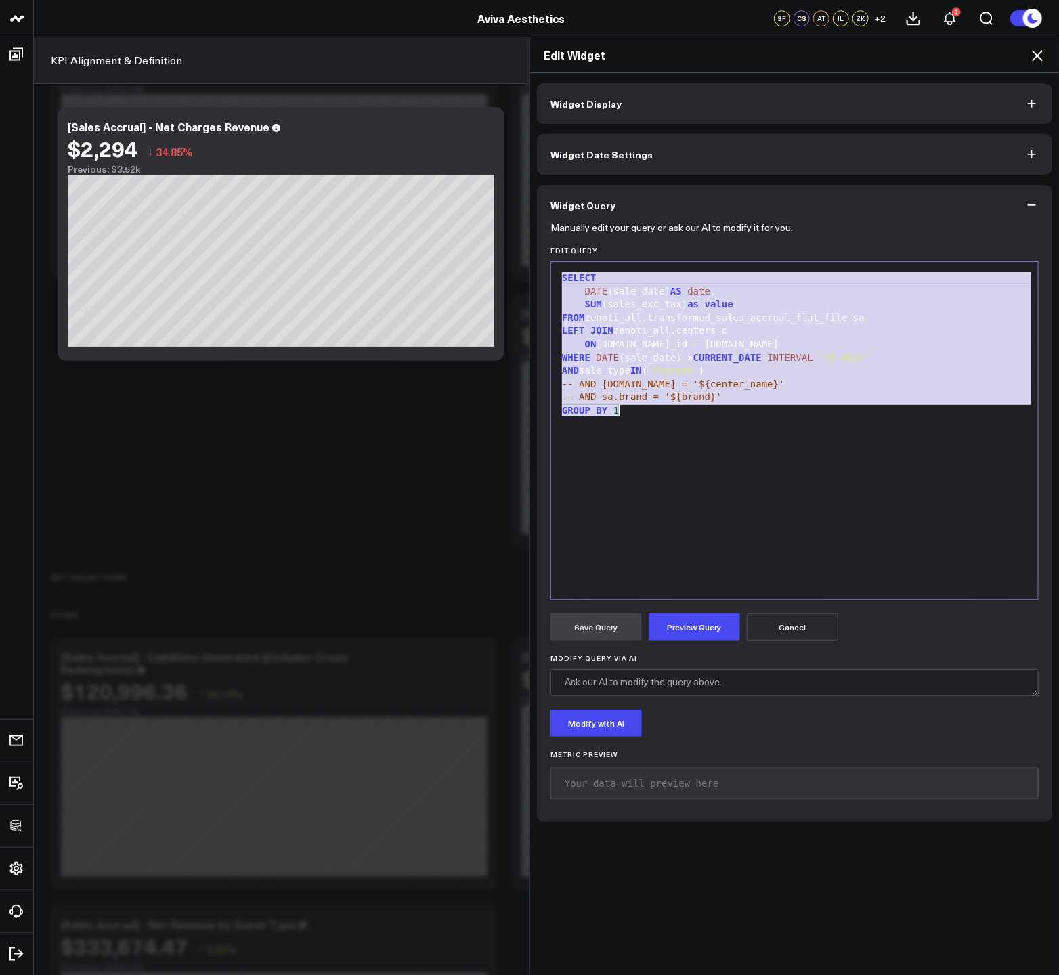
copy div "SELECT DATE (sale_date) AS date , SUM (sales_exc_tax) as value FROM zenoti_all.…"
click at [1029, 53] on icon at bounding box center [1037, 55] width 16 height 16
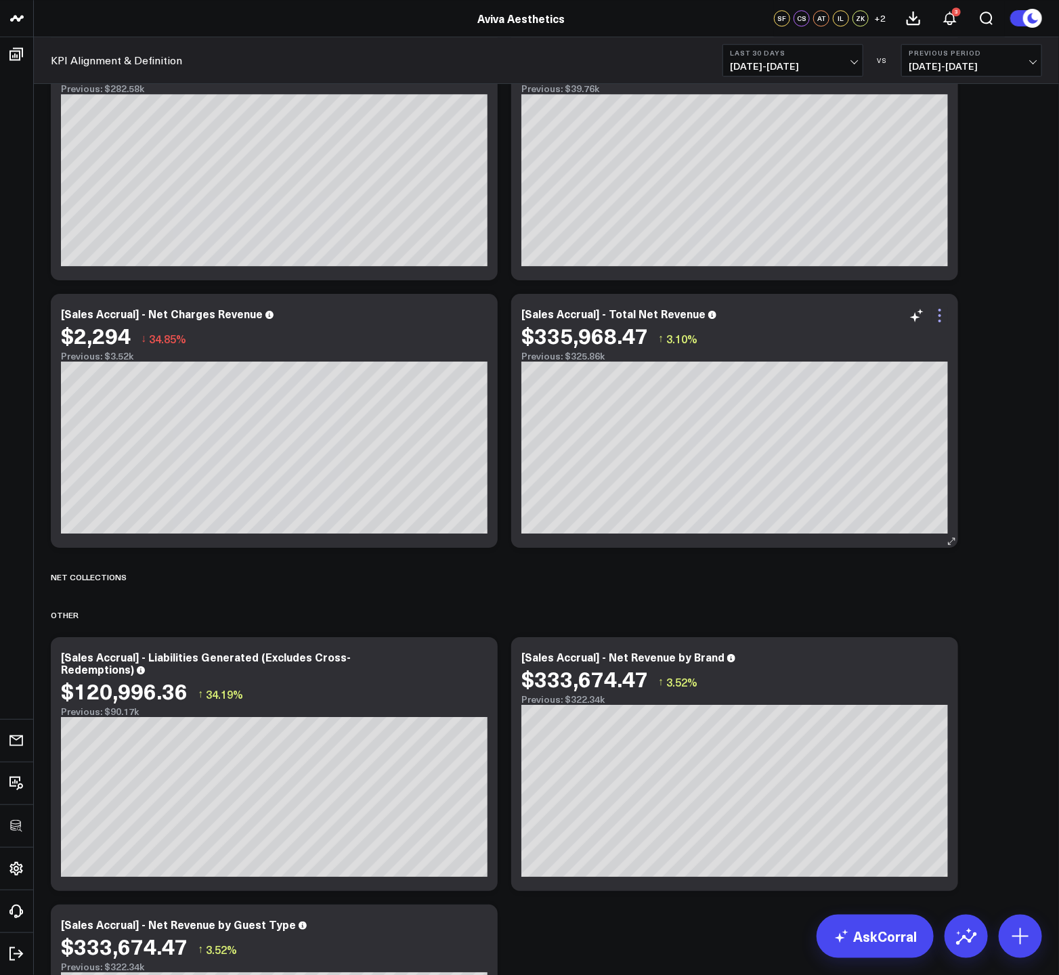
click at [936, 313] on icon at bounding box center [939, 315] width 16 height 16
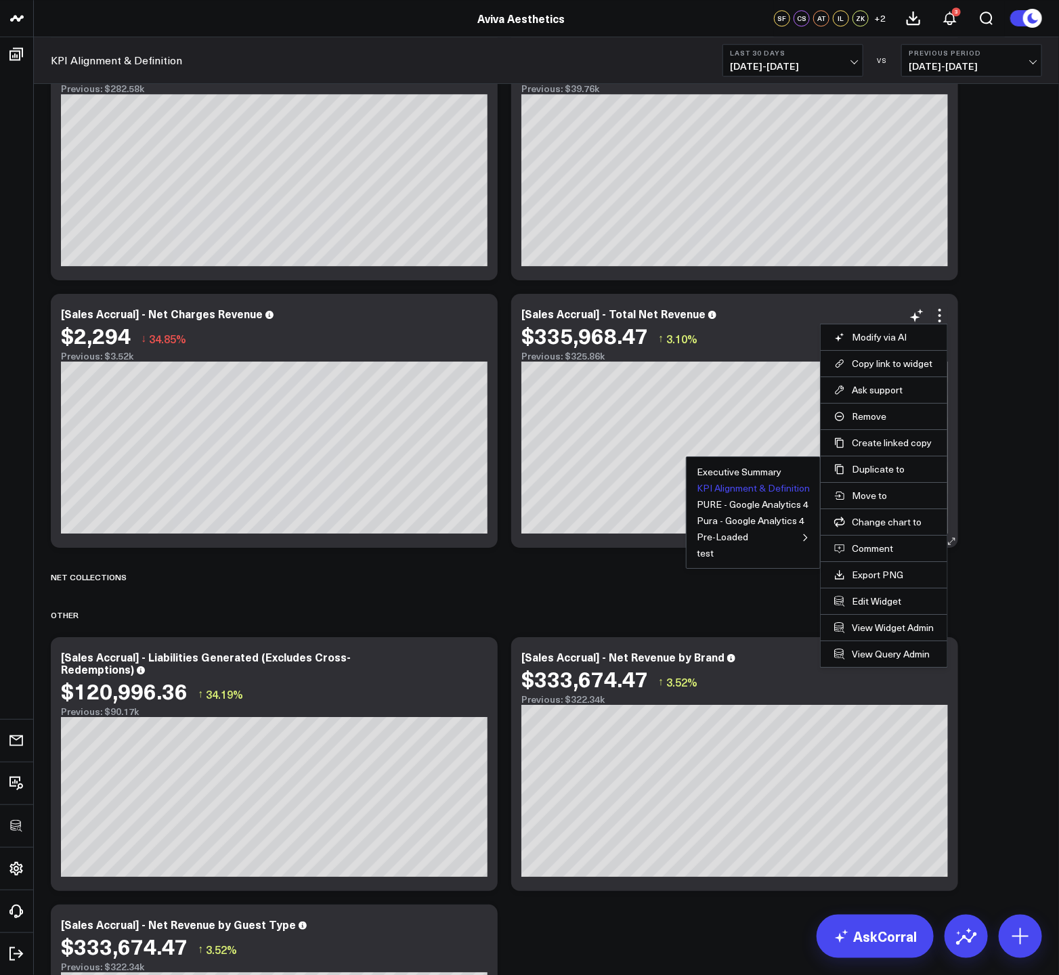
click at [770, 485] on button "KPI Alignment & Definition" at bounding box center [753, 487] width 113 height 9
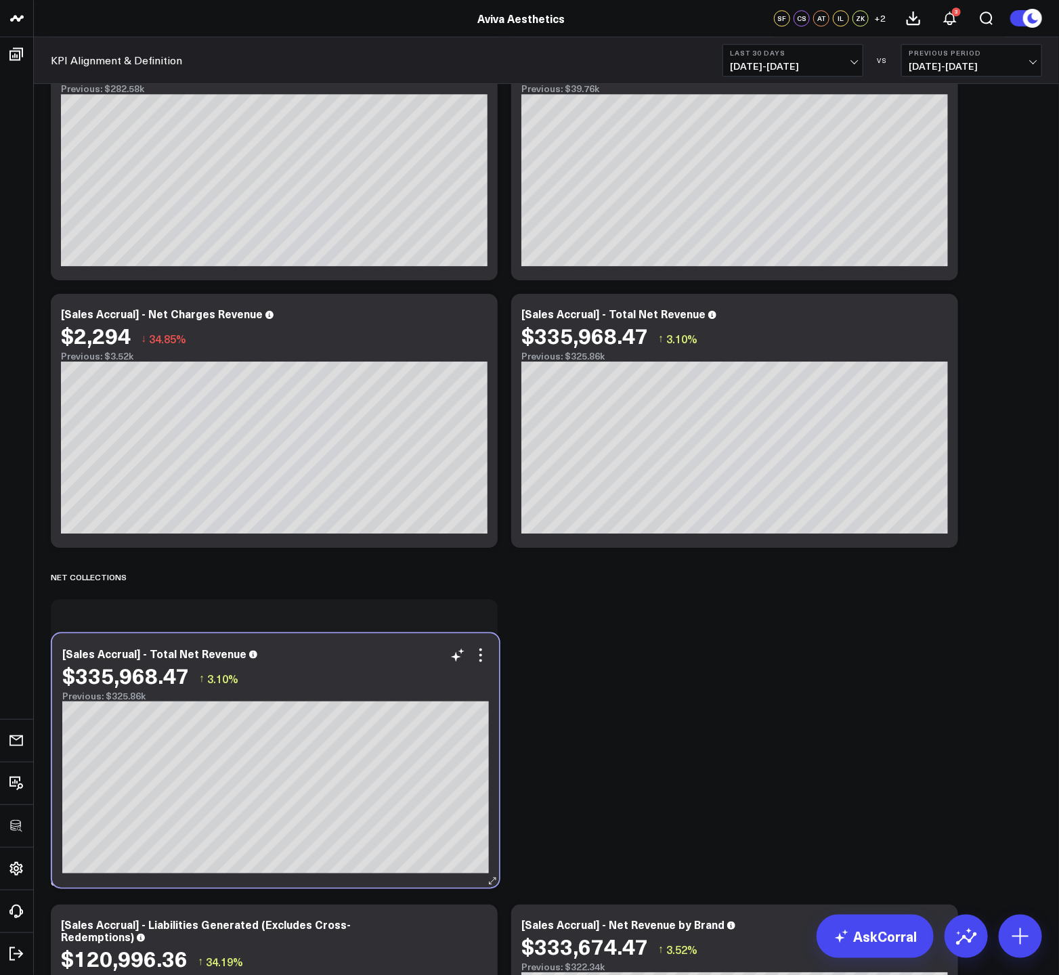
drag, startPoint x: 266, startPoint y: 600, endPoint x: 267, endPoint y: 672, distance: 71.8
click at [267, 672] on div "$335,968.47 ↑ 3.10% Previous: $325.86k" at bounding box center [275, 682] width 426 height 39
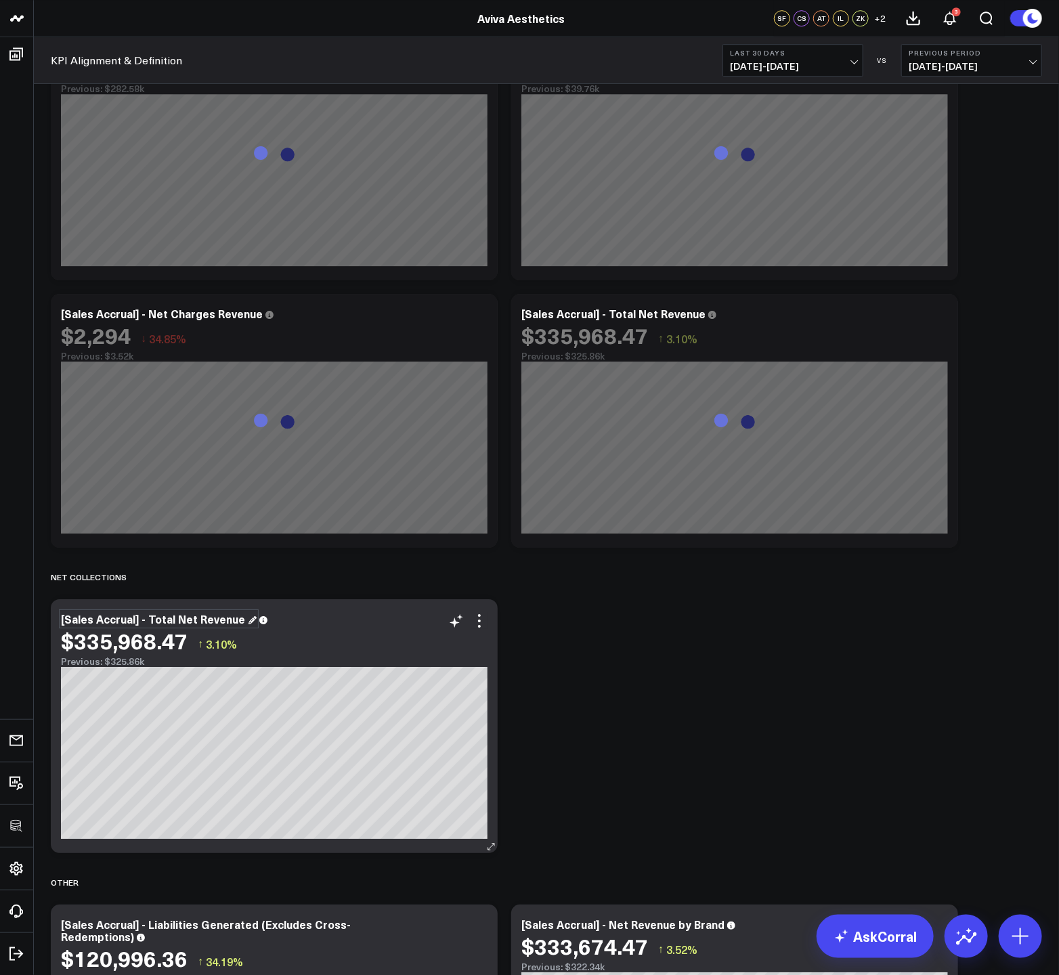
click at [148, 617] on div "[Sales Accrual] - Total Net Revenue" at bounding box center [159, 618] width 196 height 15
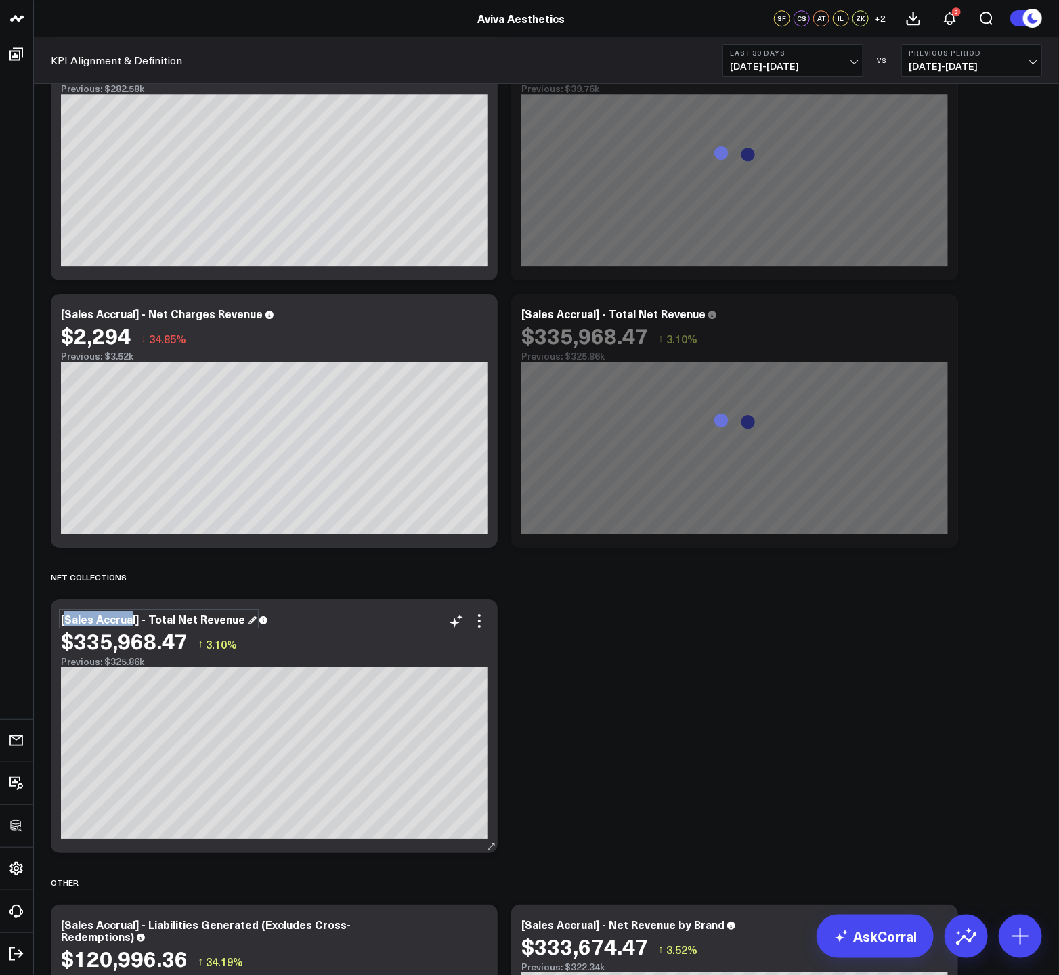
drag, startPoint x: 133, startPoint y: 619, endPoint x: 65, endPoint y: 620, distance: 67.7
click at [65, 620] on div "[Sales Accrual] - Total Net Revenue" at bounding box center [159, 618] width 196 height 15
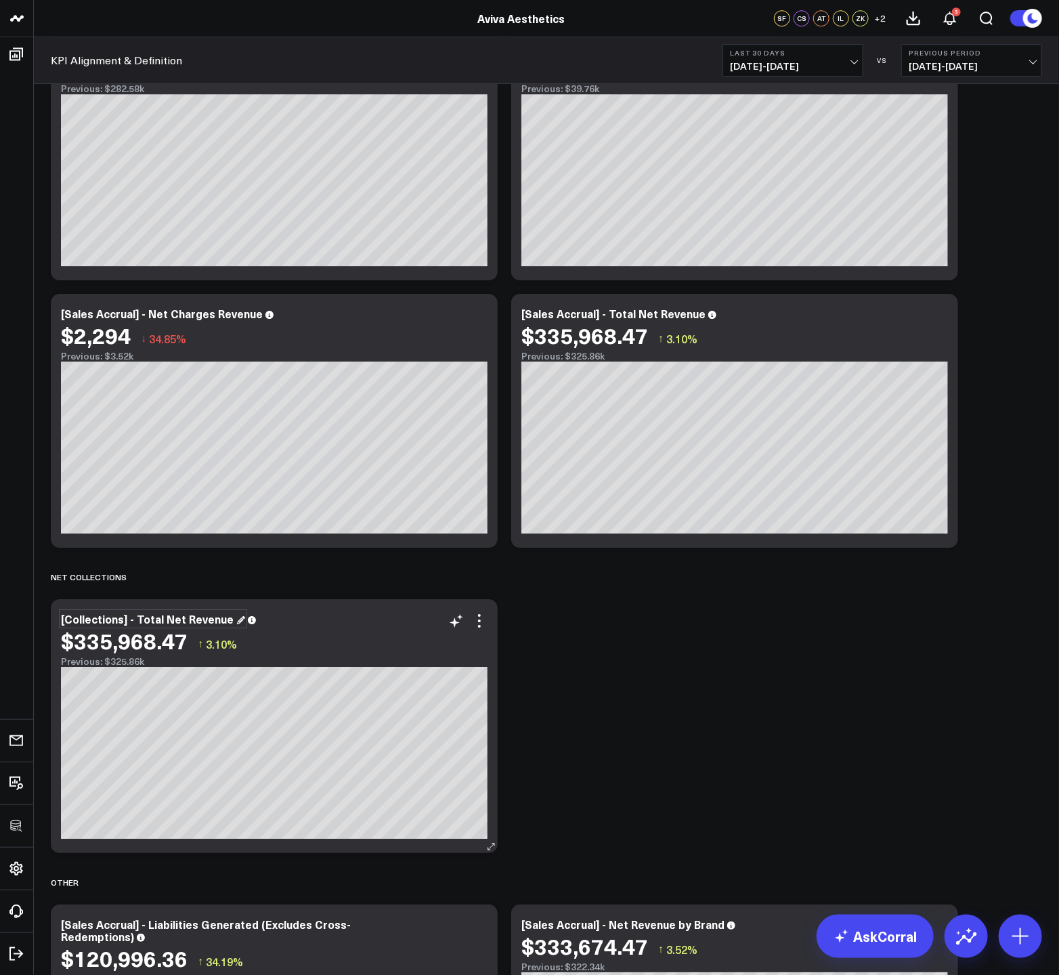
click at [185, 618] on div "[Collections] - Total Net Revenue" at bounding box center [153, 618] width 184 height 15
drag, startPoint x: 184, startPoint y: 619, endPoint x: 236, endPoint y: 617, distance: 52.2
click at [236, 617] on div "[Collections] - Total Net Revenue" at bounding box center [153, 618] width 184 height 15
click at [476, 621] on icon at bounding box center [479, 621] width 16 height 16
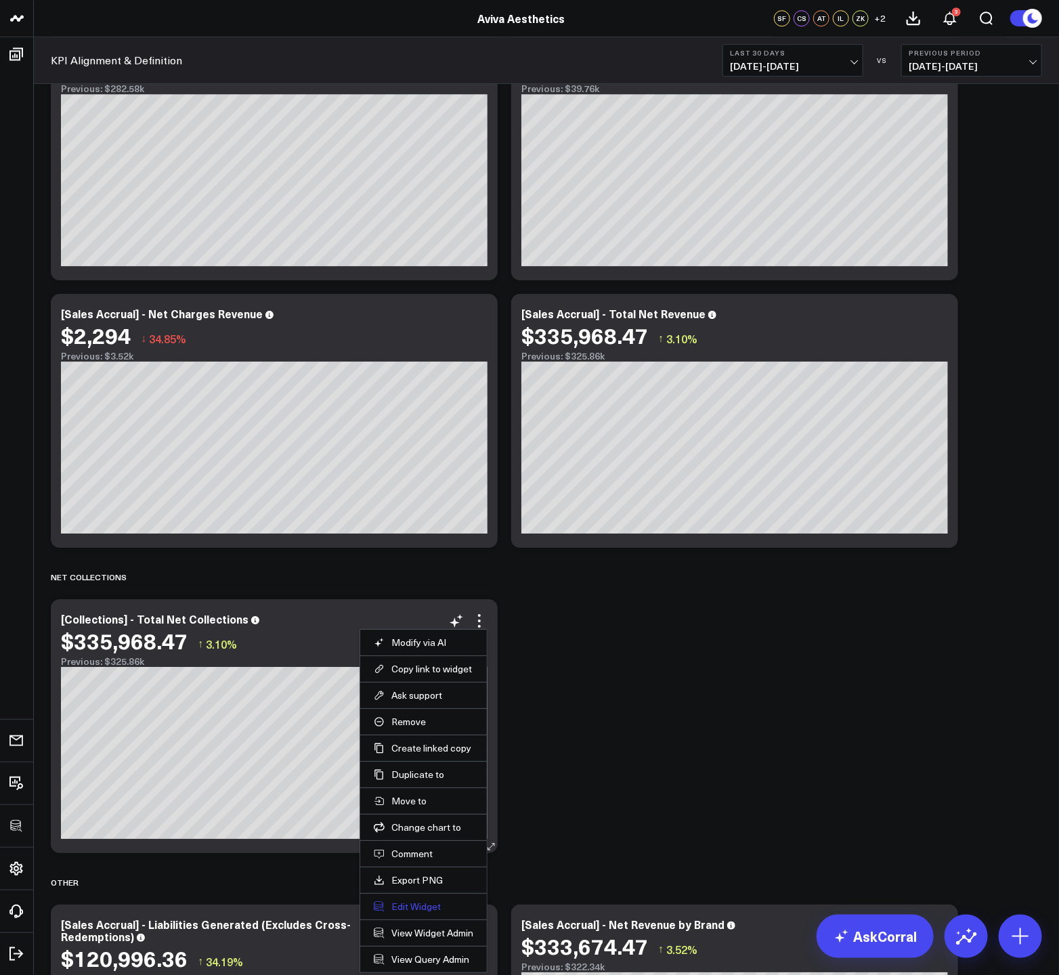
click at [396, 904] on button "Edit Widget" at bounding box center [424, 906] width 100 height 12
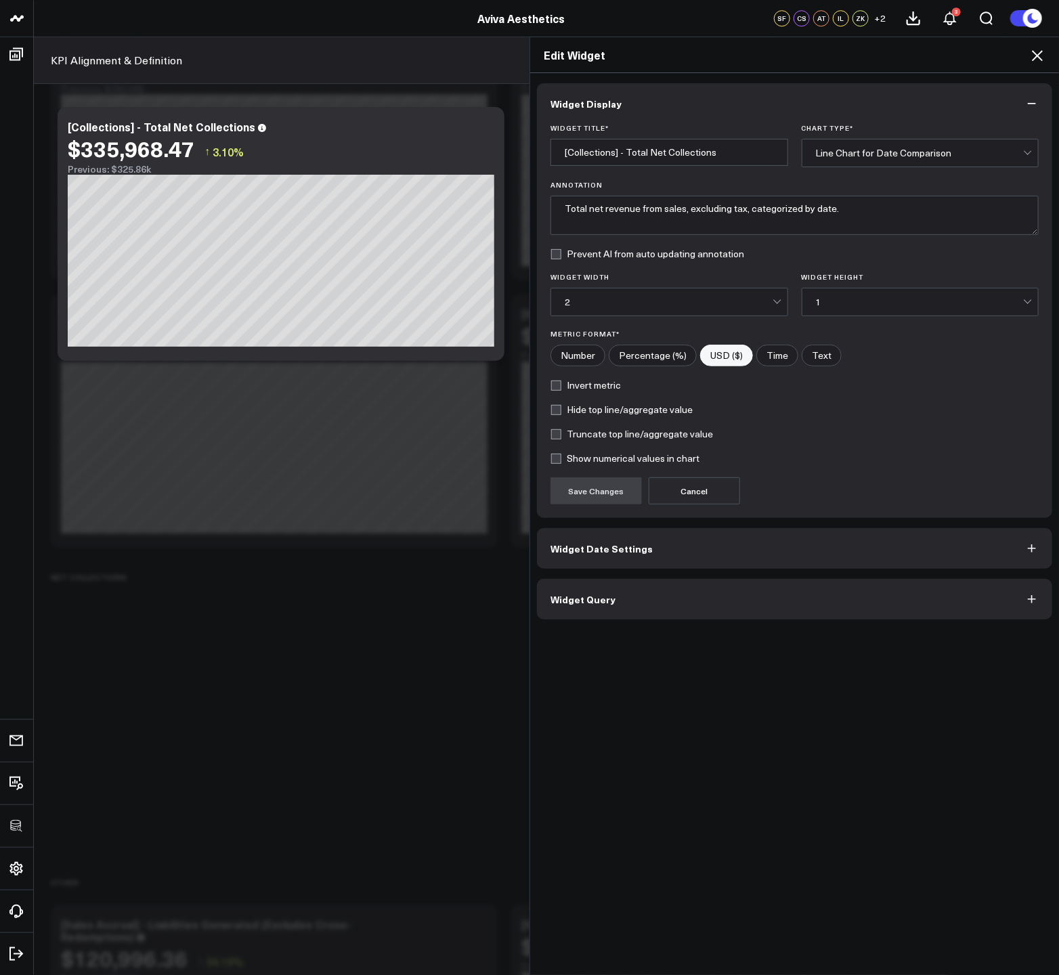
click at [623, 590] on button "Widget Query" at bounding box center [794, 599] width 515 height 41
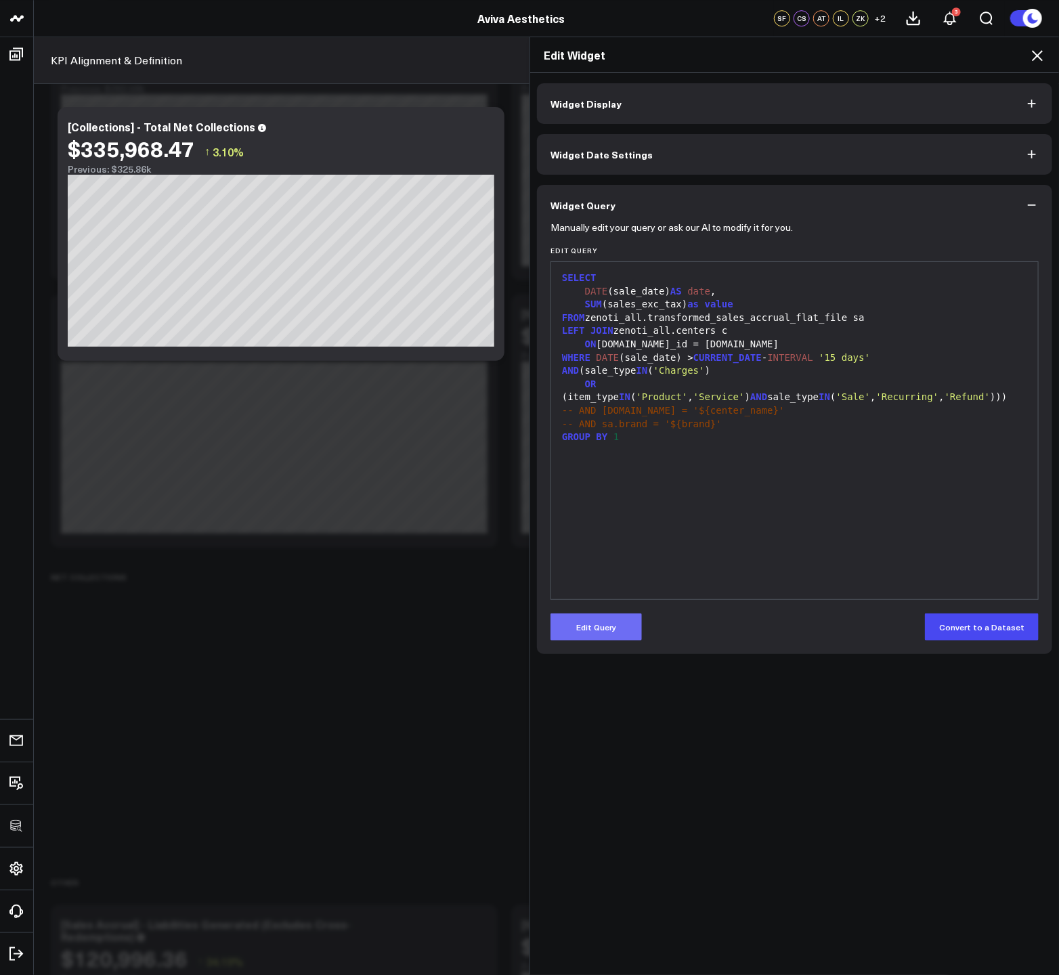
click at [592, 634] on button "Edit Query" at bounding box center [595, 626] width 91 height 27
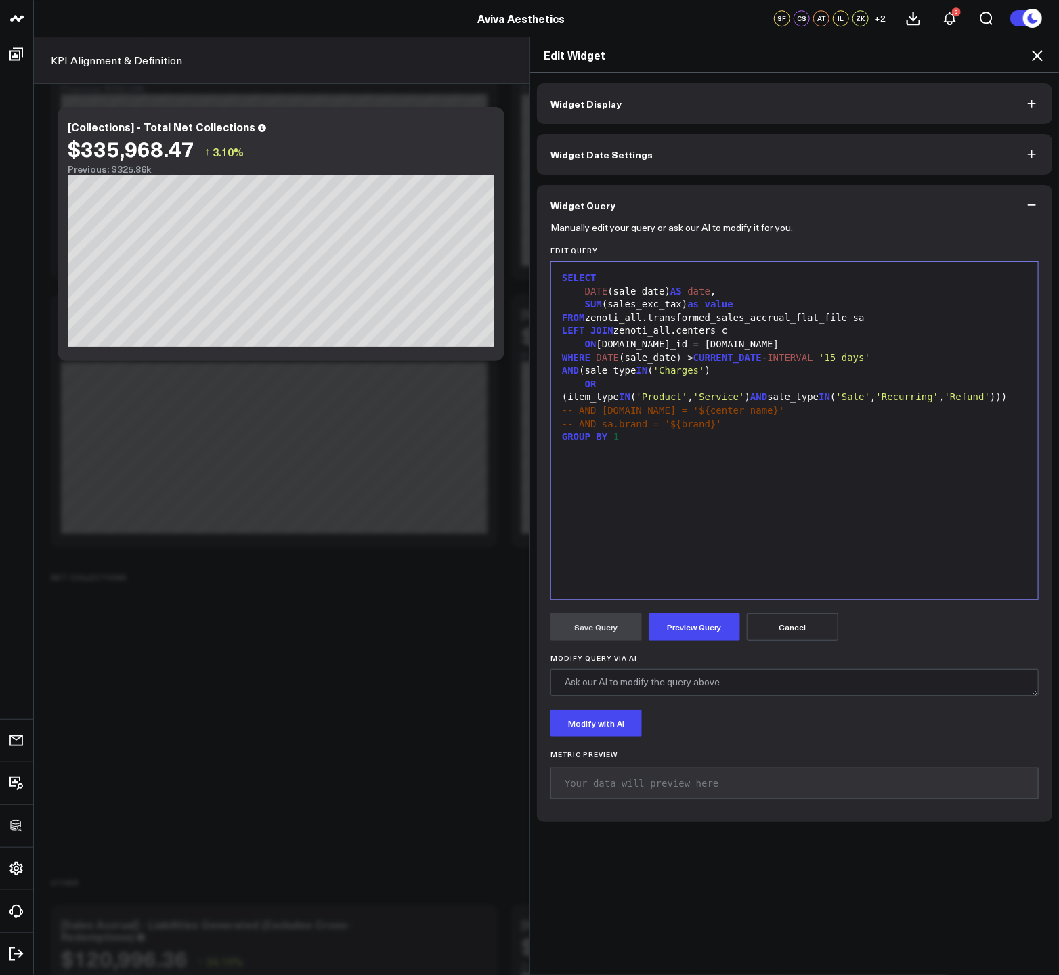
click at [730, 544] on div "SELECT DATE (sale_date) AS date , SUM (sales_exc_tax) as value FROM zenoti_all.…" at bounding box center [794, 431] width 473 height 324
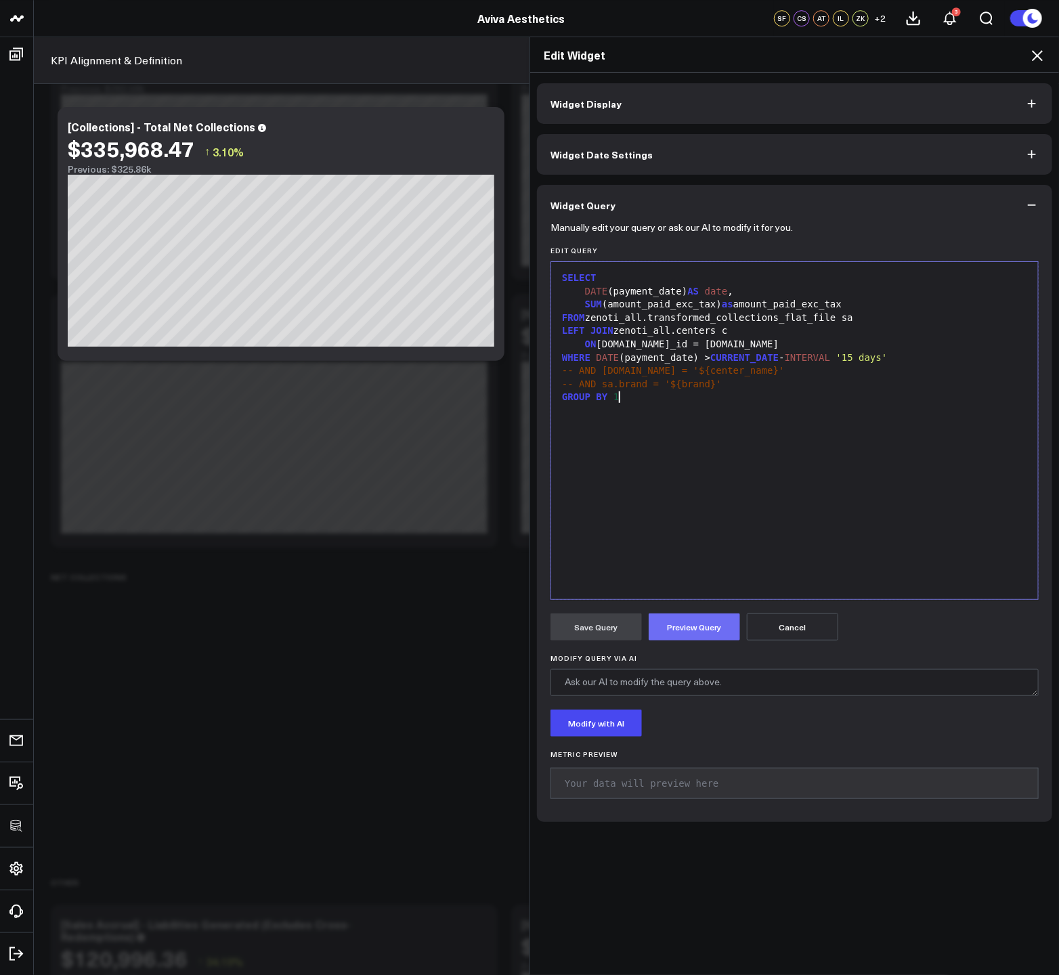
click at [674, 614] on button "Preview Query" at bounding box center [694, 626] width 91 height 27
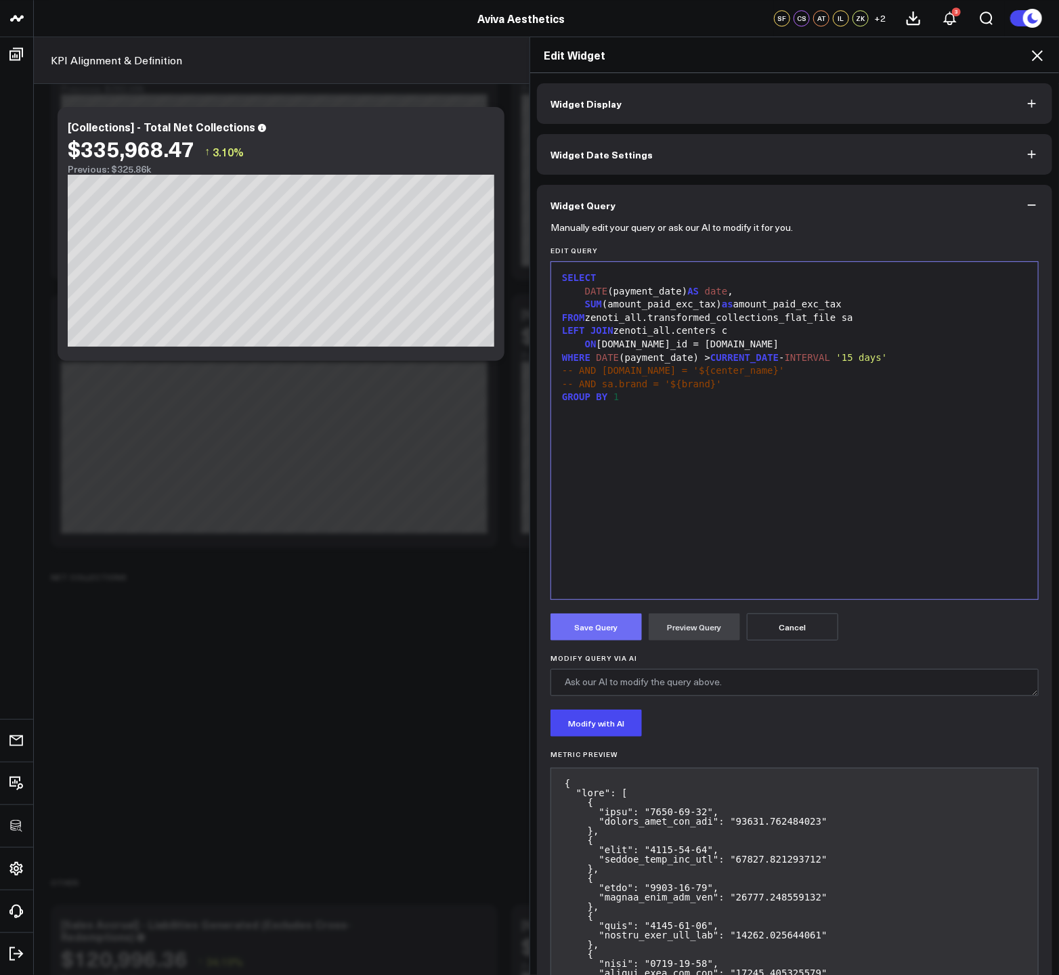
click at [604, 627] on button "Save Query" at bounding box center [595, 626] width 91 height 27
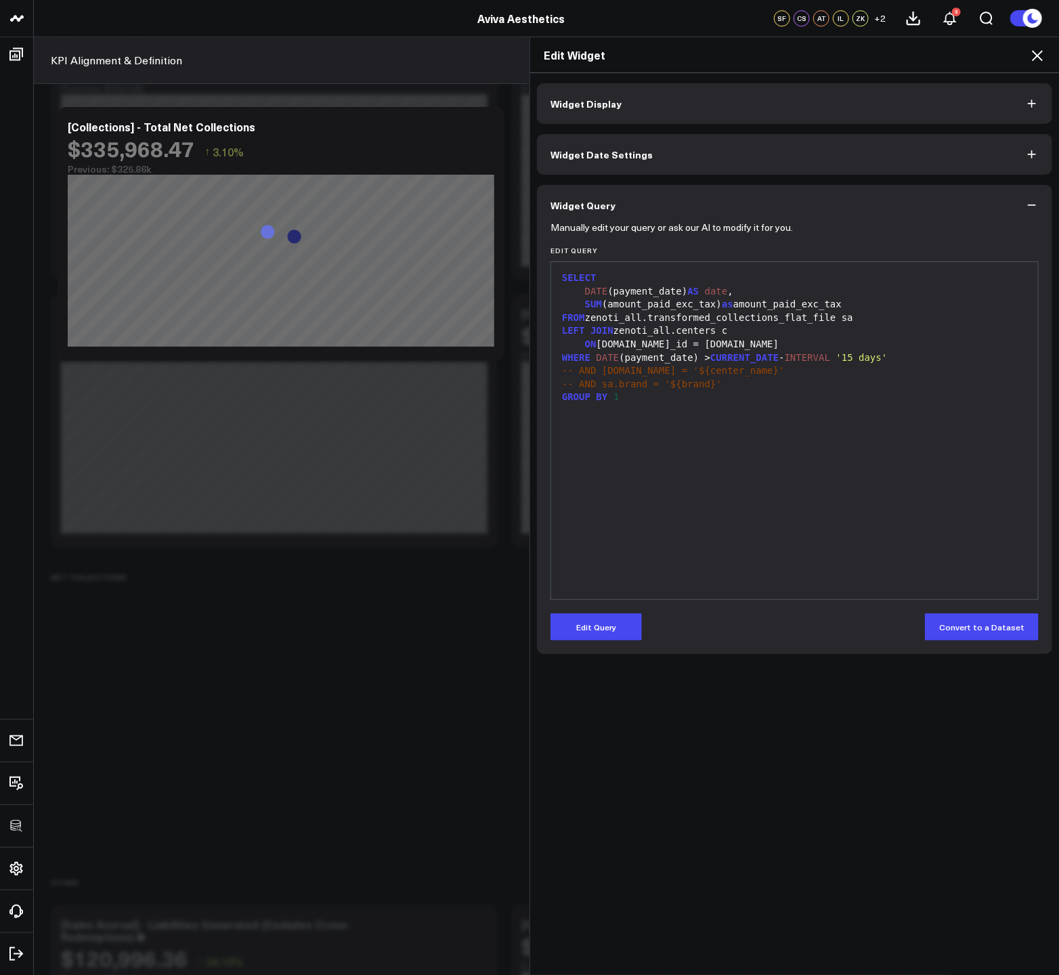
click at [1038, 54] on icon at bounding box center [1037, 55] width 11 height 11
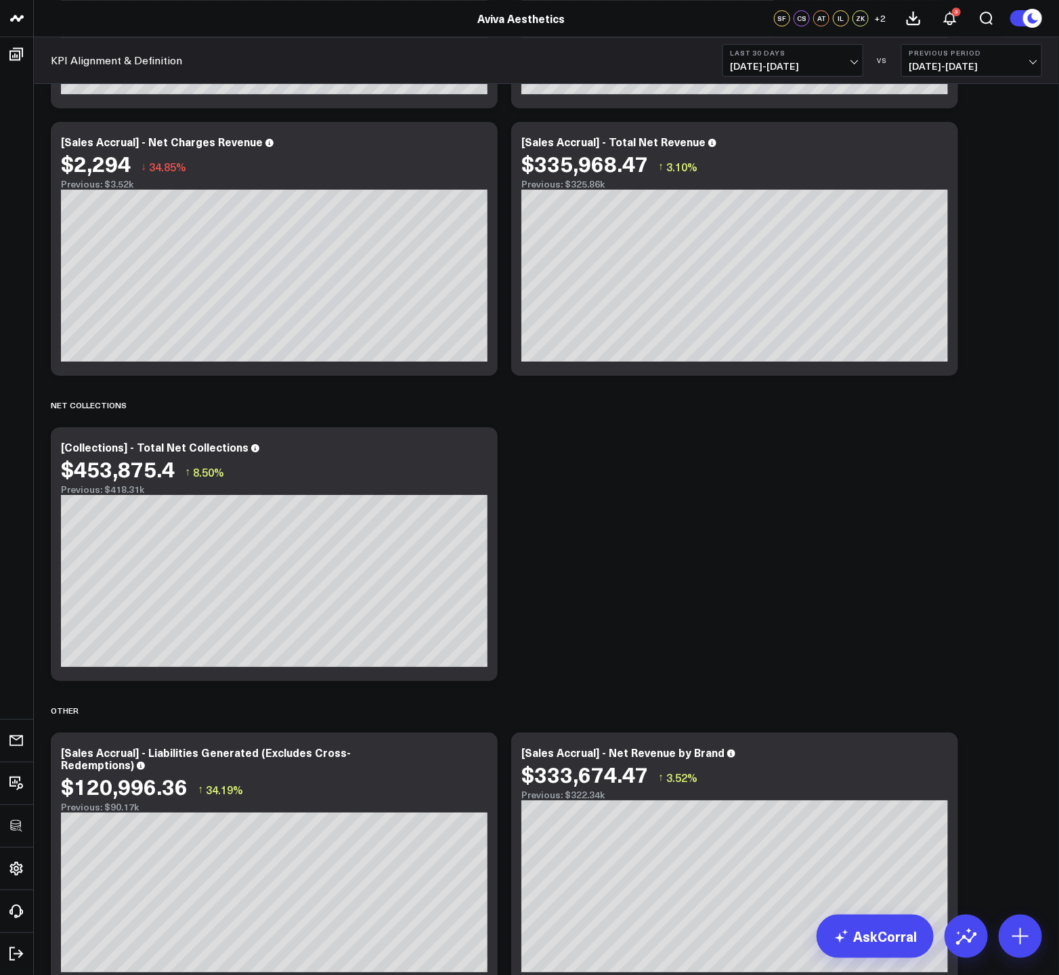
scroll to position [2021, 0]
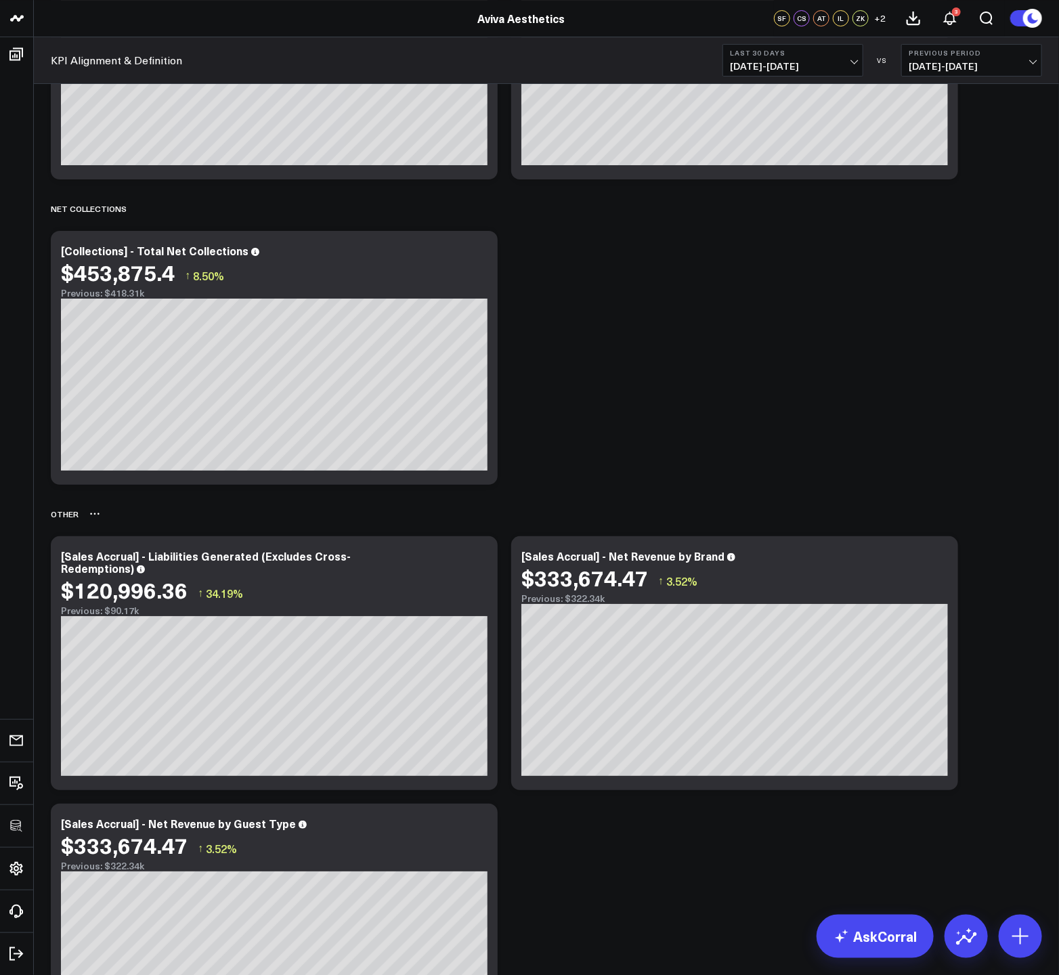
click at [96, 514] on icon at bounding box center [94, 513] width 11 height 11
click at [108, 523] on button "Rename" at bounding box center [130, 528] width 59 height 23
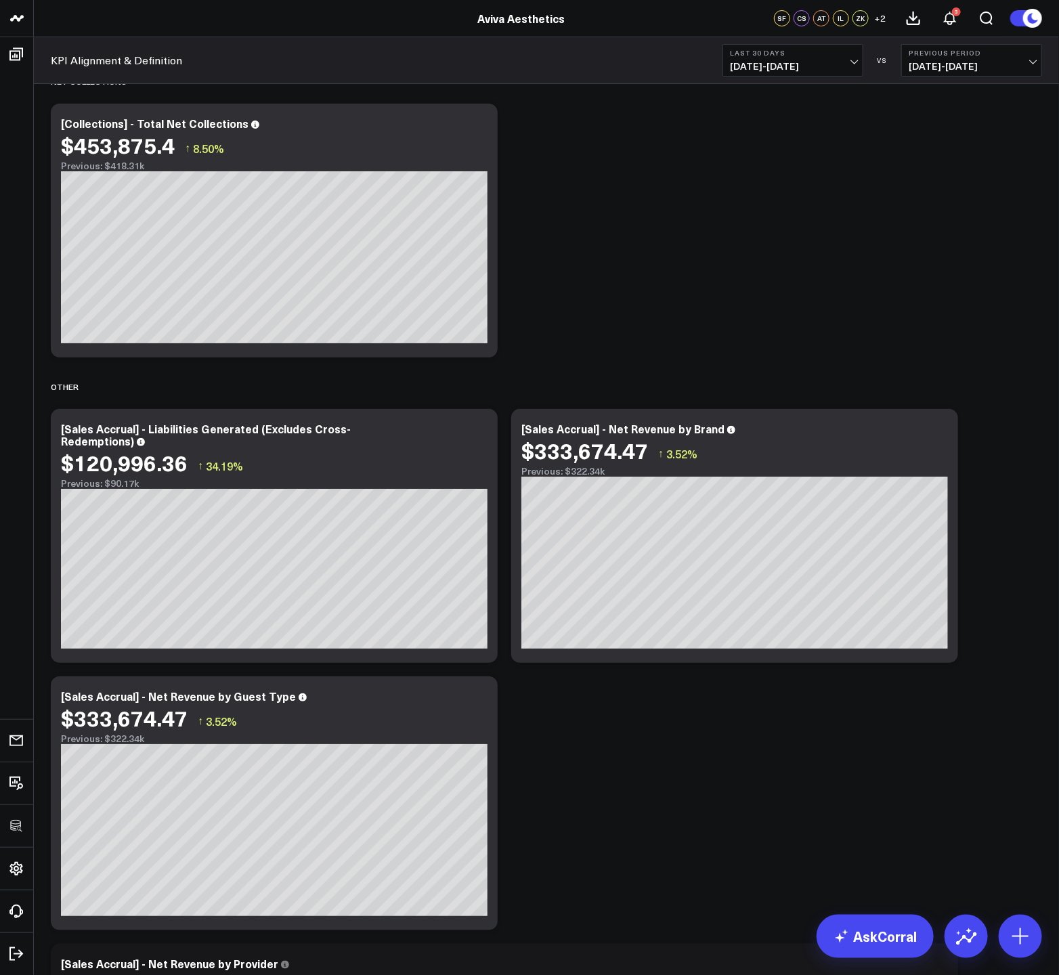
scroll to position [2593, 0]
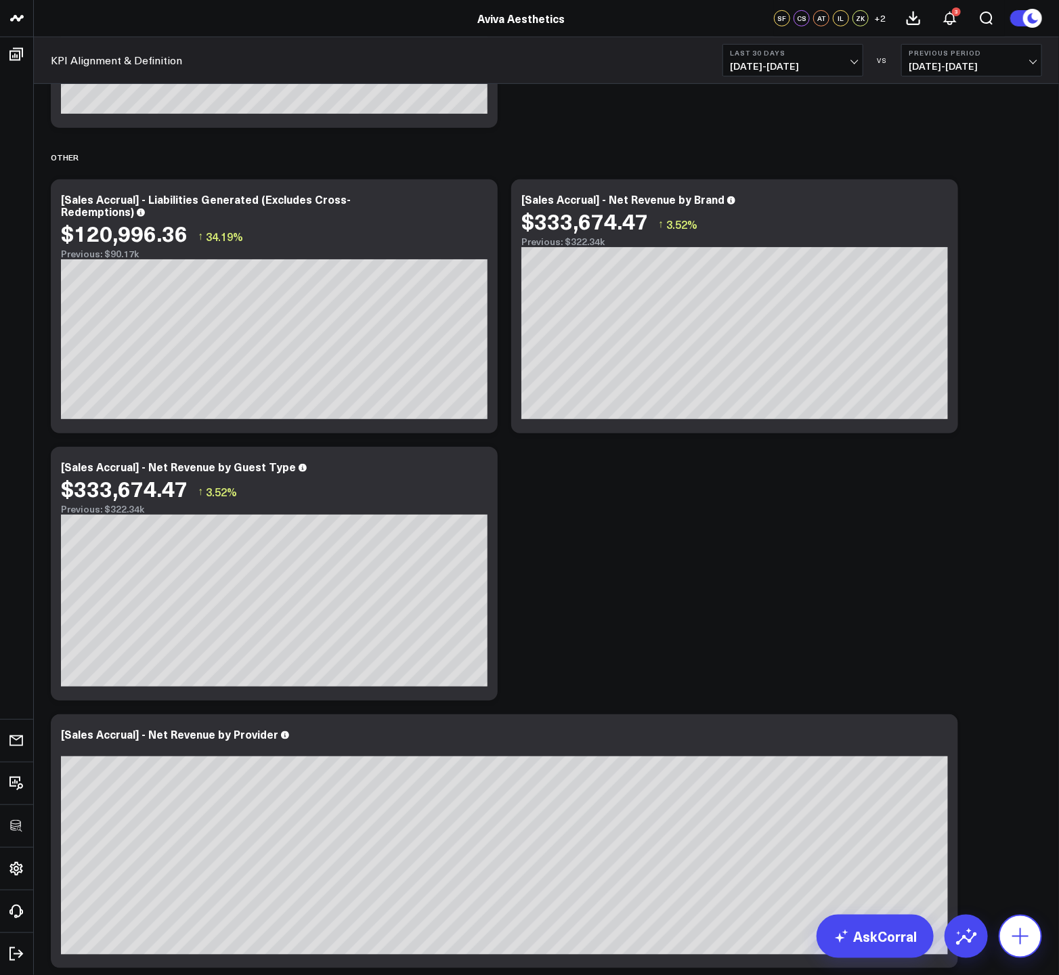
click at [1021, 927] on icon at bounding box center [1020, 936] width 22 height 22
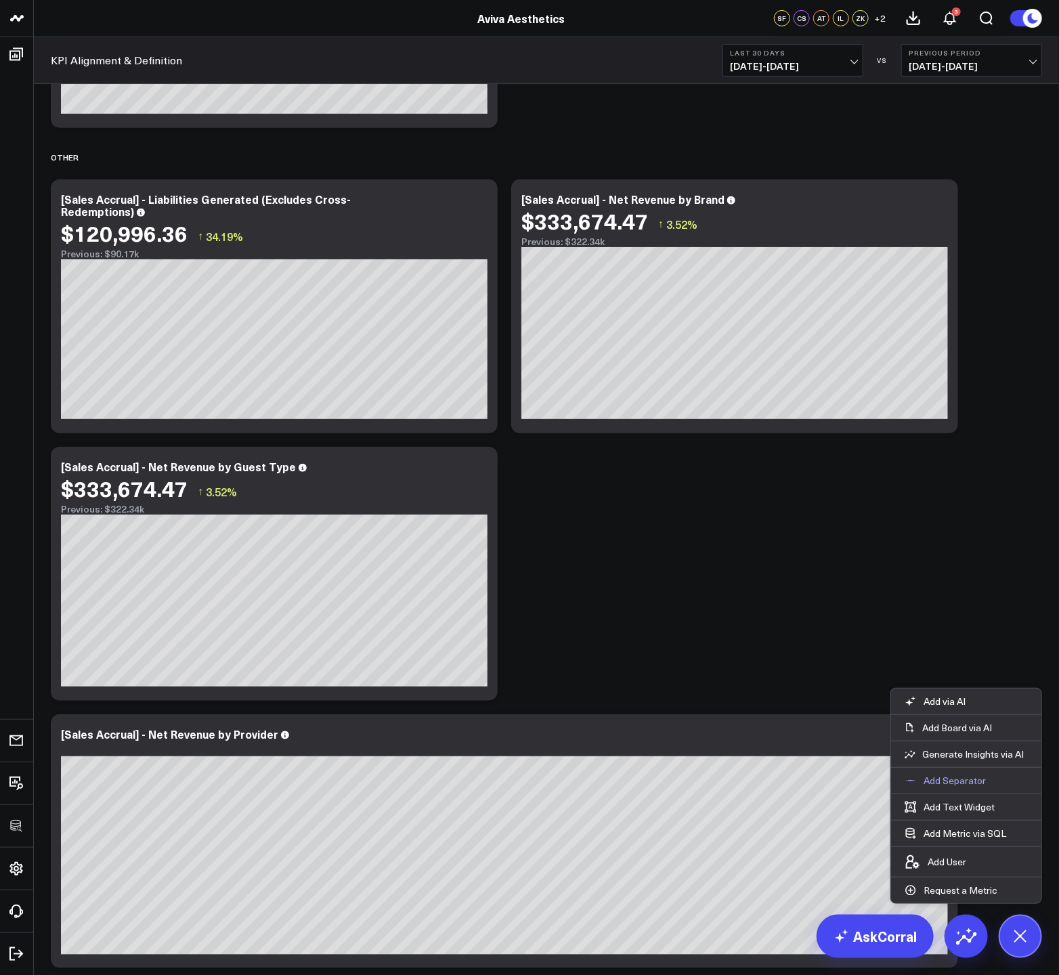
click at [950, 780] on p "Add Separator" at bounding box center [954, 780] width 62 height 12
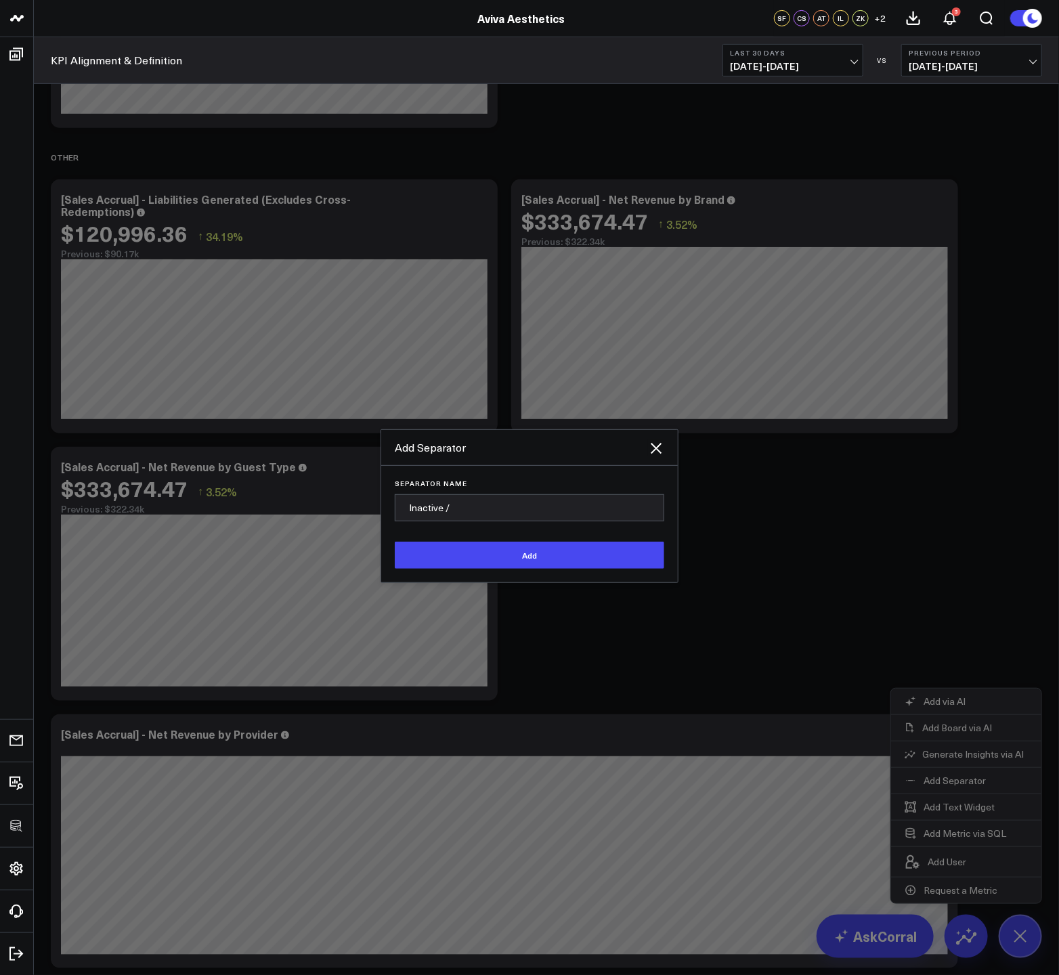
type input "Inactive /"
click at [661, 448] on icon at bounding box center [656, 448] width 16 height 16
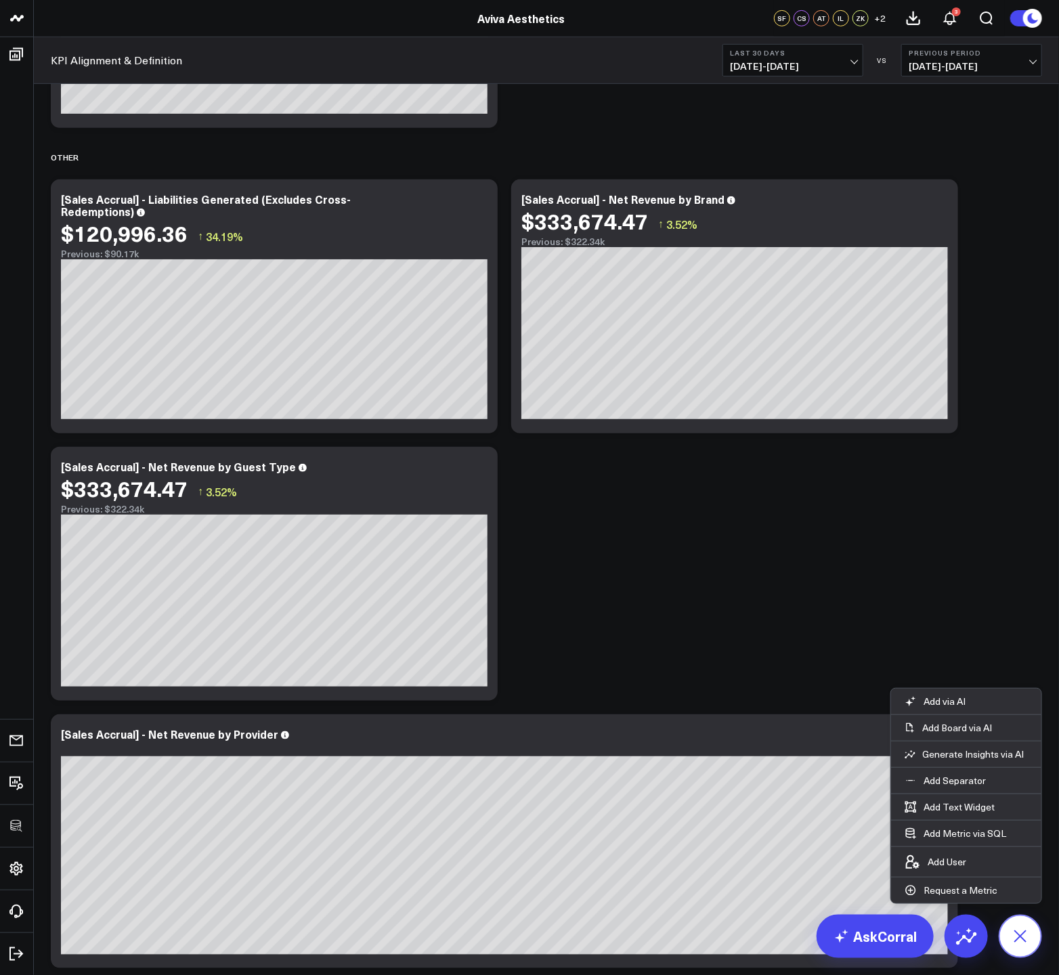
click at [1003, 935] on button at bounding box center [1019, 936] width 43 height 43
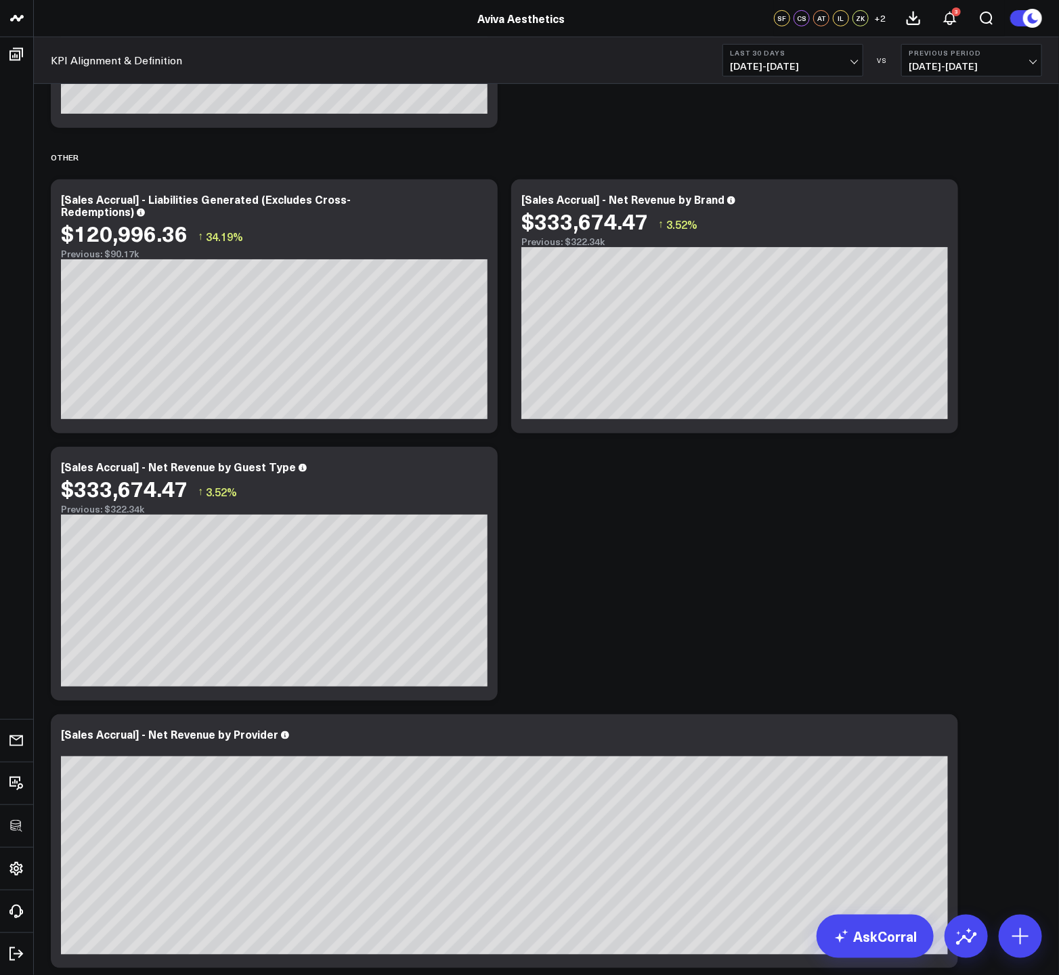
click at [781, 61] on span "07/27/25 - 08/25/25" at bounding box center [793, 66] width 126 height 11
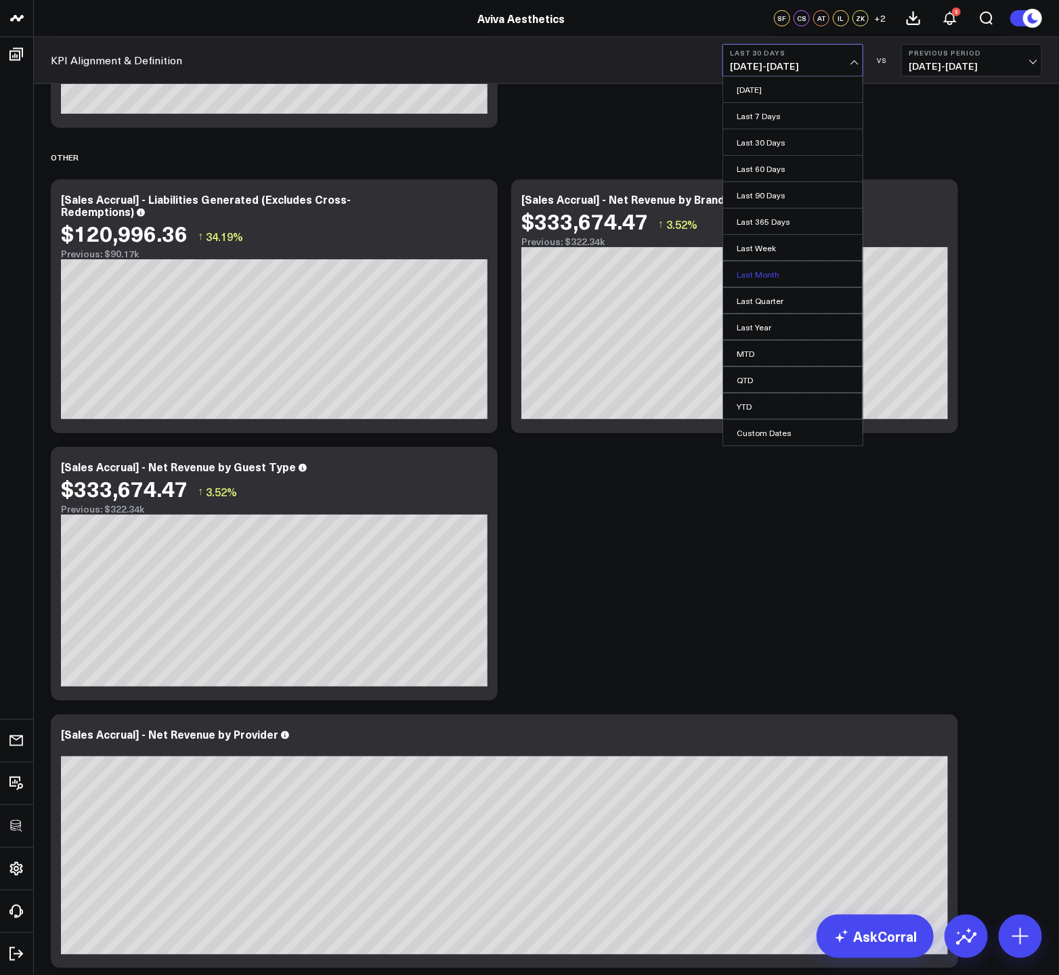
click at [760, 280] on link "Last Month" at bounding box center [792, 274] width 139 height 26
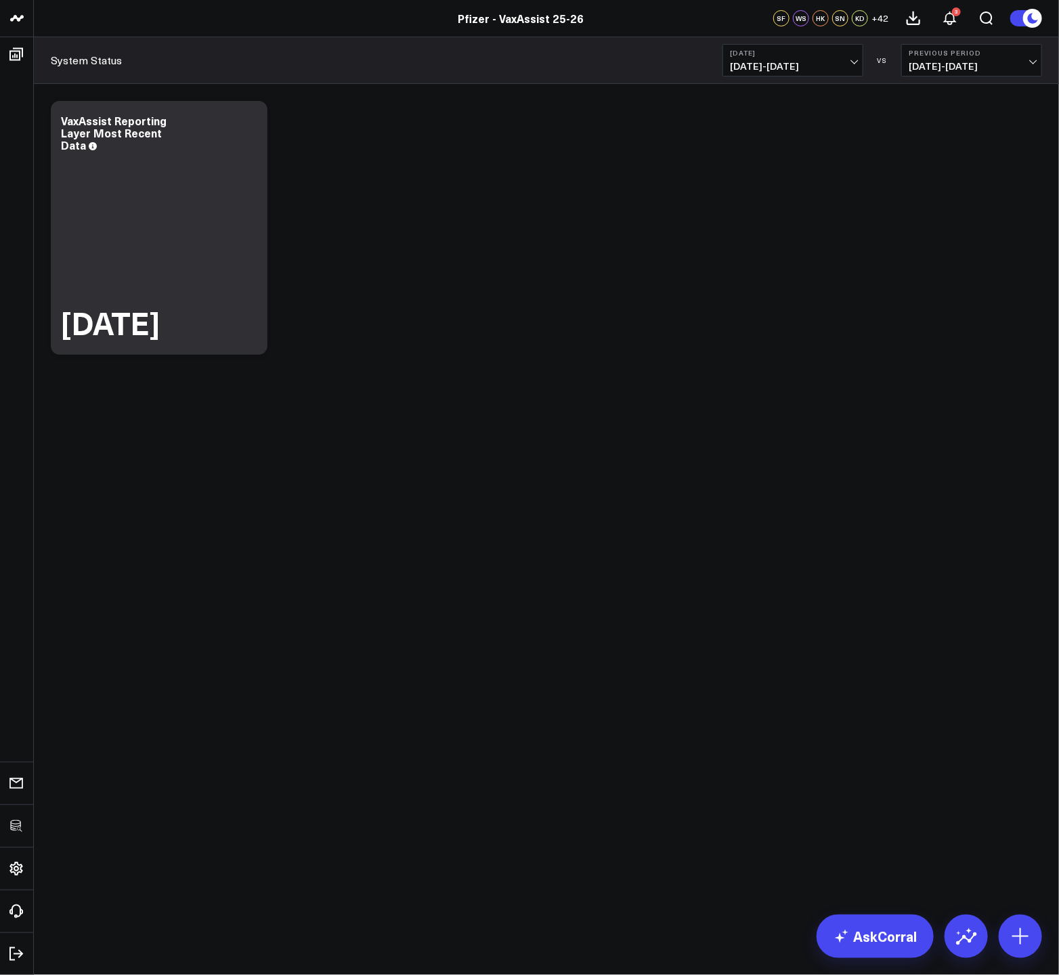
click at [843, 372] on div "Modify via AI Copy link to widget Ask support Remove Create linked copy Executi…" at bounding box center [546, 263] width 1025 height 359
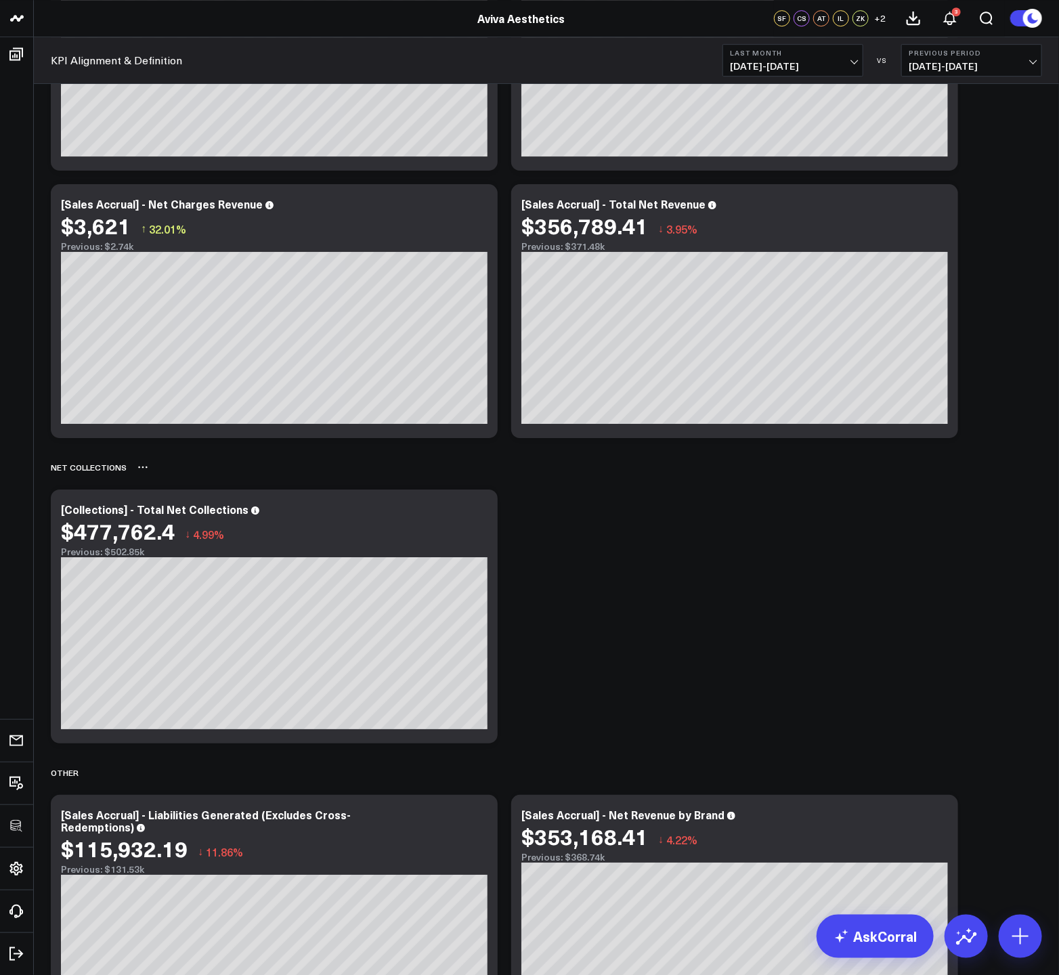
scroll to position [1988, 0]
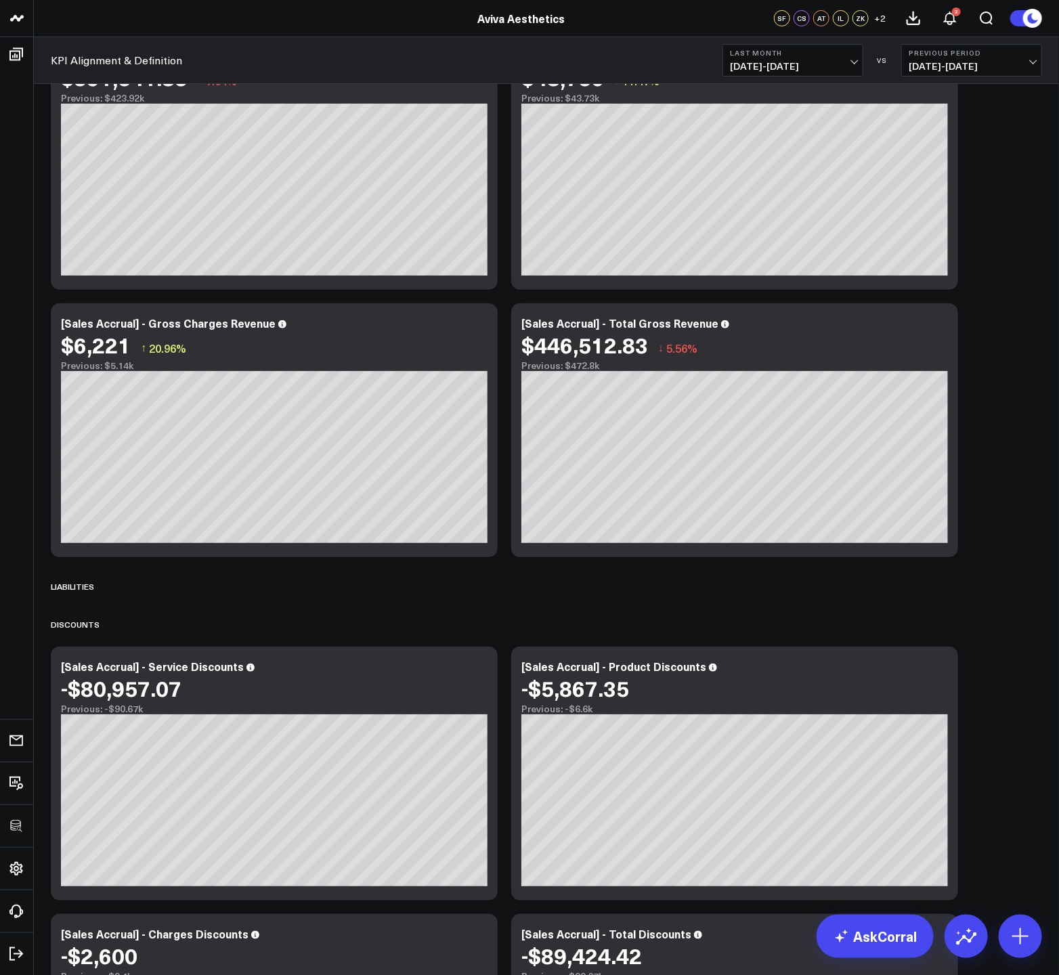
scroll to position [0, 0]
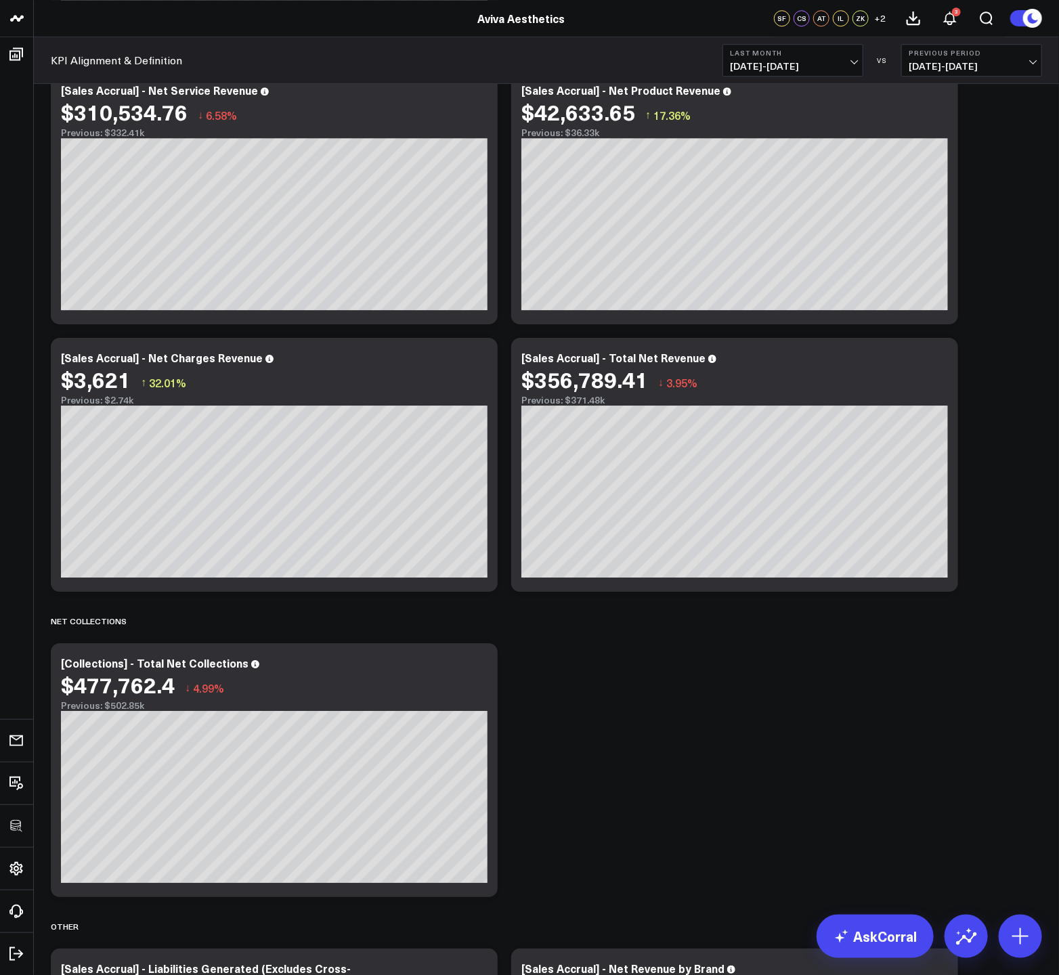
scroll to position [1918, 0]
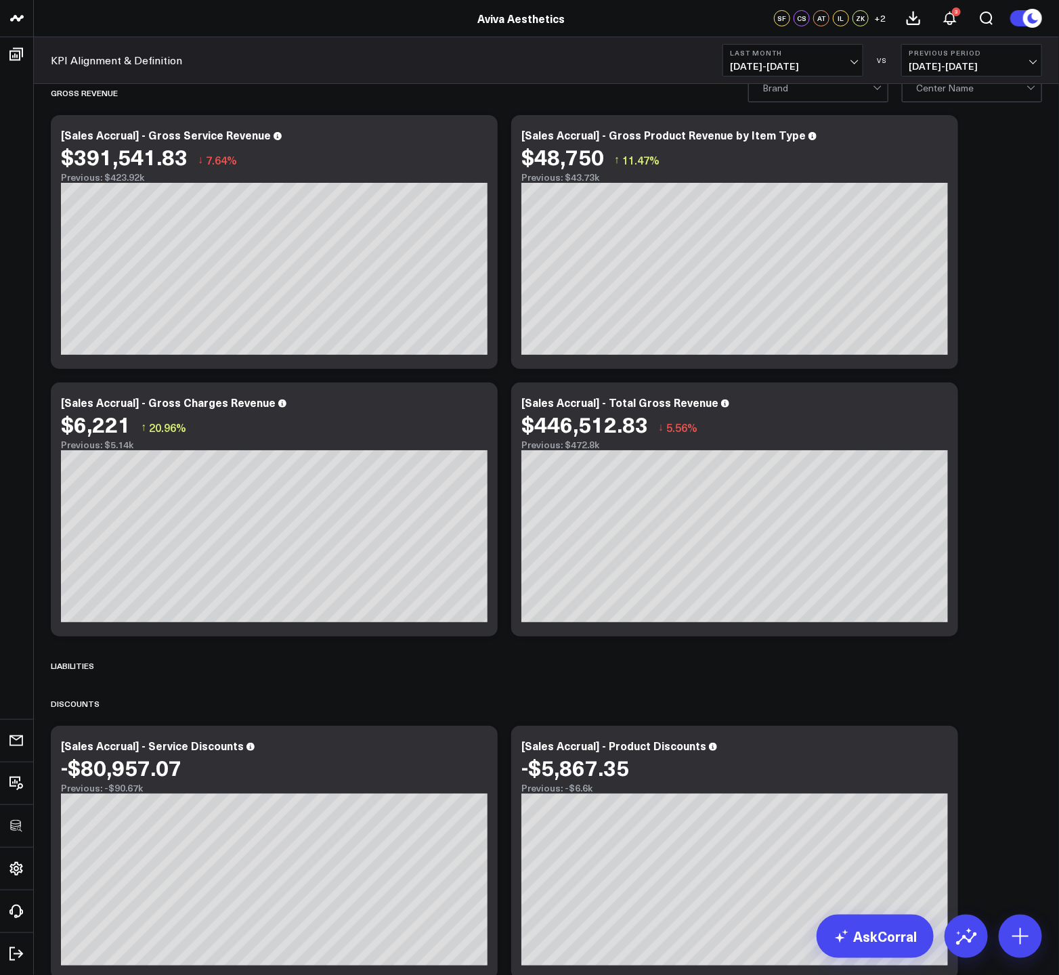
scroll to position [0, 0]
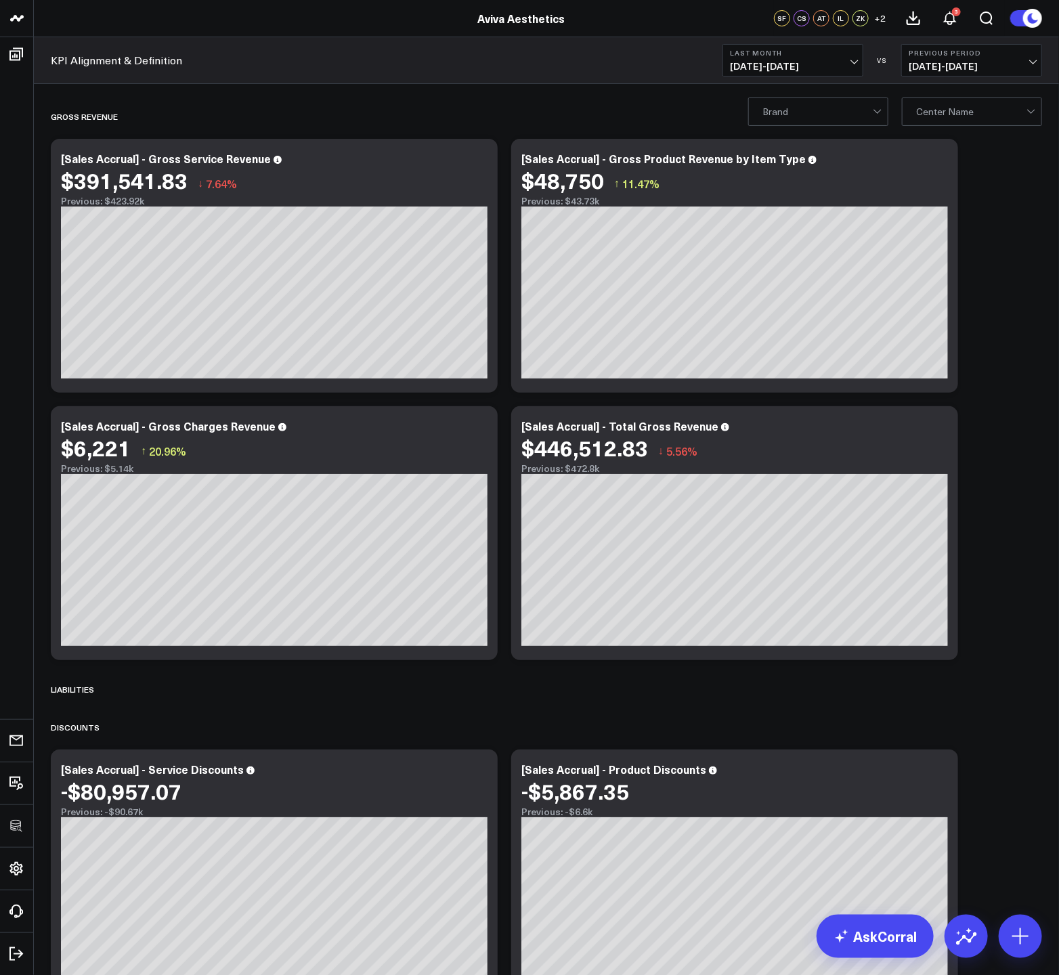
click at [881, 116] on div at bounding box center [879, 111] width 12 height 27
click at [839, 175] on div "Pure Regenerative Medicine" at bounding box center [818, 173] width 139 height 38
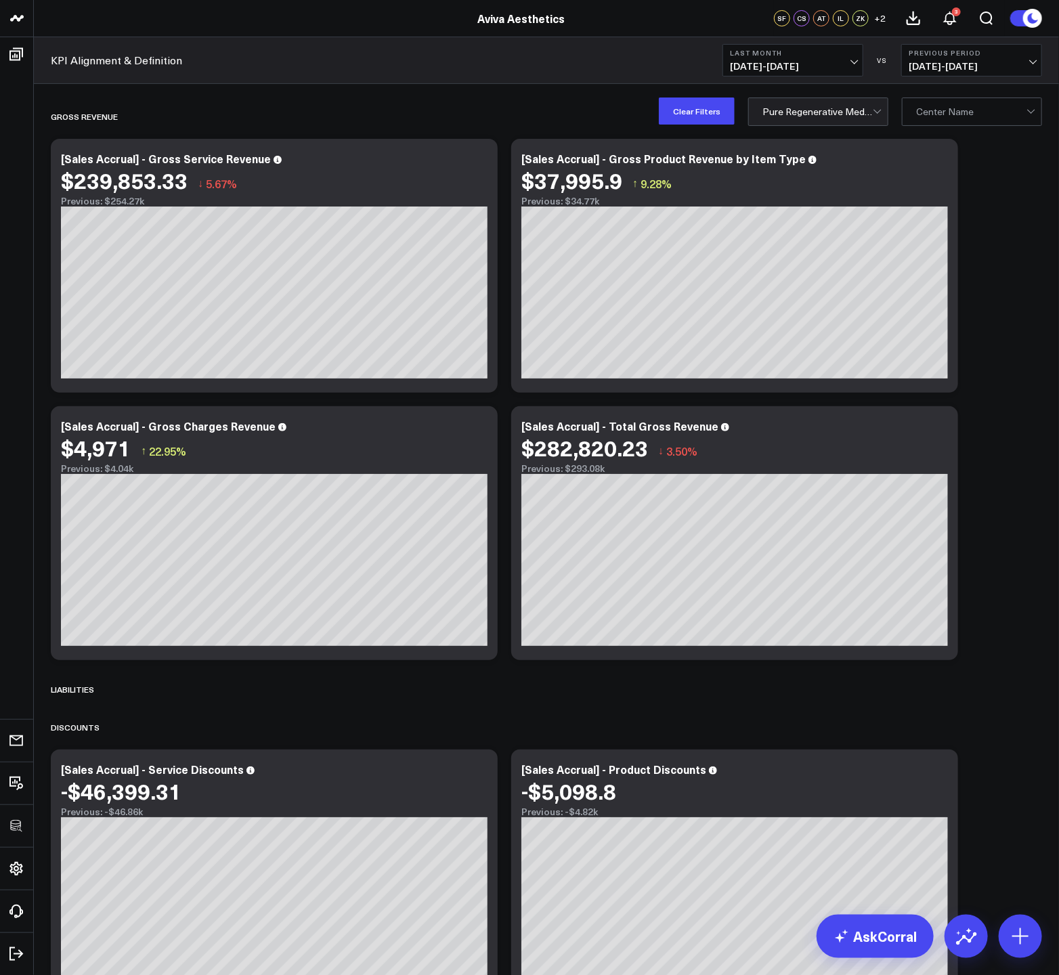
click at [866, 110] on div at bounding box center [817, 111] width 110 height 27
click at [979, 118] on div at bounding box center [971, 111] width 110 height 27
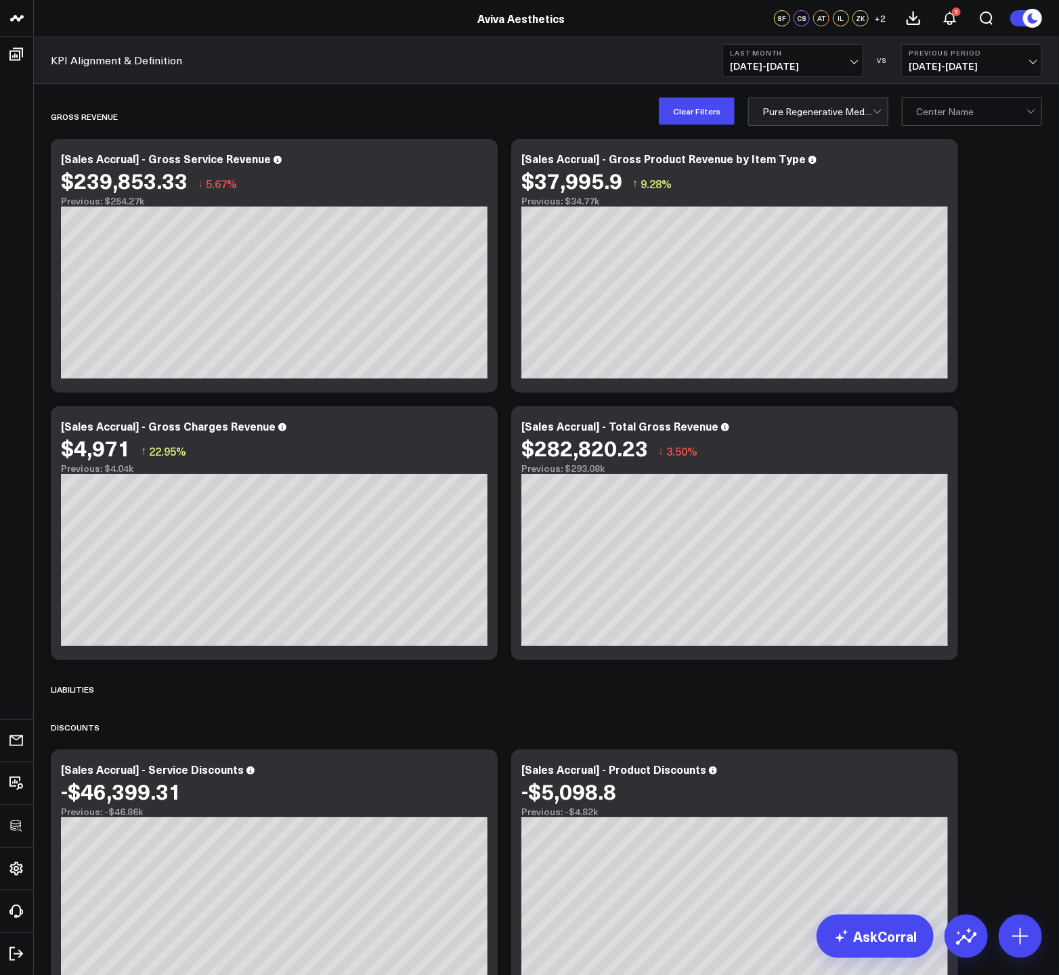
click at [1001, 109] on div at bounding box center [971, 111] width 110 height 27
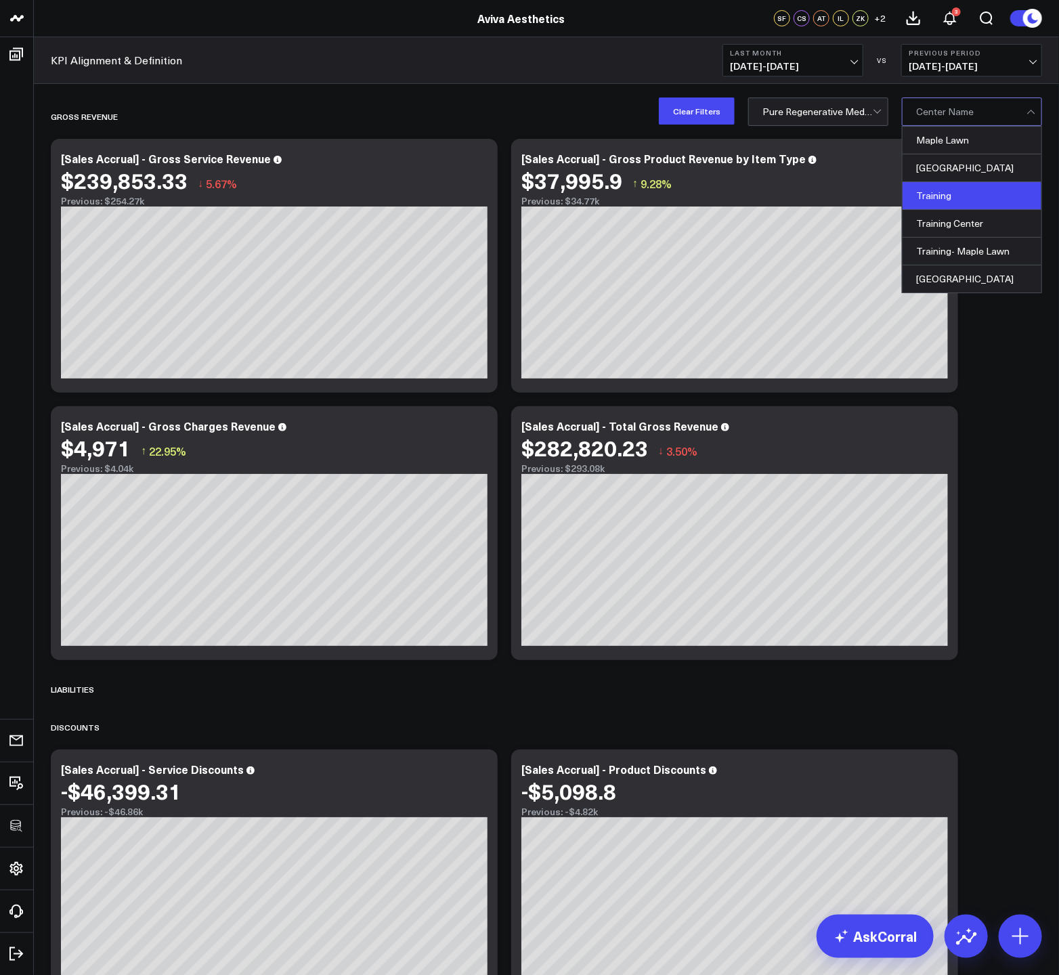
click at [965, 207] on div "Training" at bounding box center [971, 196] width 139 height 28
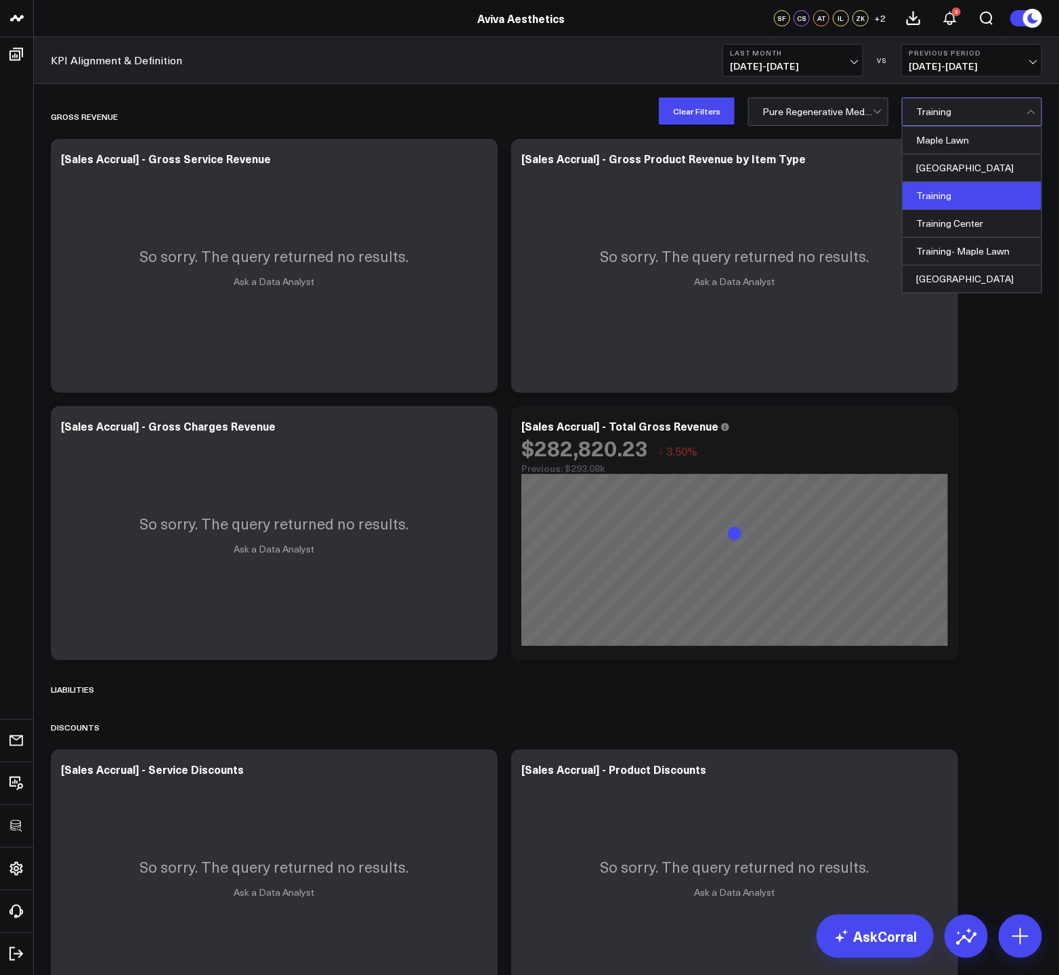
click at [972, 121] on div at bounding box center [971, 111] width 110 height 27
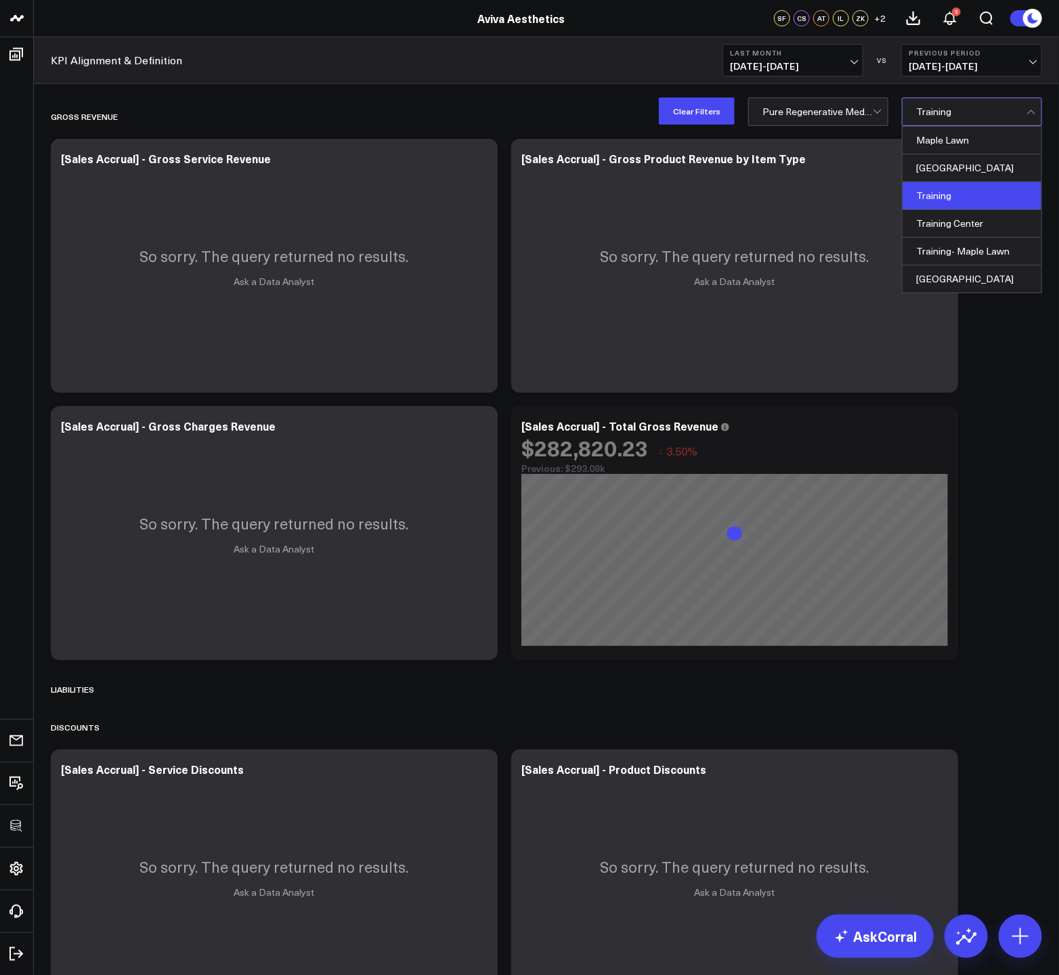
click at [1026, 108] on div at bounding box center [971, 111] width 110 height 27
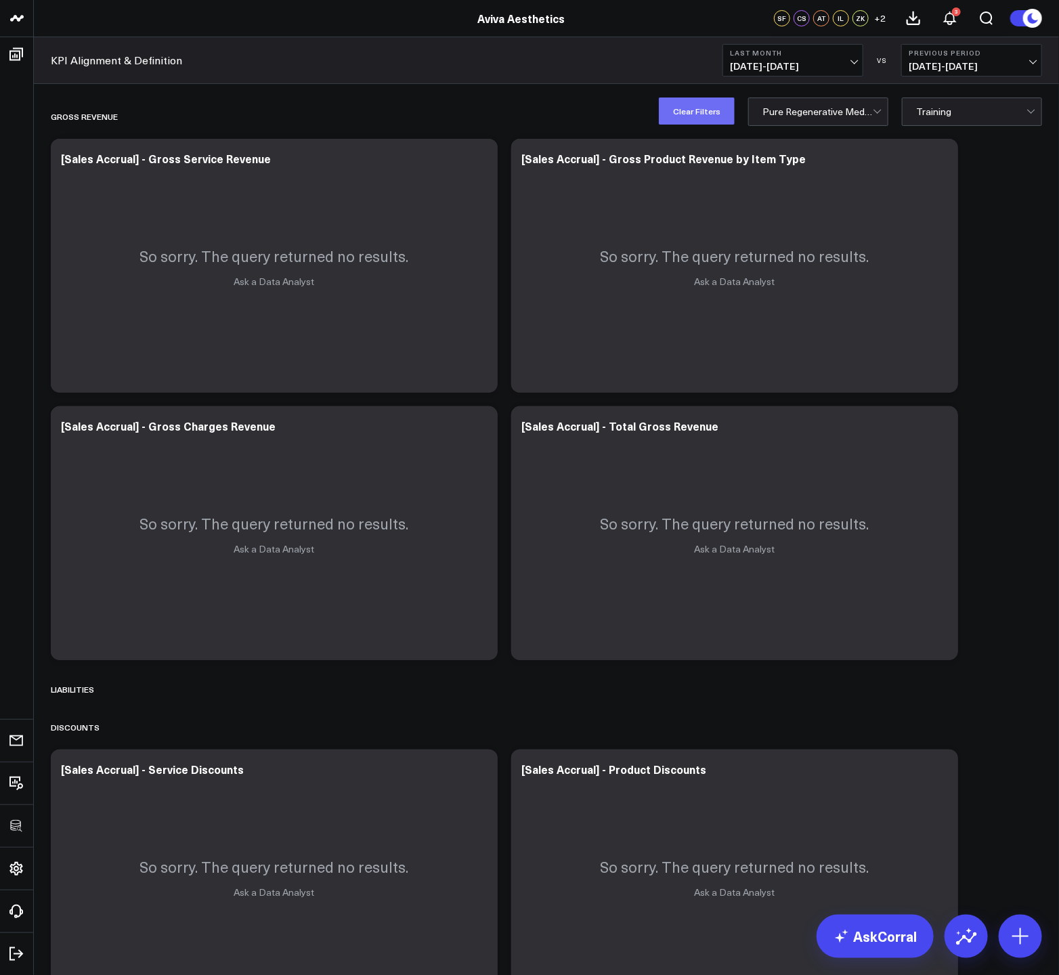
click at [693, 114] on button "Clear Filters" at bounding box center [697, 110] width 76 height 27
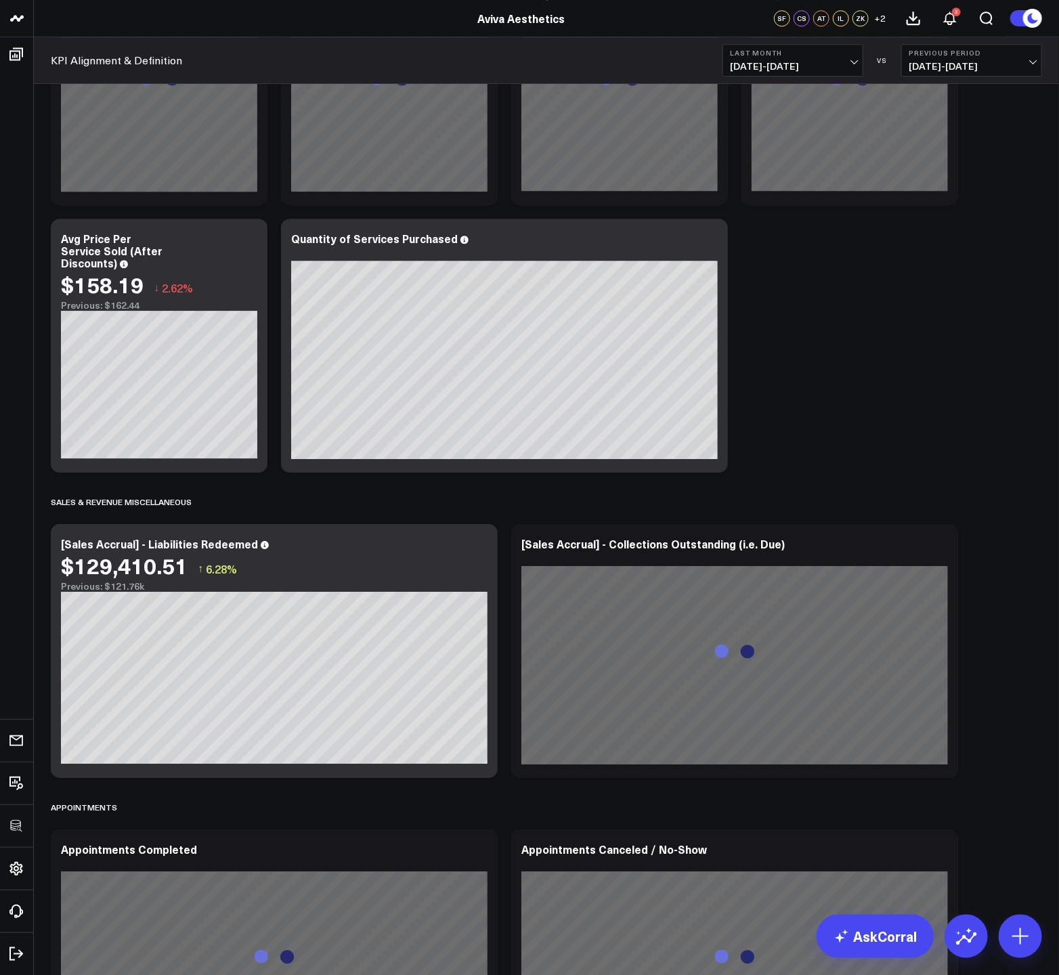
scroll to position [4168, 0]
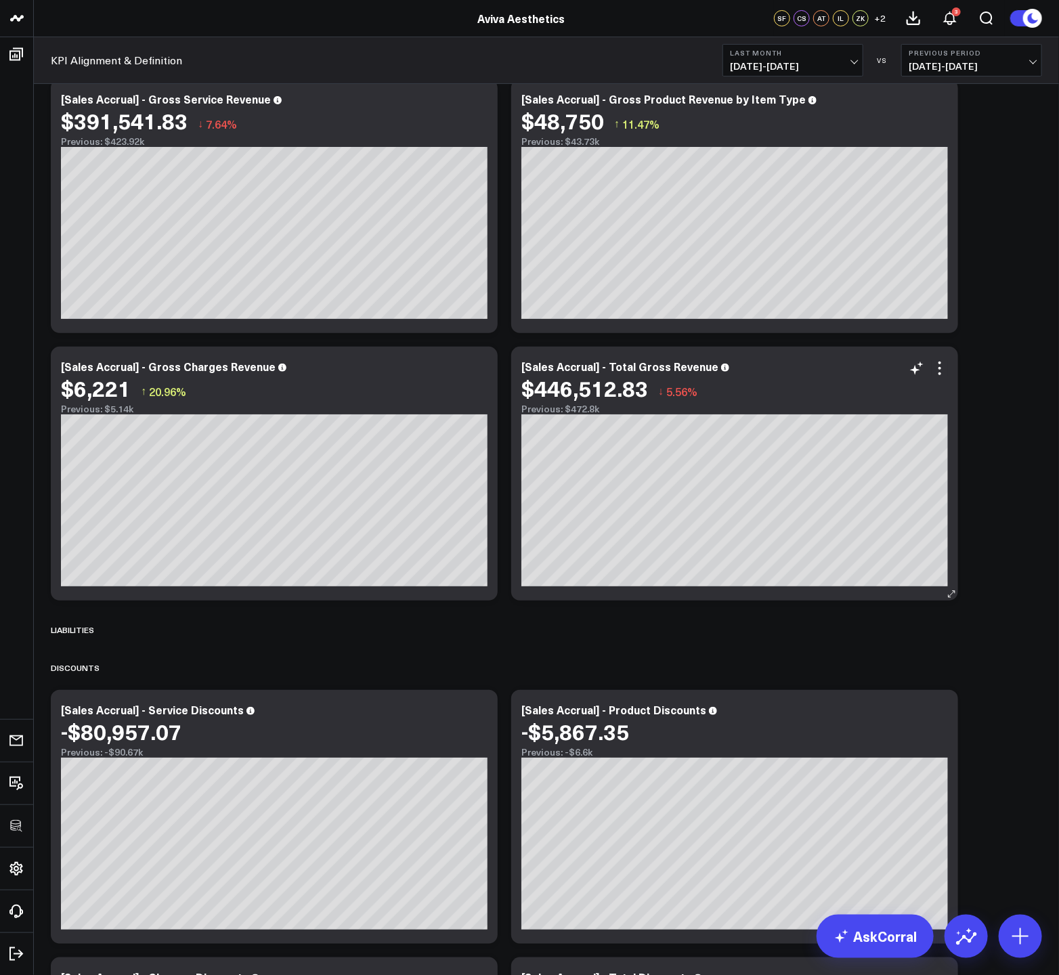
scroll to position [0, 0]
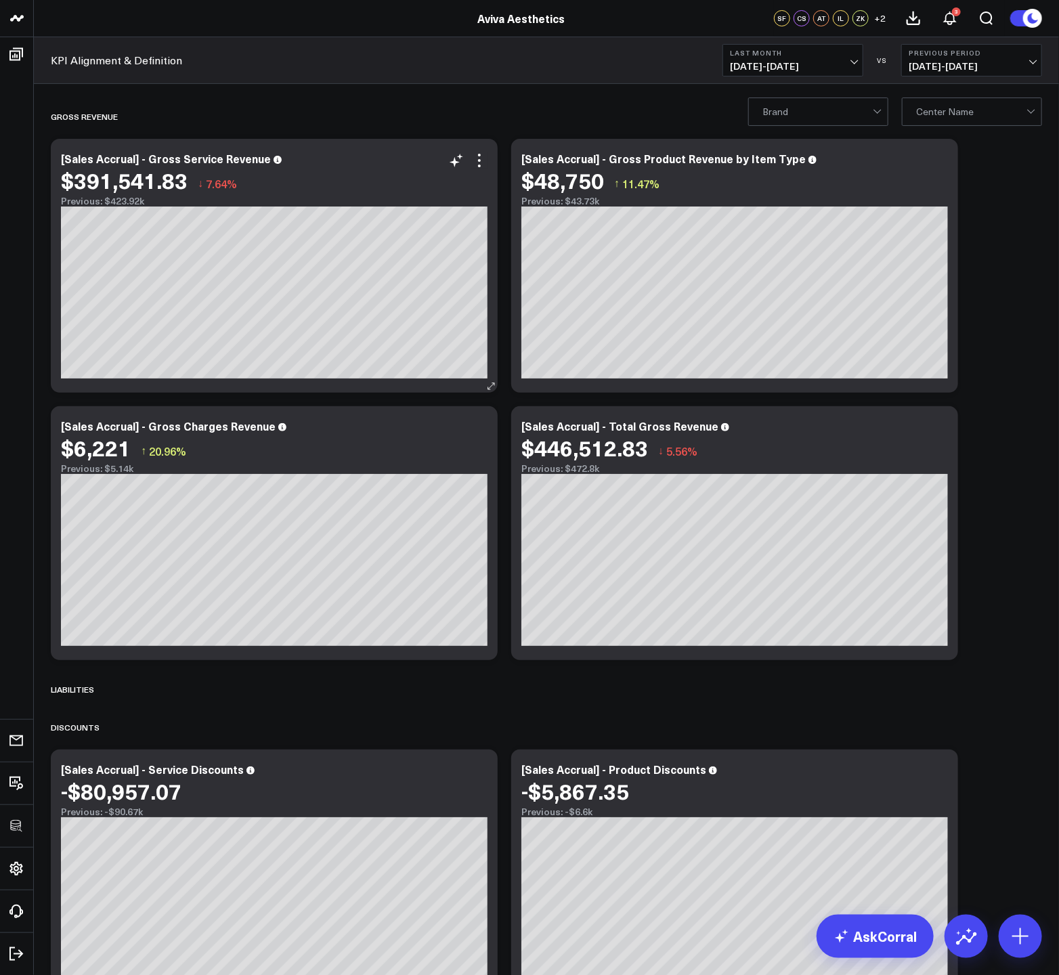
click at [466, 161] on div "Modify via AI Copy link to widget Ask support Remove Create linked copy Executi…" at bounding box center [467, 160] width 39 height 16
click at [472, 162] on icon at bounding box center [479, 160] width 16 height 16
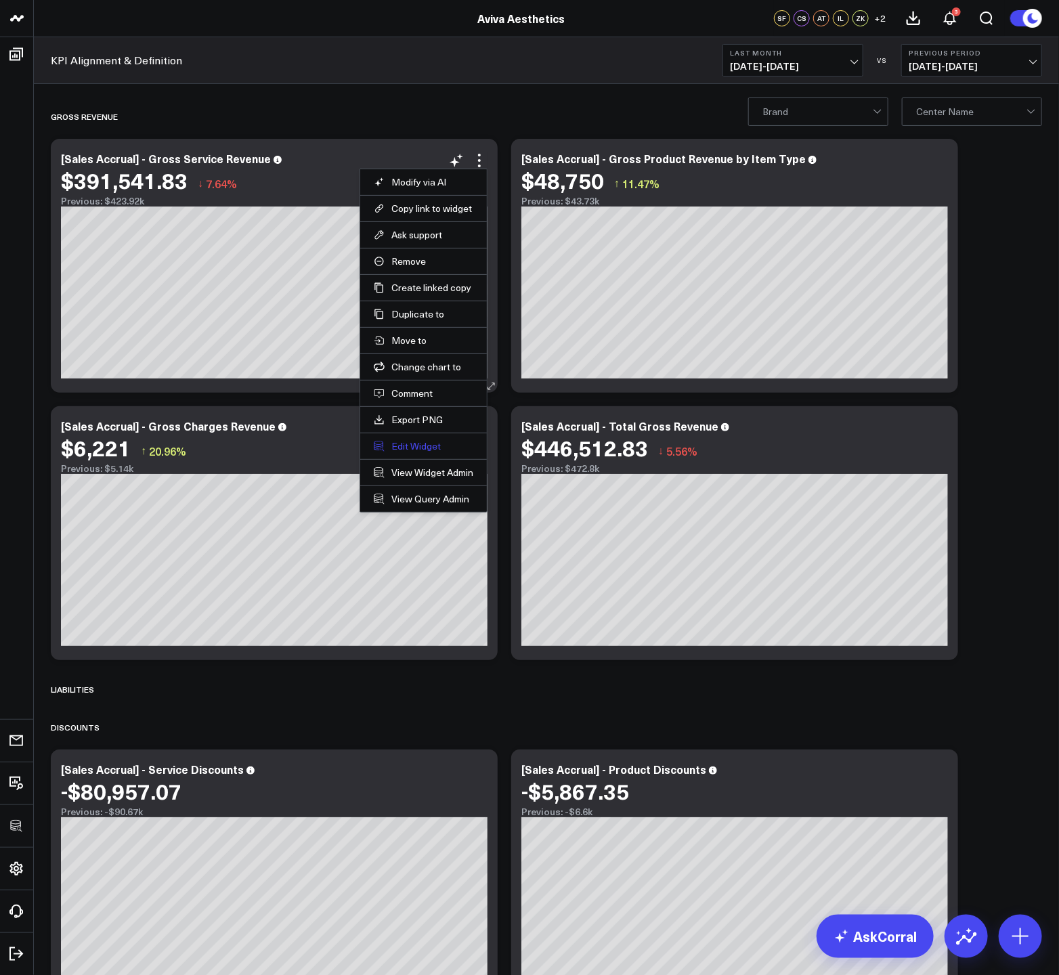
click at [416, 443] on button "Edit Widget" at bounding box center [424, 446] width 100 height 12
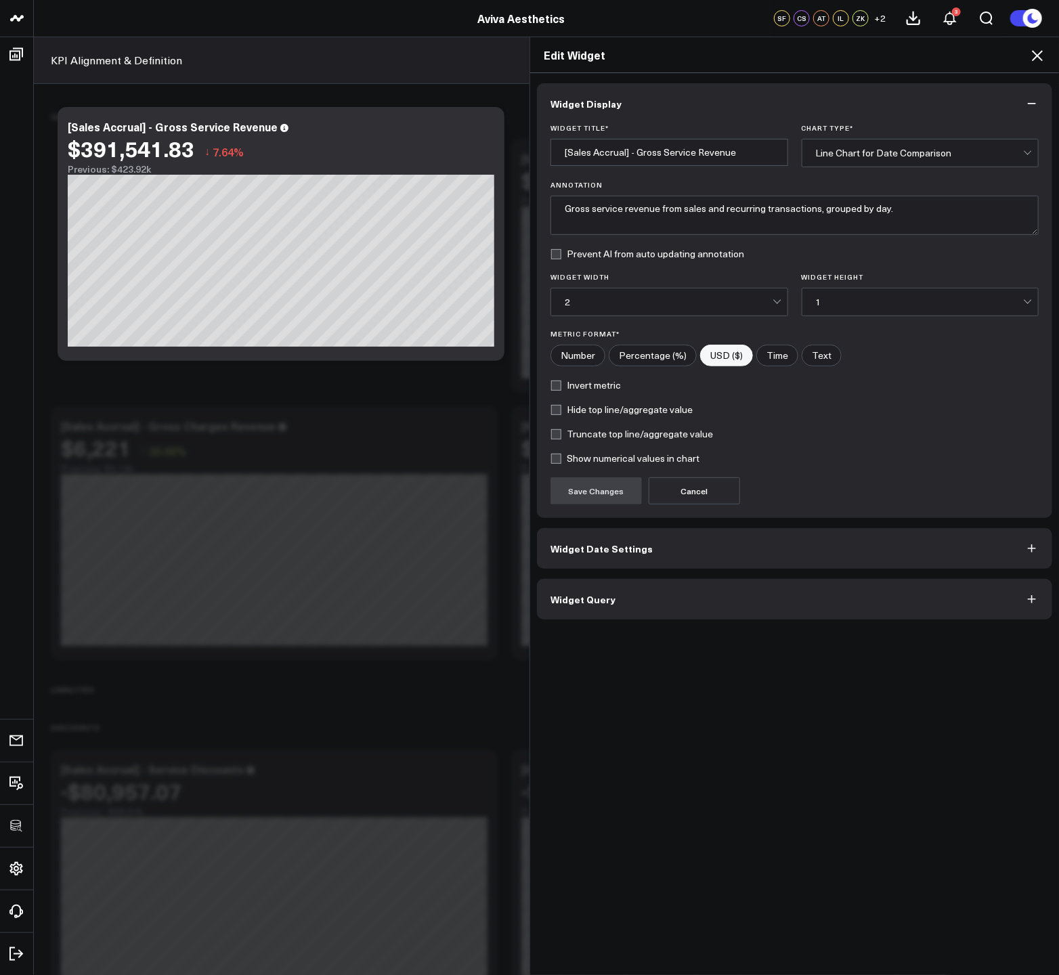
click at [678, 586] on button "Widget Query" at bounding box center [794, 599] width 515 height 41
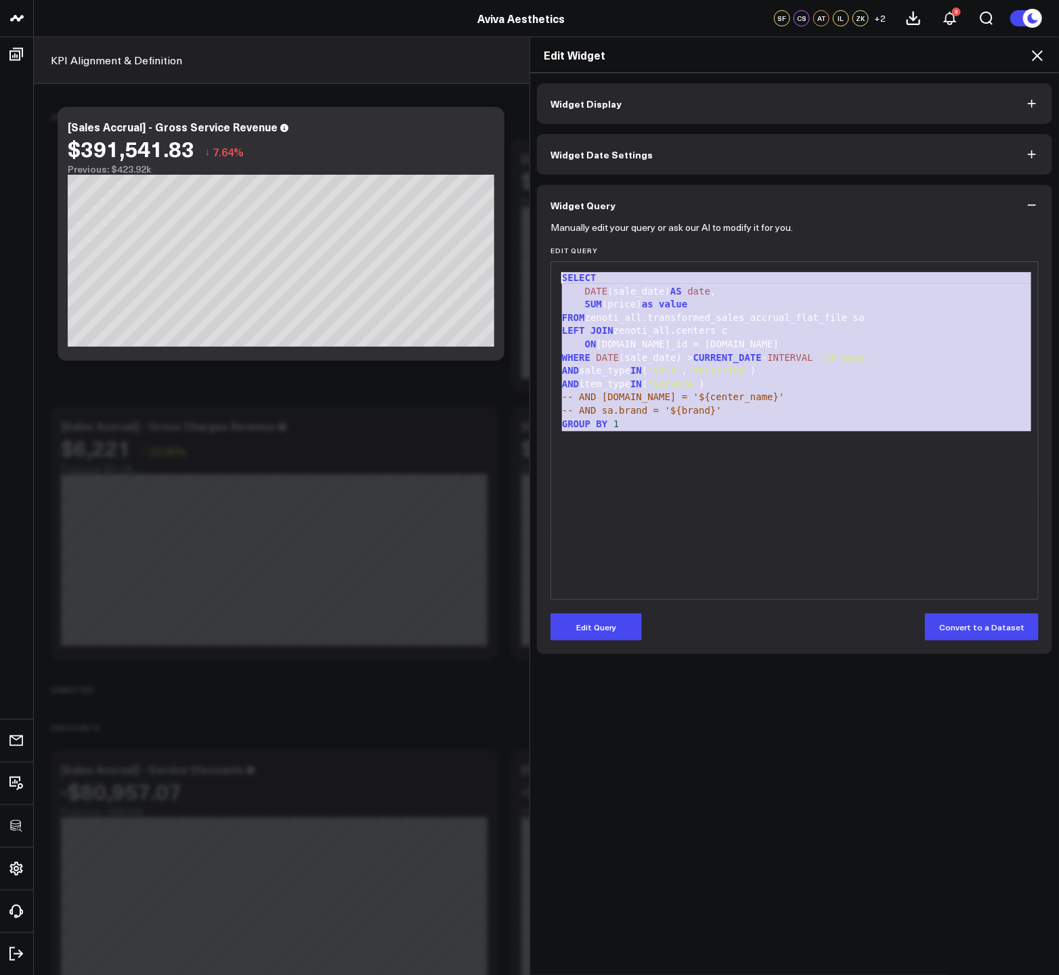
drag, startPoint x: 770, startPoint y: 443, endPoint x: 506, endPoint y: 244, distance: 330.8
click at [507, 246] on div "Edit Widget Widget Display Widget Date Settings Widget Query Manually edit your…" at bounding box center [529, 506] width 1059 height 938
click at [856, 481] on div "SELECT DATE (sale_date) AS date , SUM (price) as value FROM zenoti_all.transfor…" at bounding box center [794, 431] width 473 height 324
drag, startPoint x: 855, startPoint y: 480, endPoint x: 526, endPoint y: 255, distance: 398.8
click at [530, 255] on div "Widget Display Widget Date Settings Widget Query Manually edit your query or as…" at bounding box center [794, 524] width 529 height 902
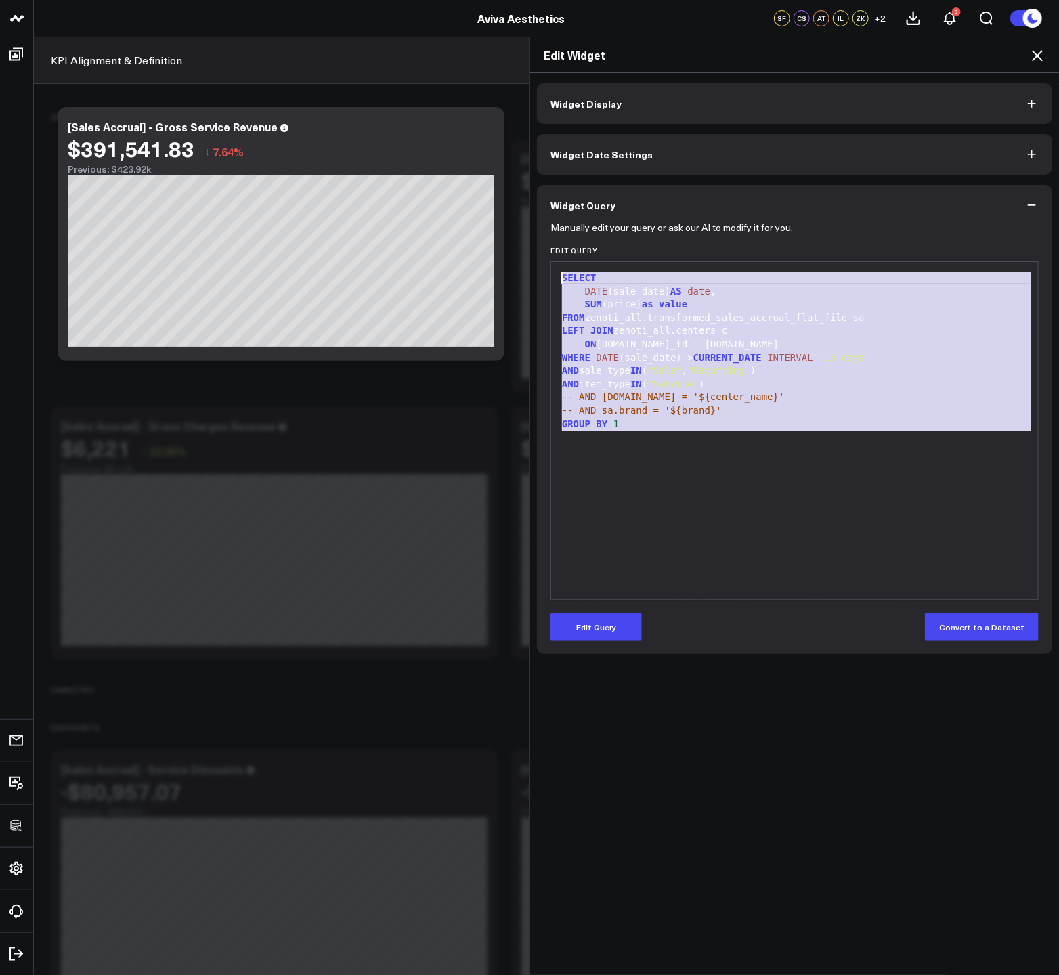
click at [754, 434] on div at bounding box center [794, 438] width 473 height 14
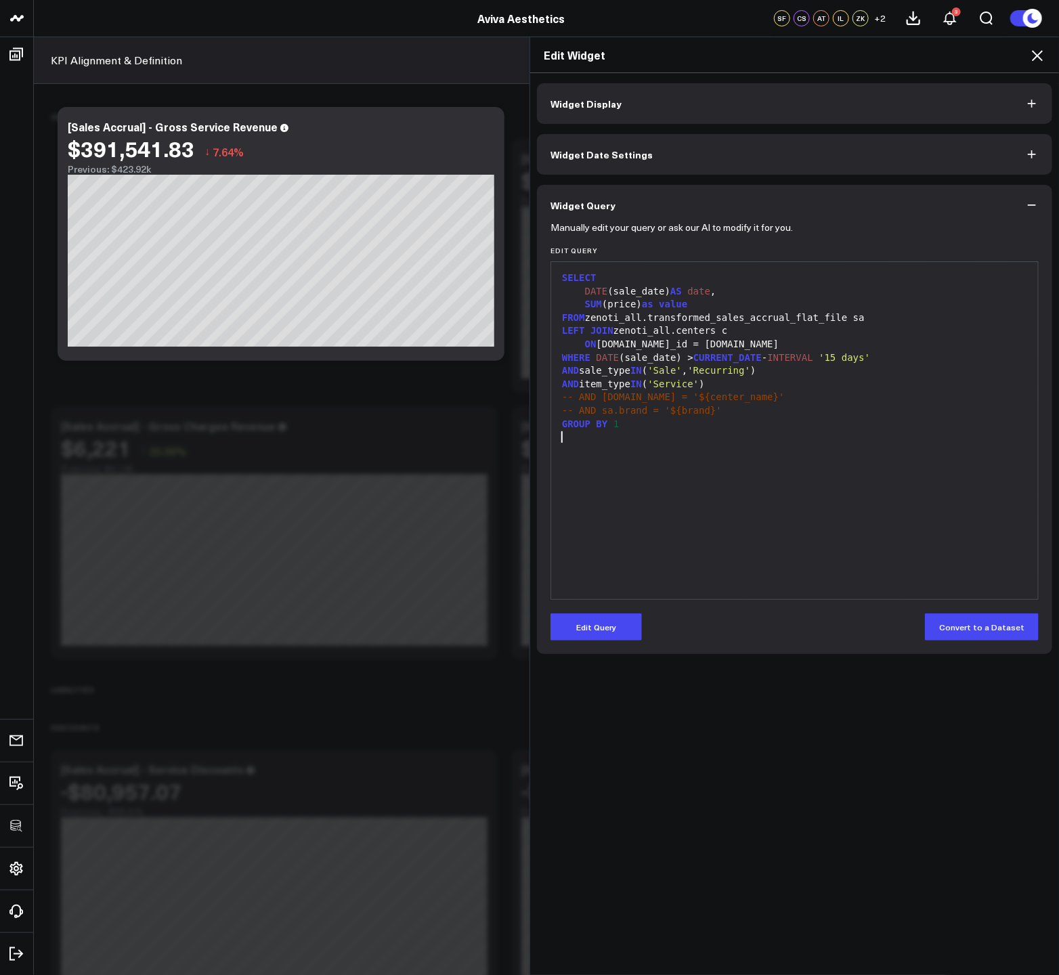
click at [1034, 56] on icon at bounding box center [1037, 55] width 16 height 16
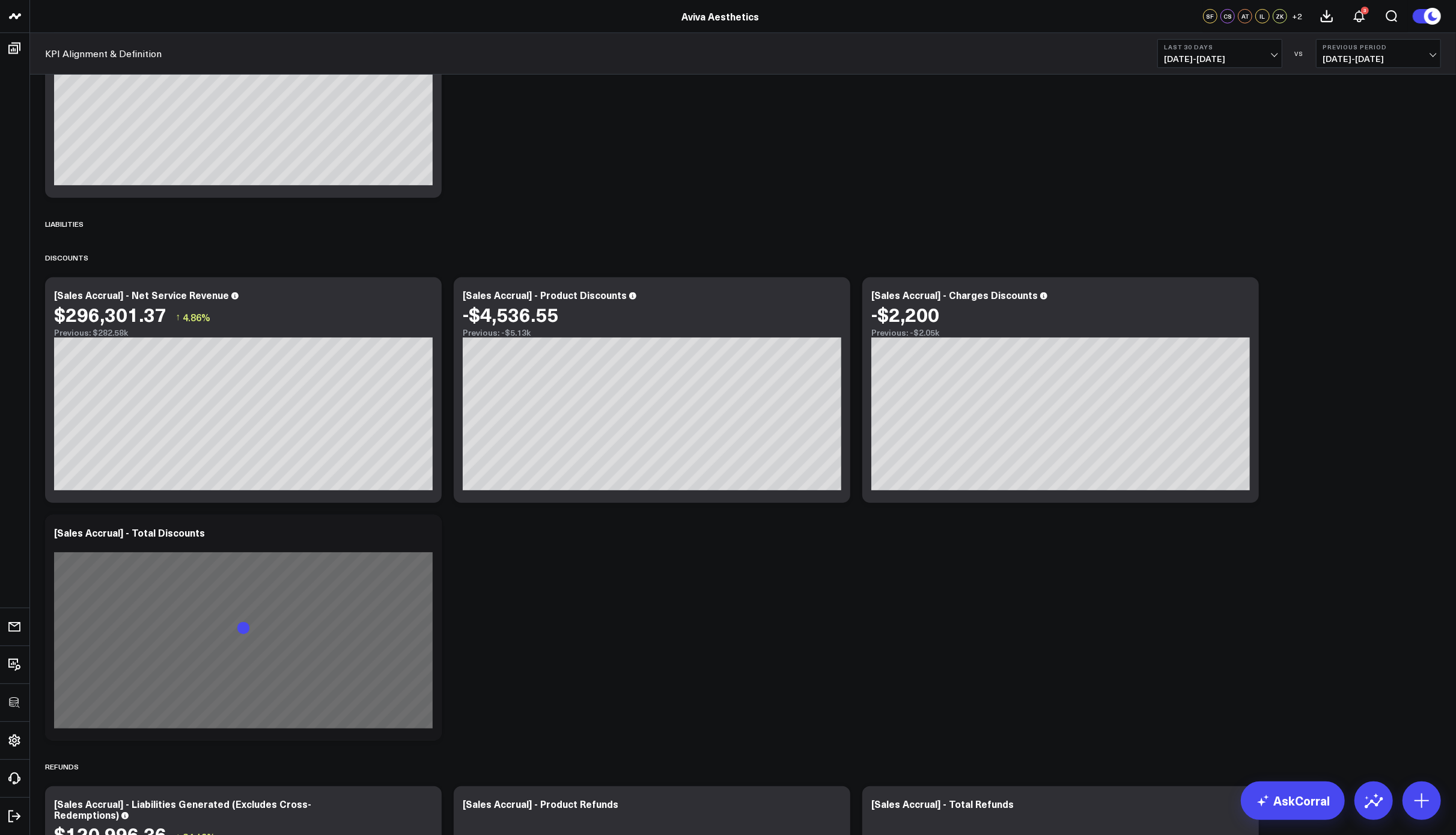
scroll to position [711, 0]
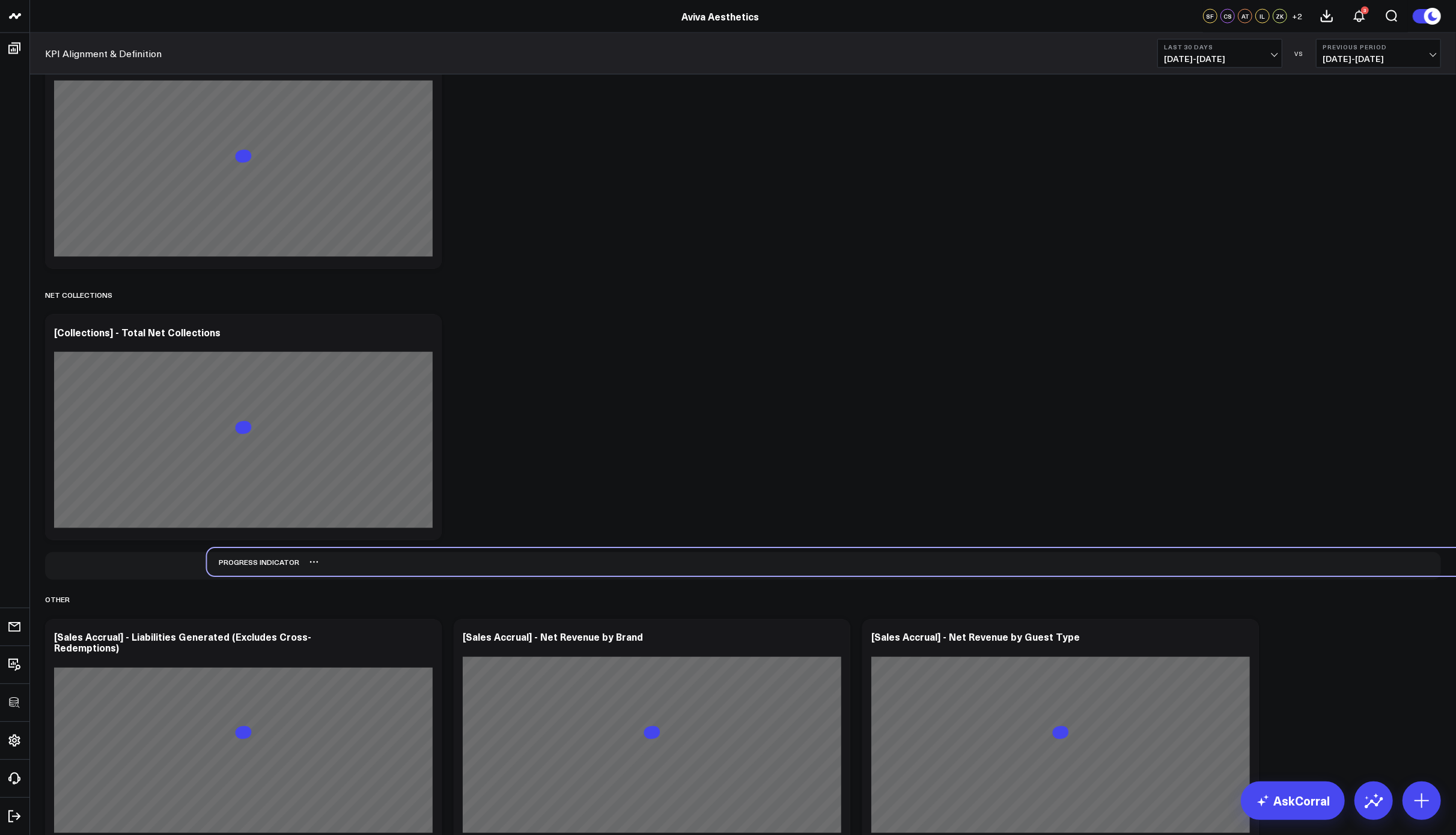
scroll to position [1924, 0]
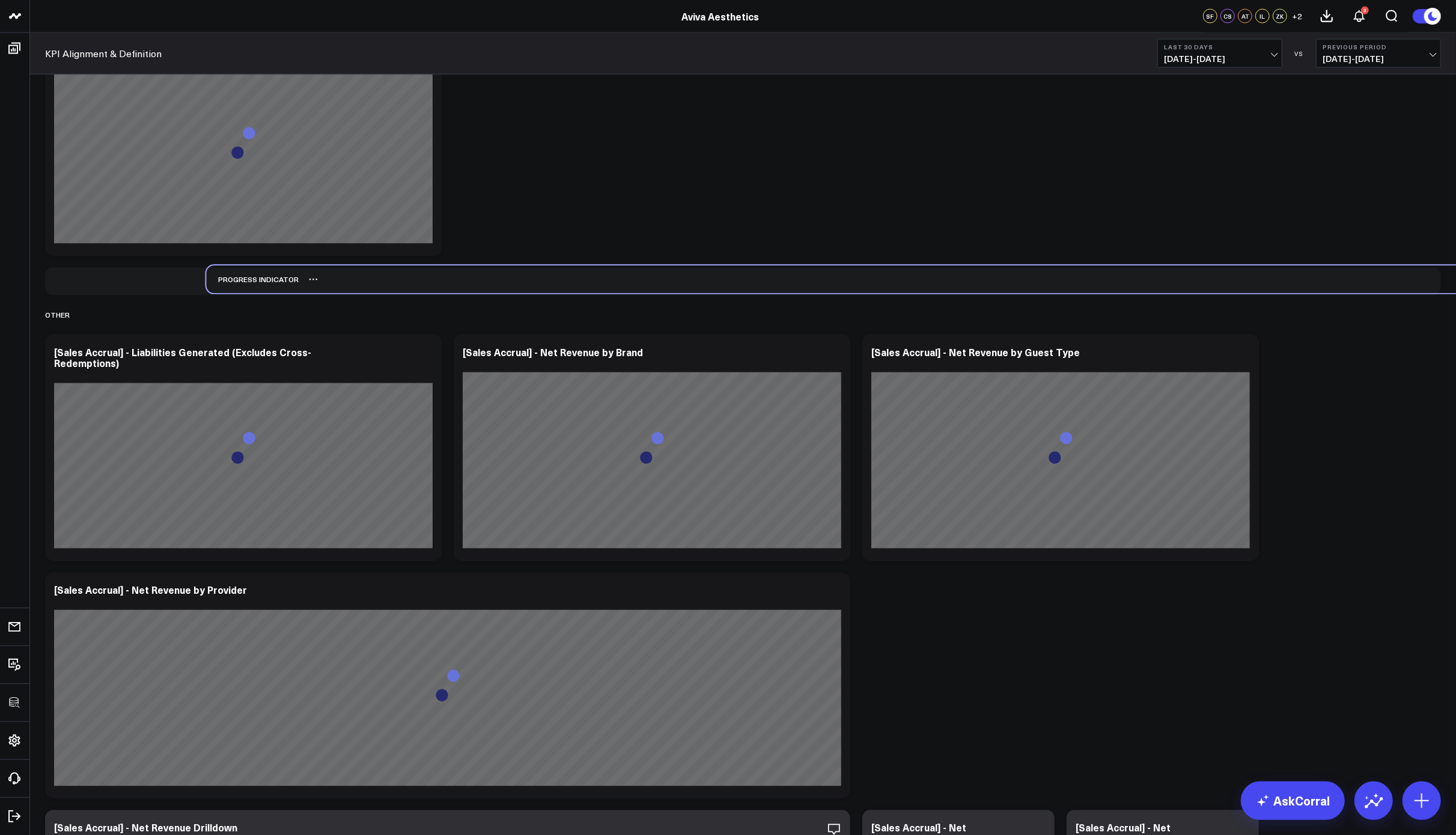
drag, startPoint x: 91, startPoint y: 109, endPoint x: 251, endPoint y: 284, distance: 237.1
click at [251, 284] on div "Progress Indicator" at bounding box center [252, 279] width 92 height 28
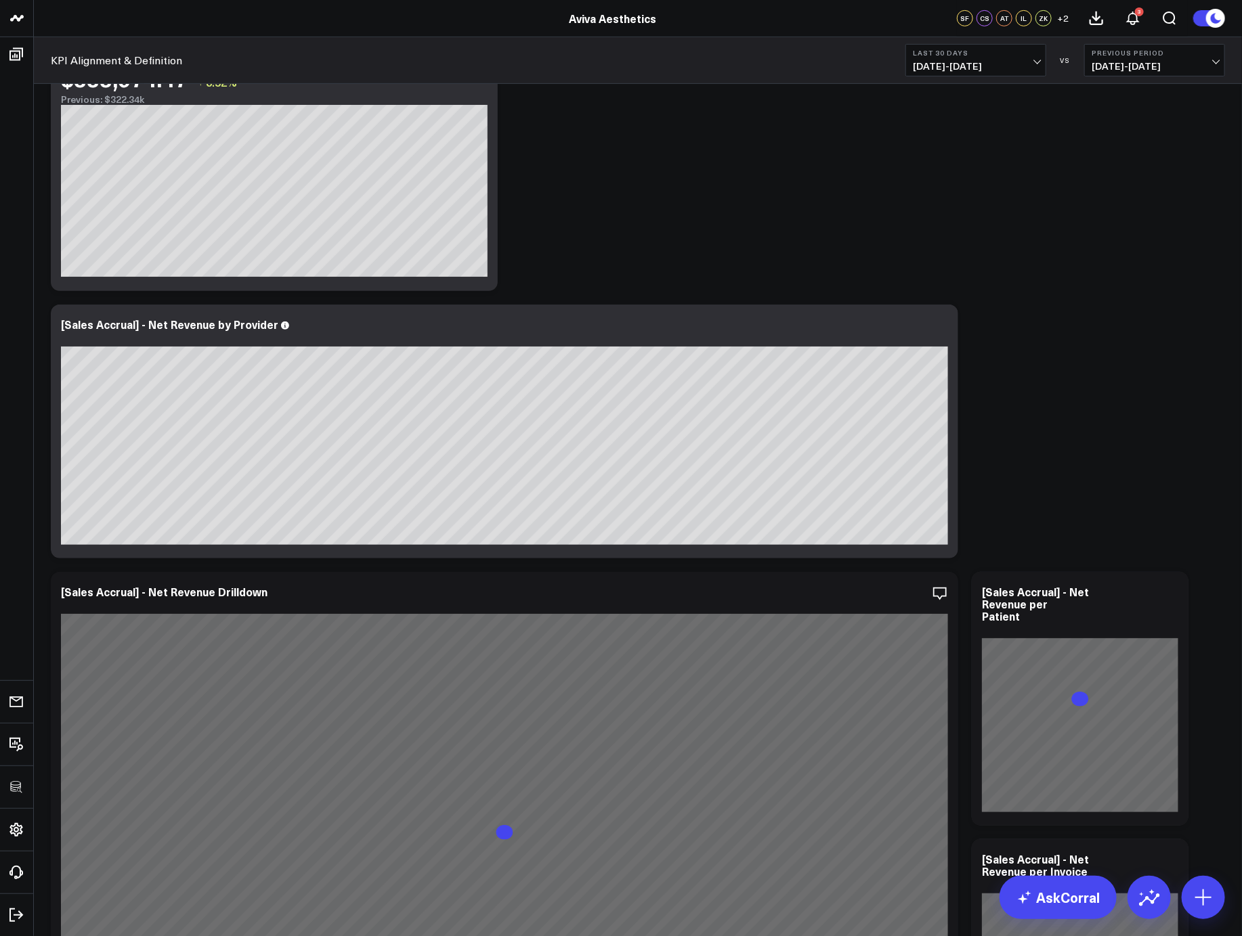
scroll to position [2669, 0]
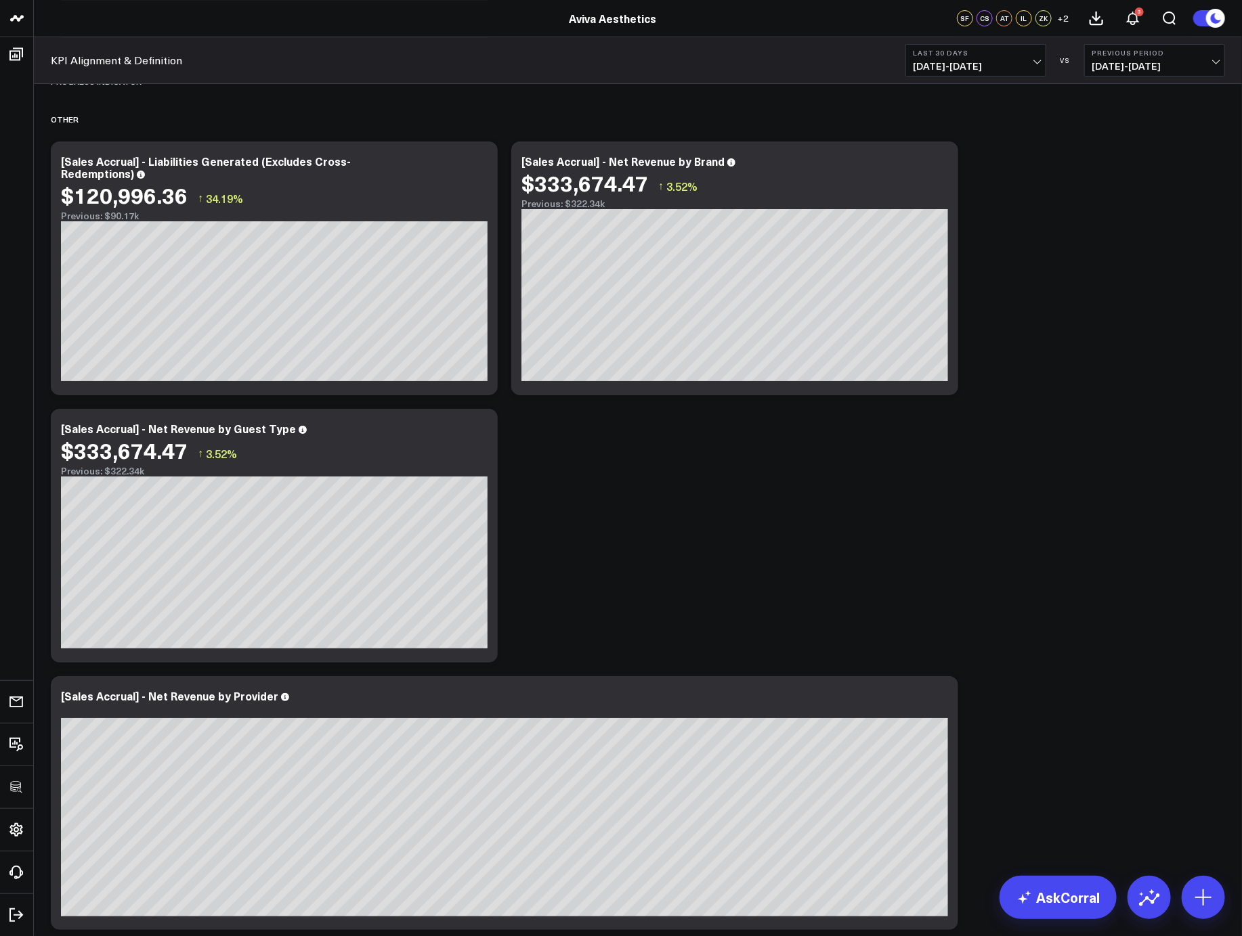
click at [881, 585] on div "GROSS REVENUE Modify via AI Copy link to widget Ask support Remove Create linke…" at bounding box center [637, 880] width 1187 height 6910
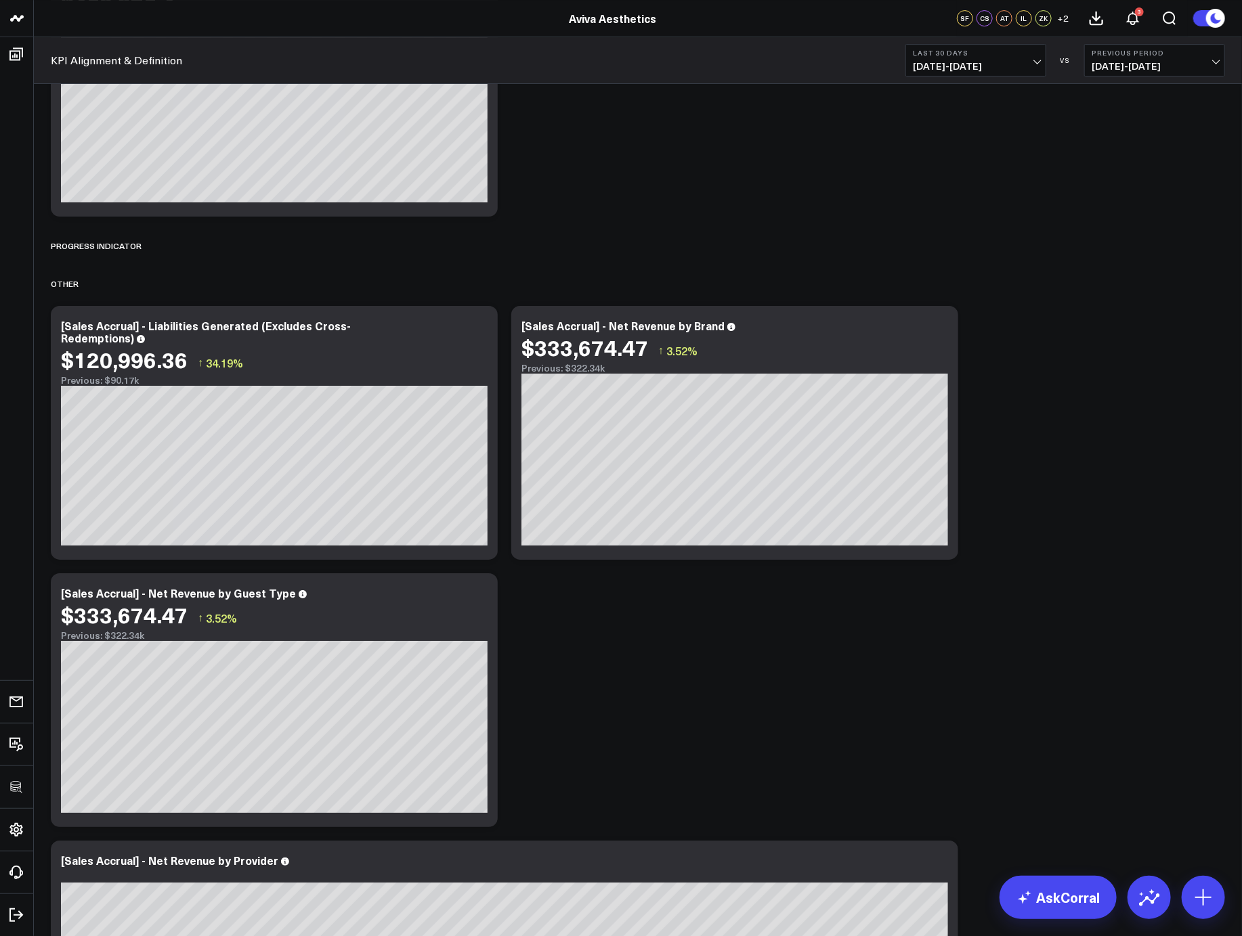
scroll to position [2451, 0]
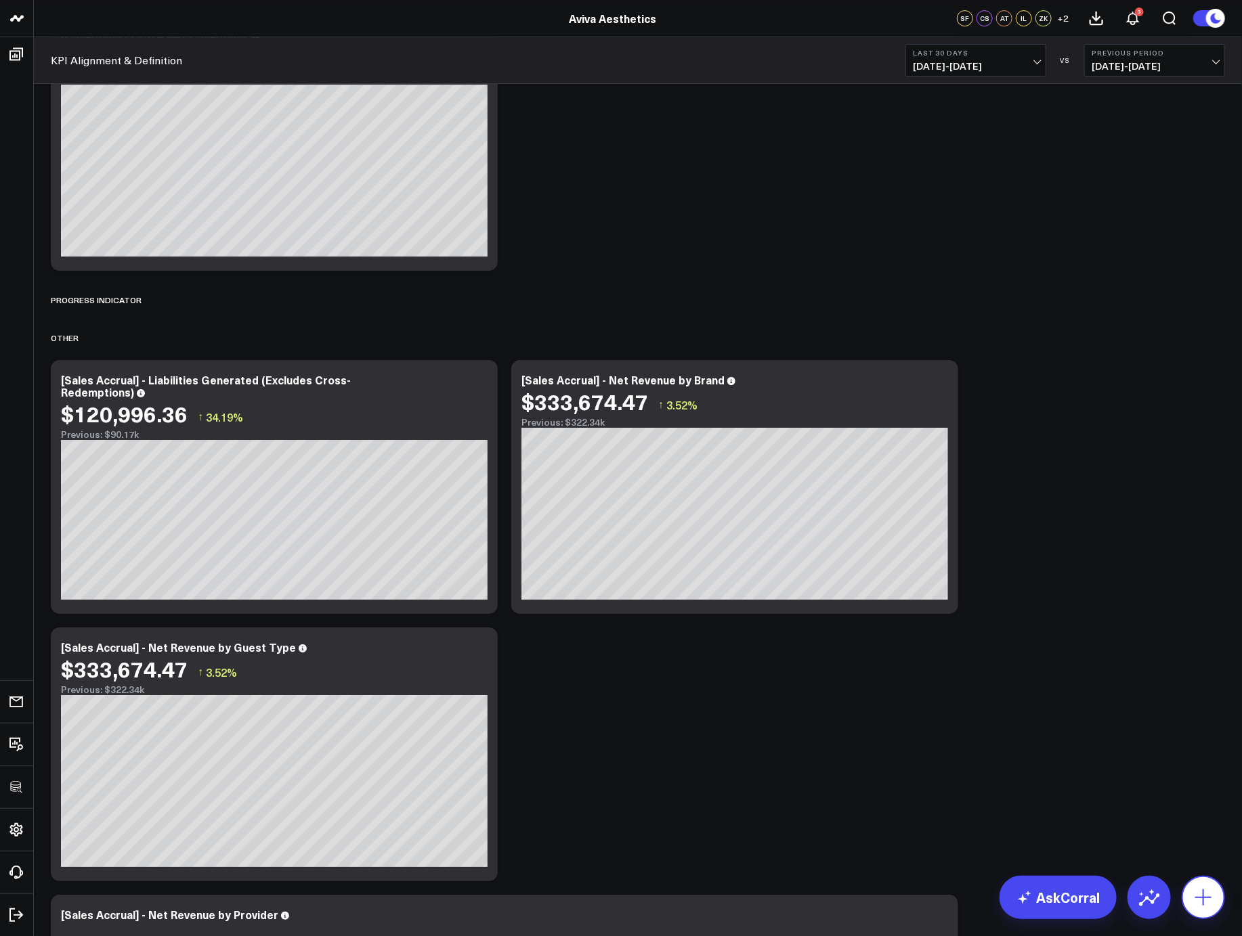
click at [1211, 902] on icon at bounding box center [1203, 898] width 22 height 22
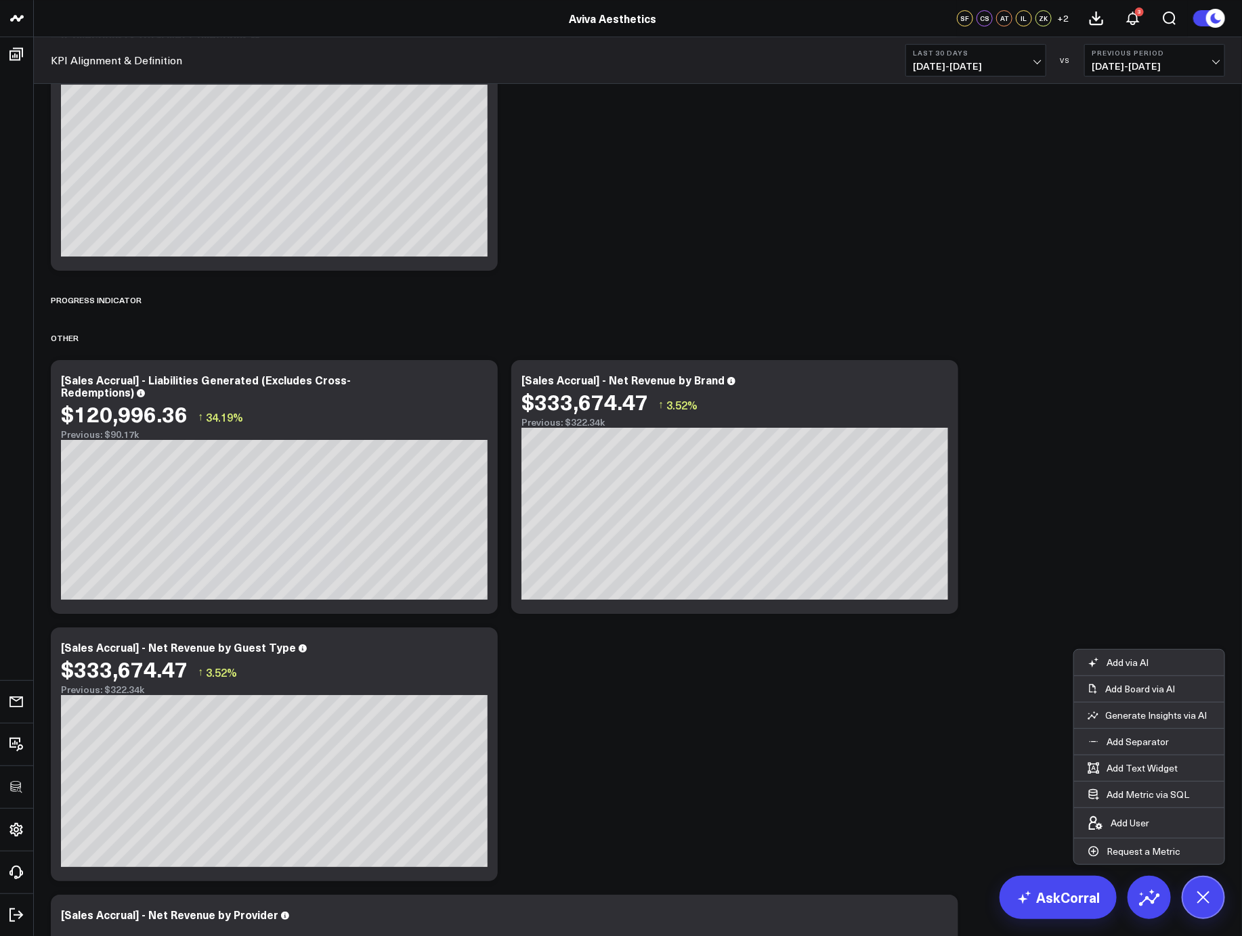
scroll to position [0, 0]
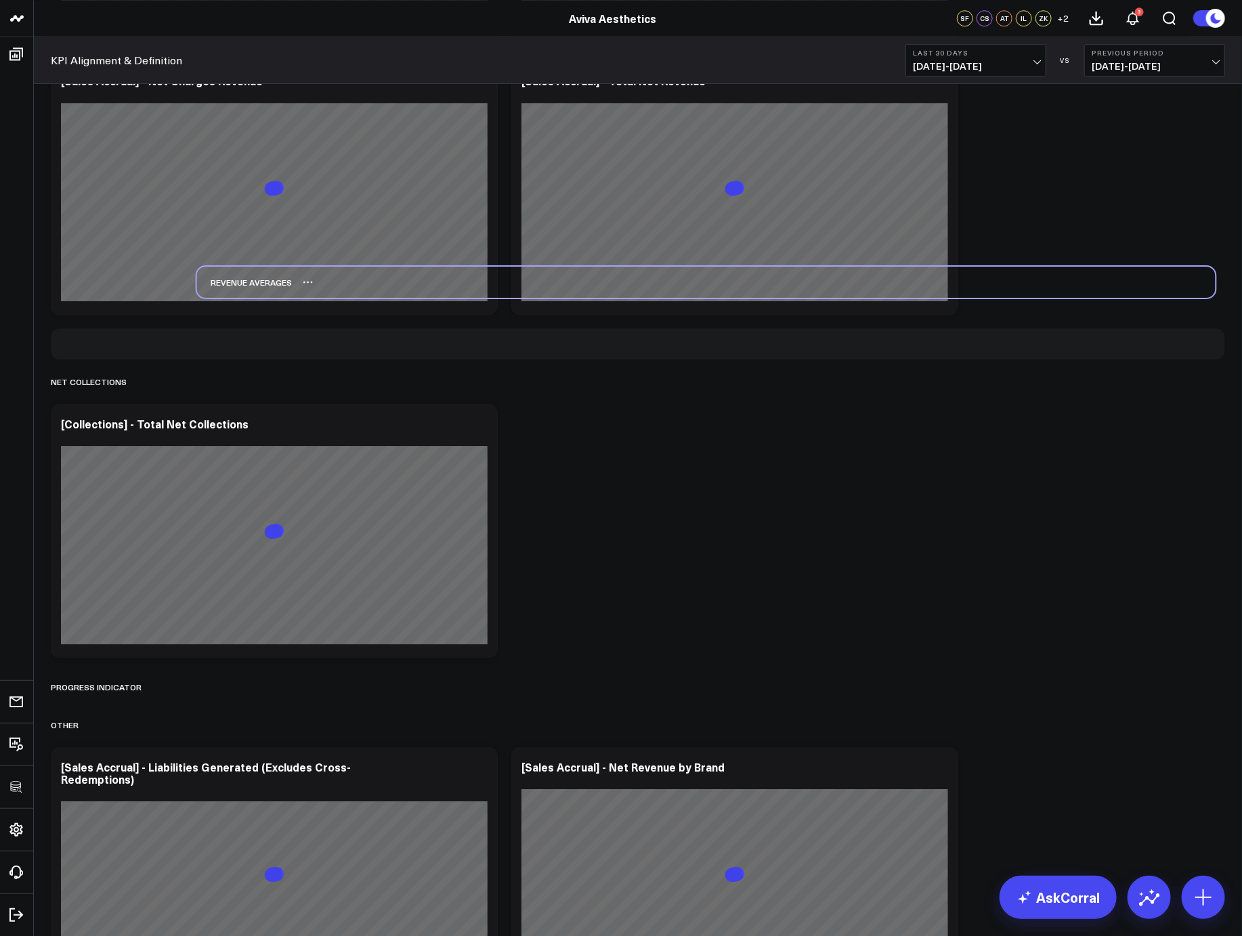
scroll to position [2178, 0]
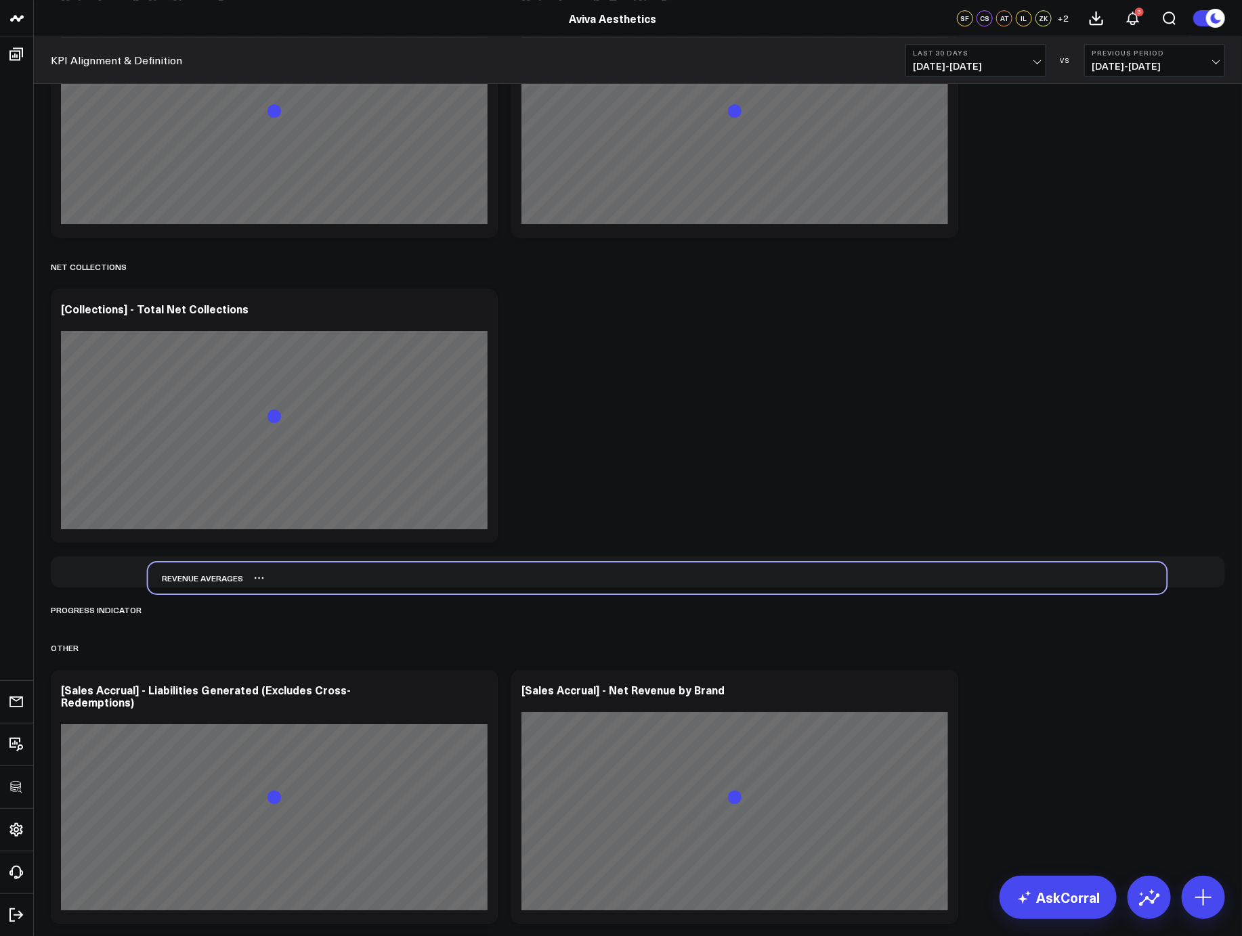
drag, startPoint x: 102, startPoint y: 116, endPoint x: 197, endPoint y: 578, distance: 471.4
click at [198, 577] on div "Revenue Averages" at bounding box center [195, 578] width 95 height 31
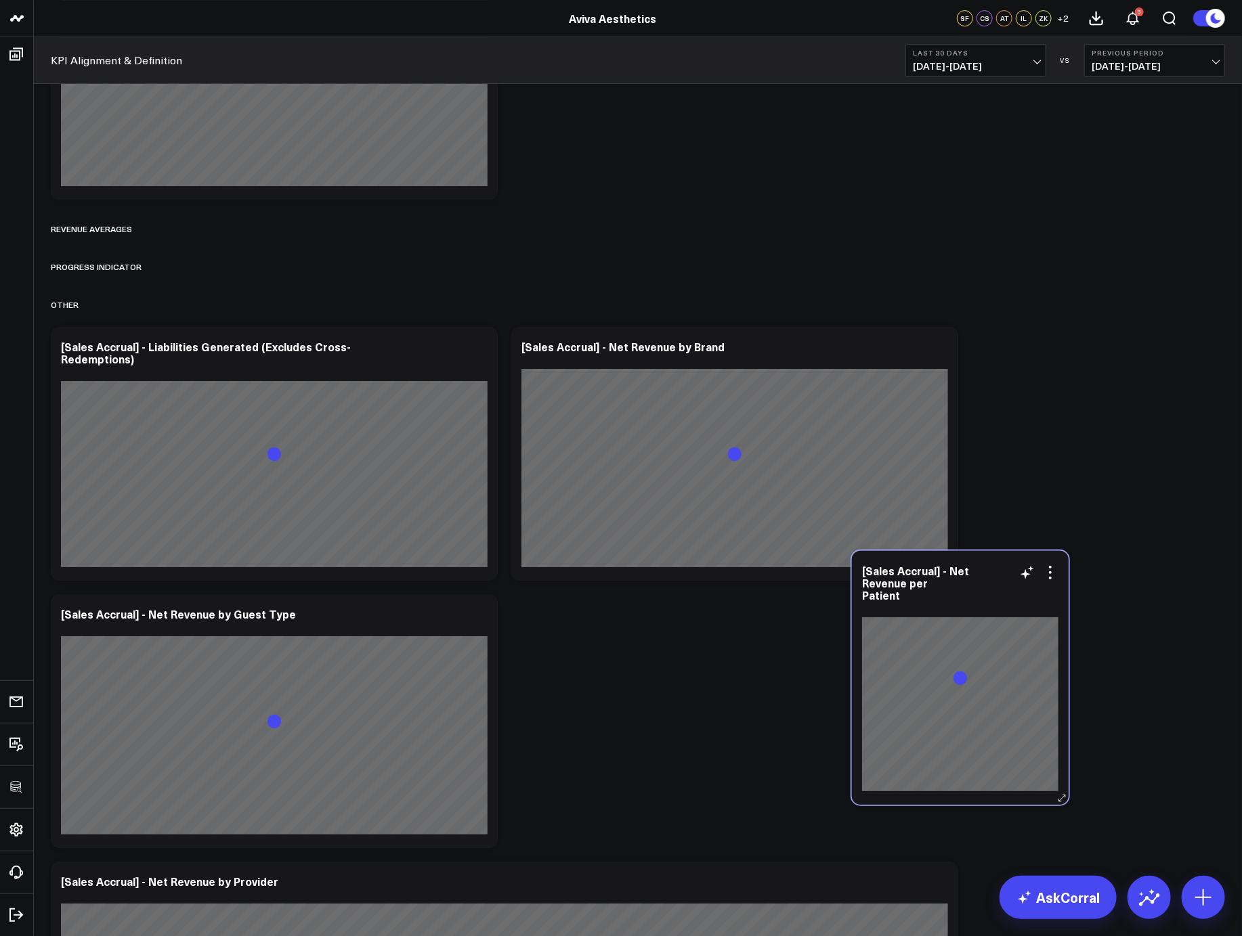
scroll to position [2502, 0]
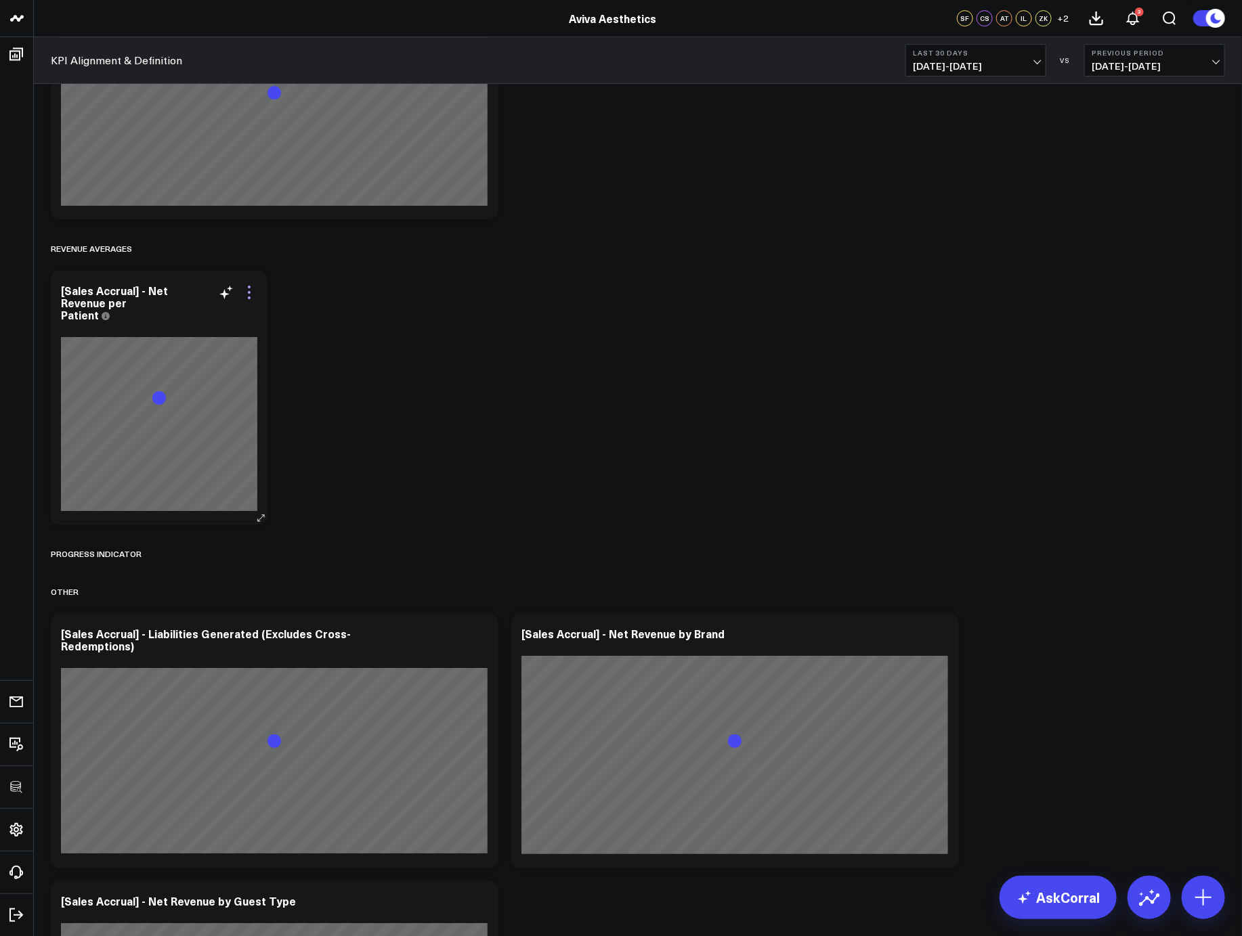
click at [249, 295] on icon at bounding box center [249, 292] width 16 height 16
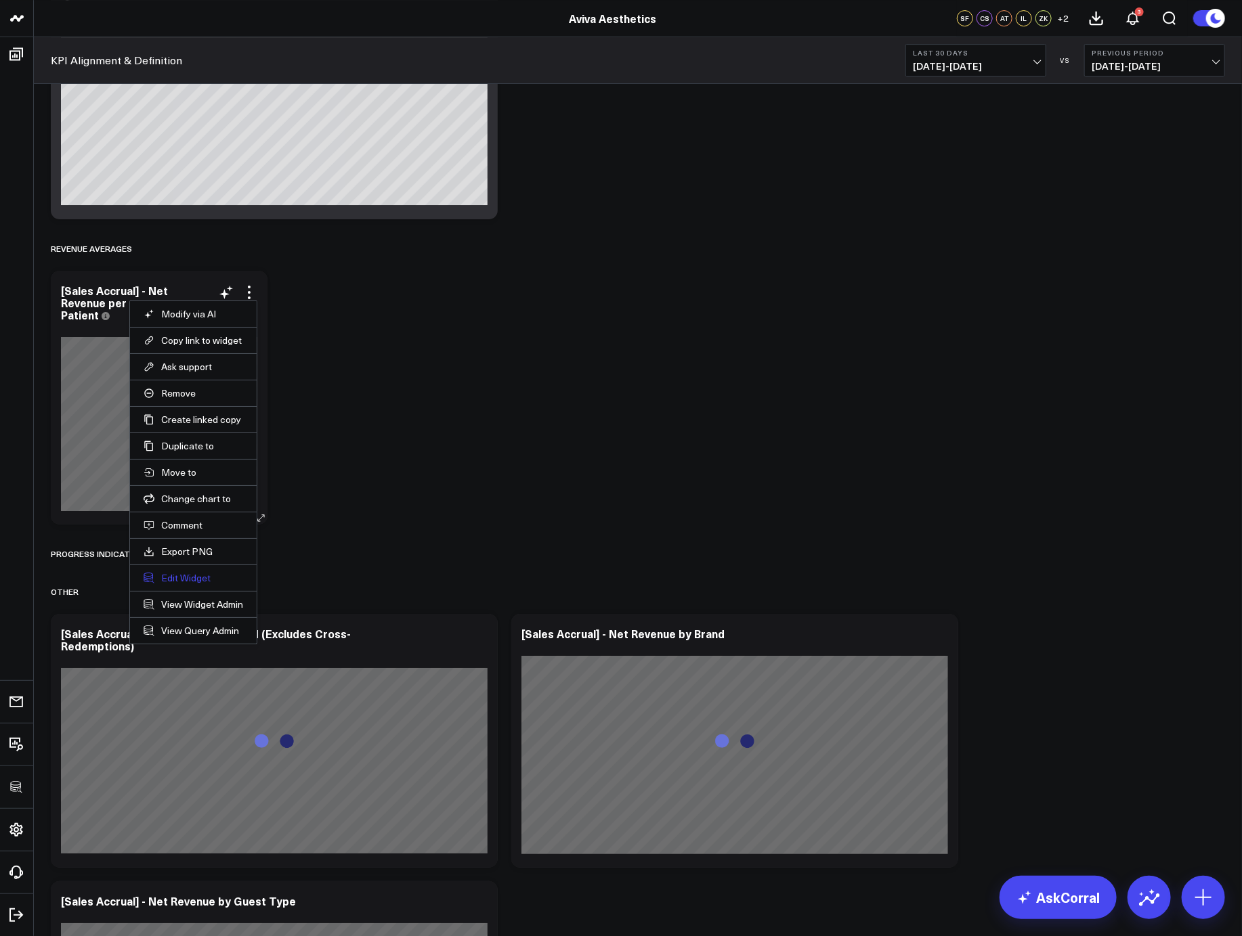
click at [178, 577] on button "Edit Widget" at bounding box center [194, 578] width 100 height 12
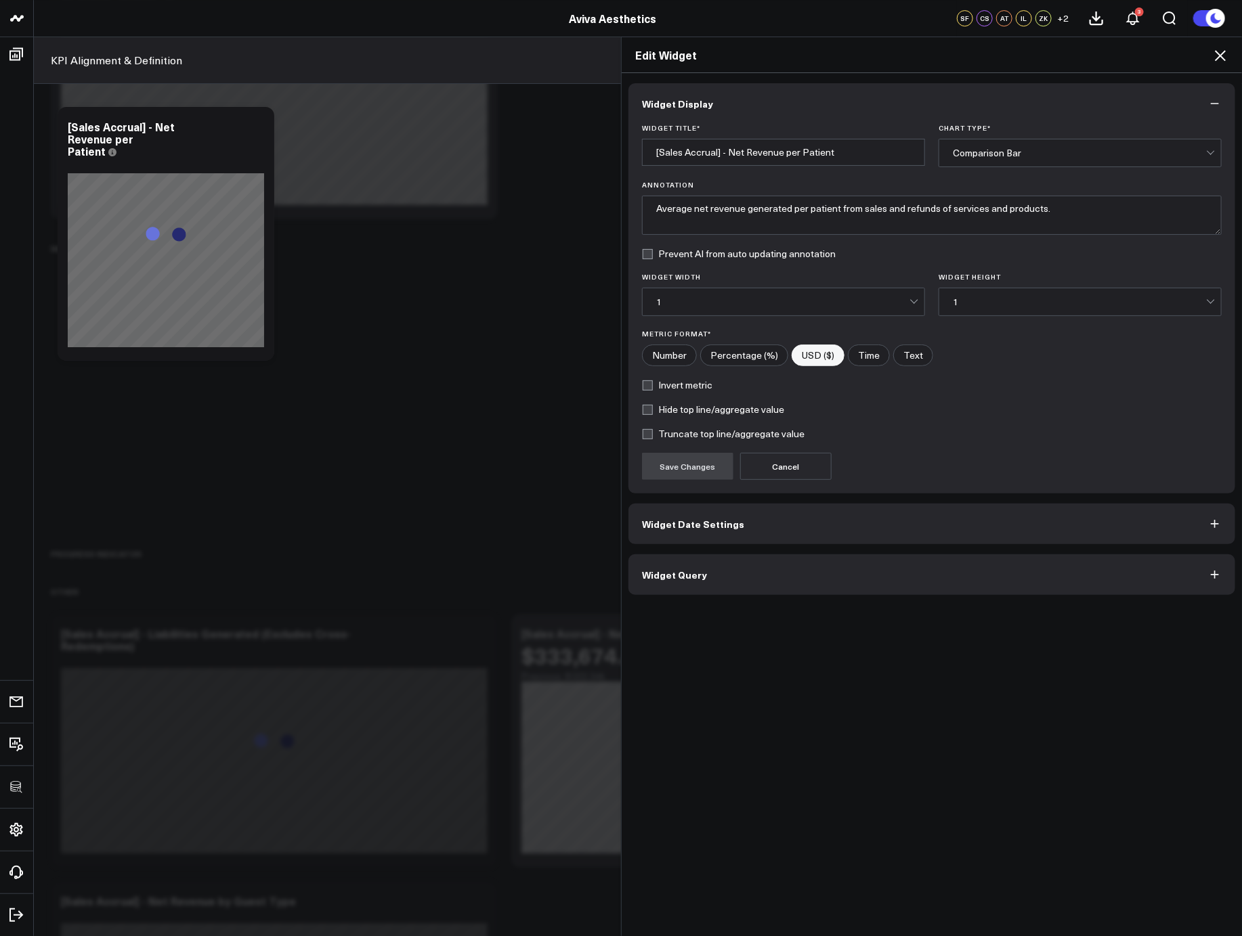
click at [658, 584] on button "Widget Query" at bounding box center [931, 574] width 607 height 41
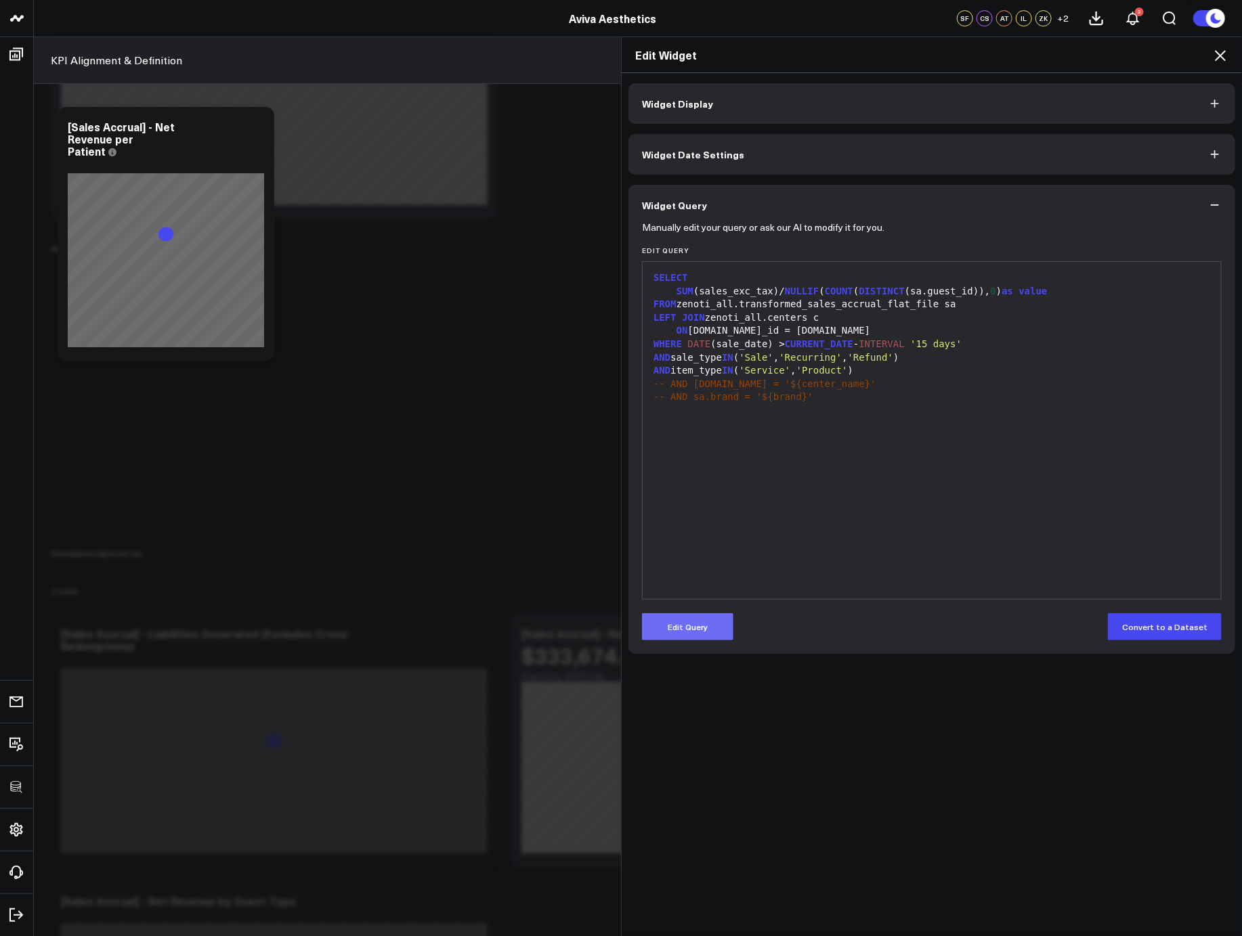
click at [709, 623] on button "Edit Query" at bounding box center [687, 626] width 91 height 27
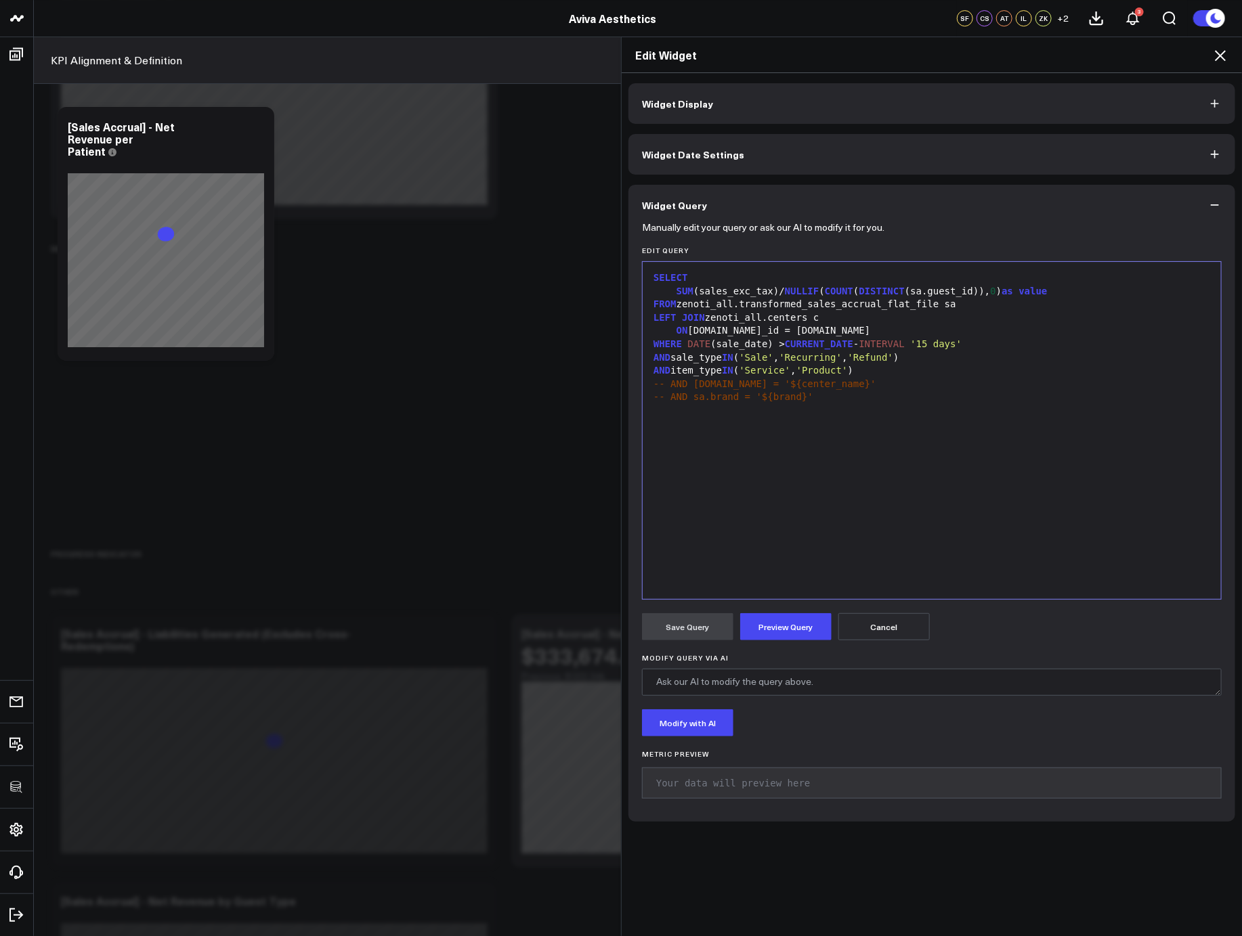
click at [761, 454] on div "SELECT SUM (sales_exc_tax)/ NULLIF ( COUNT ( DISTINCT (sa.guest_id)), 0 ) as va…" at bounding box center [931, 431] width 565 height 324
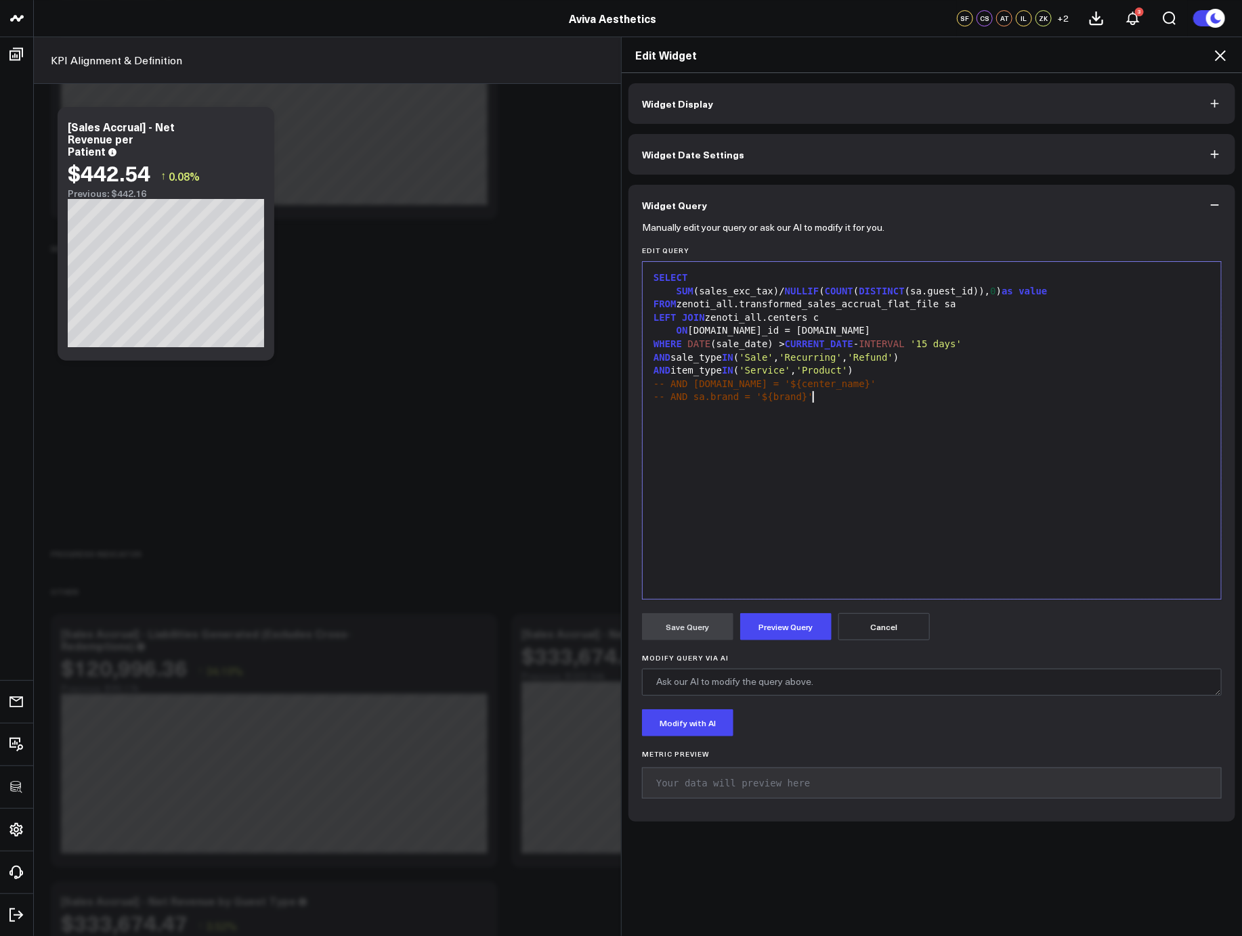
click at [1219, 58] on icon at bounding box center [1220, 55] width 16 height 16
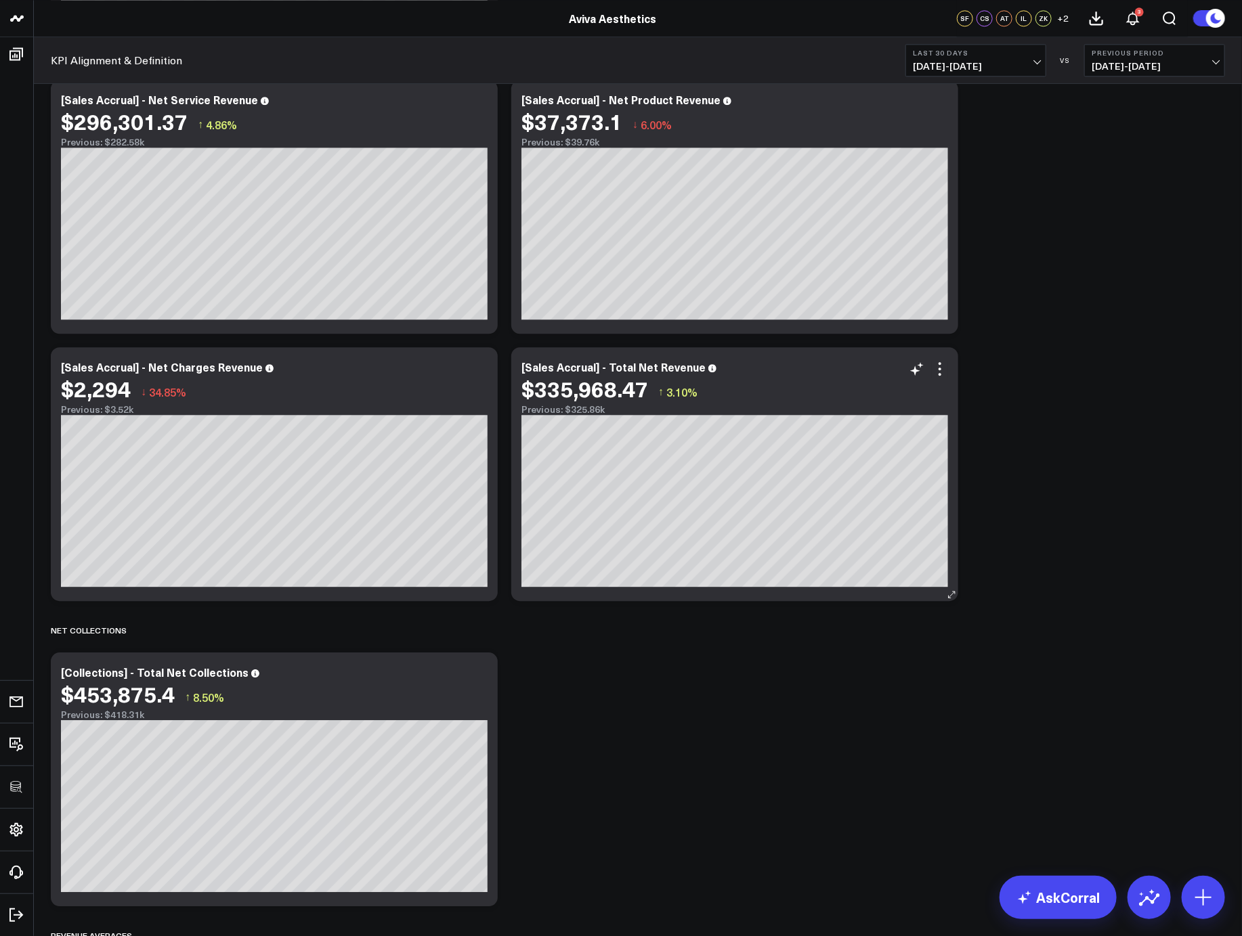
scroll to position [1805, 0]
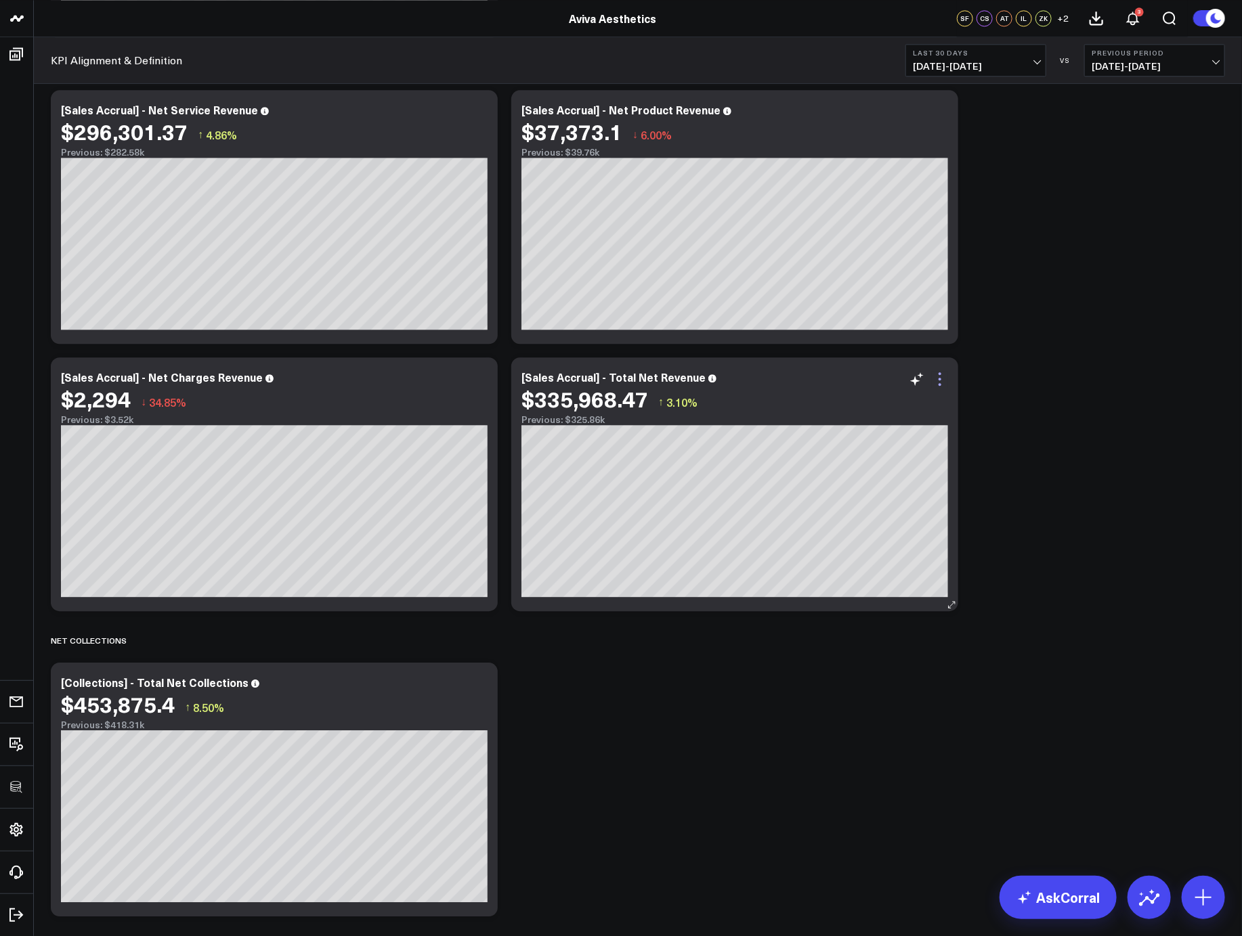
click at [939, 377] on icon at bounding box center [939, 379] width 16 height 16
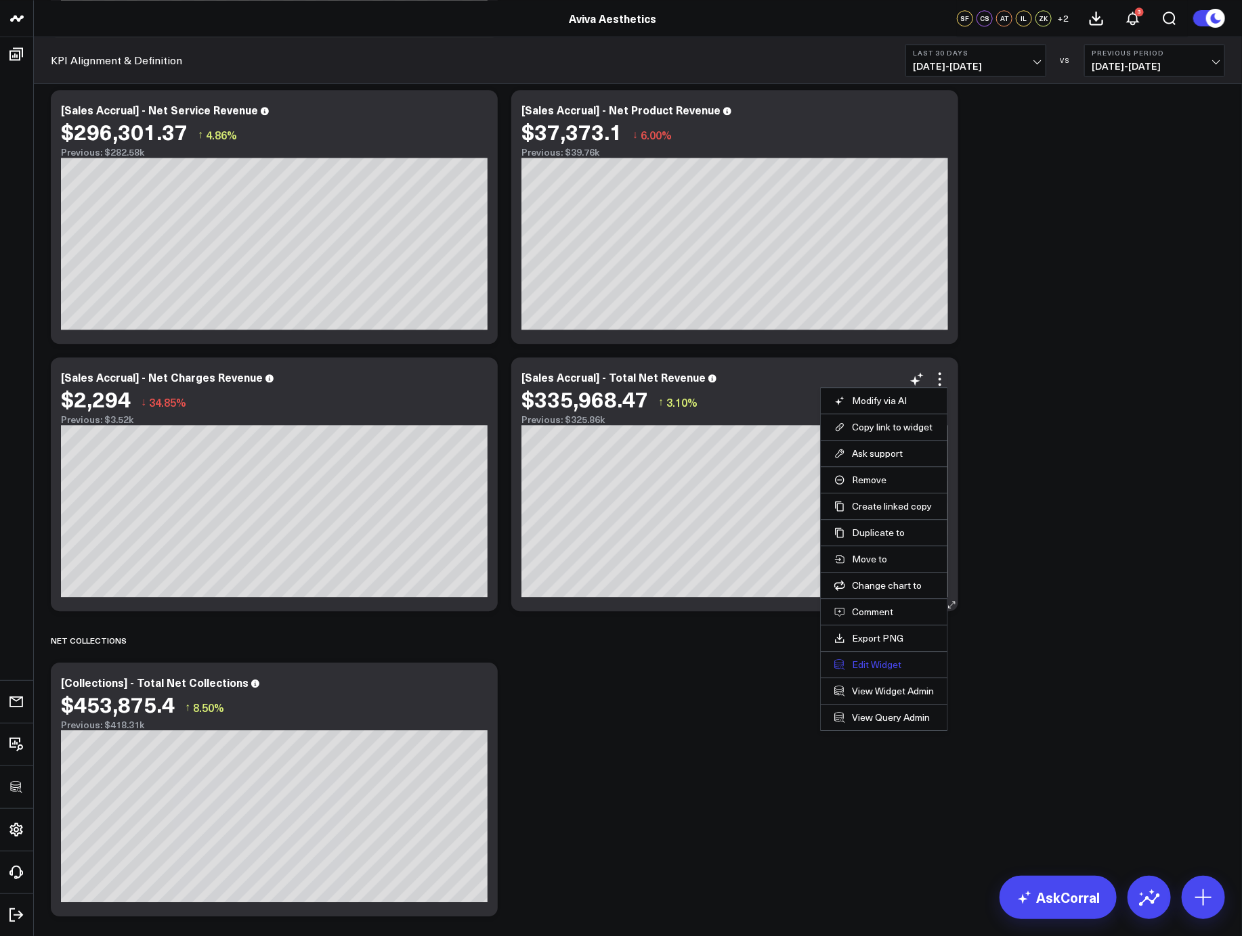
click at [864, 667] on button "Edit Widget" at bounding box center [884, 665] width 100 height 12
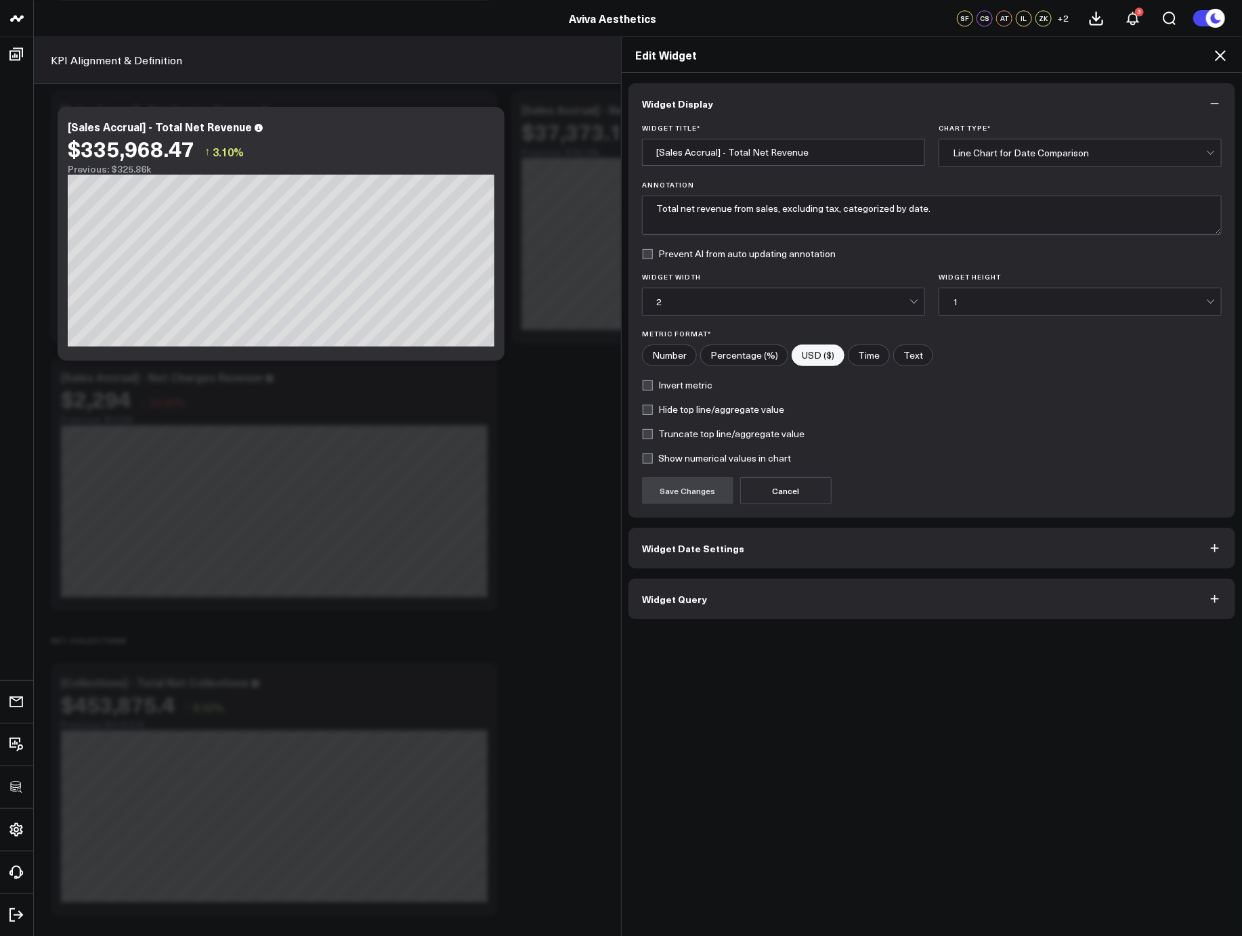
click at [745, 592] on button "Widget Query" at bounding box center [931, 599] width 607 height 41
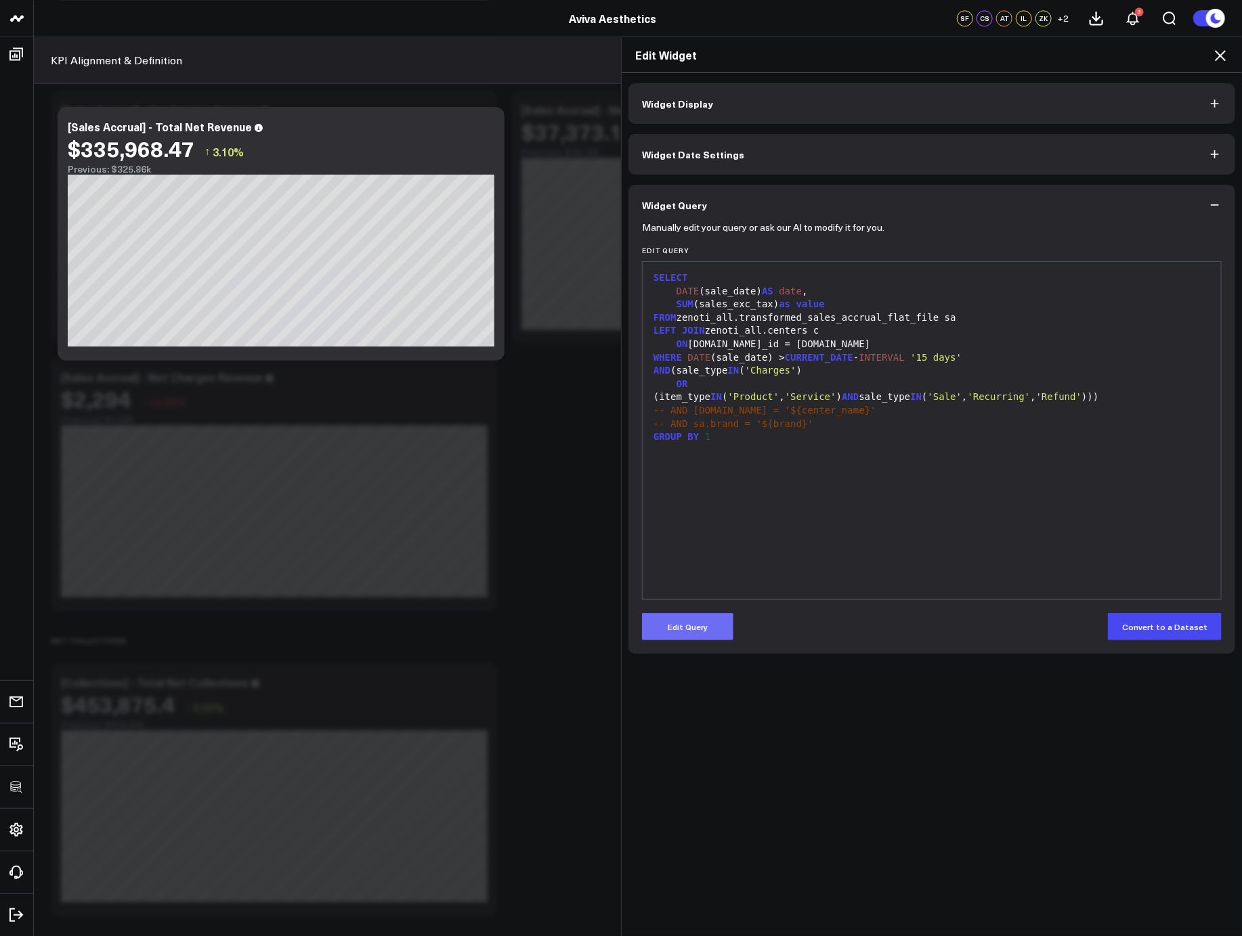
click at [710, 627] on button "Edit Query" at bounding box center [687, 626] width 91 height 27
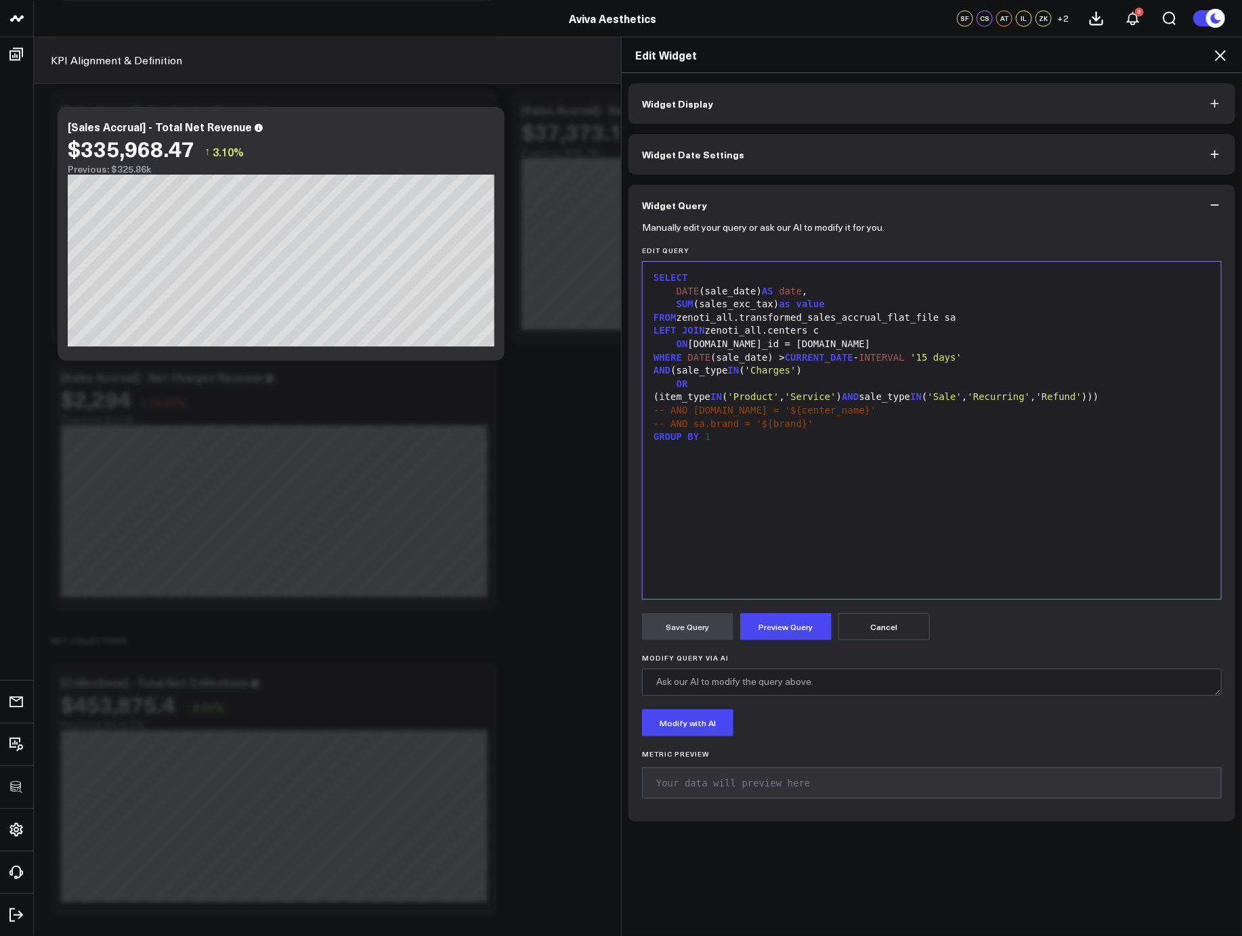
click at [792, 552] on div "SELECT DATE (sale_date) AS date , SUM (sales_exc_tax) as value FROM zenoti_all.…" at bounding box center [931, 431] width 565 height 324
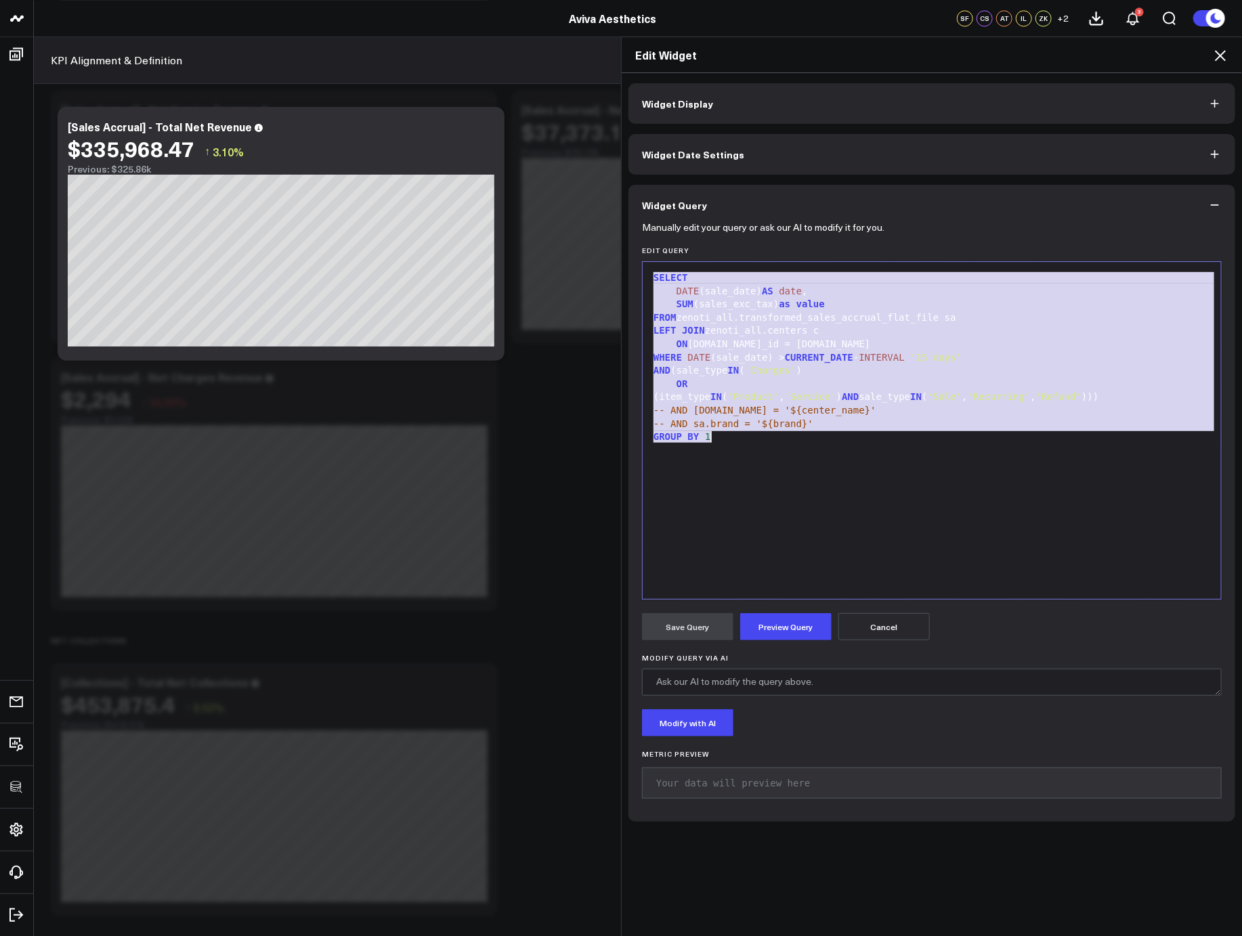
copy div "SELECT DATE (sale_date) AS date , SUM (sales_exc_tax) as value FROM zenoti_all.…"
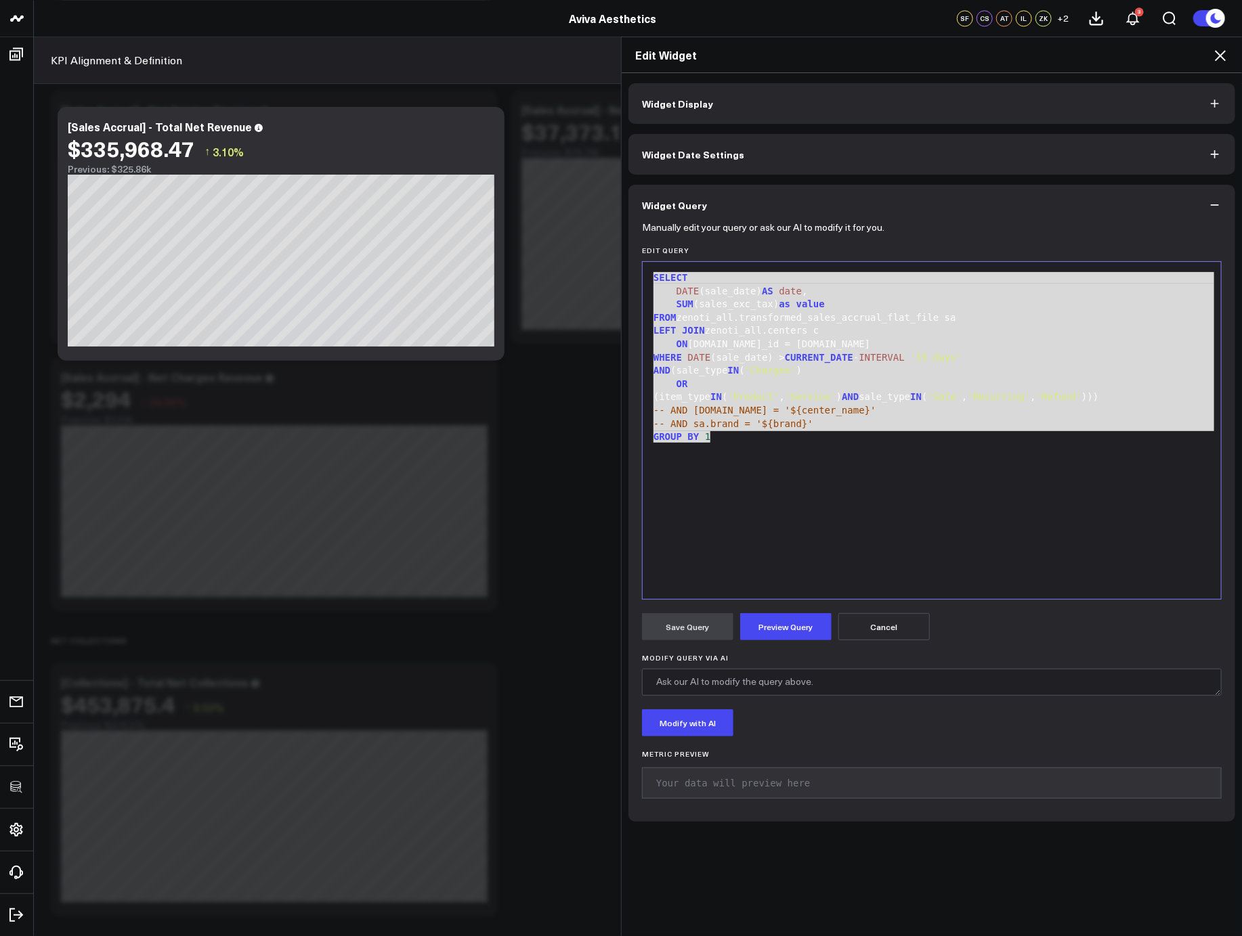
click at [1219, 65] on div "Edit Widget" at bounding box center [931, 55] width 620 height 36
drag, startPoint x: 1218, startPoint y: 60, endPoint x: 1187, endPoint y: 92, distance: 44.5
click at [1218, 60] on icon at bounding box center [1220, 55] width 16 height 16
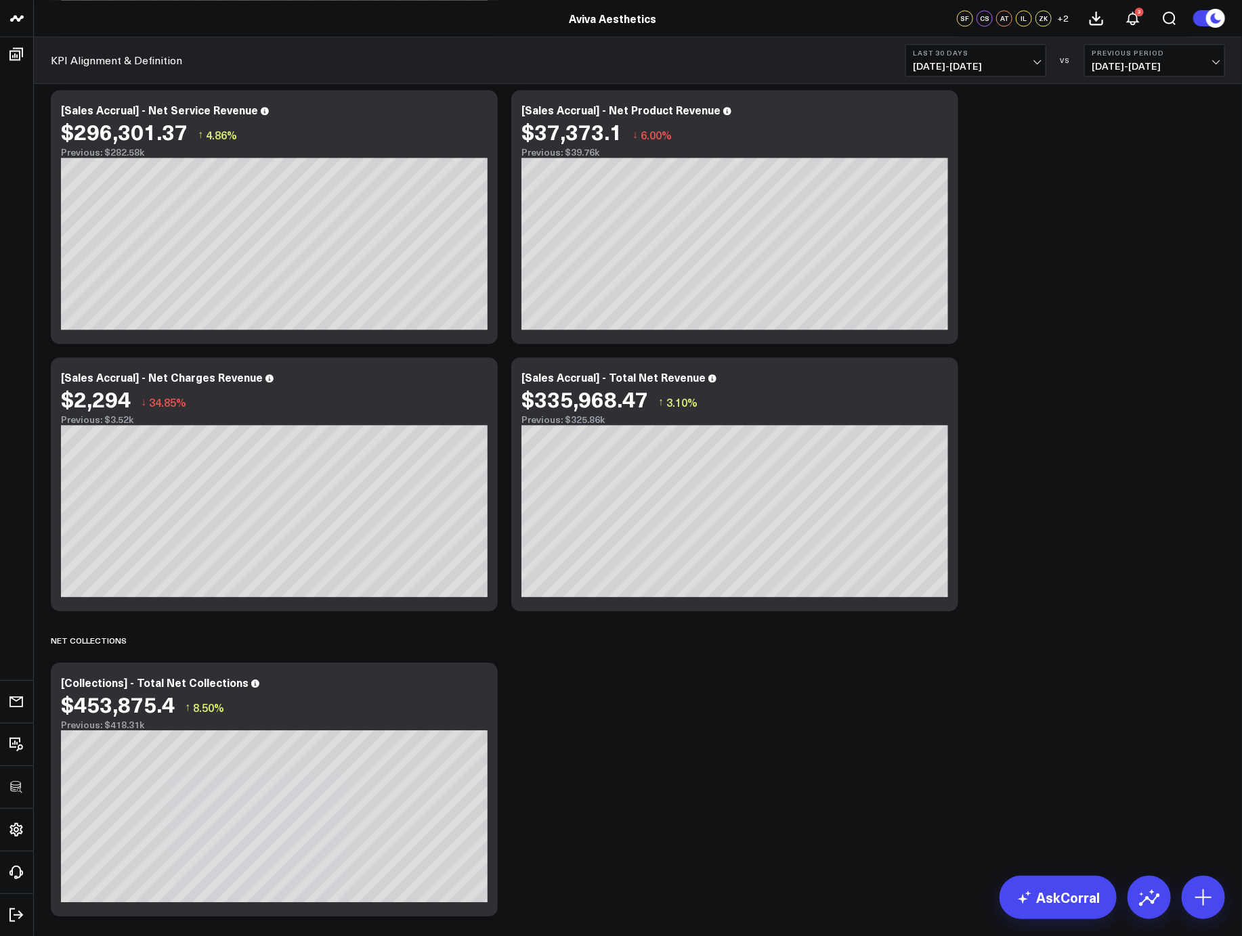
scroll to position [2220, 0]
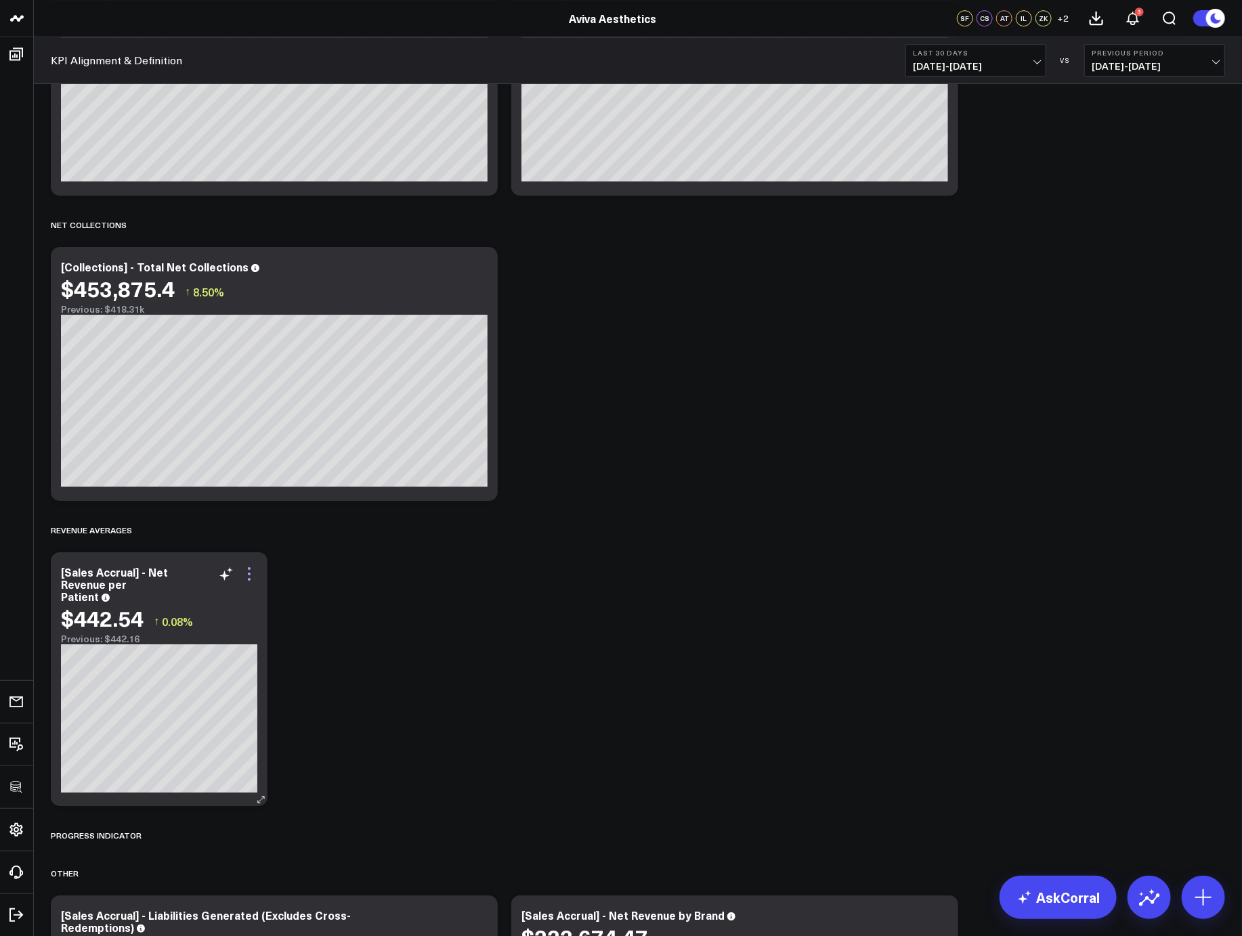
click at [245, 577] on icon at bounding box center [249, 574] width 16 height 16
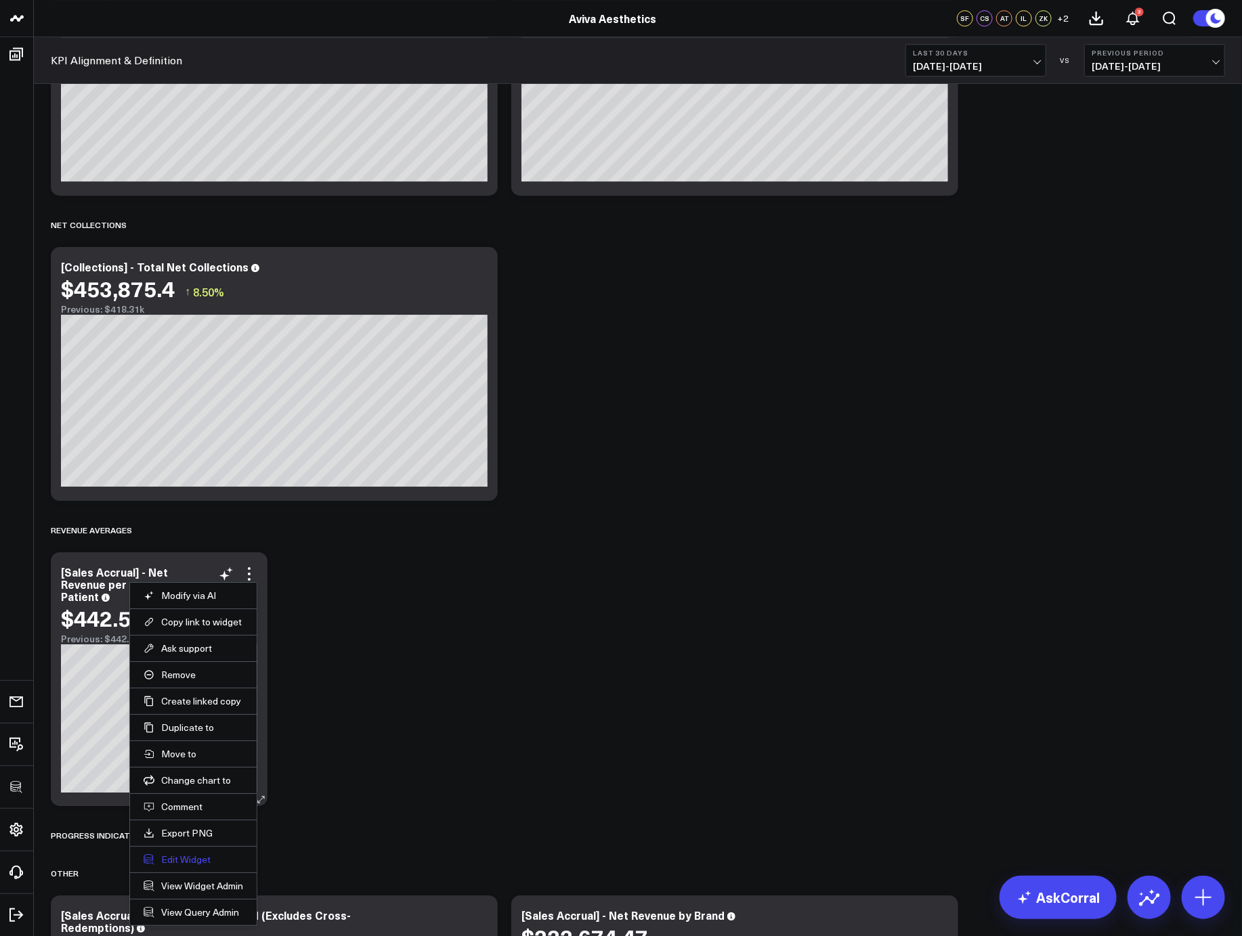
click at [177, 865] on button "Edit Widget" at bounding box center [194, 860] width 100 height 12
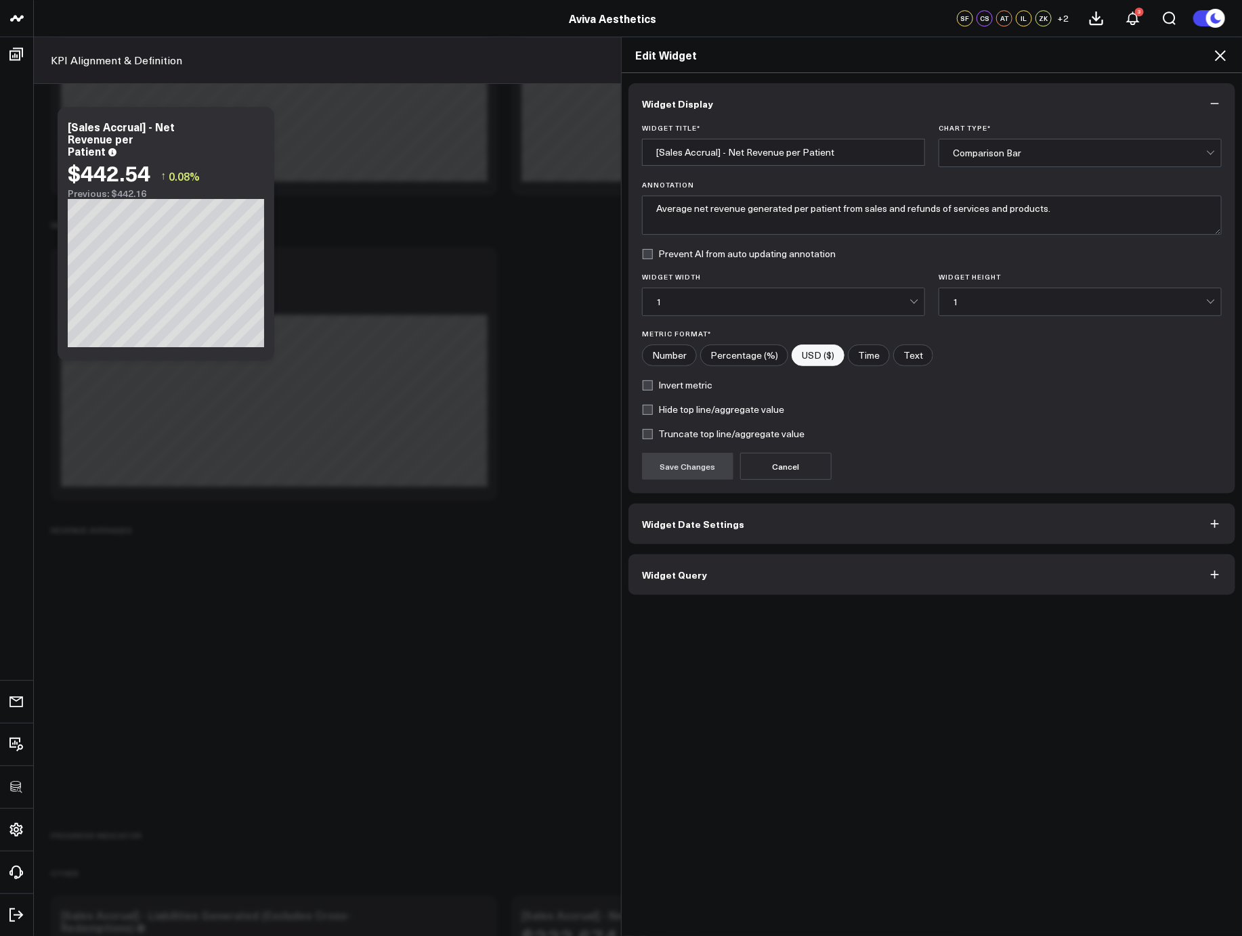
click at [778, 575] on button "Widget Query" at bounding box center [931, 574] width 607 height 41
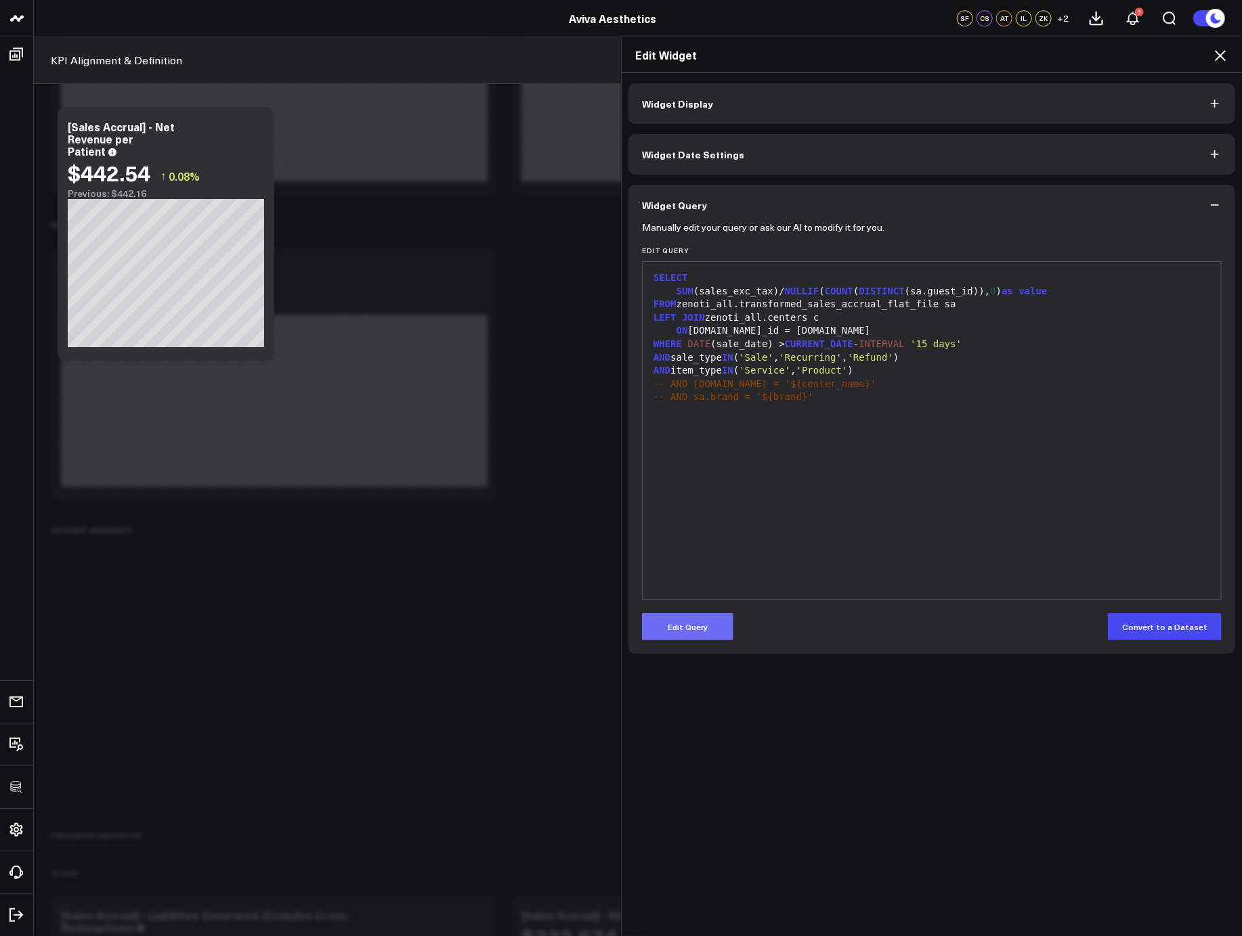
click at [703, 624] on button "Edit Query" at bounding box center [687, 626] width 91 height 27
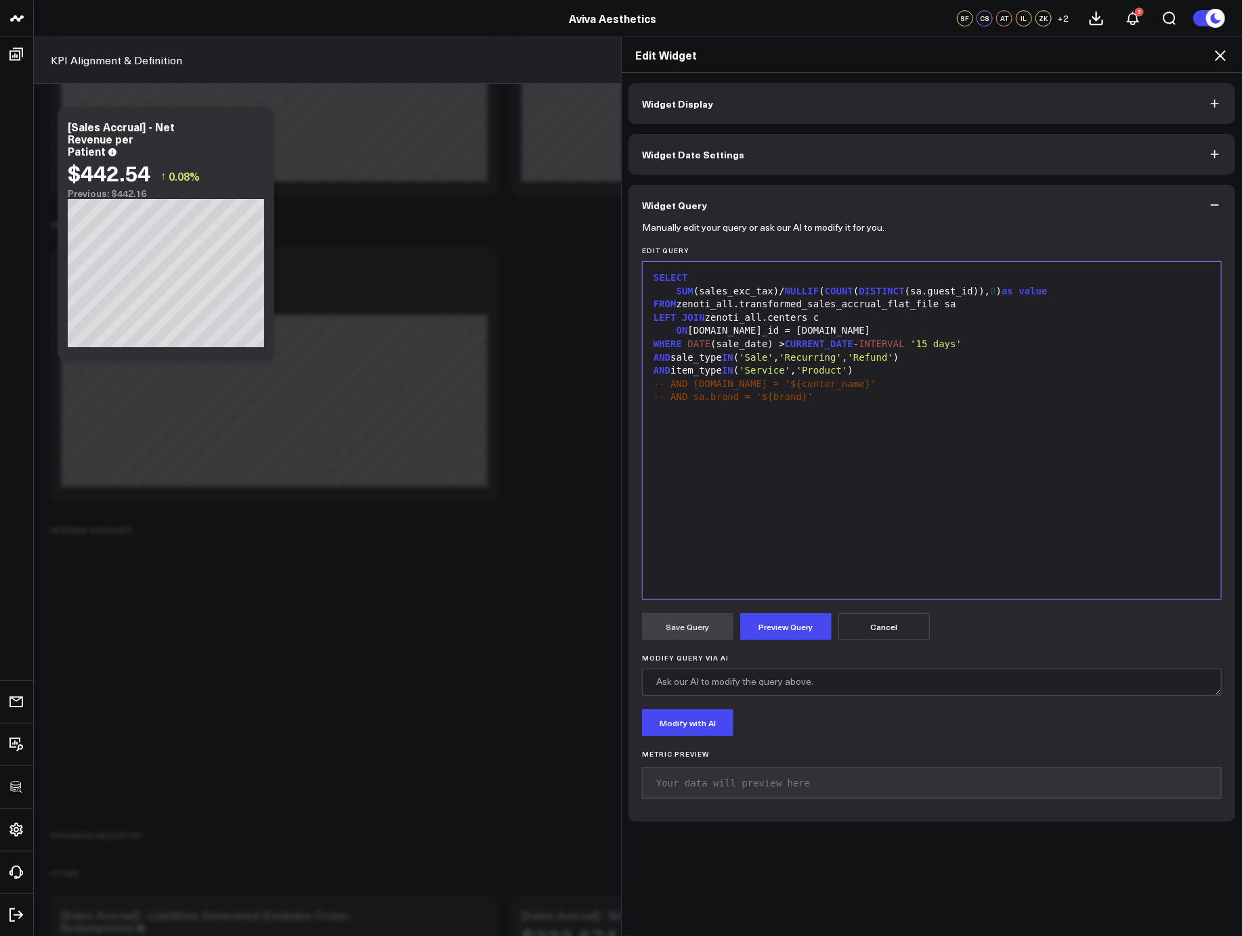
click at [789, 538] on div "SELECT SUM (sales_exc_tax)/ NULLIF ( COUNT ( DISTINCT (sa.guest_id)), 0 ) as va…" at bounding box center [931, 431] width 565 height 324
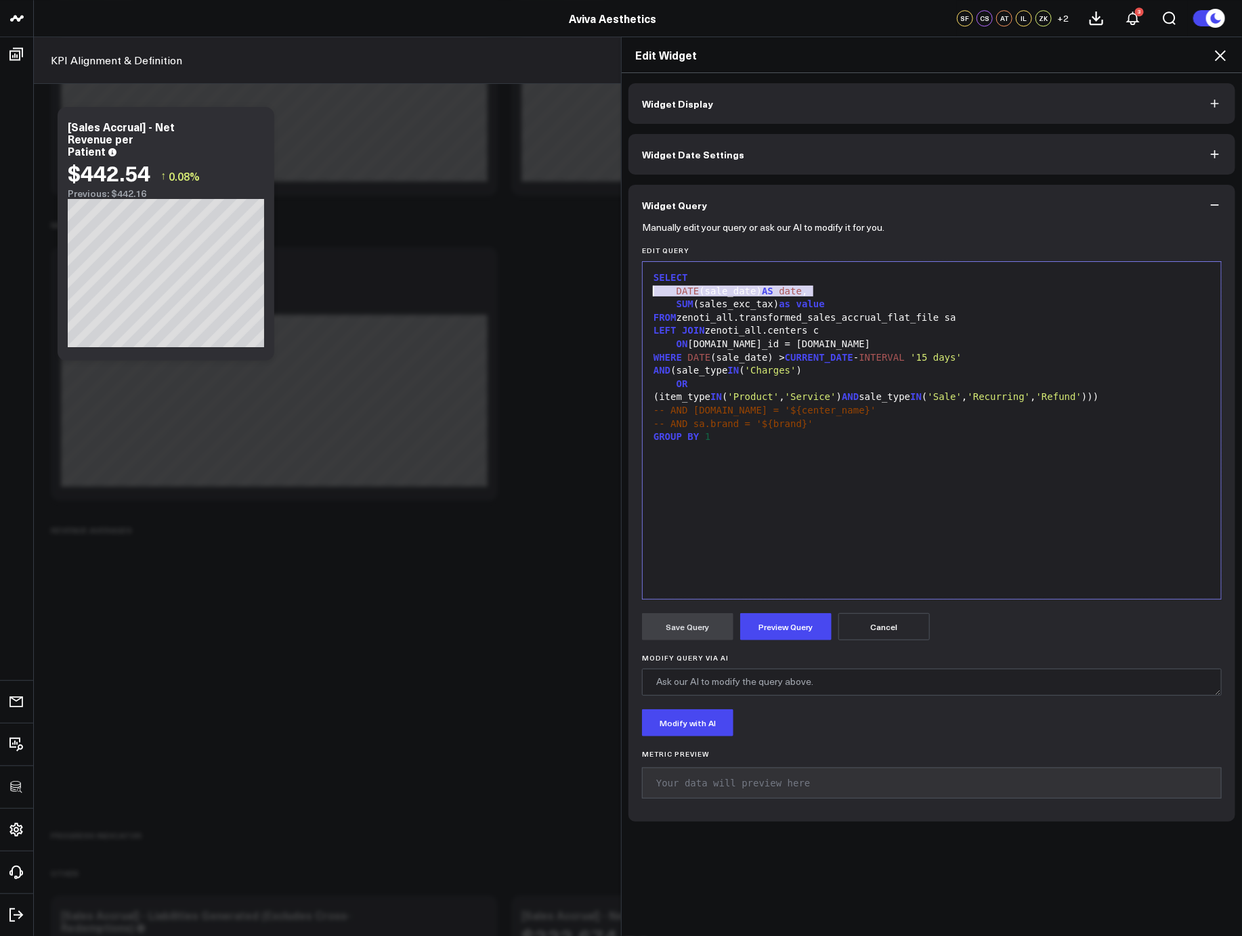
drag, startPoint x: 823, startPoint y: 291, endPoint x: 651, endPoint y: 287, distance: 172.7
click at [651, 287] on div "DATE (sale_date) AS date ," at bounding box center [931, 292] width 565 height 14
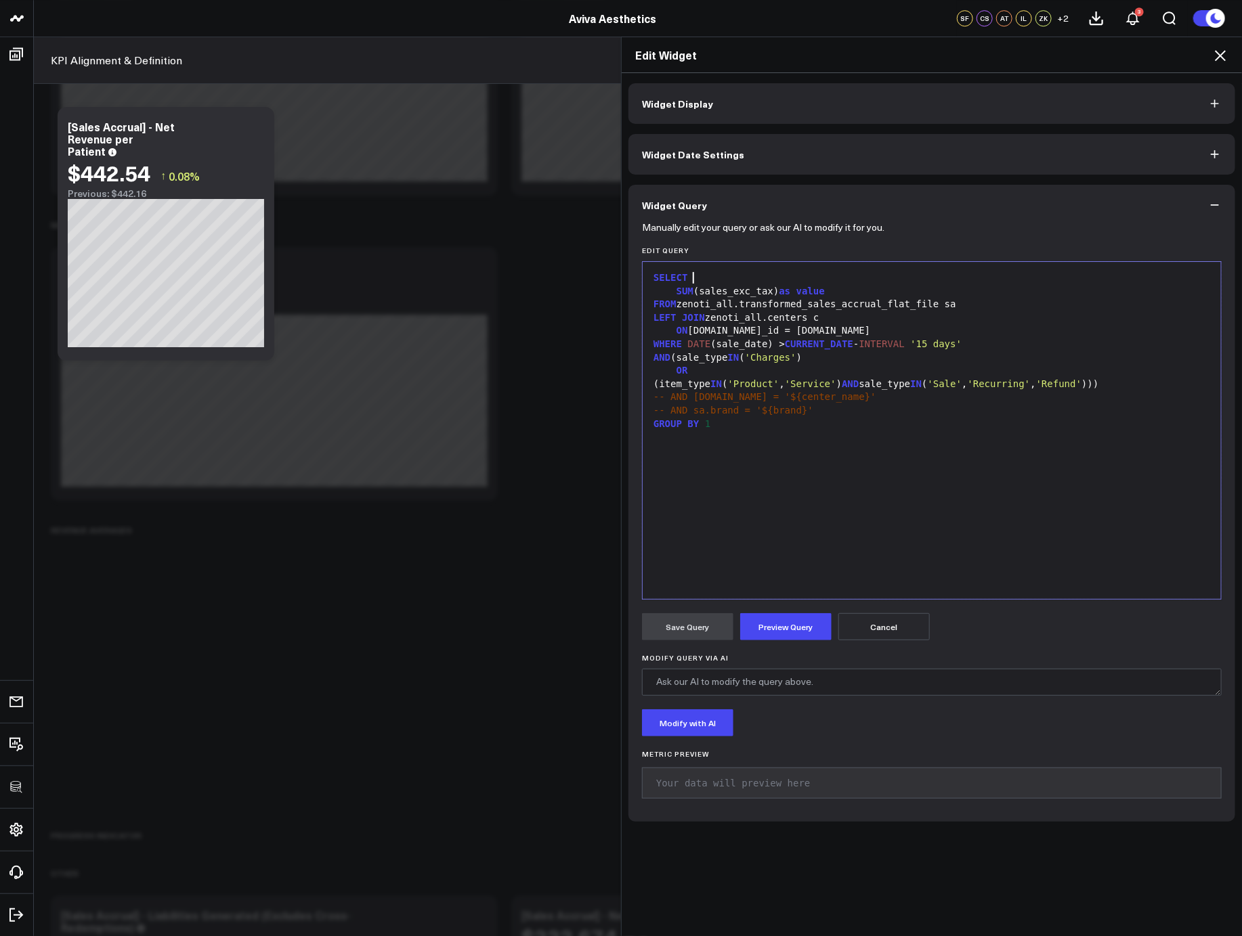
click at [772, 289] on div "SUM (sales_exc_tax) as value" at bounding box center [931, 292] width 565 height 14
click at [810, 286] on div "SUM (sales_exc_tax)/NULLI as value" at bounding box center [931, 292] width 565 height 14
click at [705, 425] on div "GROUP BY 1" at bounding box center [931, 425] width 565 height 14
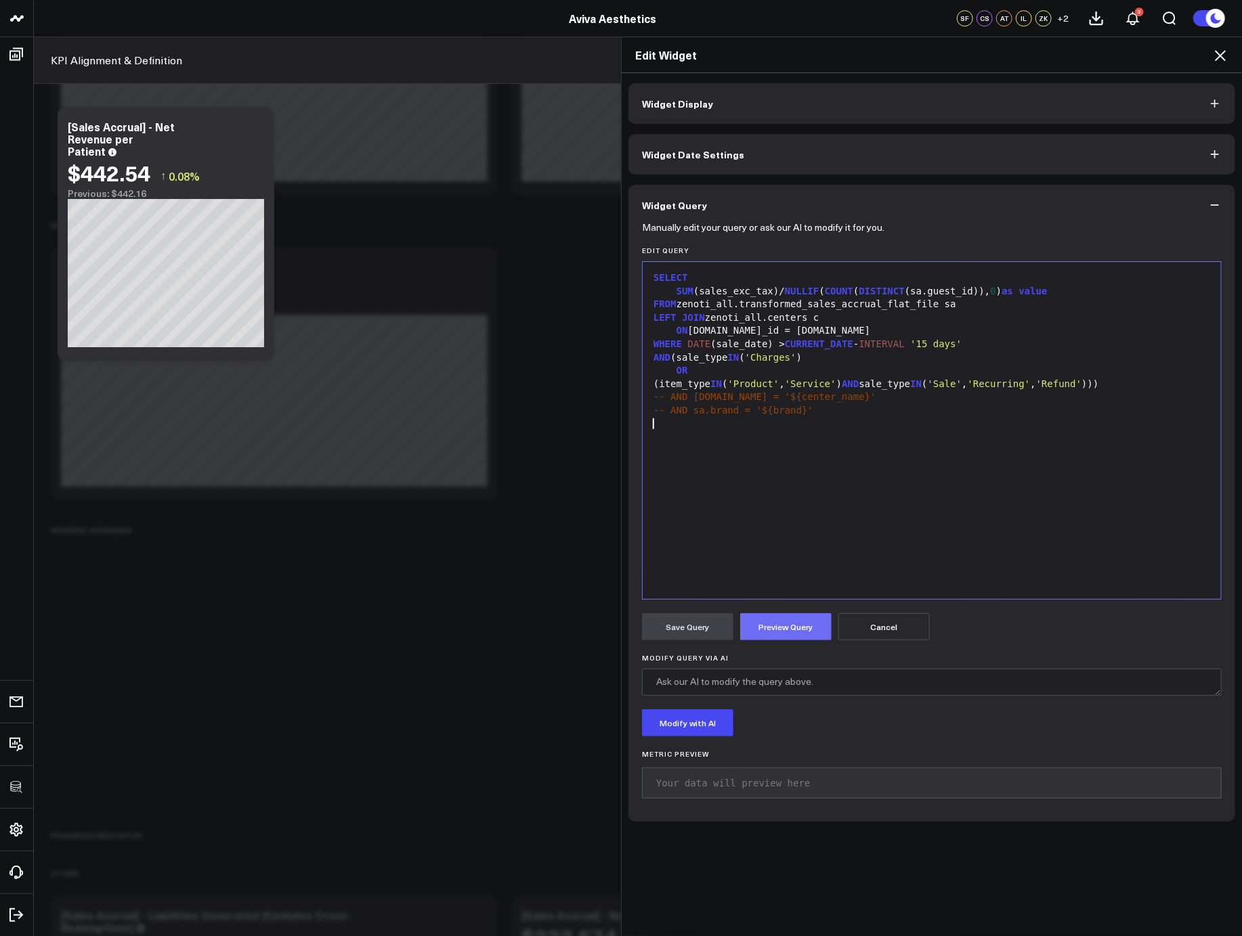
click at [769, 635] on button "Preview Query" at bounding box center [785, 626] width 91 height 27
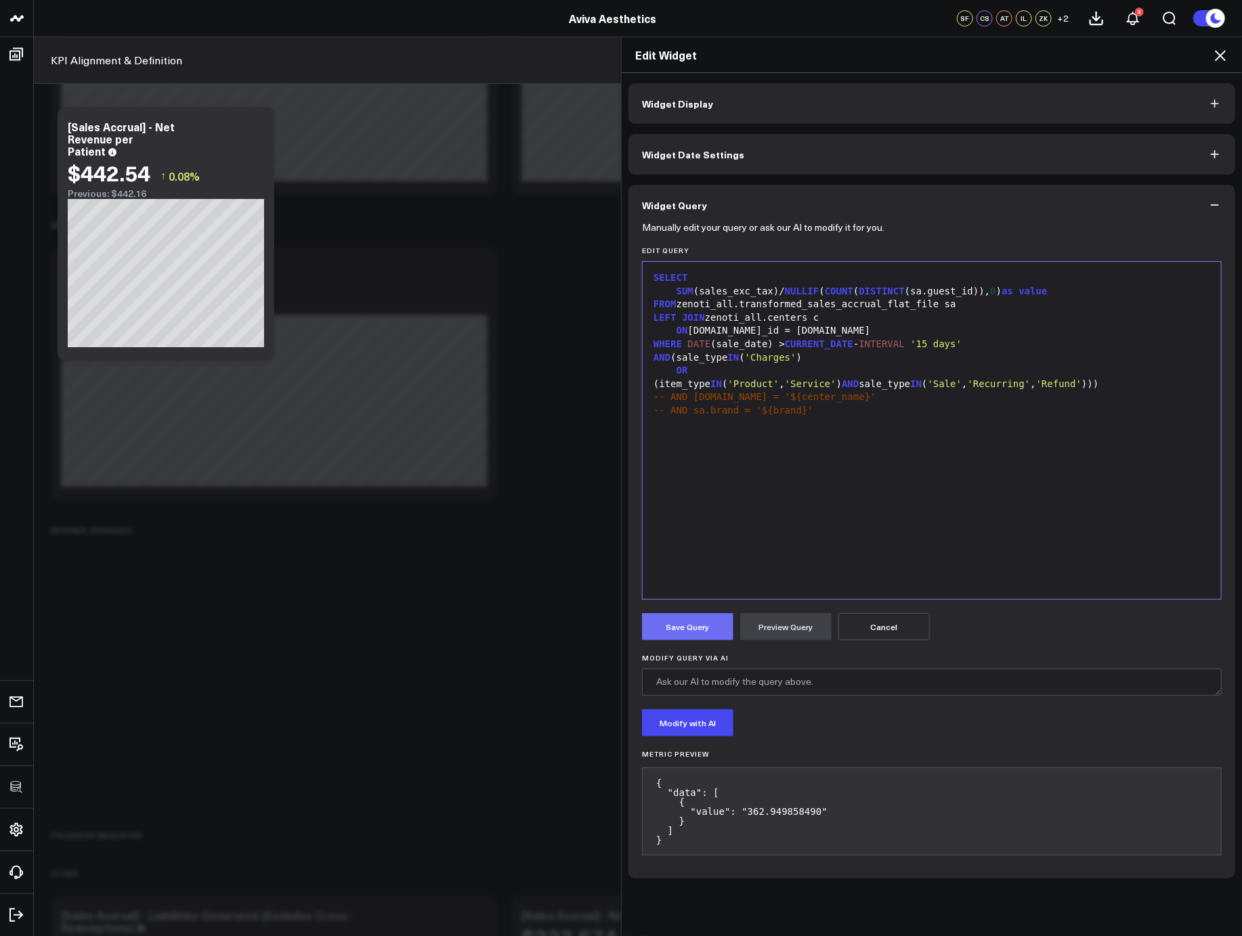
click at [689, 632] on button "Save Query" at bounding box center [687, 626] width 91 height 27
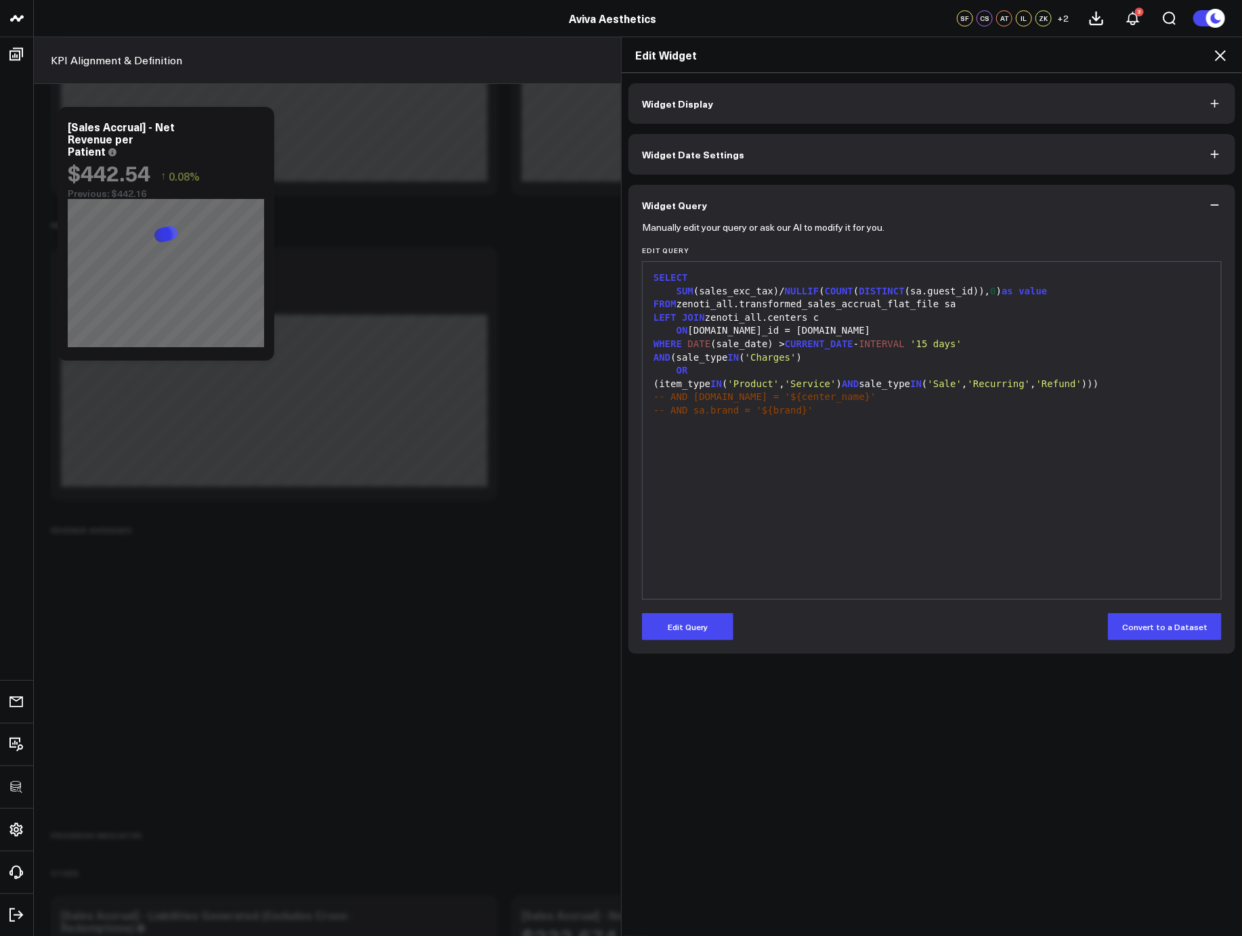
click at [1221, 58] on icon at bounding box center [1220, 55] width 16 height 16
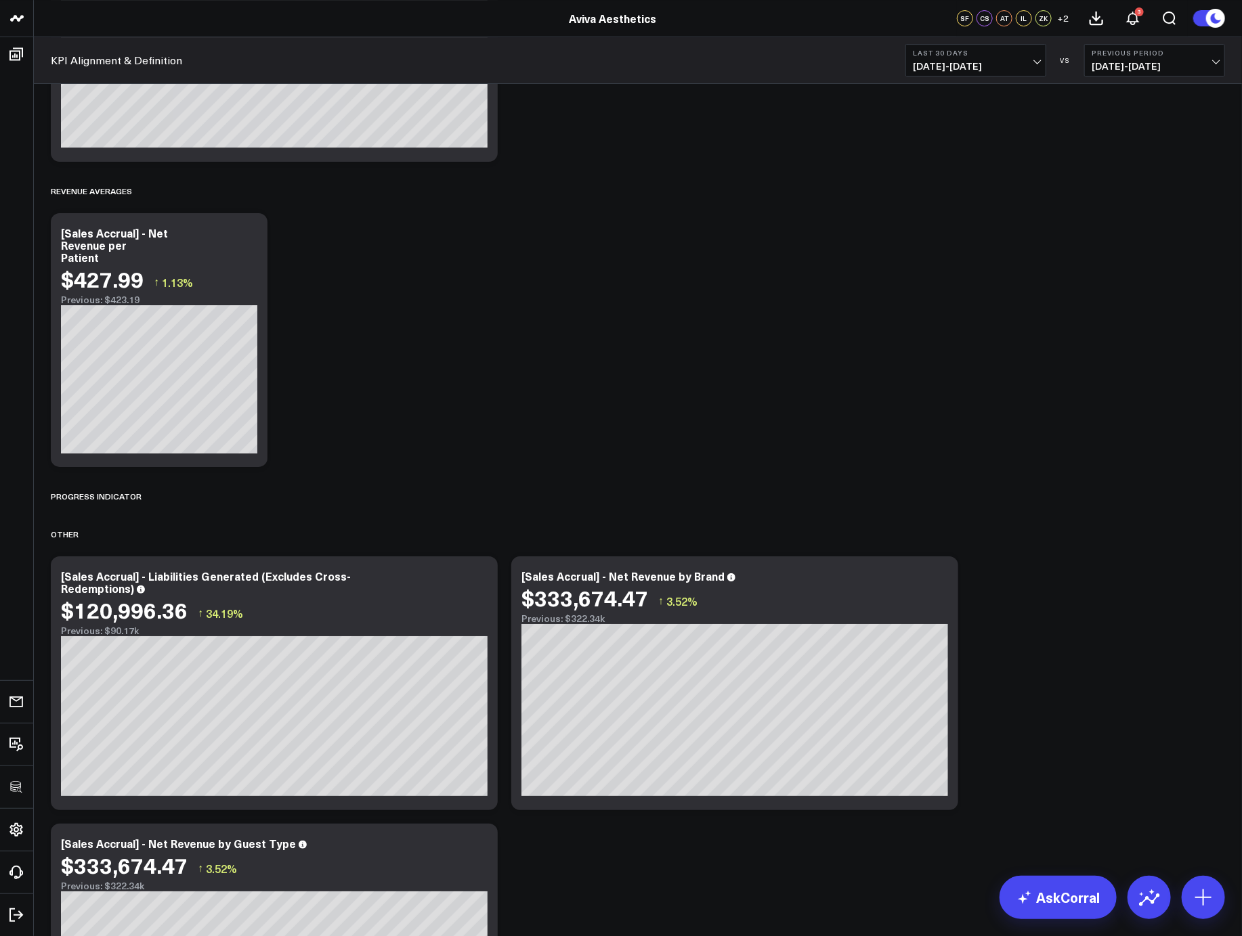
scroll to position [2331, 0]
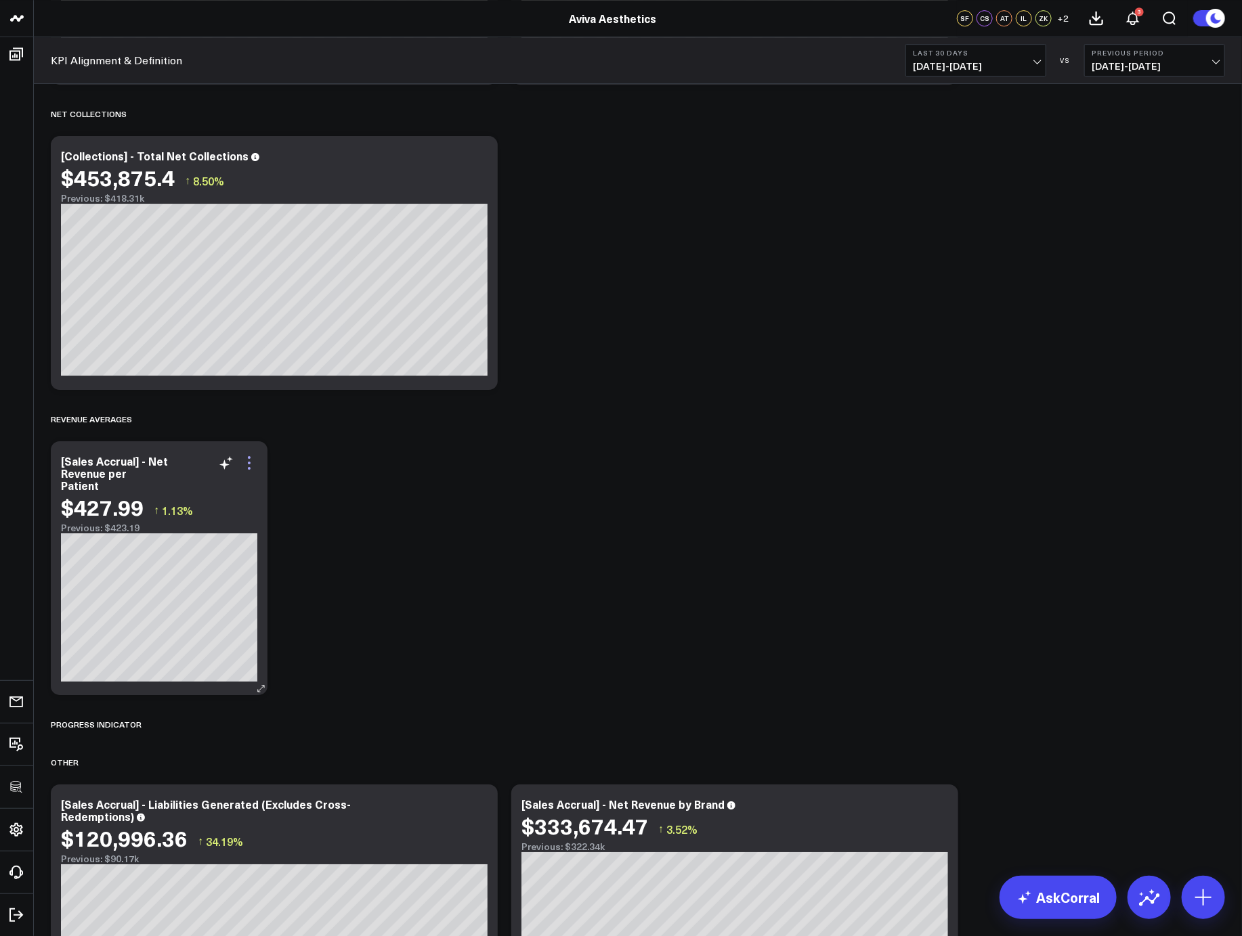
click at [250, 458] on icon at bounding box center [249, 463] width 16 height 16
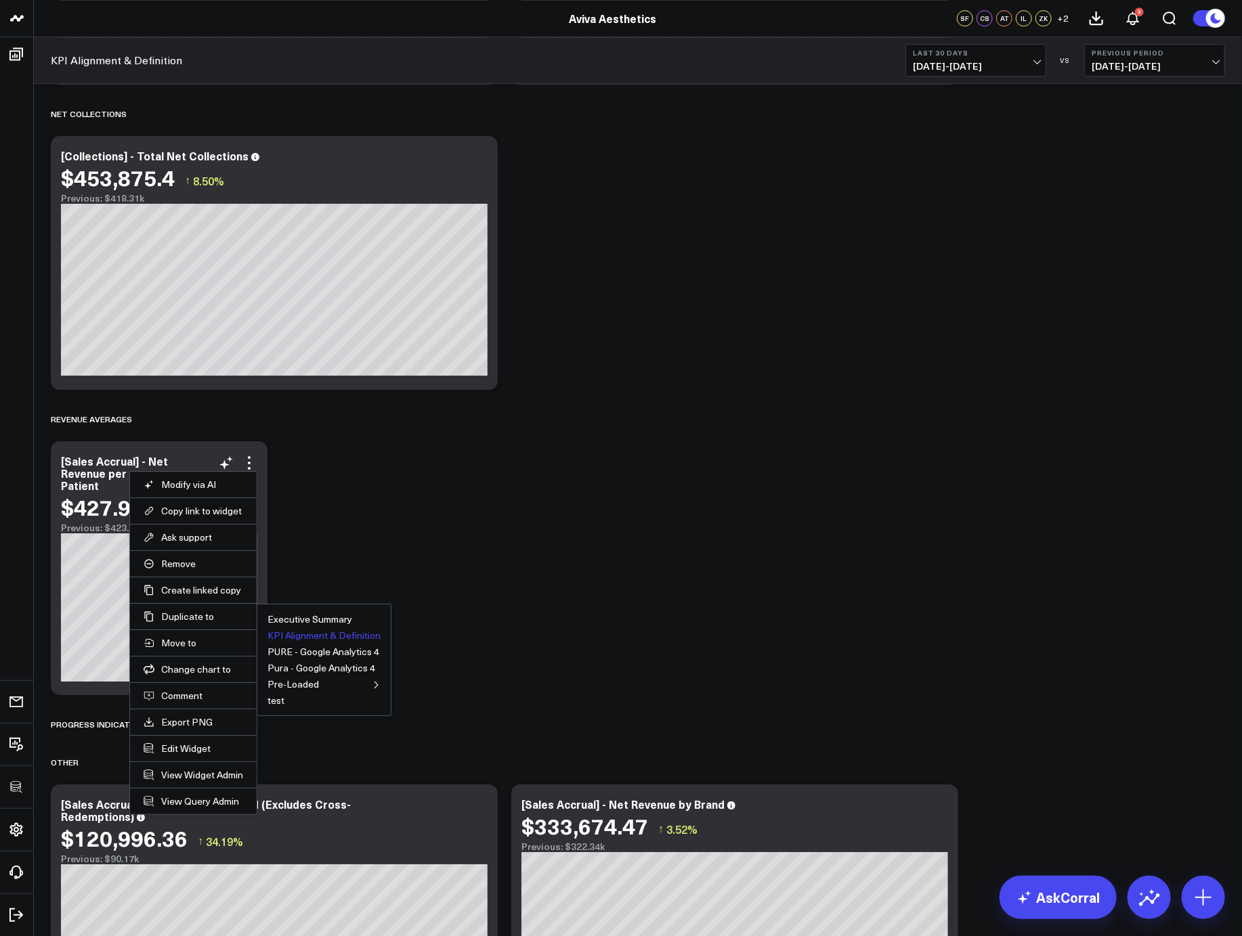
click at [309, 632] on button "KPI Alignment & Definition" at bounding box center [323, 635] width 113 height 9
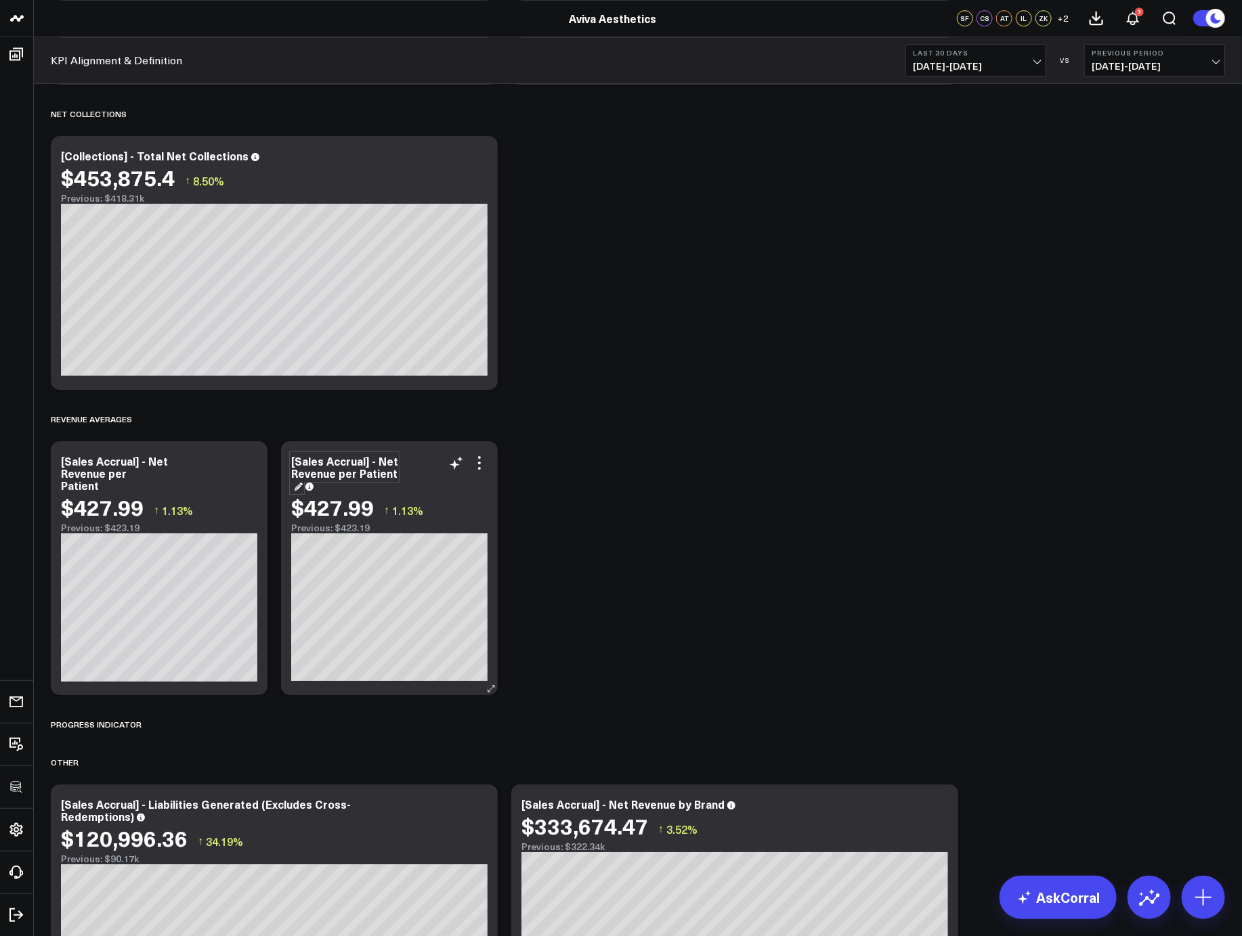
click at [373, 470] on div "[Sales Accrual] - Net Revenue per Patient" at bounding box center [344, 473] width 107 height 39
drag, startPoint x: 357, startPoint y: 474, endPoint x: 408, endPoint y: 475, distance: 51.5
click at [408, 475] on div "[Sales Accrual] - Net Revenue per Patient" at bounding box center [389, 473] width 196 height 37
click at [481, 459] on icon at bounding box center [479, 463] width 16 height 16
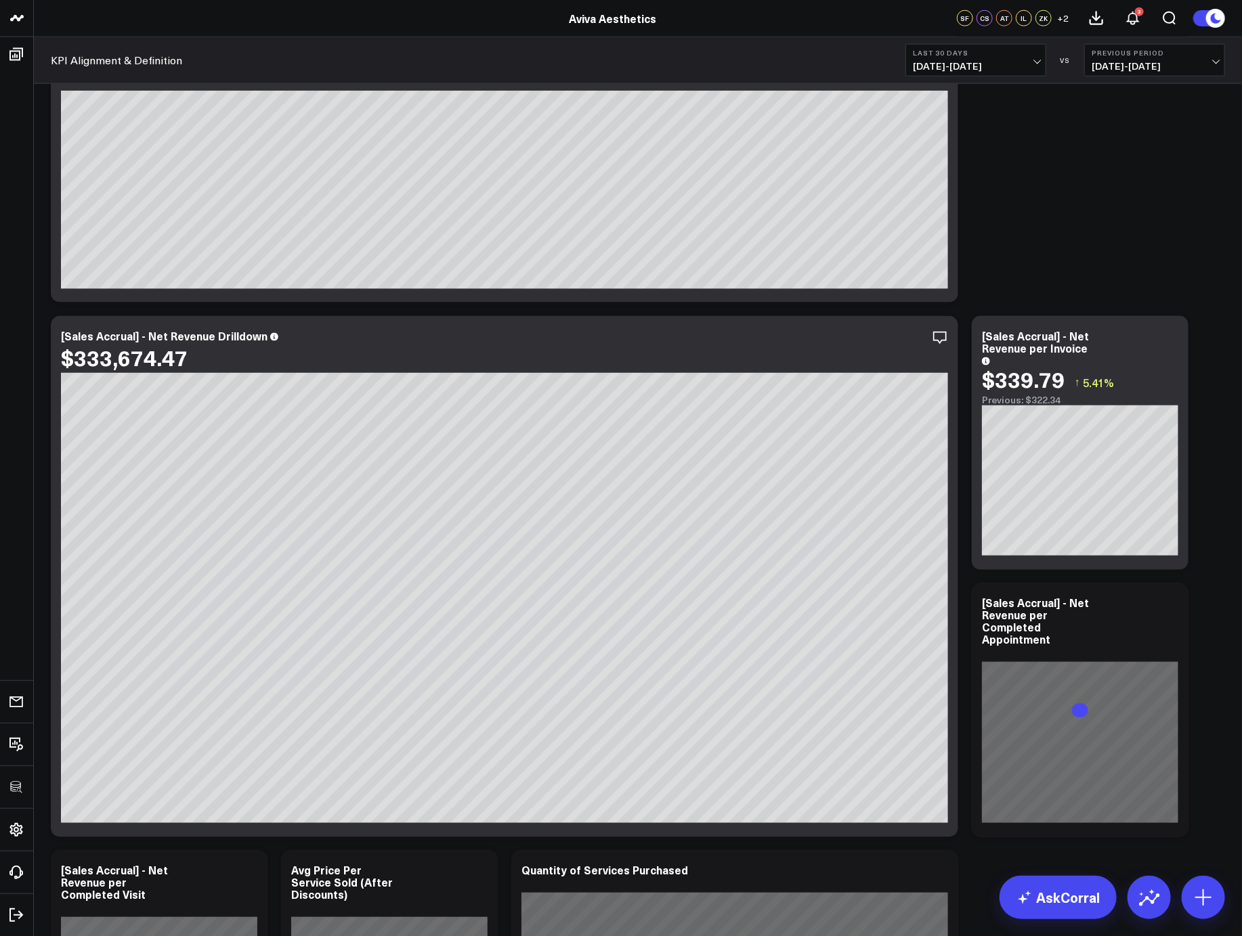
scroll to position [3972, 0]
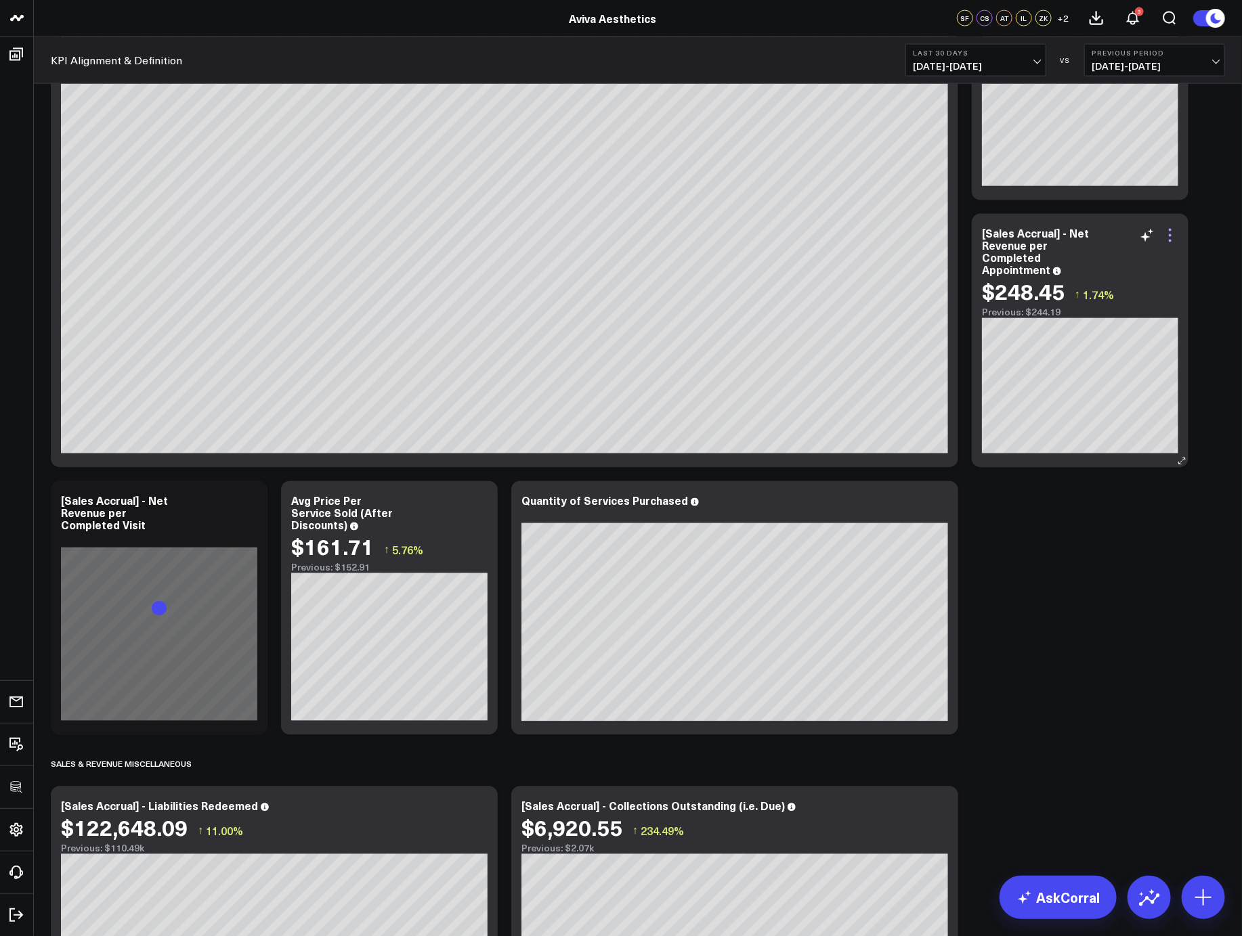
click at [1170, 240] on icon at bounding box center [1169, 241] width 3 height 3
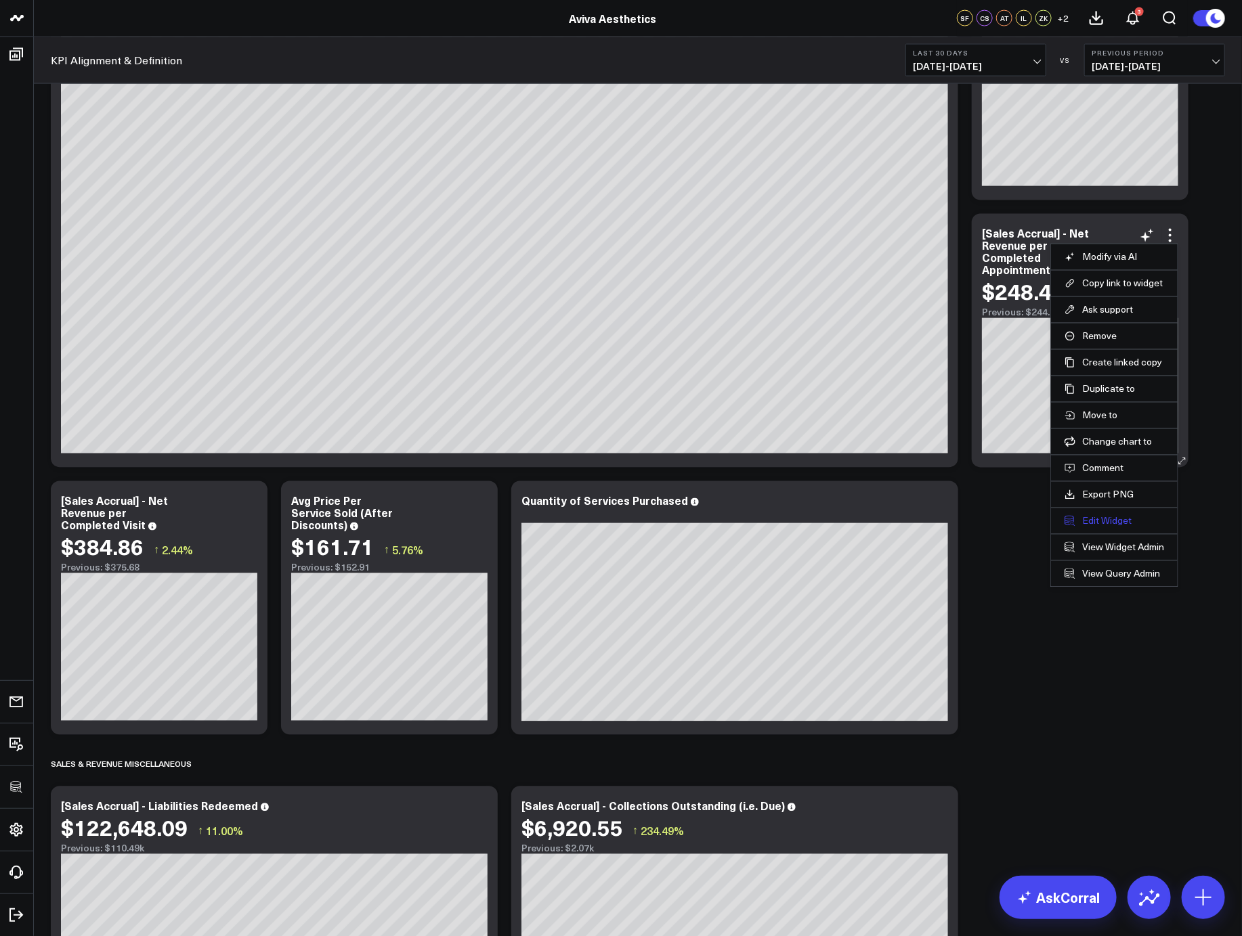
click at [1096, 518] on button "Edit Widget" at bounding box center [1114, 521] width 100 height 12
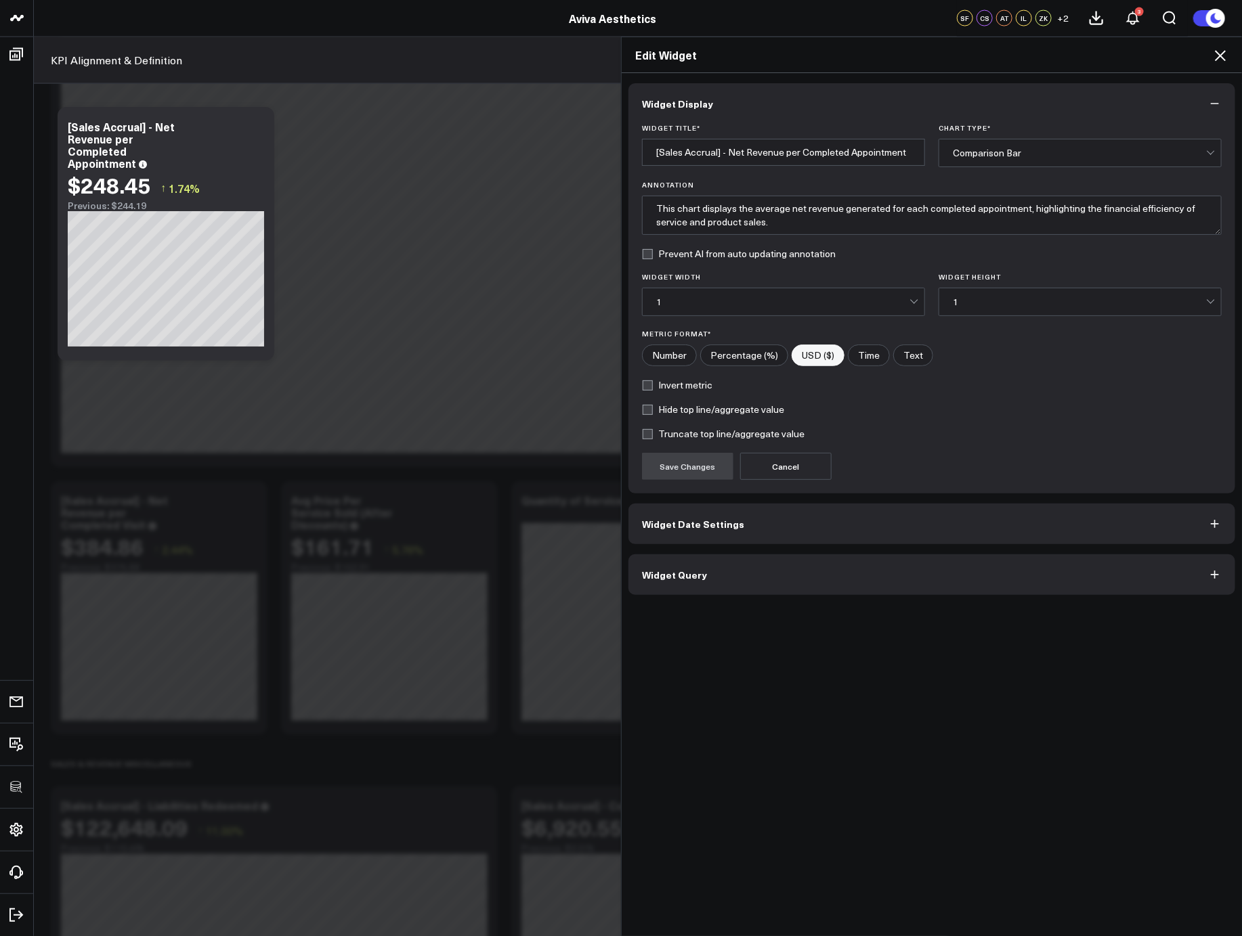
click at [774, 567] on button "Widget Query" at bounding box center [931, 574] width 607 height 41
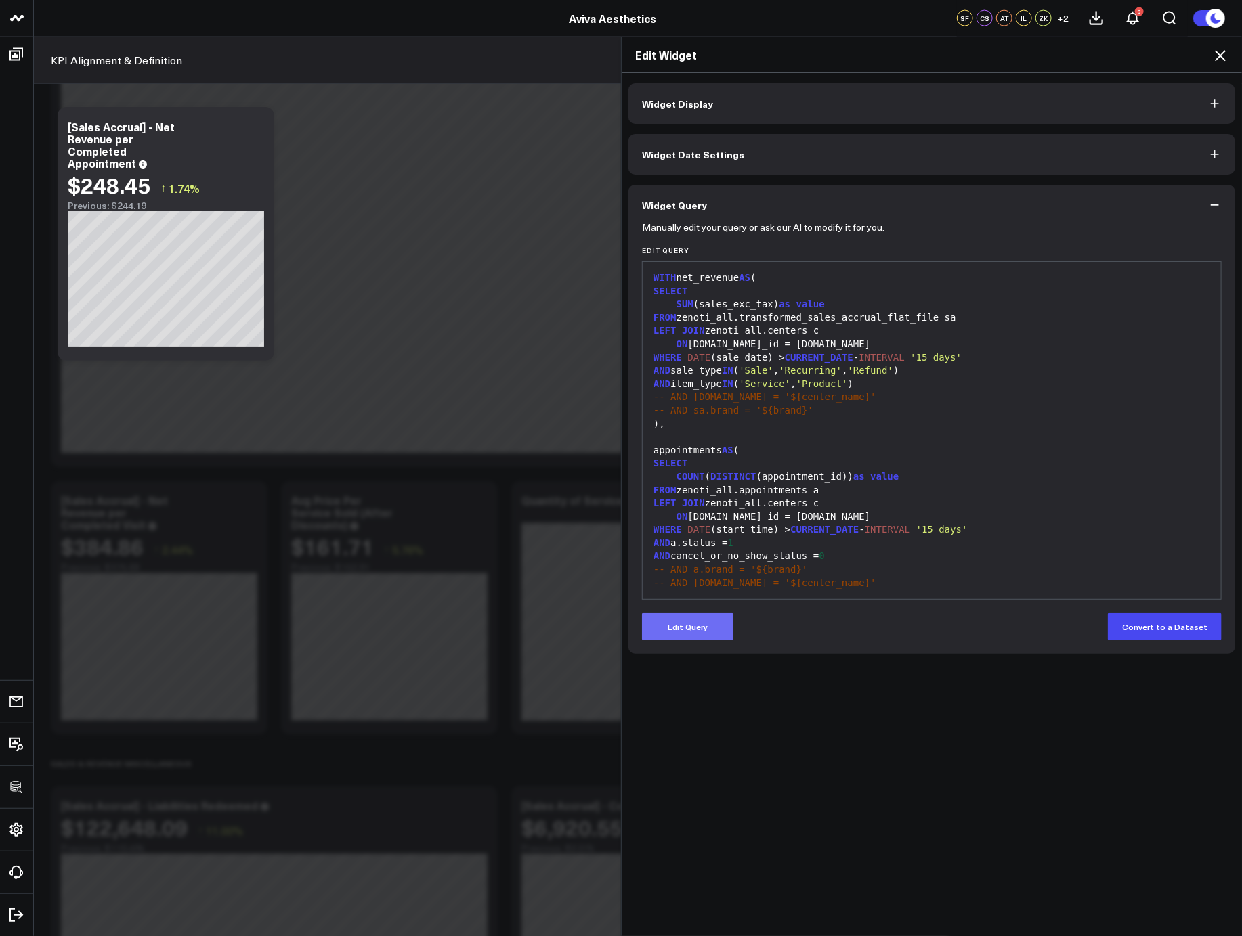
click at [713, 627] on button "Edit Query" at bounding box center [687, 626] width 91 height 27
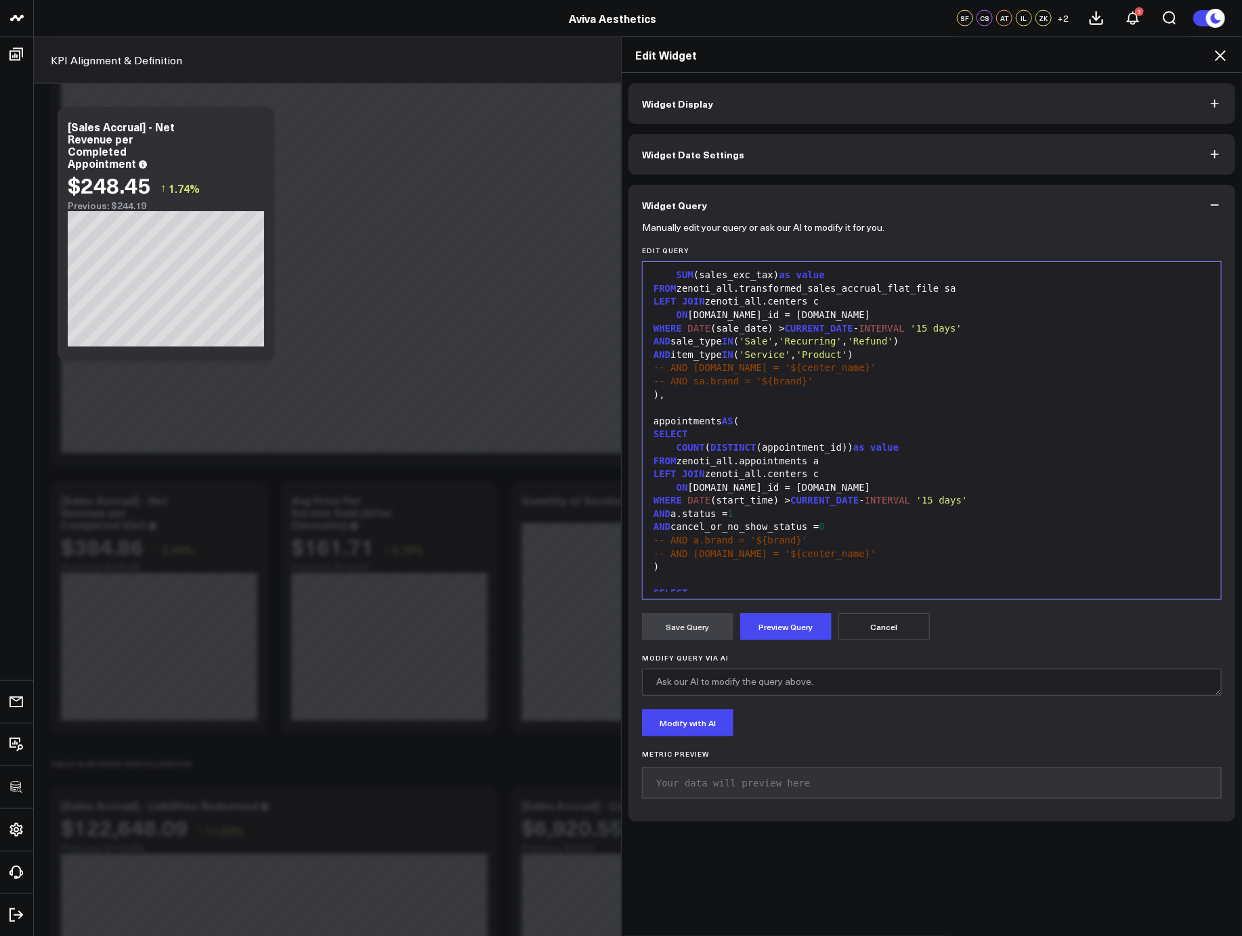
scroll to position [39, 0]
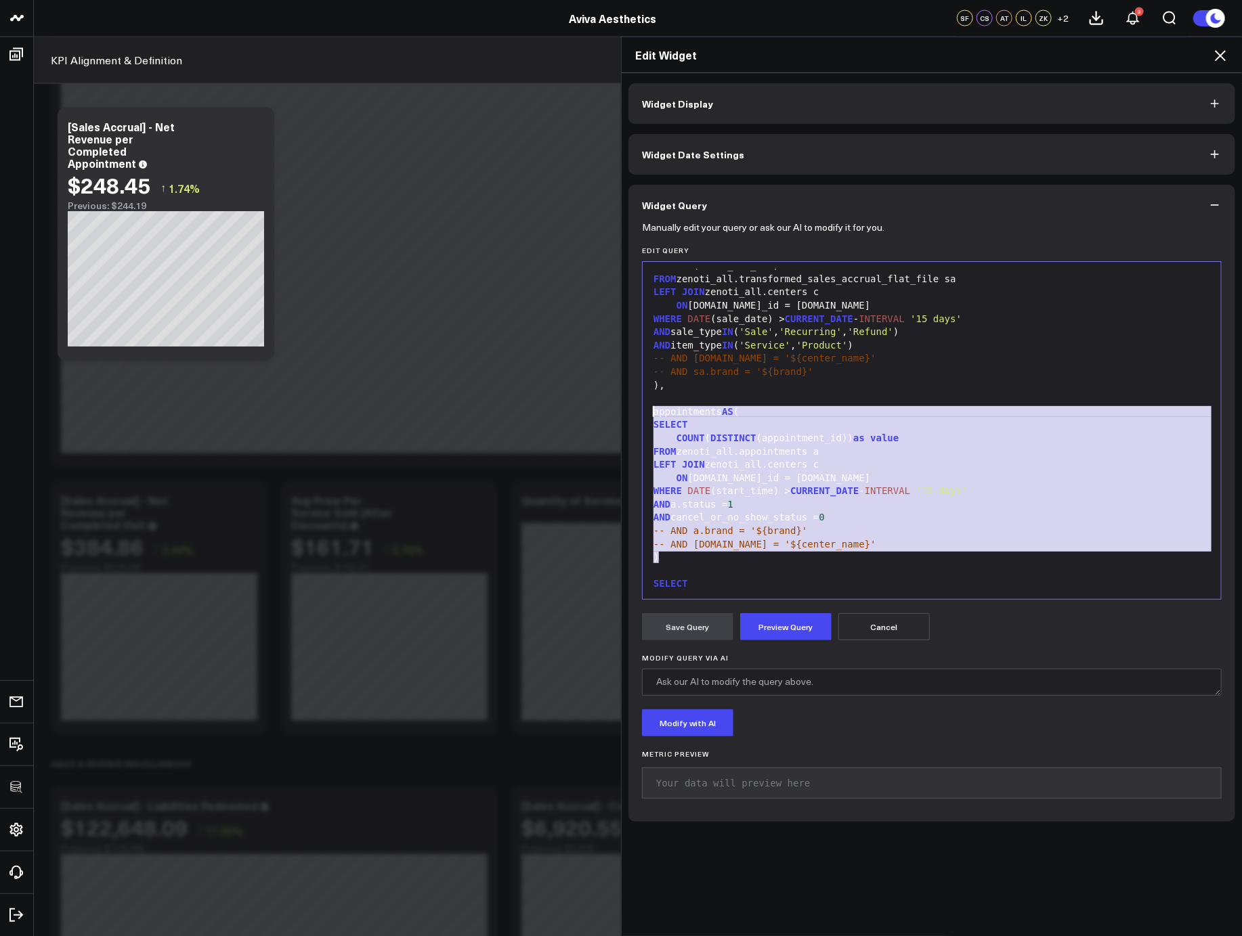
drag, startPoint x: 730, startPoint y: 557, endPoint x: 632, endPoint y: 408, distance: 178.0
click at [632, 408] on div "Manually edit your query or ask our AI to modify it for you. Edit Query 99 1 2 …" at bounding box center [931, 523] width 607 height 596
copy div "appointments AS ( SELECT COUNT ( DISTINCT (appointment_id)) as value FROM zenot…"
click at [862, 401] on div at bounding box center [931, 399] width 565 height 14
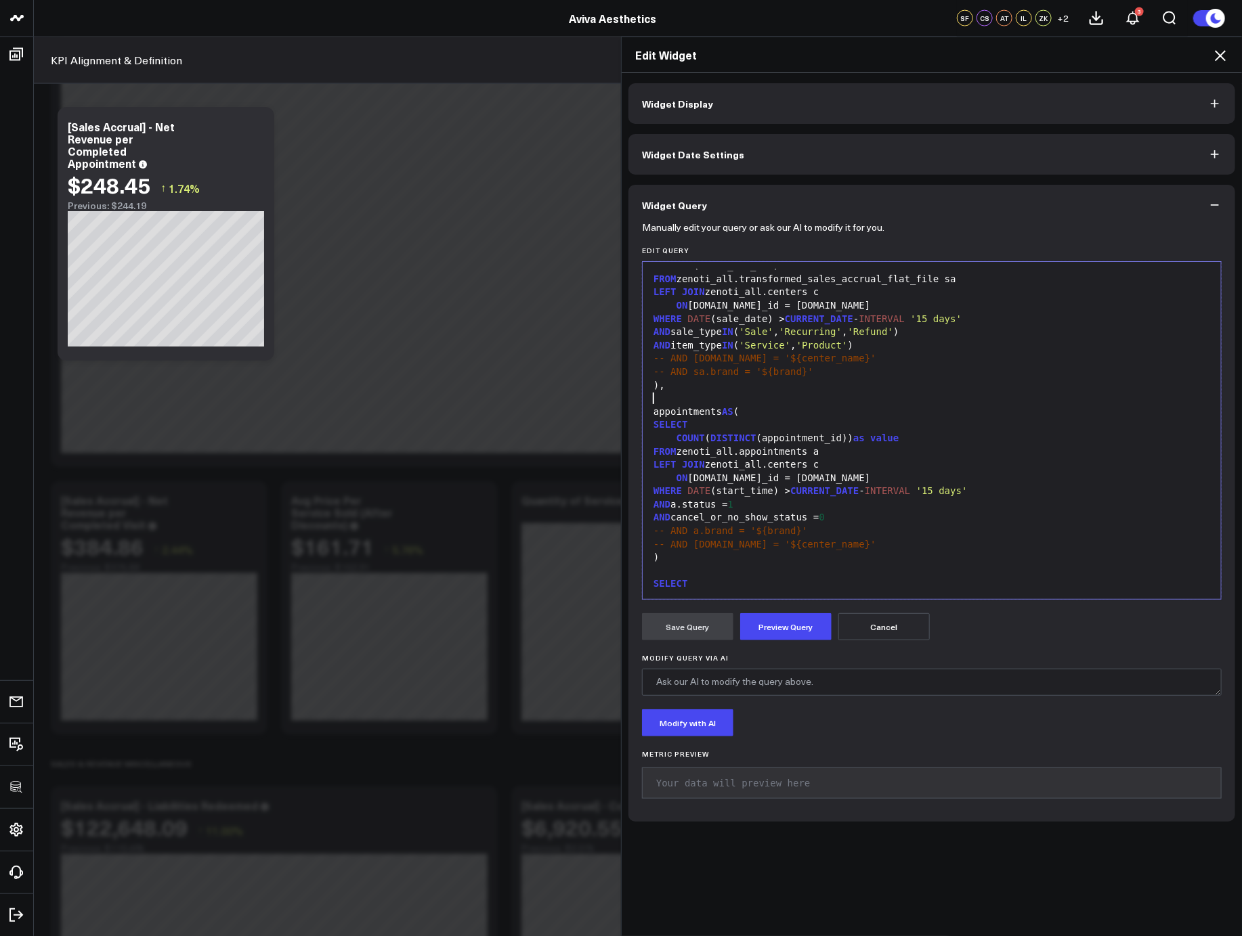
click at [1226, 58] on icon at bounding box center [1220, 55] width 16 height 16
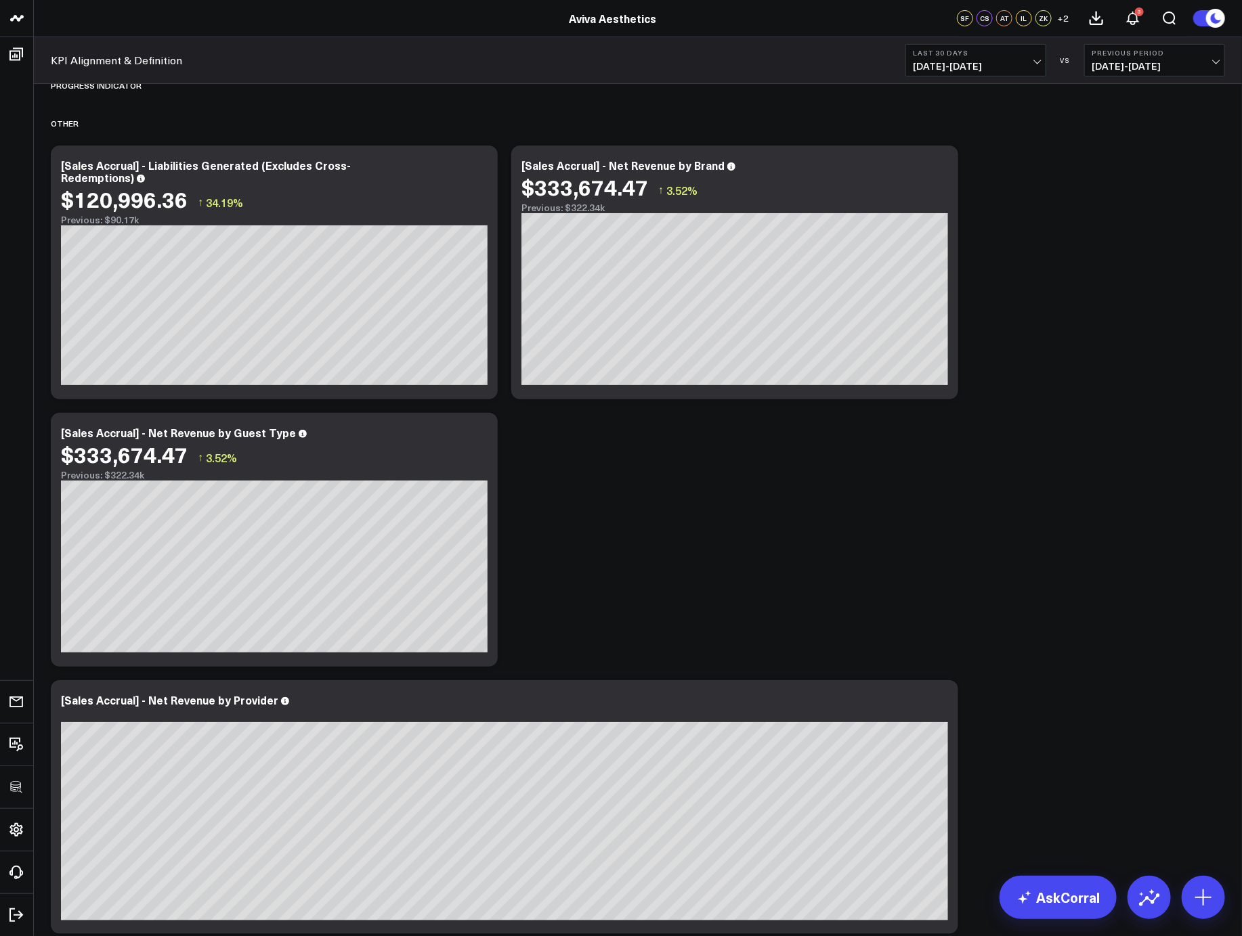
scroll to position [2476, 0]
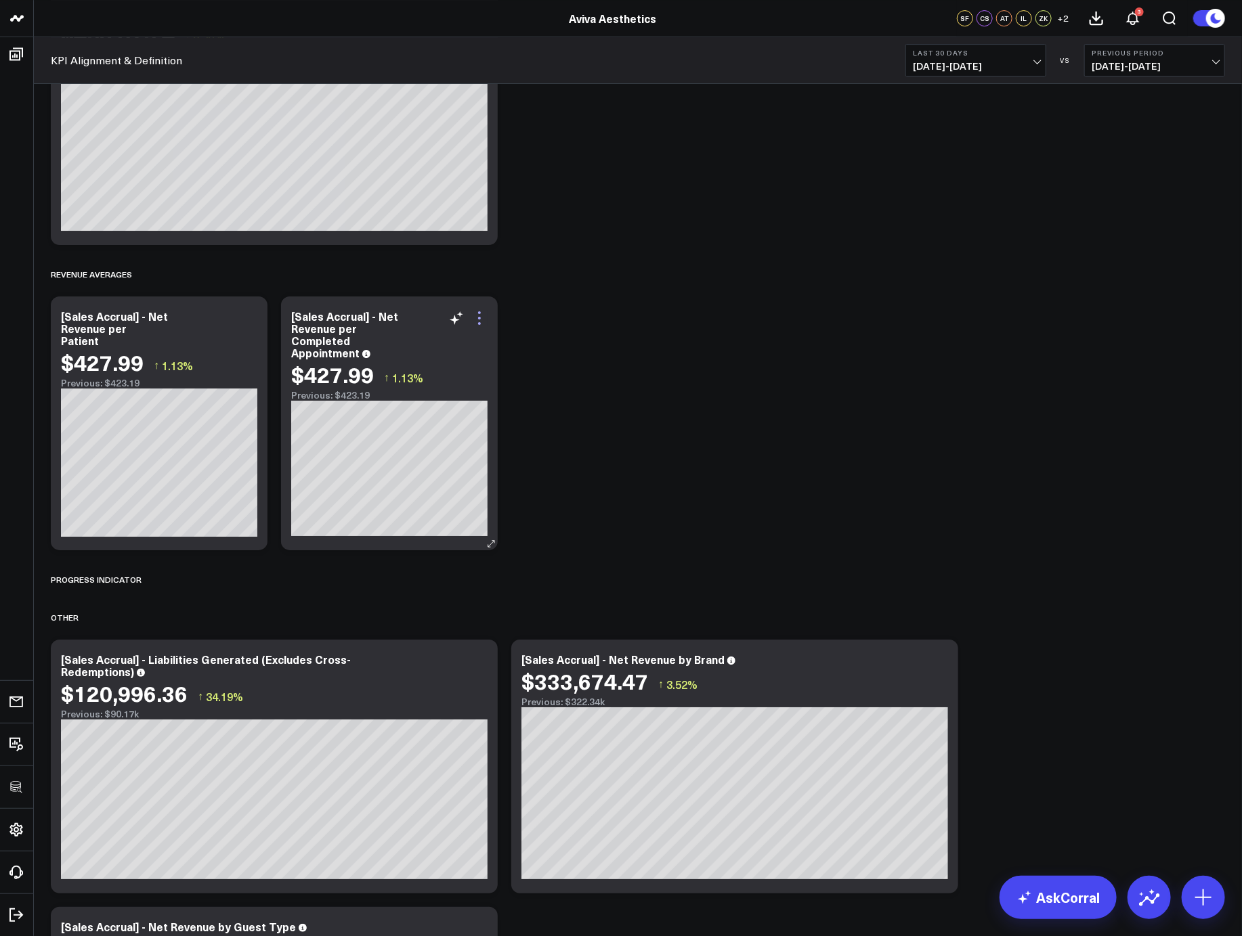
click at [477, 319] on icon at bounding box center [479, 318] width 16 height 16
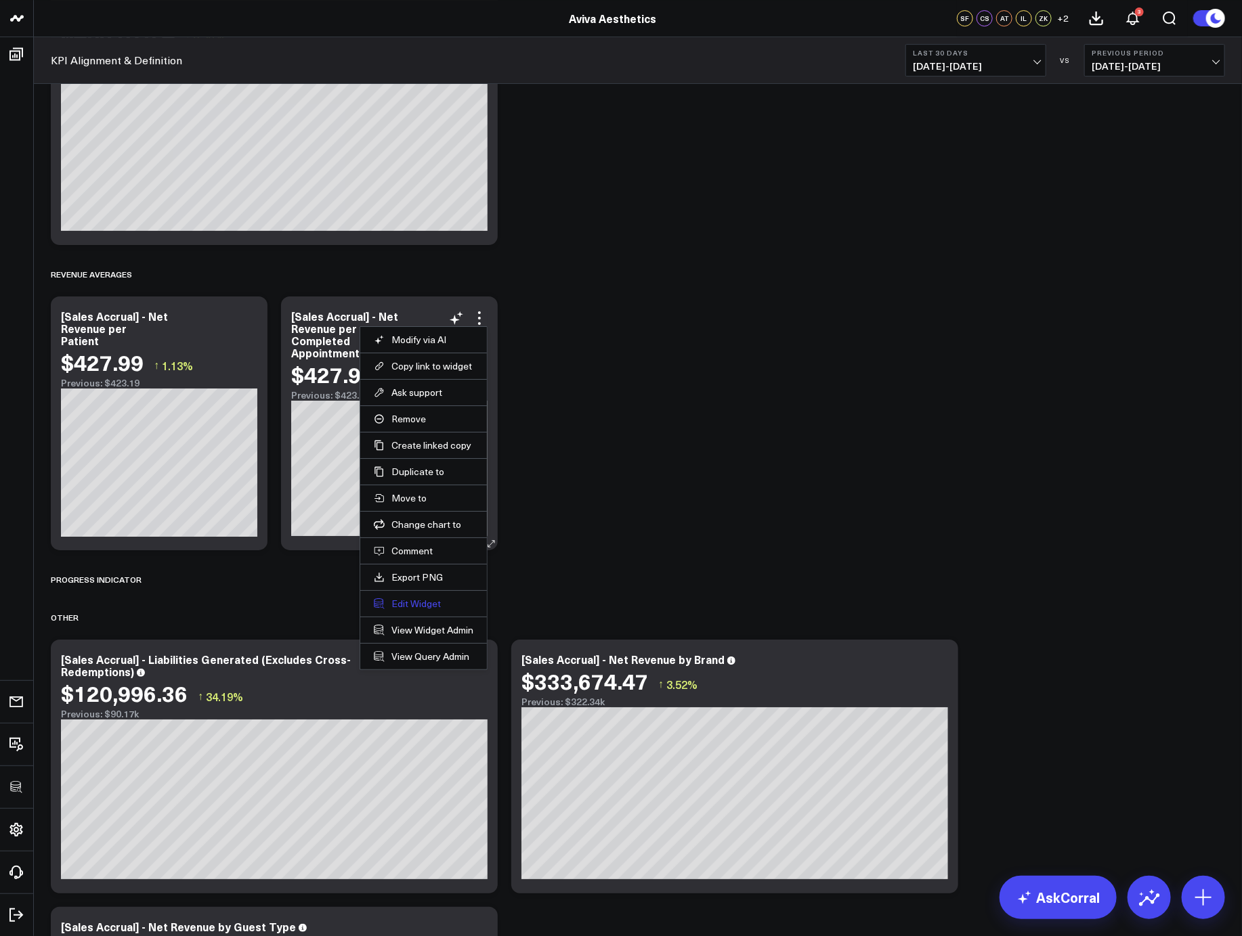
click at [401, 605] on button "Edit Widget" at bounding box center [424, 604] width 100 height 12
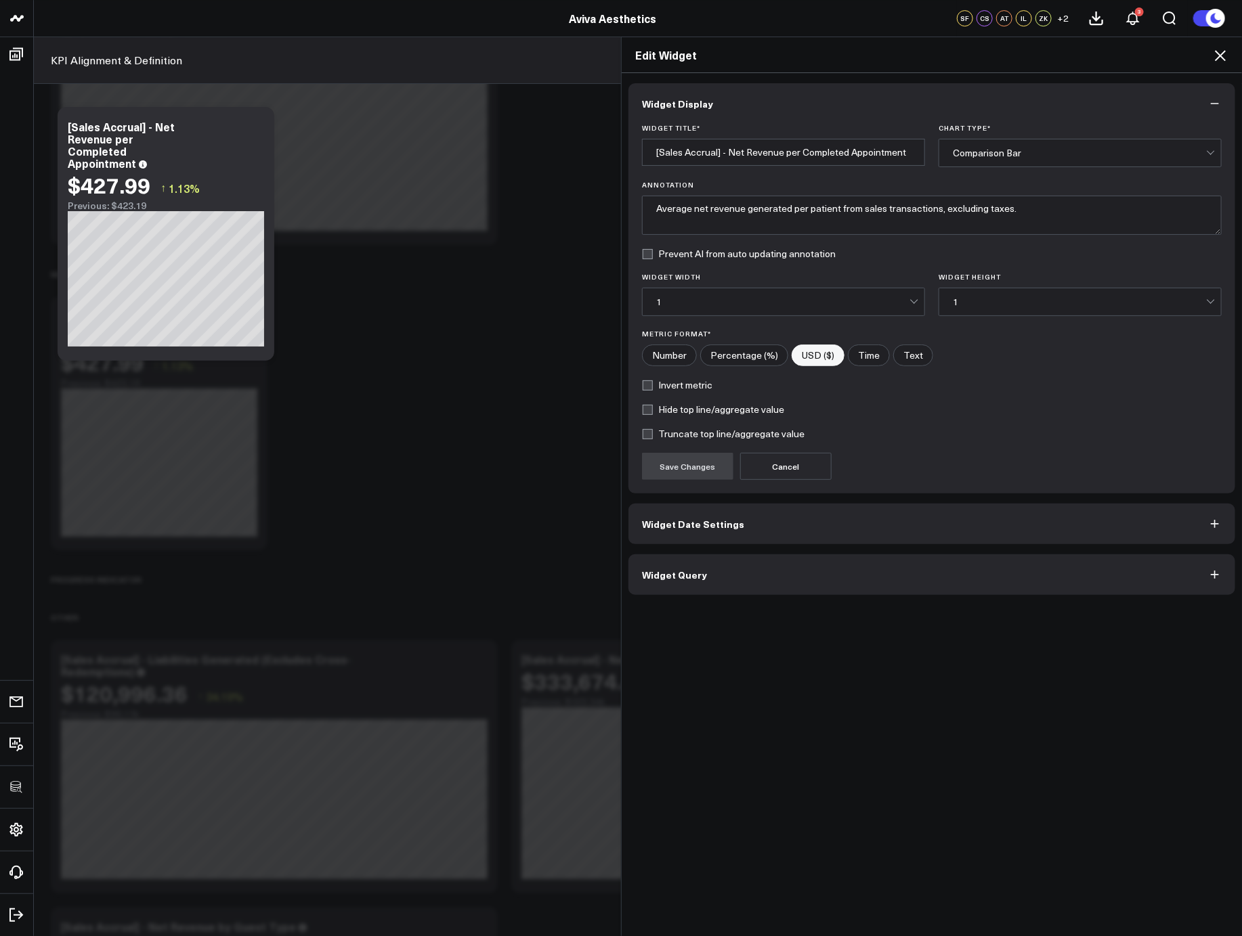
click at [691, 566] on button "Widget Query" at bounding box center [931, 574] width 607 height 41
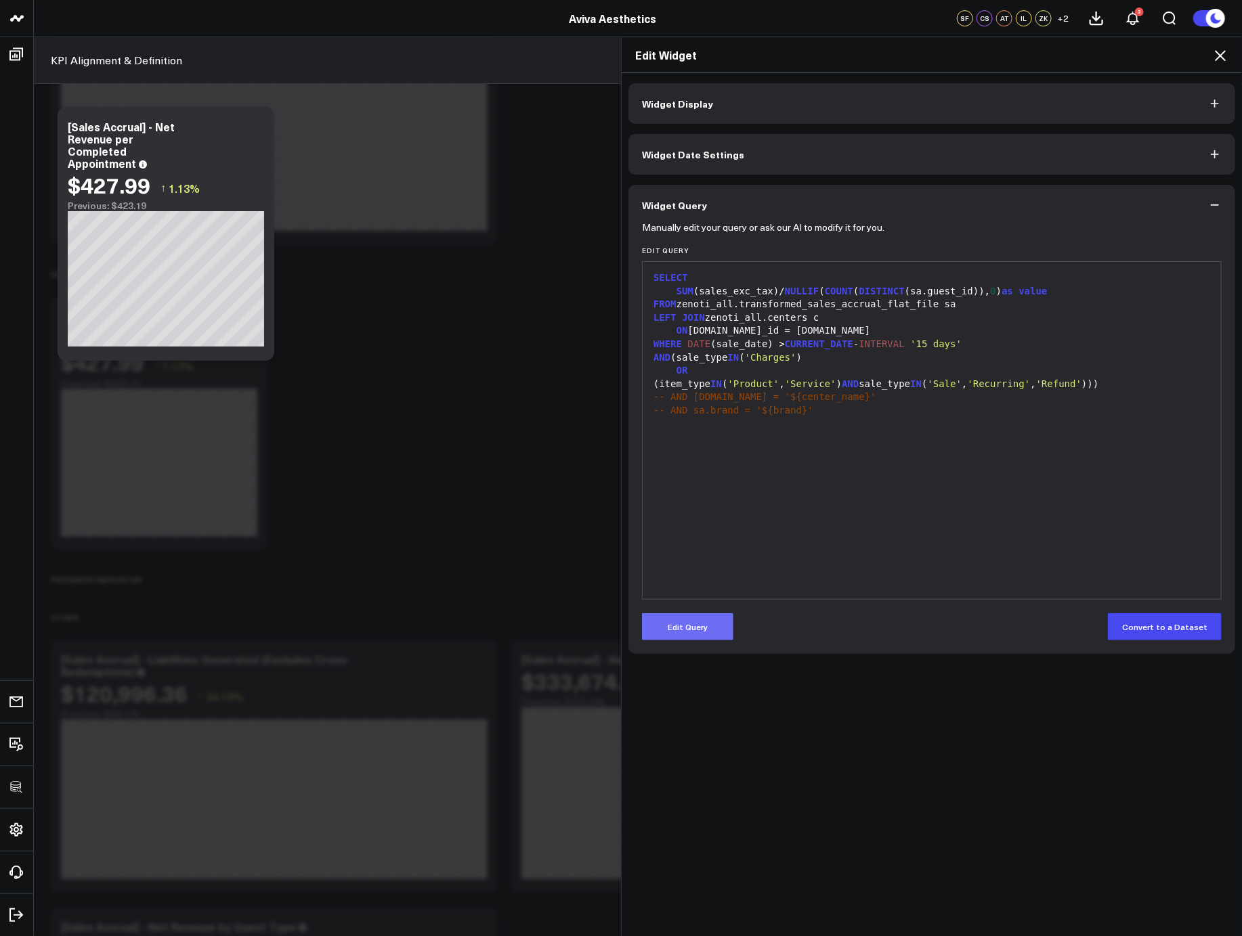
click at [686, 624] on button "Edit Query" at bounding box center [687, 626] width 91 height 27
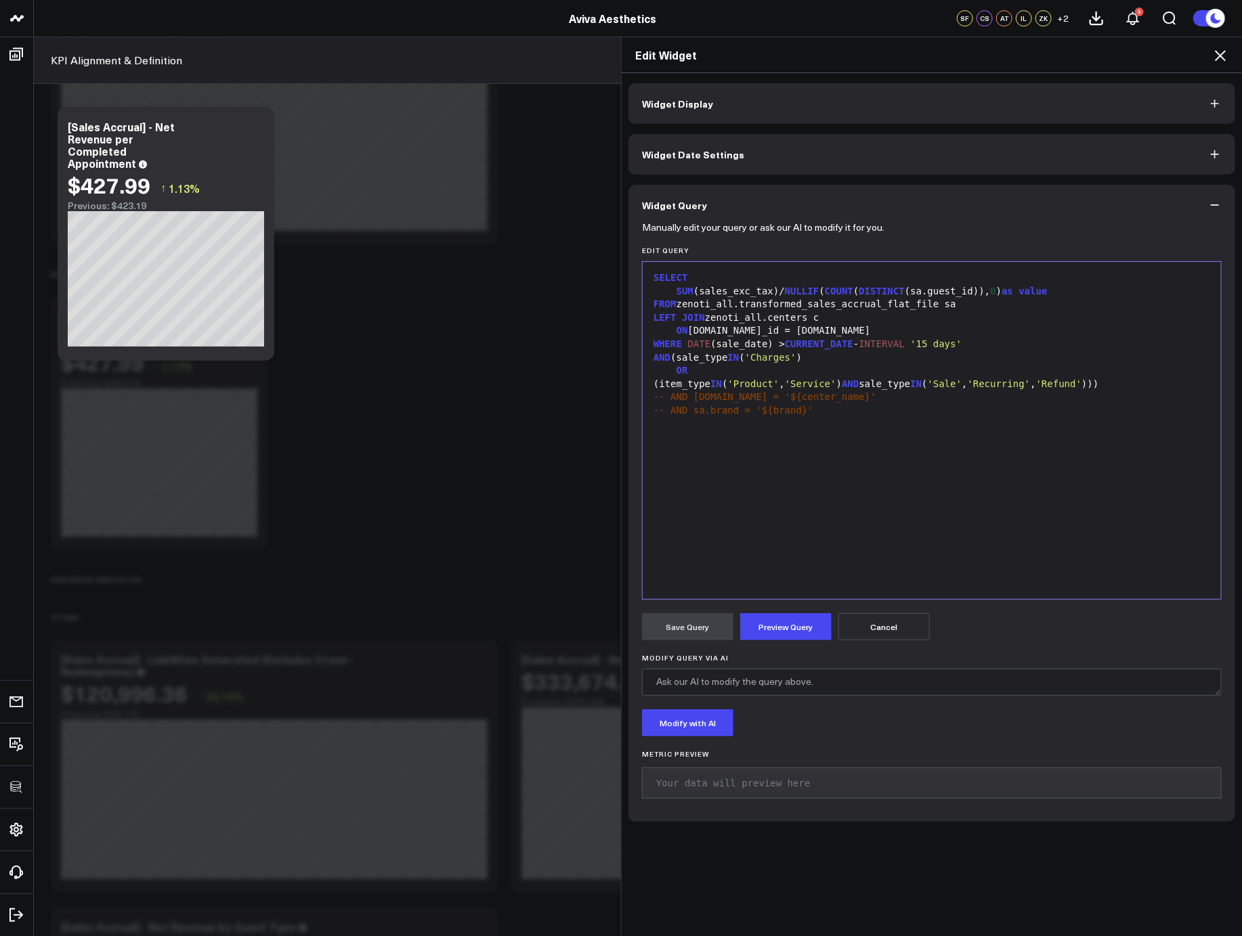
click at [653, 273] on span "SELECT" at bounding box center [670, 277] width 35 height 11
drag, startPoint x: 737, startPoint y: 278, endPoint x: 774, endPoint y: 270, distance: 38.0
click at [738, 278] on div "WITH net_revenueSELECT" at bounding box center [931, 278] width 565 height 14
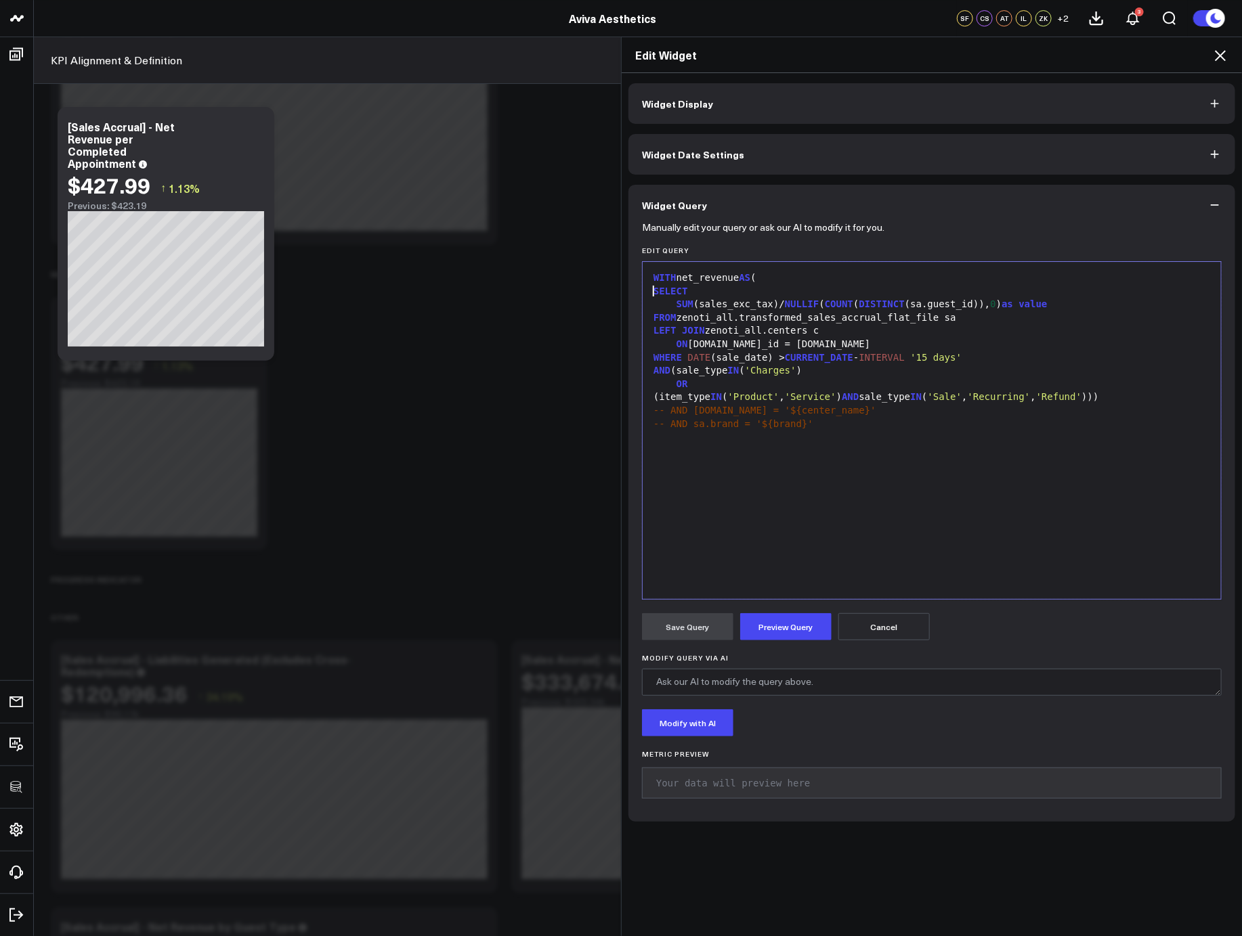
click at [787, 523] on div "WITH net_revenue AS ( SELECT SUM (sales_exc_tax)/ NULLIF ( COUNT ( DISTINCT (sa…" at bounding box center [931, 431] width 565 height 324
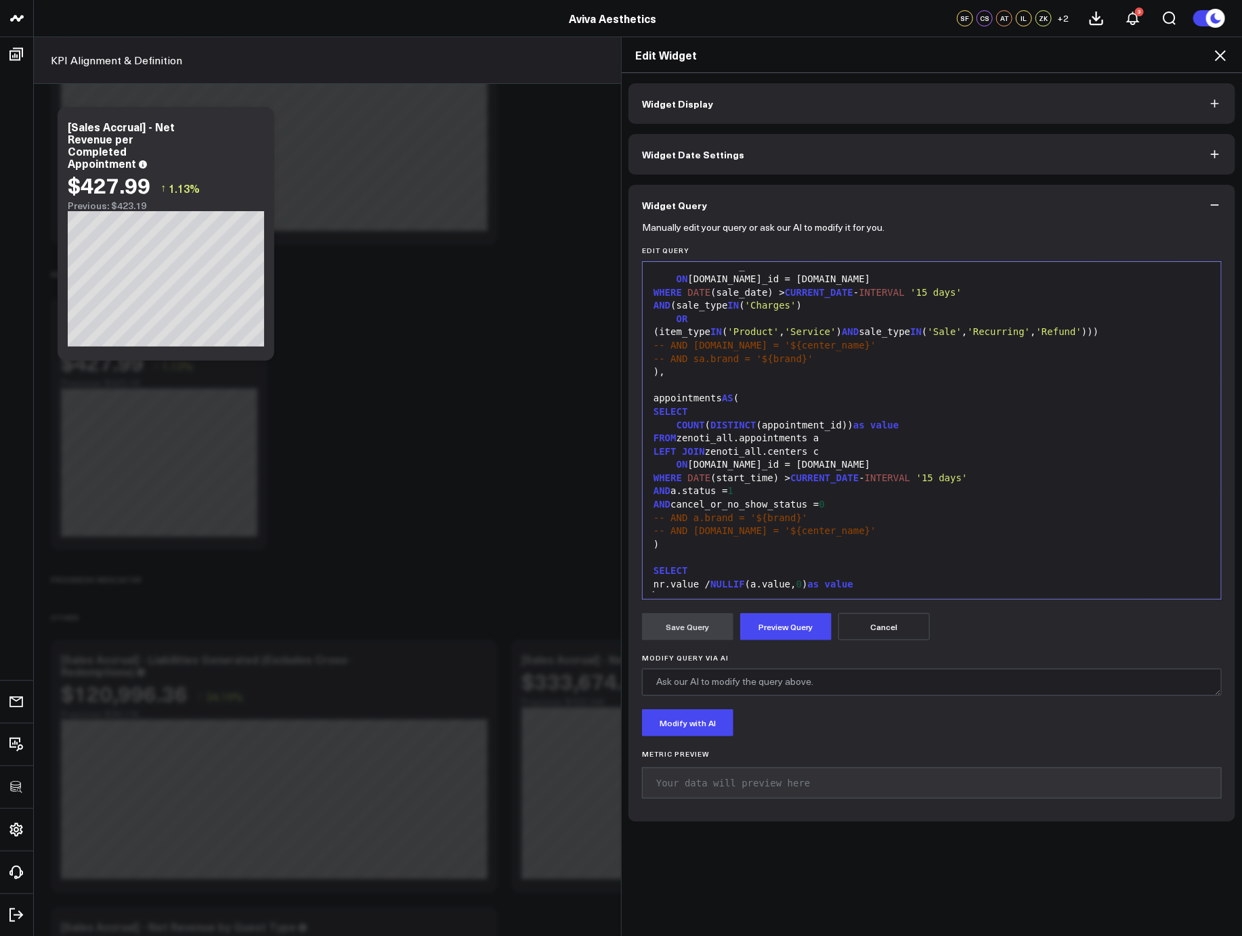
scroll to position [79, 0]
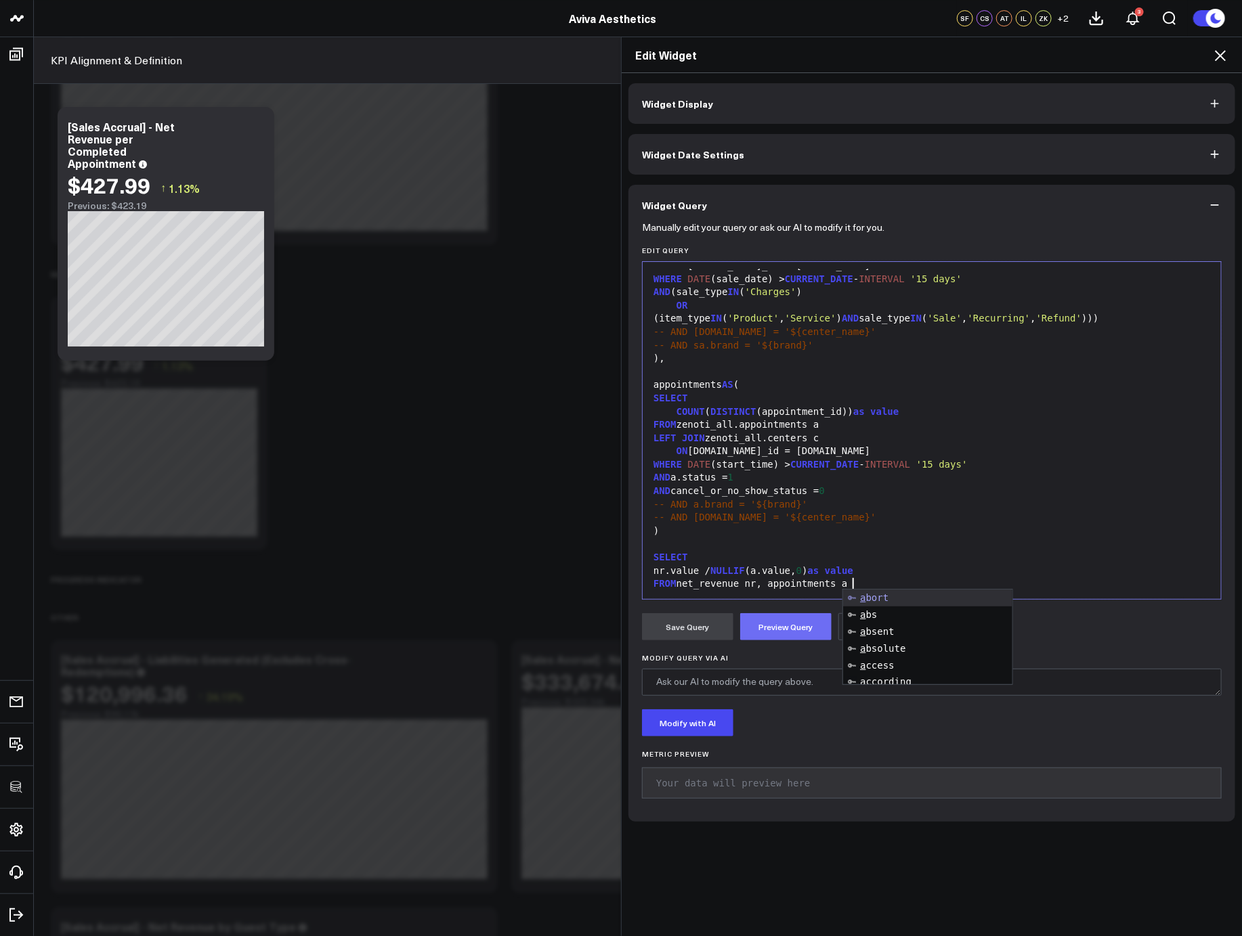
click at [771, 632] on button "Preview Query" at bounding box center [785, 626] width 91 height 27
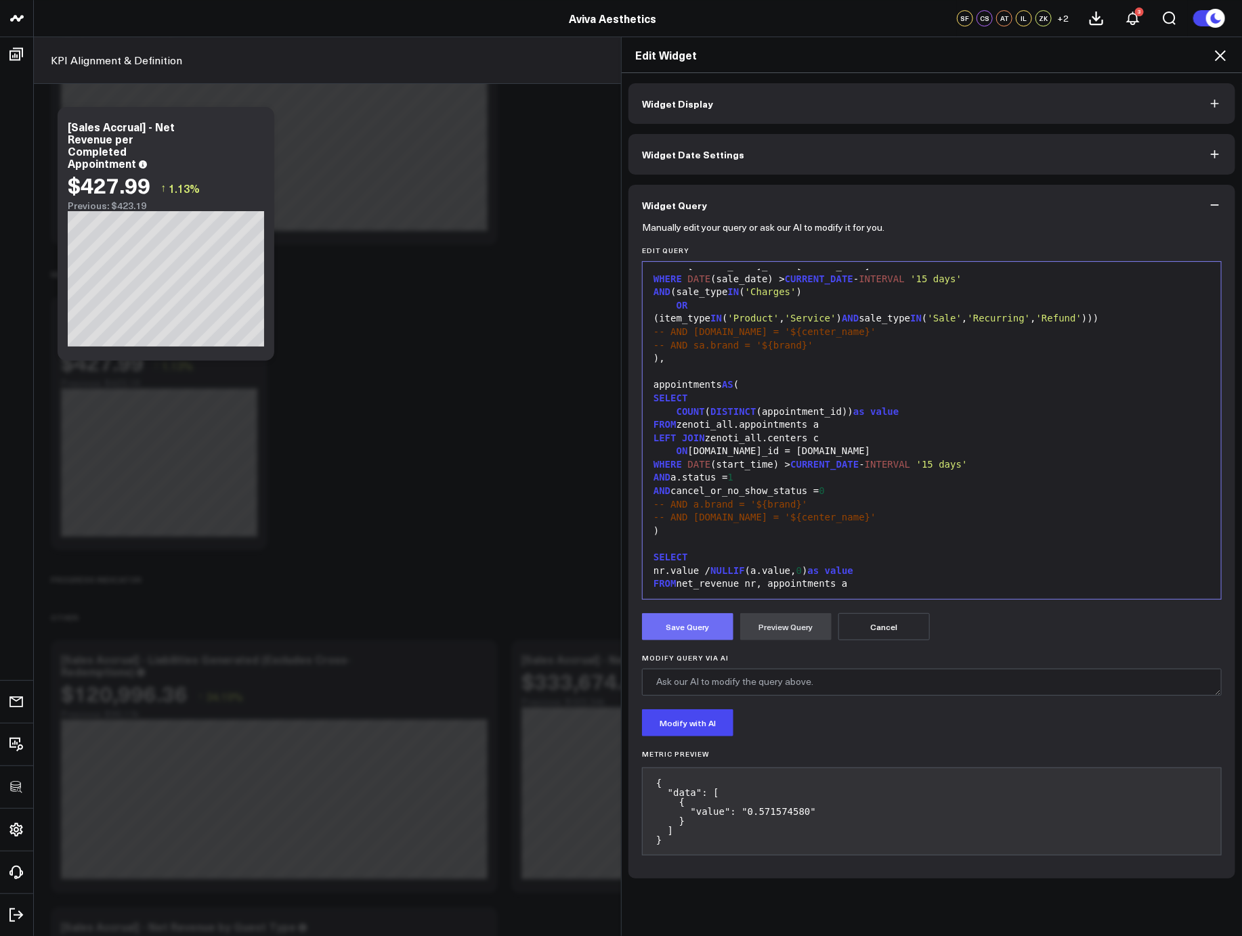
click at [662, 635] on button "Save Query" at bounding box center [687, 626] width 91 height 27
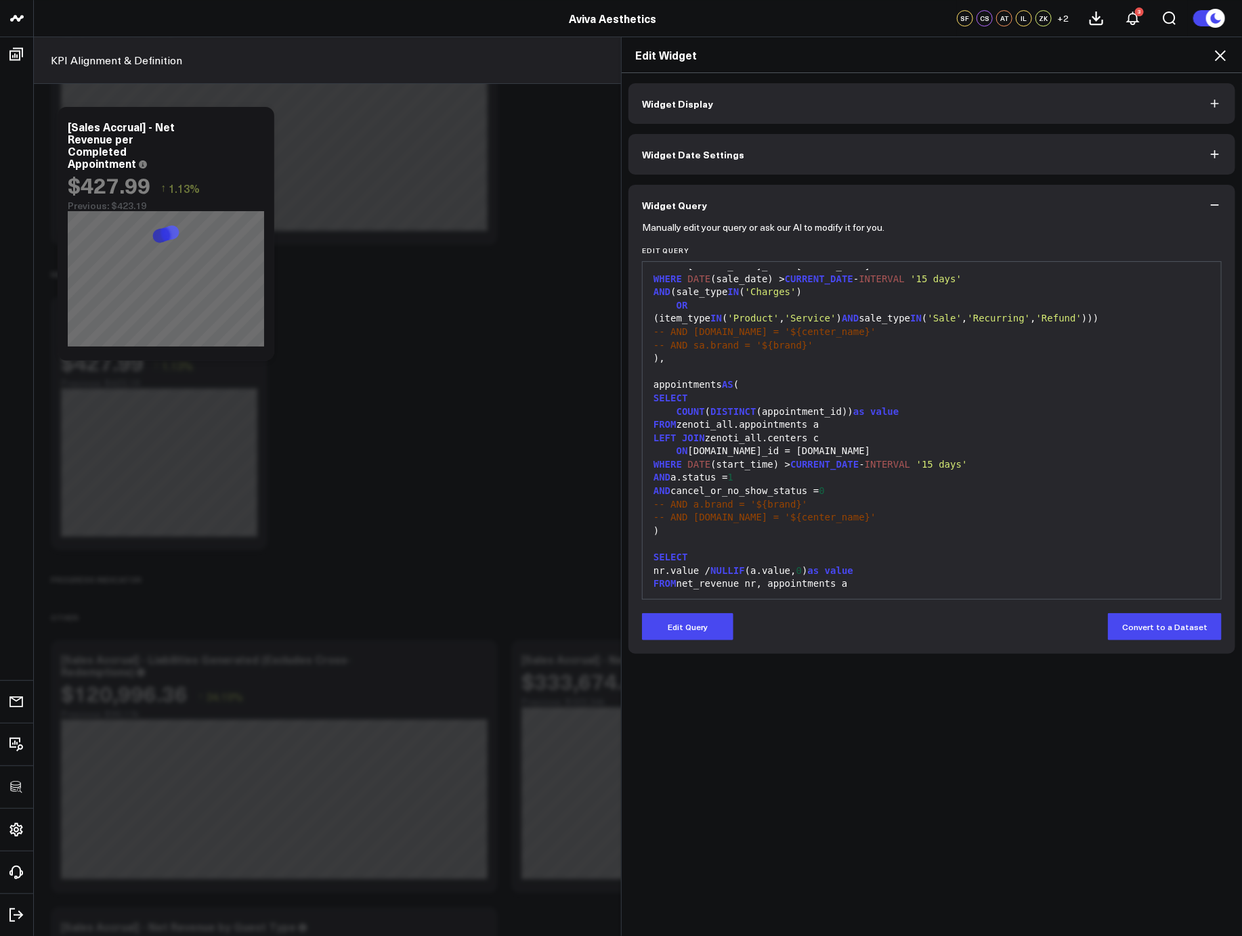
scroll to position [0, 0]
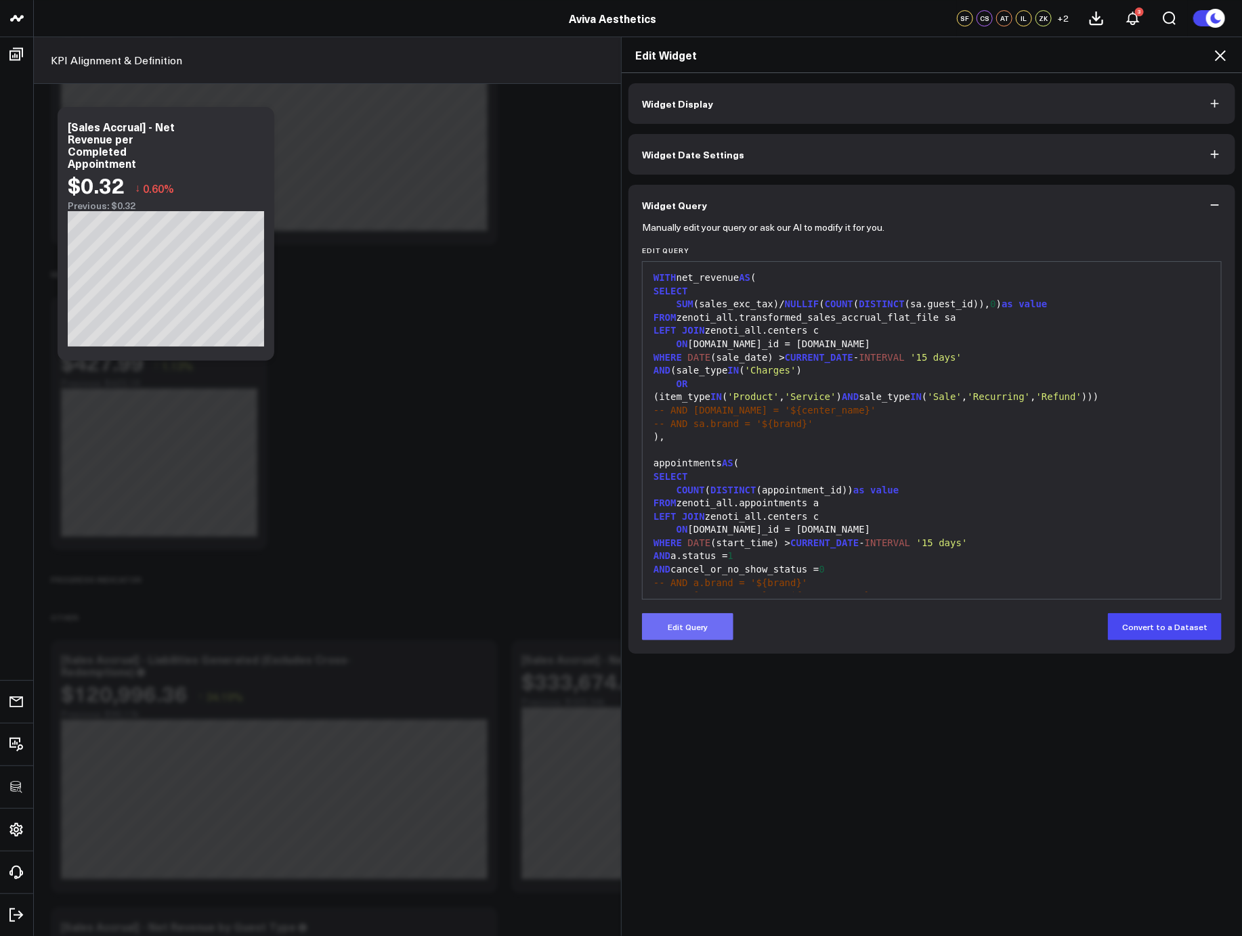
click at [695, 625] on button "Edit Query" at bounding box center [687, 626] width 91 height 27
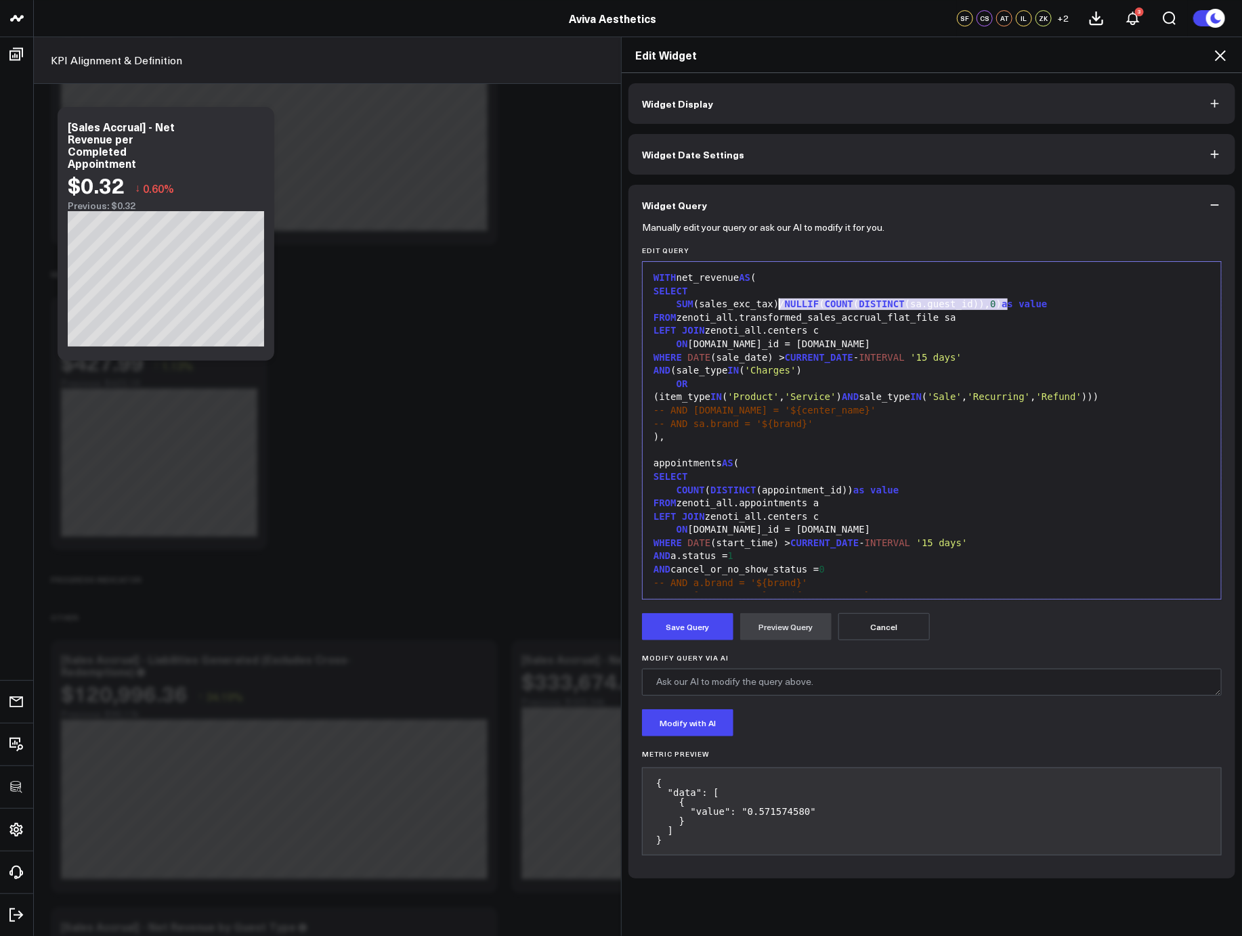
drag, startPoint x: 1003, startPoint y: 307, endPoint x: 774, endPoint y: 308, distance: 228.8
click at [774, 308] on div "SUM (sales_exc_tax)/ NULLIF ( COUNT ( DISTINCT (sa.guest_id)), 0 ) as value" at bounding box center [931, 305] width 565 height 14
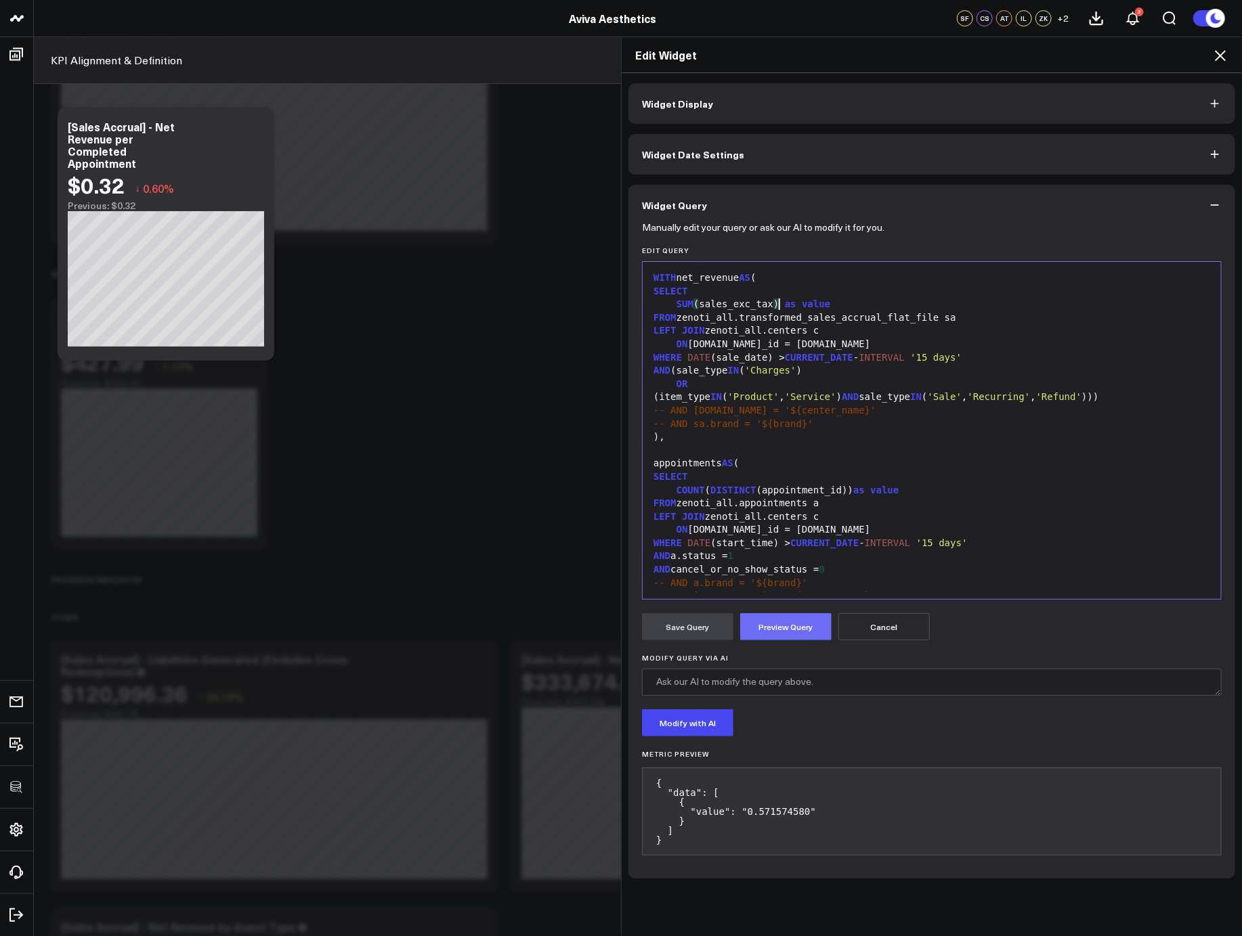
click at [780, 619] on button "Preview Query" at bounding box center [785, 626] width 91 height 27
click at [674, 633] on button "Save Query" at bounding box center [687, 626] width 91 height 27
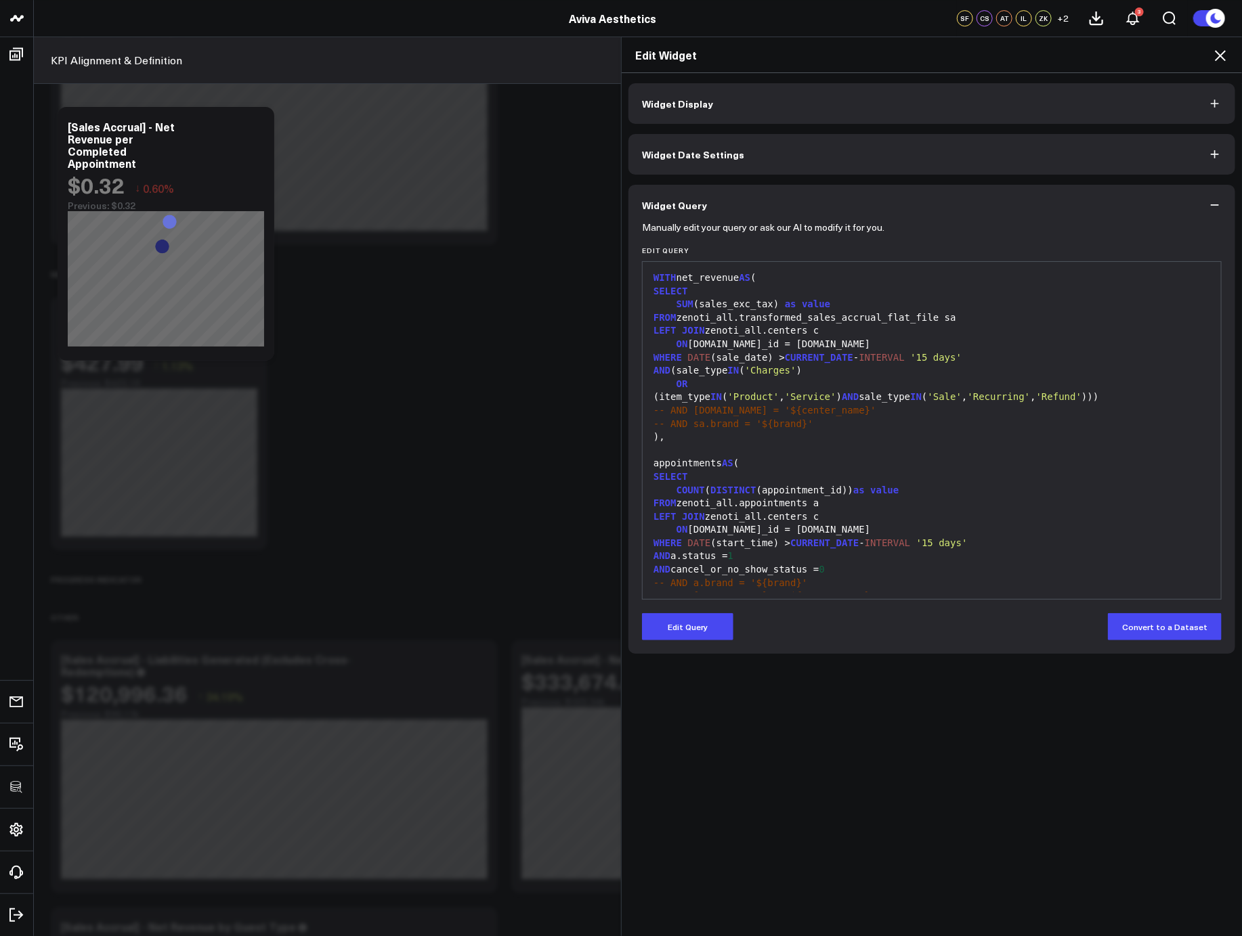
click at [1217, 56] on icon at bounding box center [1220, 55] width 16 height 16
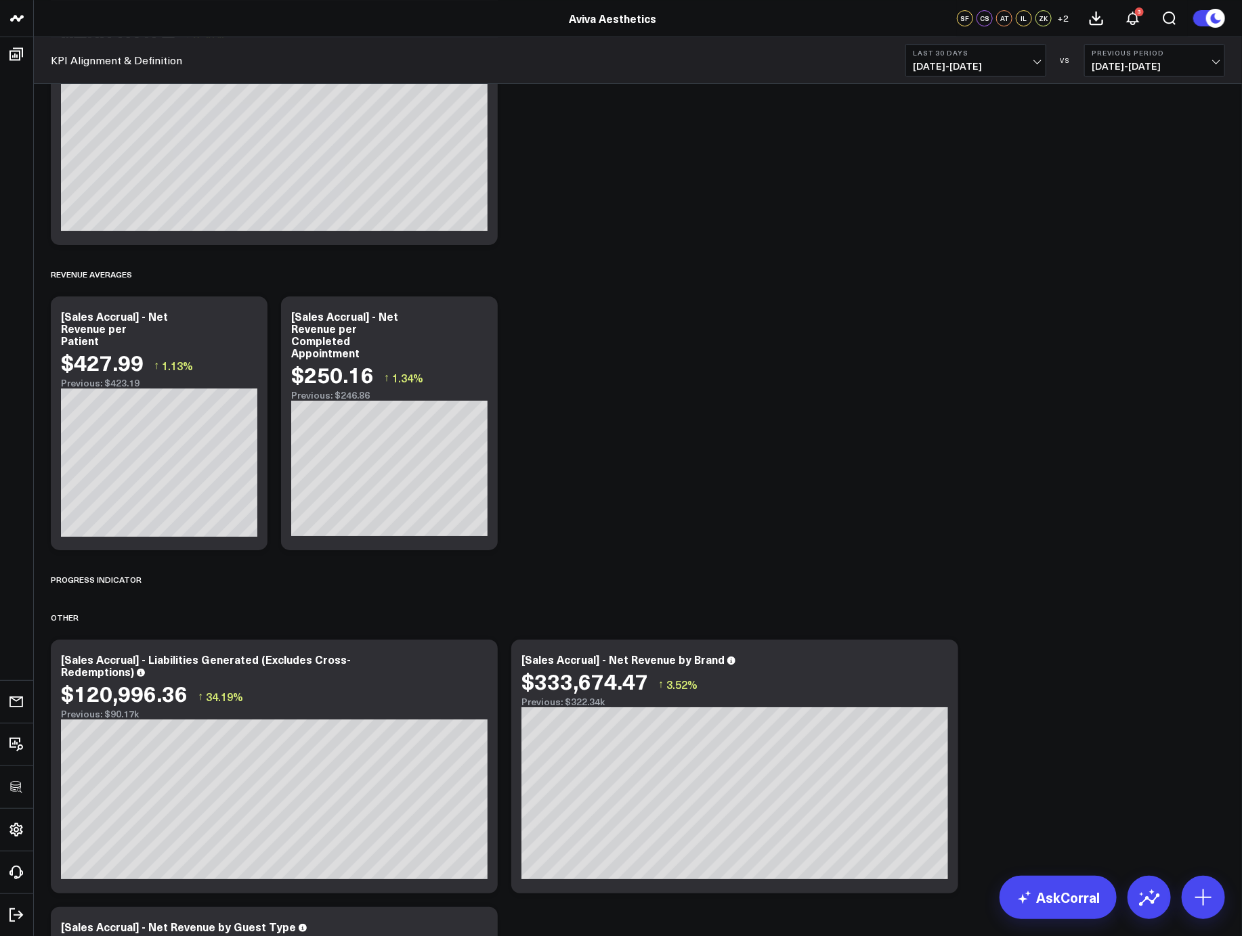
scroll to position [2224, 0]
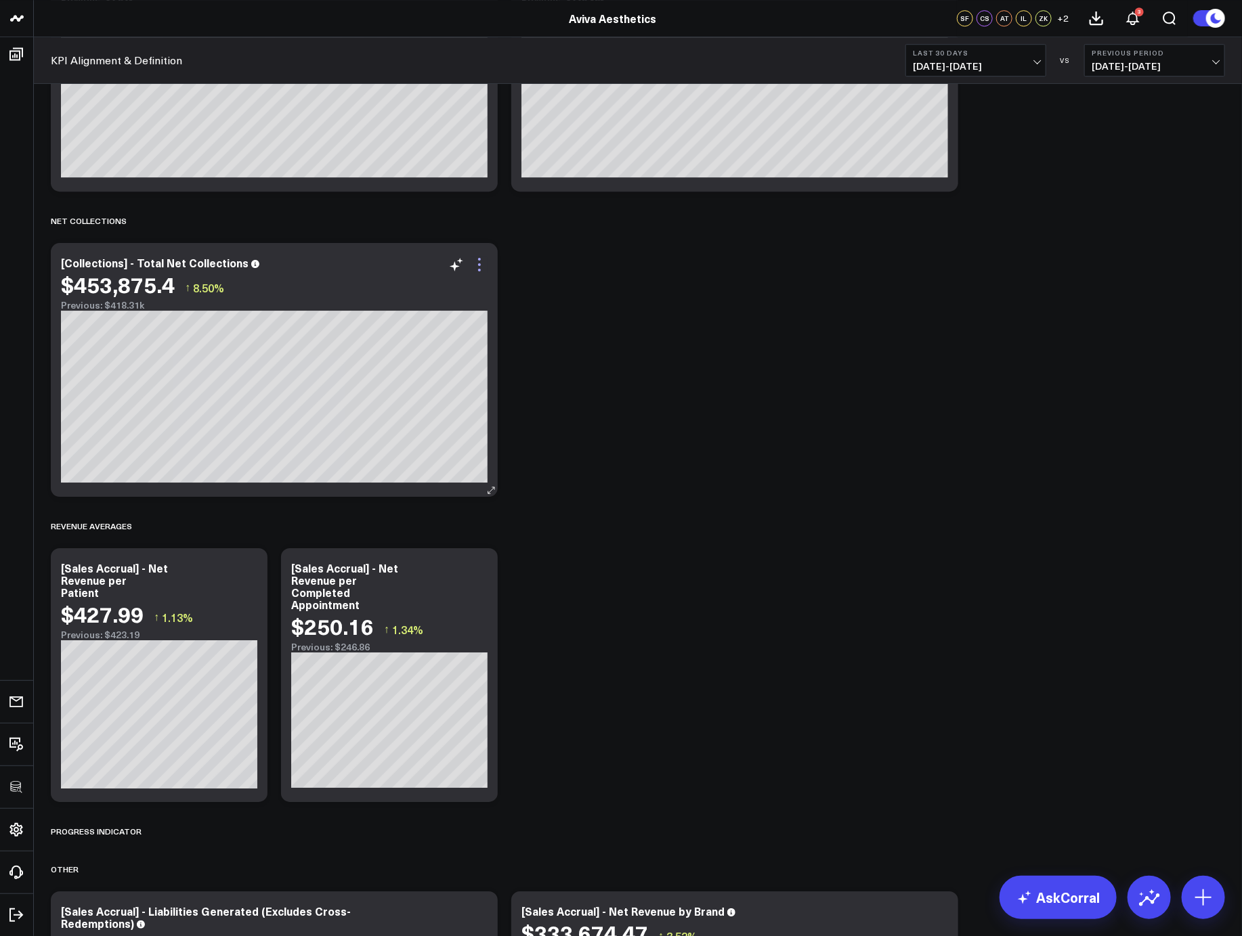
click at [483, 265] on icon at bounding box center [479, 265] width 16 height 16
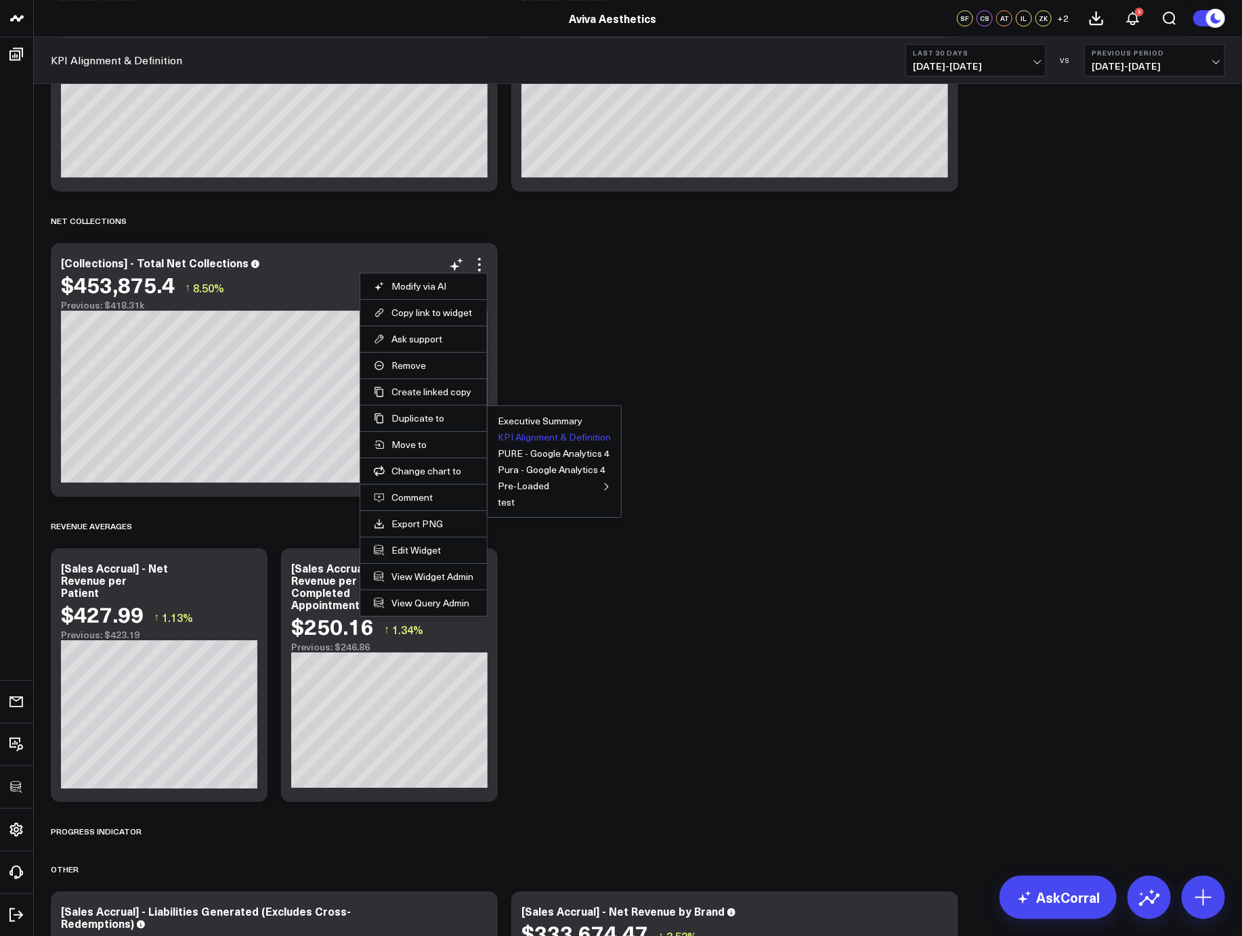
click at [533, 435] on button "KPI Alignment & Definition" at bounding box center [554, 437] width 113 height 9
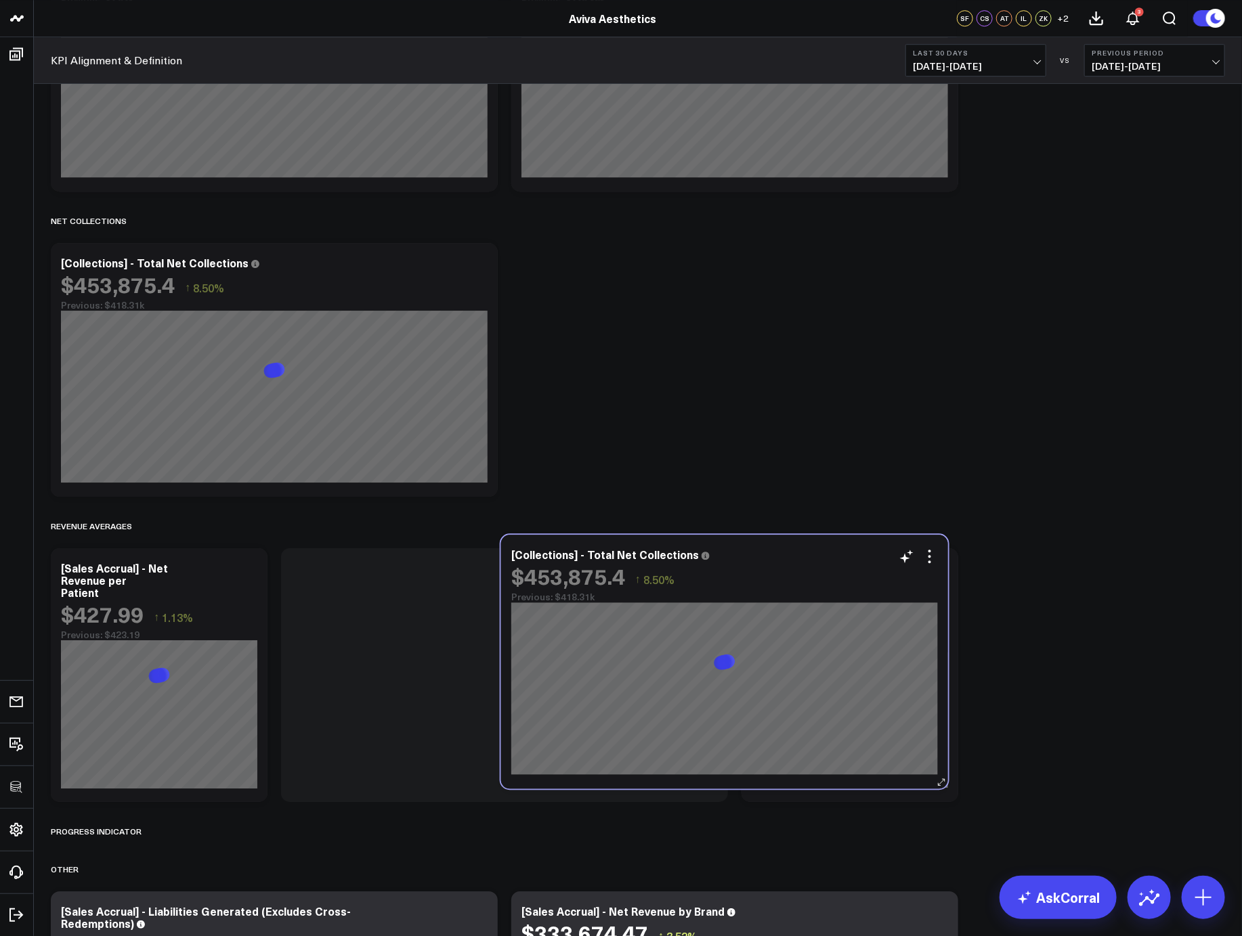
drag, startPoint x: 649, startPoint y: 303, endPoint x: 638, endPoint y: 596, distance: 292.6
click at [638, 596] on div "Previous: $418.31k" at bounding box center [724, 597] width 426 height 11
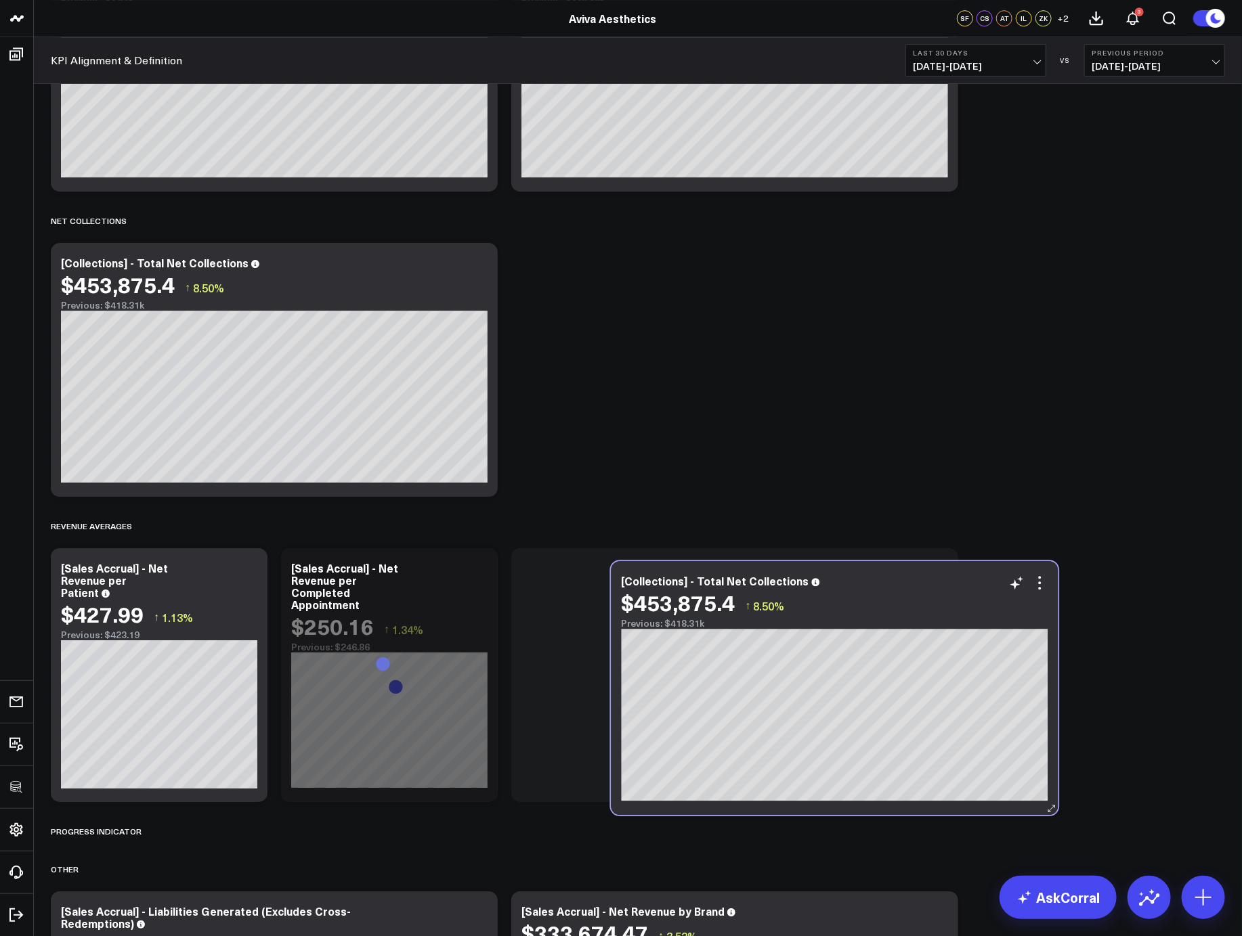
drag, startPoint x: 412, startPoint y: 595, endPoint x: 742, endPoint y: 608, distance: 329.9
click at [742, 608] on div "$453,875.4 ↑ 8.50%" at bounding box center [834, 602] width 426 height 24
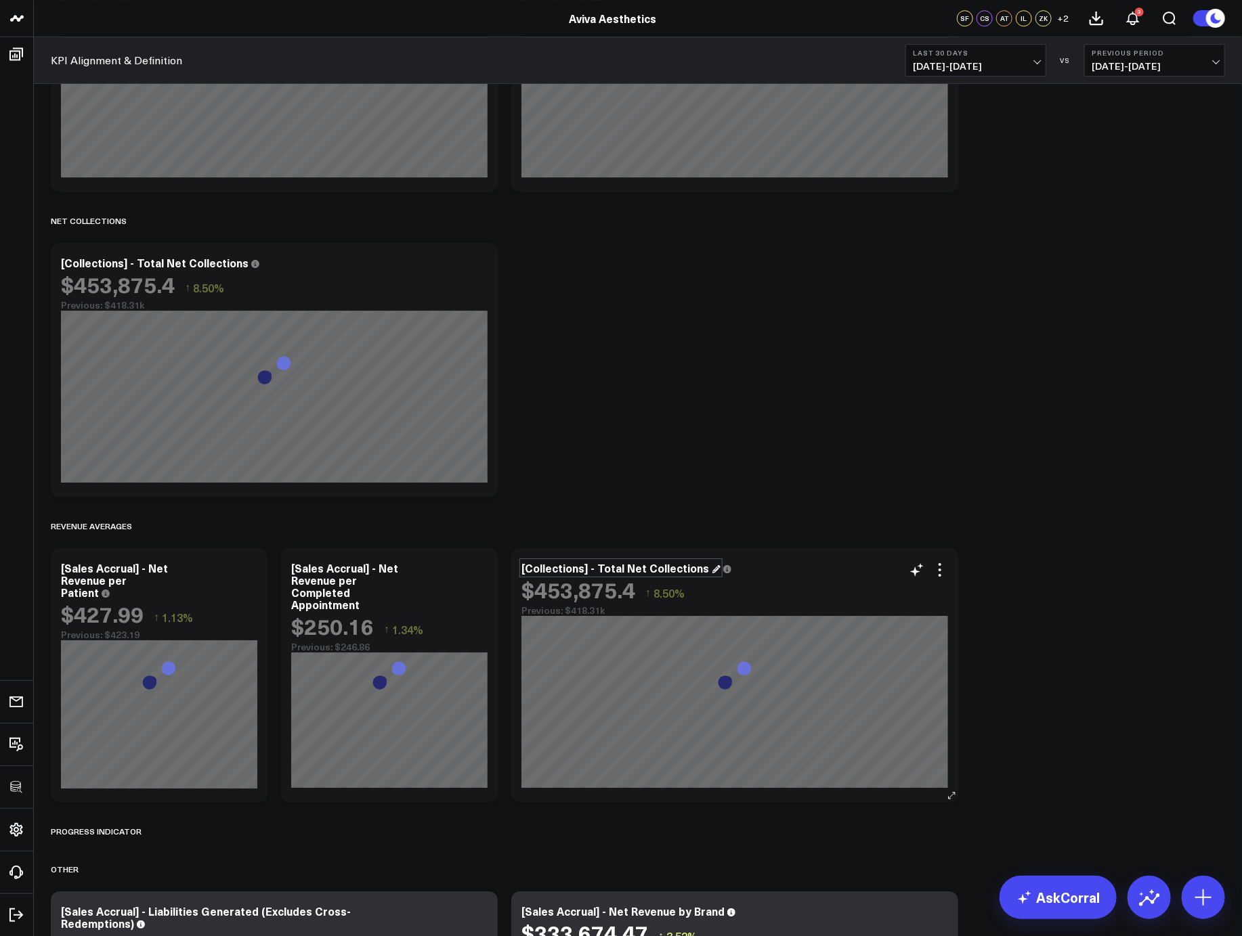
click at [646, 569] on div "[Collections] - Total Net Collections" at bounding box center [620, 568] width 199 height 15
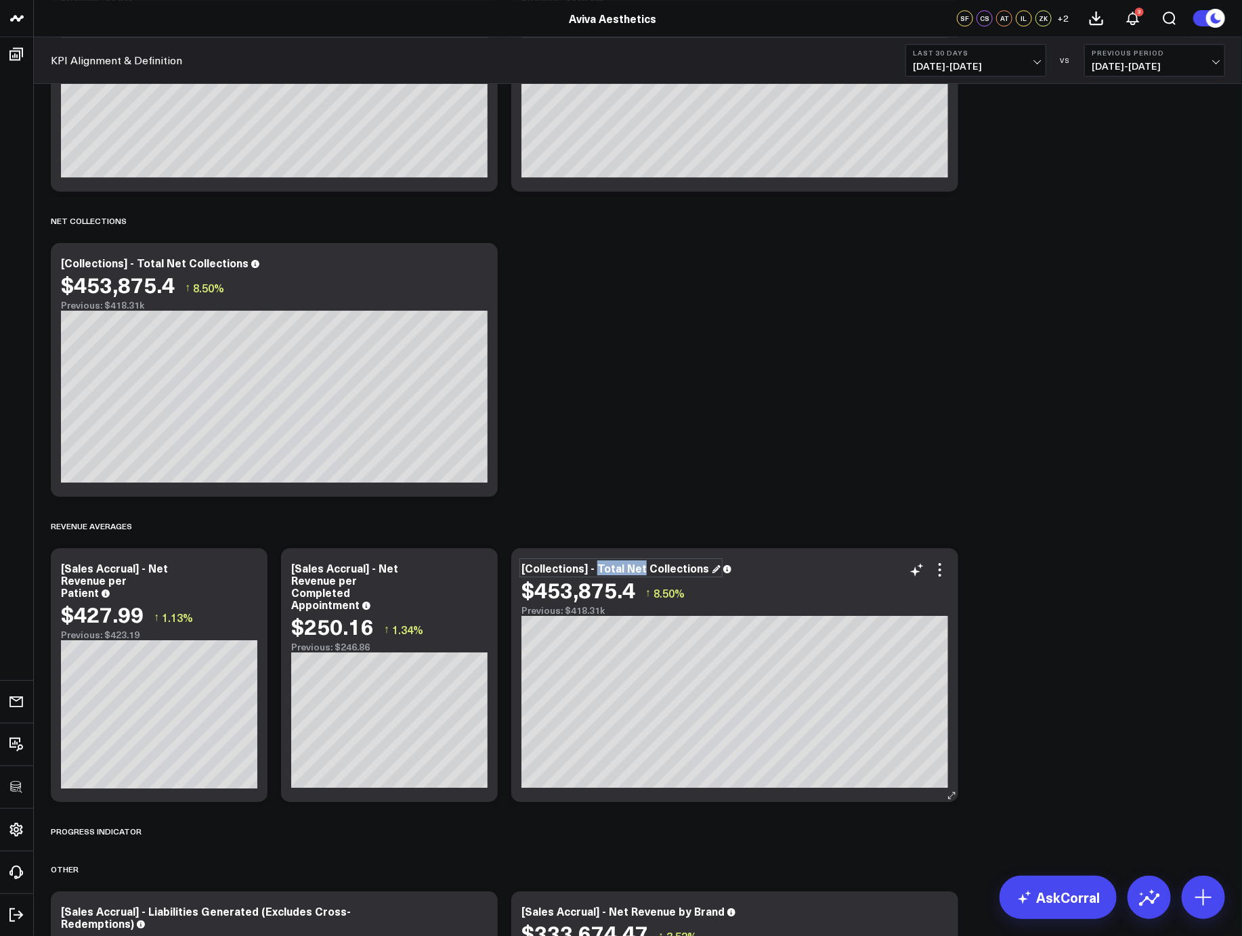
drag, startPoint x: 640, startPoint y: 569, endPoint x: 595, endPoint y: 568, distance: 45.4
click at [595, 568] on div "[Collections] - Total Net Collections" at bounding box center [620, 568] width 199 height 15
click at [693, 569] on div "[Collections] - Avg Net Collections" at bounding box center [617, 568] width 192 height 15
click at [120, 577] on div "[Sales Accrual] - Net Revenue per Patient" at bounding box center [114, 580] width 107 height 39
drag, startPoint x: 125, startPoint y: 579, endPoint x: 108, endPoint y: 580, distance: 17.0
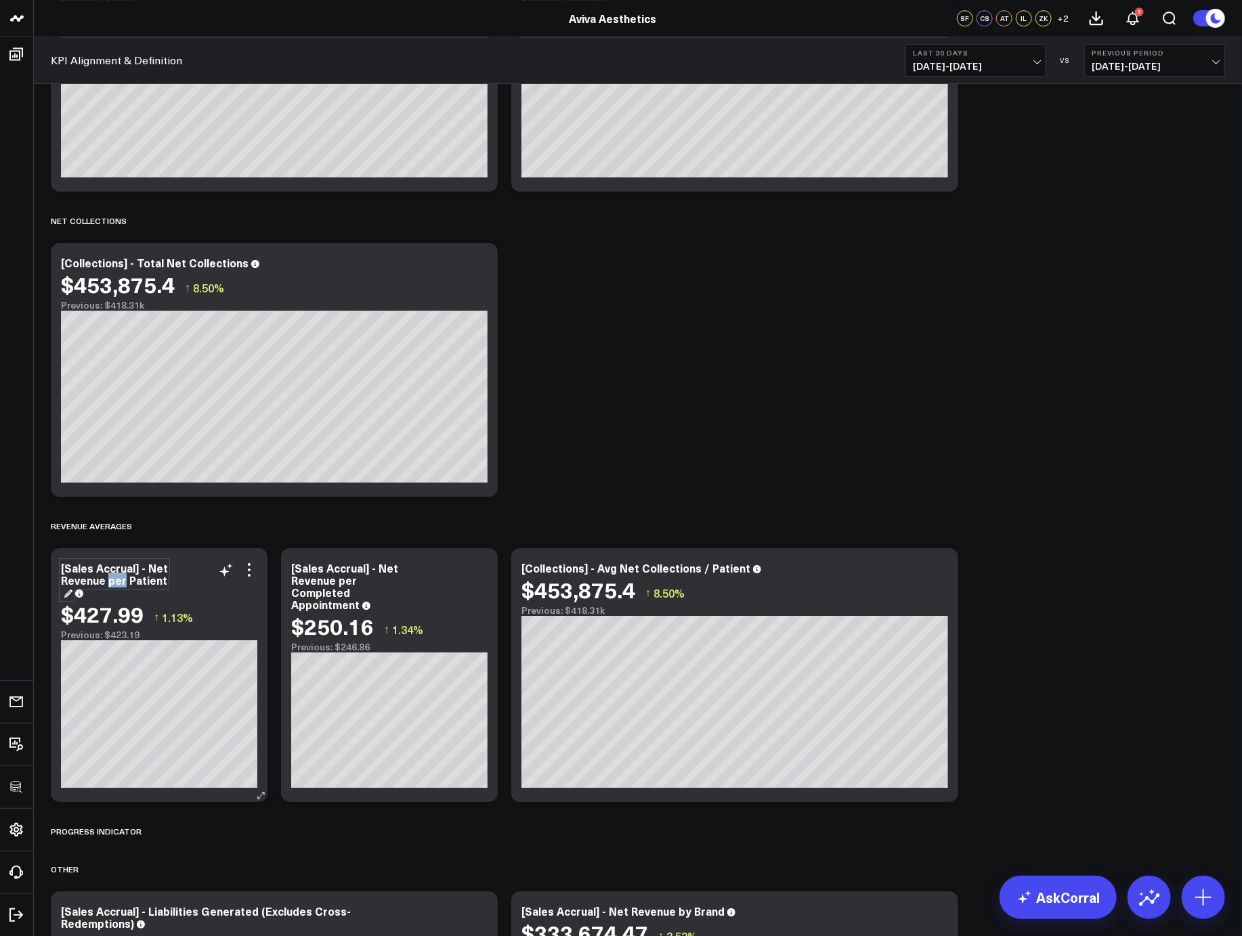
click at [108, 580] on div "[Sales Accrual] - Net Revenue per Patient" at bounding box center [114, 580] width 107 height 39
click at [348, 586] on div "[Sales Accrual] - Net Revenue per Completed Appointment" at bounding box center [344, 586] width 107 height 51
click at [348, 596] on div "[Sales Accrual] - Net Revenue per Completed Appointment" at bounding box center [344, 586] width 107 height 51
click at [348, 589] on div "[Sales Accrual] - Net Revenue per Completed Appointment" at bounding box center [389, 586] width 196 height 49
drag, startPoint x: 339, startPoint y: 581, endPoint x: 353, endPoint y: 581, distance: 14.2
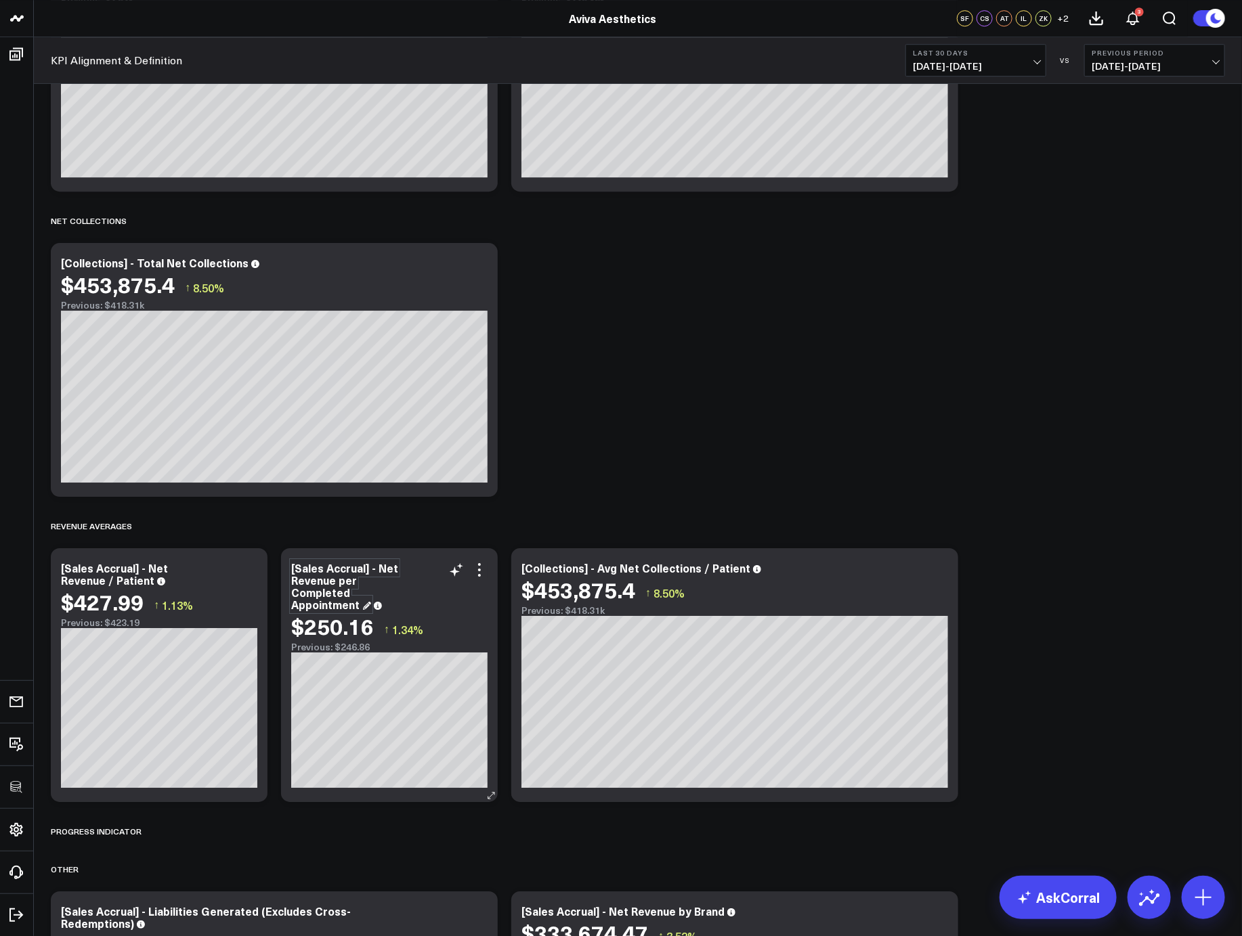
click at [353, 581] on div "[Sales Accrual] - Net Revenue per Completed Appointment" at bounding box center [344, 586] width 107 height 51
drag, startPoint x: 353, startPoint y: 579, endPoint x: 339, endPoint y: 580, distance: 13.6
click at [339, 580] on div "[Sales Accrual] - Net Revenue per Completed Appointment" at bounding box center [344, 586] width 107 height 51
click at [938, 570] on icon at bounding box center [939, 570] width 3 height 3
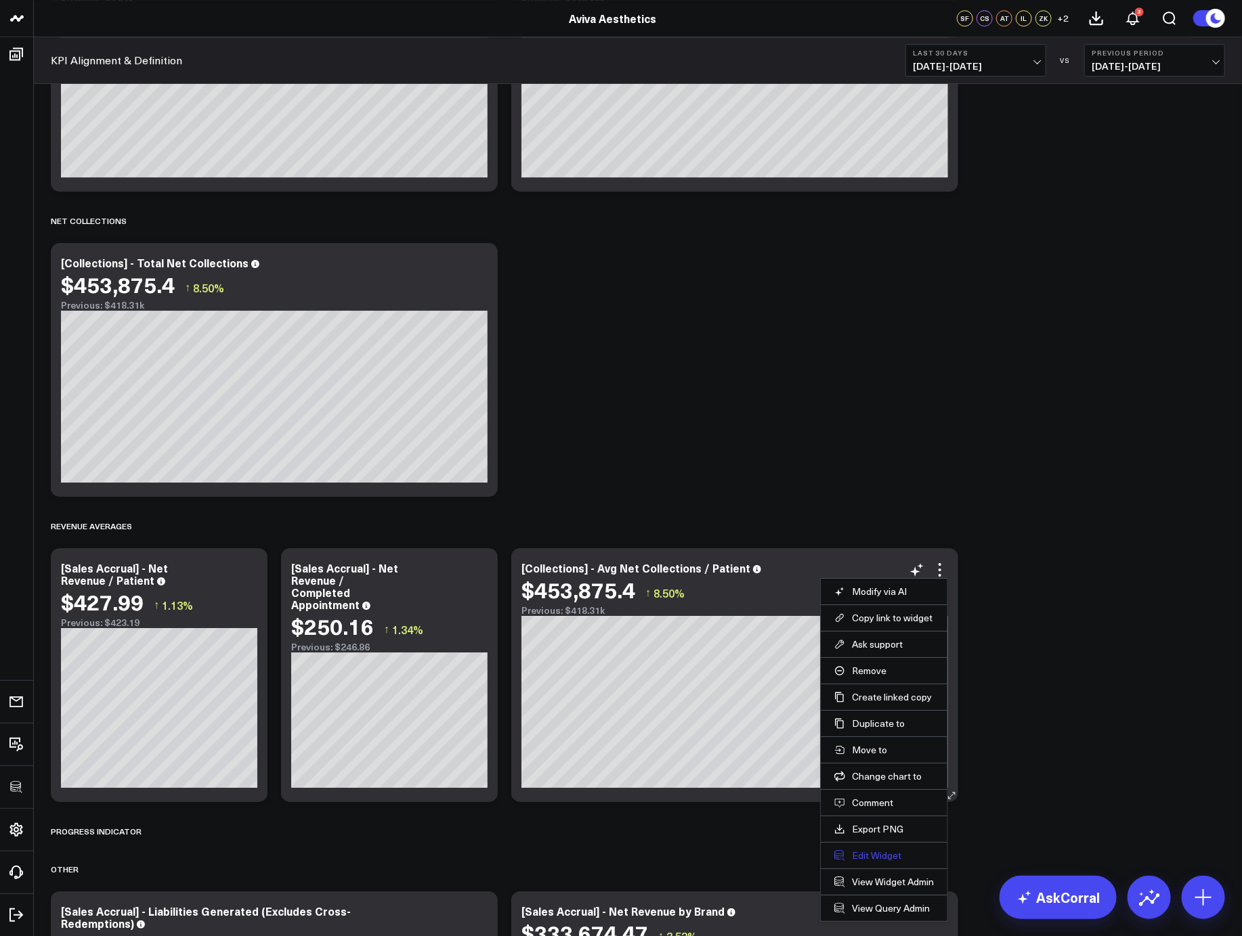
click at [875, 851] on button "Edit Widget" at bounding box center [884, 856] width 100 height 12
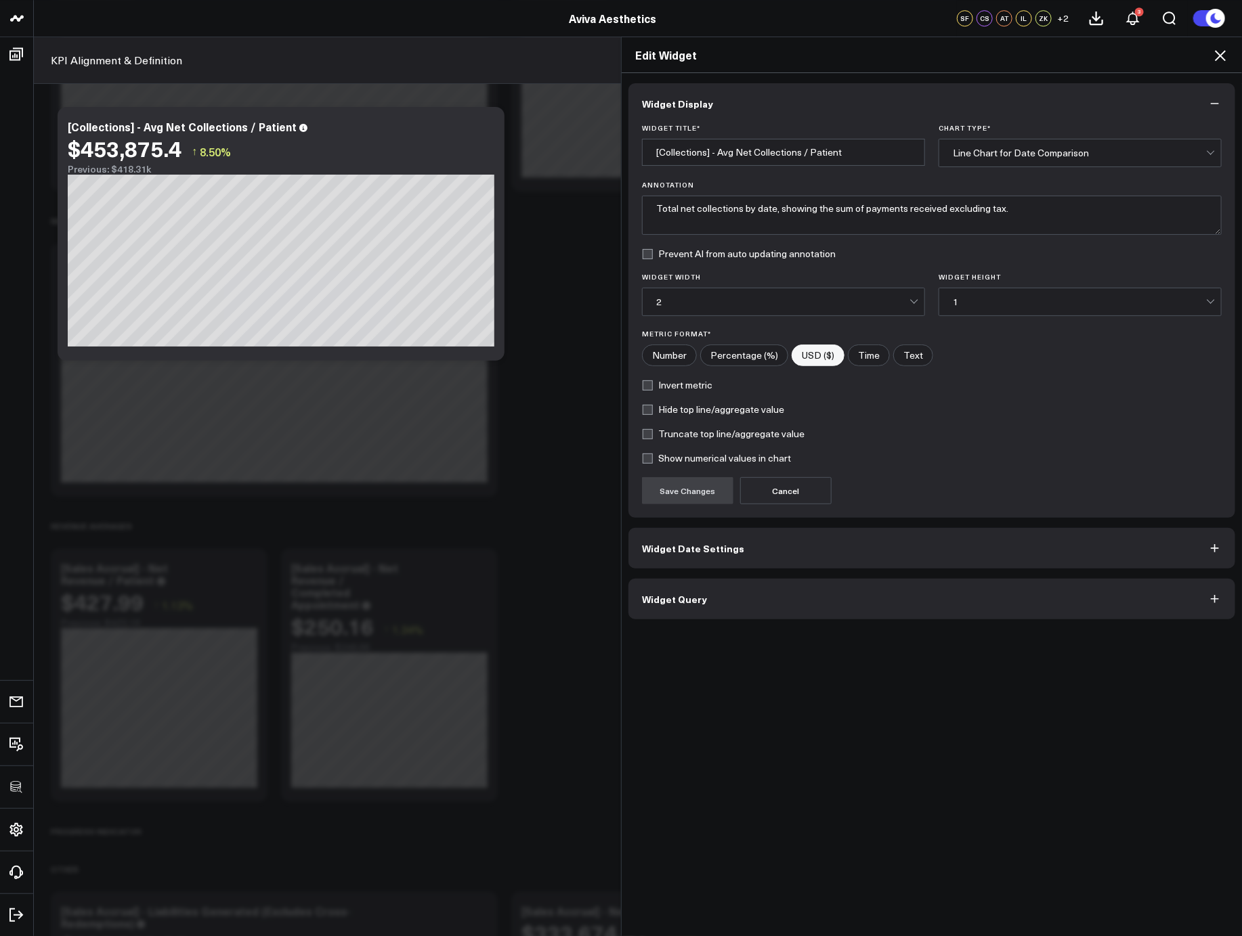
click at [774, 598] on button "Widget Query" at bounding box center [931, 599] width 607 height 41
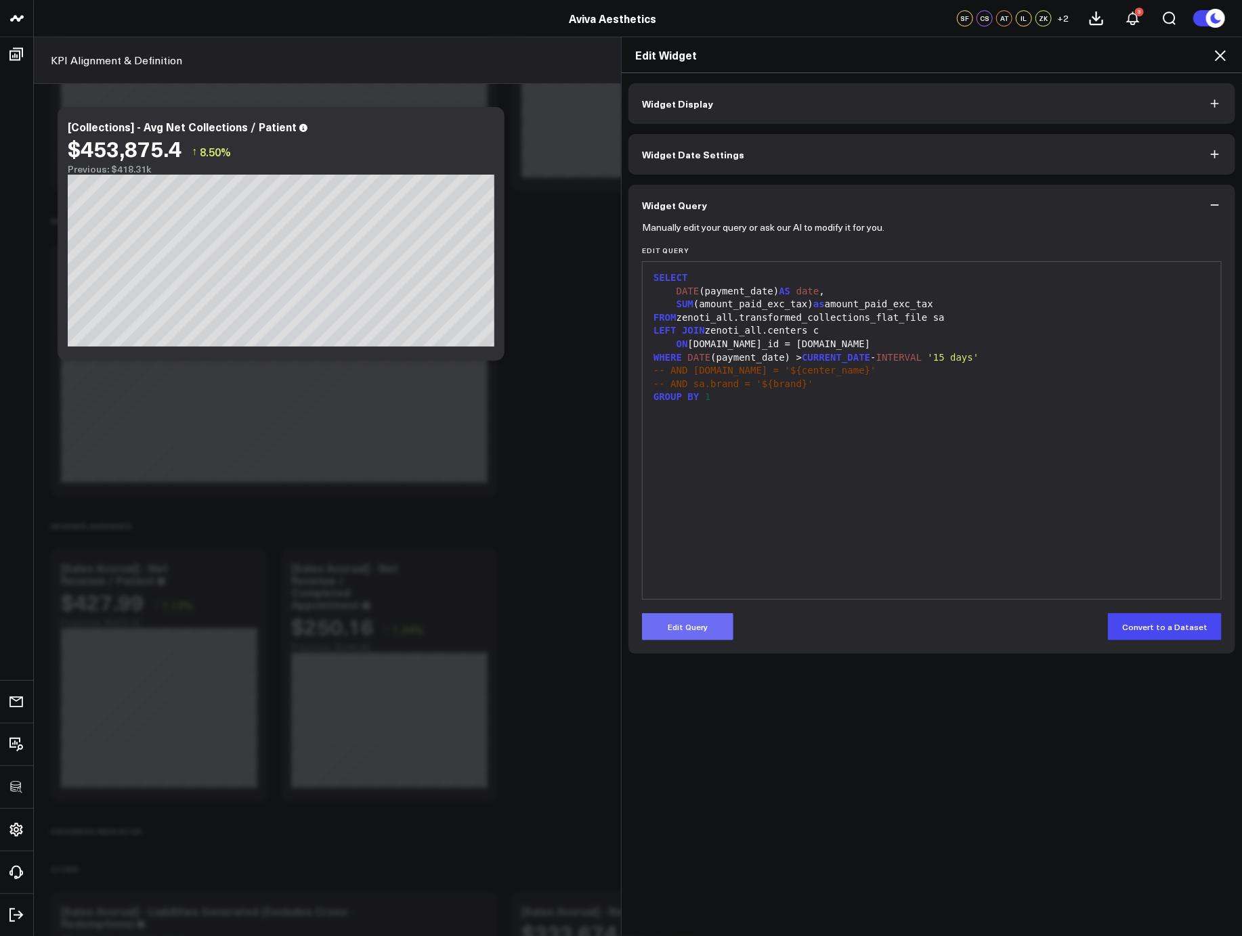
click at [699, 628] on button "Edit Query" at bounding box center [687, 626] width 91 height 27
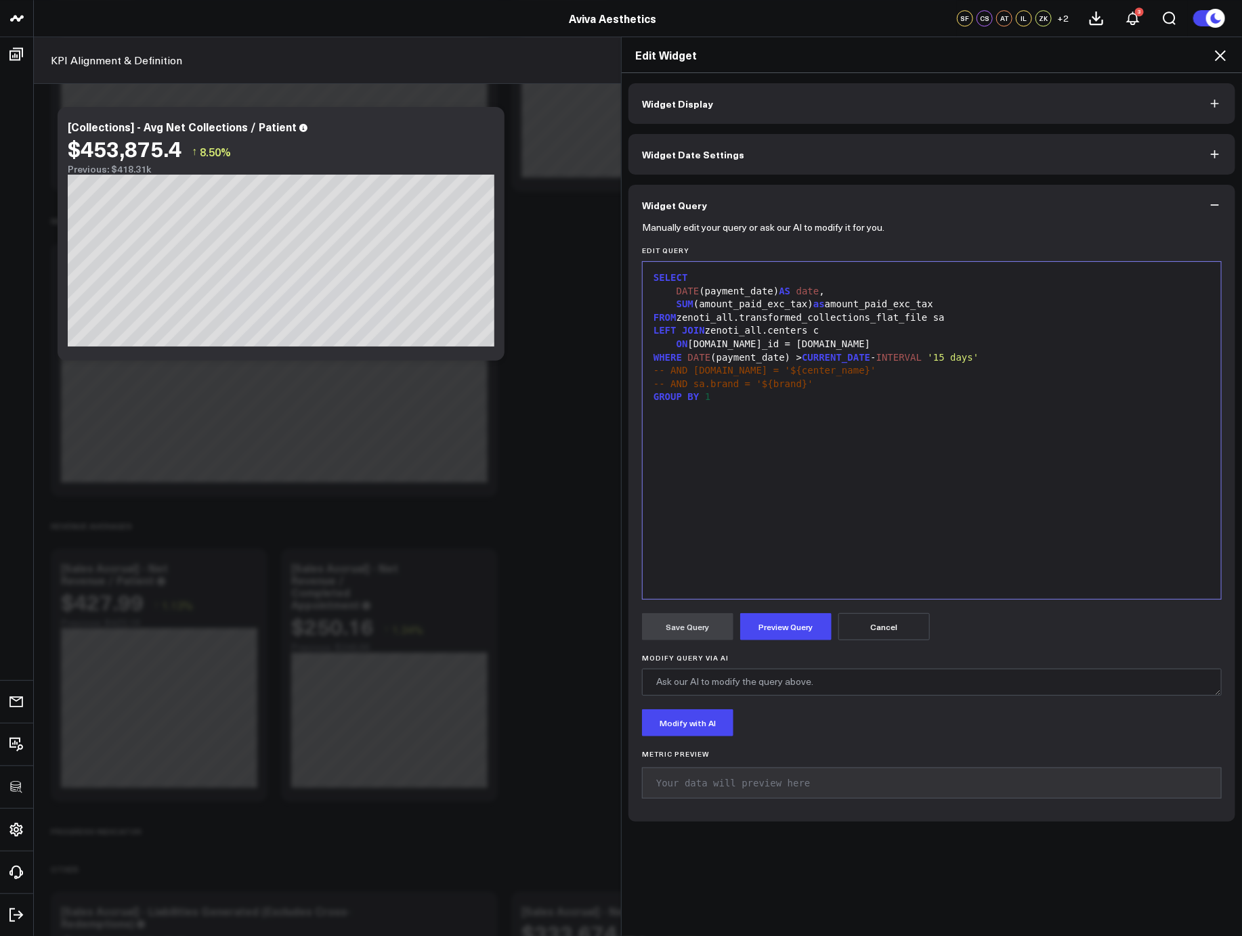
click at [823, 477] on div "SELECT DATE (payment_date) AS date , SUM (amount_paid_exc_tax) as amount_paid_e…" at bounding box center [931, 431] width 565 height 324
drag, startPoint x: 835, startPoint y: 292, endPoint x: 597, endPoint y: 293, distance: 238.3
click at [597, 293] on div "Edit Widget Widget Display Widget Date Settings Widget Query Manually edit your…" at bounding box center [621, 487] width 1242 height 900
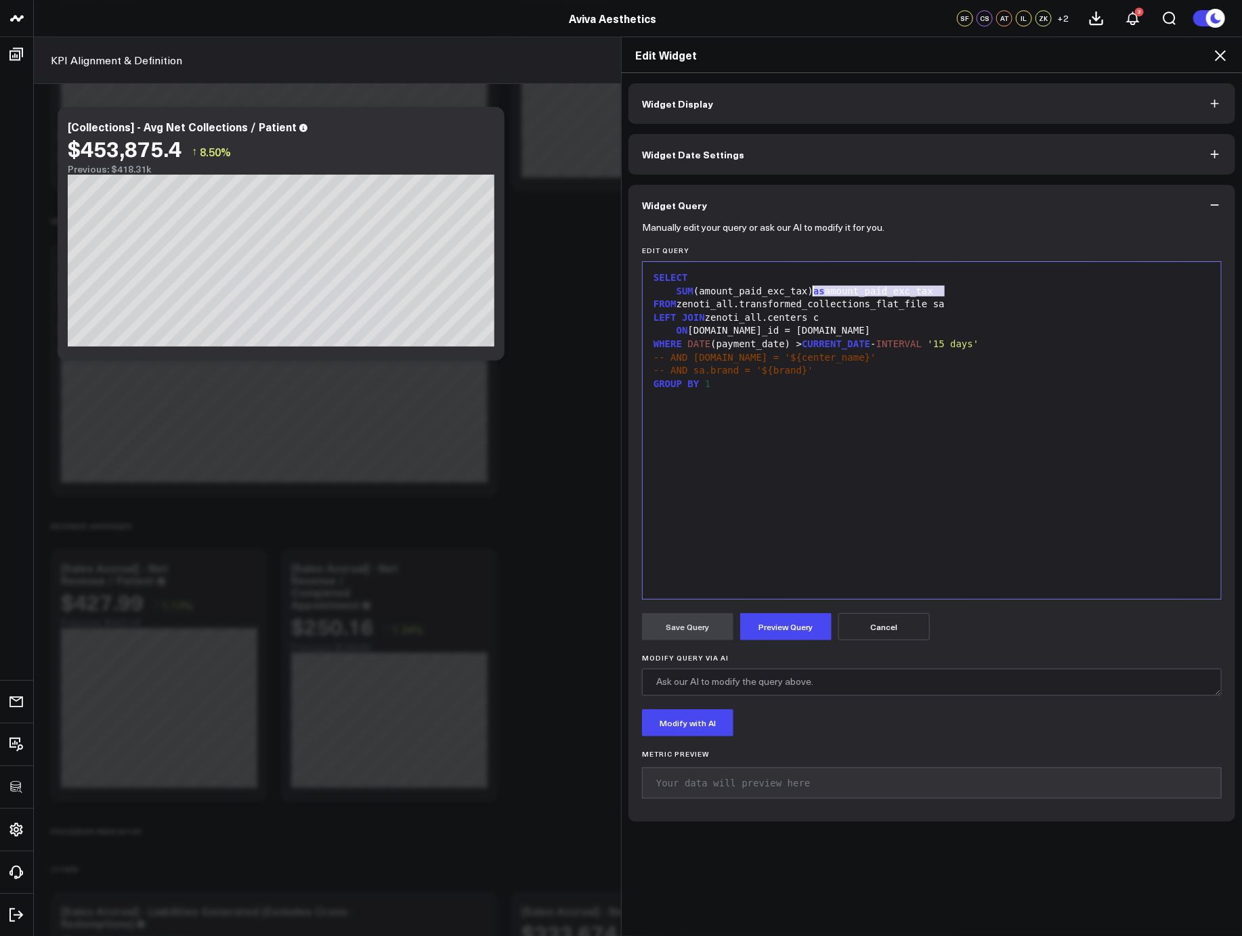
drag, startPoint x: 946, startPoint y: 288, endPoint x: 808, endPoint y: 290, distance: 138.8
click at [808, 290] on div "SUM (amount_paid_exc_tax) as amount_paid_exc_tax" at bounding box center [931, 292] width 565 height 14
click at [979, 291] on div "SUM (amount_paid_exc_tax)/ NULLIF ( COUNT ( DISTINCT (sa.gues)))" at bounding box center [931, 292] width 565 height 14
click at [737, 383] on div "GROUP BY 1" at bounding box center [931, 385] width 565 height 14
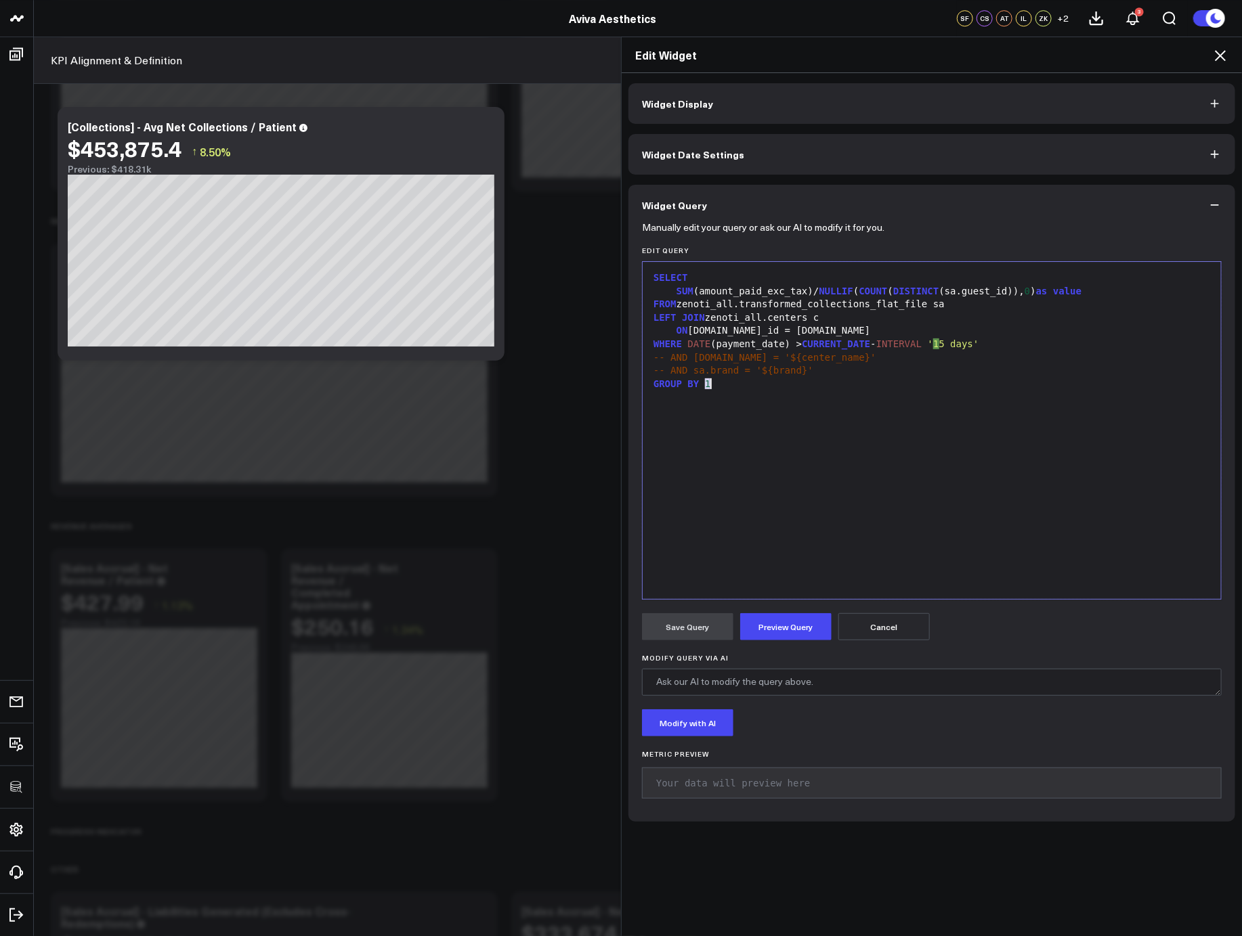
click at [737, 382] on div "GROUP BY 1" at bounding box center [931, 385] width 565 height 14
click at [772, 619] on button "Preview Query" at bounding box center [785, 626] width 91 height 27
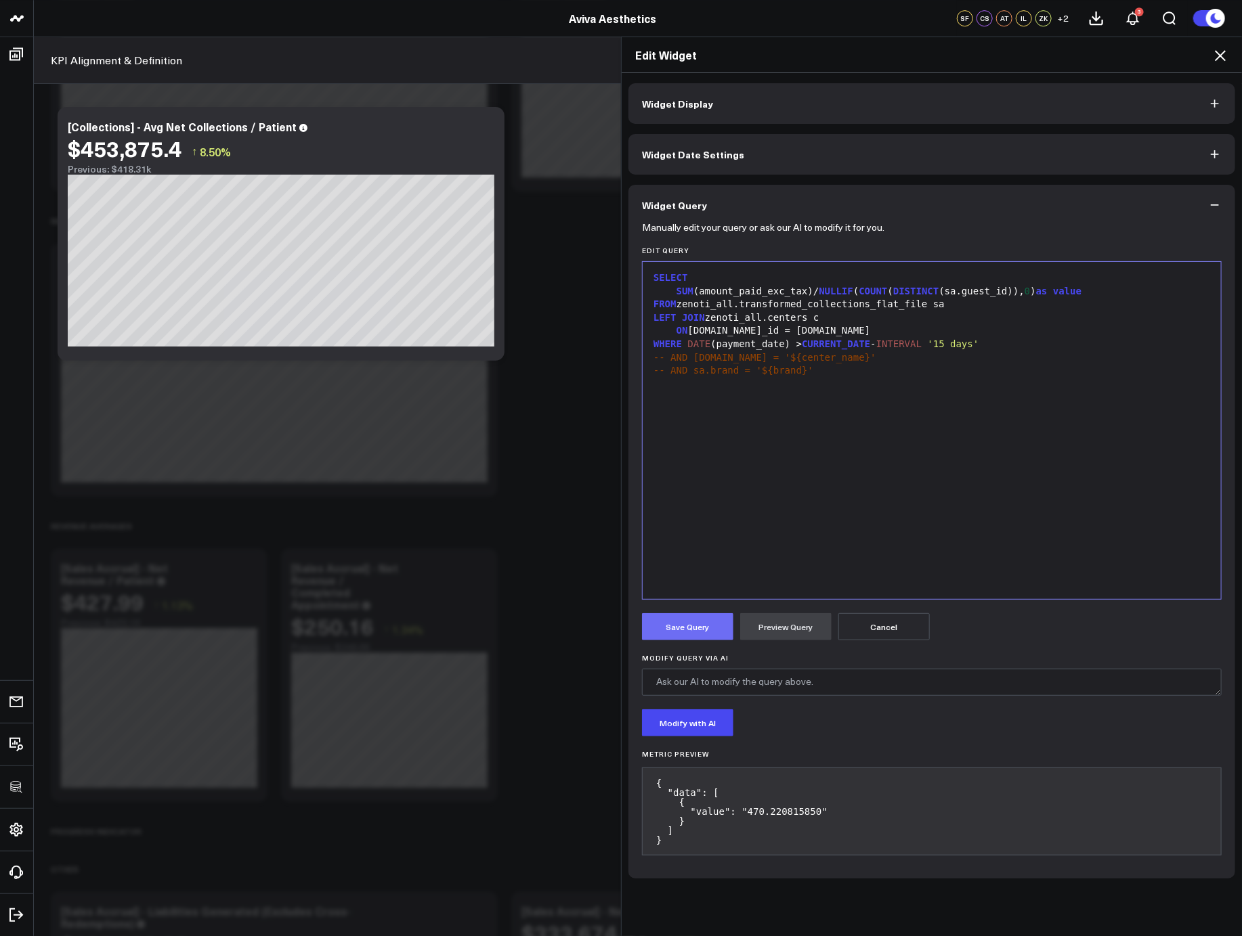
click at [672, 628] on button "Save Query" at bounding box center [687, 626] width 91 height 27
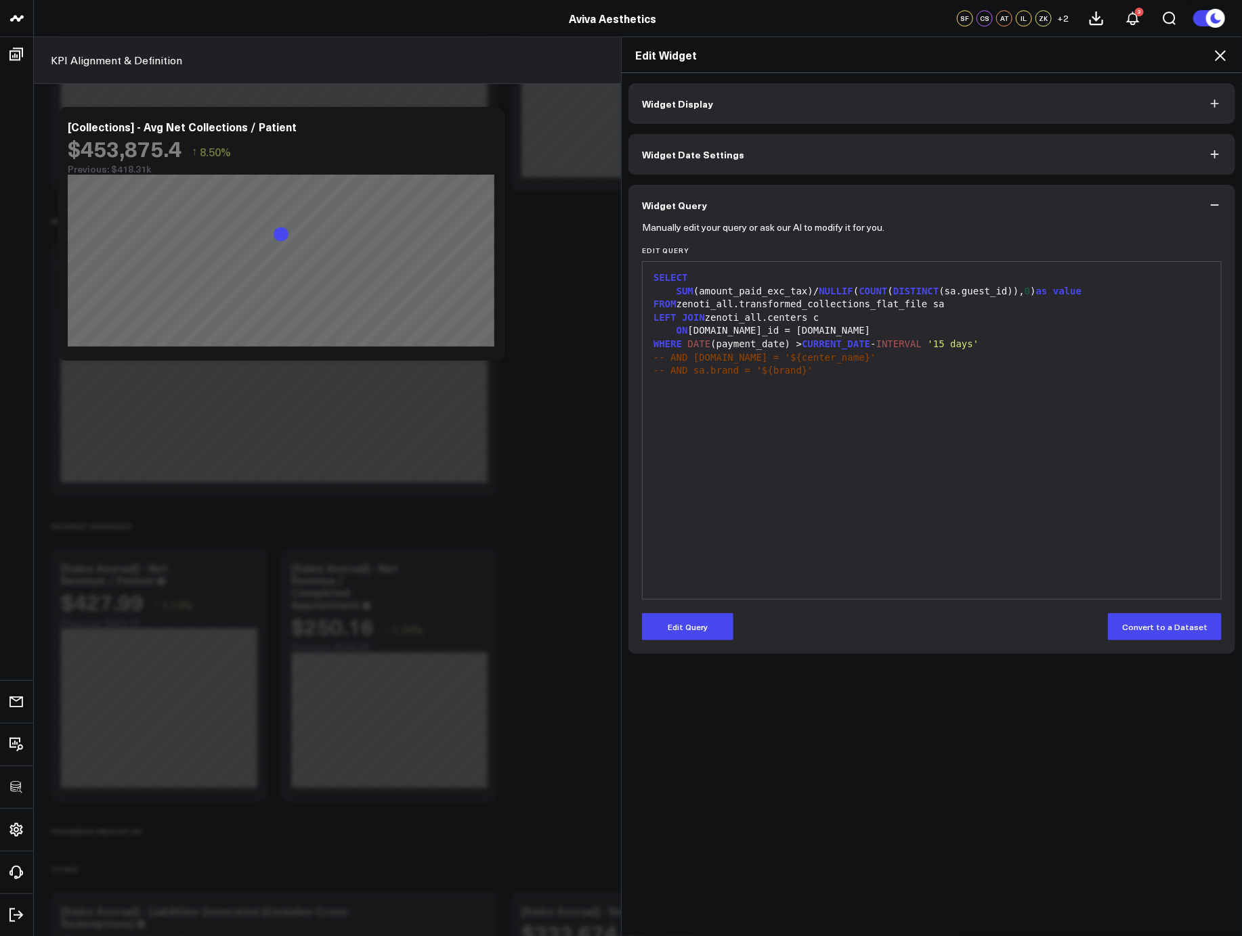
click at [1222, 56] on icon at bounding box center [1220, 55] width 16 height 16
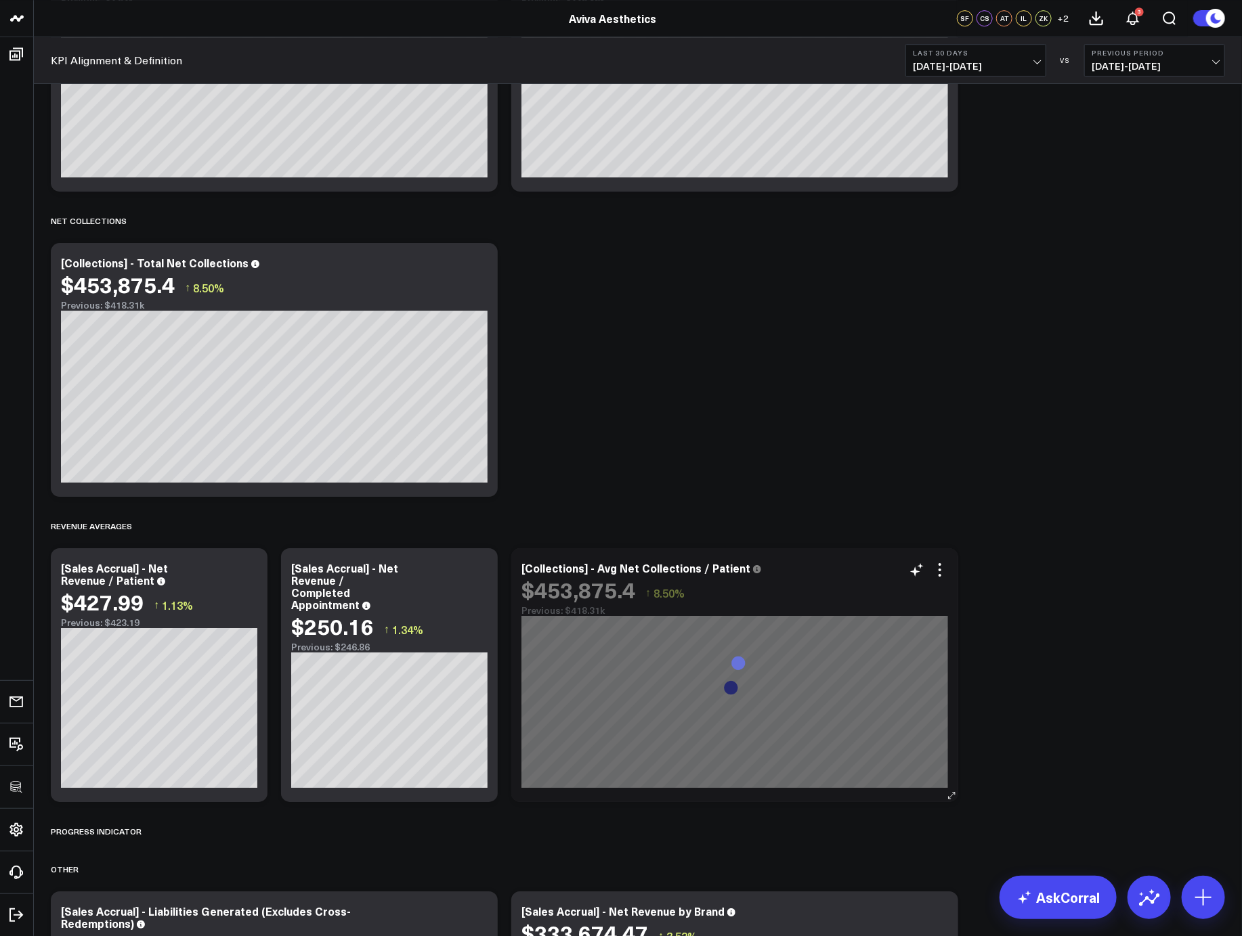
click at [939, 568] on icon at bounding box center [939, 570] width 16 height 16
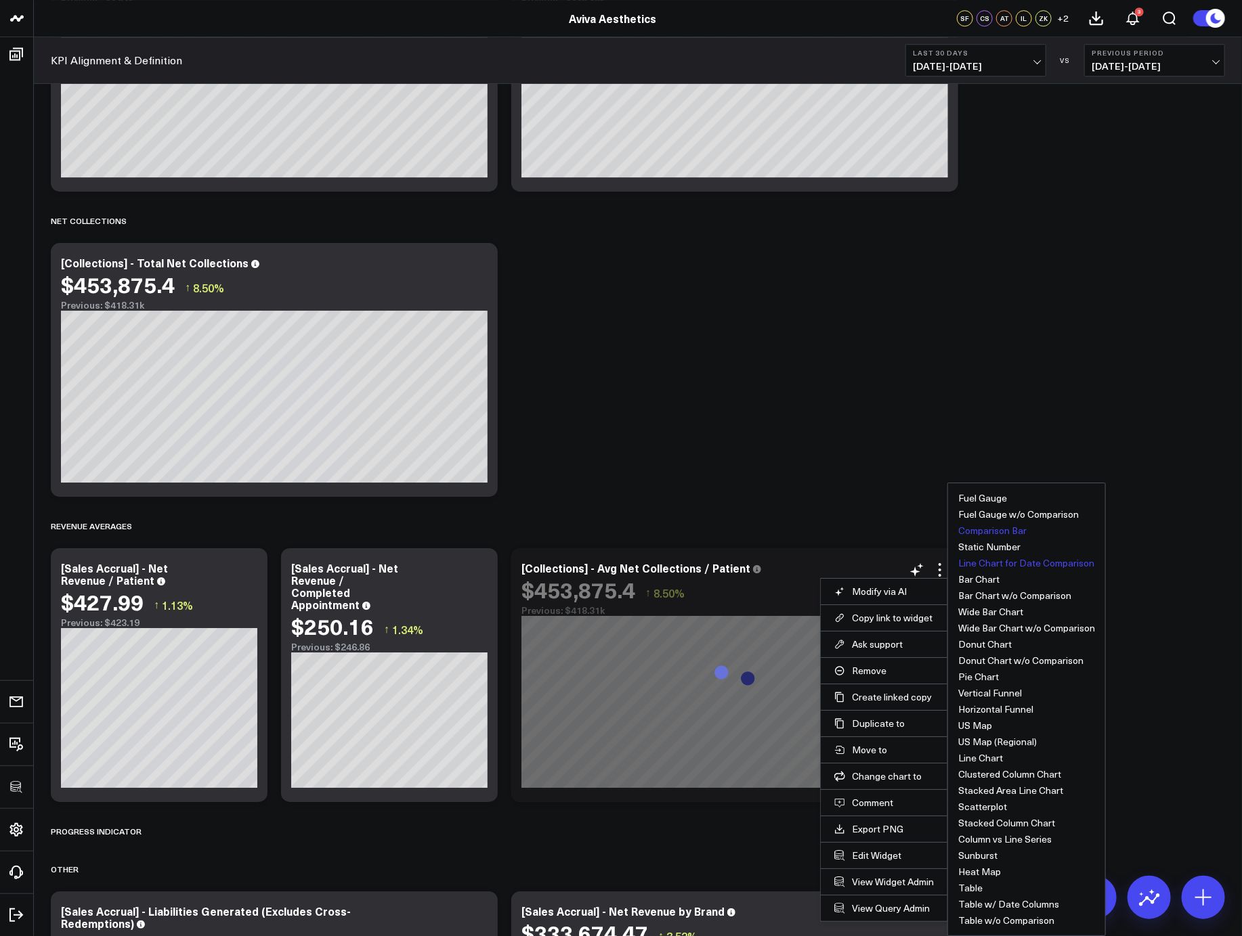
click at [976, 529] on button "Comparison Bar" at bounding box center [992, 530] width 68 height 9
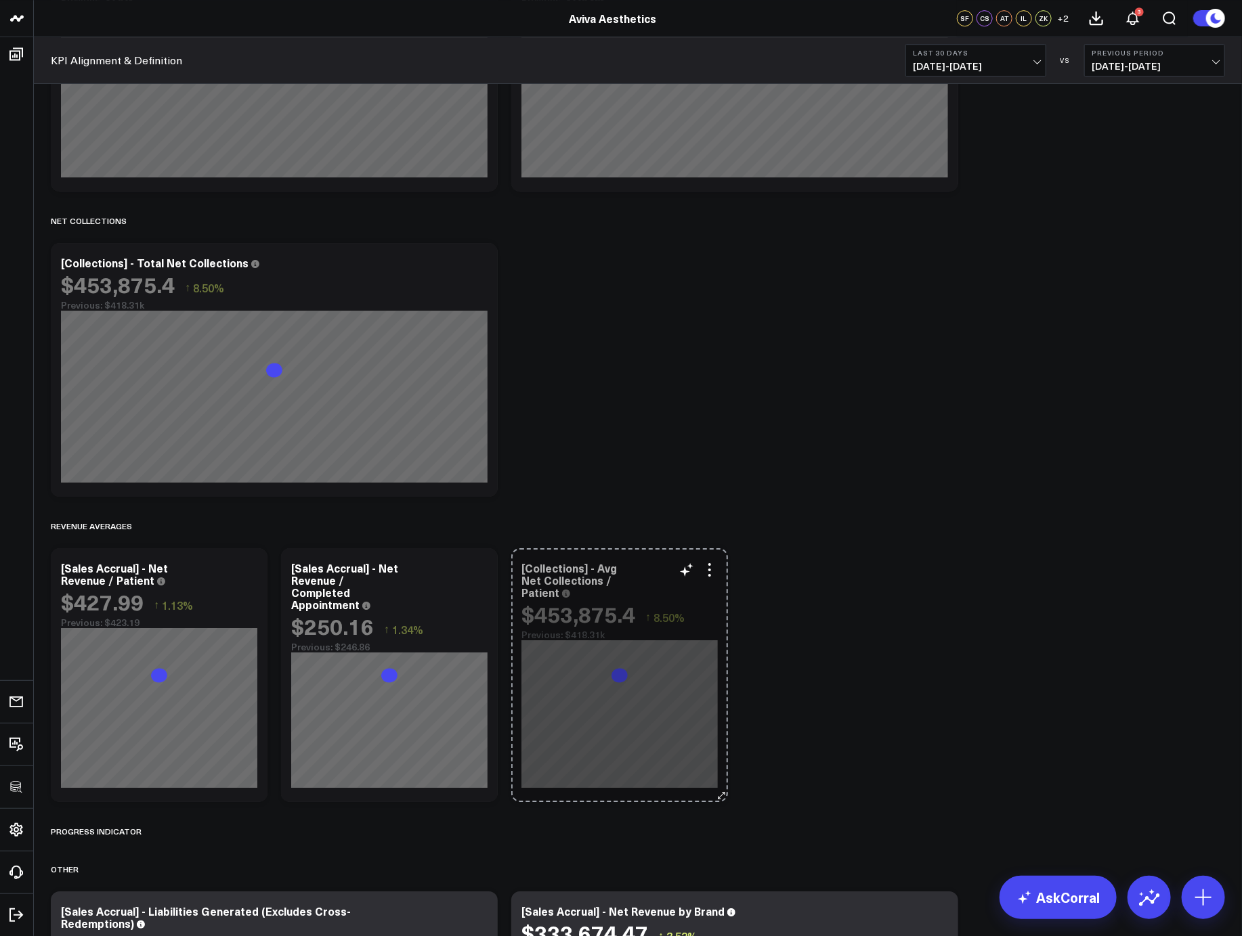
click at [689, 778] on div "[Collections] - Avg Net Collections / Patient $453,875.4 ↑ 8.50% Previous: $418…" at bounding box center [619, 675] width 217 height 254
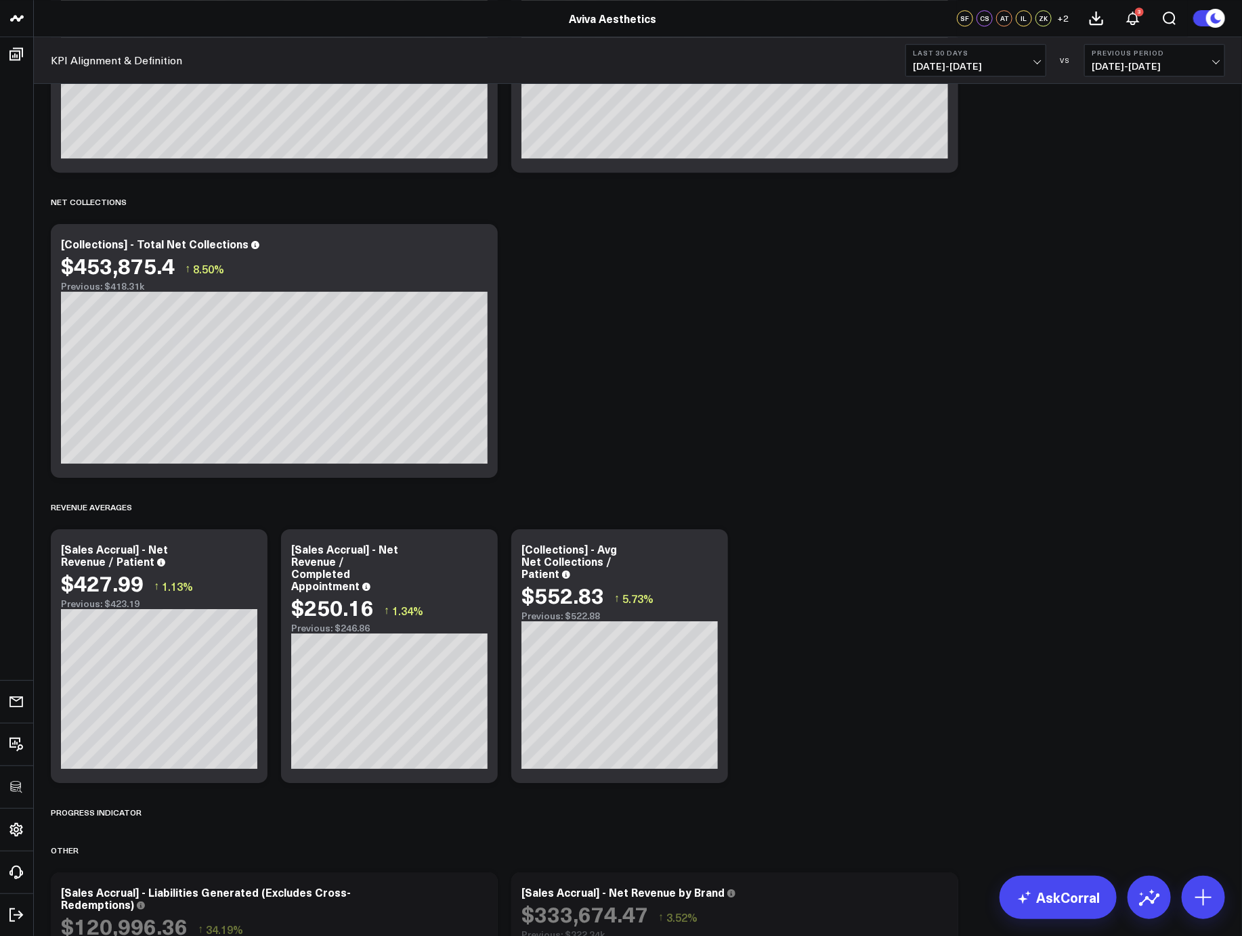
scroll to position [2381, 0]
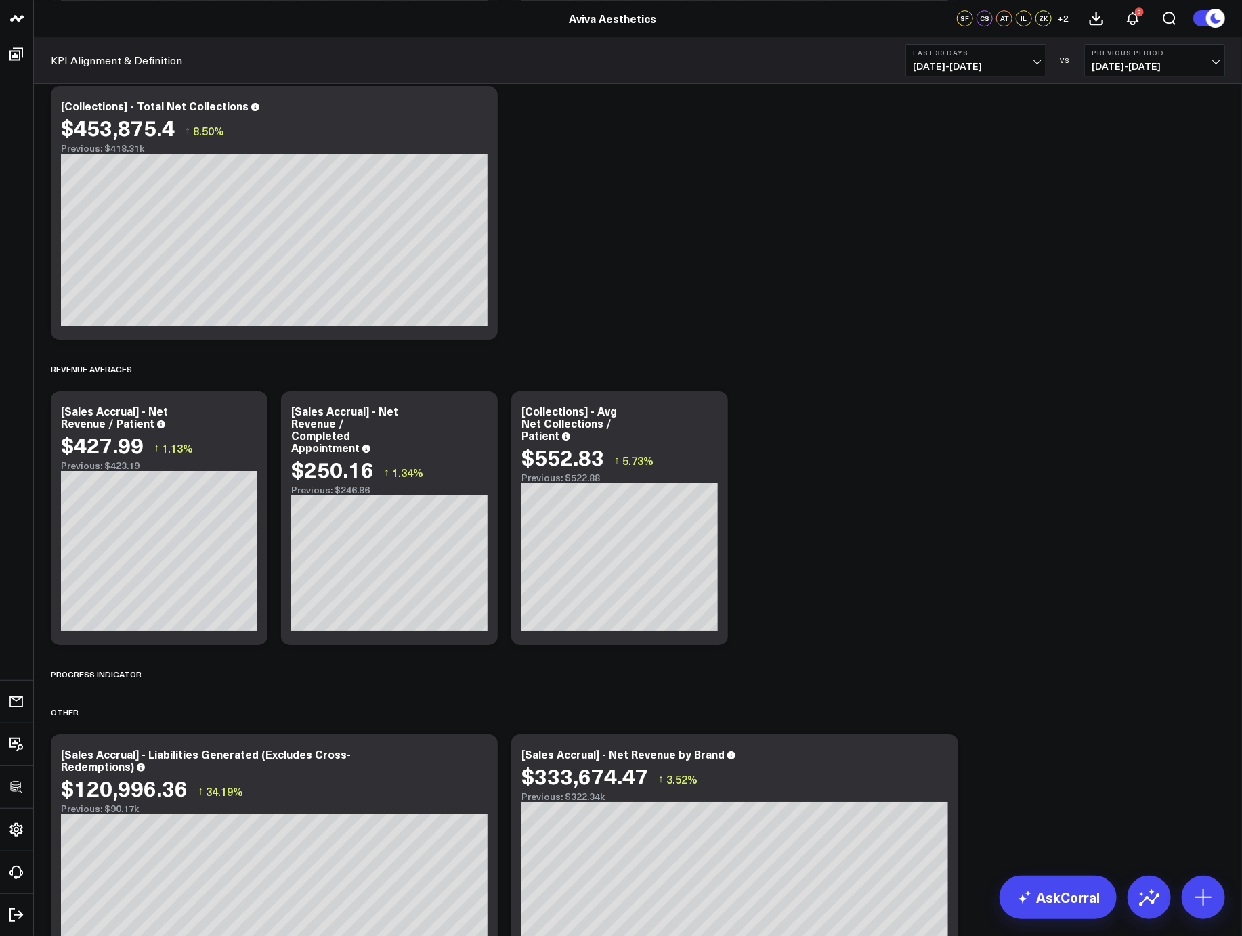
click at [480, 408] on icon at bounding box center [479, 413] width 16 height 16
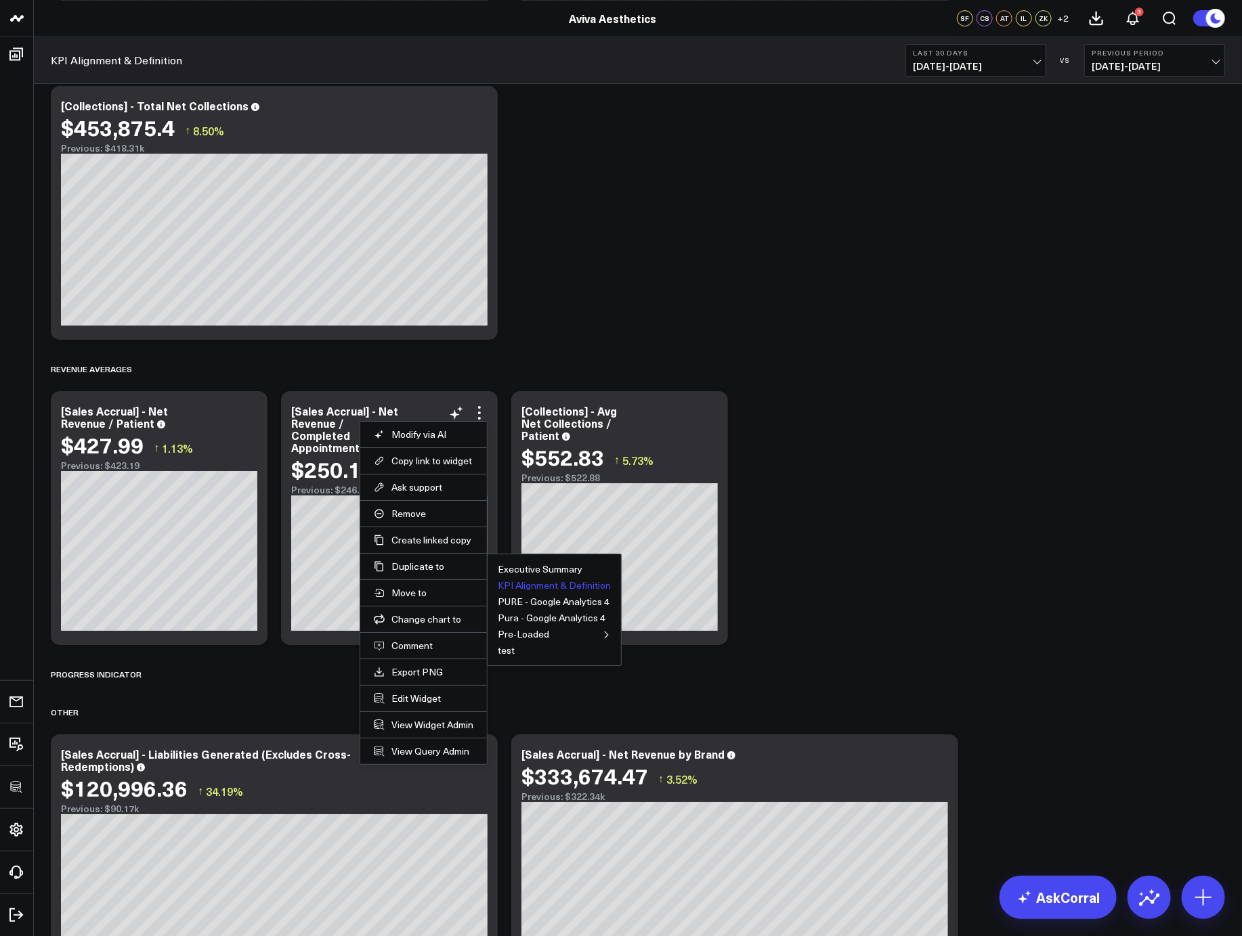
click at [526, 581] on button "KPI Alignment & Definition" at bounding box center [554, 585] width 113 height 9
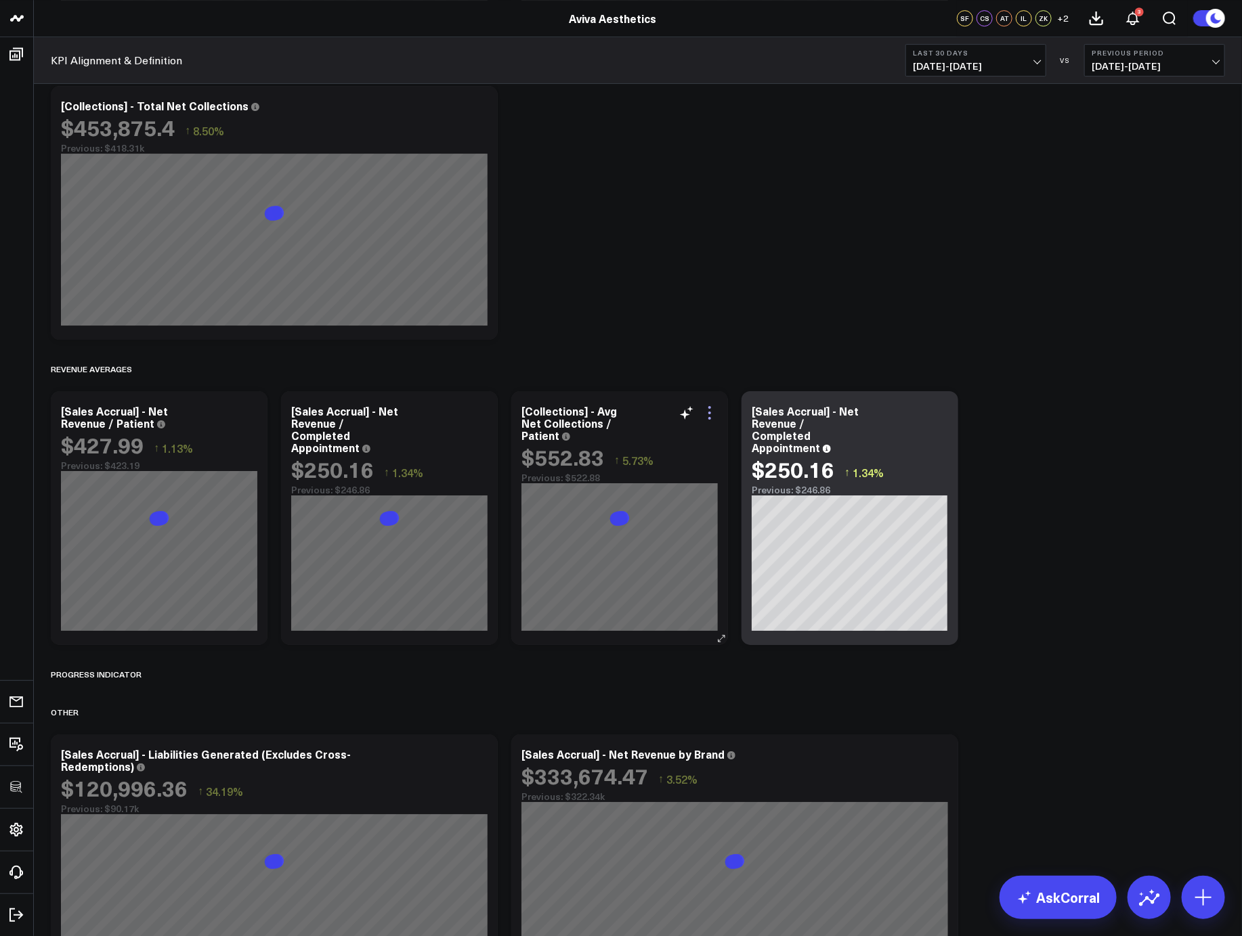
click at [711, 411] on icon at bounding box center [709, 413] width 16 height 16
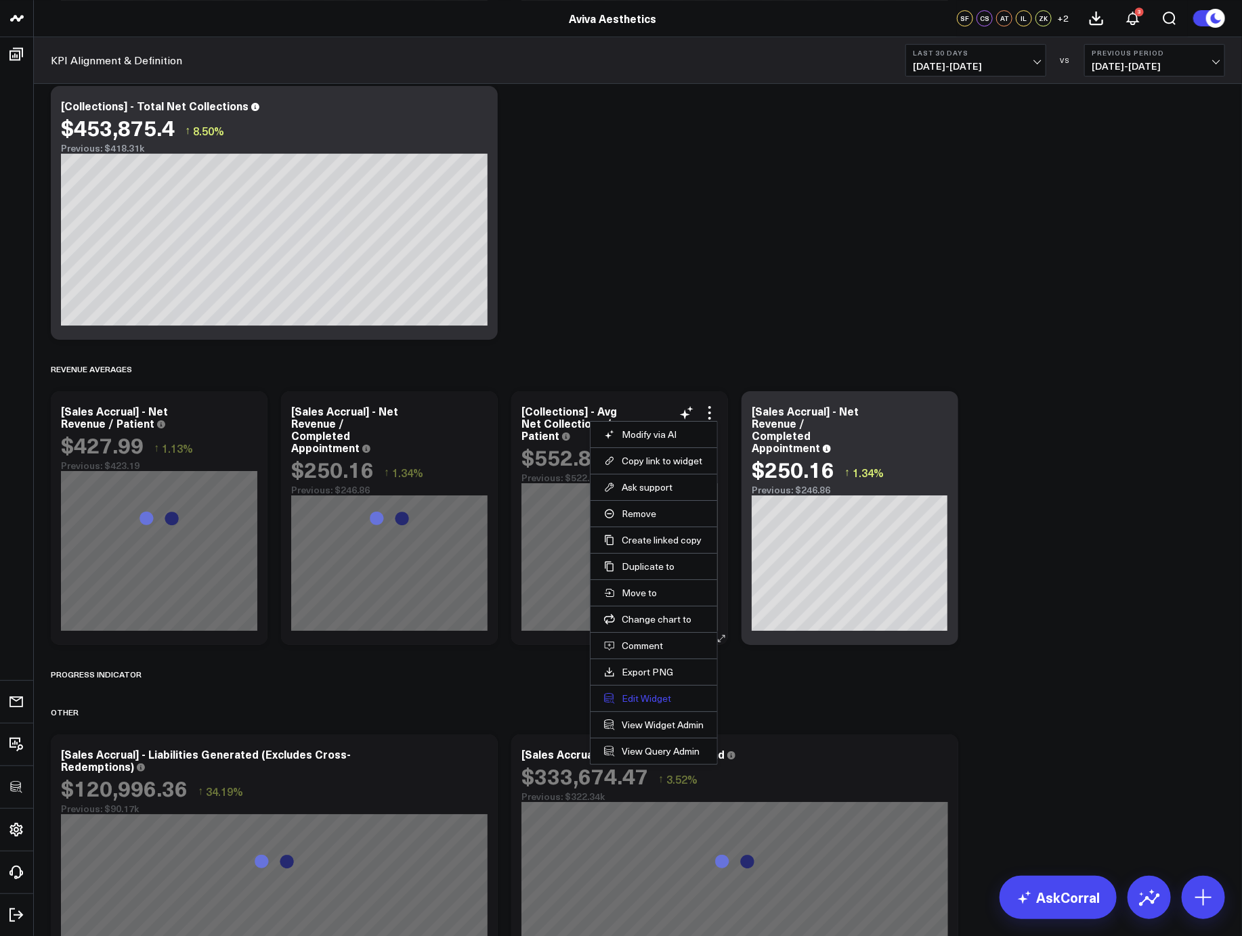
click at [644, 696] on button "Edit Widget" at bounding box center [654, 699] width 100 height 12
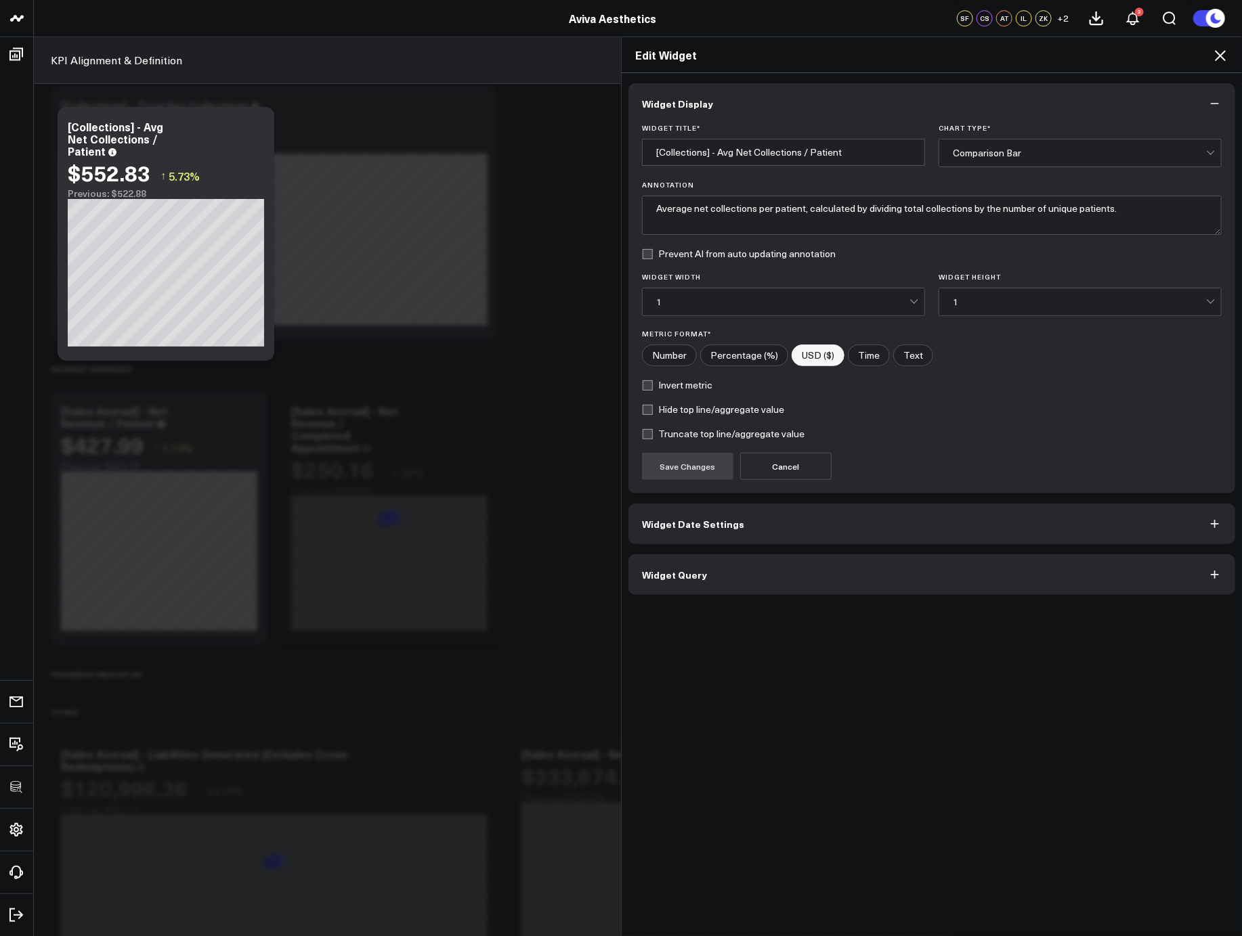
click at [720, 581] on button "Widget Query" at bounding box center [931, 574] width 607 height 41
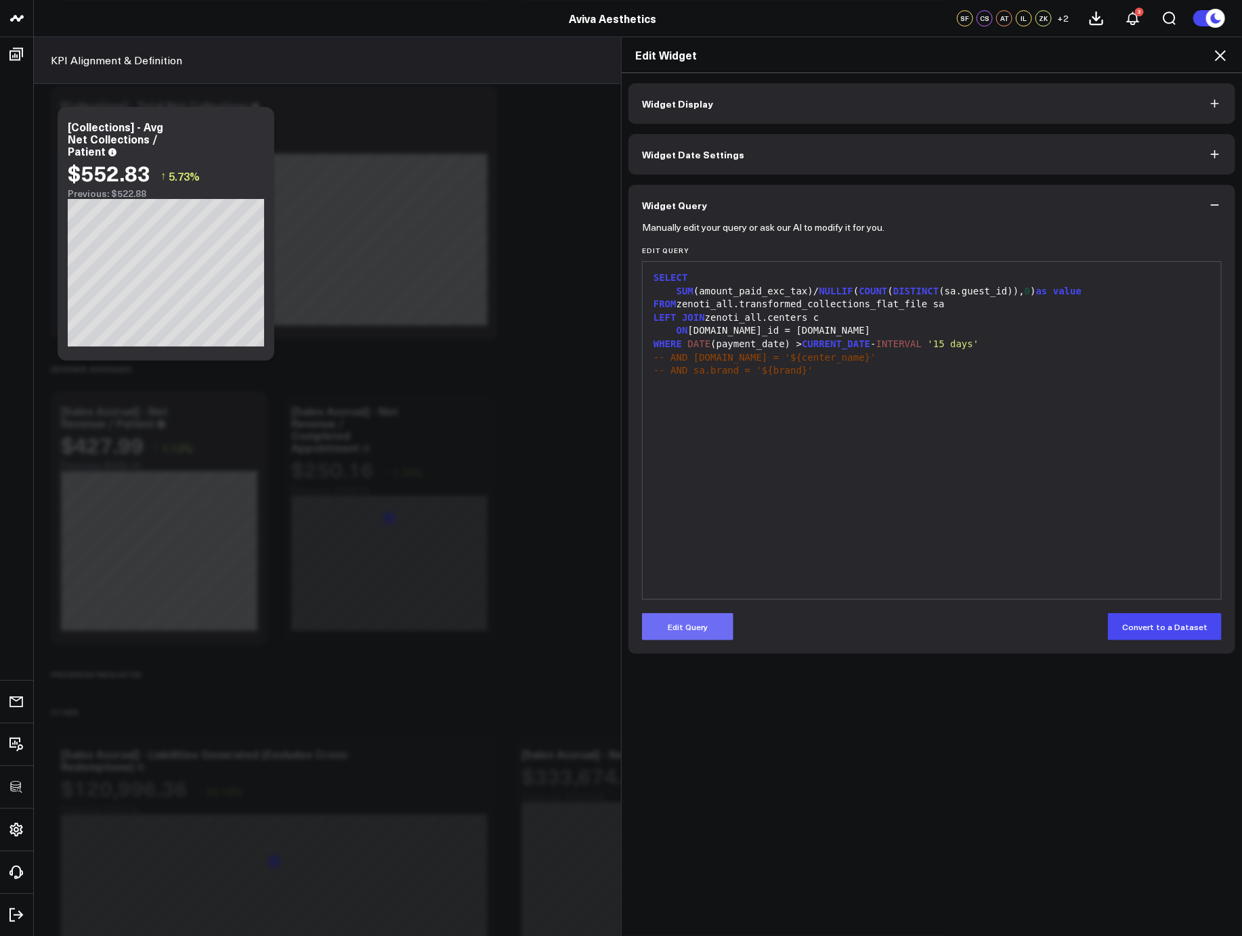
click at [687, 620] on button "Edit Query" at bounding box center [687, 626] width 91 height 27
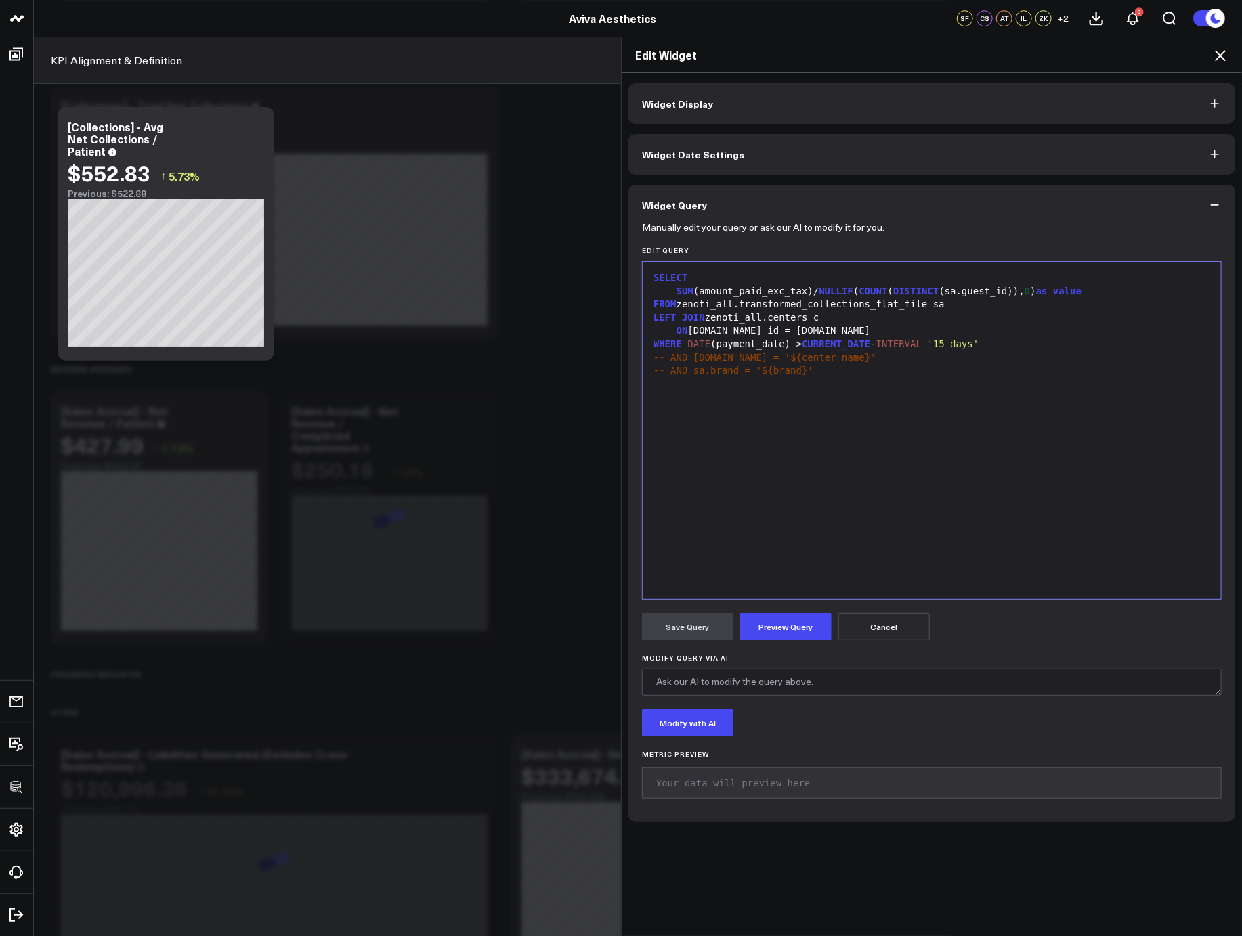
click at [800, 546] on div "SELECT SUM (amount_paid_exc_tax)/ NULLIF ( COUNT ( DISTINCT (sa.guest_id)), 0 )…" at bounding box center [931, 431] width 565 height 324
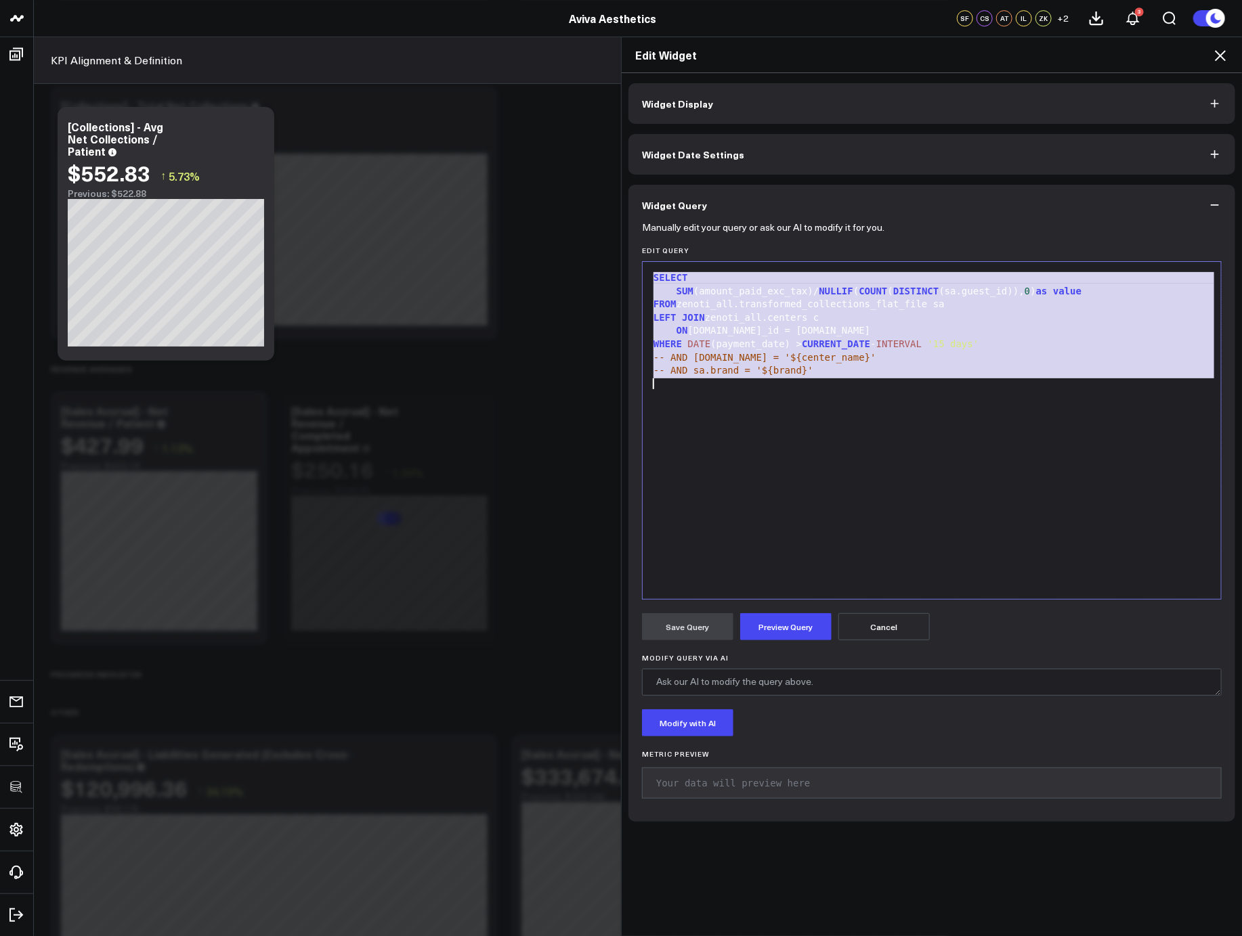
copy div "SELECT SUM (amount_paid_exc_tax)/ NULLIF ( COUNT ( DISTINCT (sa.guest_id)), 0 )…"
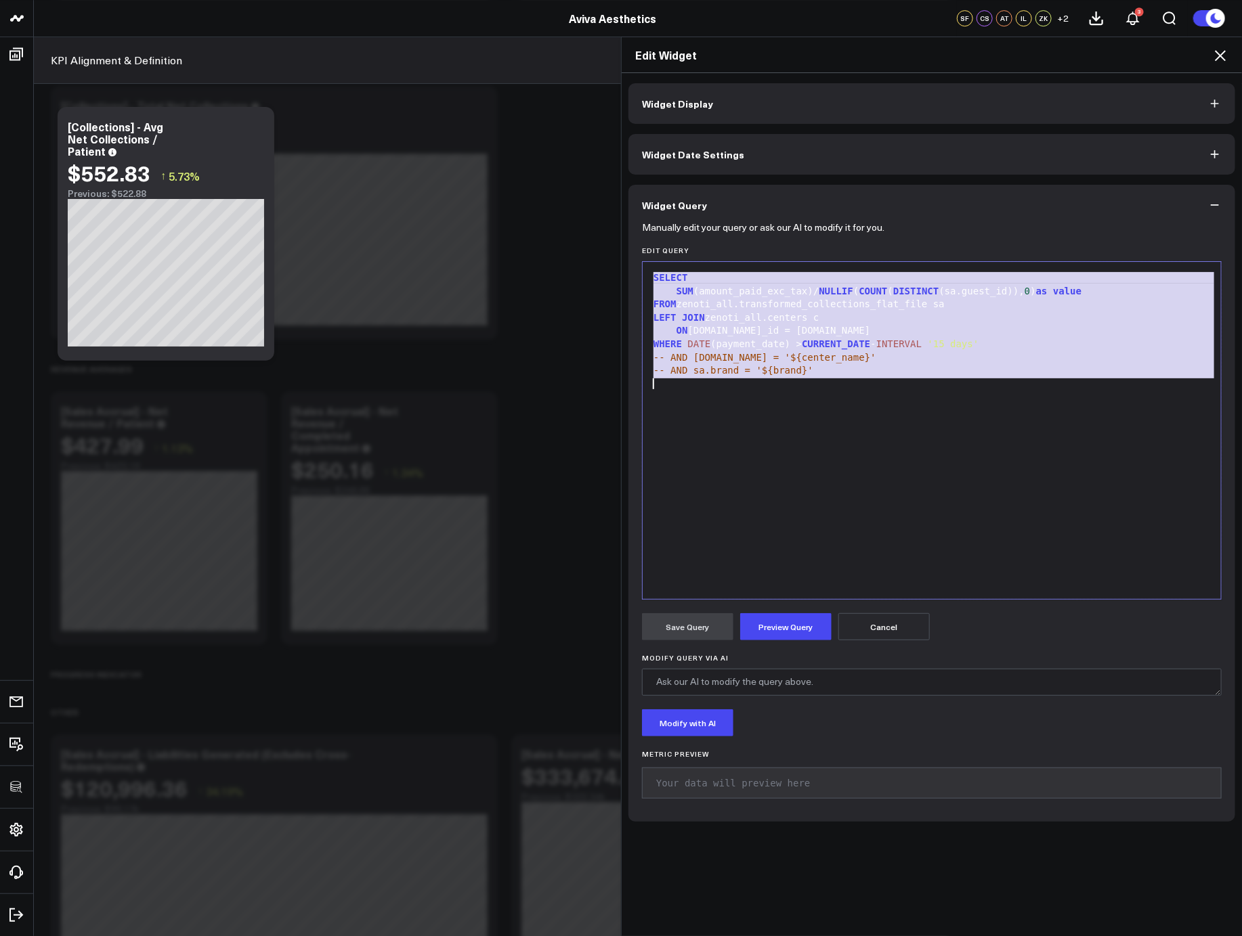
click at [1222, 51] on icon at bounding box center [1220, 55] width 16 height 16
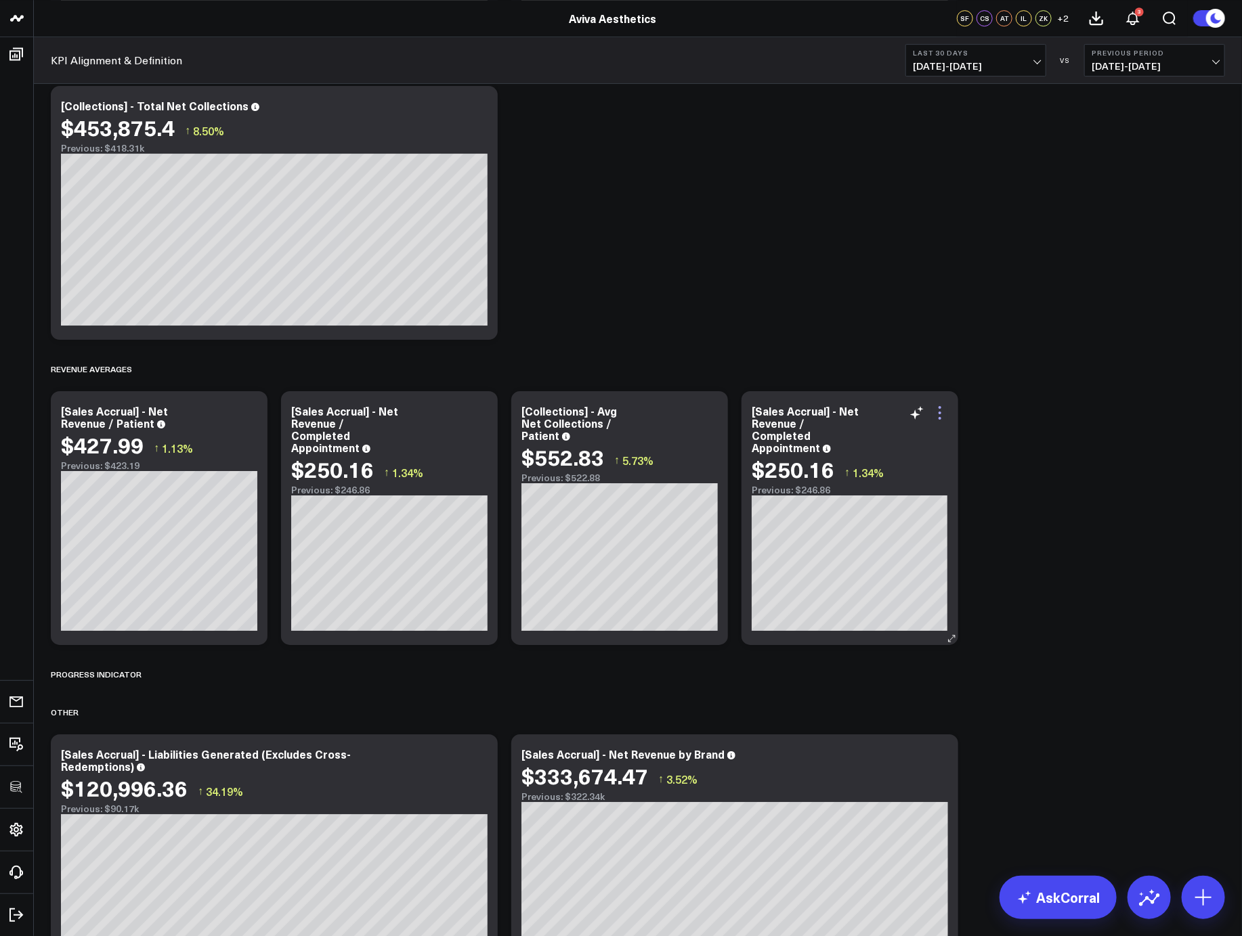
click at [942, 408] on icon at bounding box center [939, 413] width 16 height 16
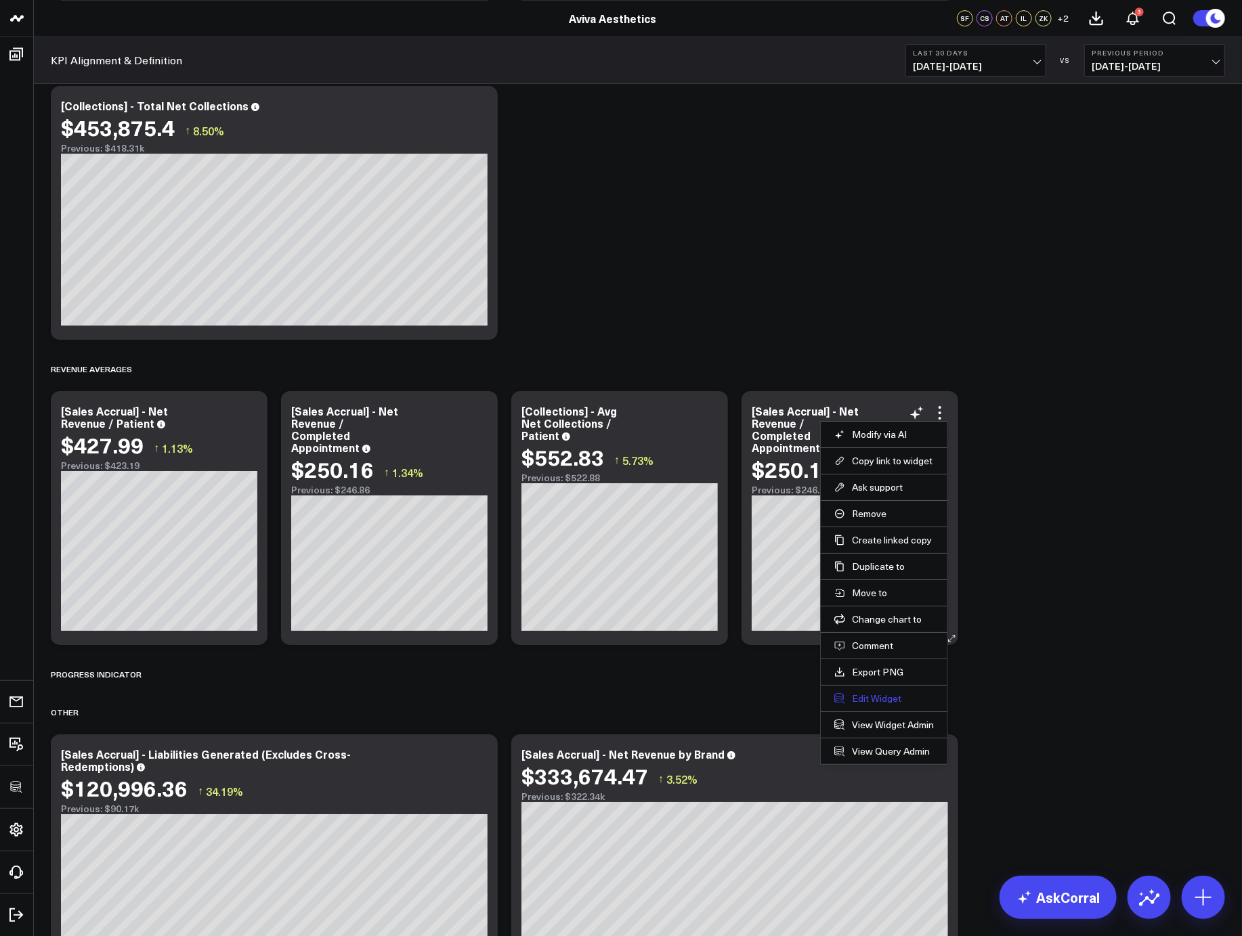
click at [875, 693] on button "Edit Widget" at bounding box center [884, 699] width 100 height 12
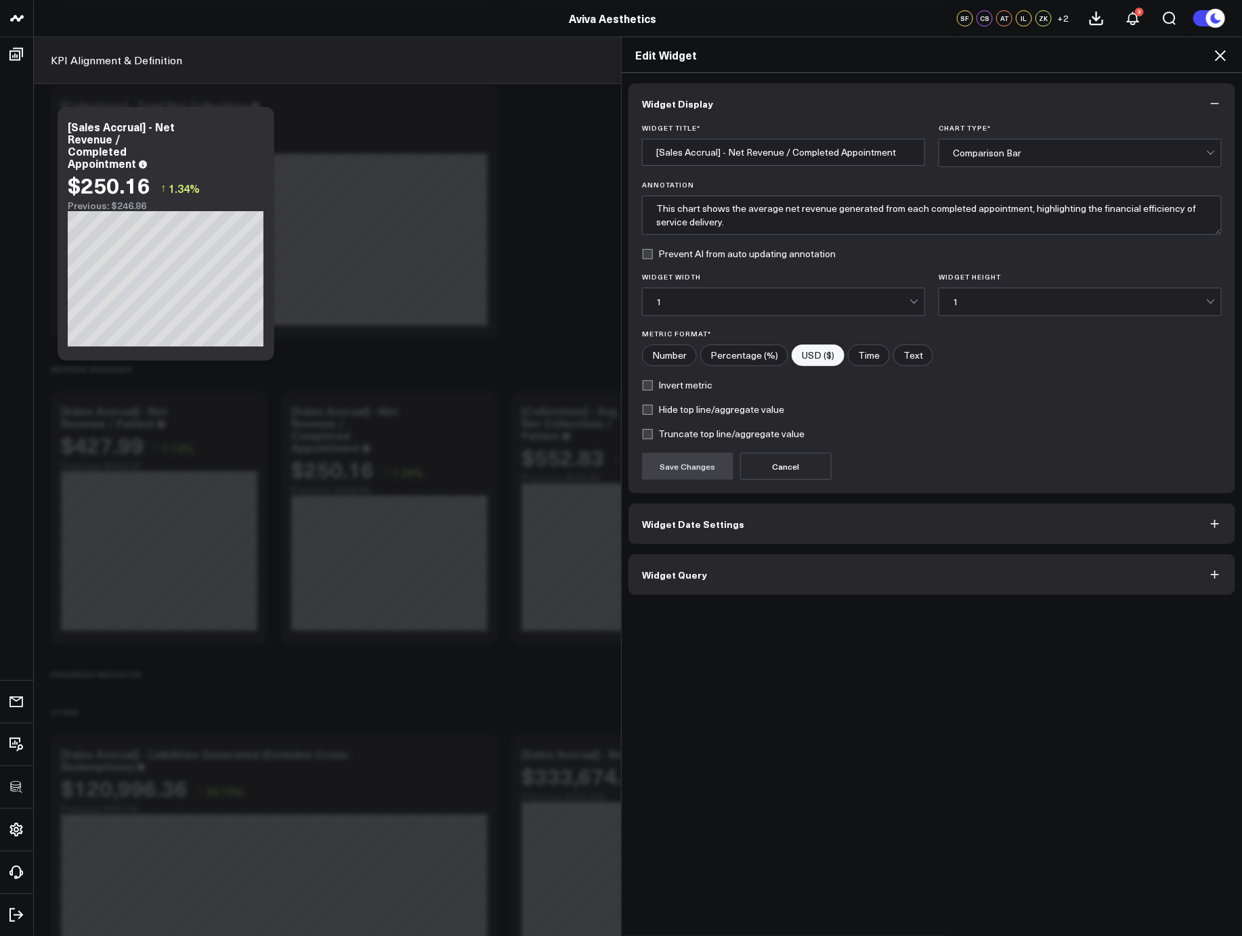
click at [816, 590] on button "Widget Query" at bounding box center [931, 574] width 607 height 41
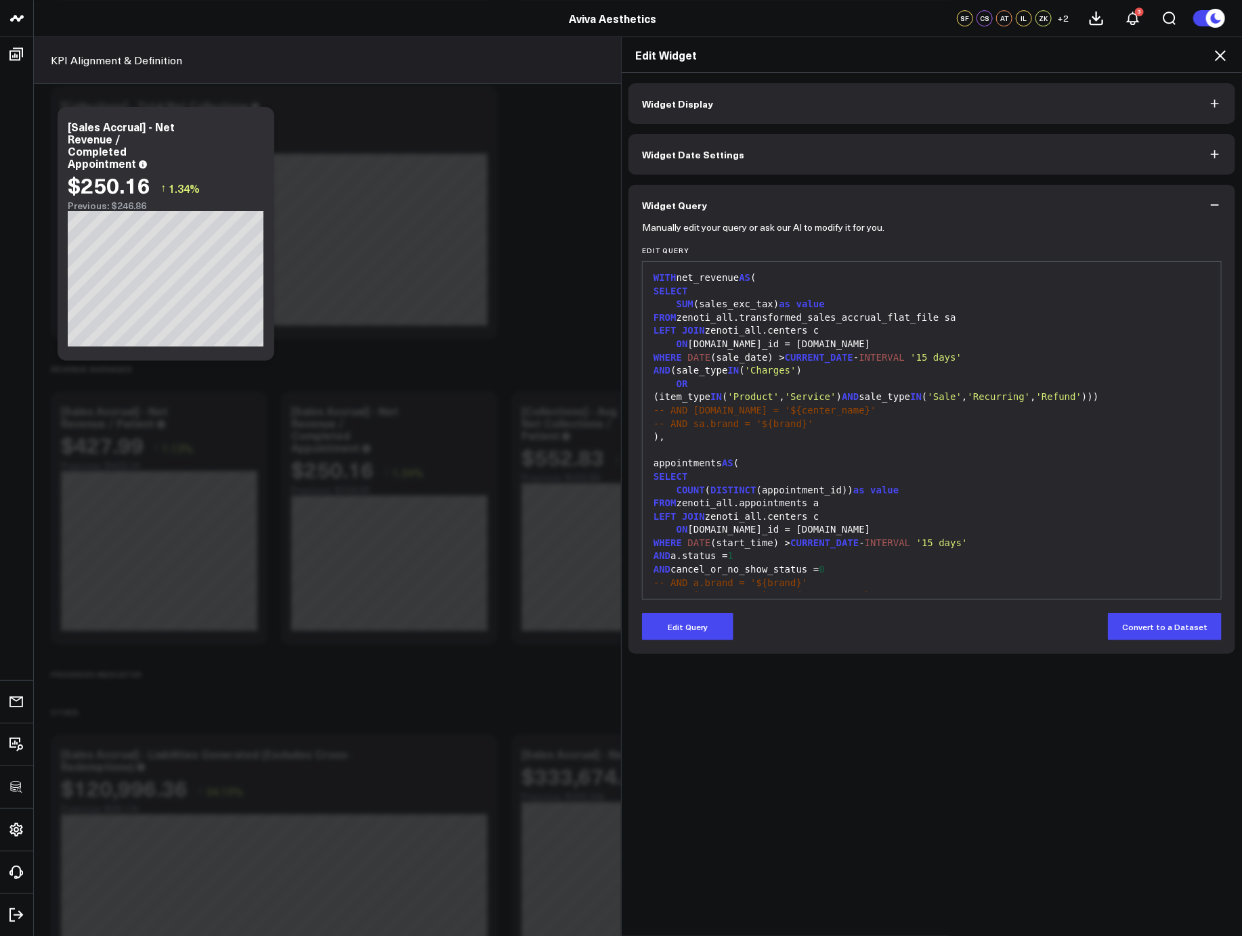
click at [684, 624] on button "Edit Query" at bounding box center [687, 626] width 91 height 27
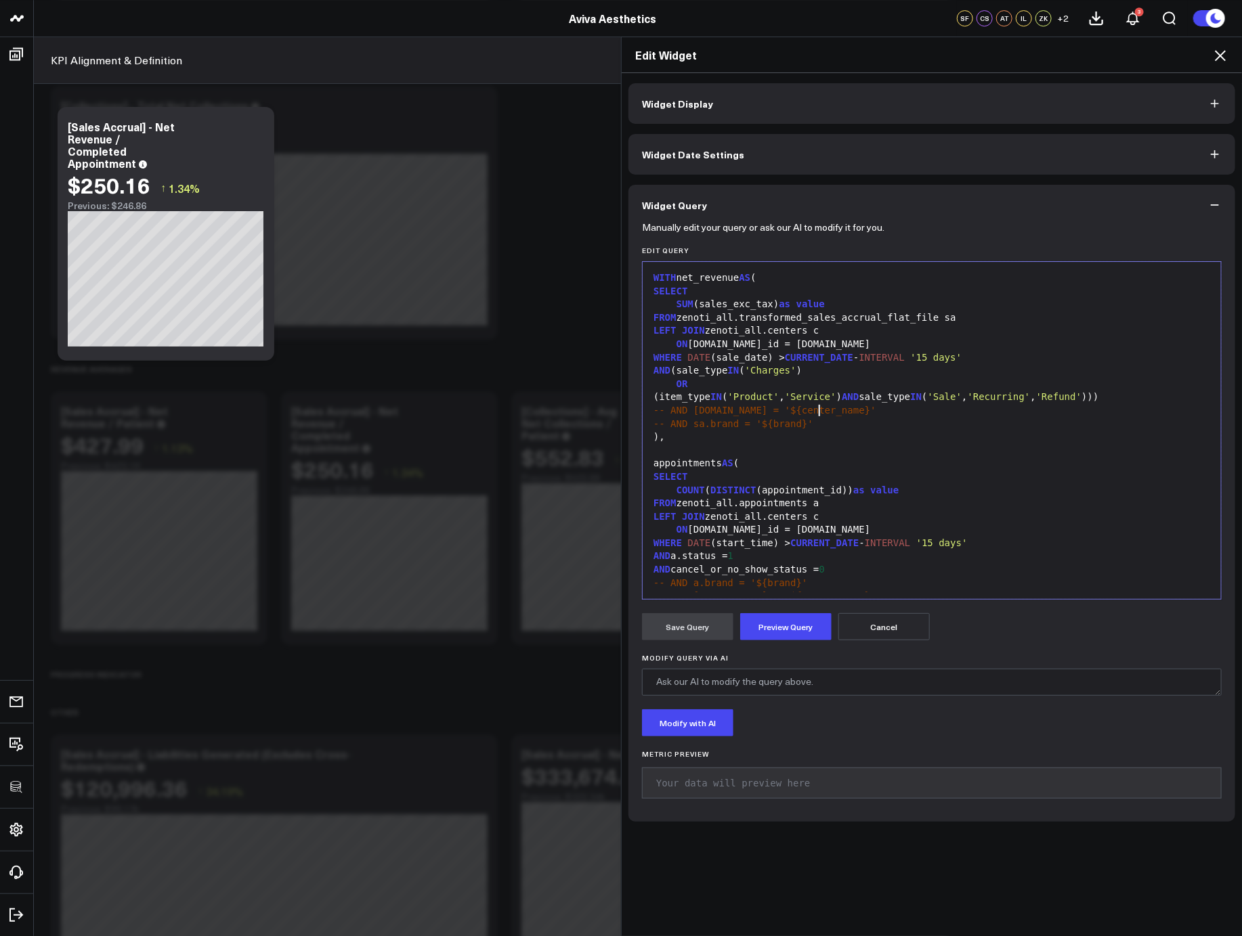
click at [816, 414] on span "-- AND c.name = '${center_name}'" at bounding box center [764, 410] width 223 height 11
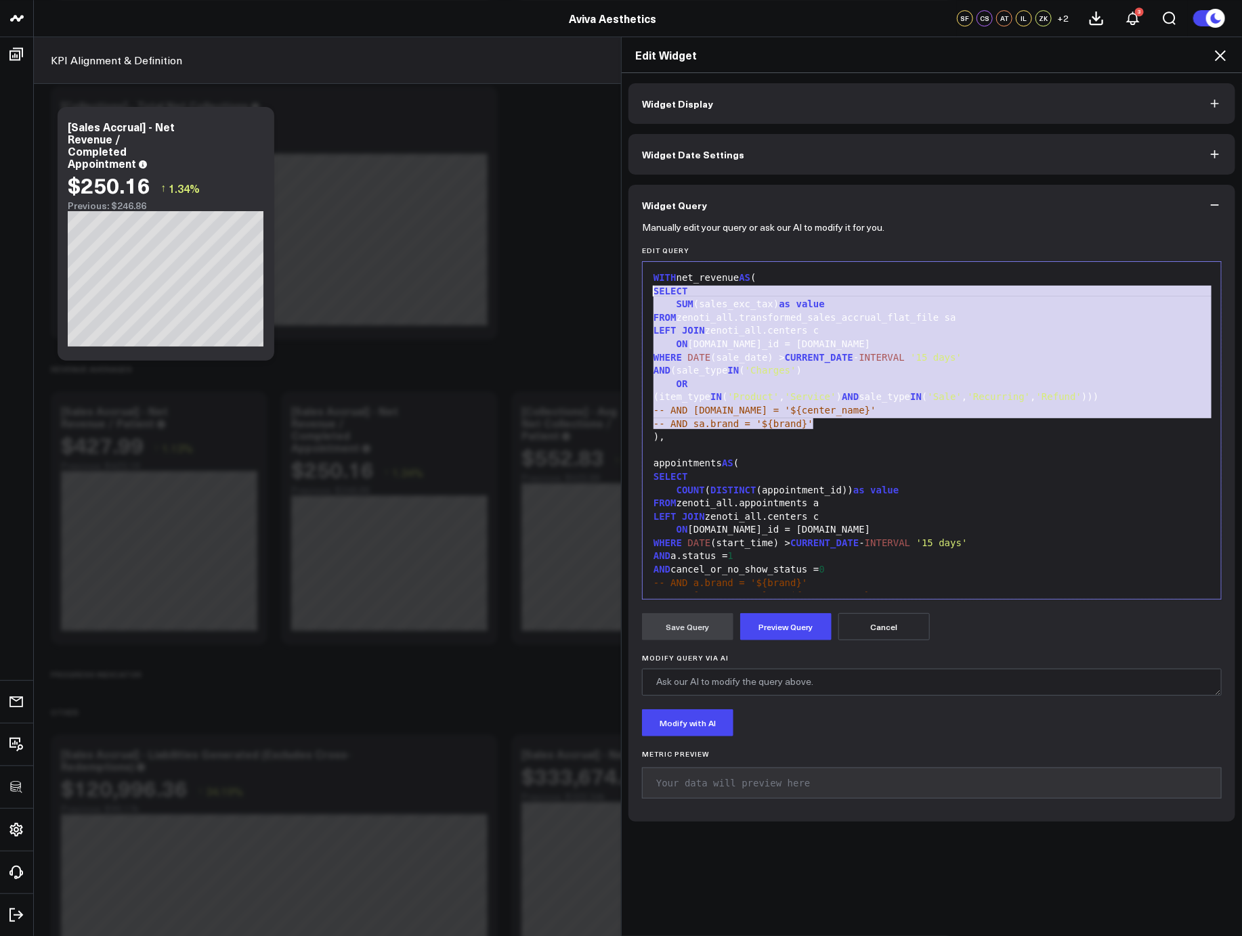
drag, startPoint x: 834, startPoint y: 426, endPoint x: 638, endPoint y: 293, distance: 236.4
click at [642, 293] on div "99 1 2 3 4 5 6 7 8 9 10 11 12 13 14 15 16 17 18 19 20 21 22 23 24 25 26 27 28 2…" at bounding box center [931, 430] width 579 height 338
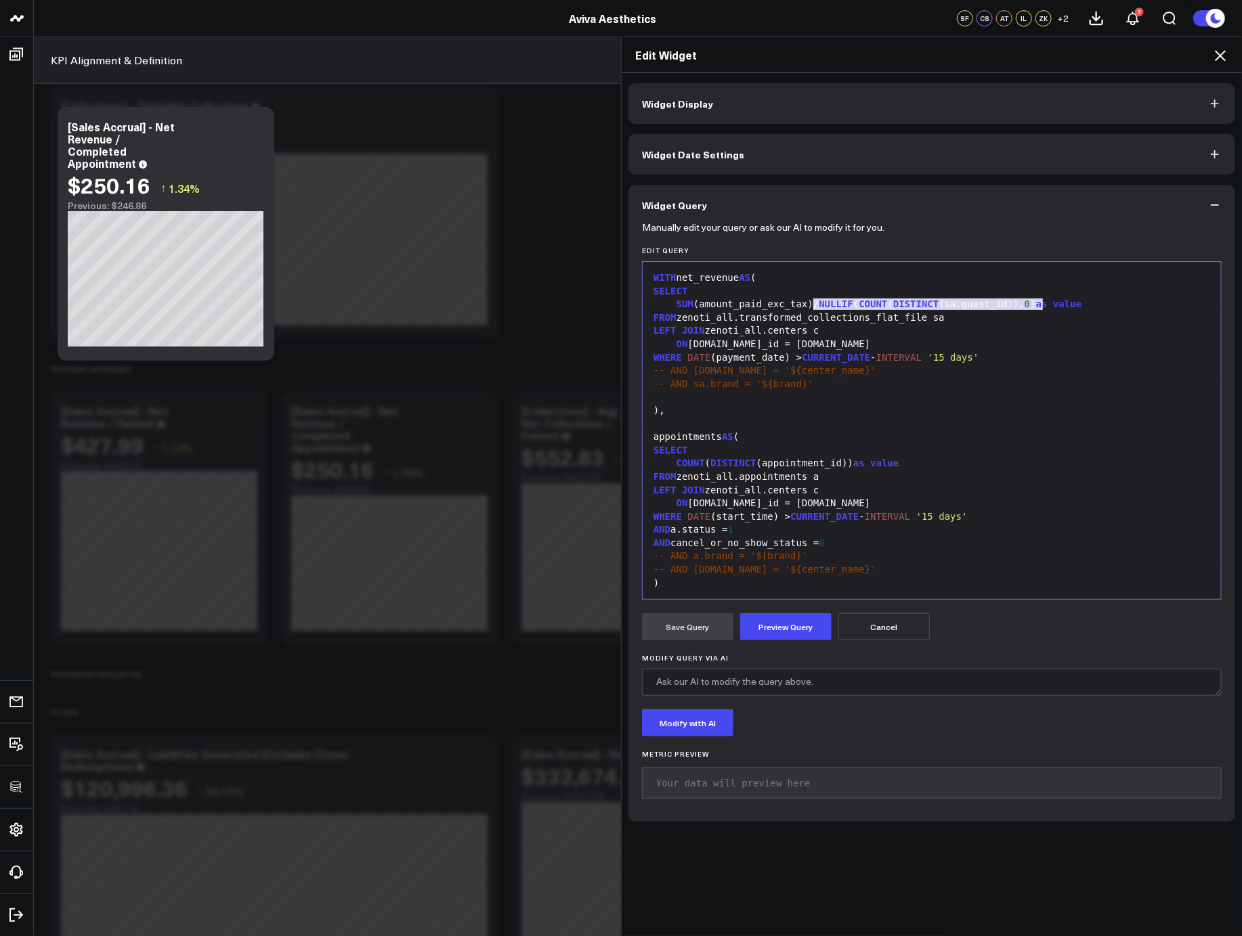
drag, startPoint x: 808, startPoint y: 305, endPoint x: 1035, endPoint y: 303, distance: 227.5
click at [1035, 303] on div "SUM (amount_paid_exc_tax)/ NULLIF ( COUNT ( DISTINCT (sa.guest_id)), 0 ) as val…" at bounding box center [931, 305] width 565 height 14
click at [674, 397] on div at bounding box center [931, 398] width 565 height 14
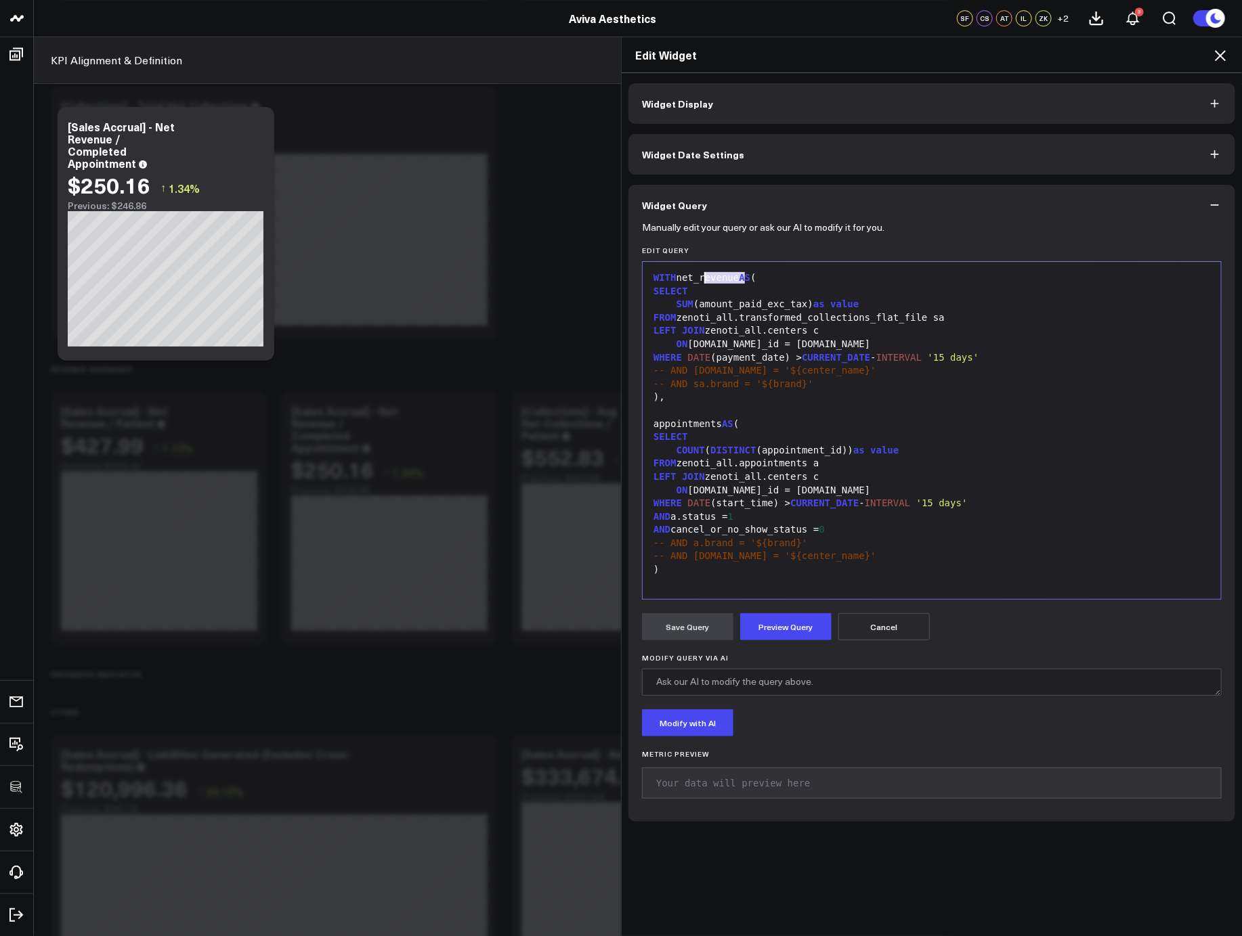
drag, startPoint x: 740, startPoint y: 280, endPoint x: 701, endPoint y: 282, distance: 38.6
click at [701, 282] on div "WITH net_revenue AS (" at bounding box center [931, 278] width 565 height 14
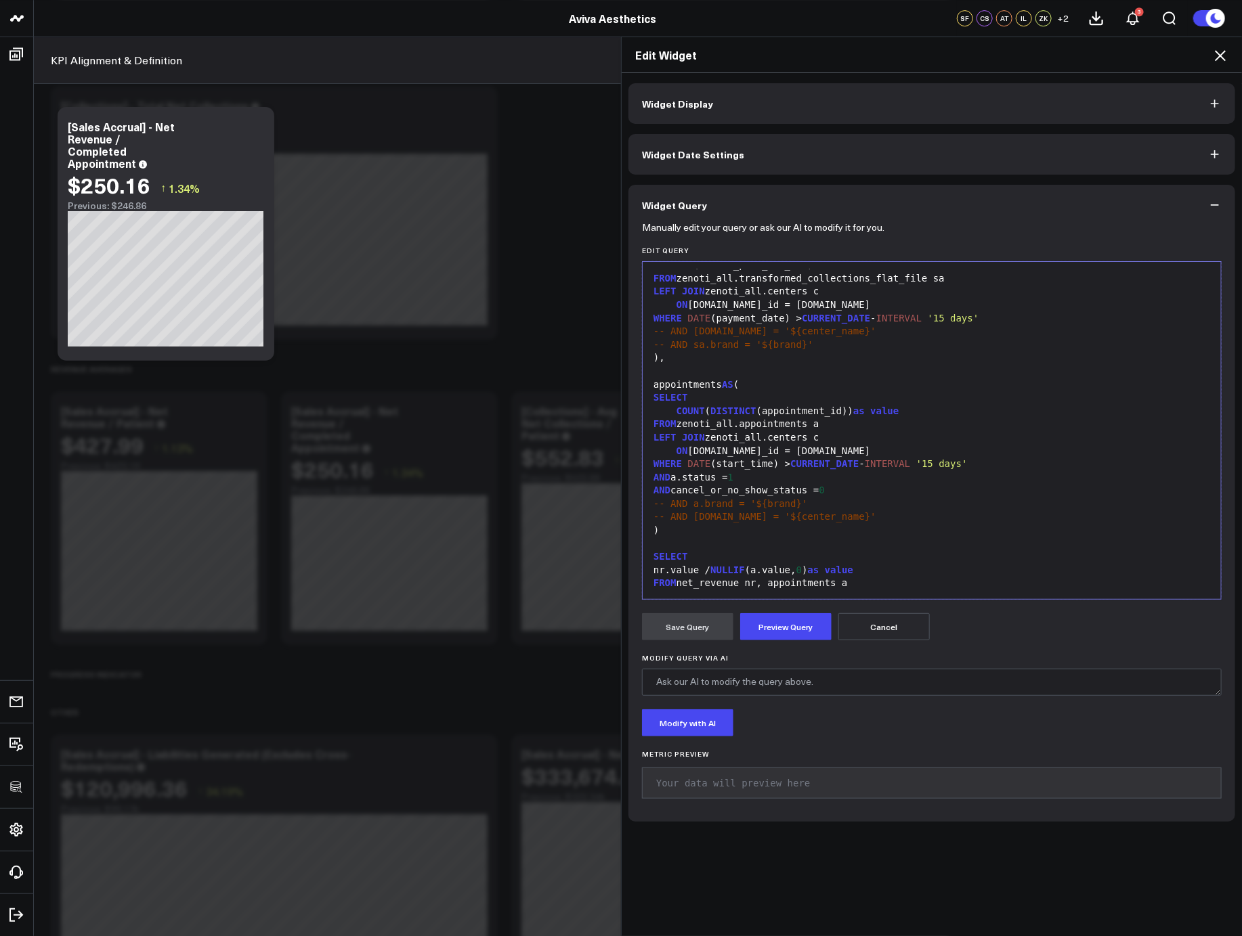
scroll to position [2537, 0]
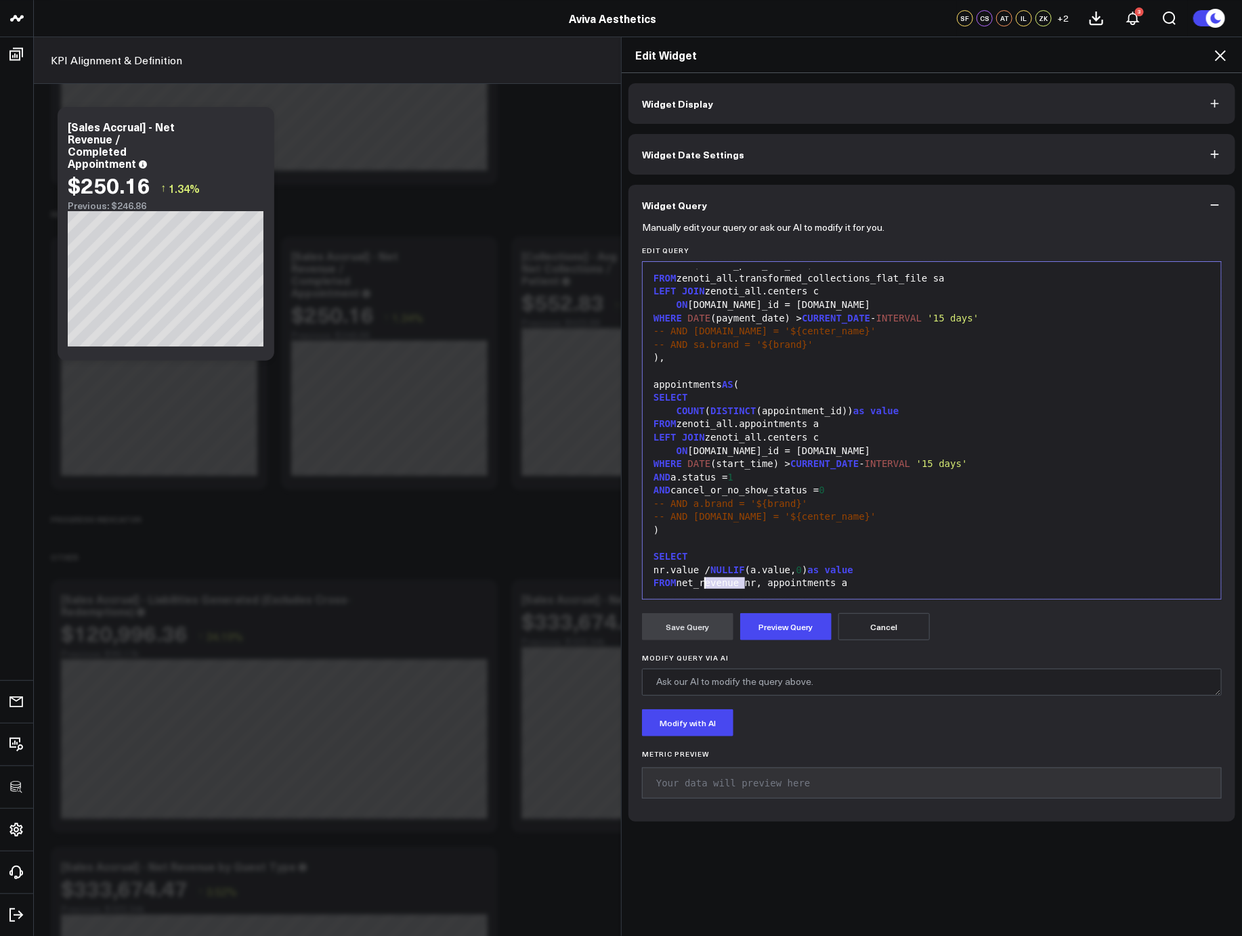
drag, startPoint x: 737, startPoint y: 582, endPoint x: 701, endPoint y: 581, distance: 35.9
click at [701, 581] on div "FROM net_revenue nr, appointments a" at bounding box center [931, 584] width 565 height 14
click at [680, 571] on div "nr.value / NULLIF (a.value, 0 ) as value" at bounding box center [931, 571] width 565 height 14
click at [746, 481] on div "AND a.status = 1" at bounding box center [931, 478] width 565 height 14
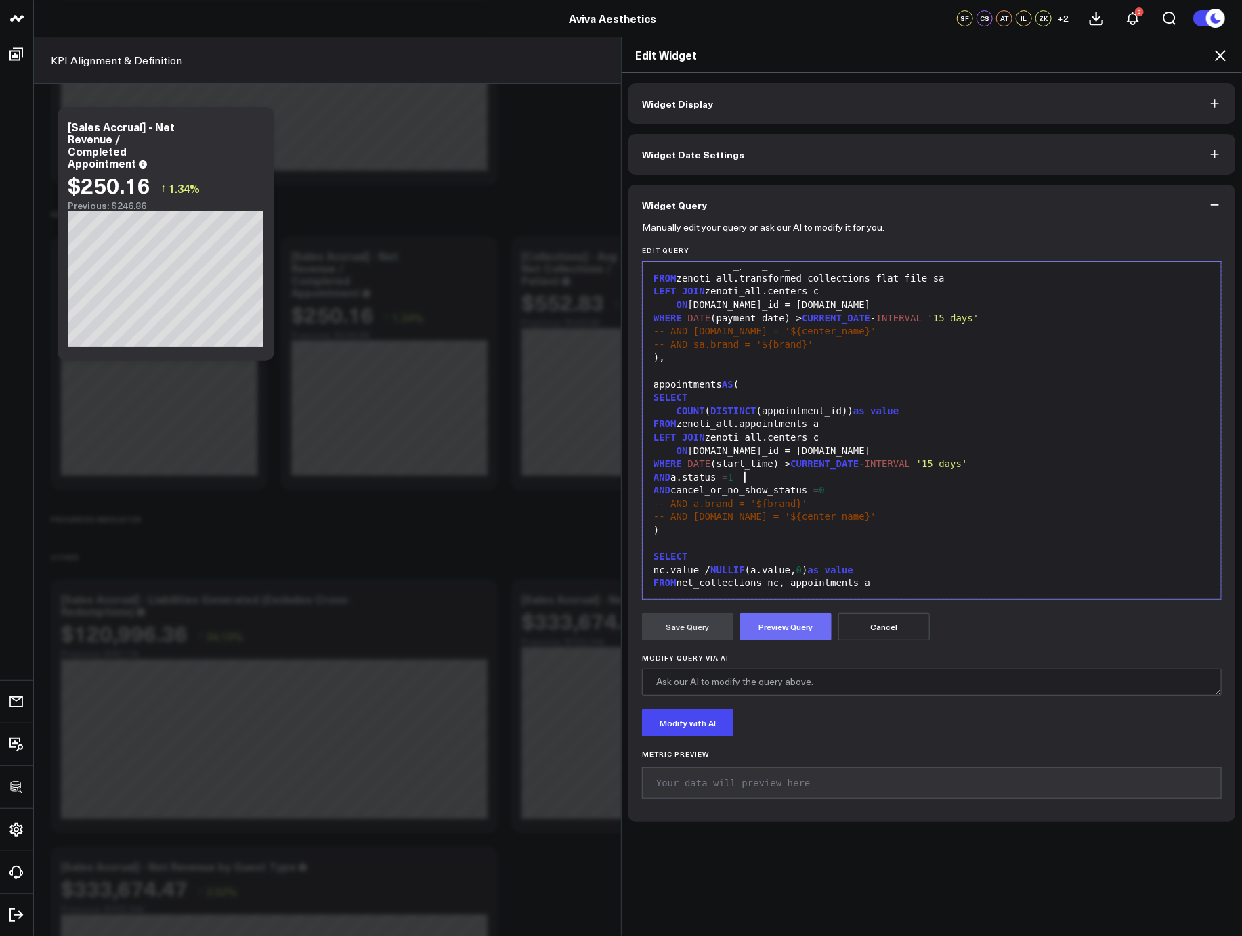
click at [762, 632] on button "Preview Query" at bounding box center [785, 626] width 91 height 27
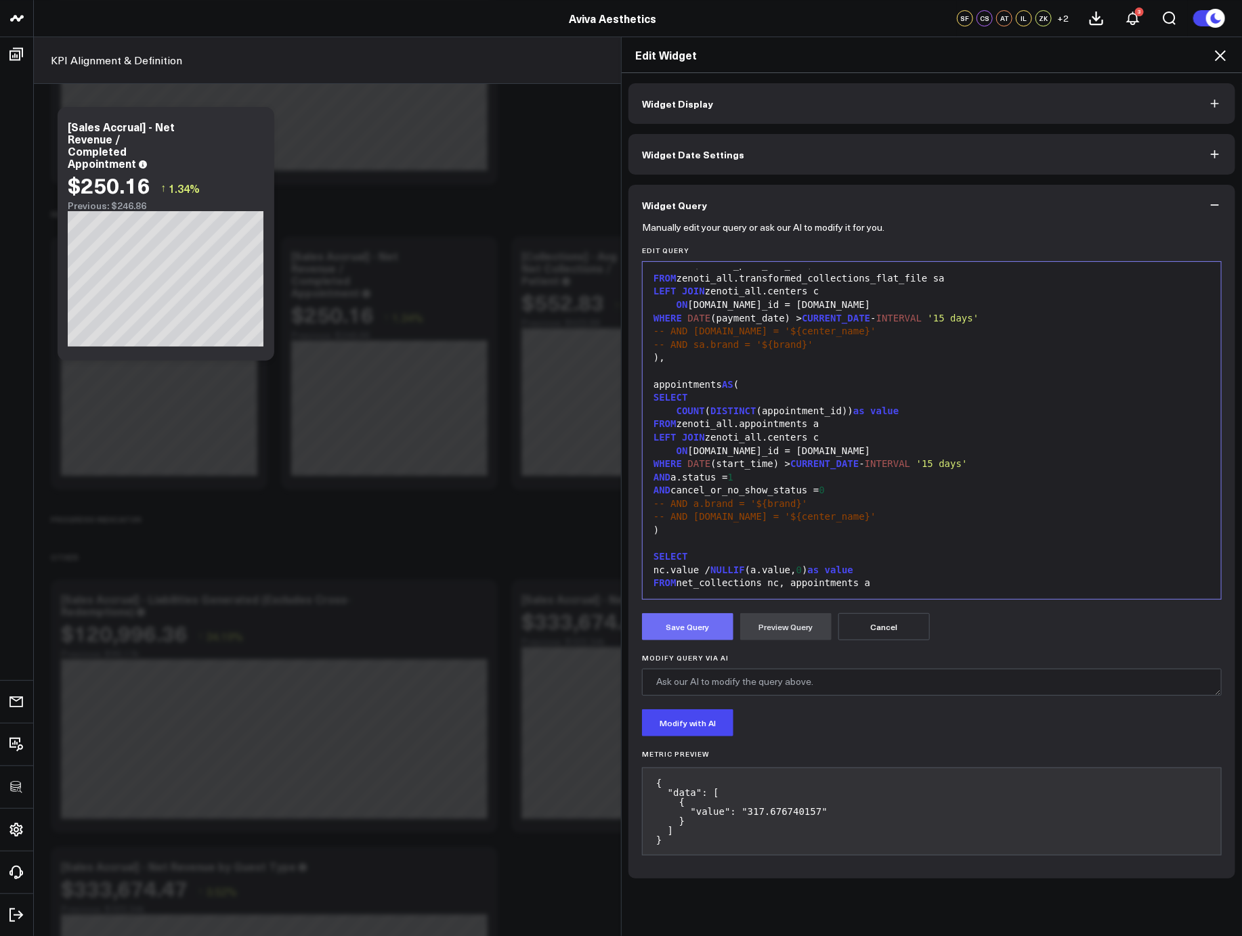
click at [671, 619] on button "Save Query" at bounding box center [687, 626] width 91 height 27
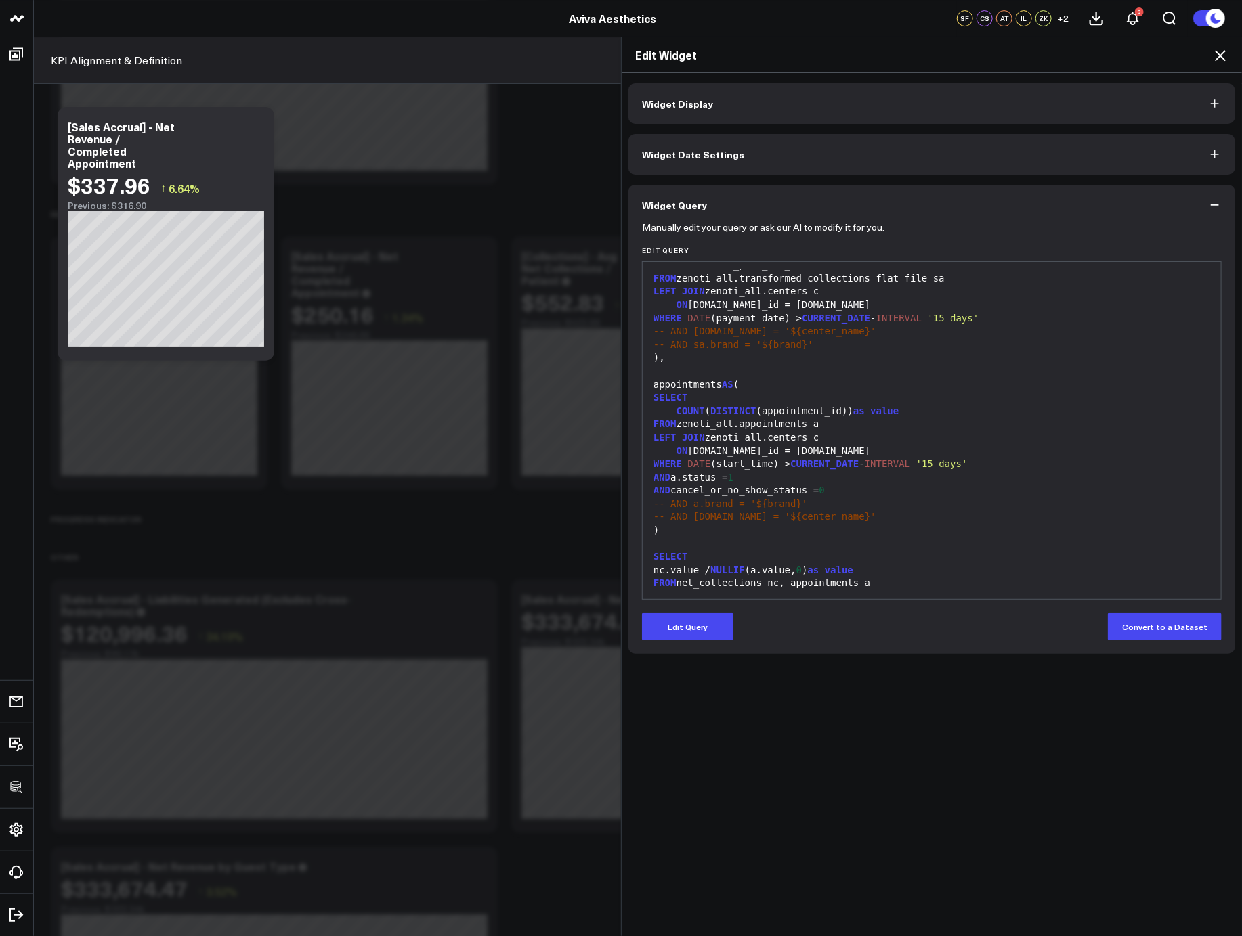
click at [1223, 51] on icon at bounding box center [1219, 55] width 11 height 11
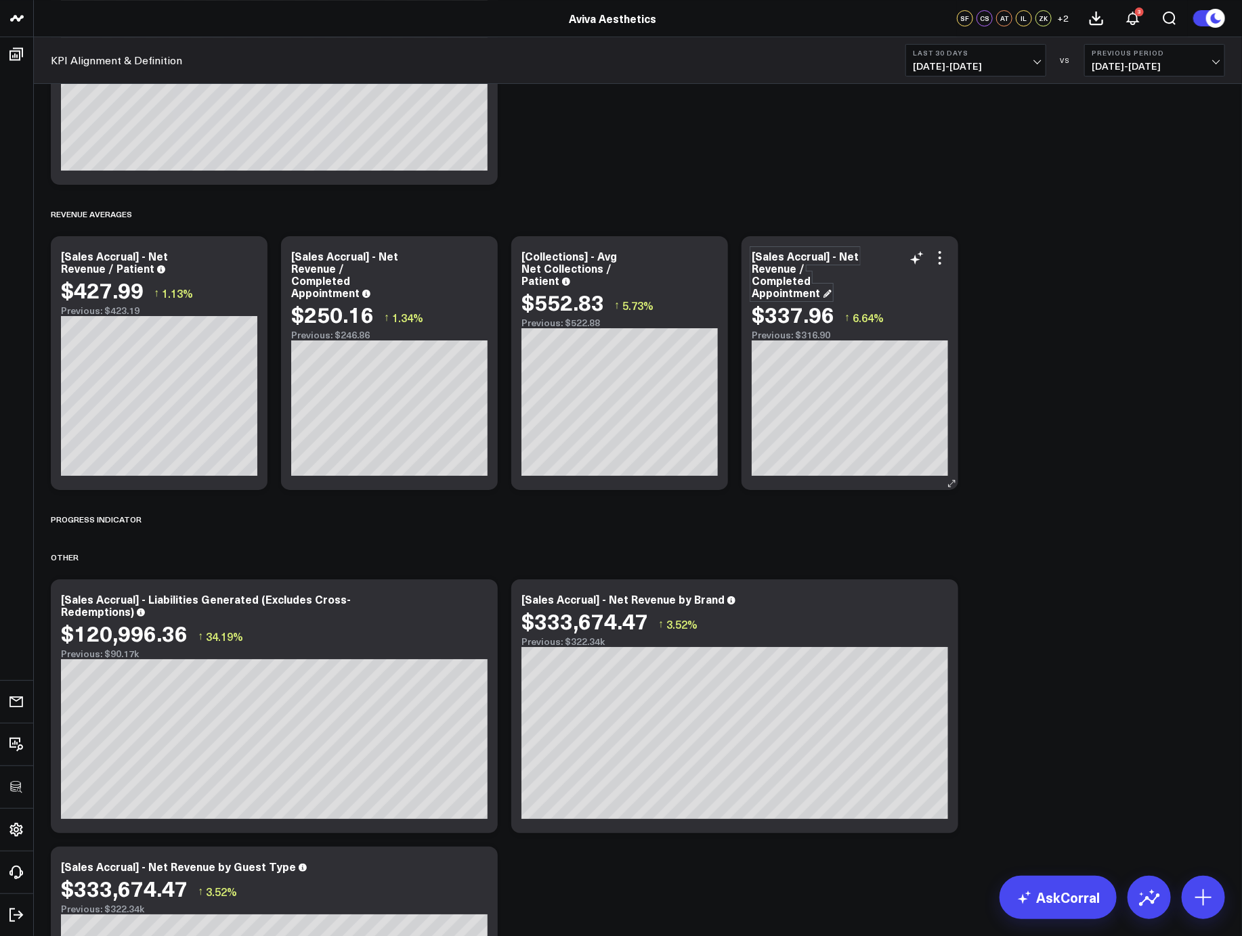
click at [783, 259] on div "[Sales Accrual] - Net Revenue / Completed Appointment" at bounding box center [804, 273] width 107 height 51
drag, startPoint x: 826, startPoint y: 257, endPoint x: 756, endPoint y: 257, distance: 69.7
click at [756, 257] on div "[Sales Accrual] - Net Revenue / Completed Appointment" at bounding box center [804, 273] width 107 height 51
drag, startPoint x: 795, startPoint y: 268, endPoint x: 750, endPoint y: 269, distance: 44.7
click at [750, 269] on div "[Collections] - Net Revenue / Completed Appointment $337.96 ↑ 6.64% Previous: $…" at bounding box center [849, 363] width 217 height 254
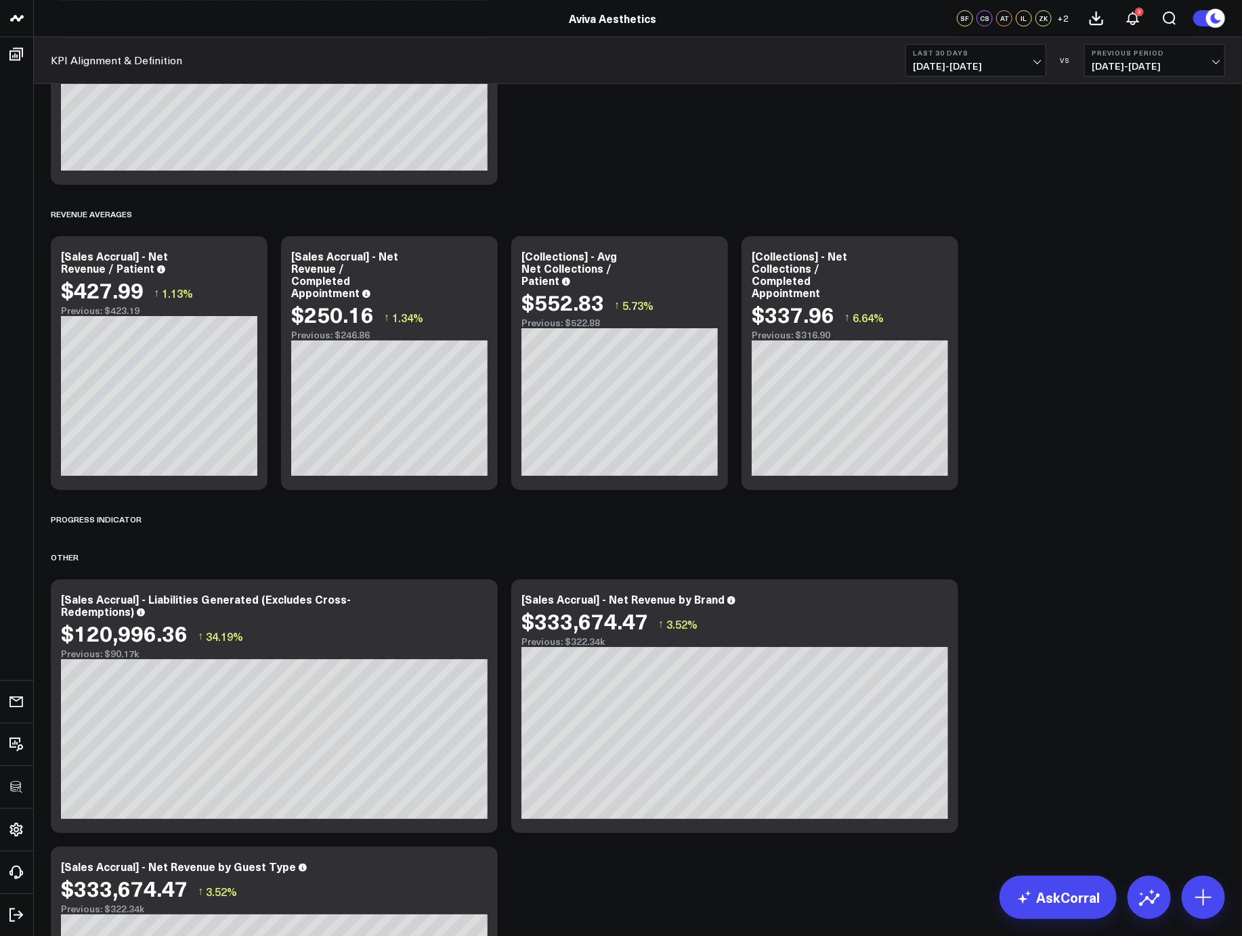
click at [1196, 890] on icon at bounding box center [1203, 898] width 22 height 22
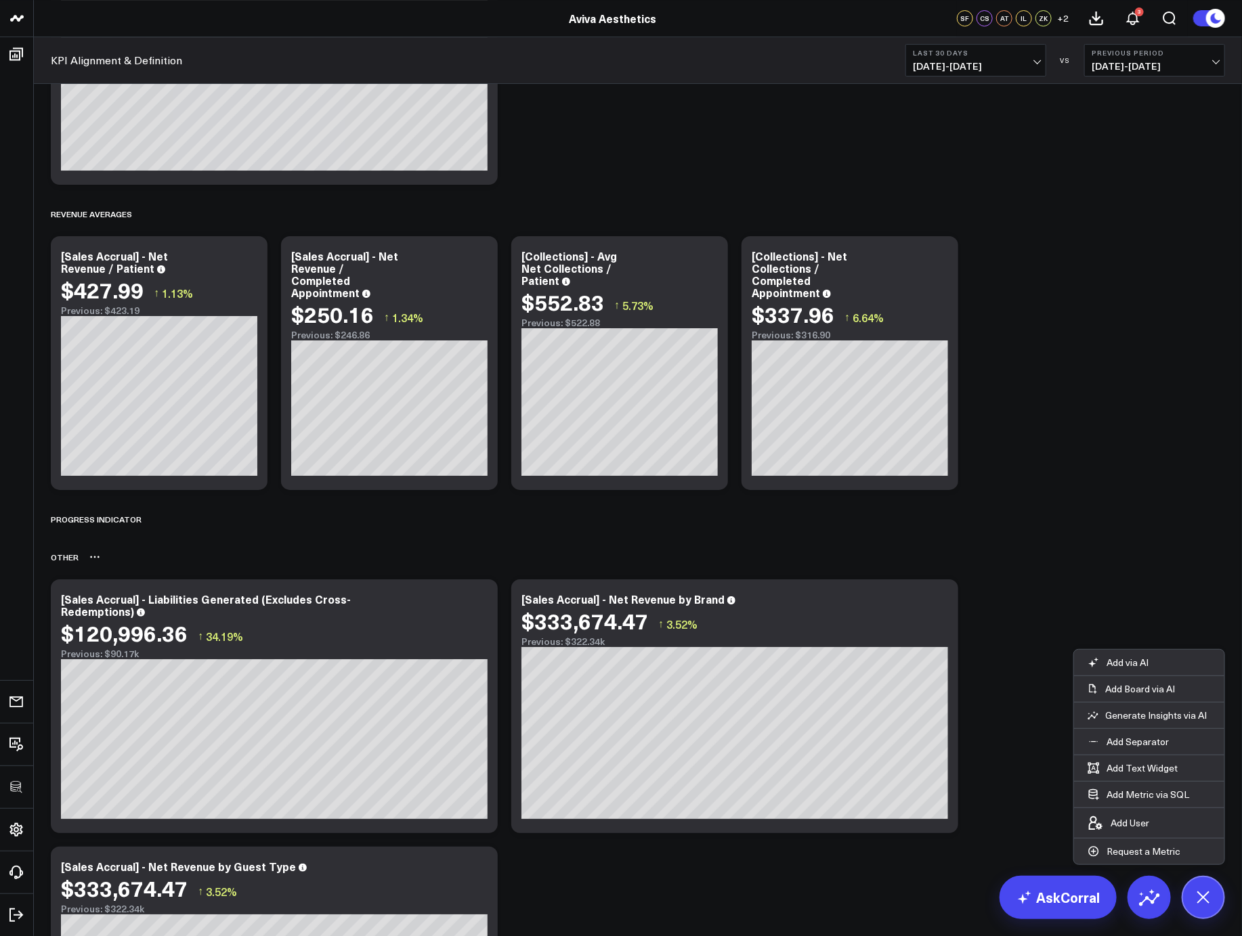
click at [1116, 570] on div "OTHER" at bounding box center [638, 557] width 1174 height 31
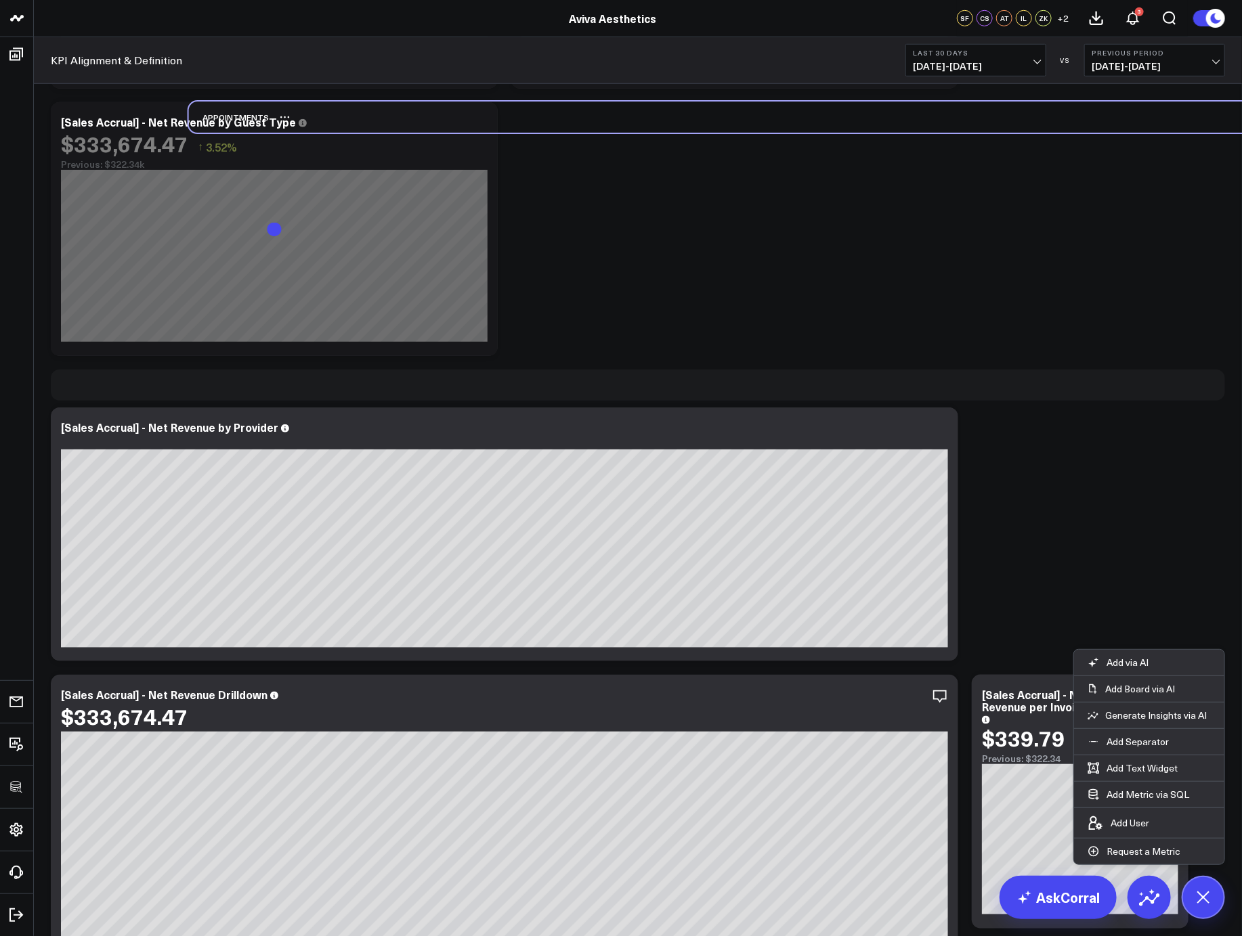
scroll to position [2784, 0]
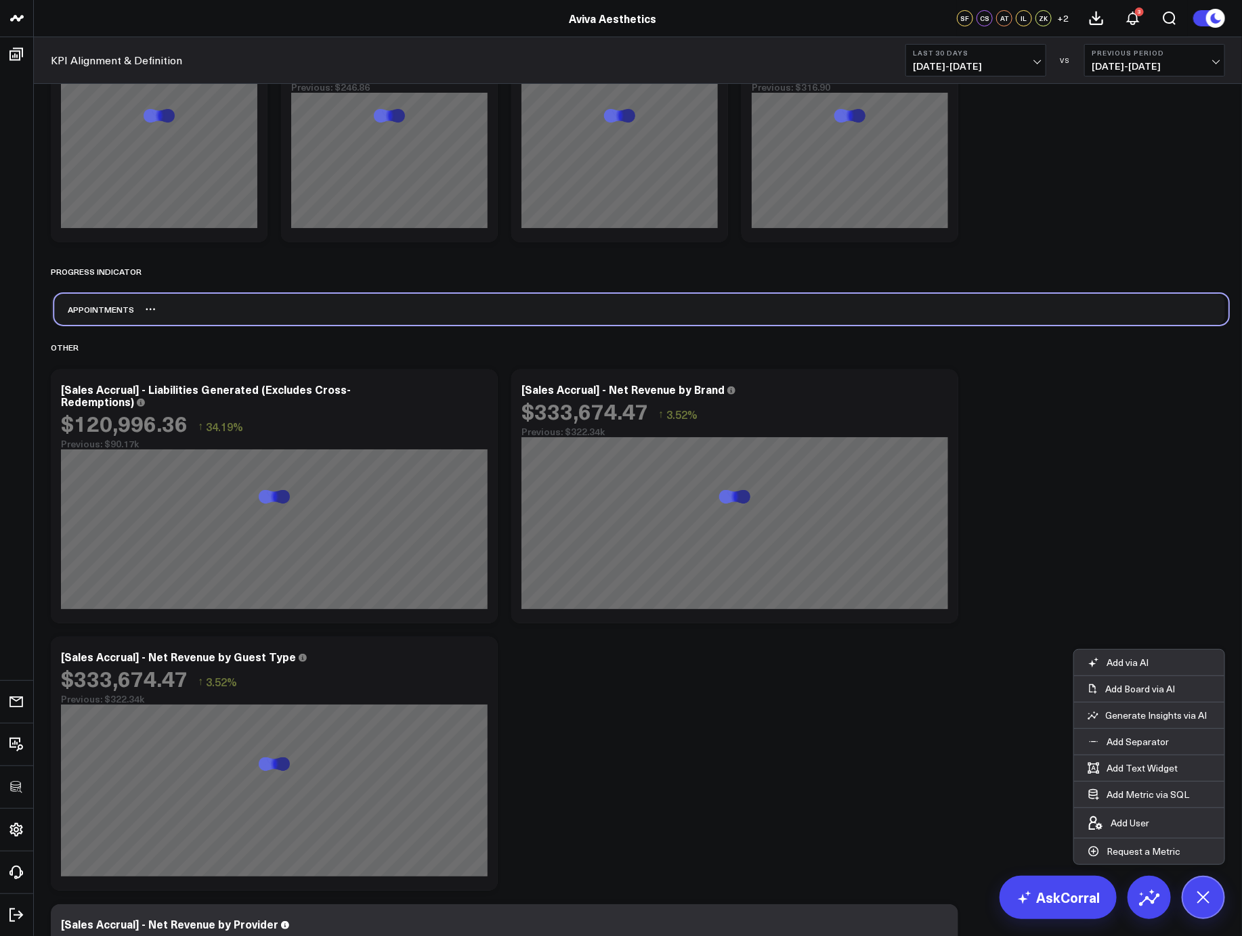
drag, startPoint x: 103, startPoint y: 720, endPoint x: 106, endPoint y: 305, distance: 415.7
click at [106, 305] on div "Appointments" at bounding box center [94, 309] width 80 height 31
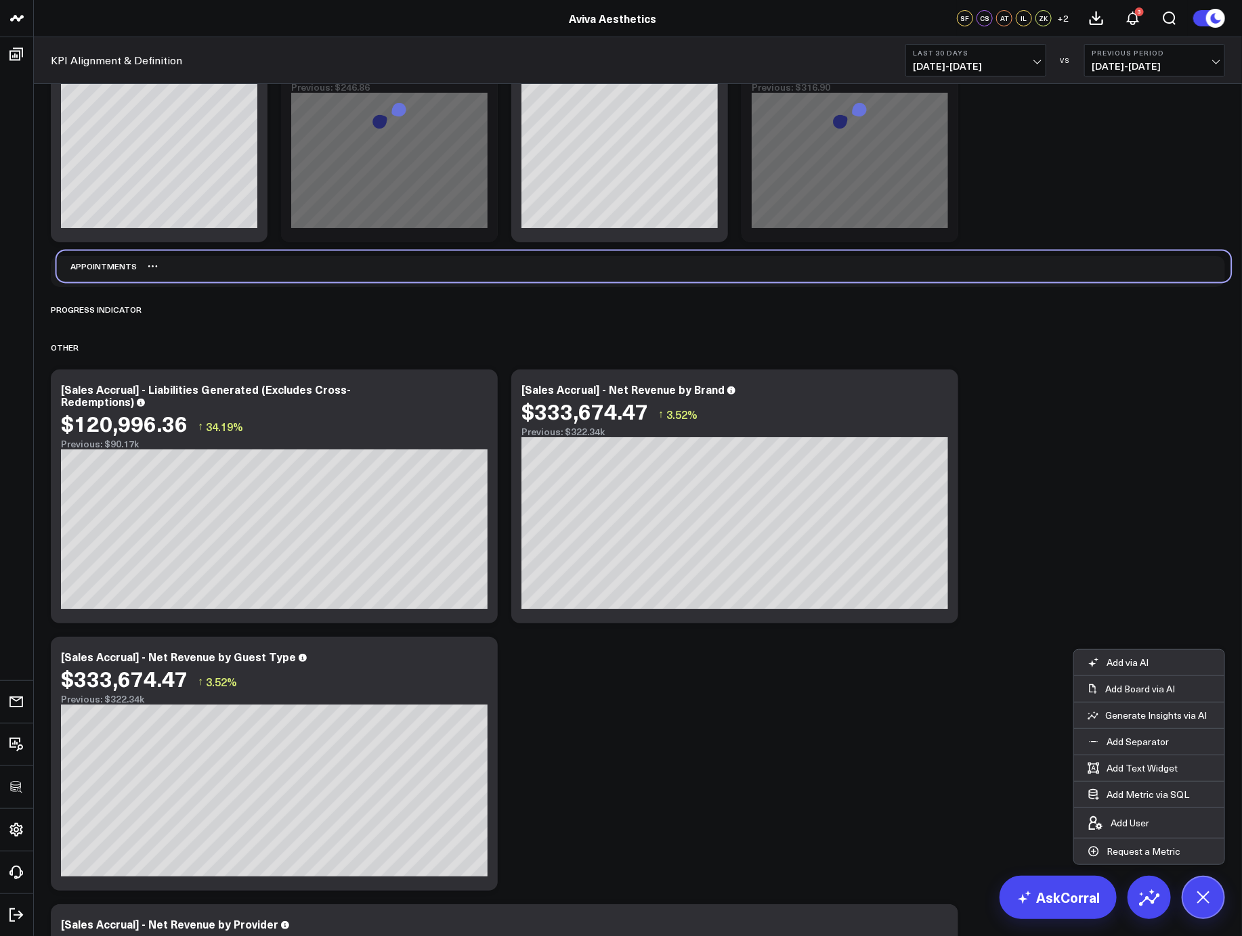
drag, startPoint x: 85, startPoint y: 311, endPoint x: 91, endPoint y: 268, distance: 43.7
click at [91, 268] on div "Appointments" at bounding box center [97, 266] width 80 height 31
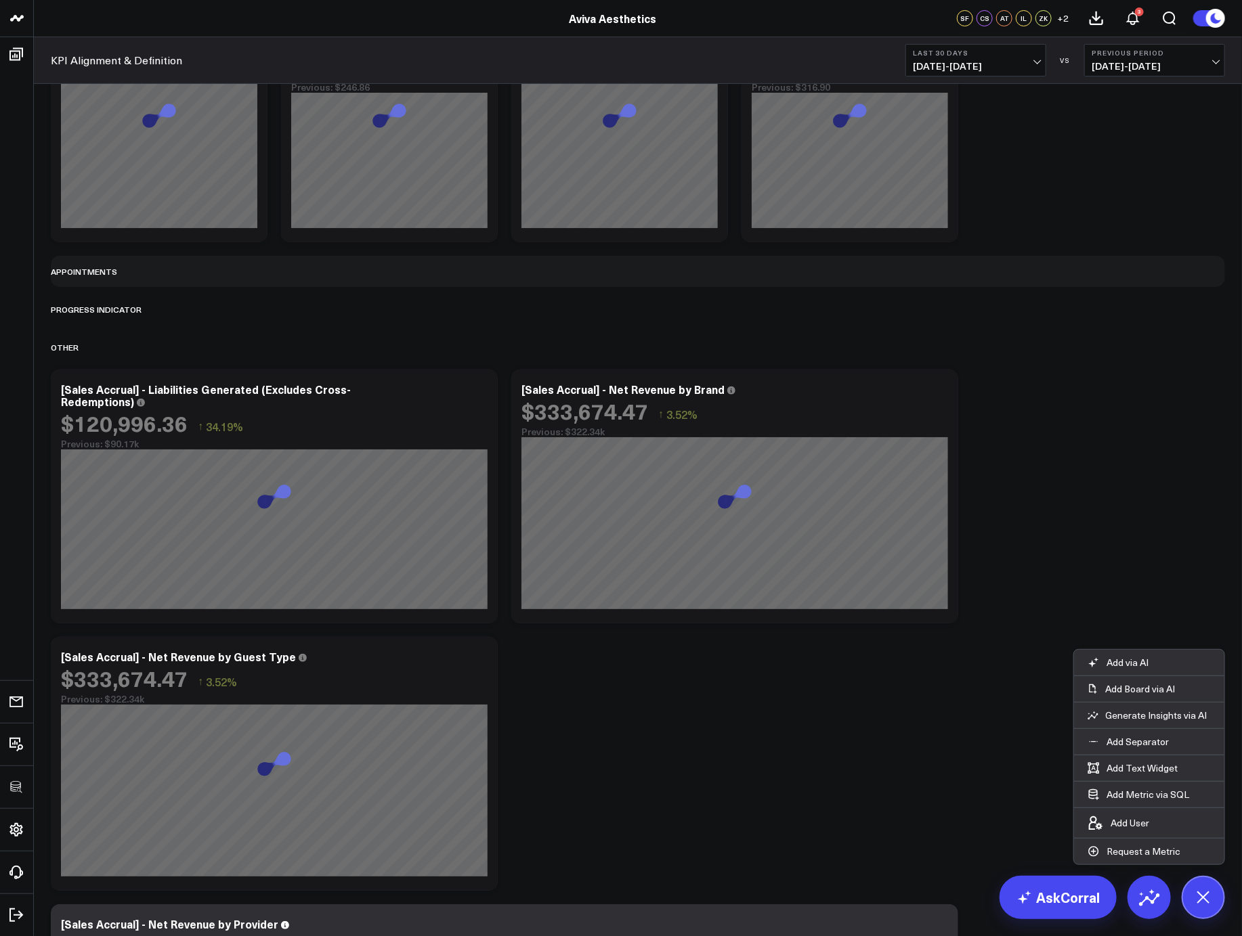
click at [1071, 426] on div "GROSS REVENUE Modify via AI Copy link to widget Ask support Remove Create linke…" at bounding box center [637, 918] width 1187 height 7216
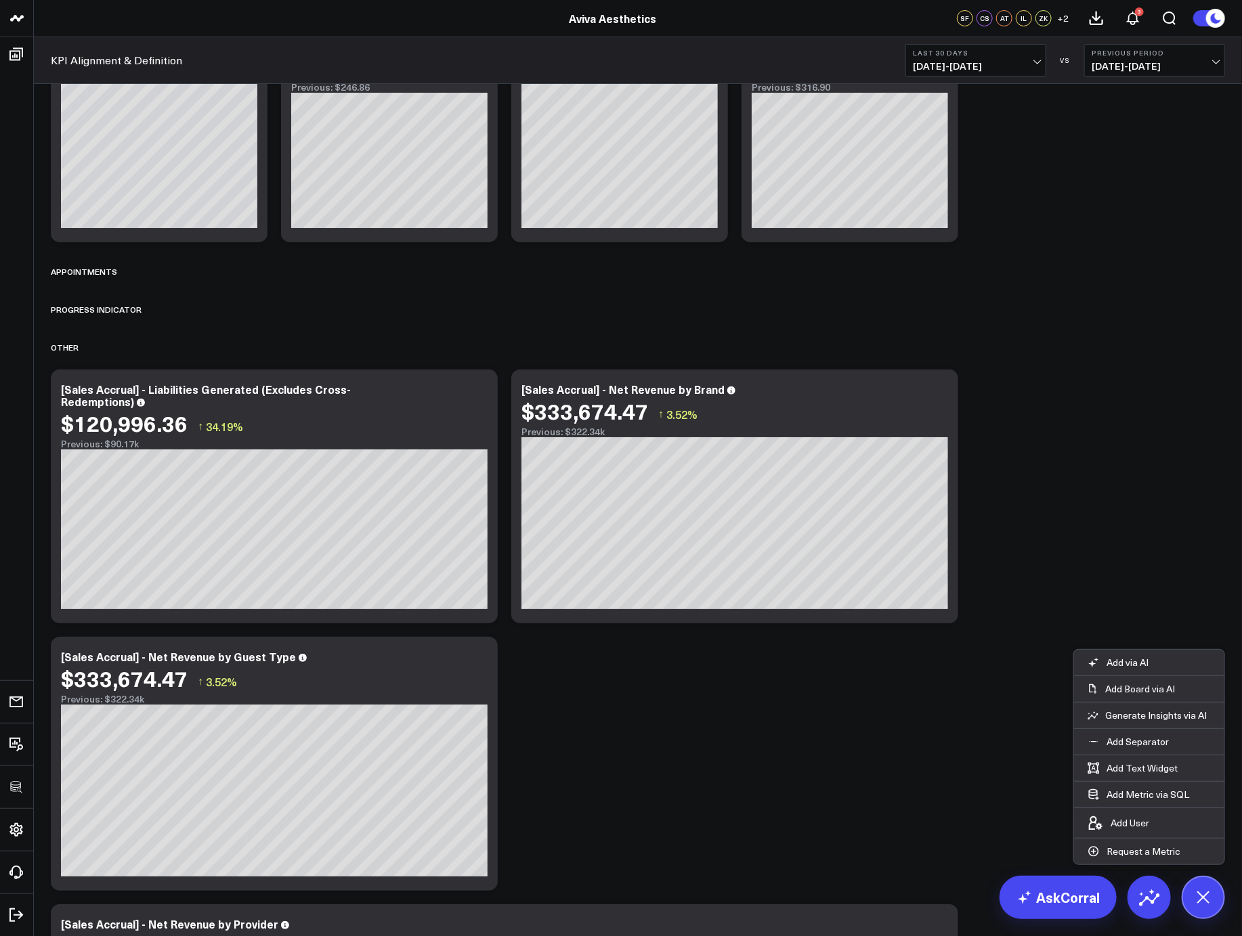
drag, startPoint x: 1206, startPoint y: 889, endPoint x: 1199, endPoint y: 858, distance: 31.9
click at [1206, 889] on icon at bounding box center [1202, 897] width 30 height 30
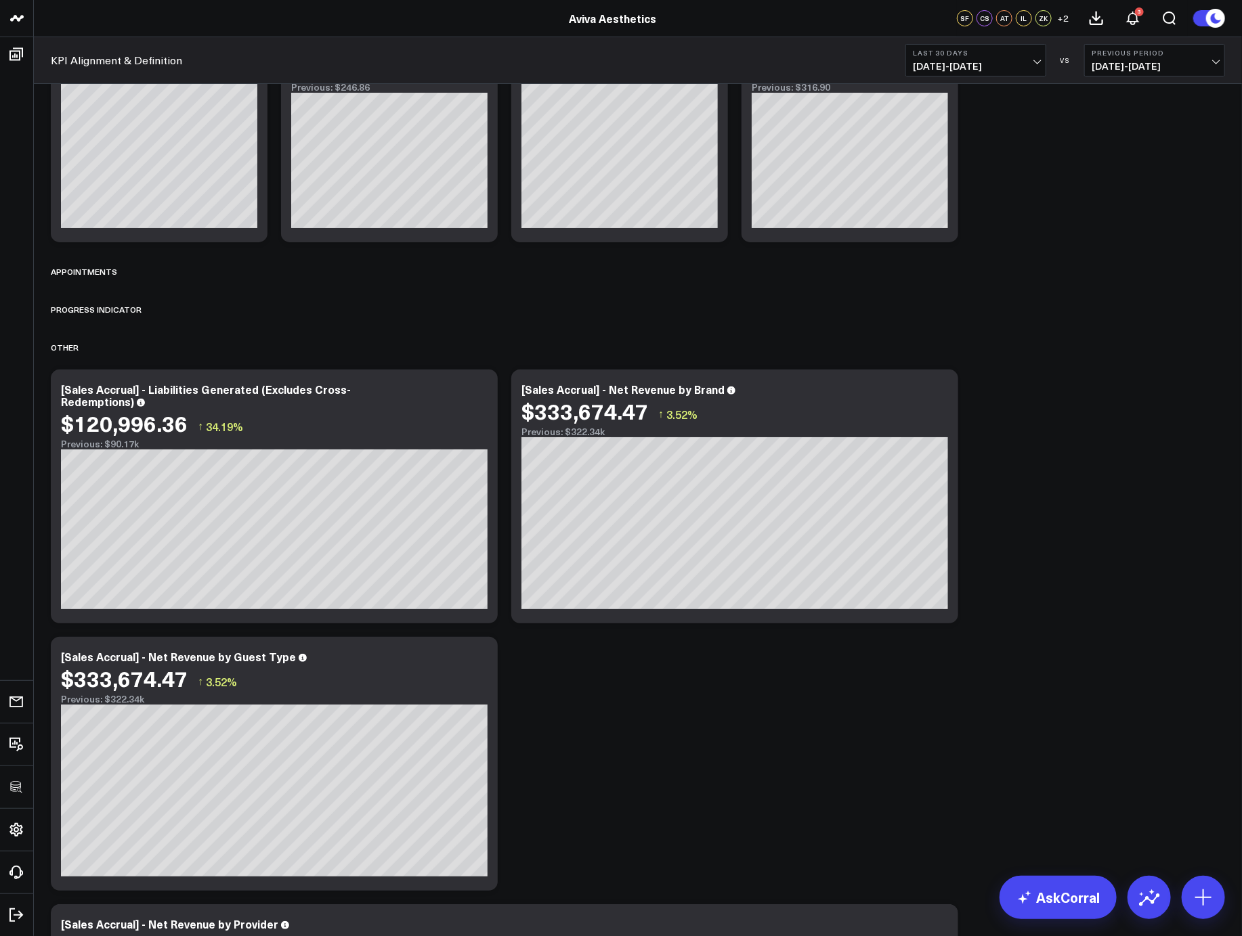
click at [1126, 529] on div "GROSS REVENUE Modify via AI Copy link to widget Ask support Remove Create linke…" at bounding box center [637, 918] width 1187 height 7216
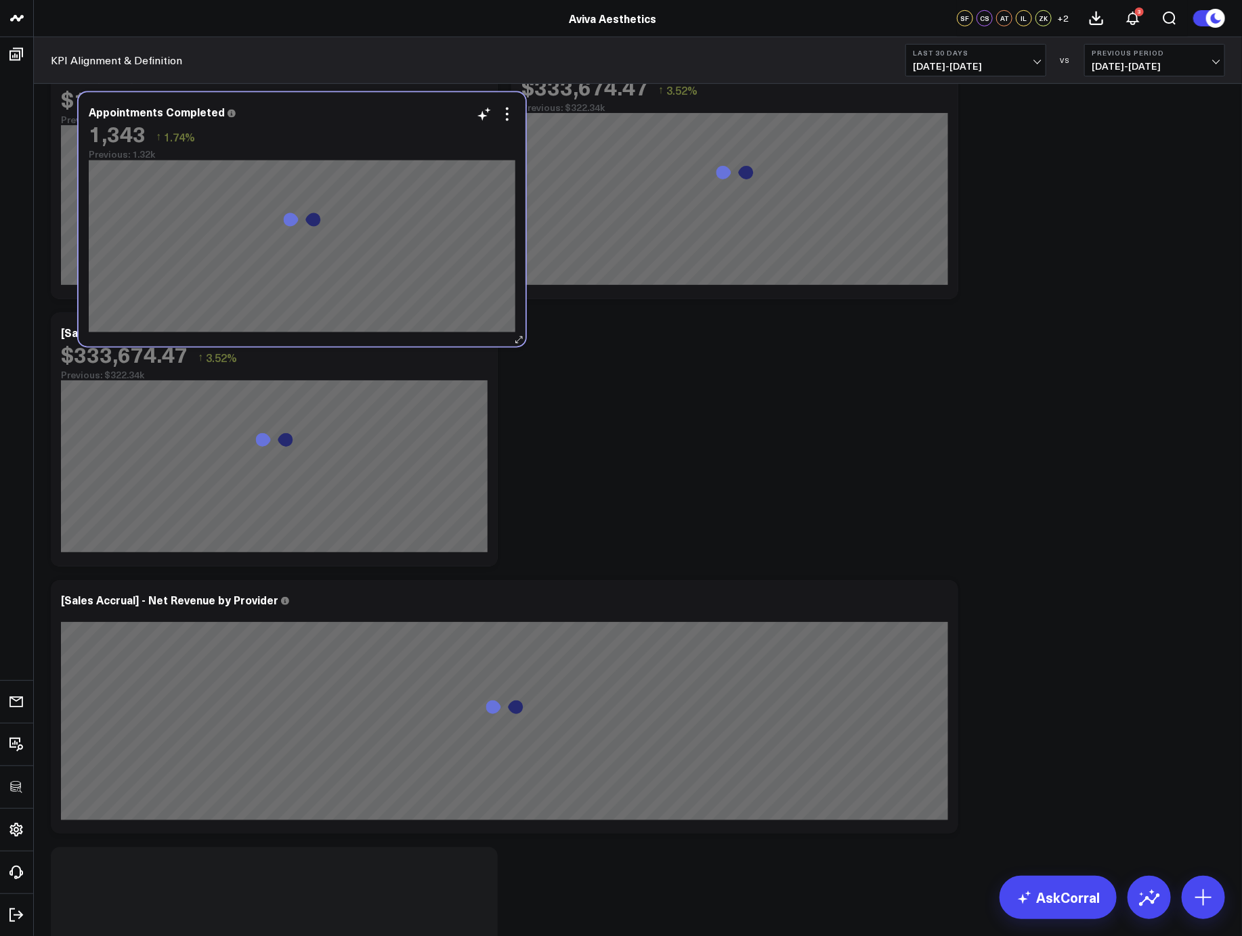
scroll to position [2729, 0]
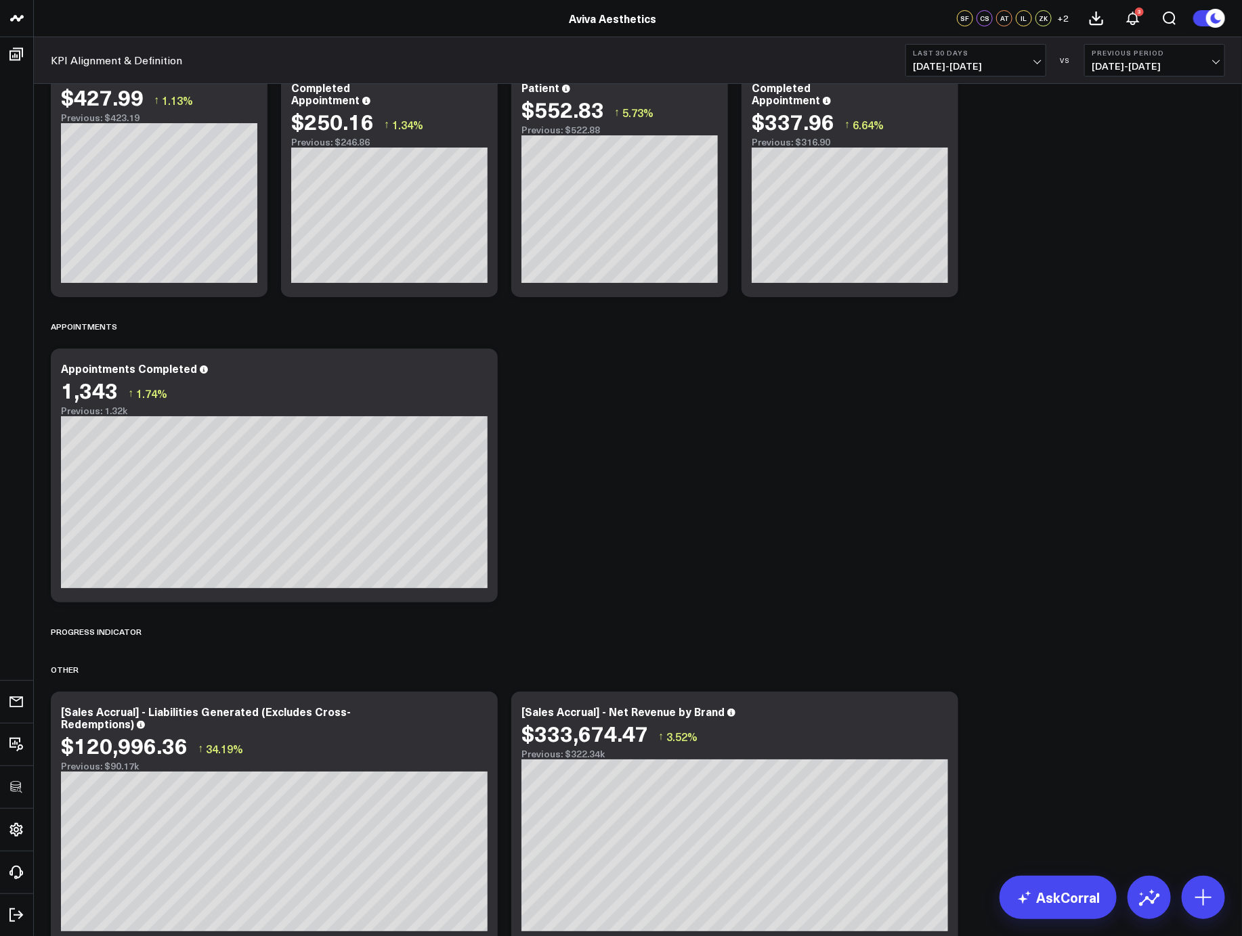
click at [112, 366] on div "Appointments Completed" at bounding box center [129, 368] width 136 height 15
click at [112, 366] on div "Appointments Completed" at bounding box center [135, 368] width 148 height 15
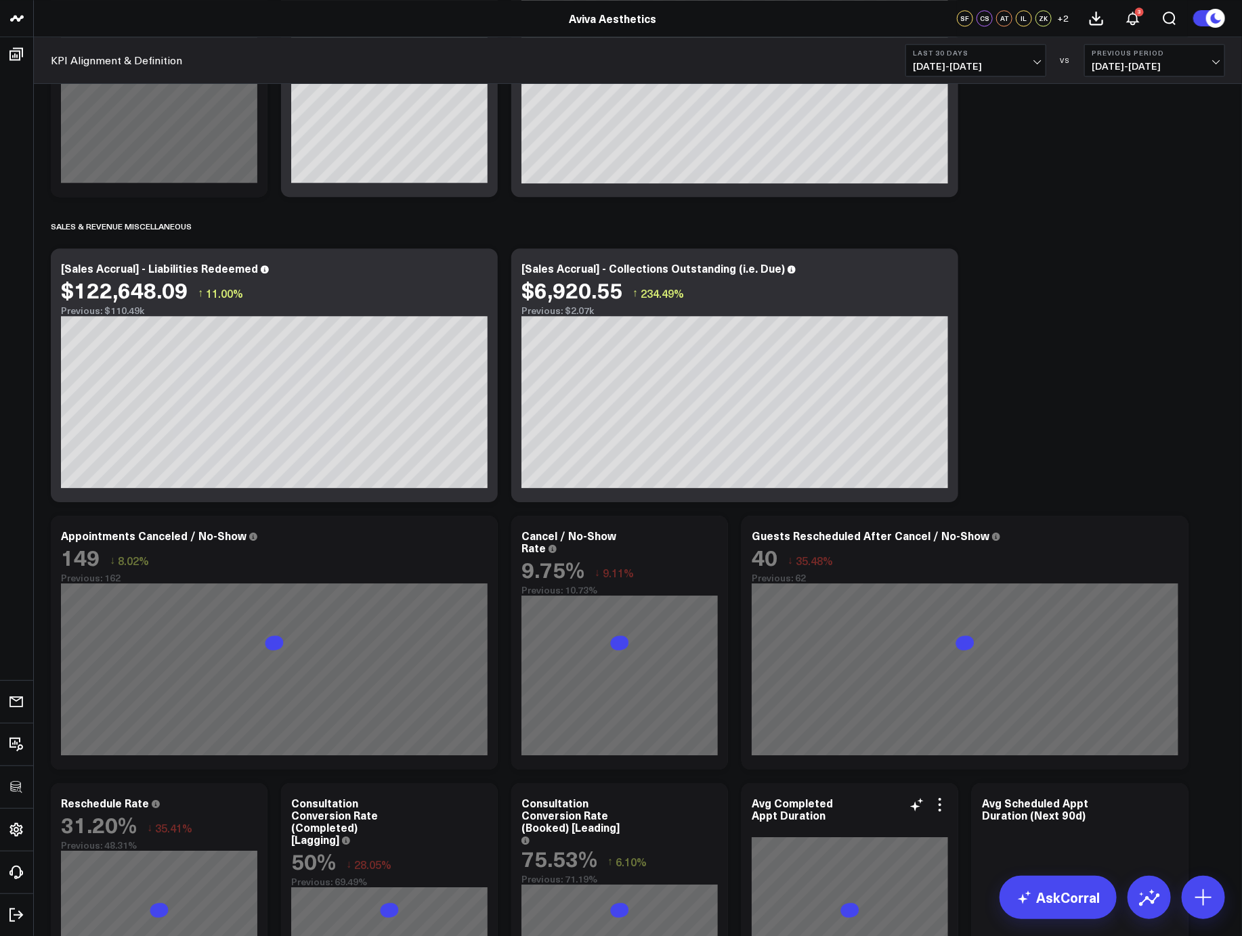
scroll to position [5202, 0]
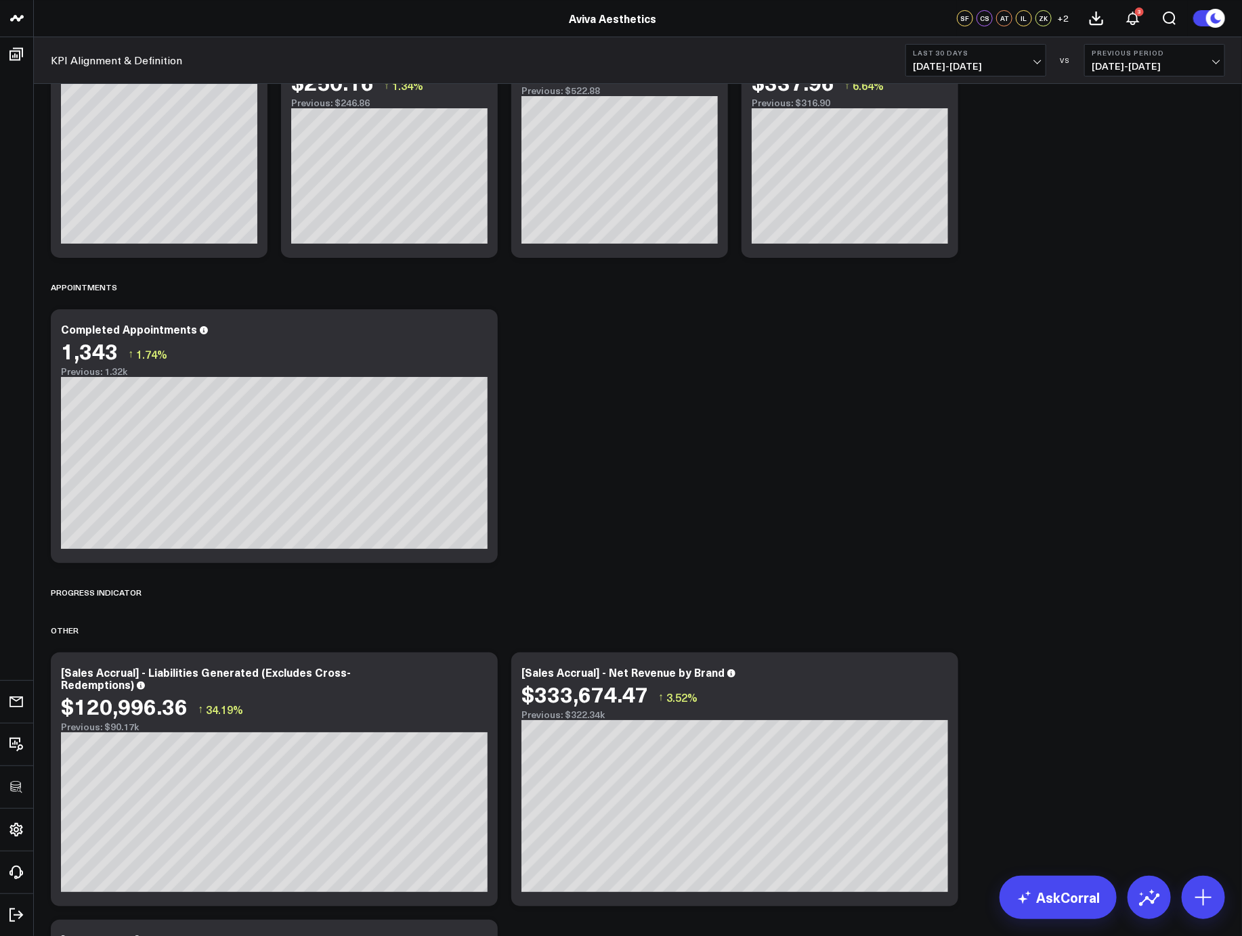
scroll to position [2537, 0]
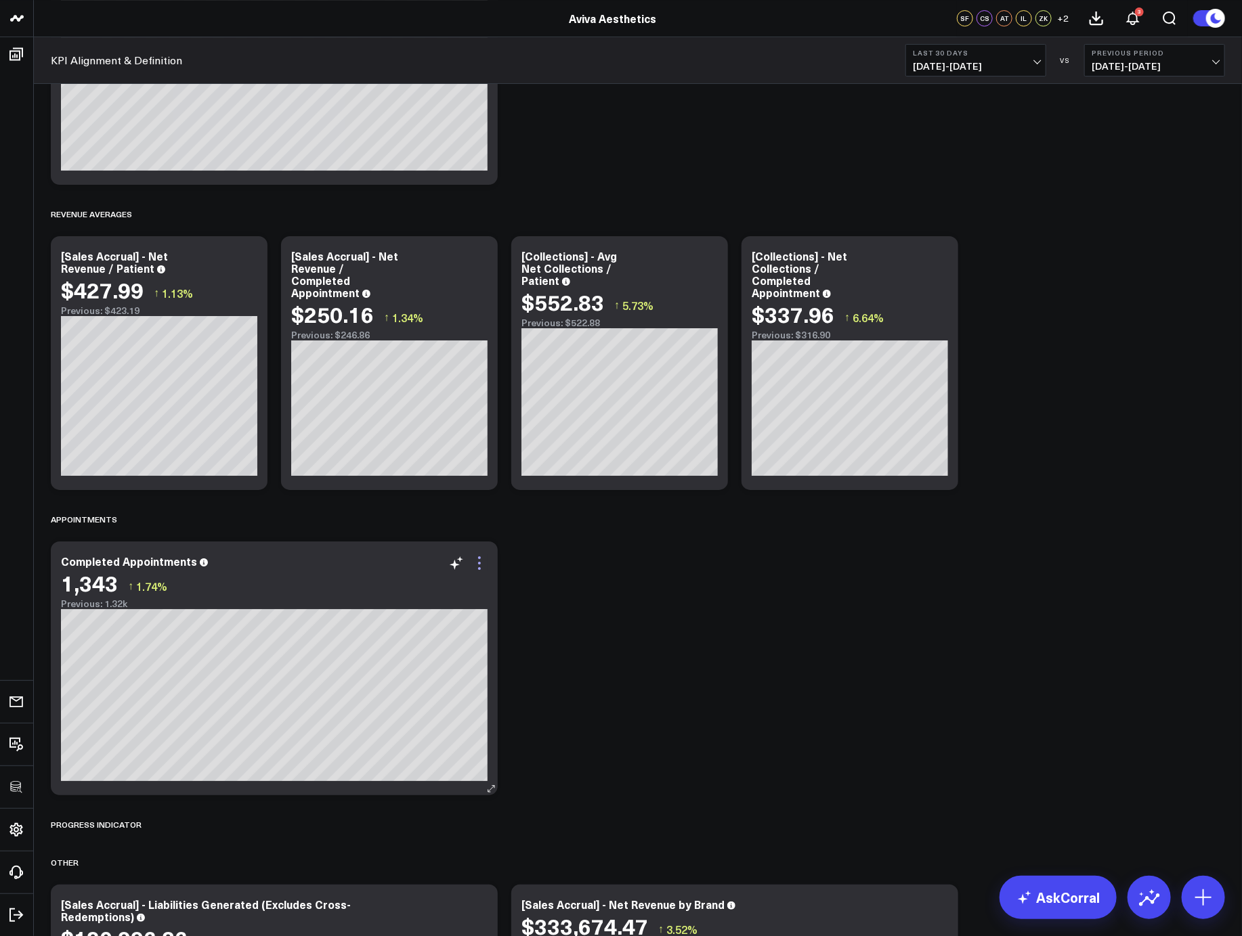
click at [475, 563] on icon at bounding box center [479, 563] width 16 height 16
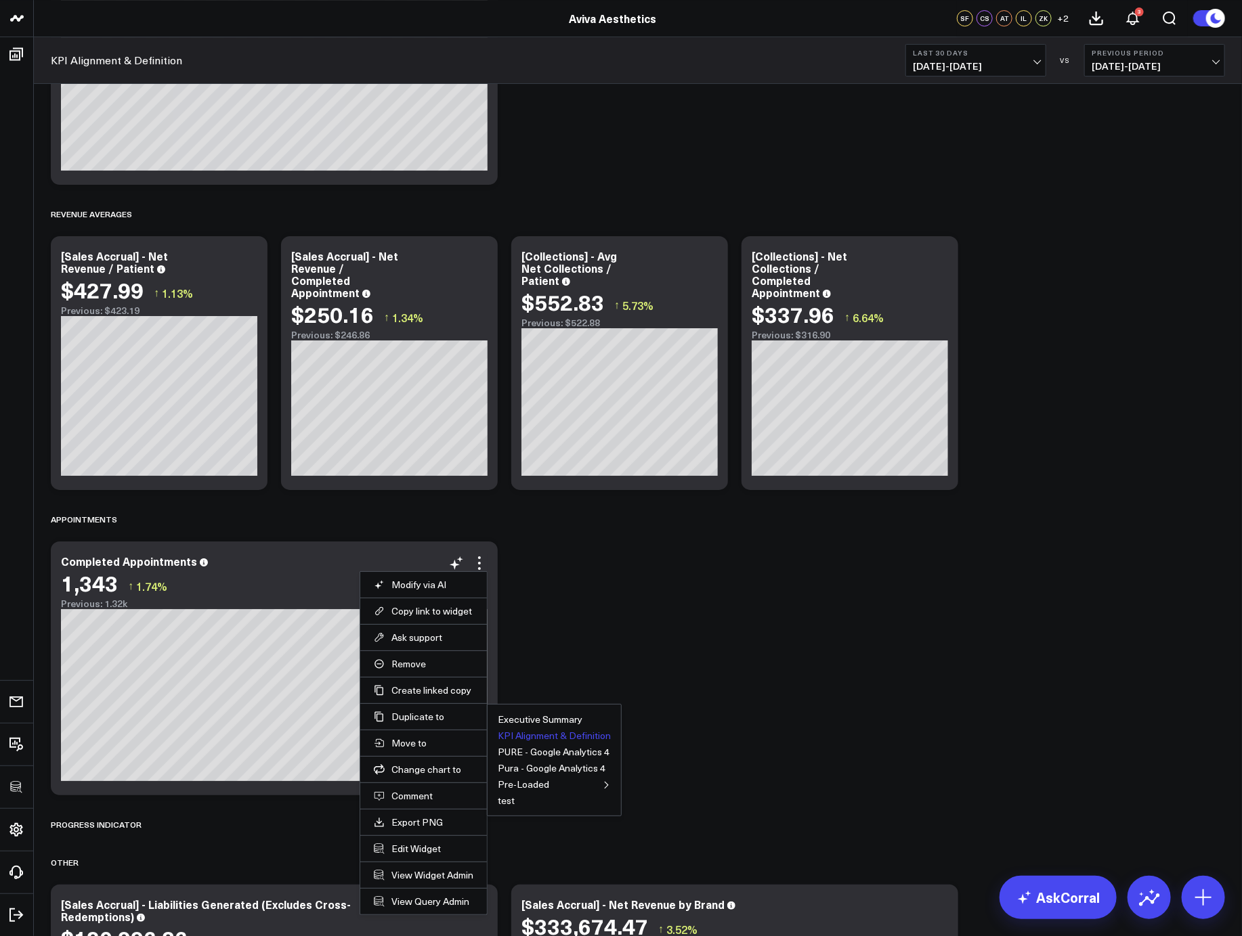
click at [505, 731] on button "KPI Alignment & Definition" at bounding box center [554, 735] width 113 height 9
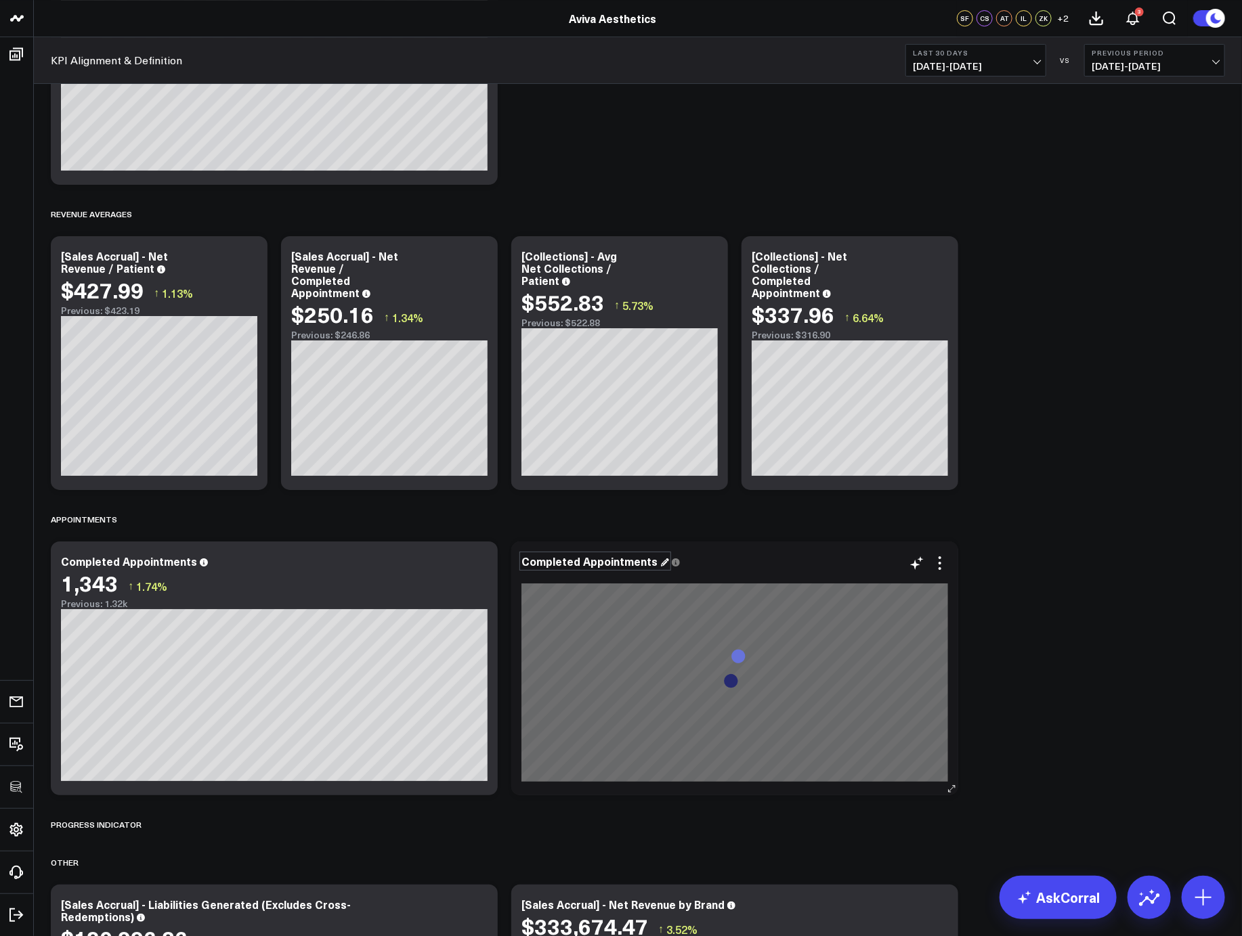
click at [552, 561] on div "Completed Appointments" at bounding box center [595, 561] width 148 height 15
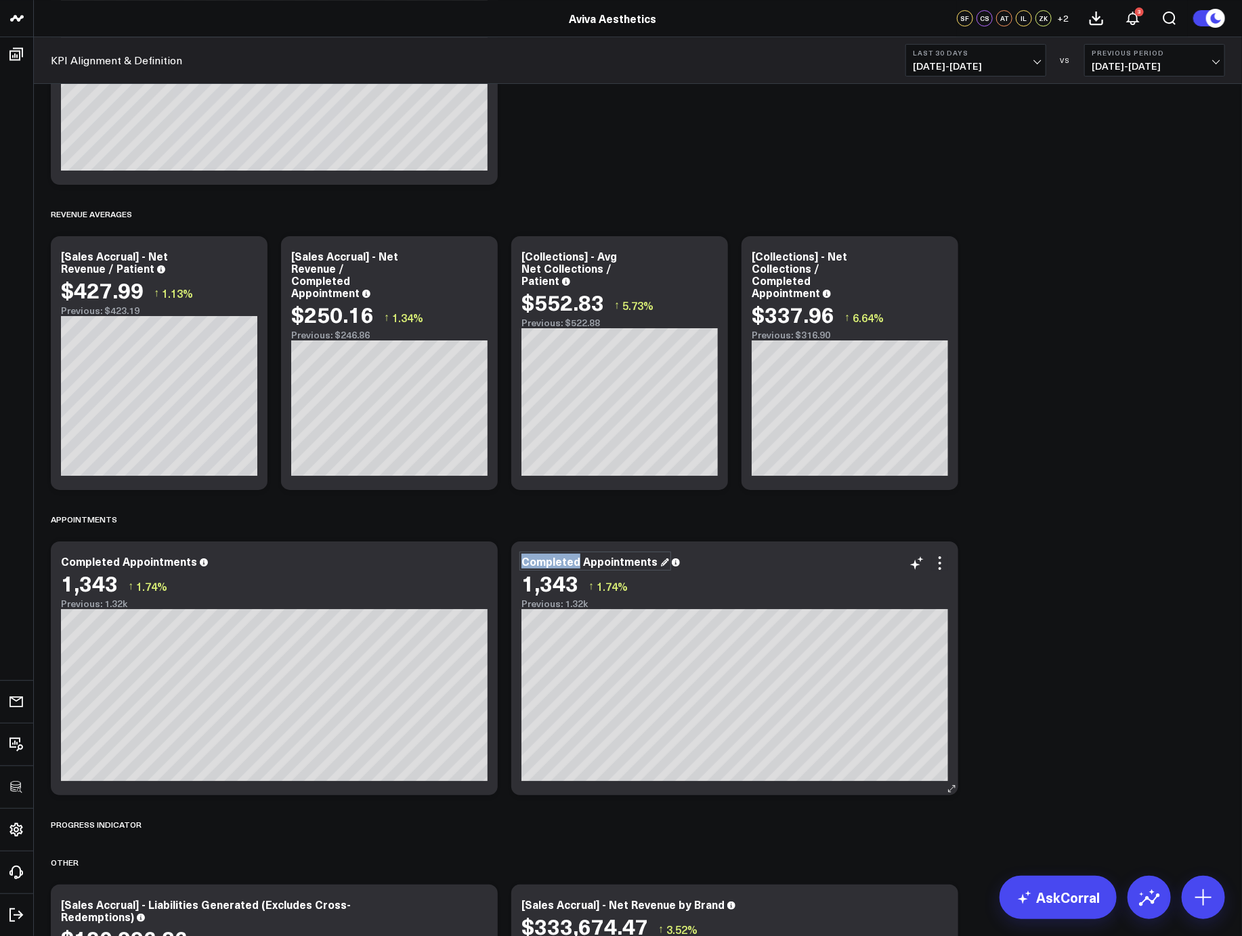
drag, startPoint x: 577, startPoint y: 560, endPoint x: 514, endPoint y: 561, distance: 63.6
click at [514, 561] on div "Completed Appointments 1,343 ↑ 1.74% Previous: 1.32k [#fff fontSize:14px lineHe…" at bounding box center [734, 669] width 447 height 254
click at [638, 564] on div "Upcoming Appointments" at bounding box center [591, 561] width 141 height 15
click at [647, 561] on div "Upcoming Appointments" at bounding box center [591, 561] width 141 height 15
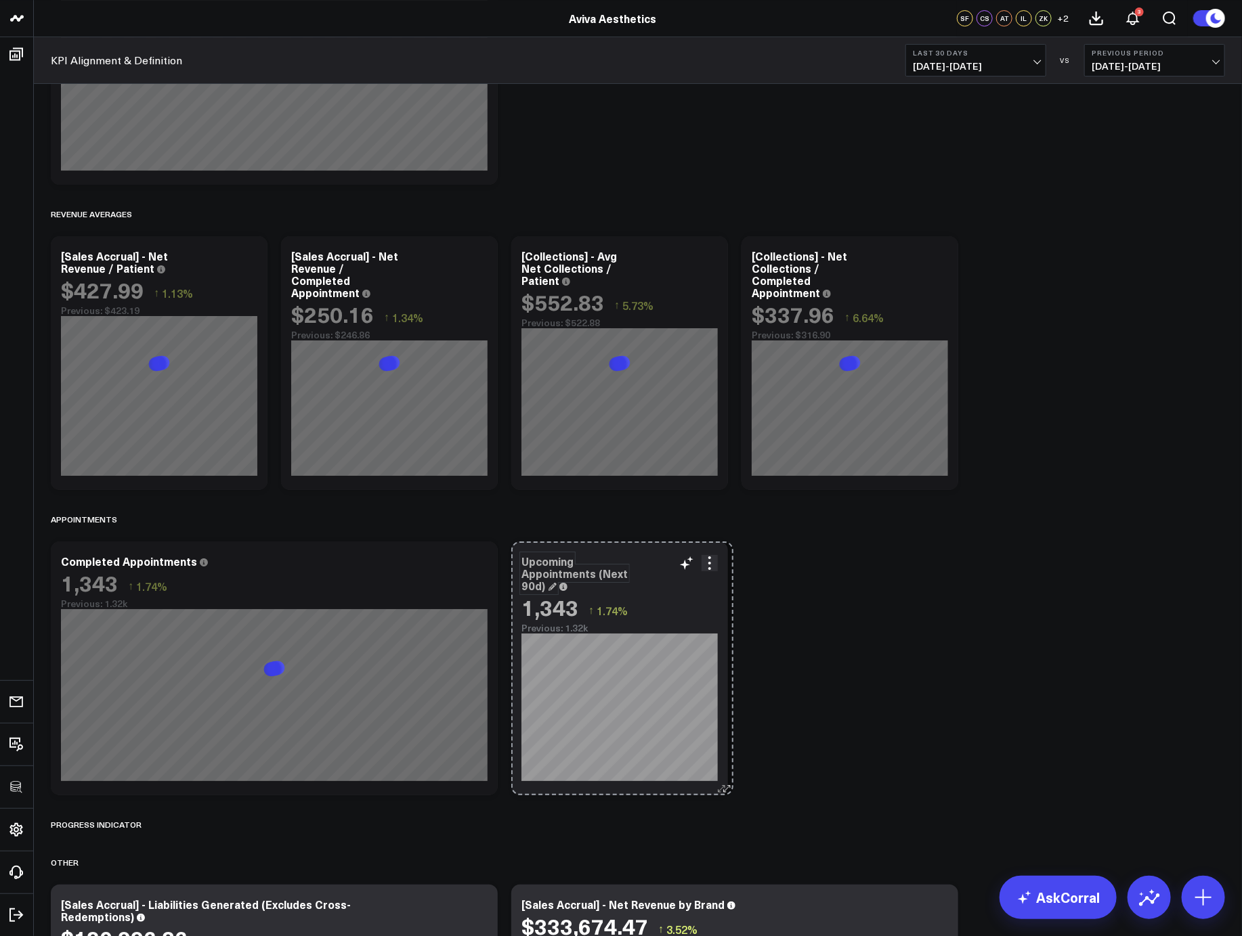
drag, startPoint x: 948, startPoint y: 789, endPoint x: 724, endPoint y: 776, distance: 224.5
click at [723, 776] on div "Upcoming Appointments (Next 90d) 1,343 ↑ 1.74% Previous: 1.32k So sorry. The qu…" at bounding box center [619, 669] width 217 height 254
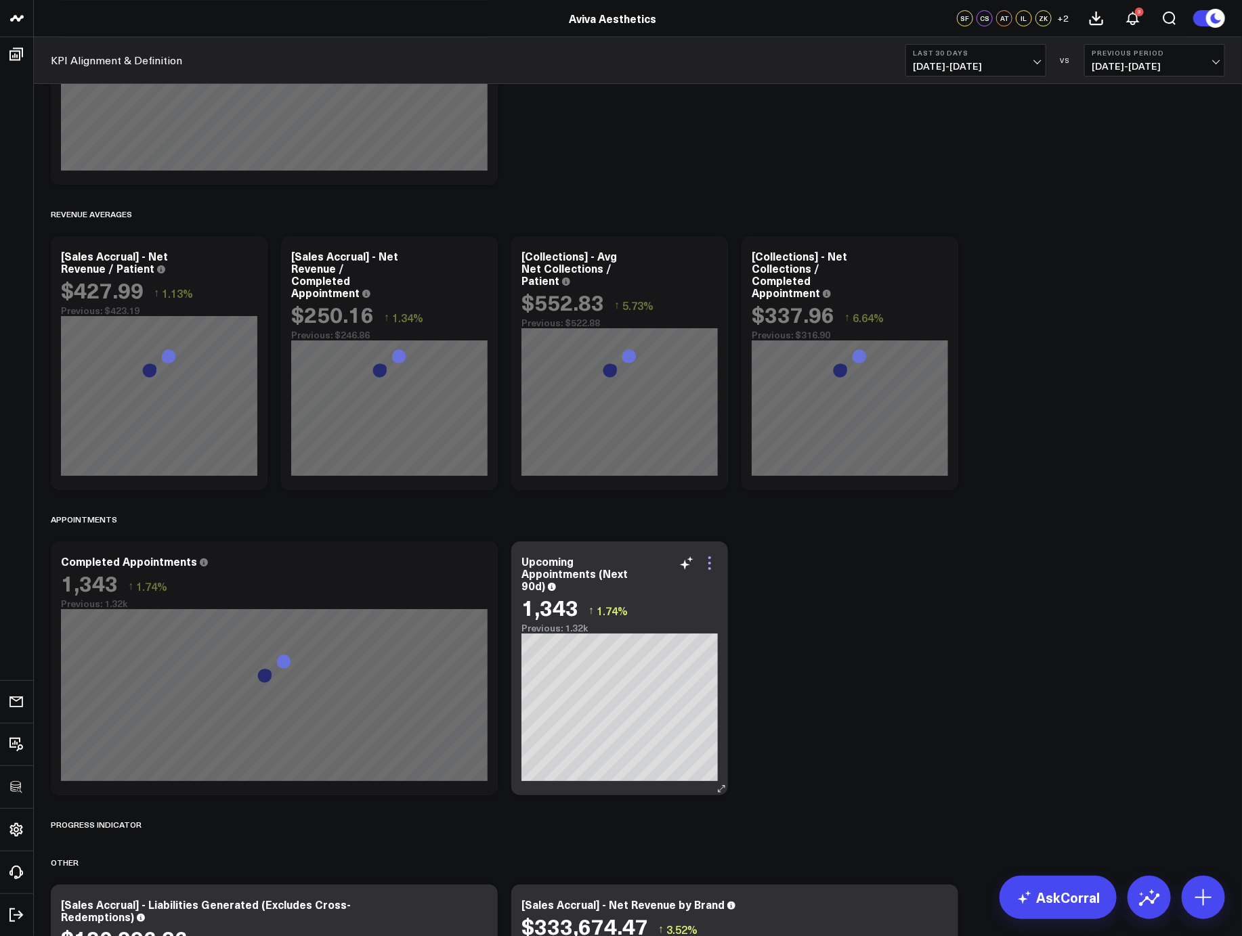
click at [710, 566] on icon at bounding box center [709, 563] width 16 height 16
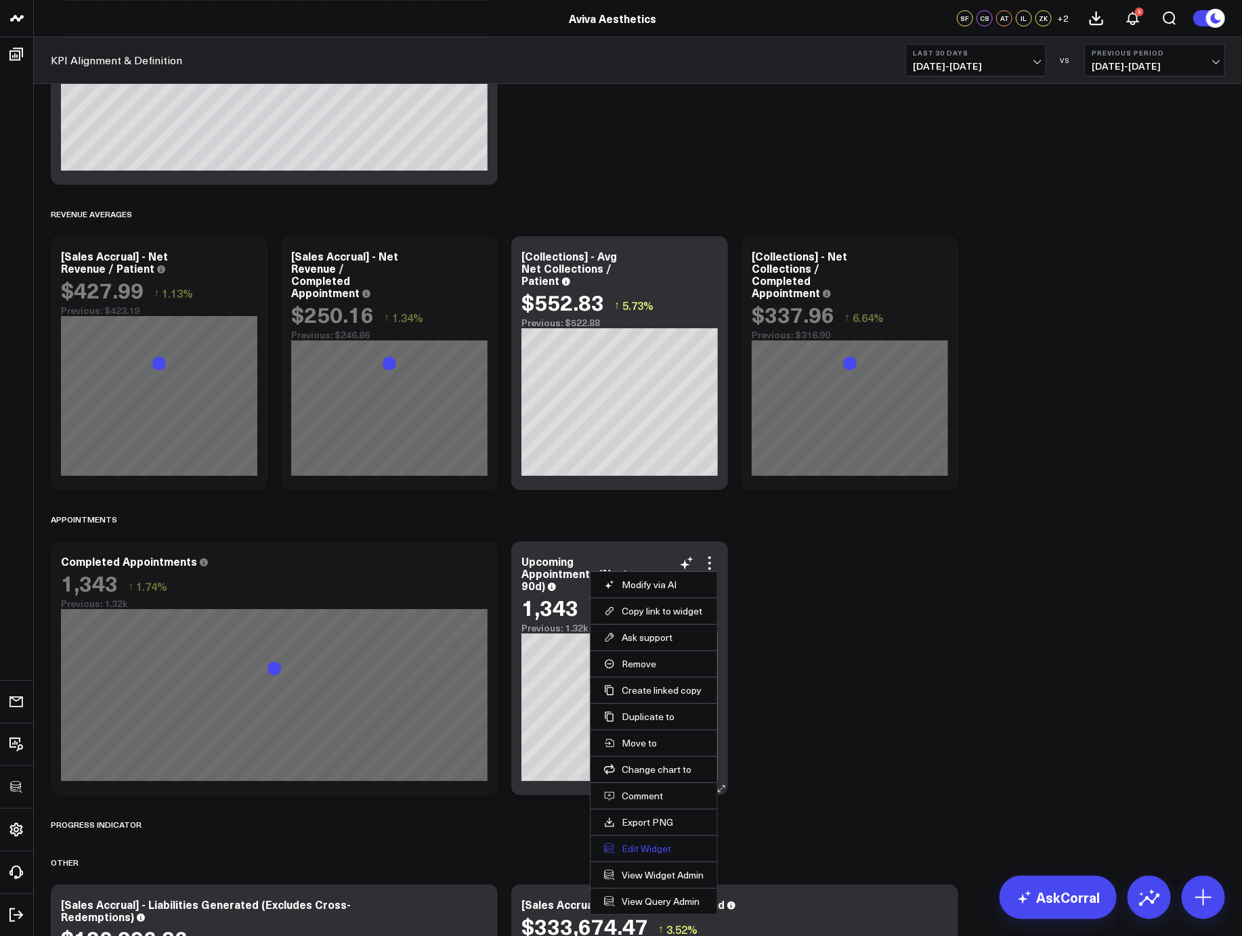
click at [653, 845] on button "Edit Widget" at bounding box center [654, 849] width 100 height 12
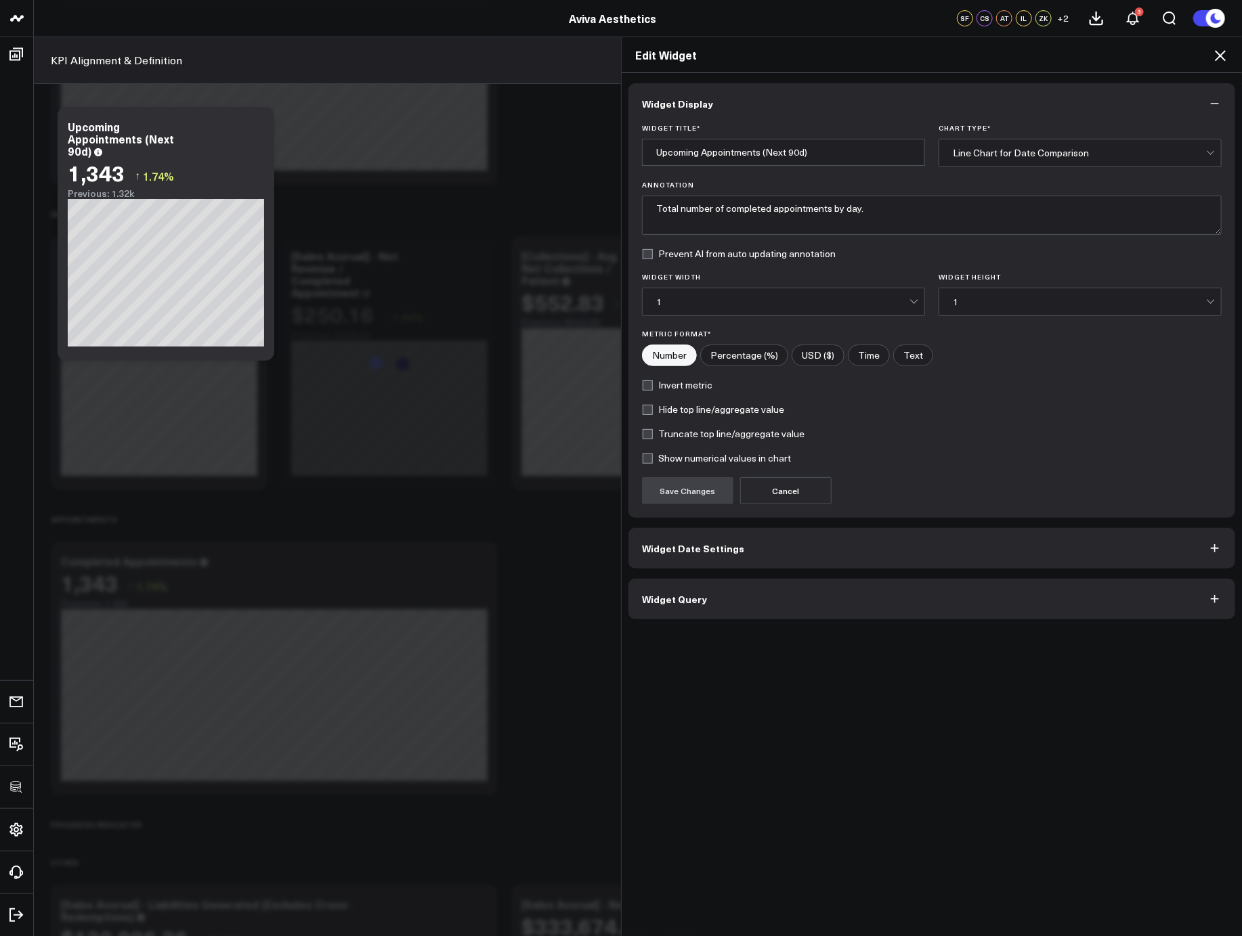
click at [756, 607] on button "Widget Query" at bounding box center [931, 599] width 607 height 41
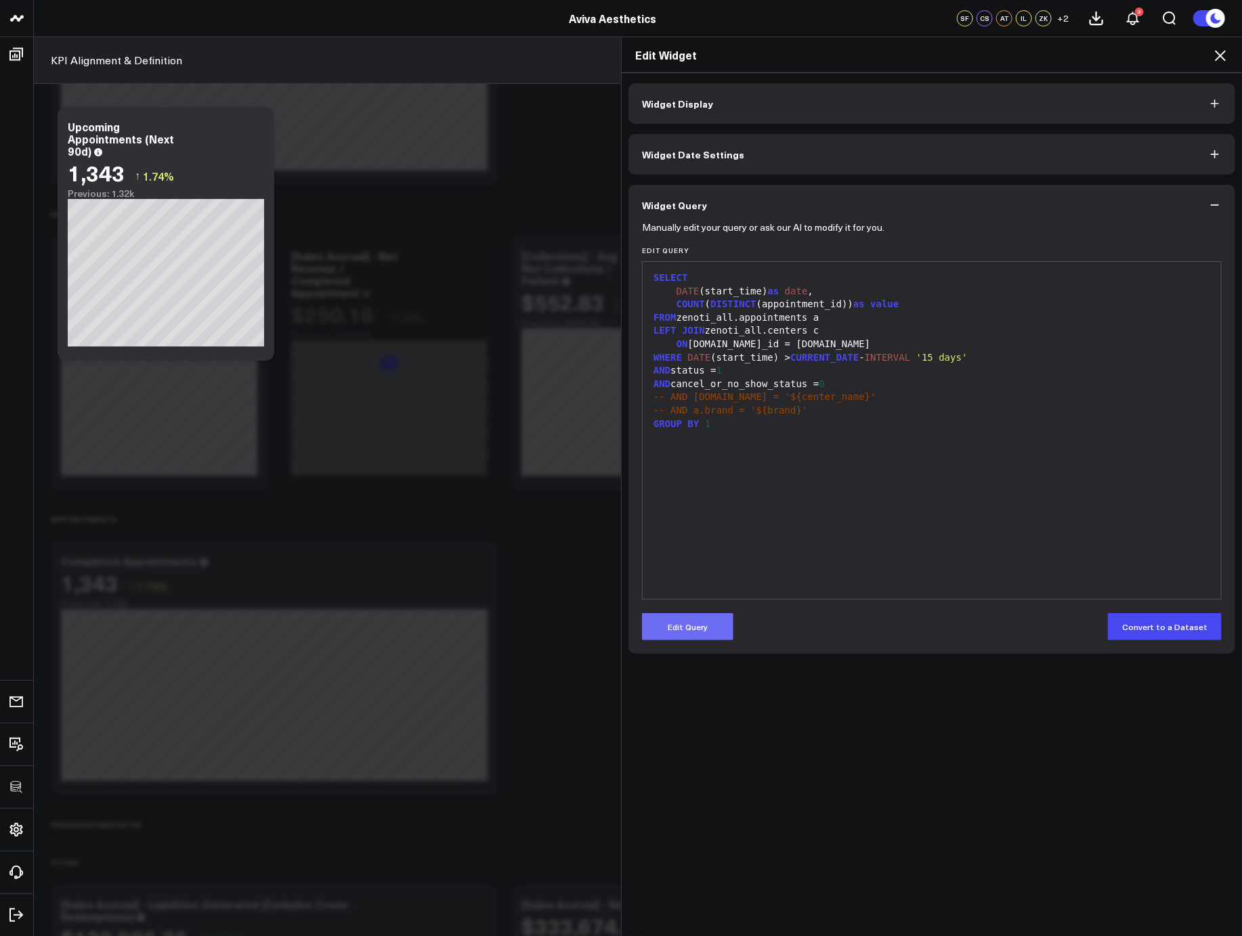
click at [680, 623] on button "Edit Query" at bounding box center [687, 626] width 91 height 27
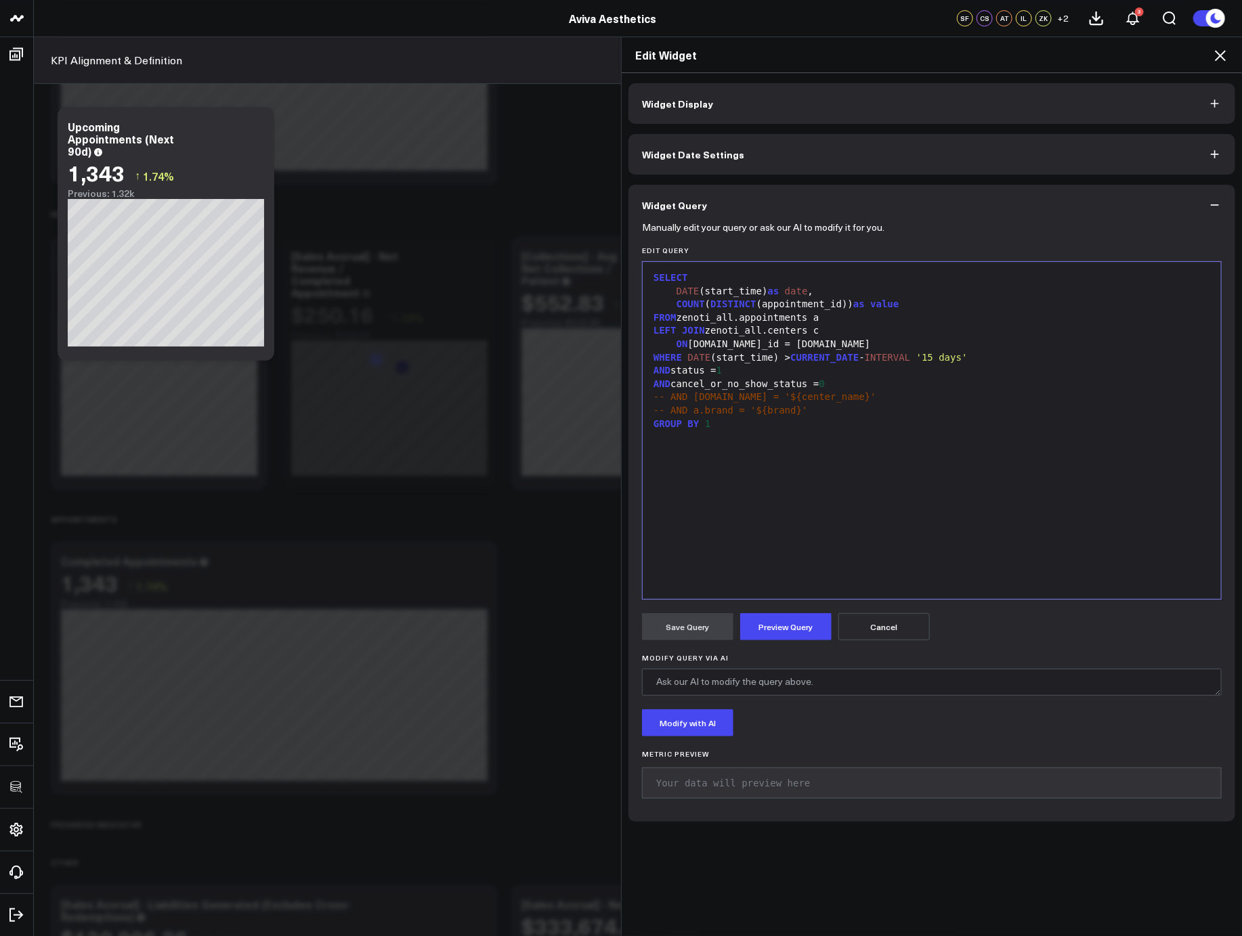
click at [786, 487] on div "SELECT DATE (start_time) as date , COUNT ( DISTINCT (appointment_id)) as value …" at bounding box center [931, 431] width 565 height 324
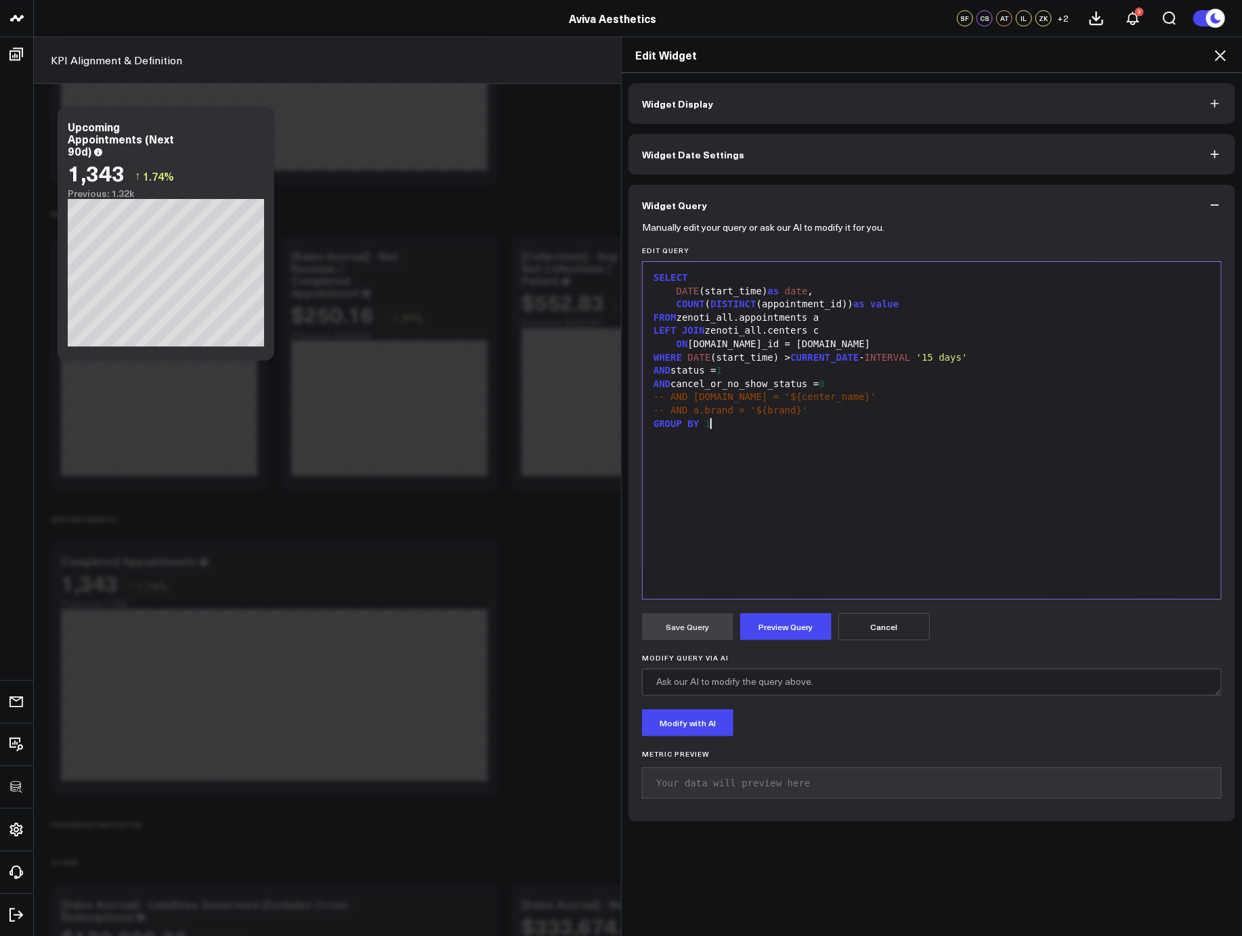
click at [785, 358] on div "WHERE DATE (start_time) > CURRENT_DATE - INTERVAL '15 days'" at bounding box center [931, 358] width 565 height 14
drag, startPoint x: 865, startPoint y: 357, endPoint x: 1013, endPoint y: 356, distance: 147.6
click at [1013, 356] on div "WHERE DATE (start_time) >= CURRENT_DATE - INTERVAL '15 days'" at bounding box center [931, 358] width 565 height 14
click at [795, 436] on div "SELECT DATE (start_time) as date , COUNT ( DISTINCT (appointment_id)) as value …" at bounding box center [931, 431] width 565 height 324
click at [790, 623] on button "Preview Query" at bounding box center [785, 626] width 91 height 27
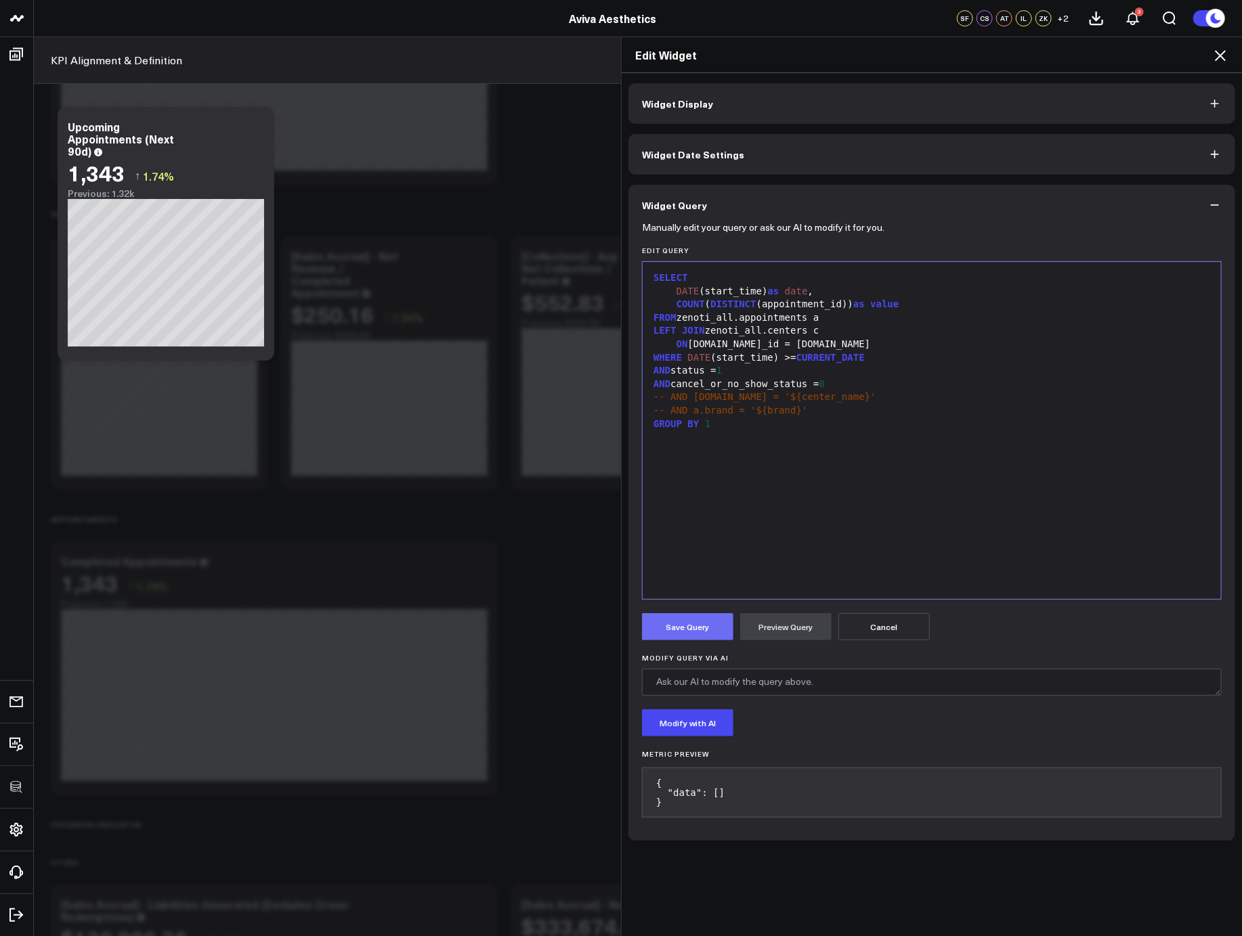
click at [701, 628] on button "Save Query" at bounding box center [687, 626] width 91 height 27
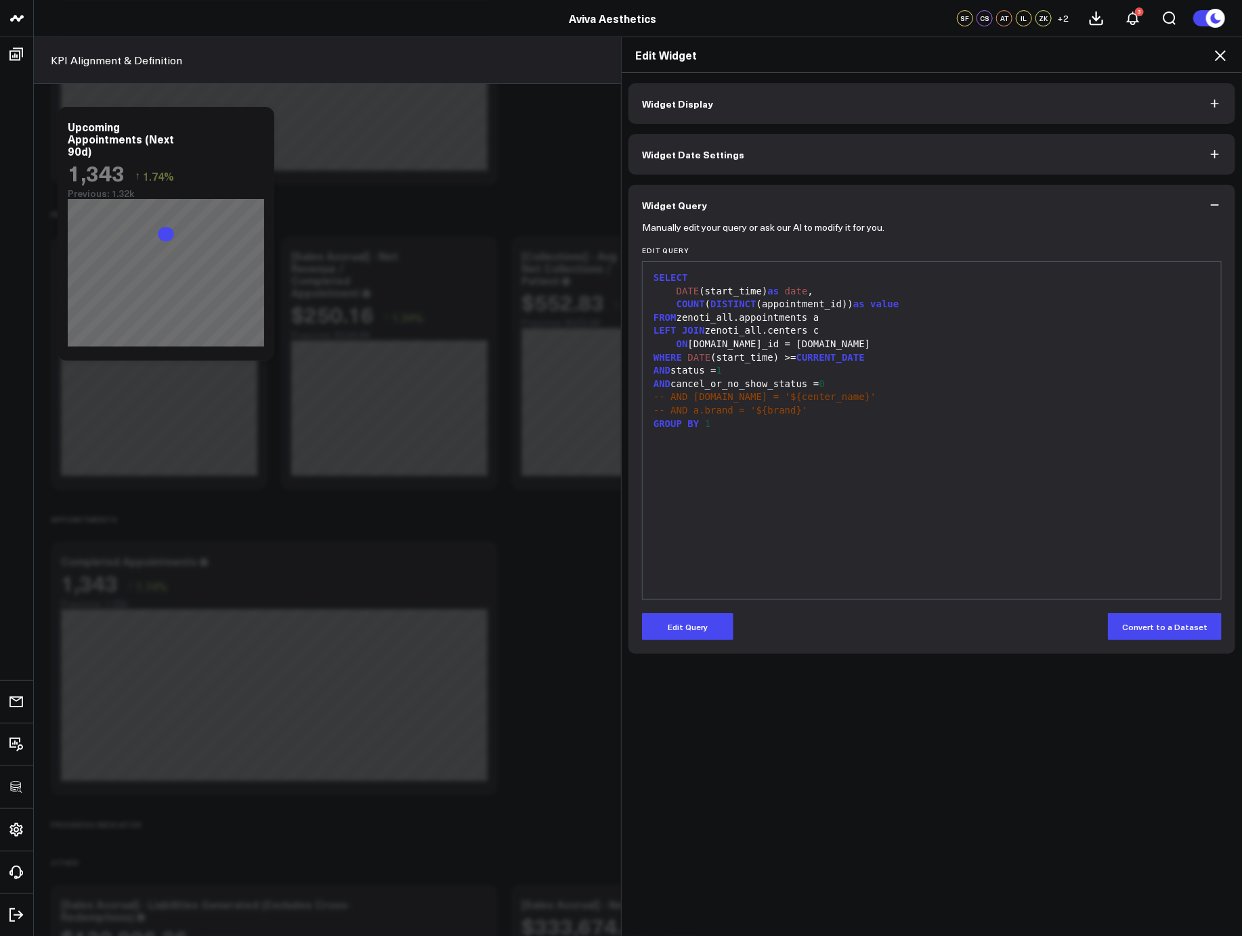
click at [1216, 58] on icon at bounding box center [1220, 55] width 16 height 16
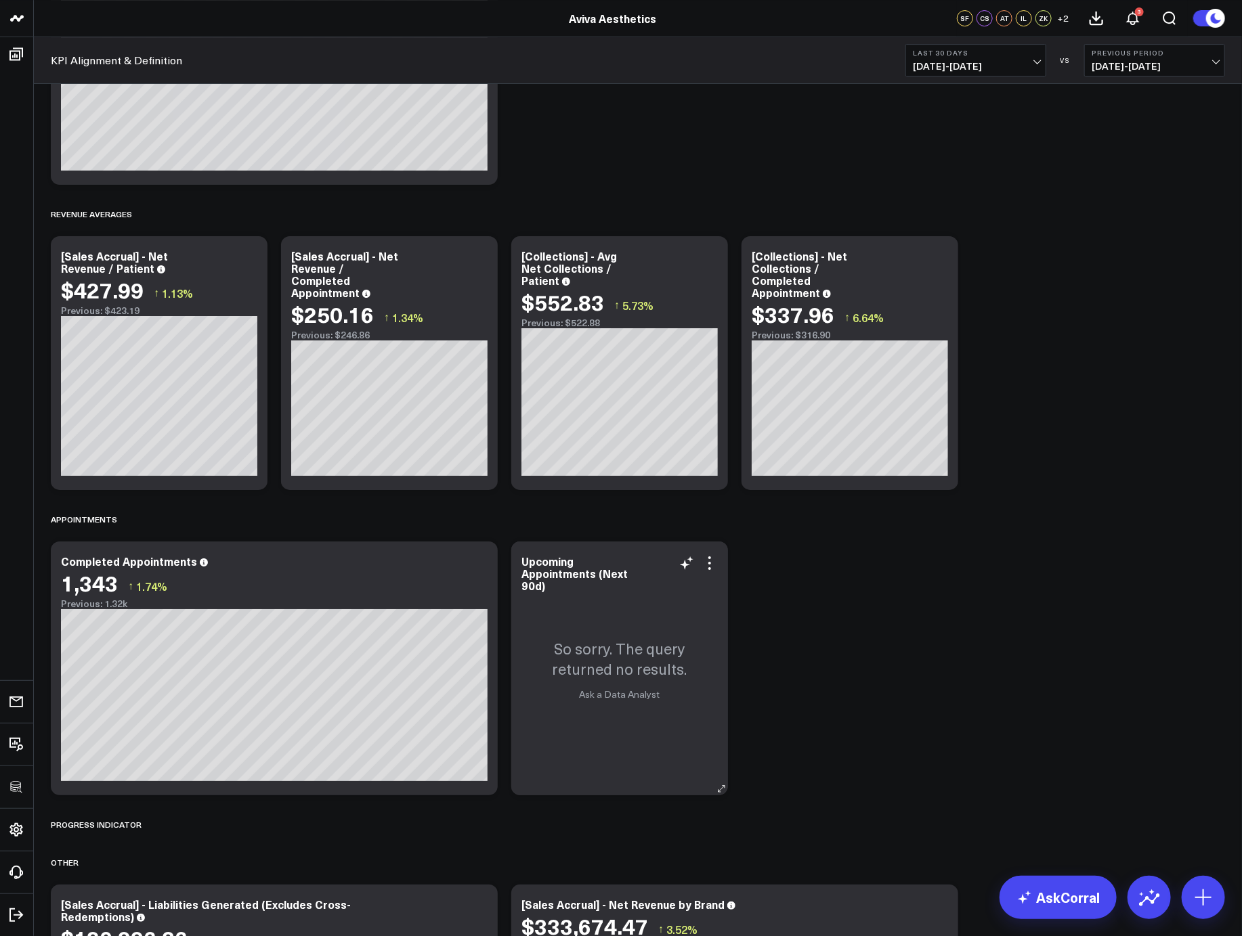
click at [718, 565] on div "So sorry. The query returned no results. Ask a Data Analyst" at bounding box center [619, 669] width 217 height 254
click at [712, 565] on icon at bounding box center [709, 563] width 16 height 16
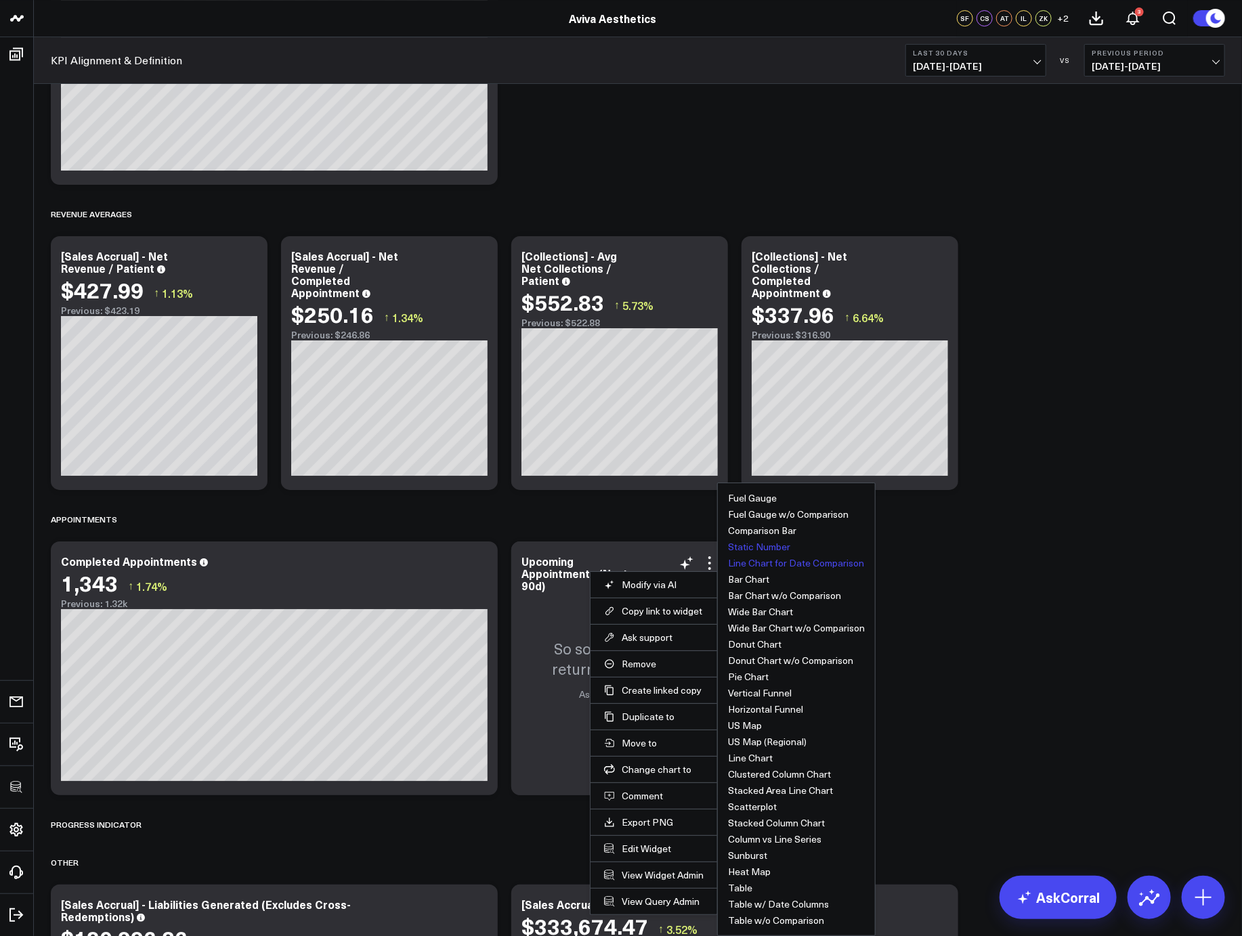
click at [752, 545] on button "Static Number" at bounding box center [759, 546] width 62 height 9
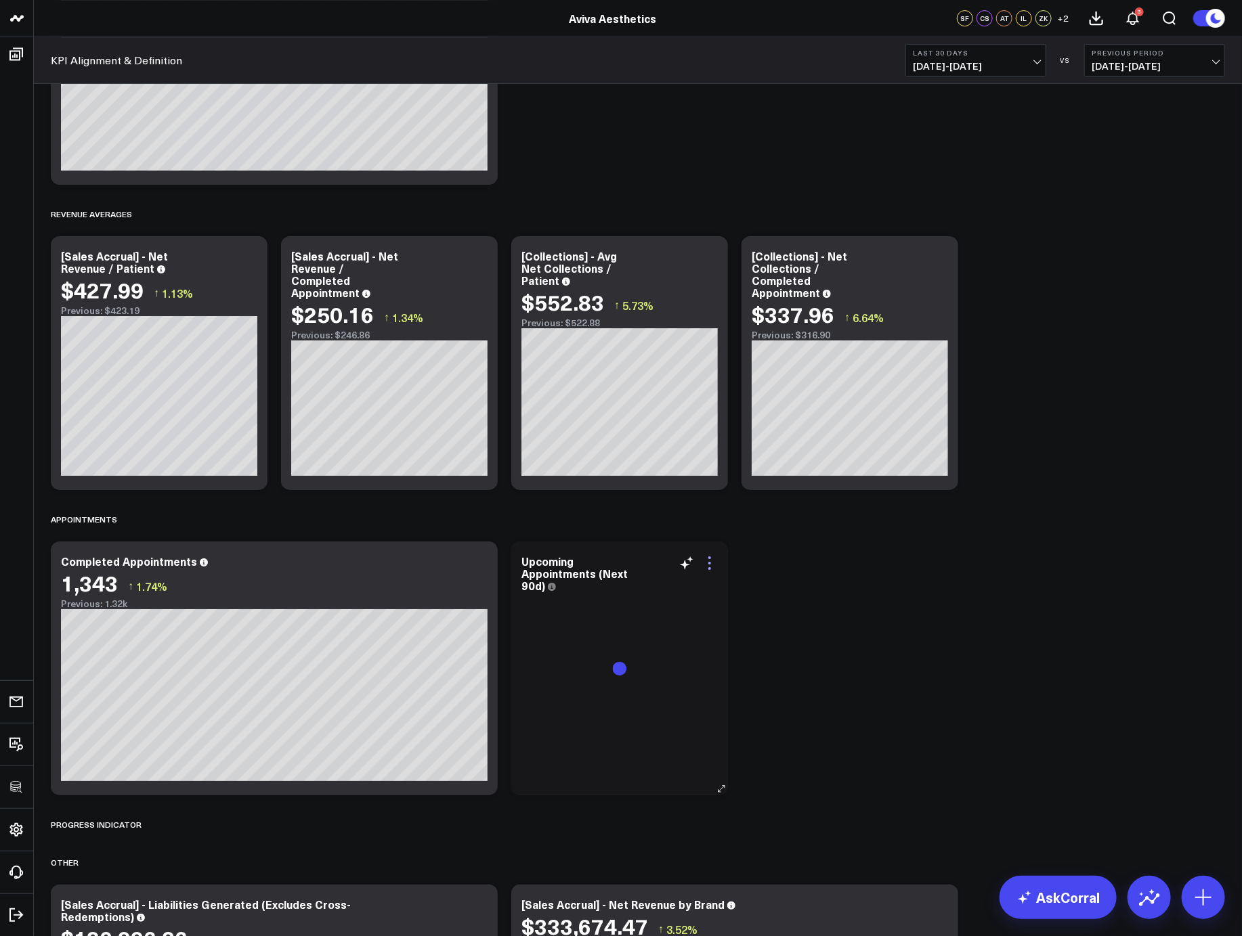
click at [711, 561] on icon at bounding box center [709, 563] width 16 height 16
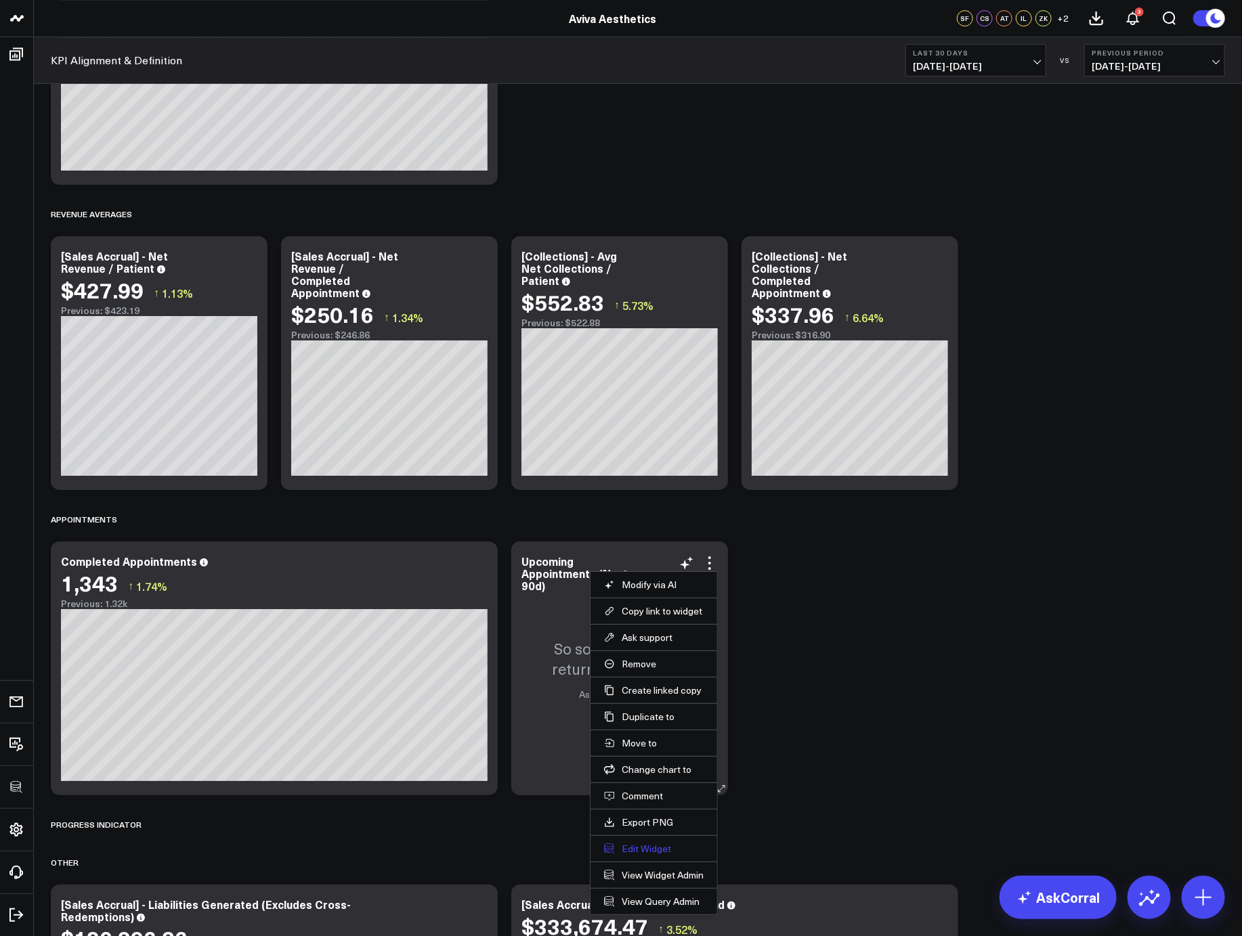
click at [636, 848] on button "Edit Widget" at bounding box center [654, 849] width 100 height 12
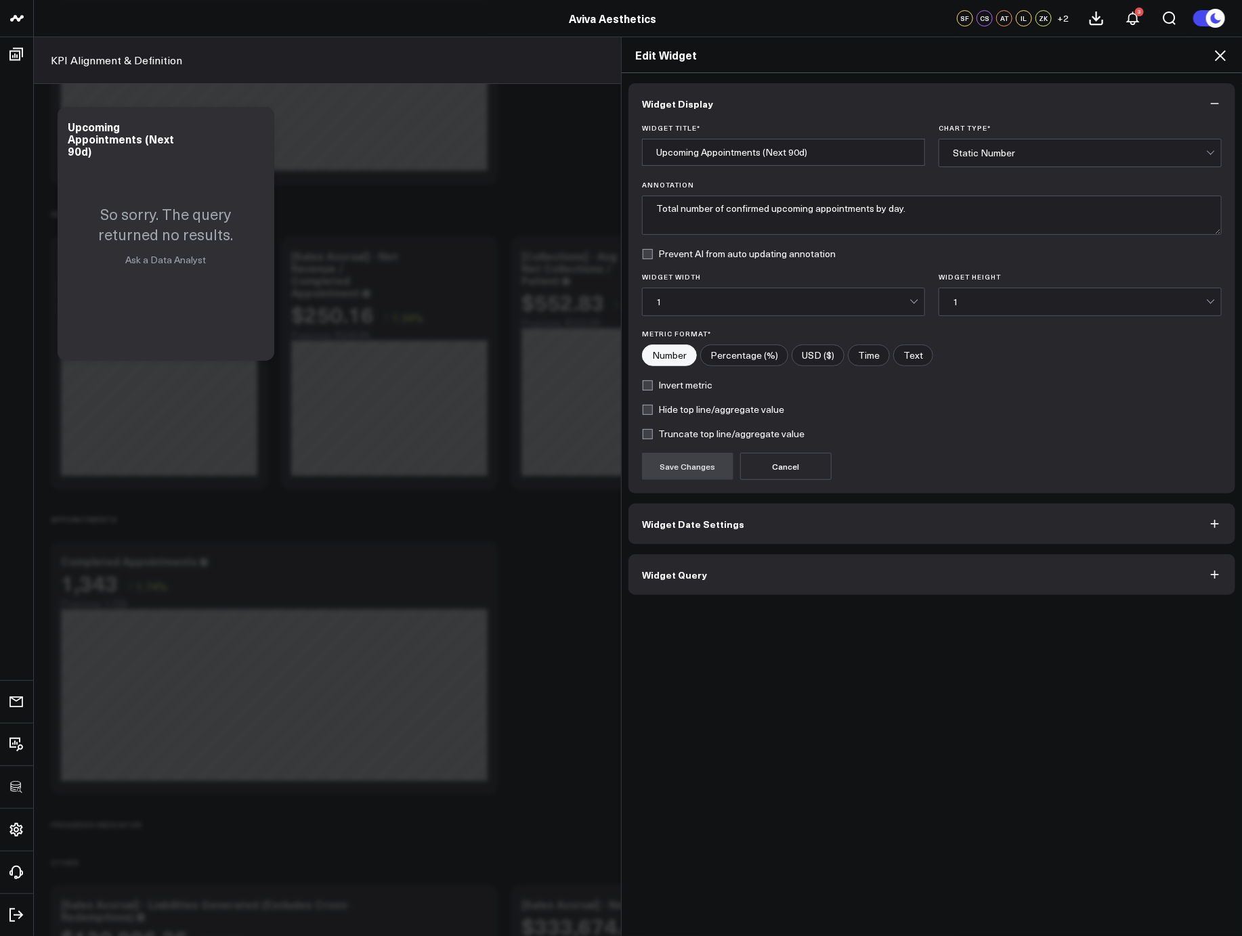
click at [757, 577] on button "Widget Query" at bounding box center [931, 574] width 607 height 41
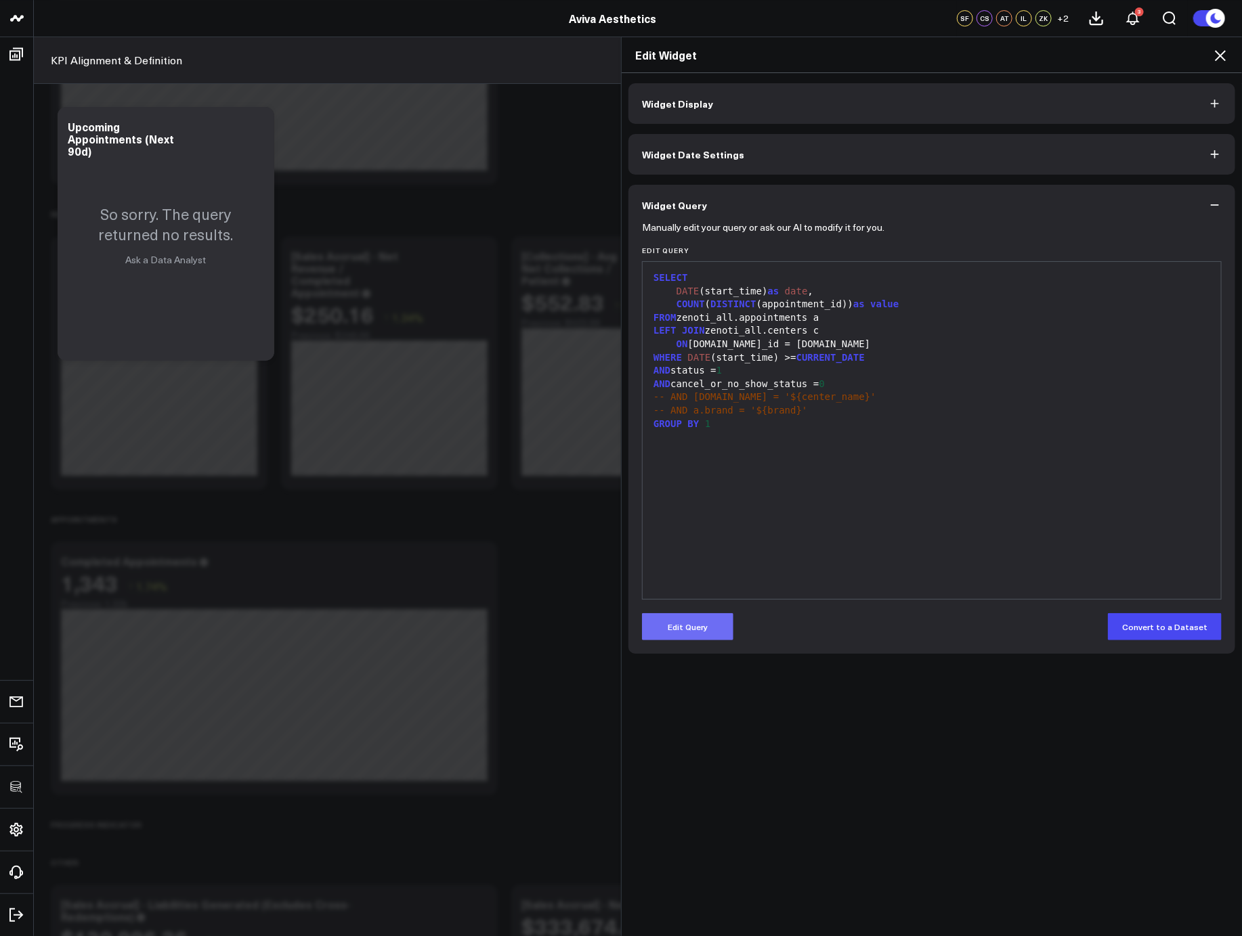
click at [694, 625] on button "Edit Query" at bounding box center [687, 626] width 91 height 27
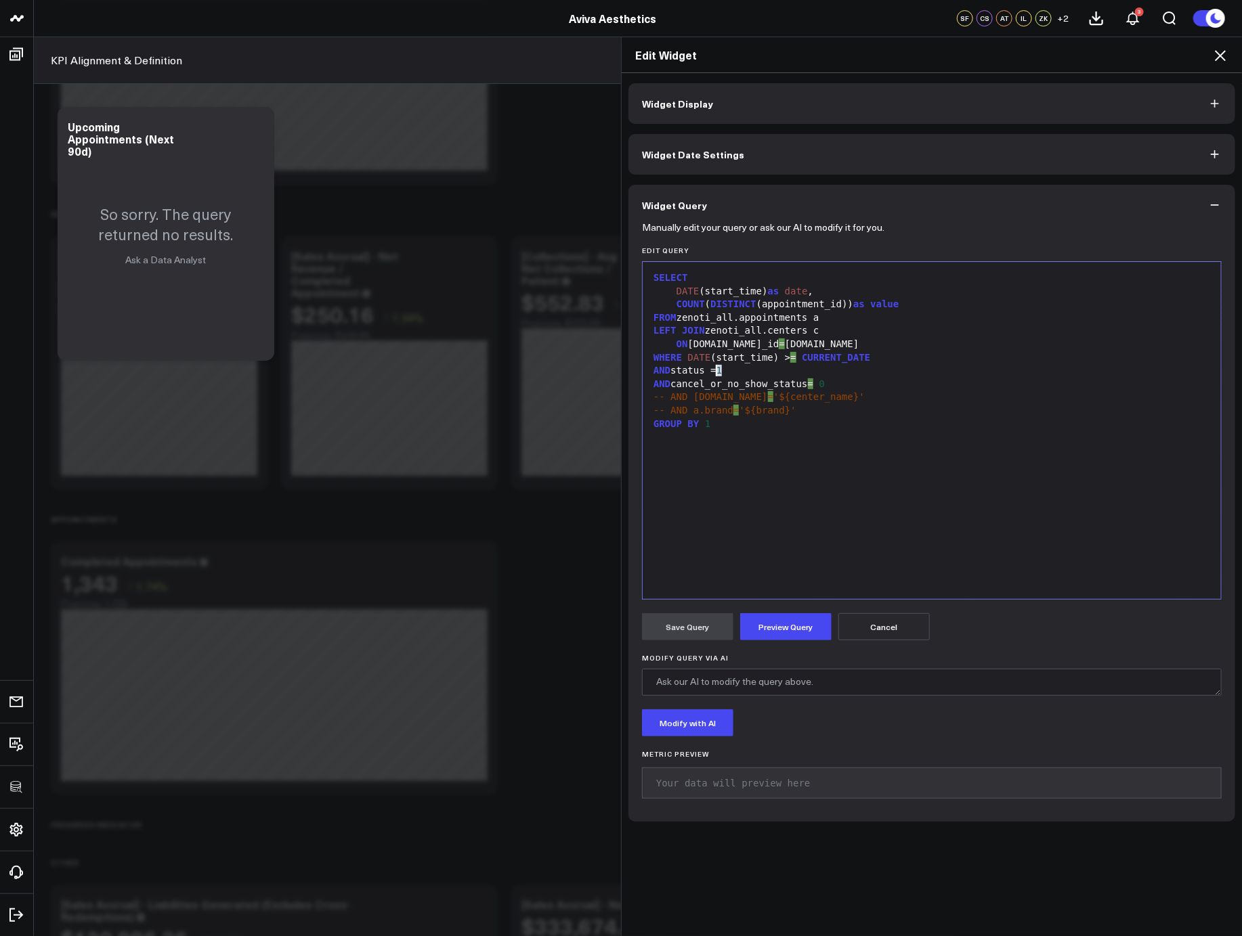
click at [710, 372] on div "AND status = 1" at bounding box center [931, 371] width 565 height 14
drag, startPoint x: 729, startPoint y: 369, endPoint x: 760, endPoint y: 368, distance: 30.5
click at [727, 369] on span "1" at bounding box center [724, 370] width 5 height 11
click at [777, 633] on button "Preview Query" at bounding box center [785, 626] width 91 height 27
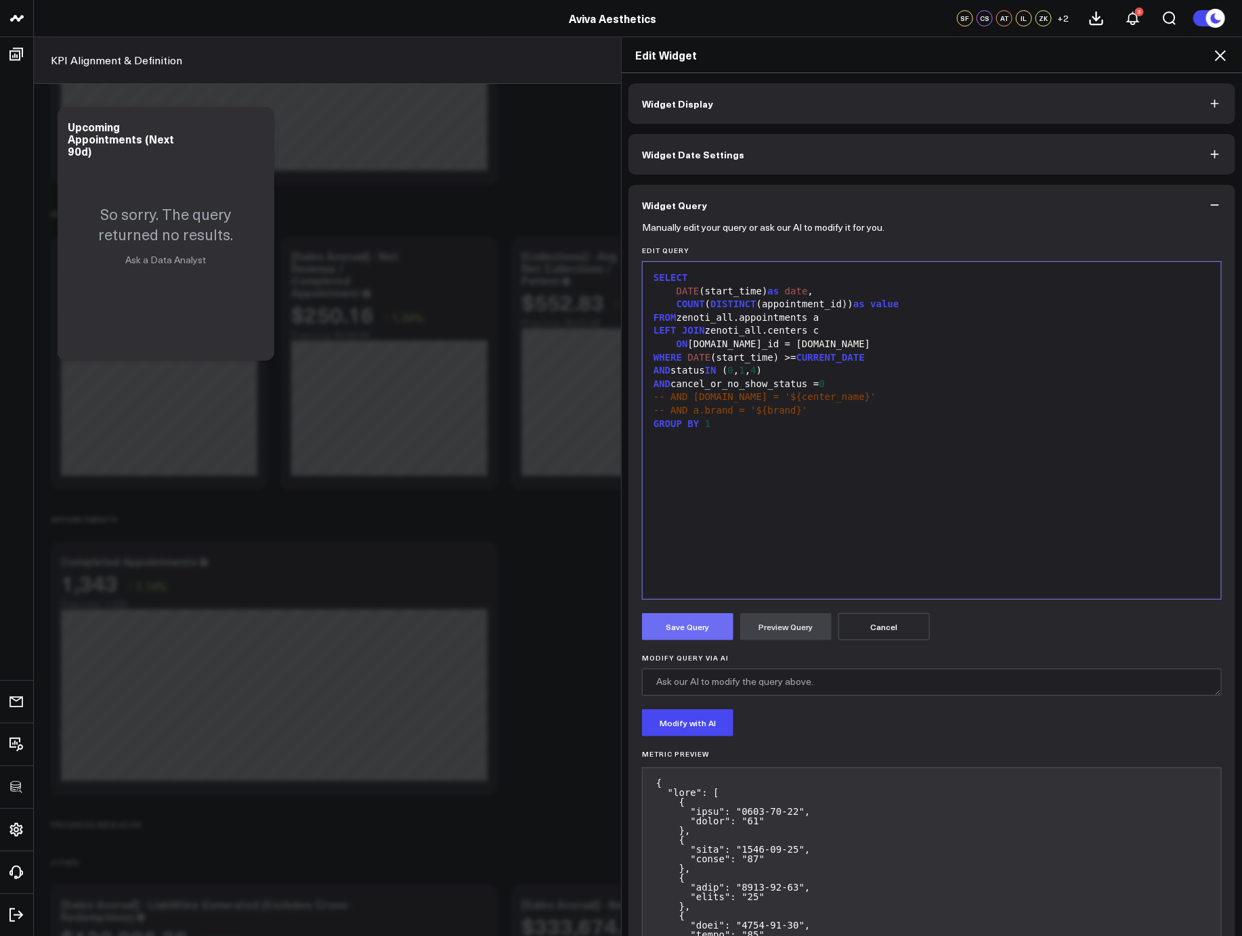
click at [696, 632] on button "Save Query" at bounding box center [687, 626] width 91 height 27
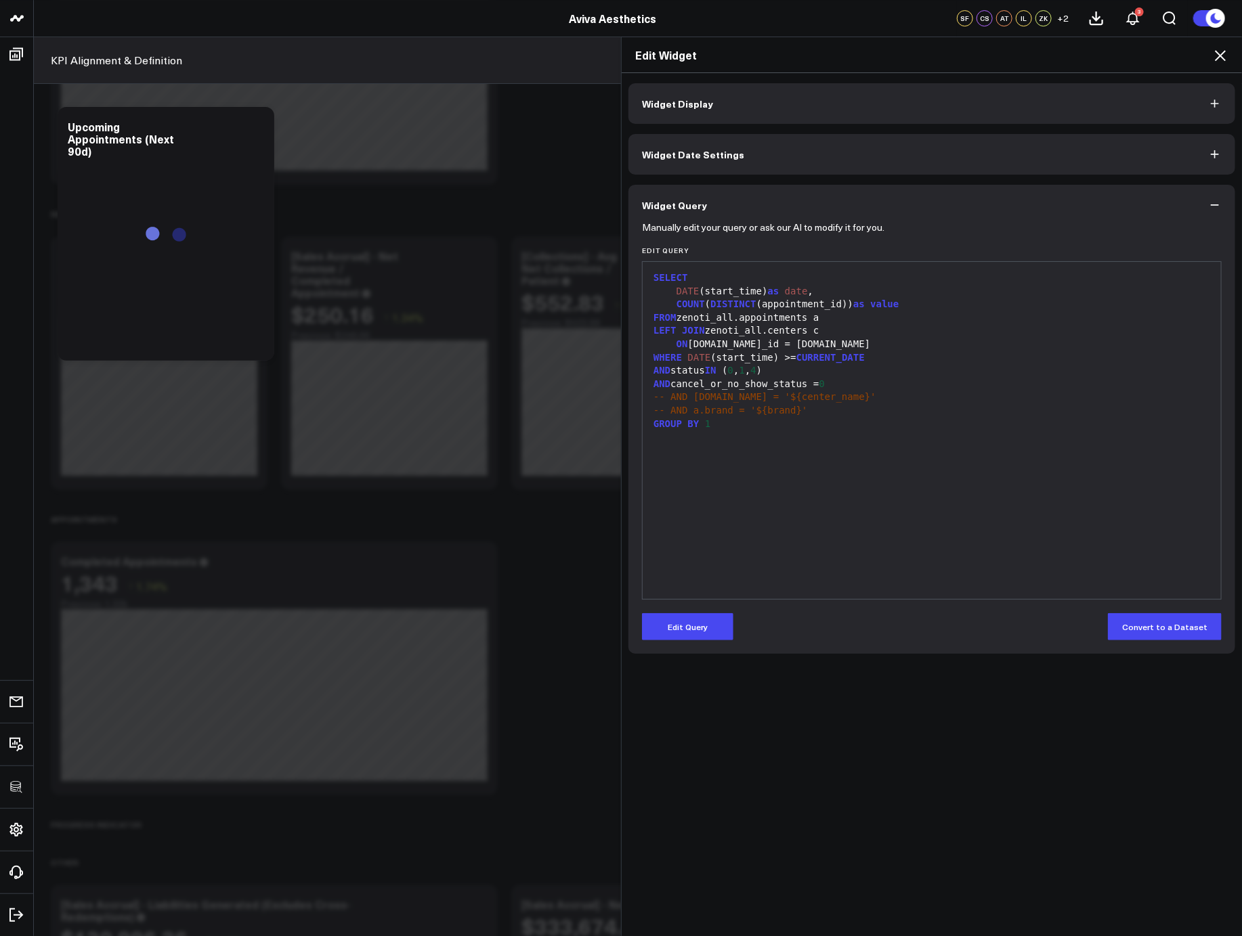
click at [1221, 56] on icon at bounding box center [1219, 55] width 11 height 11
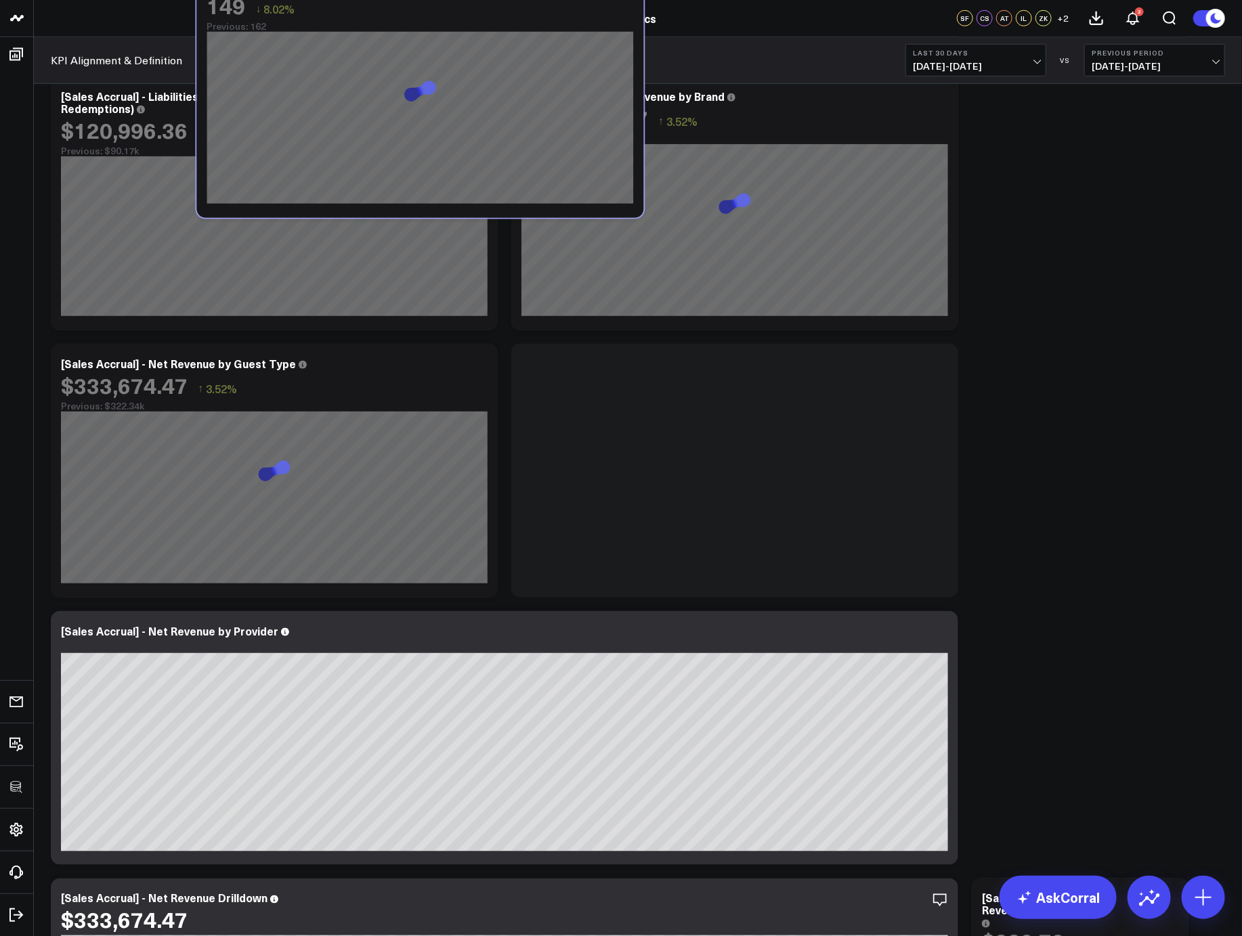
scroll to position [2925, 0]
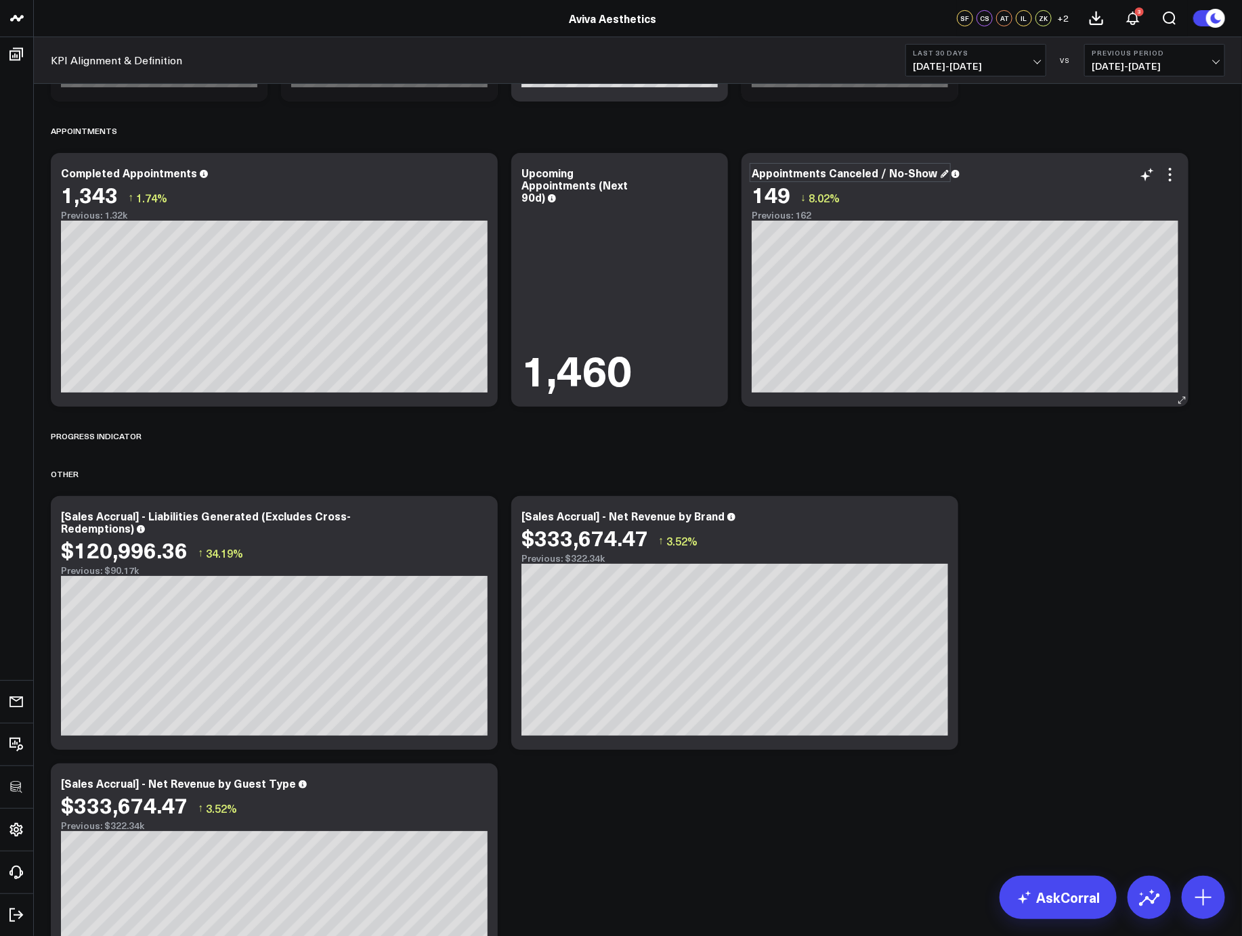
click at [859, 171] on div "Appointments Canceled / No-Show" at bounding box center [849, 172] width 197 height 15
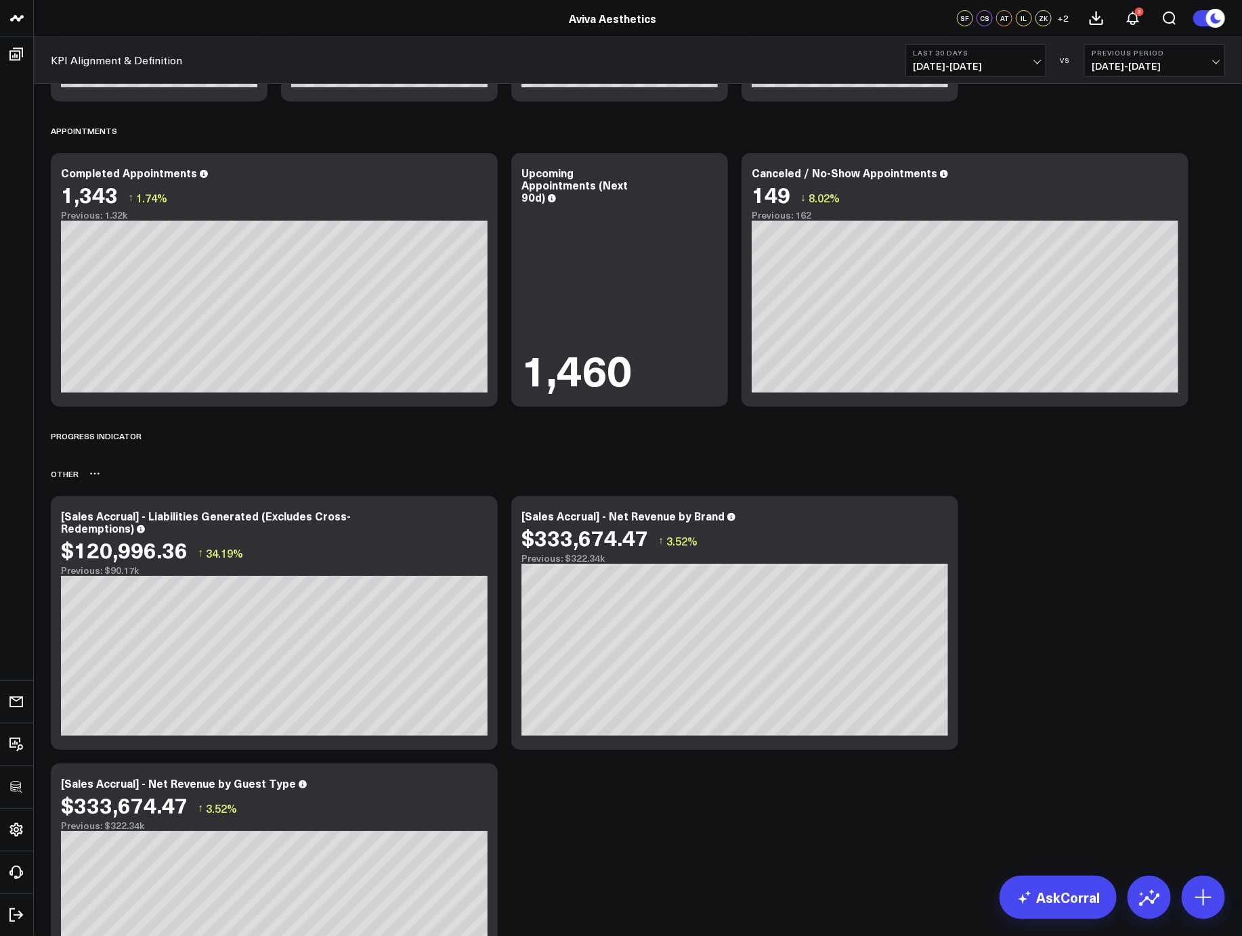
click at [1011, 481] on div "OTHER" at bounding box center [638, 473] width 1174 height 31
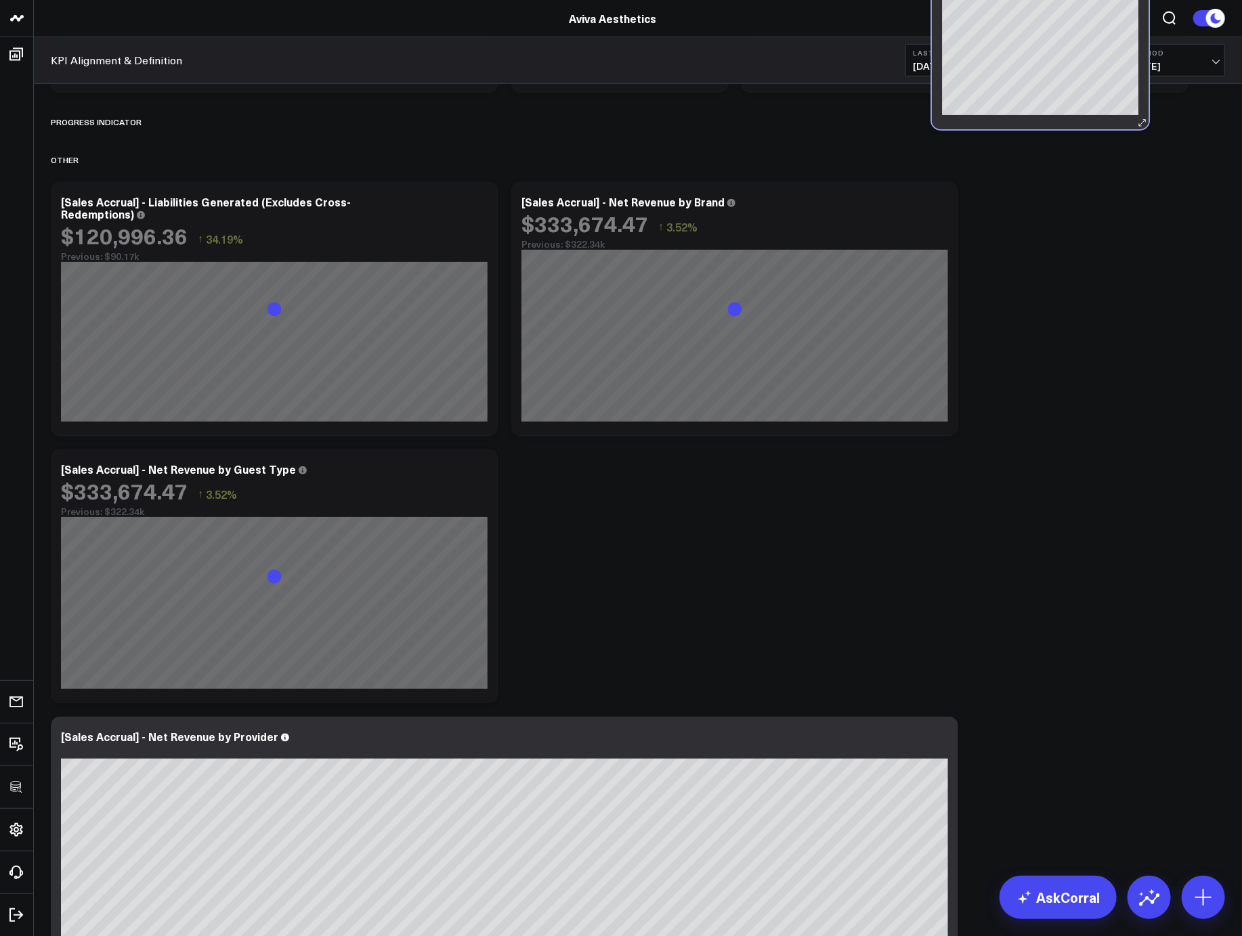
scroll to position [2766, 0]
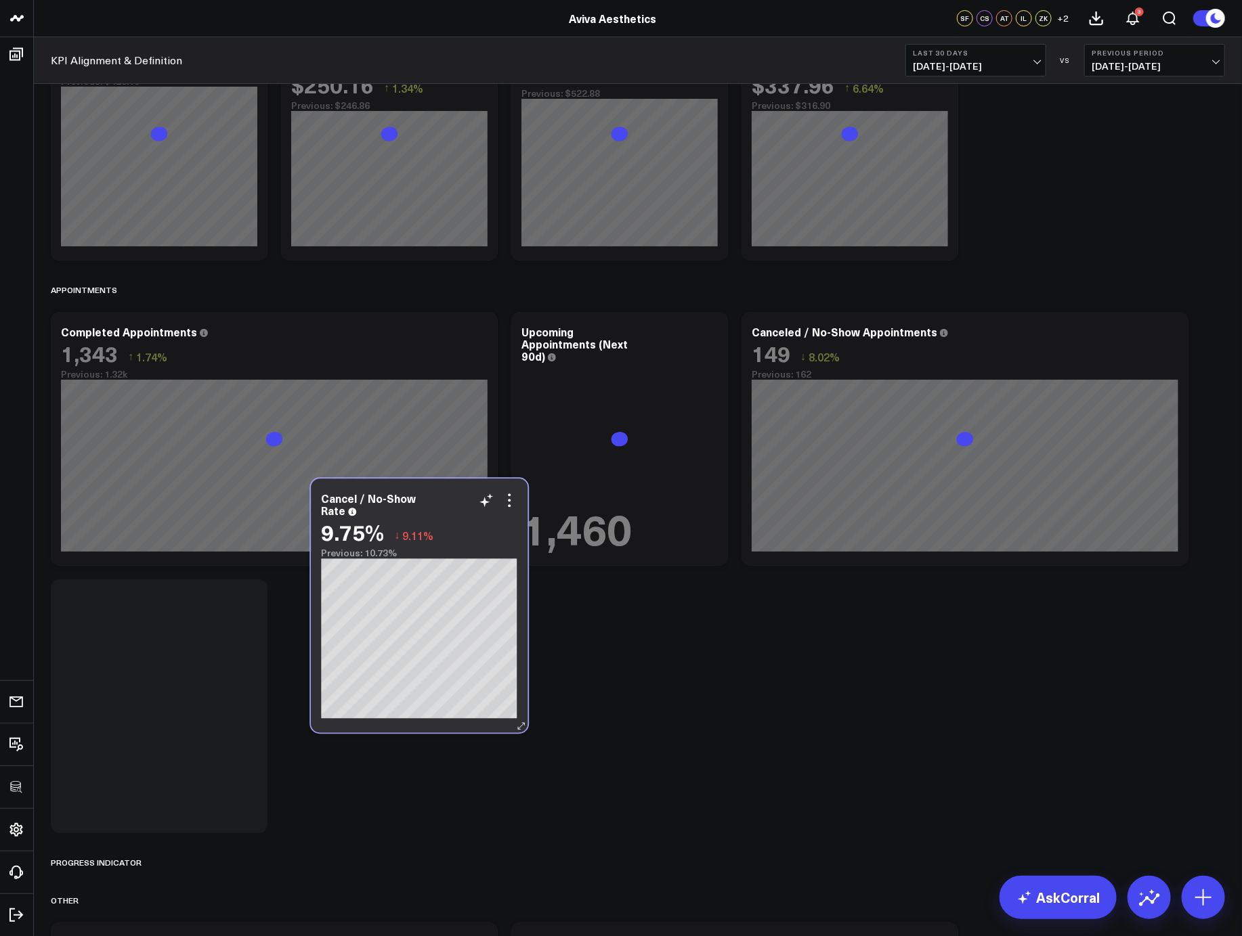
drag, startPoint x: 1045, startPoint y: 375, endPoint x: 395, endPoint y: 526, distance: 667.2
click at [395, 526] on div "9.75% ↓ 9.11%" at bounding box center [419, 532] width 196 height 24
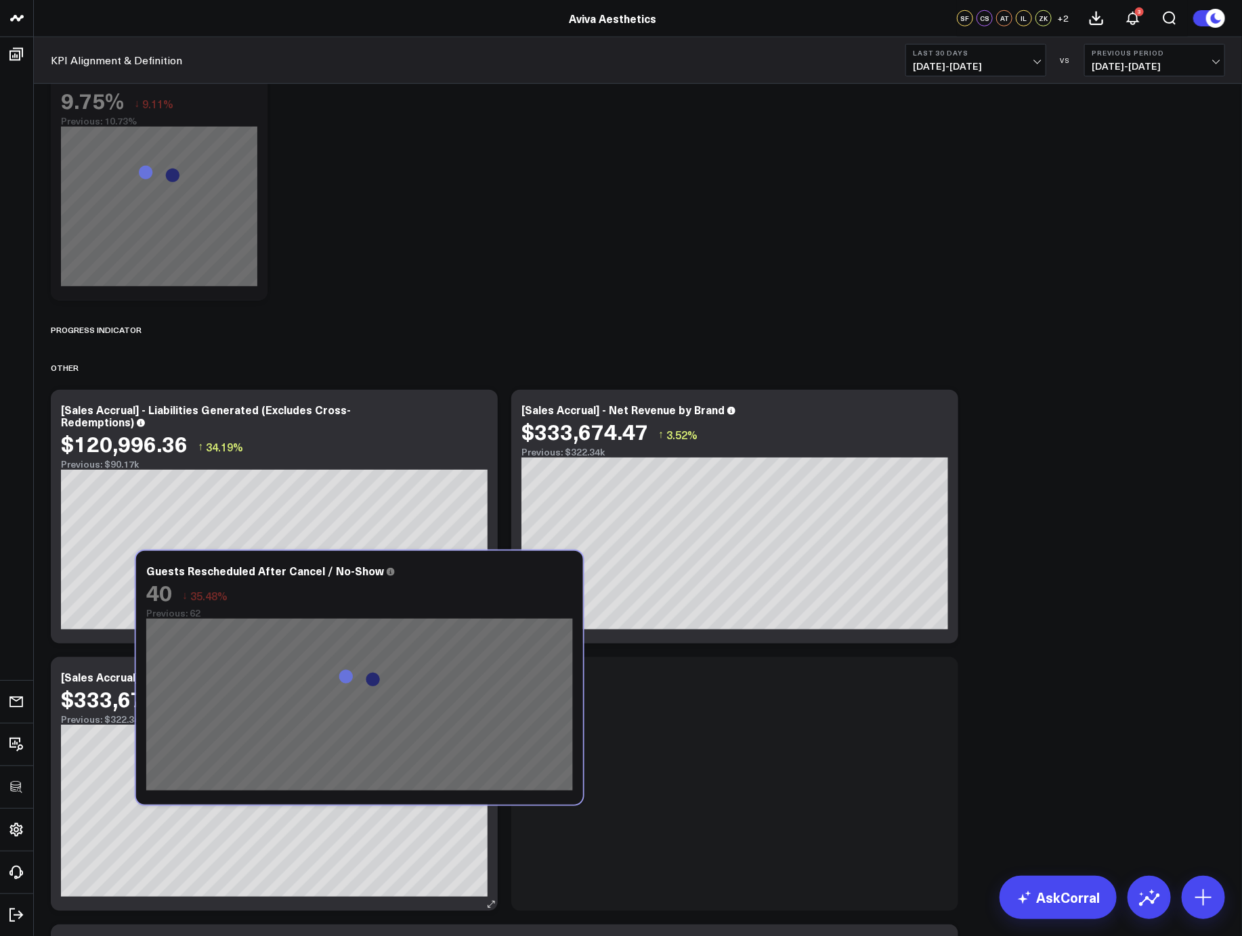
scroll to position [2905, 0]
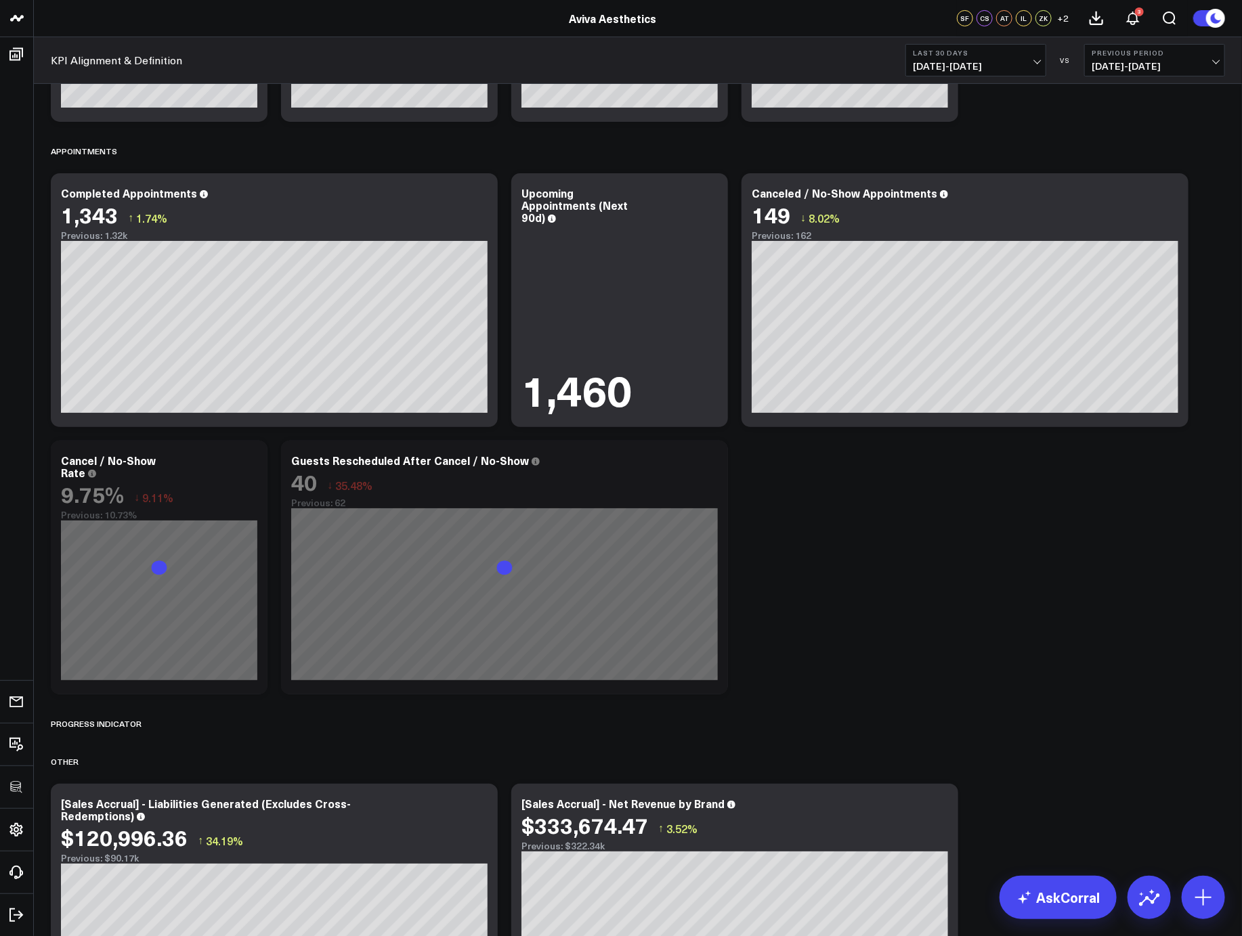
click at [813, 550] on div "GROSS REVENUE Modify via AI Copy link to widget Ask support Remove Create linke…" at bounding box center [637, 930] width 1187 height 7483
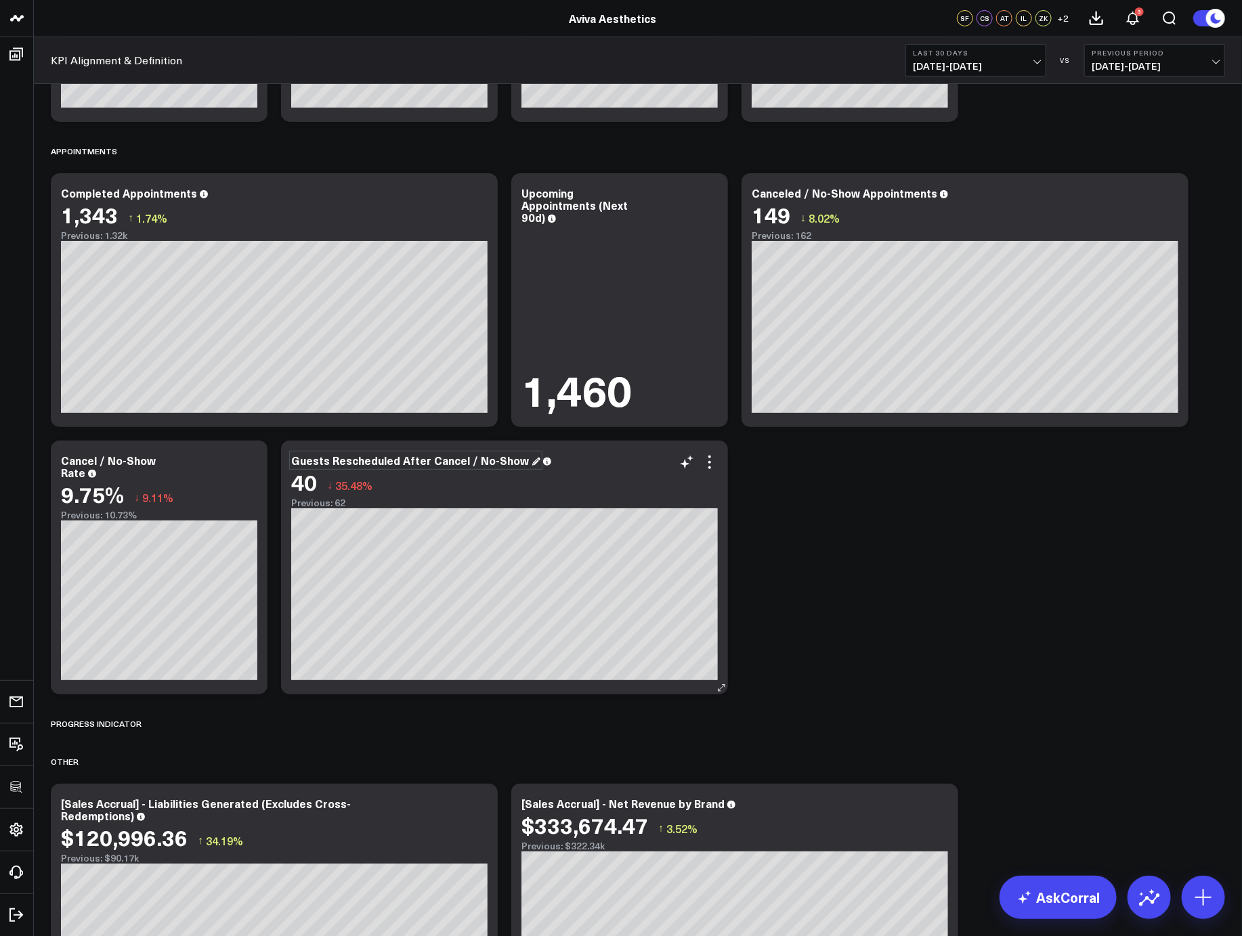
click at [329, 460] on div "Guests Rescheduled After Cancel / No-Show" at bounding box center [415, 460] width 249 height 15
paste div
click at [852, 485] on div "GROSS REVENUE Modify via AI Copy link to widget Ask support Remove Create linke…" at bounding box center [637, 930] width 1187 height 7483
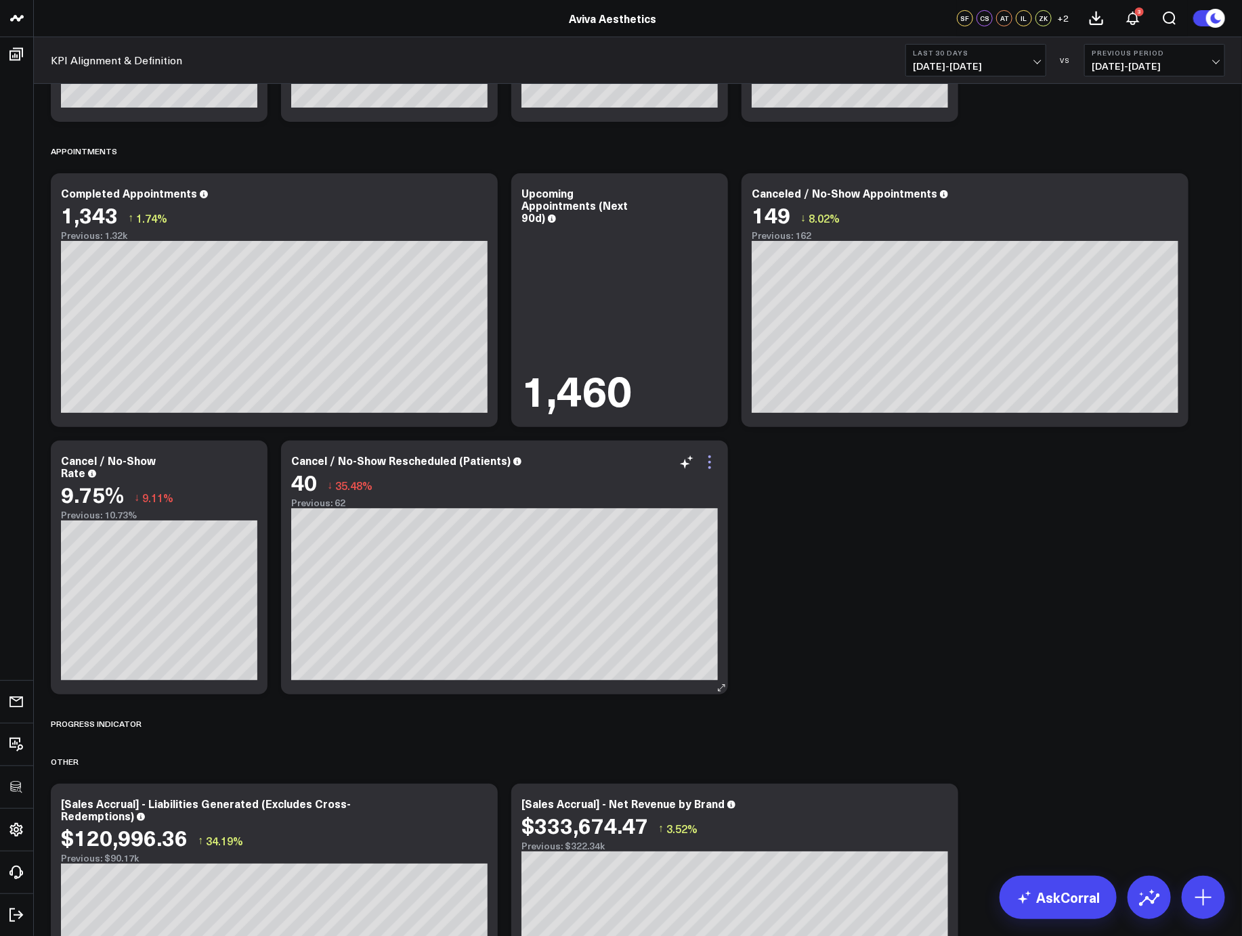
click at [707, 465] on icon at bounding box center [709, 462] width 16 height 16
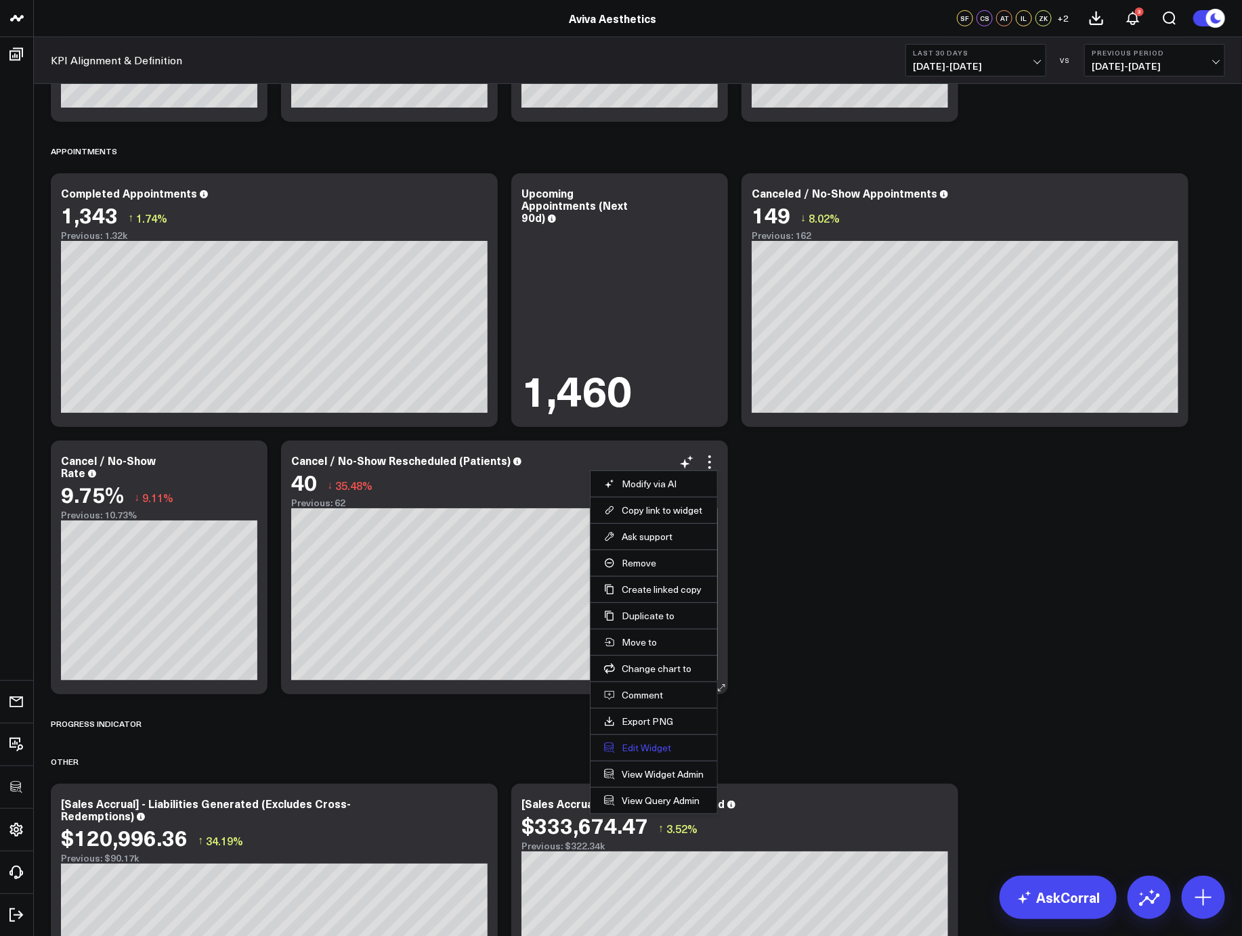
click at [616, 747] on button "Edit Widget" at bounding box center [654, 748] width 100 height 12
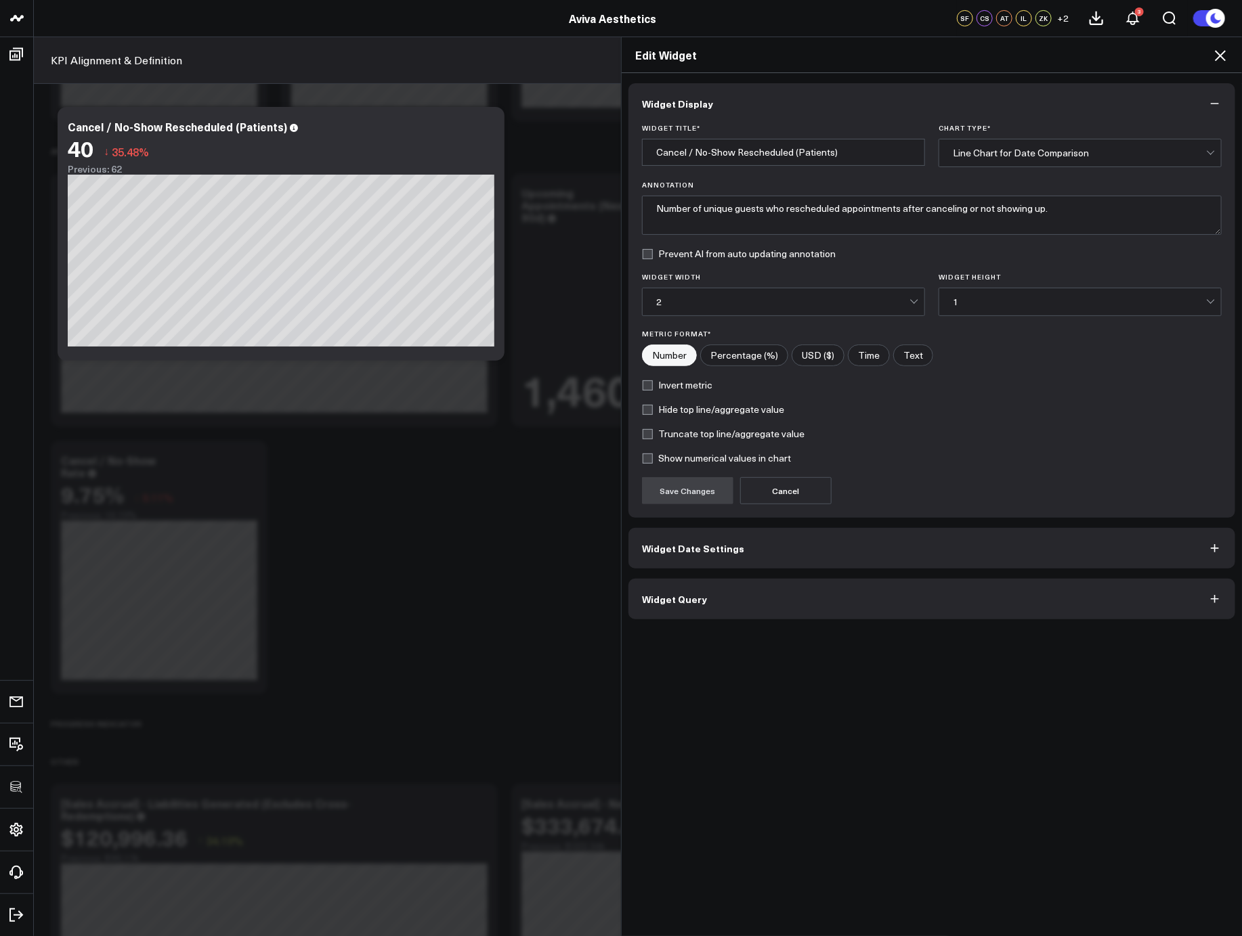
click at [833, 609] on button "Widget Query" at bounding box center [931, 599] width 607 height 41
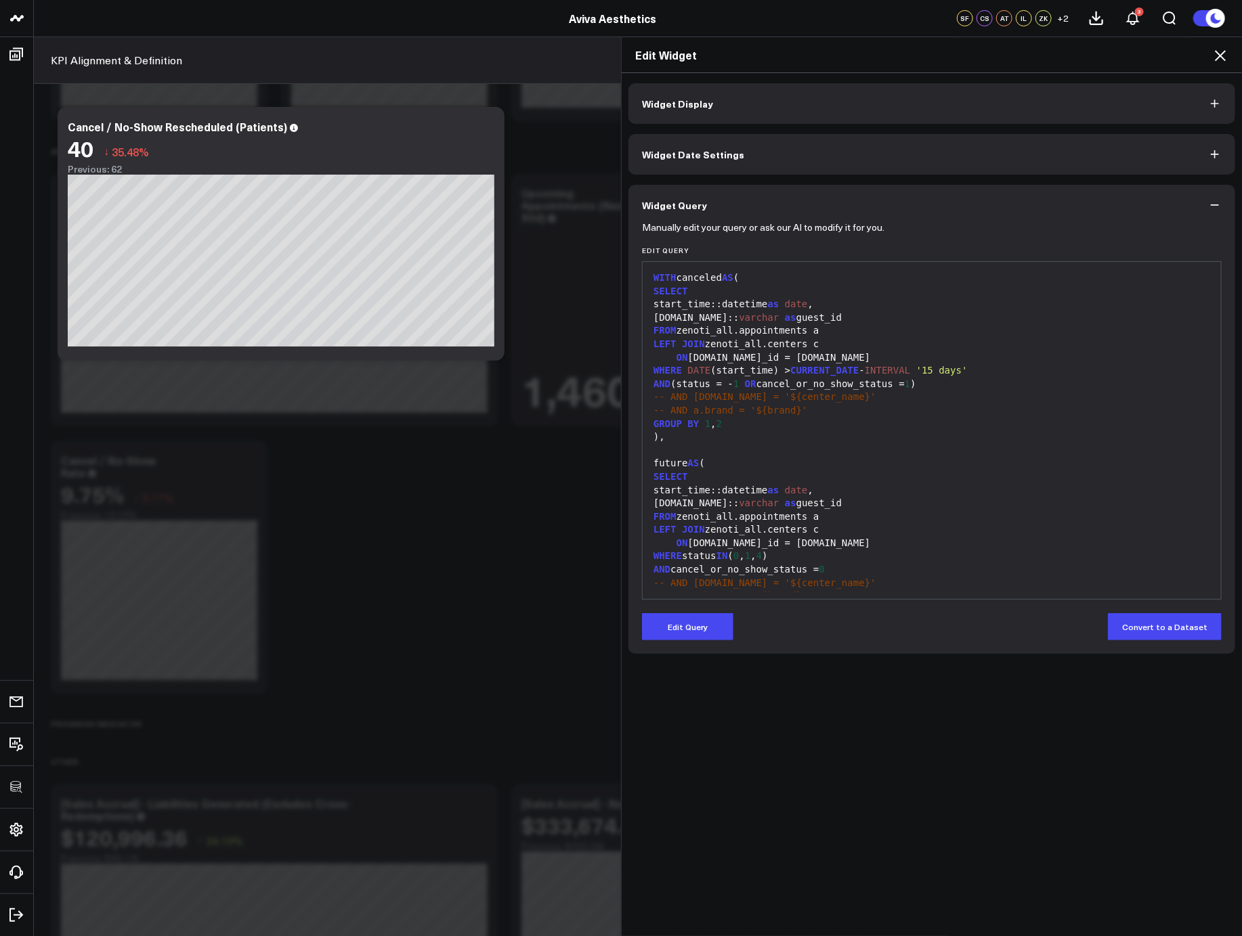
click at [1218, 56] on icon at bounding box center [1220, 55] width 16 height 16
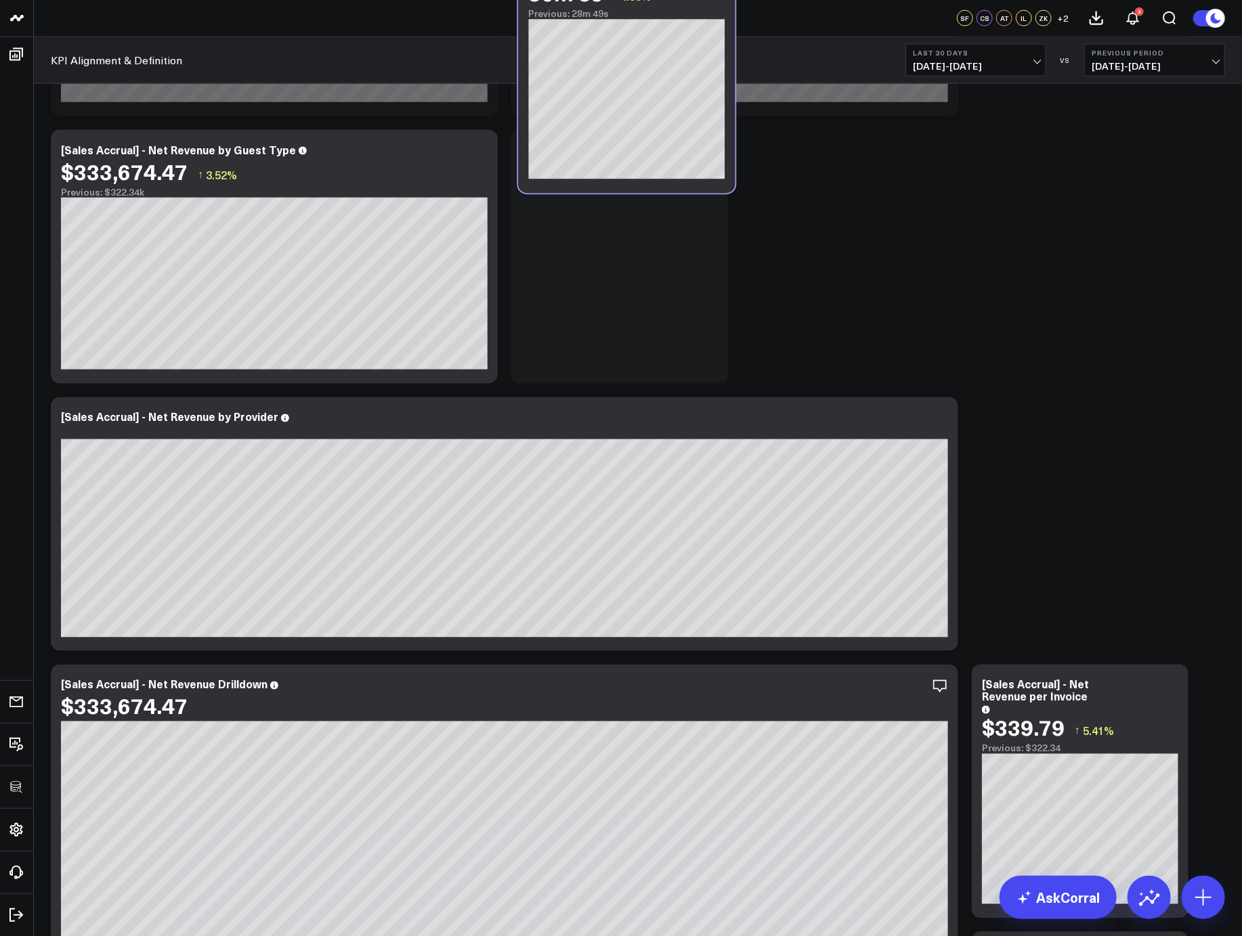
scroll to position [2983, 0]
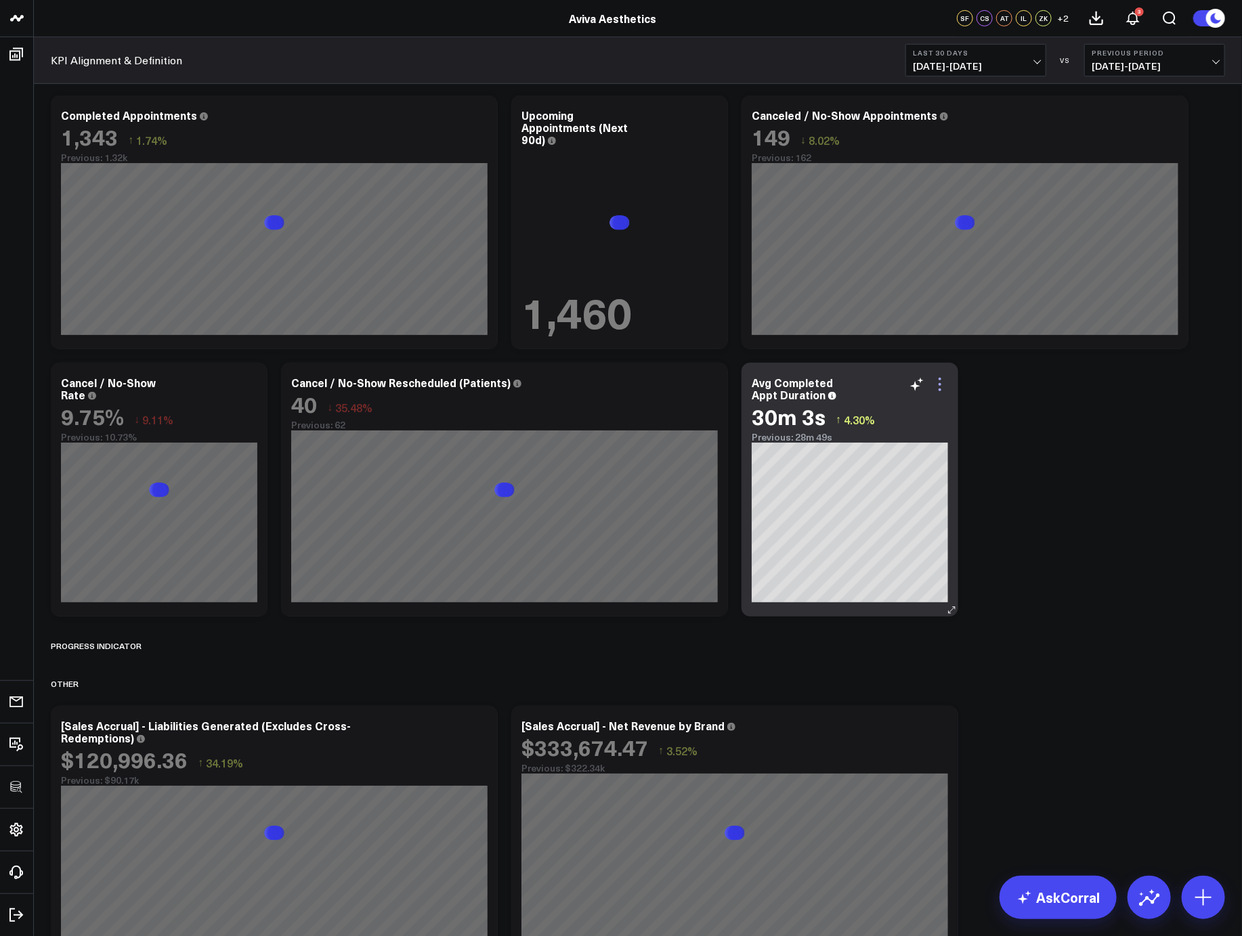
click at [942, 382] on icon at bounding box center [939, 384] width 16 height 16
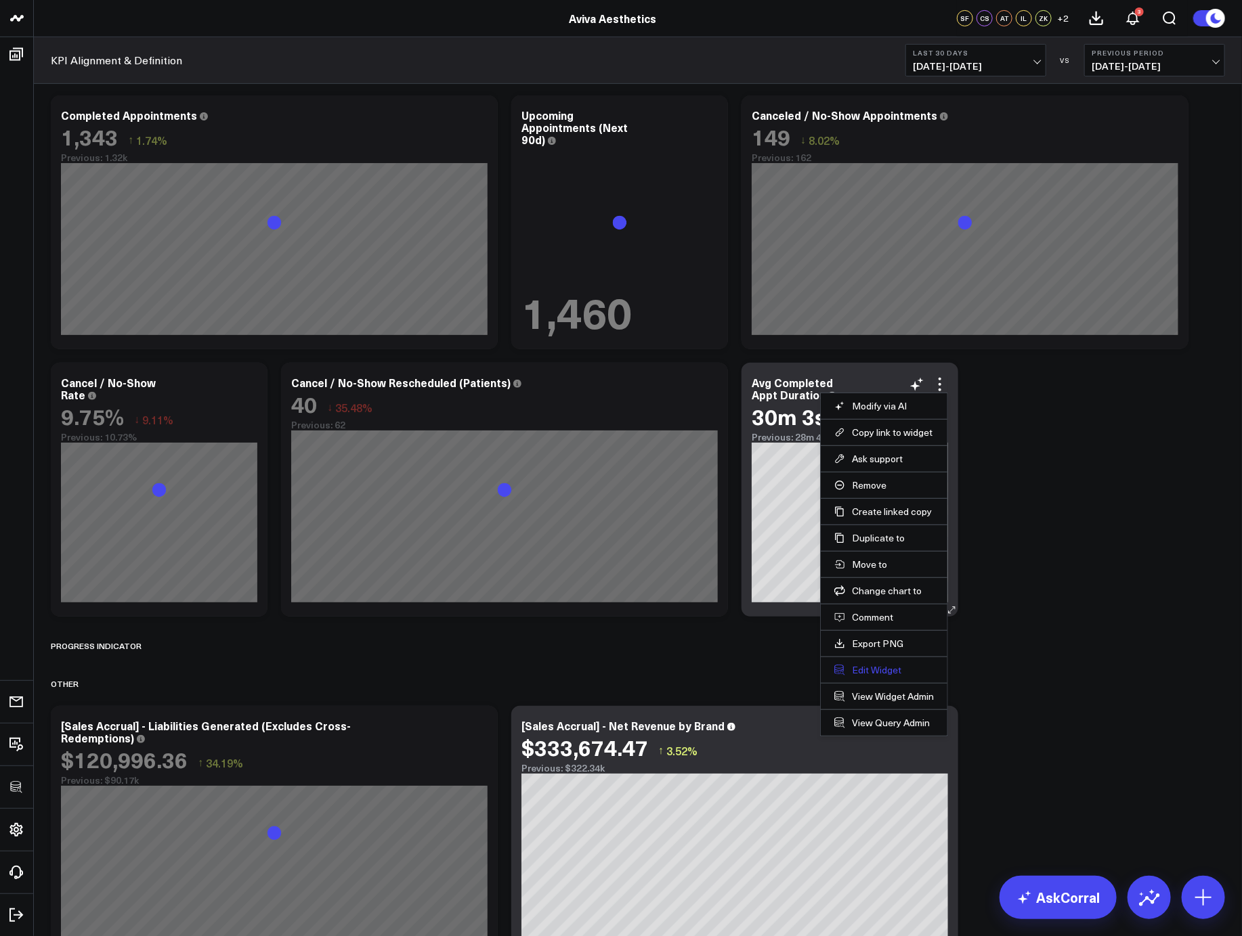
click at [869, 665] on button "Edit Widget" at bounding box center [884, 670] width 100 height 12
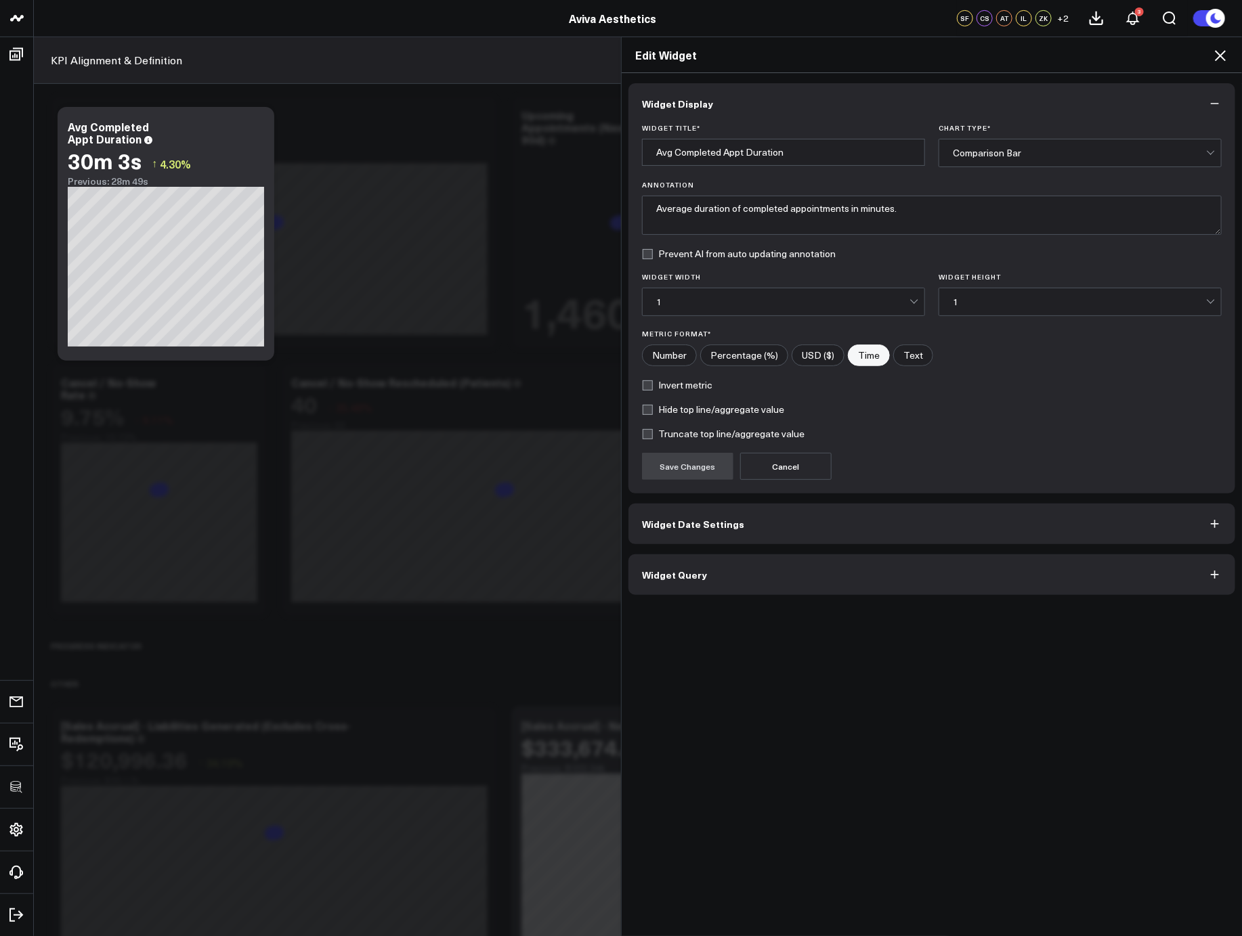
click at [864, 598] on div "Widget Display Widget Title * Avg Completed Appt Duration Chart Type * Comparis…" at bounding box center [931, 505] width 620 height 864
click at [862, 593] on button "Widget Query" at bounding box center [931, 574] width 607 height 41
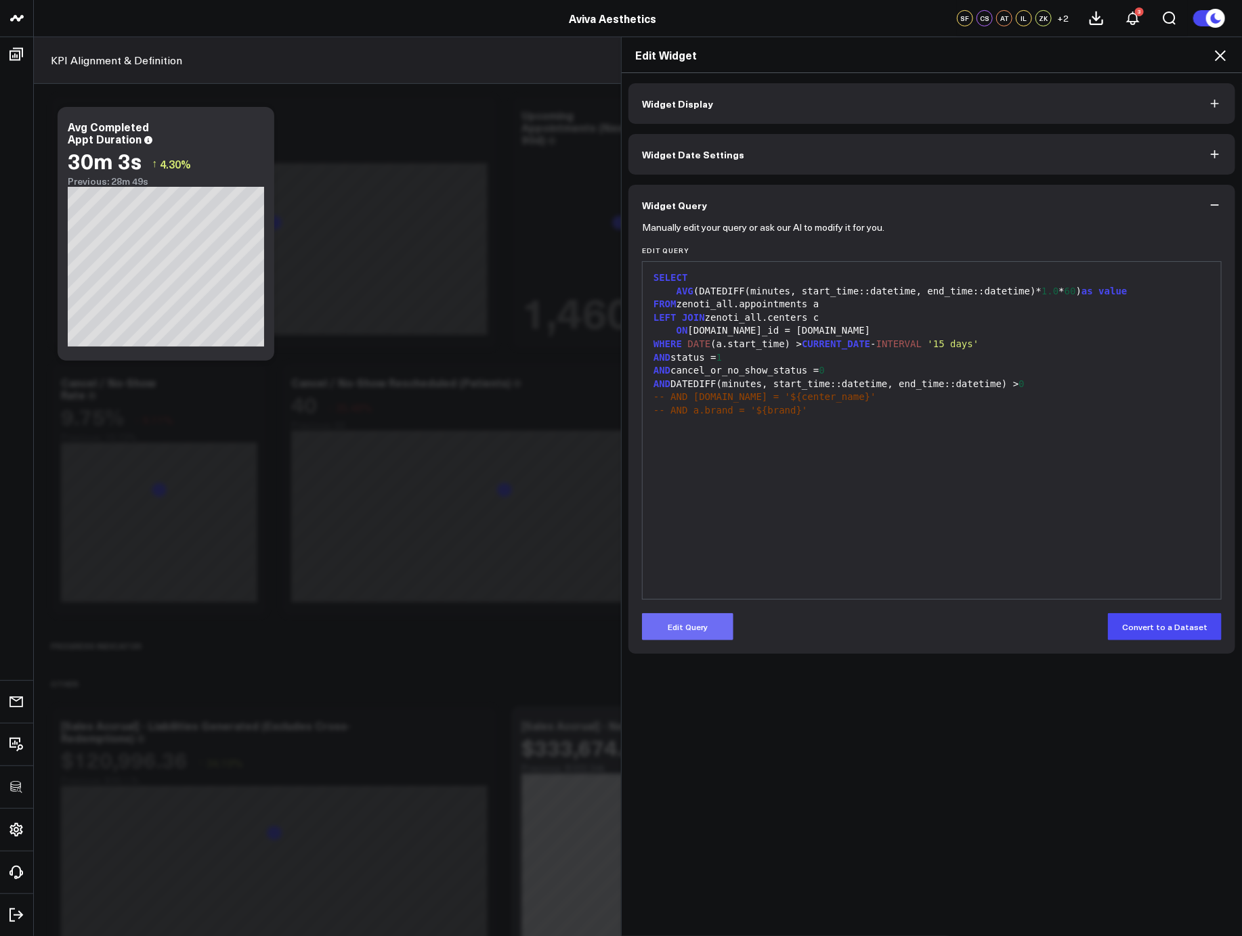
click at [705, 622] on button "Edit Query" at bounding box center [687, 626] width 91 height 27
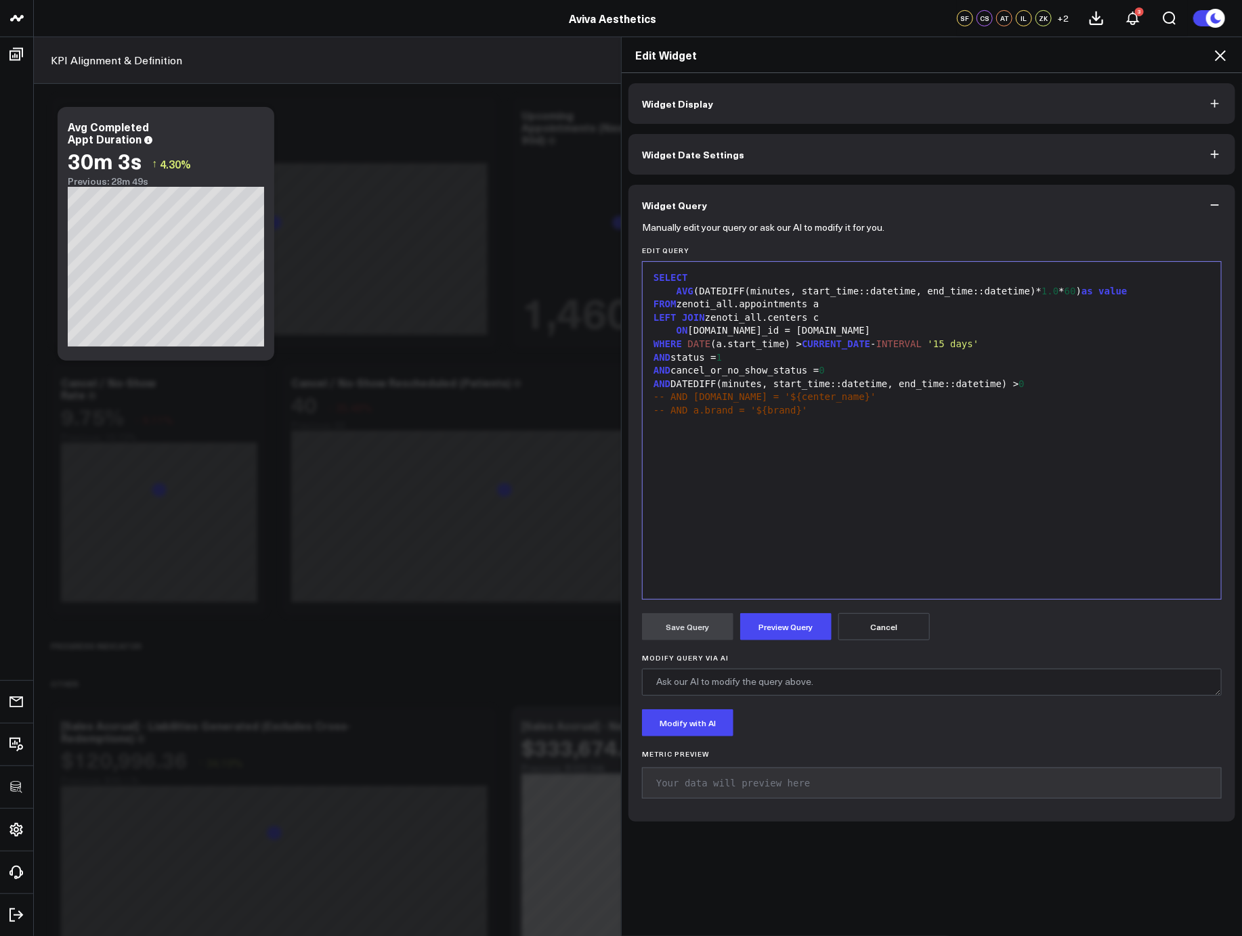
click at [921, 529] on div "SELECT AVG (DATEDIFF(minutes, start_time::datetime, end_time::datetime)* 1.0 * …" at bounding box center [931, 431] width 565 height 324
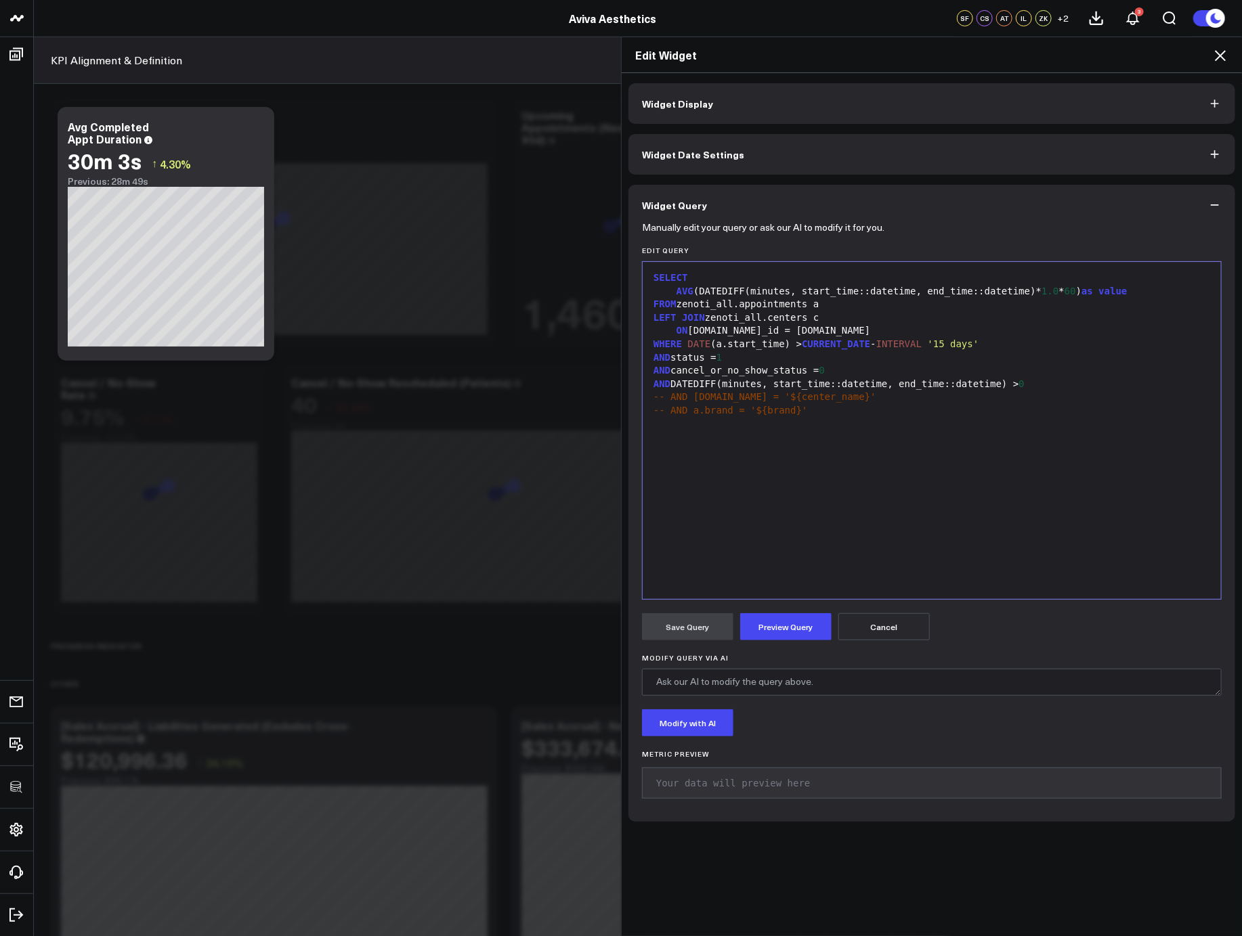
click at [1217, 58] on icon at bounding box center [1219, 55] width 11 height 11
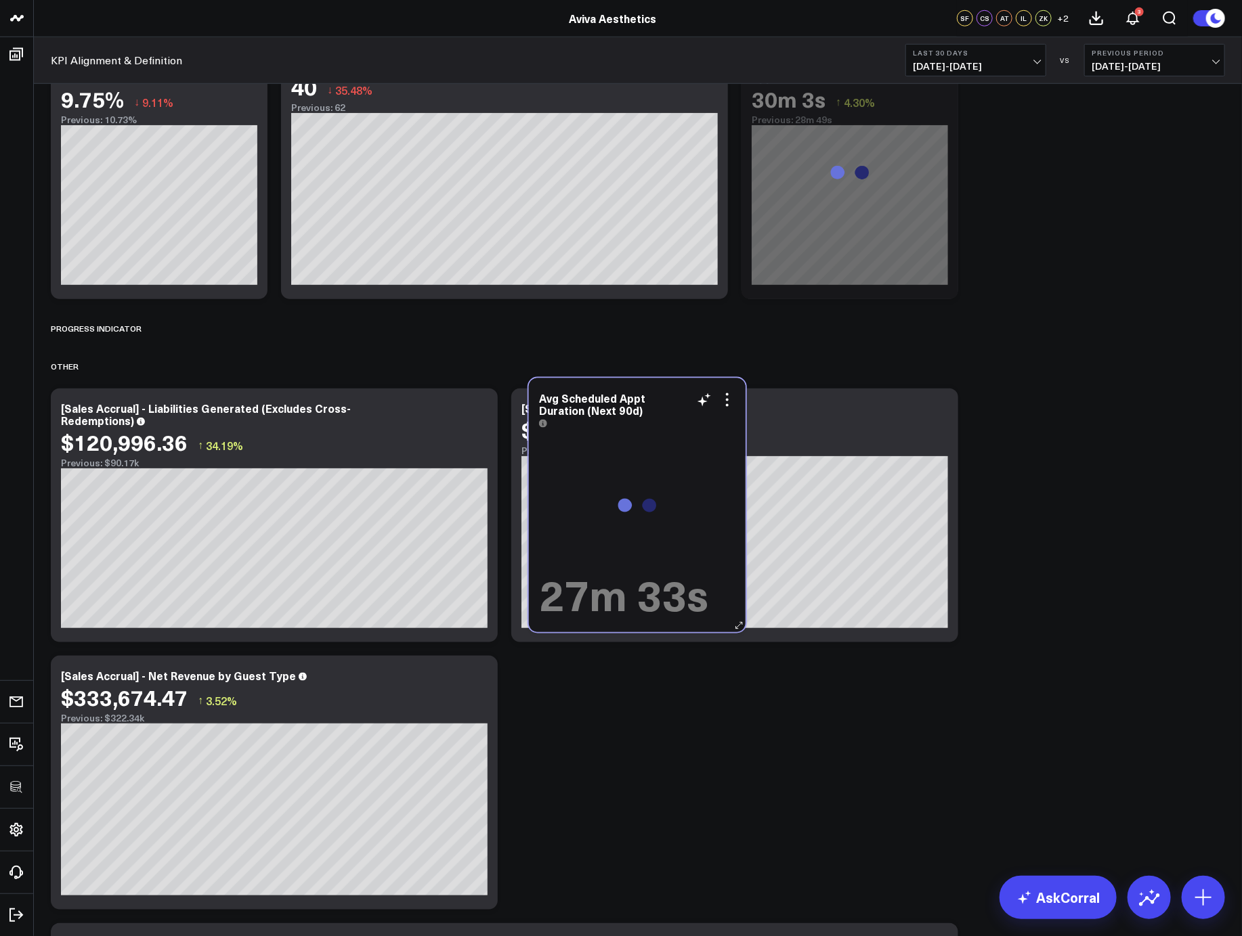
scroll to position [3234, 0]
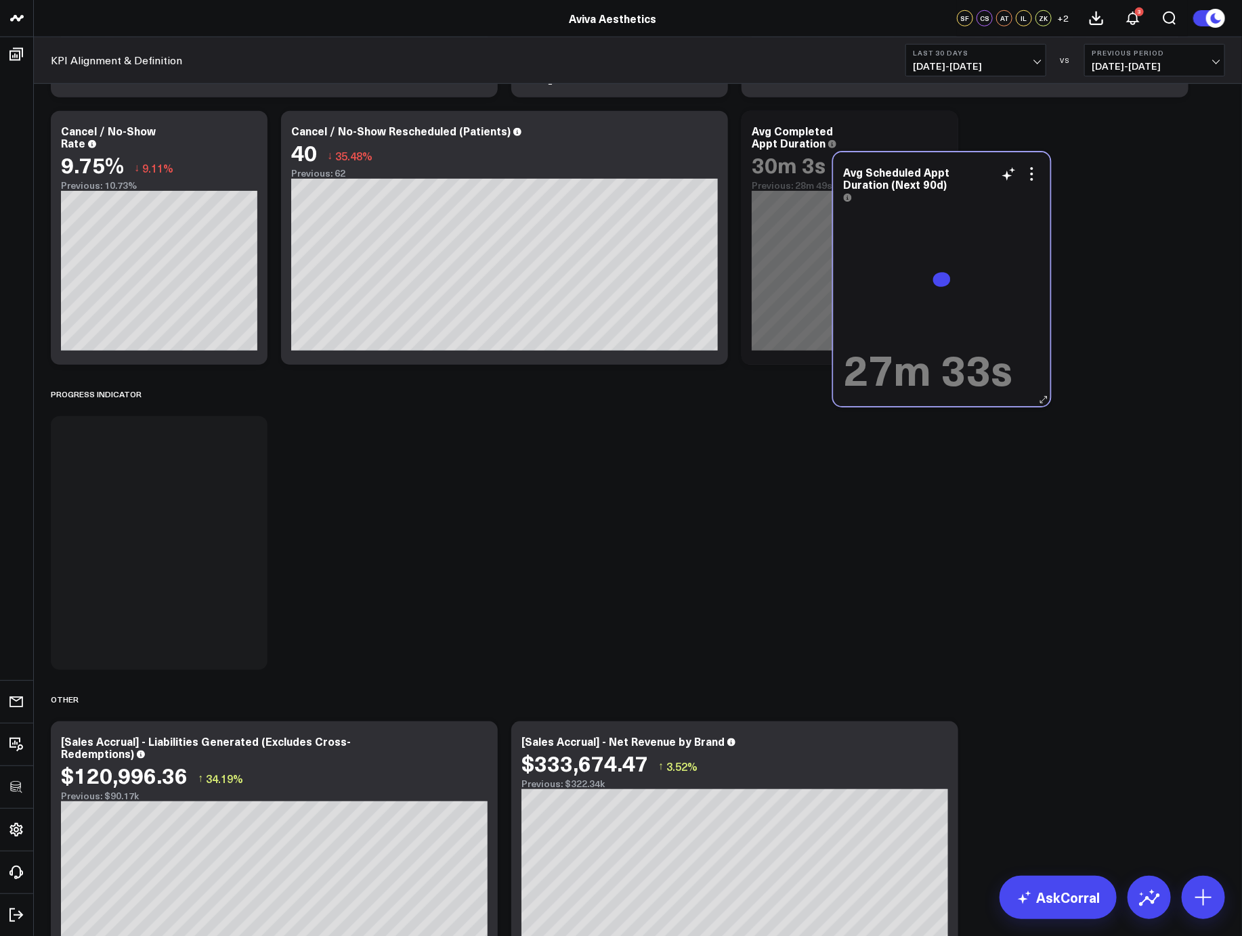
drag, startPoint x: 590, startPoint y: 598, endPoint x: 911, endPoint y: 276, distance: 455.7
click at [911, 276] on div "27m 33s" at bounding box center [941, 299] width 196 height 190
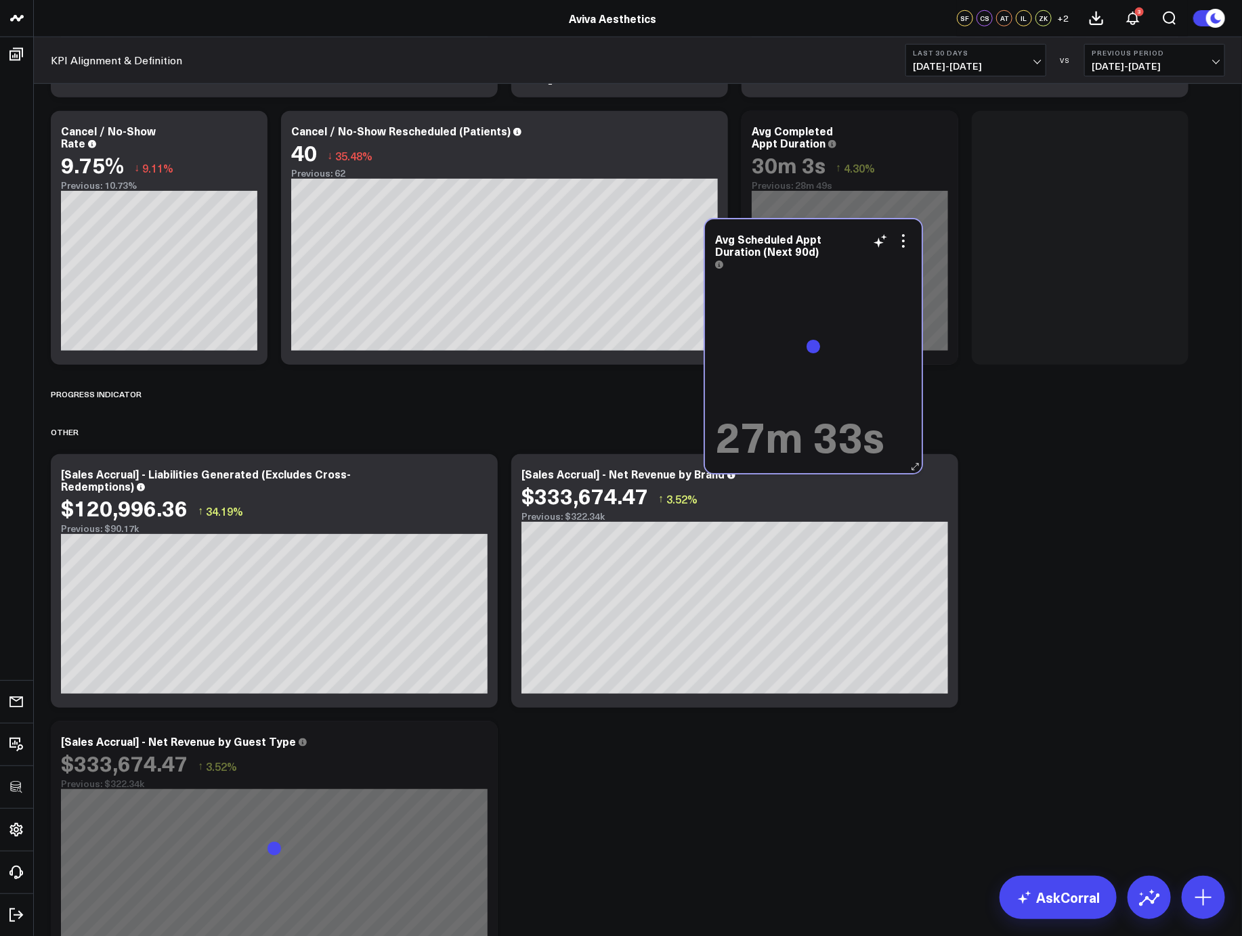
drag, startPoint x: 388, startPoint y: 444, endPoint x: 894, endPoint y: 294, distance: 527.5
click at [894, 294] on div "27m 33s" at bounding box center [813, 366] width 196 height 190
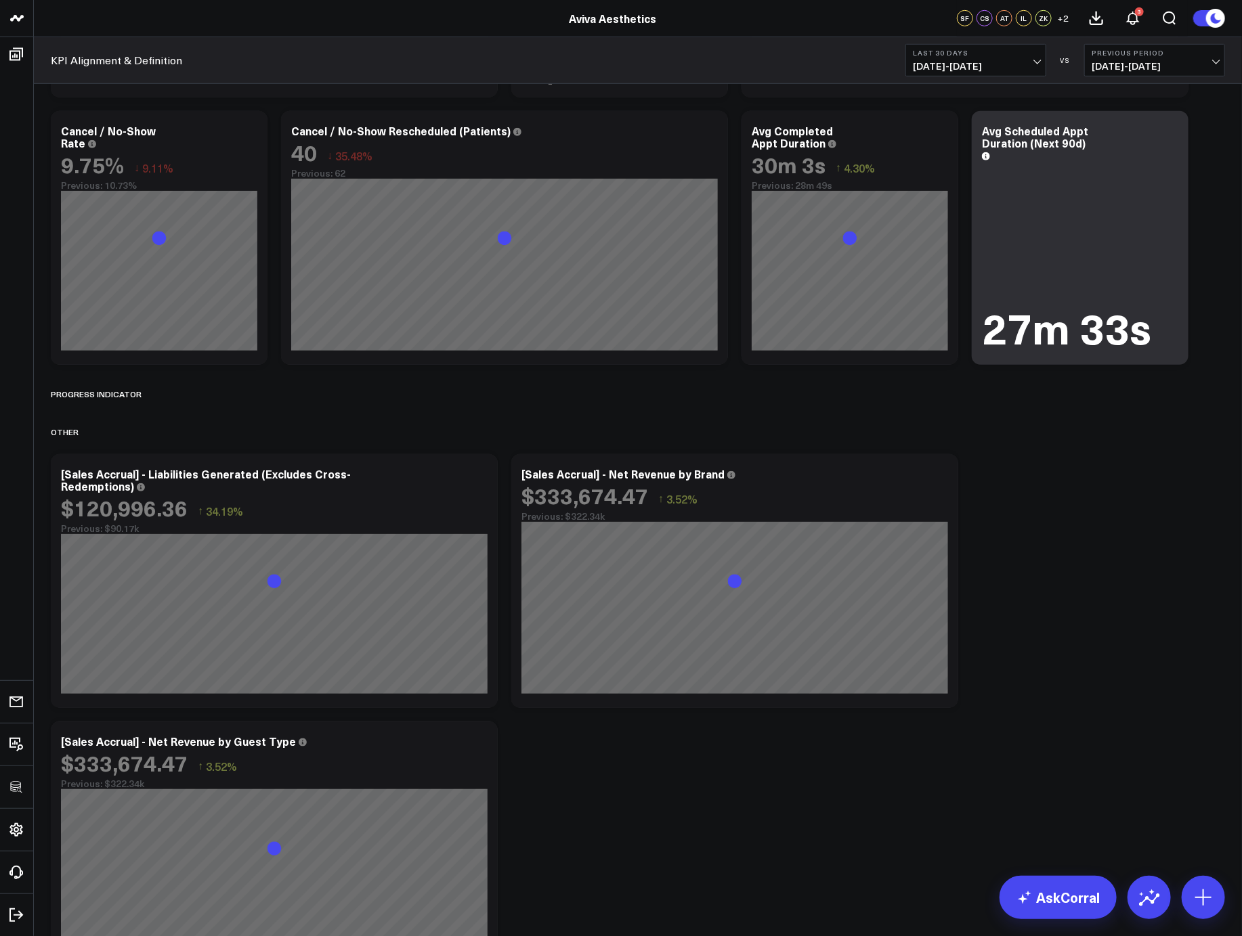
scroll to position [3001, 0]
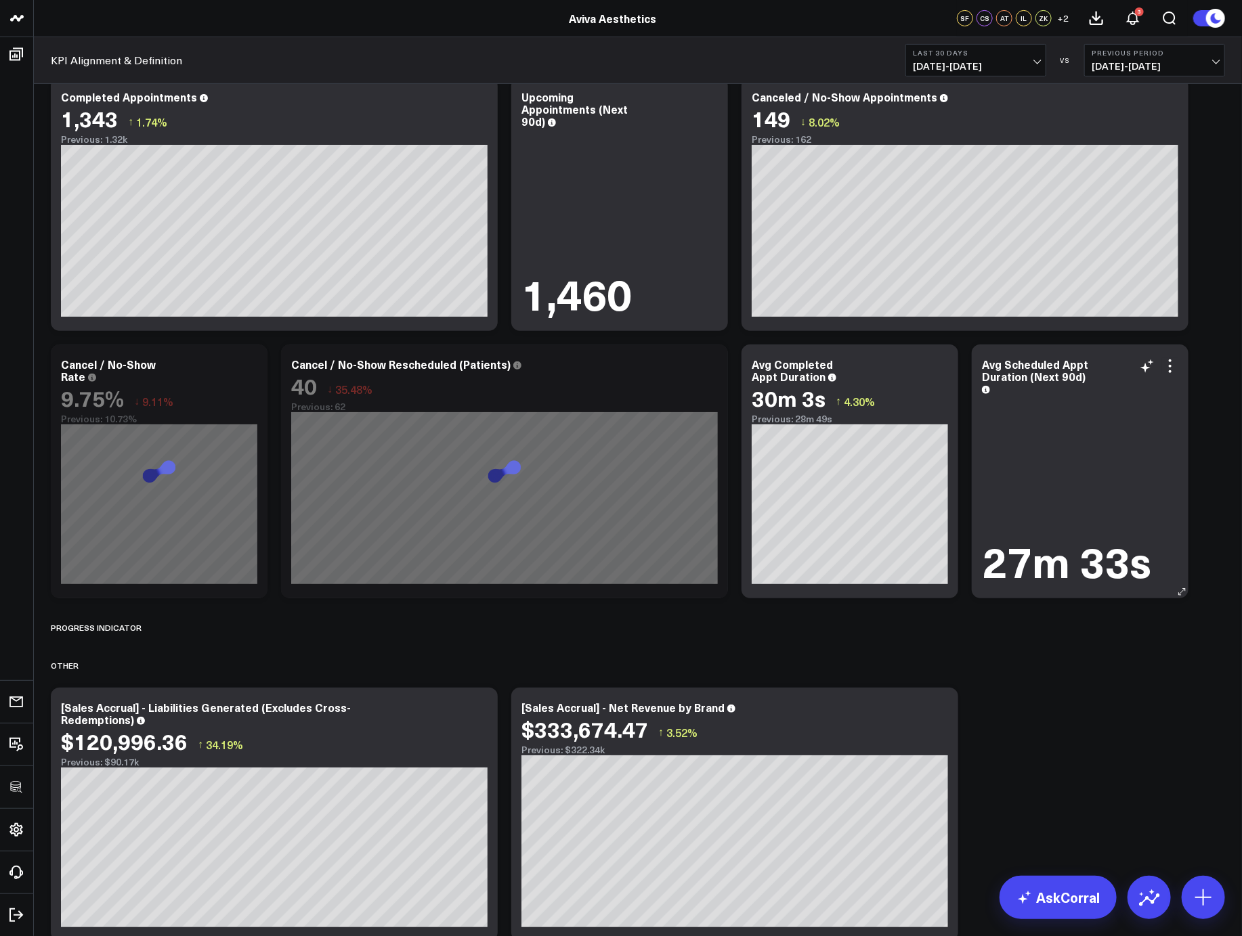
click at [1179, 395] on div "Avg Scheduled Appt Duration (Next 90d) 27m 33s" at bounding box center [1079, 472] width 217 height 254
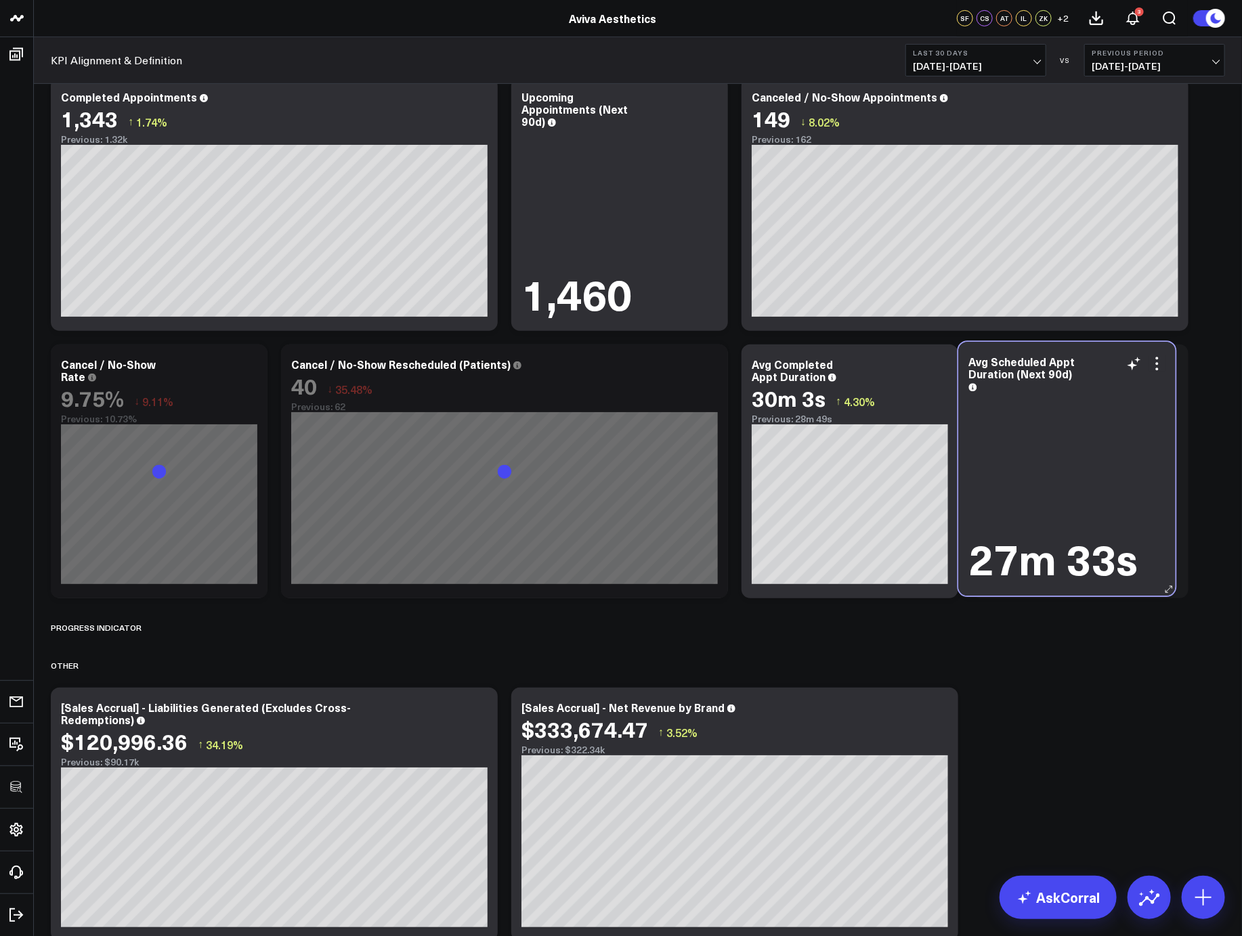
click at [1166, 393] on div "Avg Scheduled Appt Duration (Next 90d) 27m 33s" at bounding box center [1067, 469] width 217 height 254
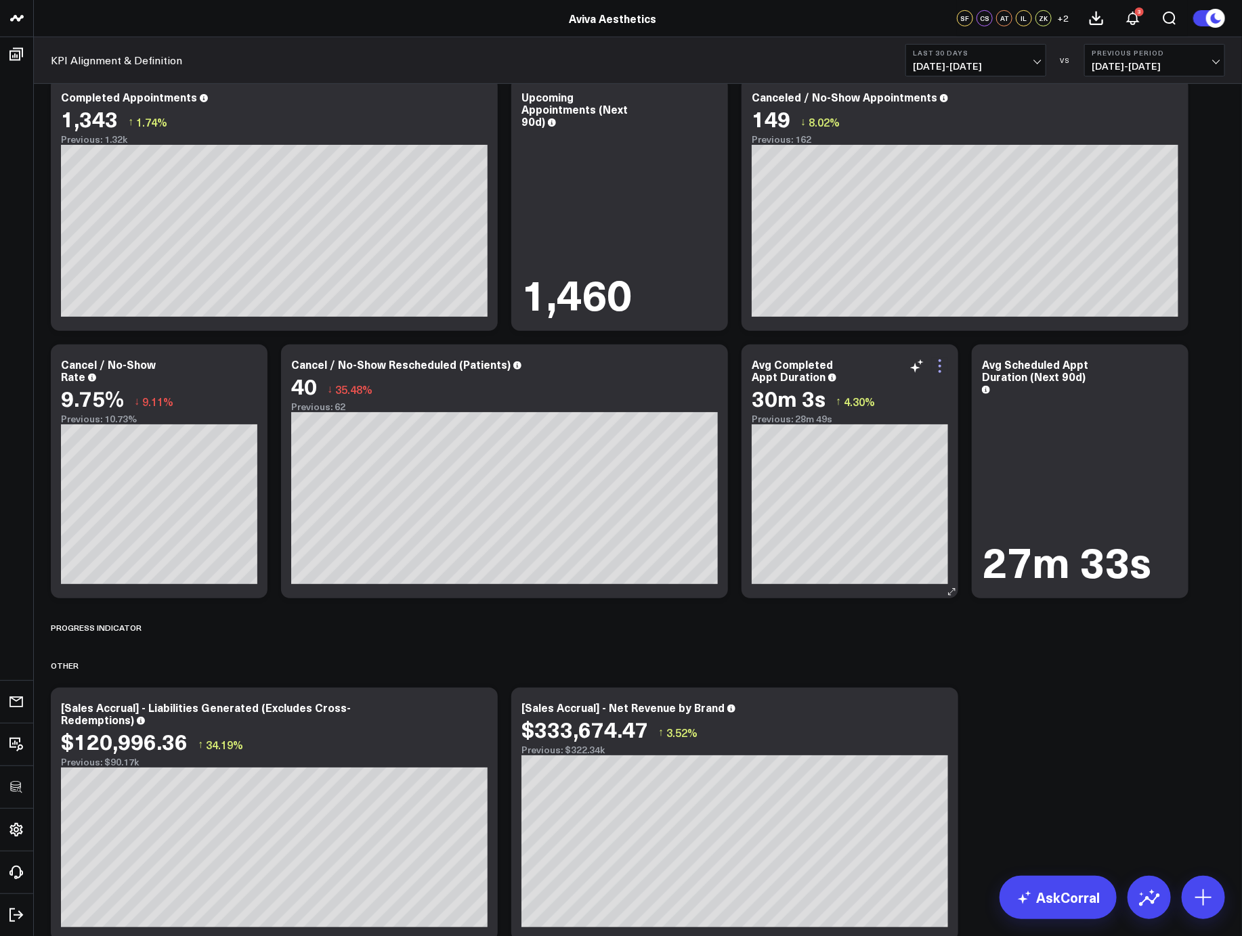
click at [943, 364] on icon at bounding box center [939, 366] width 16 height 16
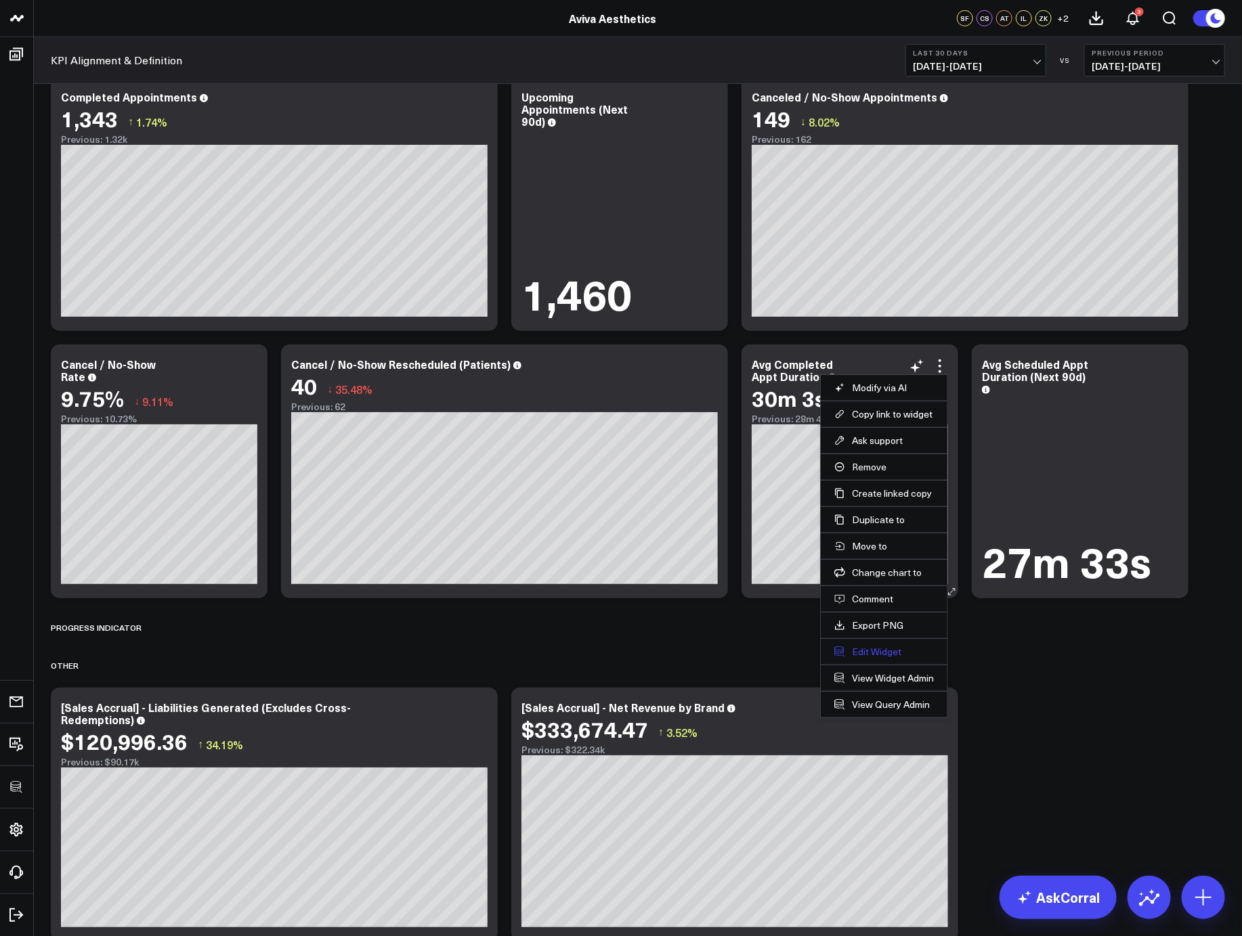
click at [864, 653] on button "Edit Widget" at bounding box center [884, 652] width 100 height 12
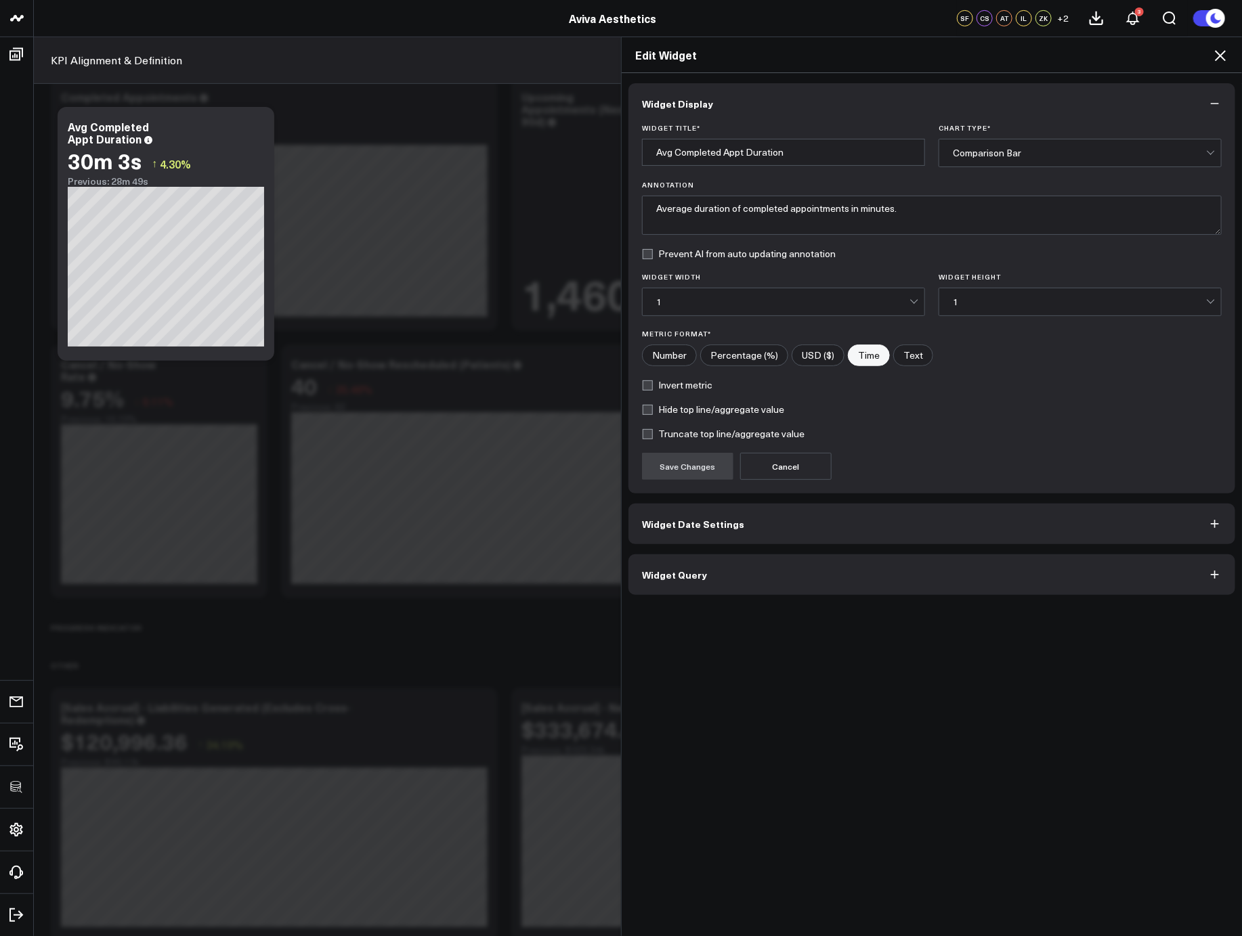
click at [812, 581] on button "Widget Query" at bounding box center [931, 574] width 607 height 41
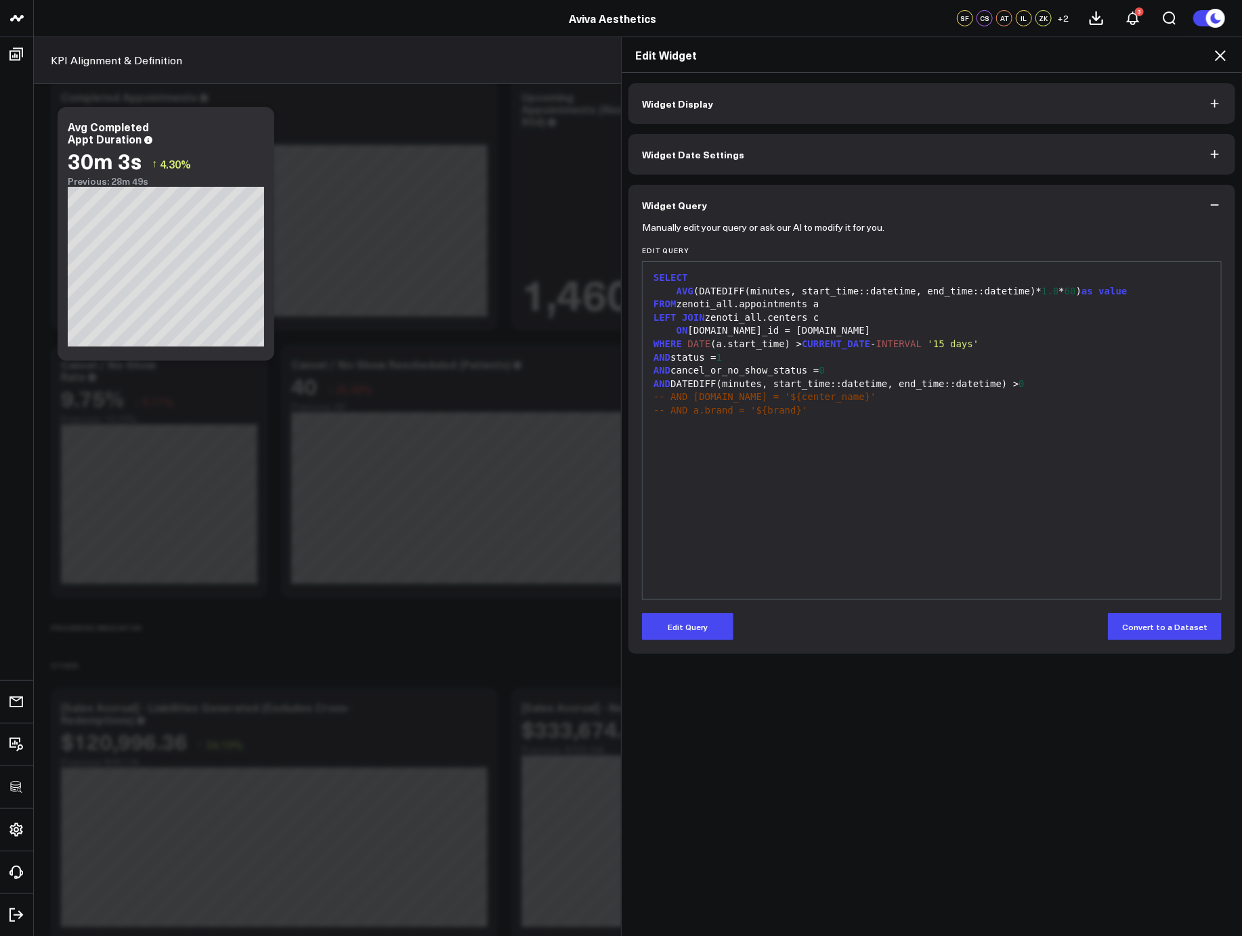
click at [1215, 58] on icon at bounding box center [1220, 55] width 16 height 16
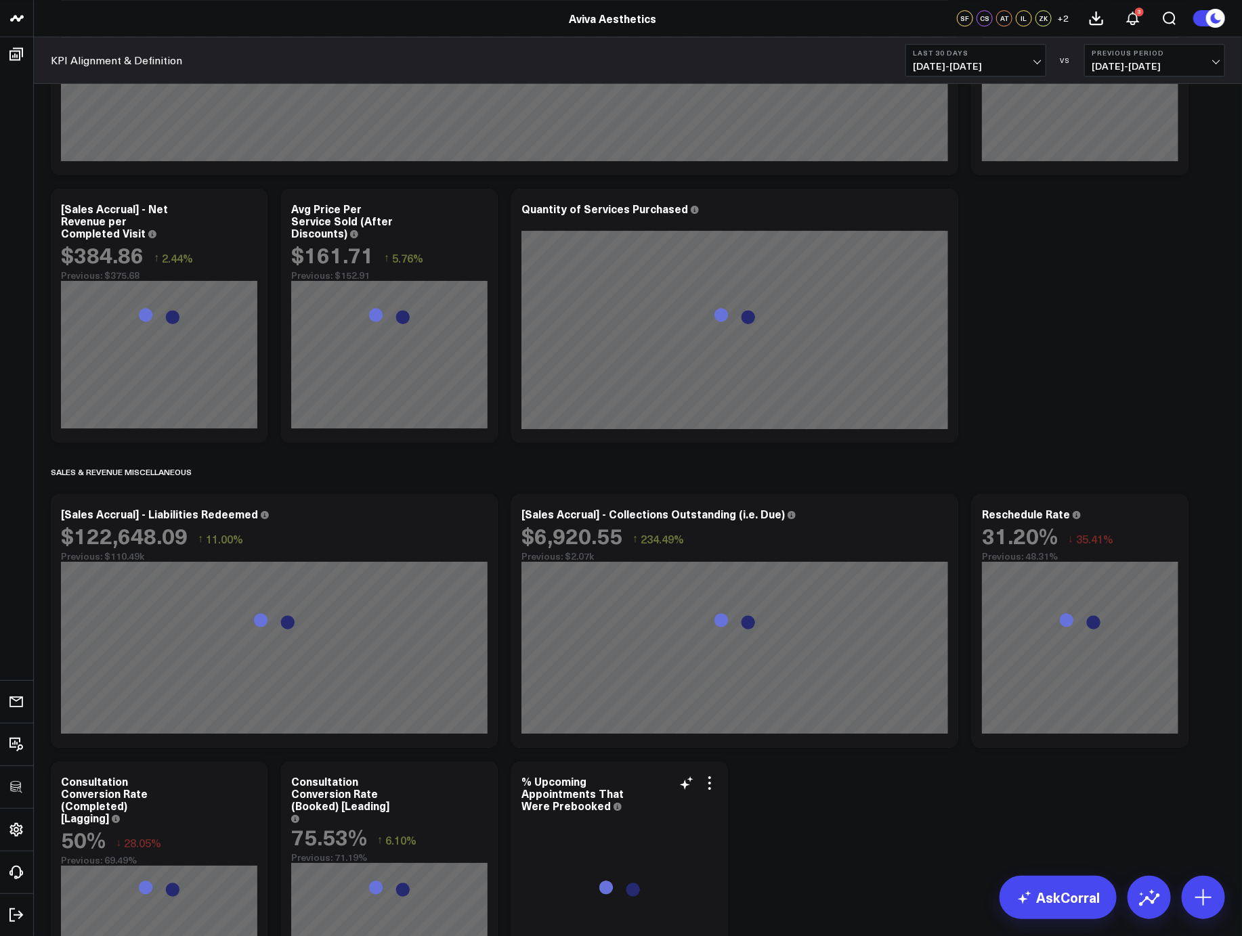
scroll to position [5392, 0]
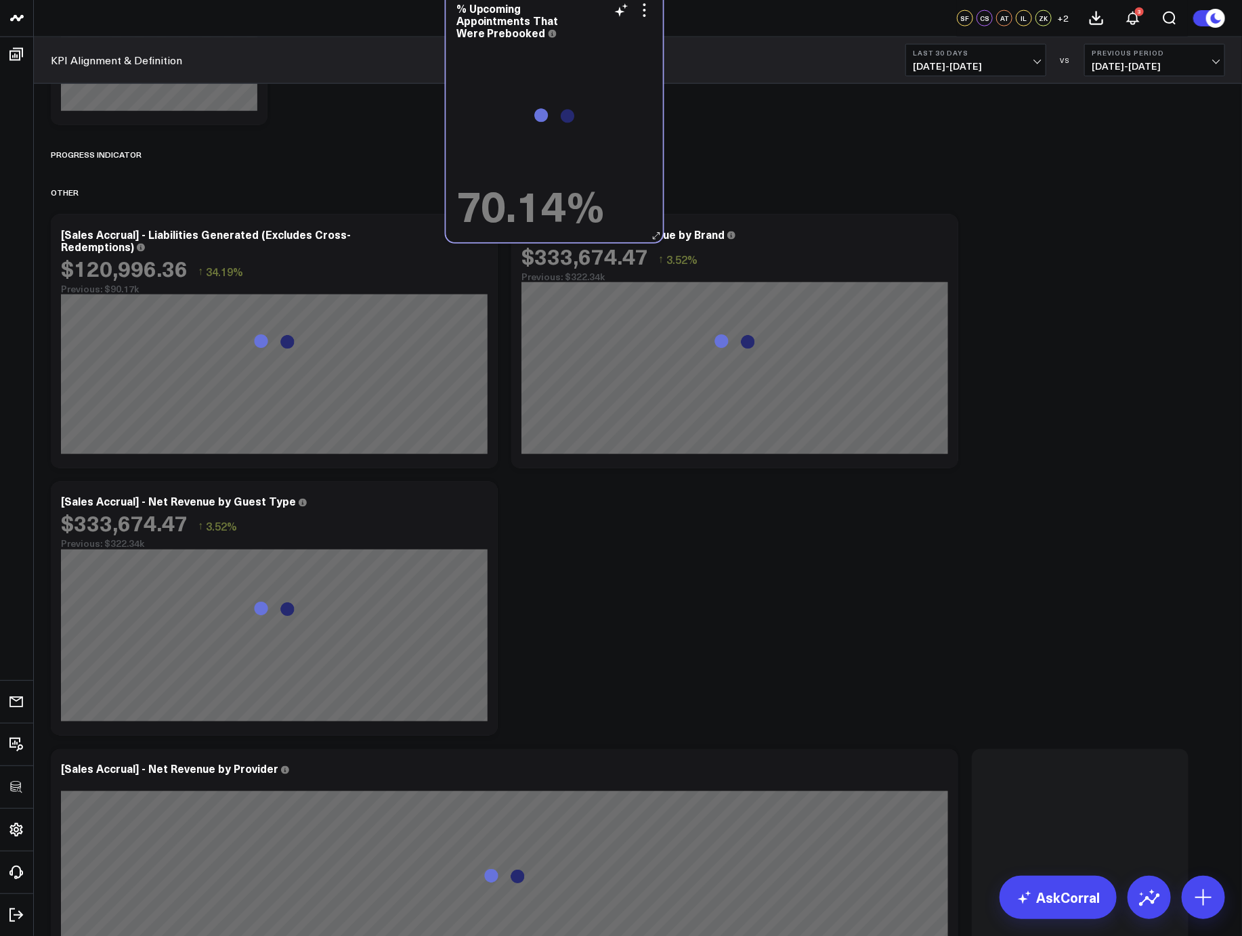
scroll to position [3245, 0]
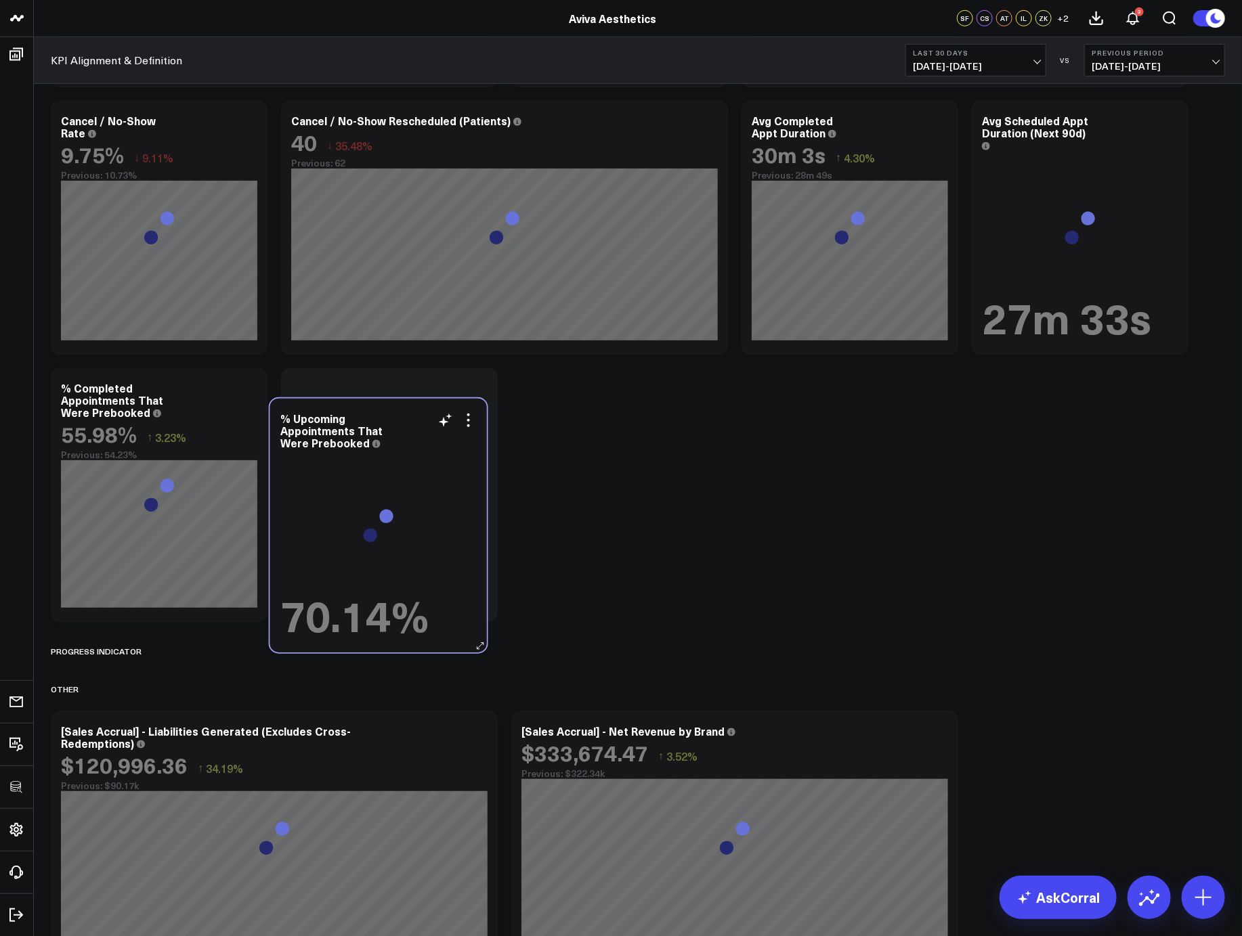
drag, startPoint x: 669, startPoint y: 590, endPoint x: 429, endPoint y: 513, distance: 252.2
click at [429, 513] on div "70.14%" at bounding box center [378, 545] width 196 height 187
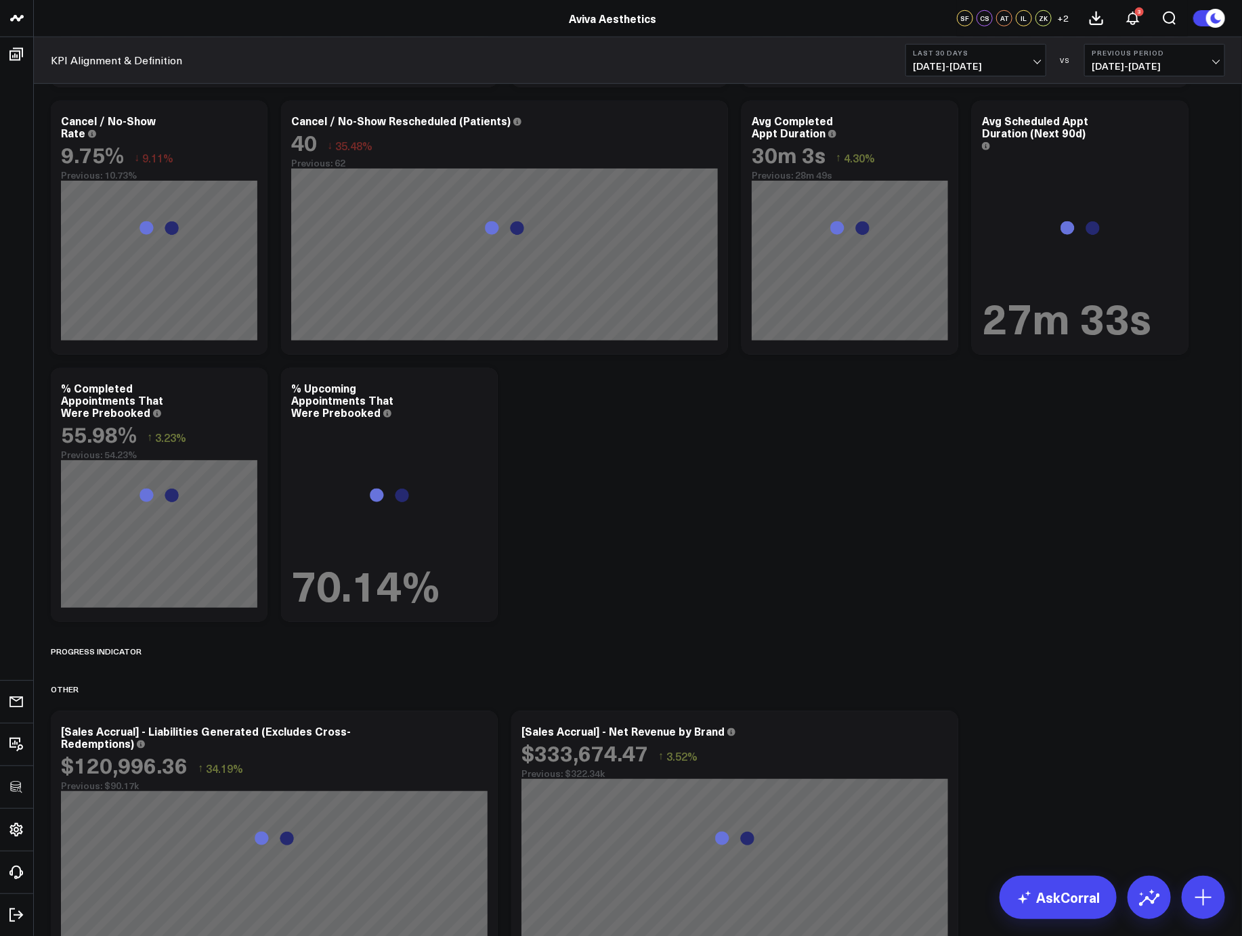
click at [783, 482] on div "GROSS REVENUE Modify via AI Copy link to widget Ask support Remove Create linke…" at bounding box center [637, 590] width 1187 height 7483
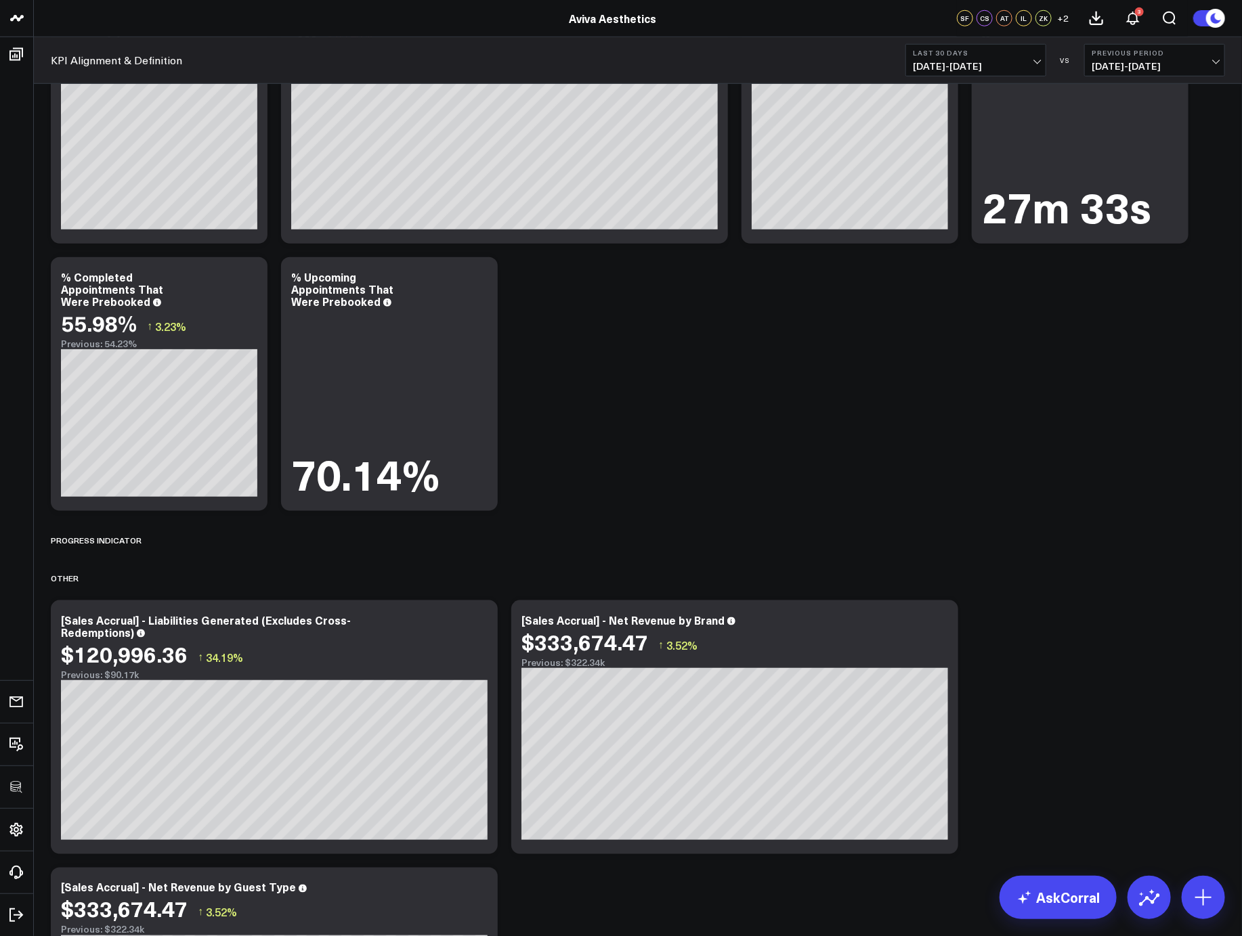
scroll to position [3637, 0]
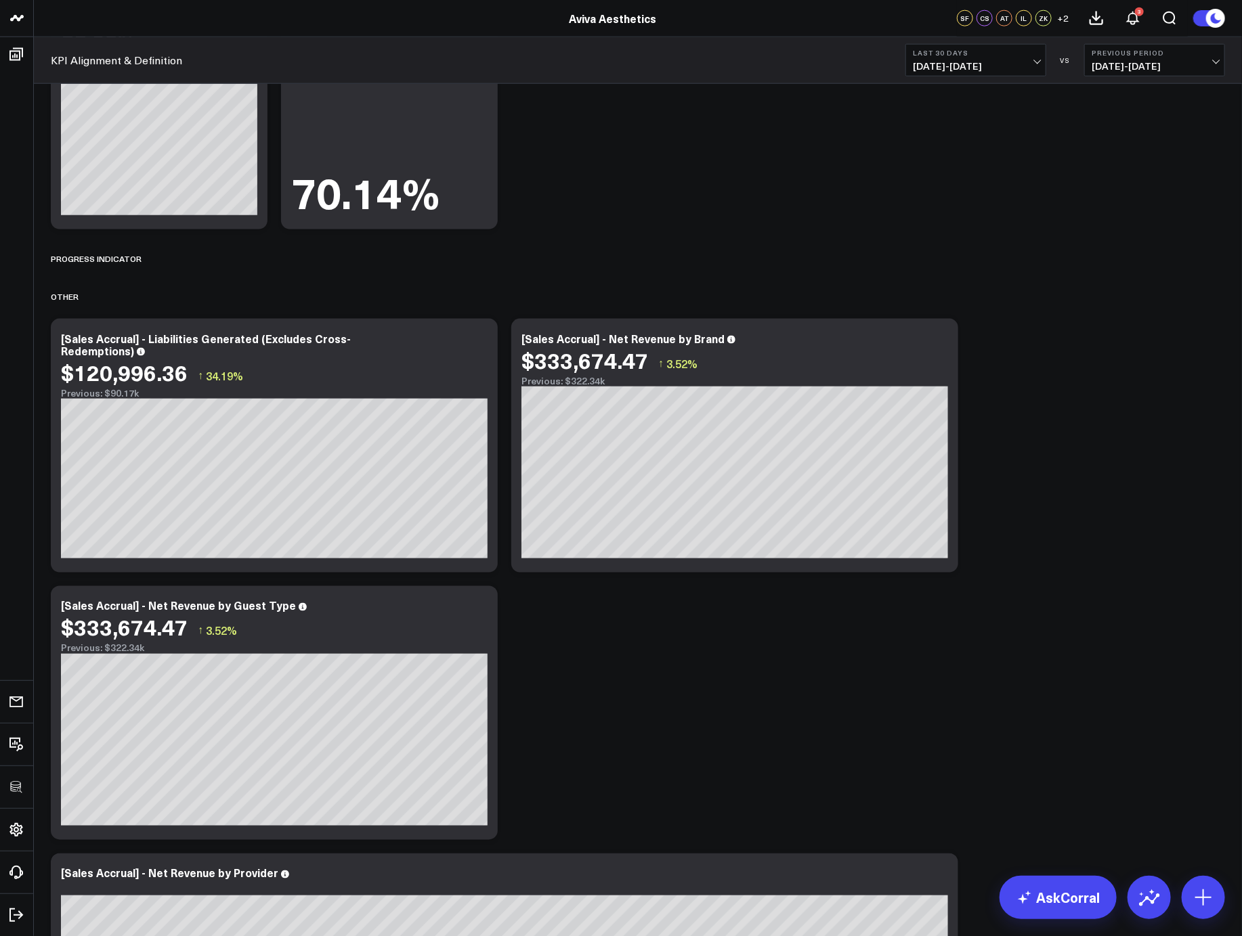
click at [1166, 506] on div "GROSS REVENUE Modify via AI Copy link to widget Ask support Remove Create linke…" at bounding box center [637, 198] width 1187 height 7483
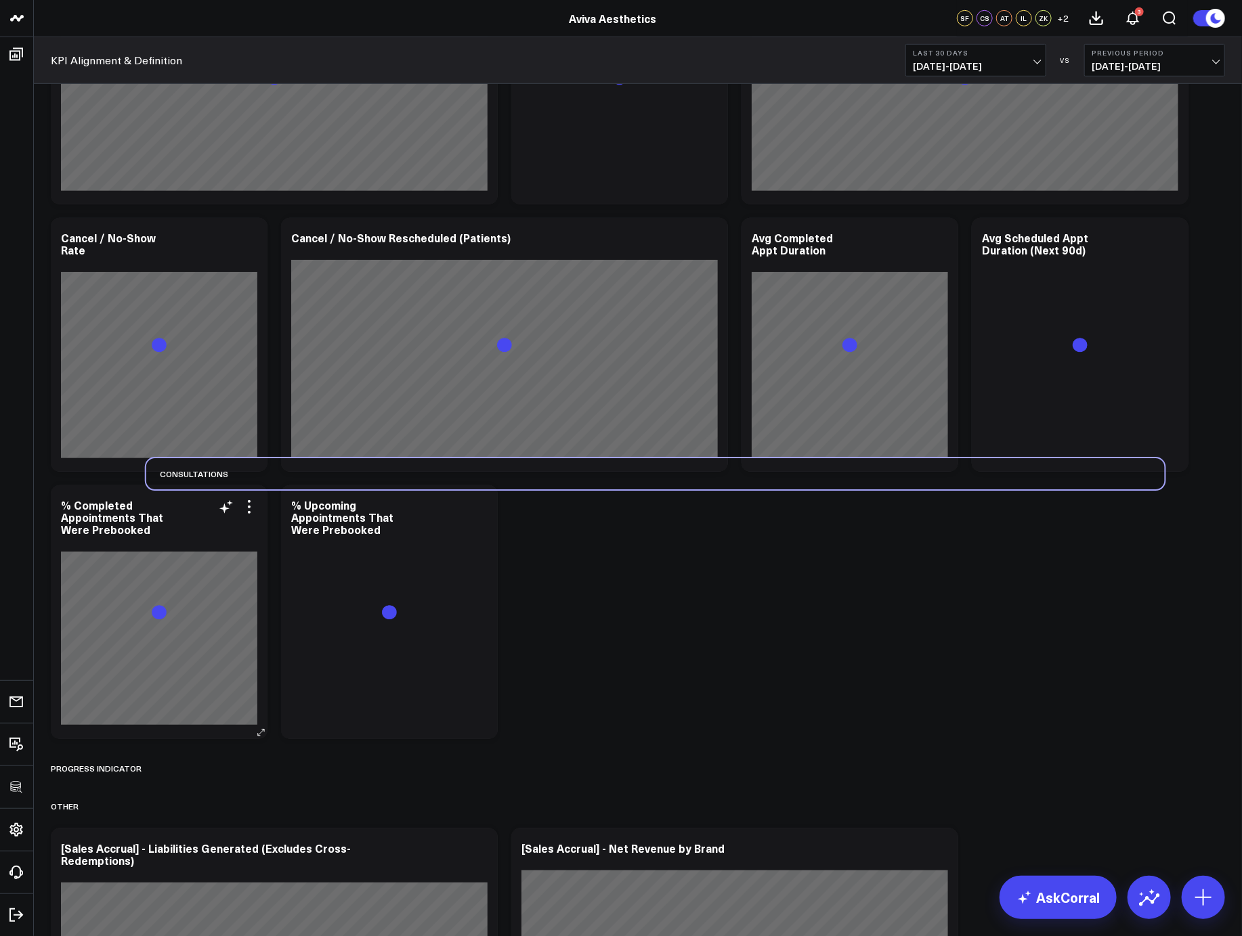
scroll to position [3312, 0]
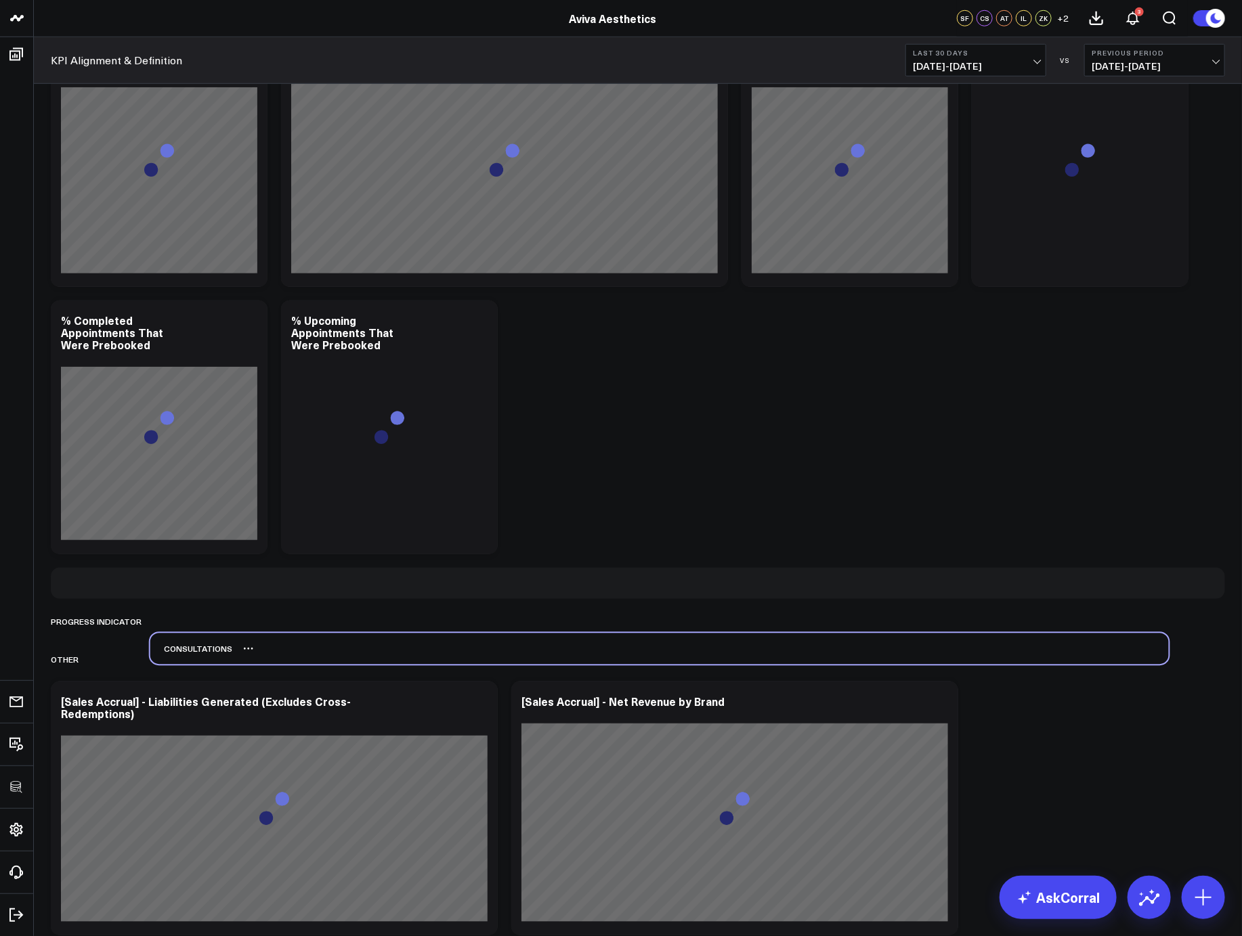
drag, startPoint x: 78, startPoint y: 117, endPoint x: 177, endPoint y: 649, distance: 541.3
click at [177, 649] on div "Consultations" at bounding box center [191, 649] width 82 height 31
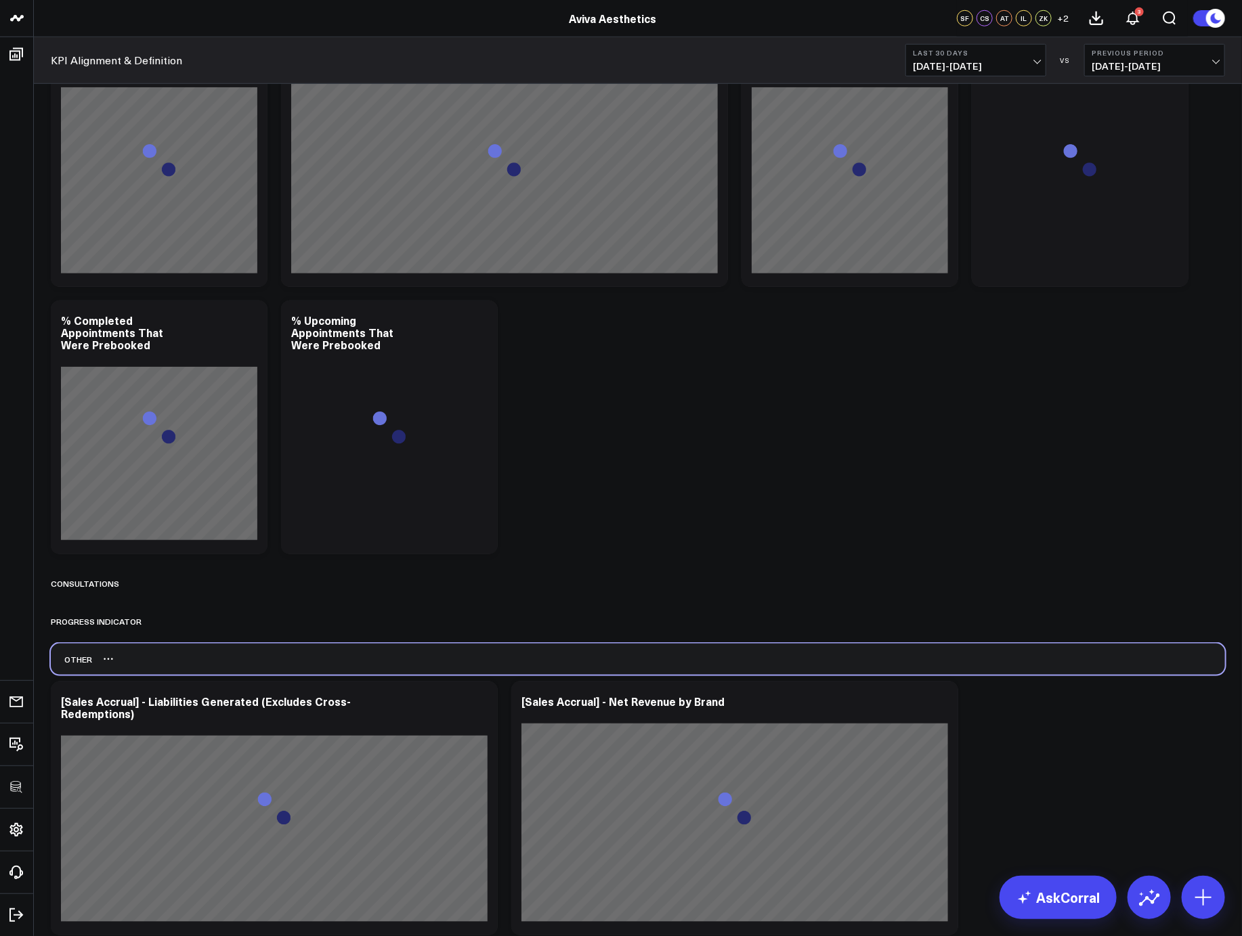
click at [1033, 655] on div "OTHER" at bounding box center [638, 659] width 1174 height 31
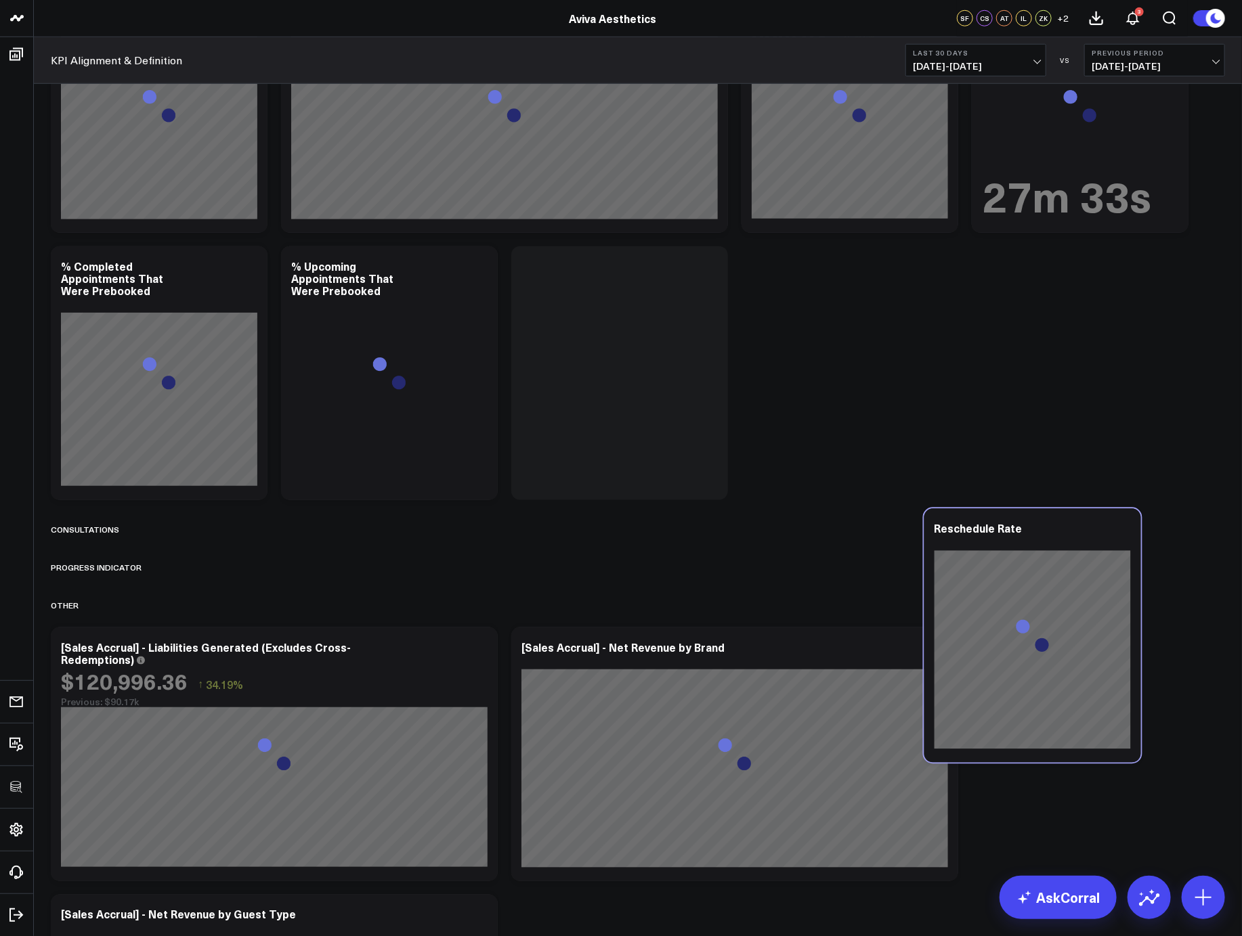
scroll to position [3075, 0]
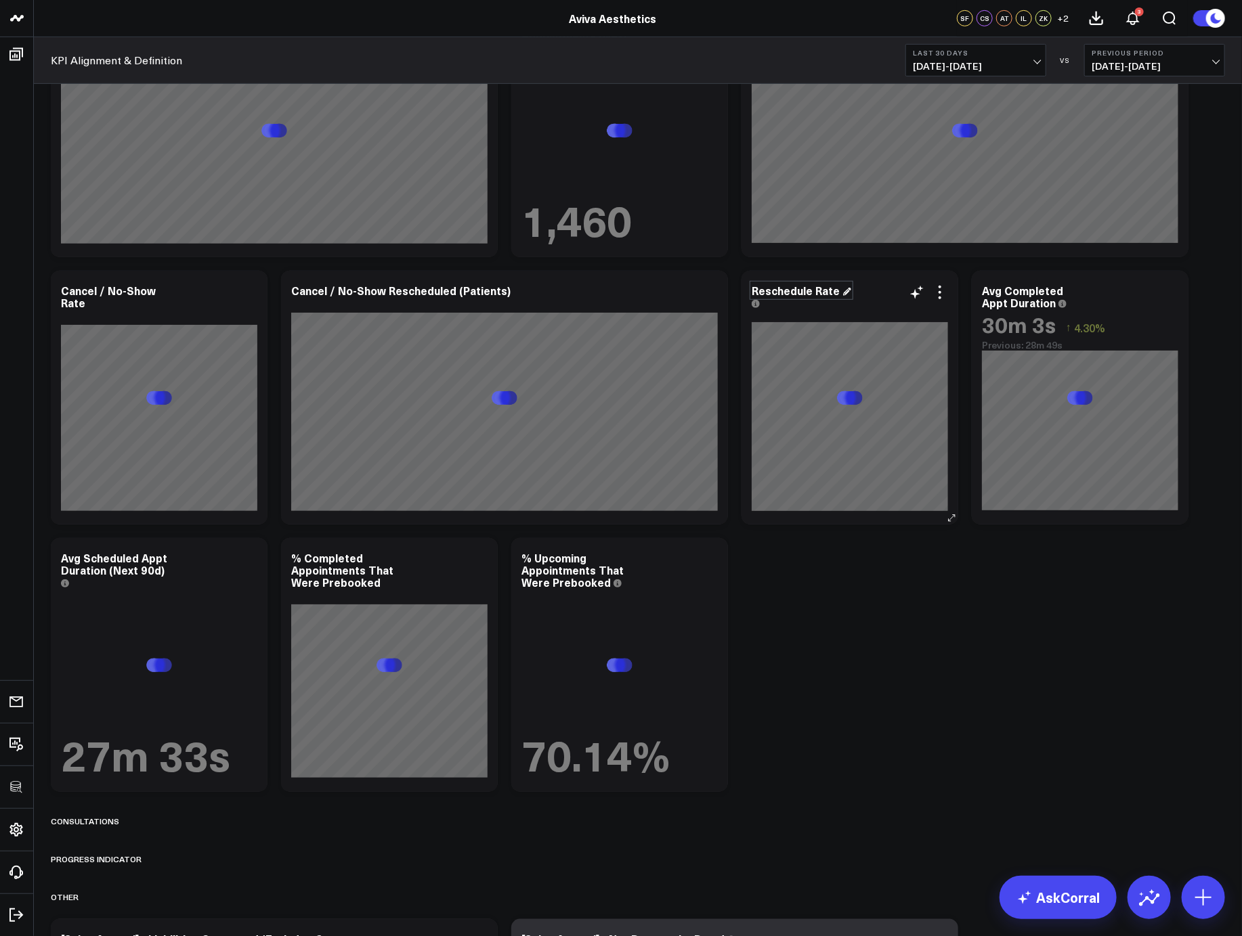
click at [785, 290] on div "Reschedule Rate" at bounding box center [801, 290] width 100 height 15
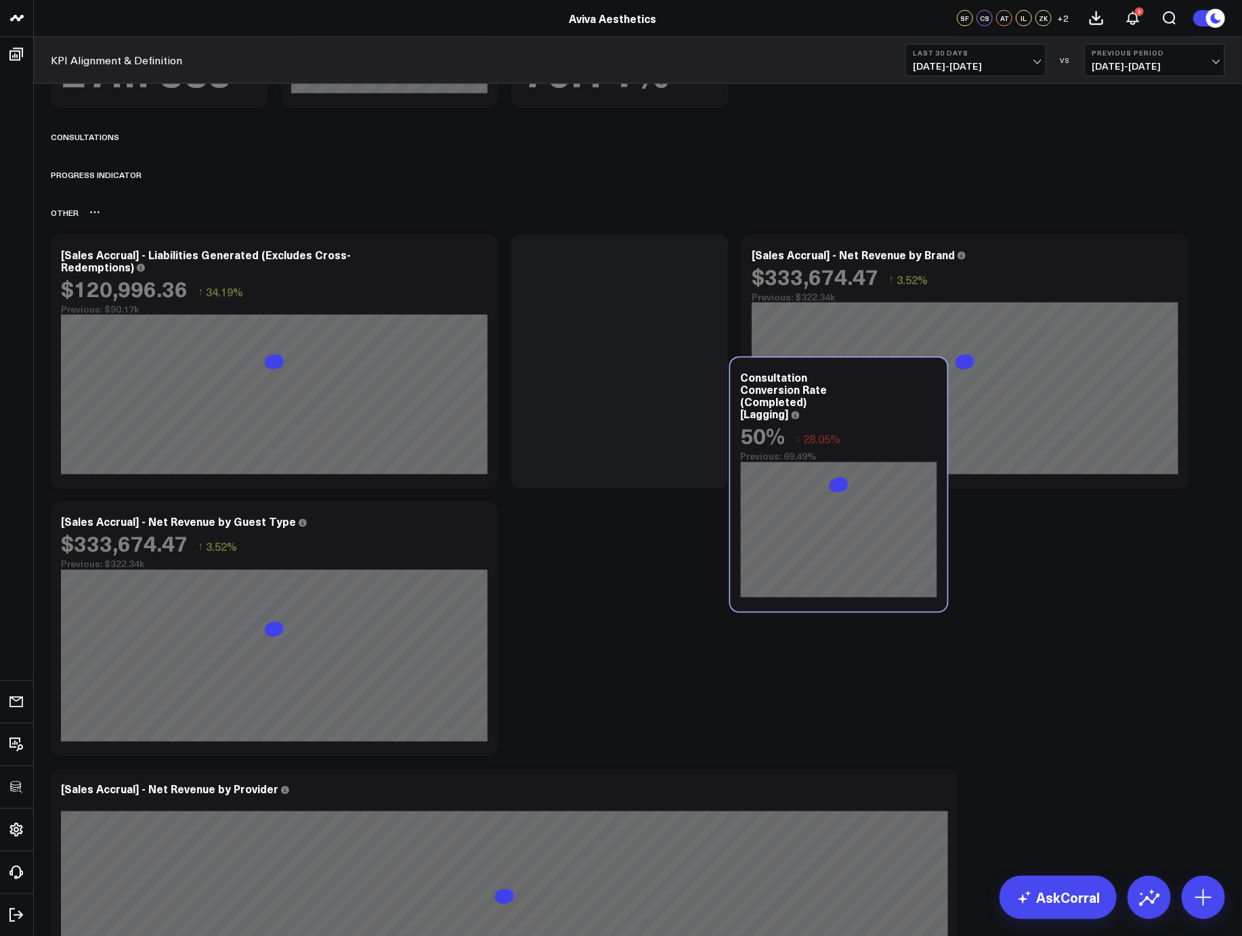
scroll to position [3417, 0]
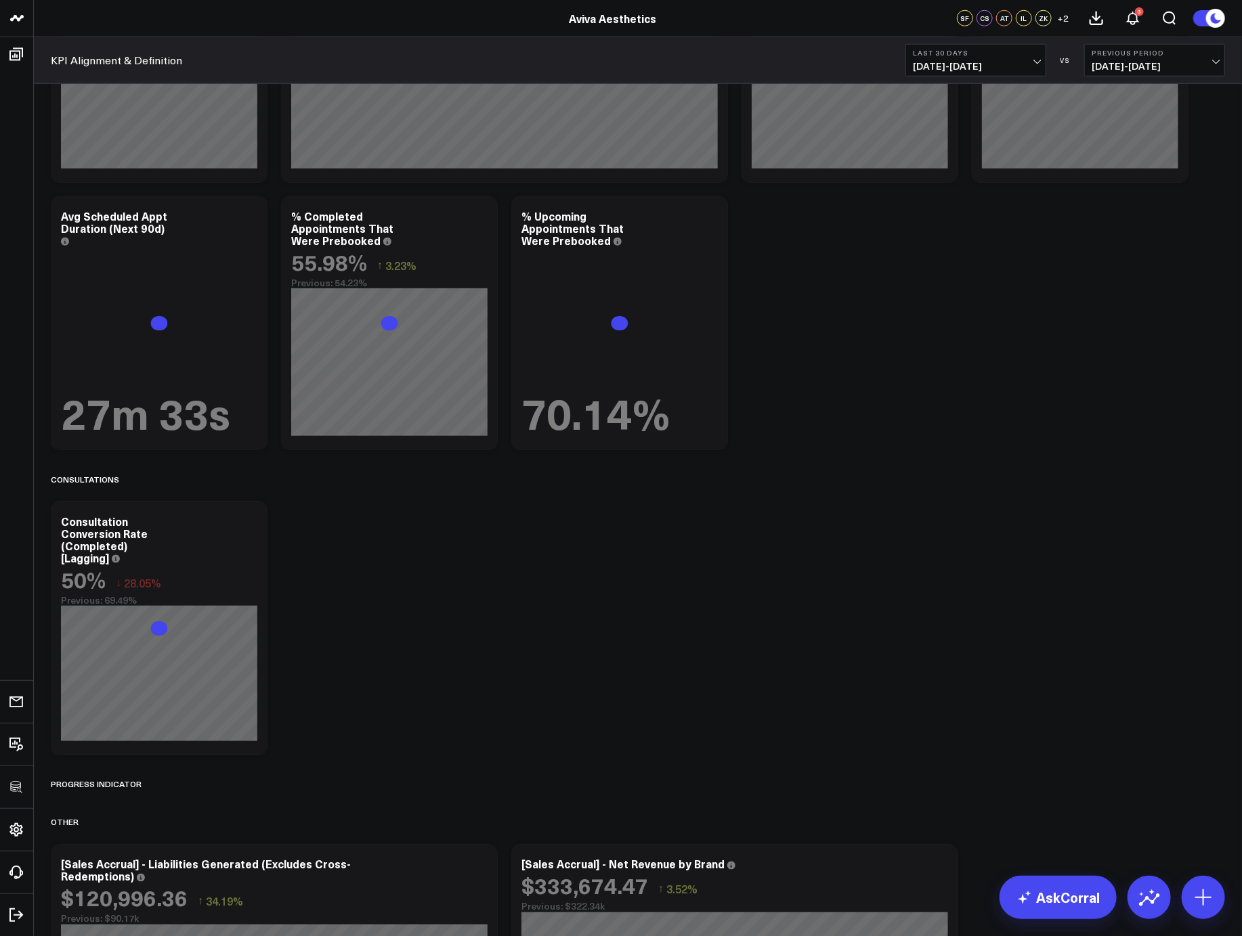
click at [759, 594] on div "GROSS REVENUE Modify via AI Copy link to widget Ask support Remove Create linke…" at bounding box center [637, 438] width 1187 height 7521
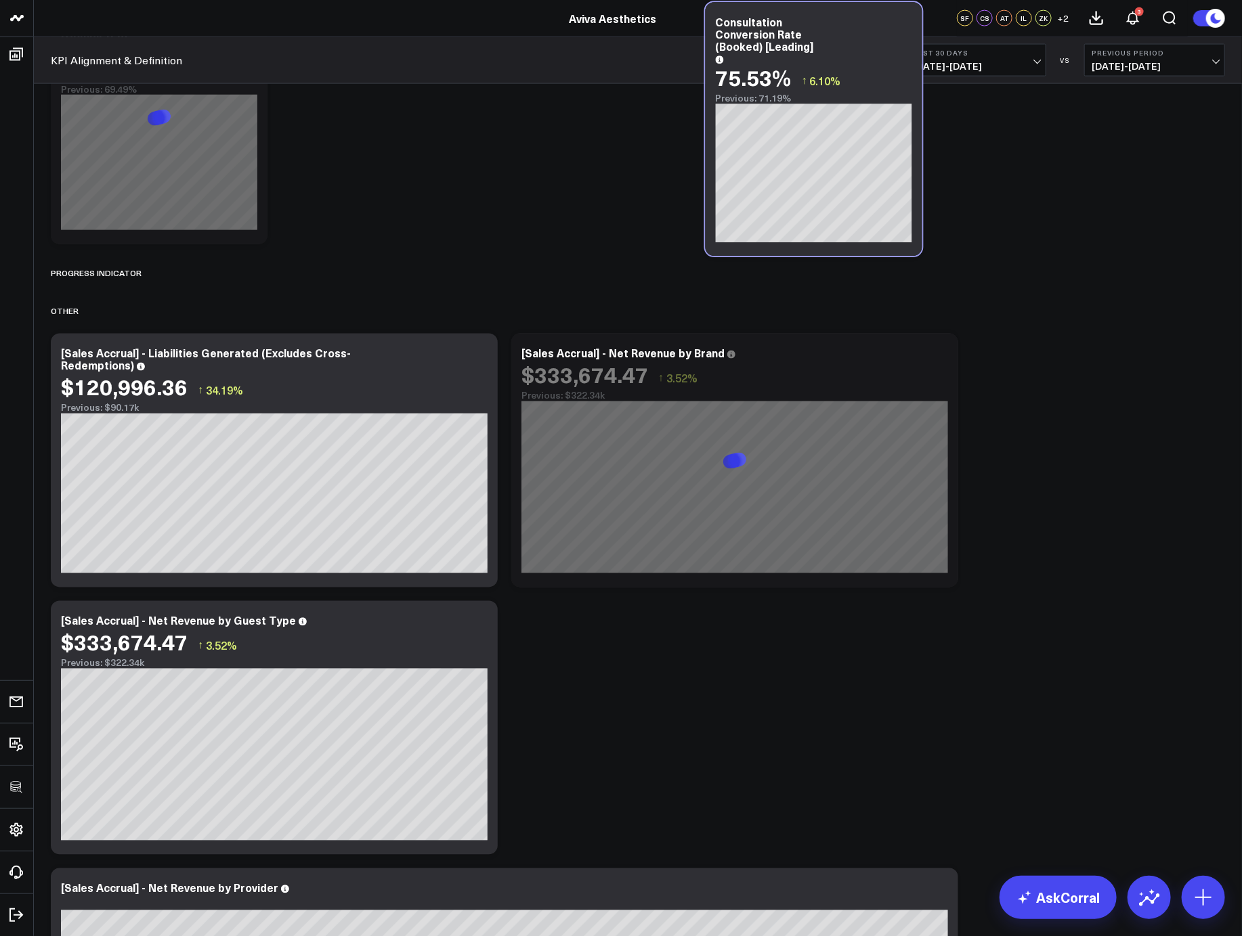
scroll to position [3454, 0]
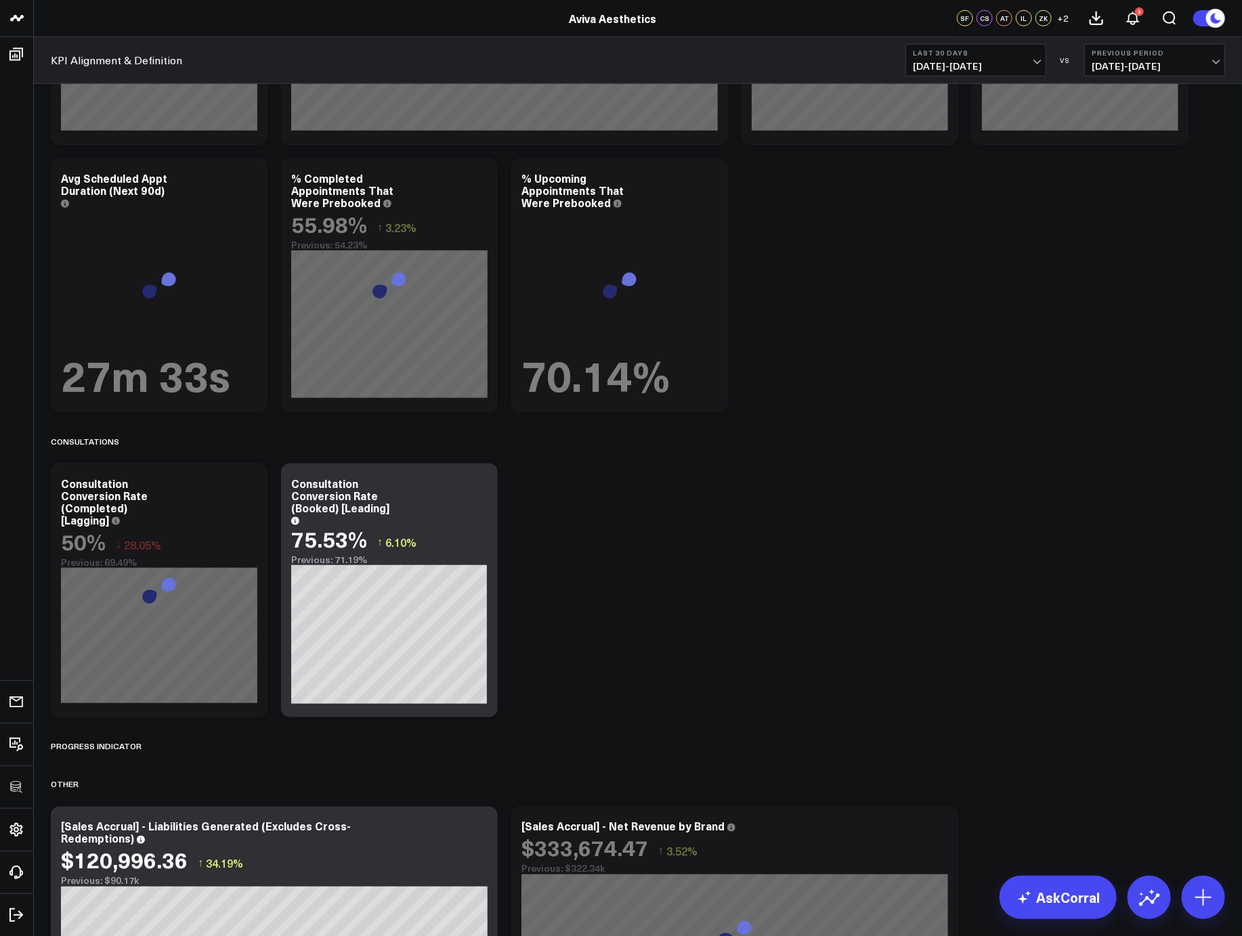
click at [814, 614] on div "GROSS REVENUE Modify via AI Copy link to widget Ask support Remove Create linke…" at bounding box center [637, 400] width 1187 height 7521
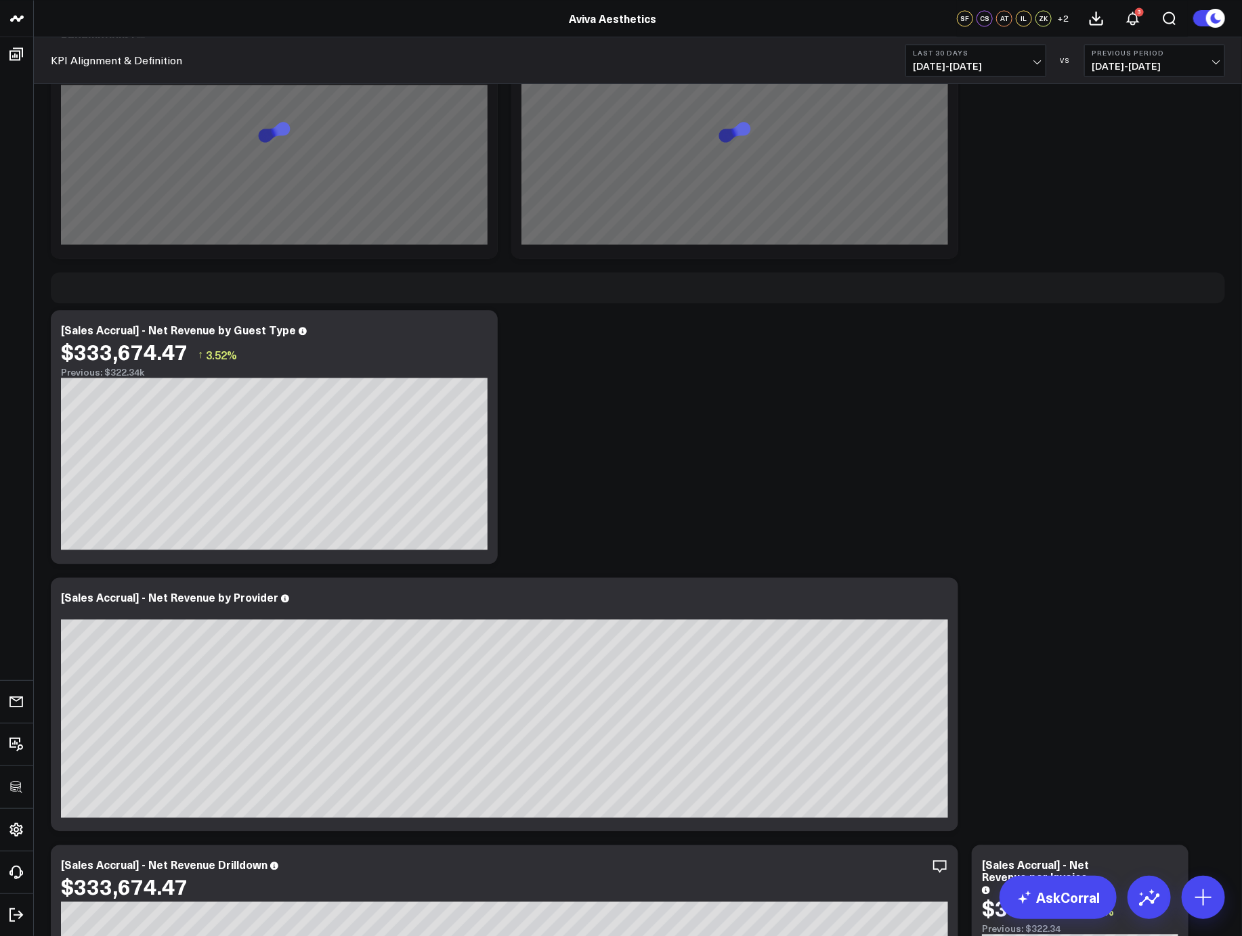
scroll to position [3628, 0]
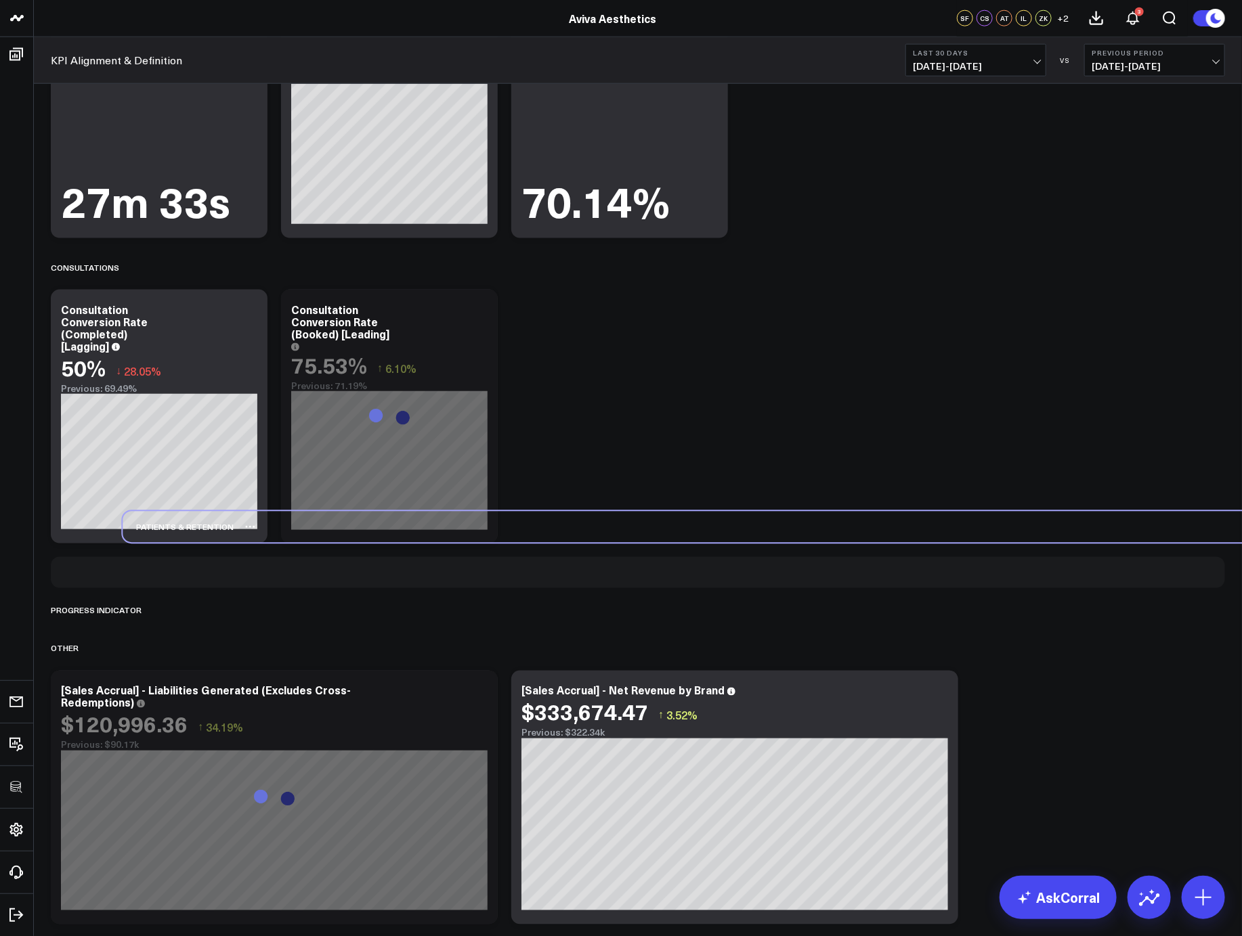
drag, startPoint x: 101, startPoint y: 475, endPoint x: 172, endPoint y: 525, distance: 86.6
click at [172, 525] on div "Patients & Retention" at bounding box center [178, 527] width 111 height 31
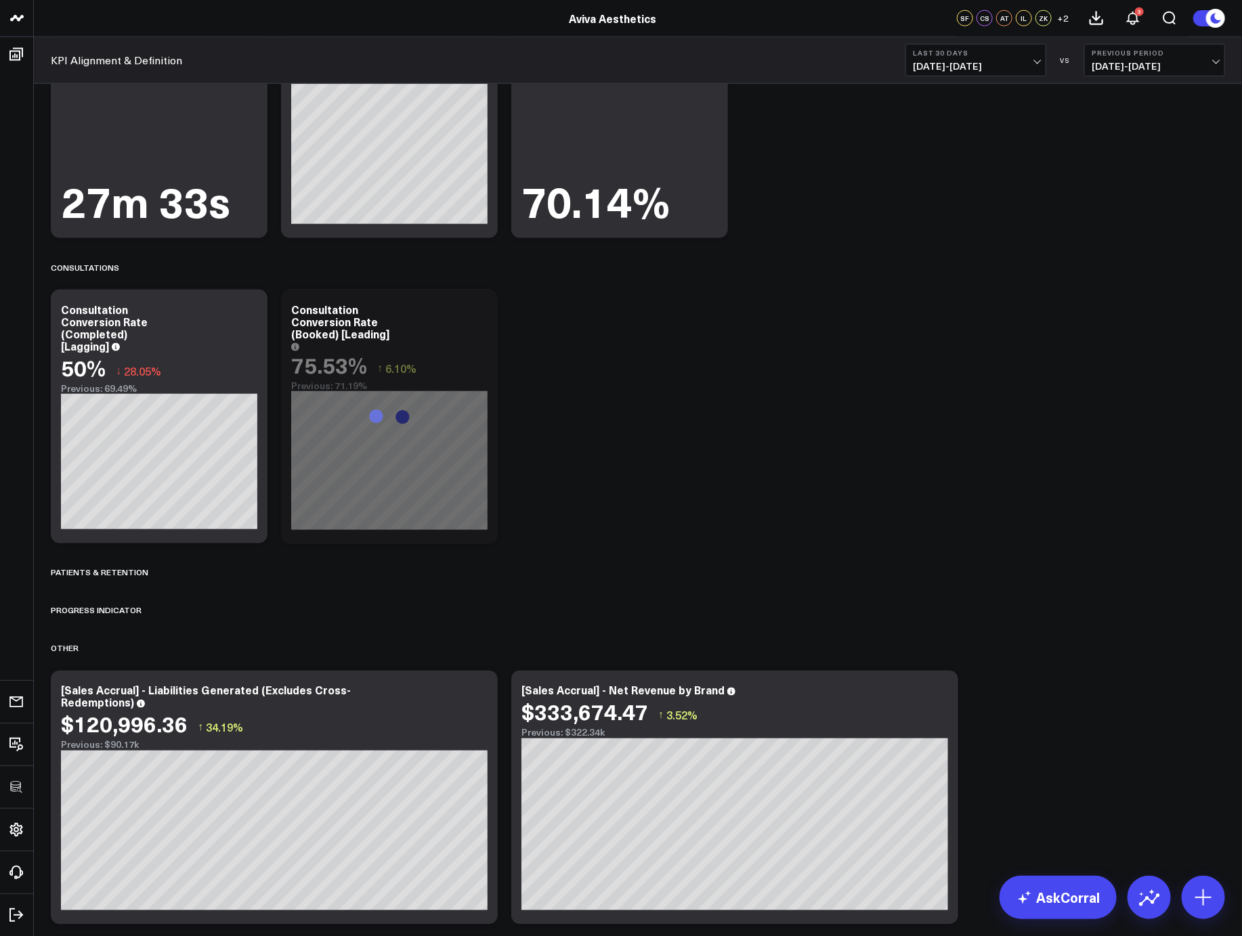
click at [981, 540] on div "GROSS REVENUE Modify via AI Copy link to widget Ask support Remove Create linke…" at bounding box center [637, 226] width 1187 height 7521
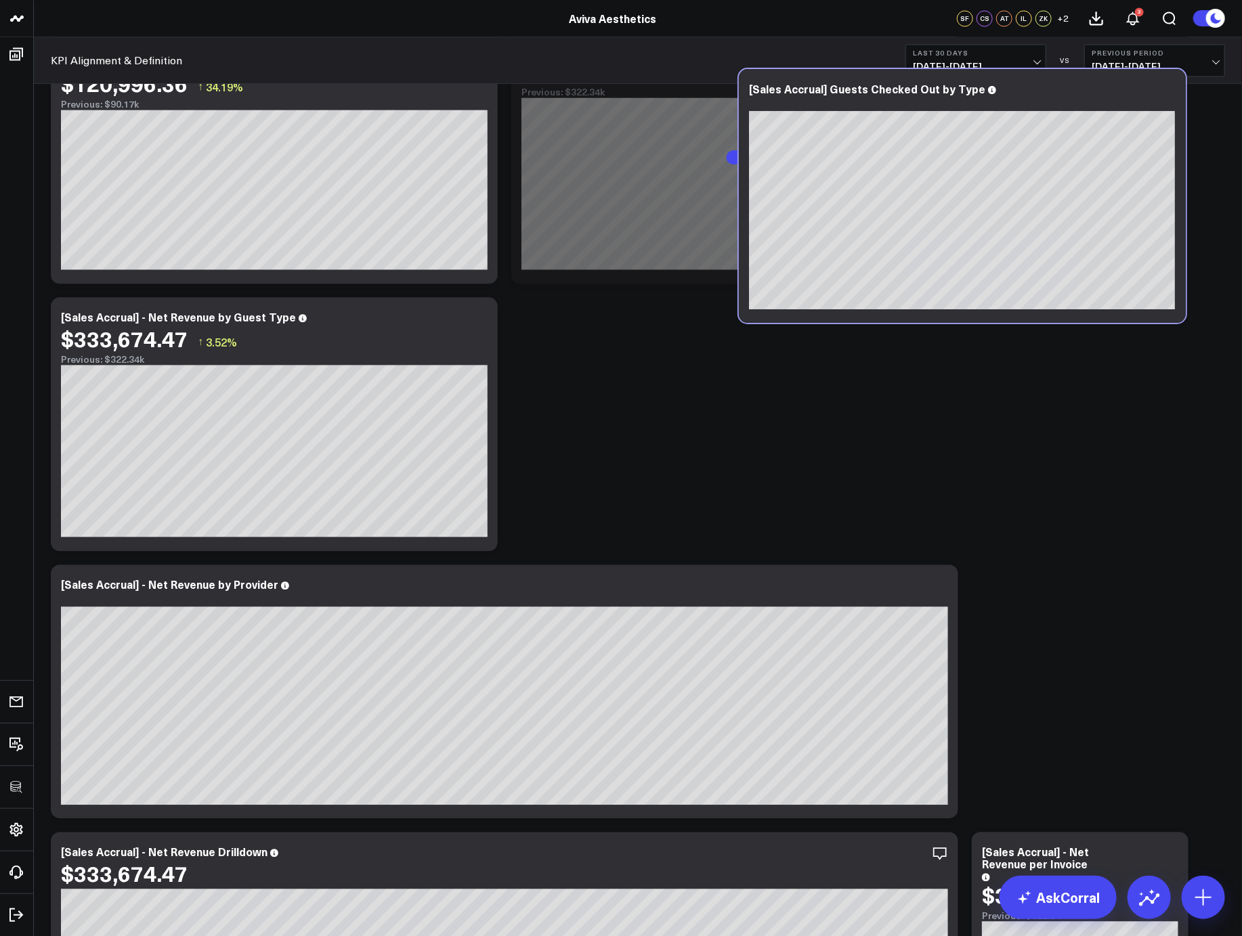
scroll to position [3787, 0]
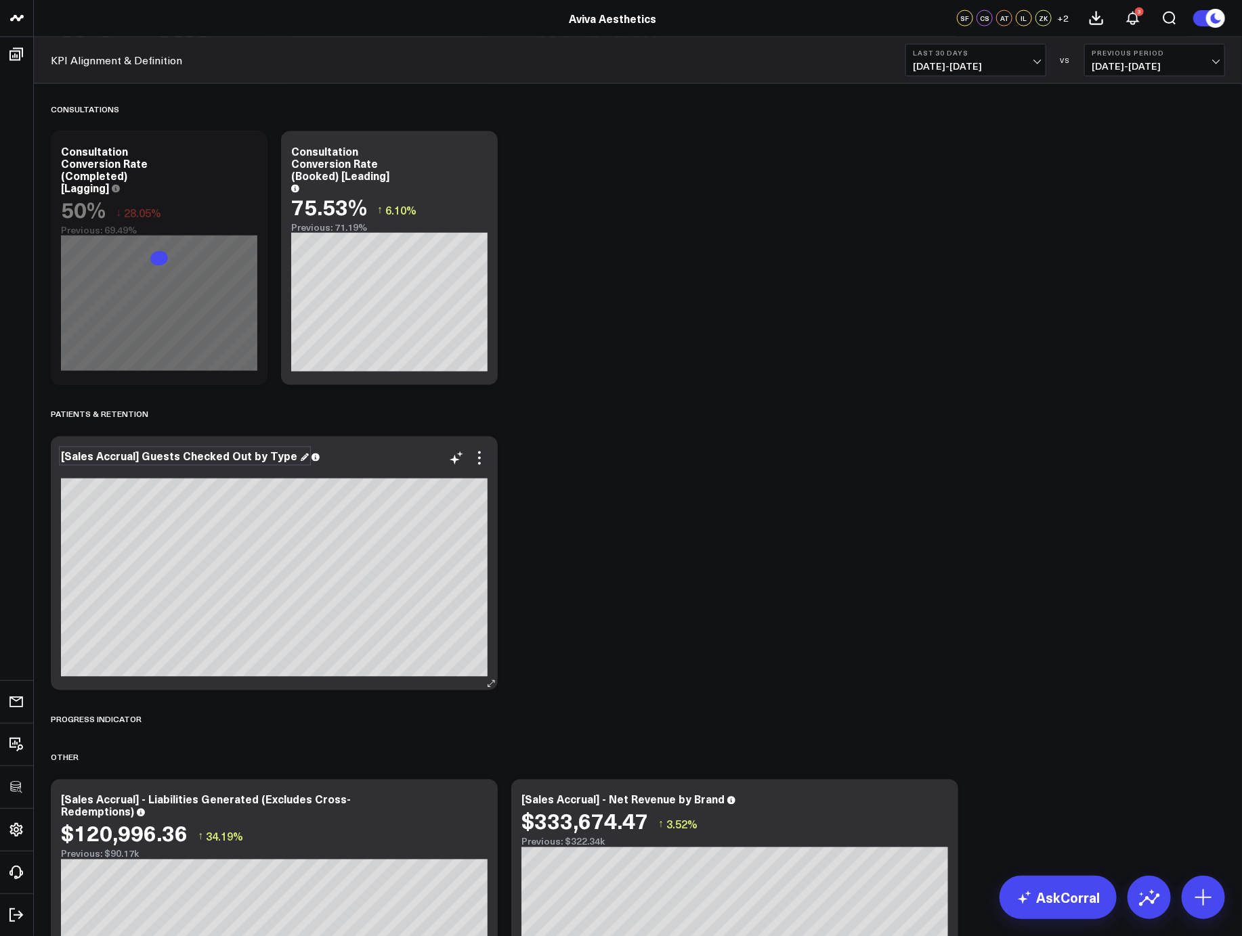
click at [175, 458] on div "[Sales Accrual] Guests Checked Out by Type" at bounding box center [185, 456] width 248 height 15
click at [141, 456] on div "[Sales Accrual] Guests Checked Out by Type" at bounding box center [185, 456] width 248 height 15
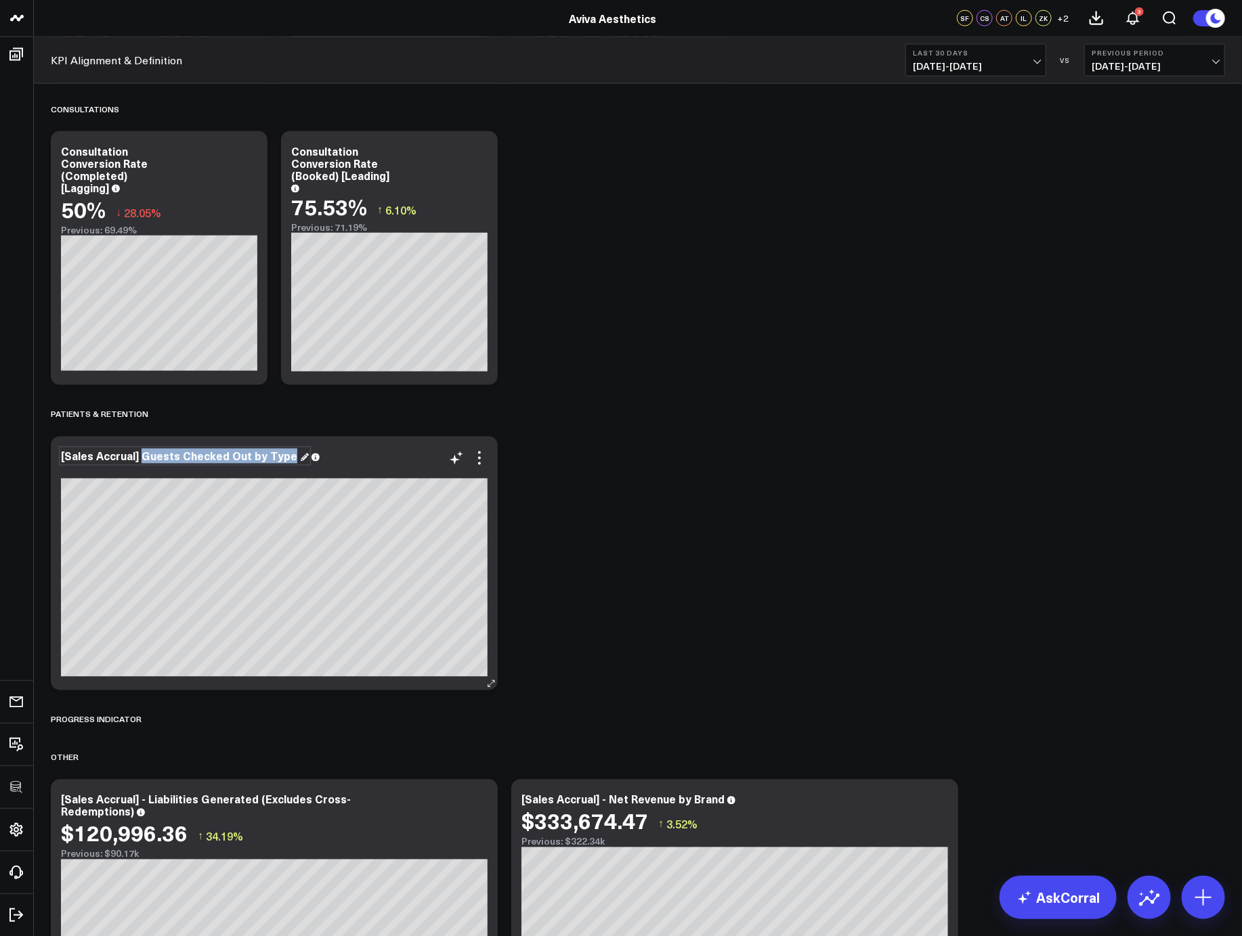
drag, startPoint x: 141, startPoint y: 457, endPoint x: 307, endPoint y: 460, distance: 165.9
click at [307, 460] on div "[Sales Accrual] Guests Checked Out by Type" at bounding box center [274, 456] width 426 height 12
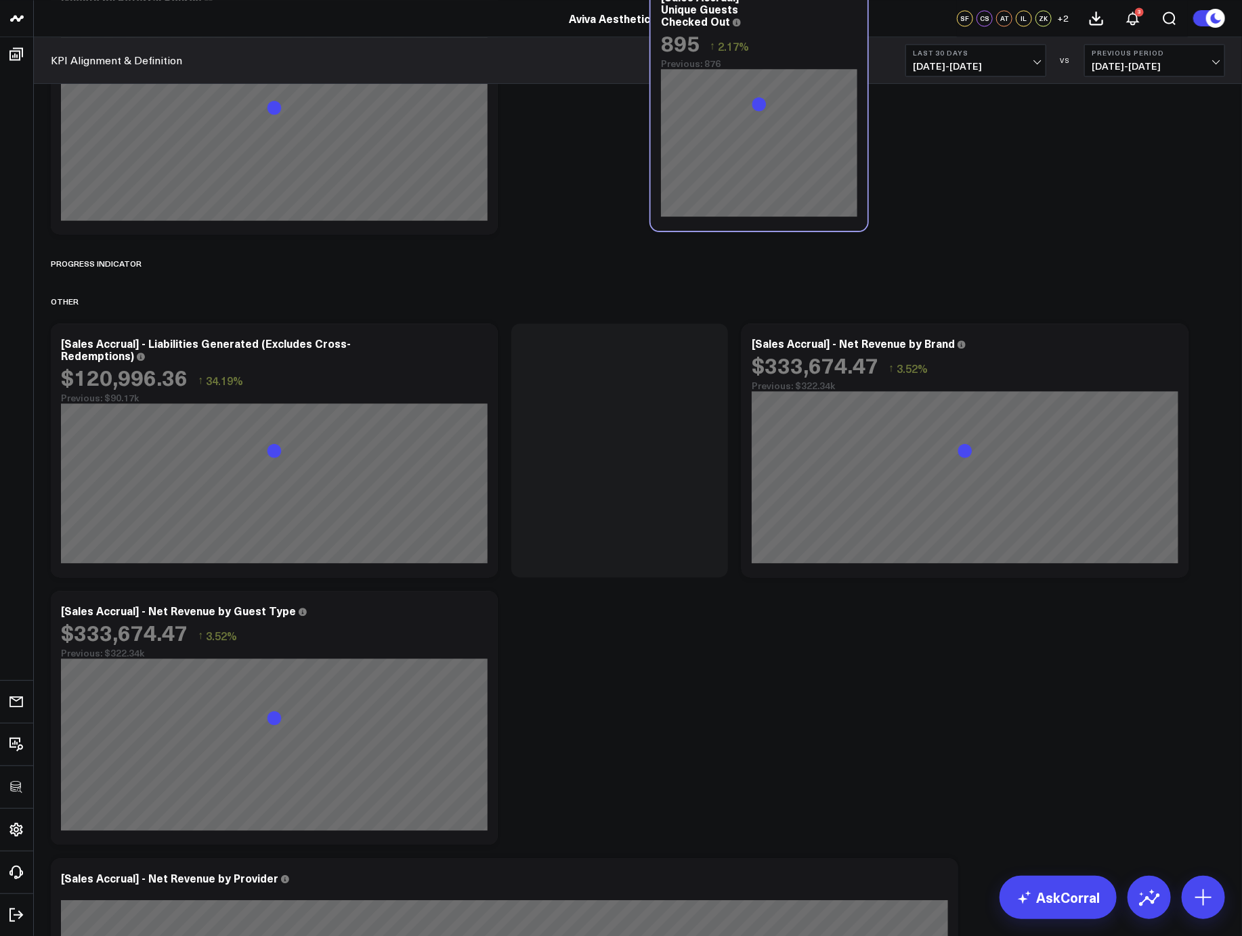
scroll to position [4092, 0]
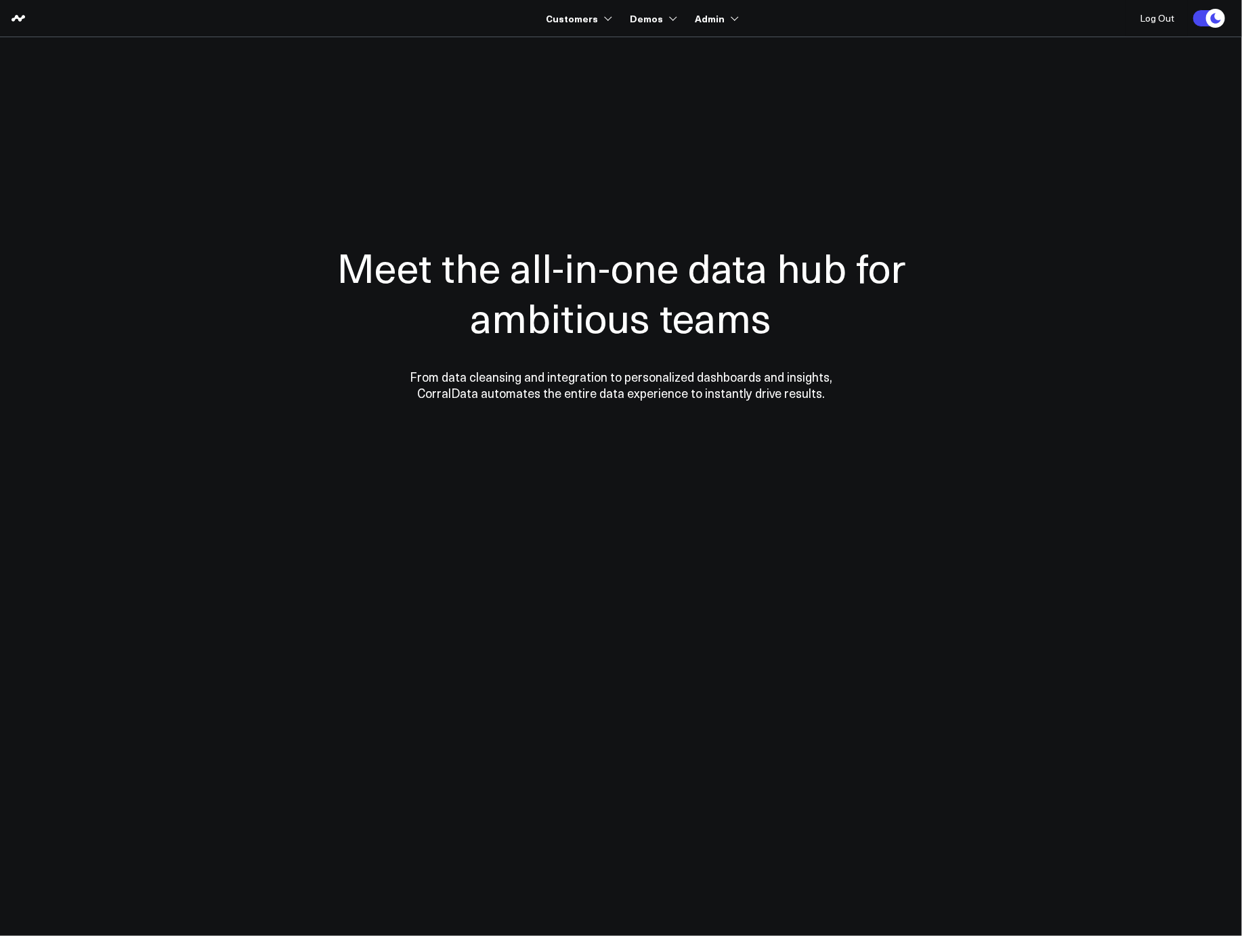
click at [435, 89] on section "Meet the all-in-one data hub for ambitious teams From data cleansing and integr…" at bounding box center [620, 274] width 975 height 474
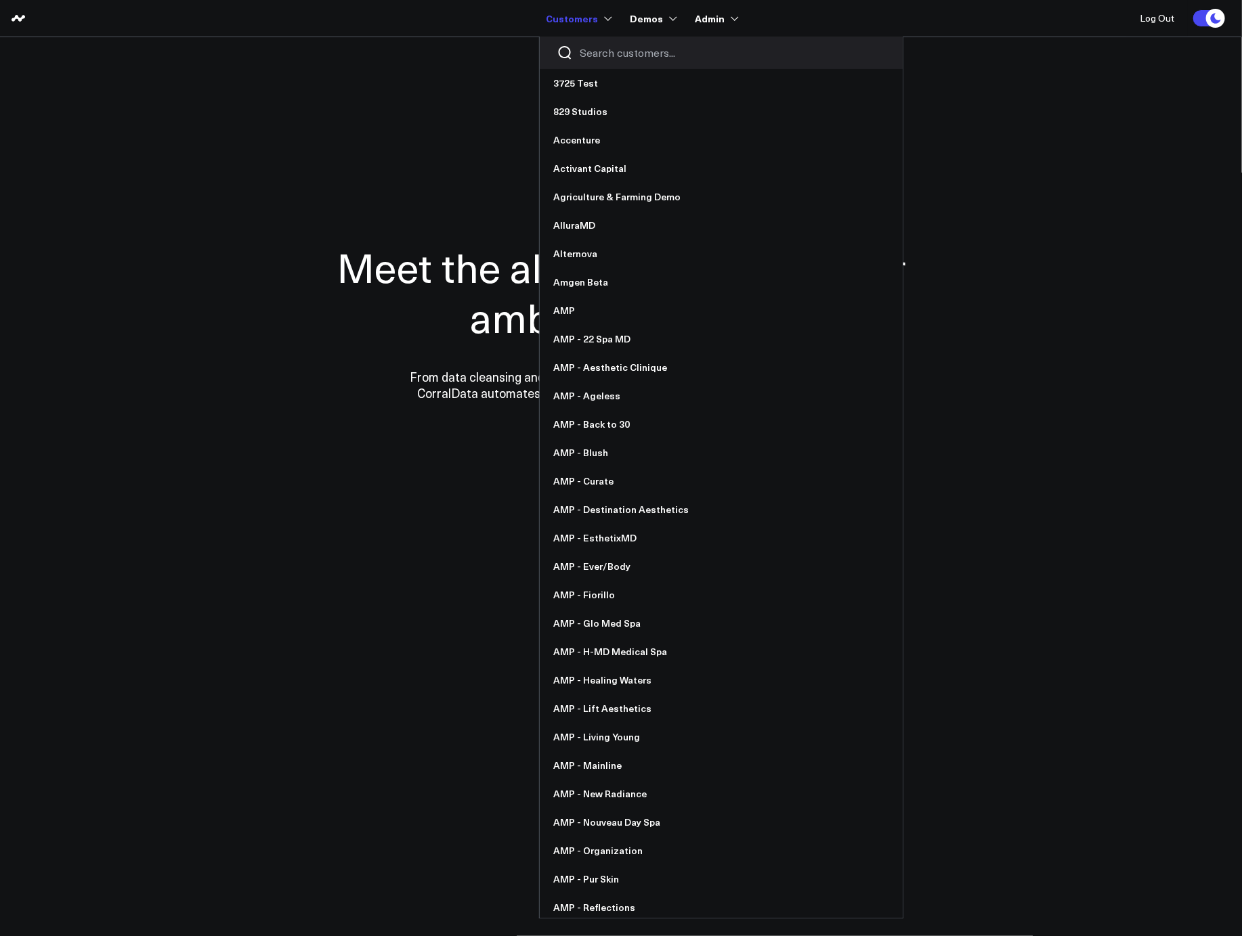
click at [604, 48] on input "Search customers input" at bounding box center [732, 52] width 306 height 15
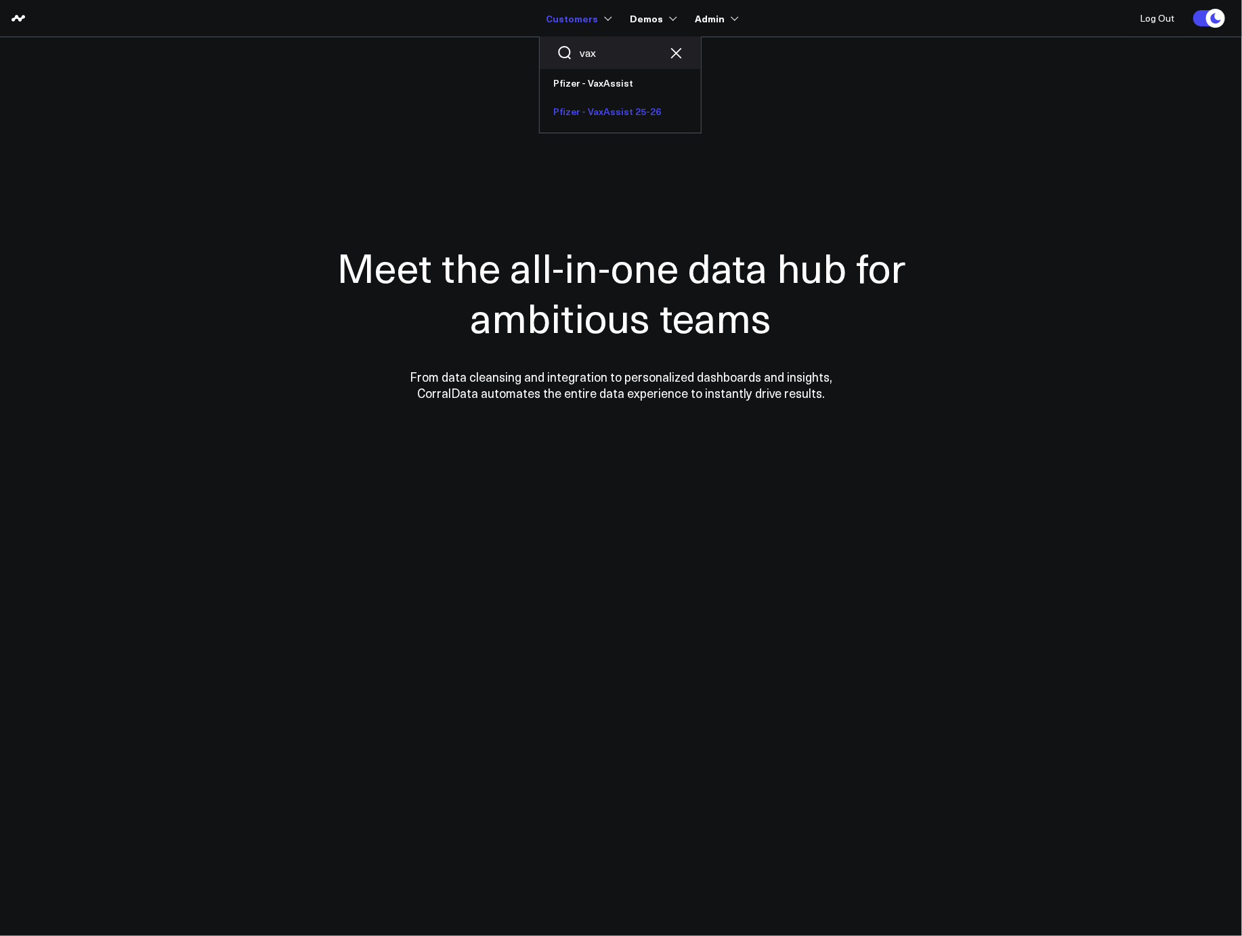
type input "vax"
click at [616, 104] on link "Pfizer - VaxAssist 25-26" at bounding box center [620, 111] width 161 height 28
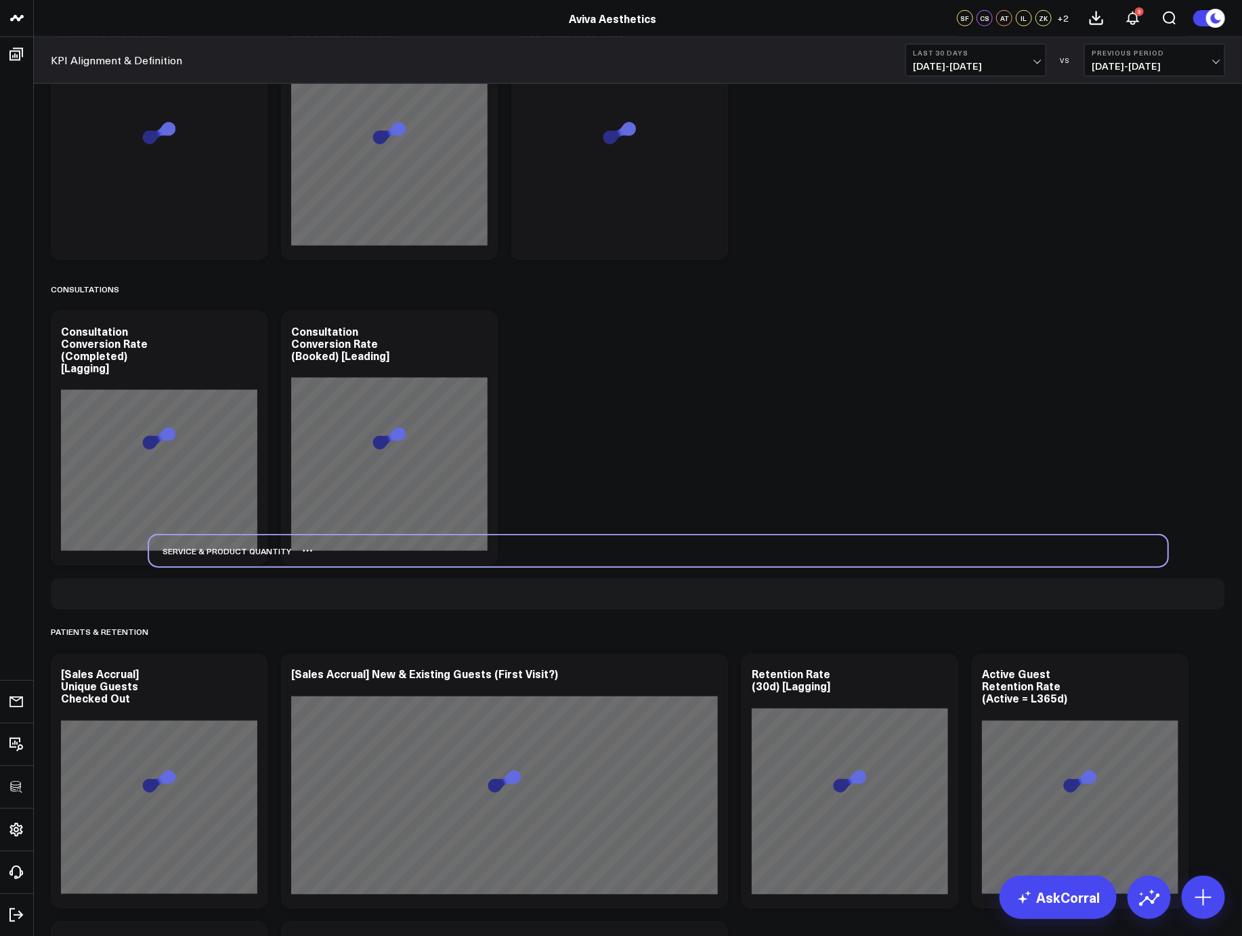
scroll to position [4013, 0]
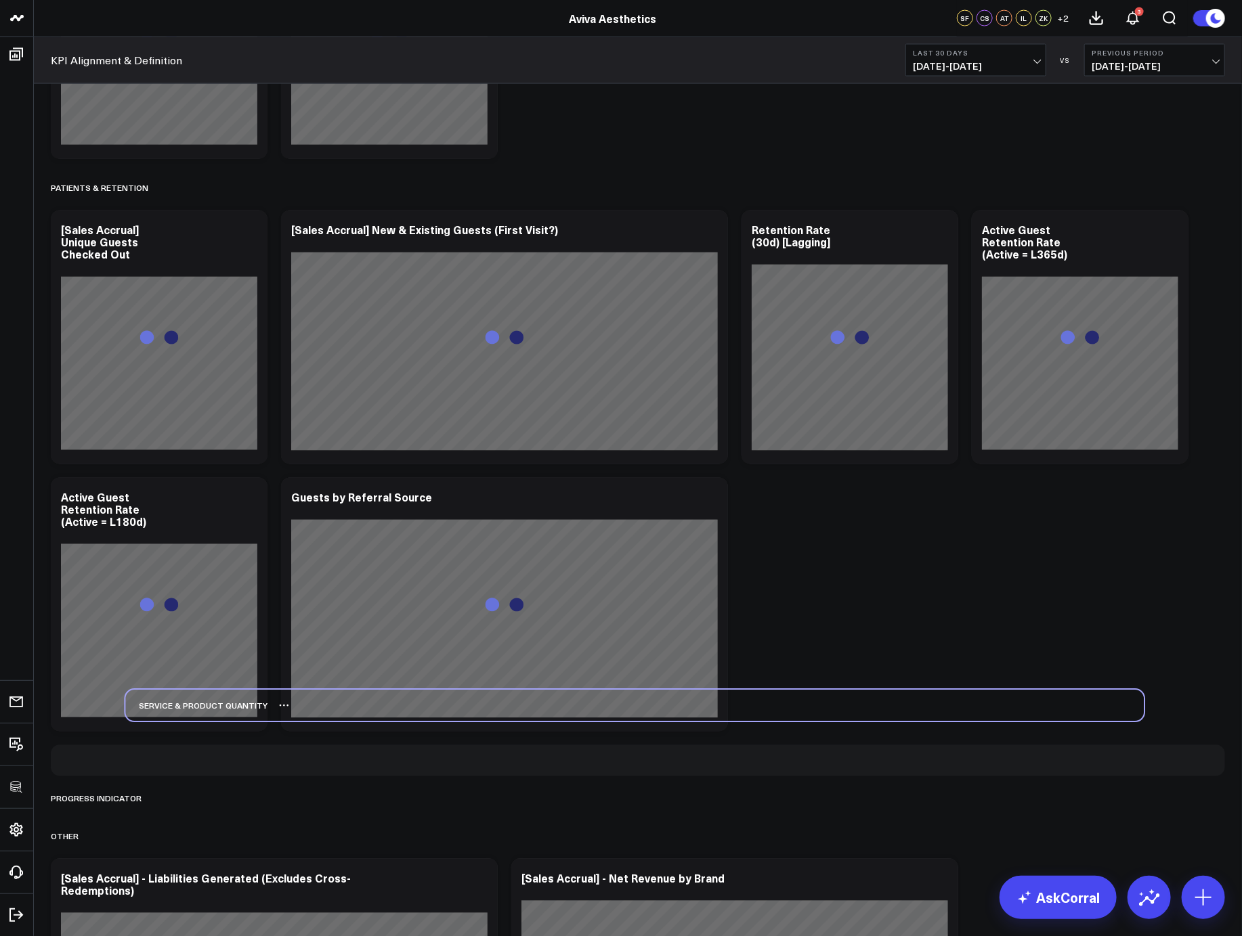
drag, startPoint x: 99, startPoint y: 117, endPoint x: 171, endPoint y: 709, distance: 596.7
click at [173, 706] on div "Service & Product Quantity" at bounding box center [196, 705] width 142 height 31
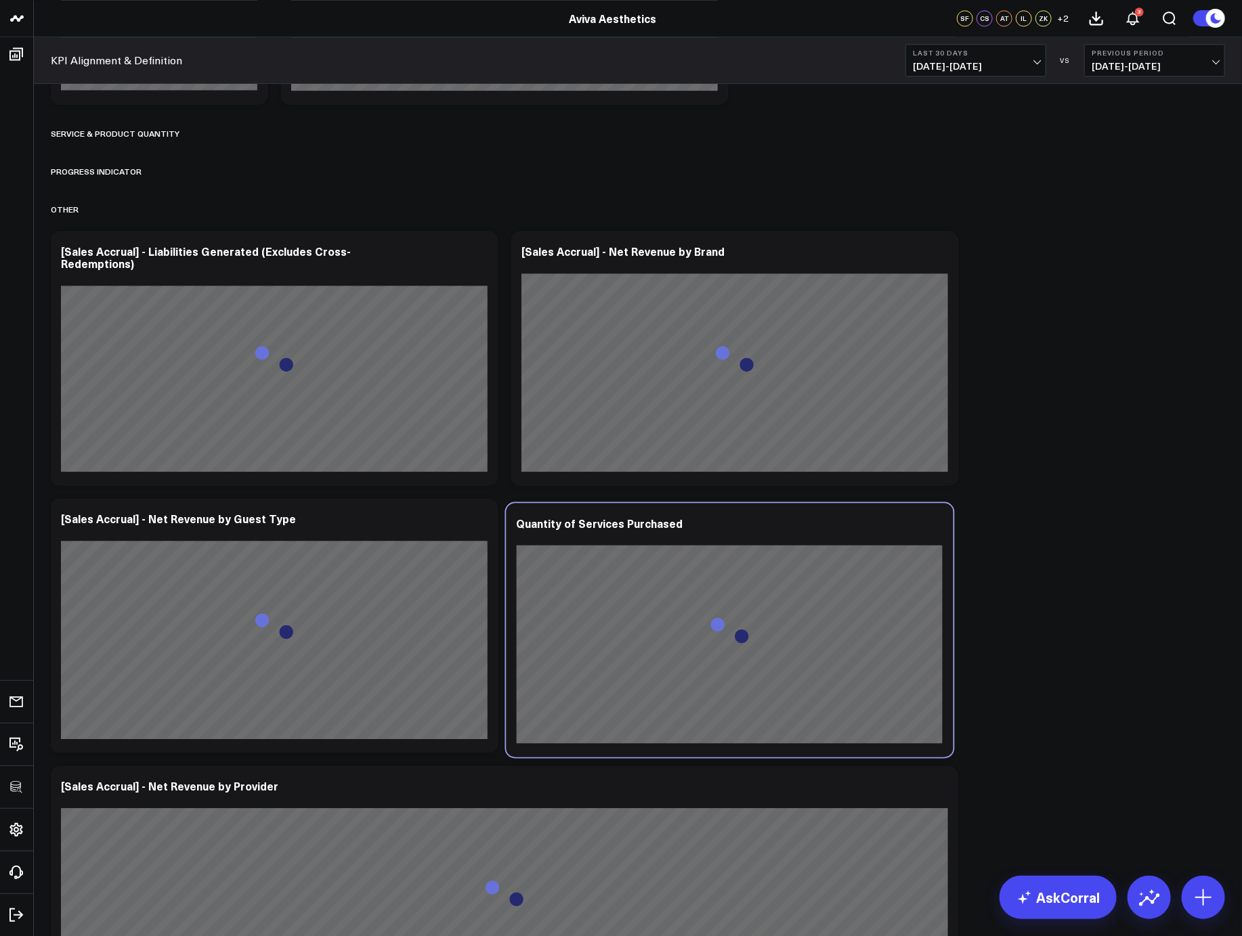
scroll to position [4383, 0]
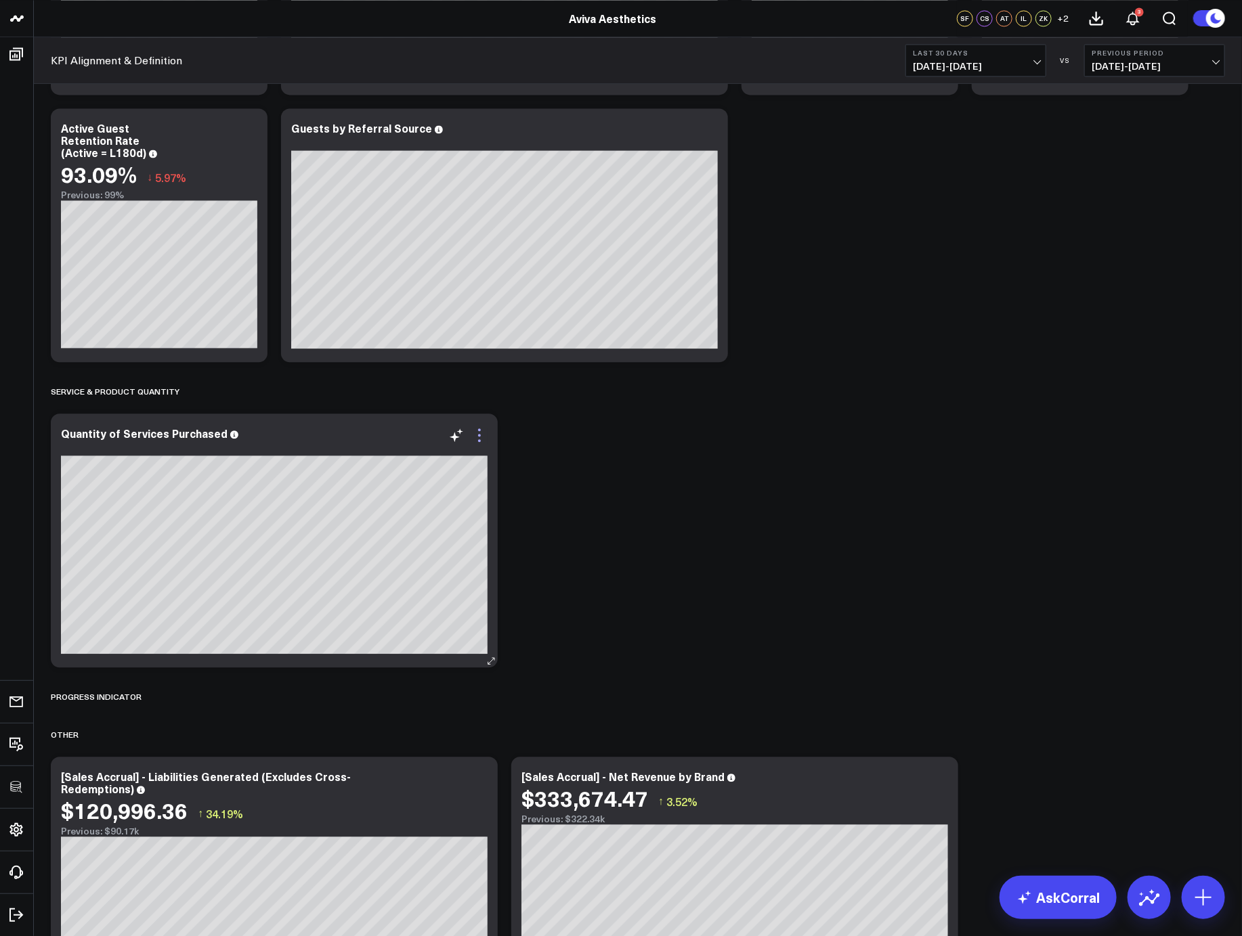
click at [483, 437] on icon at bounding box center [479, 435] width 16 height 16
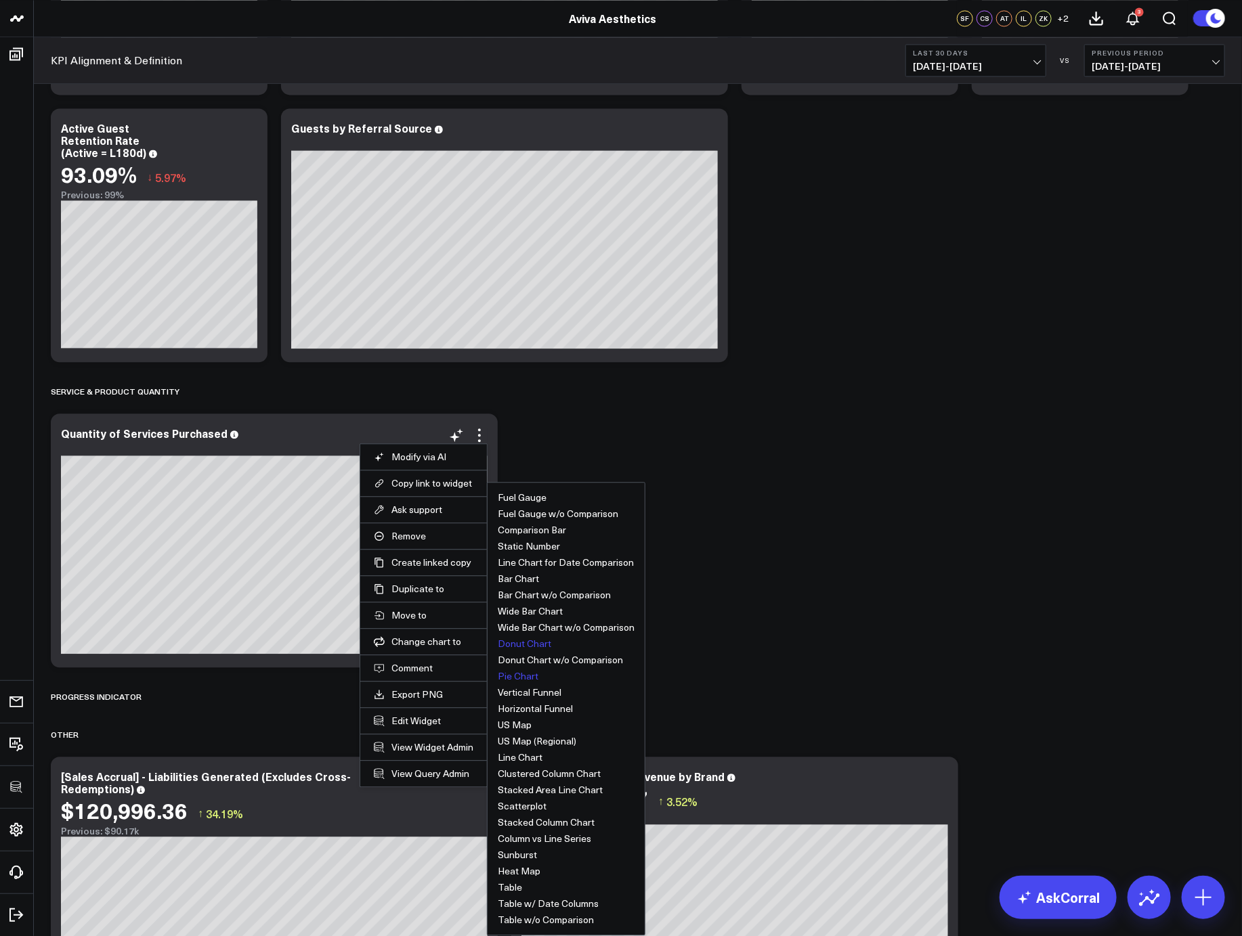
click at [529, 642] on button "Donut Chart" at bounding box center [524, 643] width 53 height 9
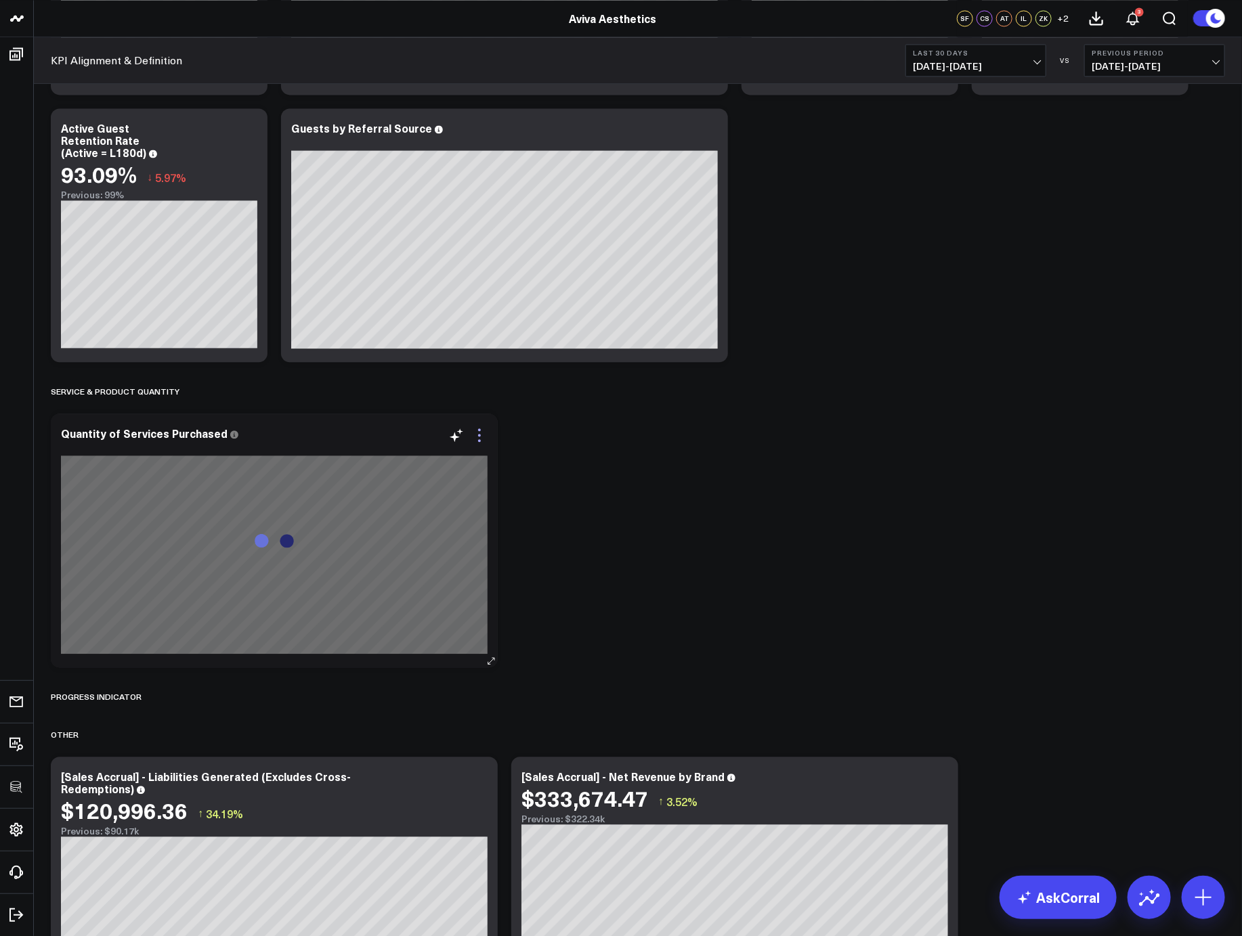
click at [479, 437] on icon at bounding box center [479, 435] width 16 height 16
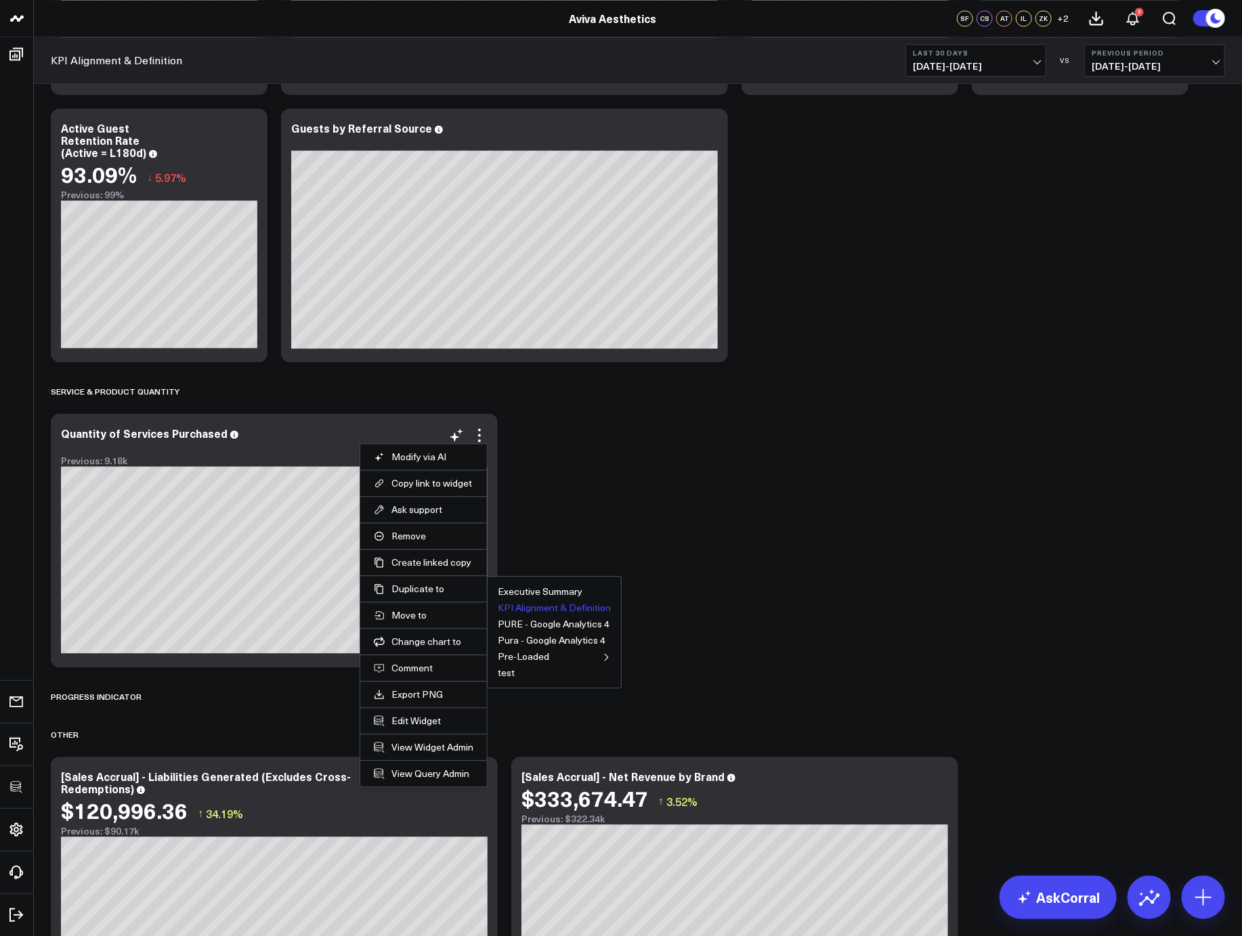
click at [529, 605] on button "KPI Alignment & Definition" at bounding box center [554, 607] width 113 height 9
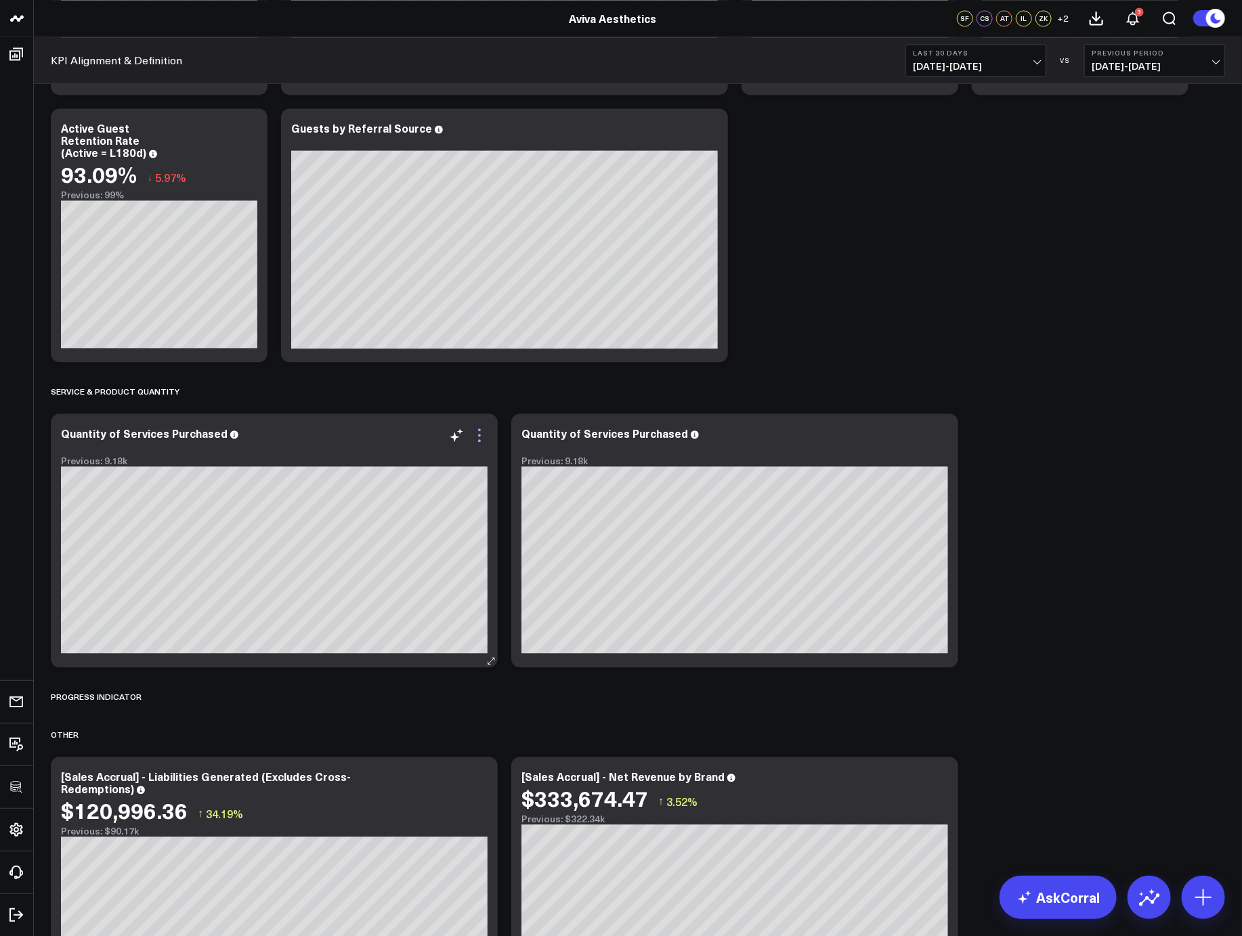
click at [477, 439] on icon at bounding box center [479, 435] width 16 height 16
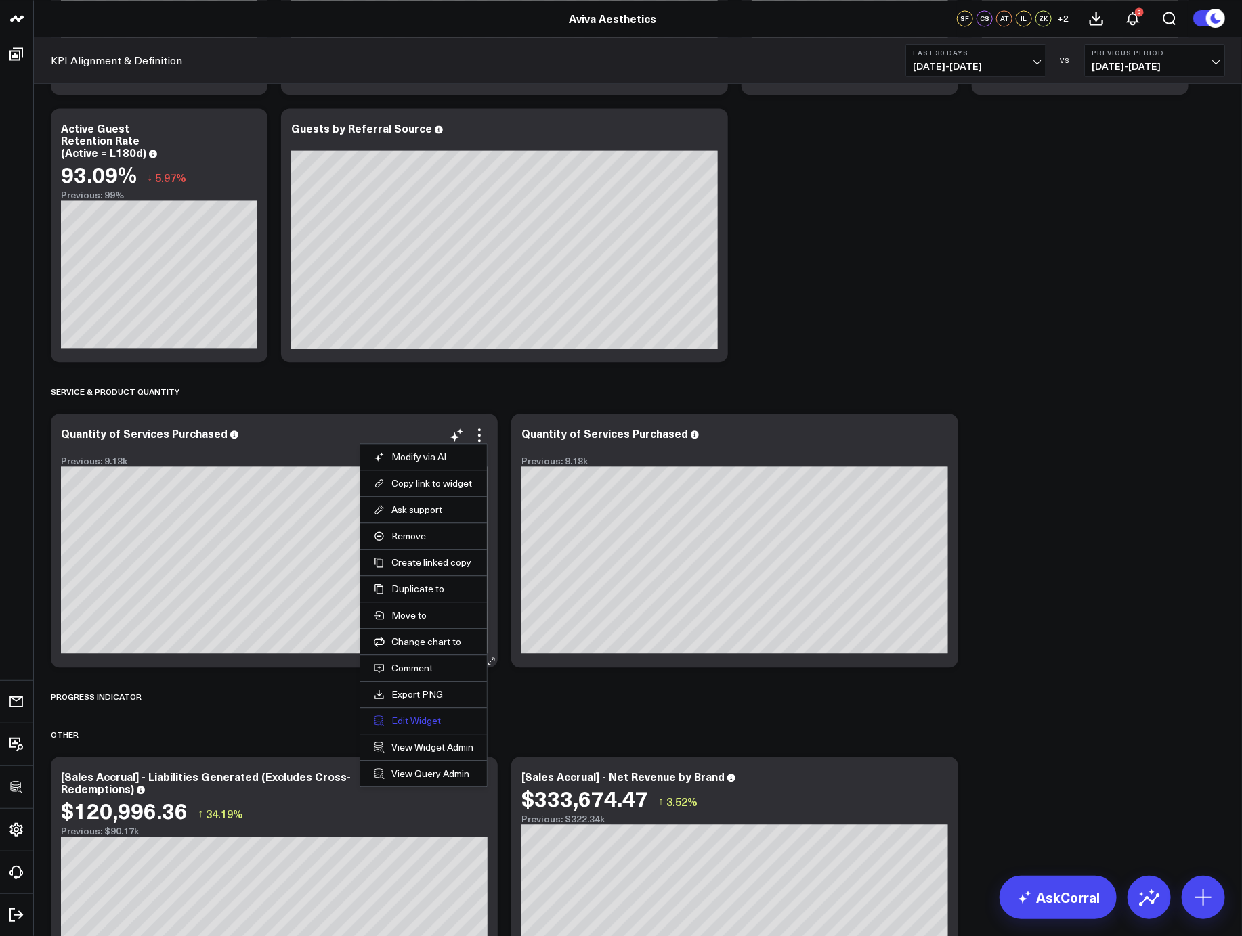
click at [411, 716] on button "Edit Widget" at bounding box center [424, 721] width 100 height 12
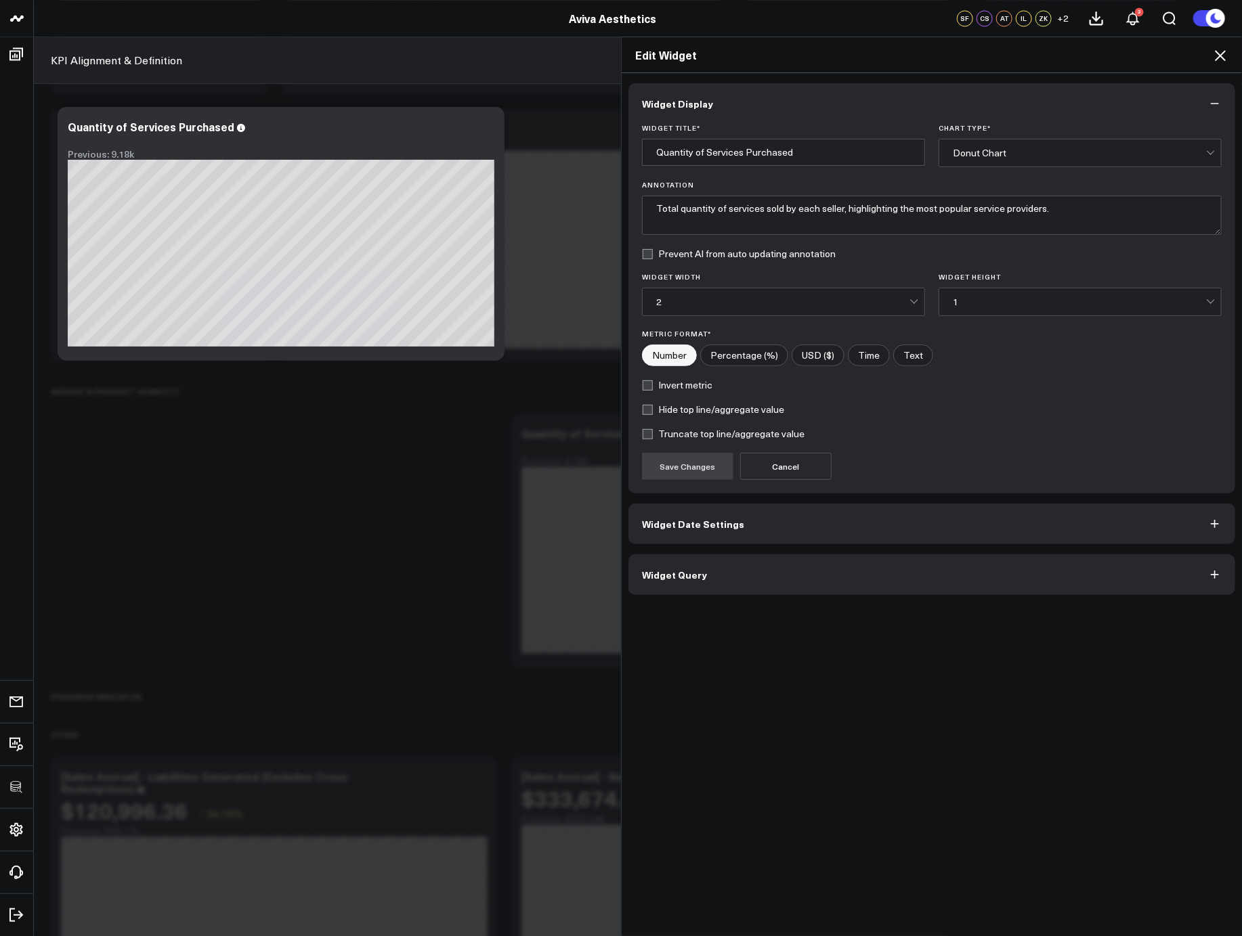
click at [790, 571] on button "Widget Query" at bounding box center [931, 574] width 607 height 41
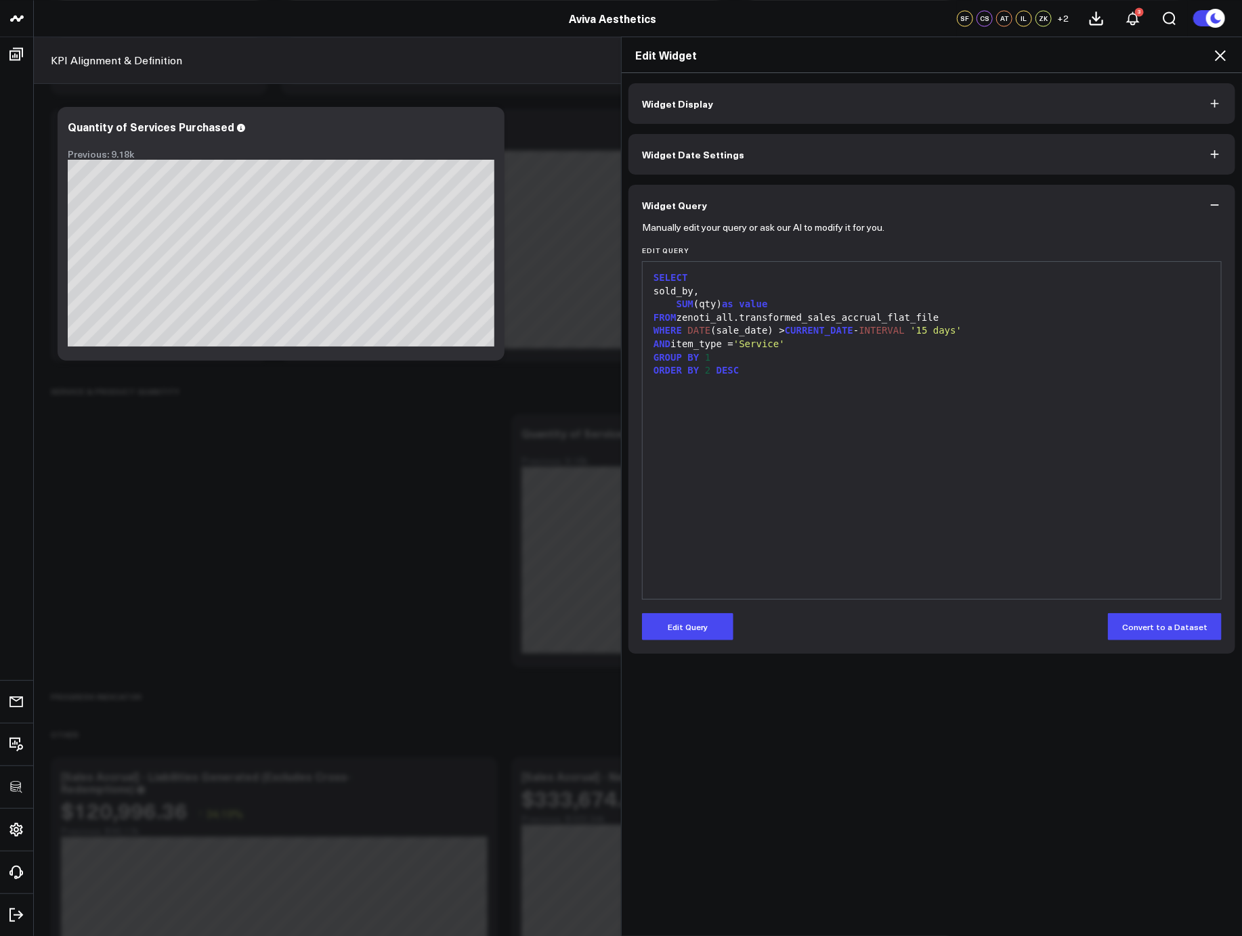
click at [673, 618] on button "Edit Query" at bounding box center [687, 626] width 91 height 27
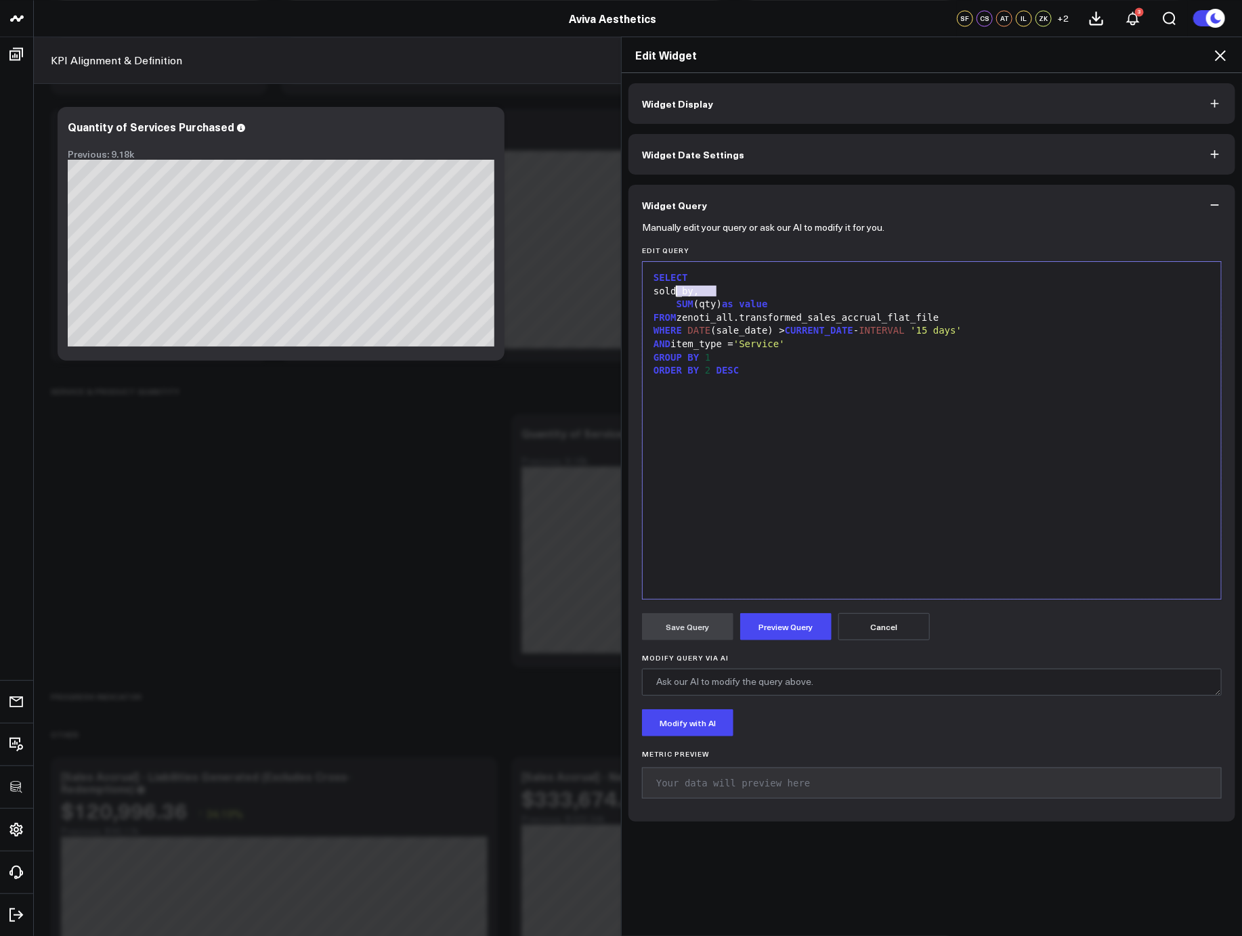
drag, startPoint x: 710, startPoint y: 292, endPoint x: 673, endPoint y: 292, distance: 37.2
click at [673, 292] on div "sold_by," at bounding box center [931, 292] width 565 height 14
click at [830, 349] on div "AND item_type = 'Service'" at bounding box center [931, 345] width 565 height 14
drag, startPoint x: 790, startPoint y: 359, endPoint x: 728, endPoint y: 359, distance: 61.6
click at [728, 359] on div "AND sale_type IN" at bounding box center [931, 358] width 565 height 14
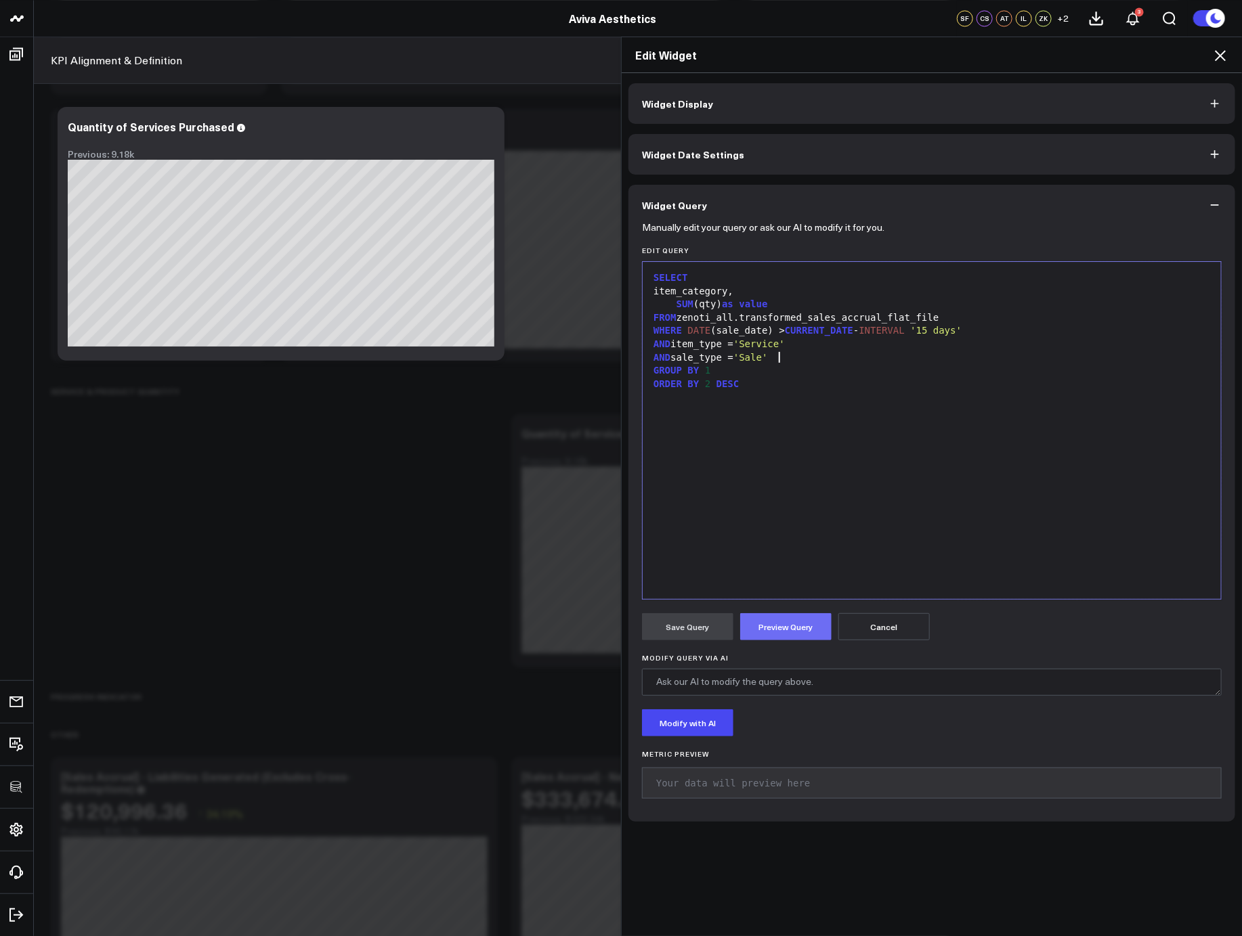
click at [785, 635] on button "Preview Query" at bounding box center [785, 626] width 91 height 27
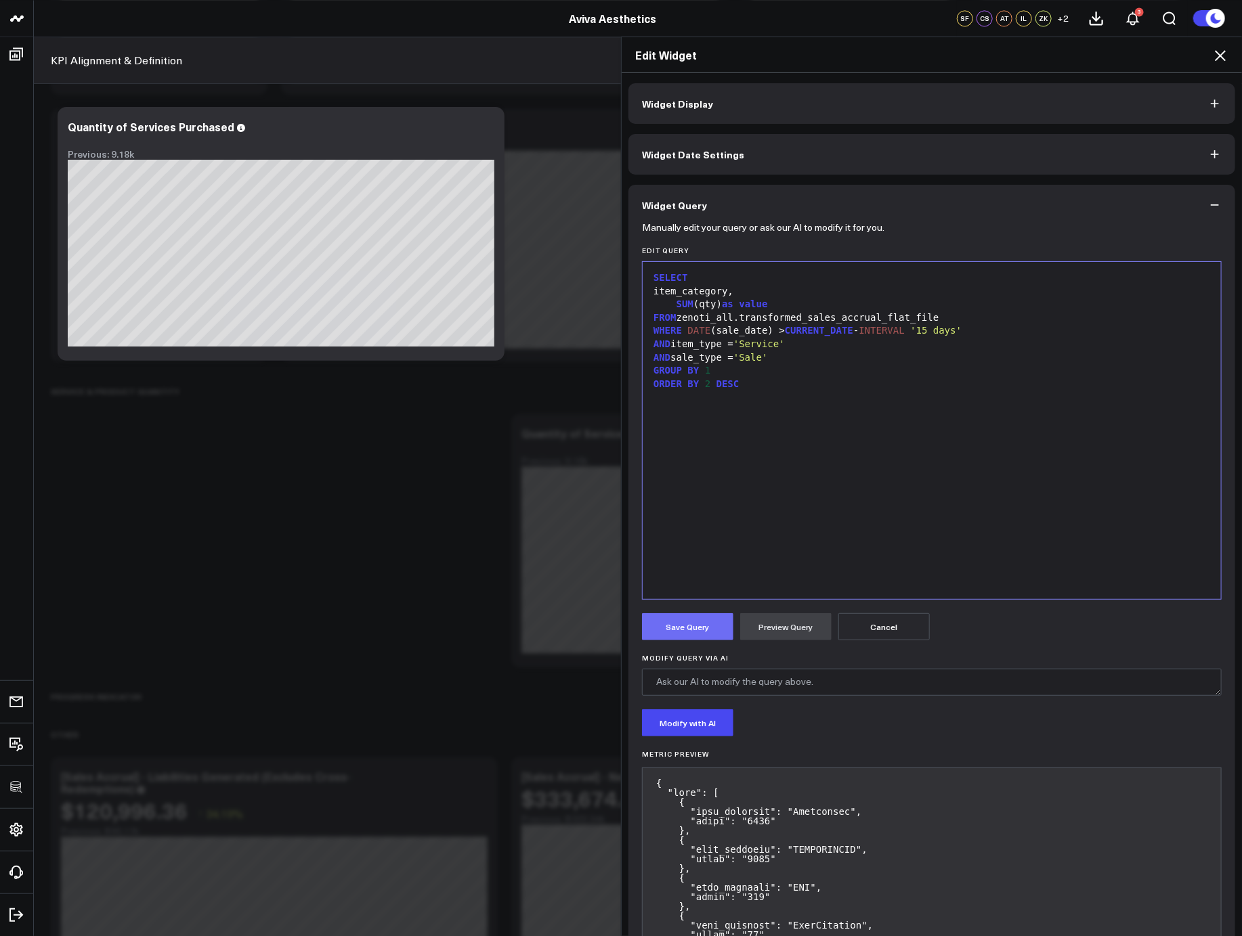
click at [699, 634] on button "Save Query" at bounding box center [687, 626] width 91 height 27
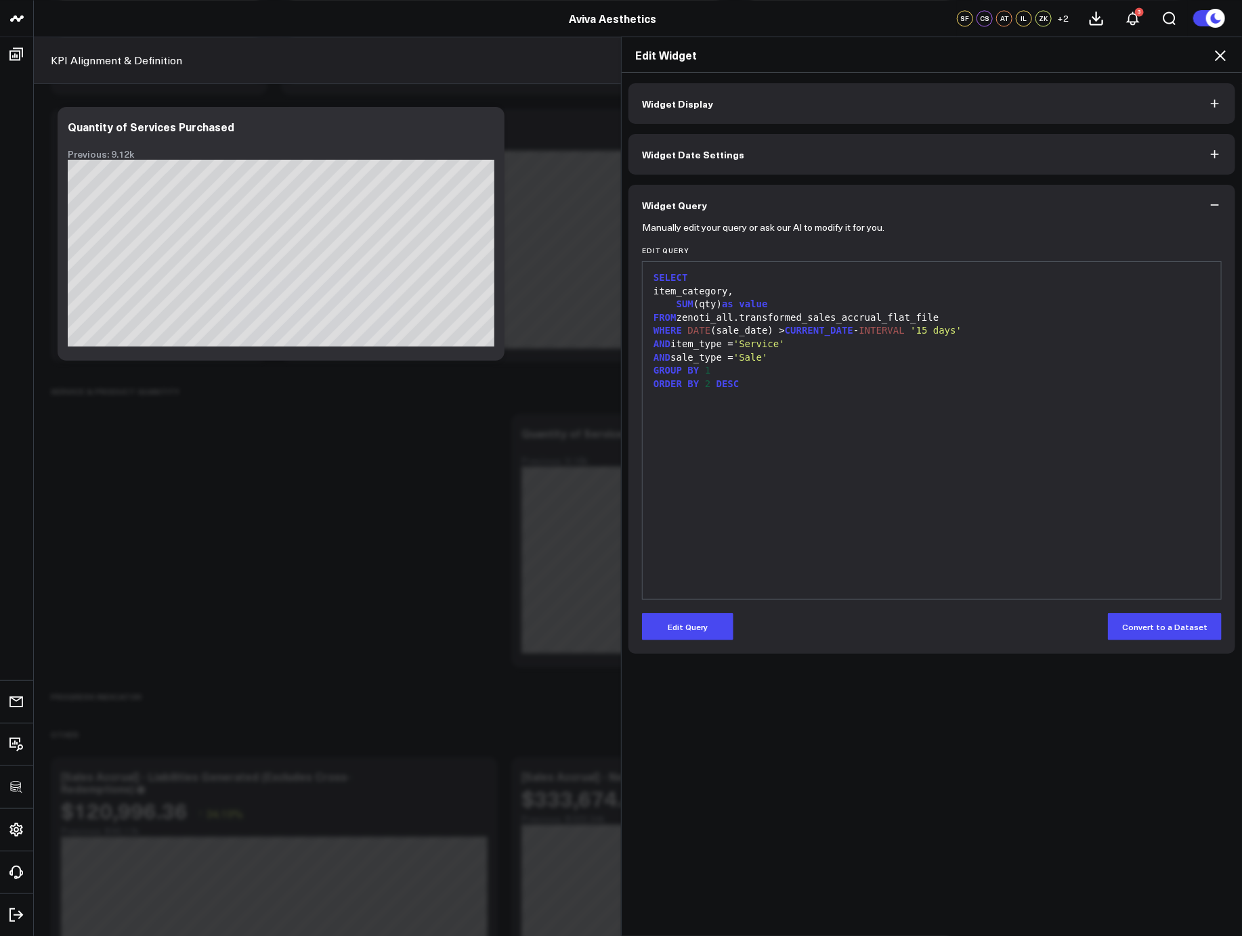
click at [677, 621] on button "Edit Query" at bounding box center [687, 626] width 91 height 27
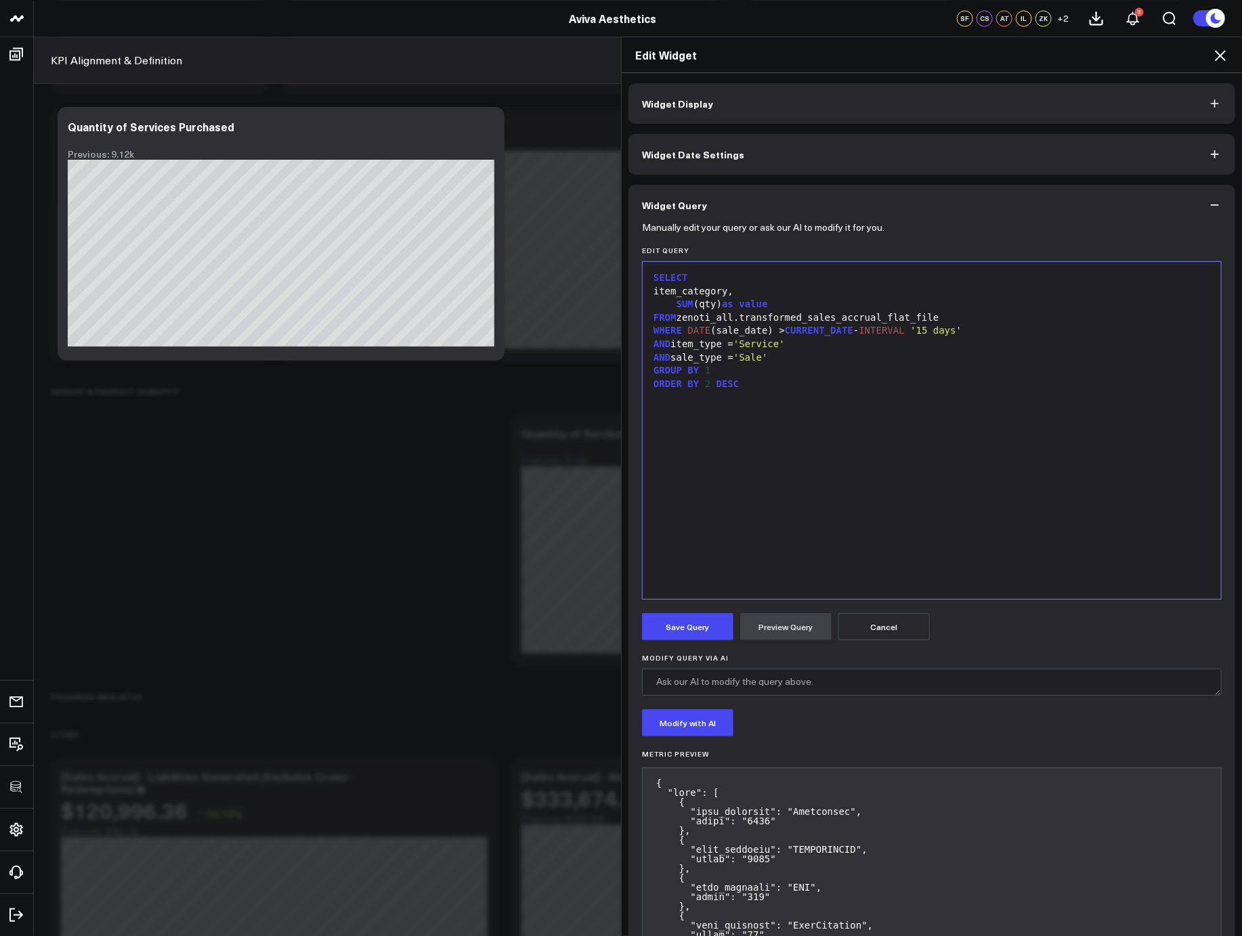
click at [728, 359] on div "AND sale_type = 'Sale'" at bounding box center [931, 358] width 565 height 14
click at [822, 360] on div "AND sale_type IN ( 'Sale'" at bounding box center [931, 358] width 565 height 14
click at [818, 359] on span "'Refun'" at bounding box center [798, 357] width 40 height 11
click at [899, 358] on div "AND sale_type IN ( 'Sale' , 'Refund'" at bounding box center [931, 358] width 565 height 14
click at [798, 619] on button "Preview Query" at bounding box center [785, 626] width 91 height 27
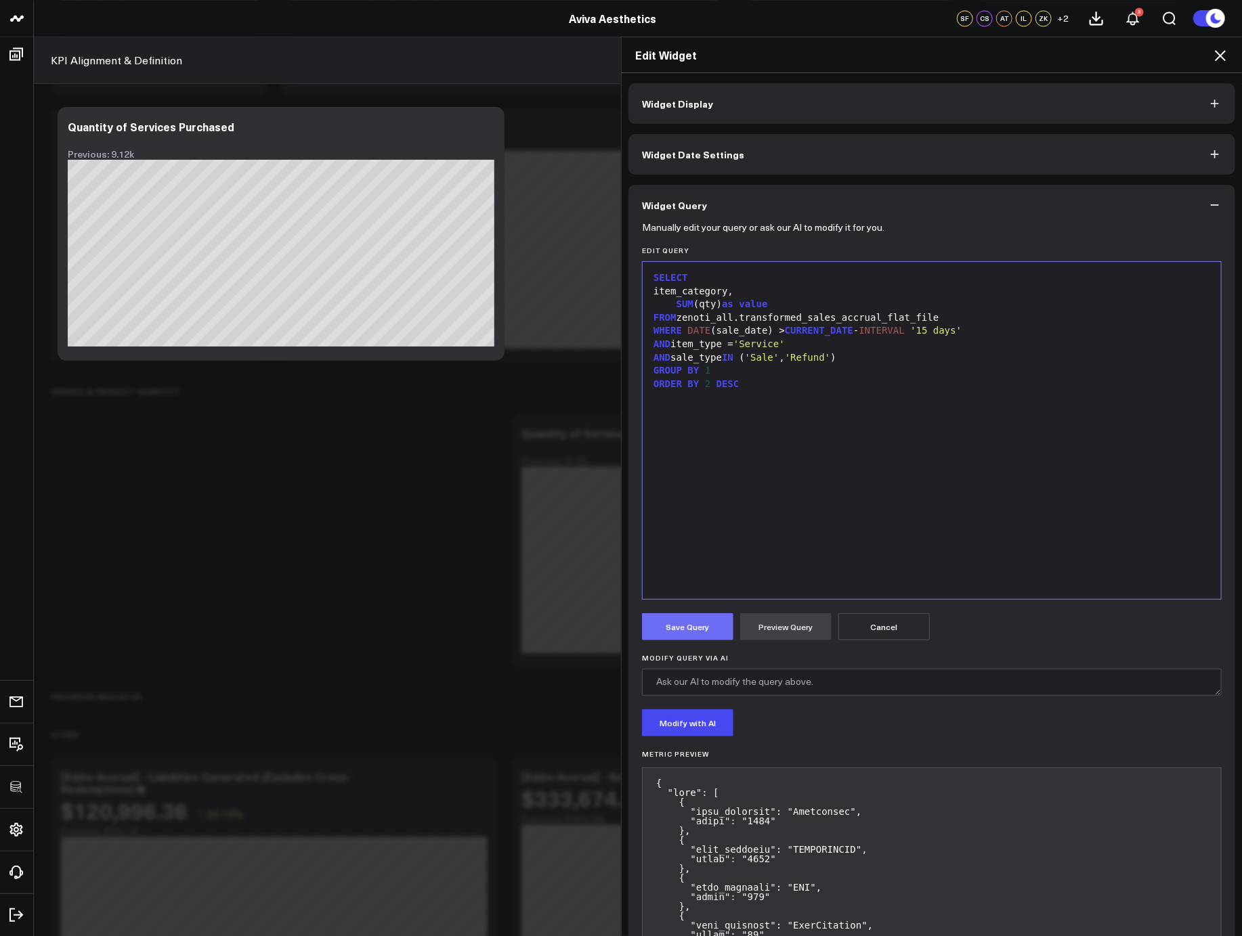
click at [690, 626] on button "Save Query" at bounding box center [687, 626] width 91 height 27
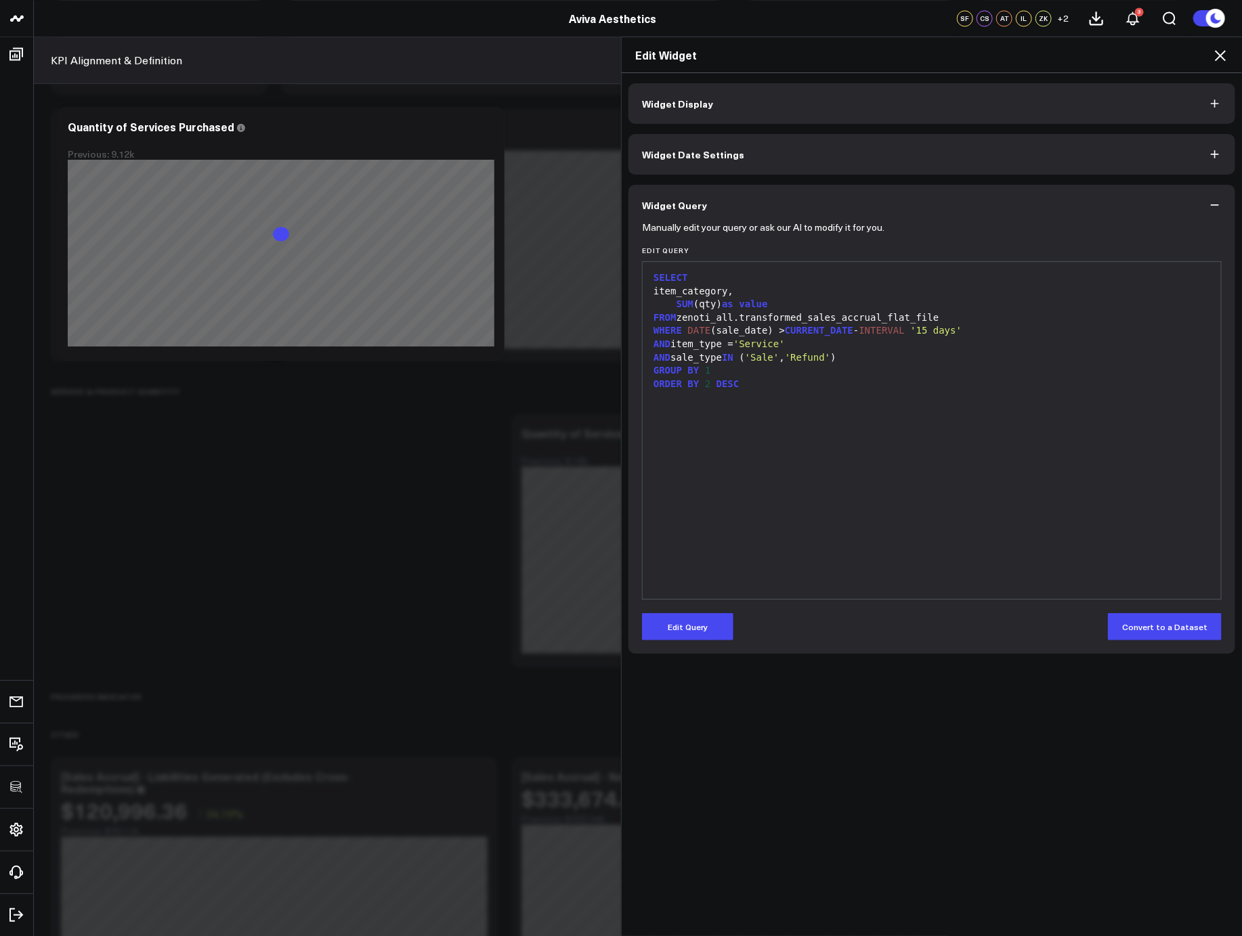
click at [1223, 56] on icon at bounding box center [1220, 55] width 16 height 16
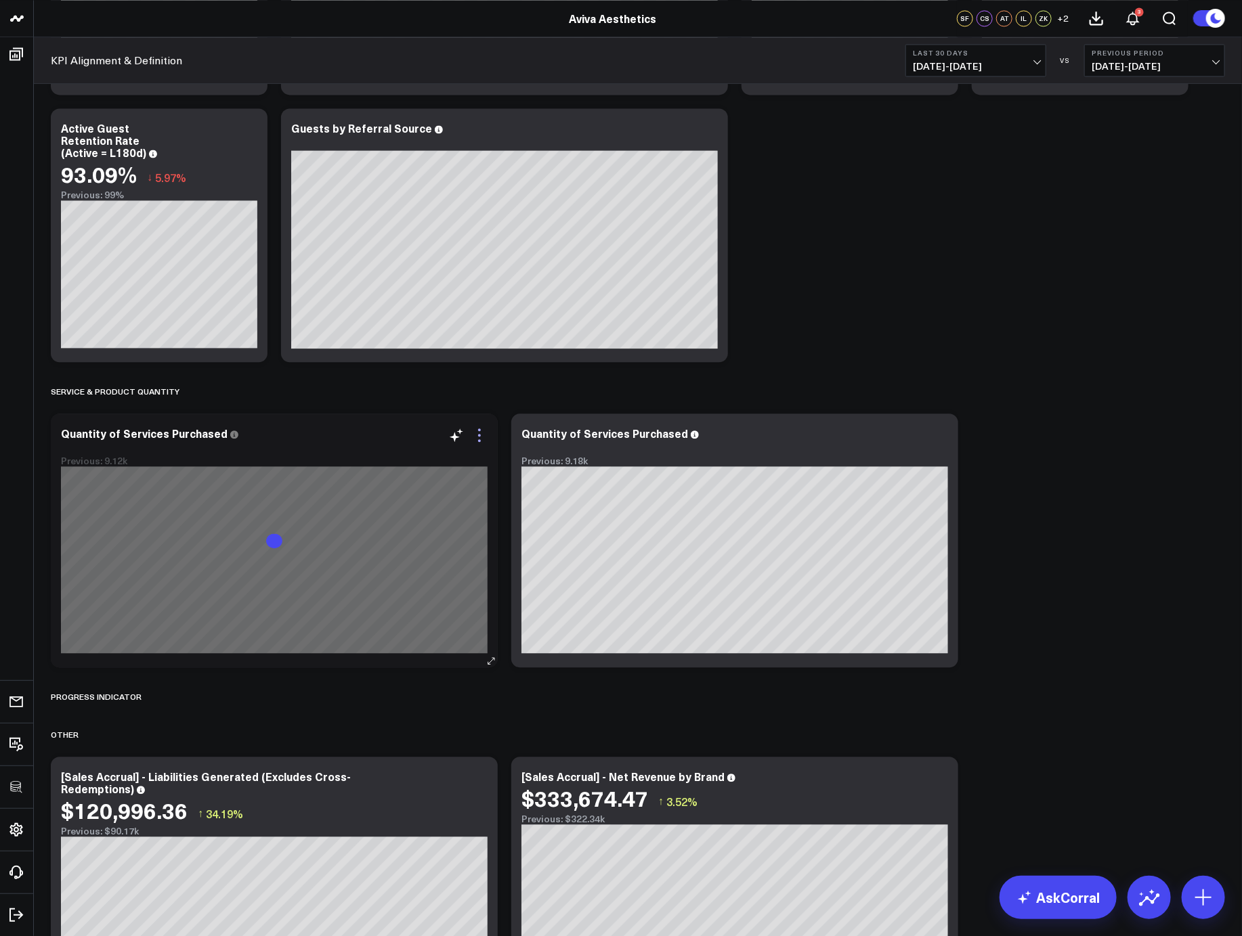
click at [471, 433] on icon at bounding box center [479, 435] width 16 height 16
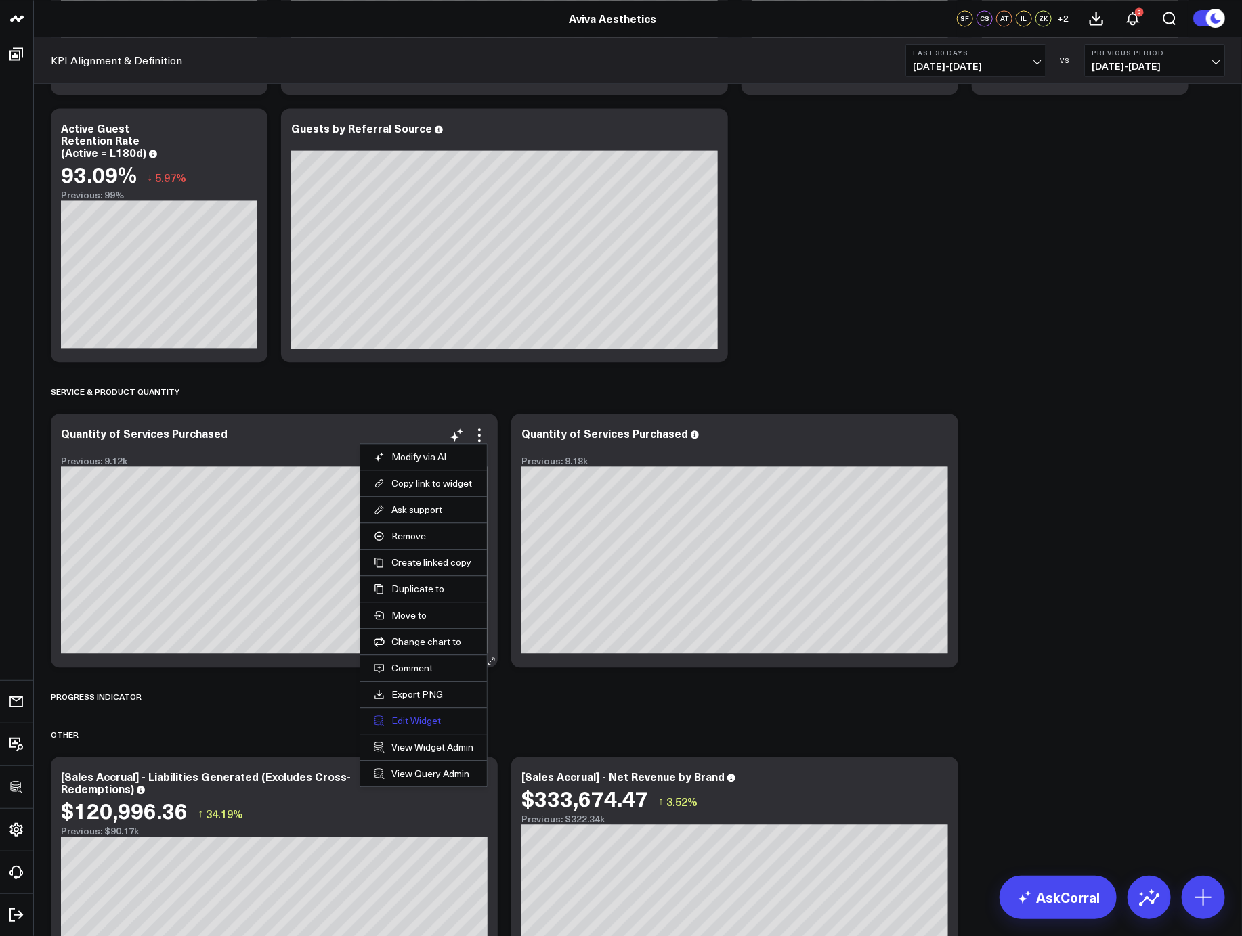
click at [391, 722] on button "Edit Widget" at bounding box center [424, 721] width 100 height 12
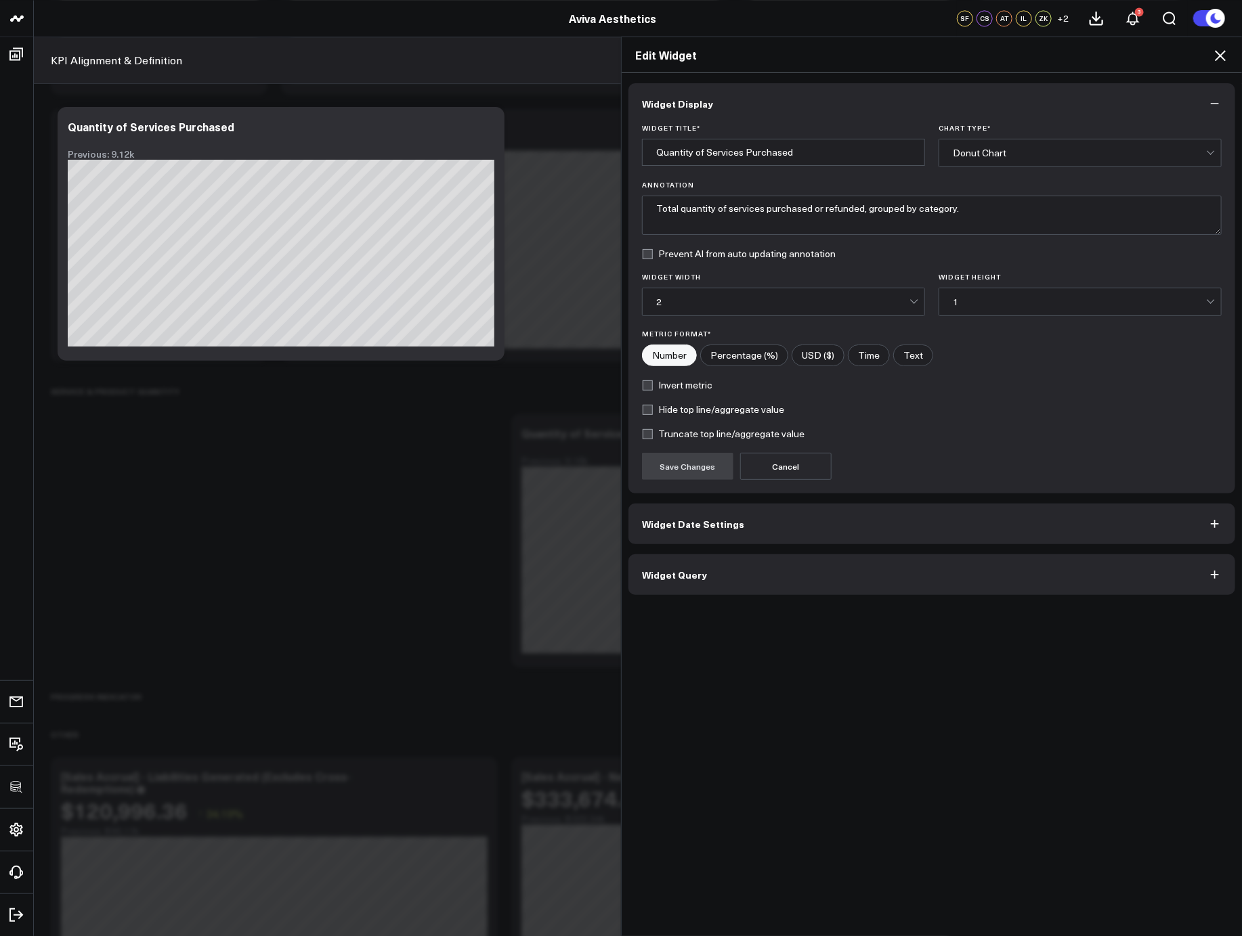
click at [727, 569] on button "Widget Query" at bounding box center [931, 574] width 607 height 41
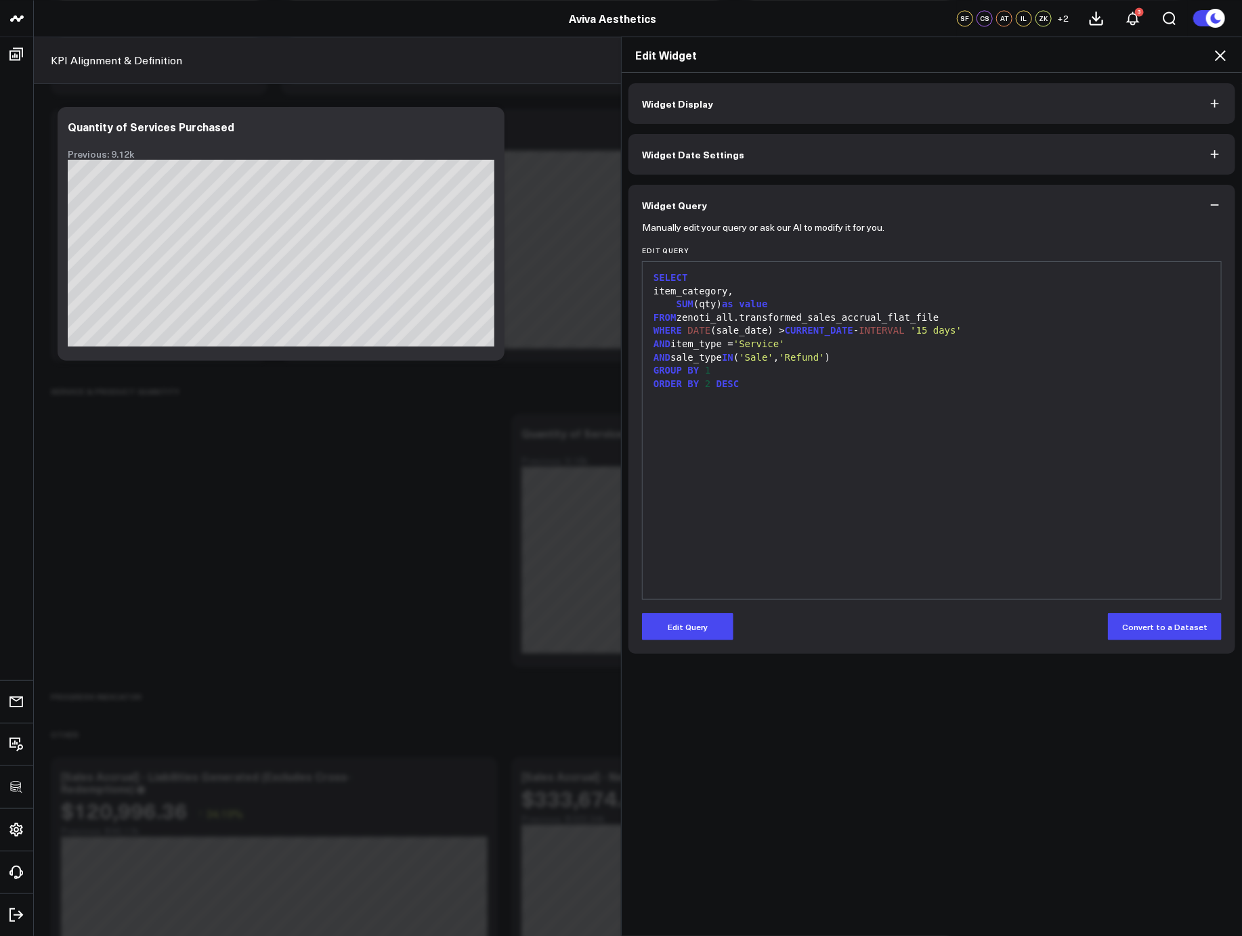
click at [690, 633] on button "Edit Query" at bounding box center [687, 626] width 91 height 27
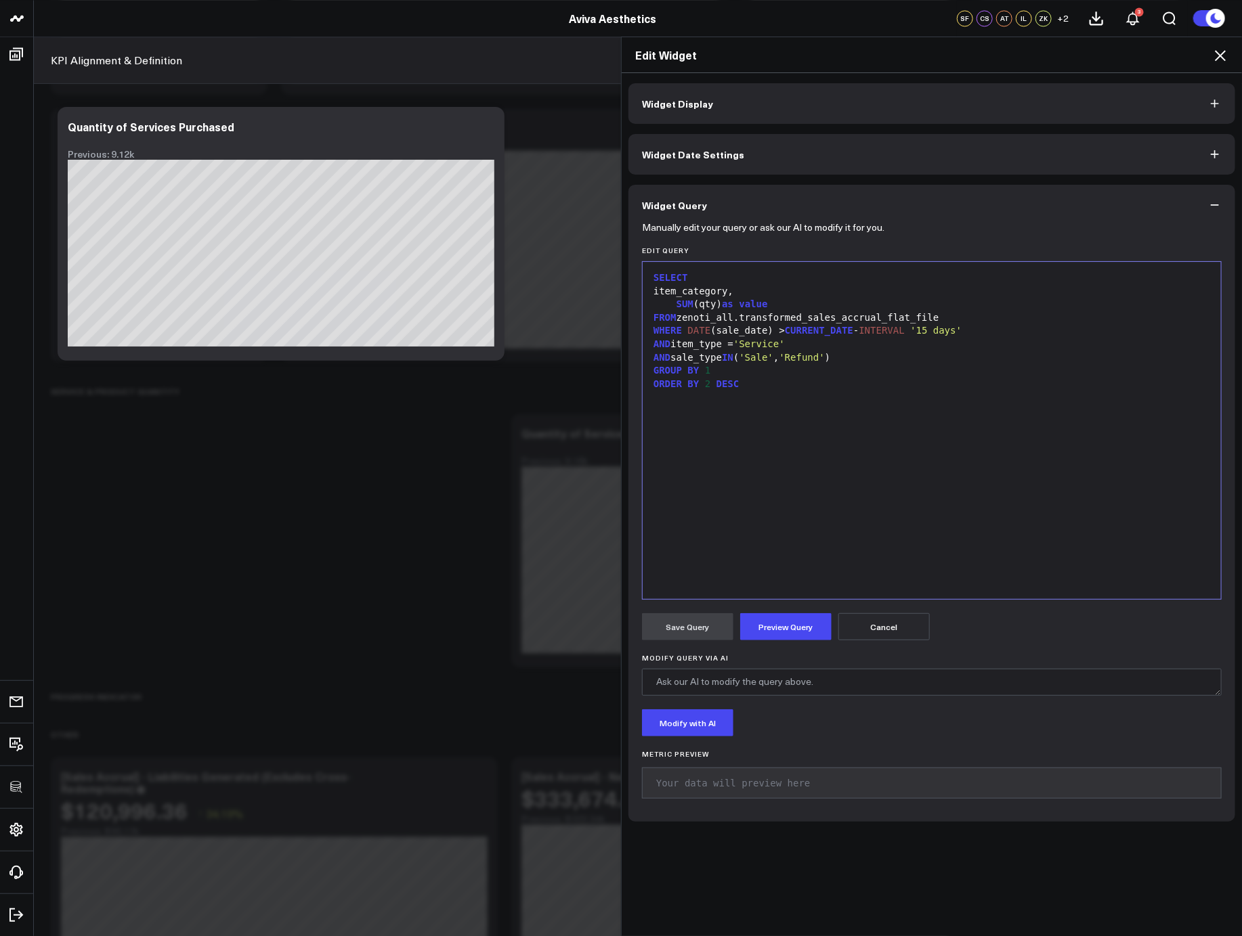
click at [814, 523] on div "SELECT item_category, SUM (qty) as value FROM zenoti_all.transformed_sales_accr…" at bounding box center [931, 431] width 565 height 324
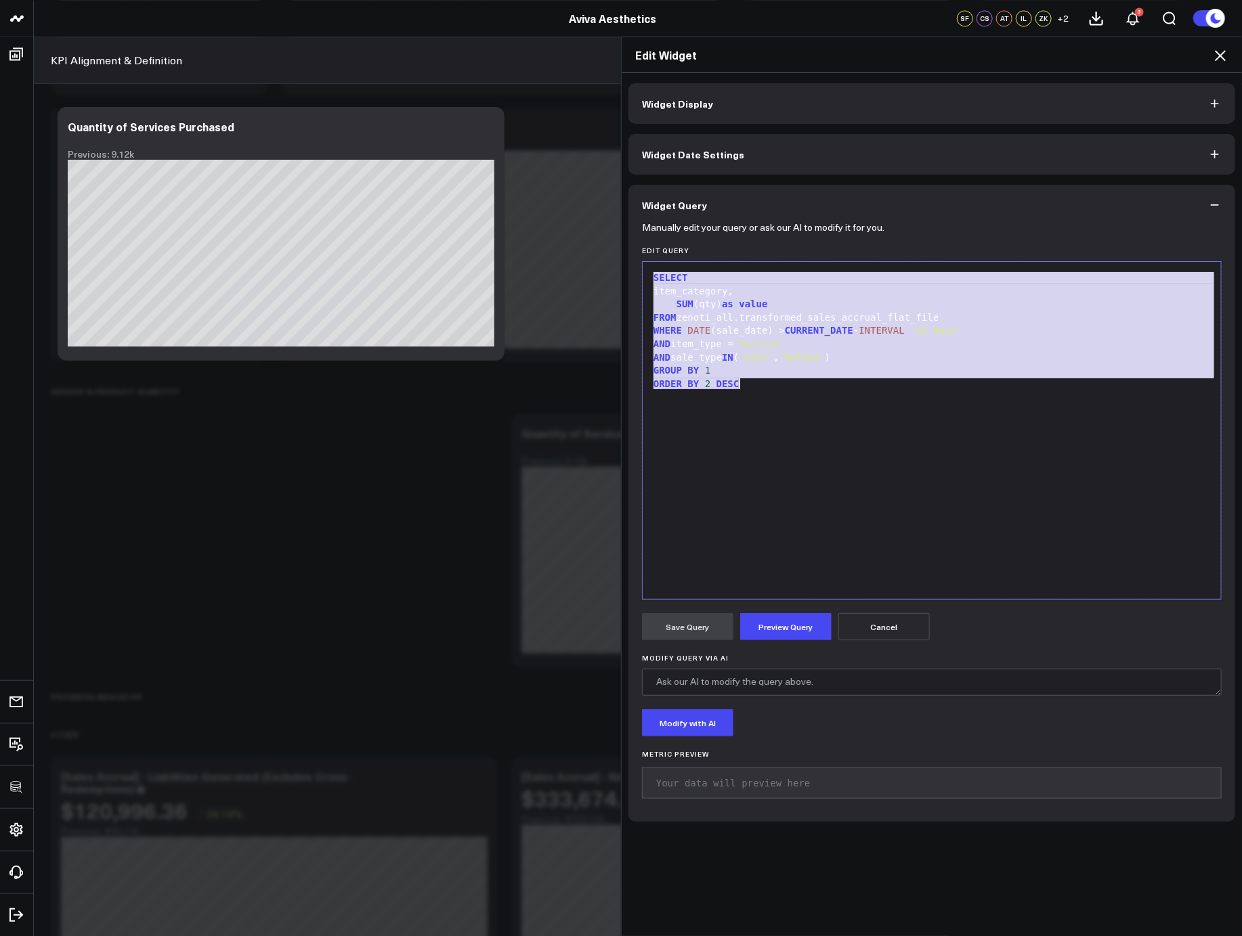
copy div "SELECT item_category, SUM (qty) as value FROM zenoti_all.transformed_sales_accr…"
click at [1227, 56] on icon at bounding box center [1220, 55] width 16 height 16
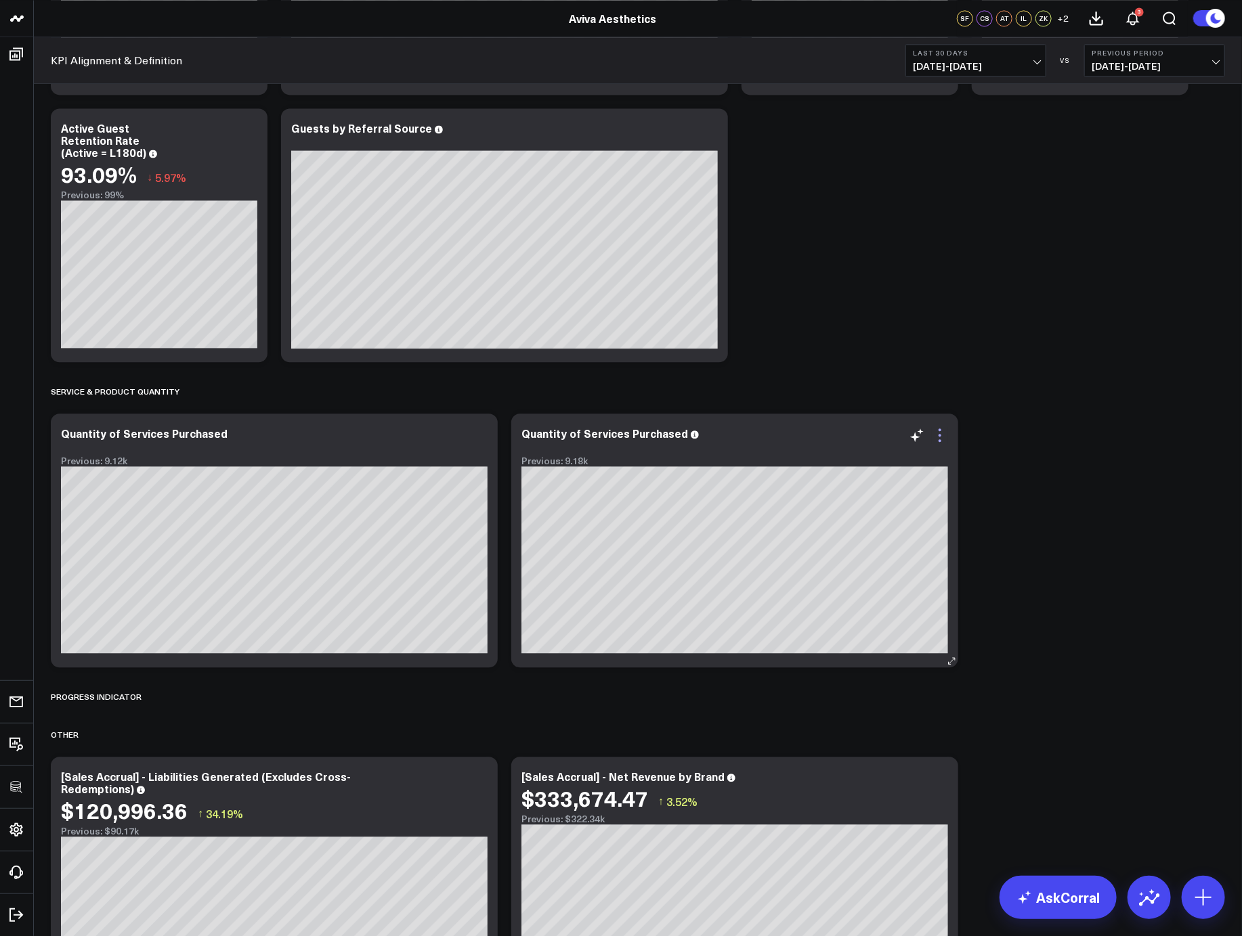
click at [940, 437] on icon at bounding box center [939, 435] width 16 height 16
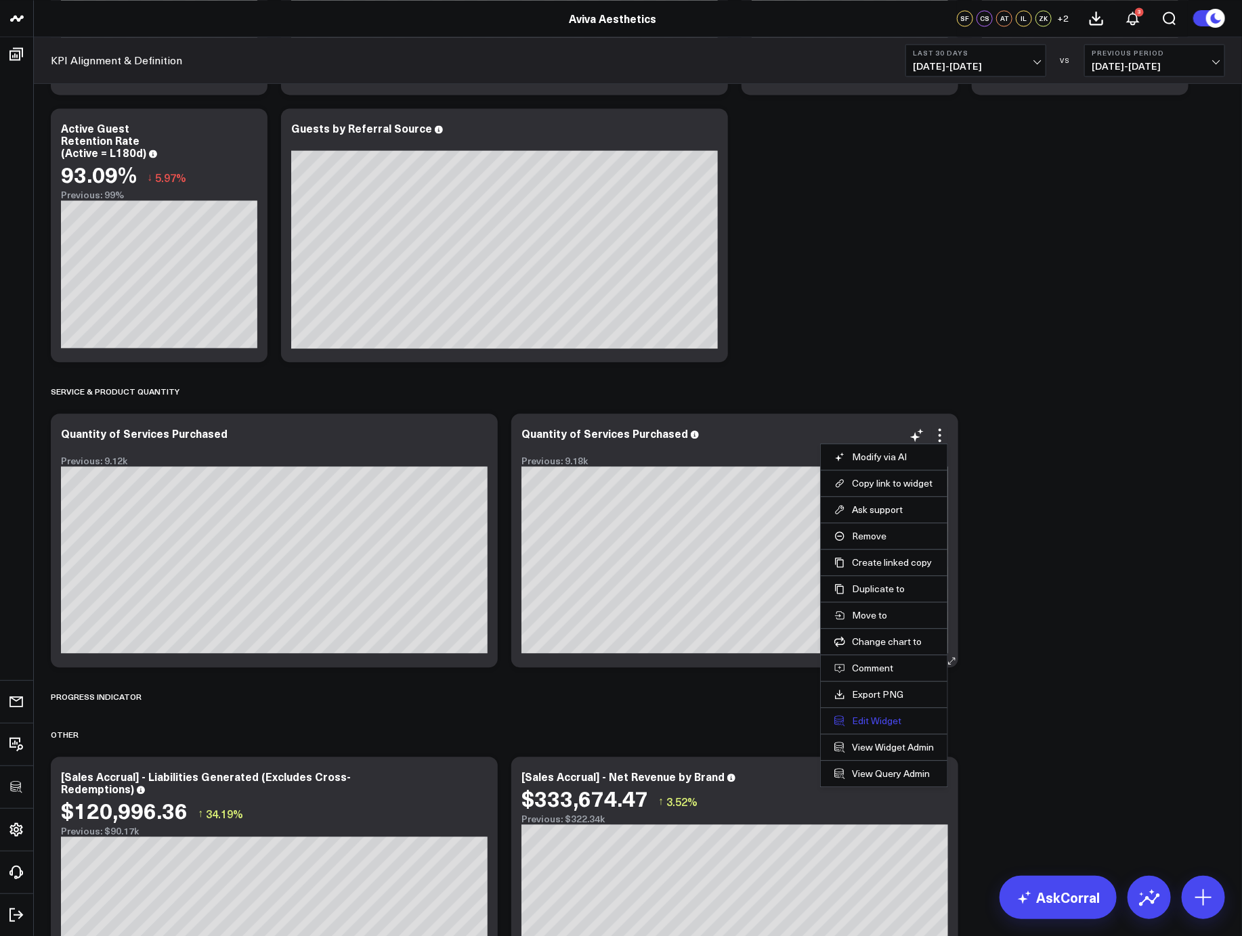
click at [866, 716] on button "Edit Widget" at bounding box center [884, 721] width 100 height 12
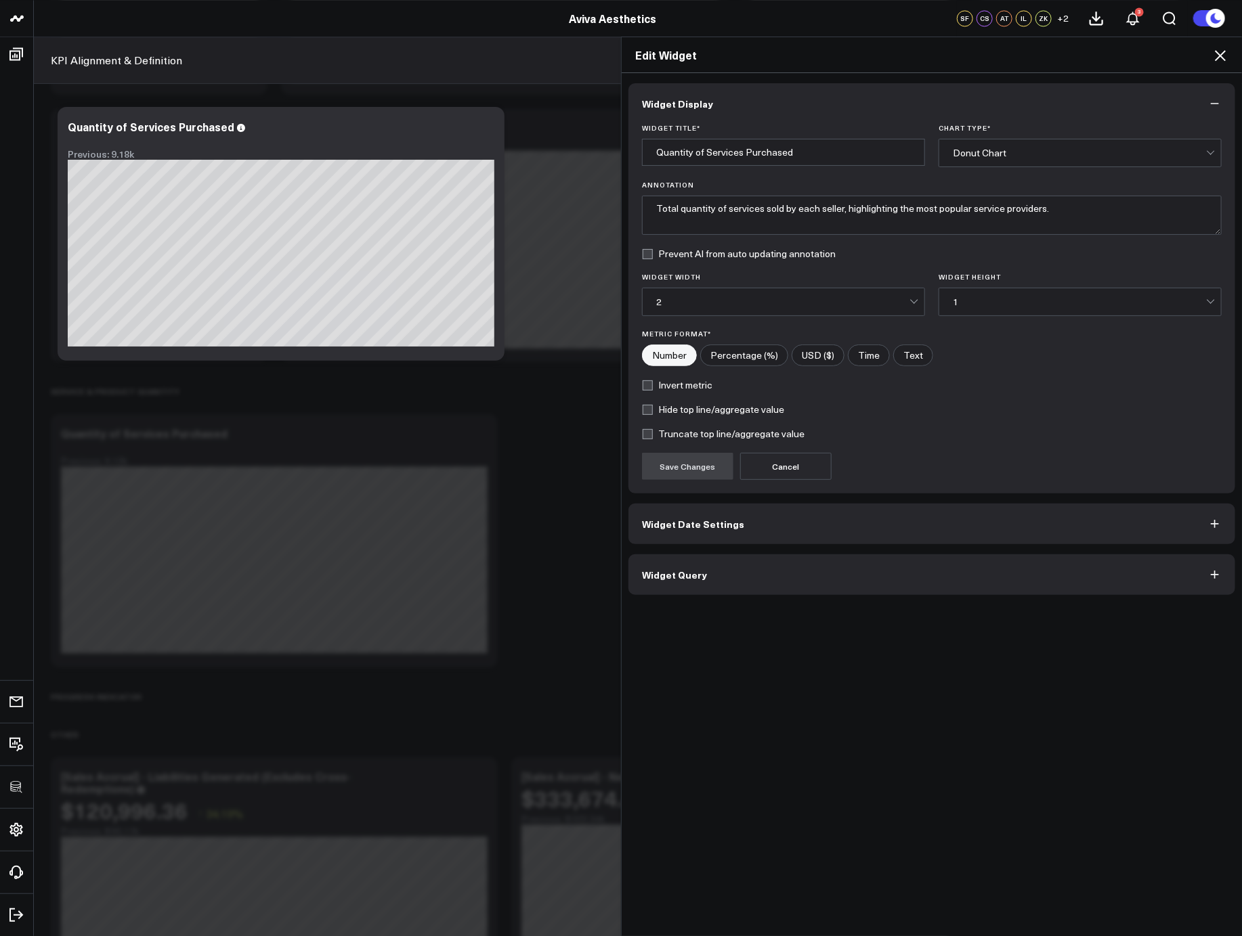
click at [766, 573] on button "Widget Query" at bounding box center [931, 574] width 607 height 41
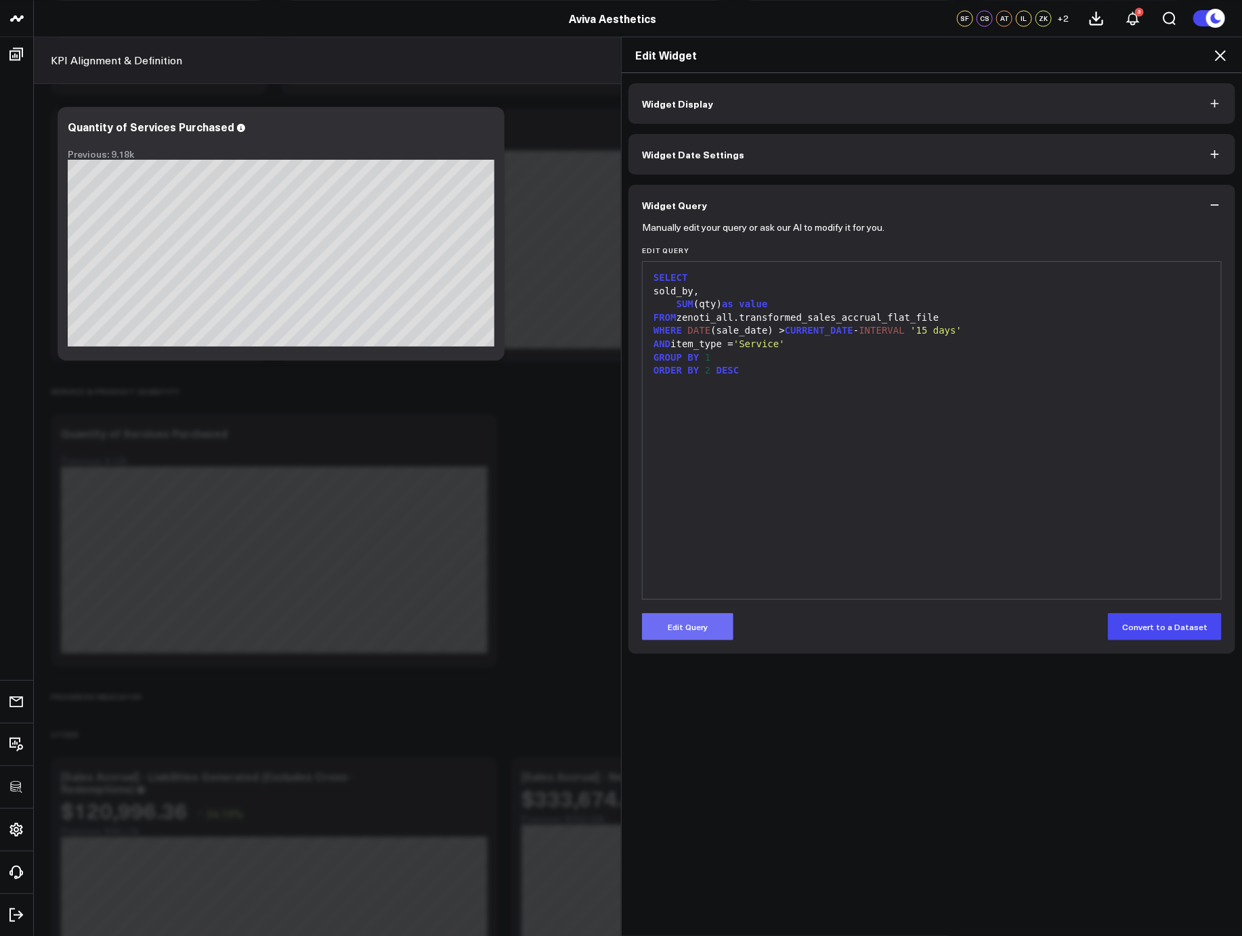
click at [711, 623] on button "Edit Query" at bounding box center [687, 626] width 91 height 27
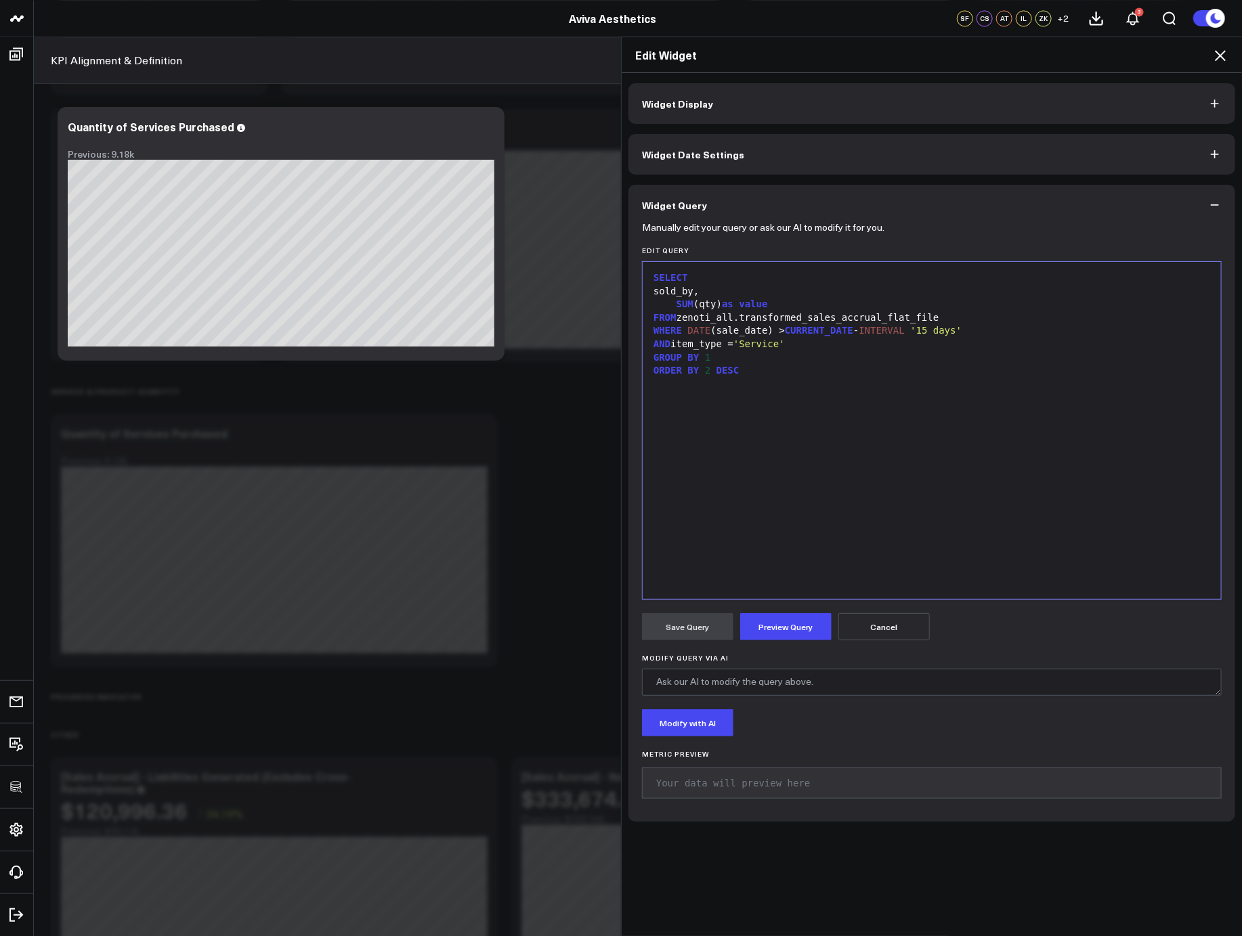
click at [775, 527] on div "SELECT sold_by, SUM (qty) as value FROM zenoti_all.transformed_sales_accrual_fl…" at bounding box center [931, 431] width 565 height 324
drag, startPoint x: 785, startPoint y: 343, endPoint x: 745, endPoint y: 343, distance: 39.9
click at [745, 343] on span "'Service'" at bounding box center [758, 343] width 51 height 11
click at [800, 623] on button "Preview Query" at bounding box center [785, 626] width 91 height 27
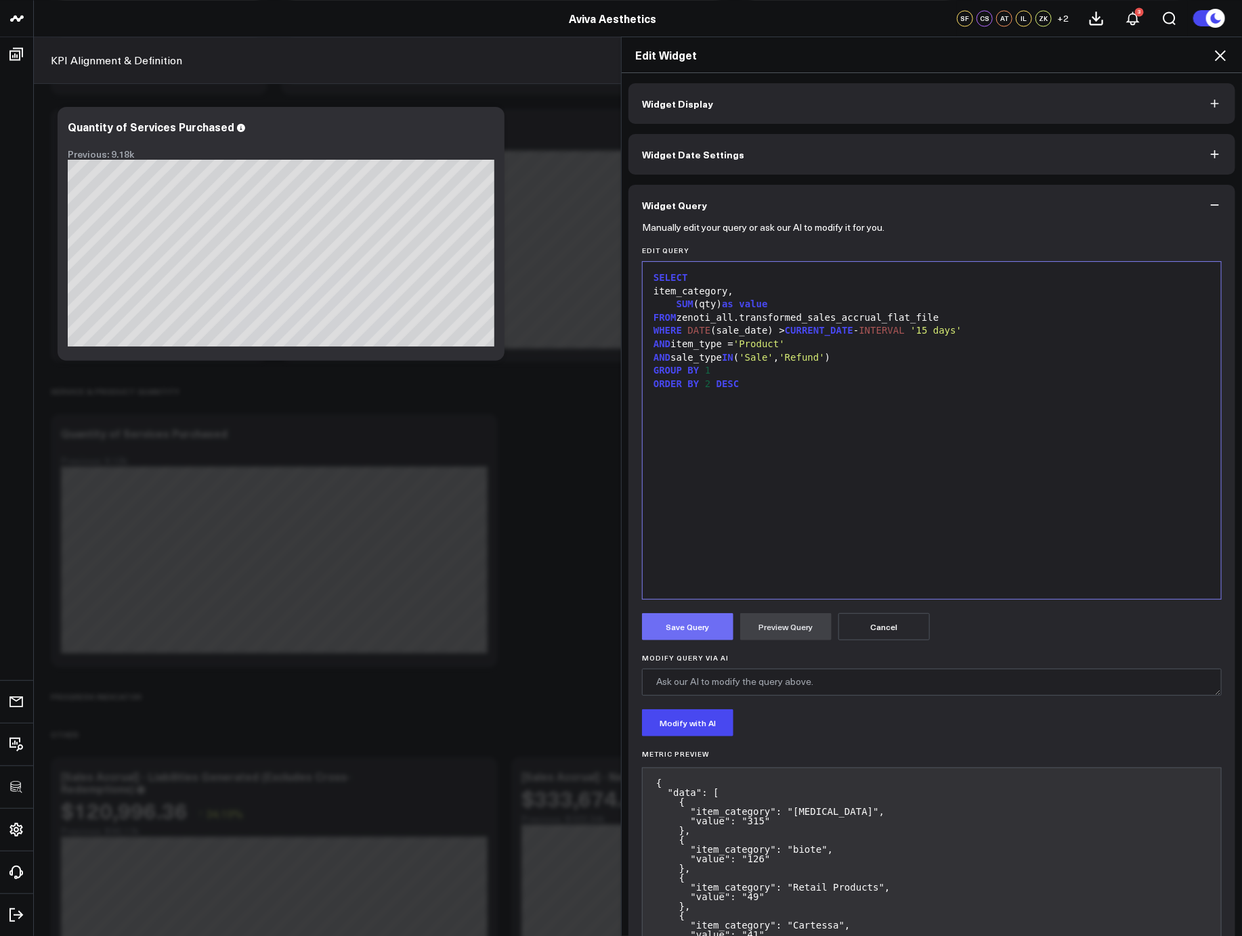
click at [697, 622] on button "Save Query" at bounding box center [687, 626] width 91 height 27
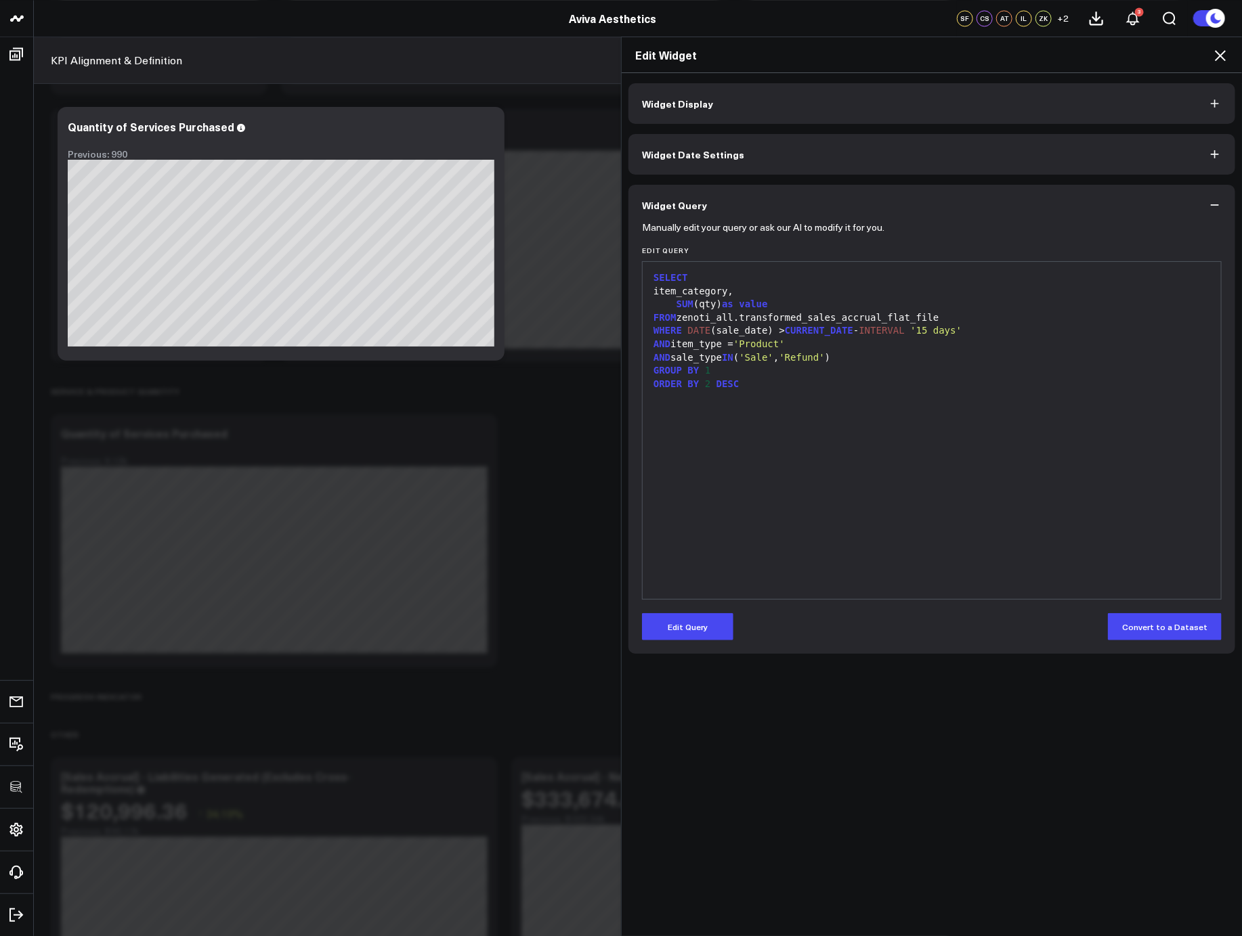
click at [1214, 58] on icon at bounding box center [1220, 55] width 16 height 16
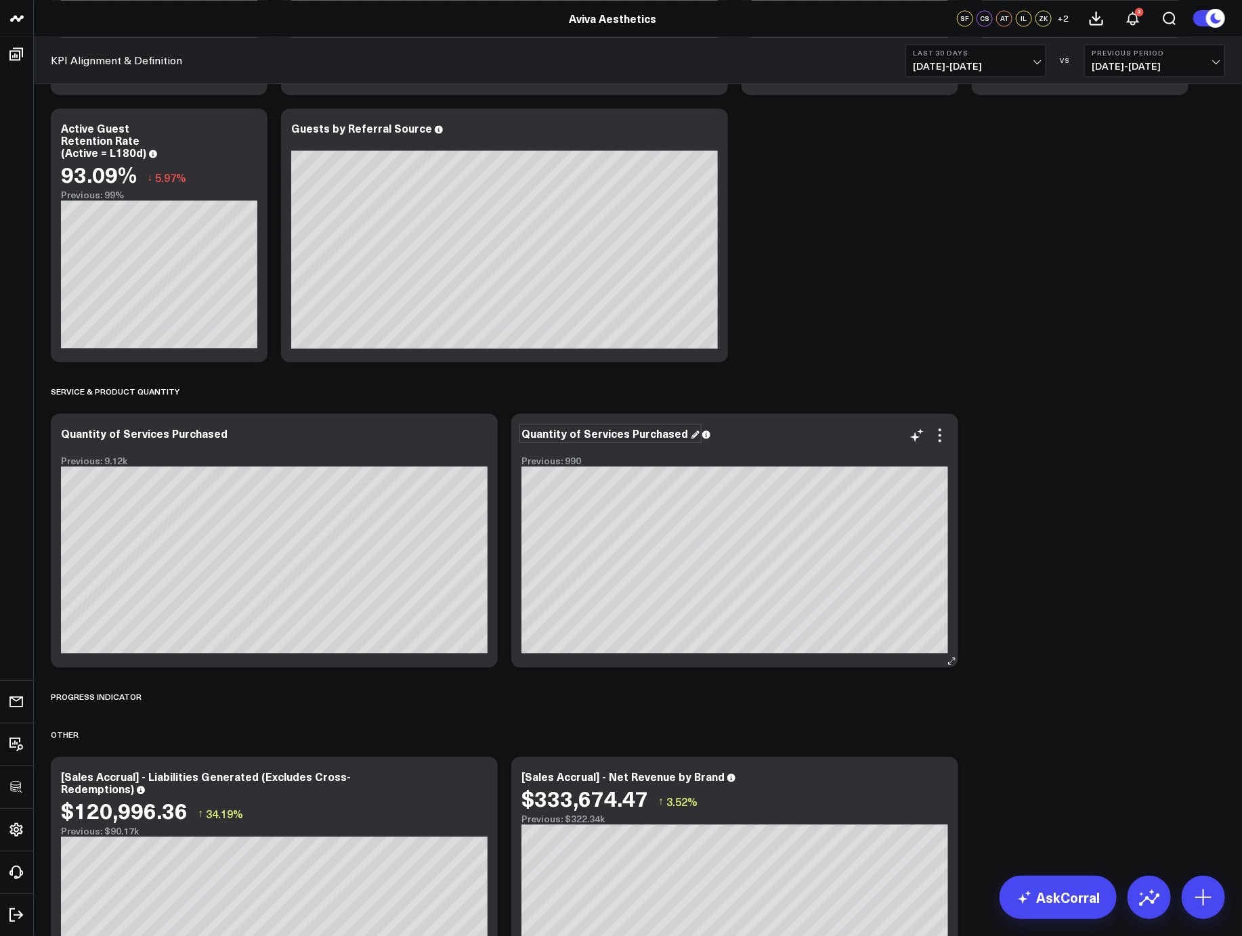
click at [600, 430] on div "Quantity of Services Purchased" at bounding box center [610, 433] width 178 height 15
drag, startPoint x: 623, startPoint y: 432, endPoint x: 581, endPoint y: 434, distance: 42.0
click at [581, 434] on div "Quantity of Services Purchased" at bounding box center [610, 433] width 178 height 15
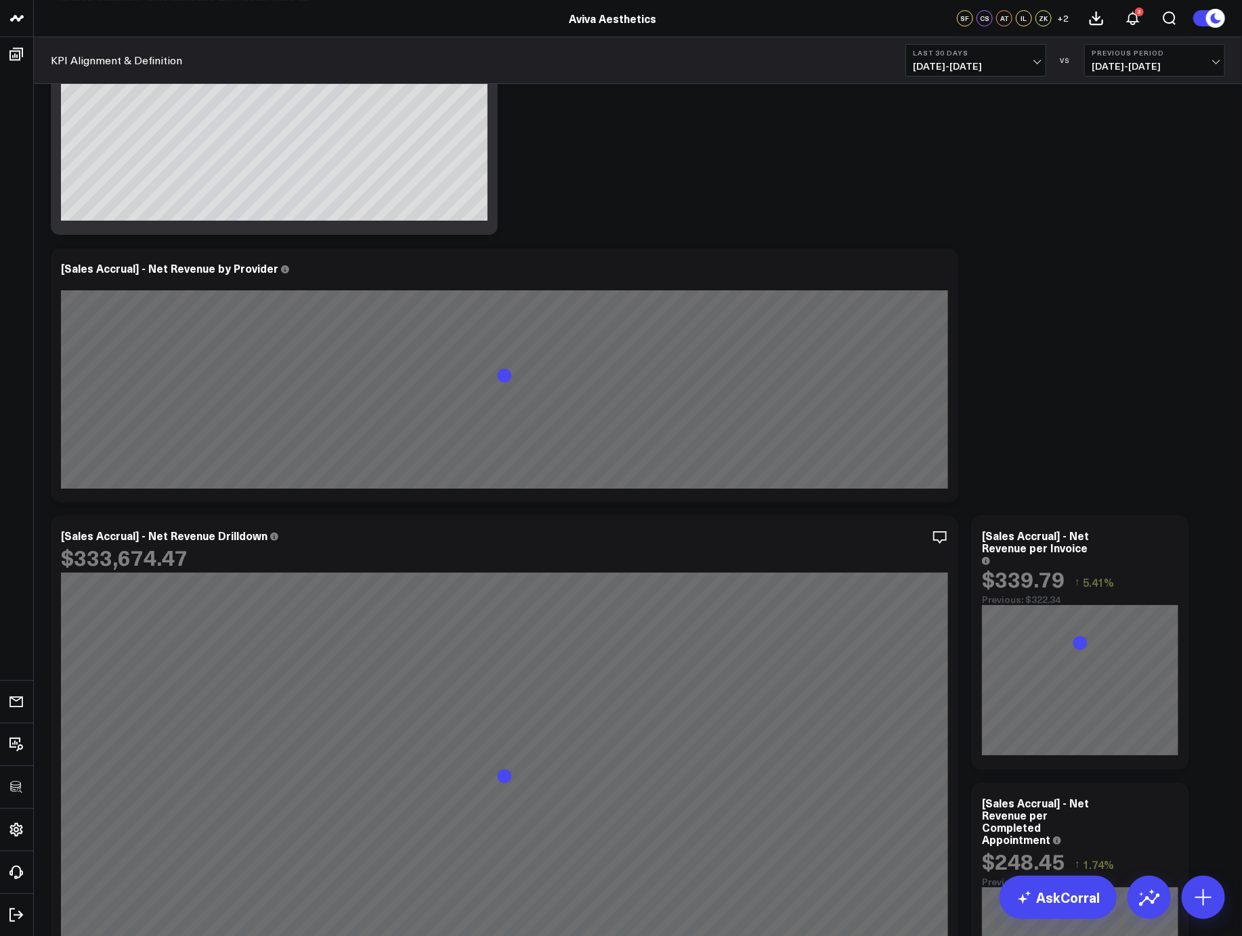
scroll to position [6141, 0]
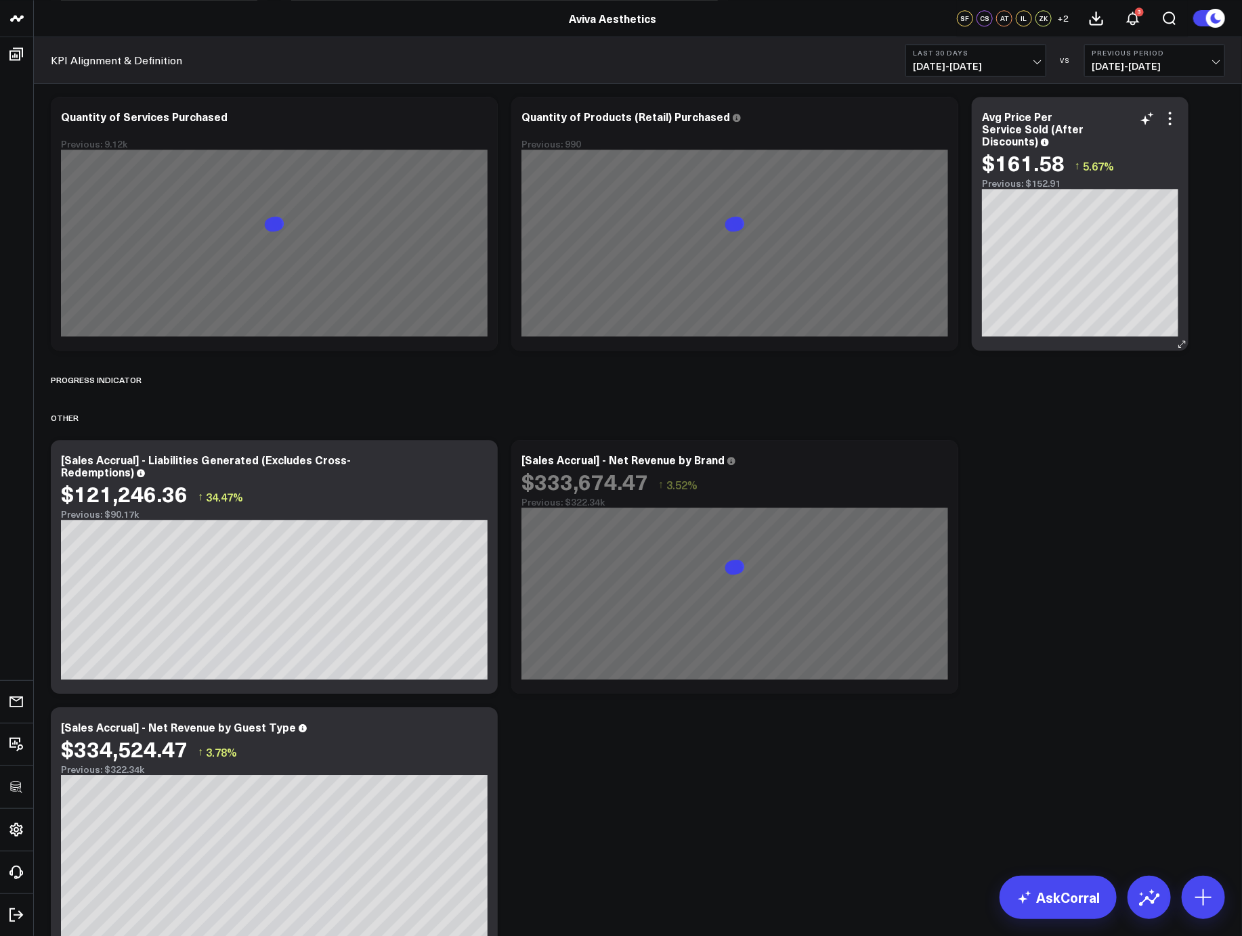
scroll to position [4457, 0]
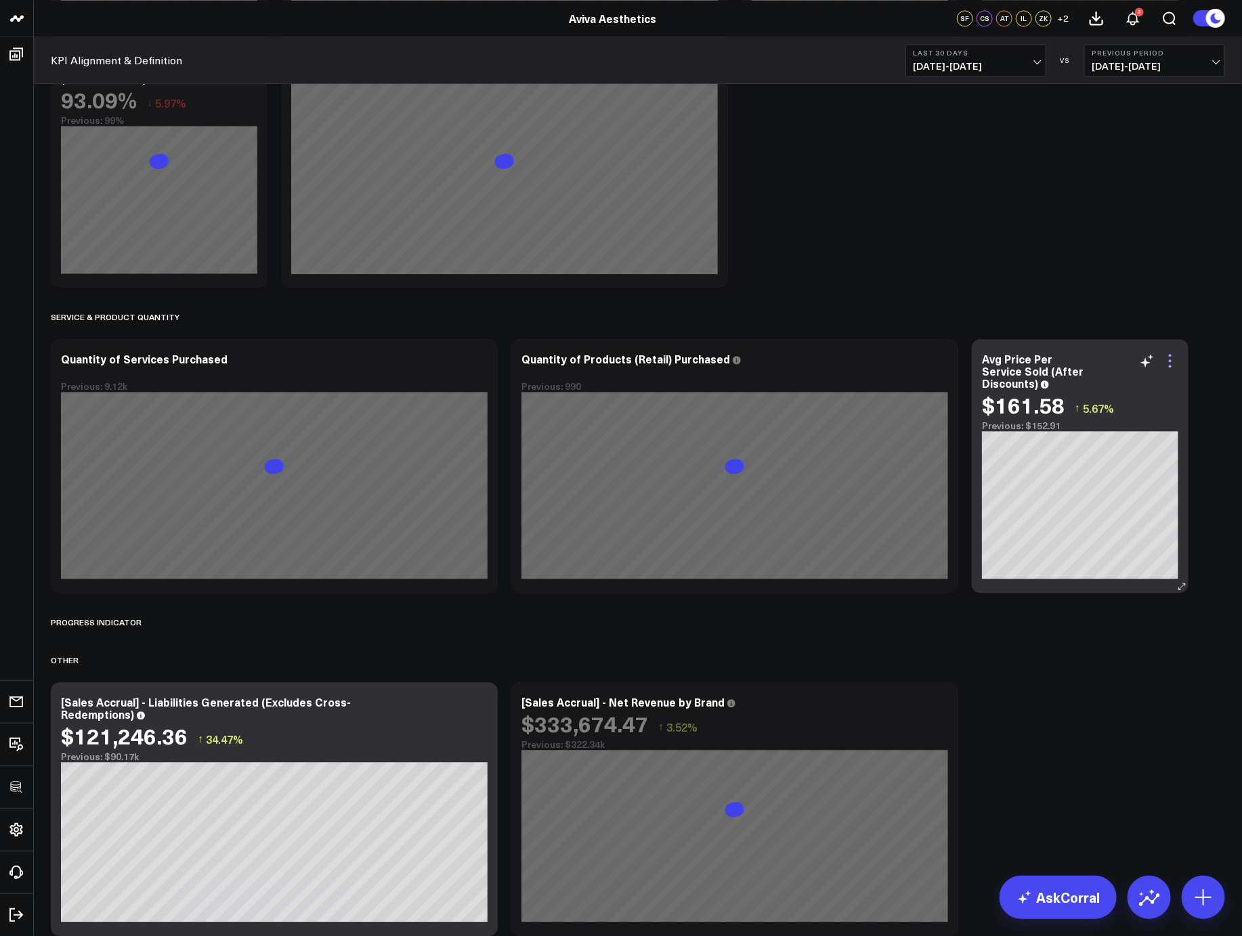
click at [1169, 359] on icon at bounding box center [1170, 361] width 16 height 16
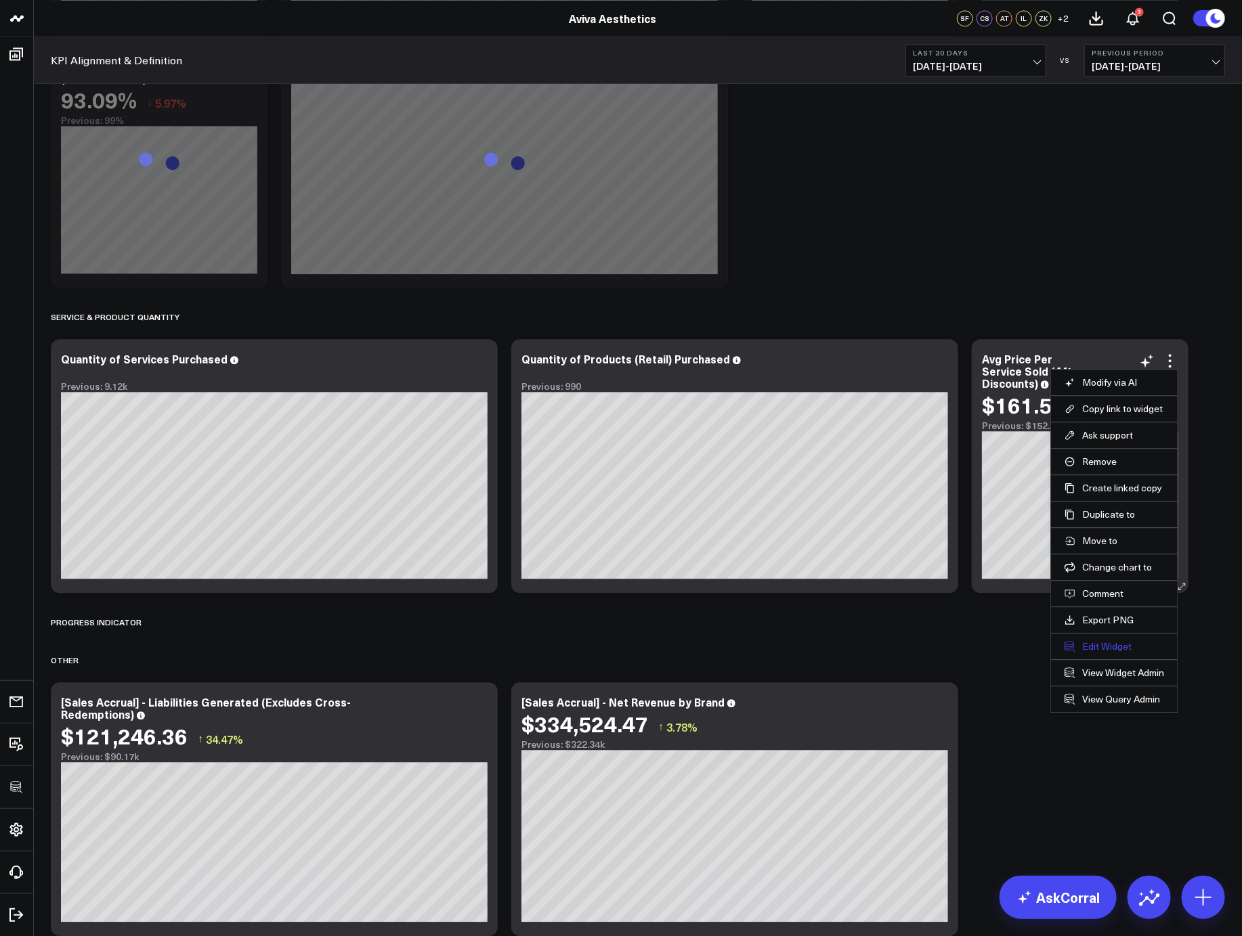
click at [1097, 644] on button "Edit Widget" at bounding box center [1114, 646] width 100 height 12
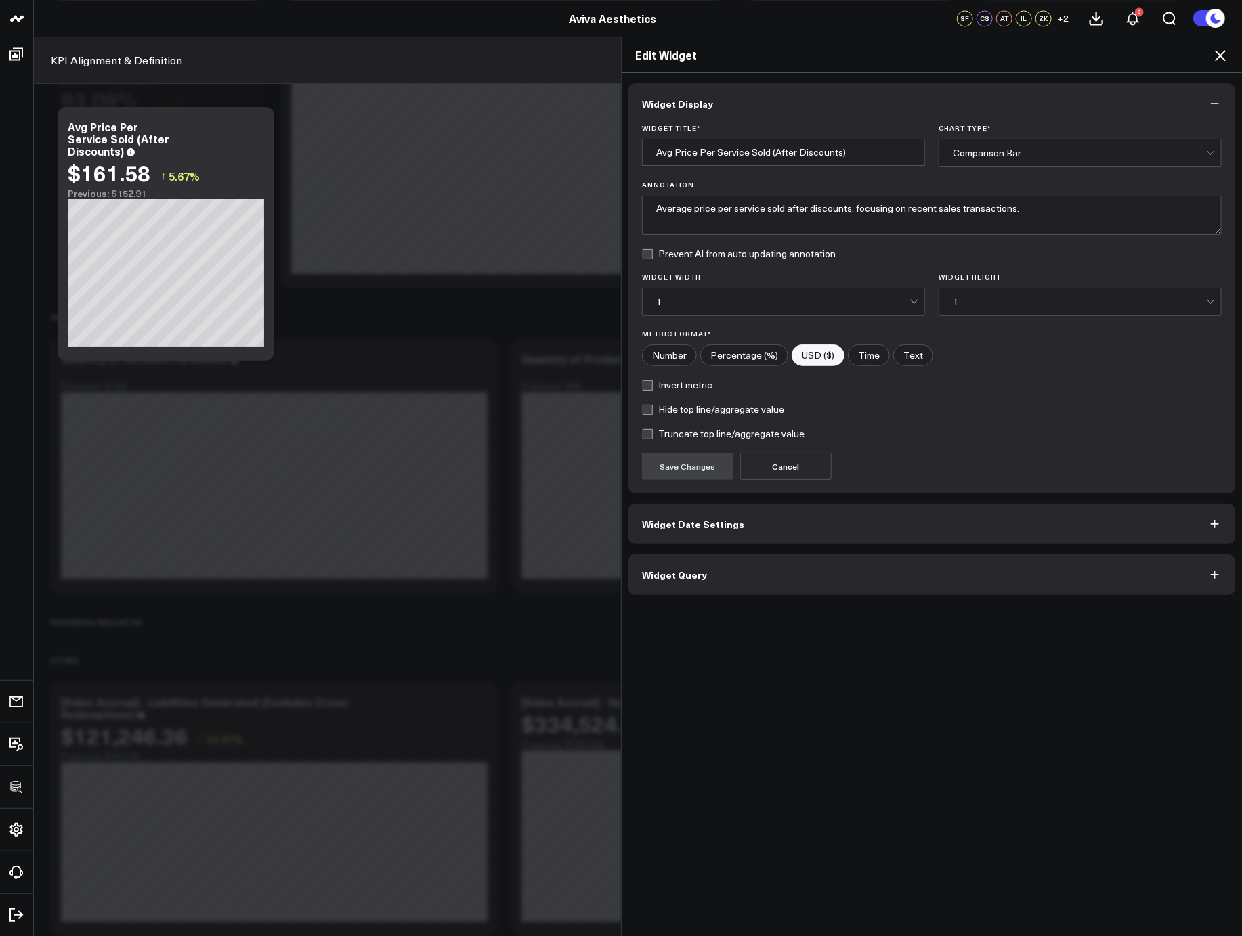
click at [833, 590] on button "Widget Query" at bounding box center [931, 574] width 607 height 41
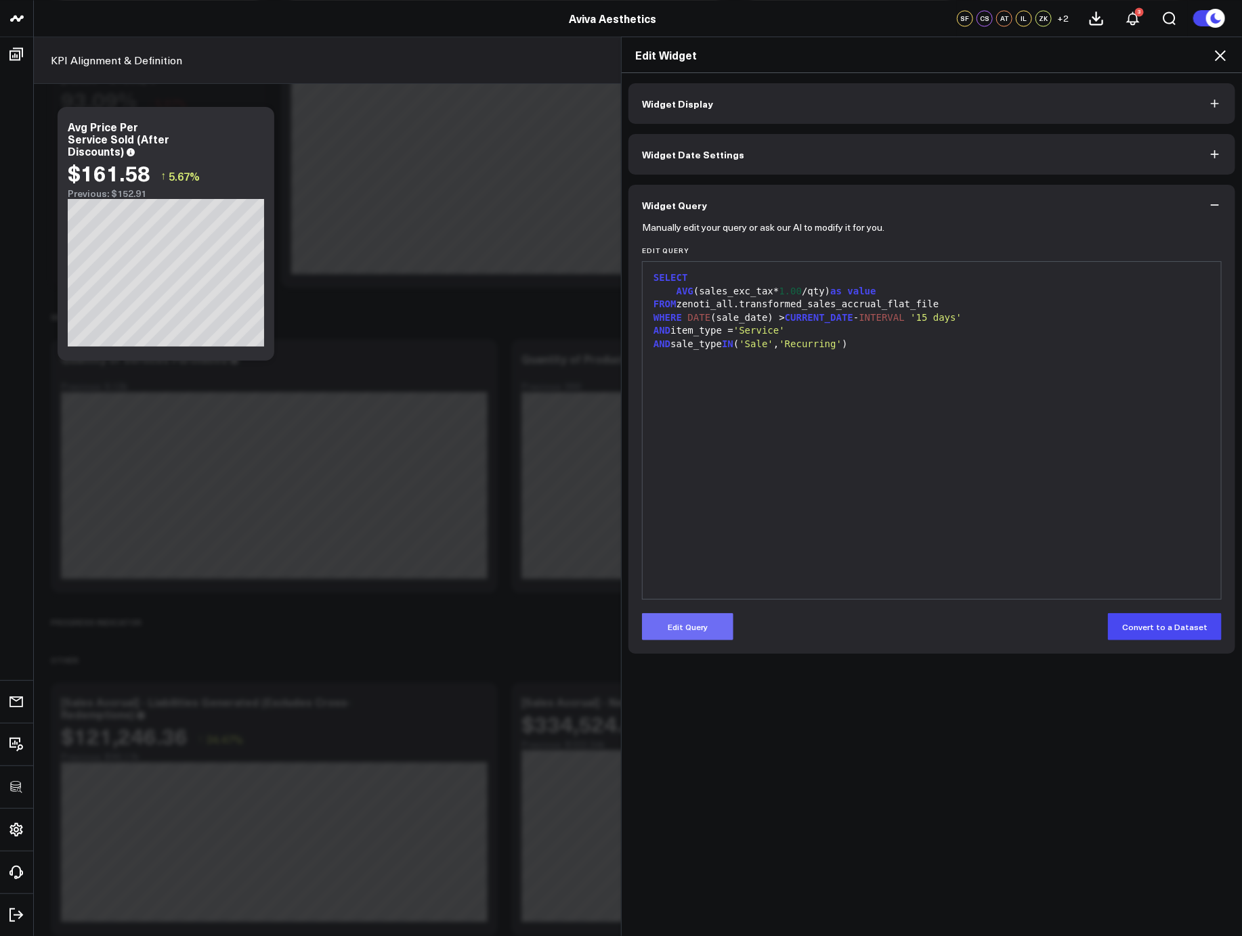
click at [684, 628] on button "Edit Query" at bounding box center [687, 626] width 91 height 27
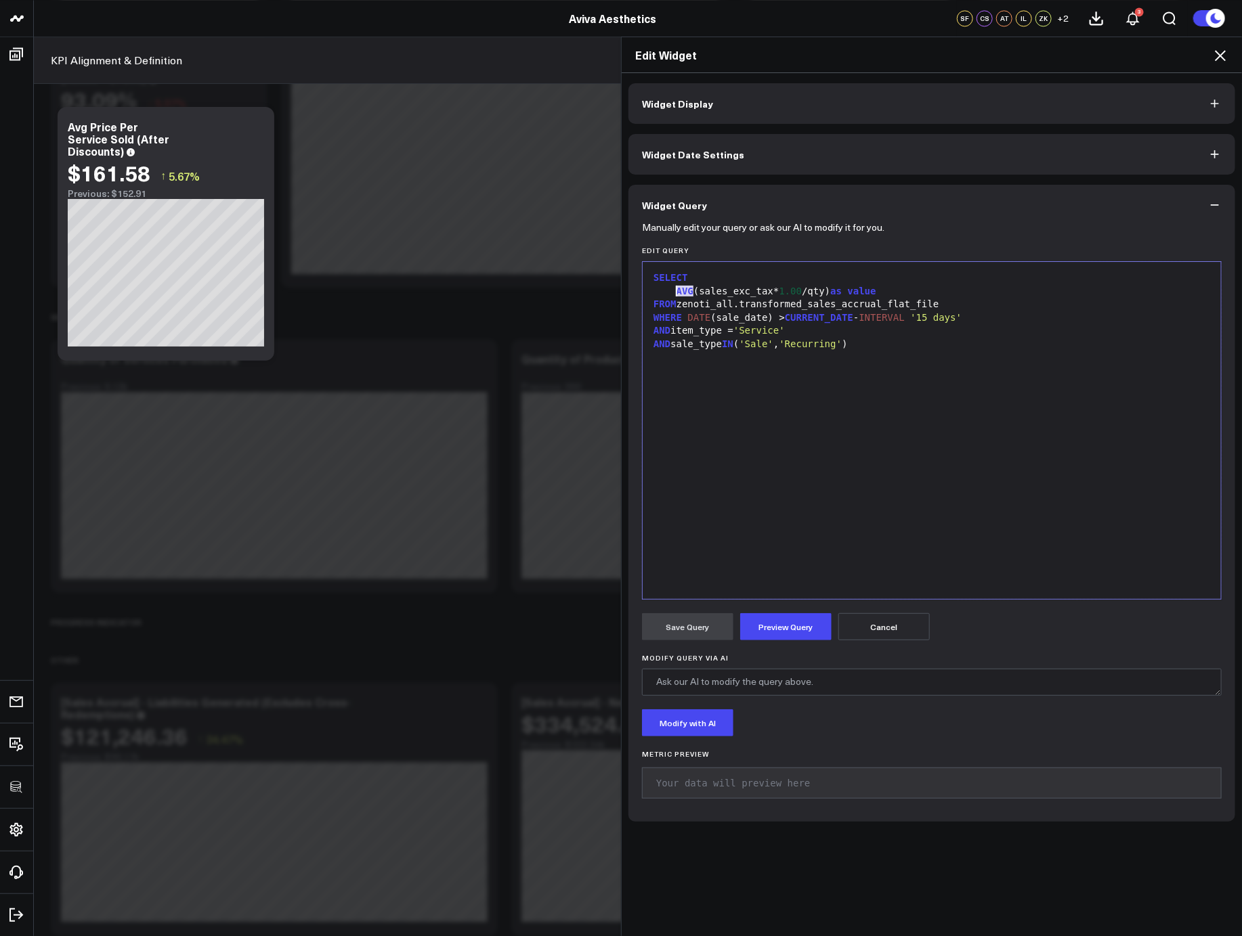
drag, startPoint x: 688, startPoint y: 292, endPoint x: 672, endPoint y: 292, distance: 16.3
click at [672, 292] on div "AVG (sales_exc_tax* 1.00 /qty) as value" at bounding box center [931, 292] width 565 height 14
drag, startPoint x: 767, startPoint y: 288, endPoint x: 795, endPoint y: 289, distance: 28.4
click at [795, 289] on div "SUM (sales_exc_tax* 1.00 /qty) as value" at bounding box center [931, 292] width 565 height 14
click at [772, 401] on div "SELECT SUM (sales_exc_tax)/ NULLIF ( SUM (qty), 0 ) as value FROM zenoti_all.tr…" at bounding box center [931, 431] width 565 height 324
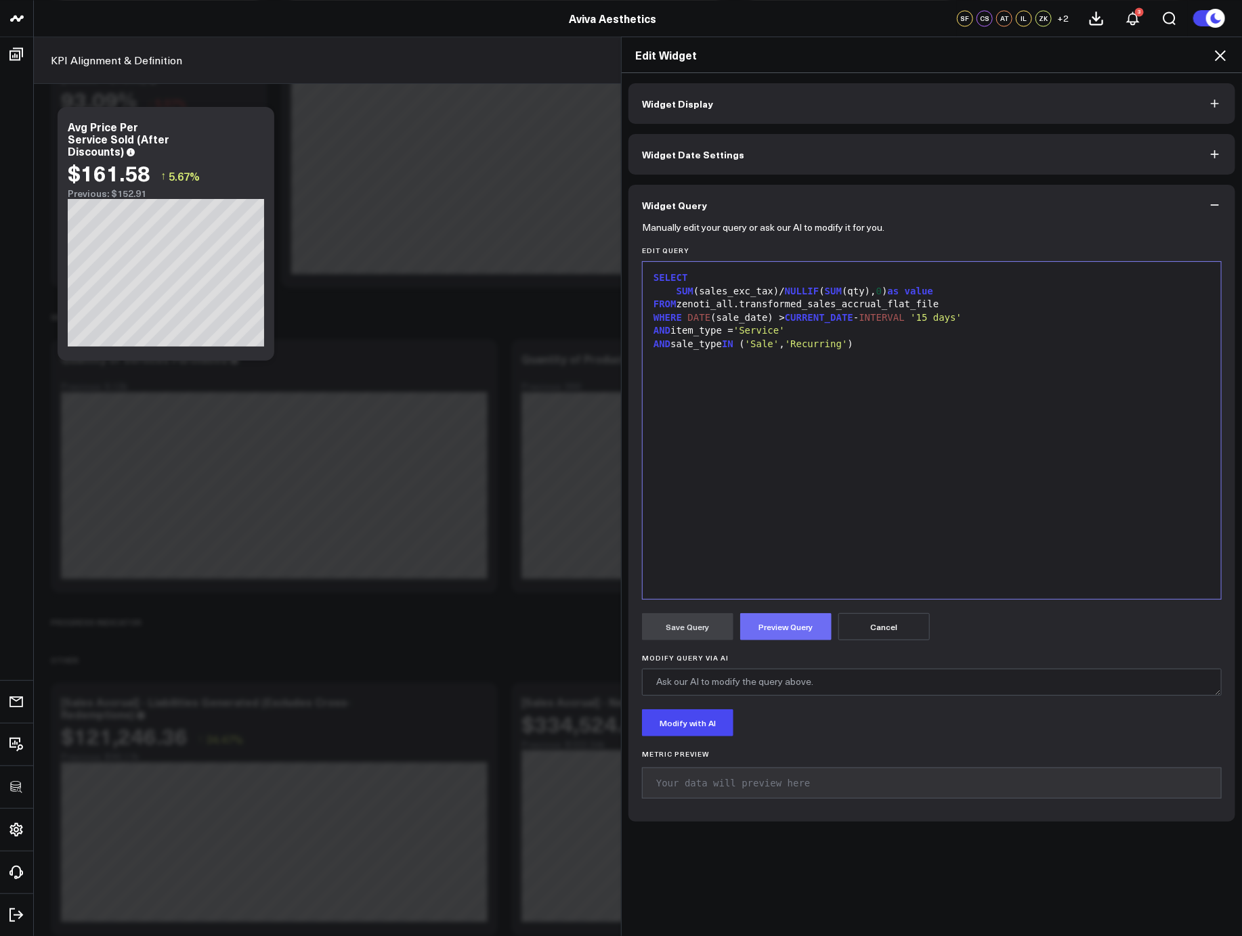
click at [781, 634] on button "Preview Query" at bounding box center [785, 626] width 91 height 27
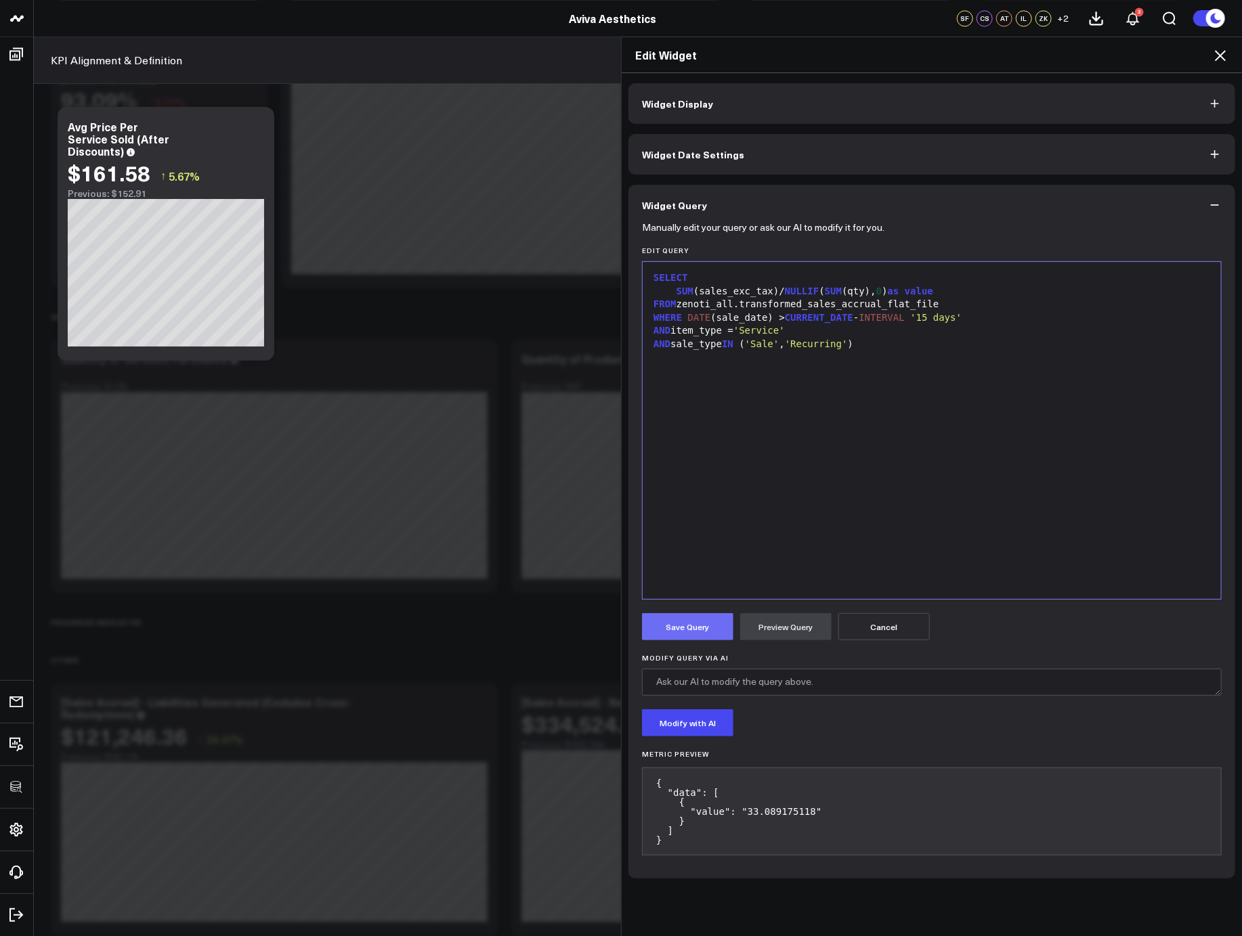
click at [683, 630] on button "Save Query" at bounding box center [687, 626] width 91 height 27
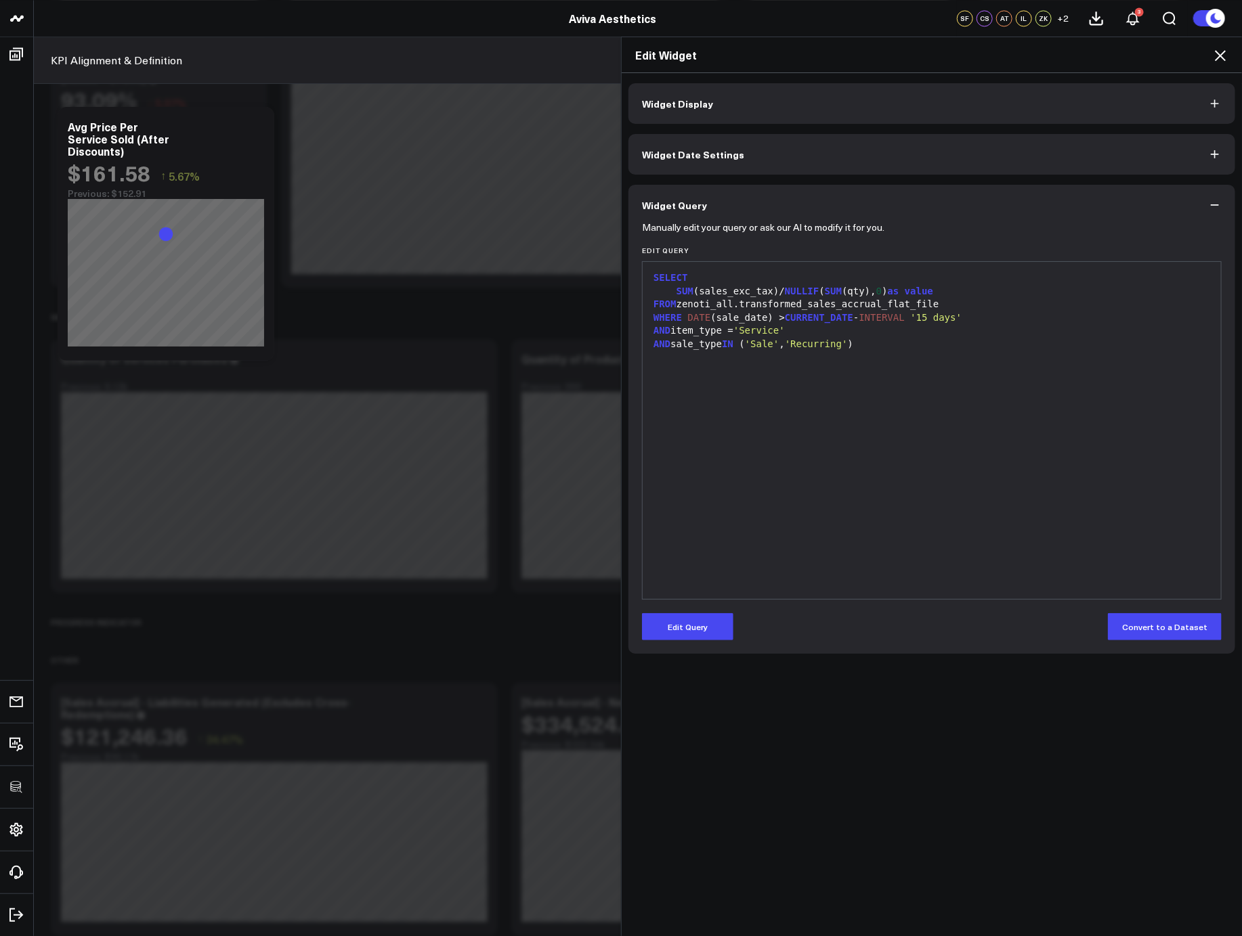
click at [1220, 53] on icon at bounding box center [1220, 55] width 16 height 16
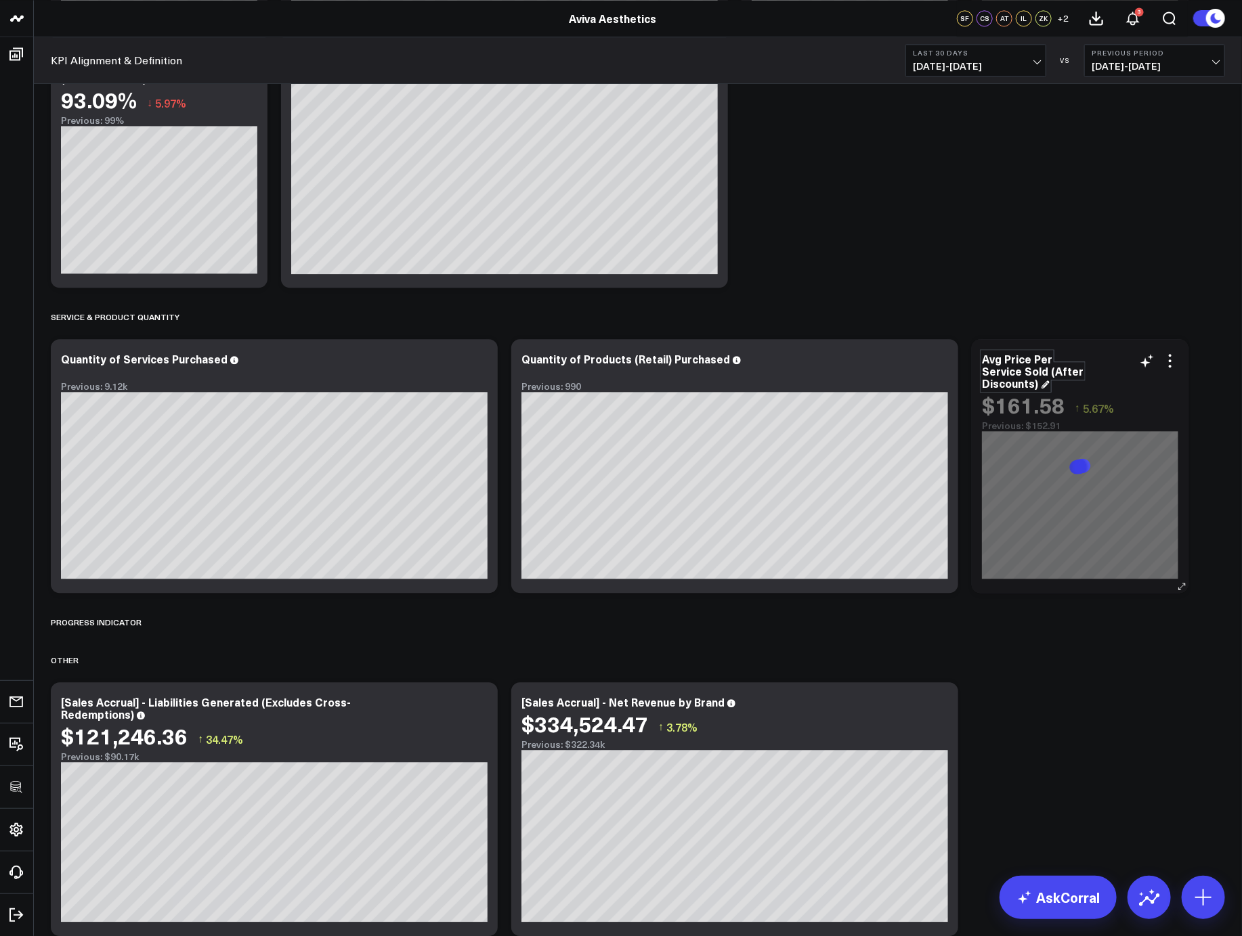
click at [1023, 381] on div "Avg Price Per Service Sold (After Discounts)" at bounding box center [1033, 370] width 102 height 39
drag, startPoint x: 1035, startPoint y: 382, endPoint x: 1043, endPoint y: 374, distance: 11.5
click at [1043, 374] on div "Avg Price Per Service Sold (After Discounts)" at bounding box center [1033, 370] width 102 height 39
drag, startPoint x: 1045, startPoint y: 372, endPoint x: 1044, endPoint y: 386, distance: 13.6
click at [1044, 386] on div "Avg Price Per Service Sold (After Discounts)" at bounding box center [1033, 370] width 102 height 39
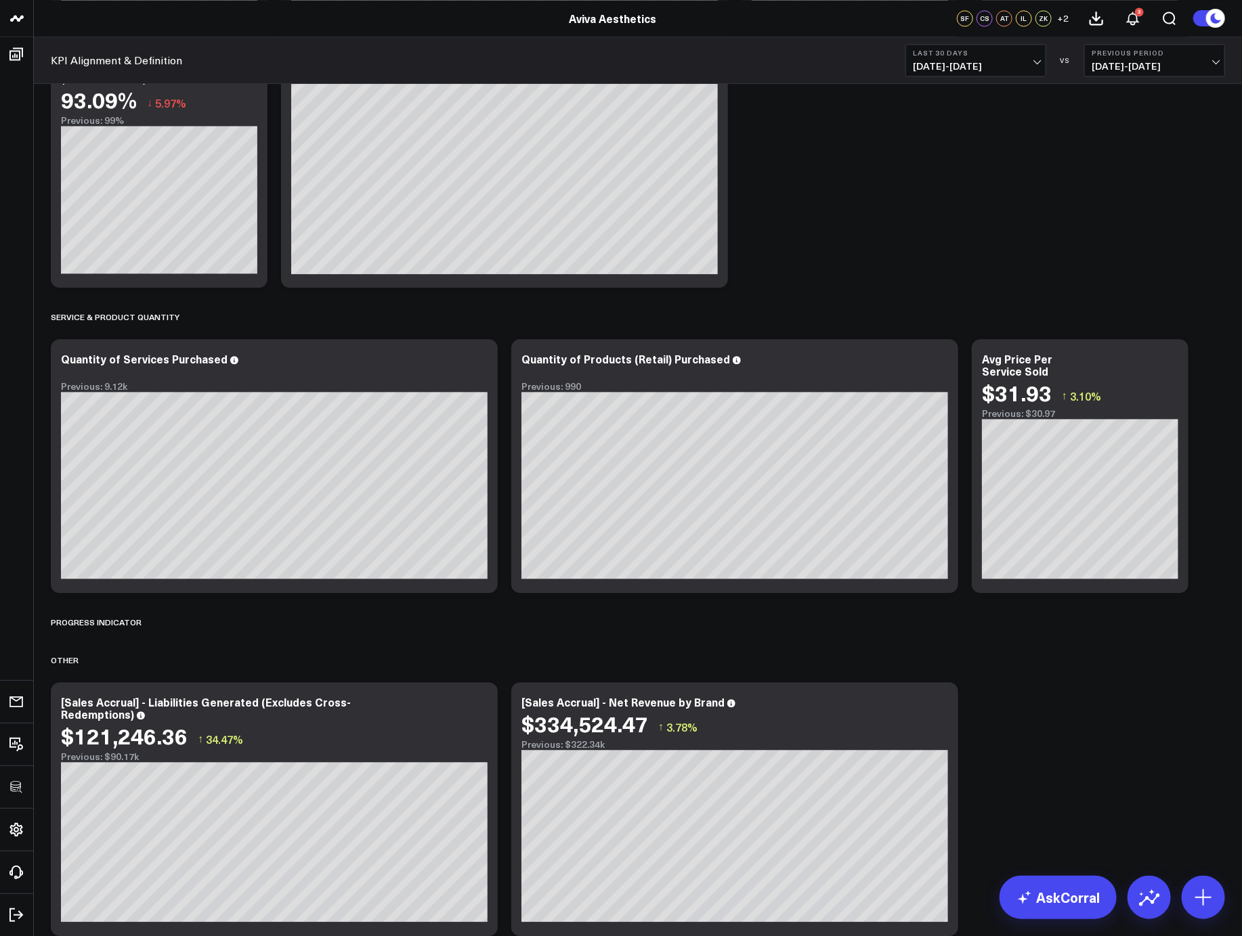
click at [1172, 361] on icon at bounding box center [1170, 361] width 16 height 16
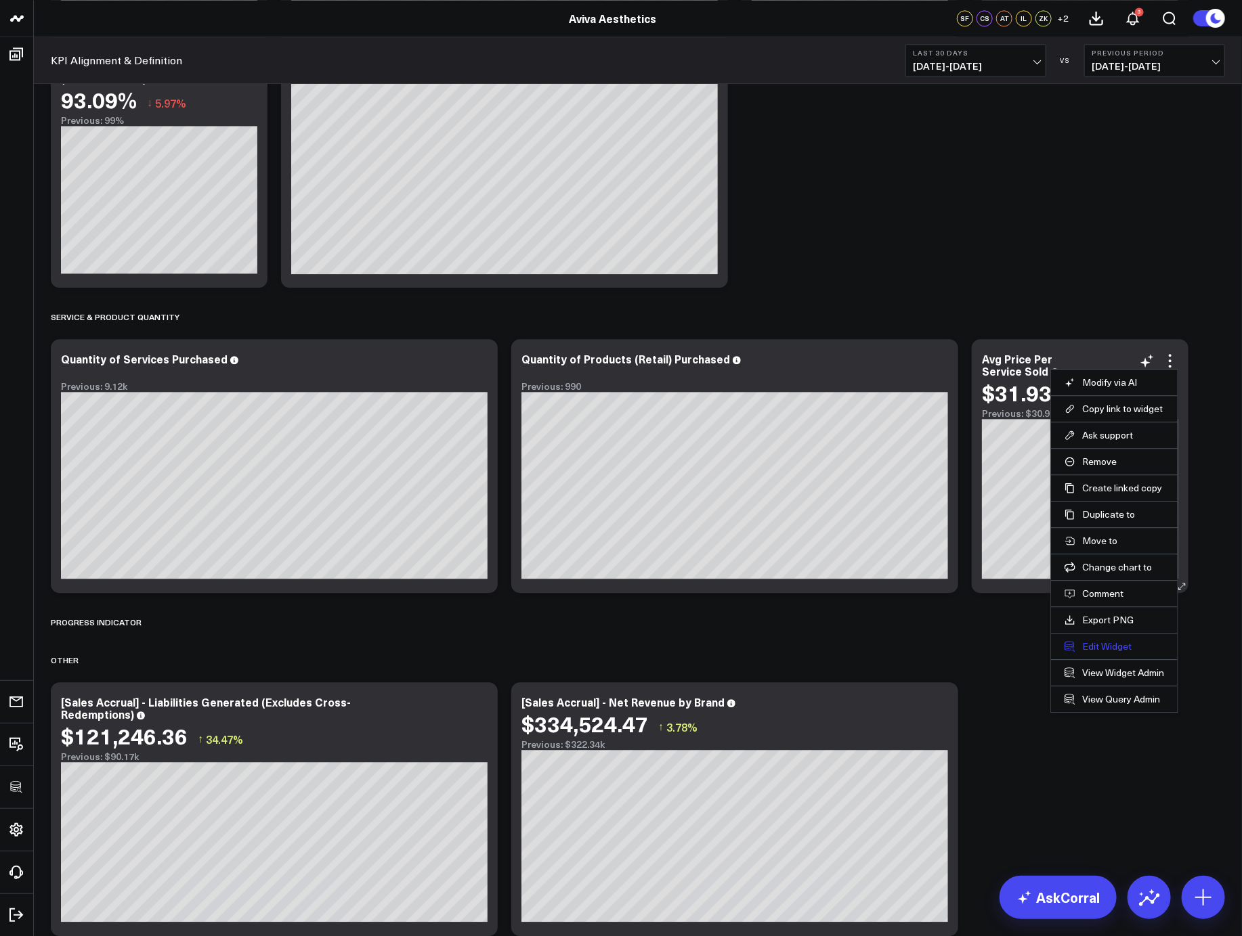
click at [1101, 651] on button "Edit Widget" at bounding box center [1114, 646] width 100 height 12
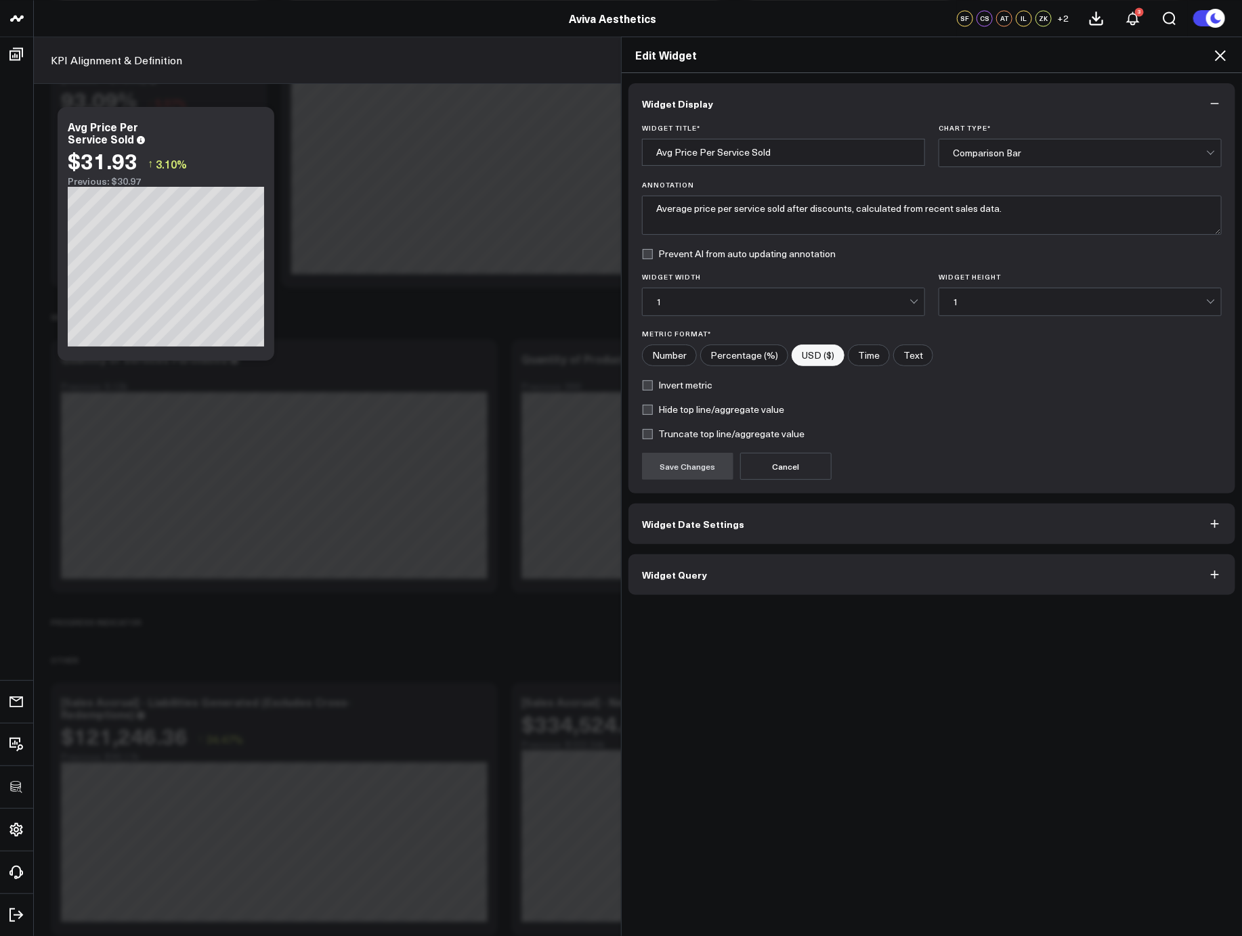
click at [860, 562] on button "Widget Query" at bounding box center [931, 574] width 607 height 41
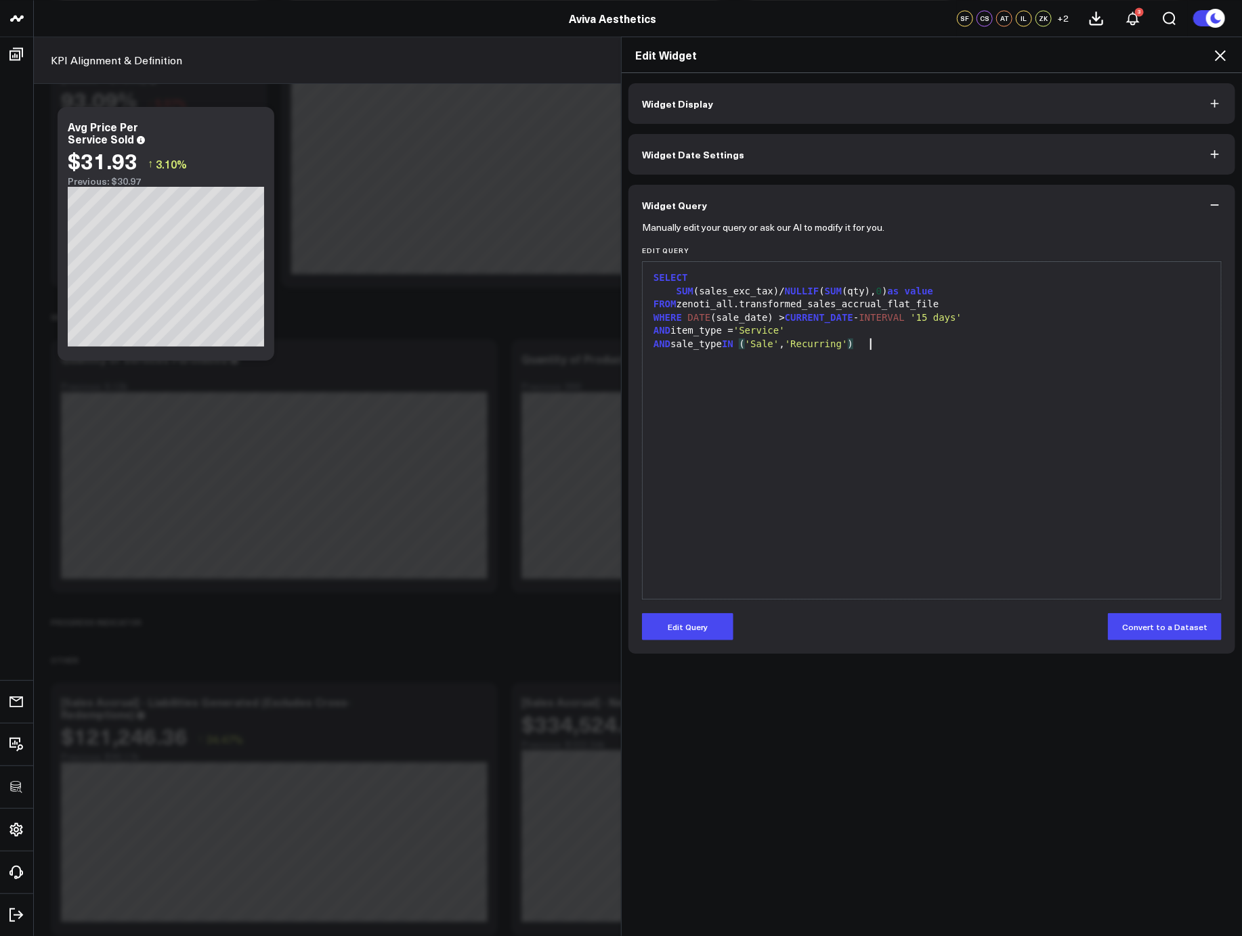
click at [858, 563] on div "SELECT SUM (sales_exc_tax)/ NULLIF ( SUM (qty), 0 ) as value FROM zenoti_all.tr…" at bounding box center [931, 431] width 565 height 324
click at [701, 626] on button "Edit Query" at bounding box center [687, 626] width 91 height 27
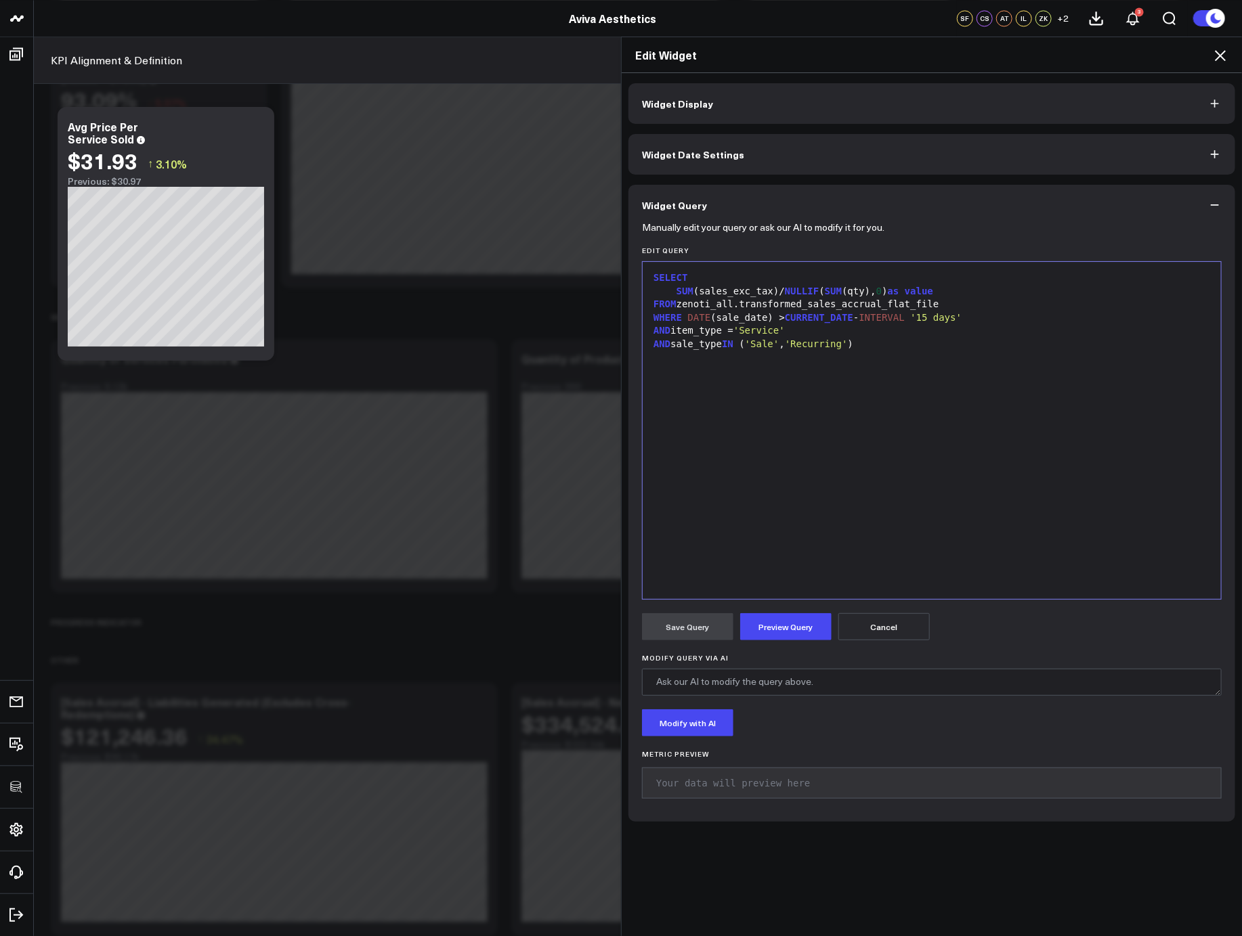
click at [931, 496] on div "SELECT SUM (sales_exc_tax)/ NULLIF ( SUM (qty), 0 ) as value FROM zenoti_all.tr…" at bounding box center [931, 431] width 565 height 324
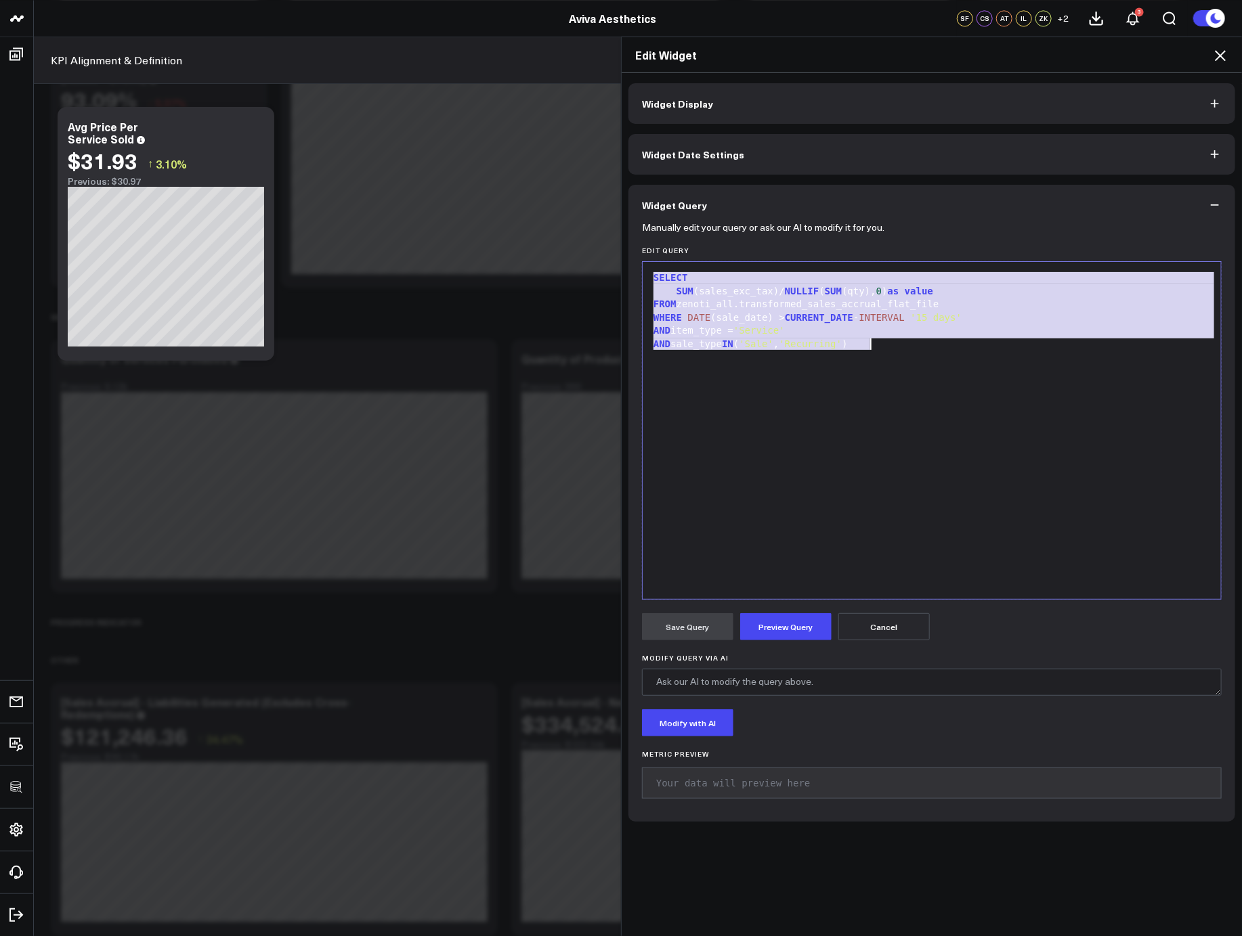
copy div "SELECT SUM (sales_exc_tax)/ NULLIF ( SUM (qty), 0 ) as value FROM zenoti_all.tr…"
click at [931, 408] on div "SELECT SUM (sales_exc_tax)/ NULLIF ( SUM (qty), 0 ) as value FROM zenoti_all.tr…" at bounding box center [931, 431] width 565 height 324
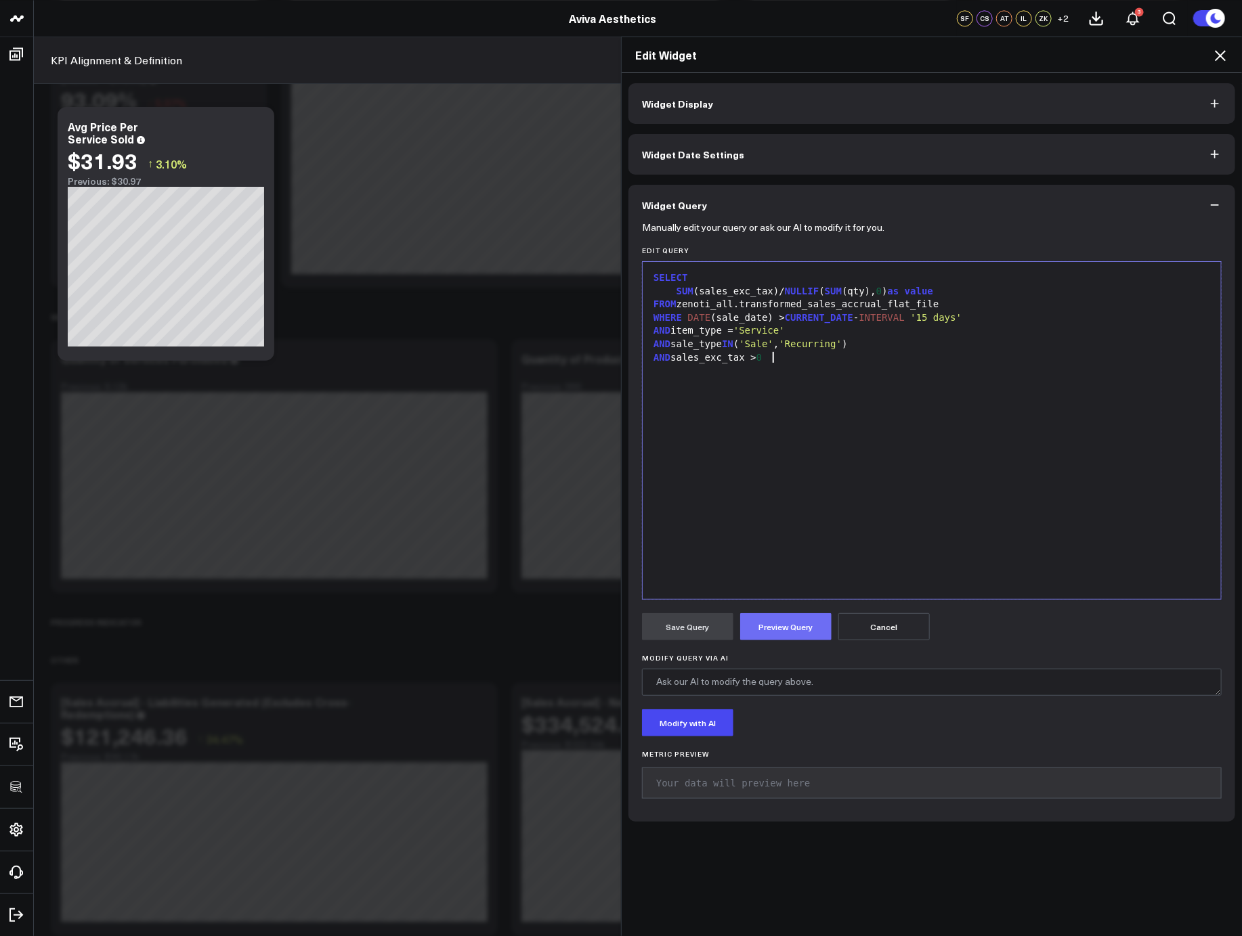
click at [779, 624] on button "Preview Query" at bounding box center [785, 626] width 91 height 27
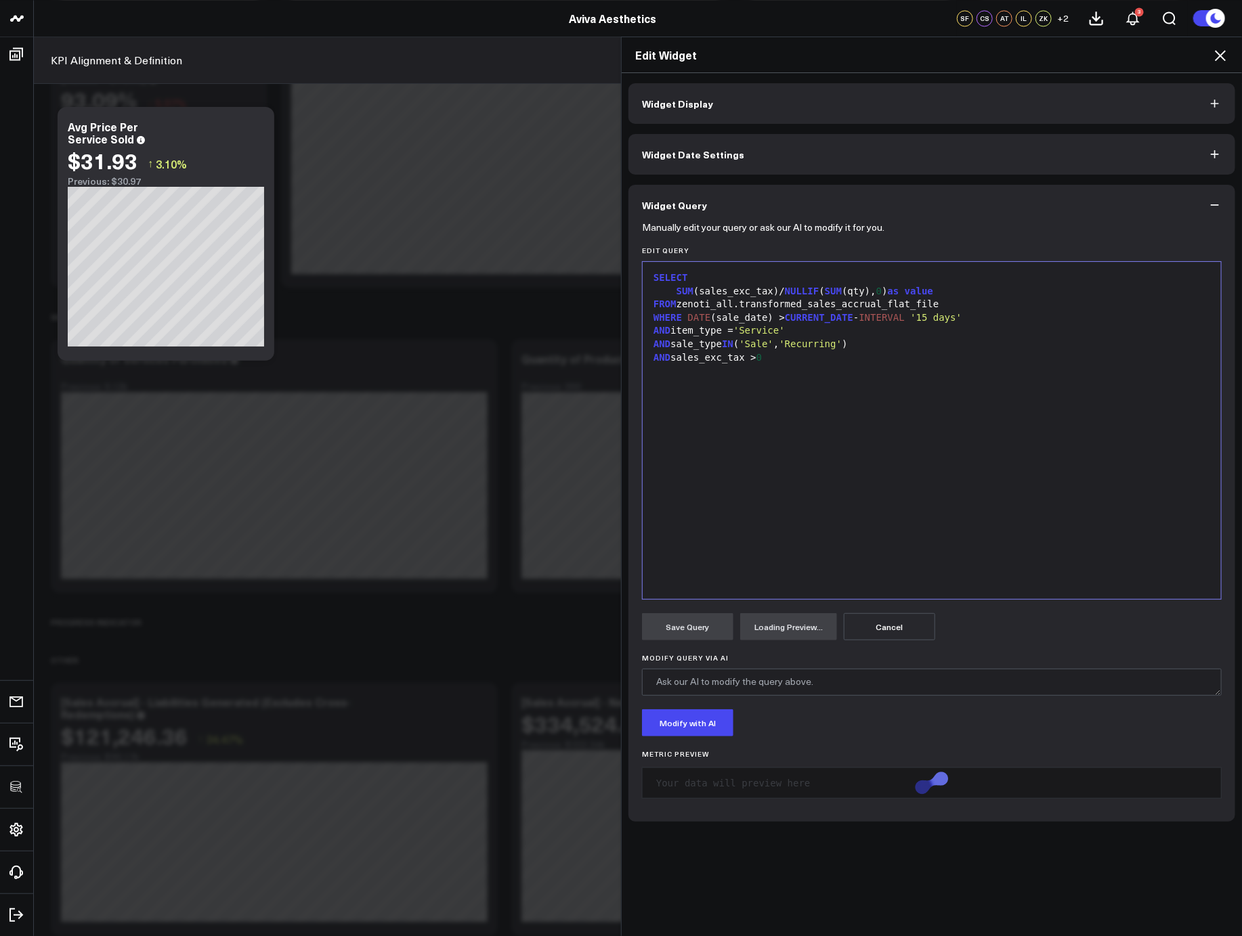
click at [895, 624] on button "Cancel" at bounding box center [888, 626] width 91 height 27
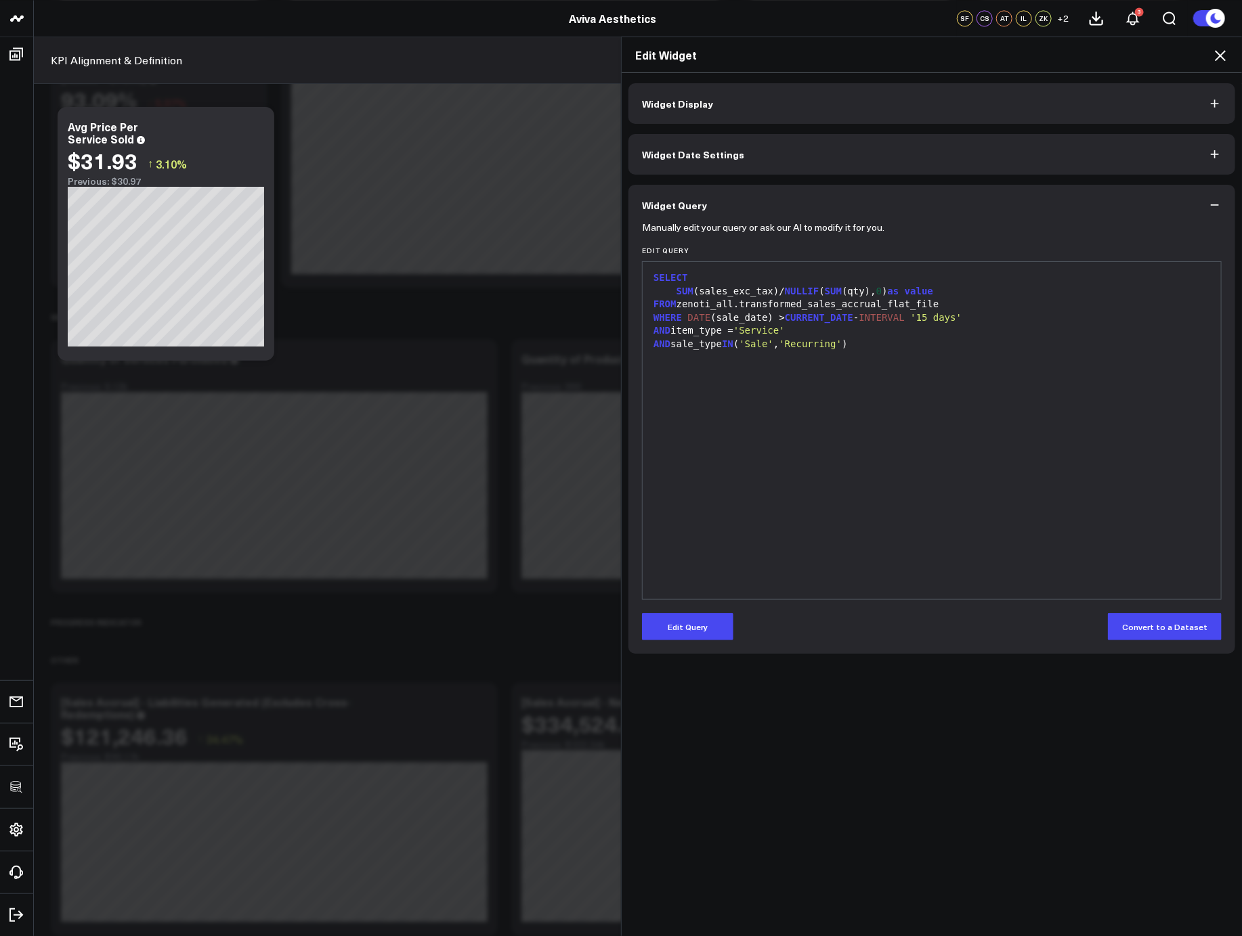
click at [1225, 57] on icon at bounding box center [1220, 55] width 16 height 16
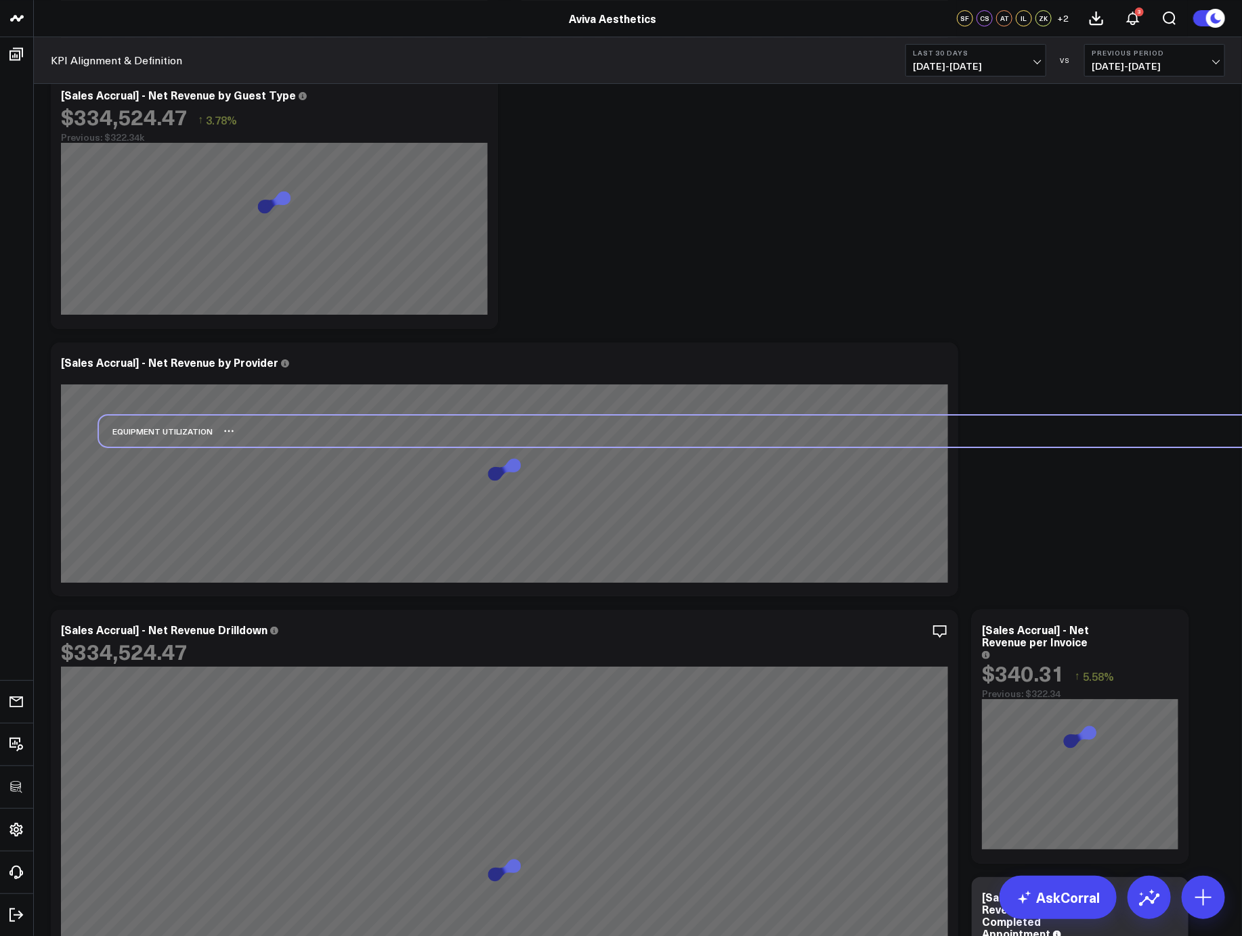
scroll to position [4549, 0]
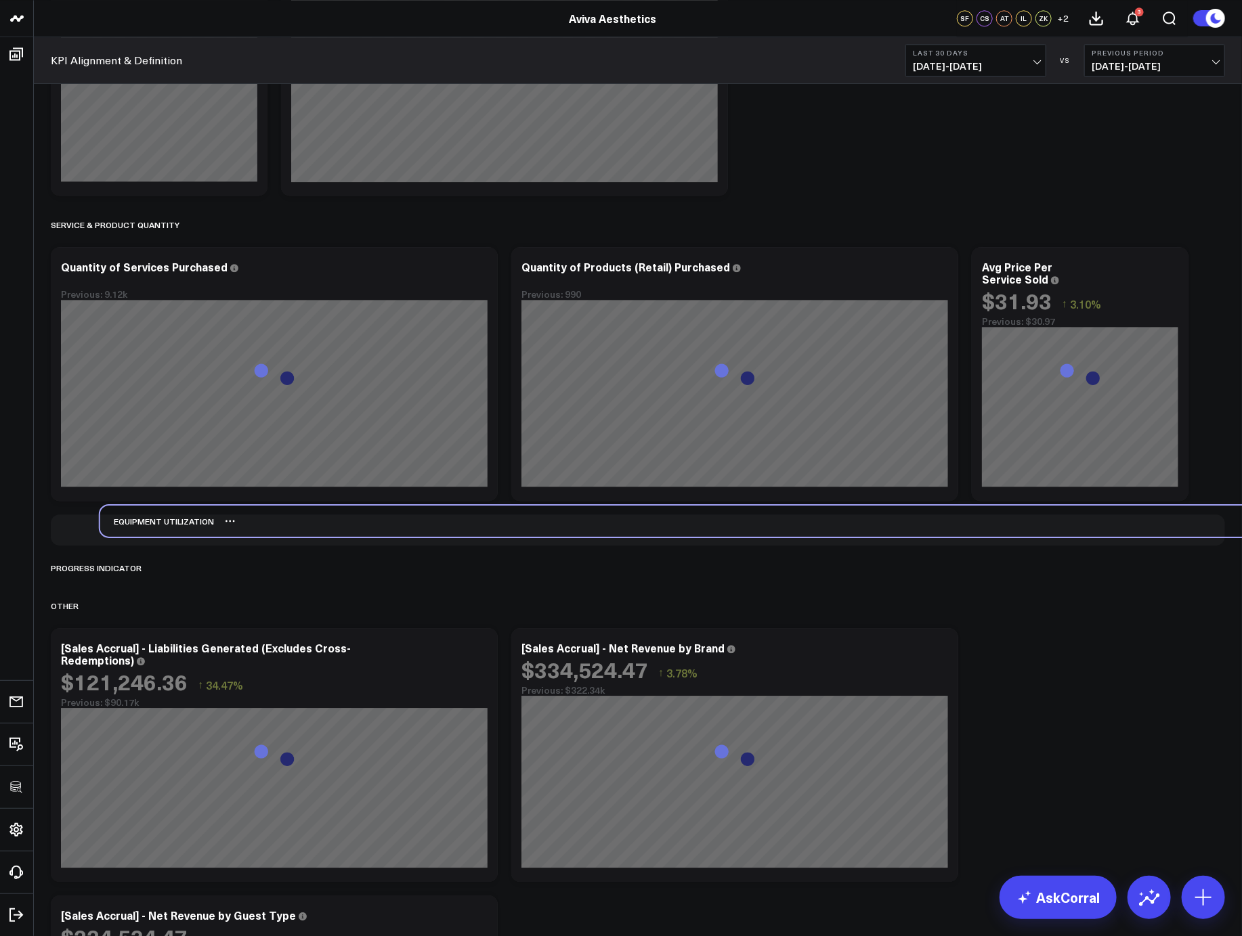
drag, startPoint x: 111, startPoint y: 570, endPoint x: 160, endPoint y: 519, distance: 70.4
click at [160, 519] on div "Equipment Utilization" at bounding box center [157, 521] width 114 height 31
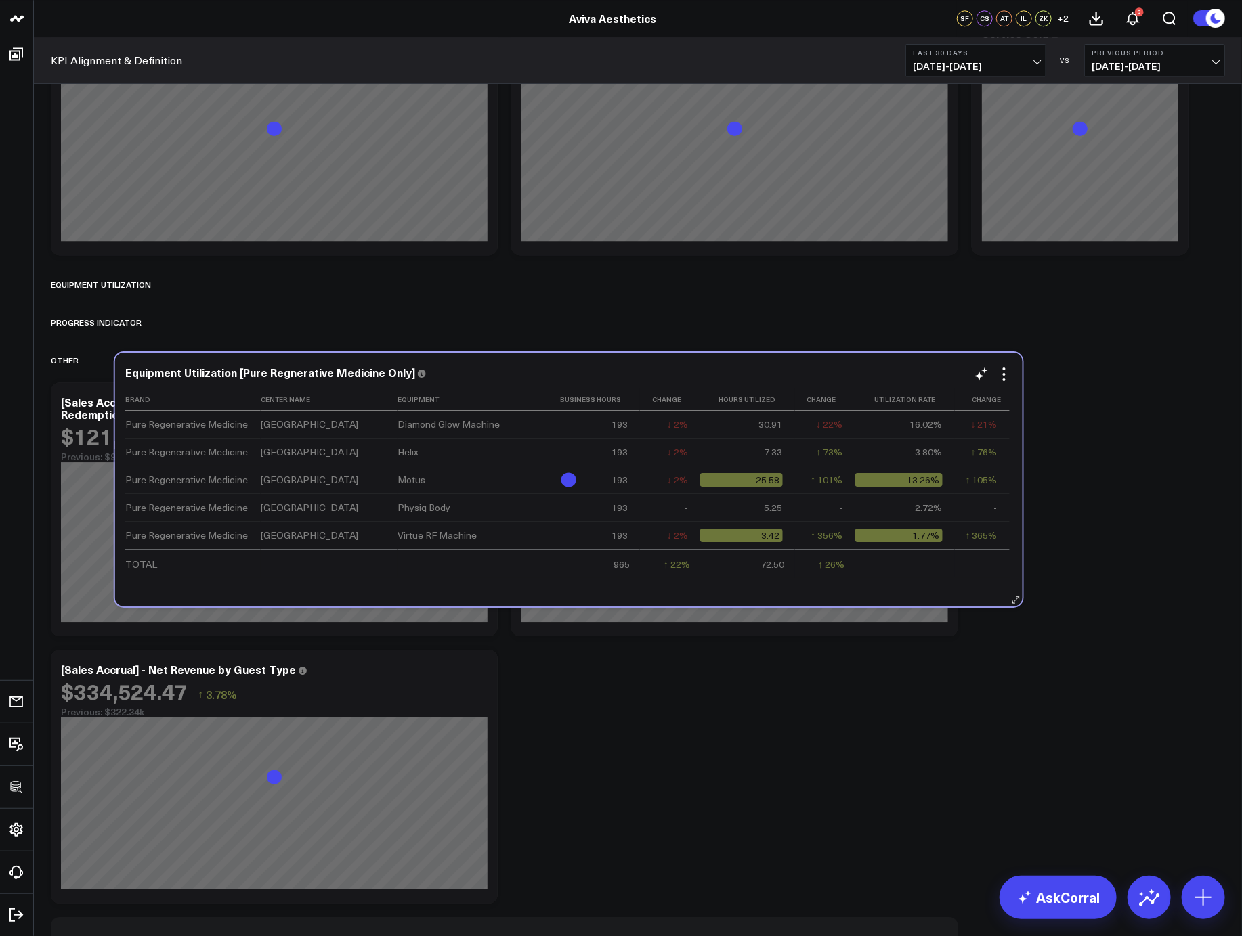
scroll to position [4531, 0]
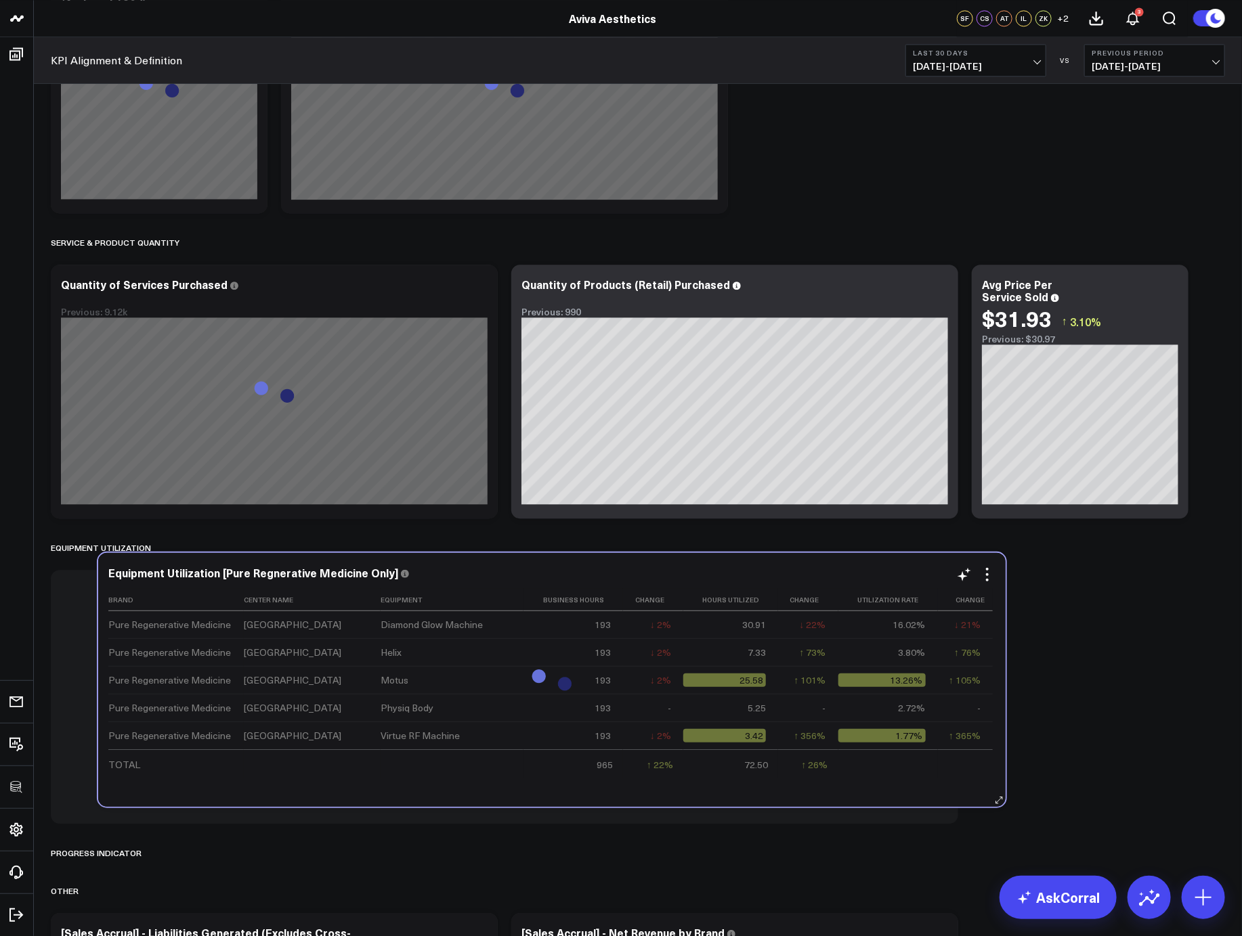
drag, startPoint x: 485, startPoint y: 607, endPoint x: 533, endPoint y: 565, distance: 63.8
click at [533, 565] on div "Equipment Utilization [Pure Regnerative Medicine Only] Brand Center Name Equipm…" at bounding box center [551, 680] width 907 height 254
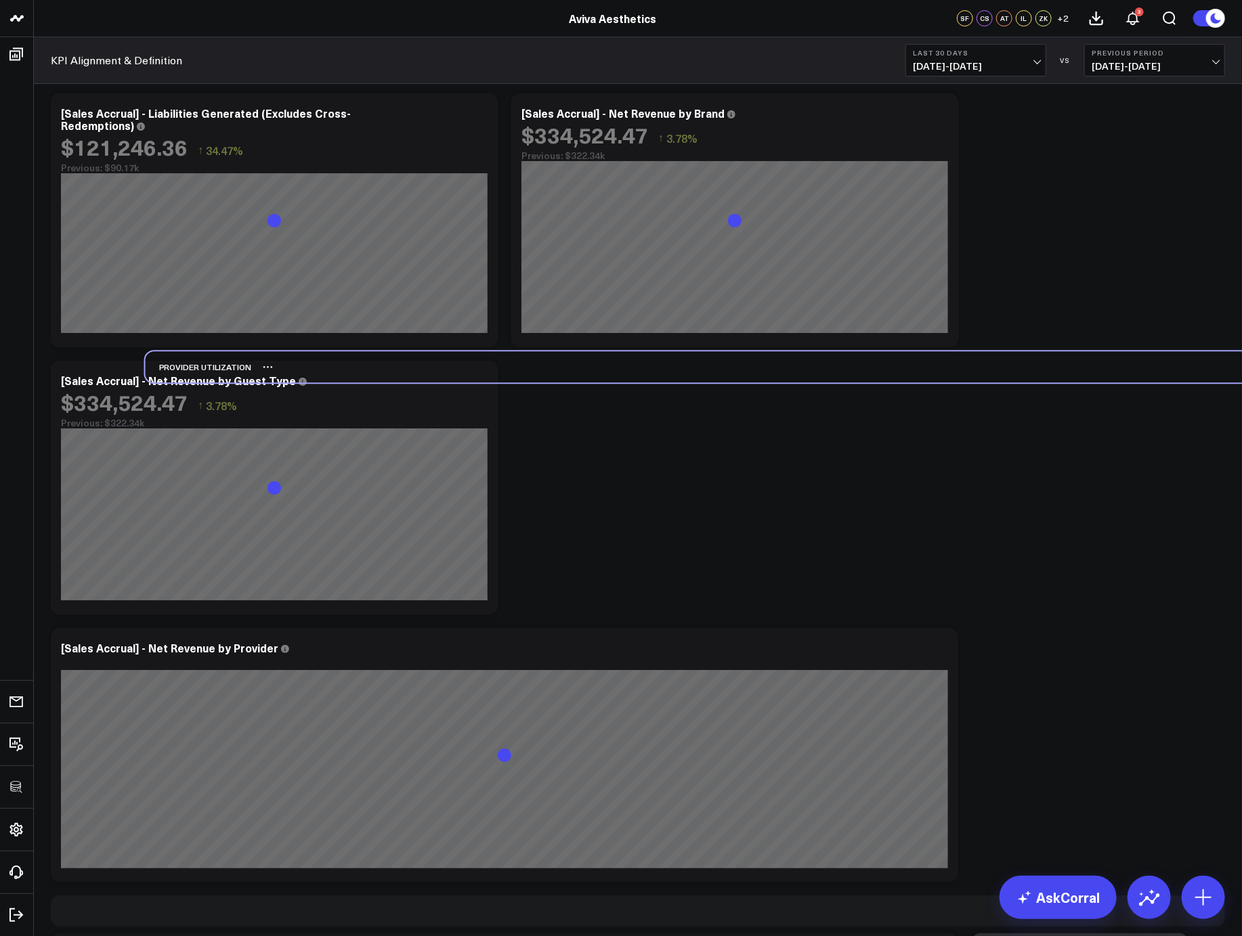
scroll to position [5087, 0]
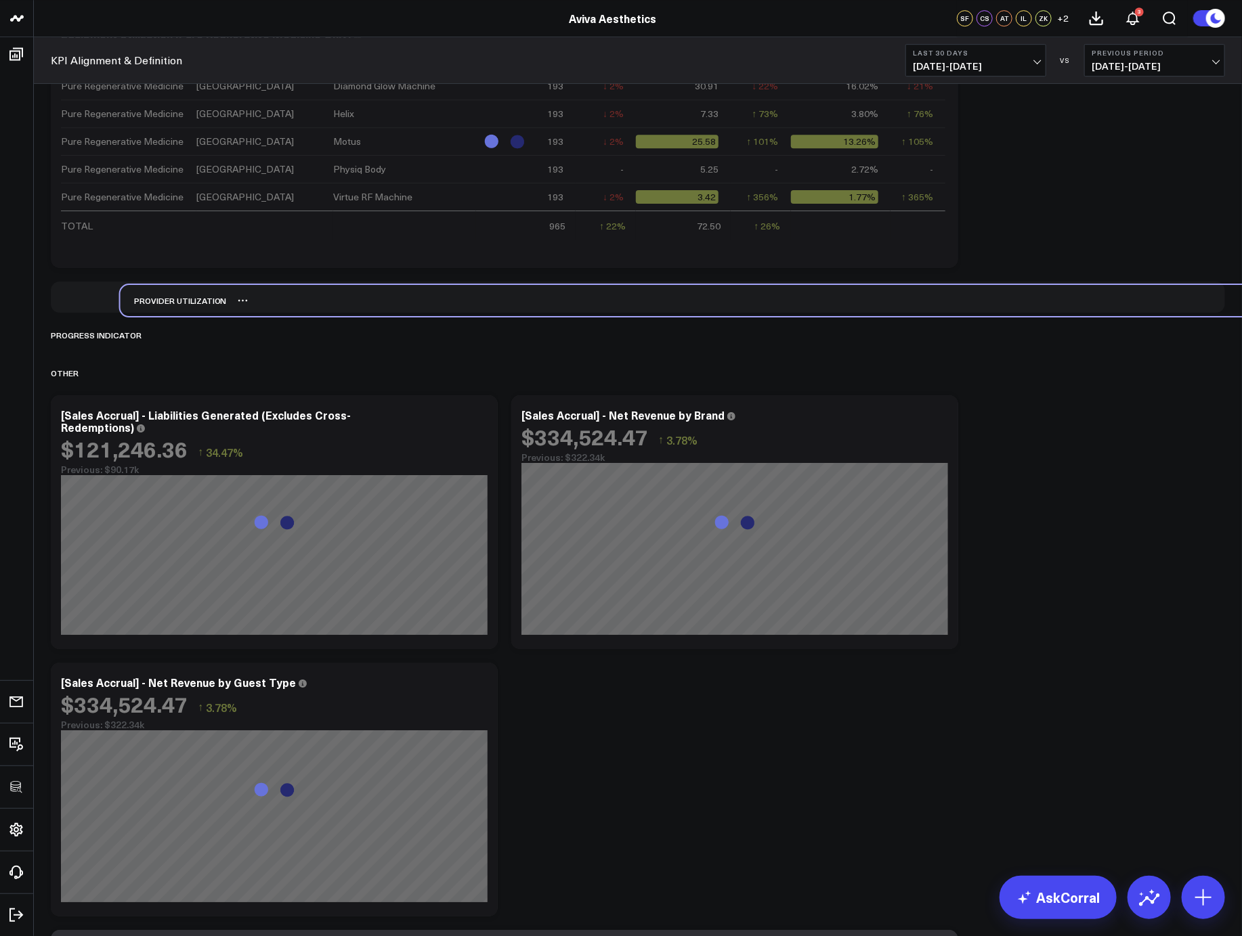
drag, startPoint x: 92, startPoint y: 303, endPoint x: 162, endPoint y: 297, distance: 69.9
click at [162, 297] on div "Provider Utilization" at bounding box center [173, 300] width 106 height 31
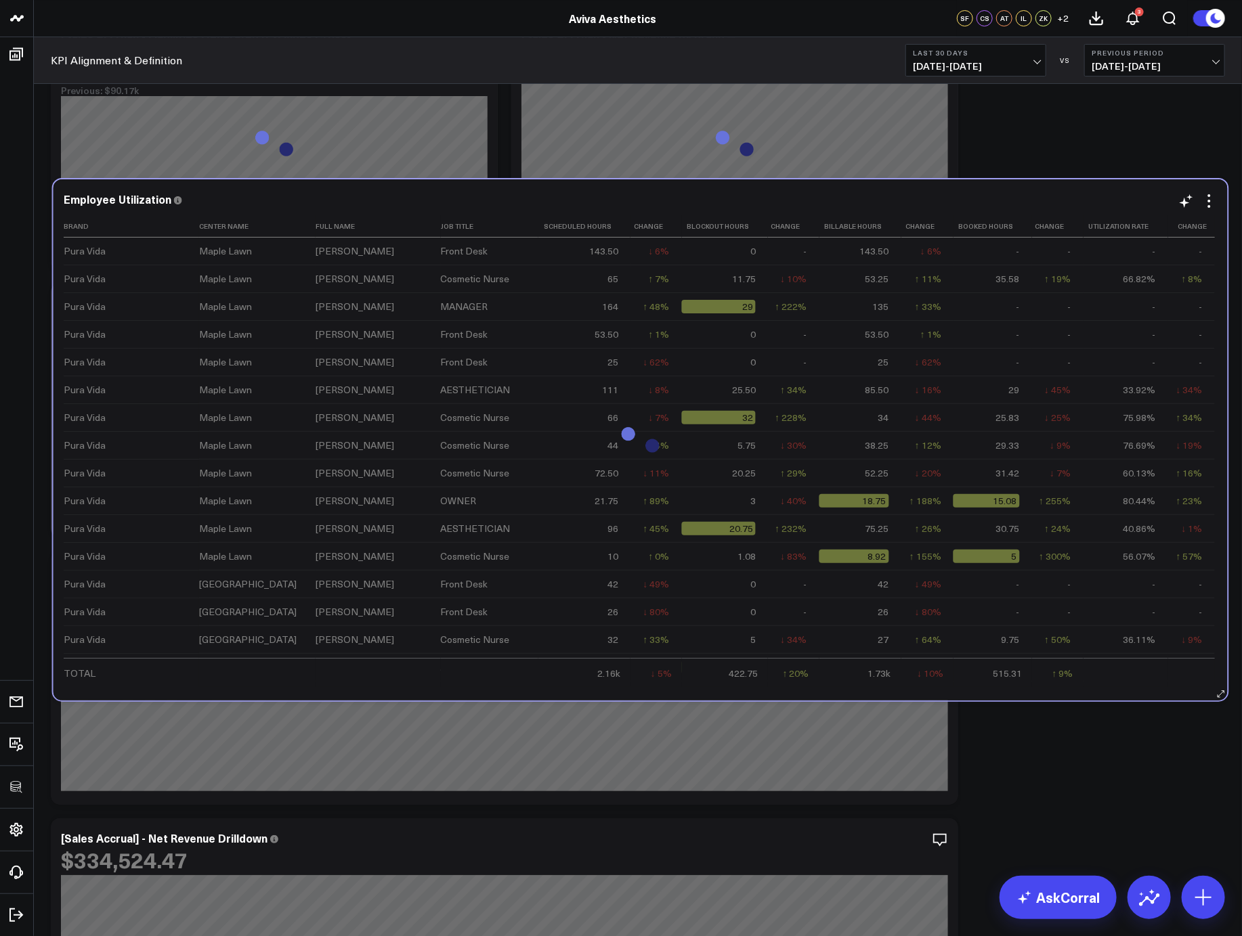
scroll to position [5114, 0]
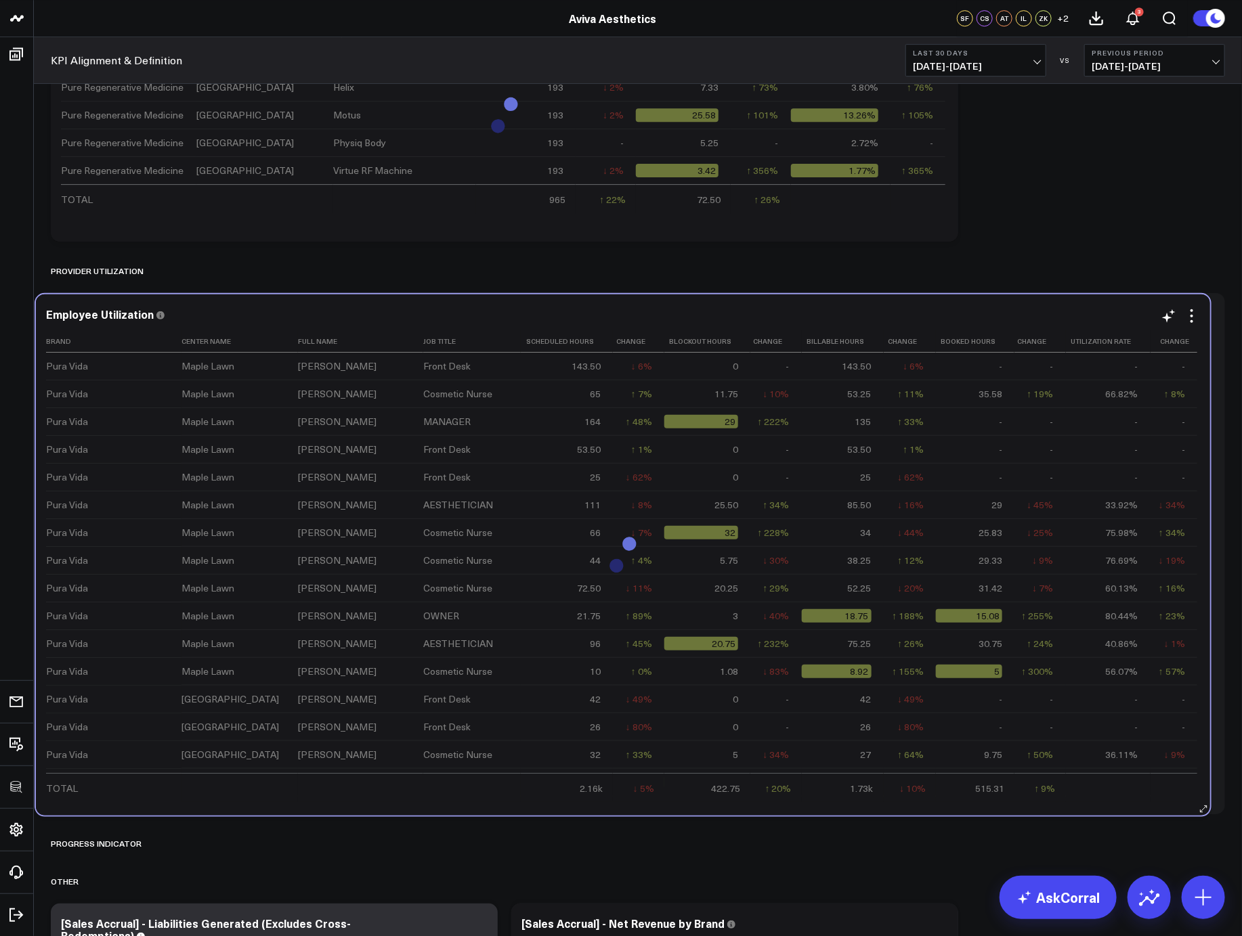
drag, startPoint x: 220, startPoint y: 646, endPoint x: 205, endPoint y: 317, distance: 328.7
click at [205, 317] on div "Employee Utilization" at bounding box center [623, 314] width 1154 height 12
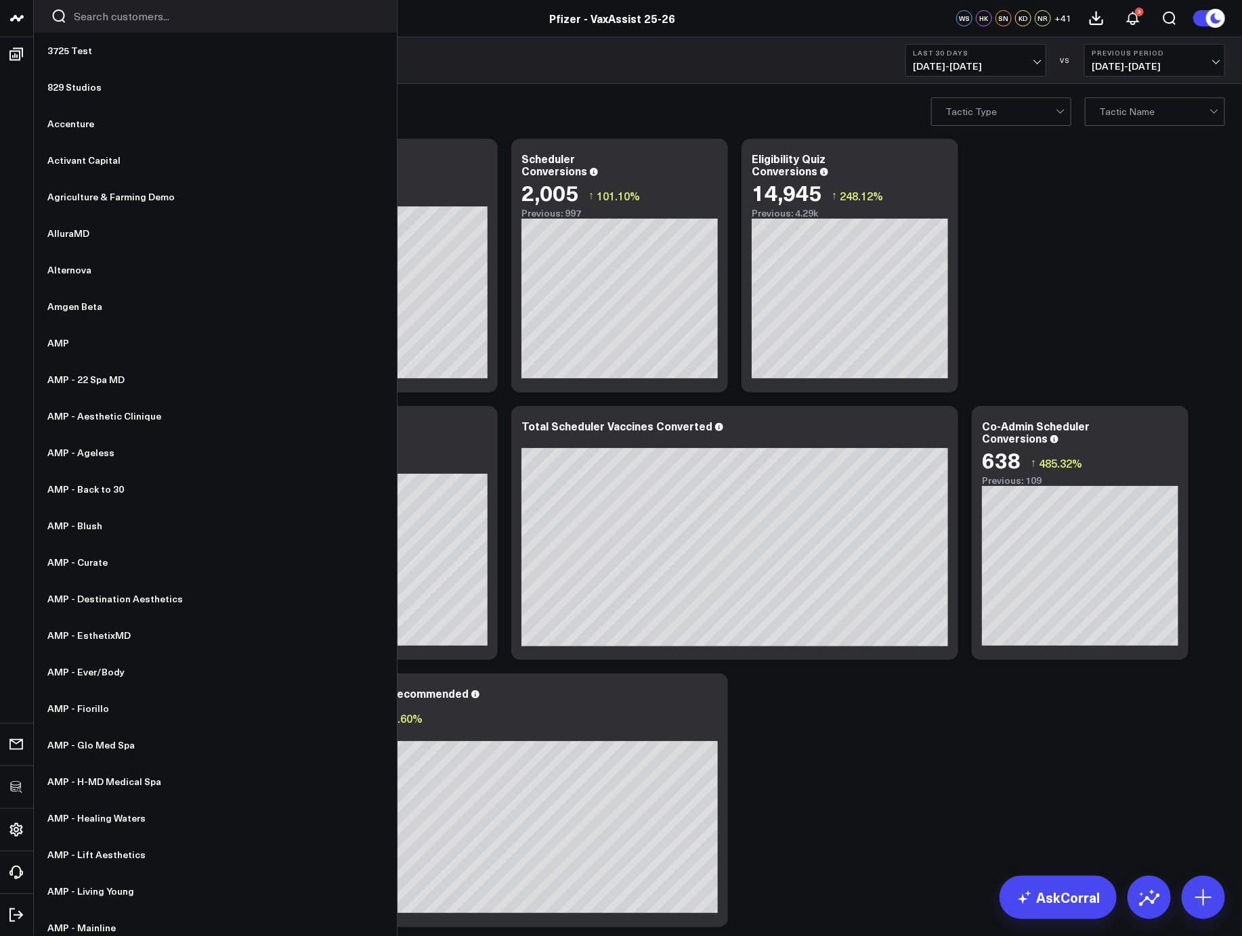
click at [129, 6] on div at bounding box center [215, 16] width 363 height 32
click at [129, 12] on input "Search customers input" at bounding box center [227, 16] width 306 height 15
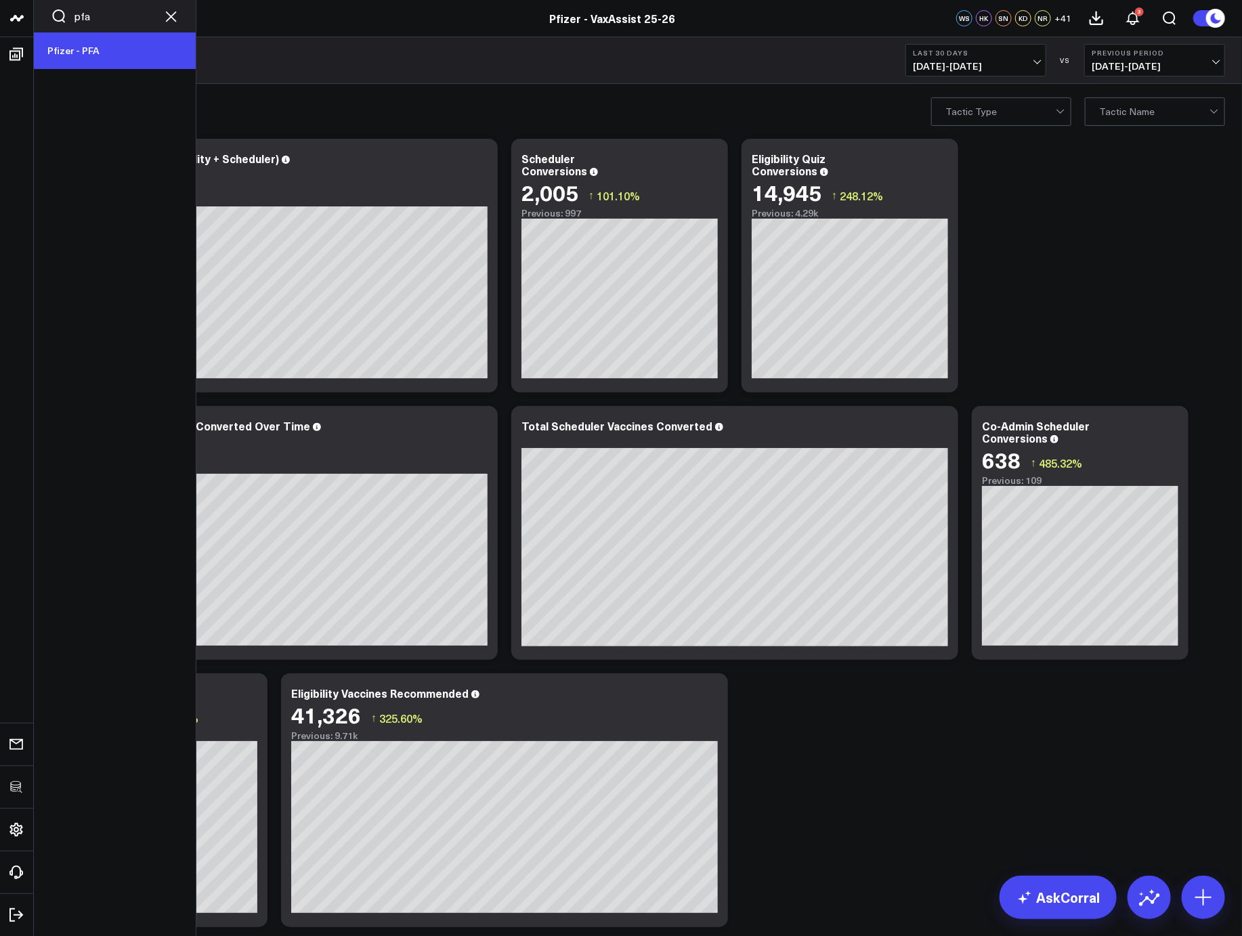
type input "pfa"
click at [87, 57] on link "Pfizer - PFA" at bounding box center [115, 50] width 162 height 37
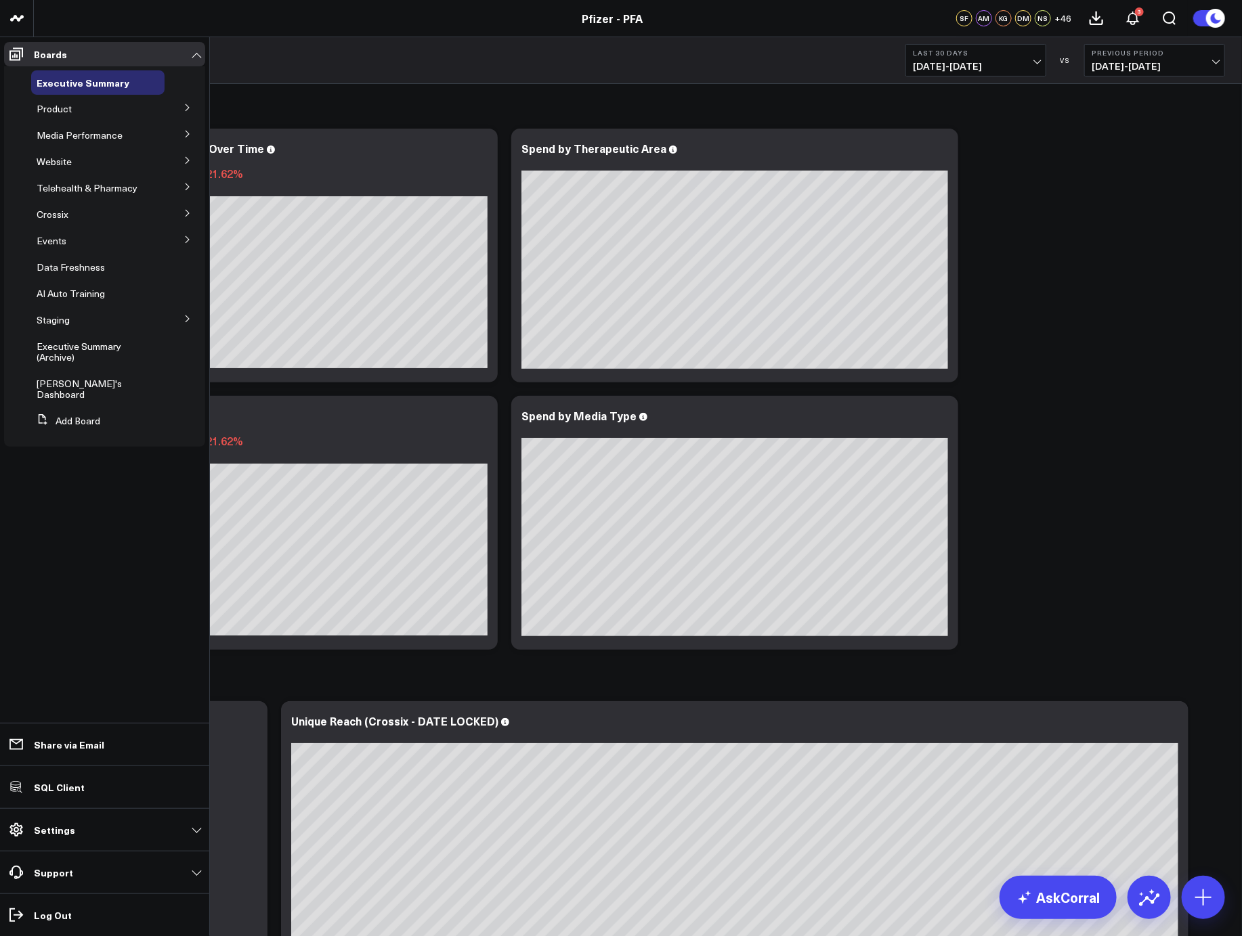
click at [189, 105] on icon at bounding box center [187, 108] width 8 height 8
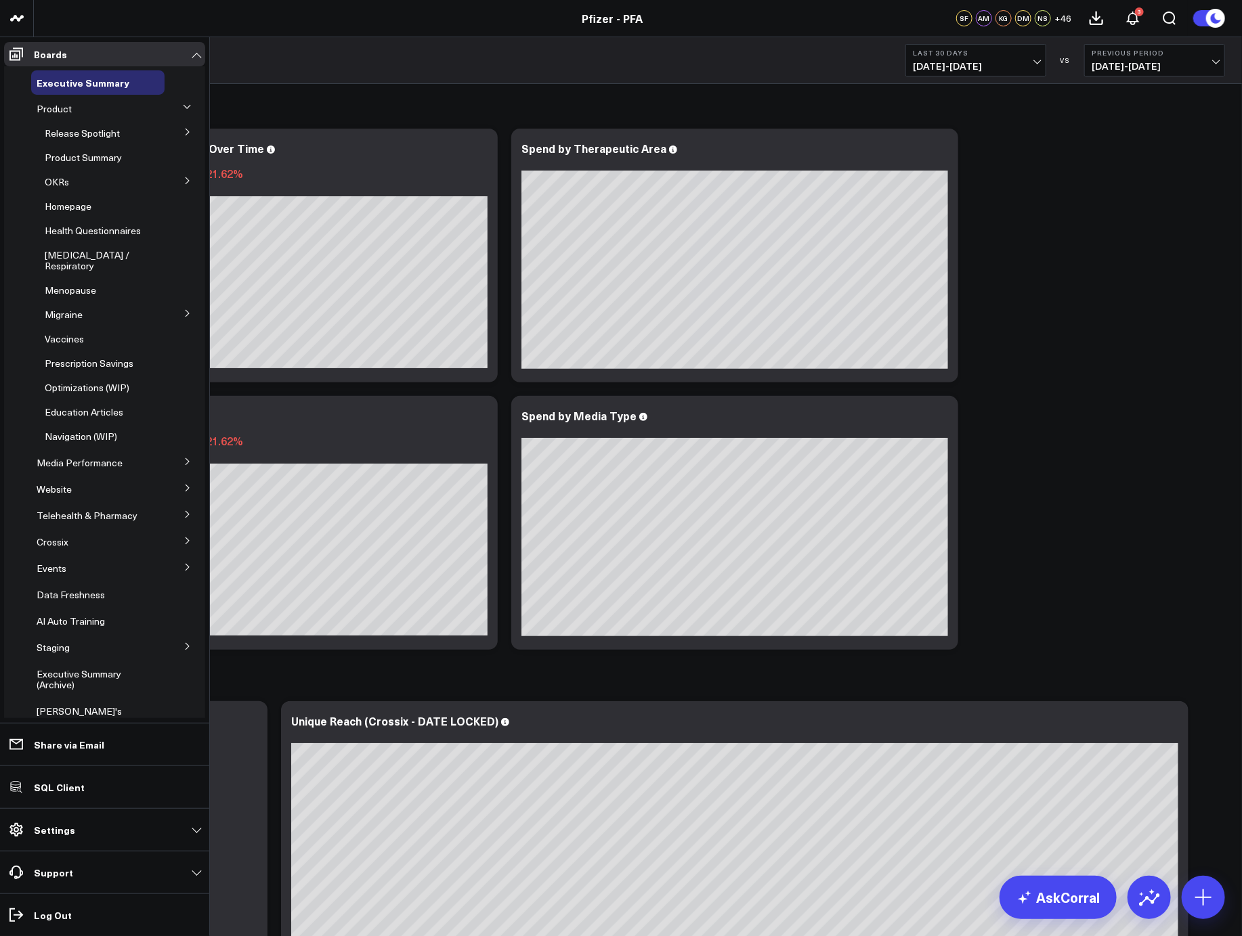
click at [181, 100] on button at bounding box center [187, 106] width 20 height 35
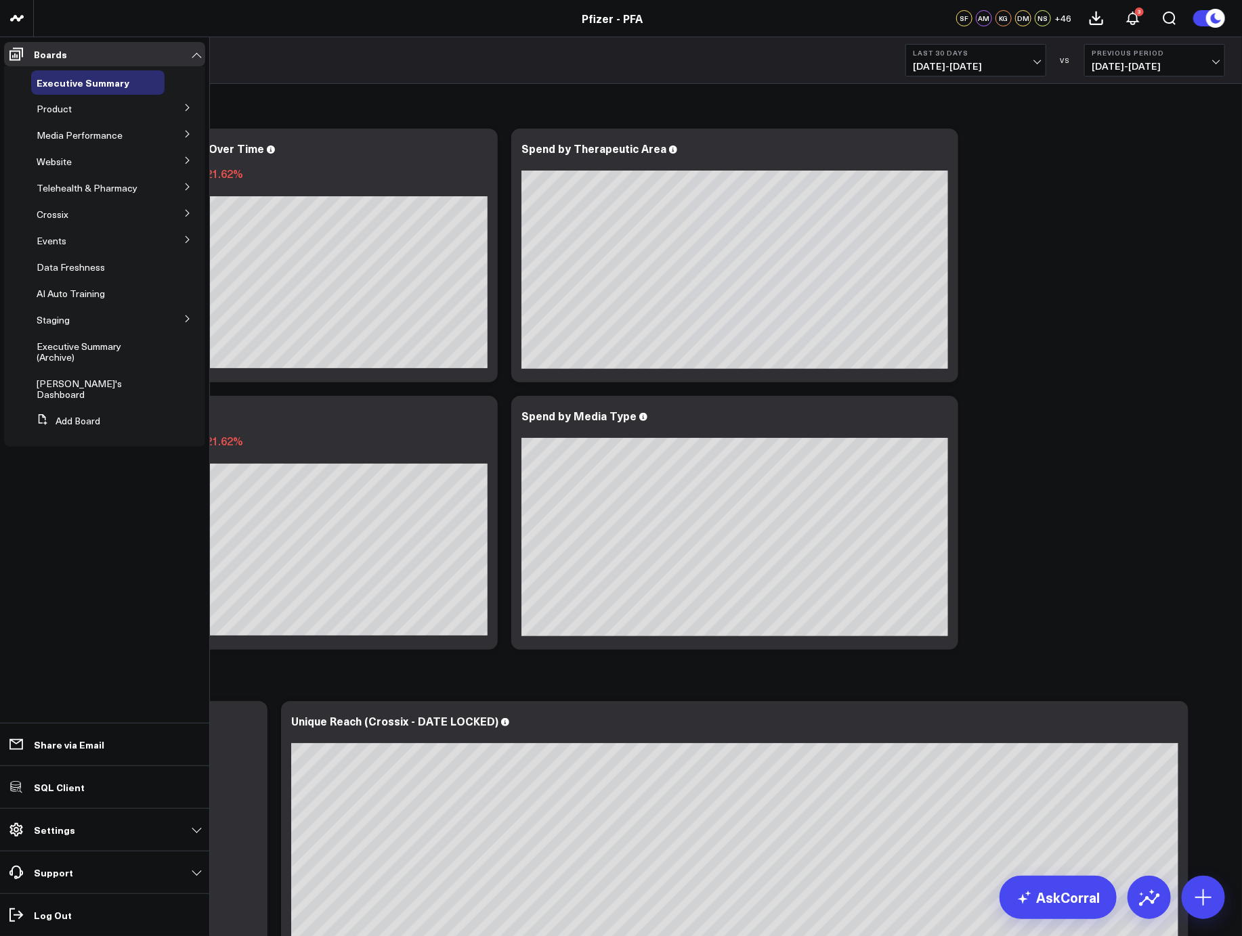
click at [186, 132] on icon at bounding box center [187, 134] width 8 height 8
click at [75, 164] on span "Media HVAs" at bounding box center [71, 159] width 53 height 13
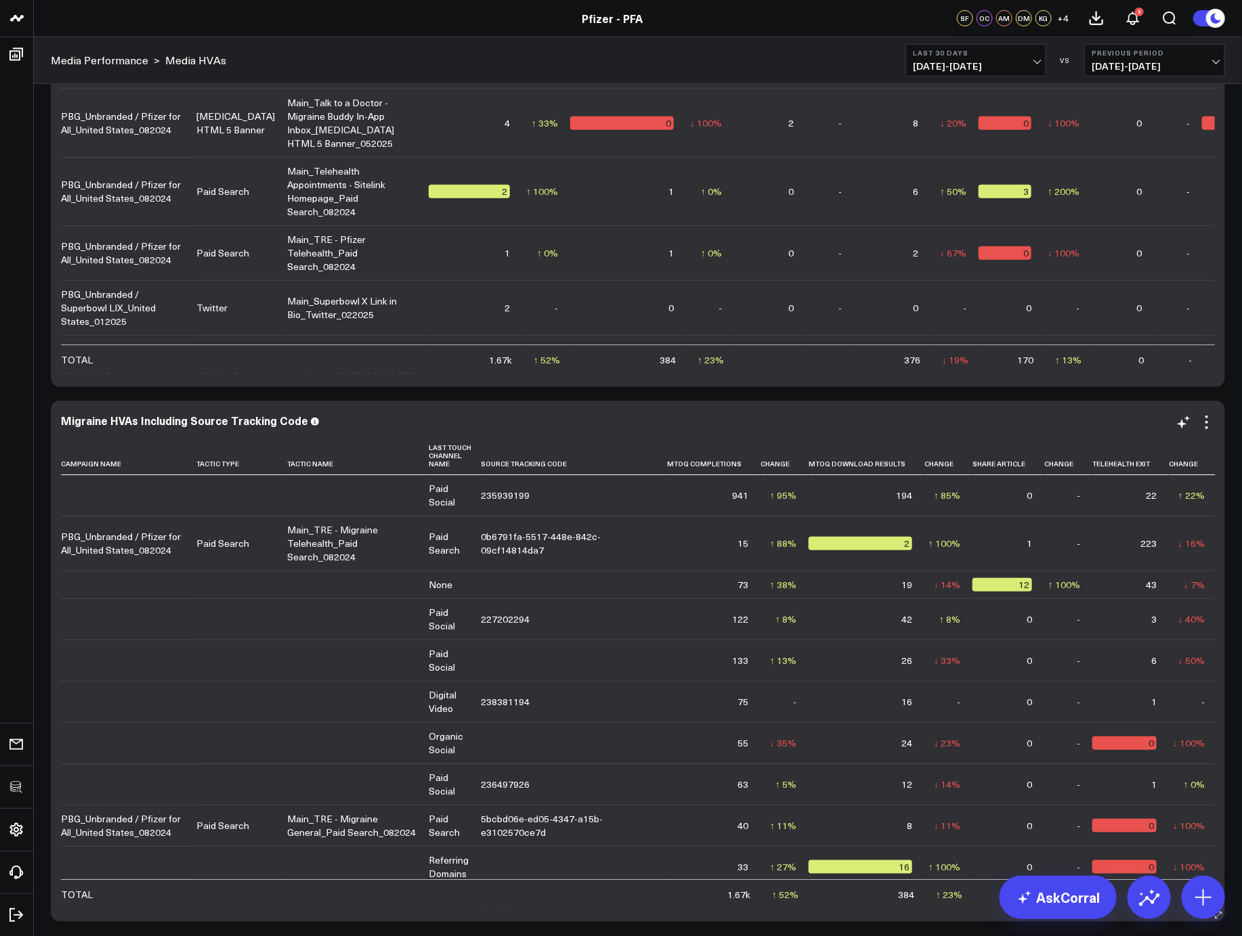
scroll to position [341, 0]
